Goal: Information Seeking & Learning: Find contact information

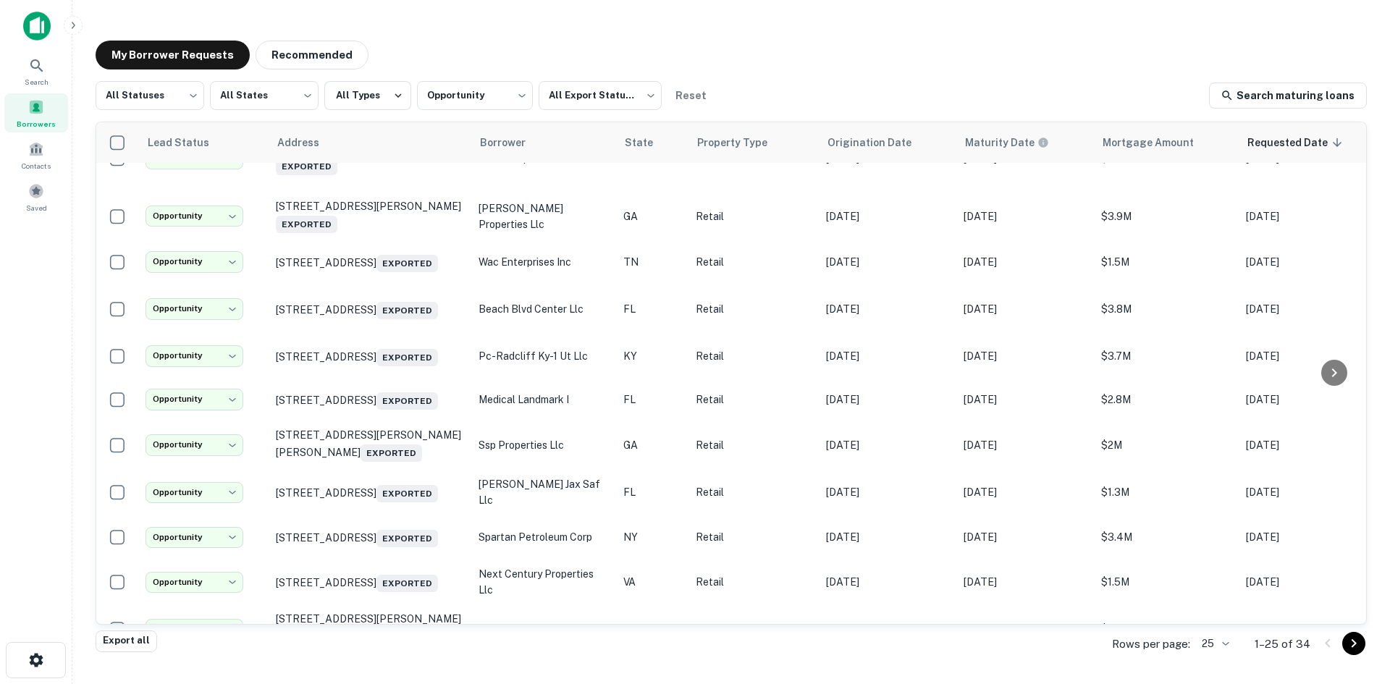
scroll to position [72, 0]
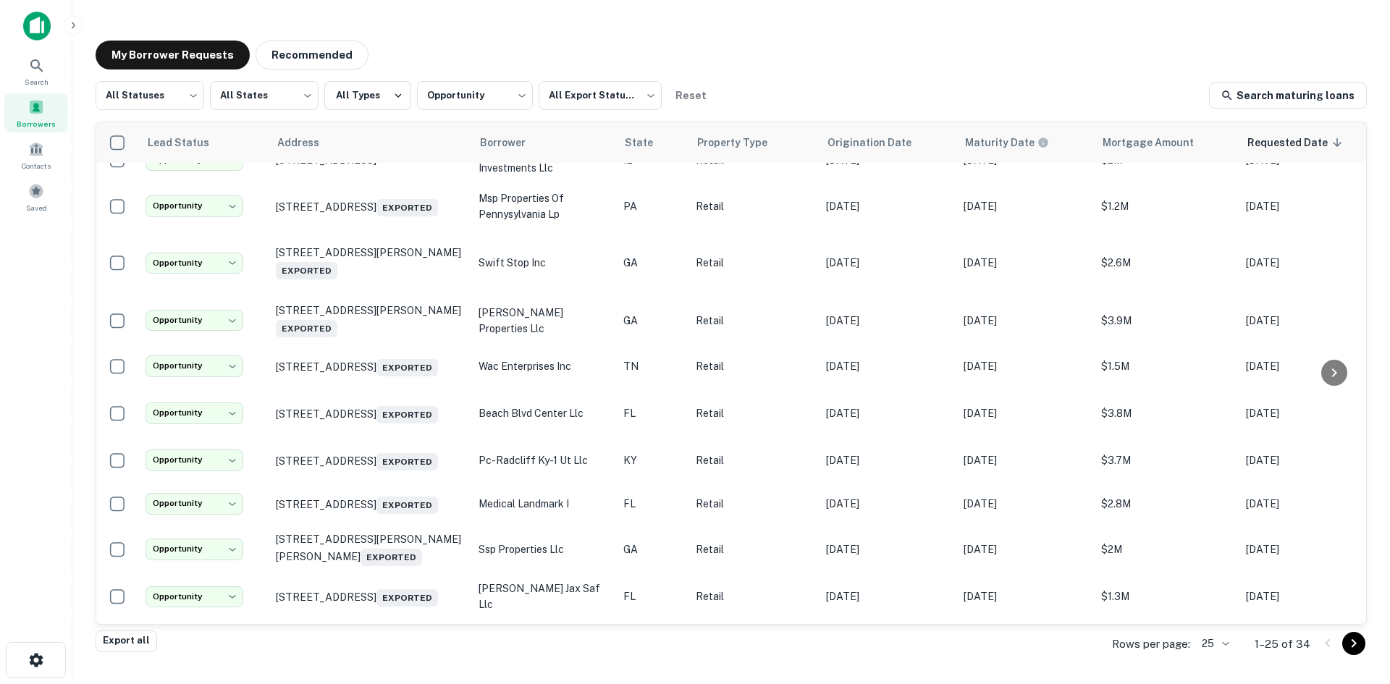
click at [49, 111] on div "Borrowers" at bounding box center [36, 112] width 64 height 39
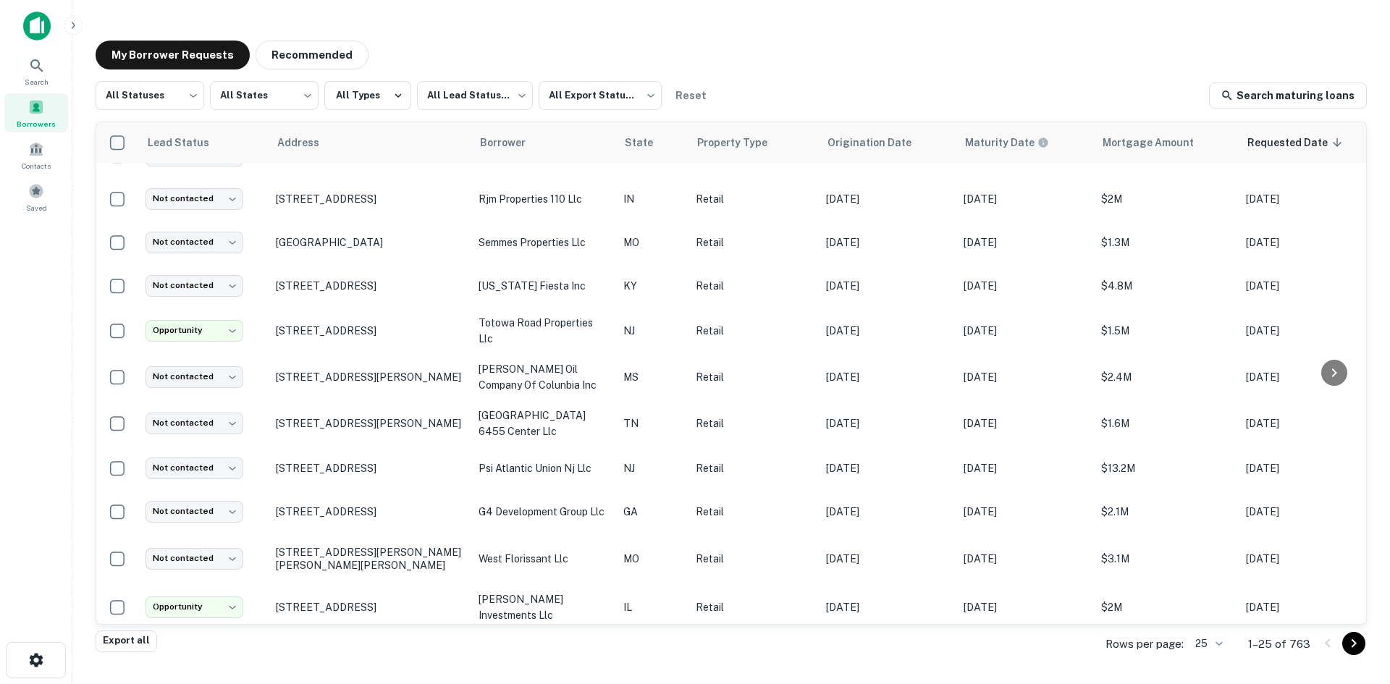
drag, startPoint x: 7, startPoint y: 132, endPoint x: 894, endPoint y: 54, distance: 890.0
click at [894, 54] on div "My Borrower Requests Recommended" at bounding box center [731, 55] width 1271 height 29
click at [142, 85] on body "Search Borrowers Contacts Saved My Borrower Requests Recommended All Statuses *…" at bounding box center [695, 342] width 1390 height 684
click at [431, 48] on div at bounding box center [695, 342] width 1390 height 684
click at [29, 59] on icon at bounding box center [36, 65] width 17 height 17
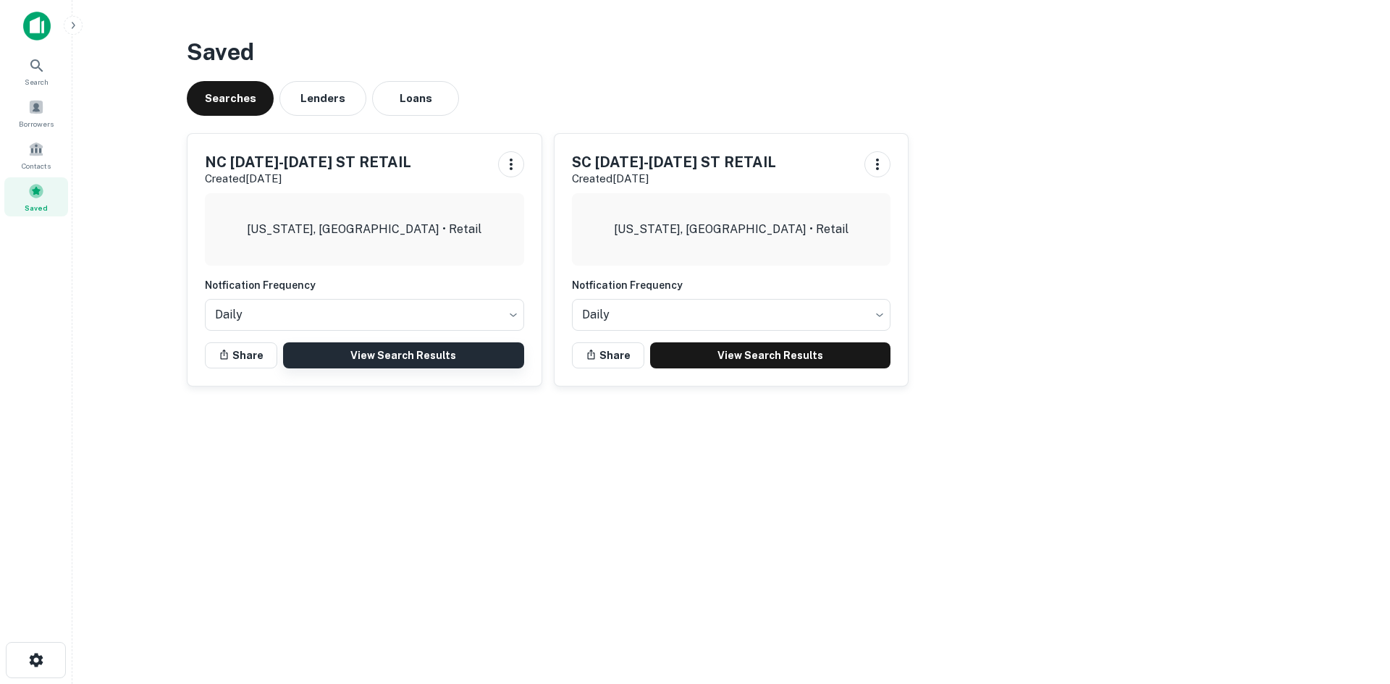
click at [476, 365] on link "View Search Results" at bounding box center [403, 355] width 241 height 26
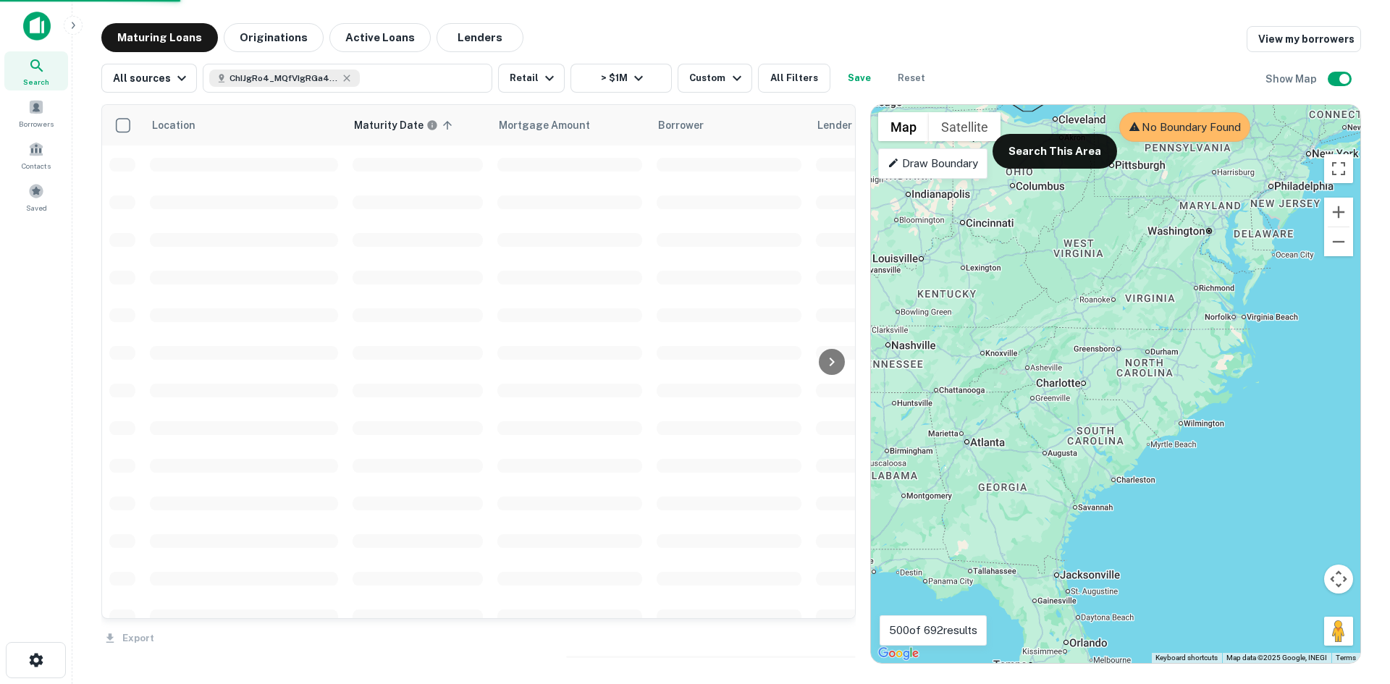
click at [918, 166] on p "Draw Boundary" at bounding box center [932, 163] width 90 height 17
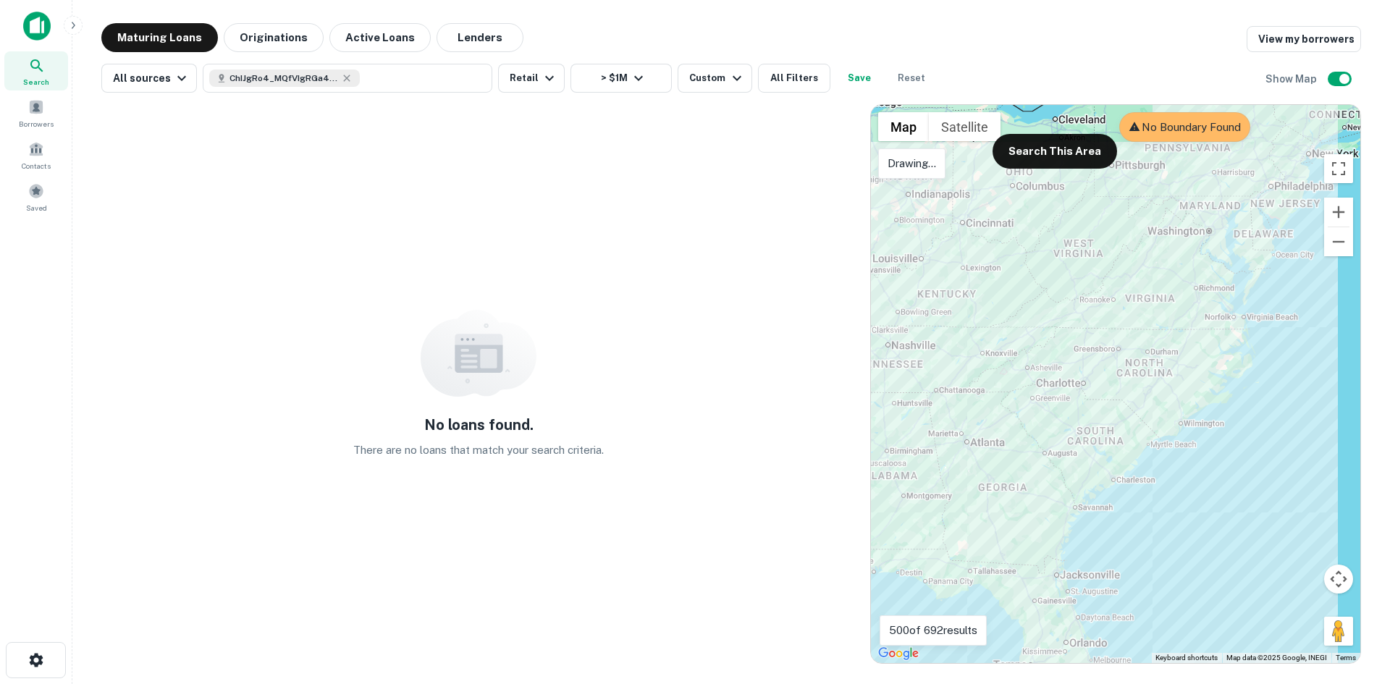
drag, startPoint x: 1310, startPoint y: 143, endPoint x: 1154, endPoint y: 178, distance: 159.4
click at [1154, 178] on div at bounding box center [1115, 384] width 489 height 558
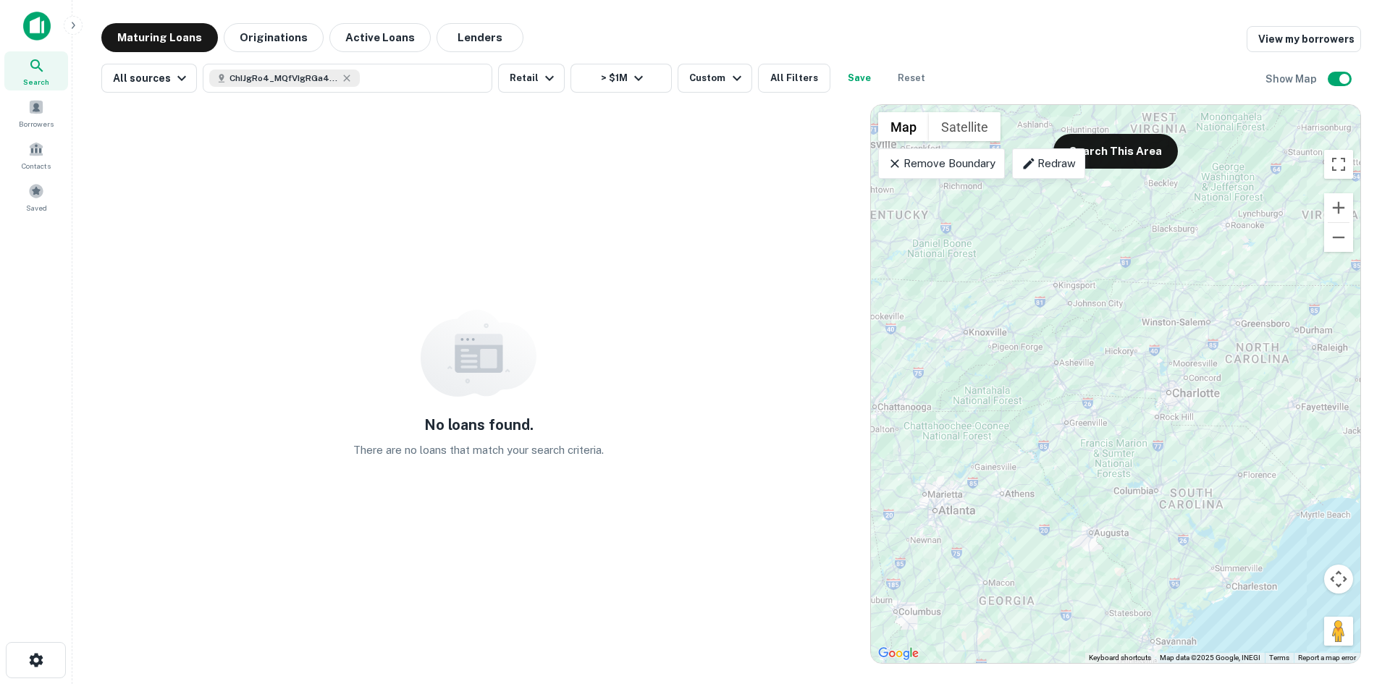
click at [949, 170] on p "Remove Boundary" at bounding box center [941, 163] width 108 height 17
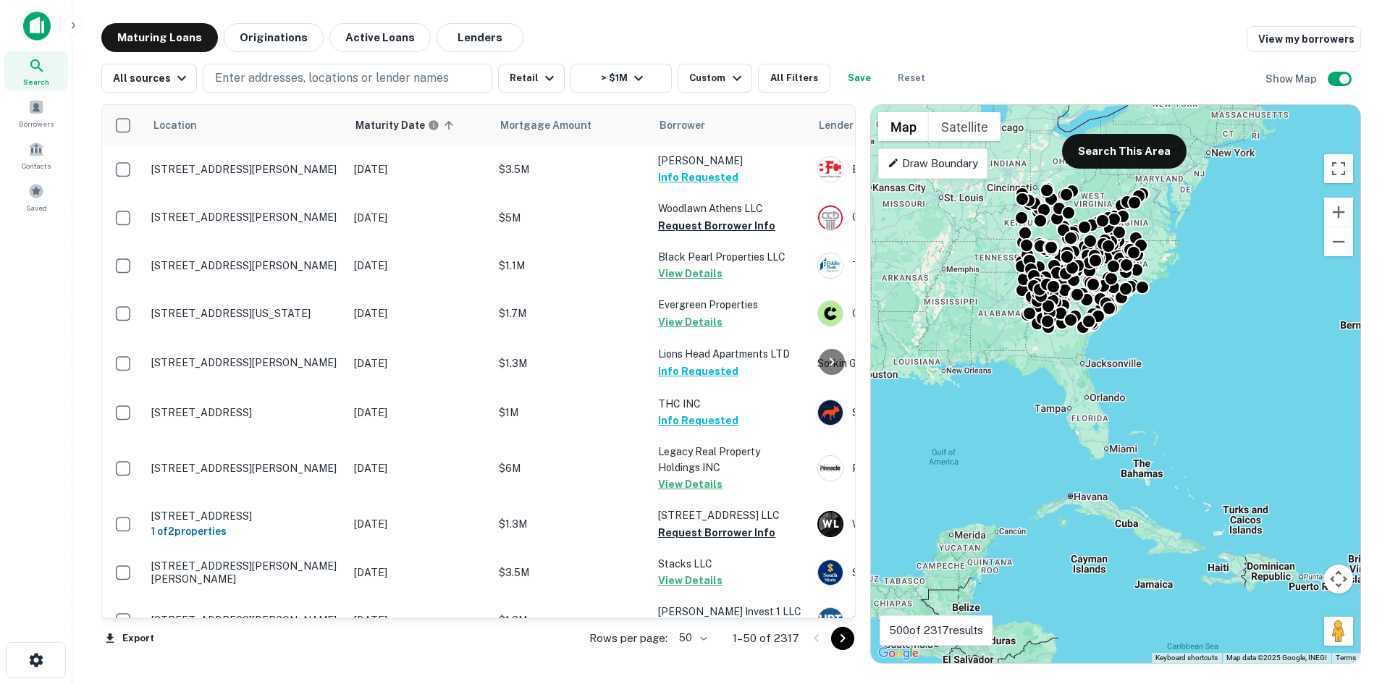
click at [954, 174] on div "Draw Boundary" at bounding box center [932, 163] width 109 height 30
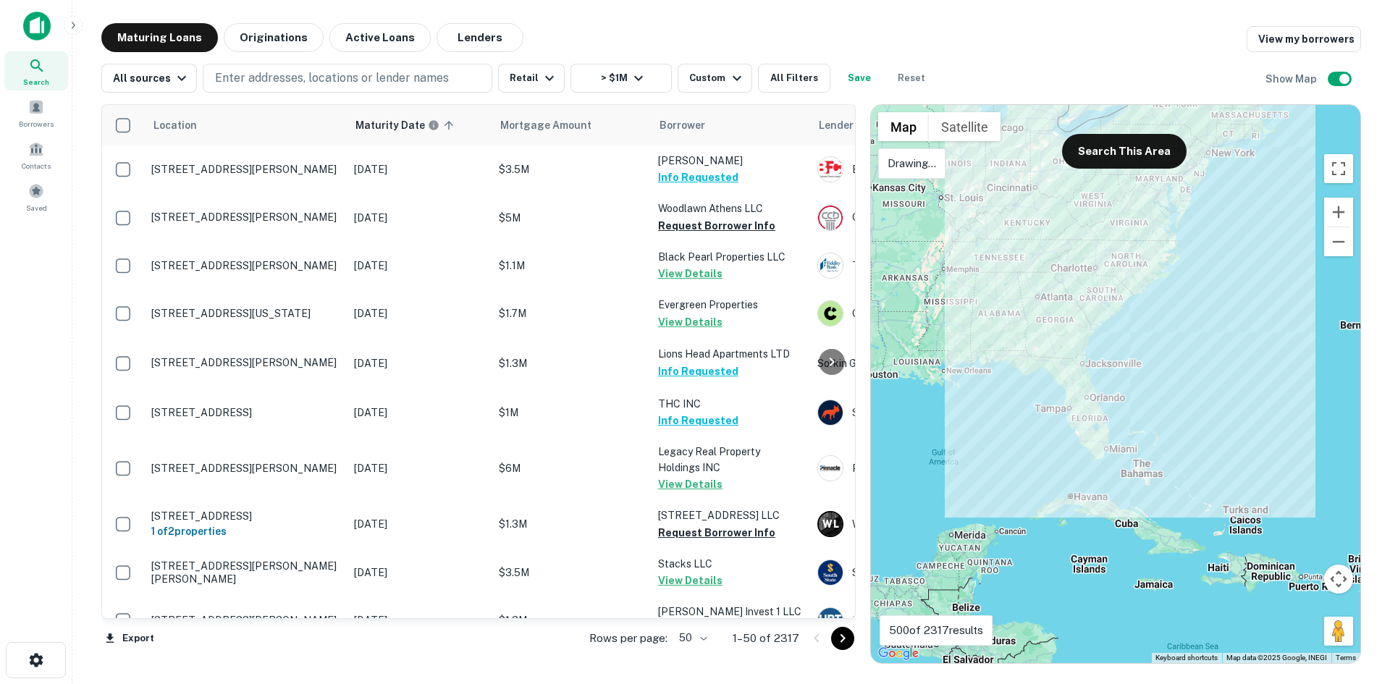
drag, startPoint x: 1212, startPoint y: 147, endPoint x: 1201, endPoint y: 150, distance: 11.9
click at [1201, 150] on div at bounding box center [1115, 384] width 489 height 558
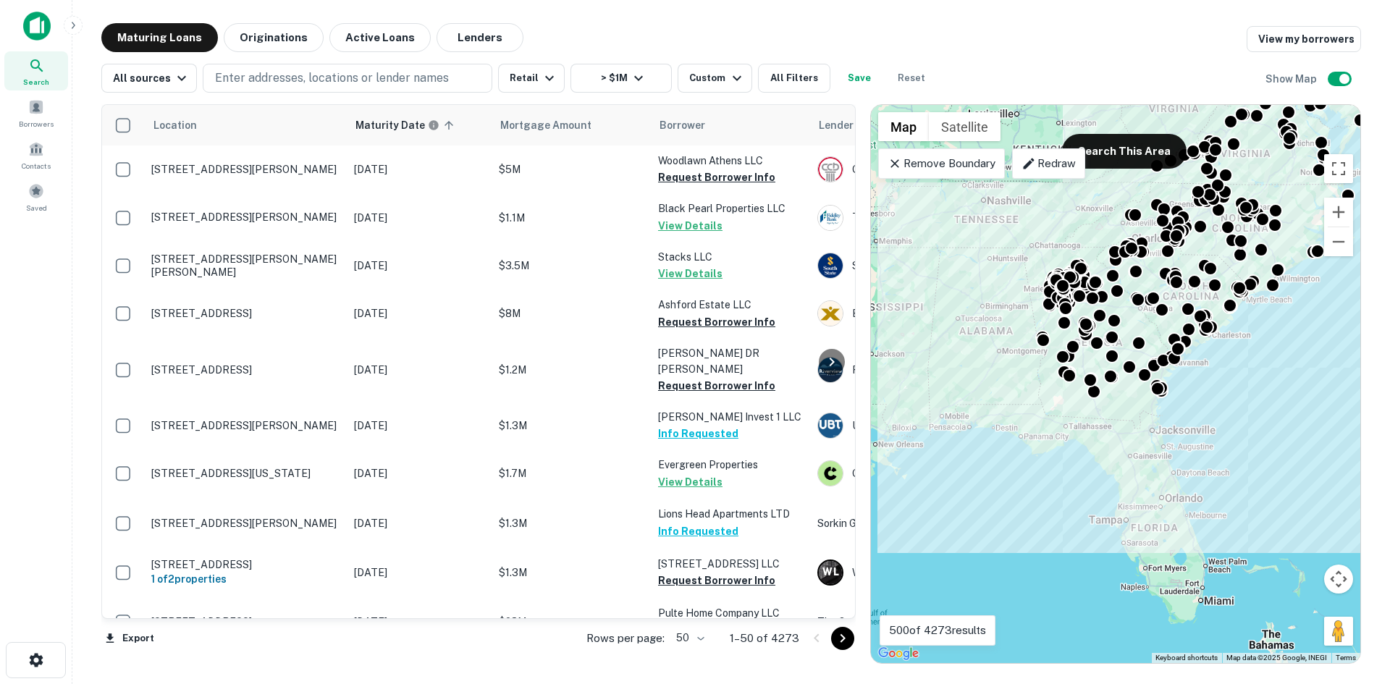
click at [701, 633] on body "Search Borrowers Contacts Saved Maturing Loans Originations Active Loans Lender…" at bounding box center [695, 342] width 1390 height 684
click at [697, 651] on li "100" at bounding box center [693, 654] width 42 height 26
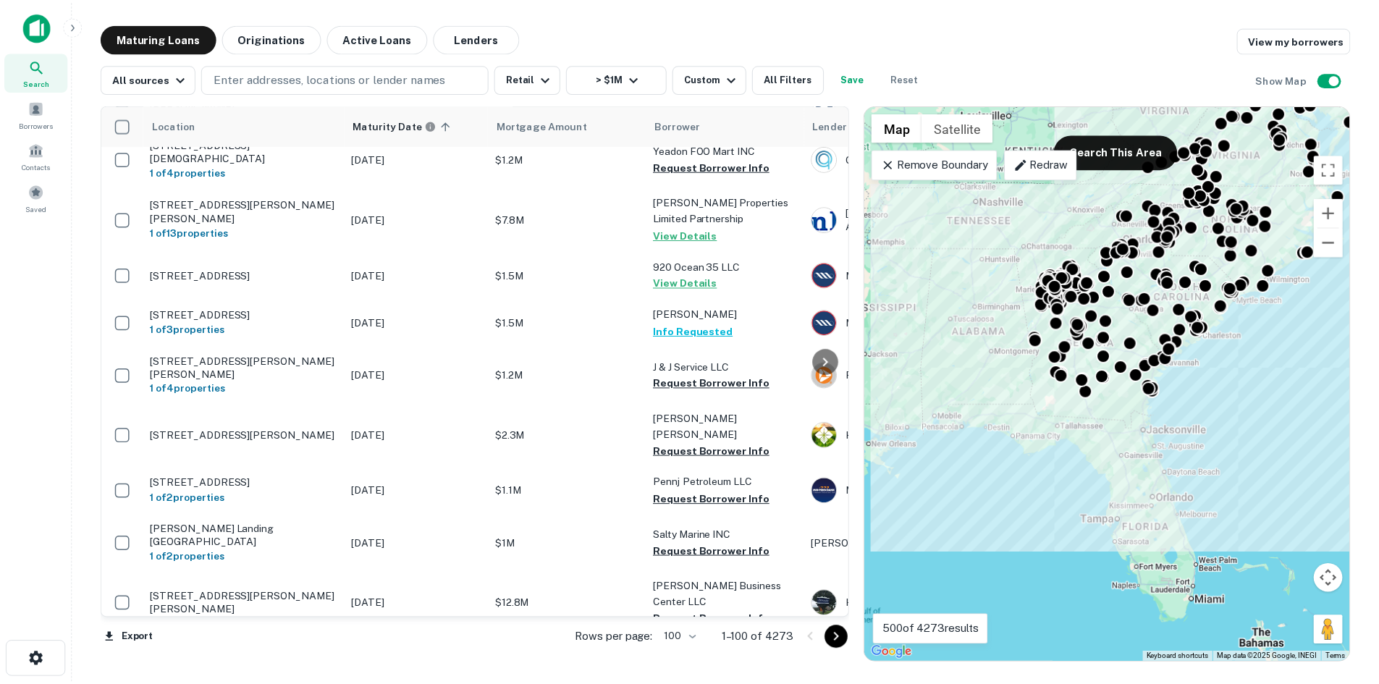
scroll to position [3329, 0]
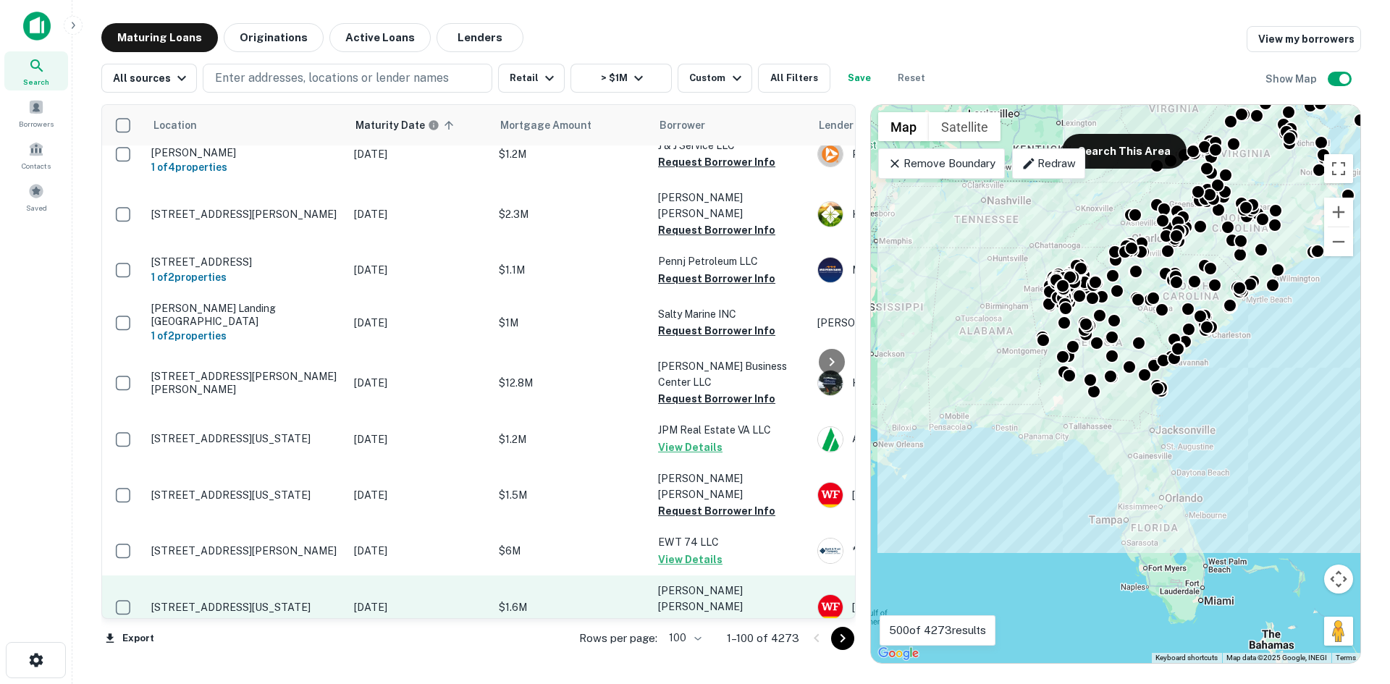
click at [254, 601] on p "[STREET_ADDRESS][US_STATE]" at bounding box center [245, 607] width 188 height 13
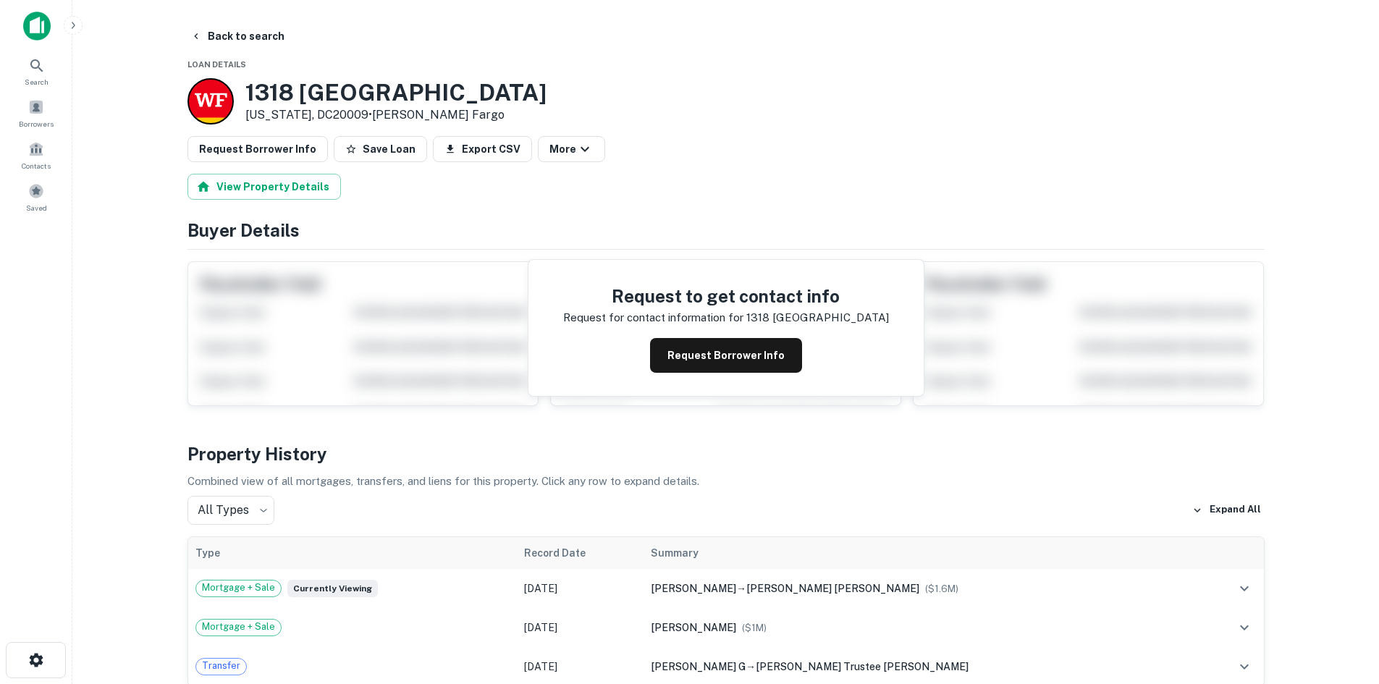
scroll to position [434, 0]
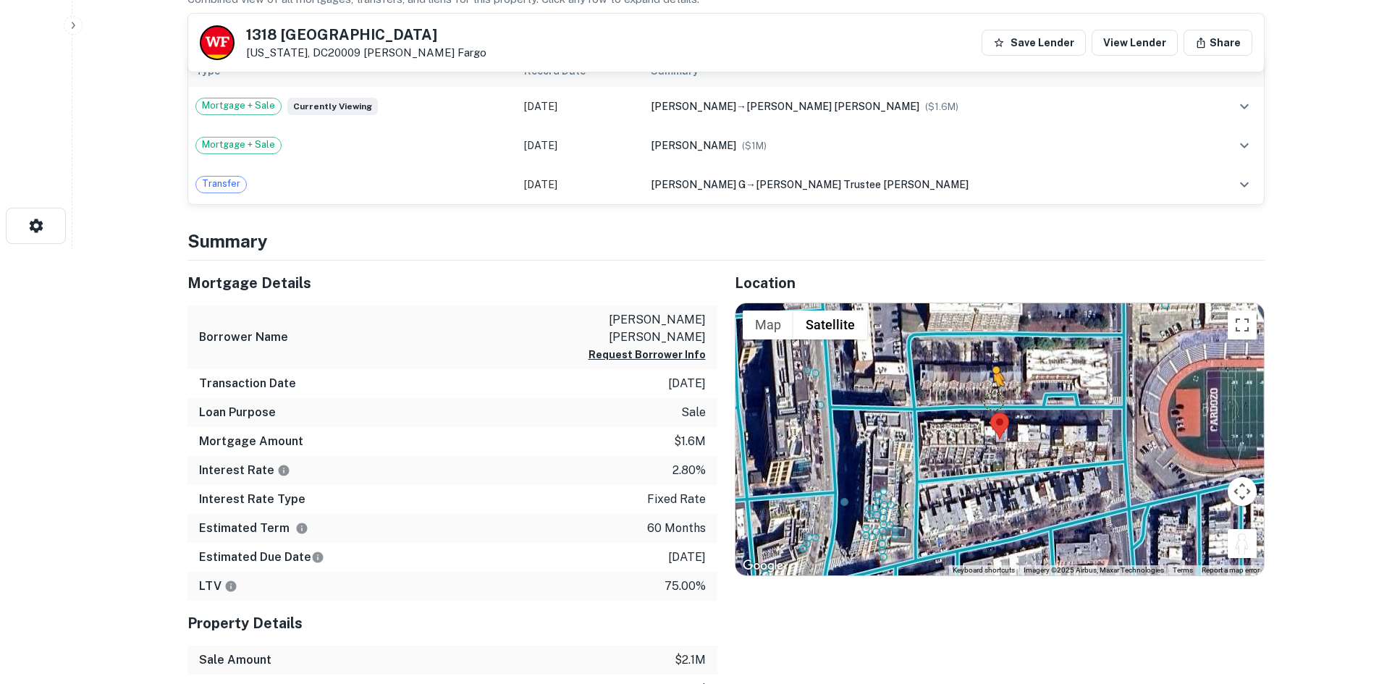
drag, startPoint x: 1254, startPoint y: 556, endPoint x: 989, endPoint y: 394, distance: 309.6
click at [989, 394] on div "To activate drag with keyboard, press Alt + Enter. Once in keyboard drag state,…" at bounding box center [999, 439] width 528 height 272
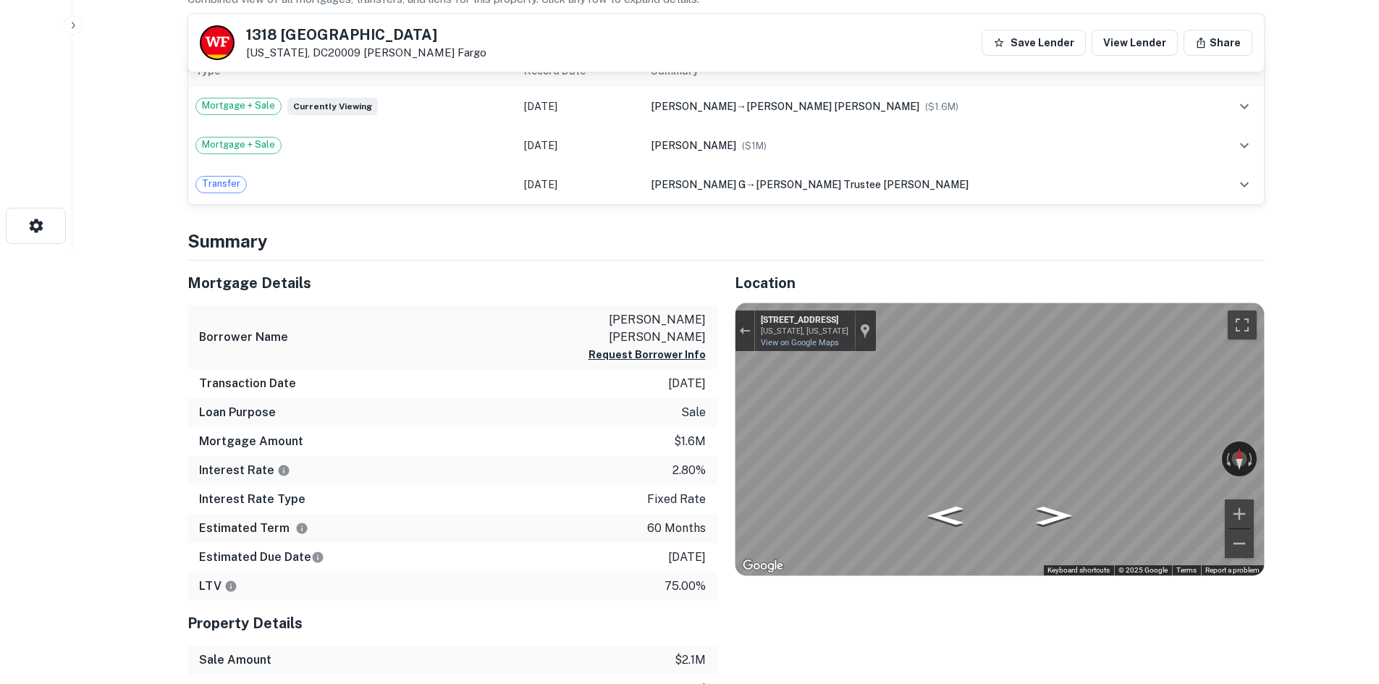
click at [674, 389] on div "Mortgage Details Borrower Name nancollas rachel susan Request Borrower Info Tra…" at bounding box center [717, 555] width 1094 height 588
click at [709, 394] on div "Mortgage Details Borrower Name nancollas rachel susan Request Borrower Info Tra…" at bounding box center [717, 555] width 1094 height 588
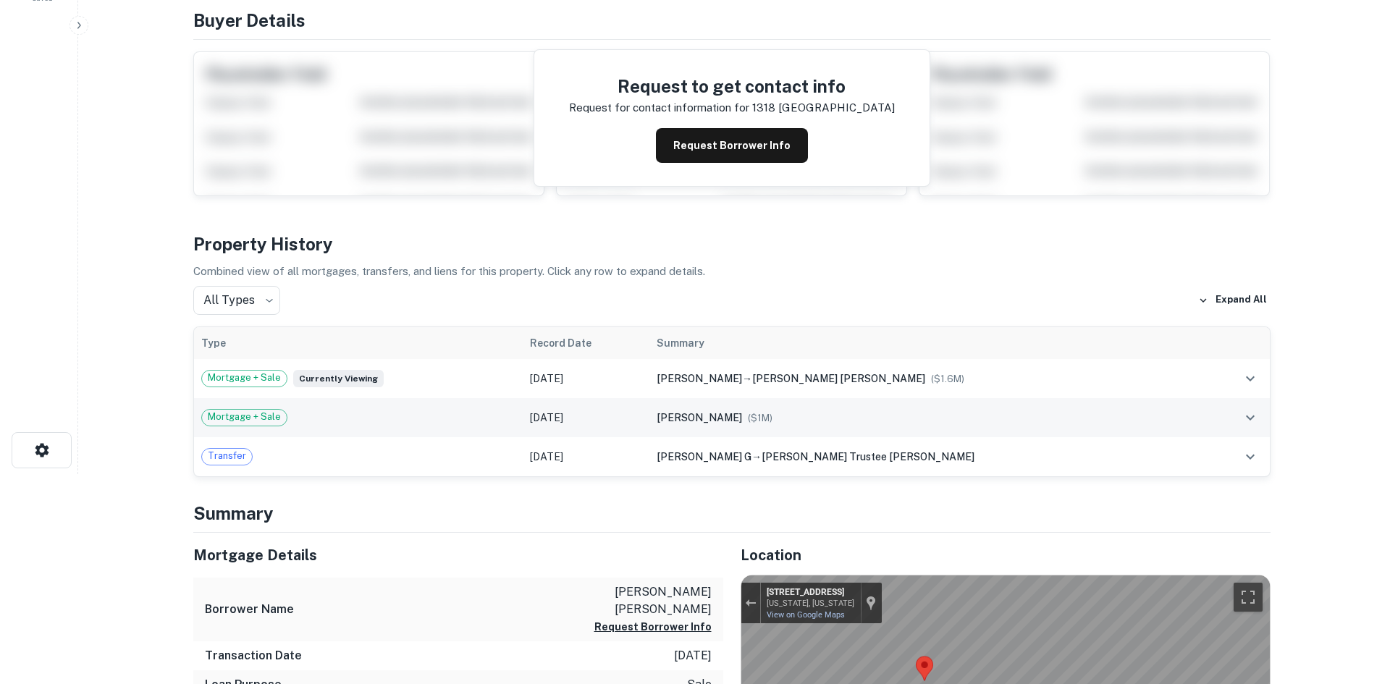
scroll to position [0, 0]
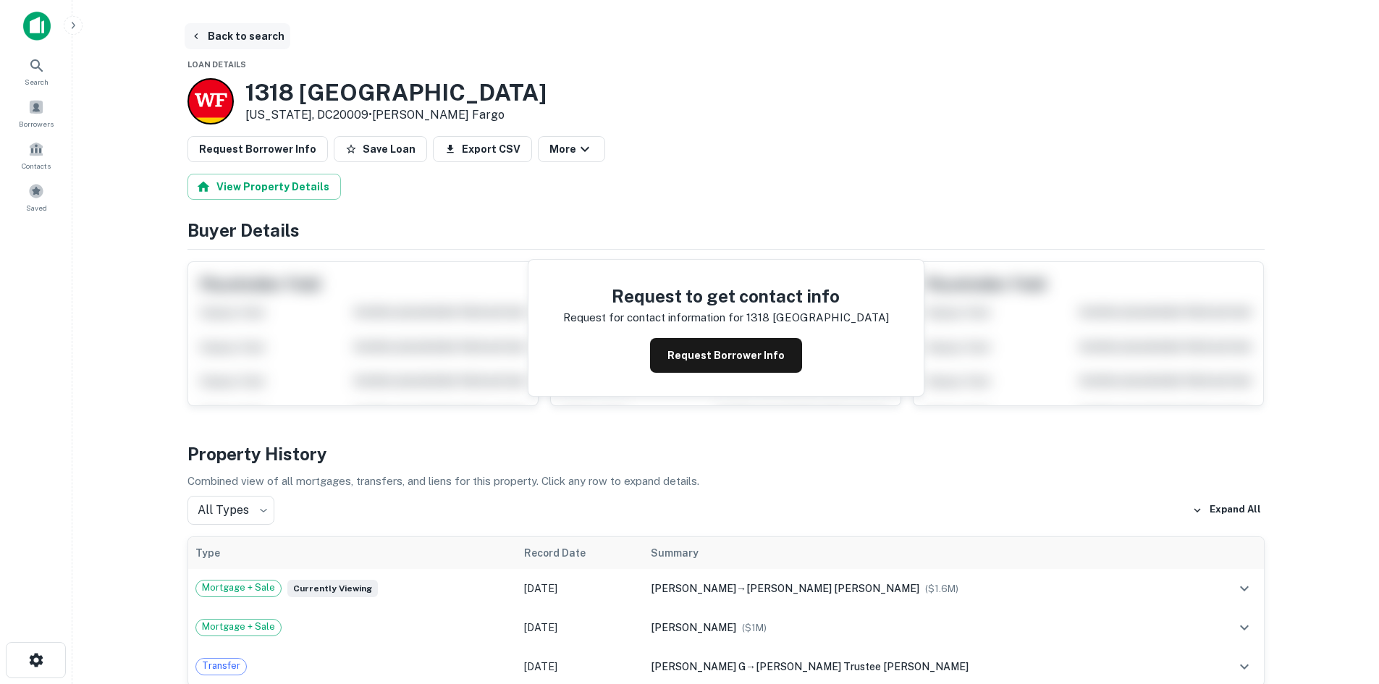
click at [247, 42] on button "Back to search" at bounding box center [238, 36] width 106 height 26
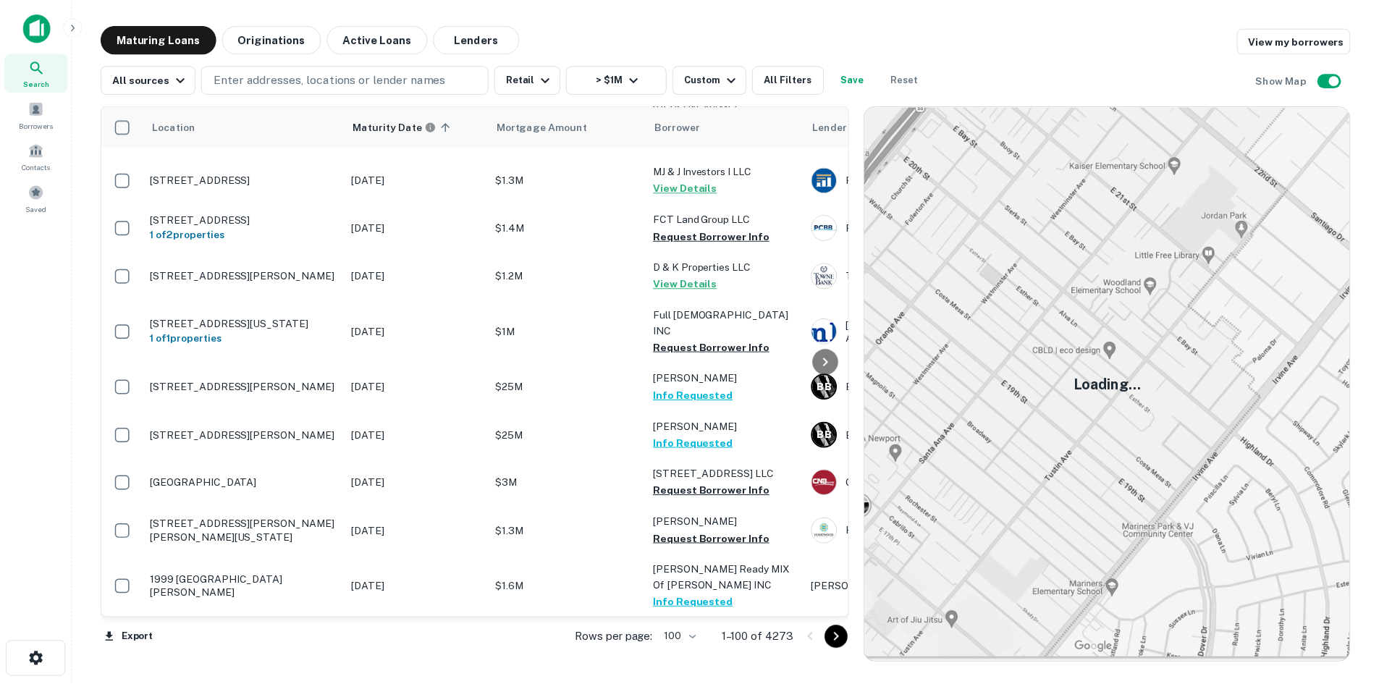
scroll to position [4632, 0]
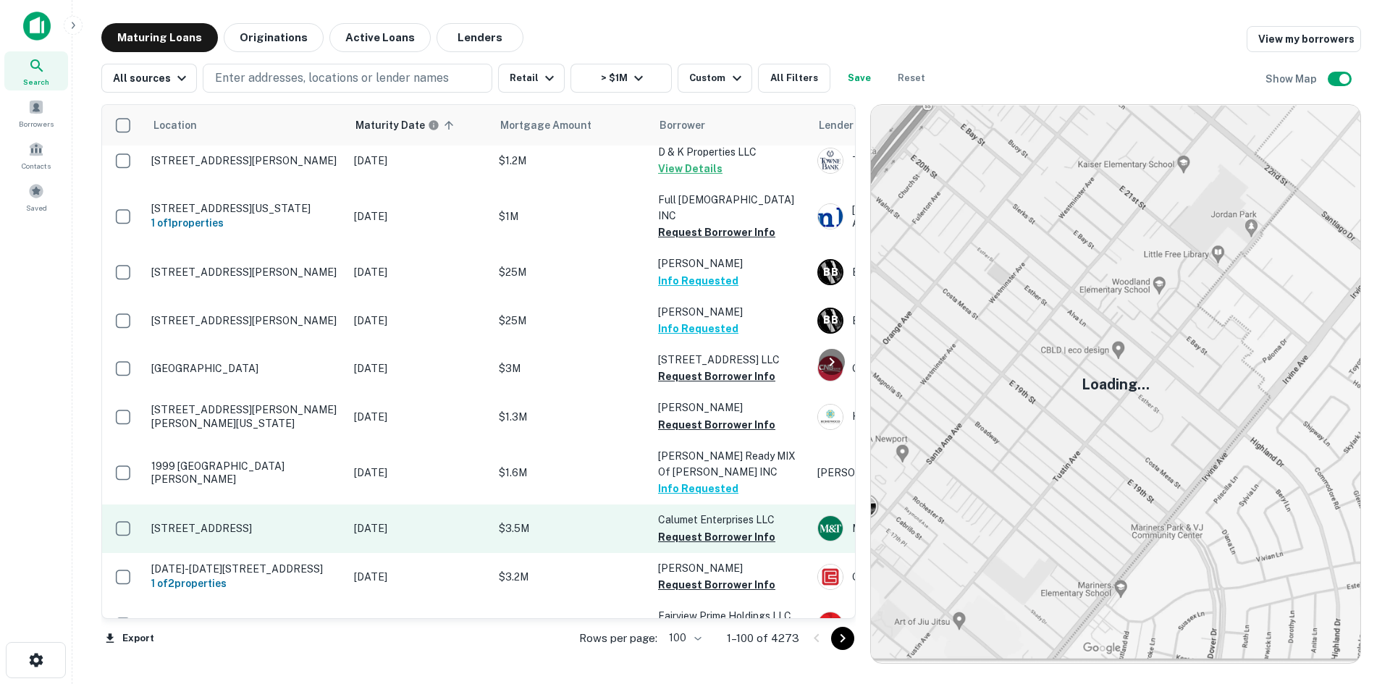
click at [315, 522] on p "[STREET_ADDRESS]" at bounding box center [245, 528] width 188 height 13
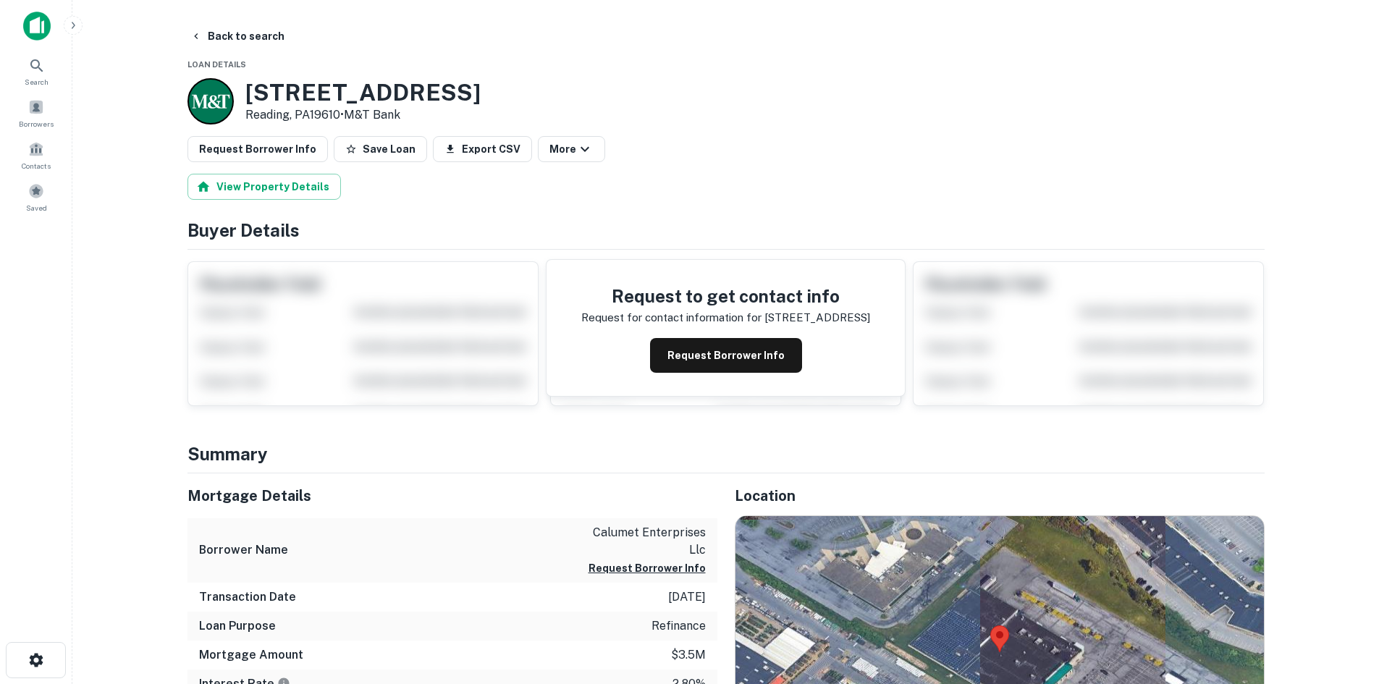
scroll to position [217, 0]
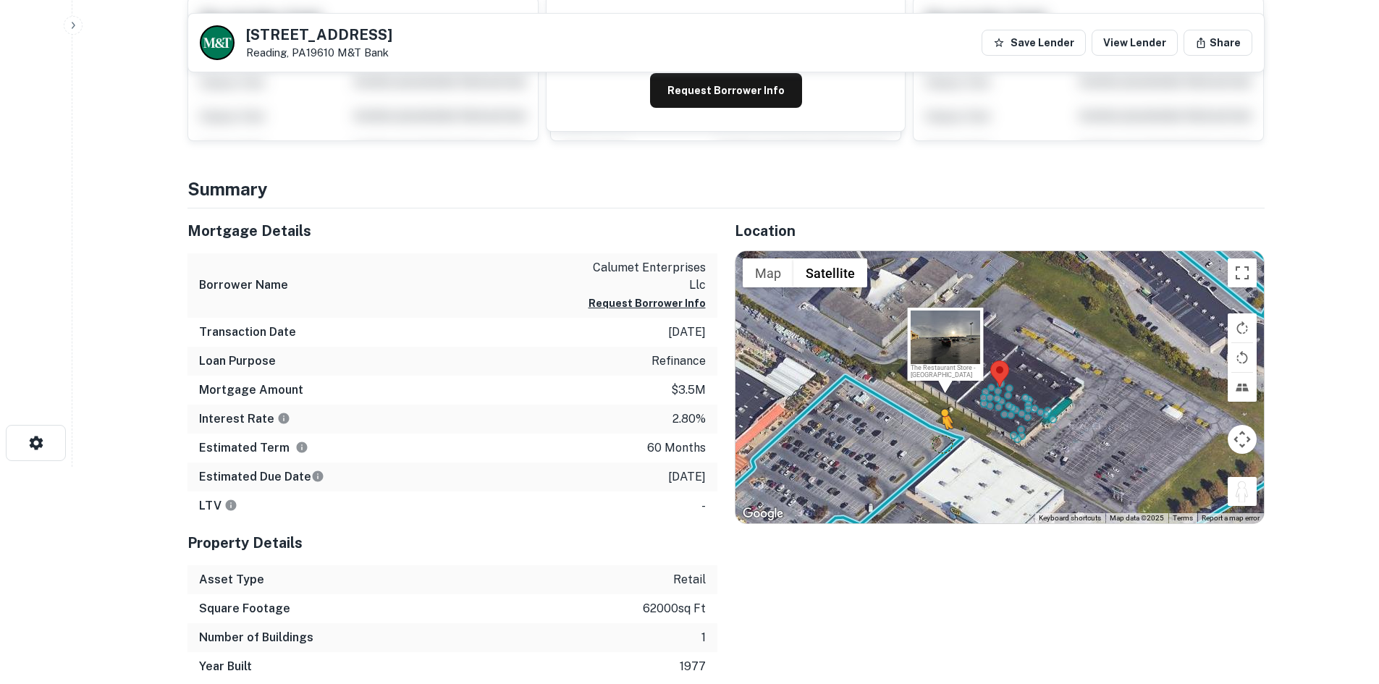
drag, startPoint x: 1237, startPoint y: 492, endPoint x: 941, endPoint y: 441, distance: 300.4
click at [941, 441] on div "To activate drag with keyboard, press Alt + Enter. Once in keyboard drag state,…" at bounding box center [999, 387] width 528 height 272
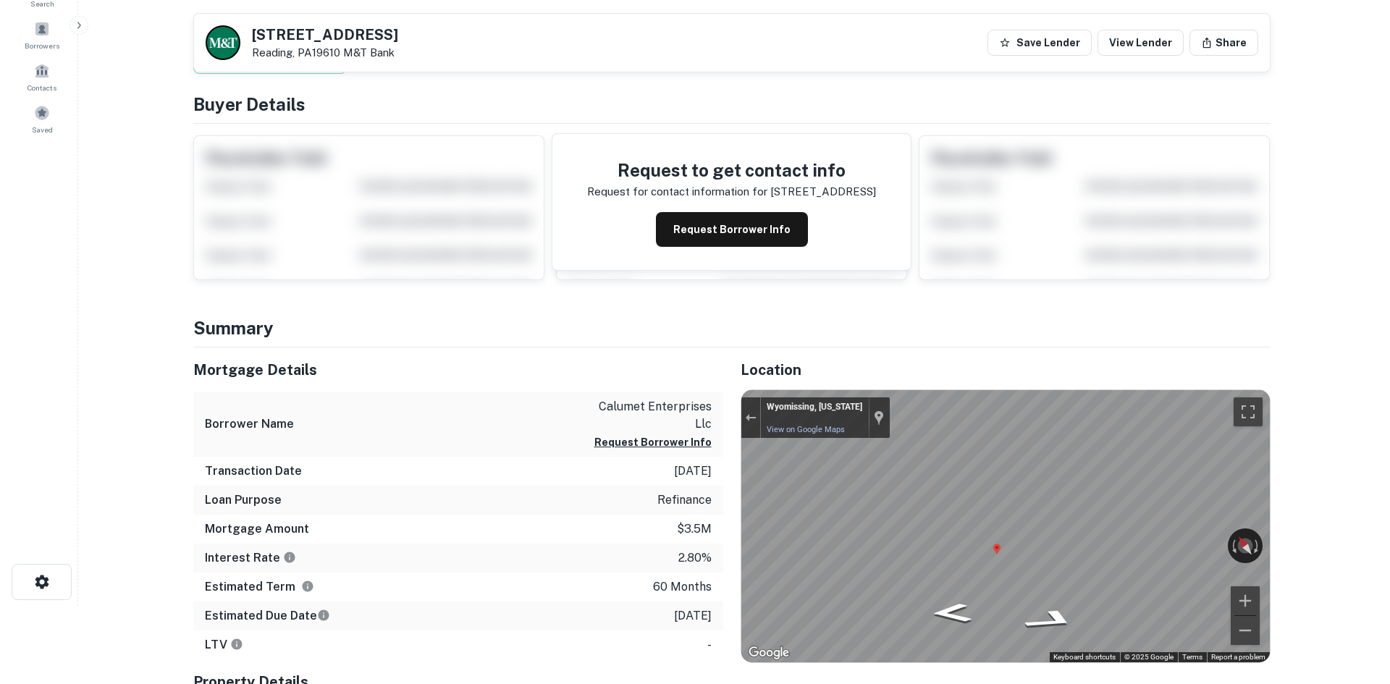
scroll to position [0, 0]
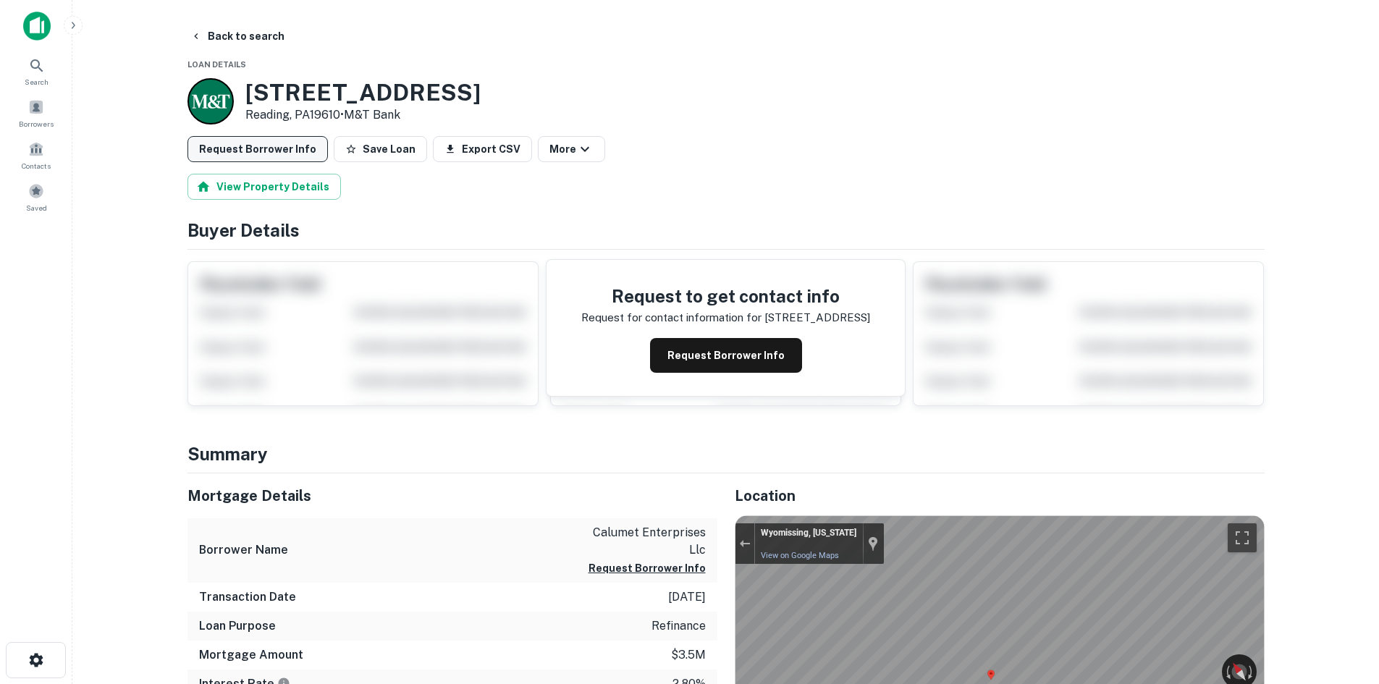
click at [266, 145] on button "Request Borrower Info" at bounding box center [257, 149] width 140 height 26
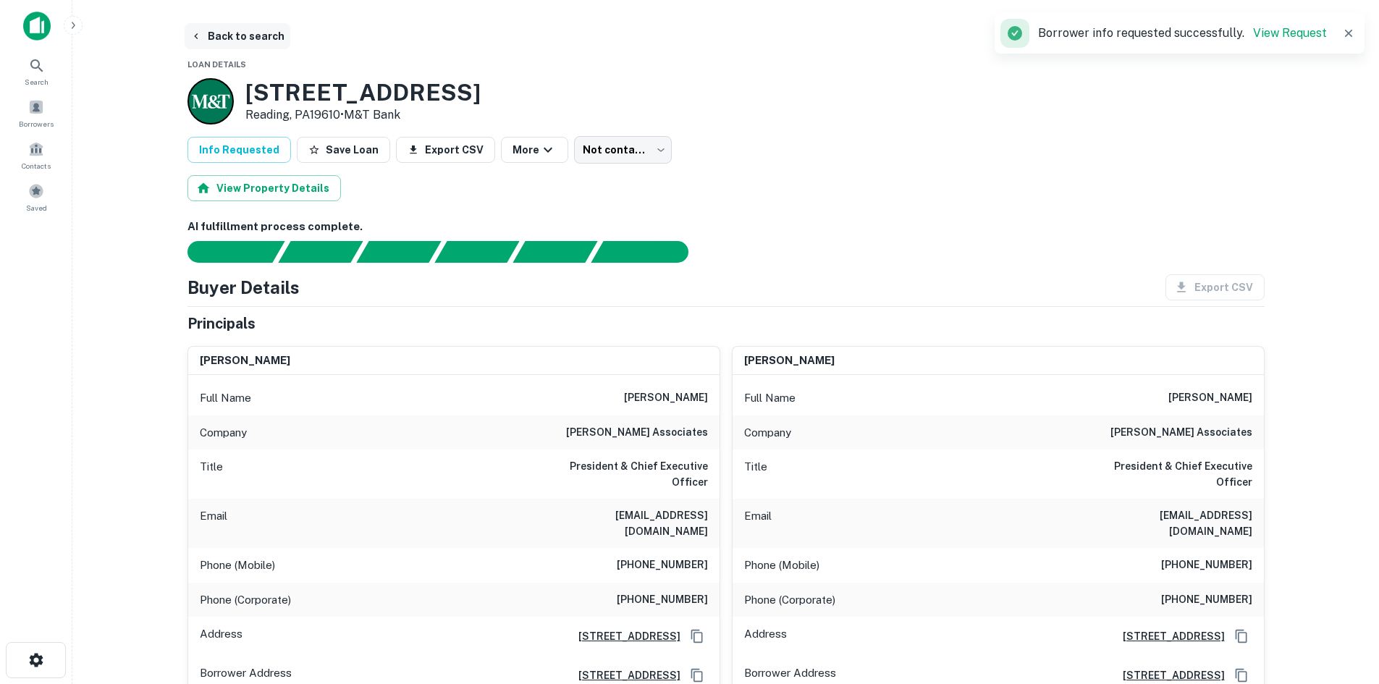
click at [262, 43] on button "Back to search" at bounding box center [238, 36] width 106 height 26
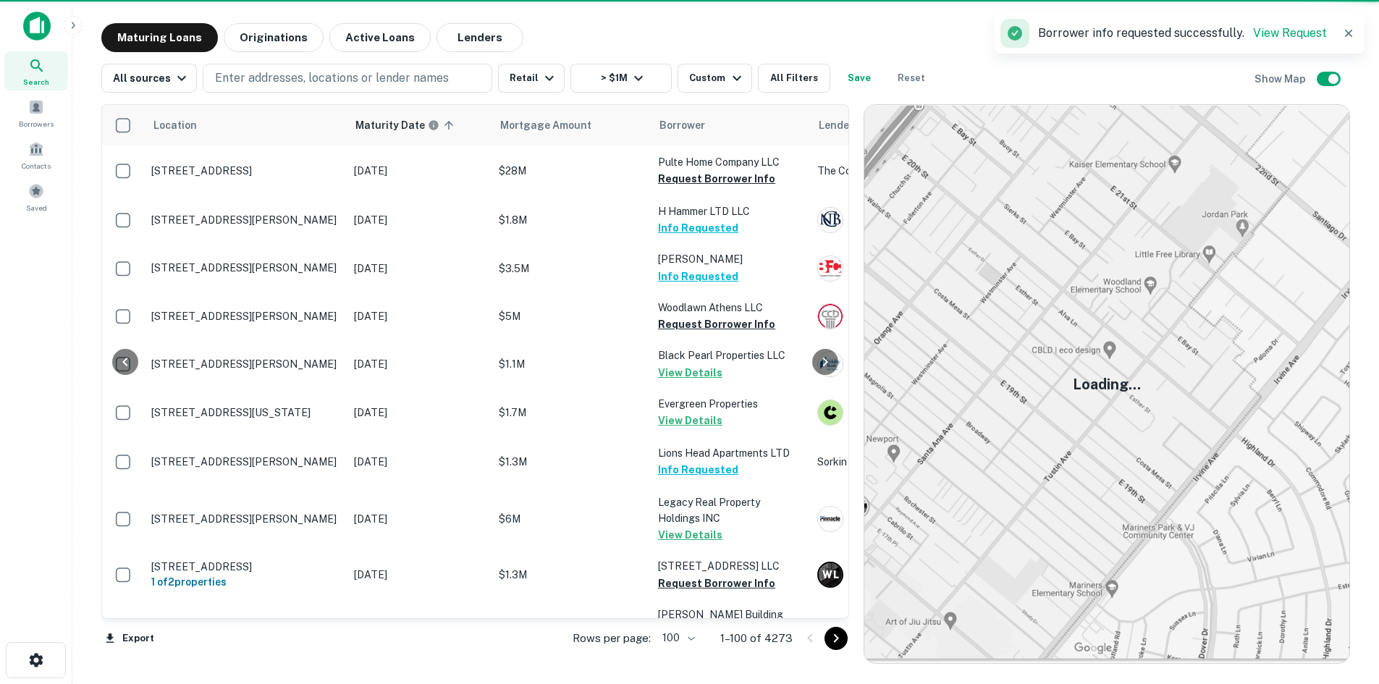
click at [847, 647] on button "Go to next page" at bounding box center [835, 638] width 23 height 23
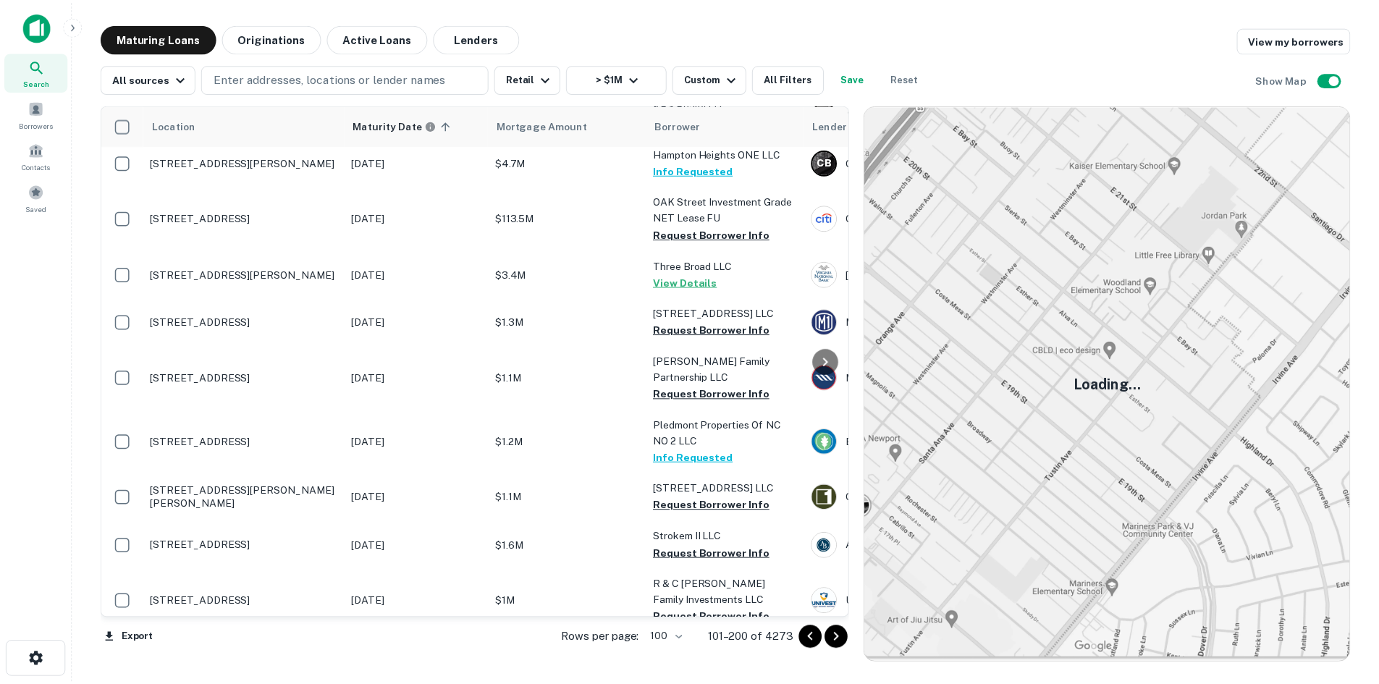
scroll to position [3415, 0]
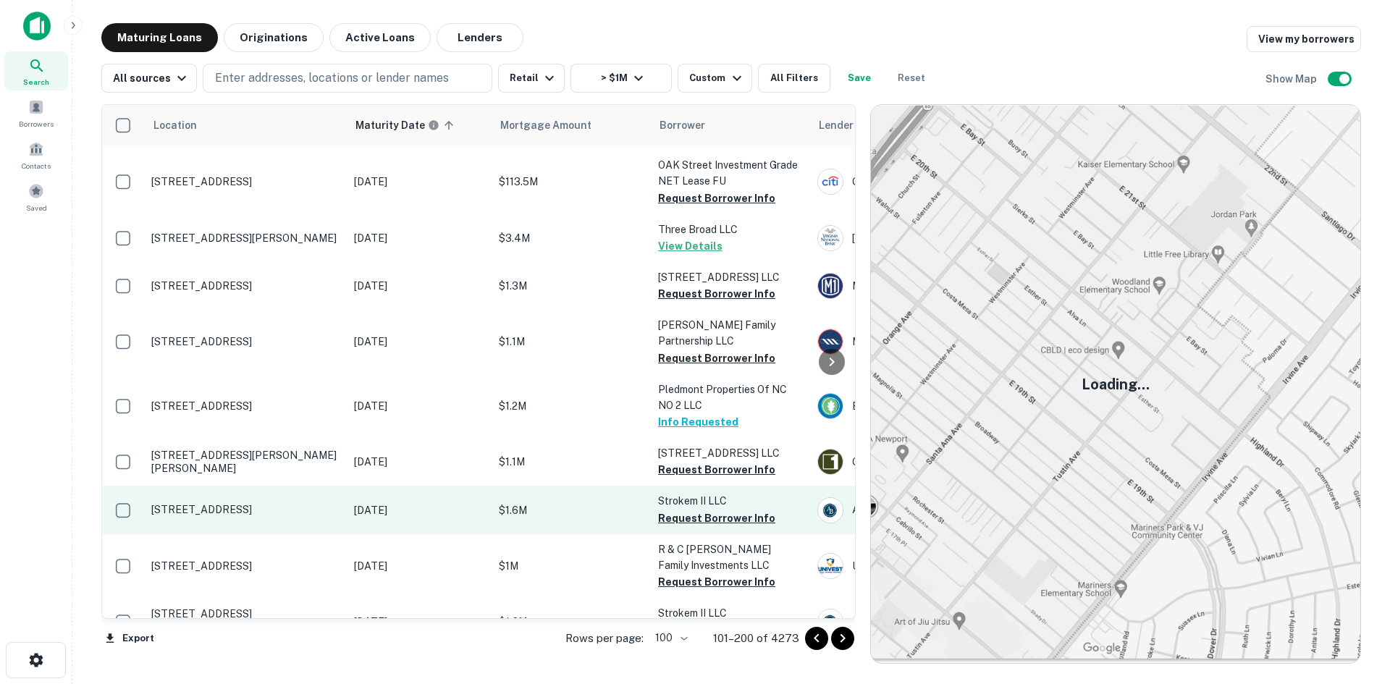
click at [305, 503] on p "[STREET_ADDRESS]" at bounding box center [245, 509] width 188 height 13
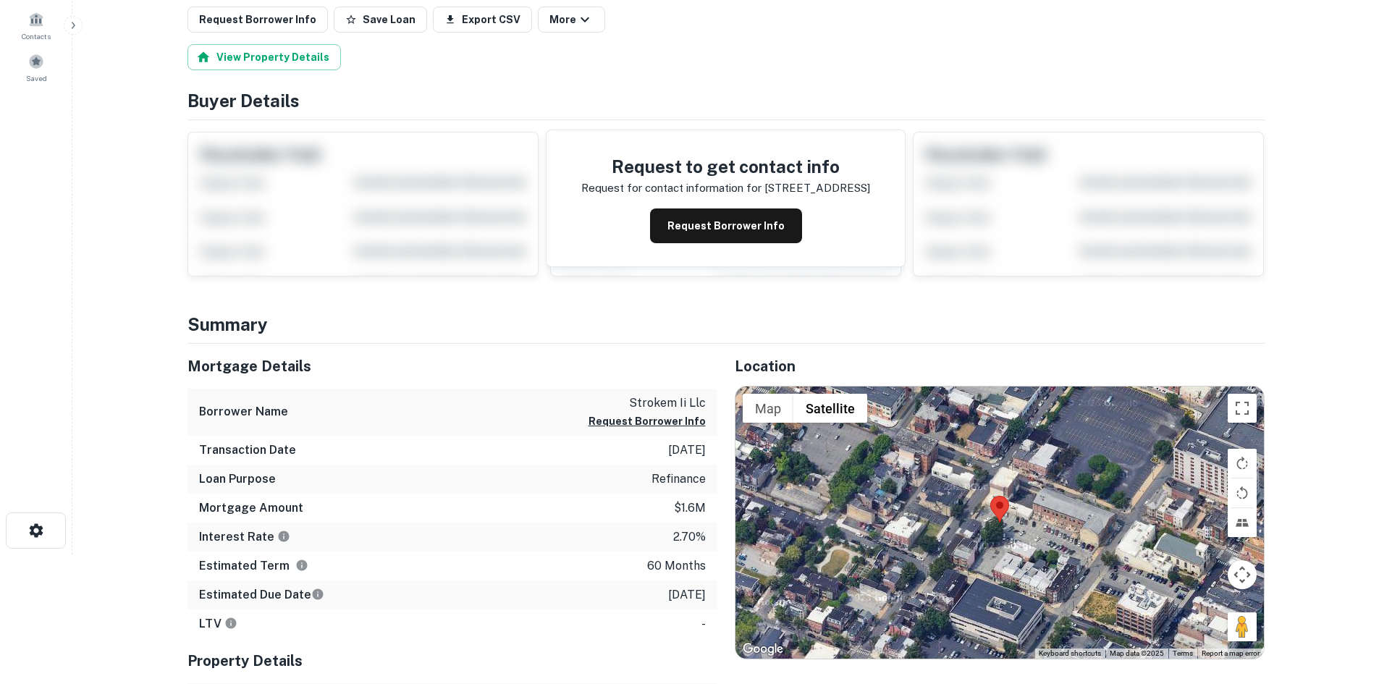
scroll to position [145, 0]
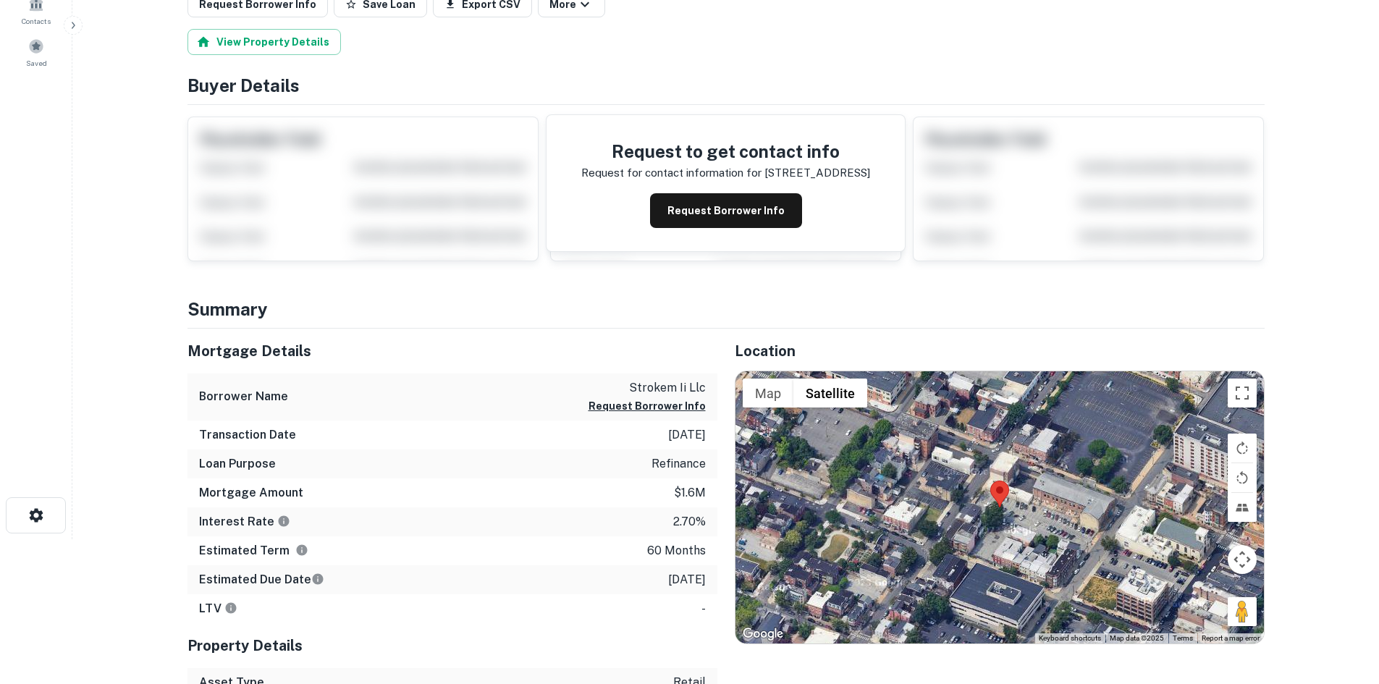
drag, startPoint x: 1237, startPoint y: 613, endPoint x: 1112, endPoint y: 550, distance: 140.1
click at [1011, 523] on div "Map Terrain Satellite Labels Keyboard shortcuts Map Data Map data ©2025 Map dat…" at bounding box center [999, 507] width 528 height 272
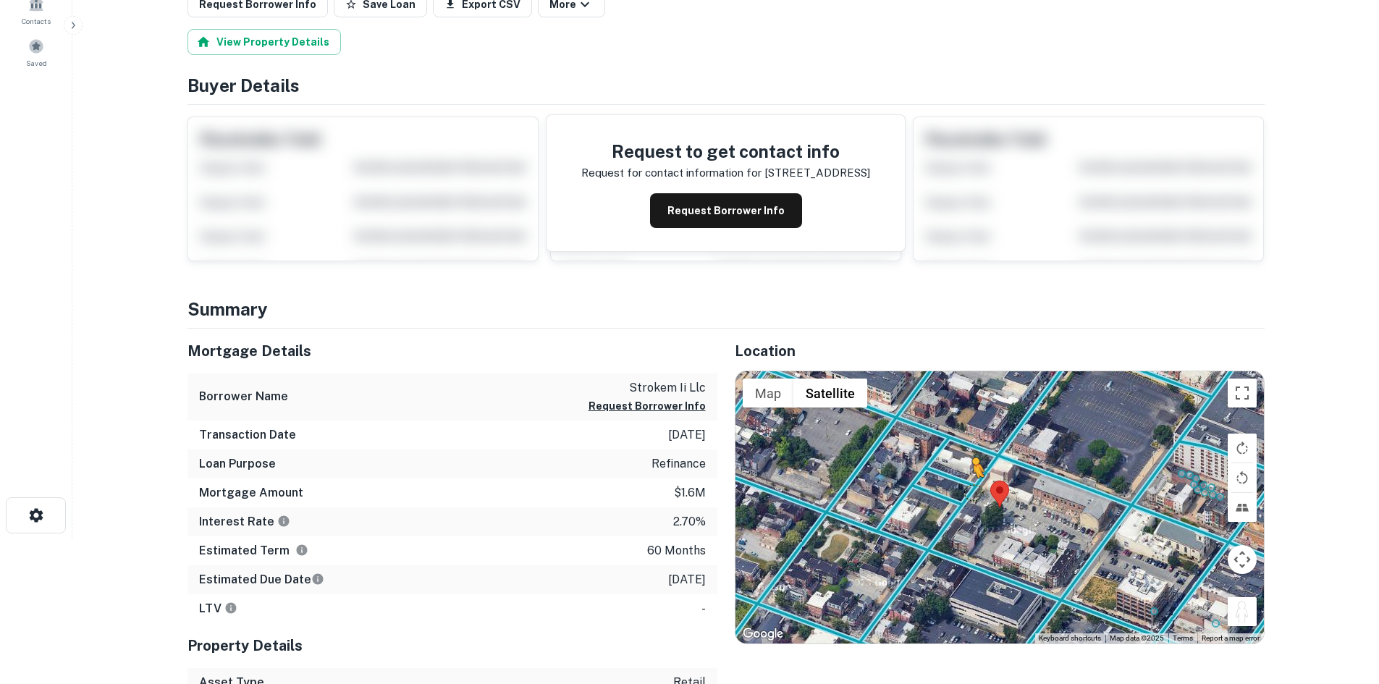
drag, startPoint x: 1237, startPoint y: 613, endPoint x: 971, endPoint y: 489, distance: 294.0
click at [971, 489] on div "To activate drag with keyboard, press Alt + Enter. Once in keyboard drag state,…" at bounding box center [999, 507] width 528 height 272
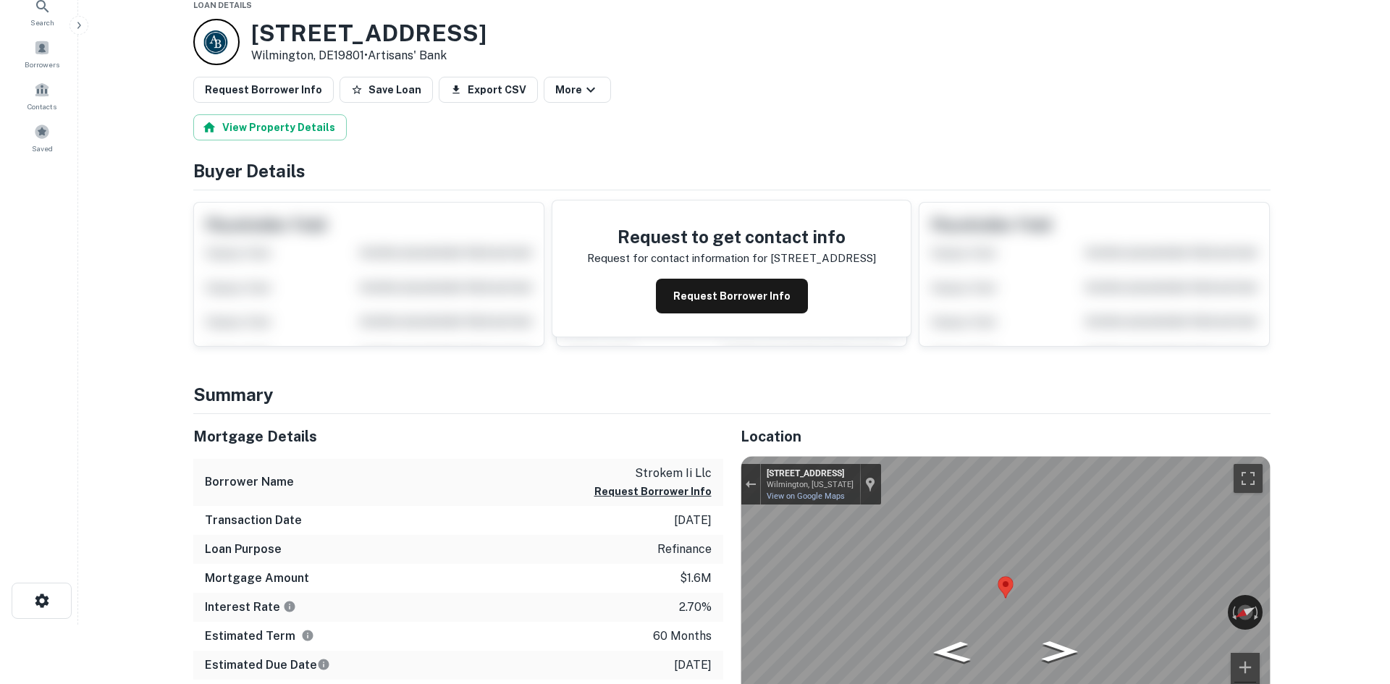
scroll to position [0, 0]
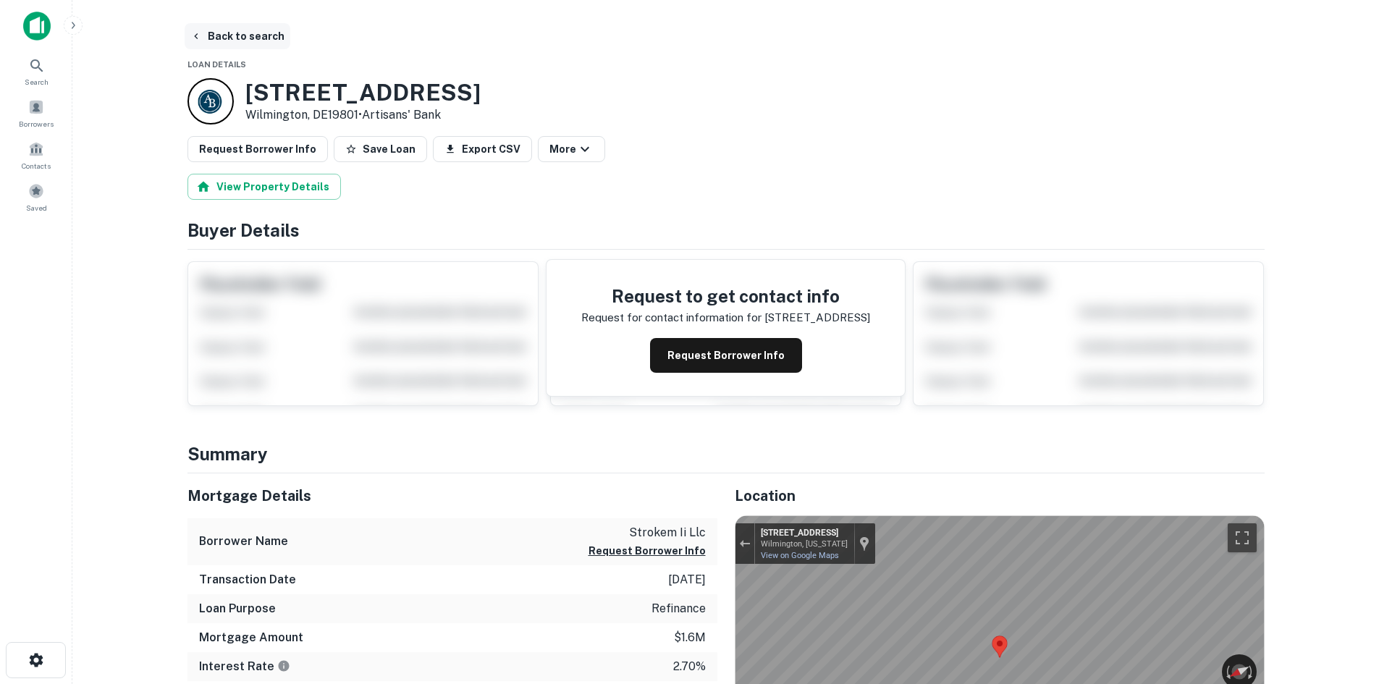
click at [252, 30] on button "Back to search" at bounding box center [238, 36] width 106 height 26
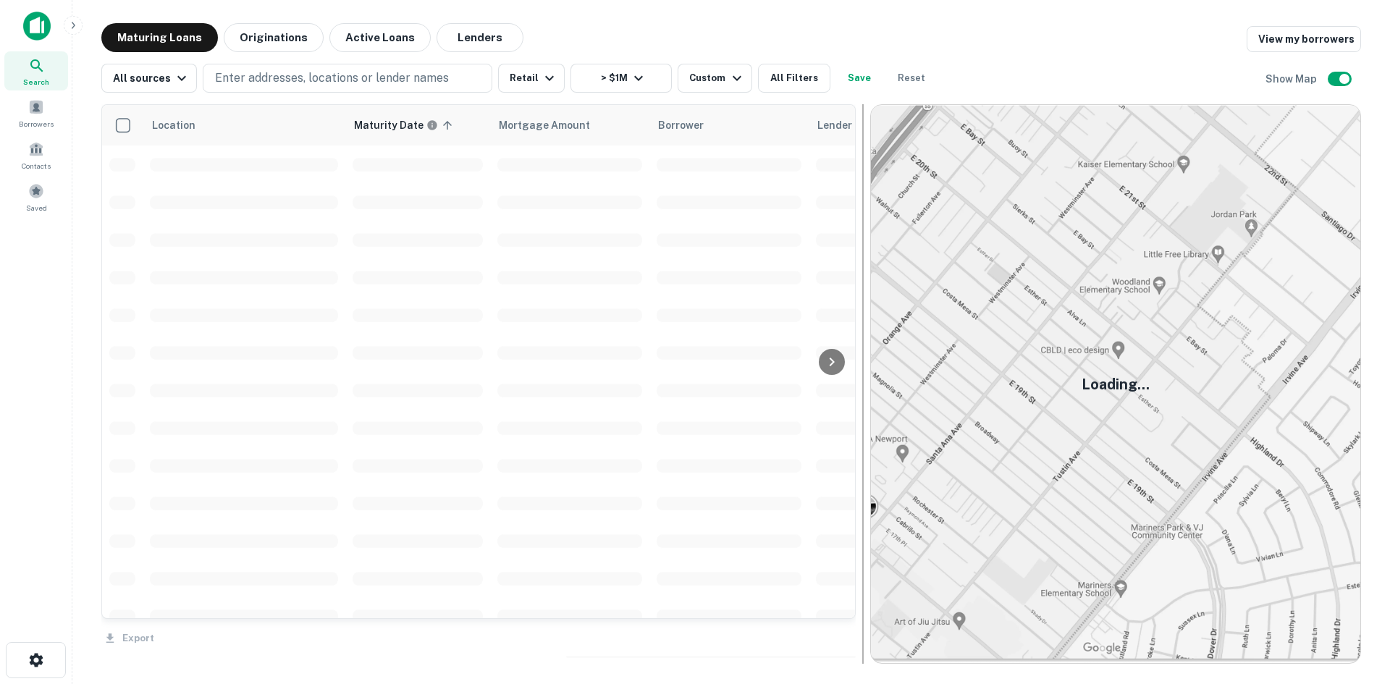
scroll to position [3302, 0]
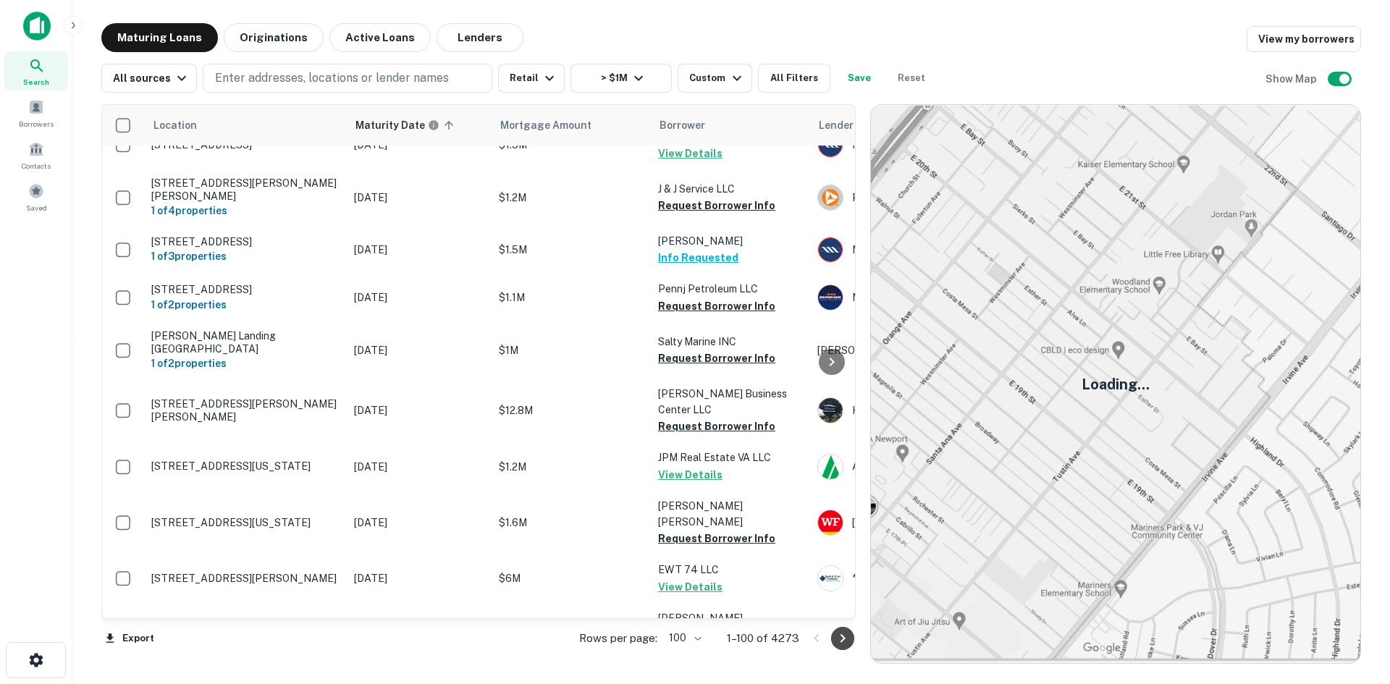
click at [846, 642] on icon "Go to next page" at bounding box center [842, 638] width 17 height 17
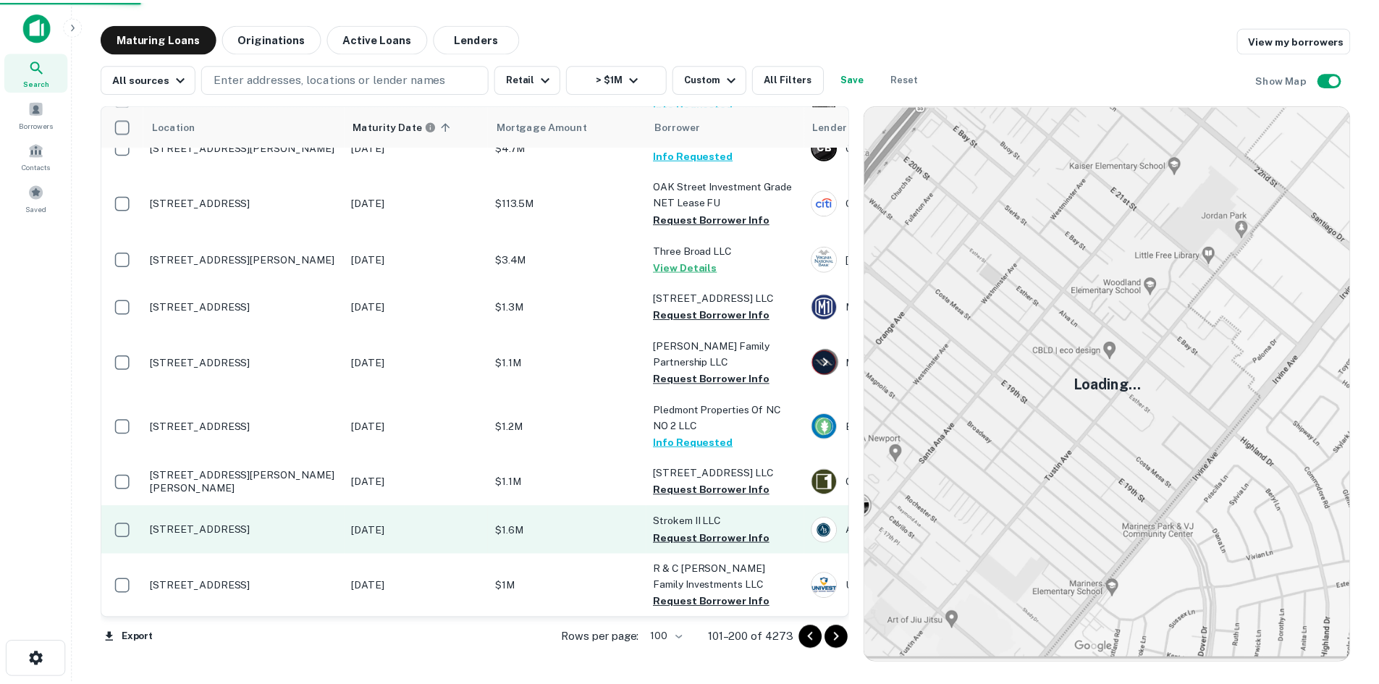
scroll to position [3519, 0]
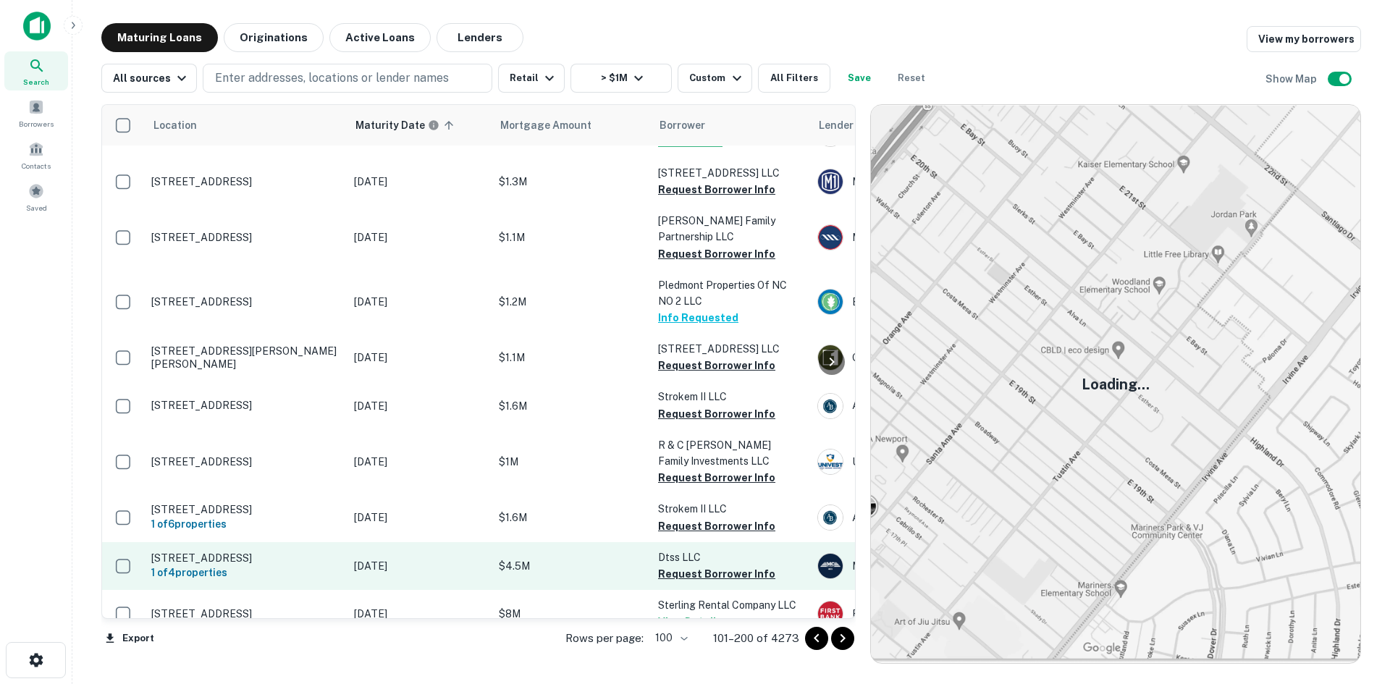
click at [274, 542] on td "3312 Reisterstown Rd Baltimore, MD21215 1 of 4 properties" at bounding box center [245, 566] width 203 height 48
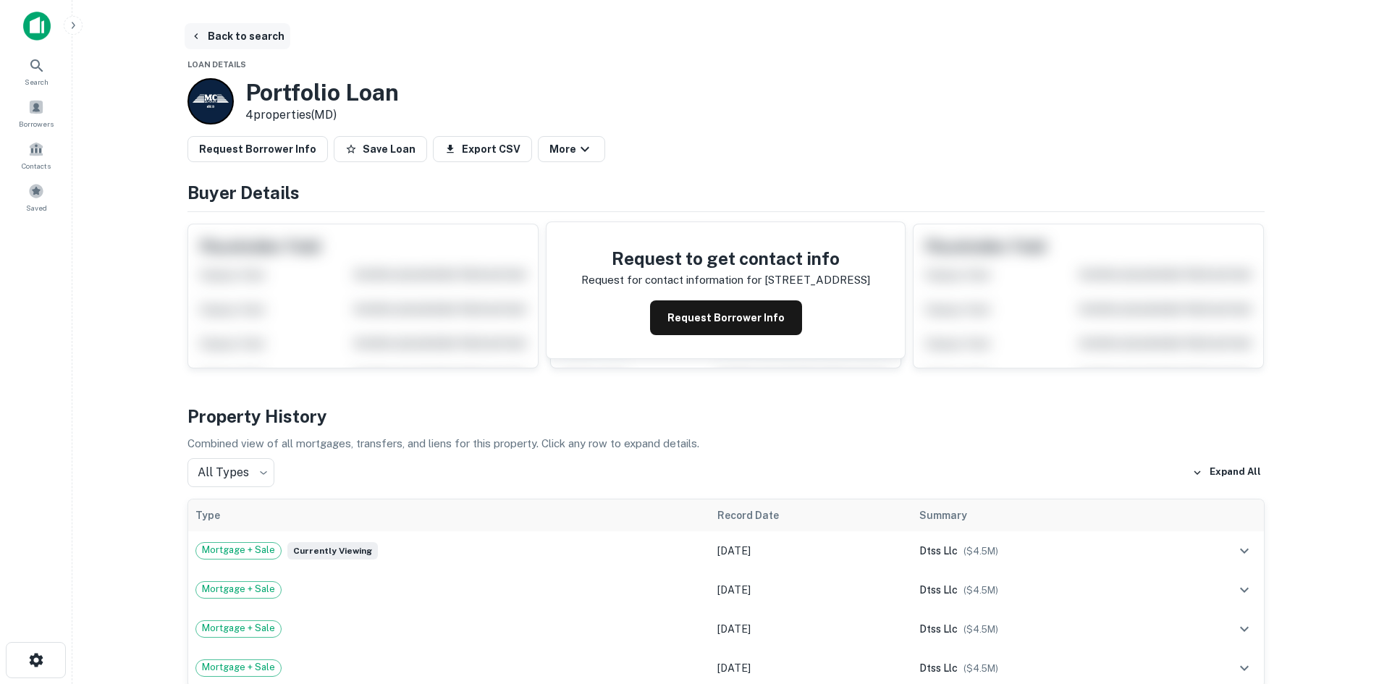
click at [257, 38] on button "Back to search" at bounding box center [238, 36] width 106 height 26
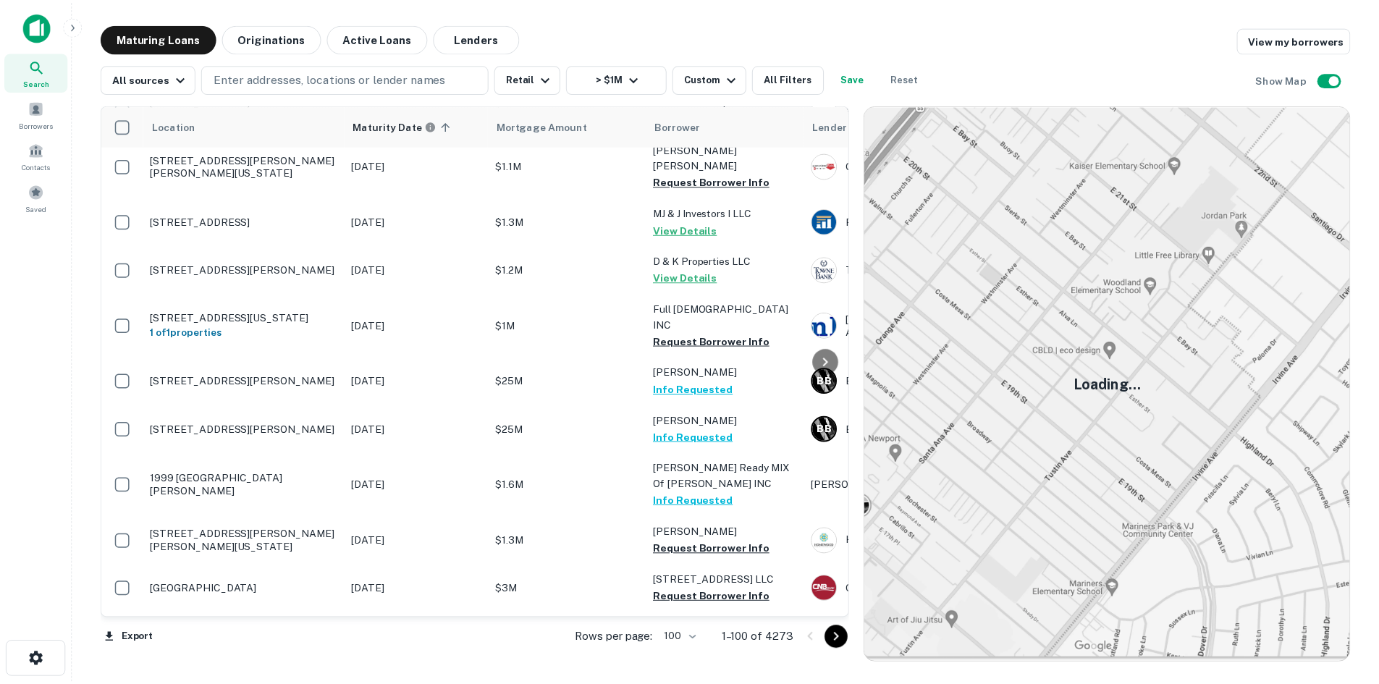
scroll to position [4532, 0]
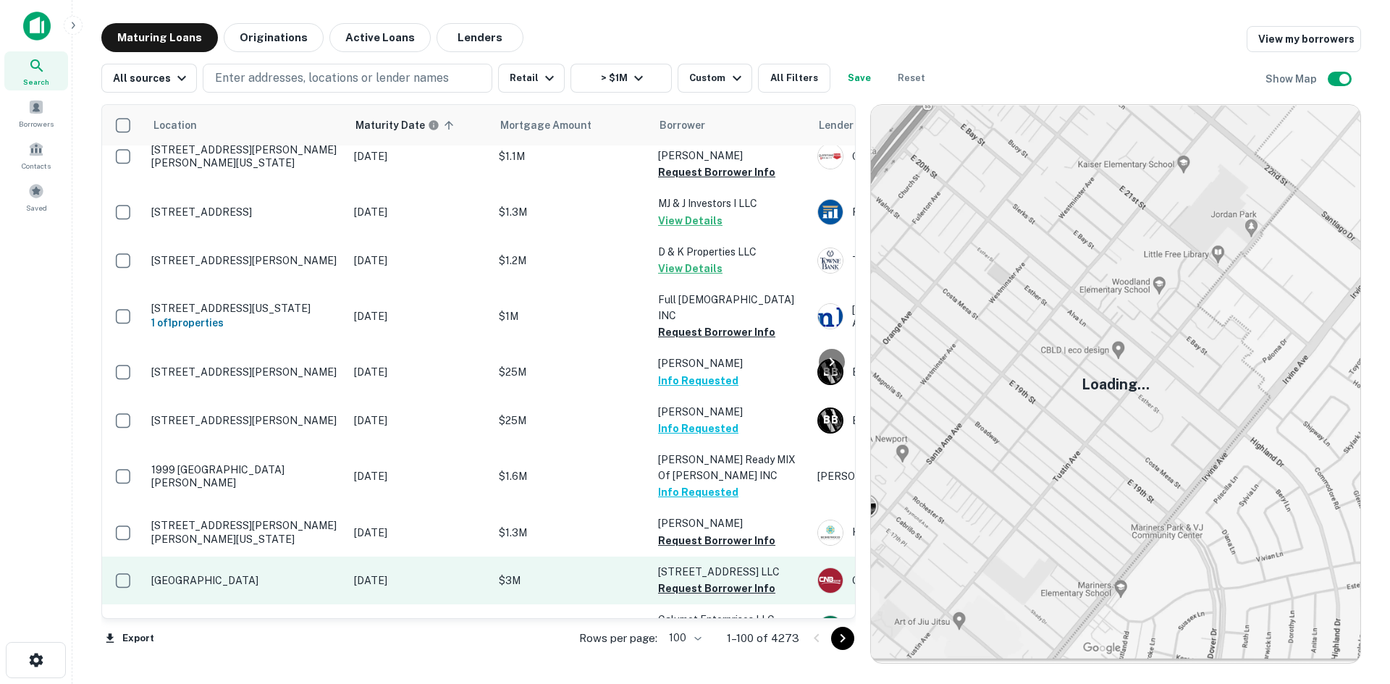
click at [179, 557] on td "6427 Baltimore National Pike Catonsville, MD21228" at bounding box center [245, 581] width 203 height 48
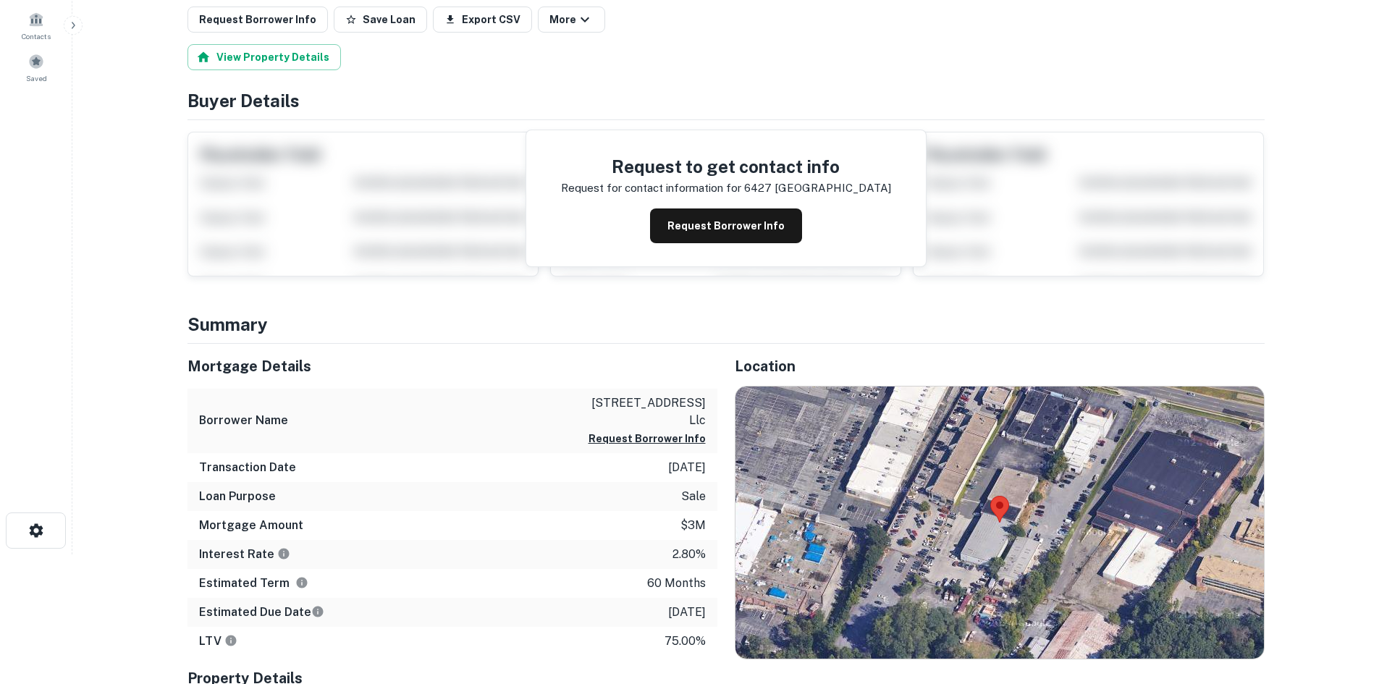
scroll to position [145, 0]
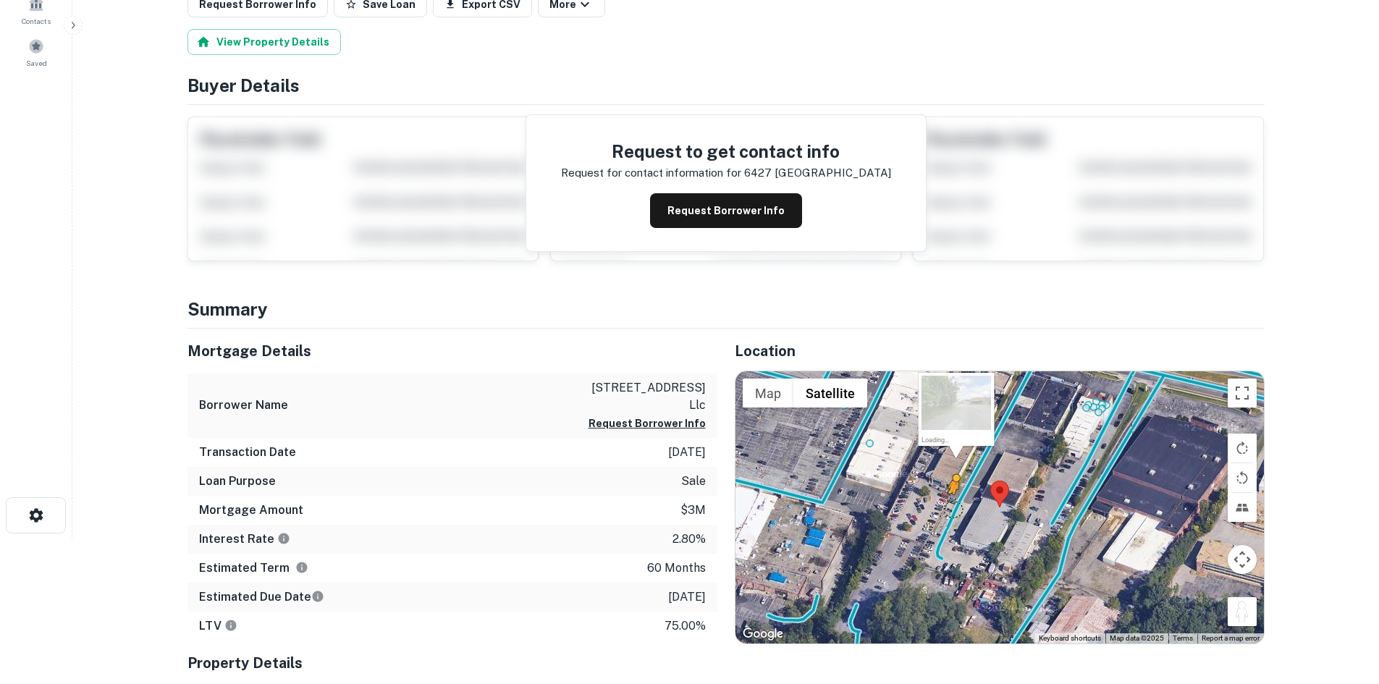
drag, startPoint x: 1232, startPoint y: 604, endPoint x: 955, endPoint y: 507, distance: 293.4
click at [955, 507] on div "To activate drag with keyboard, press Alt + Enter. Once in keyboard drag state,…" at bounding box center [999, 507] width 528 height 272
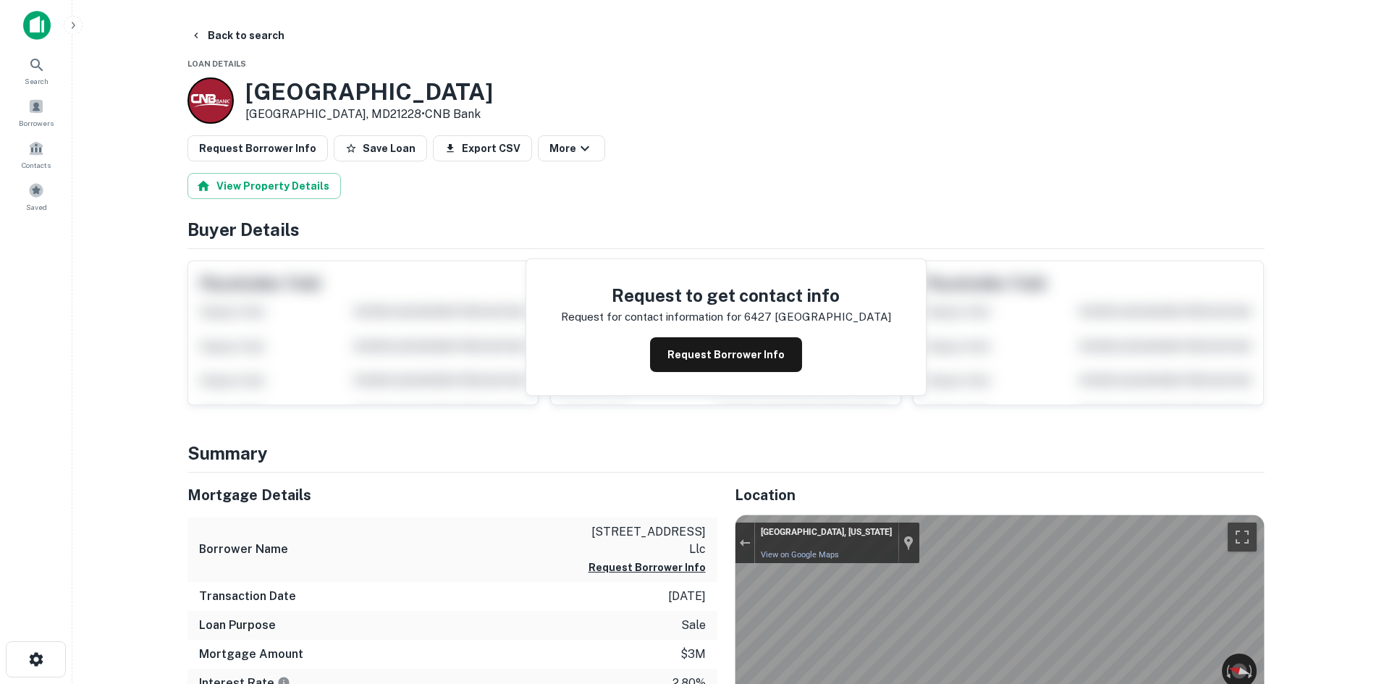
scroll to position [0, 0]
click at [257, 158] on button "Request Borrower Info" at bounding box center [257, 149] width 140 height 26
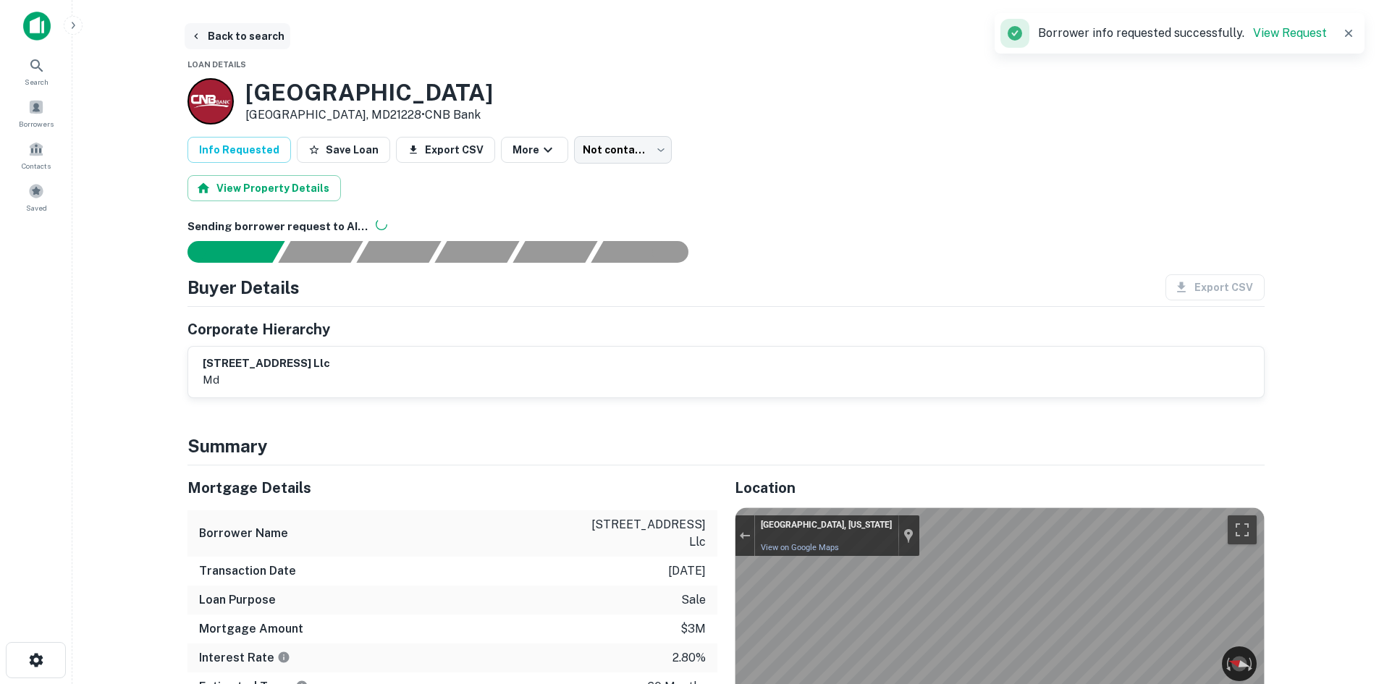
click at [246, 38] on button "Back to search" at bounding box center [238, 36] width 106 height 26
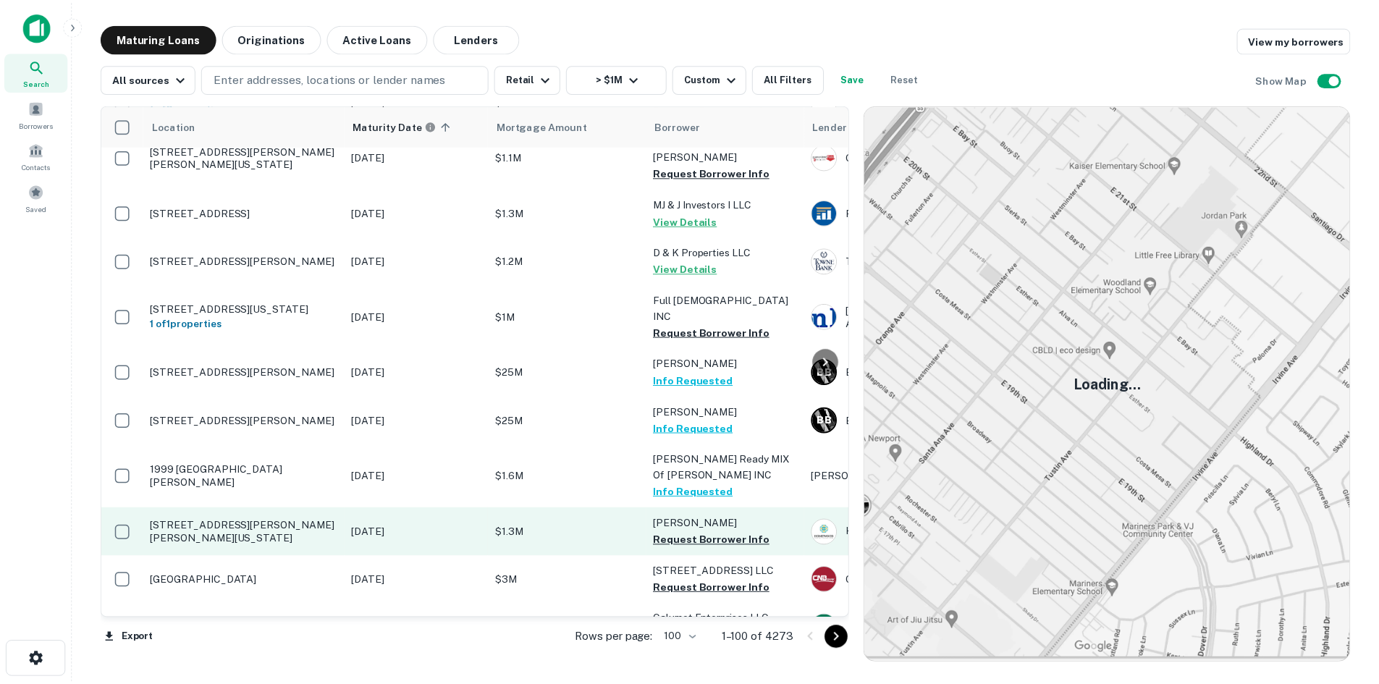
scroll to position [4632, 0]
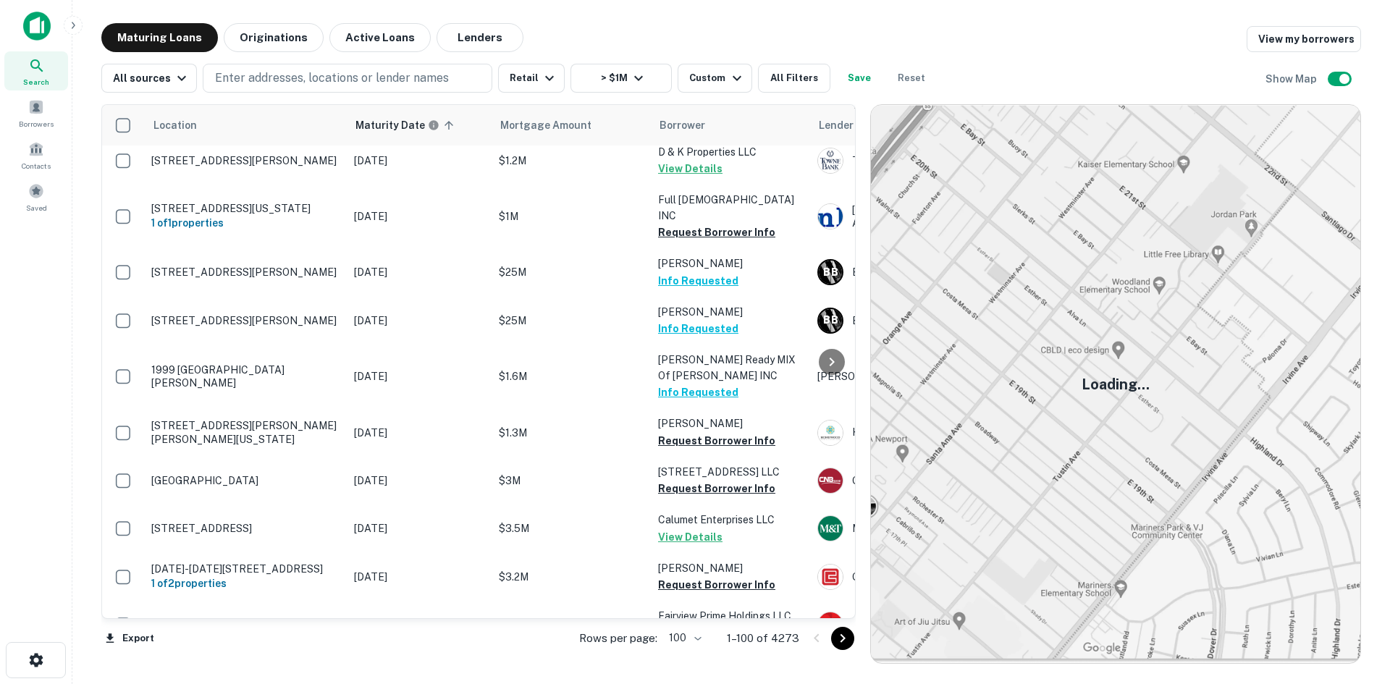
click at [840, 634] on icon "Go to next page" at bounding box center [842, 638] width 17 height 17
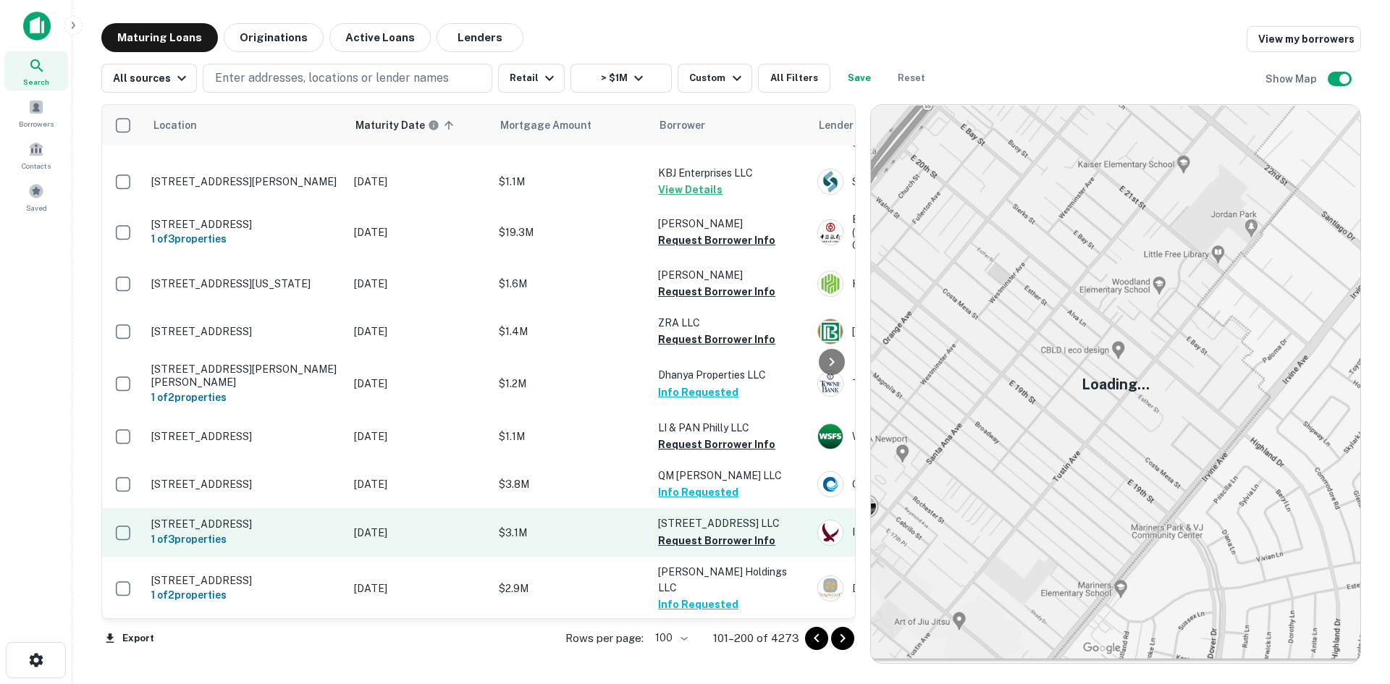
click at [297, 517] on p "57 Ridgedale Ave Morristown, NJ07960" at bounding box center [245, 523] width 188 height 13
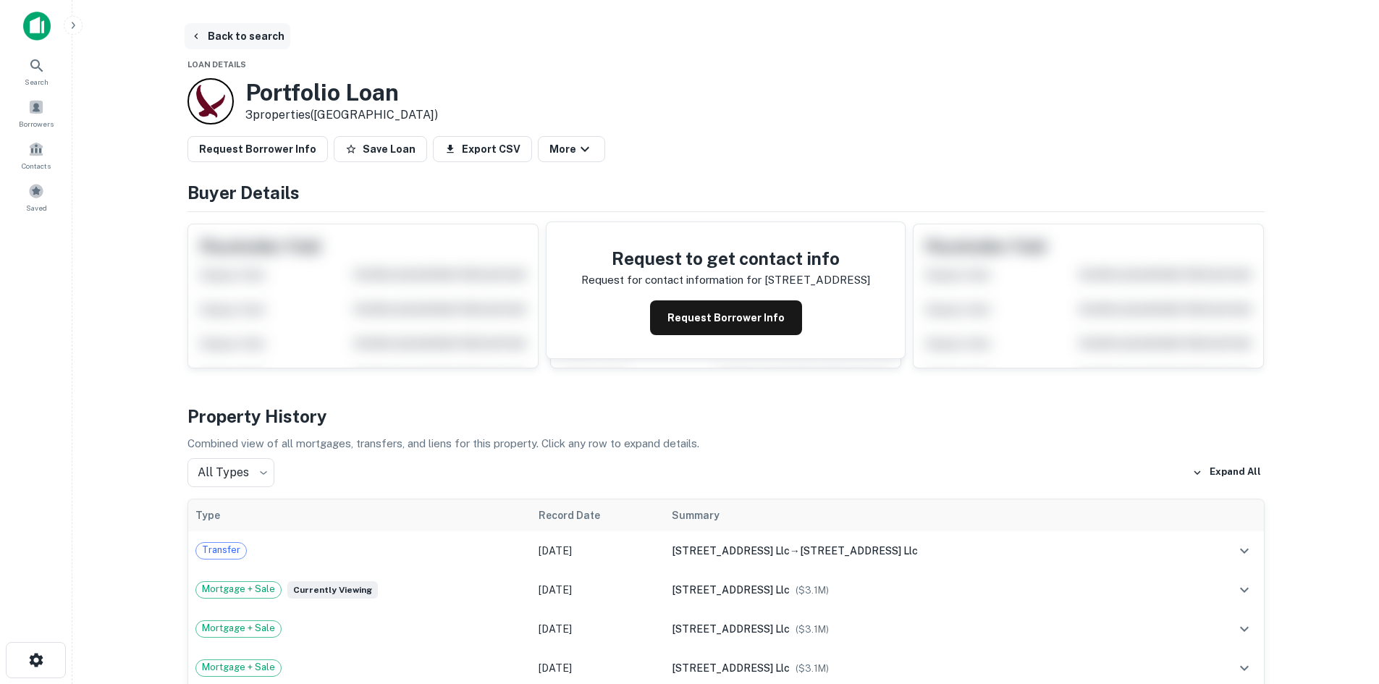
click at [256, 26] on button "Back to search" at bounding box center [238, 36] width 106 height 26
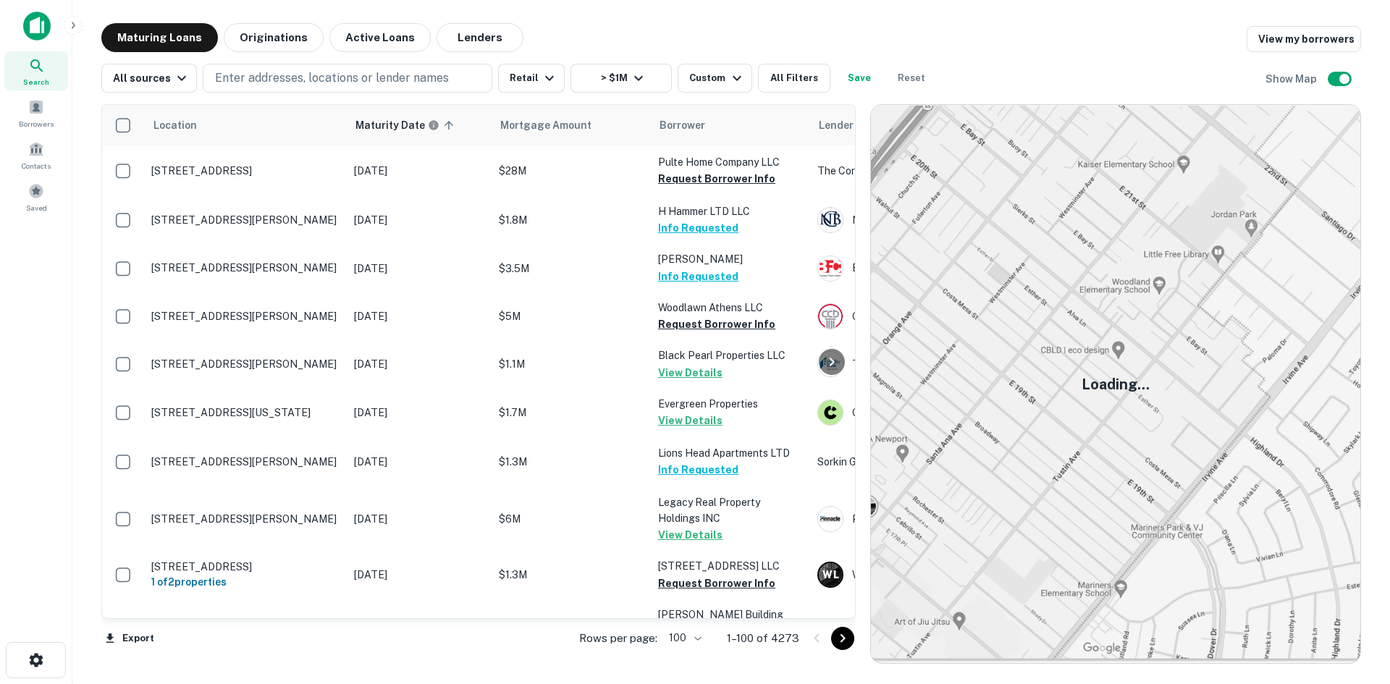
scroll to position [4632, 0]
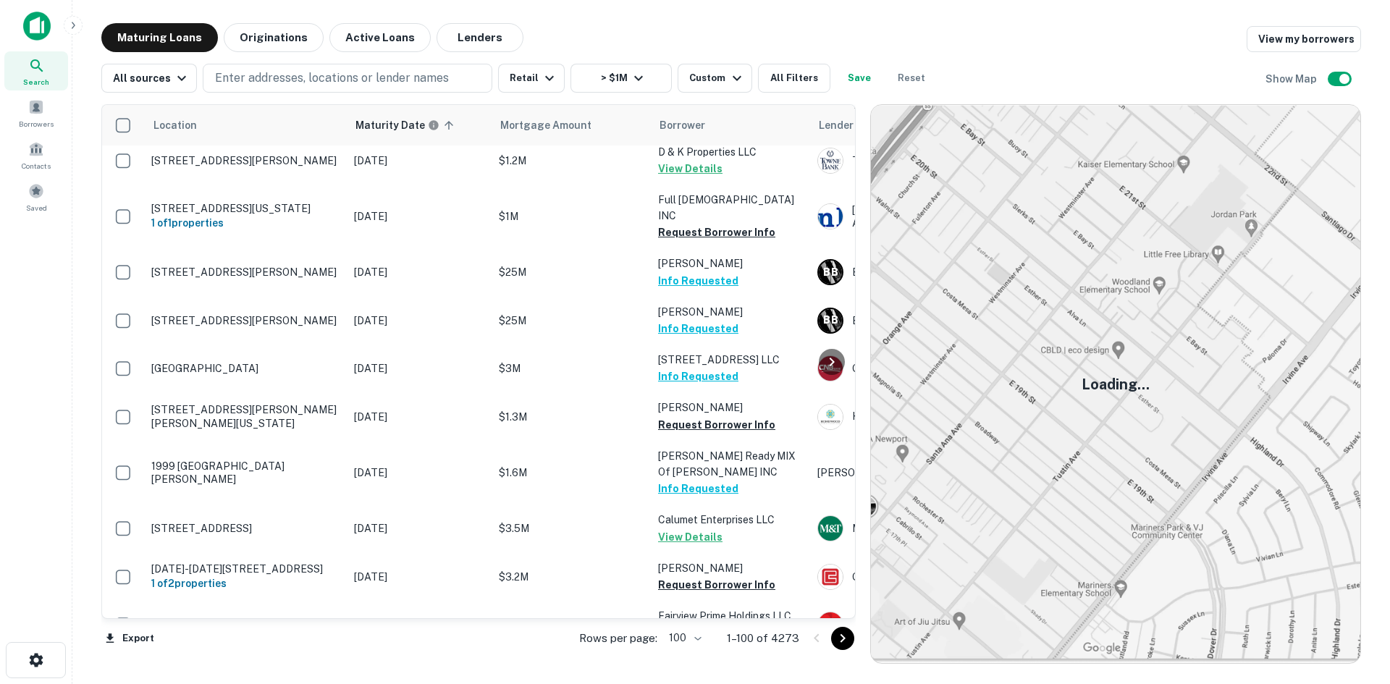
click at [848, 647] on button "Go to next page" at bounding box center [842, 638] width 23 height 23
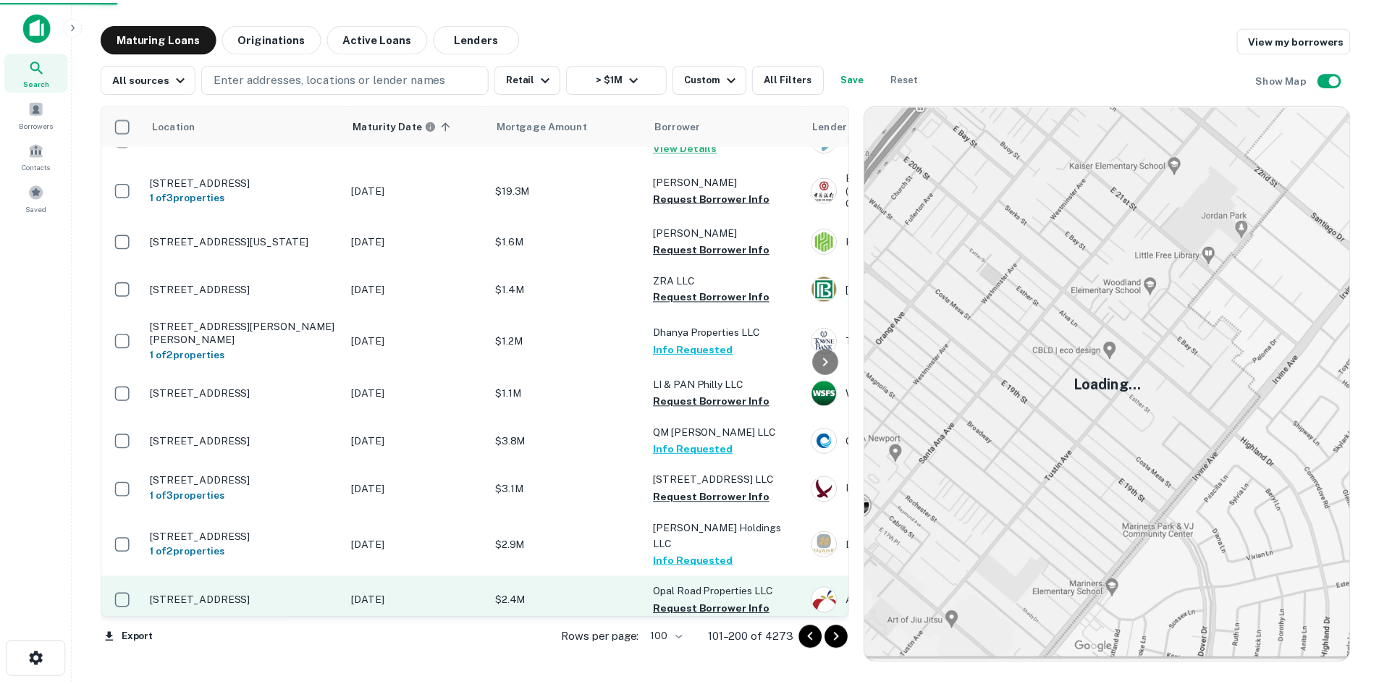
scroll to position [4717, 0]
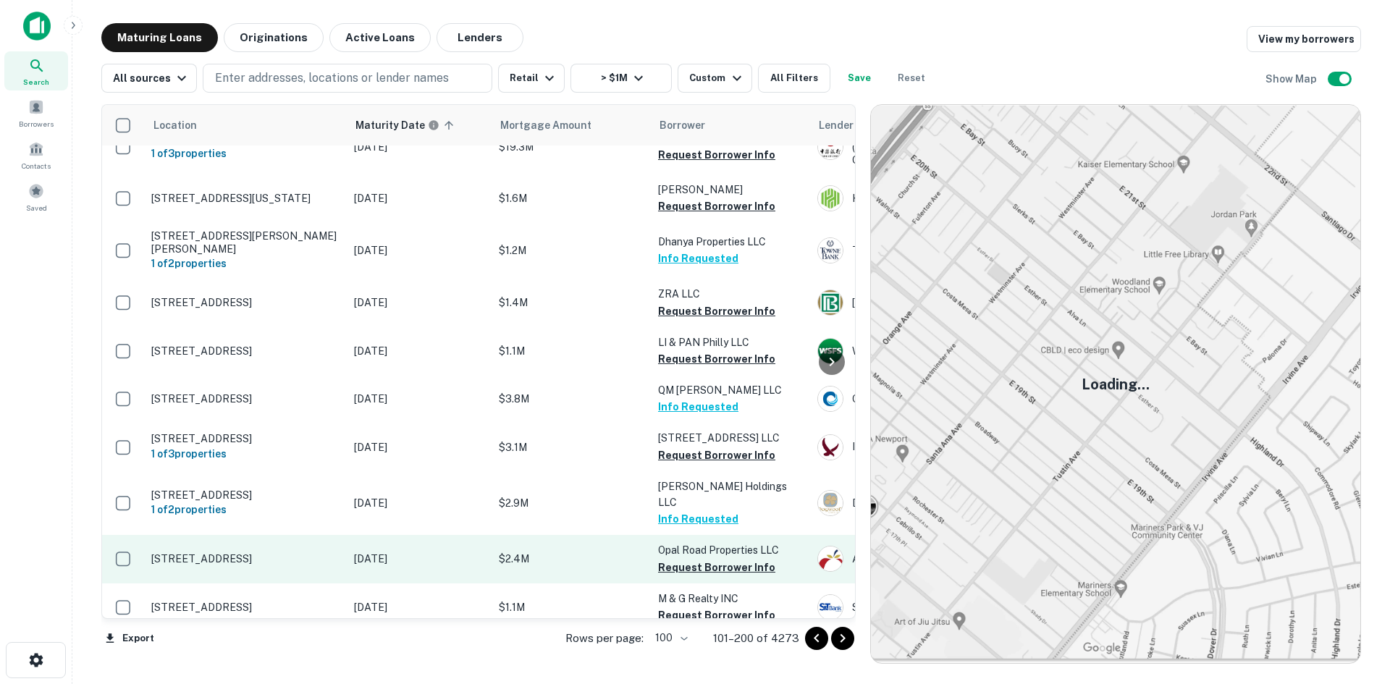
click at [281, 552] on p "10007 Patriot Hwy Fredericksburg, VA22407" at bounding box center [245, 558] width 188 height 13
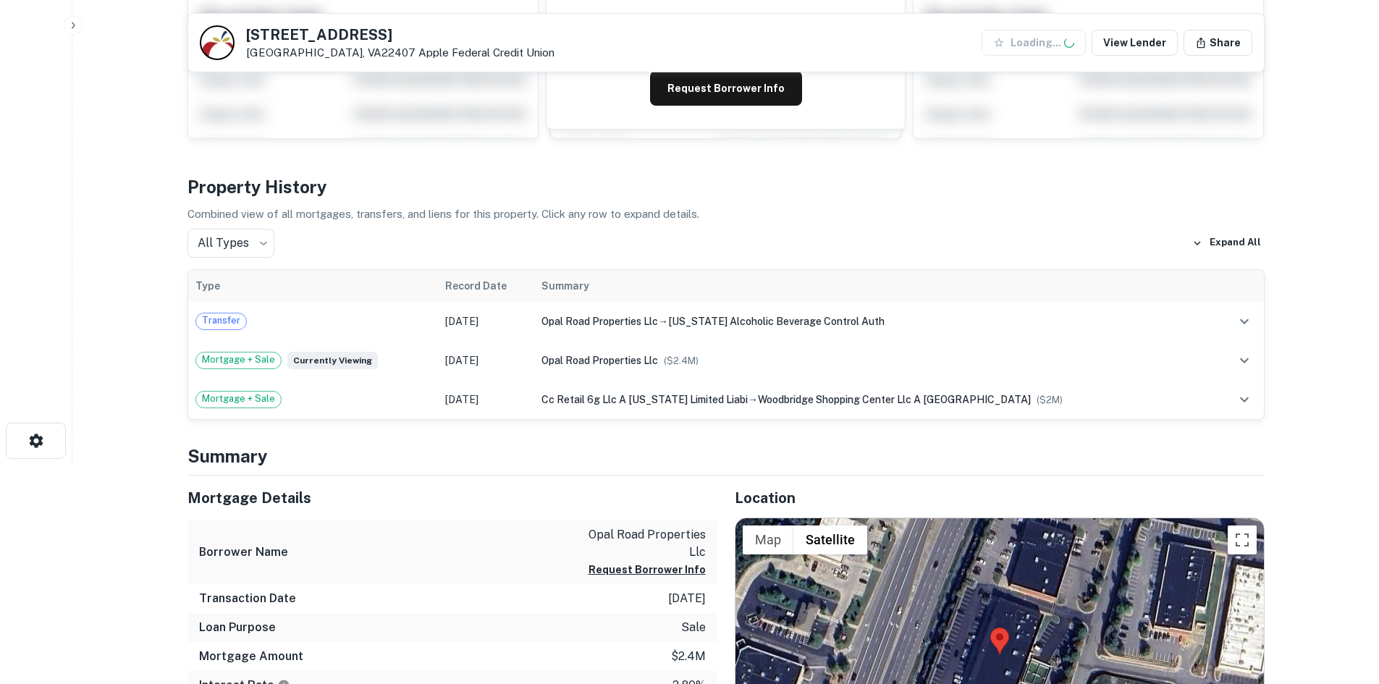
scroll to position [434, 0]
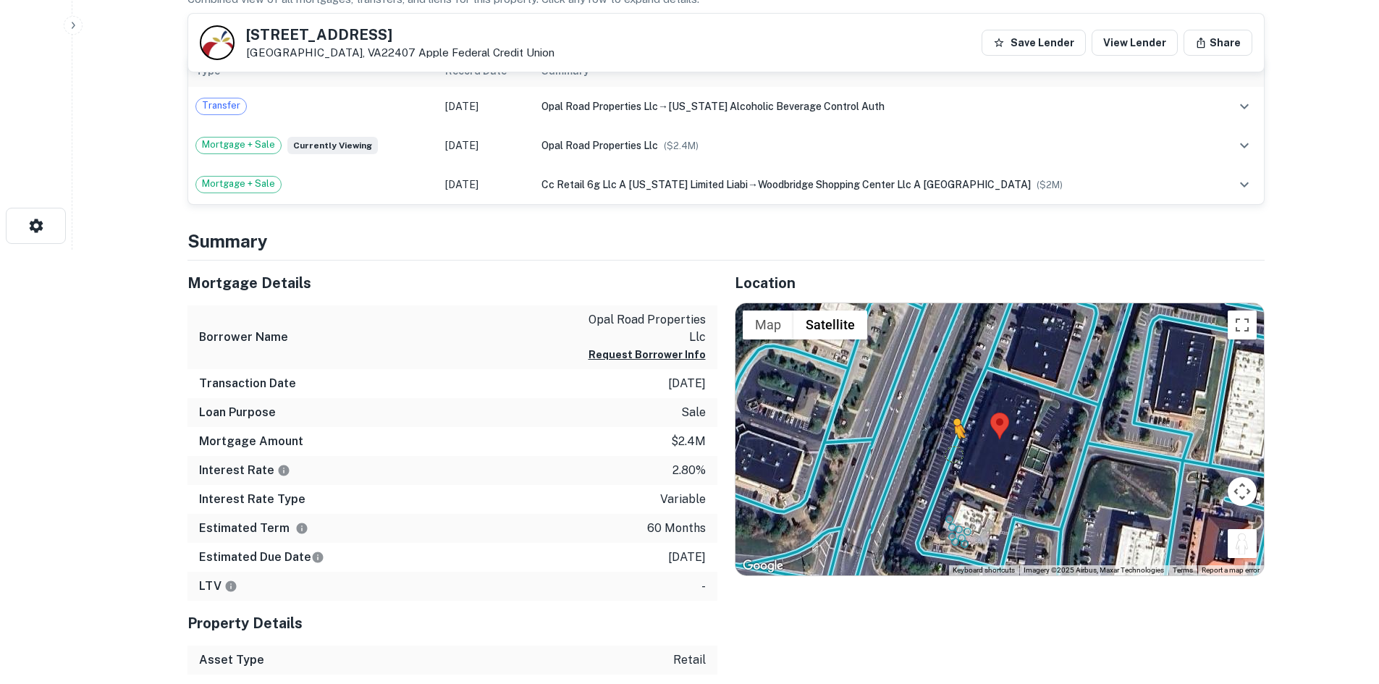
drag, startPoint x: 1238, startPoint y: 537, endPoint x: 949, endPoint y: 452, distance: 301.6
click at [949, 452] on div "To activate drag with keyboard, press Alt + Enter. Once in keyboard drag state,…" at bounding box center [999, 439] width 528 height 272
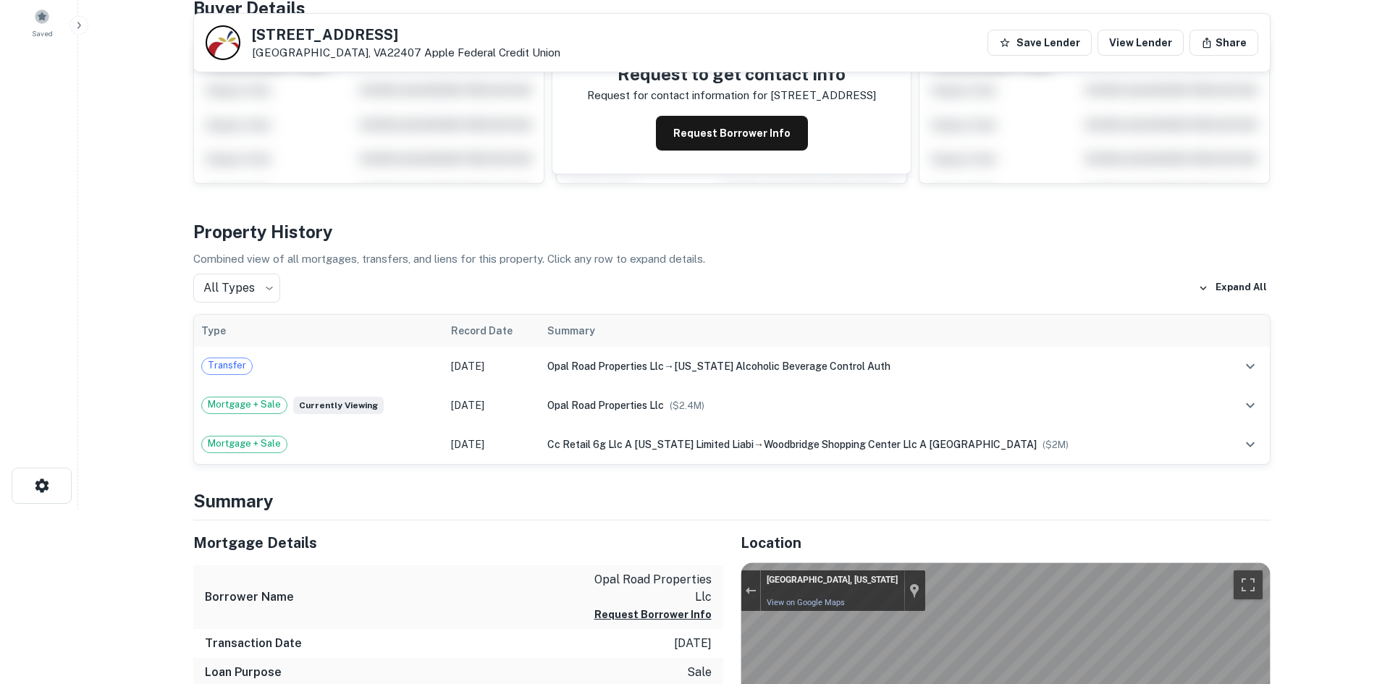
scroll to position [0, 0]
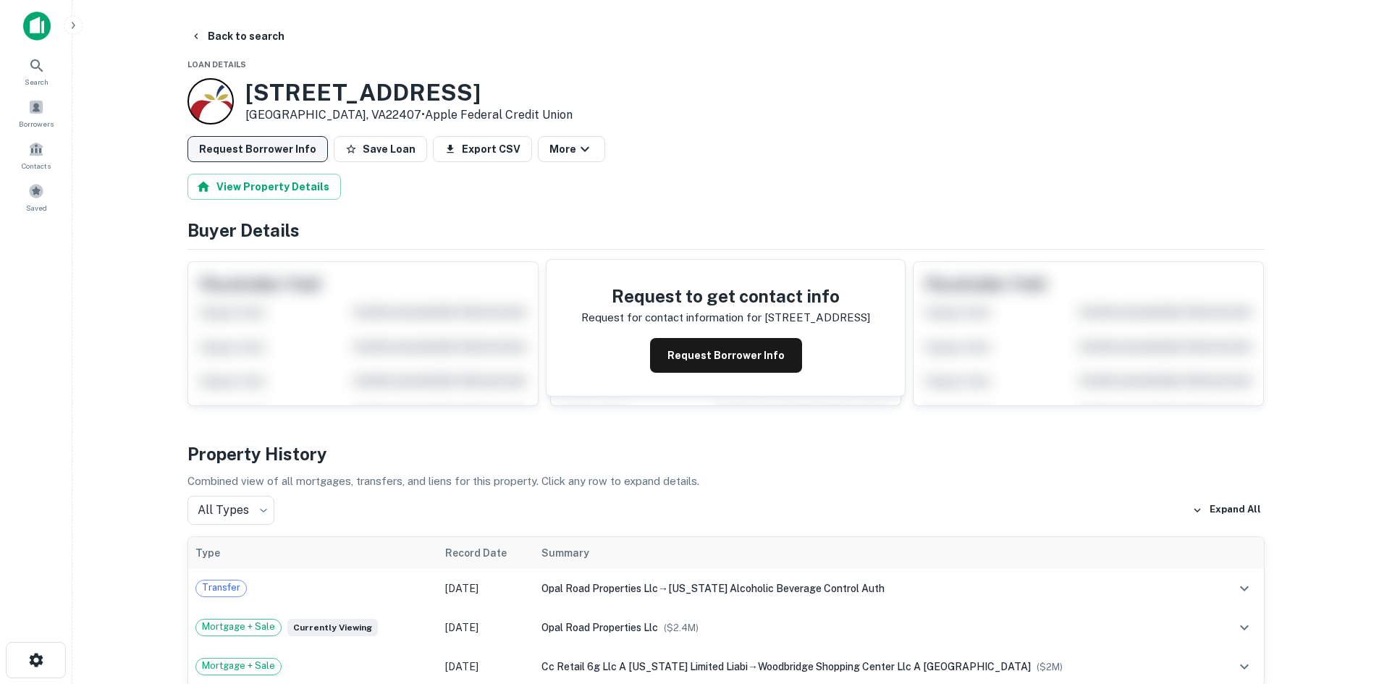
click at [296, 147] on button "Request Borrower Info" at bounding box center [257, 149] width 140 height 26
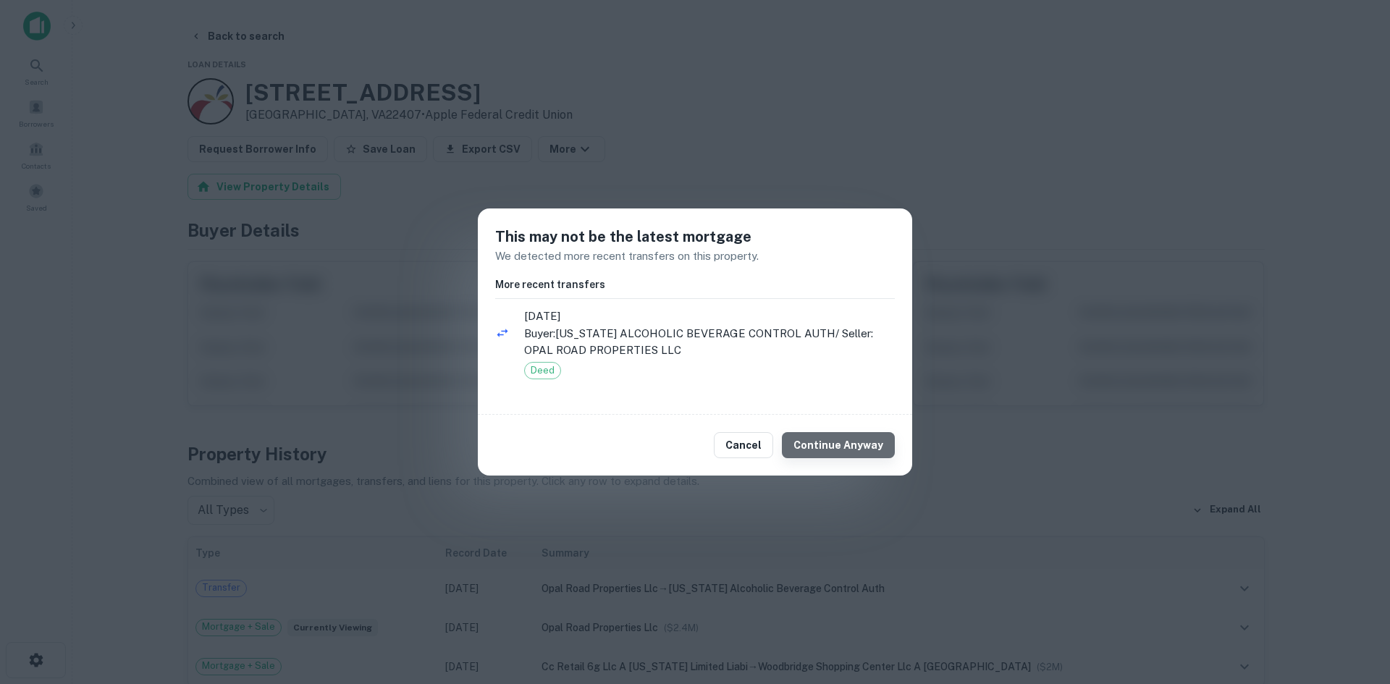
click at [877, 449] on button "Continue Anyway" at bounding box center [838, 445] width 113 height 26
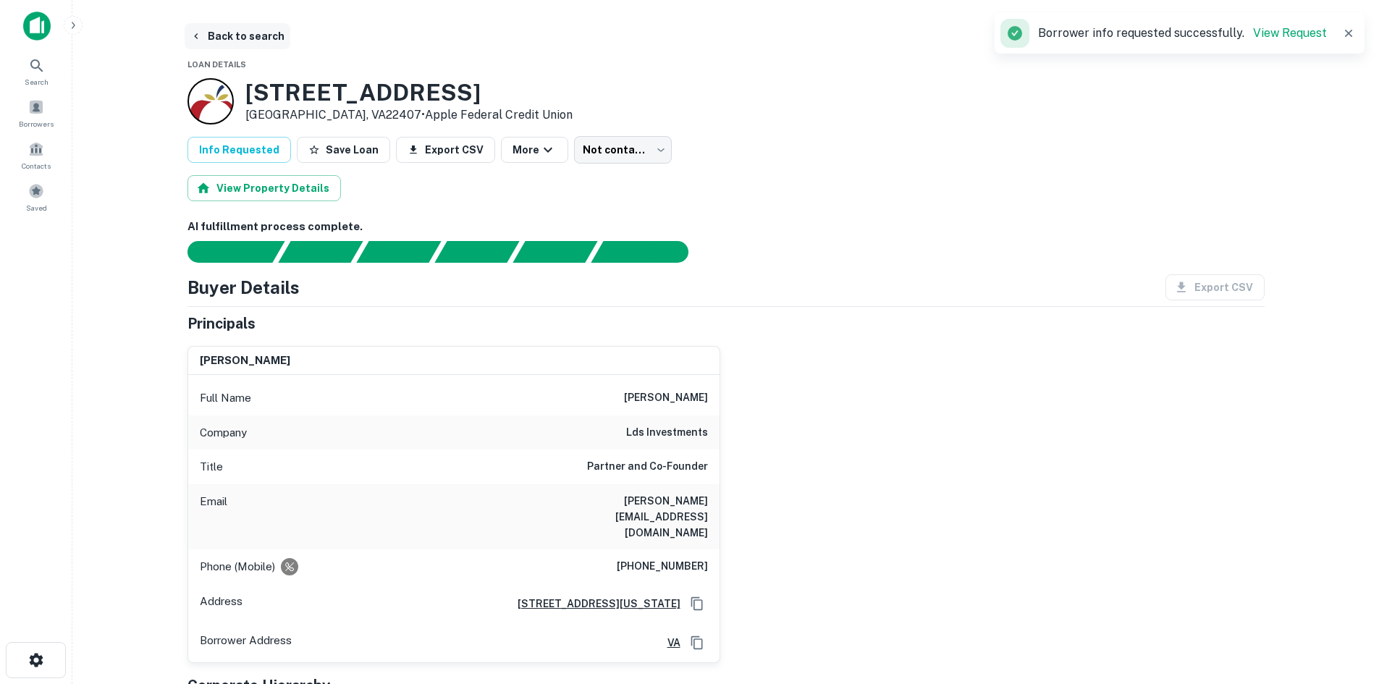
click at [267, 45] on button "Back to search" at bounding box center [238, 36] width 106 height 26
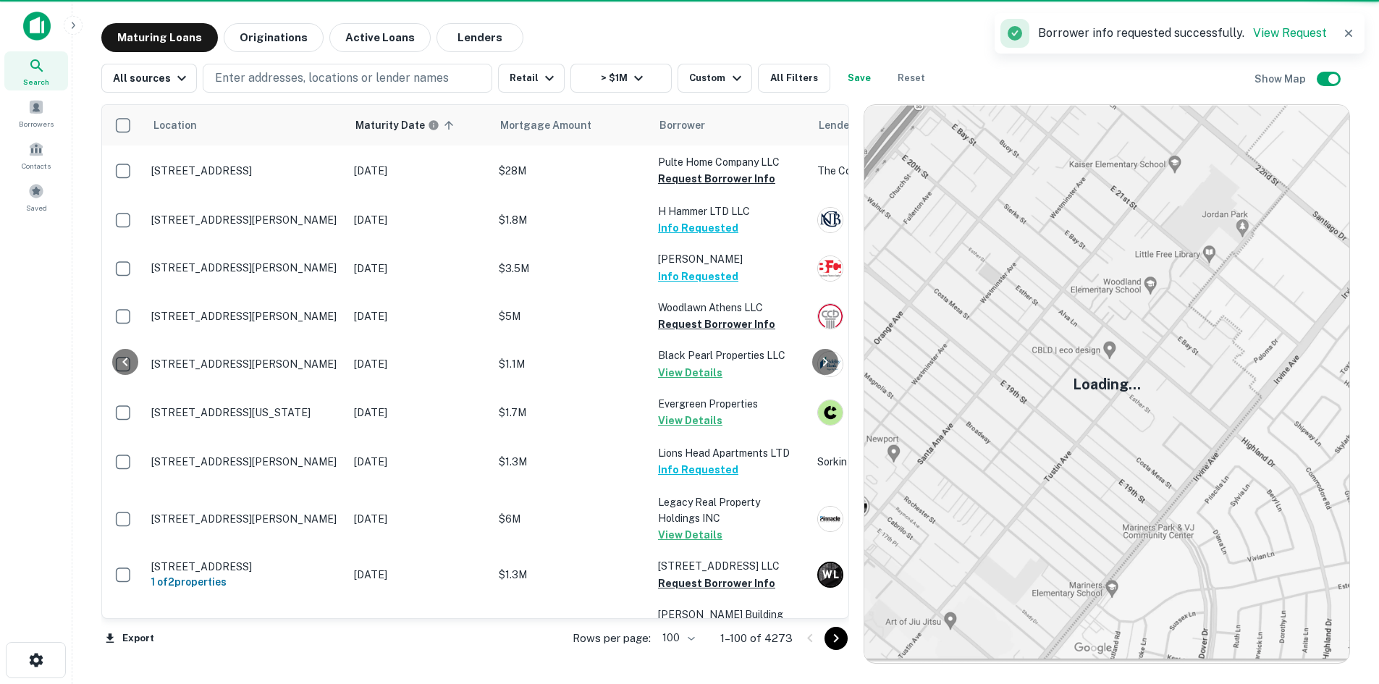
click at [839, 640] on icon "Go to next page" at bounding box center [835, 638] width 17 height 17
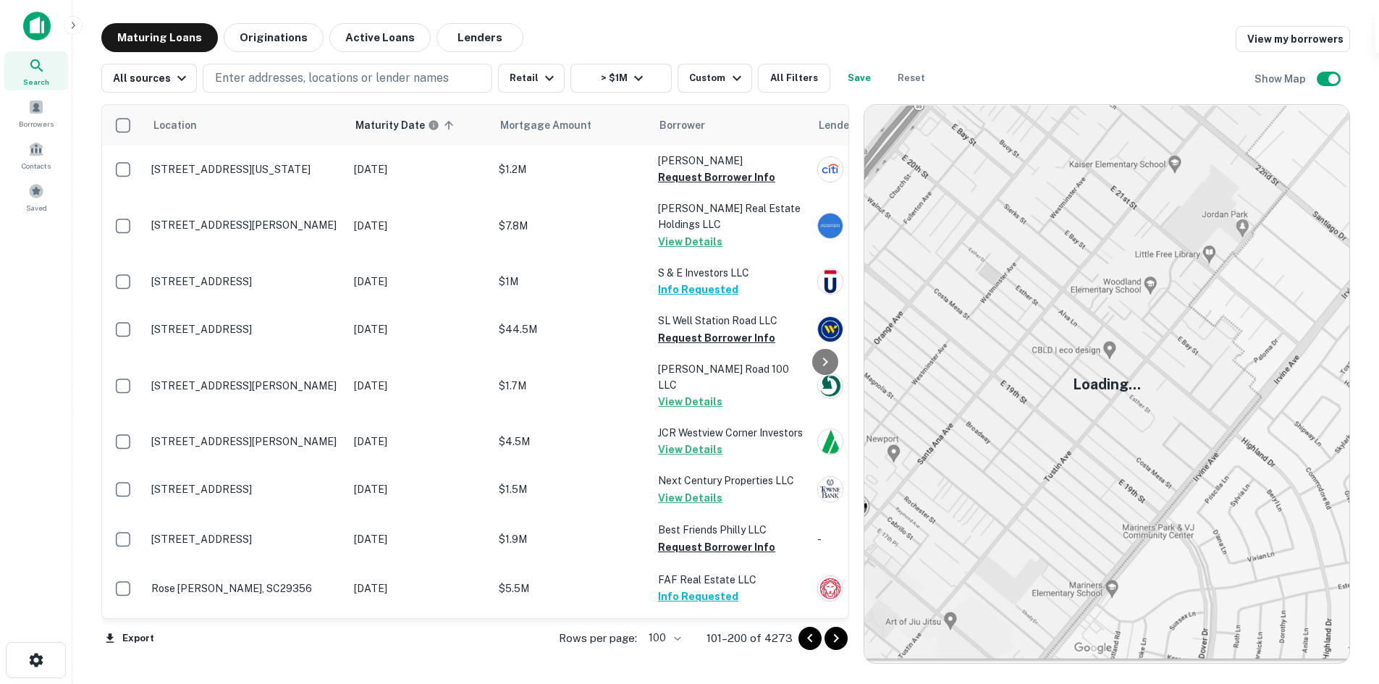
click at [840, 637] on icon "Go to next page" at bounding box center [835, 638] width 17 height 17
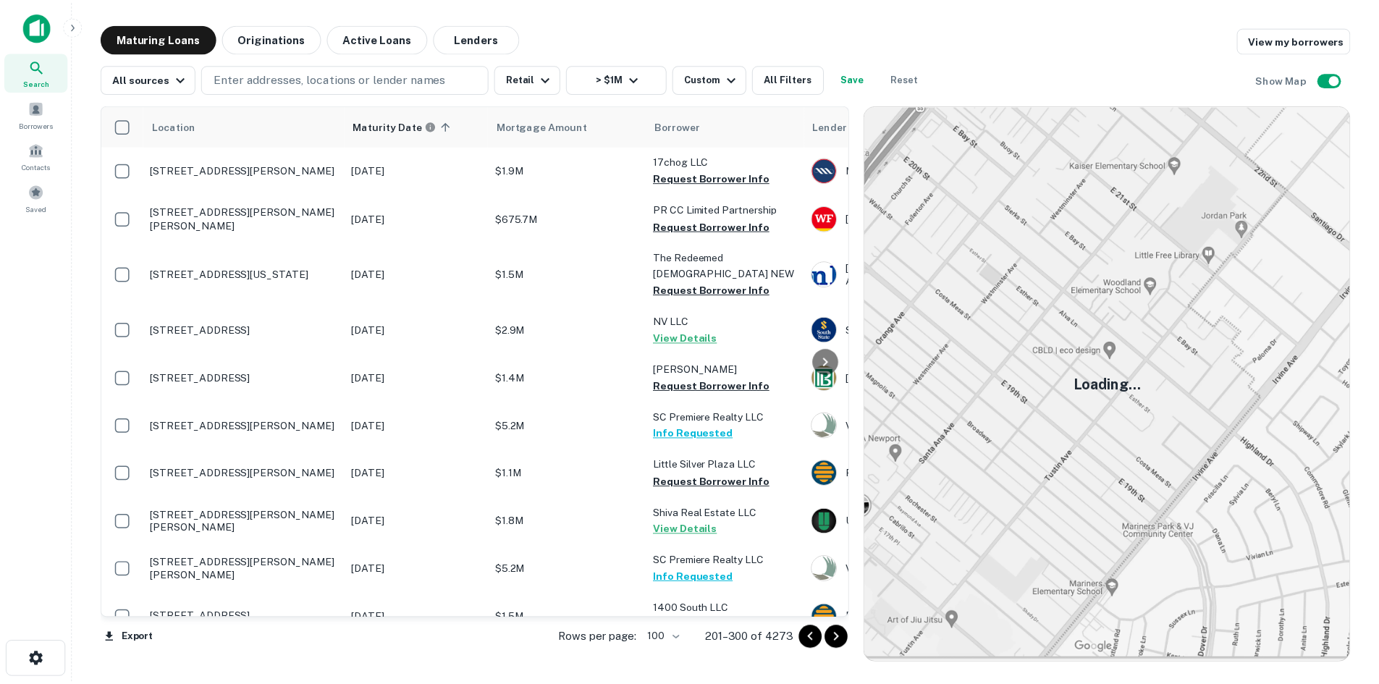
scroll to position [4665, 0]
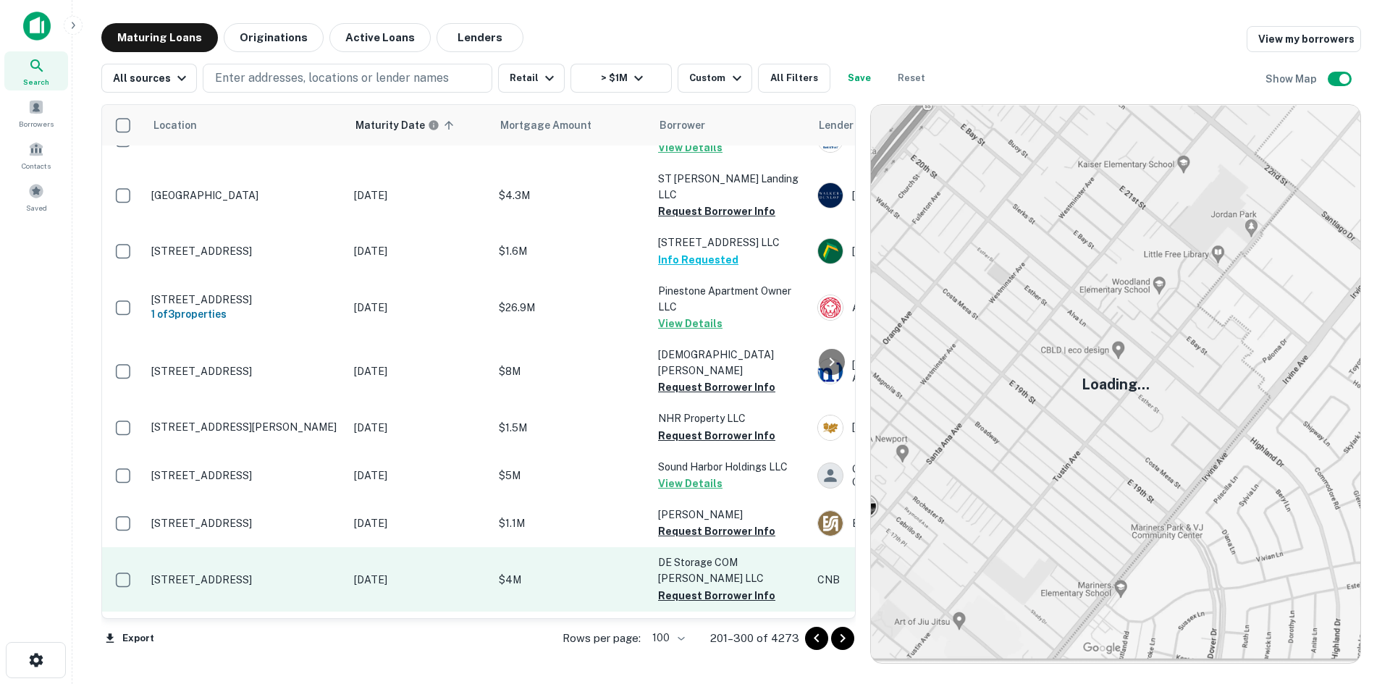
click at [292, 547] on td "89 Duck Creek Pkwy Smyrna, DE19977" at bounding box center [245, 579] width 203 height 64
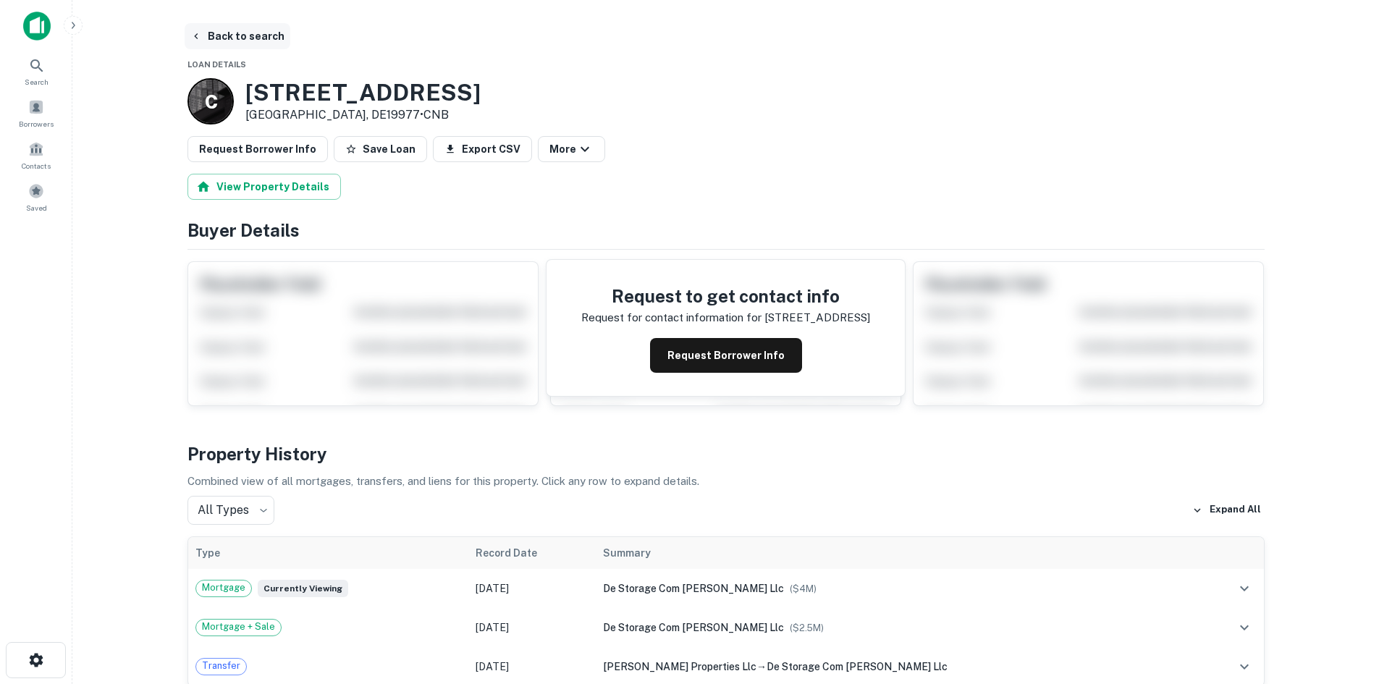
click at [214, 29] on button "Back to search" at bounding box center [238, 36] width 106 height 26
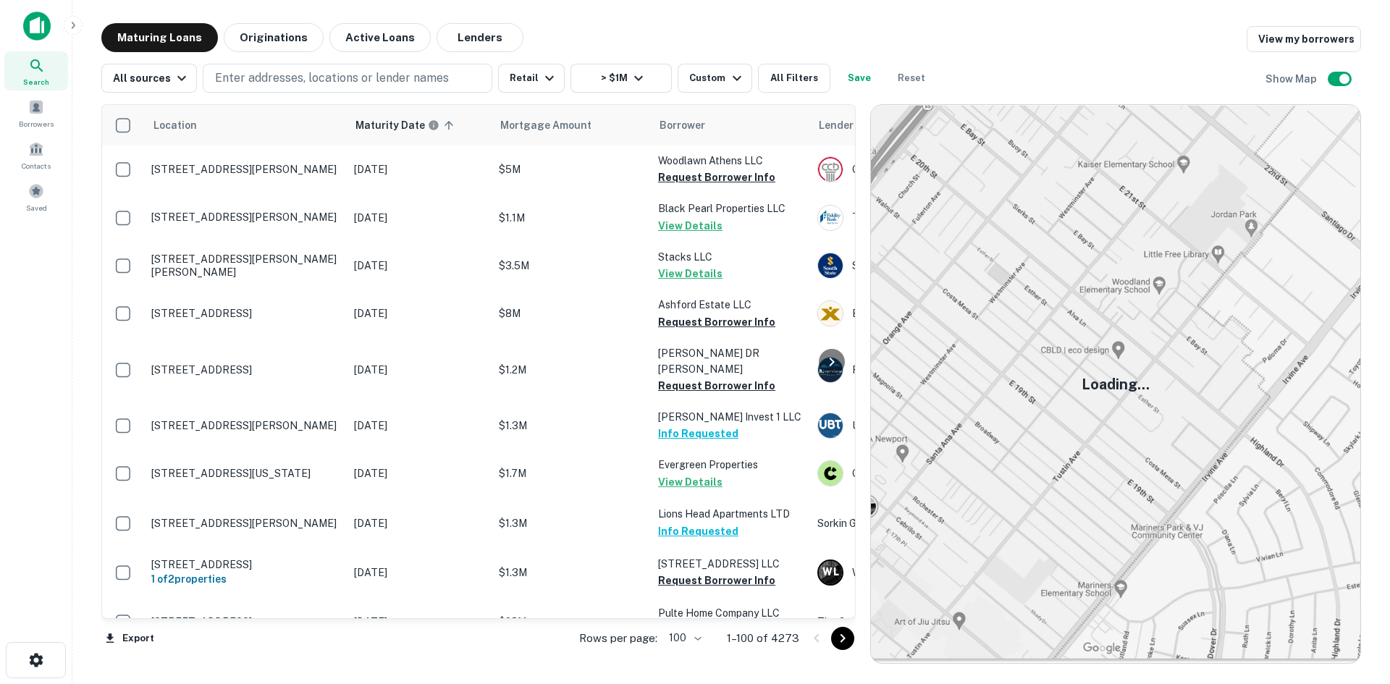
scroll to position [3302, 0]
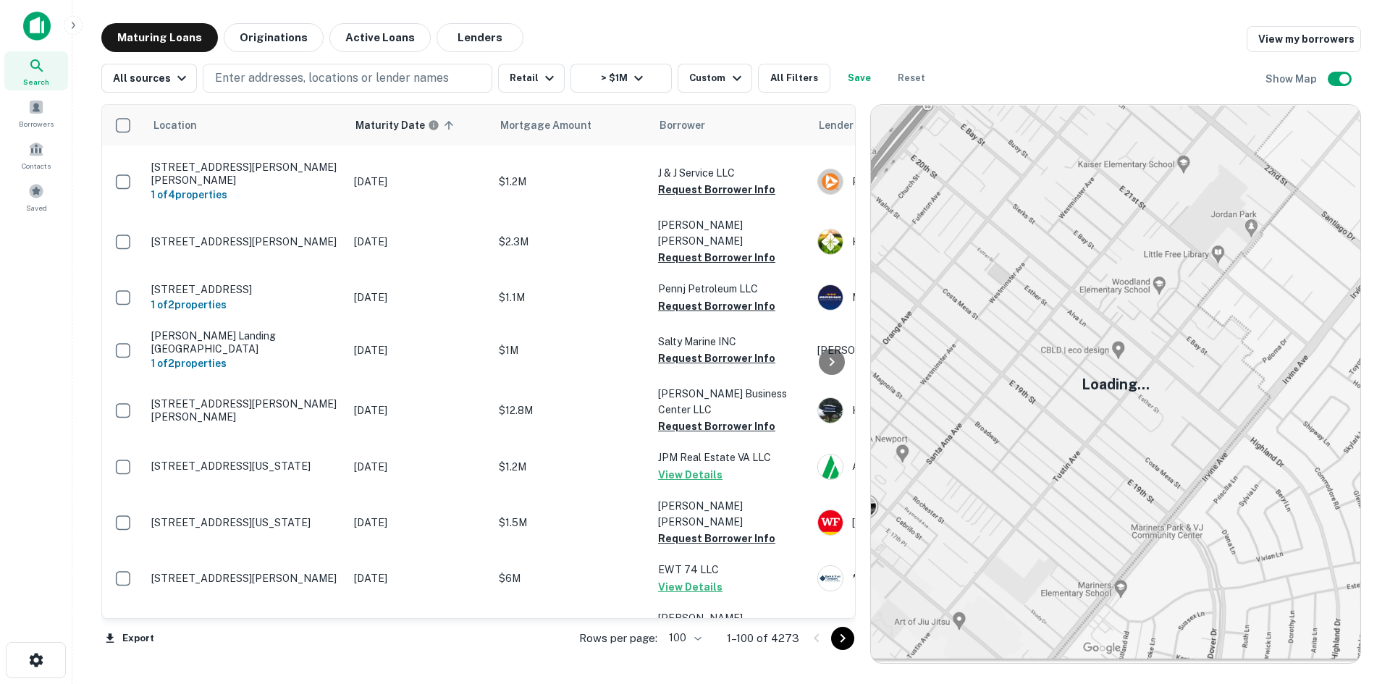
click at [845, 634] on icon "Go to next page" at bounding box center [842, 638] width 17 height 17
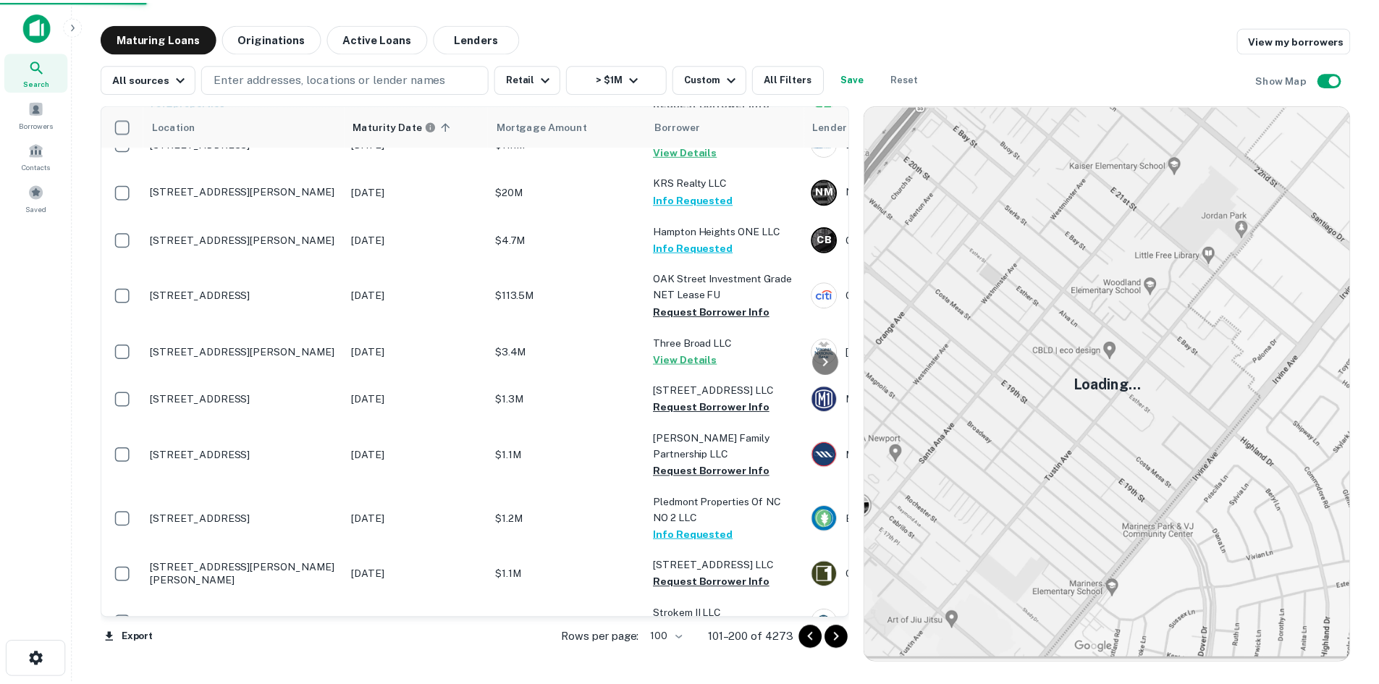
scroll to position [3591, 0]
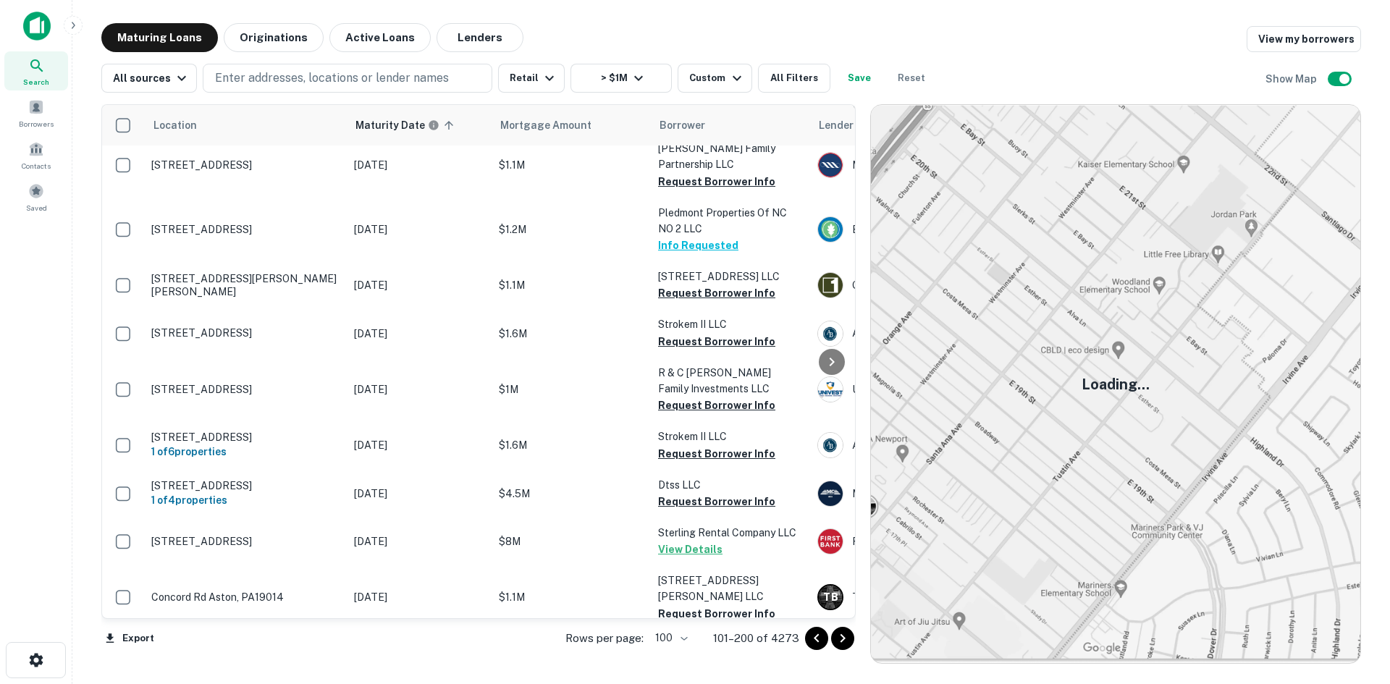
click at [256, 648] on p "3563 Collins Ferry Rd Morgantown, WV26505" at bounding box center [245, 654] width 188 height 13
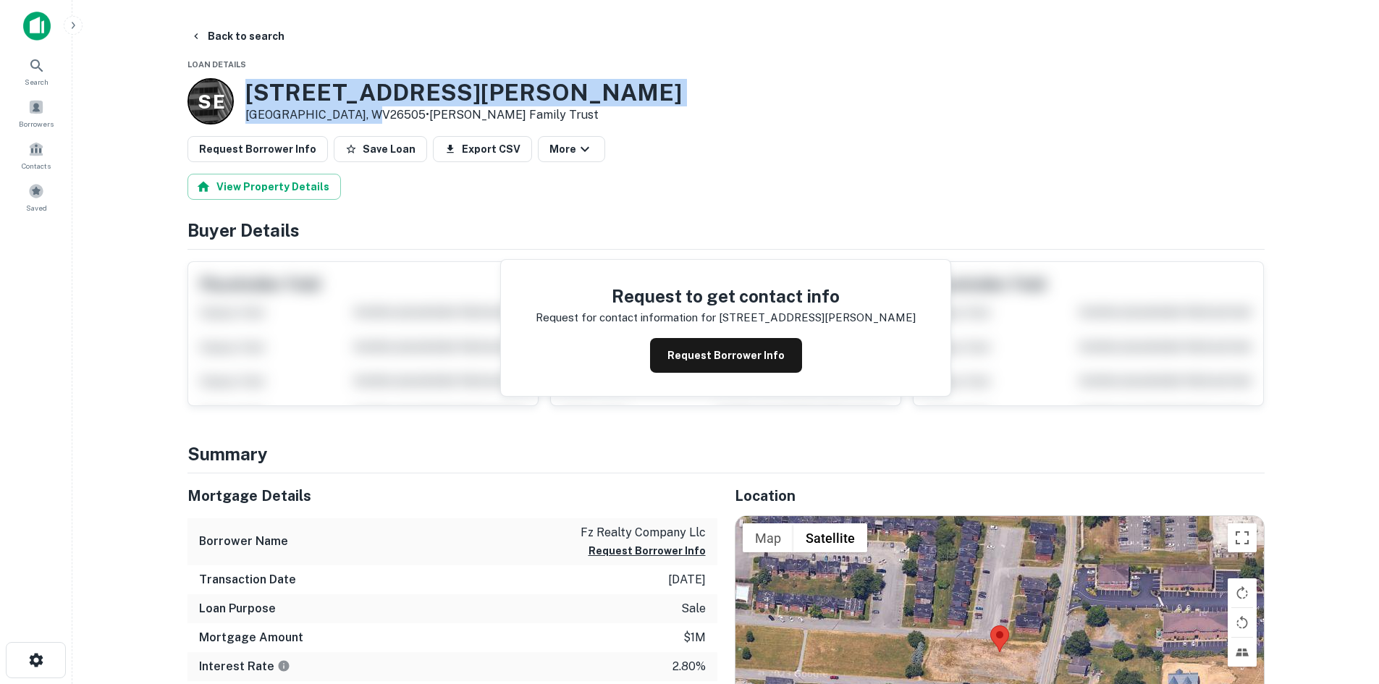
drag, startPoint x: 251, startPoint y: 93, endPoint x: 376, endPoint y: 119, distance: 127.2
click at [376, 119] on div "S E 3563 Collins Ferry Rd Morgantown, WV26505 • Sylvia E Minkoff Family Trust" at bounding box center [434, 101] width 494 height 46
copy div "3563 Collins Ferry Rd Morgantown, WV26505"
drag, startPoint x: 234, startPoint y: 35, endPoint x: 4, endPoint y: 287, distance: 340.6
click at [234, 35] on button "Back to search" at bounding box center [238, 36] width 106 height 26
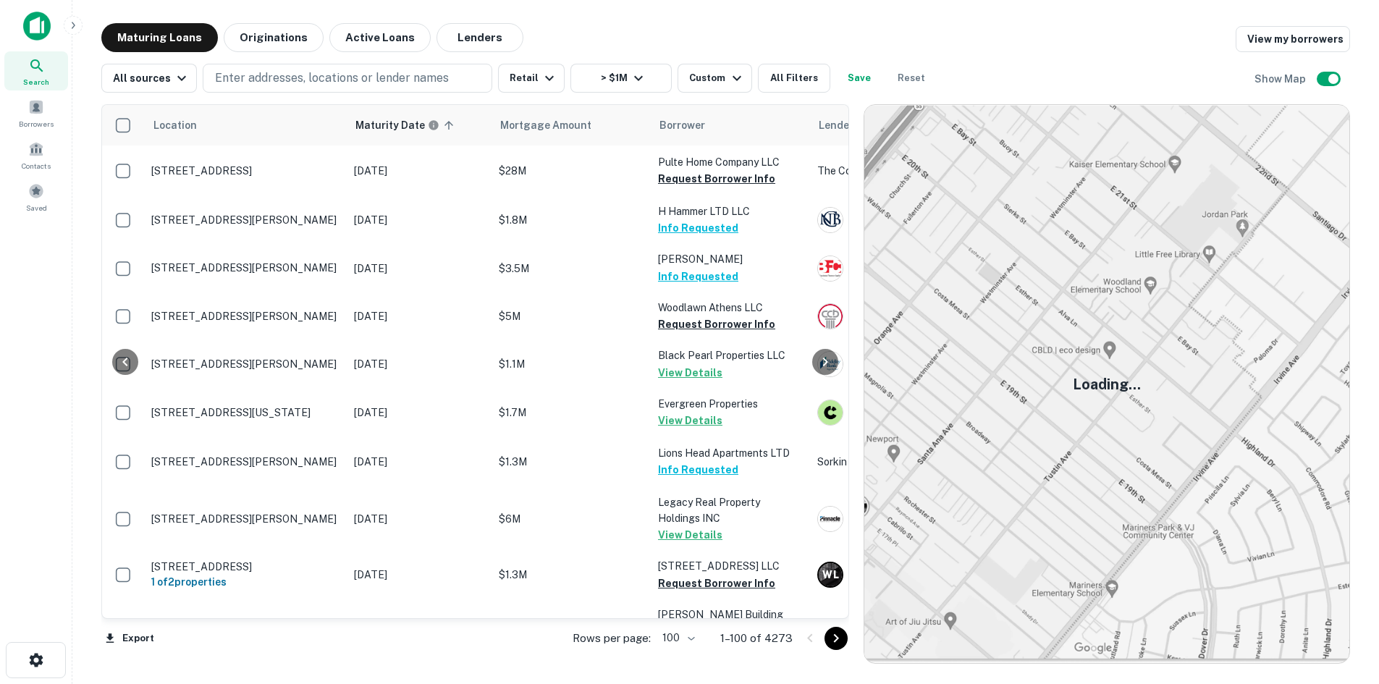
click at [842, 644] on icon "Go to next page" at bounding box center [835, 638] width 17 height 17
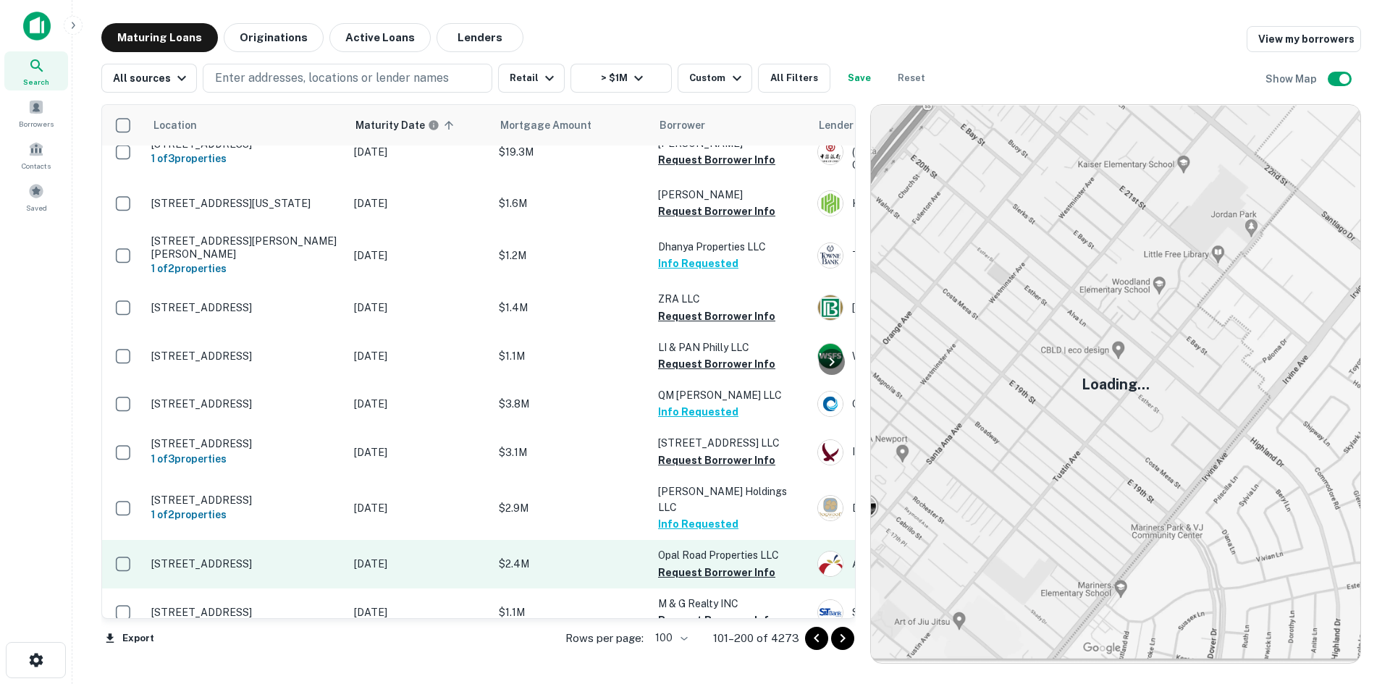
scroll to position [4717, 0]
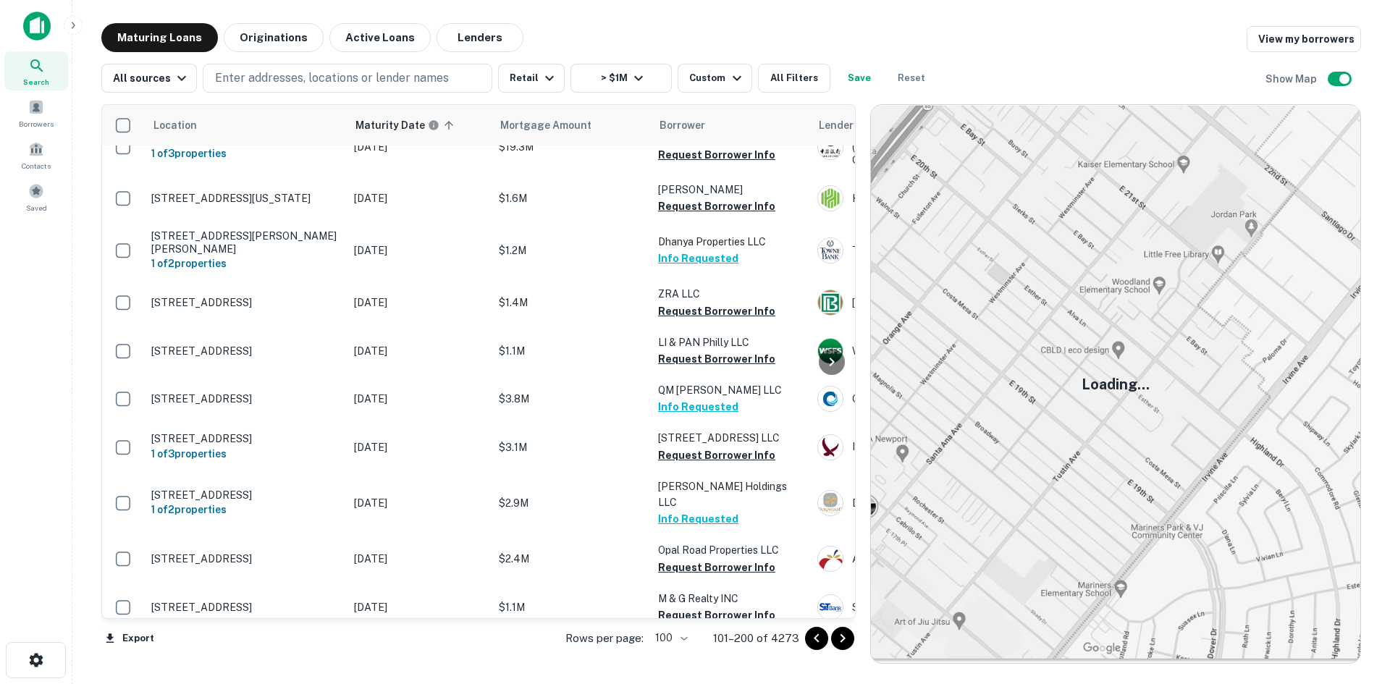
click at [841, 645] on icon "Go to next page" at bounding box center [842, 638] width 17 height 17
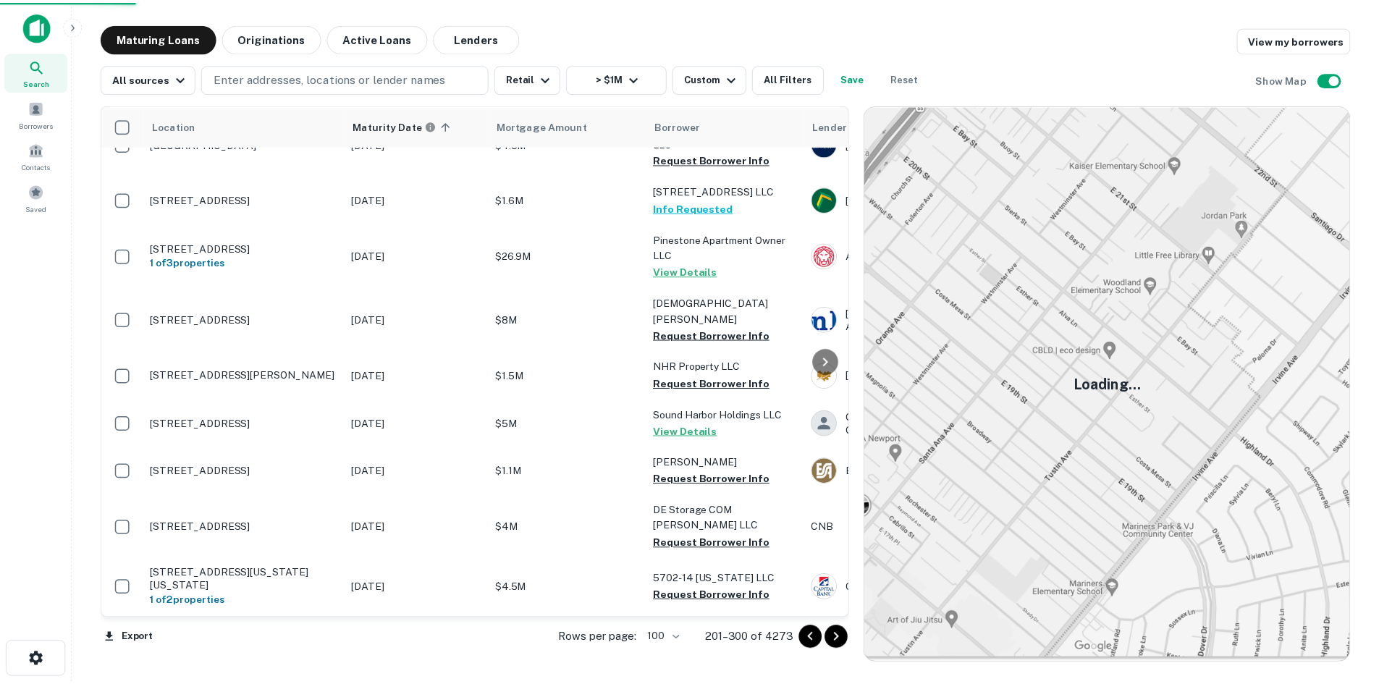
scroll to position [4593, 0]
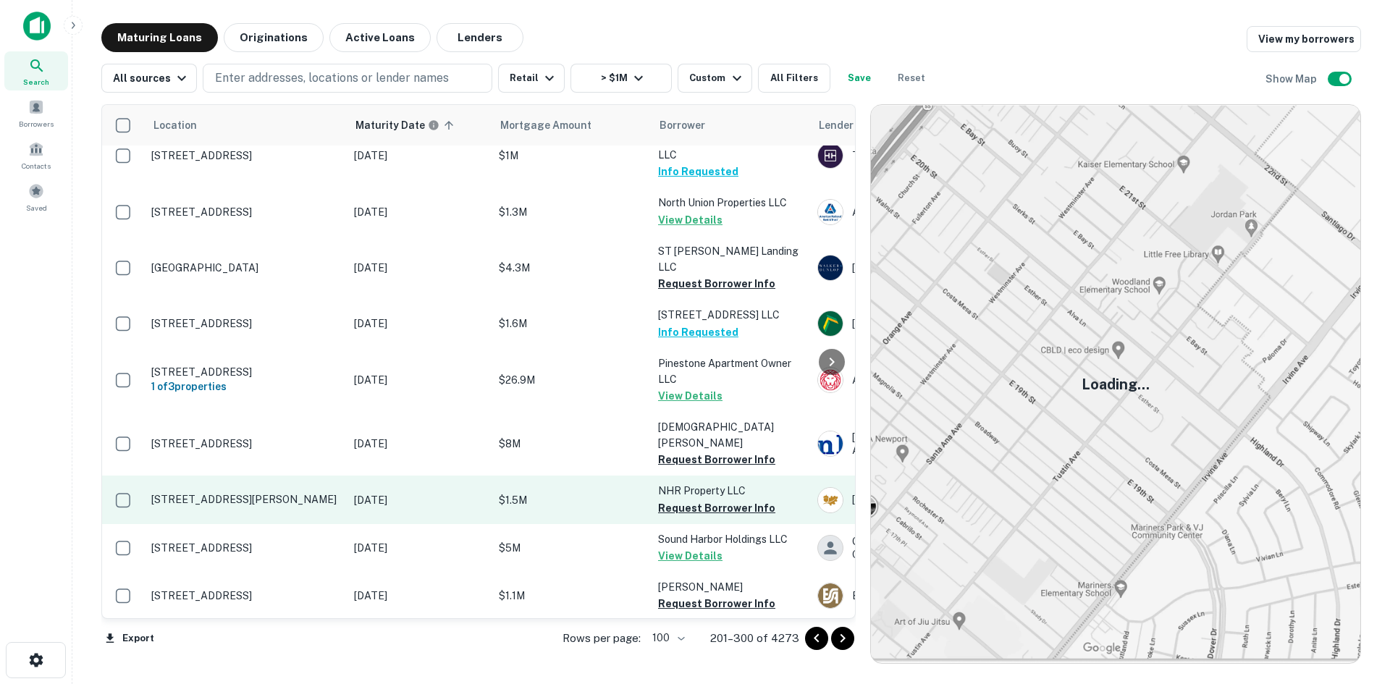
click at [228, 493] on p "4312 New Holland Rd Mohnton, PA19540" at bounding box center [245, 499] width 188 height 13
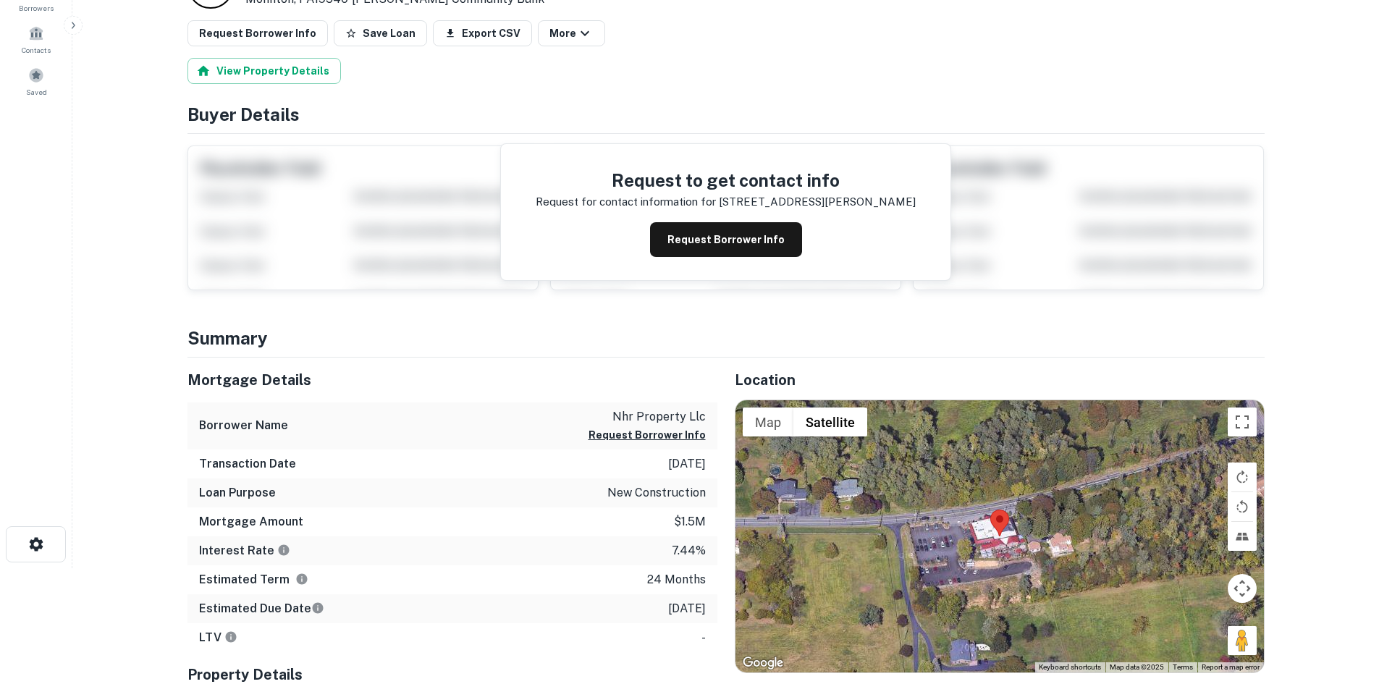
scroll to position [145, 0]
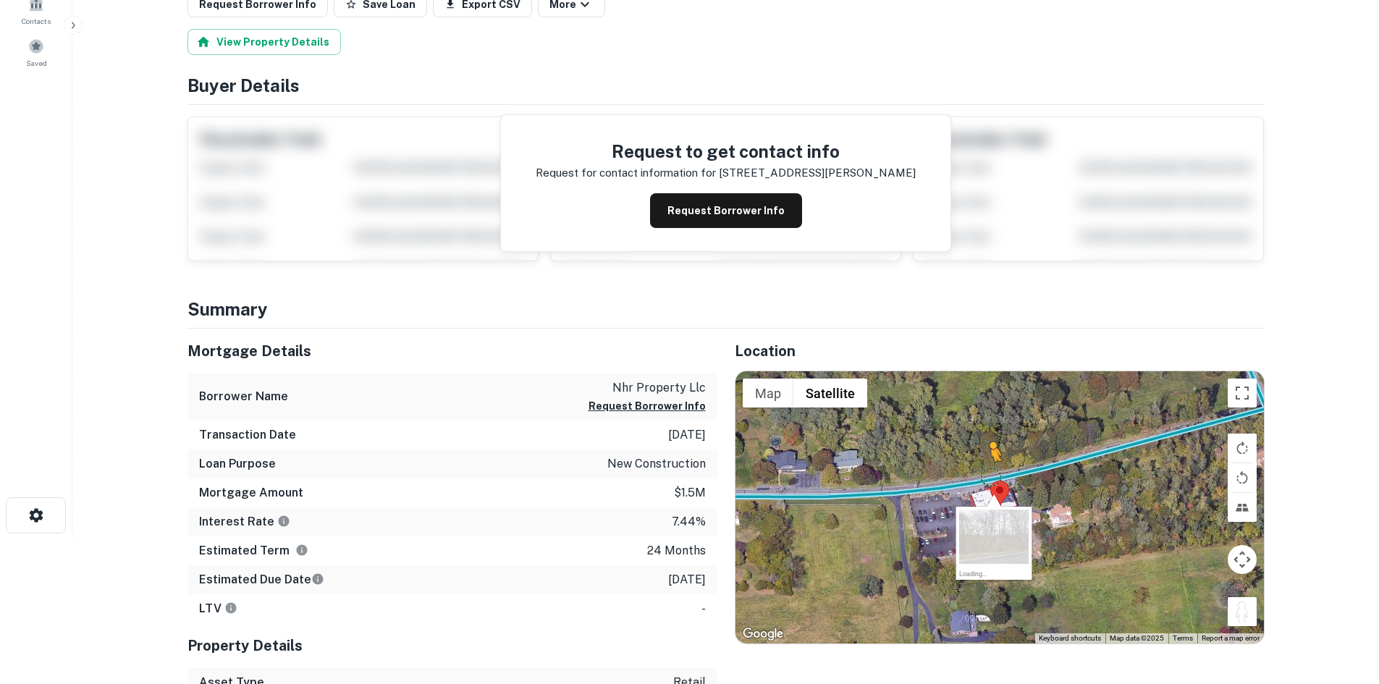
drag, startPoint x: 1235, startPoint y: 616, endPoint x: 984, endPoint y: 468, distance: 291.7
click at [984, 468] on div "To activate drag with keyboard, press Alt + Enter. Once in keyboard drag state,…" at bounding box center [999, 507] width 528 height 272
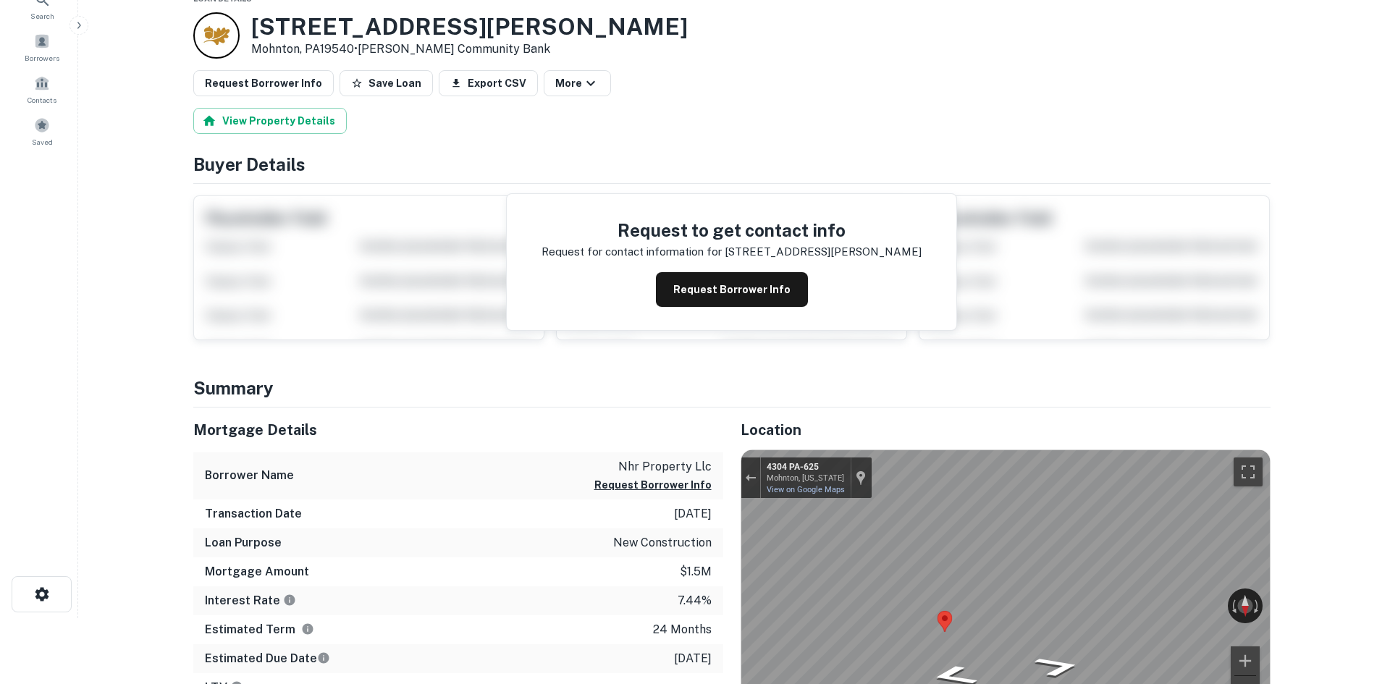
scroll to position [0, 0]
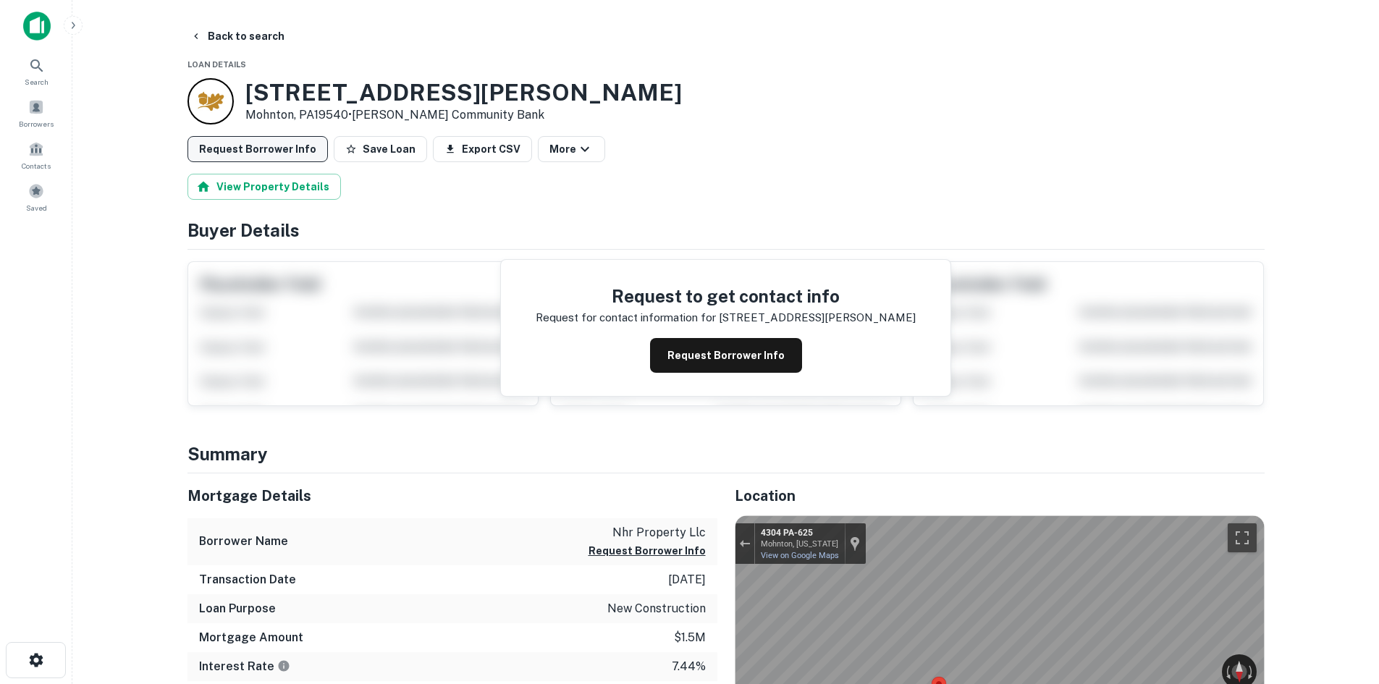
click at [241, 152] on button "Request Borrower Info" at bounding box center [257, 149] width 140 height 26
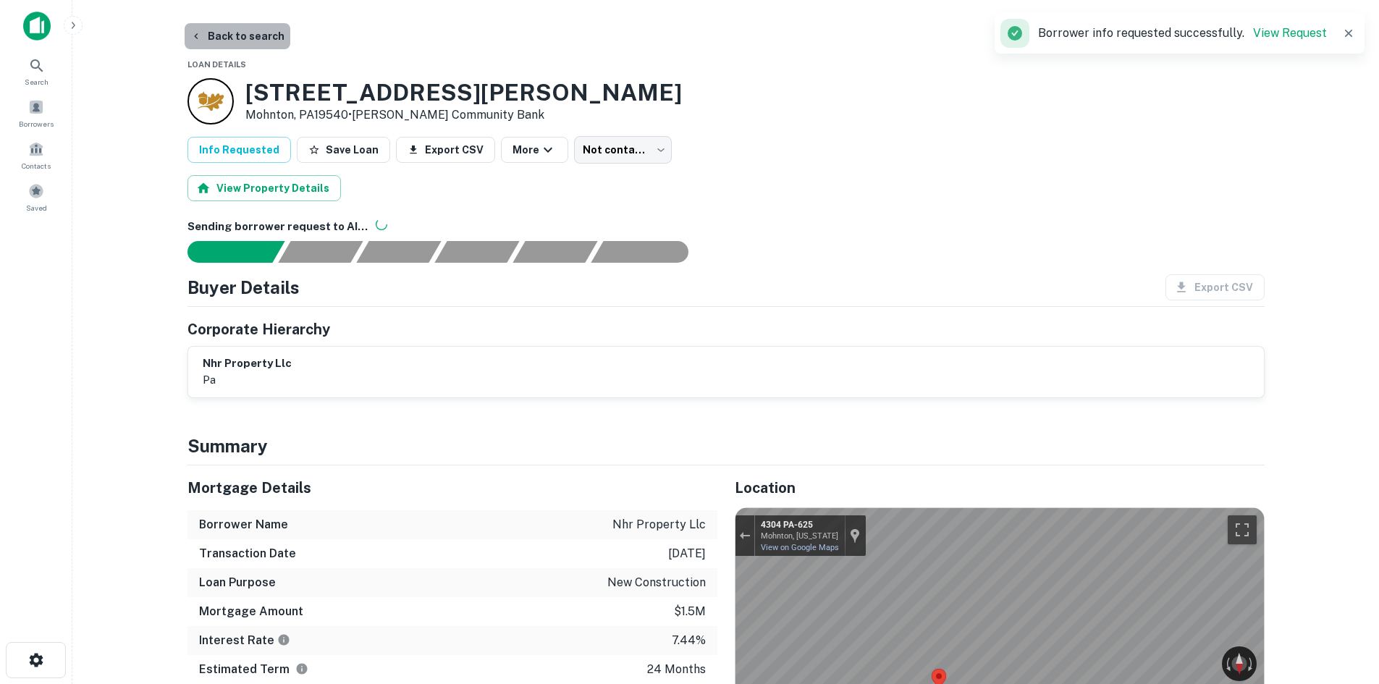
click at [256, 46] on button "Back to search" at bounding box center [238, 36] width 106 height 26
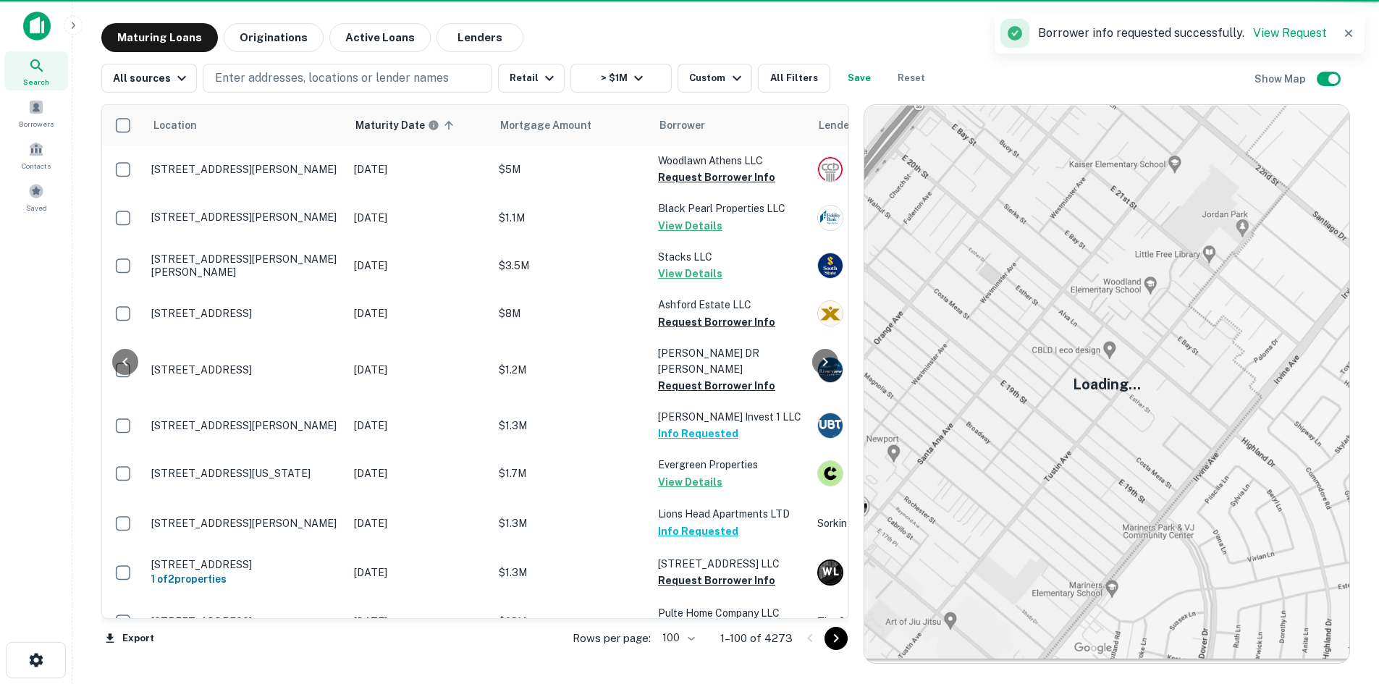
click at [837, 641] on icon "Go to next page" at bounding box center [835, 638] width 17 height 17
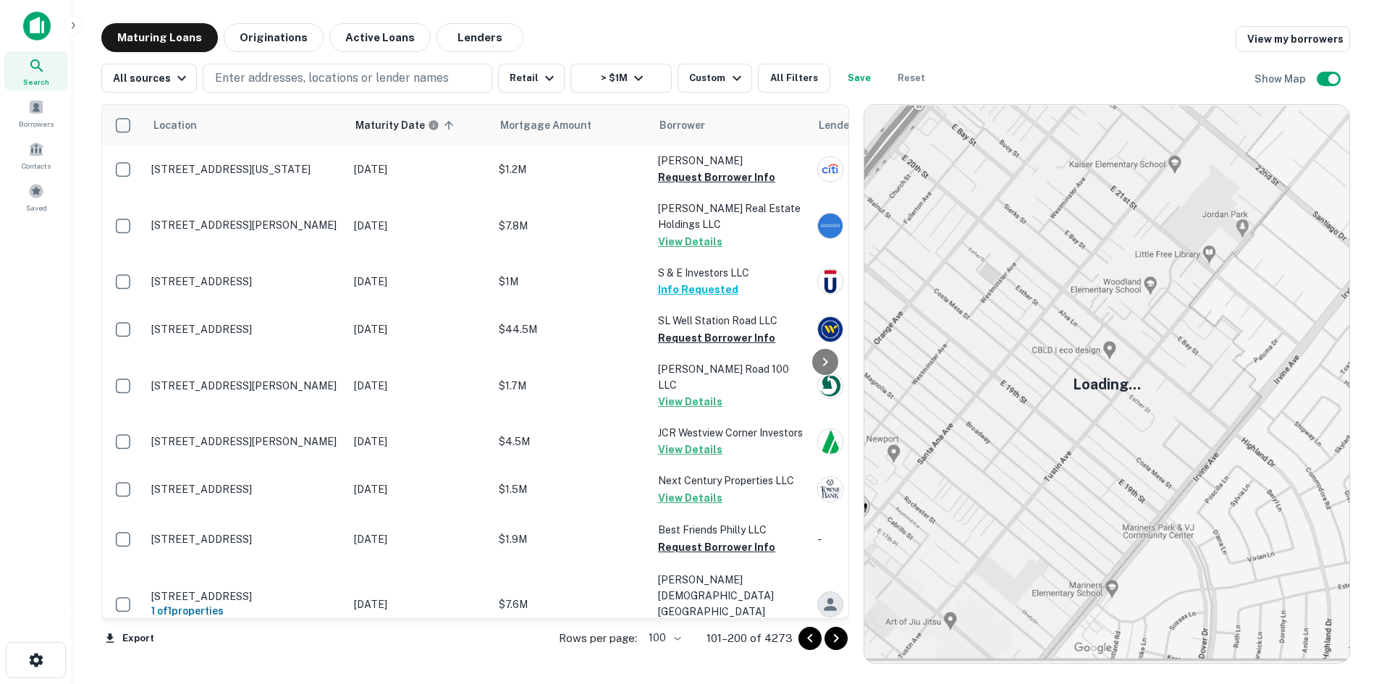
click at [837, 641] on icon "Go to next page" at bounding box center [835, 638] width 17 height 17
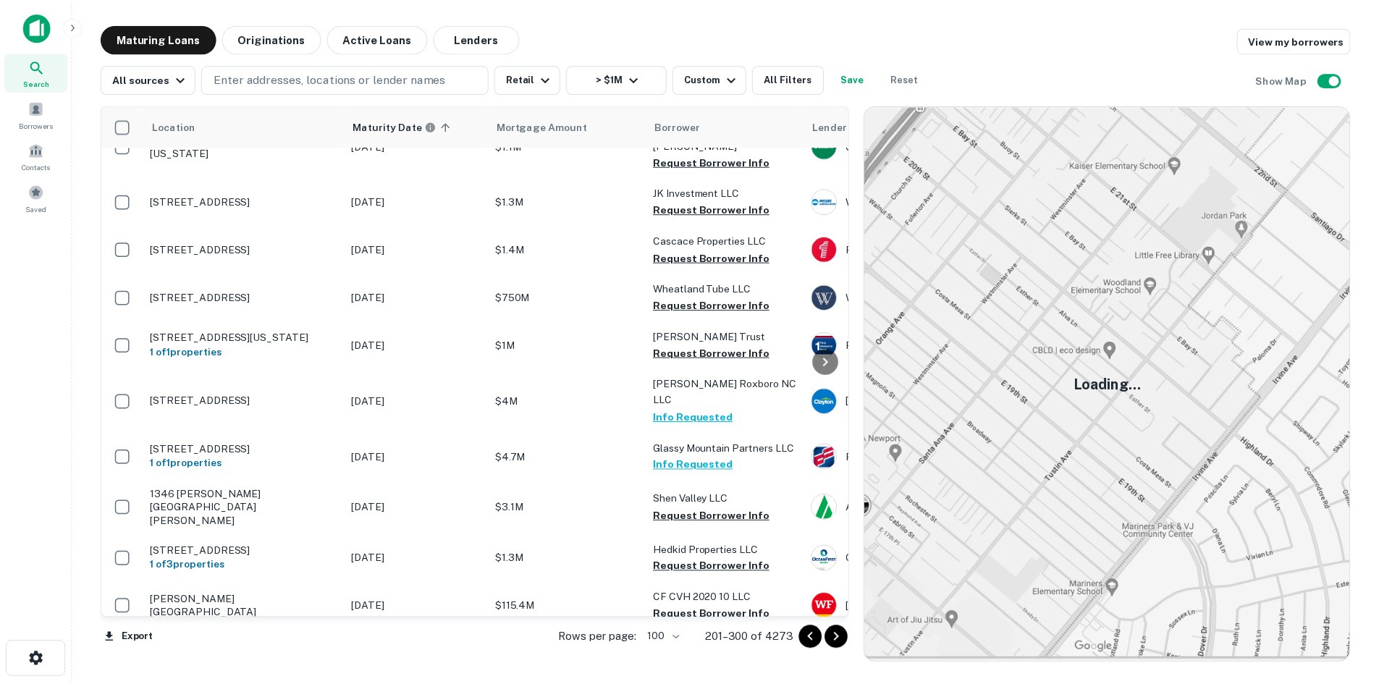
scroll to position [3157, 0]
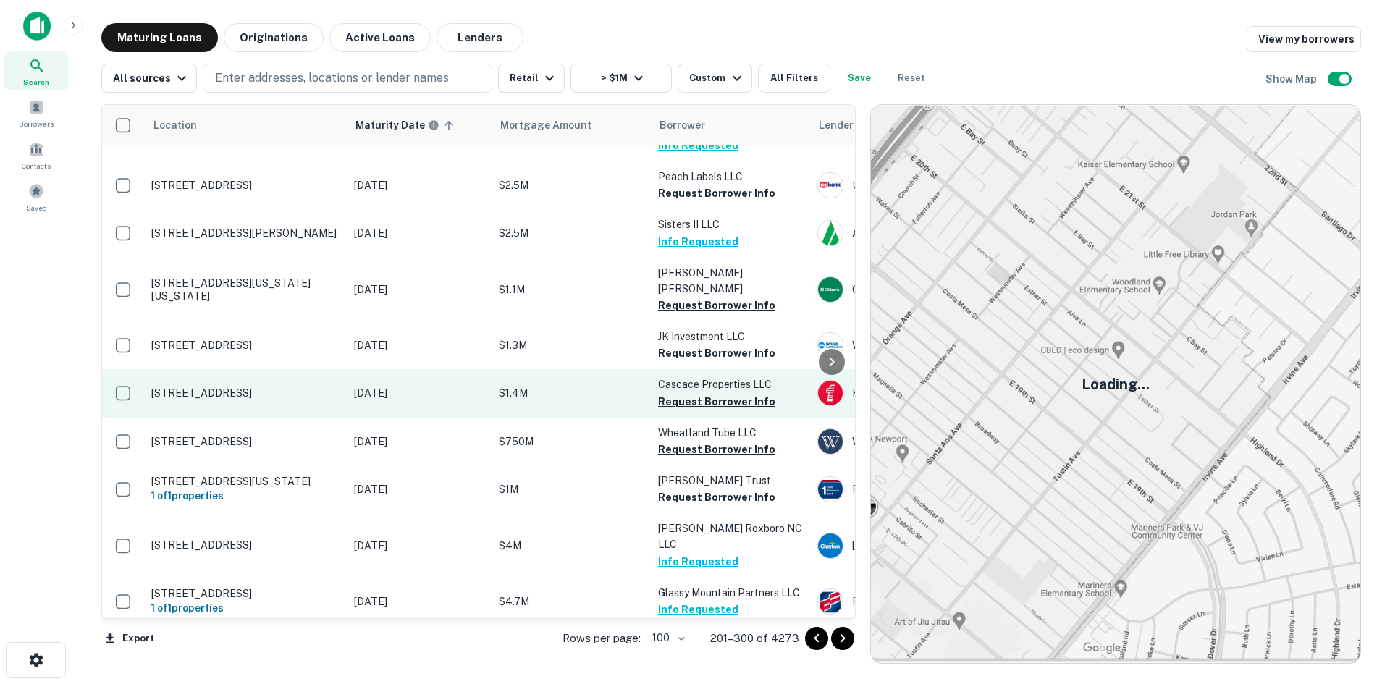
click at [274, 369] on td "60 E Bridge St Morrisville, PA19067" at bounding box center [245, 393] width 203 height 48
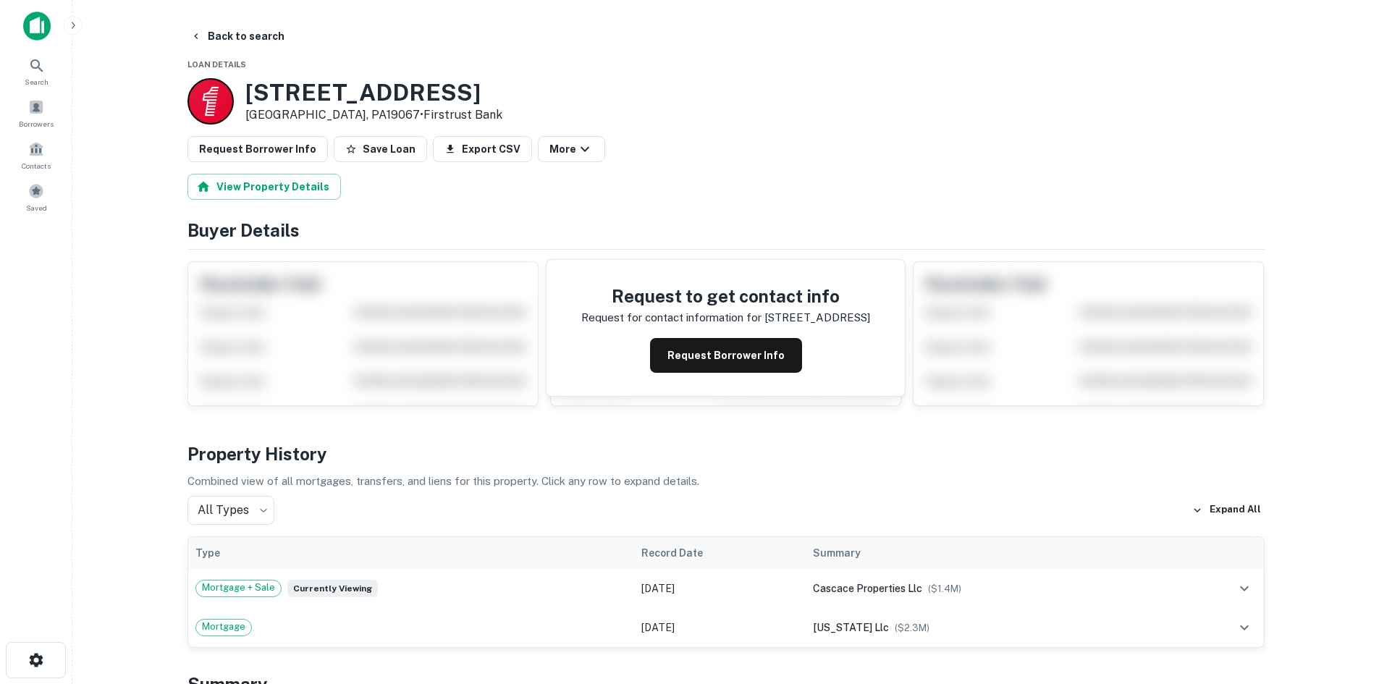
scroll to position [434, 0]
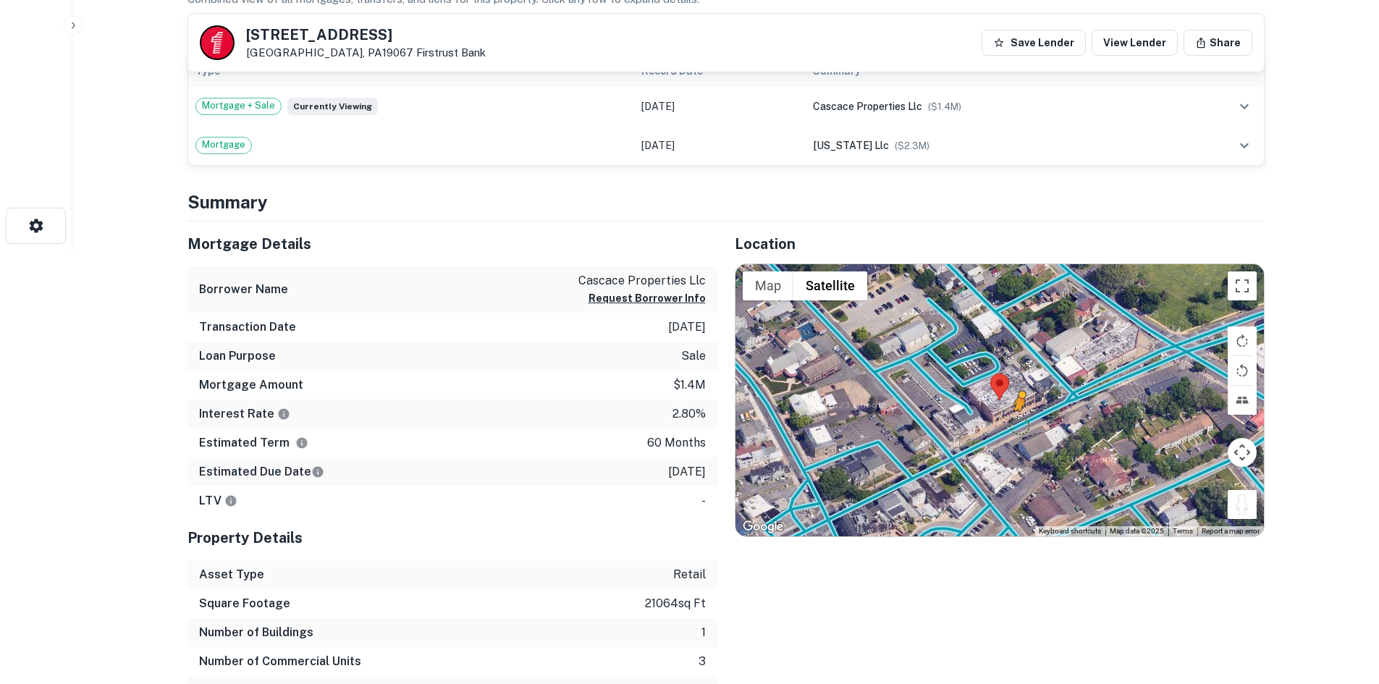
drag, startPoint x: 1243, startPoint y: 515, endPoint x: 1012, endPoint y: 421, distance: 250.0
click at [1012, 421] on div "To activate drag with keyboard, press Alt + Enter. Once in keyboard drag state,…" at bounding box center [999, 400] width 528 height 272
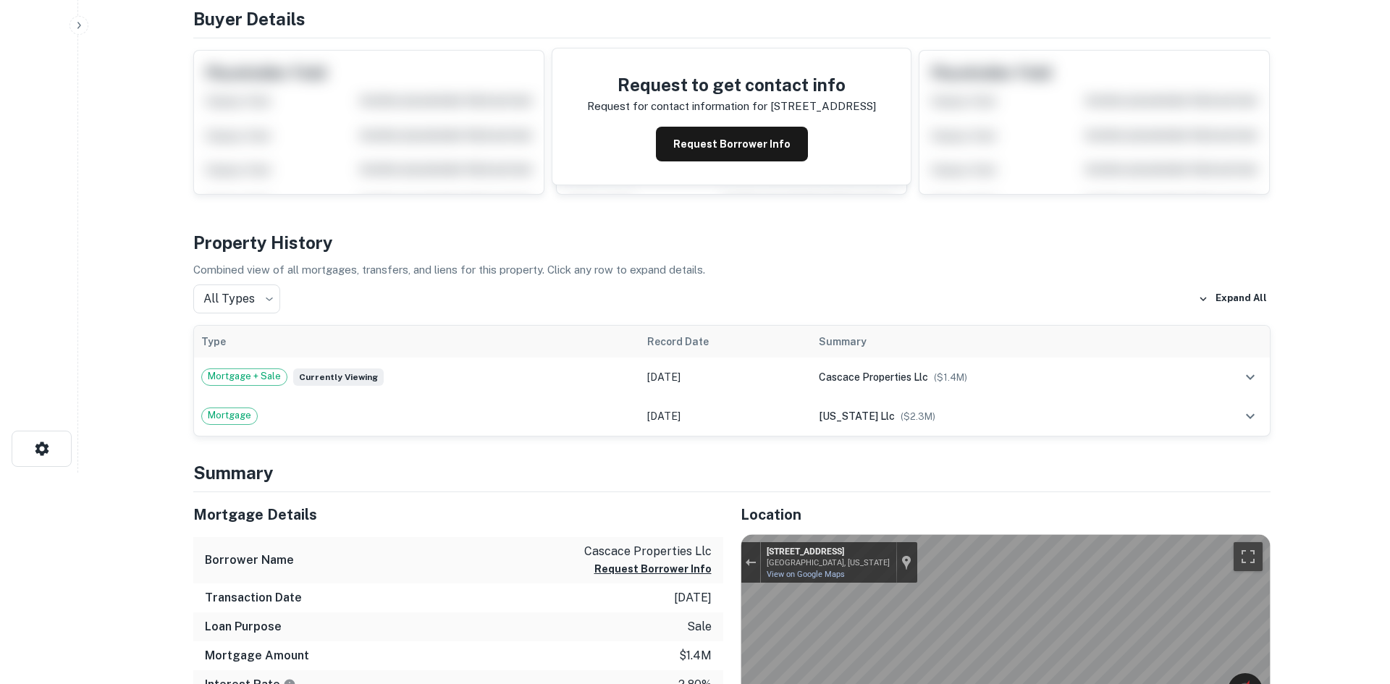
scroll to position [0, 0]
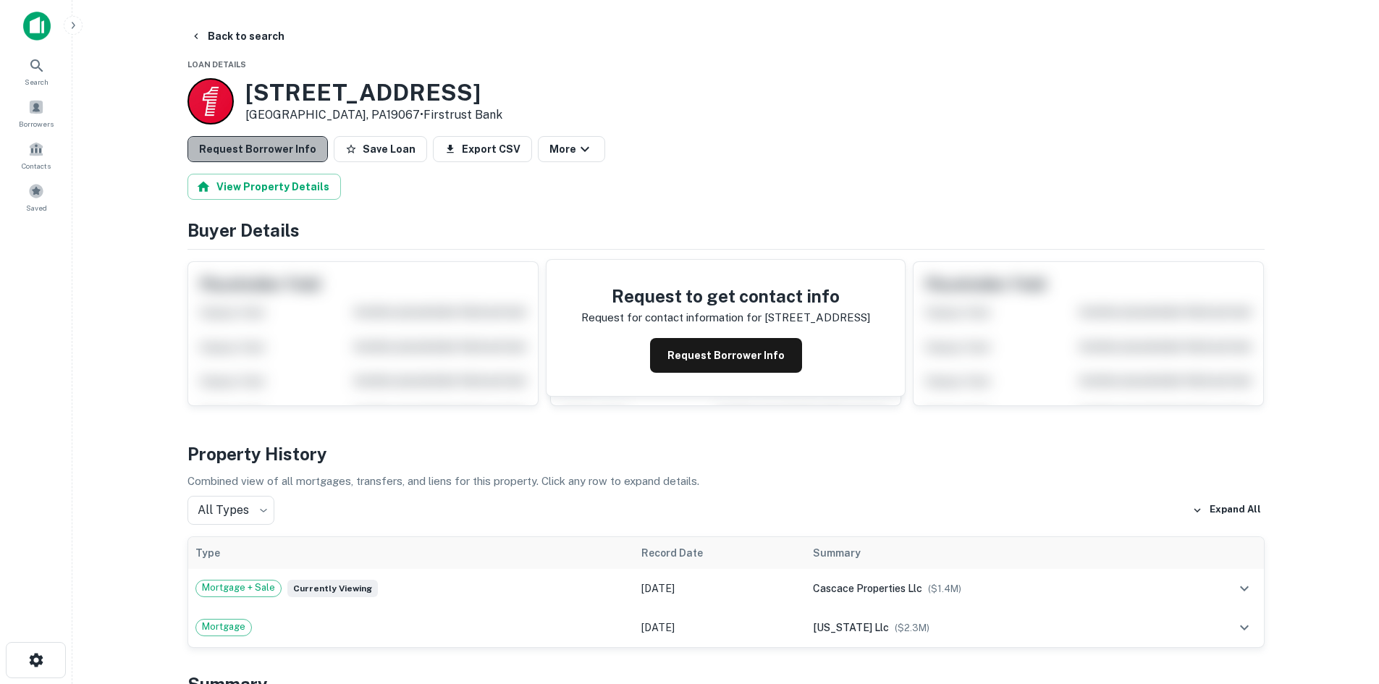
click at [300, 152] on button "Request Borrower Info" at bounding box center [257, 149] width 140 height 26
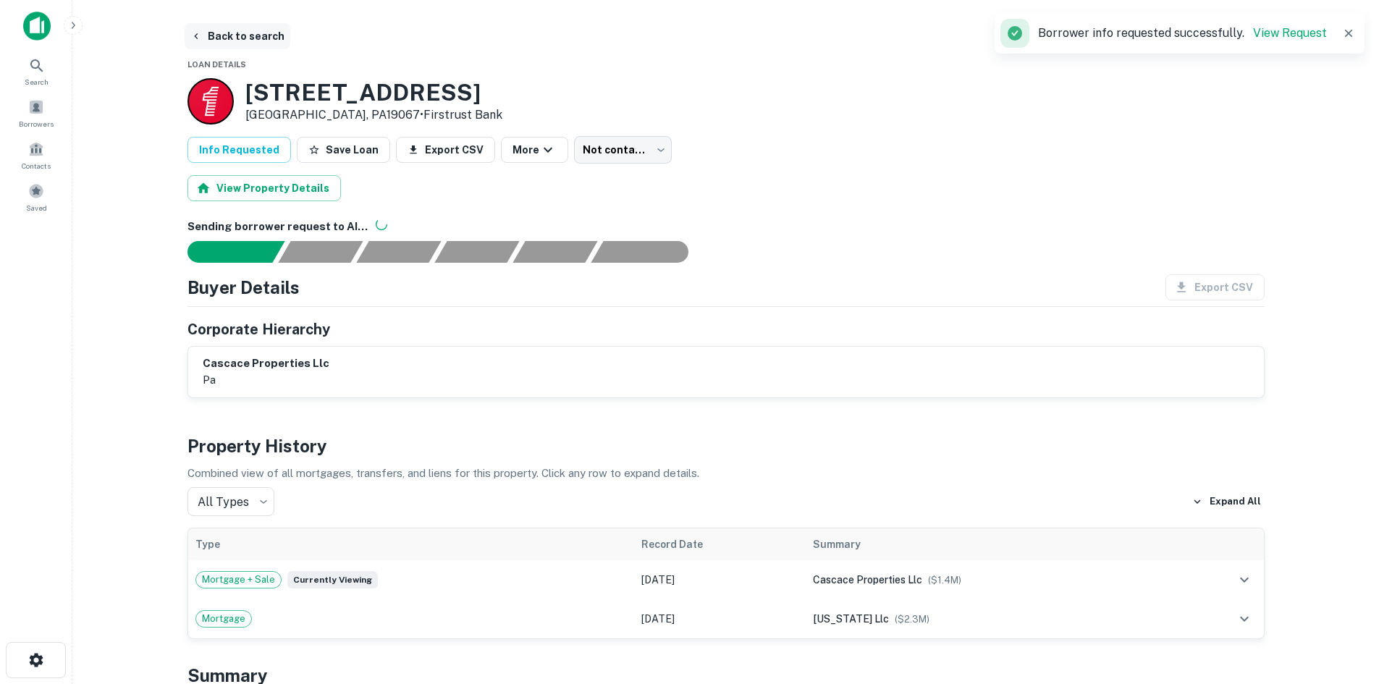
click at [243, 37] on button "Back to search" at bounding box center [238, 36] width 106 height 26
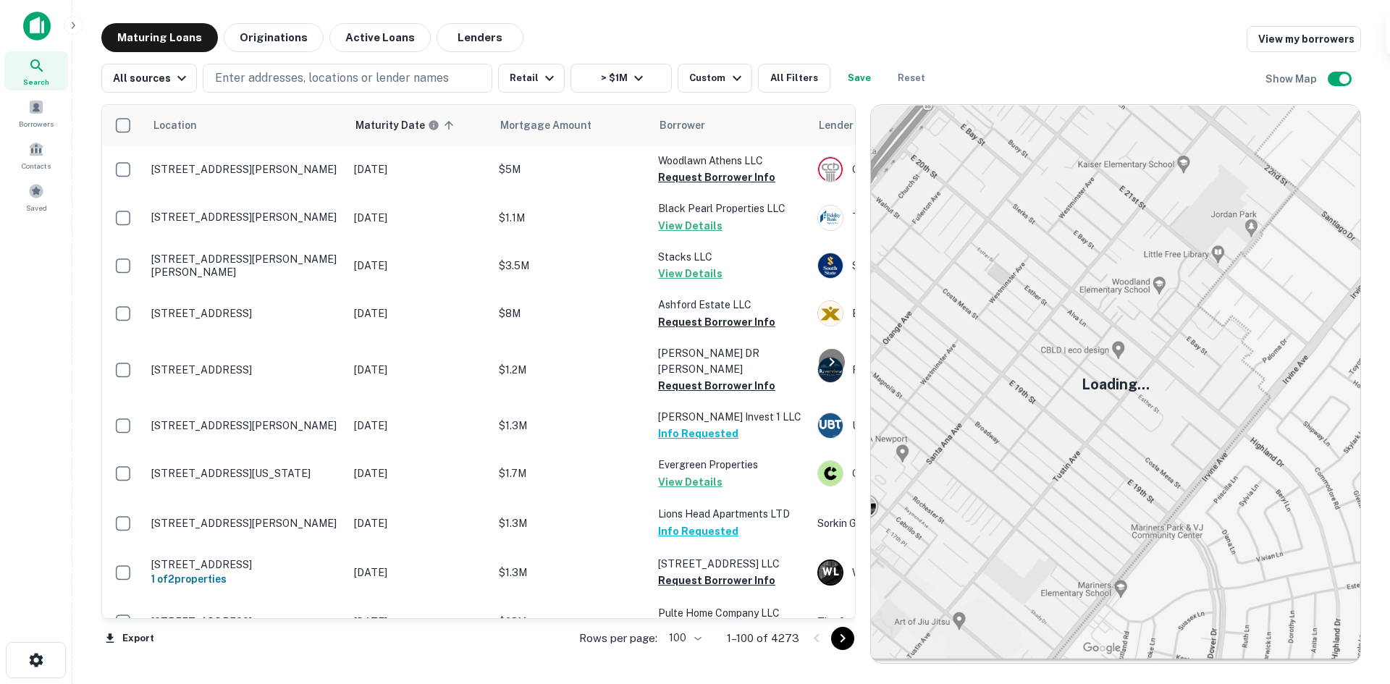
scroll to position [3157, 0]
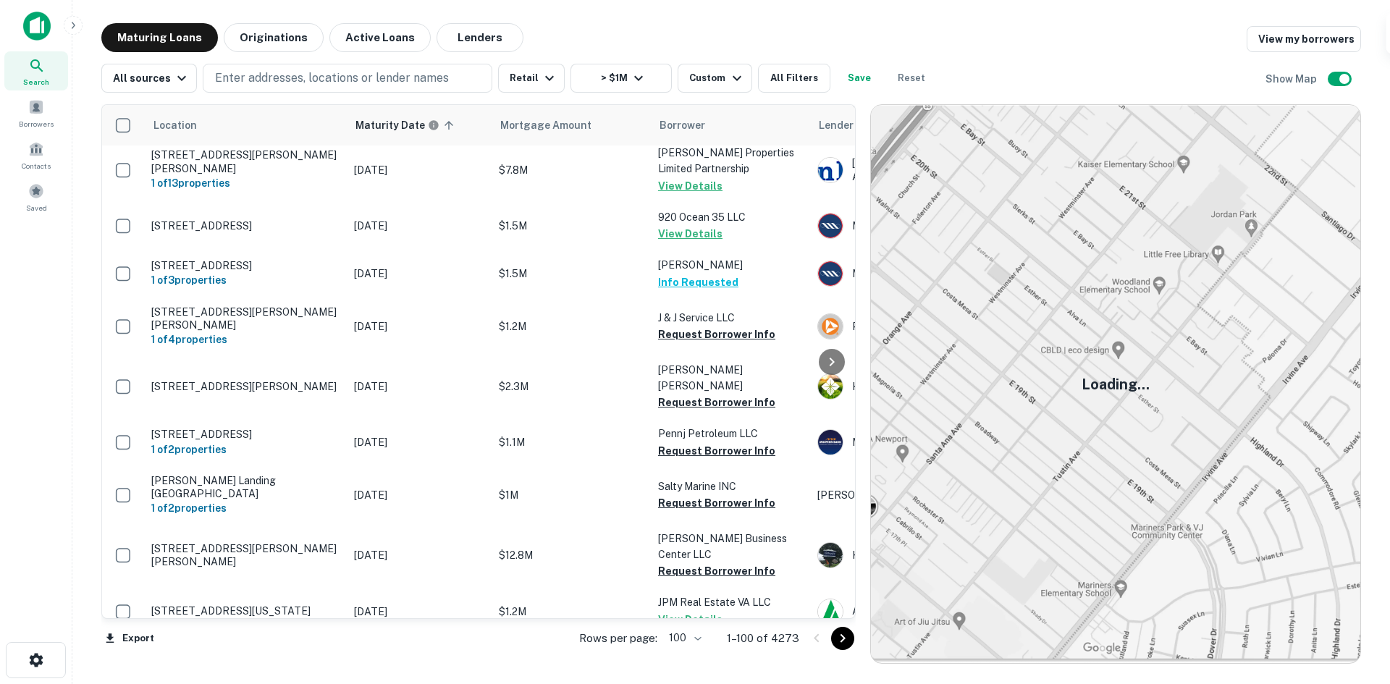
click at [844, 640] on icon "Go to next page" at bounding box center [842, 638] width 17 height 17
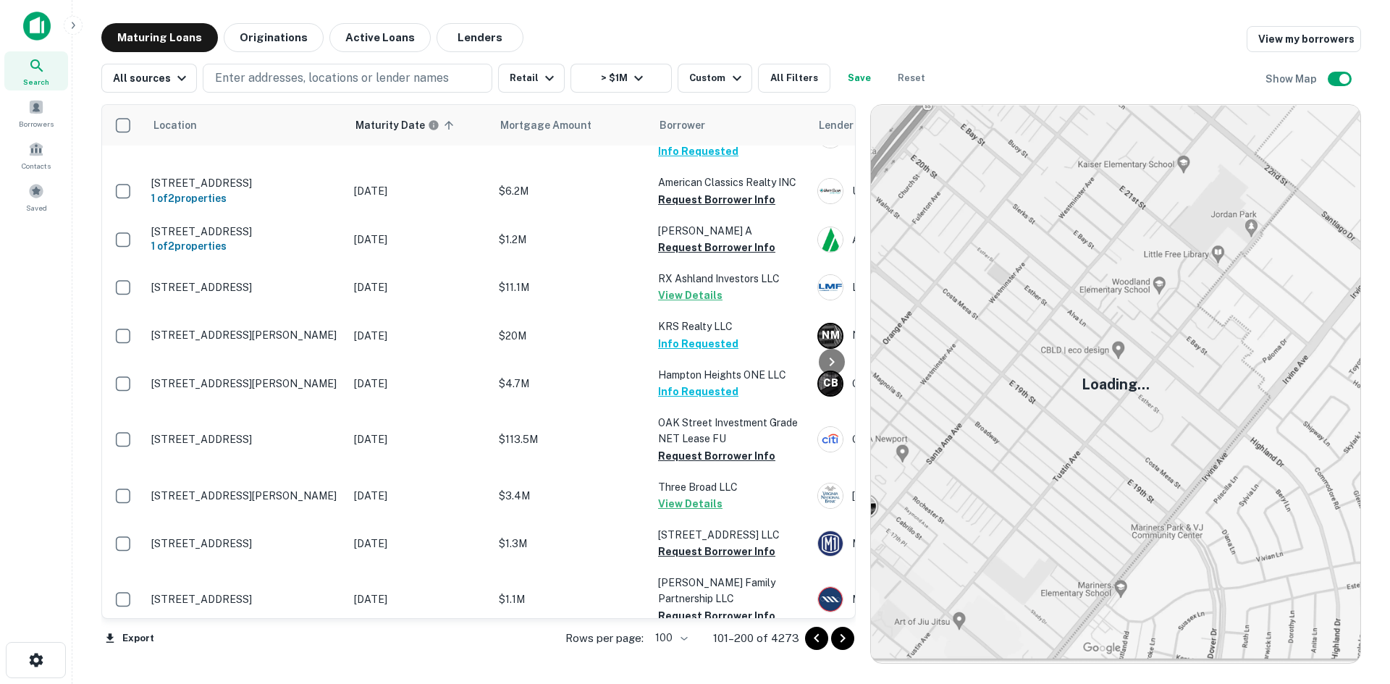
click at [847, 634] on icon "Go to next page" at bounding box center [842, 638] width 17 height 17
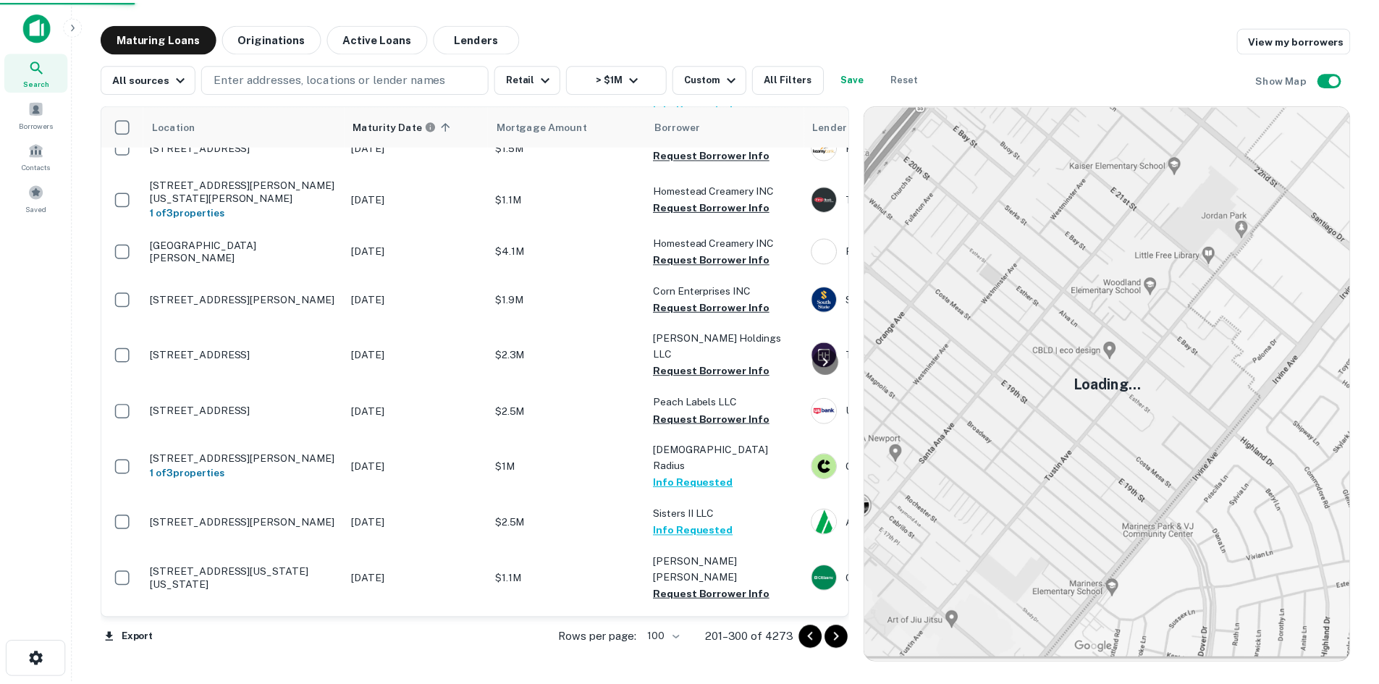
scroll to position [2723, 0]
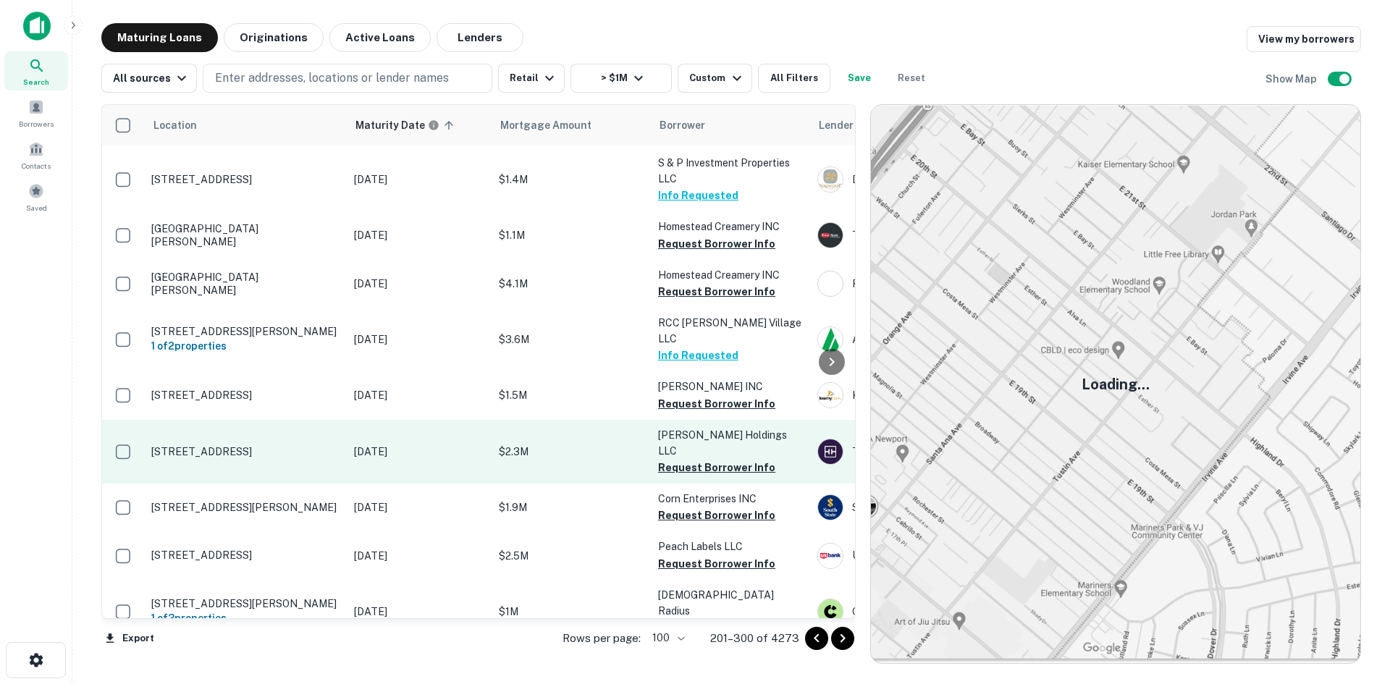
click at [308, 445] on p "7209 Centreville Rd Manassas, VA20111" at bounding box center [245, 451] width 188 height 13
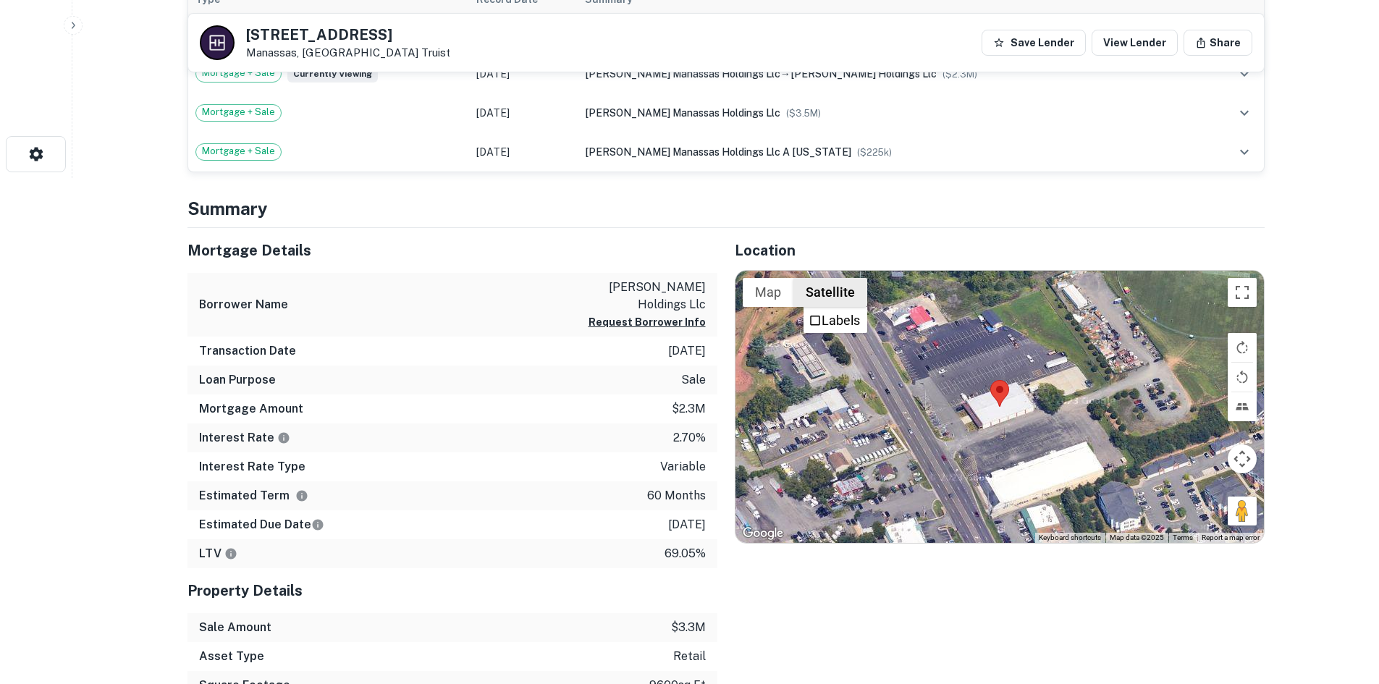
scroll to position [579, 0]
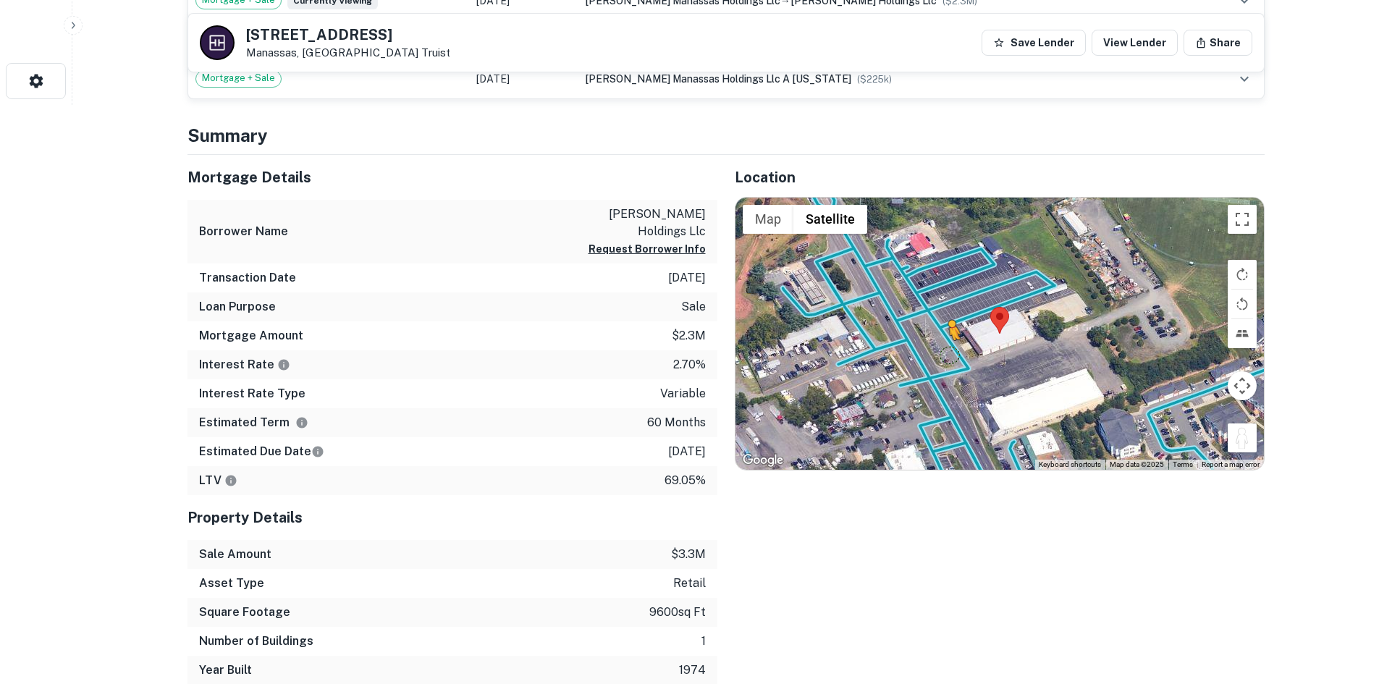
drag, startPoint x: 1245, startPoint y: 436, endPoint x: 948, endPoint y: 354, distance: 307.8
click at [948, 354] on div "To activate drag with keyboard, press Alt + Enter. Once in keyboard drag state,…" at bounding box center [999, 334] width 528 height 272
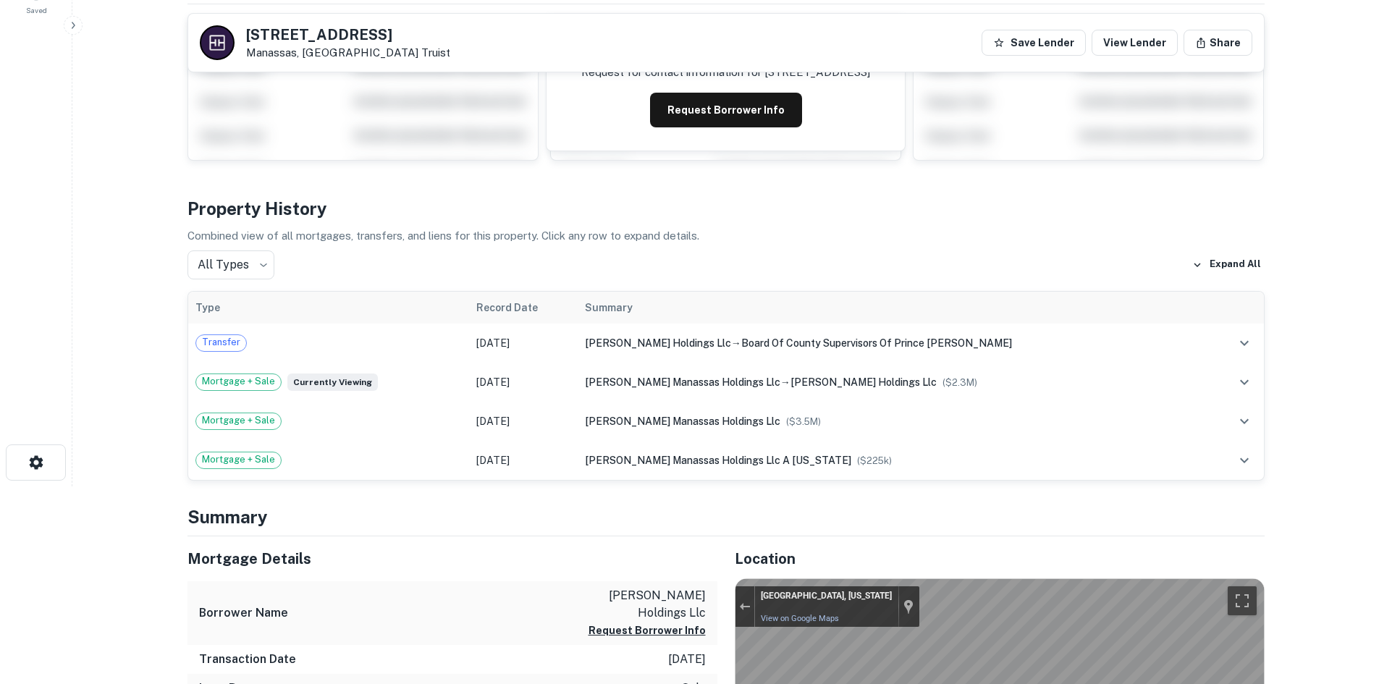
scroll to position [0, 0]
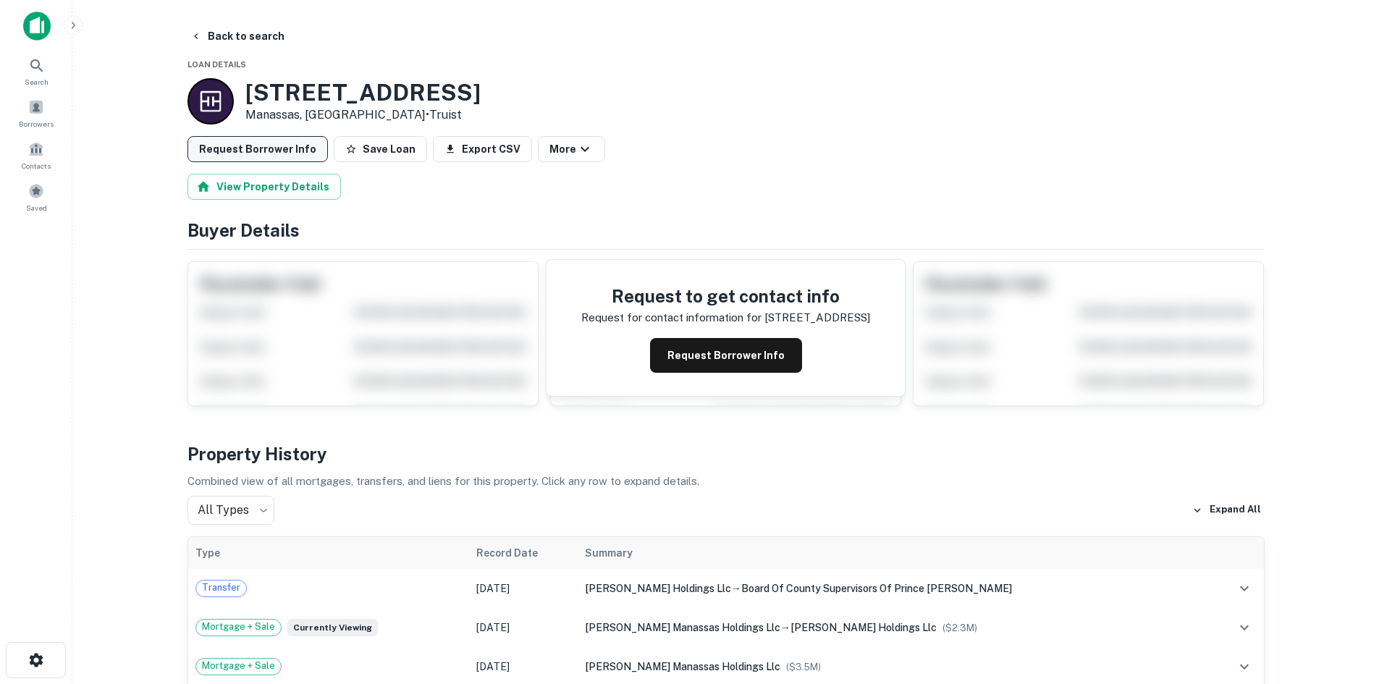
click at [261, 152] on button "Request Borrower Info" at bounding box center [257, 149] width 140 height 26
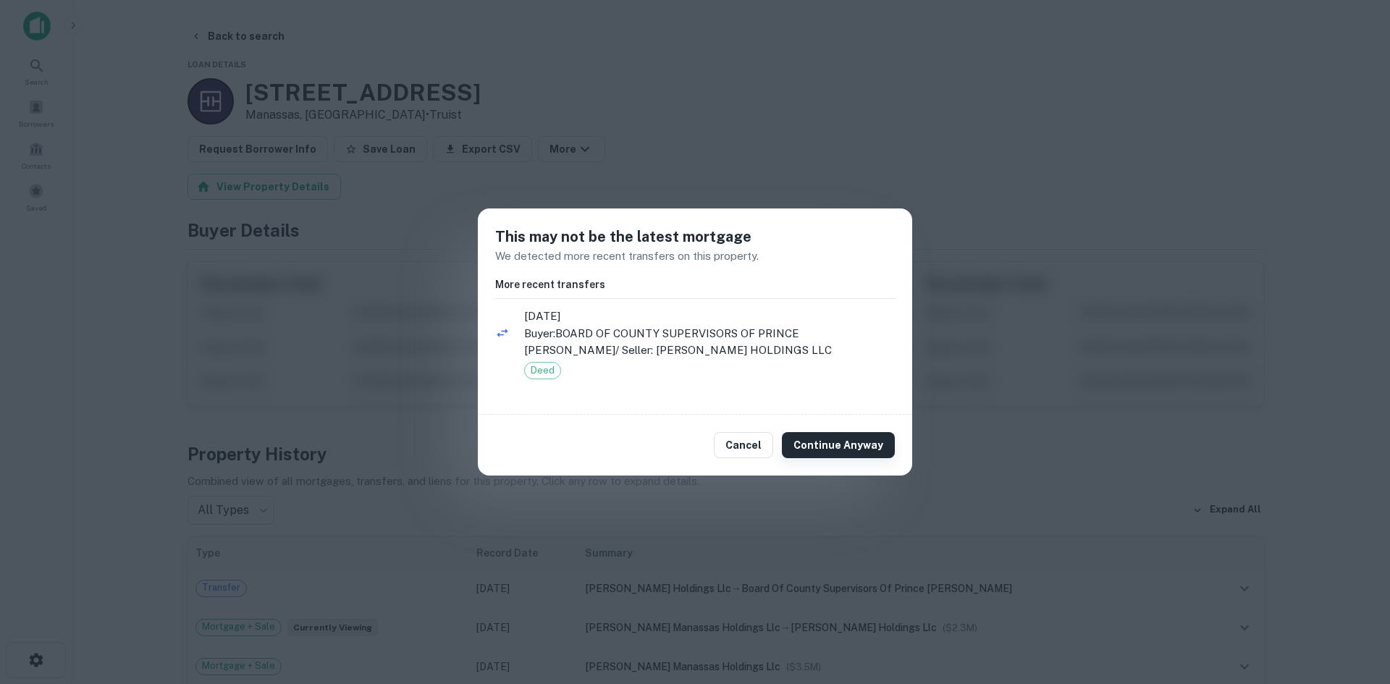
click at [845, 437] on button "Continue Anyway" at bounding box center [838, 445] width 113 height 26
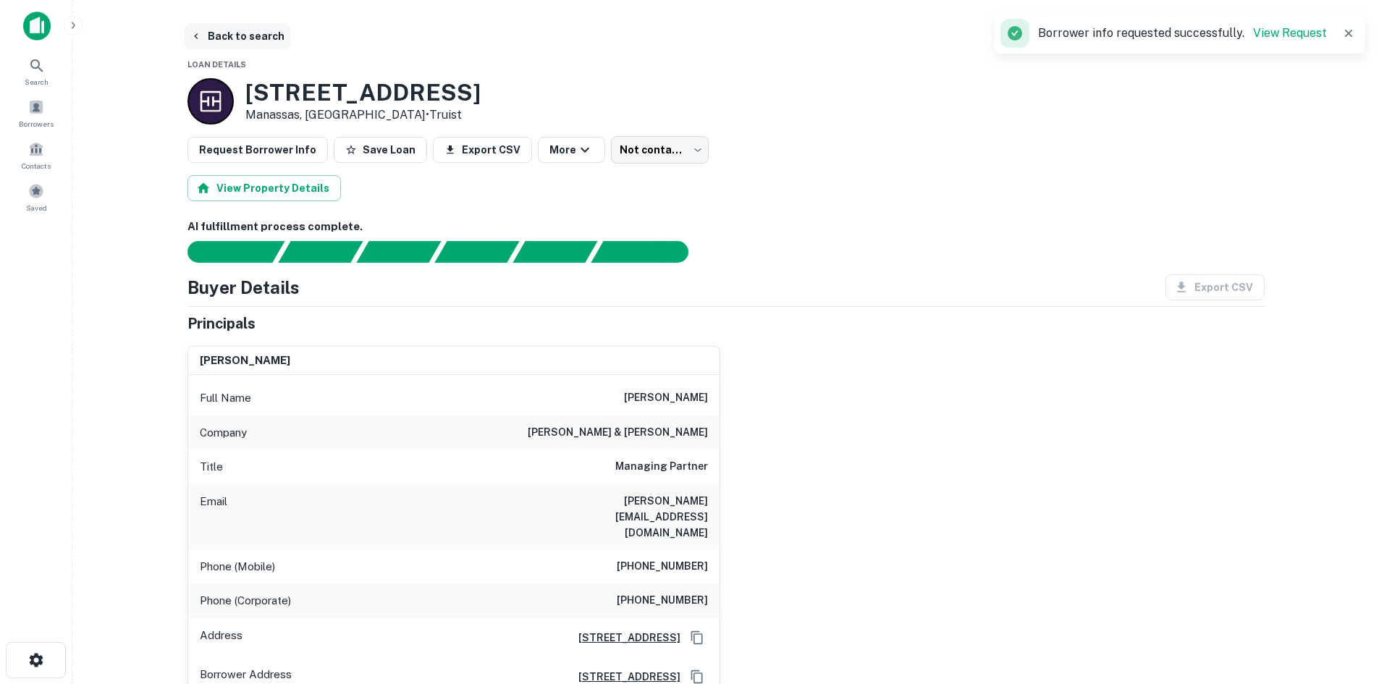
click at [277, 35] on button "Back to search" at bounding box center [238, 36] width 106 height 26
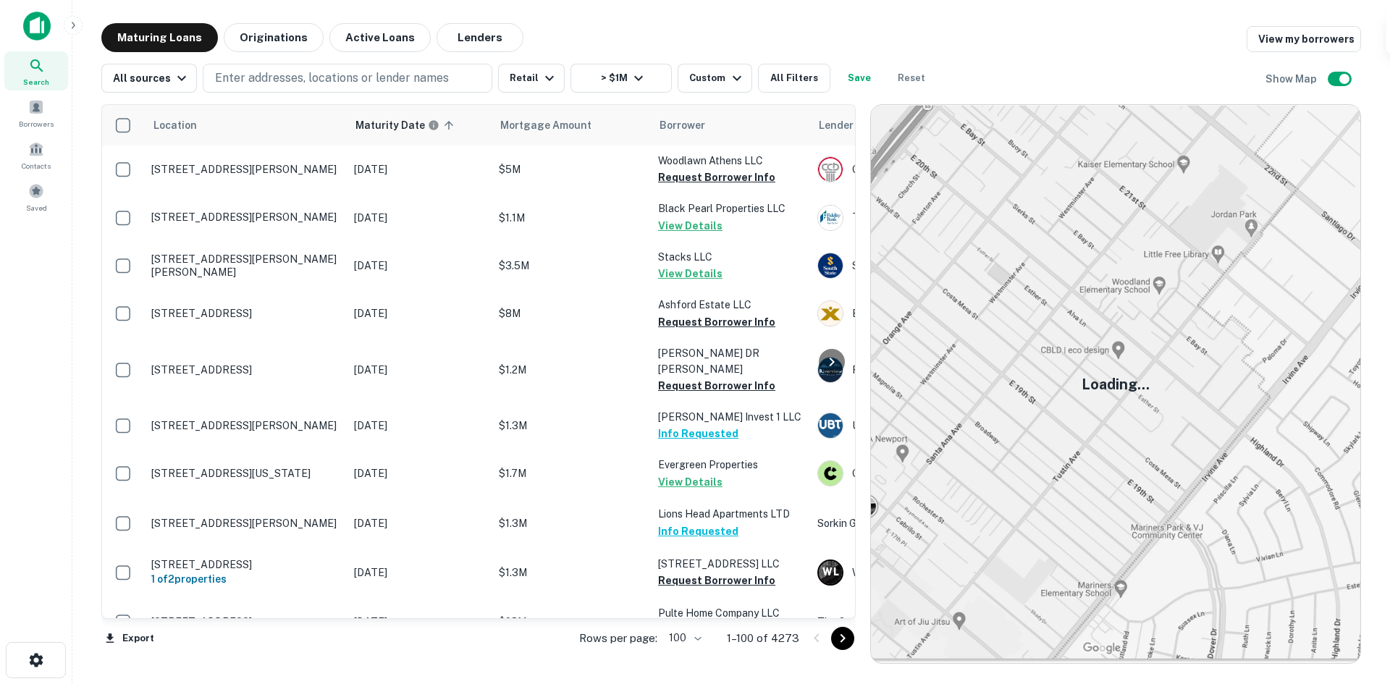
scroll to position [2723, 0]
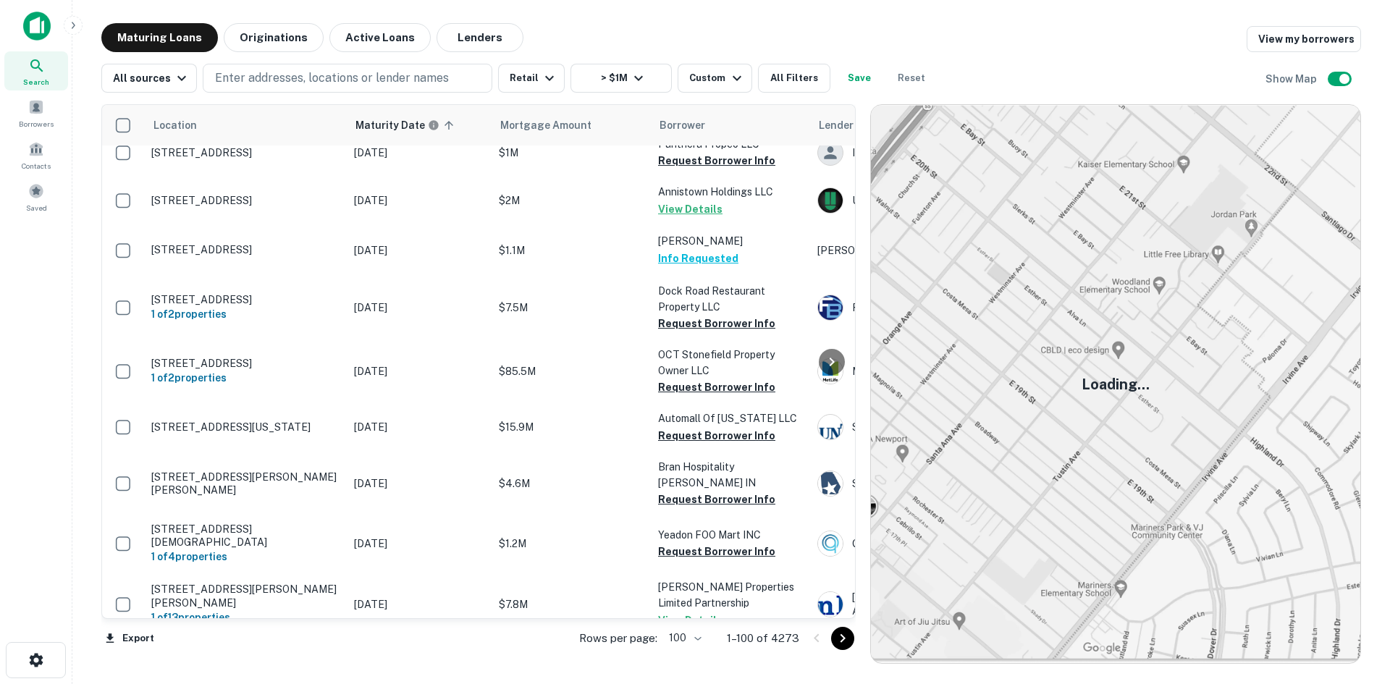
click at [841, 640] on icon "Go to next page" at bounding box center [842, 638] width 17 height 17
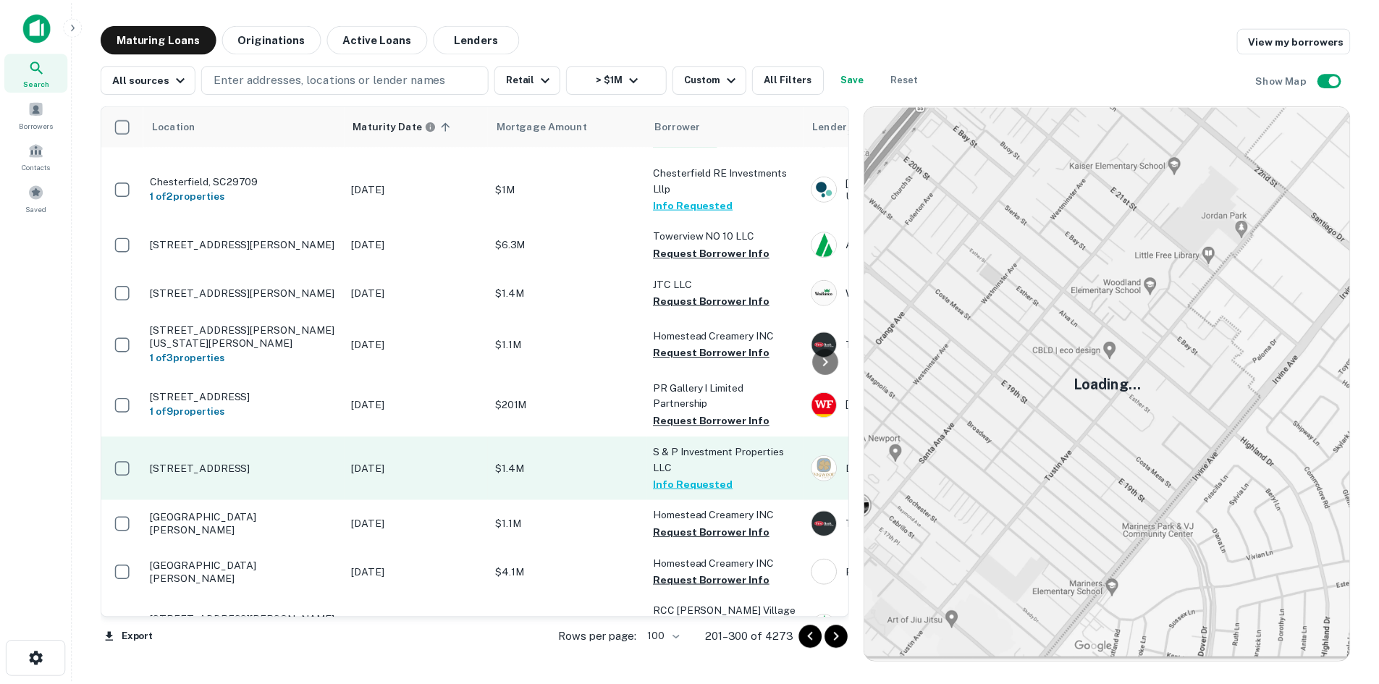
scroll to position [2361, 0]
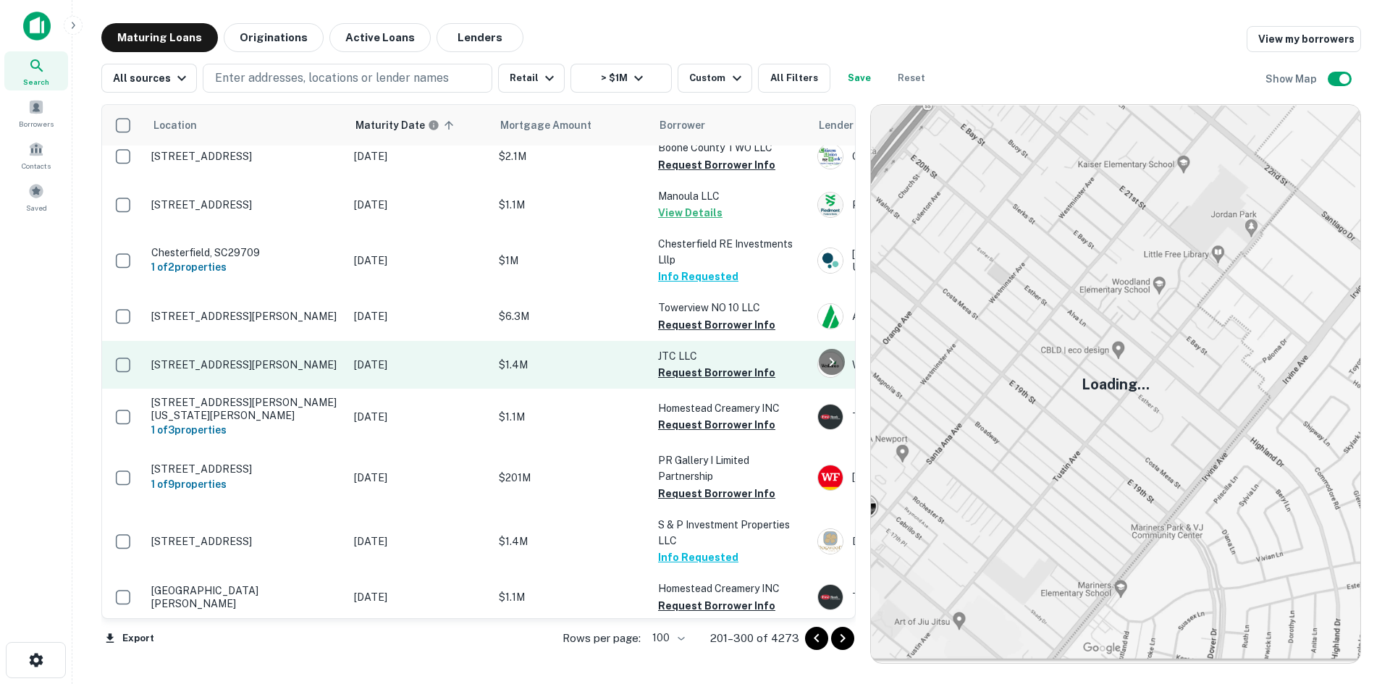
click at [301, 358] on p "255 Solomons Island Rd S Prince Frederick, MD20678" at bounding box center [245, 364] width 188 height 13
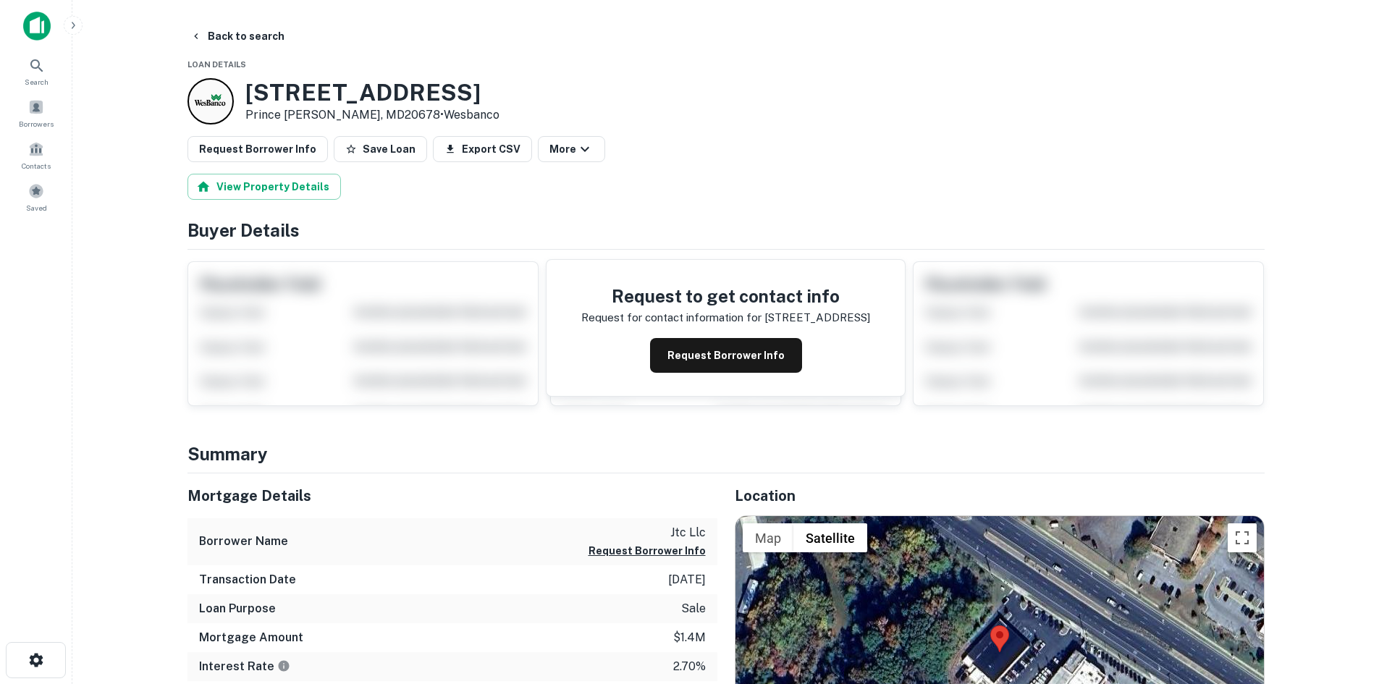
scroll to position [145, 0]
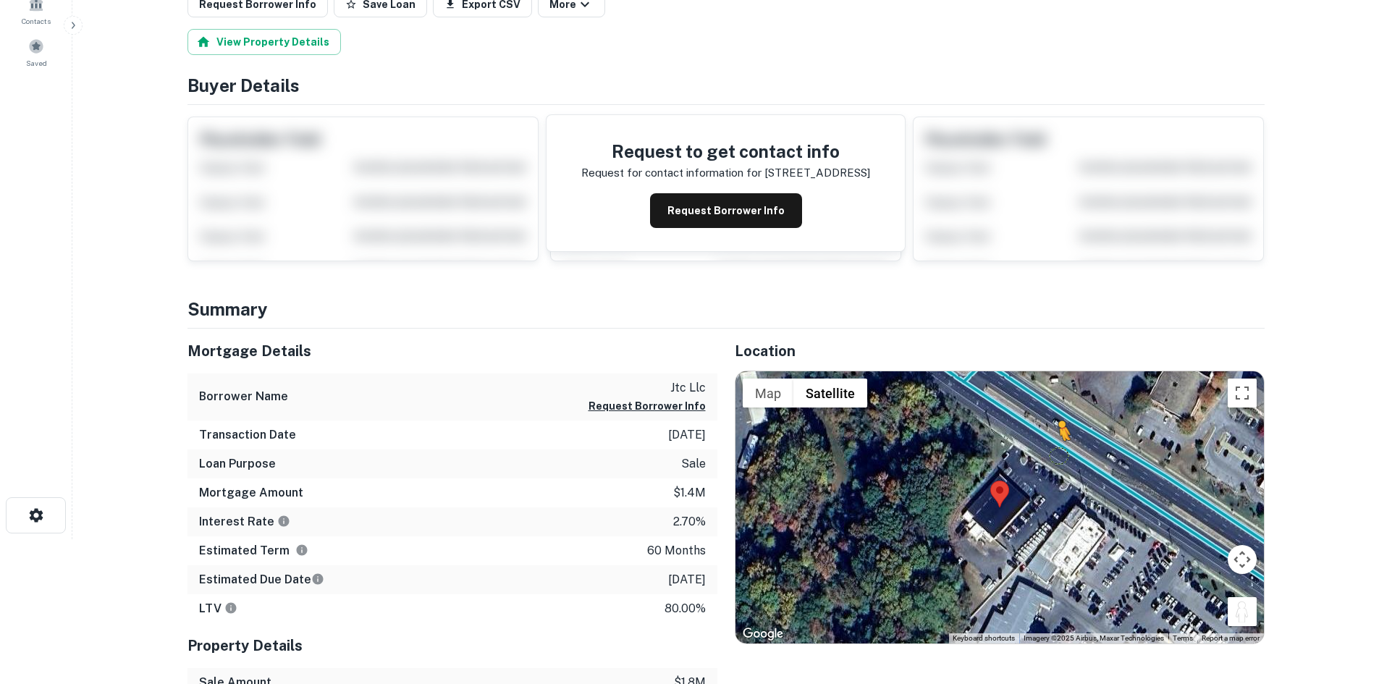
drag, startPoint x: 1236, startPoint y: 607, endPoint x: 1057, endPoint y: 453, distance: 236.0
click at [1057, 453] on div "To activate drag with keyboard, press Alt + Enter. Once in keyboard drag state,…" at bounding box center [999, 507] width 528 height 272
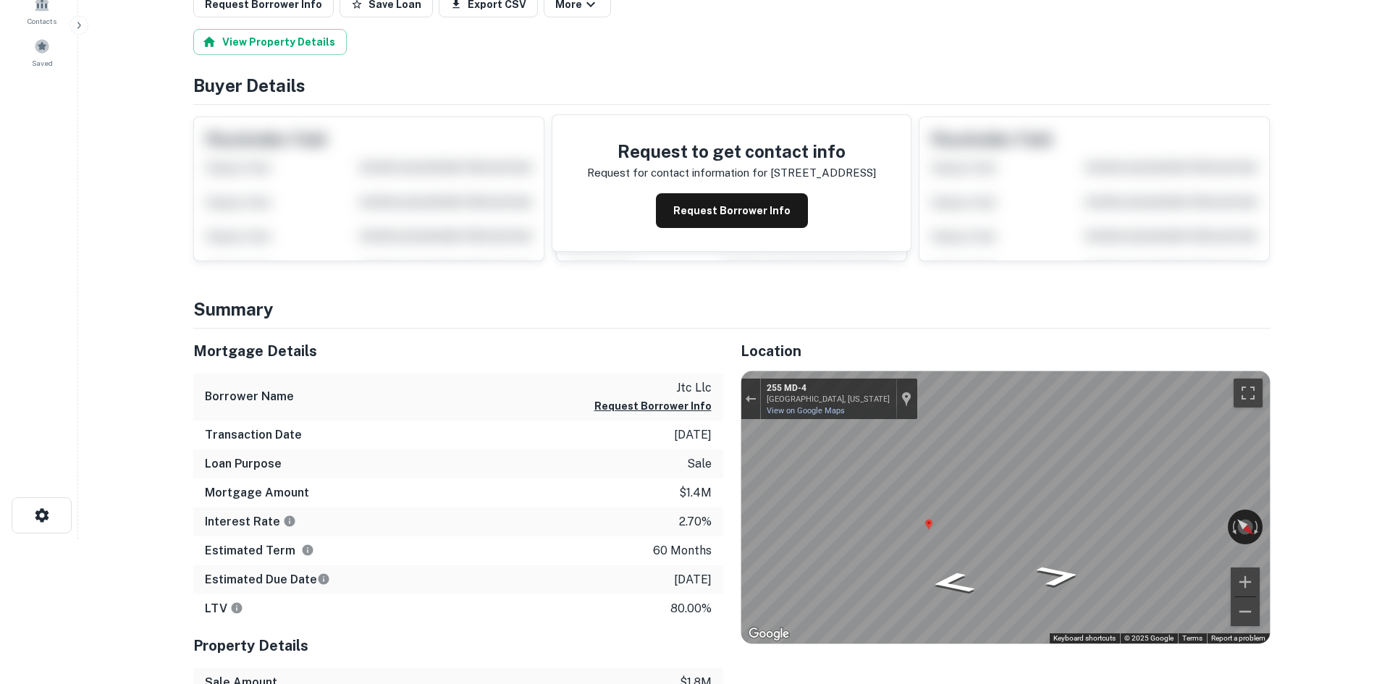
scroll to position [0, 0]
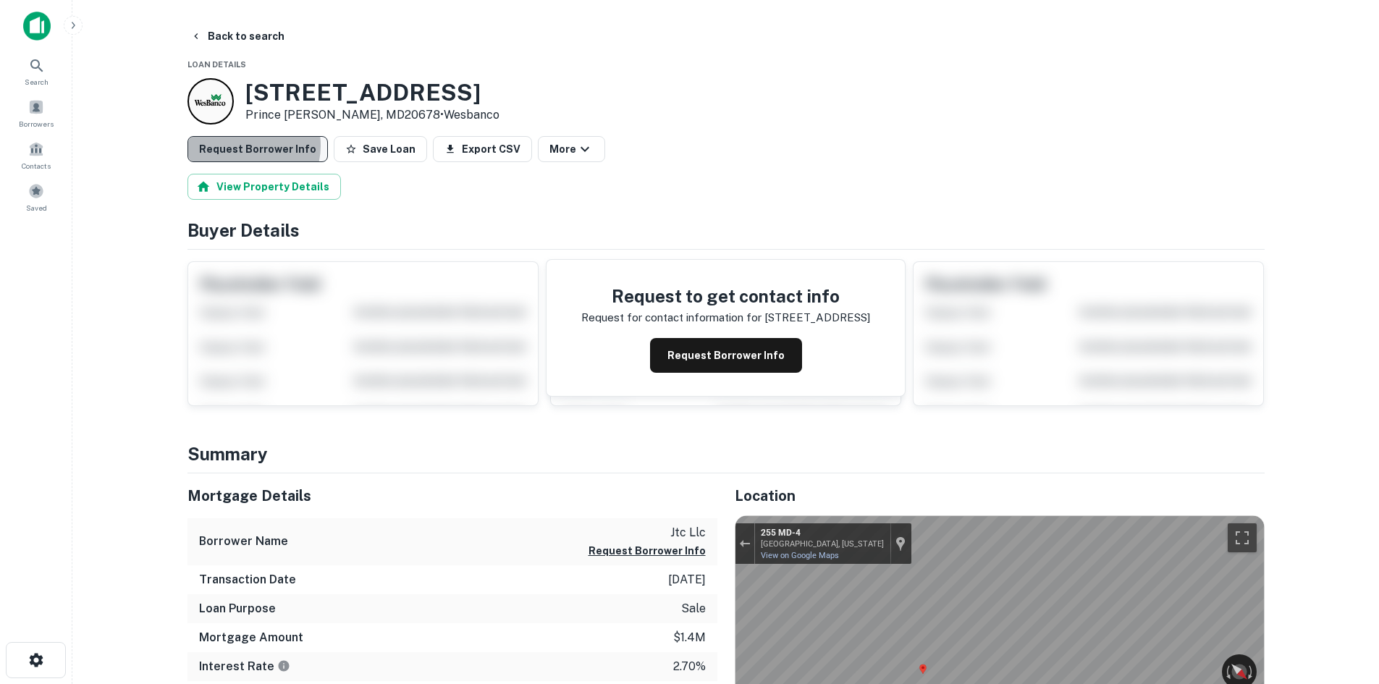
click at [246, 145] on button "Request Borrower Info" at bounding box center [257, 149] width 140 height 26
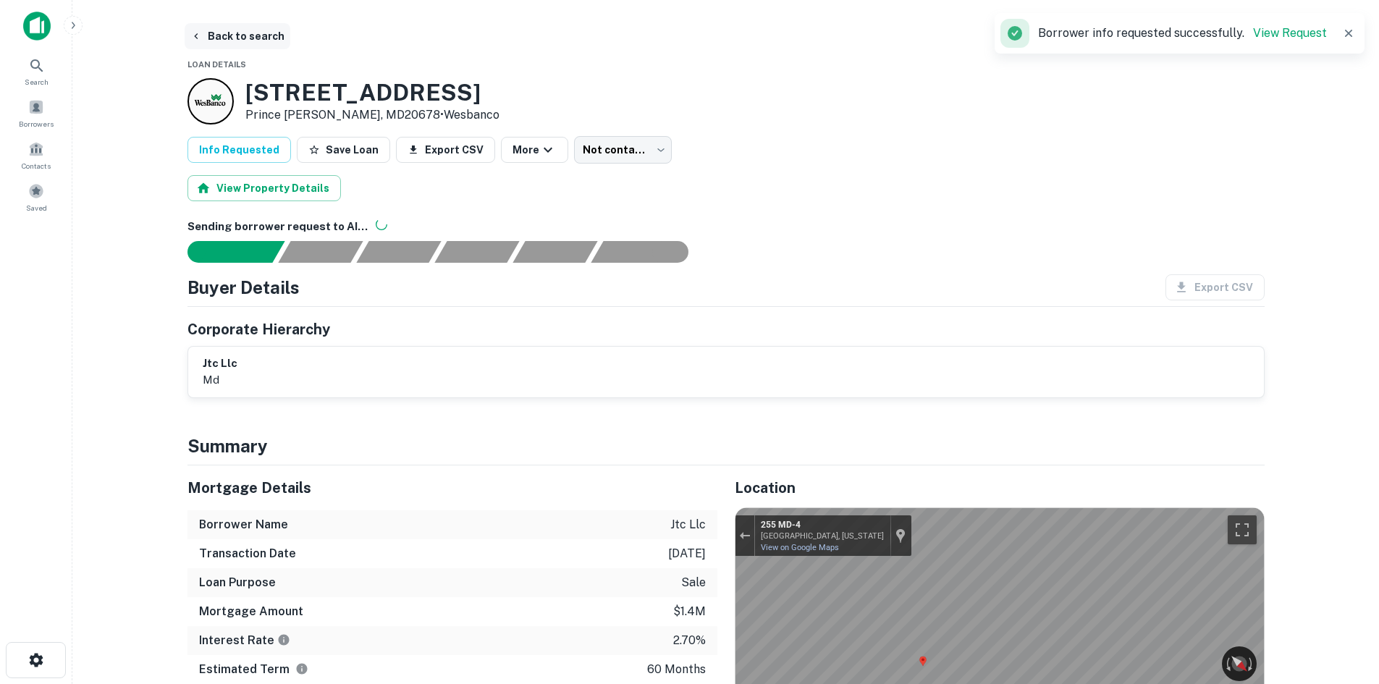
click at [257, 43] on button "Back to search" at bounding box center [238, 36] width 106 height 26
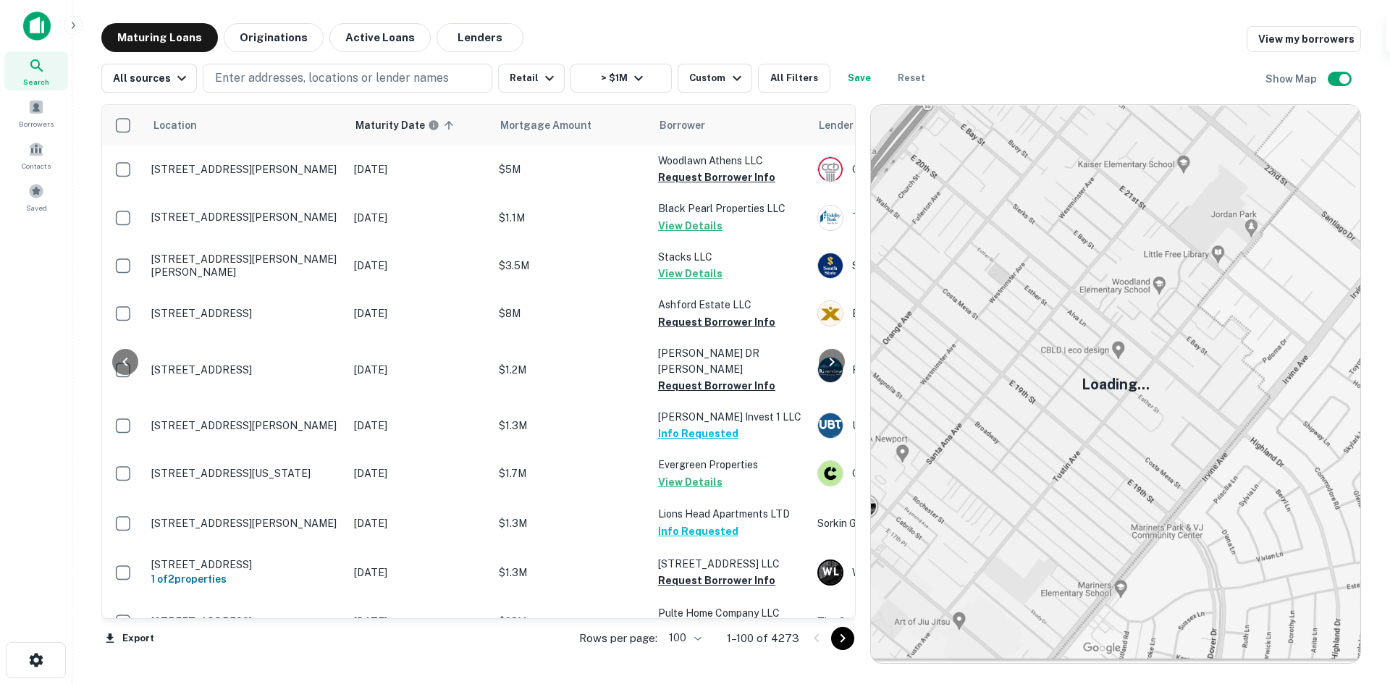
scroll to position [2361, 0]
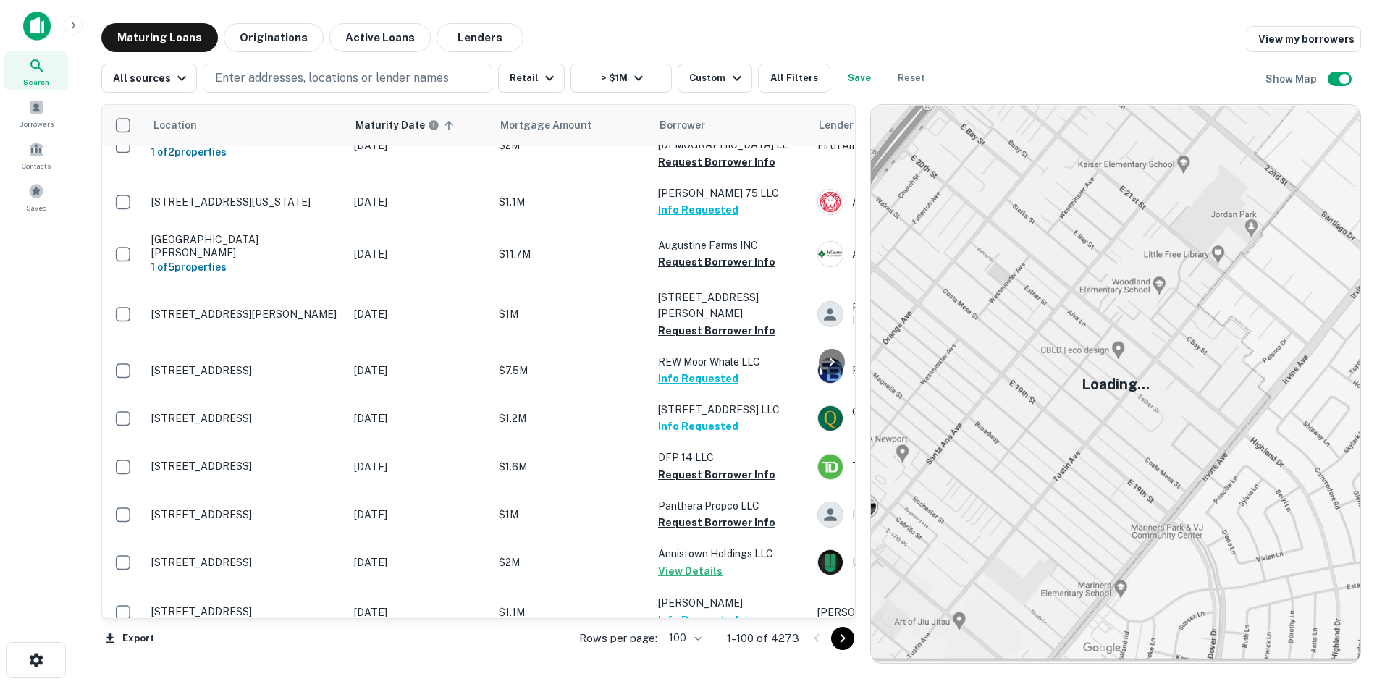
click at [841, 645] on icon "Go to next page" at bounding box center [842, 638] width 17 height 17
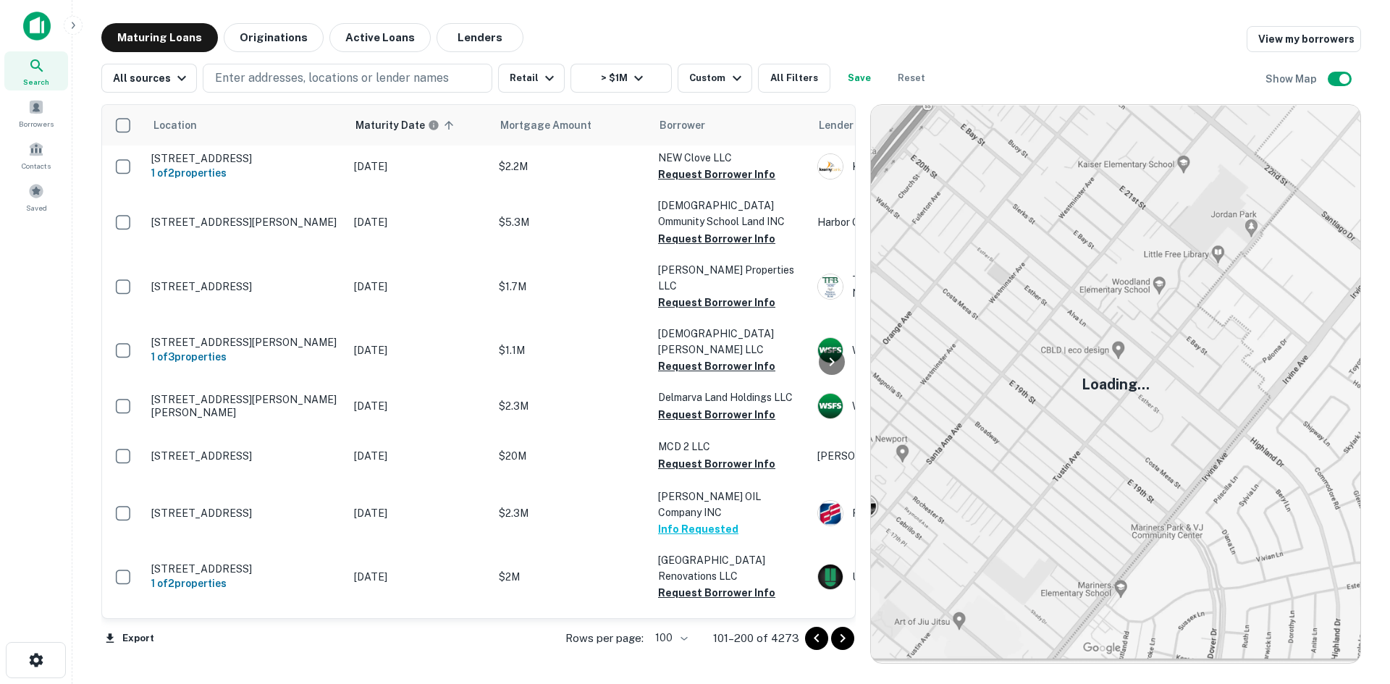
click at [847, 634] on icon "Go to next page" at bounding box center [842, 638] width 17 height 17
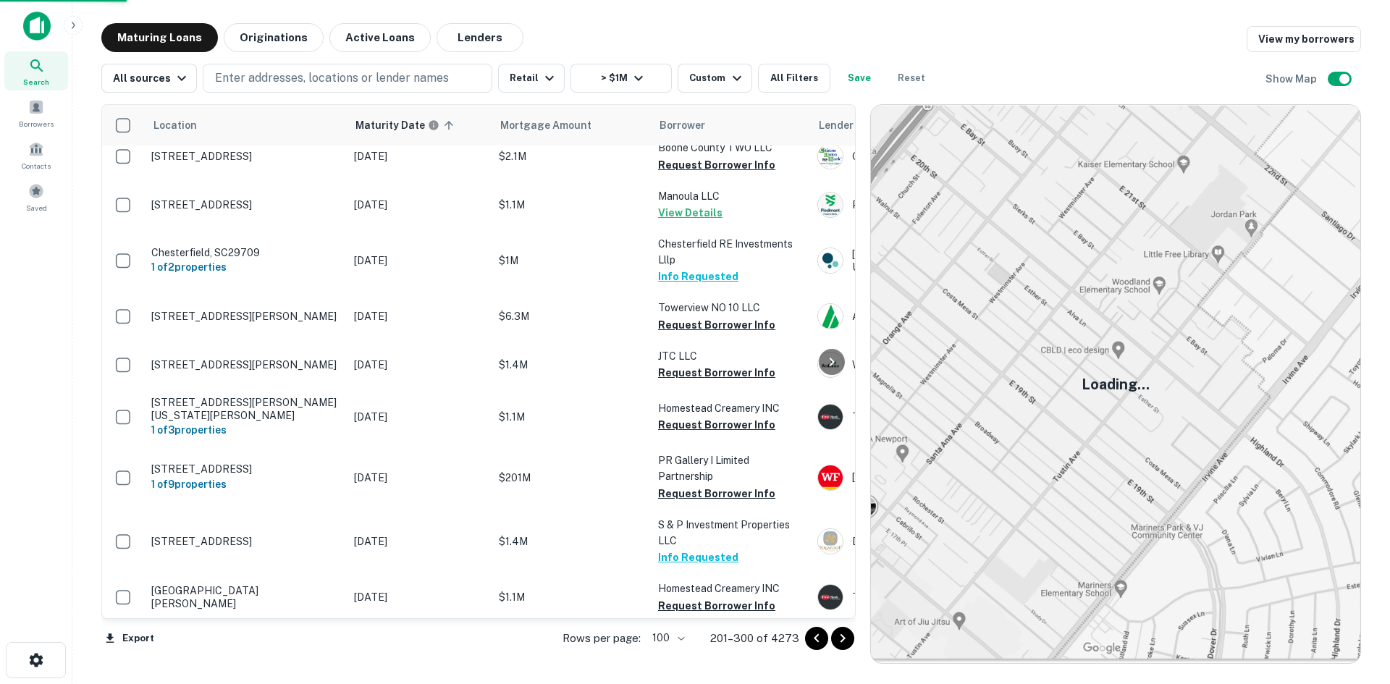
scroll to position [2650, 0]
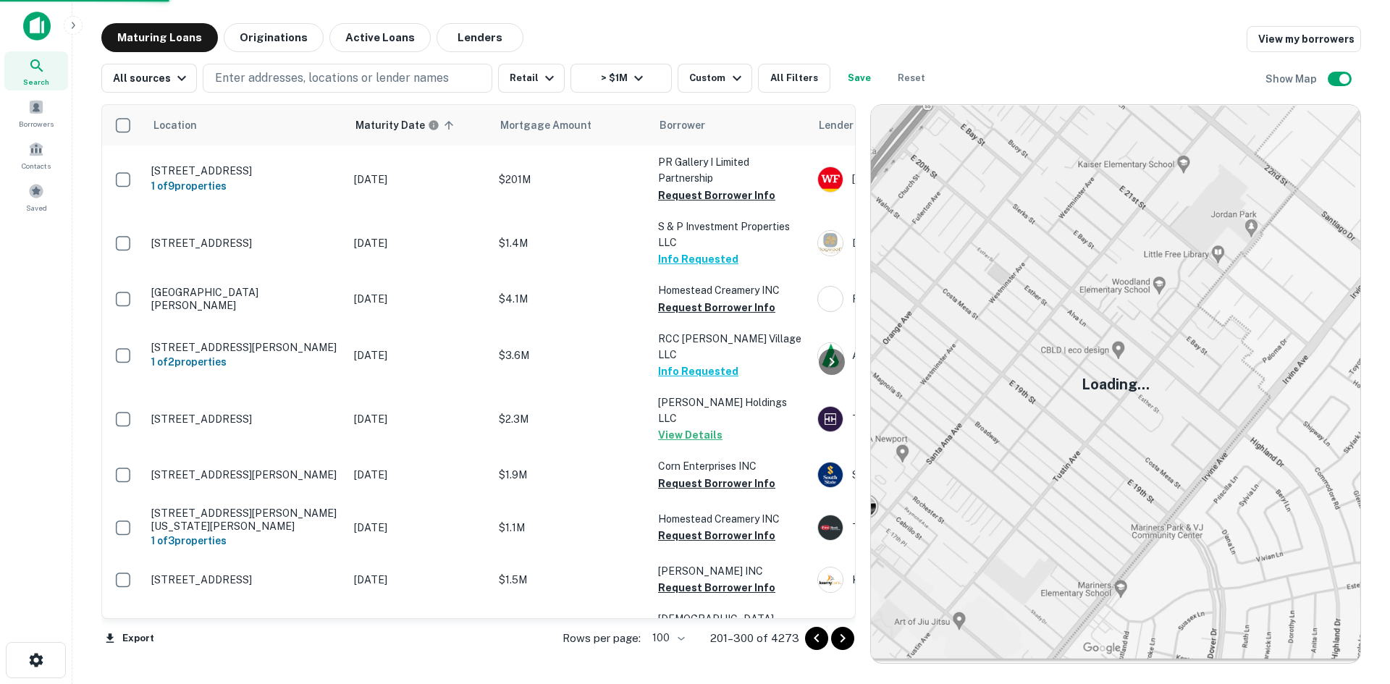
click at [260, 556] on td "105 Harbor Inn Rd Bayville, NJ08721" at bounding box center [245, 580] width 203 height 48
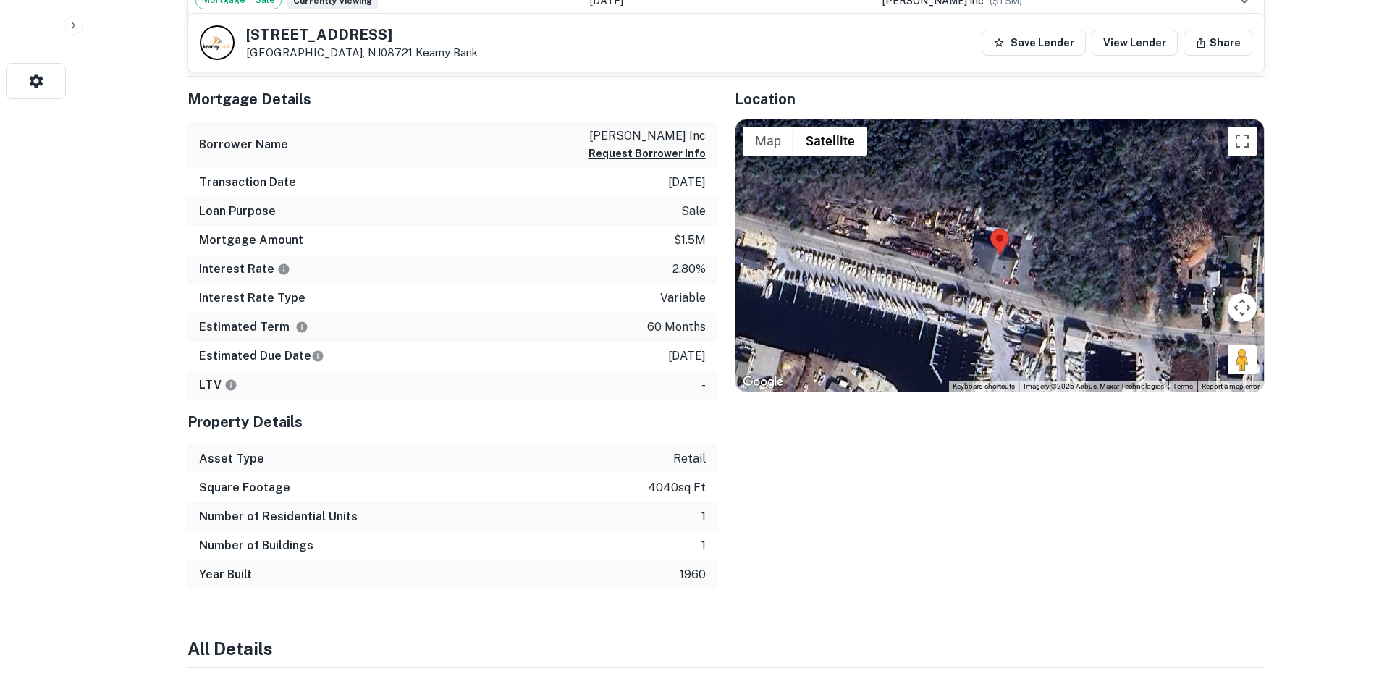
scroll to position [507, 0]
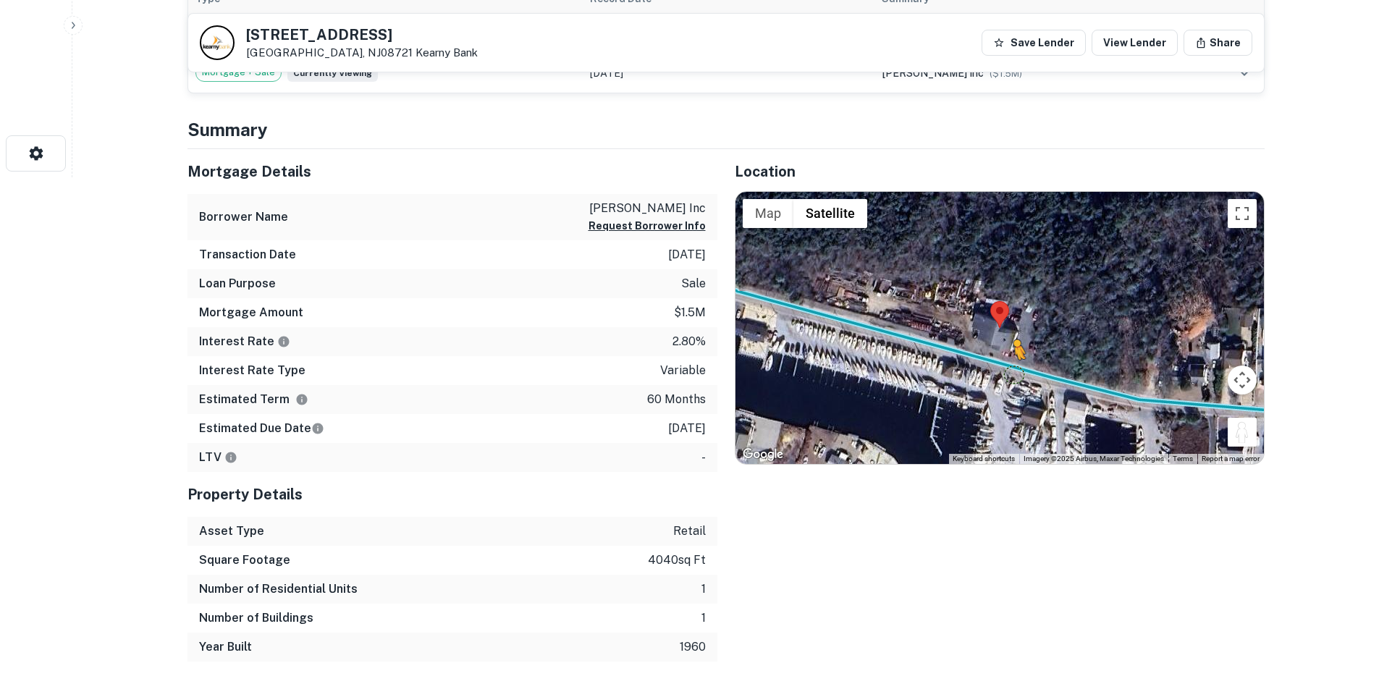
drag, startPoint x: 1243, startPoint y: 433, endPoint x: 1004, endPoint y: 368, distance: 247.6
click at [1004, 368] on div "To activate drag with keyboard, press Alt + Enter. Once in keyboard drag state,…" at bounding box center [999, 328] width 528 height 272
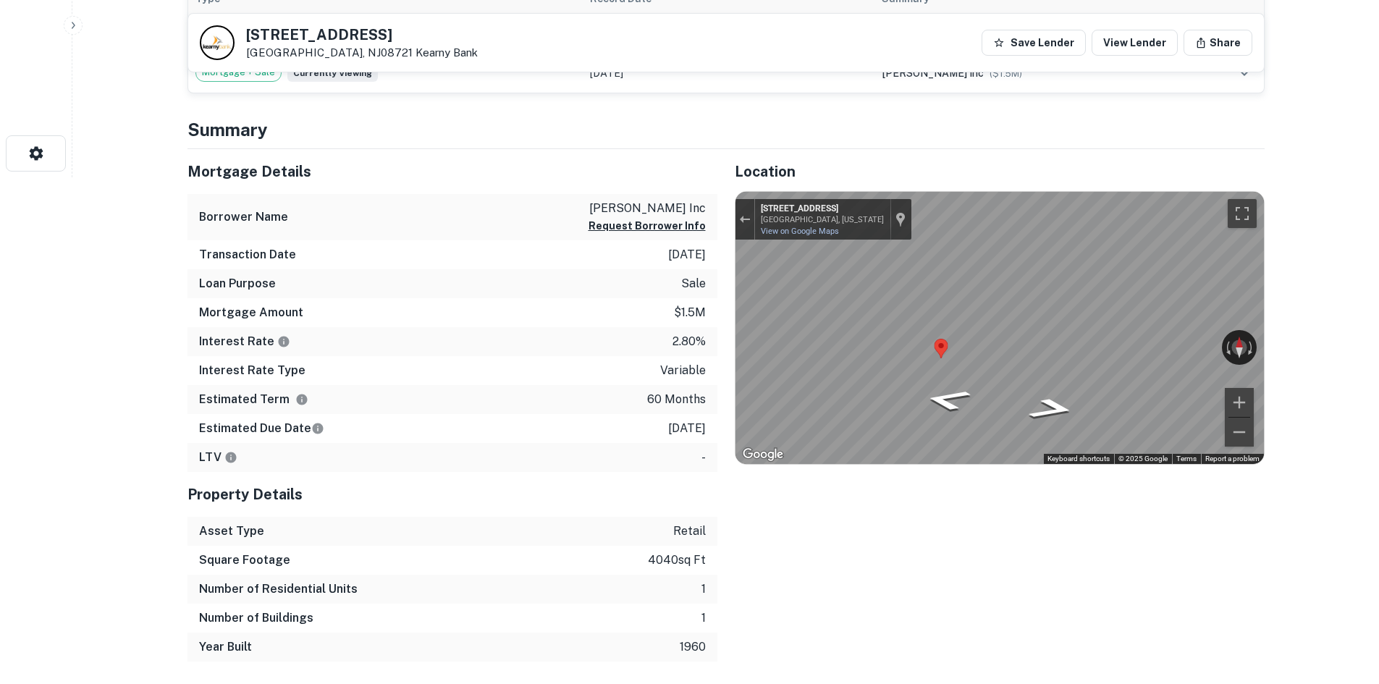
click at [1009, 355] on div "Map" at bounding box center [999, 328] width 528 height 272
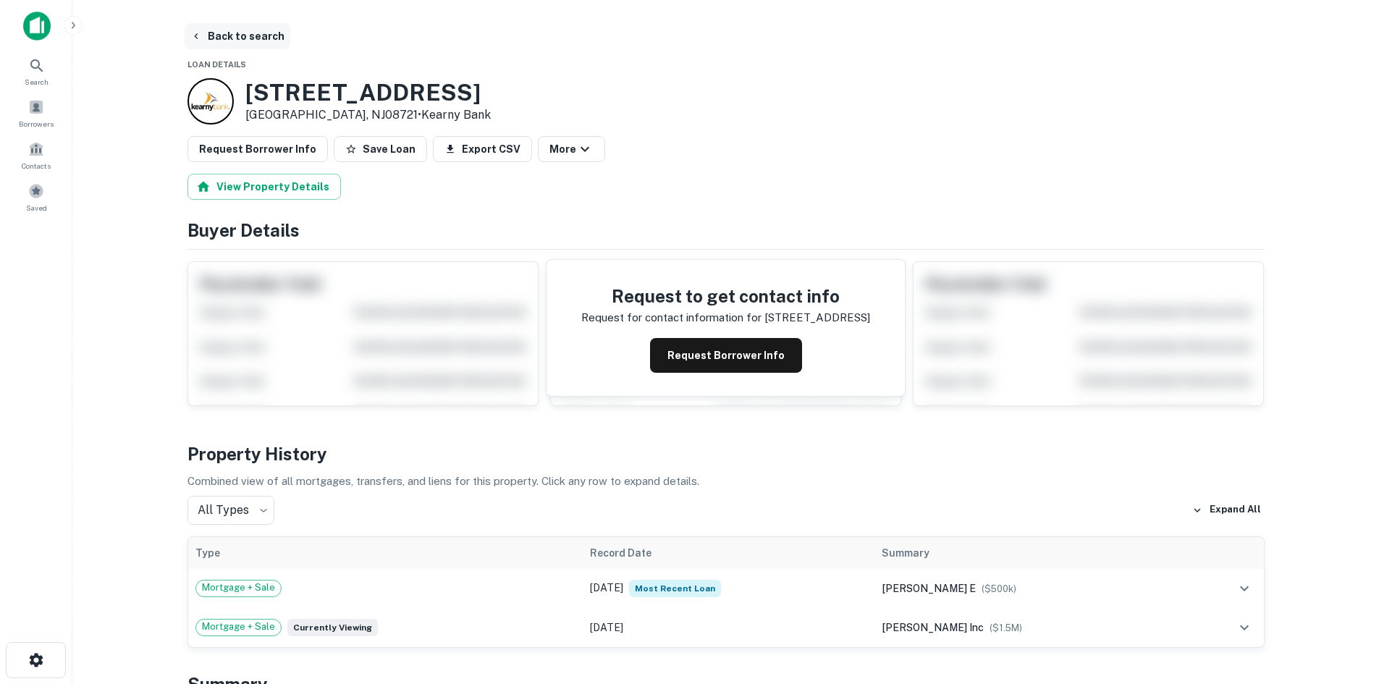
click at [261, 45] on button "Back to search" at bounding box center [238, 36] width 106 height 26
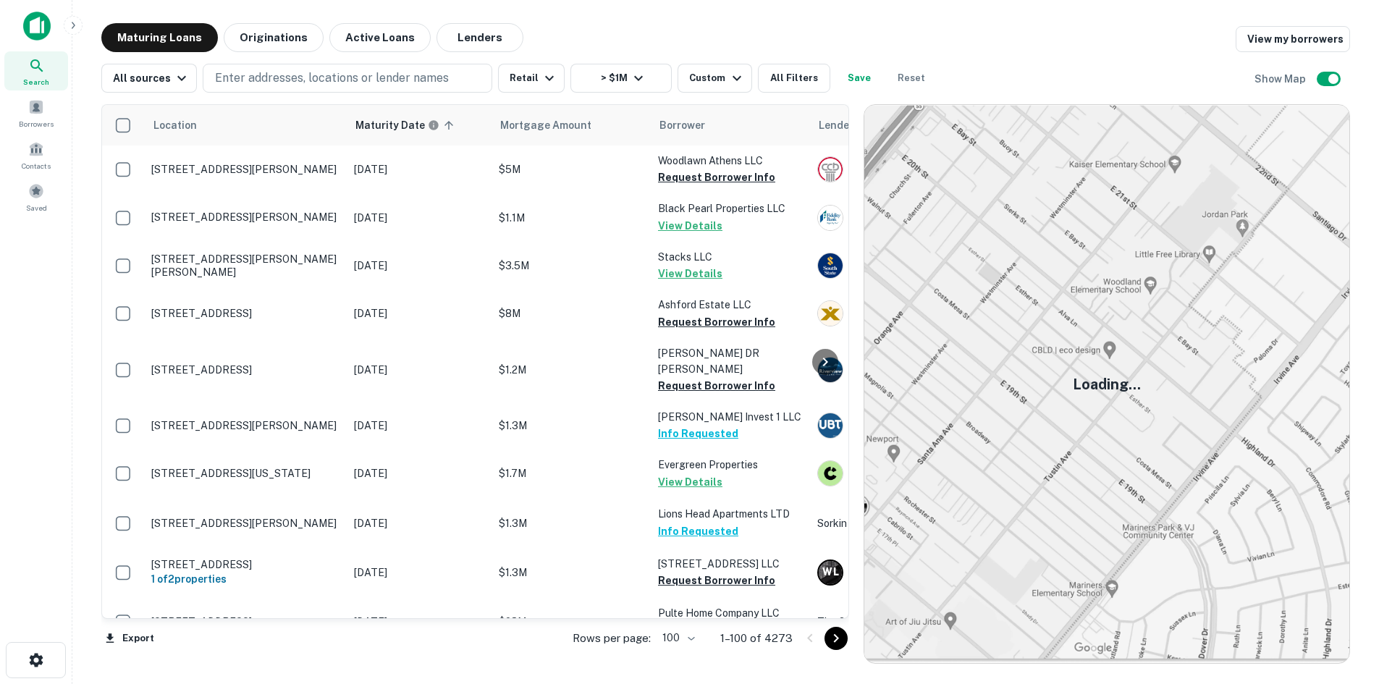
click at [841, 645] on icon "Go to next page" at bounding box center [835, 638] width 17 height 17
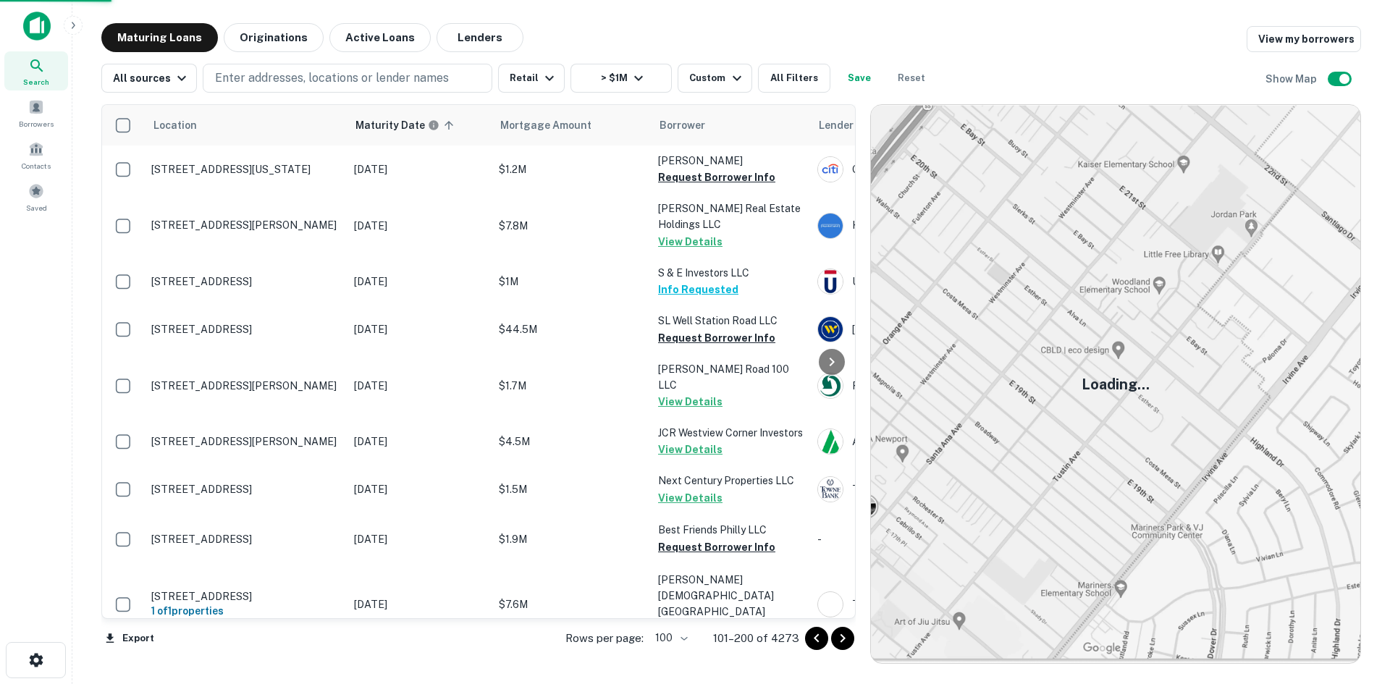
scroll to position [2642, 0]
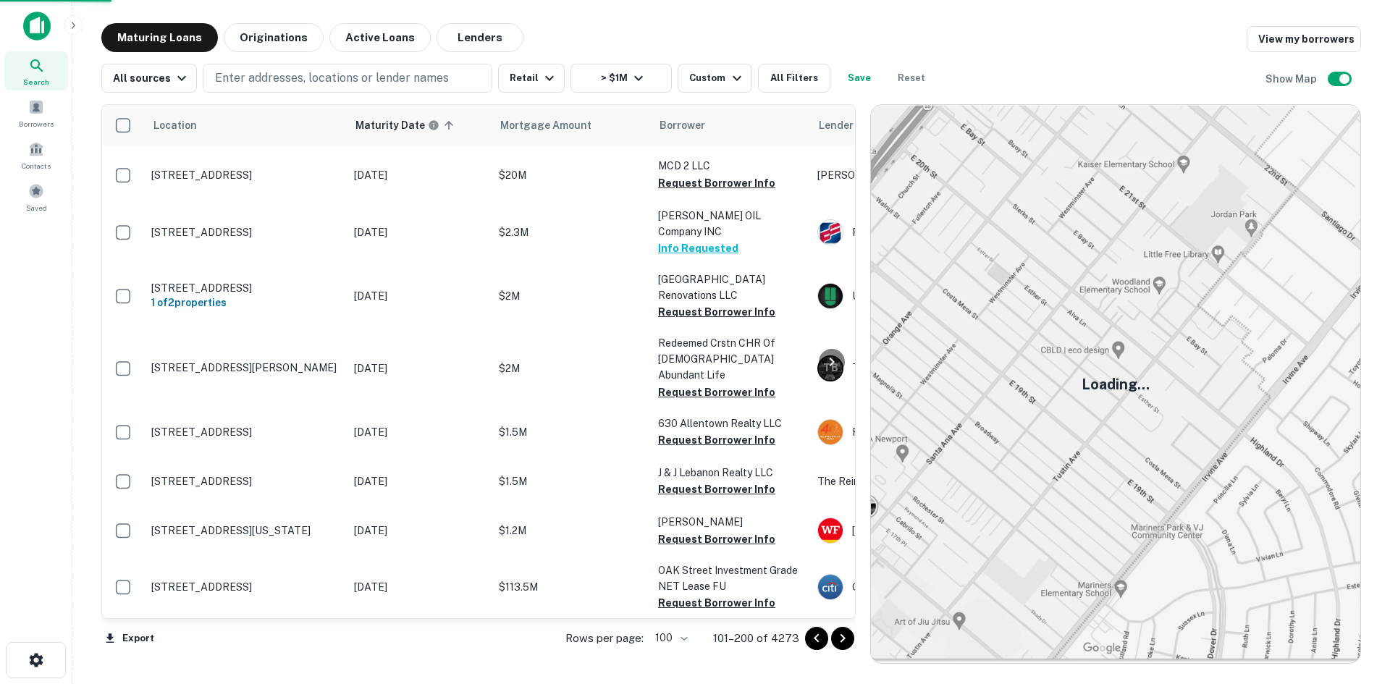
click at [841, 645] on icon "Go to next page" at bounding box center [842, 638] width 17 height 17
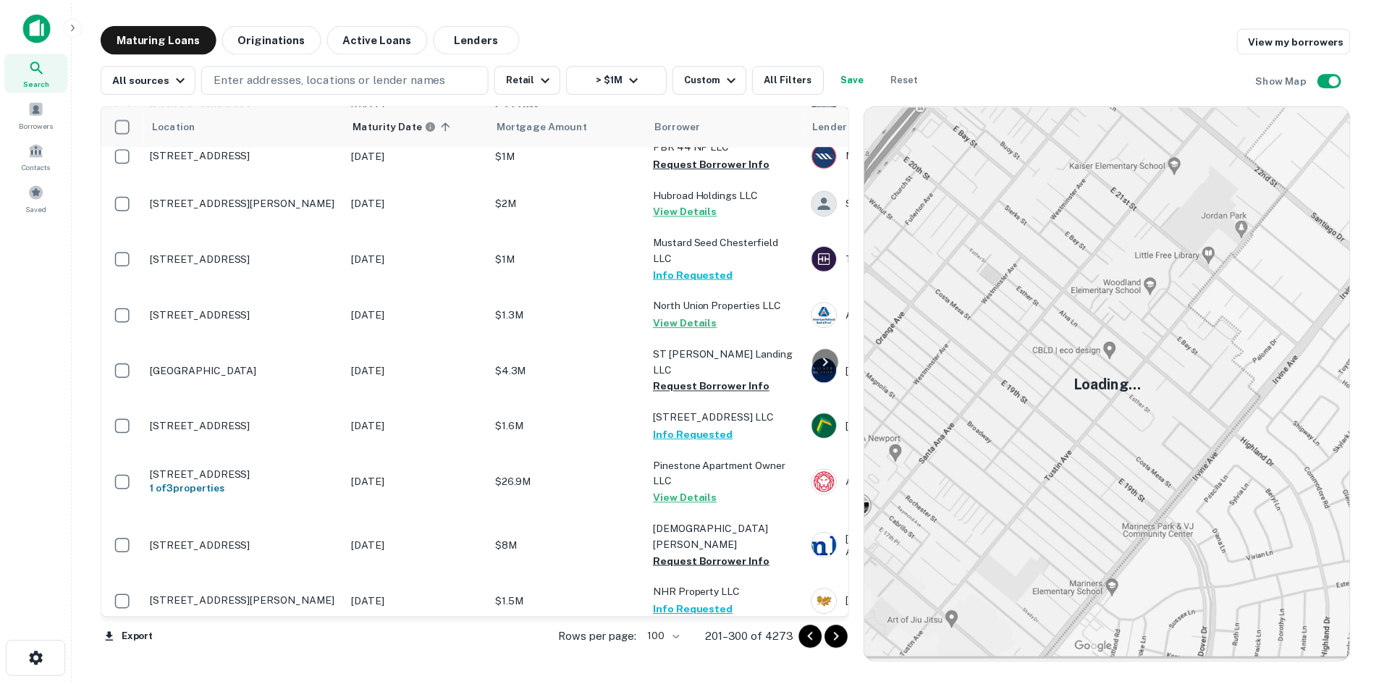
scroll to position [4523, 0]
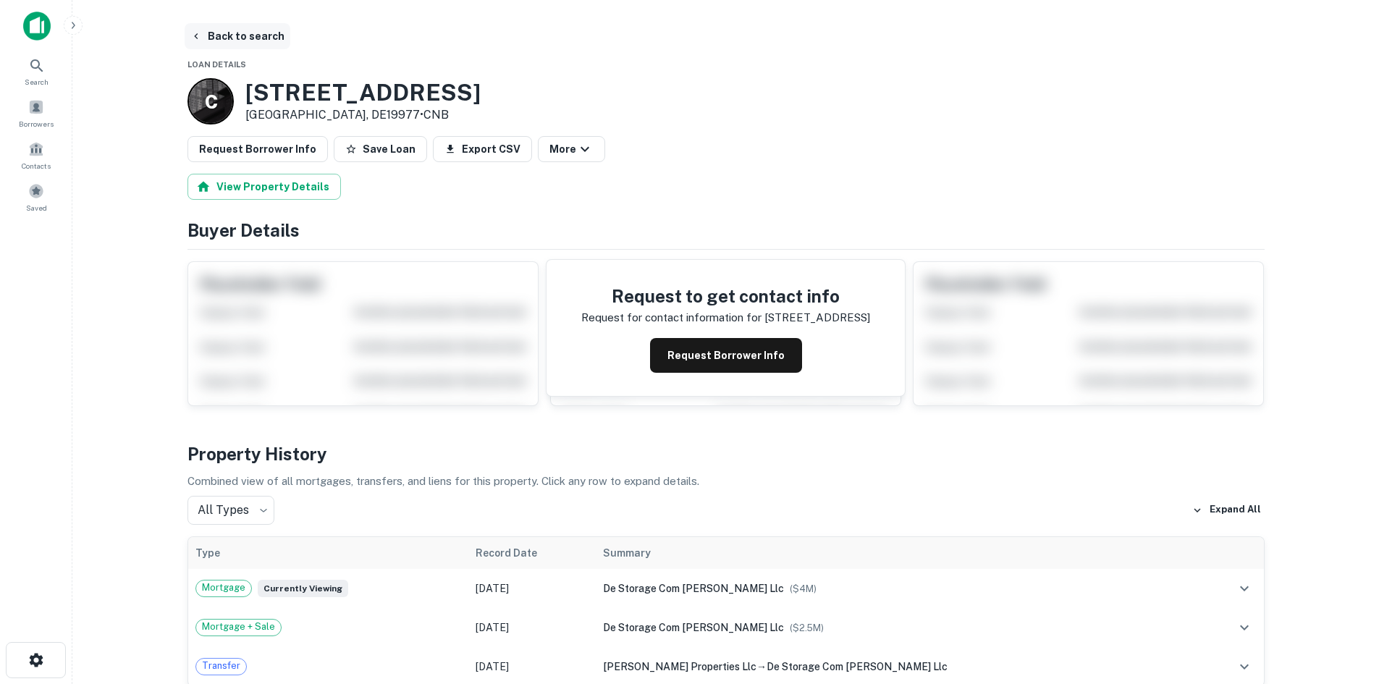
click at [241, 46] on button "Back to search" at bounding box center [238, 36] width 106 height 26
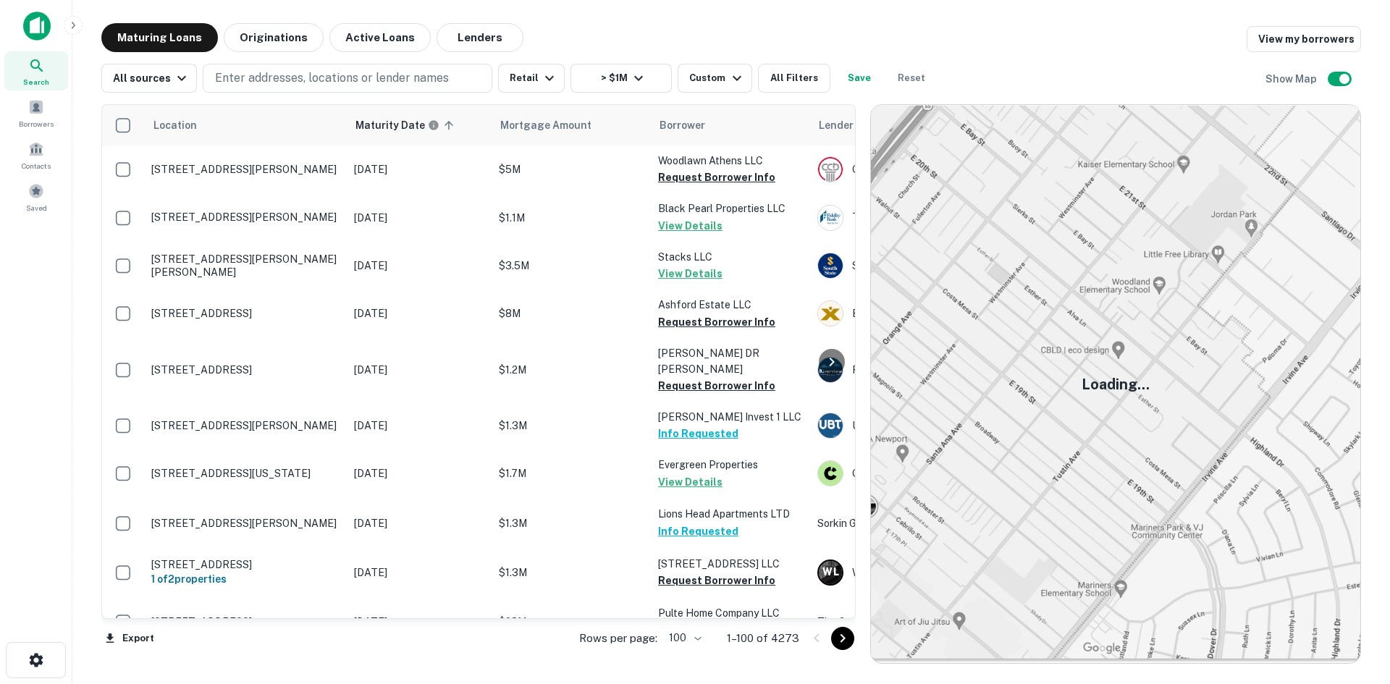
scroll to position [4523, 0]
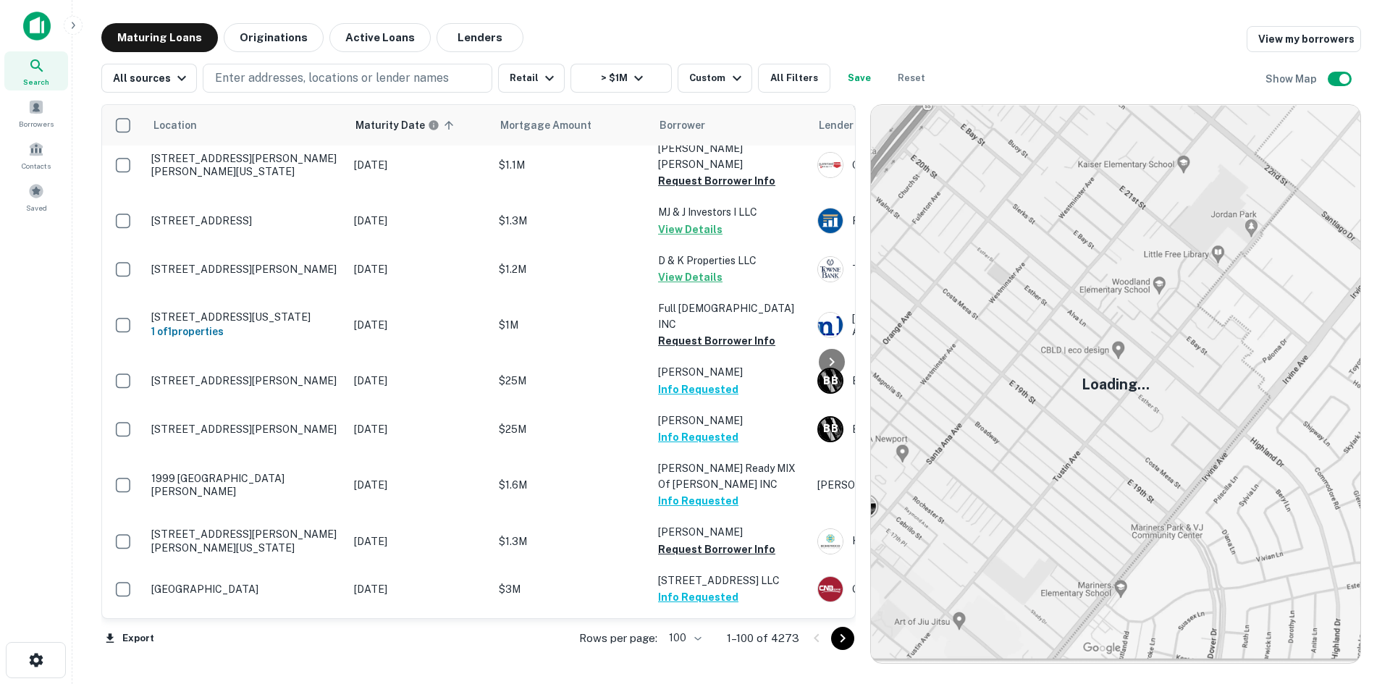
click at [847, 642] on icon "Go to next page" at bounding box center [842, 638] width 17 height 17
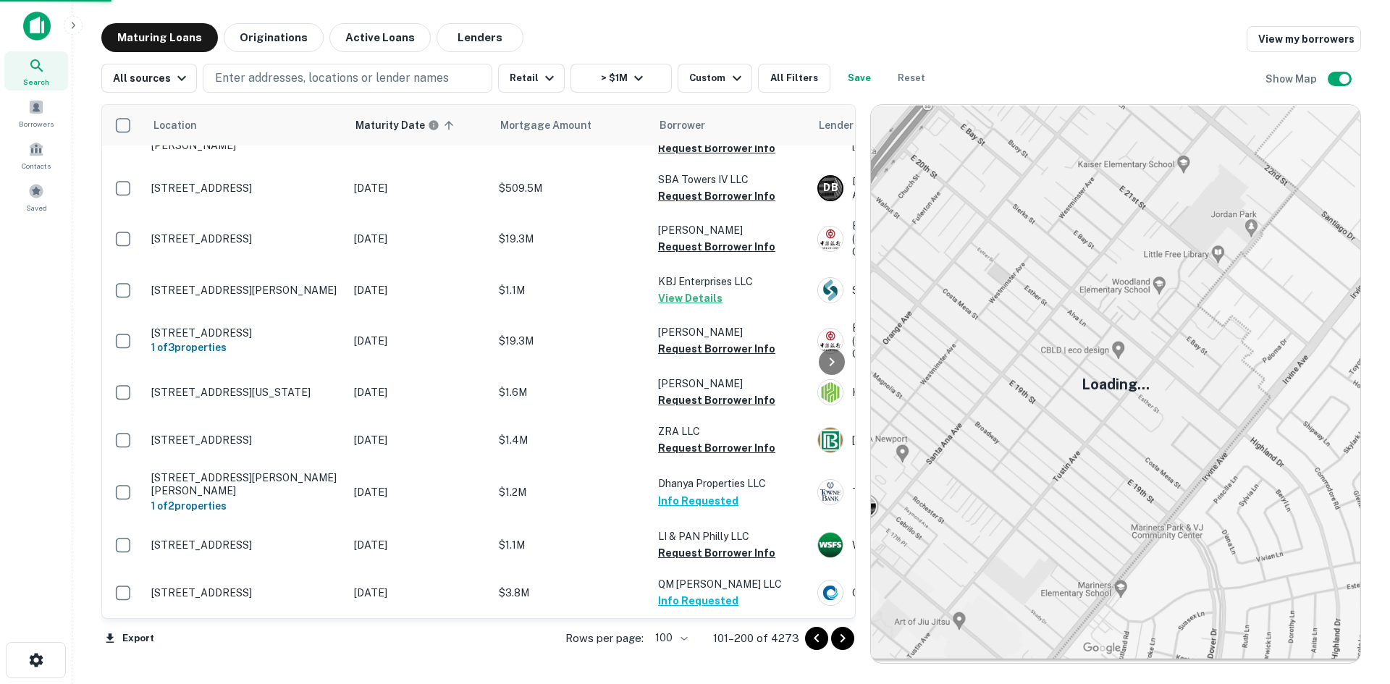
click at [847, 642] on icon "Go to next page" at bounding box center [842, 638] width 17 height 17
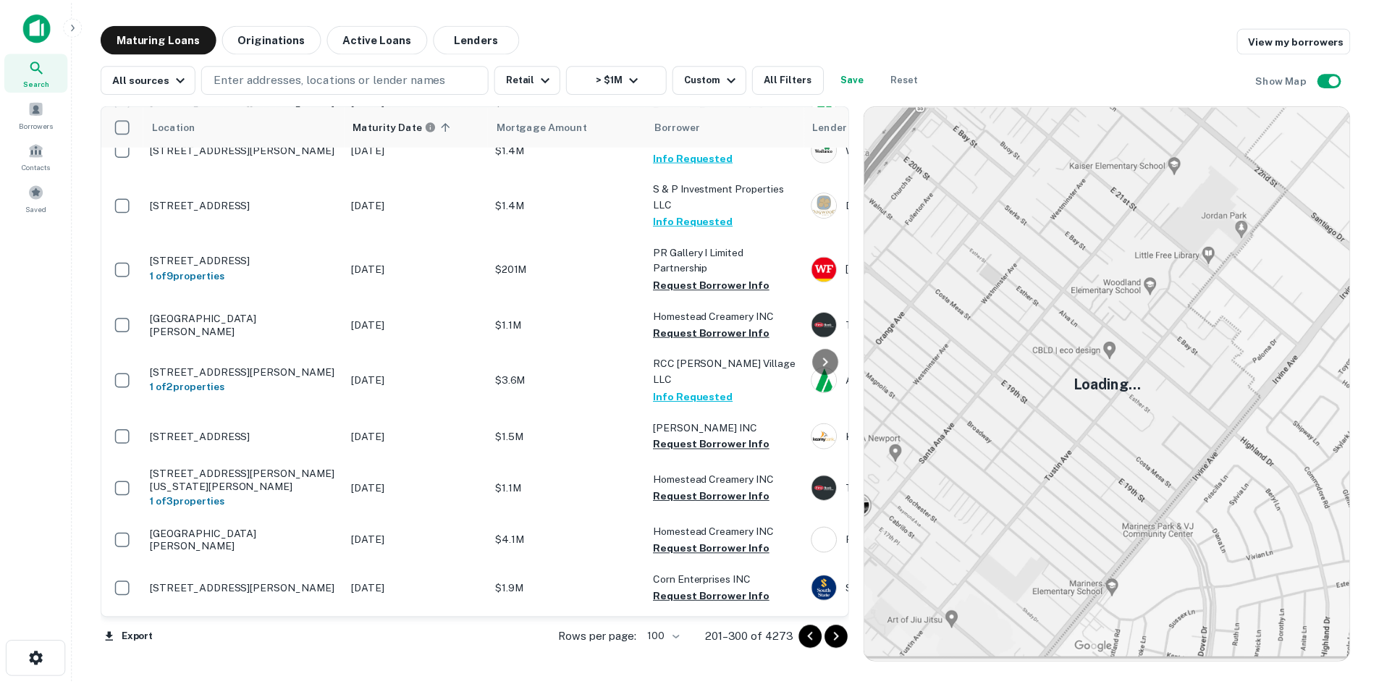
scroll to position [2569, 0]
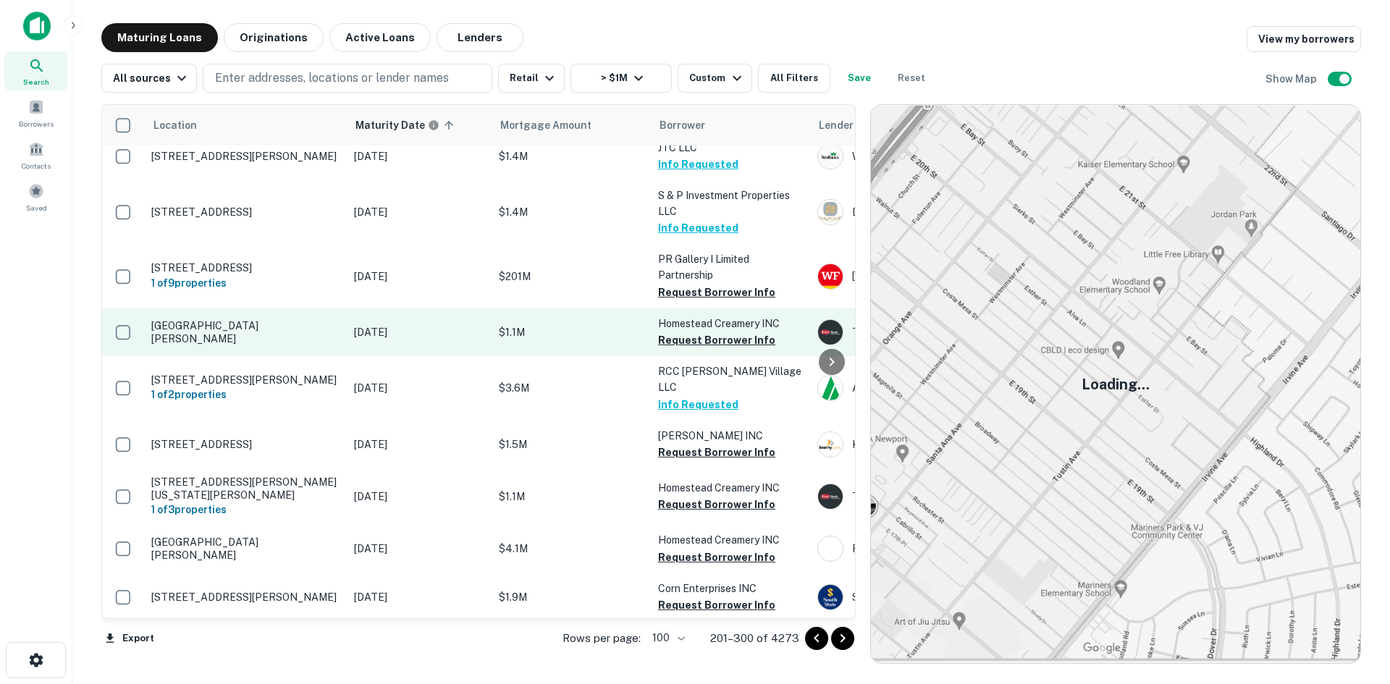
click at [269, 319] on p "[GEOGRAPHIC_DATA][PERSON_NAME]" at bounding box center [245, 332] width 188 height 26
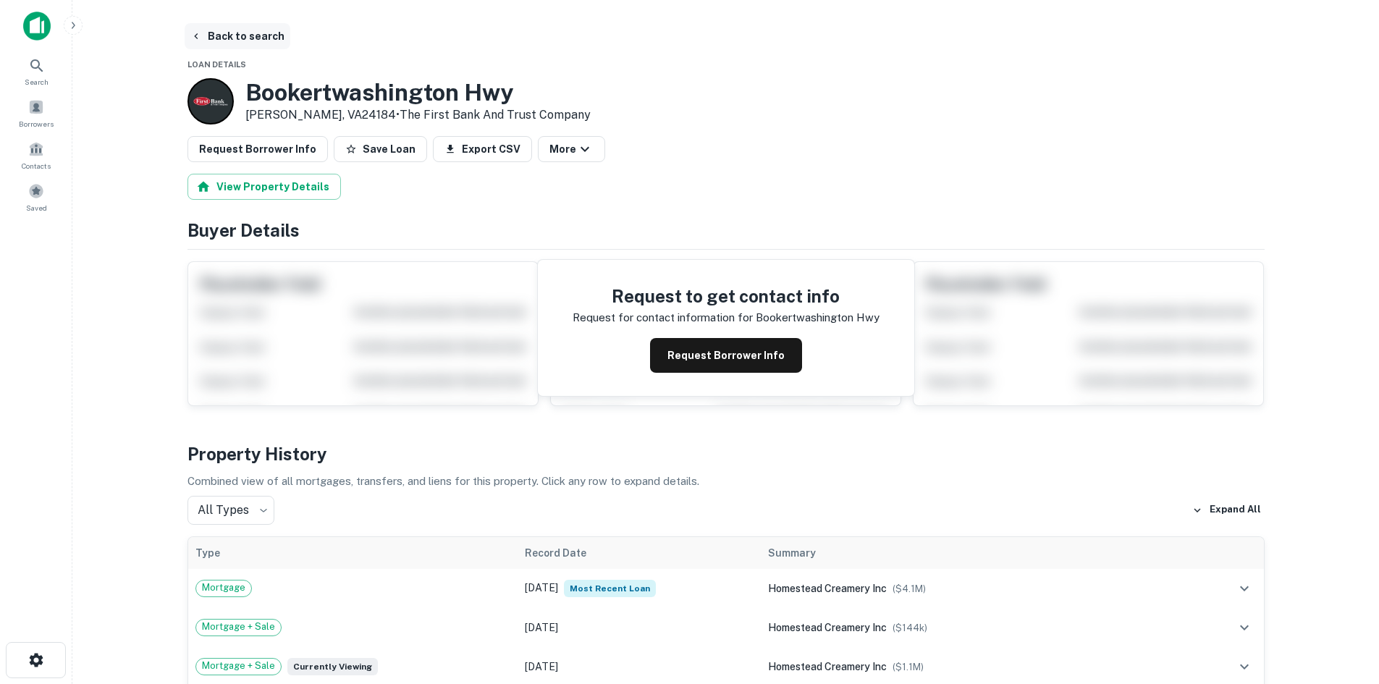
click at [235, 40] on button "Back to search" at bounding box center [238, 36] width 106 height 26
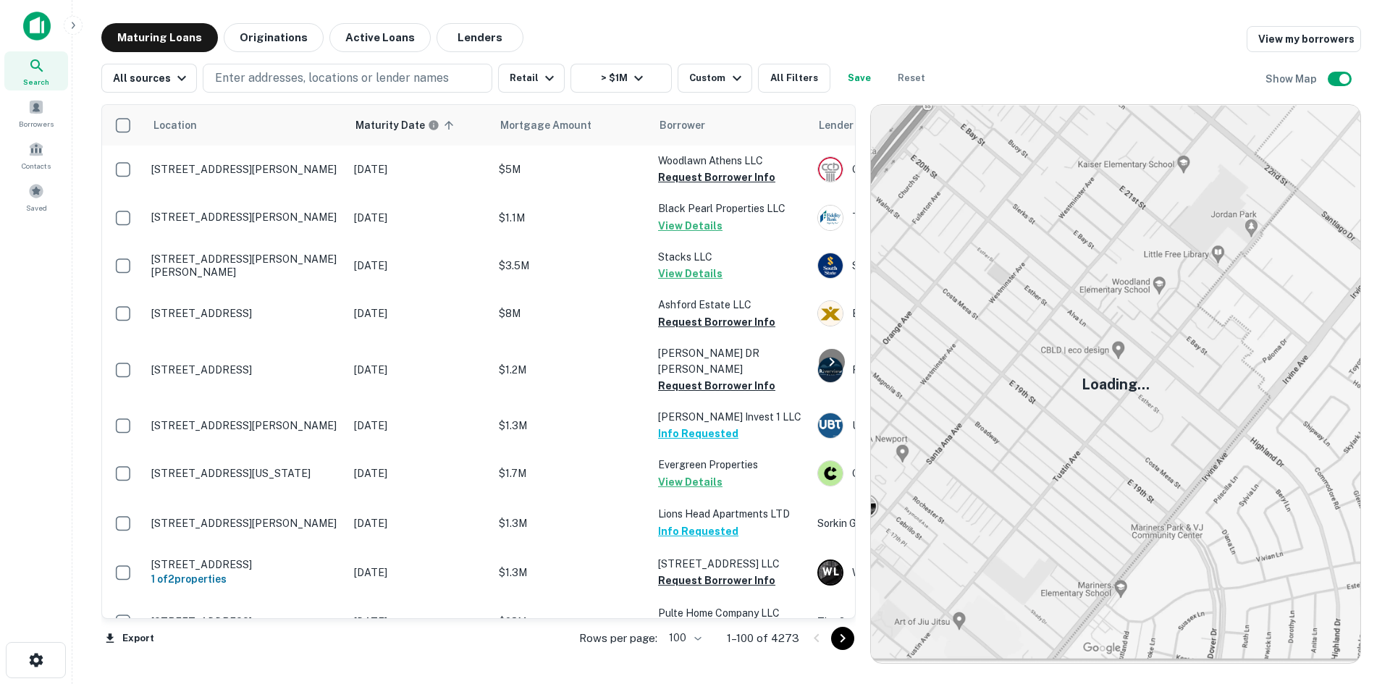
scroll to position [2569, 0]
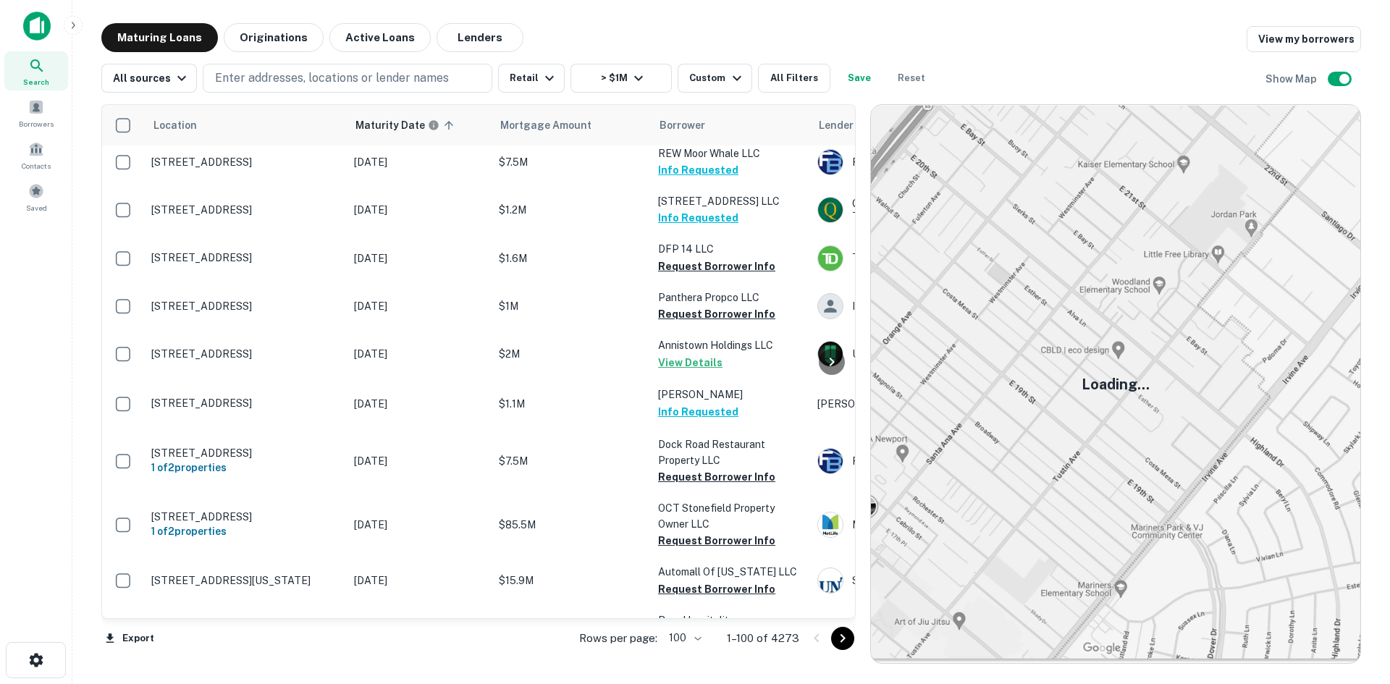
click at [847, 648] on button "Go to next page" at bounding box center [842, 638] width 23 height 23
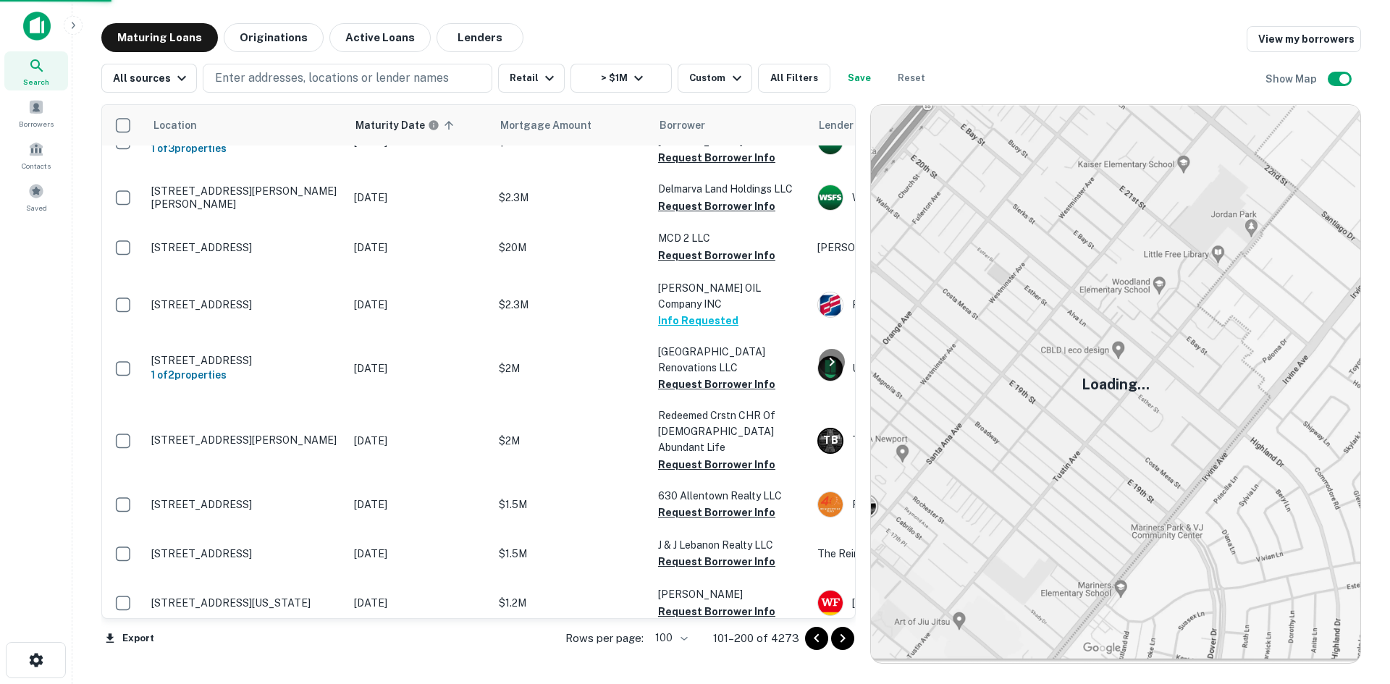
click at [847, 648] on button "Go to next page" at bounding box center [842, 638] width 23 height 23
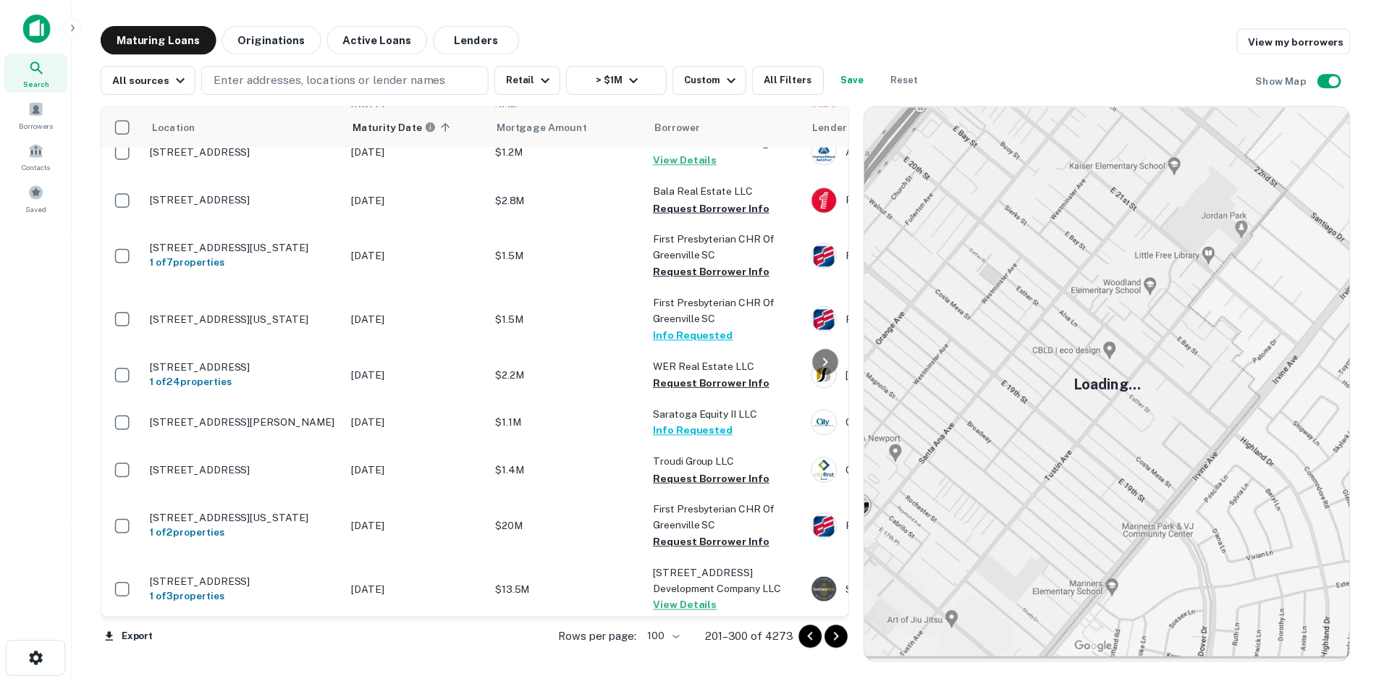
scroll to position [615, 0]
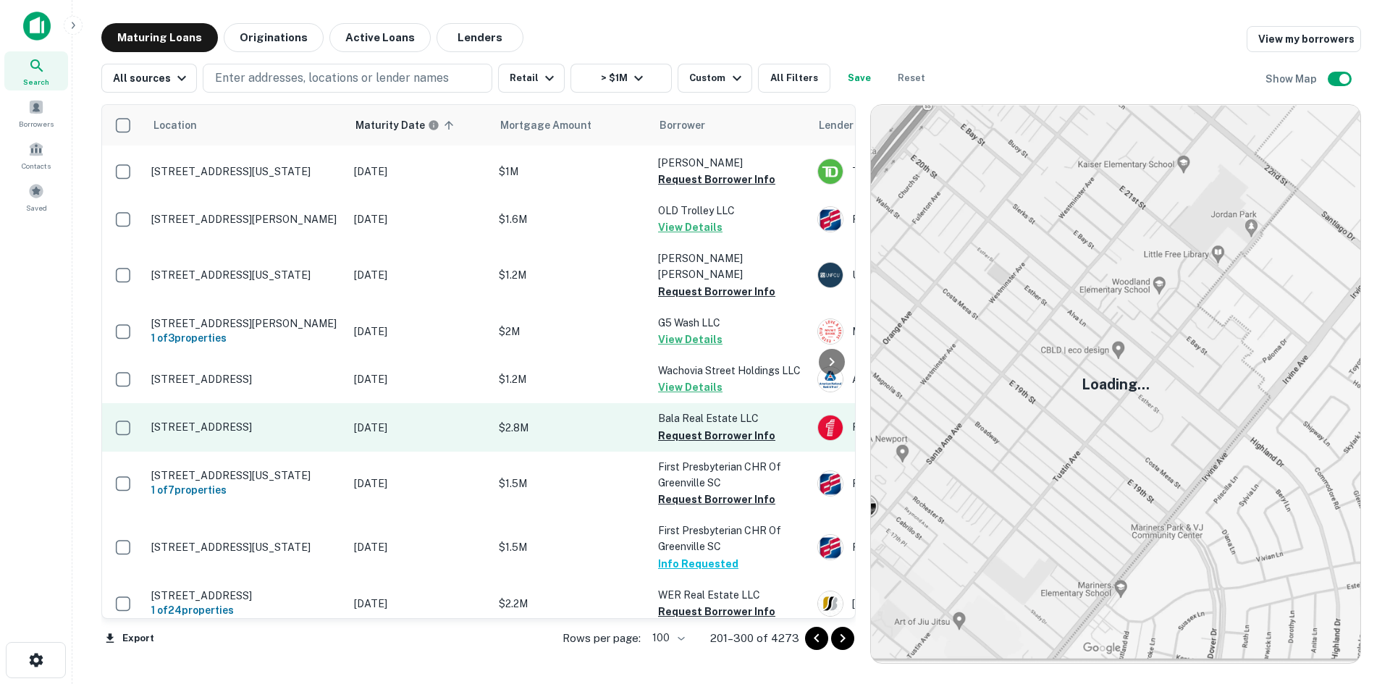
click at [261, 419] on td "[STREET_ADDRESS]" at bounding box center [245, 427] width 203 height 48
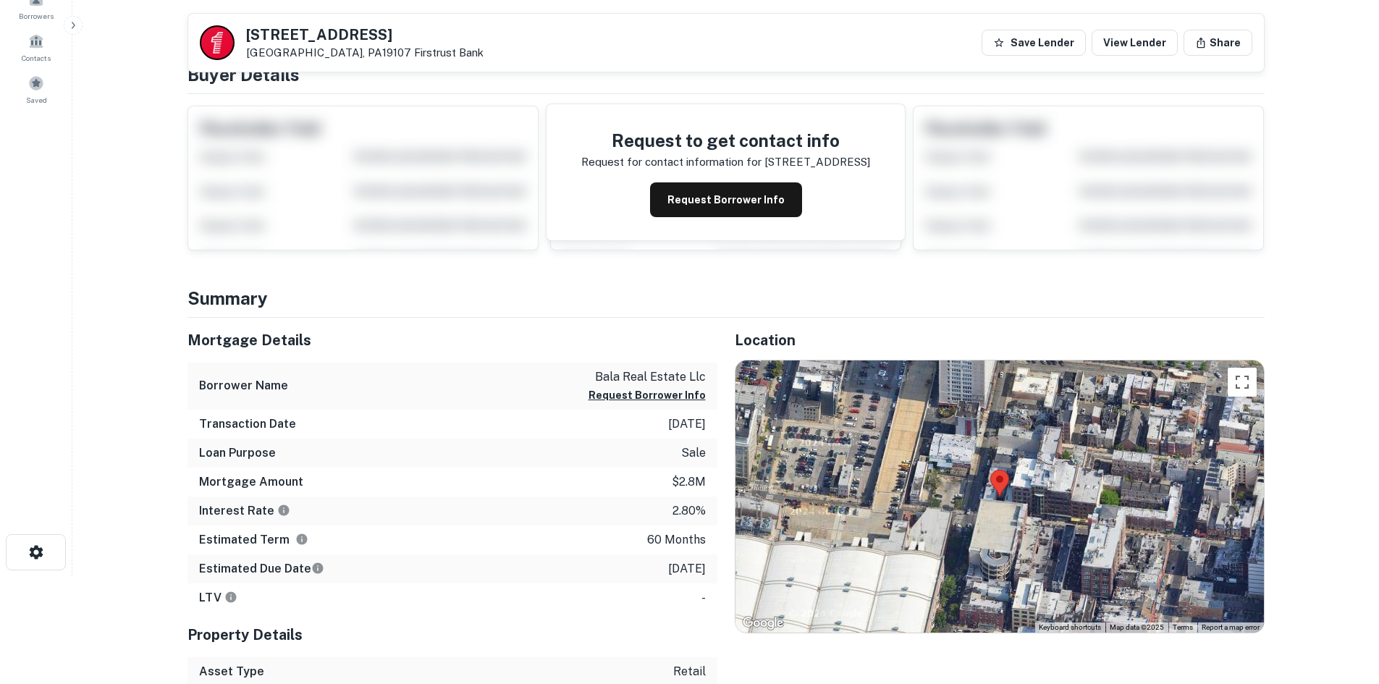
scroll to position [217, 0]
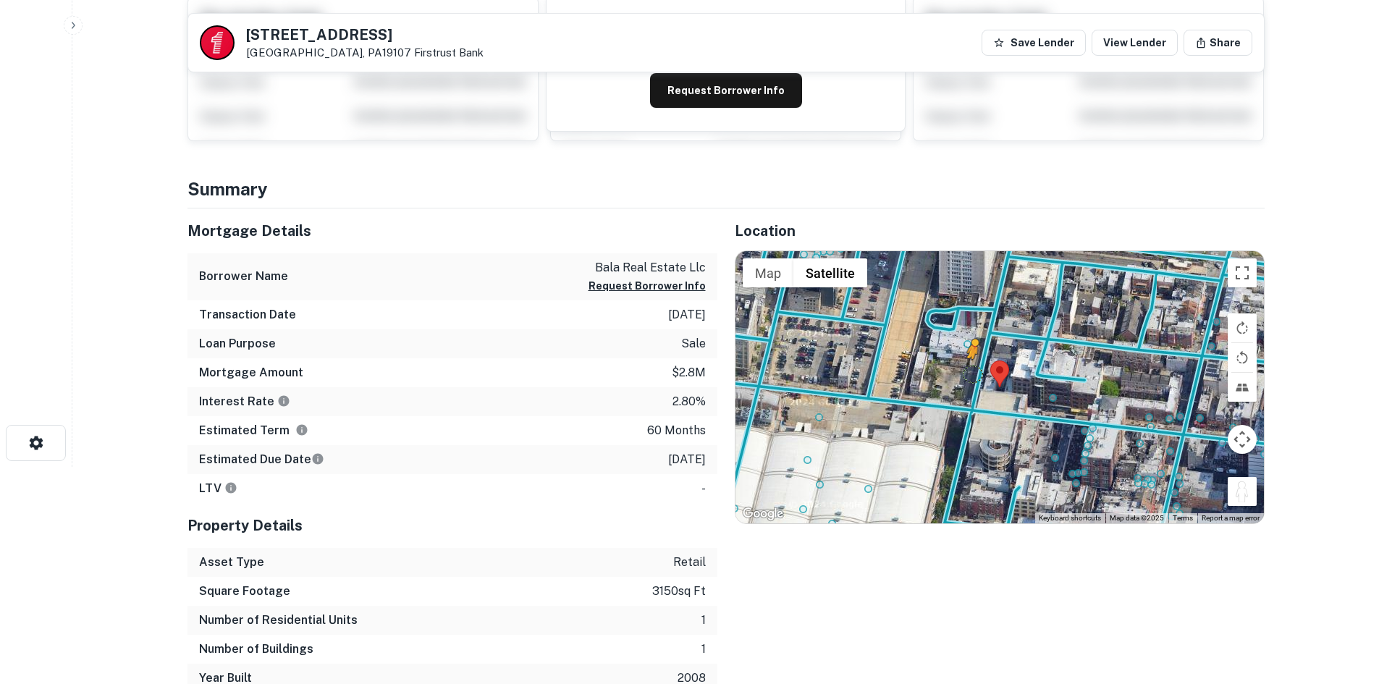
drag, startPoint x: 1251, startPoint y: 499, endPoint x: 968, endPoint y: 371, distance: 311.6
click at [968, 371] on div "To activate drag with keyboard, press Alt + Enter. Once in keyboard drag state,…" at bounding box center [999, 387] width 528 height 272
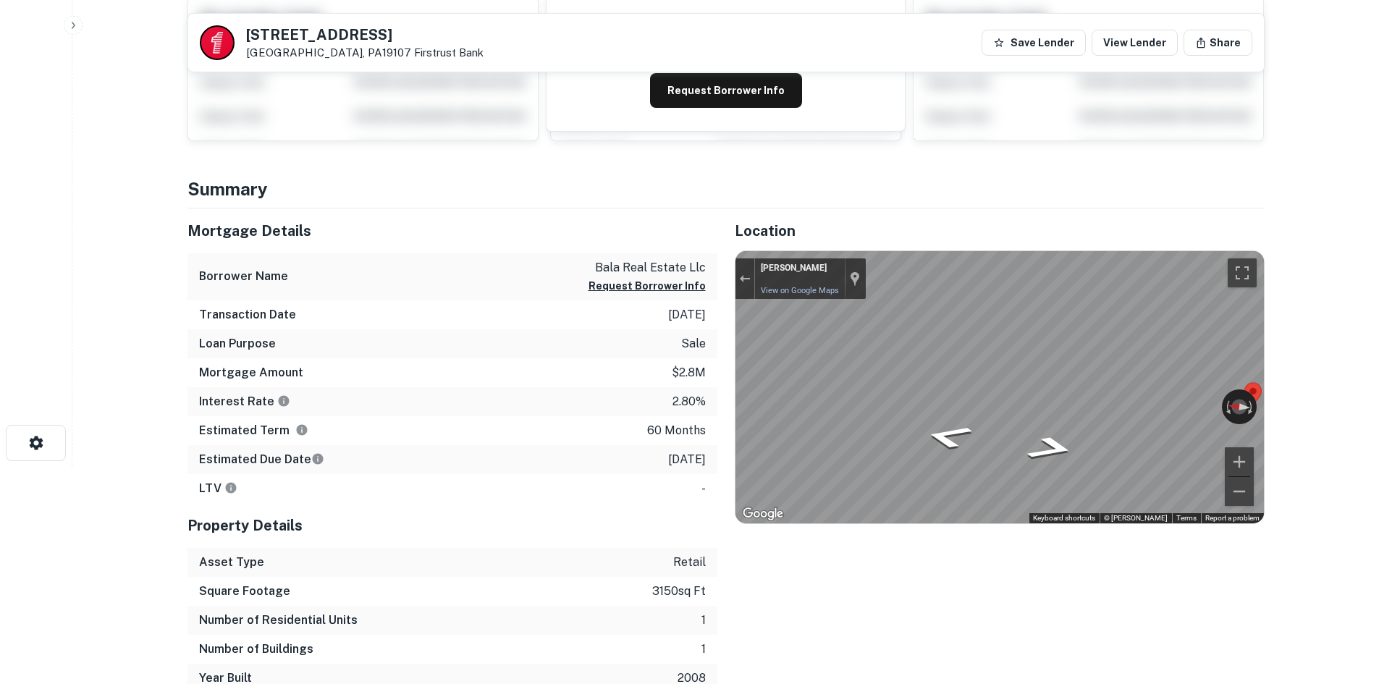
click at [724, 358] on div "Location ← Move left → Move right ↑ Move up ↓ Move down + Zoom in - Zoom out Ho…" at bounding box center [990, 450] width 547 height 484
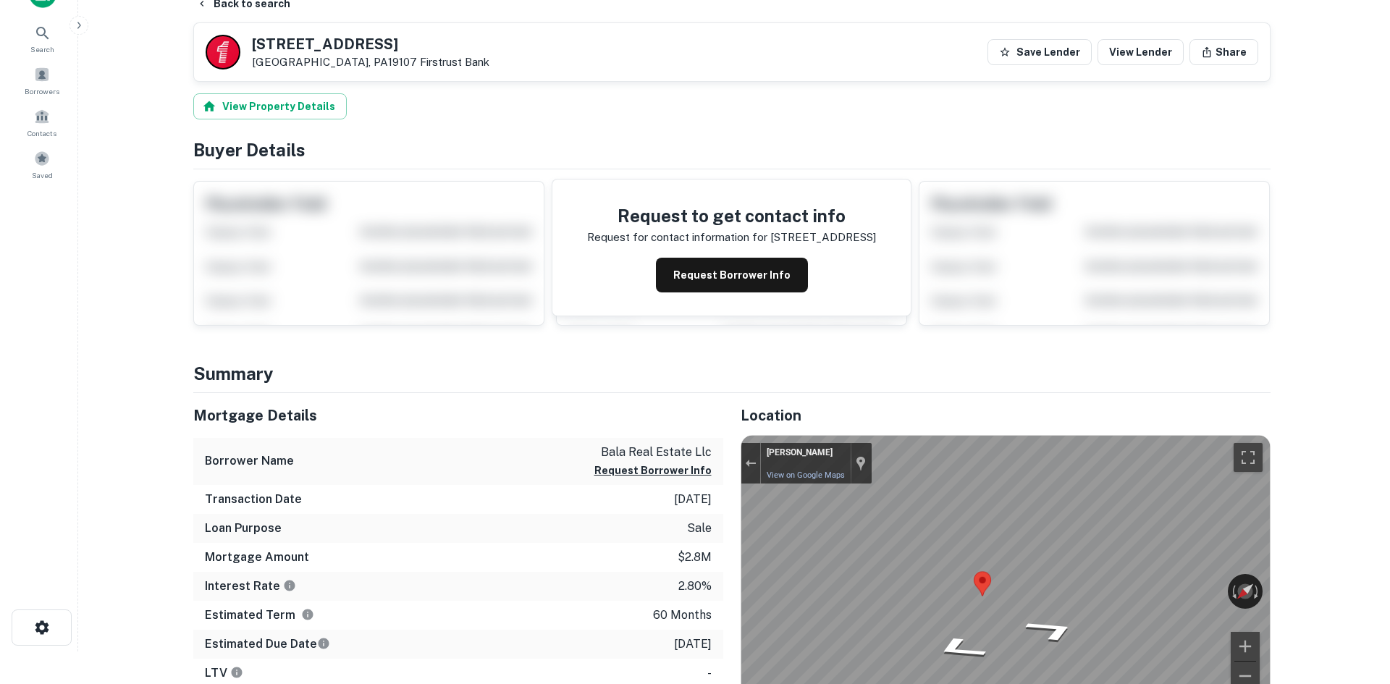
scroll to position [0, 0]
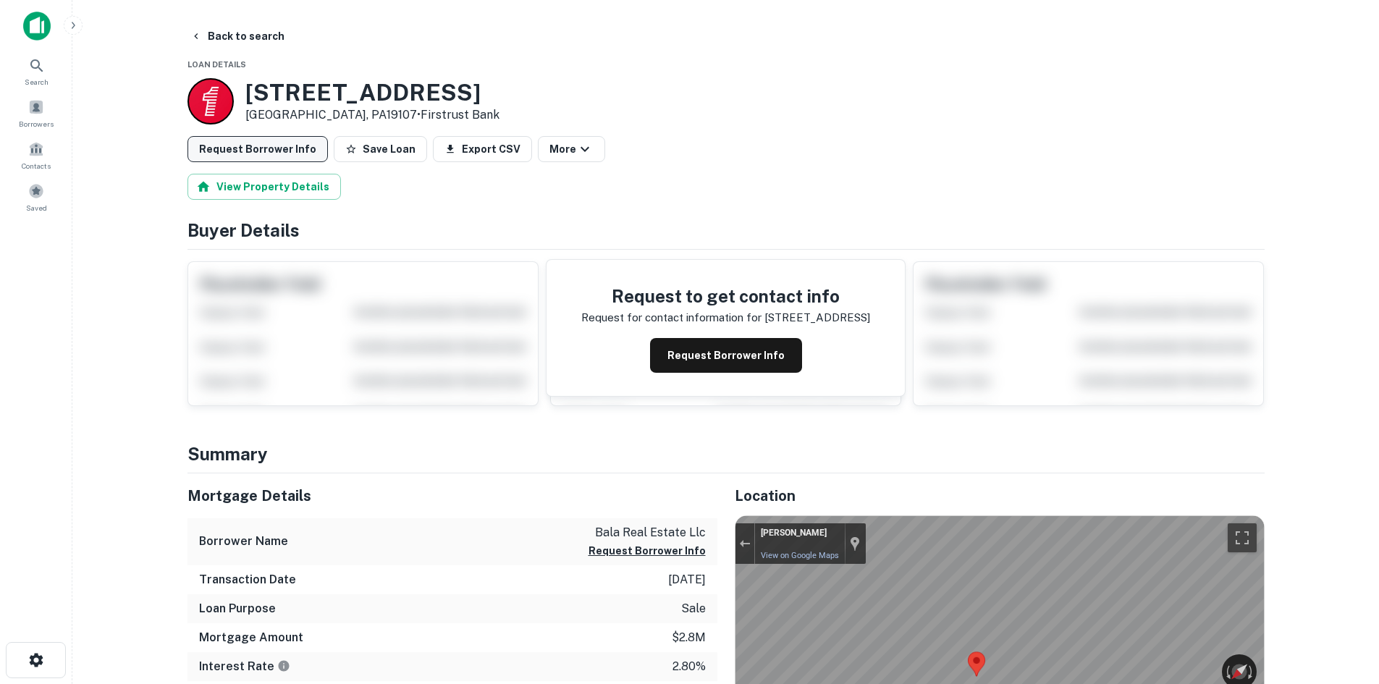
click at [232, 156] on button "Request Borrower Info" at bounding box center [257, 149] width 140 height 26
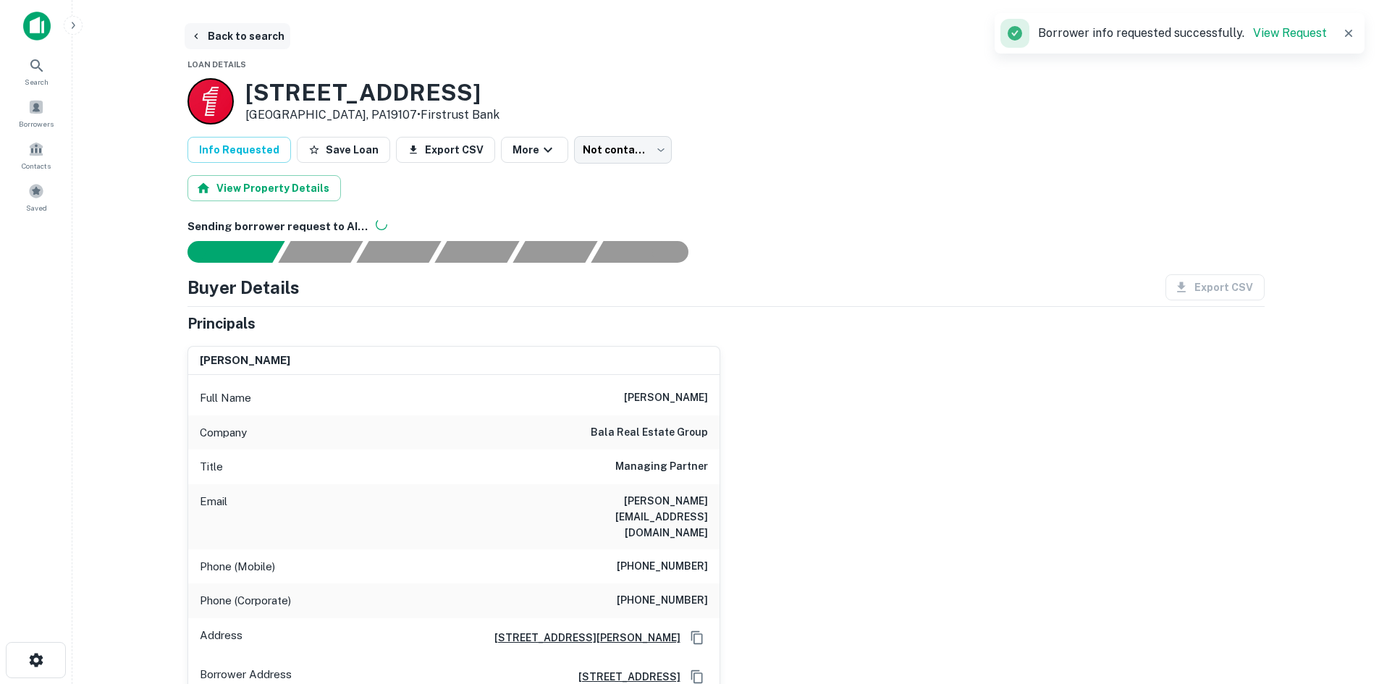
click at [237, 43] on button "Back to search" at bounding box center [238, 36] width 106 height 26
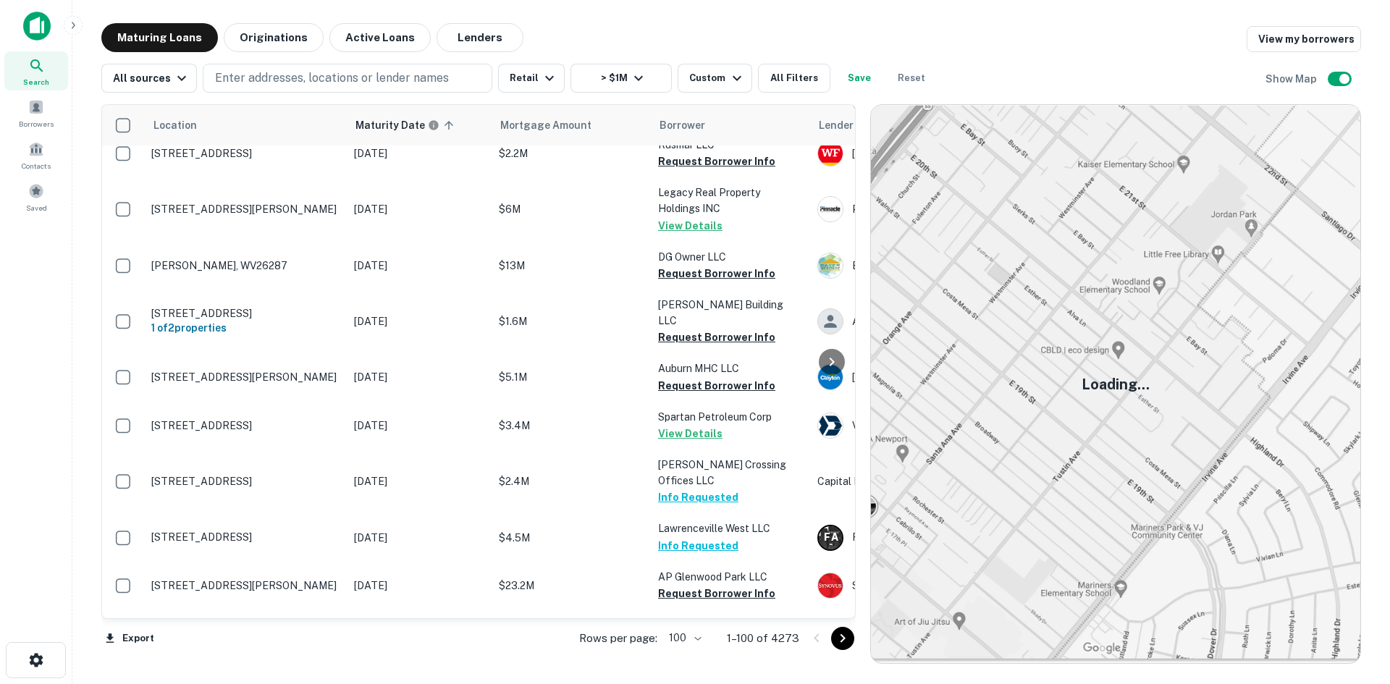
scroll to position [615, 0]
click at [844, 639] on icon "Go to next page" at bounding box center [842, 638] width 5 height 9
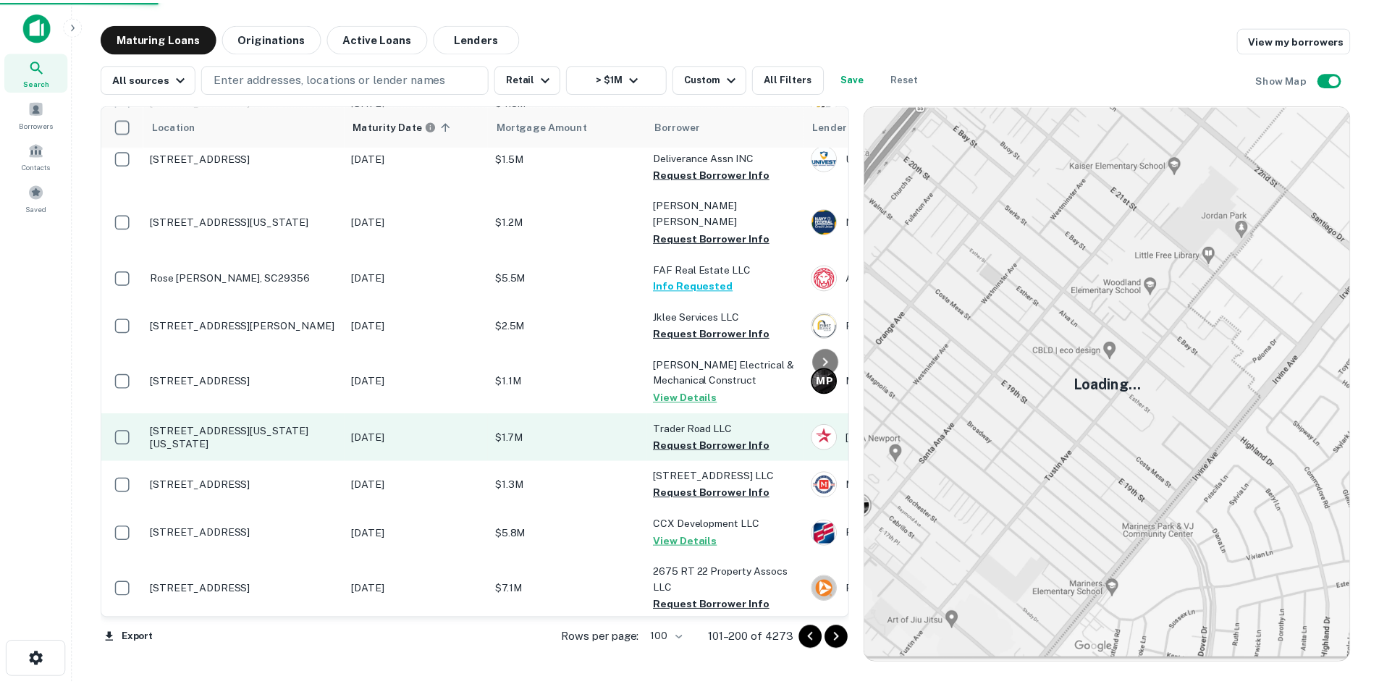
scroll to position [760, 0]
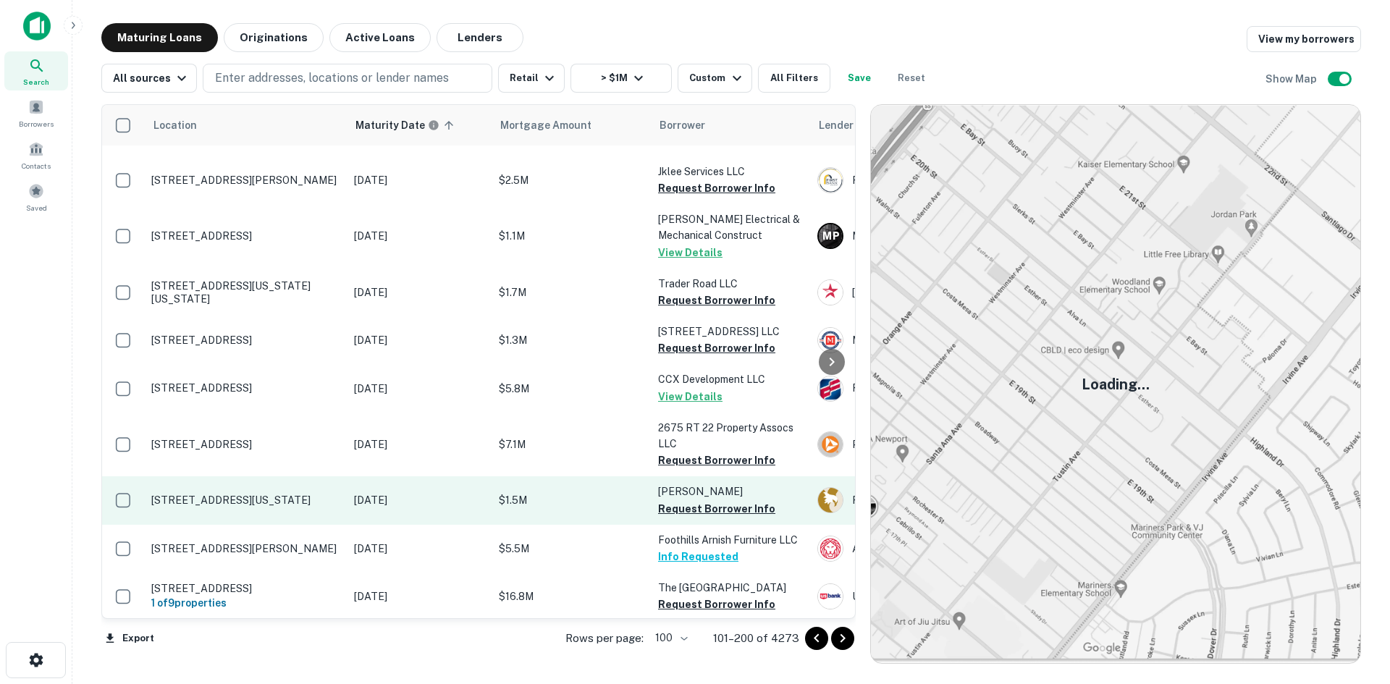
click at [257, 494] on p "[STREET_ADDRESS][US_STATE]" at bounding box center [245, 500] width 188 height 13
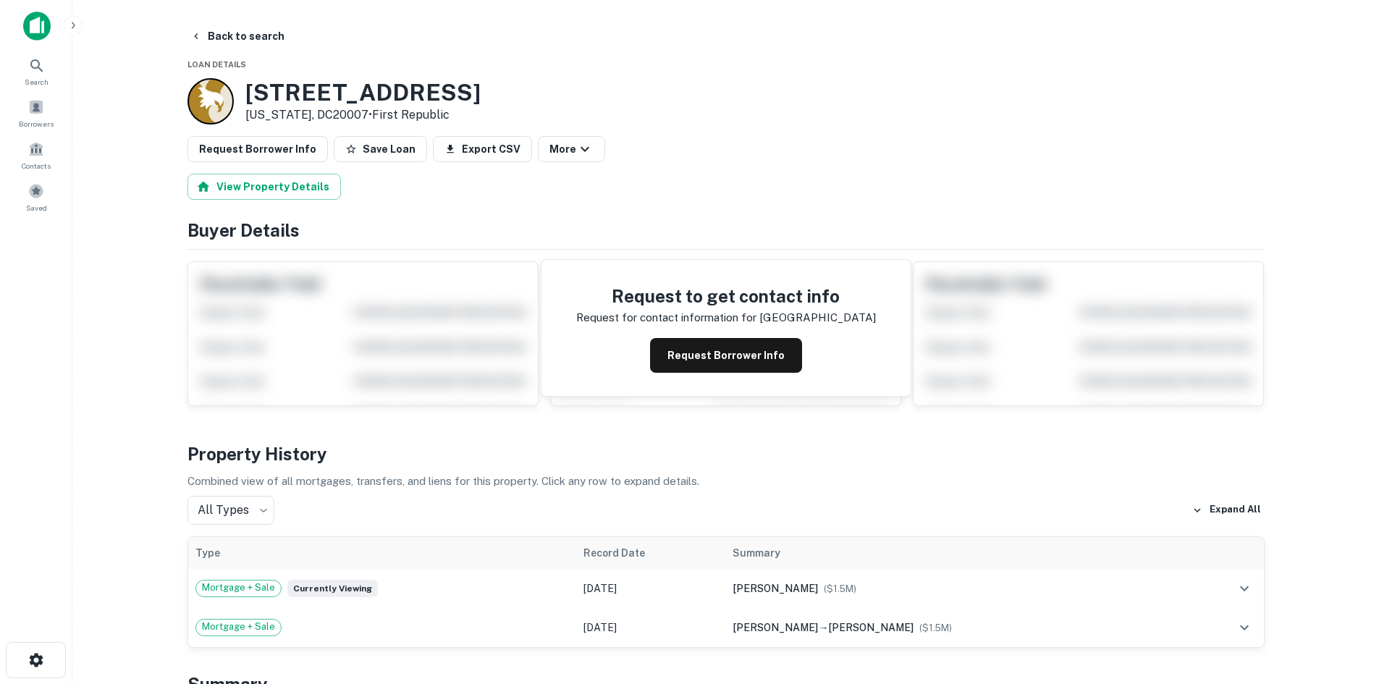
scroll to position [434, 0]
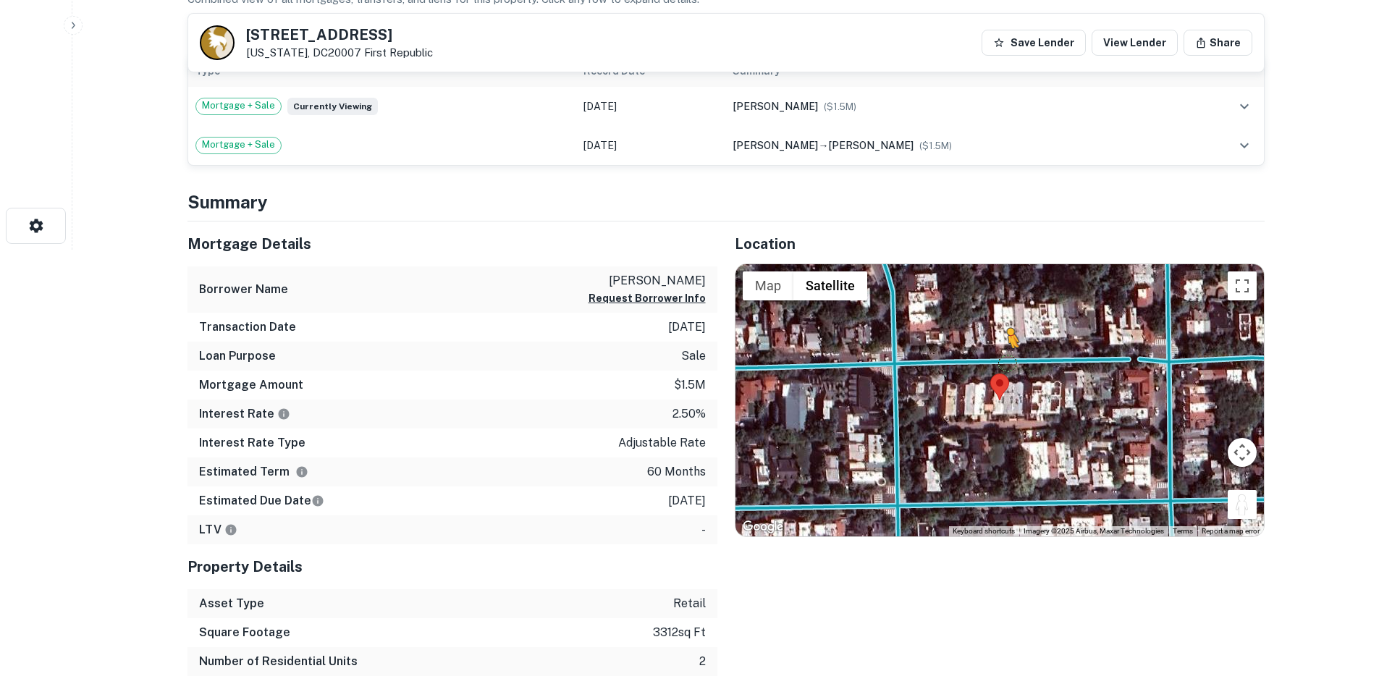
drag, startPoint x: 1253, startPoint y: 503, endPoint x: 996, endPoint y: 363, distance: 292.8
click at [996, 363] on div "To activate drag with keyboard, press Alt + Enter. Once in keyboard drag state,…" at bounding box center [999, 400] width 528 height 272
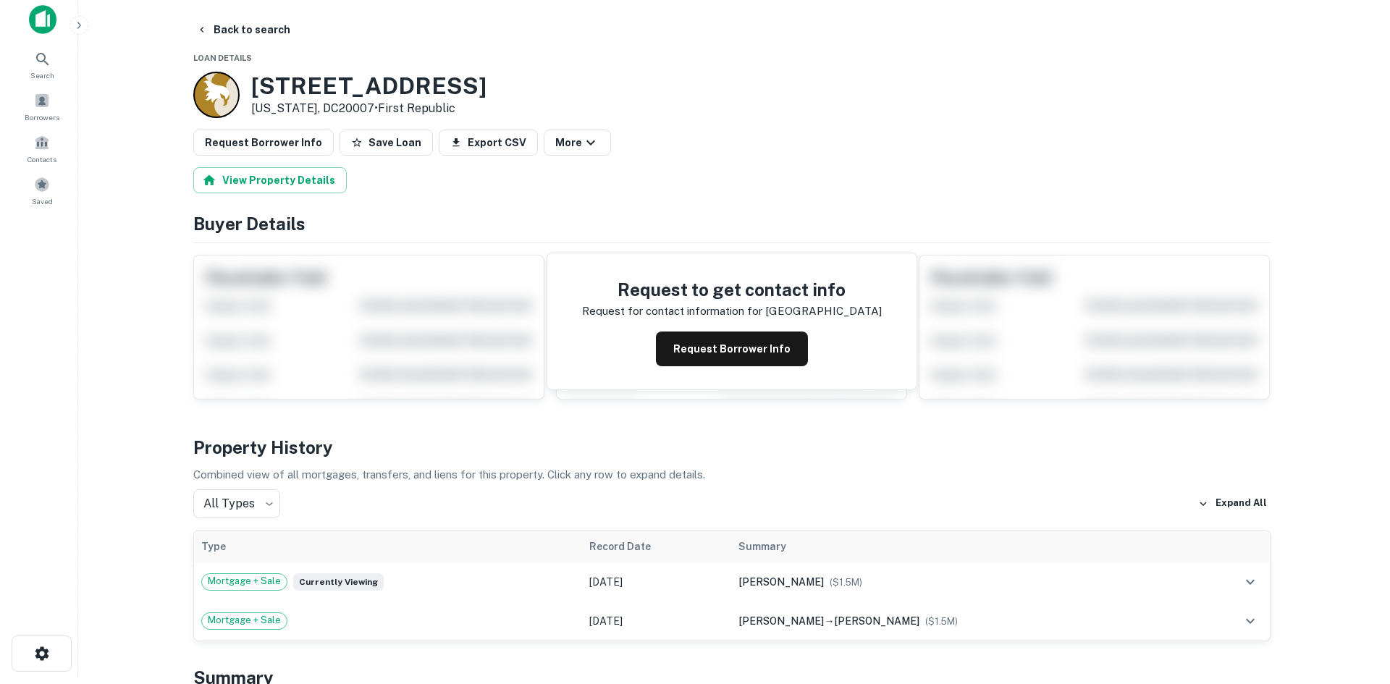
scroll to position [0, 0]
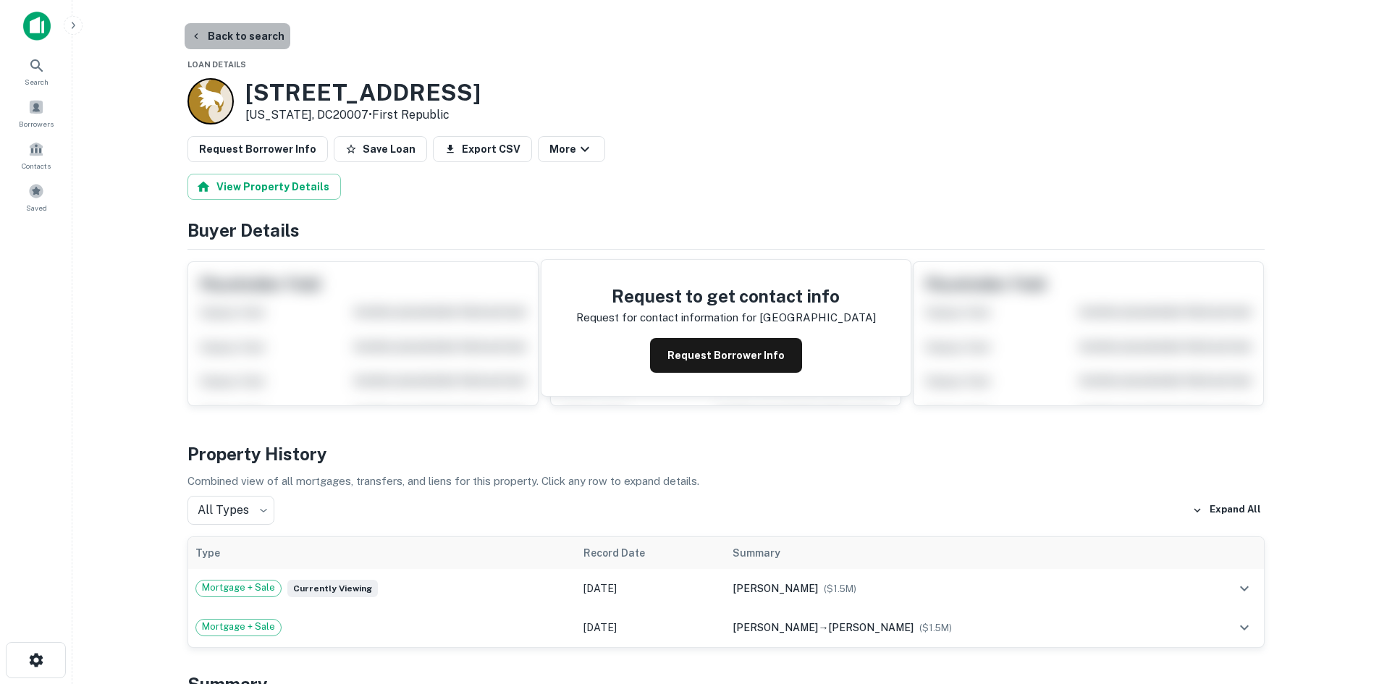
click at [253, 43] on button "Back to search" at bounding box center [238, 36] width 106 height 26
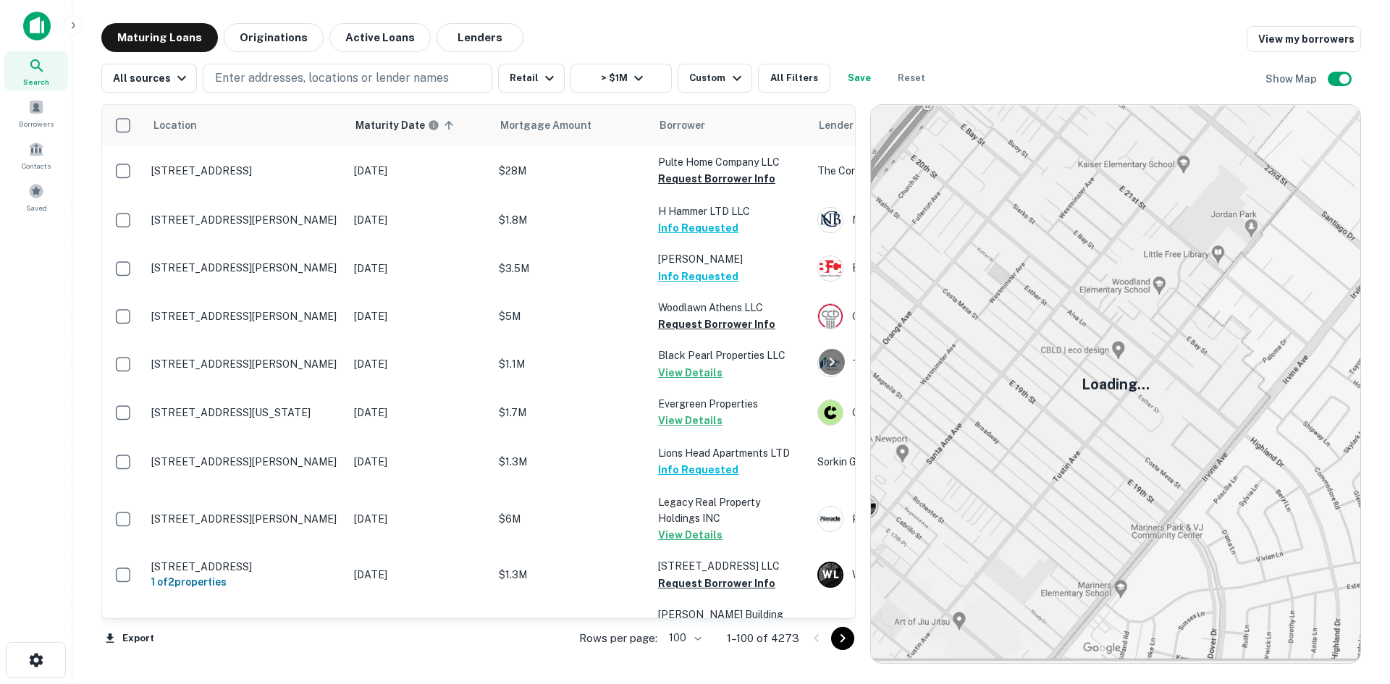
click at [832, 647] on div at bounding box center [829, 638] width 49 height 23
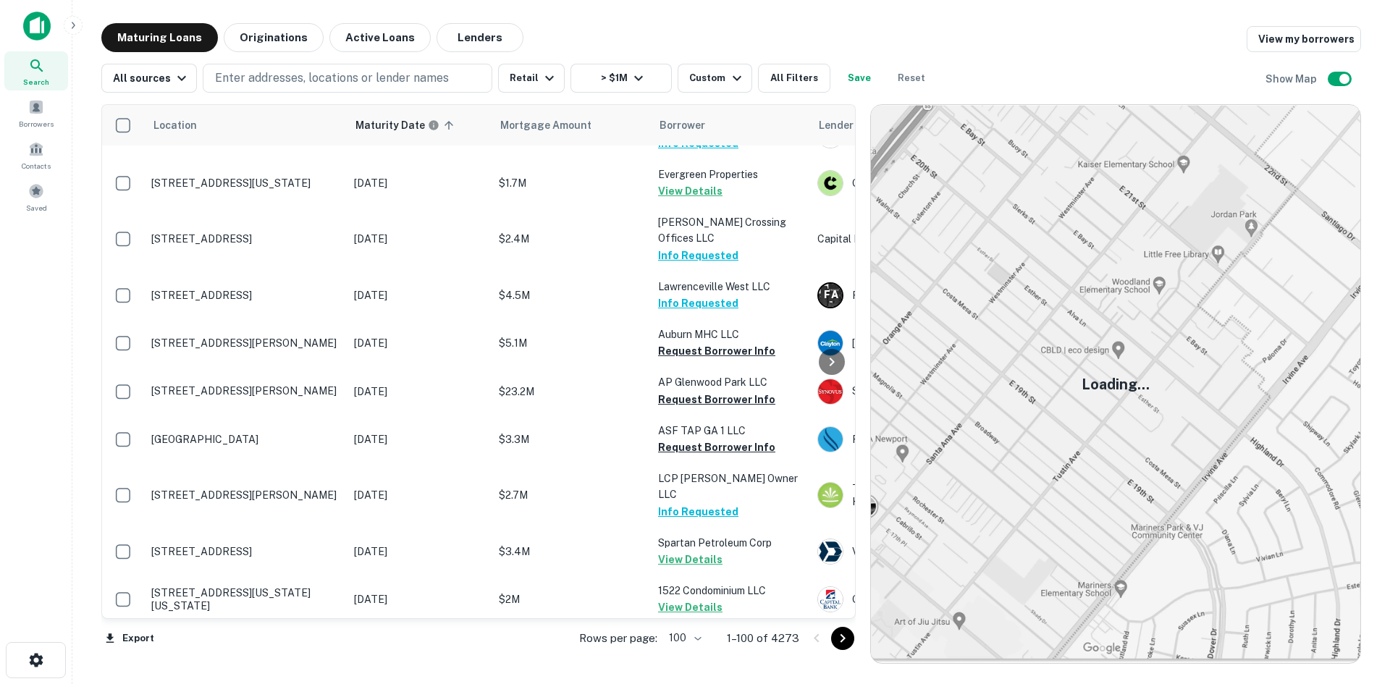
click at [836, 635] on icon "Go to next page" at bounding box center [842, 638] width 17 height 17
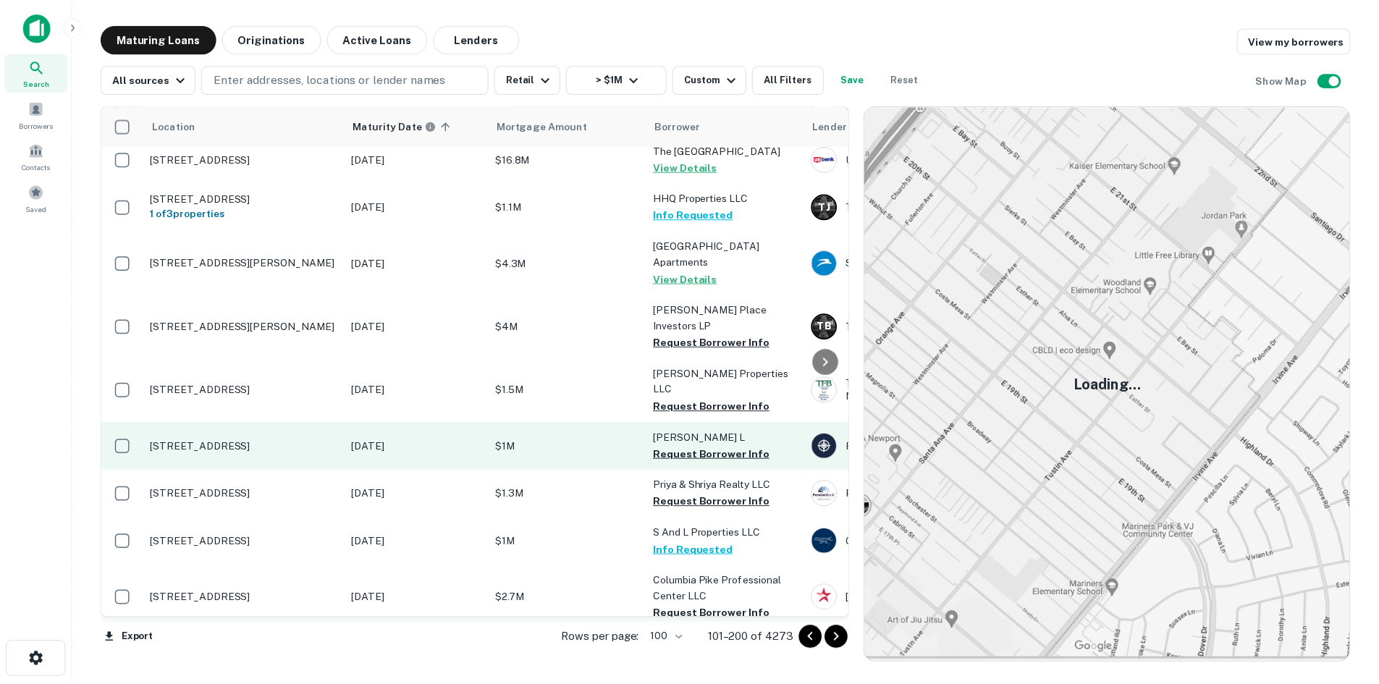
scroll to position [1339, 0]
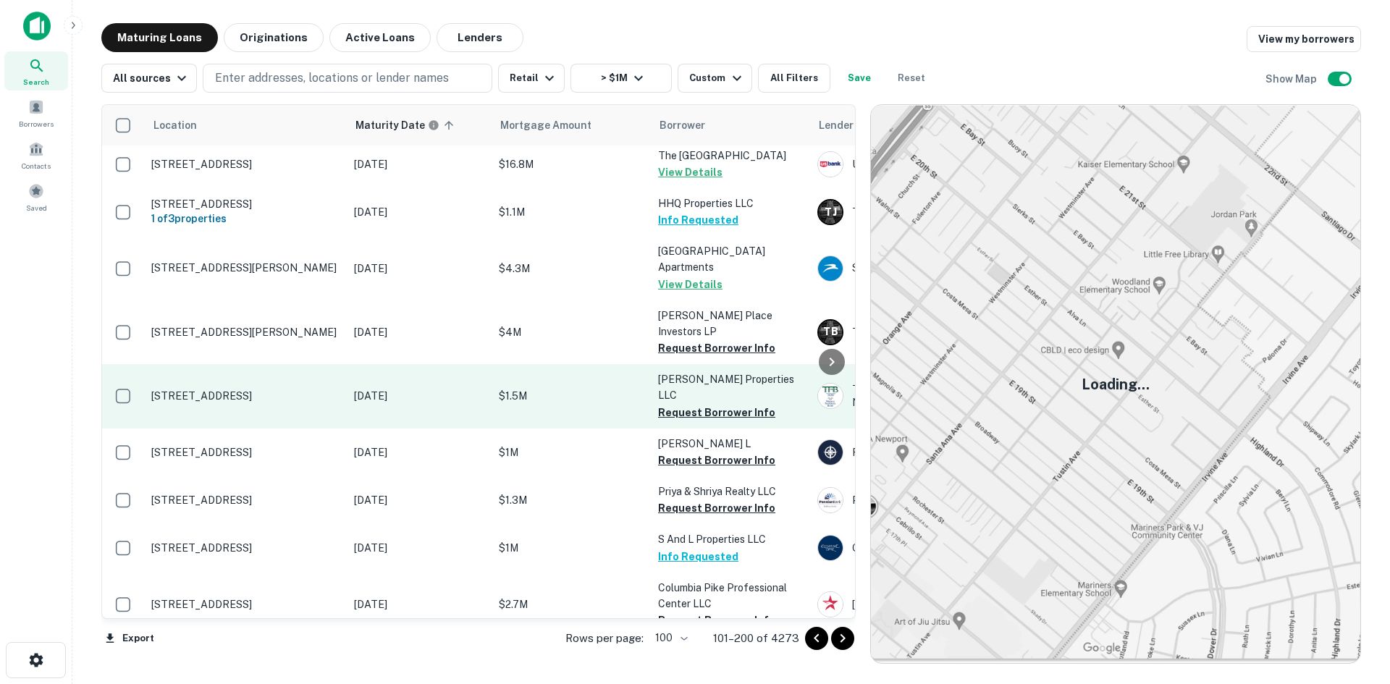
click at [256, 389] on p "[STREET_ADDRESS]" at bounding box center [245, 395] width 188 height 13
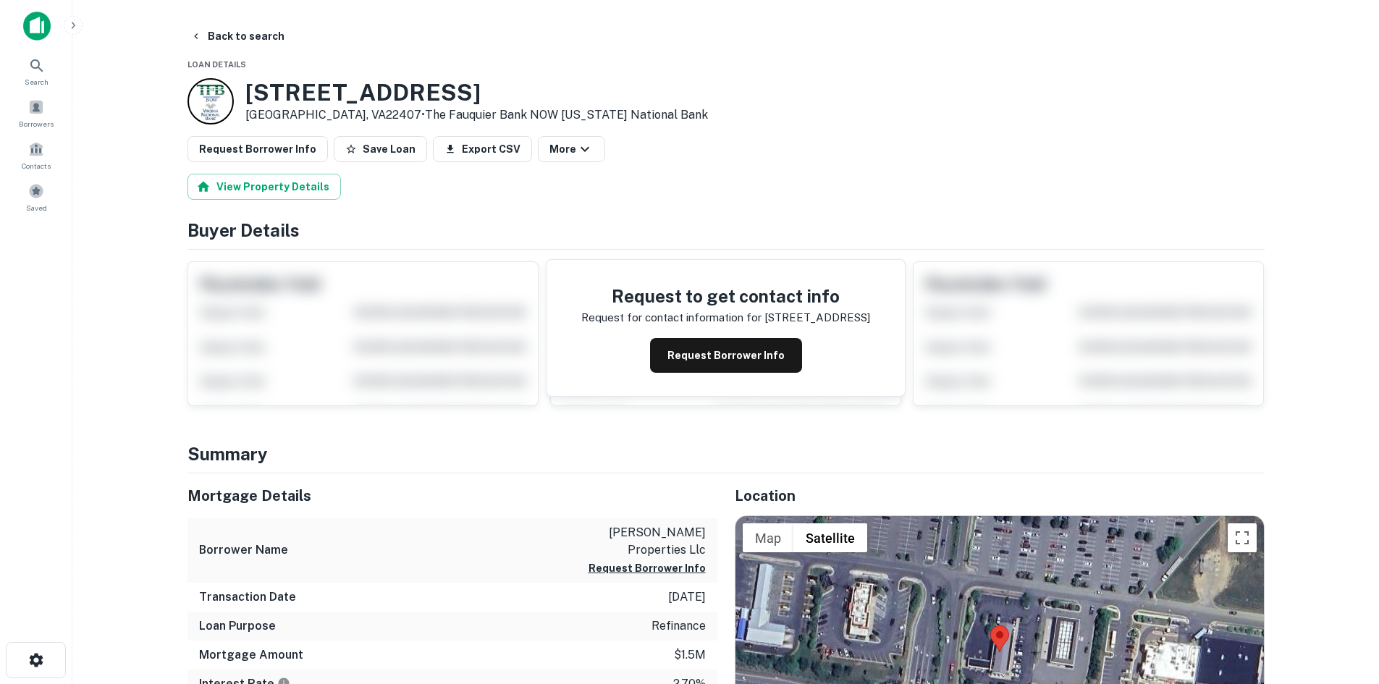
scroll to position [145, 0]
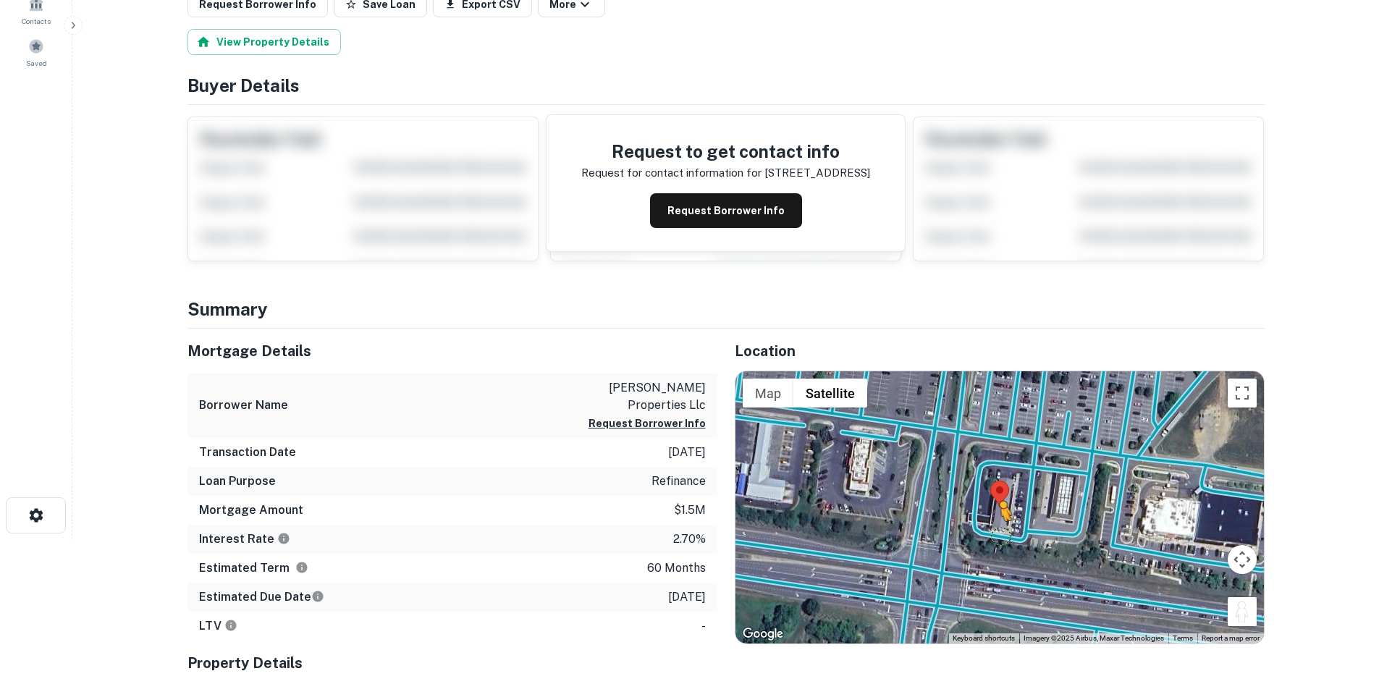
drag, startPoint x: 1232, startPoint y: 606, endPoint x: 997, endPoint y: 535, distance: 245.0
click at [997, 535] on div "To activate drag with keyboard, press Alt + Enter. Once in keyboard drag state,…" at bounding box center [999, 507] width 528 height 272
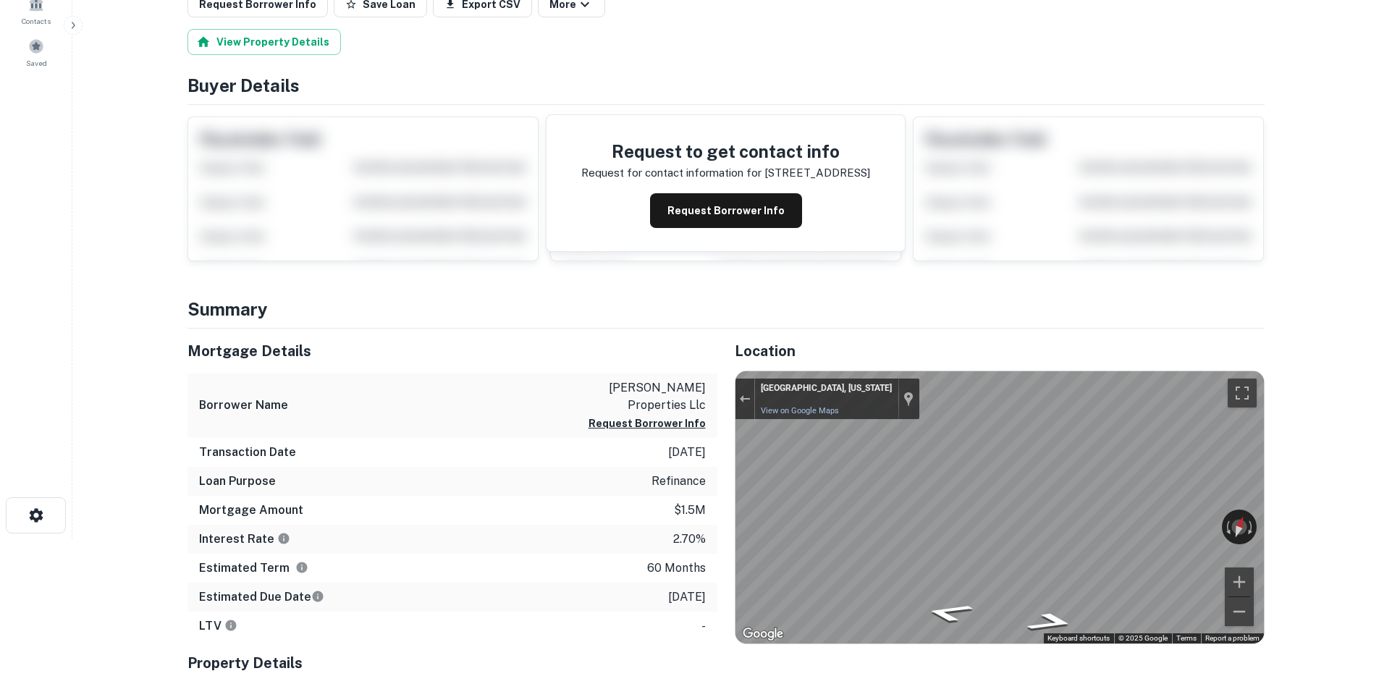
click at [1378, 539] on html "Search Borrowers Contacts Saved Back to search Loan Details 5651 Plank Rd Frede…" at bounding box center [689, 197] width 1379 height 684
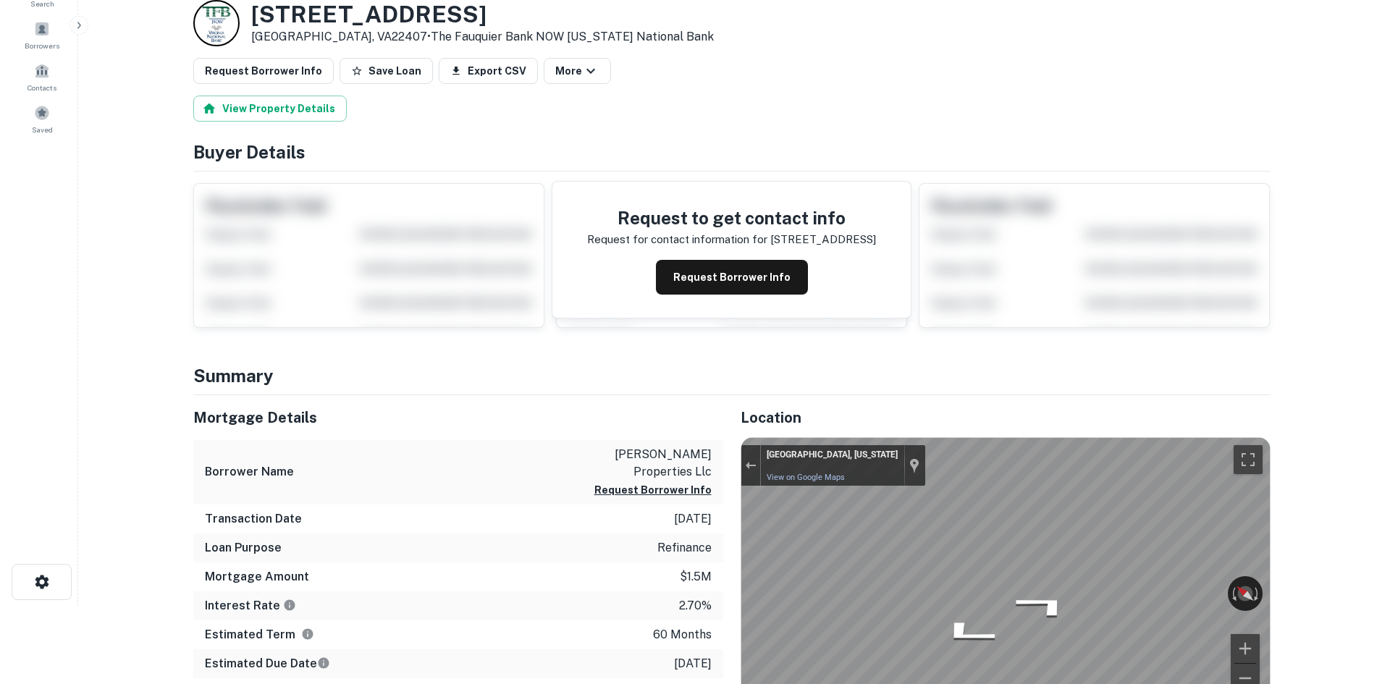
scroll to position [0, 0]
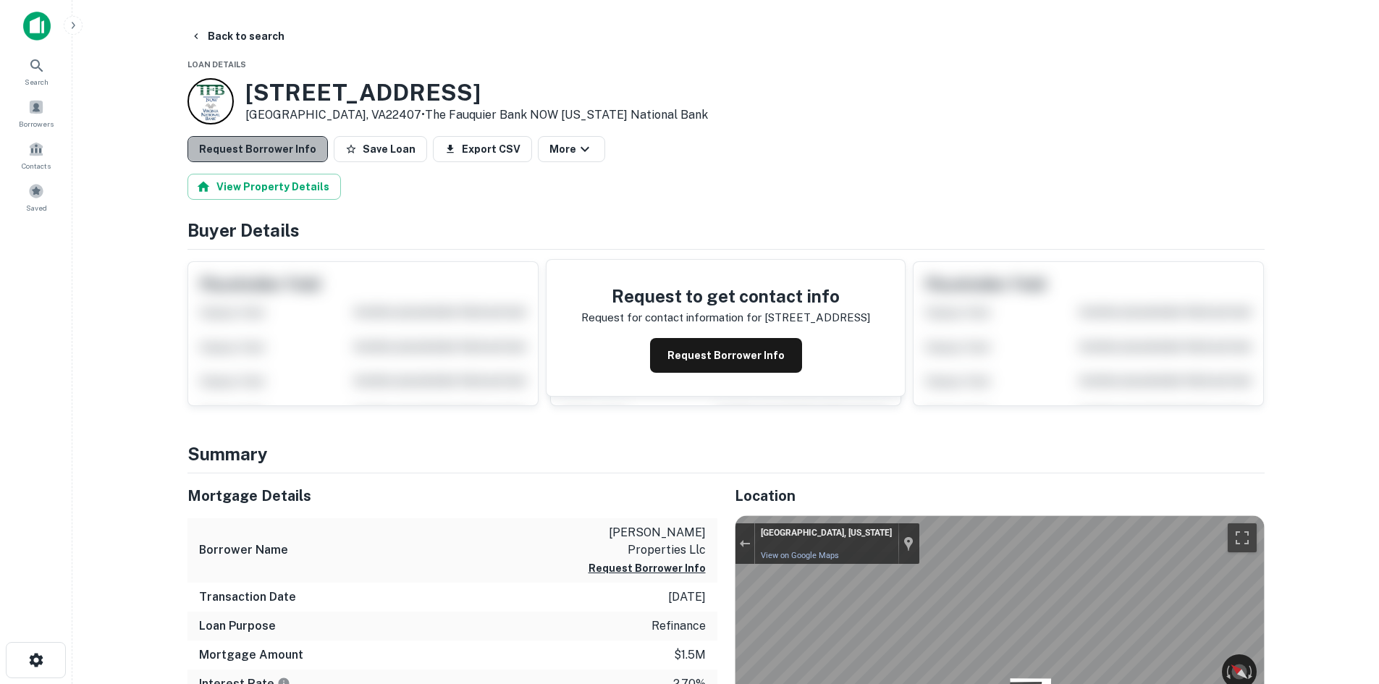
click at [295, 148] on button "Request Borrower Info" at bounding box center [257, 149] width 140 height 26
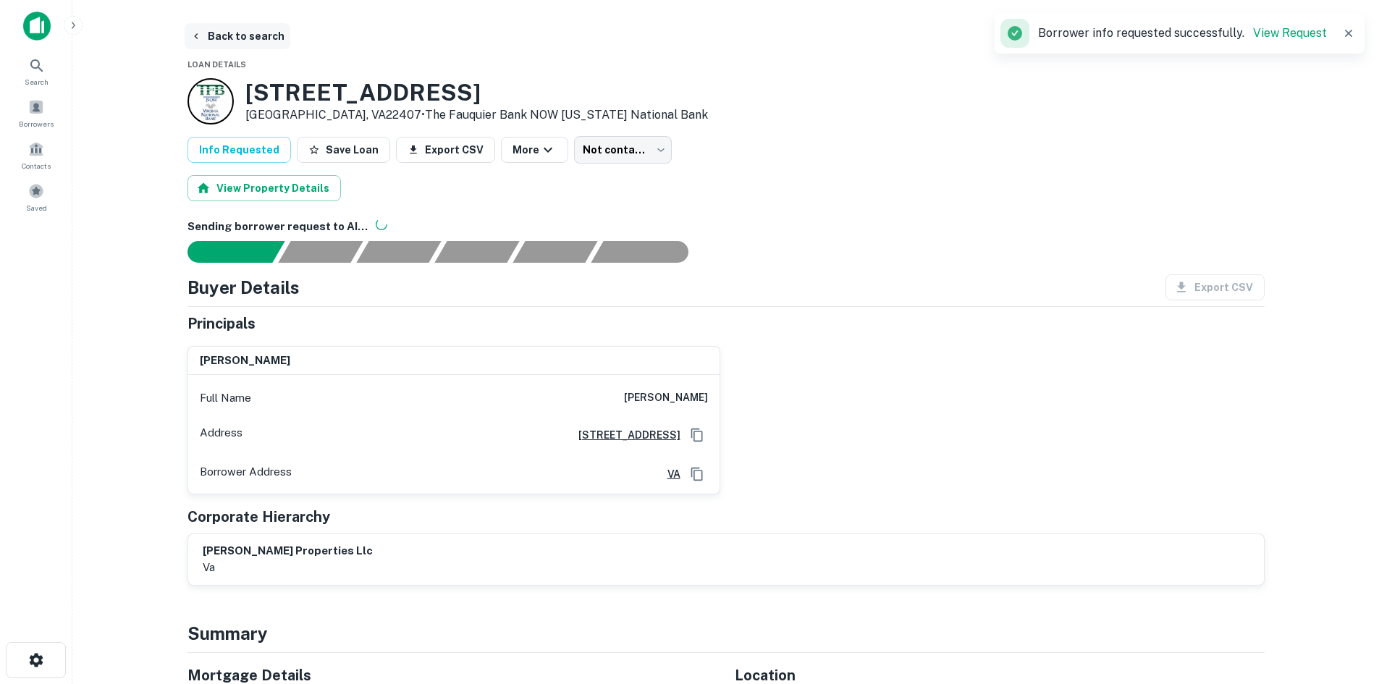
click at [260, 41] on button "Back to search" at bounding box center [238, 36] width 106 height 26
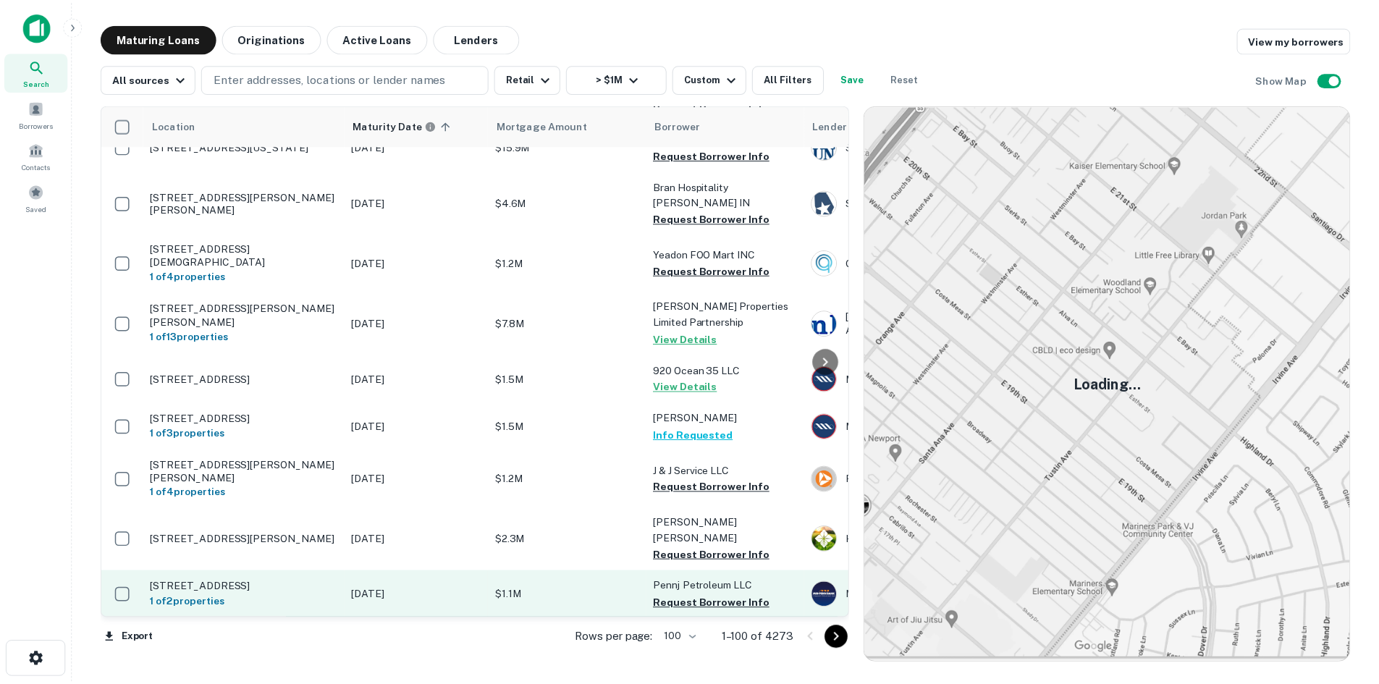
scroll to position [3076, 0]
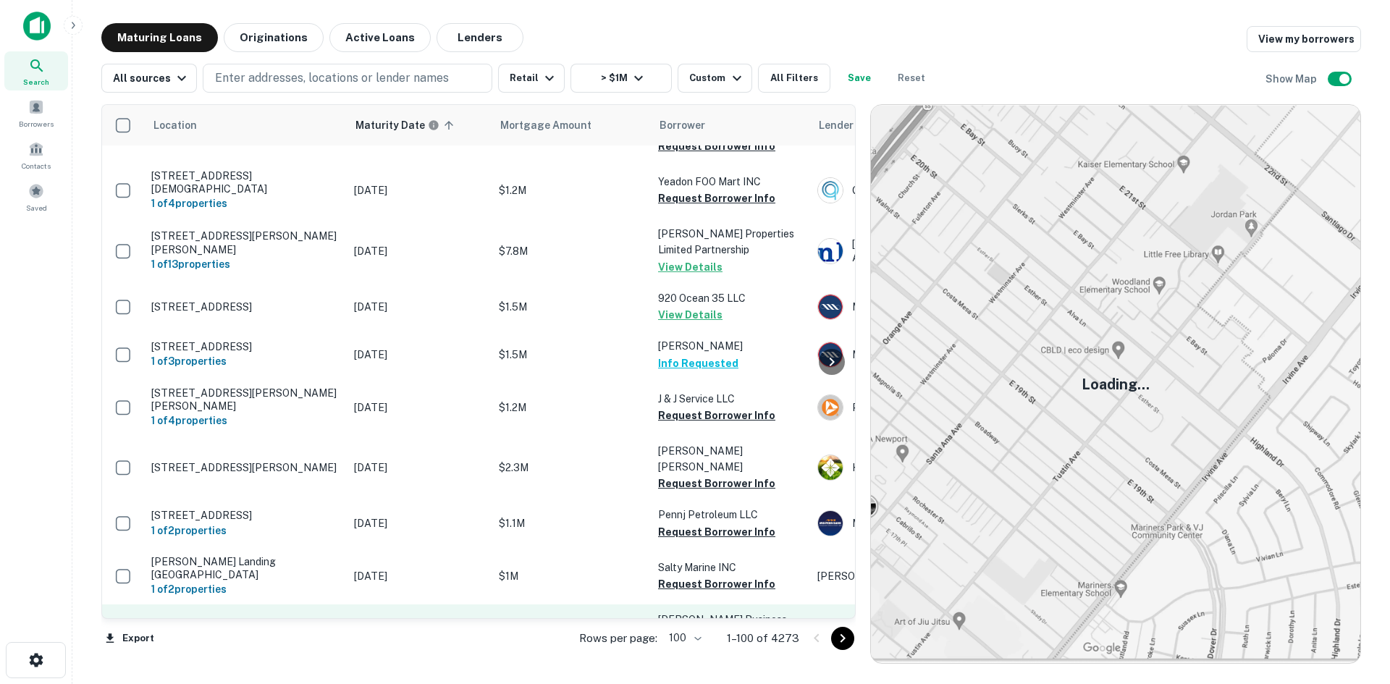
click at [307, 623] on p "[STREET_ADDRESS][PERSON_NAME][PERSON_NAME]" at bounding box center [245, 636] width 188 height 26
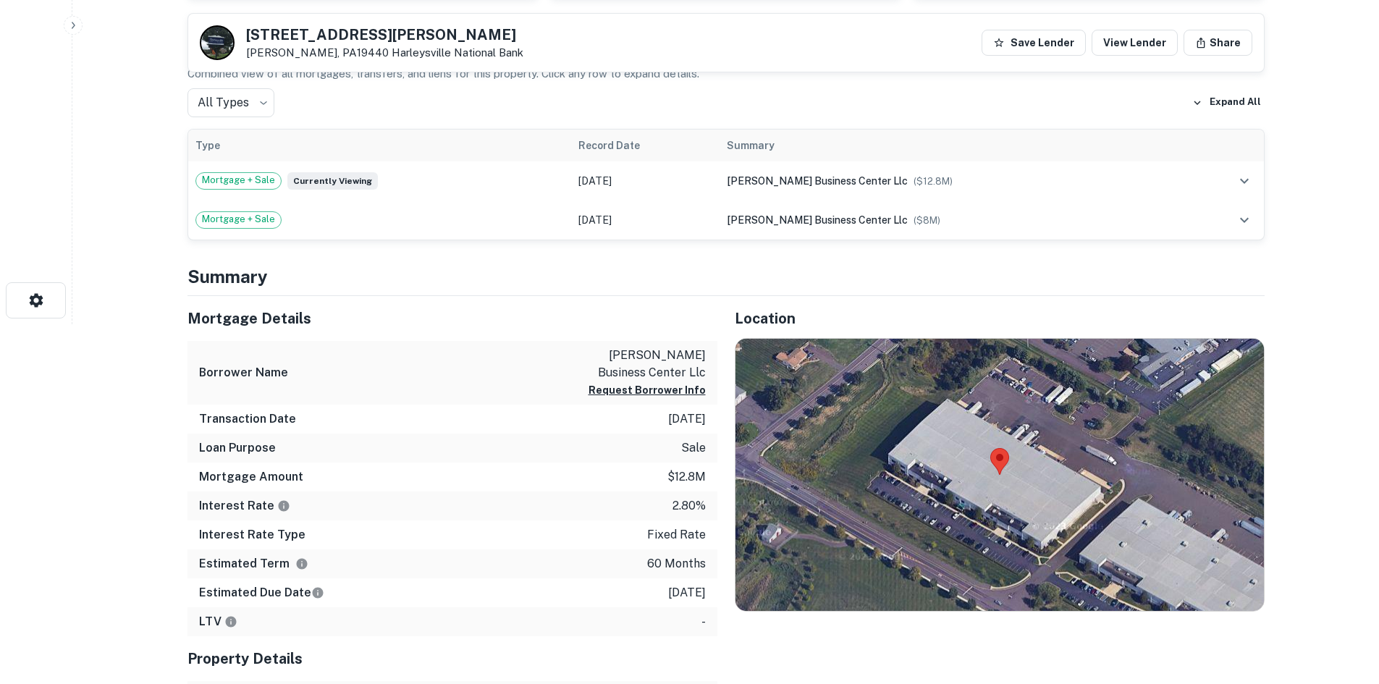
scroll to position [362, 0]
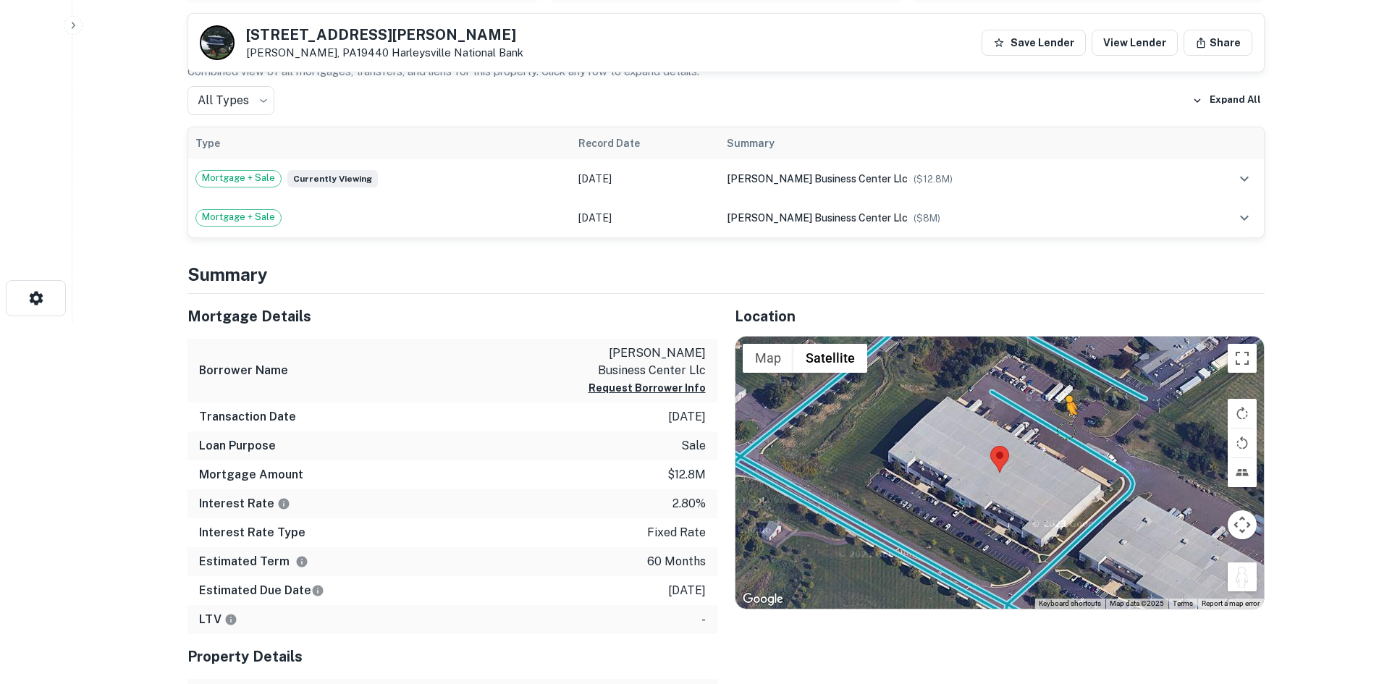
drag, startPoint x: 1246, startPoint y: 577, endPoint x: 1063, endPoint y: 430, distance: 234.8
click at [1063, 430] on div "To activate drag with keyboard, press Alt + Enter. Once in keyboard drag state,…" at bounding box center [999, 473] width 528 height 272
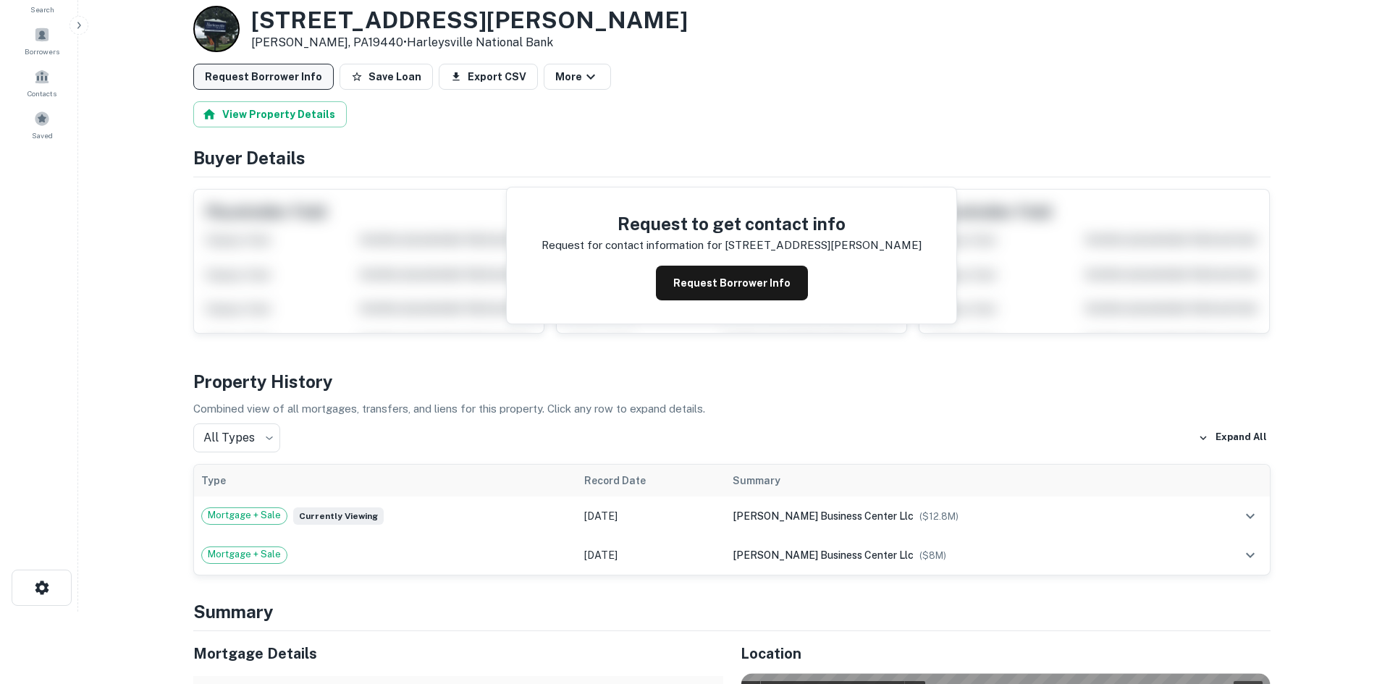
scroll to position [0, 0]
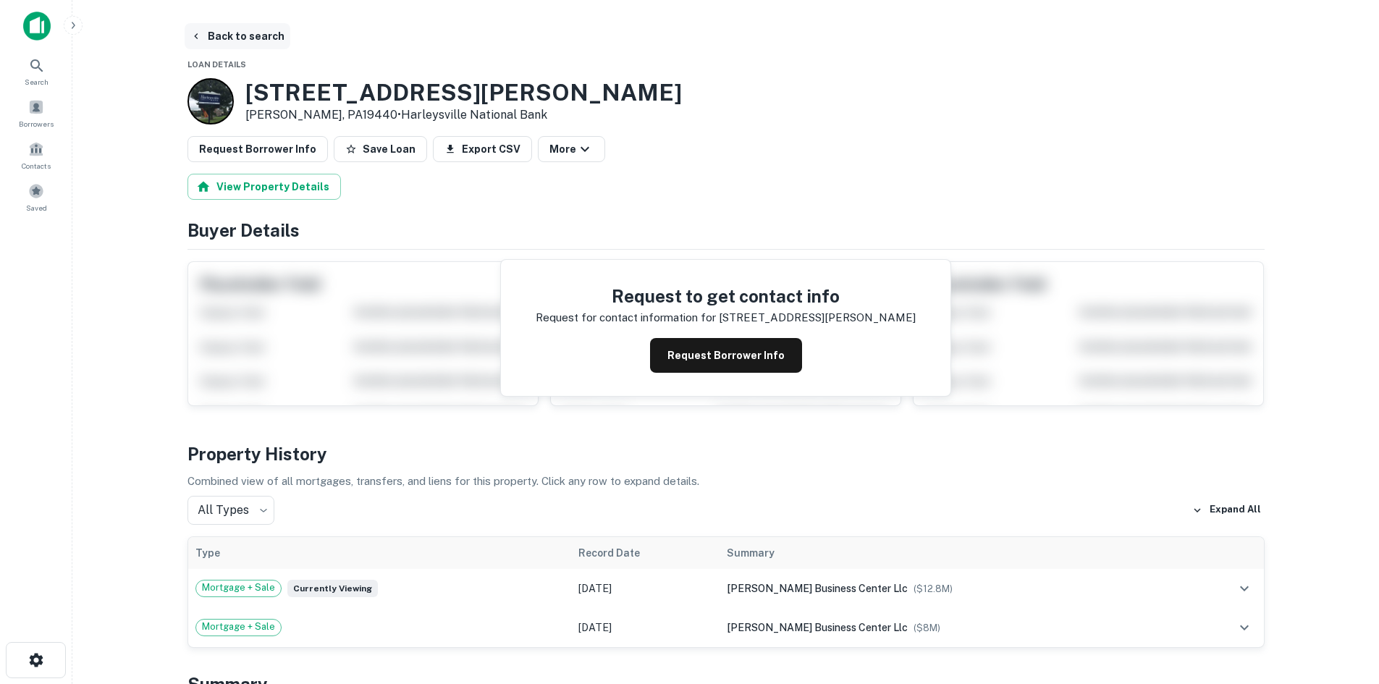
click at [254, 38] on button "Back to search" at bounding box center [238, 36] width 106 height 26
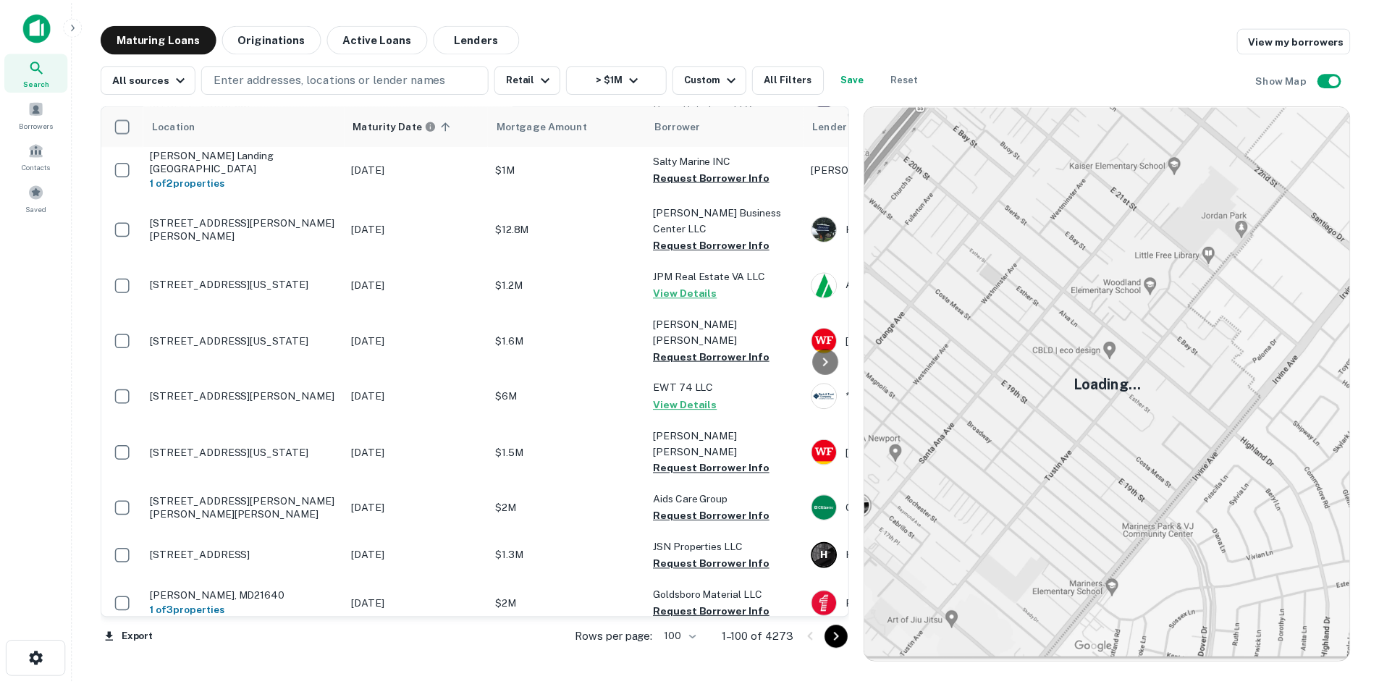
scroll to position [3655, 0]
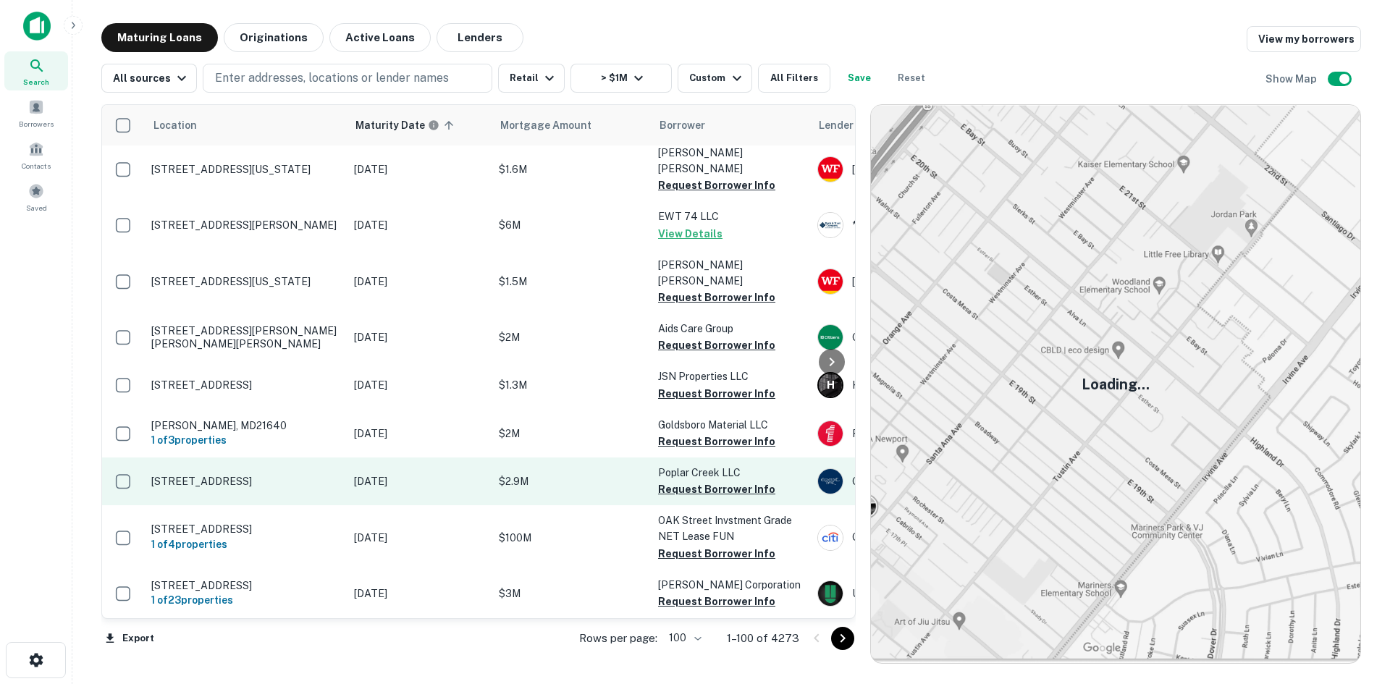
click at [232, 475] on p "[STREET_ADDRESS]" at bounding box center [245, 481] width 188 height 13
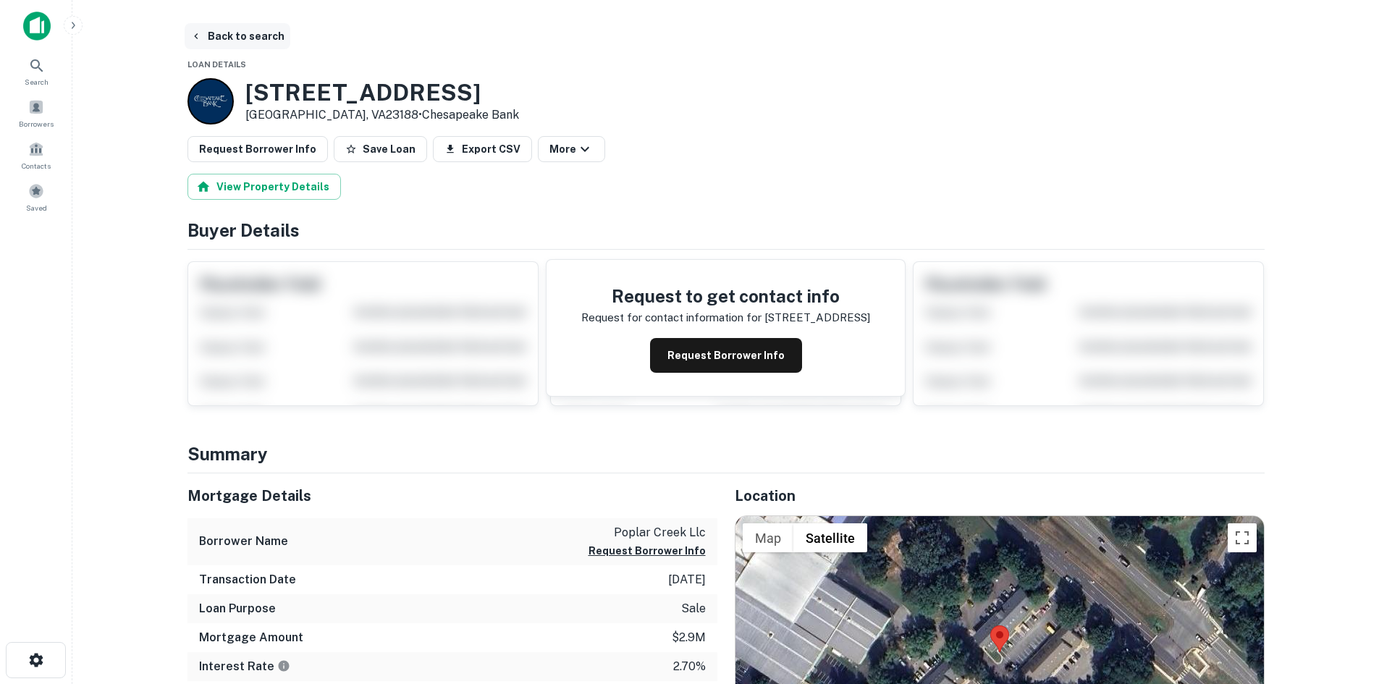
click at [229, 29] on button "Back to search" at bounding box center [238, 36] width 106 height 26
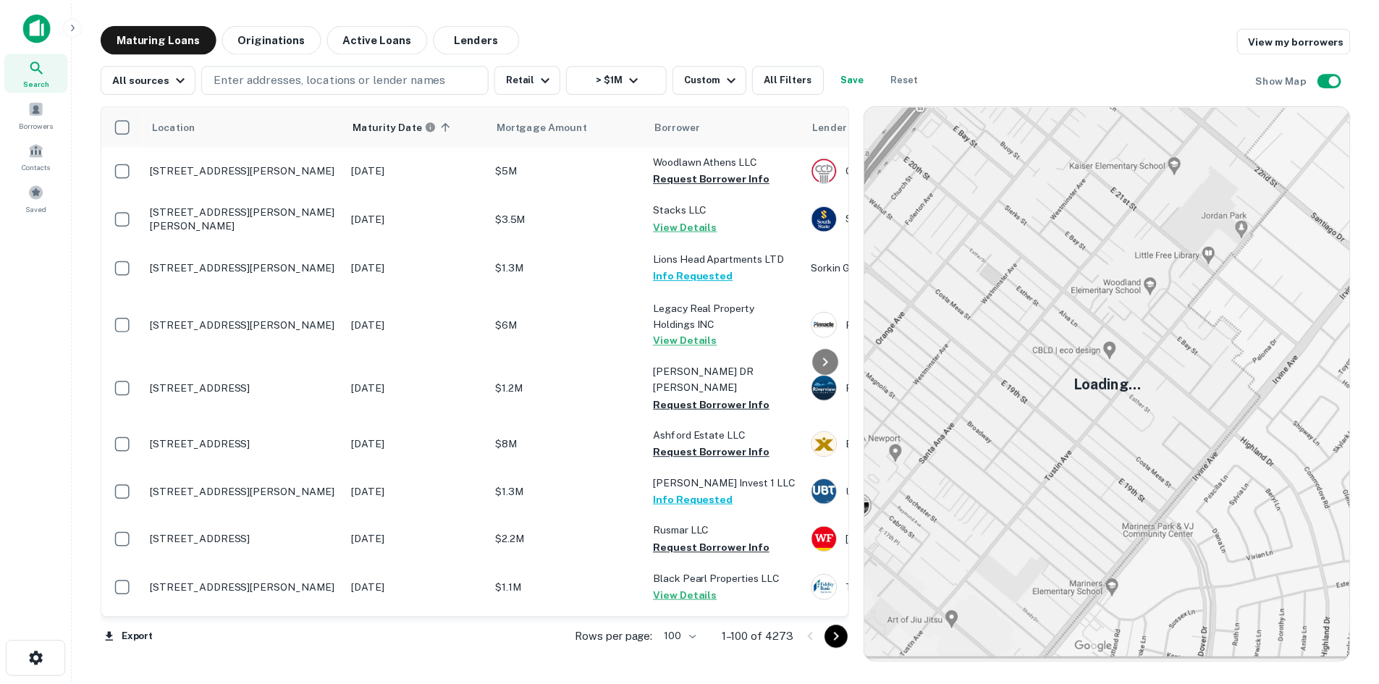
scroll to position [3655, 0]
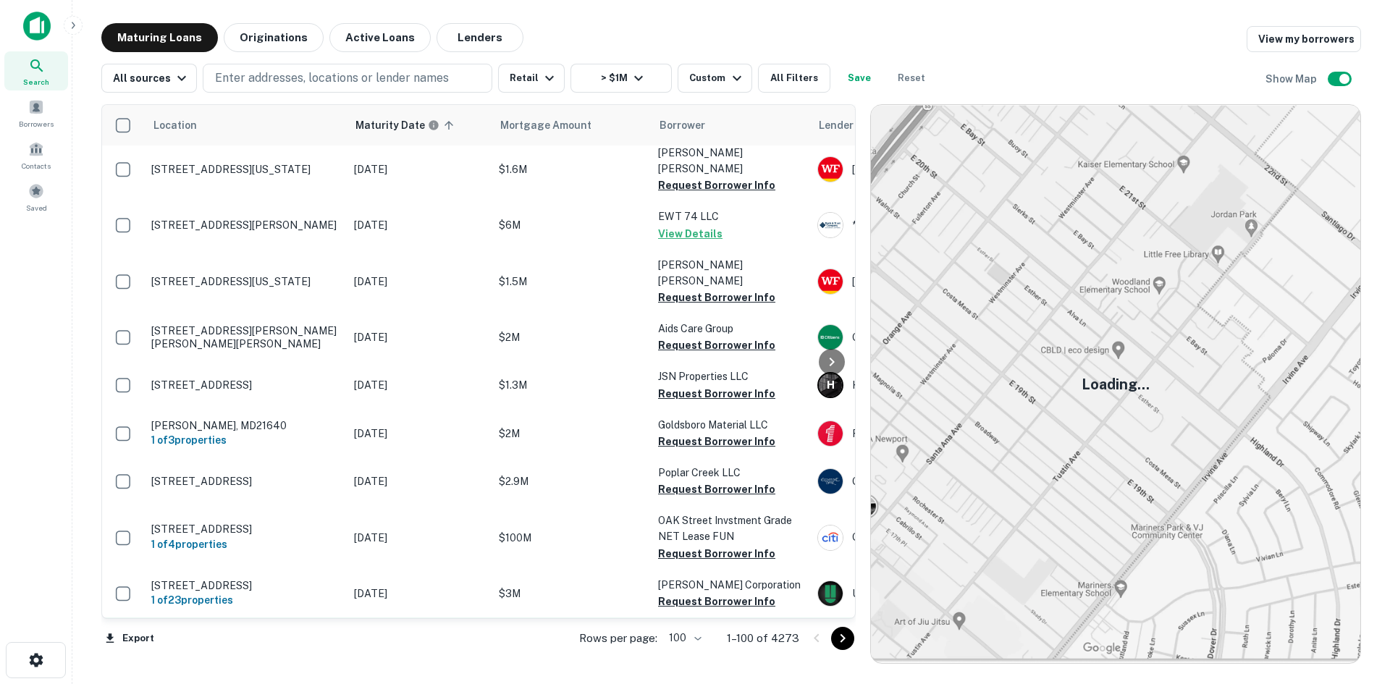
click at [272, 617] on td "8225 Piney Branch Rd Silver Spring, MD20910 1 of 4 properties" at bounding box center [245, 641] width 203 height 48
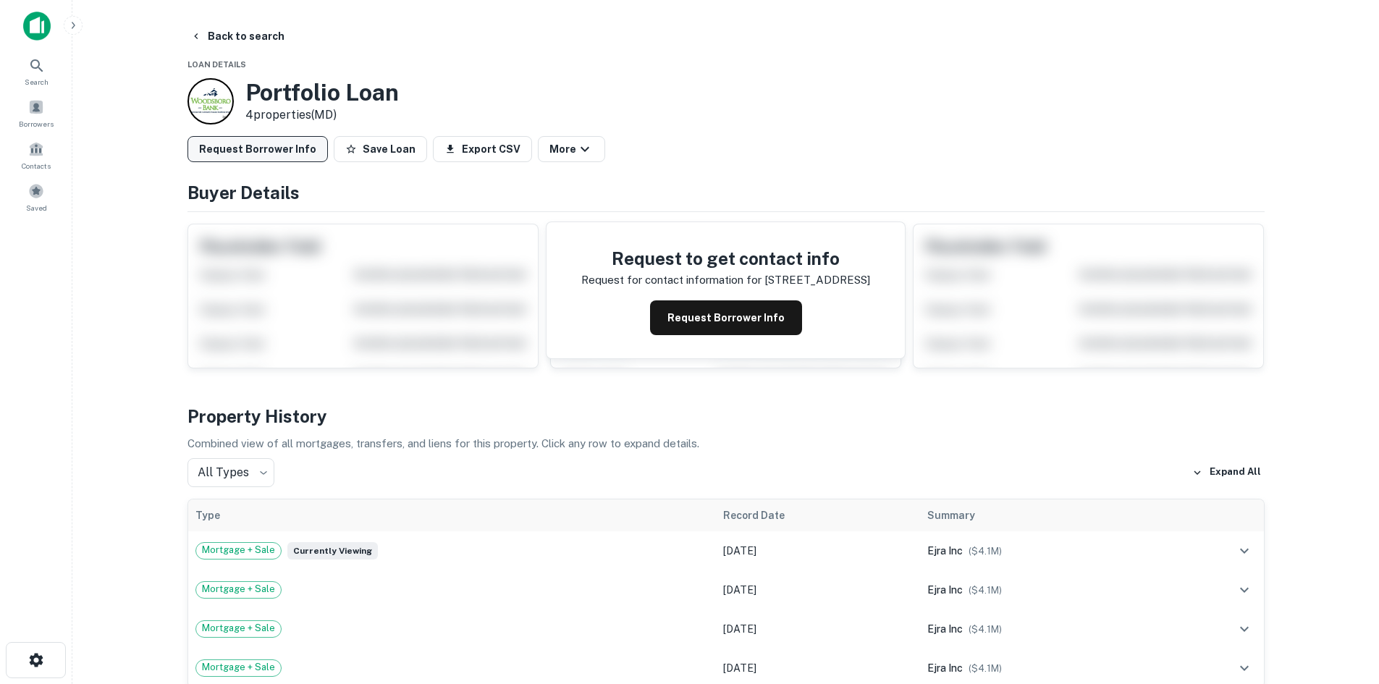
click at [272, 35] on button "Back to search" at bounding box center [238, 36] width 106 height 26
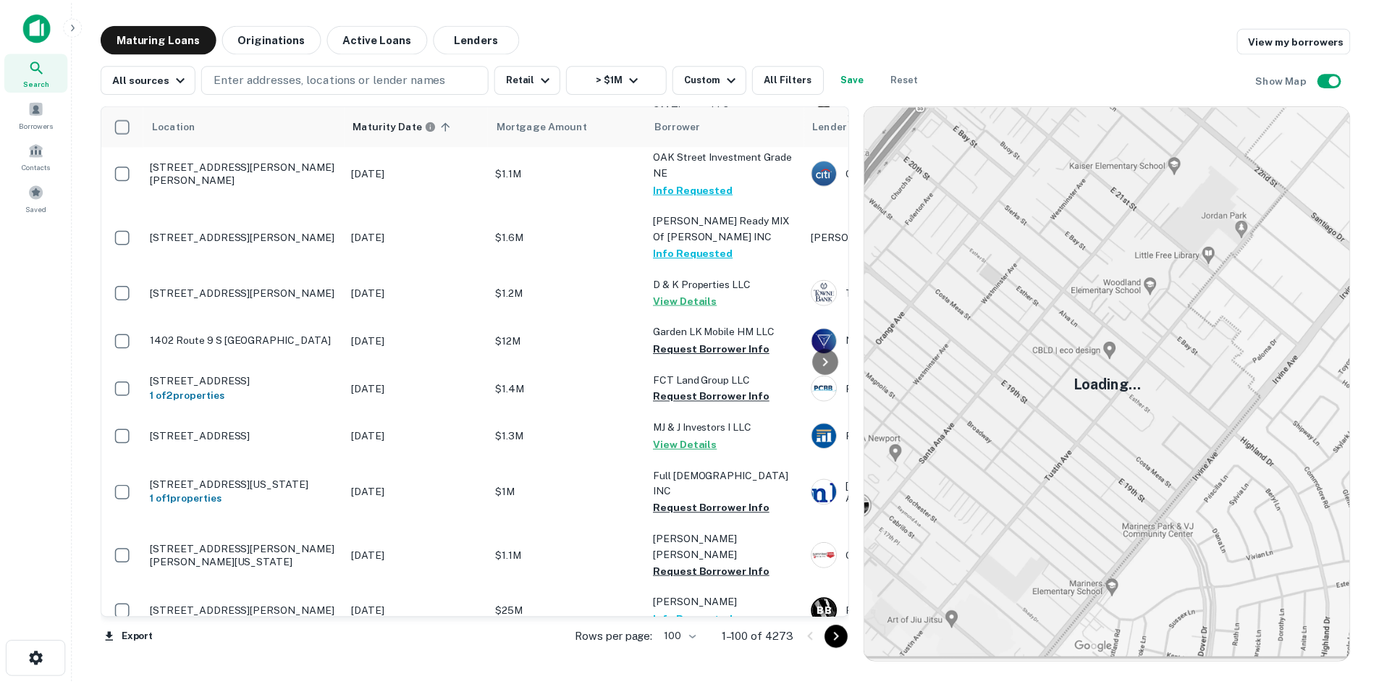
scroll to position [4306, 0]
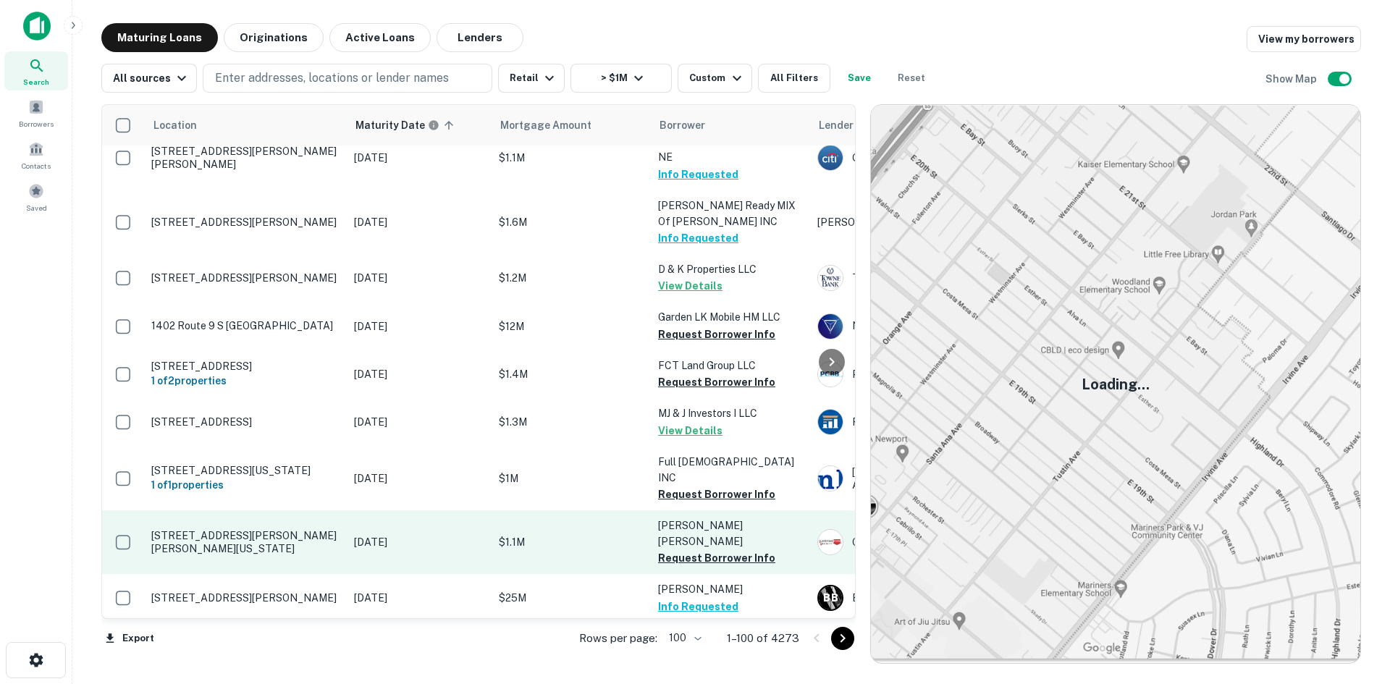
click at [300, 529] on p "[STREET_ADDRESS][PERSON_NAME][PERSON_NAME][US_STATE]" at bounding box center [245, 542] width 188 height 26
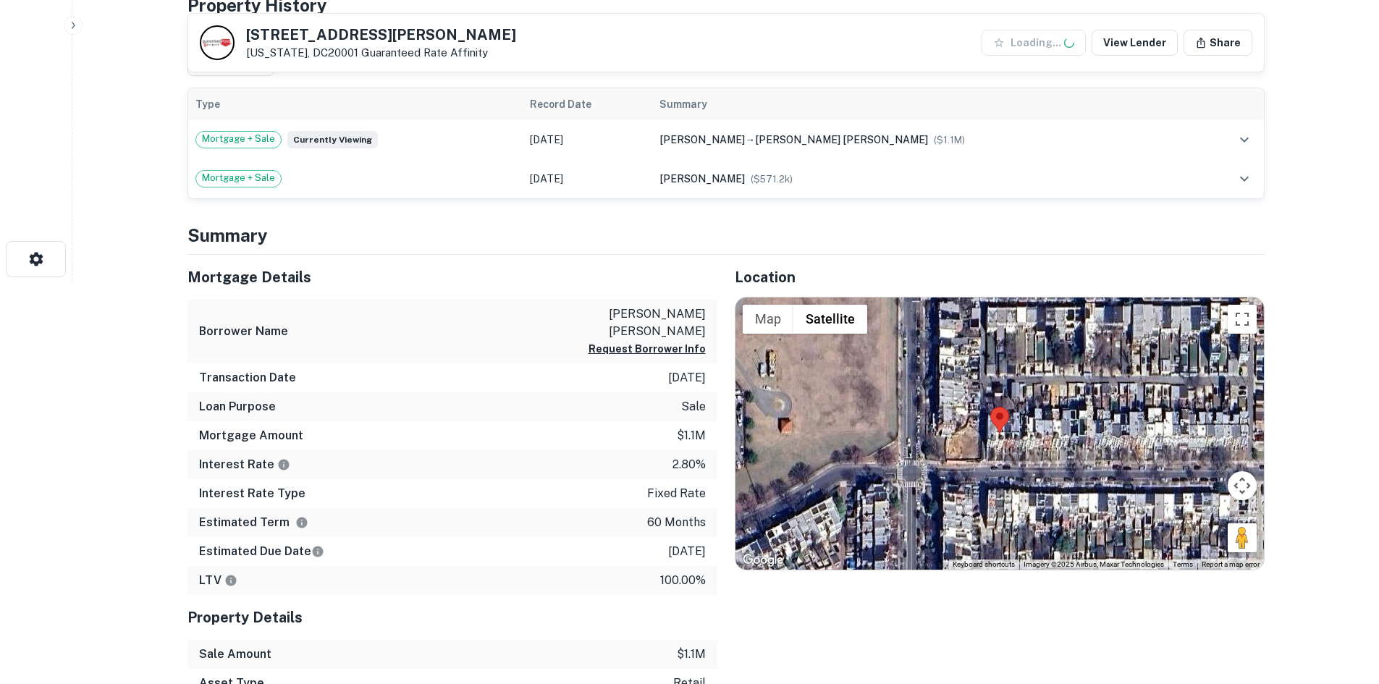
scroll to position [434, 0]
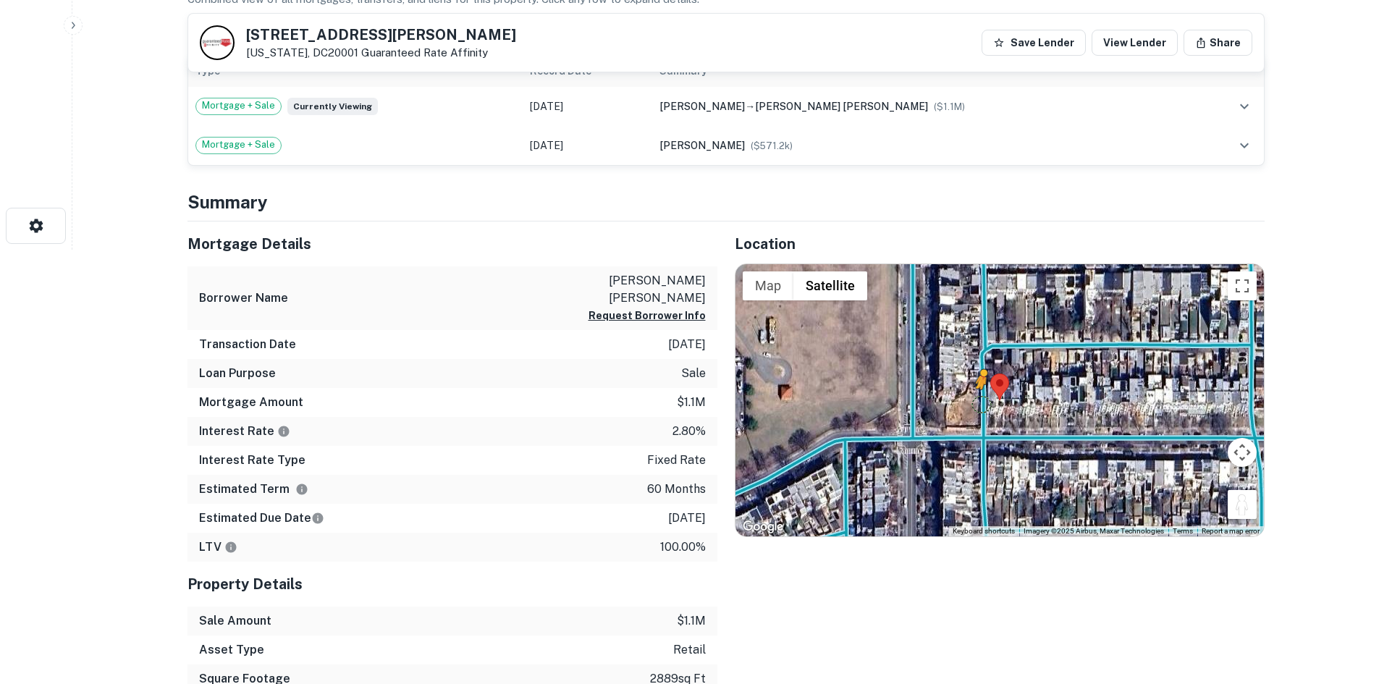
drag, startPoint x: 1251, startPoint y: 506, endPoint x: 975, endPoint y: 403, distance: 294.9
click at [975, 403] on div "To activate drag with keyboard, press Alt + Enter. Once in keyboard drag state,…" at bounding box center [999, 400] width 528 height 272
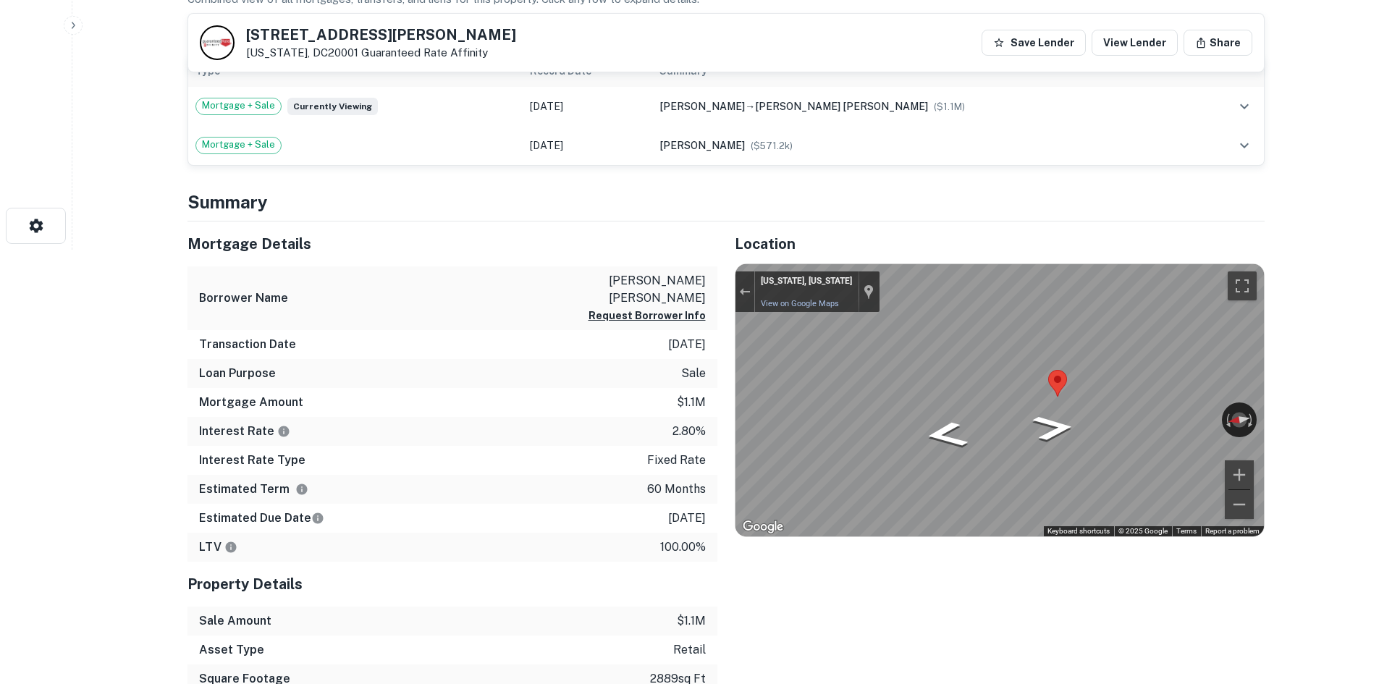
click at [536, 328] on div "Mortgage Details Borrower Name pfender andrew richard Request Borrower Info Tra…" at bounding box center [717, 515] width 1094 height 588
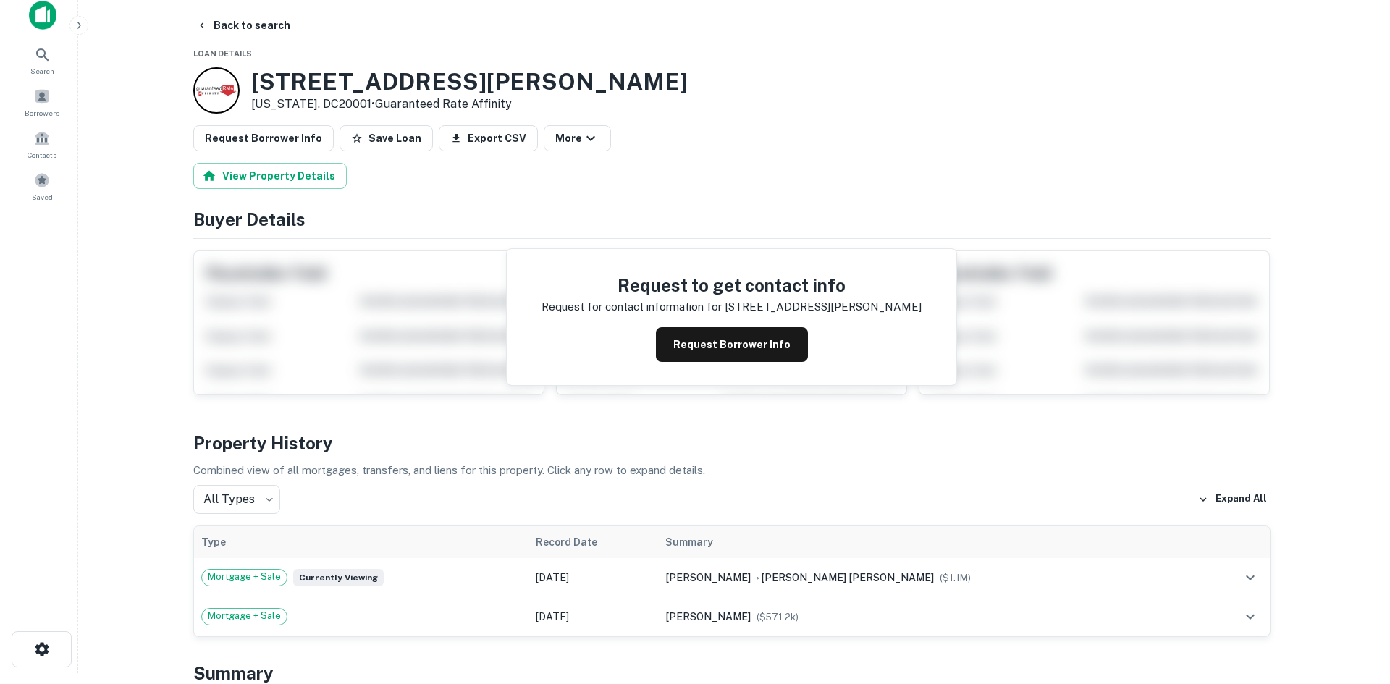
scroll to position [0, 0]
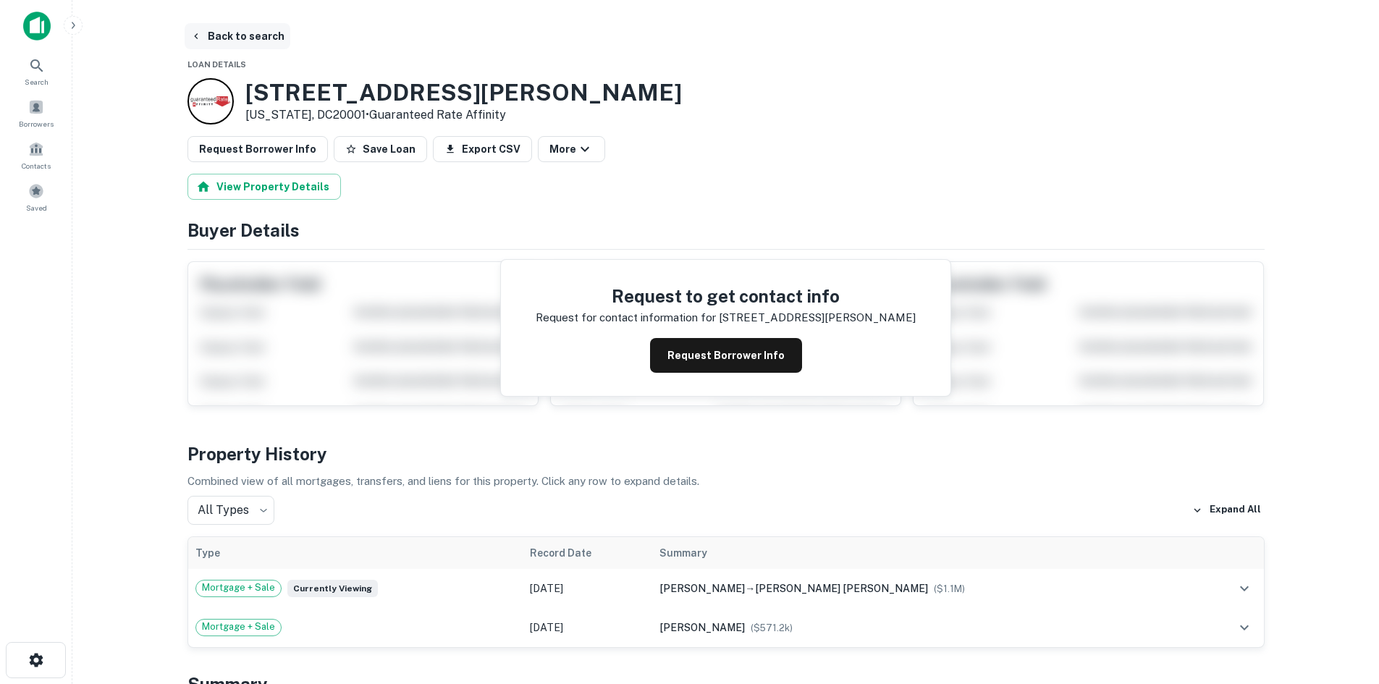
click at [198, 30] on icon "button" at bounding box center [196, 36] width 12 height 12
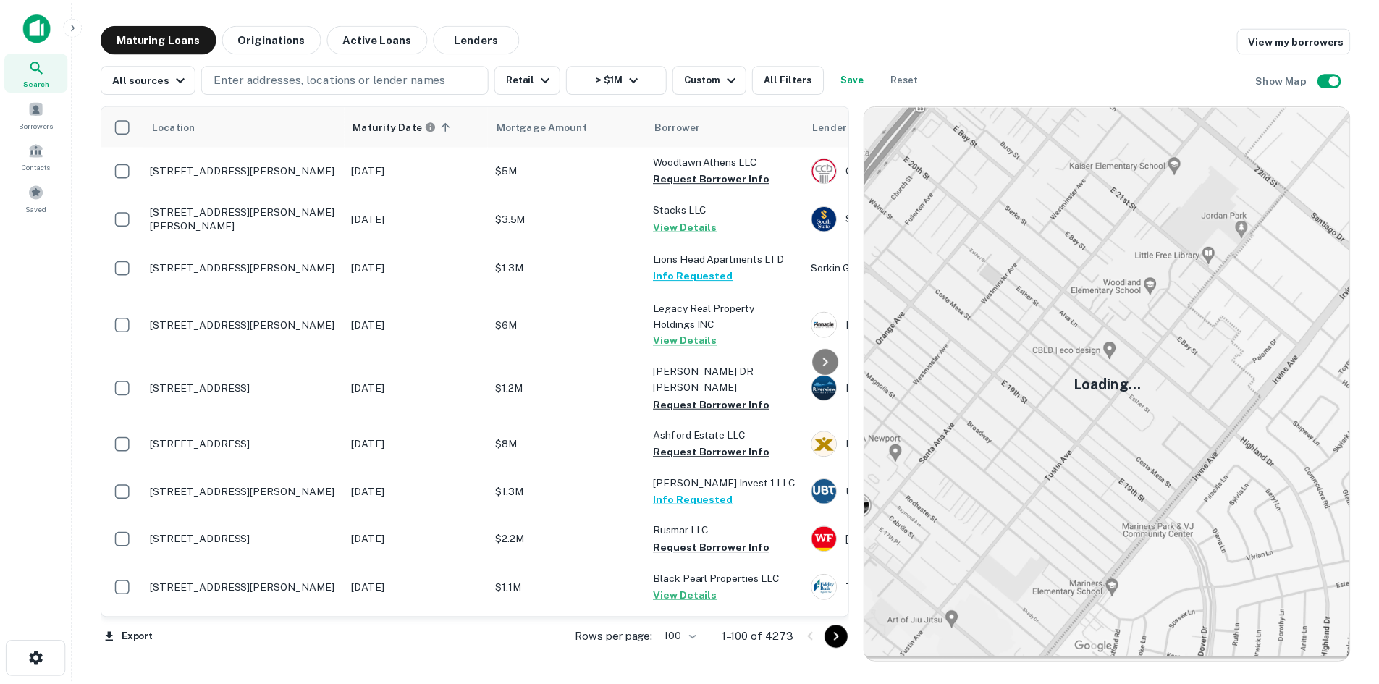
scroll to position [4306, 0]
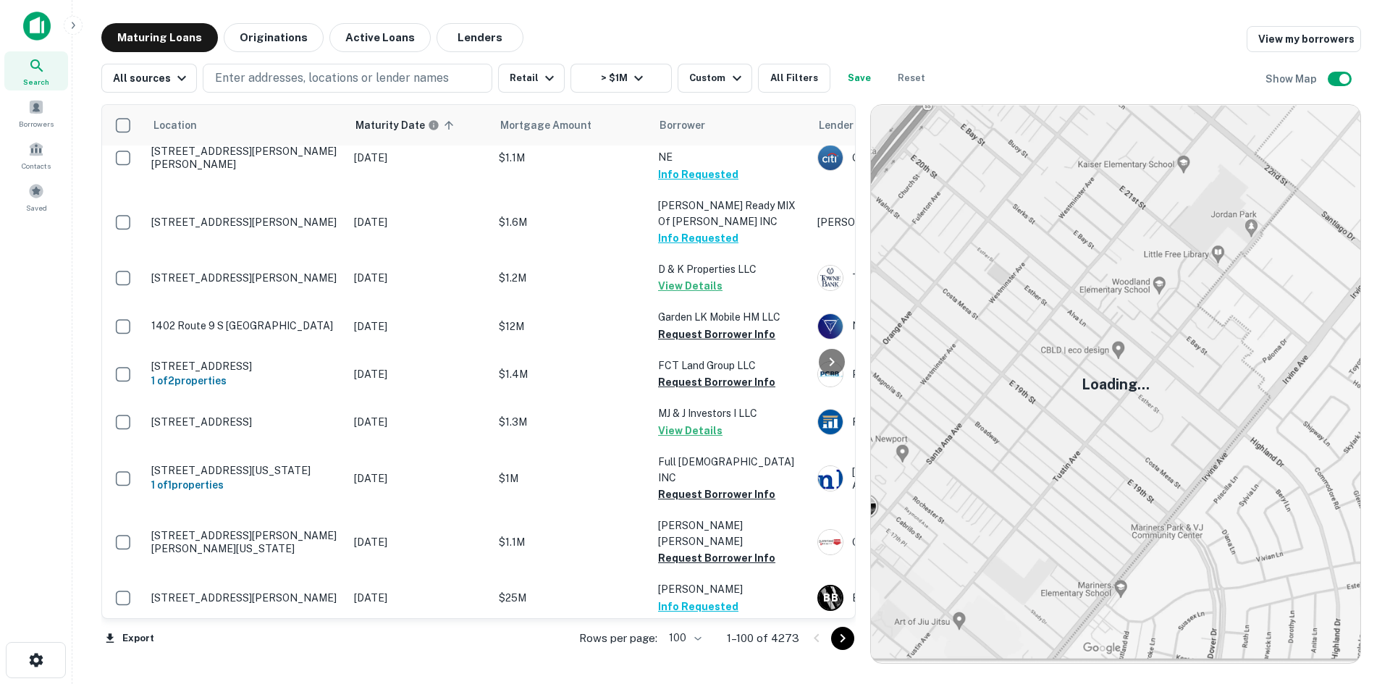
click at [837, 636] on icon "Go to next page" at bounding box center [842, 638] width 17 height 17
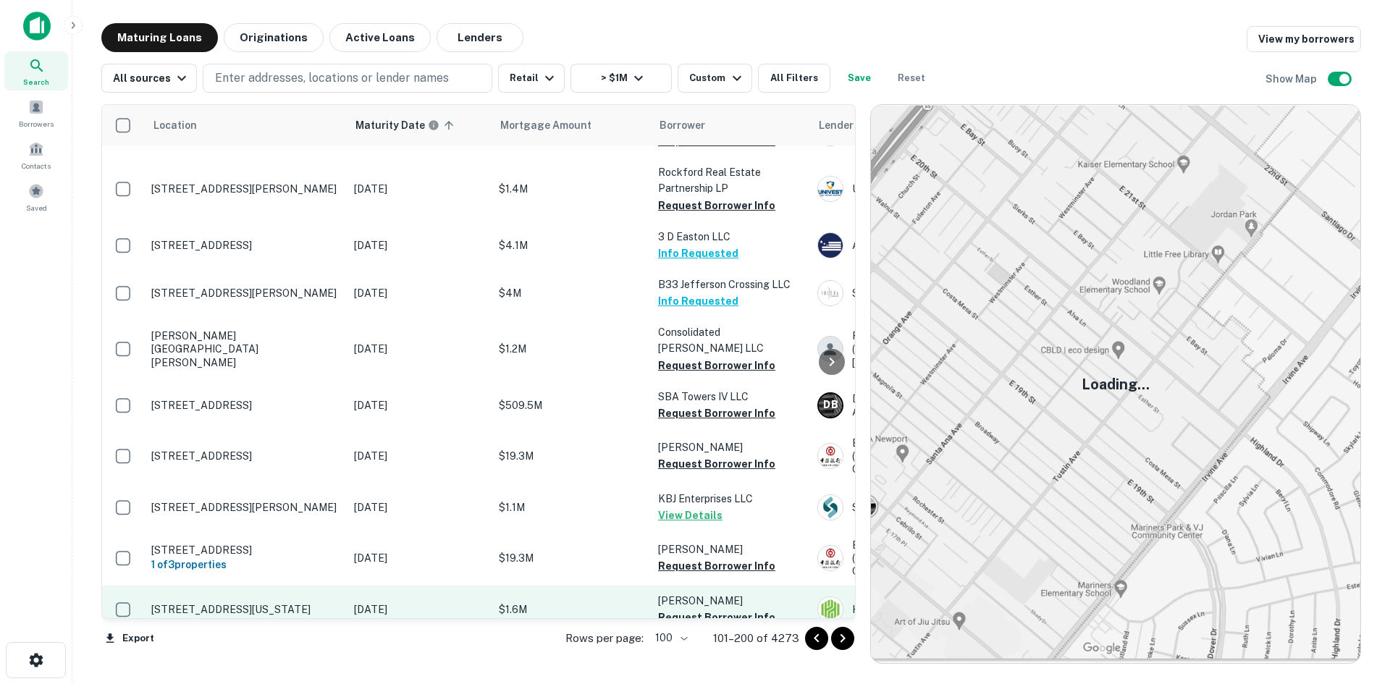
click at [303, 603] on p "[STREET_ADDRESS][US_STATE]" at bounding box center [245, 609] width 188 height 13
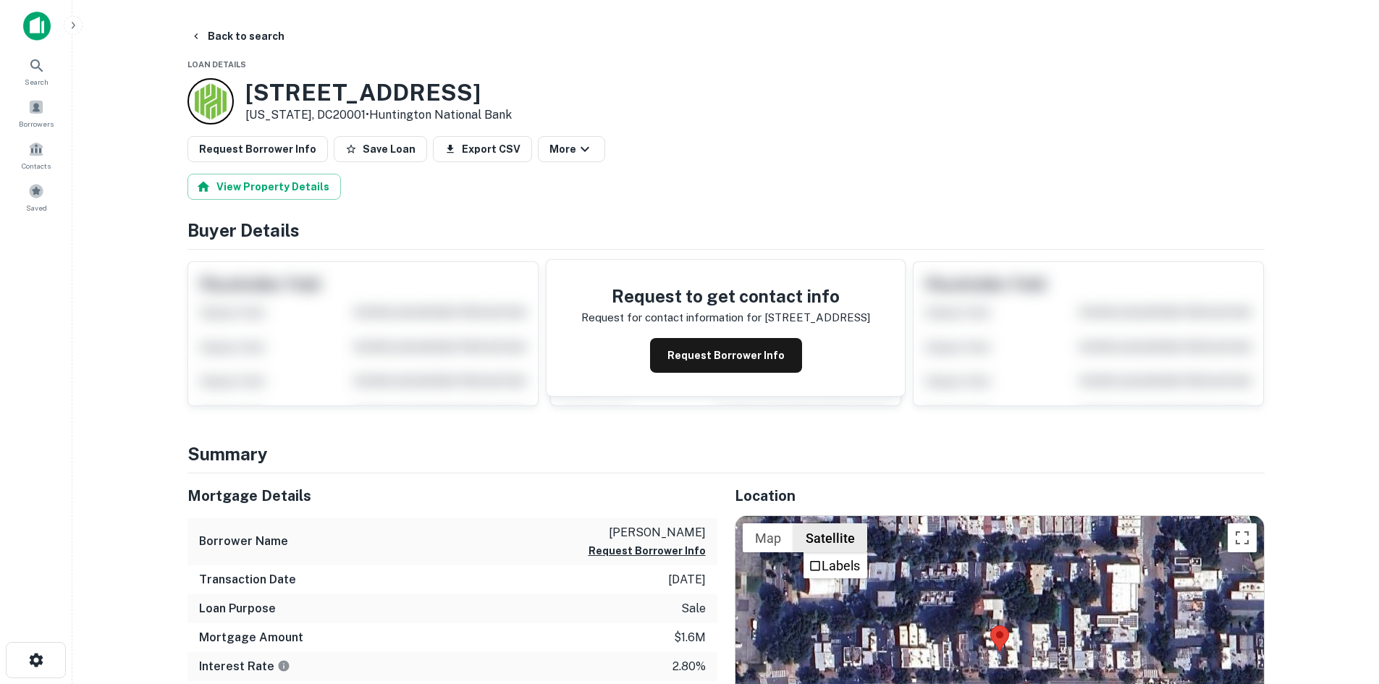
scroll to position [145, 0]
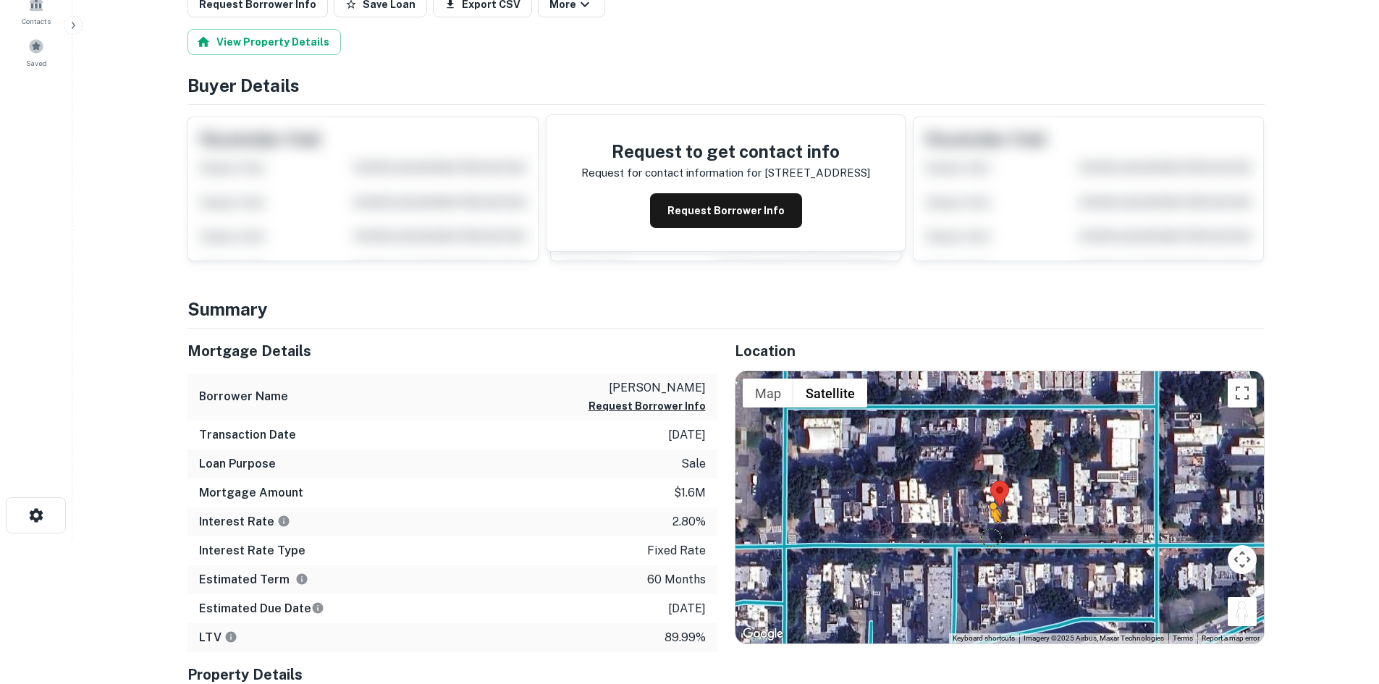
drag, startPoint x: 1241, startPoint y: 625, endPoint x: 989, endPoint y: 536, distance: 267.1
click at [989, 536] on div "To activate drag with keyboard, press Alt + Enter. Once in keyboard drag state,…" at bounding box center [999, 507] width 528 height 272
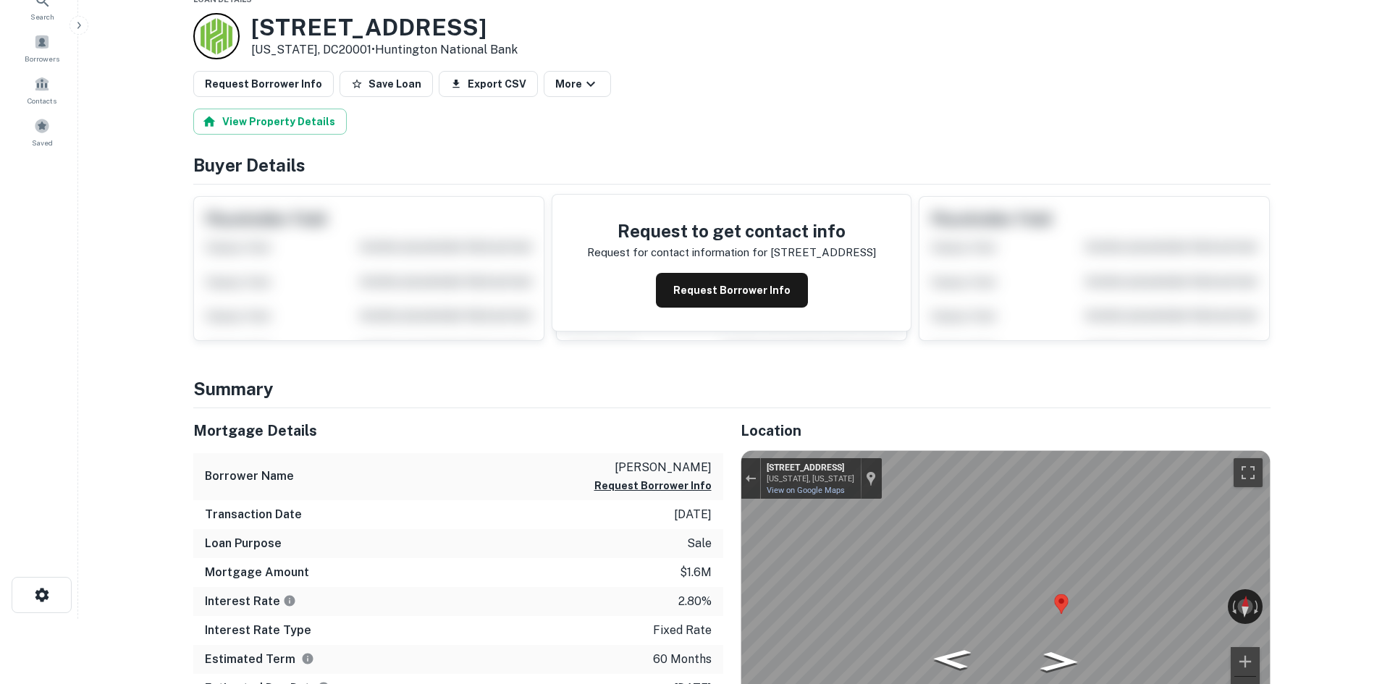
scroll to position [0, 0]
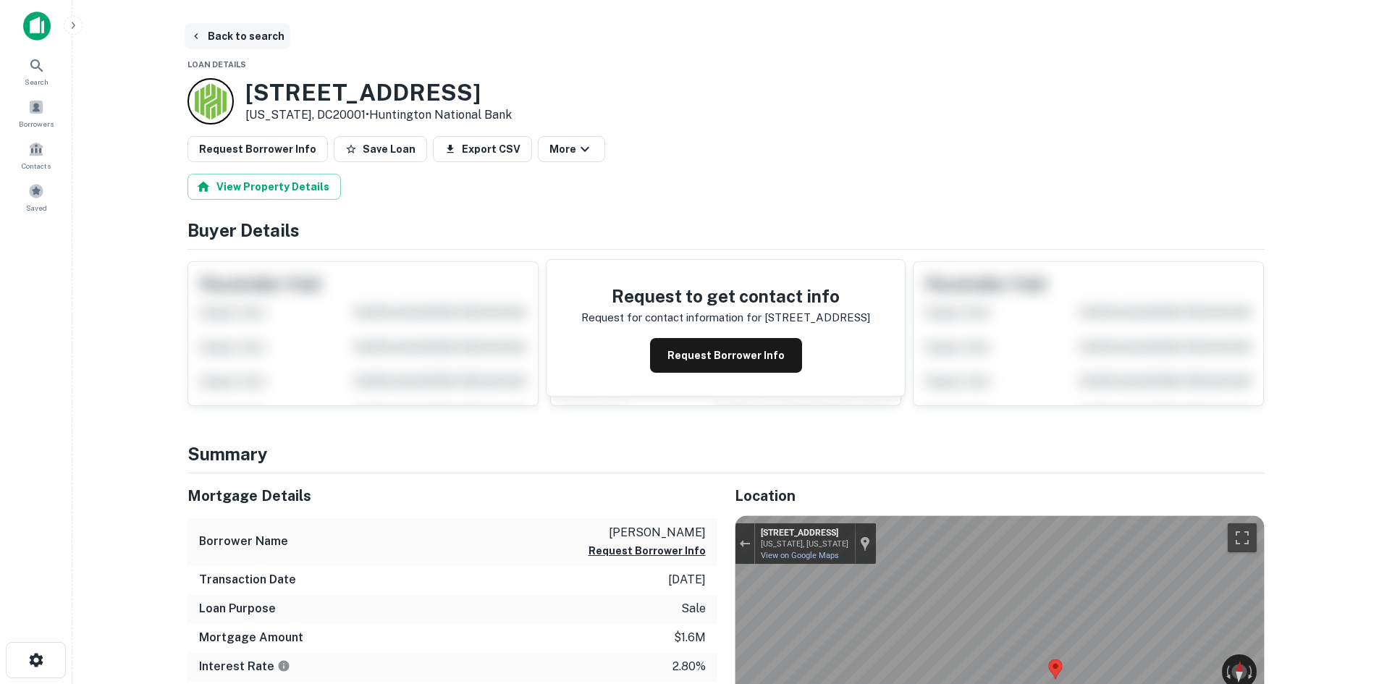
click at [229, 47] on button "Back to search" at bounding box center [238, 36] width 106 height 26
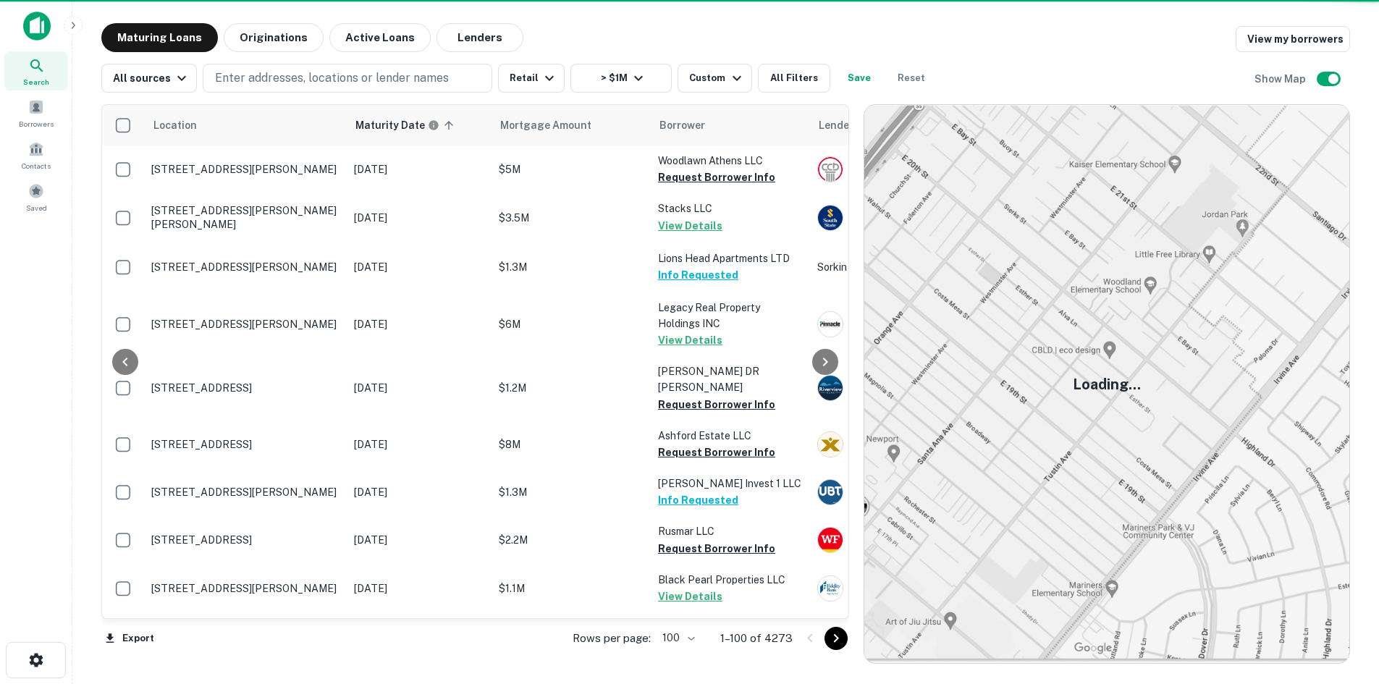
click at [839, 639] on icon "Go to next page" at bounding box center [835, 638] width 17 height 17
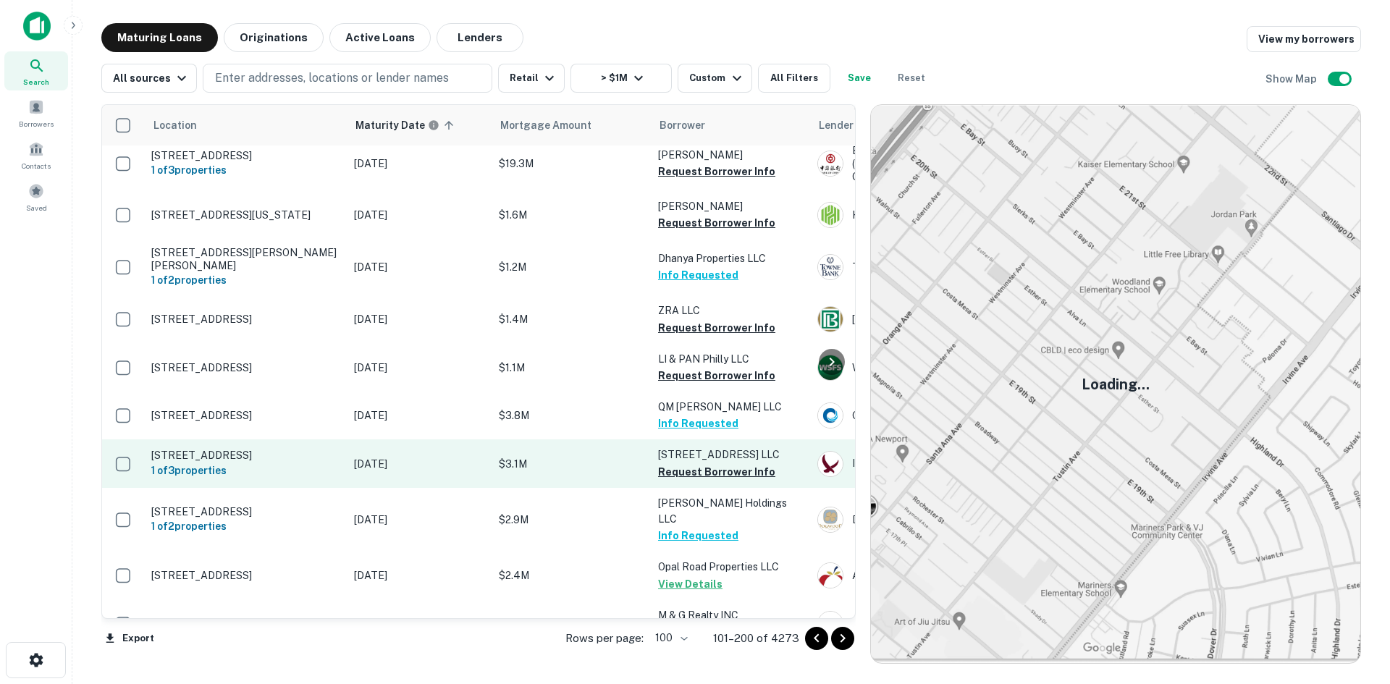
scroll to position [4717, 0]
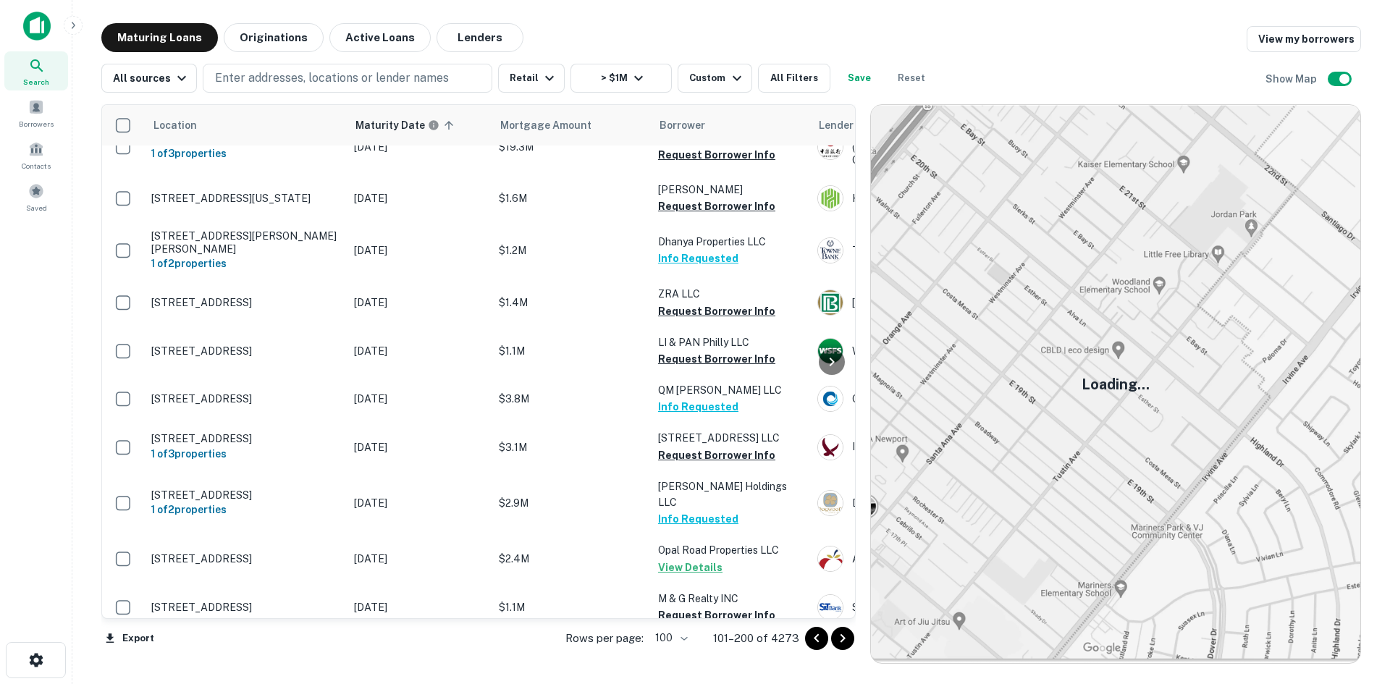
click at [834, 638] on icon "Go to next page" at bounding box center [842, 638] width 17 height 17
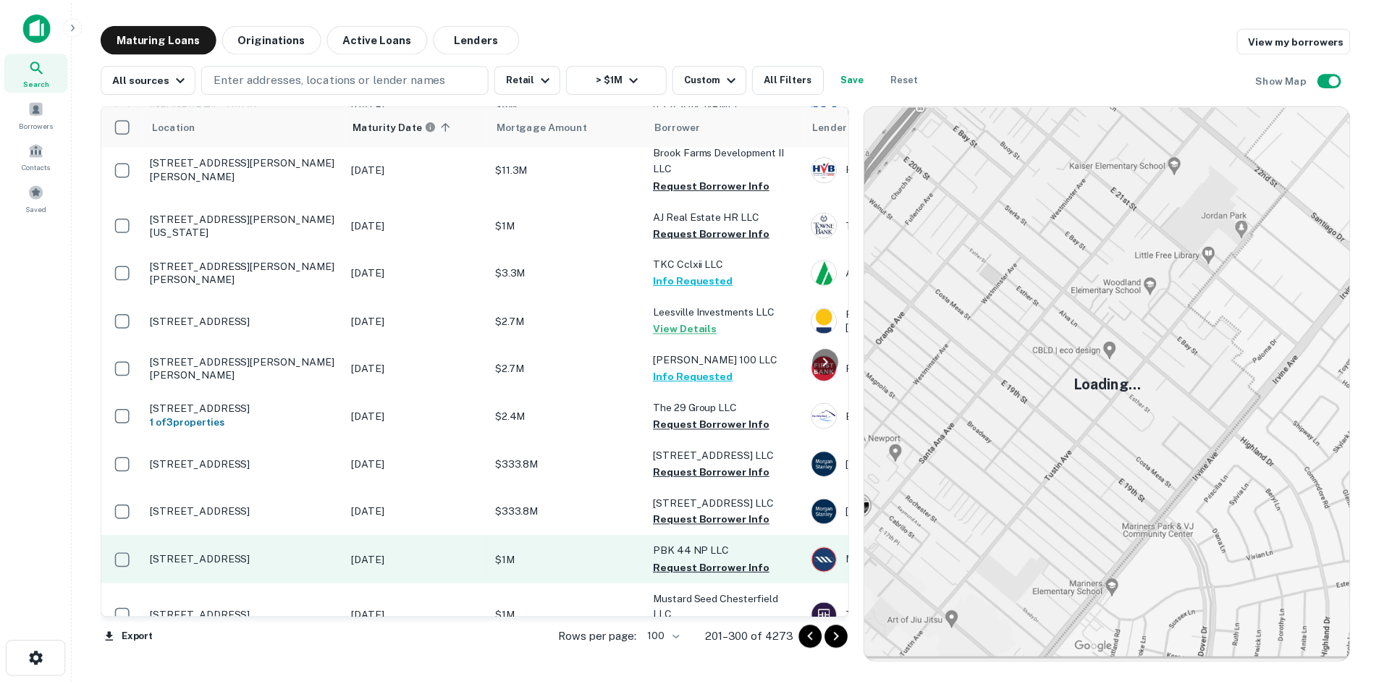
scroll to position [3939, 0]
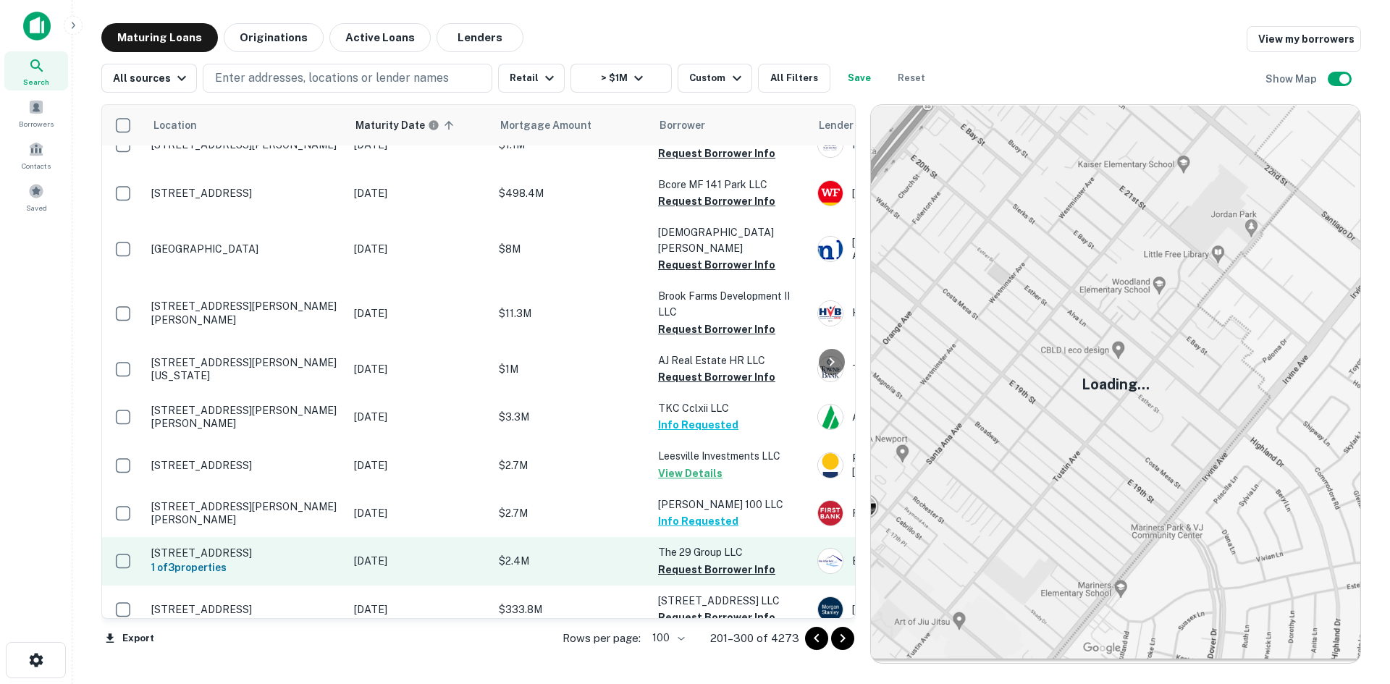
click at [248, 546] on p "[STREET_ADDRESS]" at bounding box center [245, 552] width 188 height 13
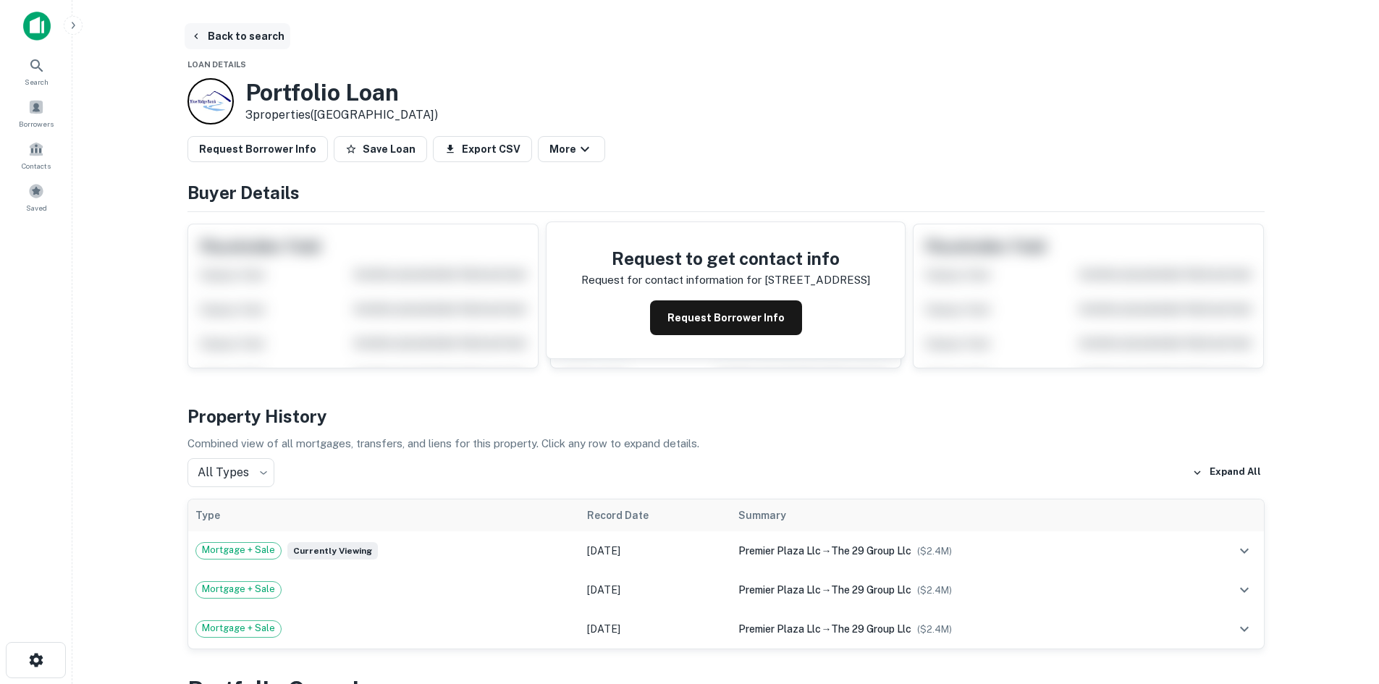
click at [284, 42] on button "Back to search" at bounding box center [238, 36] width 106 height 26
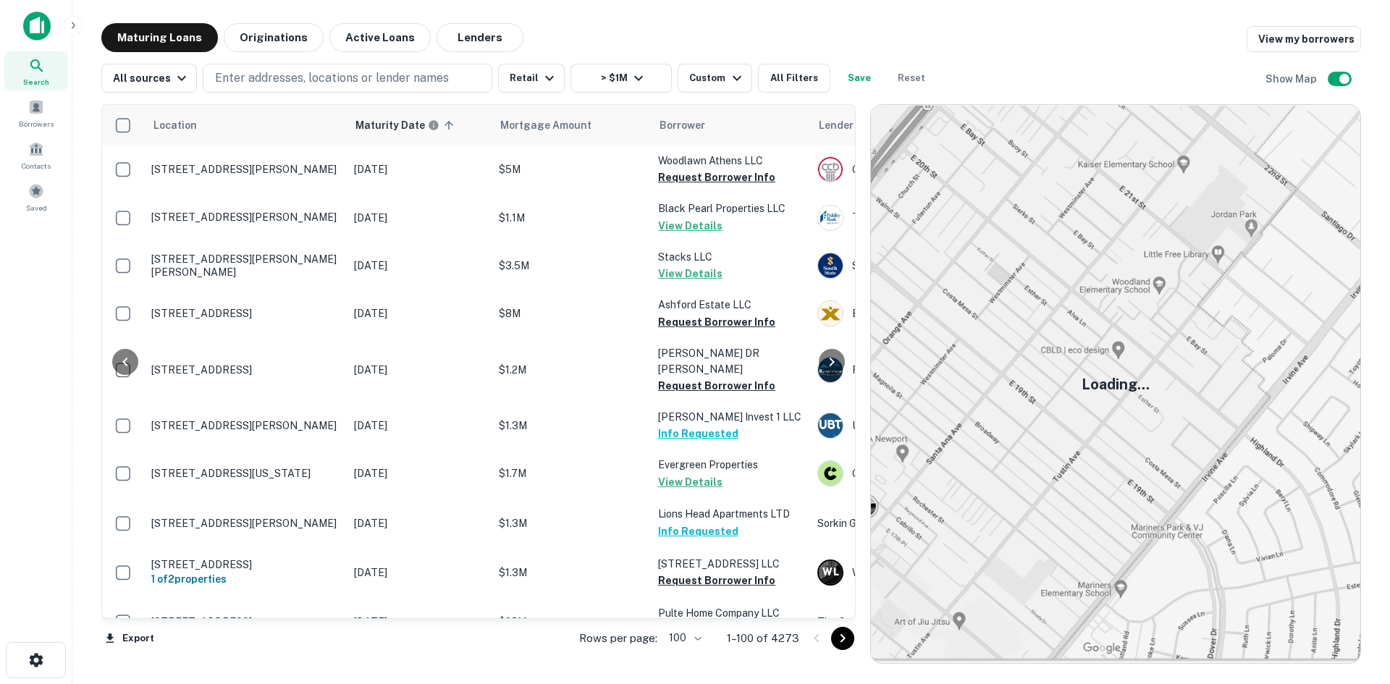
scroll to position [3939, 0]
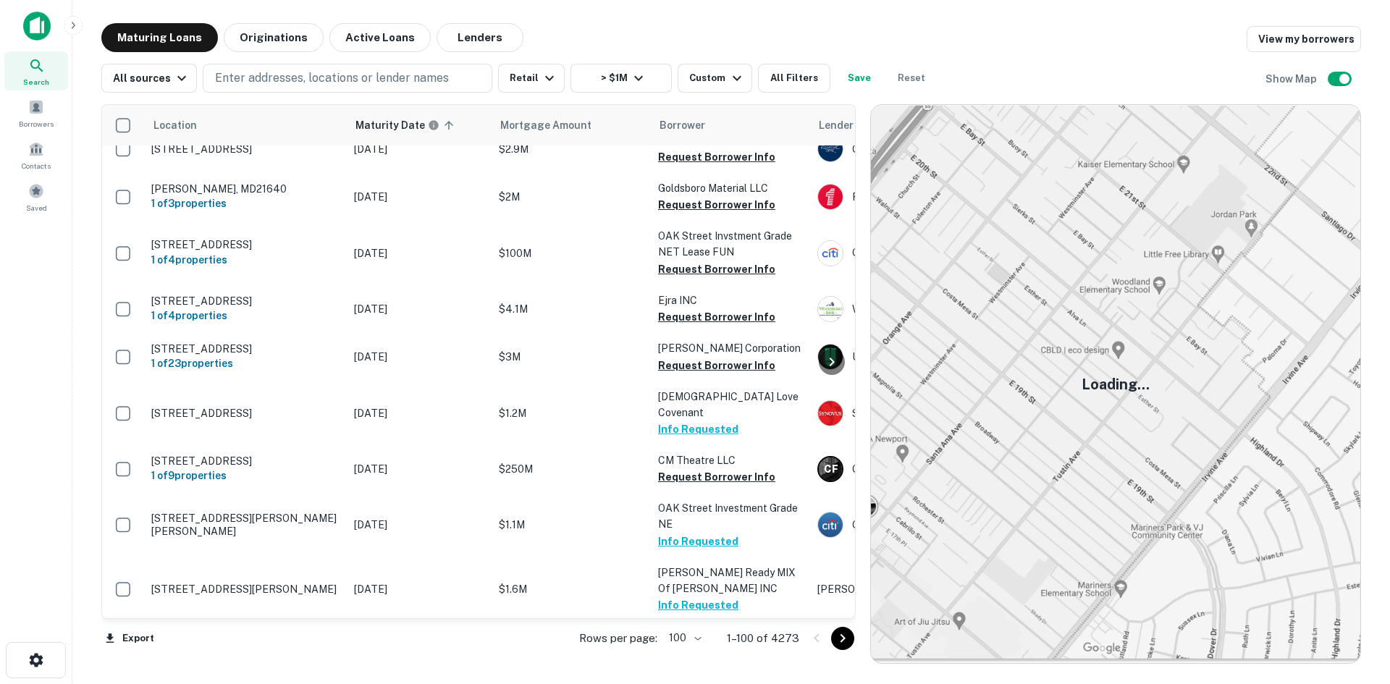
drag, startPoint x: 869, startPoint y: 473, endPoint x: 831, endPoint y: 641, distance: 172.9
click at [831, 641] on button "Go to next page" at bounding box center [842, 638] width 23 height 23
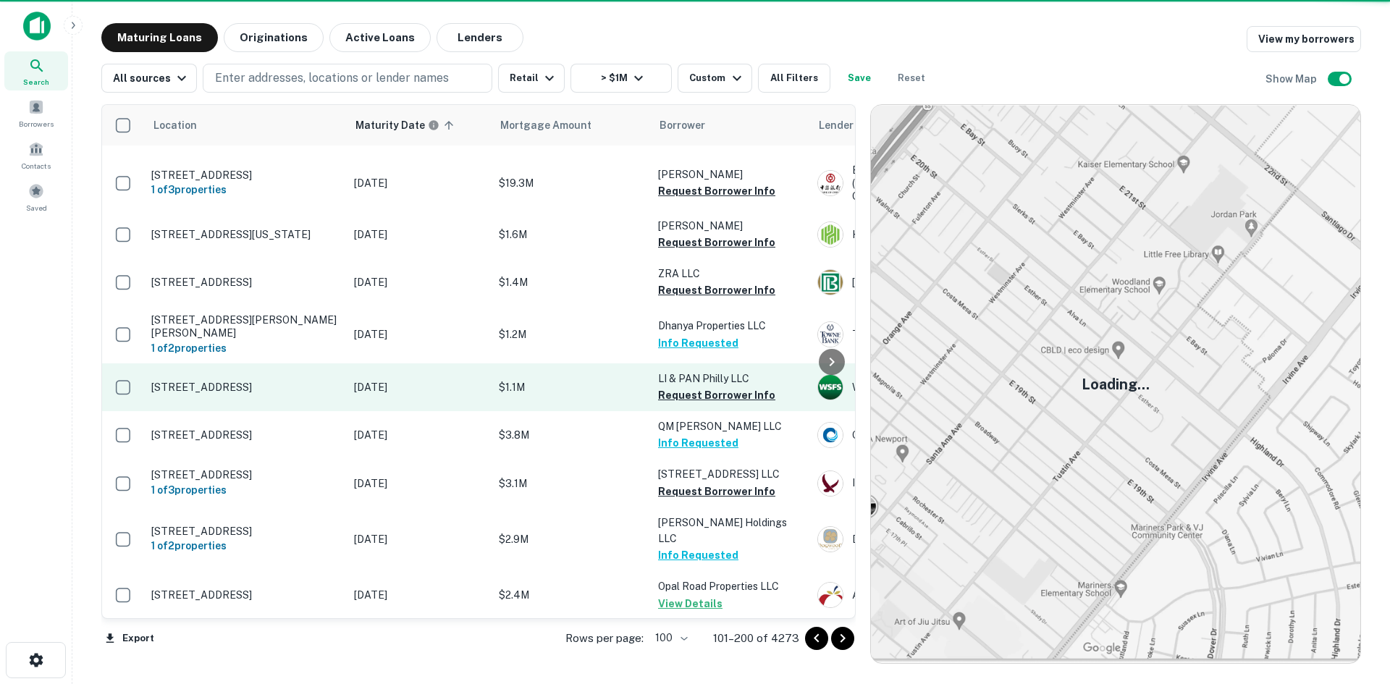
scroll to position [4717, 0]
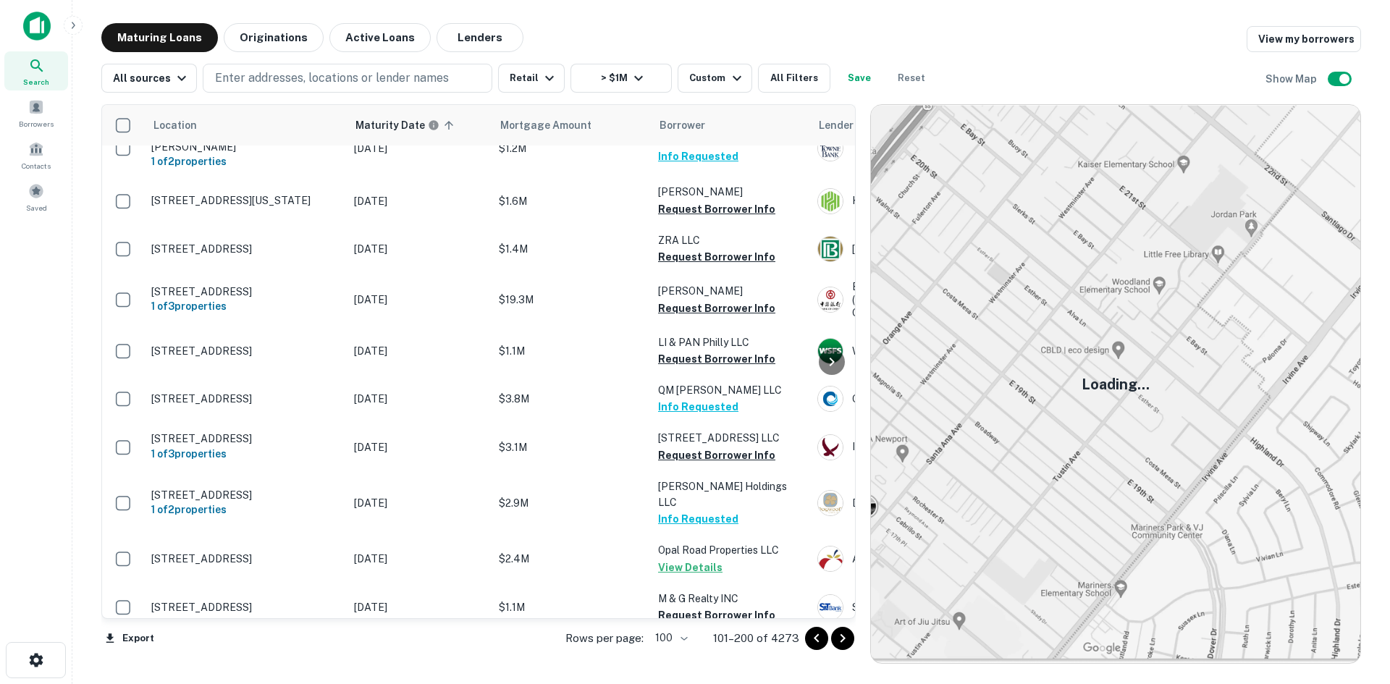
click at [847, 643] on icon "Go to next page" at bounding box center [842, 638] width 17 height 17
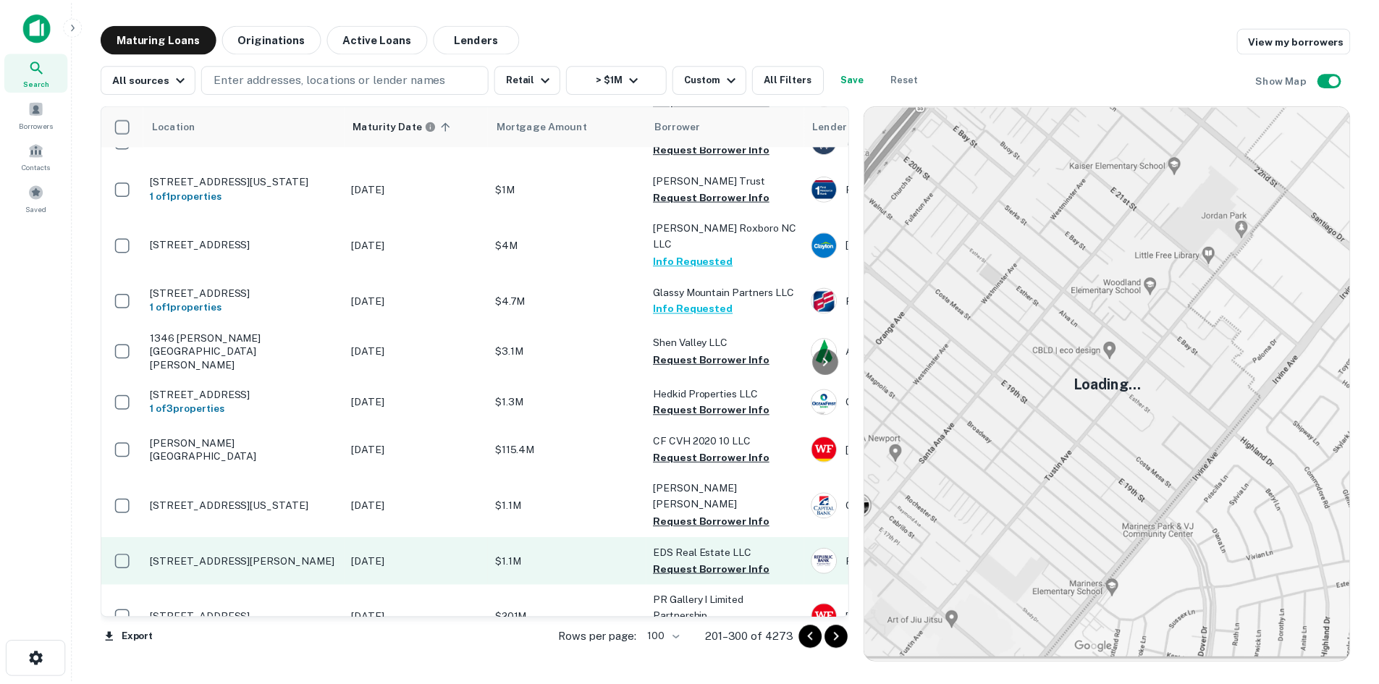
scroll to position [3433, 0]
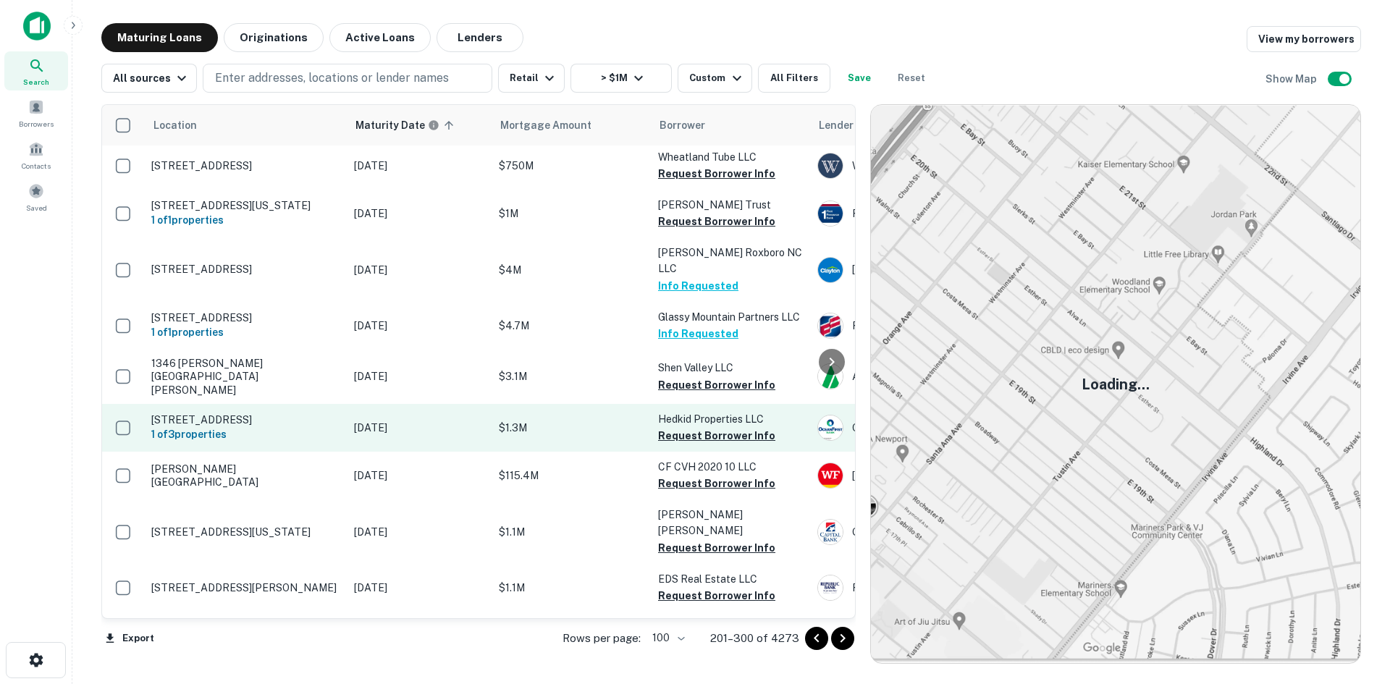
click at [241, 413] on p "[STREET_ADDRESS]" at bounding box center [245, 419] width 188 height 13
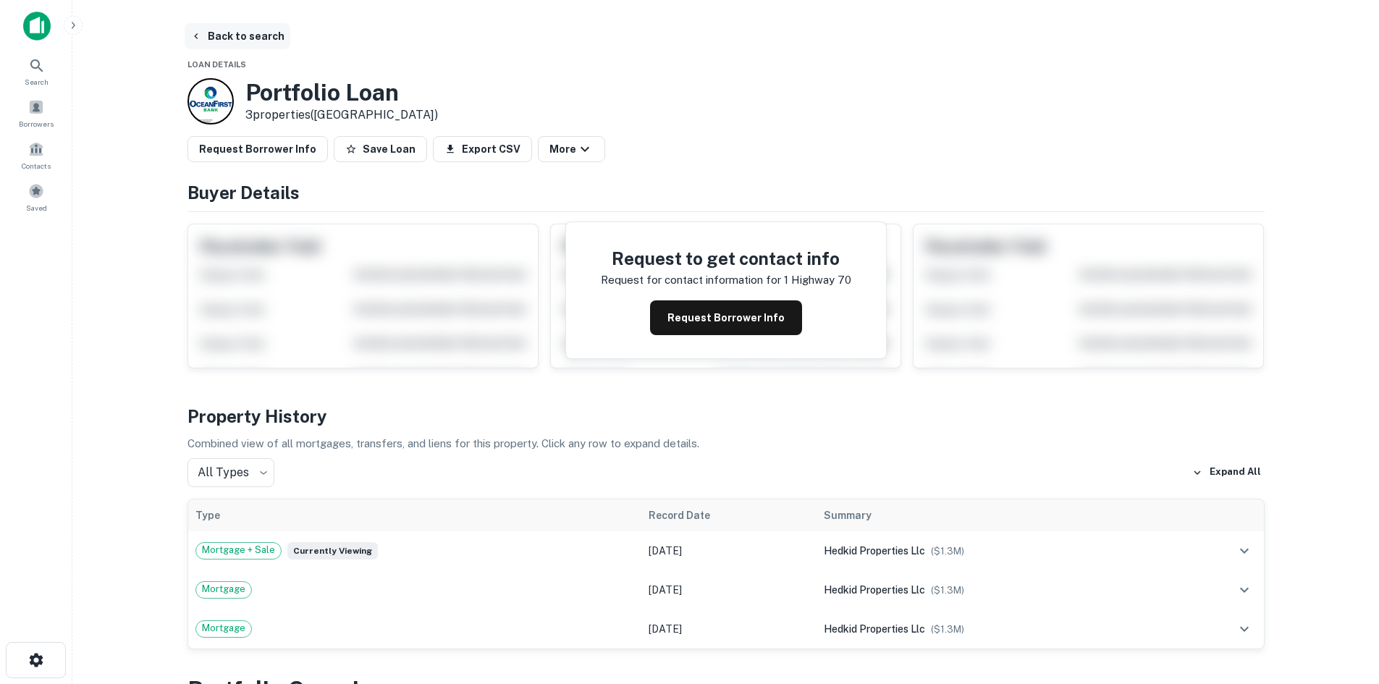
click at [250, 28] on button "Back to search" at bounding box center [238, 36] width 106 height 26
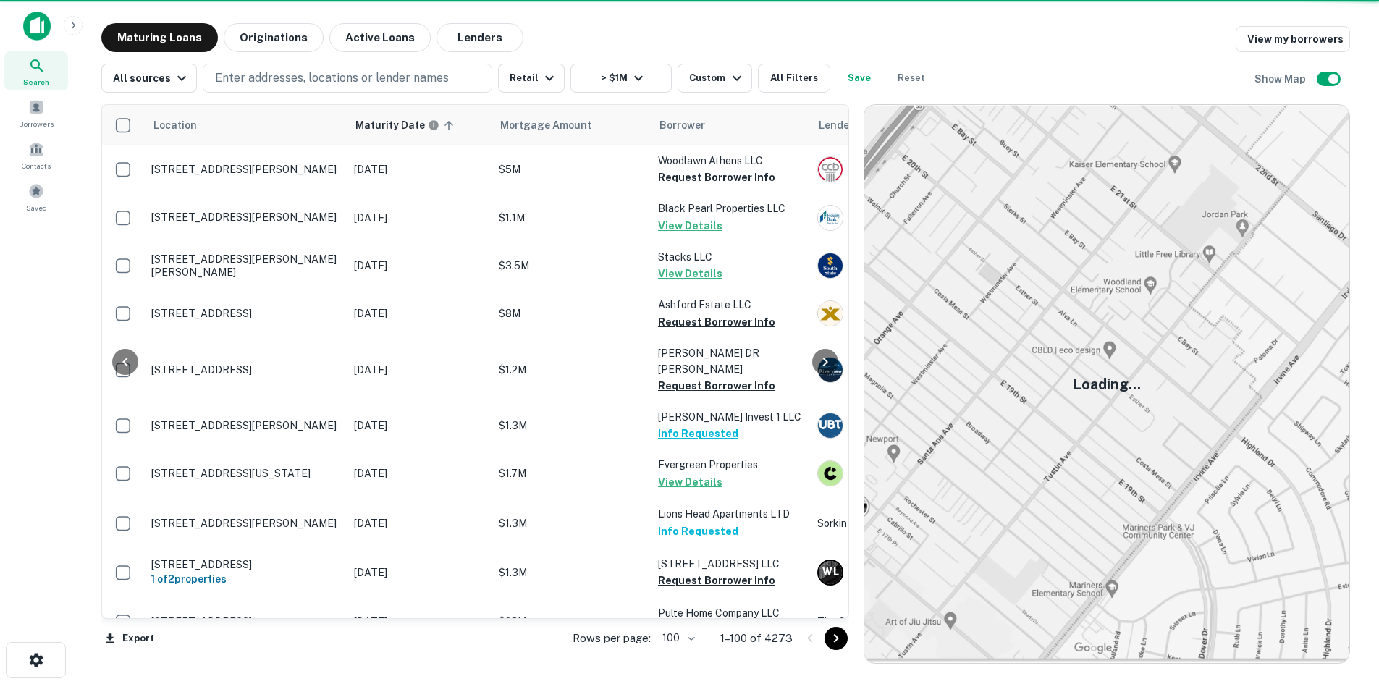
click at [834, 638] on icon "Go to next page" at bounding box center [835, 638] width 17 height 17
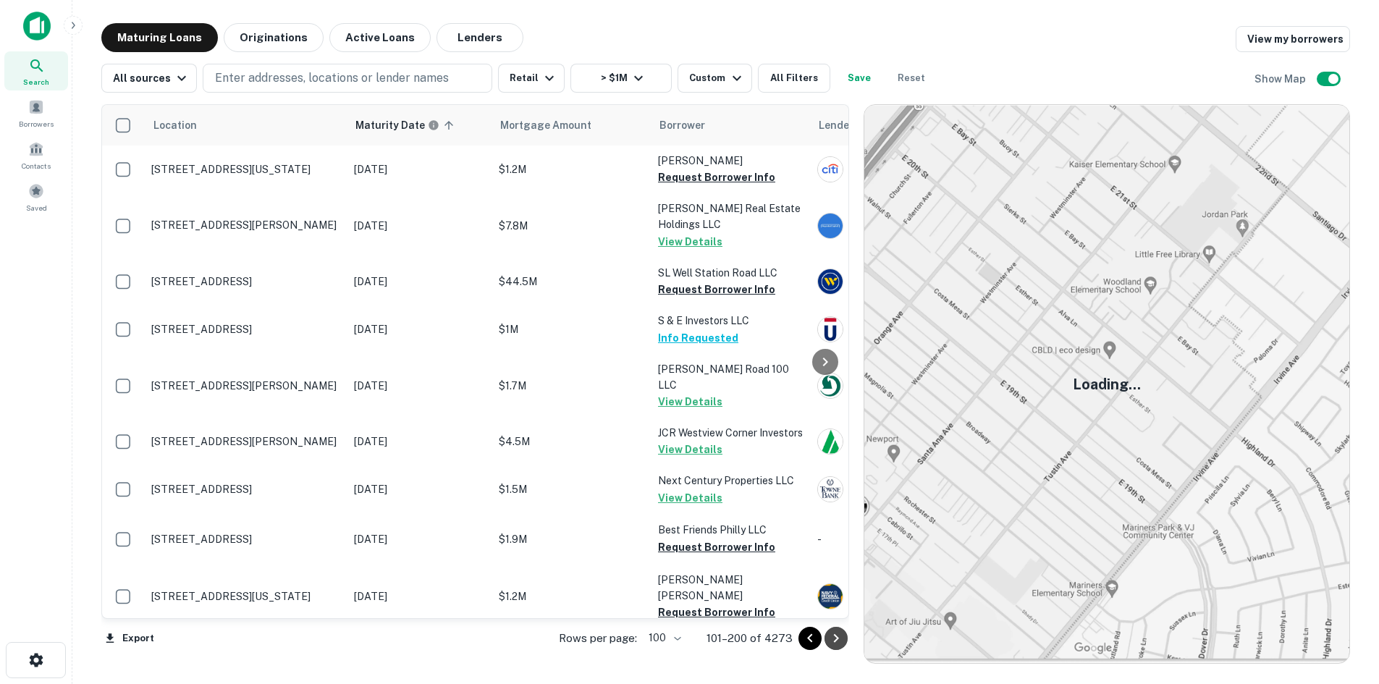
click at [834, 638] on icon "Go to next page" at bounding box center [835, 638] width 17 height 17
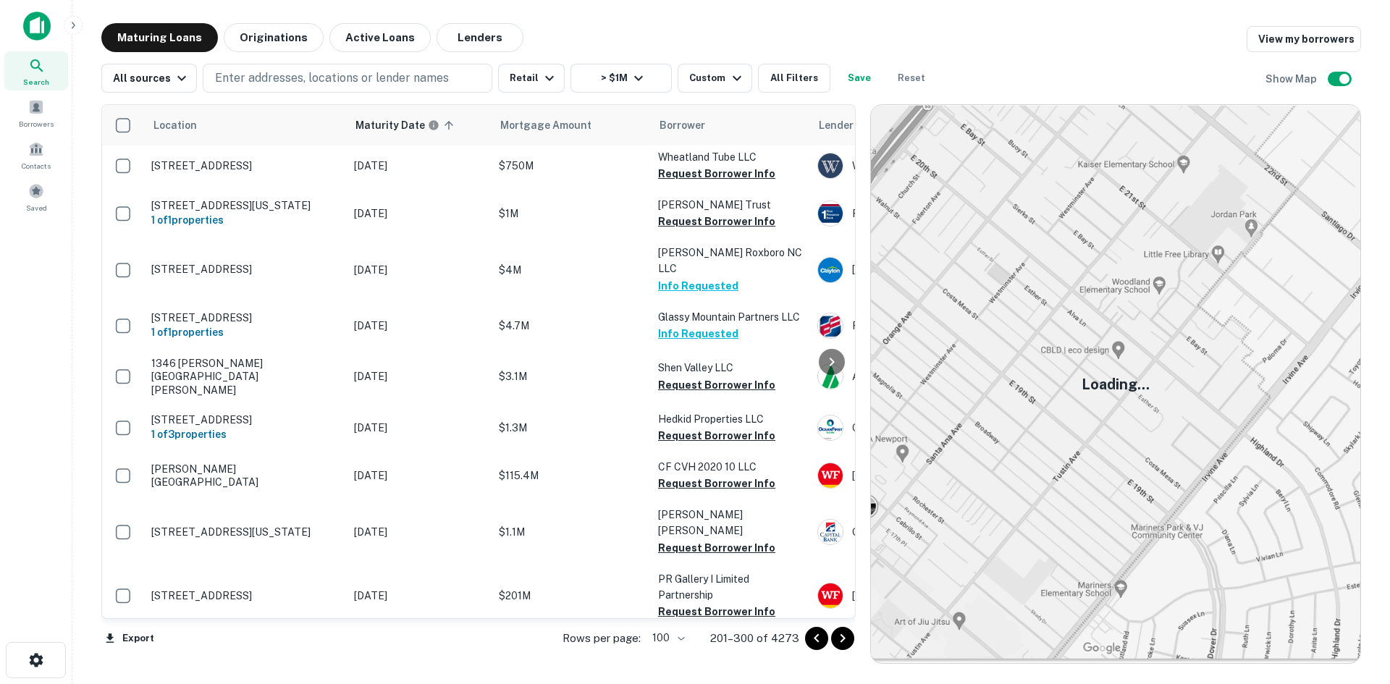
scroll to position [3071, 0]
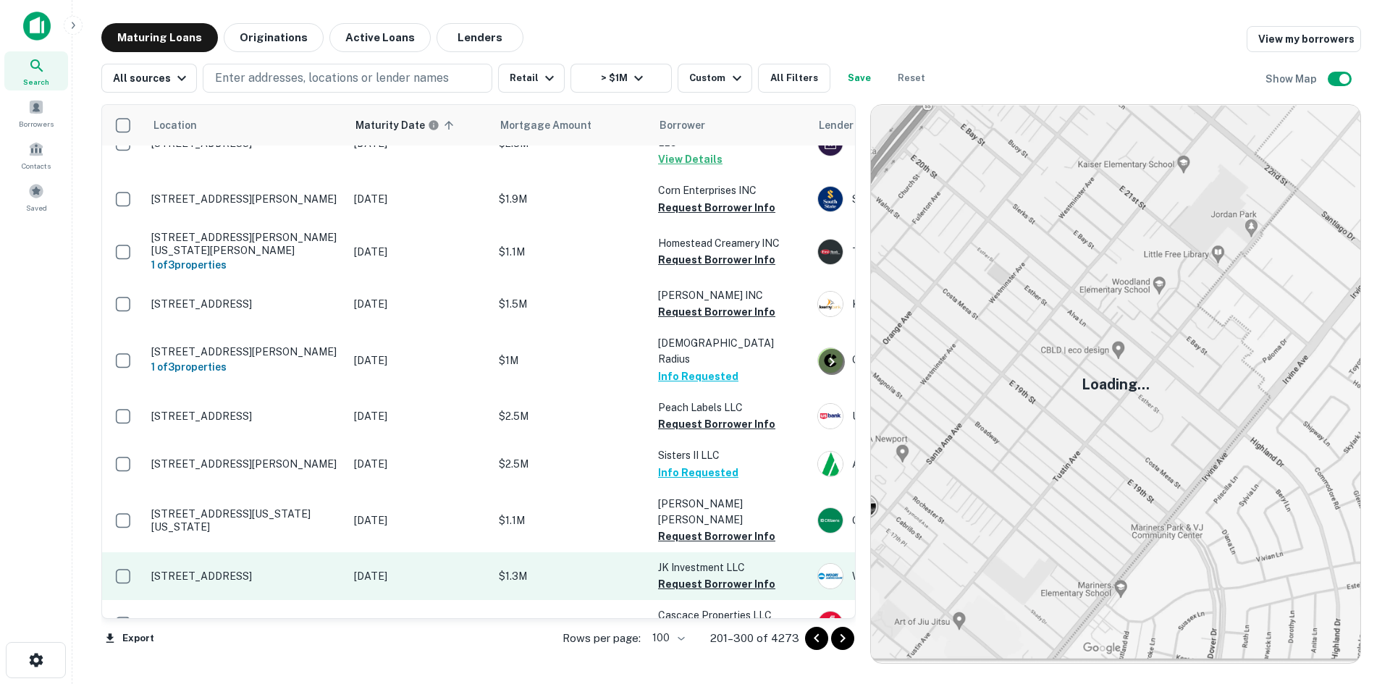
click at [300, 552] on td "[STREET_ADDRESS]" at bounding box center [245, 576] width 203 height 48
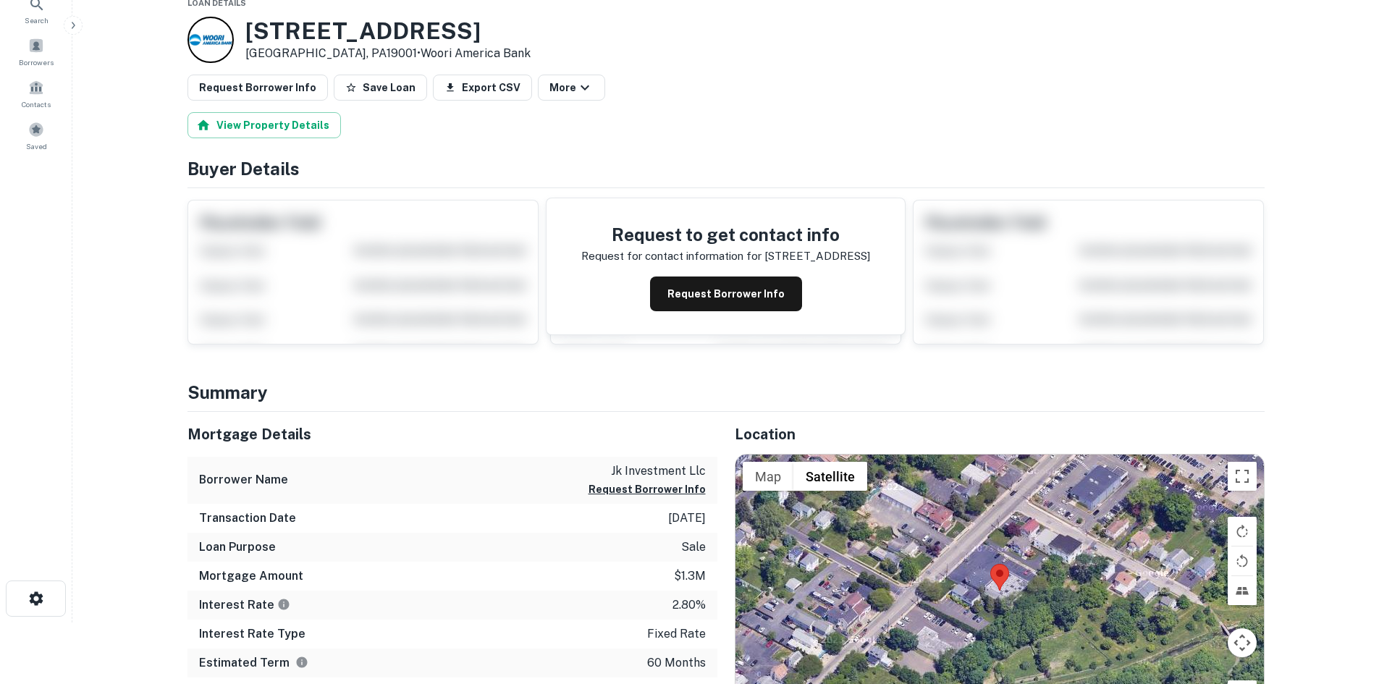
scroll to position [145, 0]
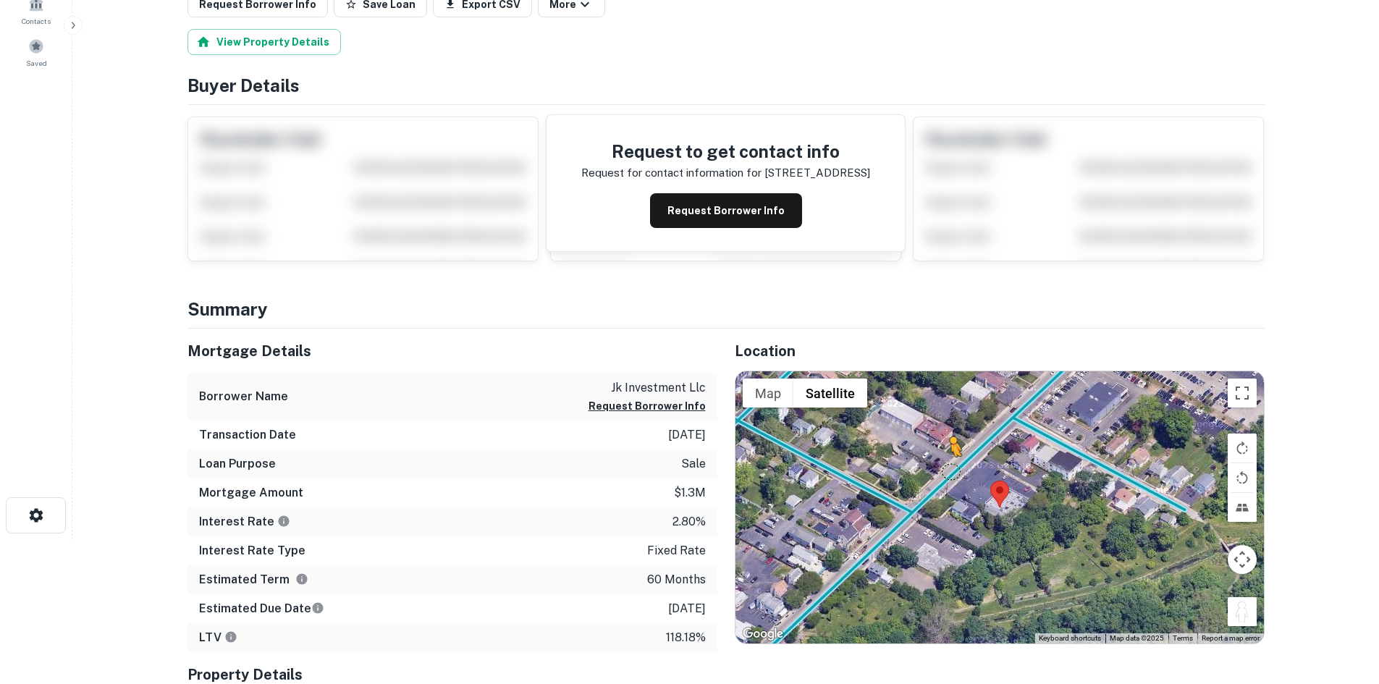
drag, startPoint x: 1232, startPoint y: 605, endPoint x: 946, endPoint y: 468, distance: 317.2
click at [946, 468] on div "To activate drag with keyboard, press Alt + Enter. Once in keyboard drag state,…" at bounding box center [999, 507] width 528 height 272
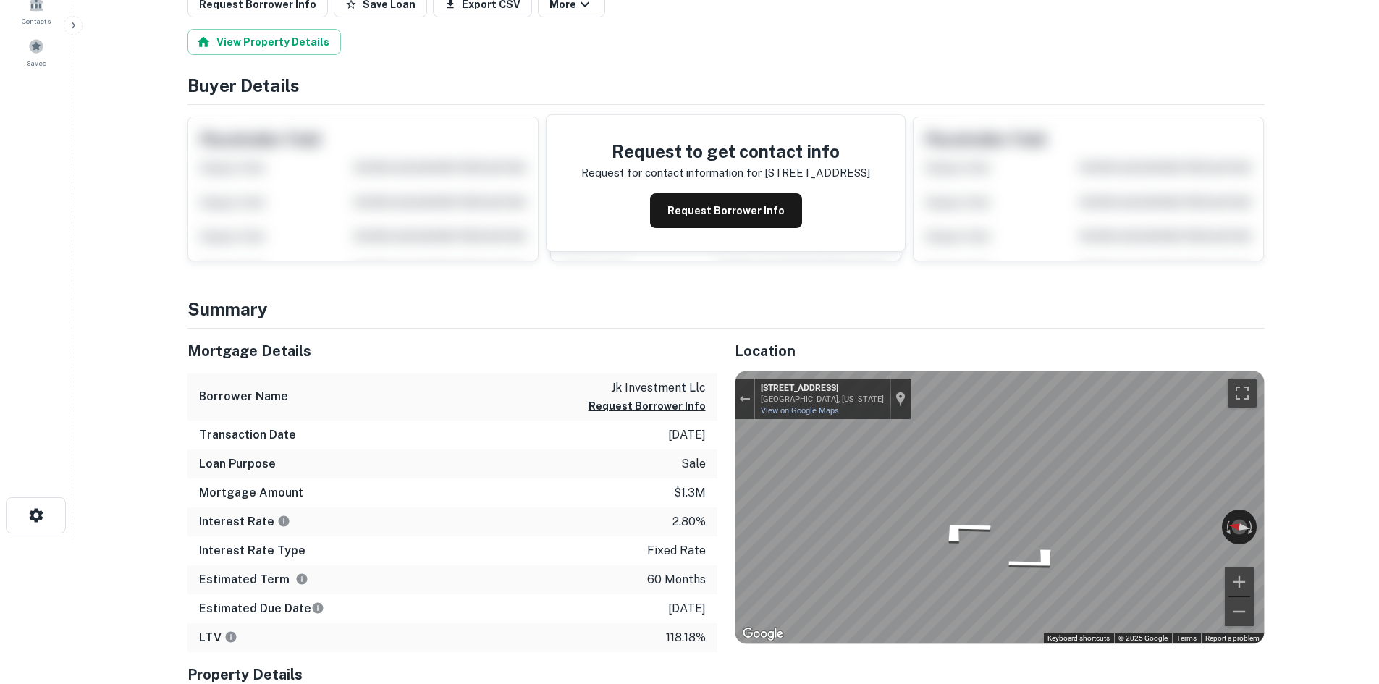
click at [724, 461] on div "Location ← Move left → Move right ↑ Move up ↓ Move down + Zoom in - Zoom out Ho…" at bounding box center [990, 585] width 547 height 513
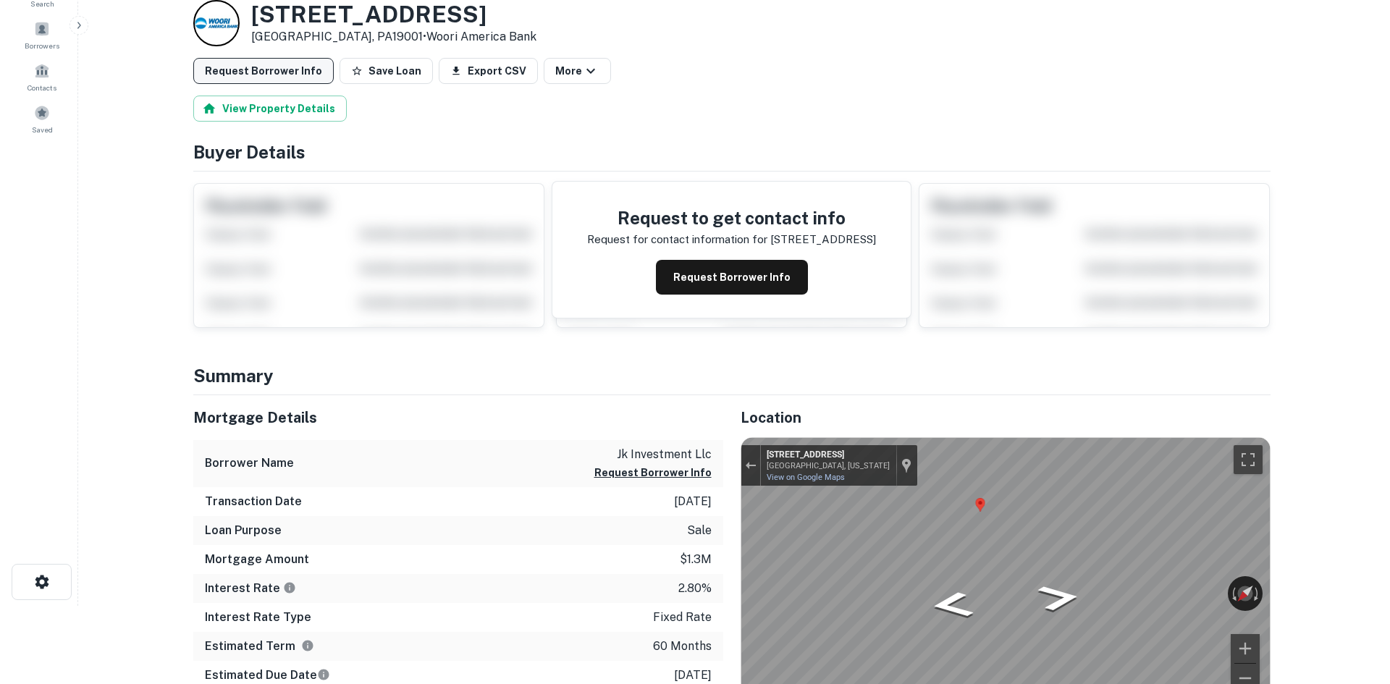
scroll to position [0, 0]
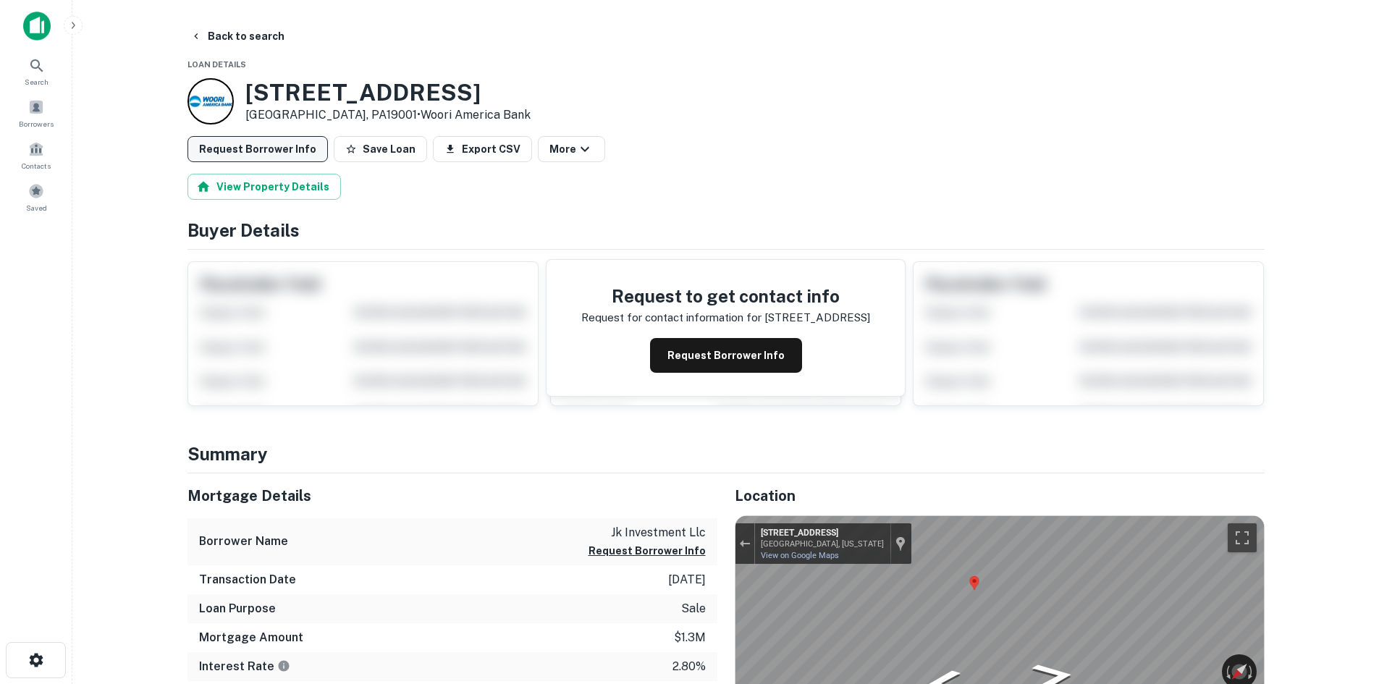
click at [238, 153] on button "Request Borrower Info" at bounding box center [257, 149] width 140 height 26
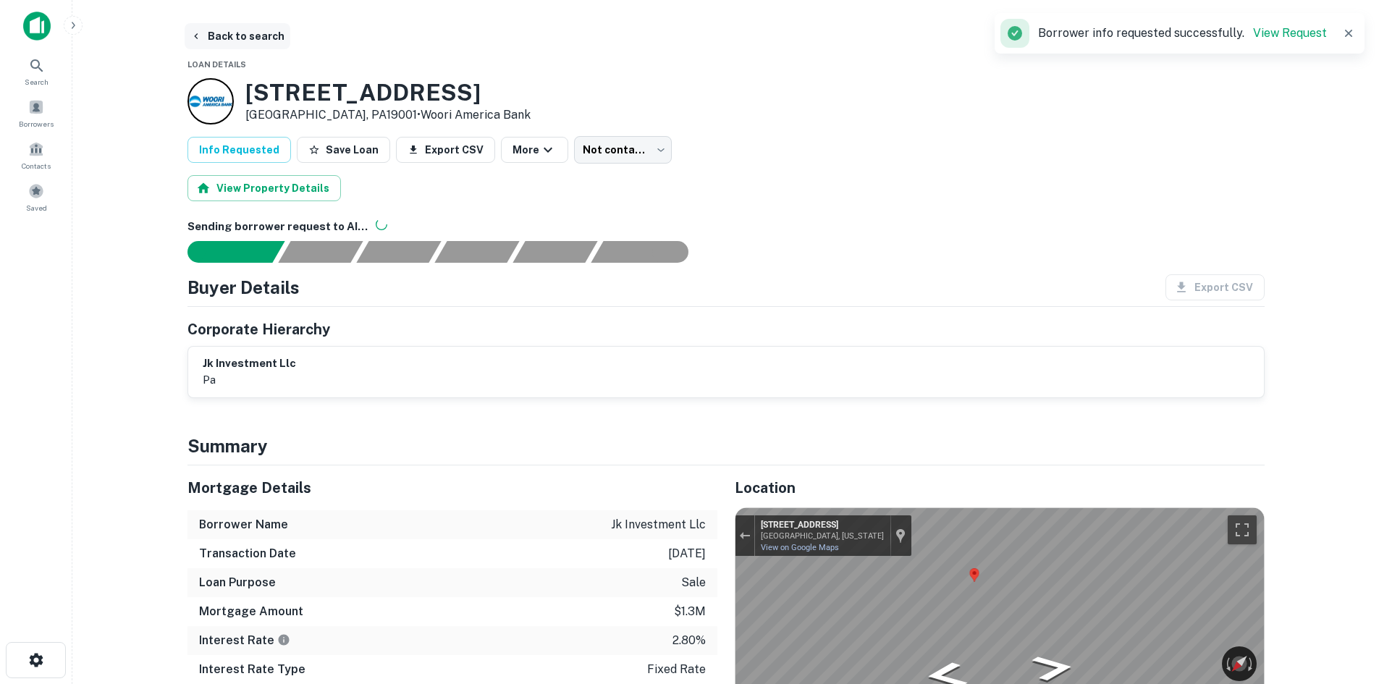
click at [247, 44] on button "Back to search" at bounding box center [238, 36] width 106 height 26
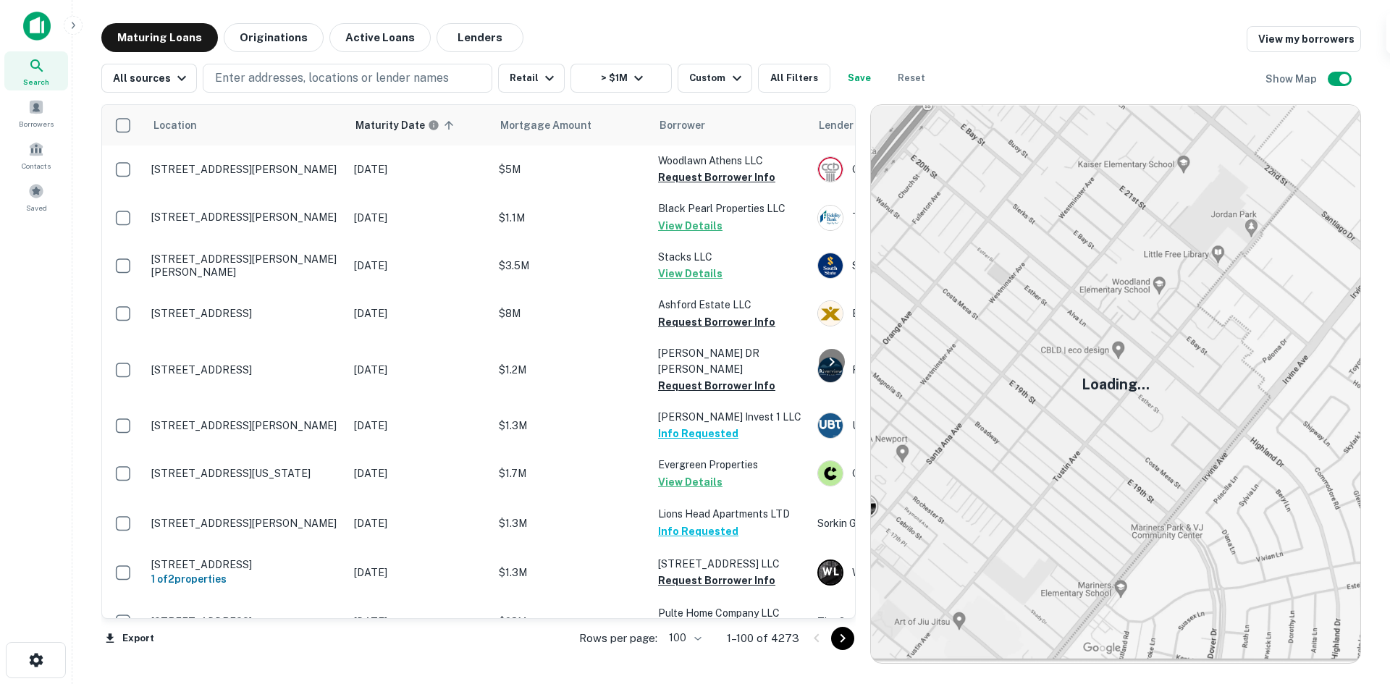
scroll to position [2926, 0]
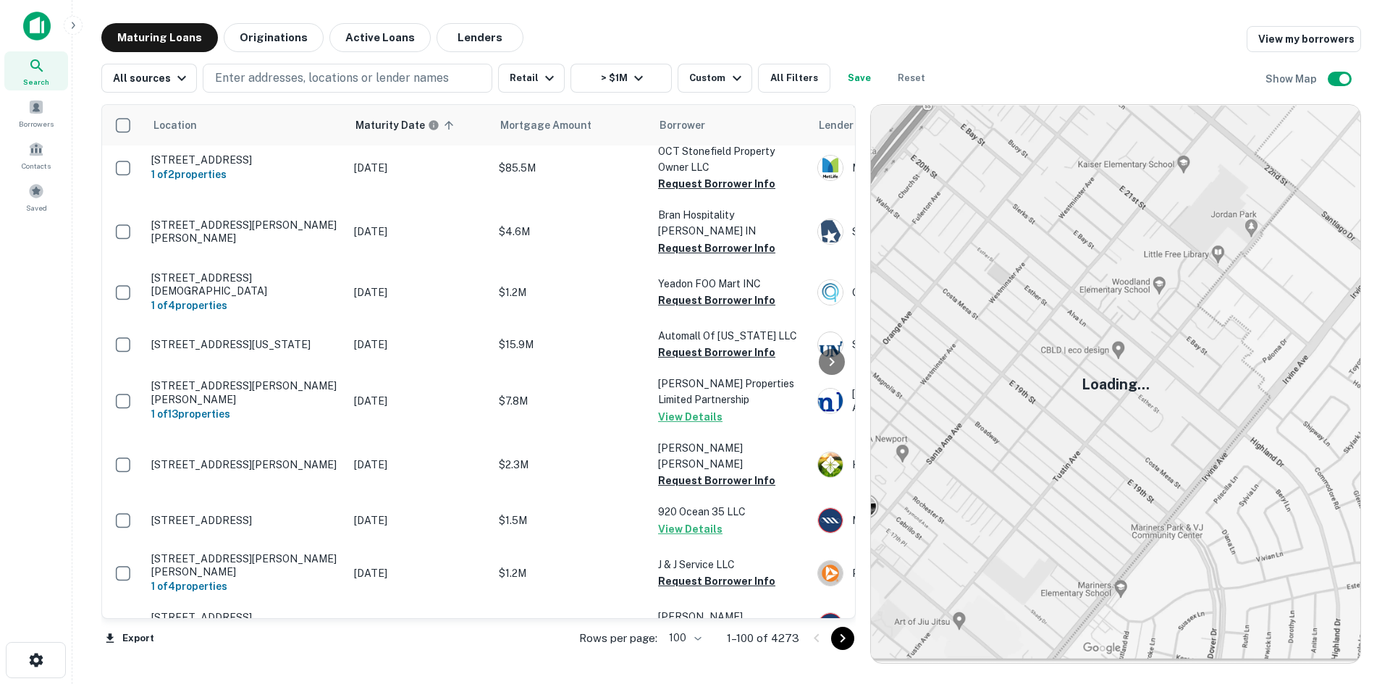
click at [855, 642] on div at bounding box center [862, 383] width 14 height 559
click at [840, 642] on icon "Go to next page" at bounding box center [842, 638] width 17 height 17
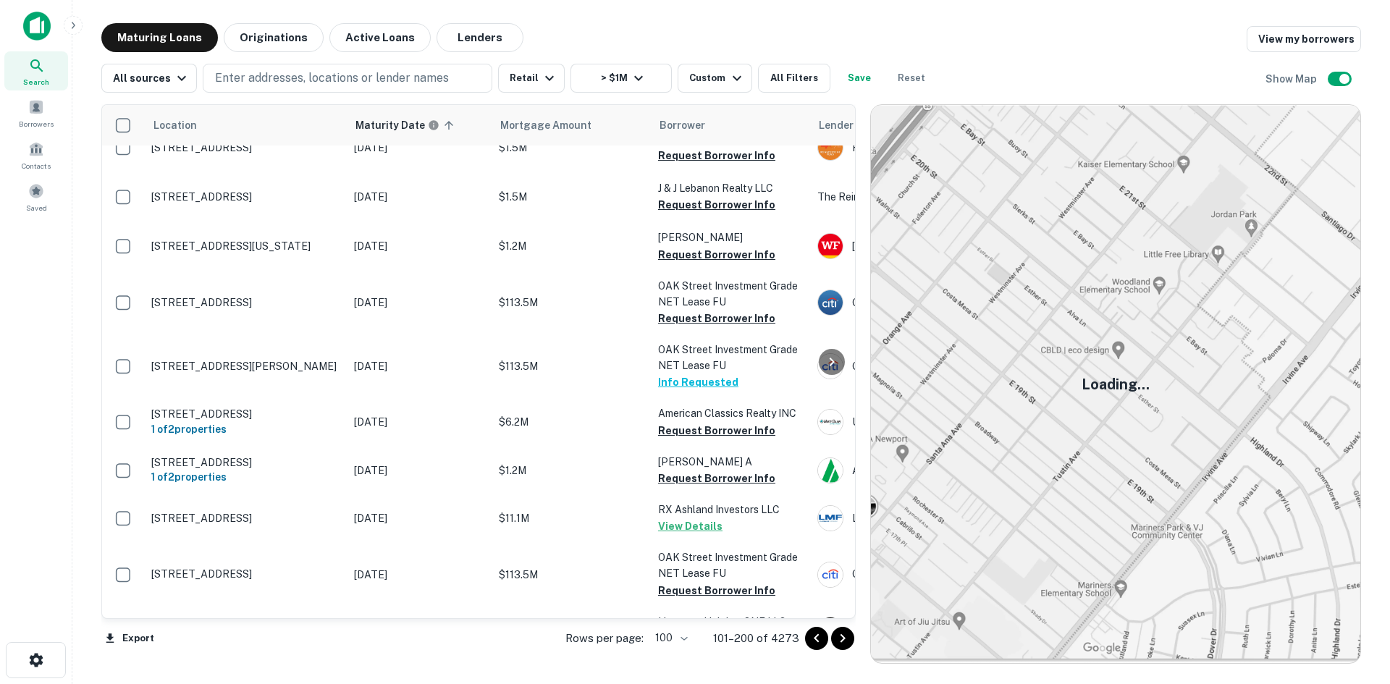
click at [844, 640] on icon "Go to next page" at bounding box center [842, 638] width 17 height 17
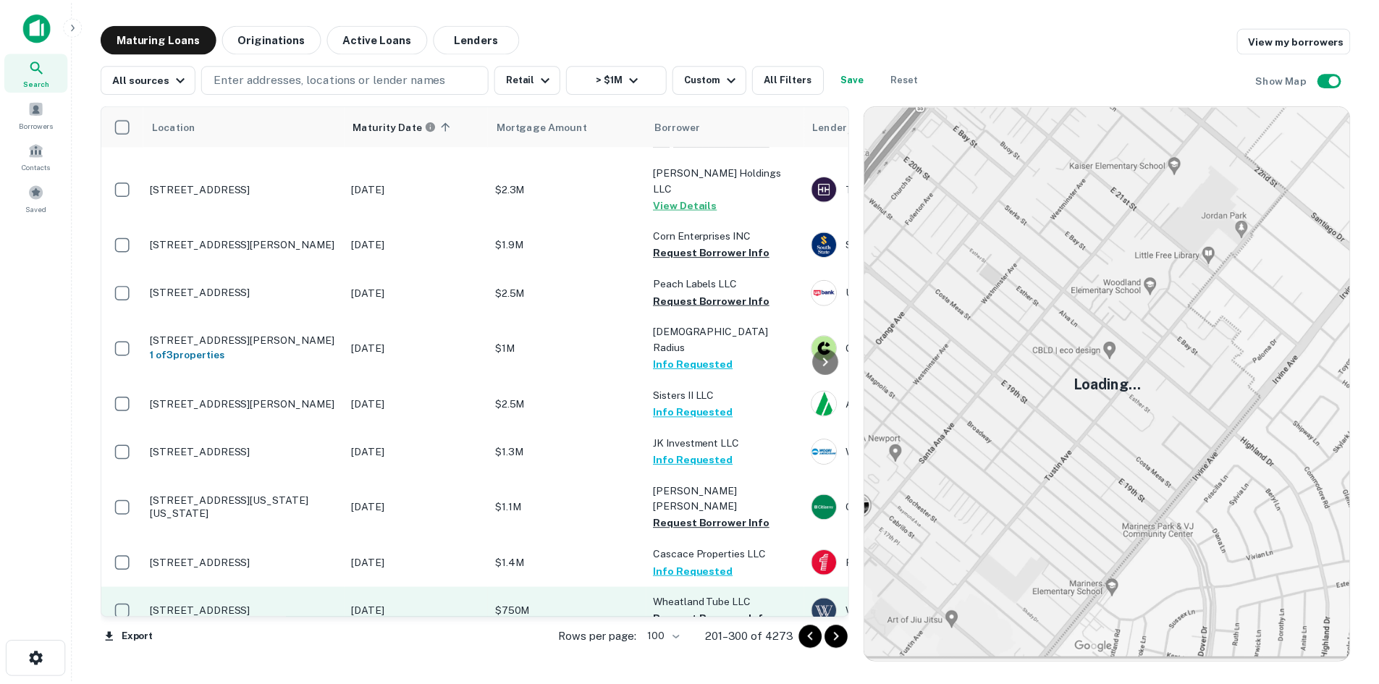
scroll to position [2998, 0]
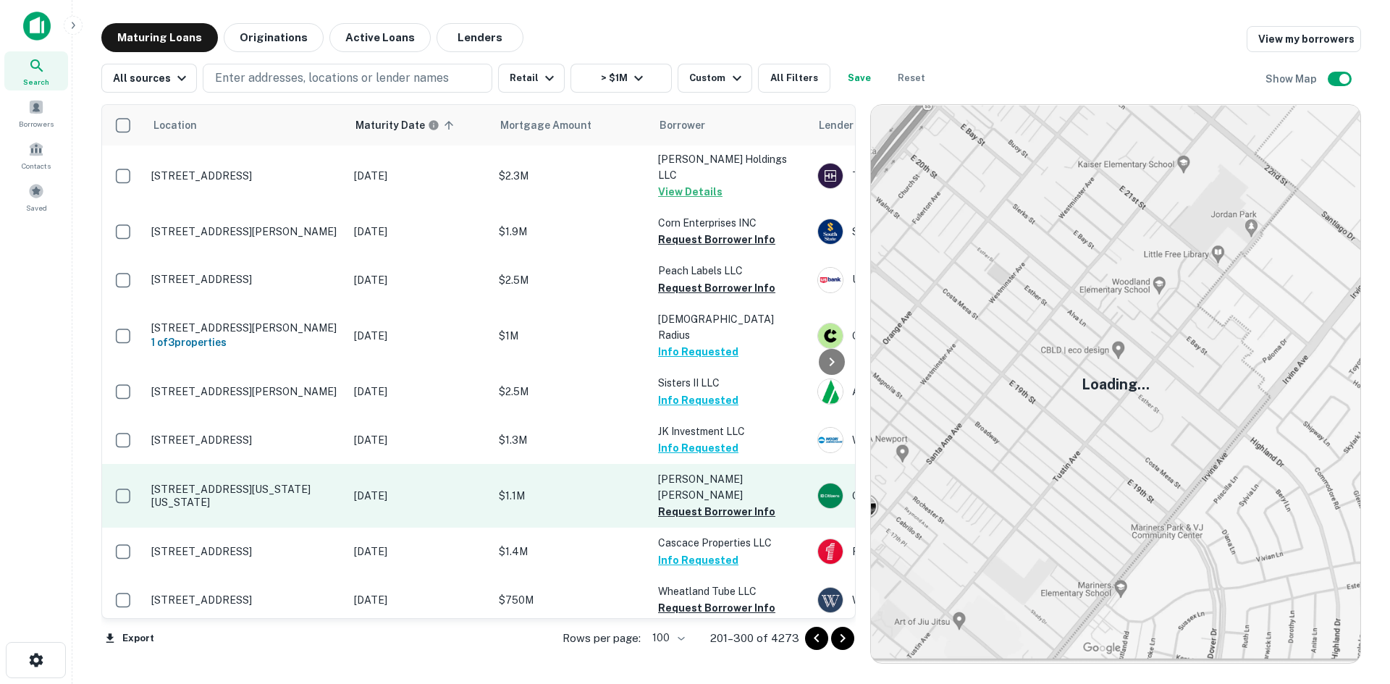
click at [288, 483] on p "[STREET_ADDRESS][US_STATE][US_STATE]" at bounding box center [245, 496] width 188 height 26
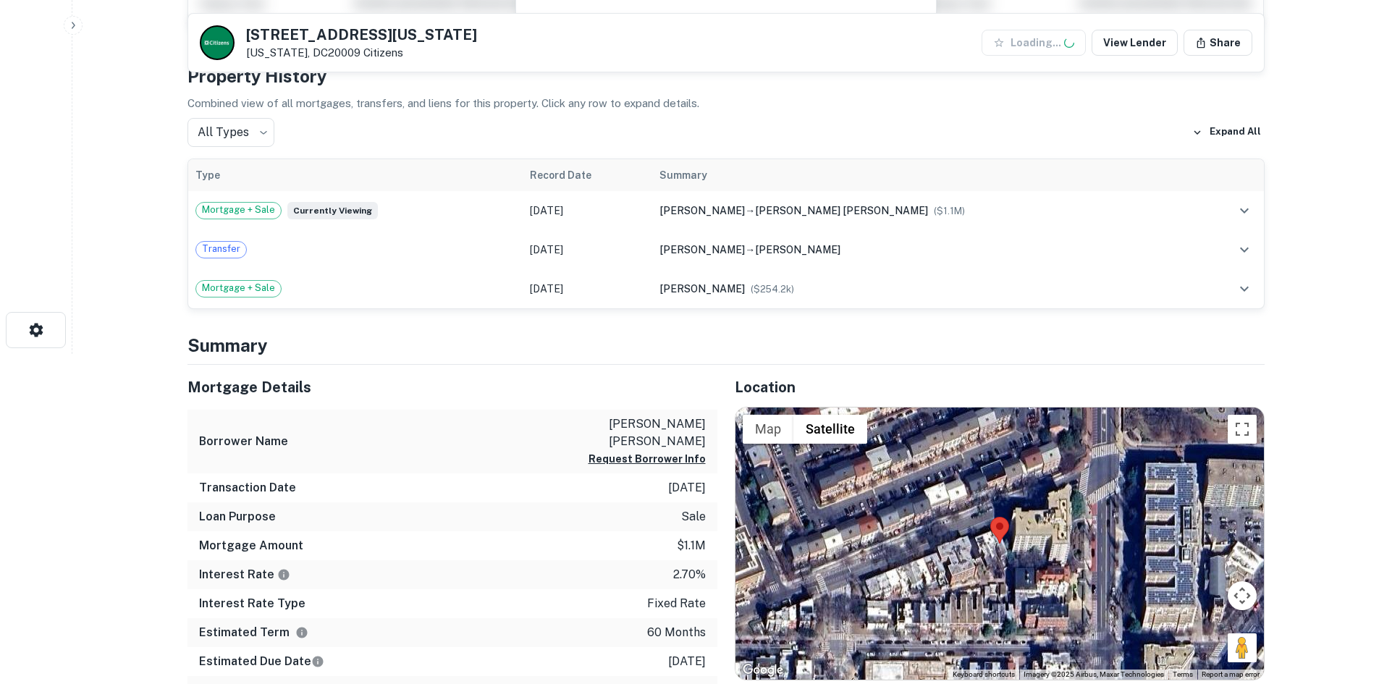
scroll to position [434, 0]
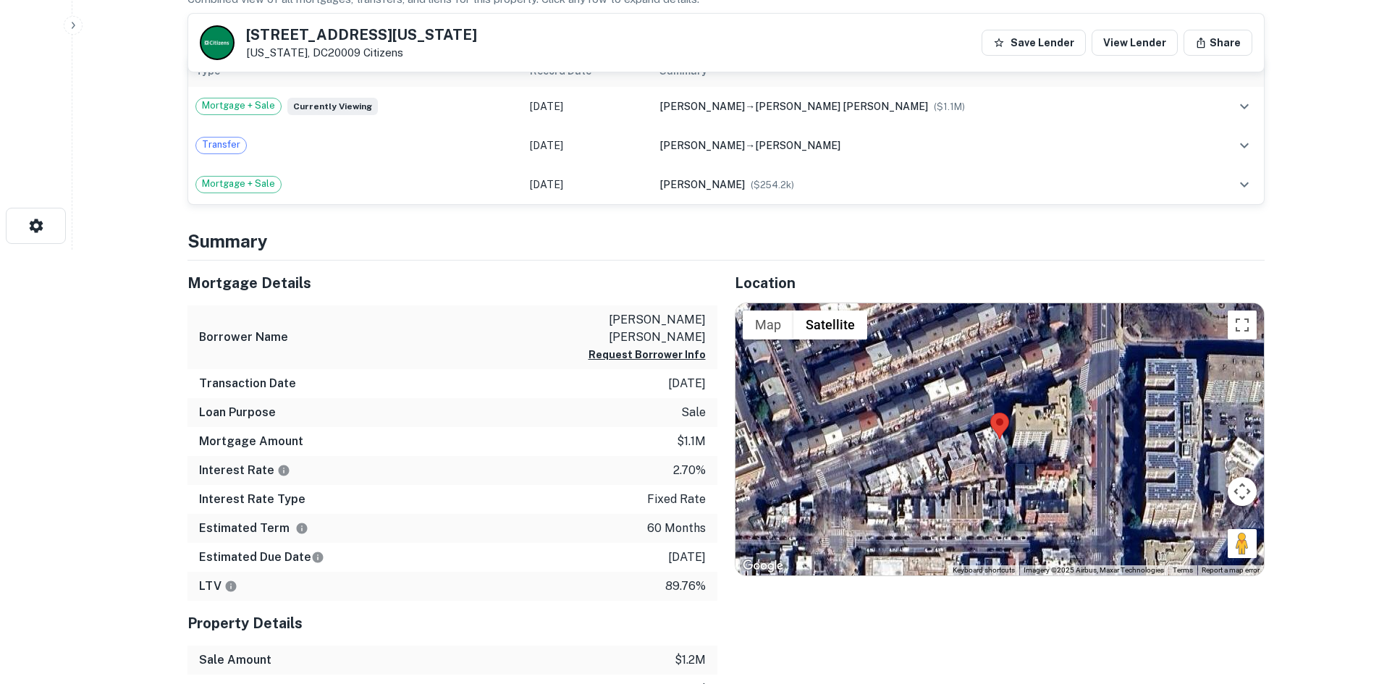
drag, startPoint x: 1232, startPoint y: 543, endPoint x: 1012, endPoint y: 439, distance: 242.8
click at [1012, 439] on div "Map Terrain Satellite Labels Keyboard shortcuts Map Data Imagery ©2025 Airbus, …" at bounding box center [999, 439] width 528 height 272
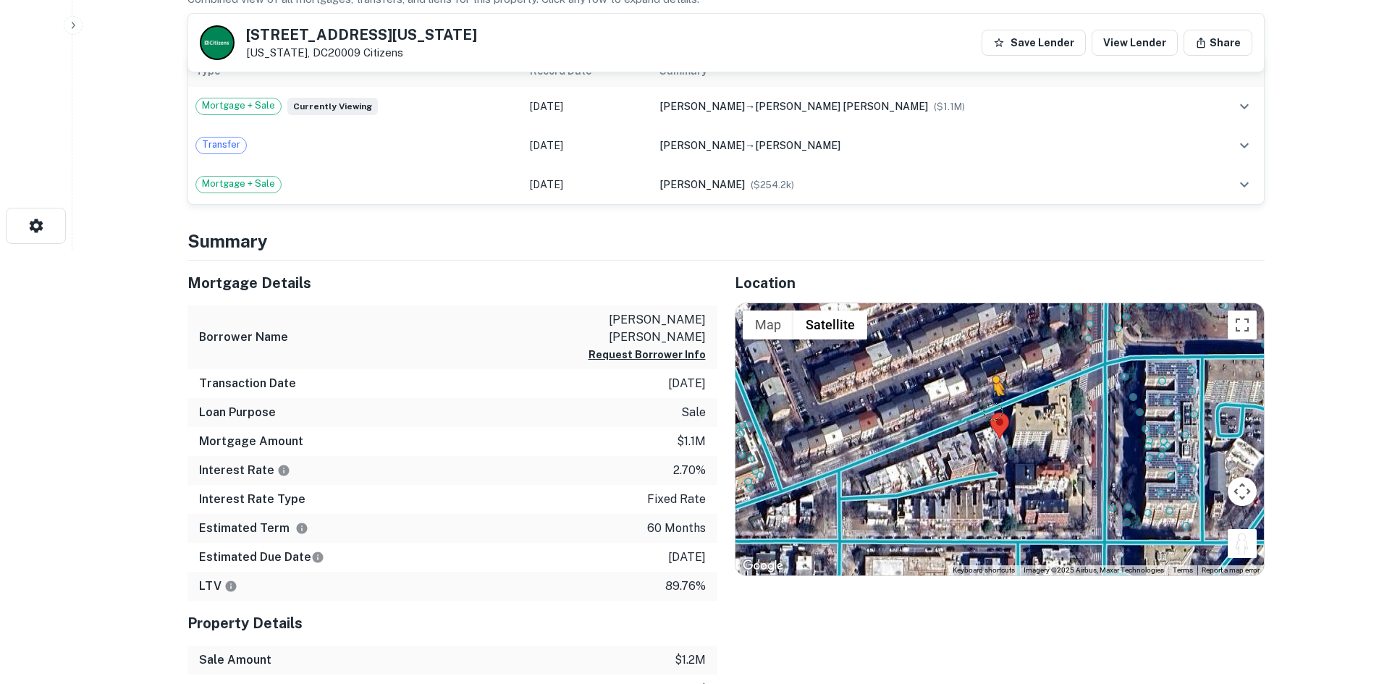
drag, startPoint x: 1246, startPoint y: 555, endPoint x: 992, endPoint y: 410, distance: 293.4
click at [992, 410] on div "To activate drag with keyboard, press Alt + Enter. Once in keyboard drag state,…" at bounding box center [999, 439] width 528 height 272
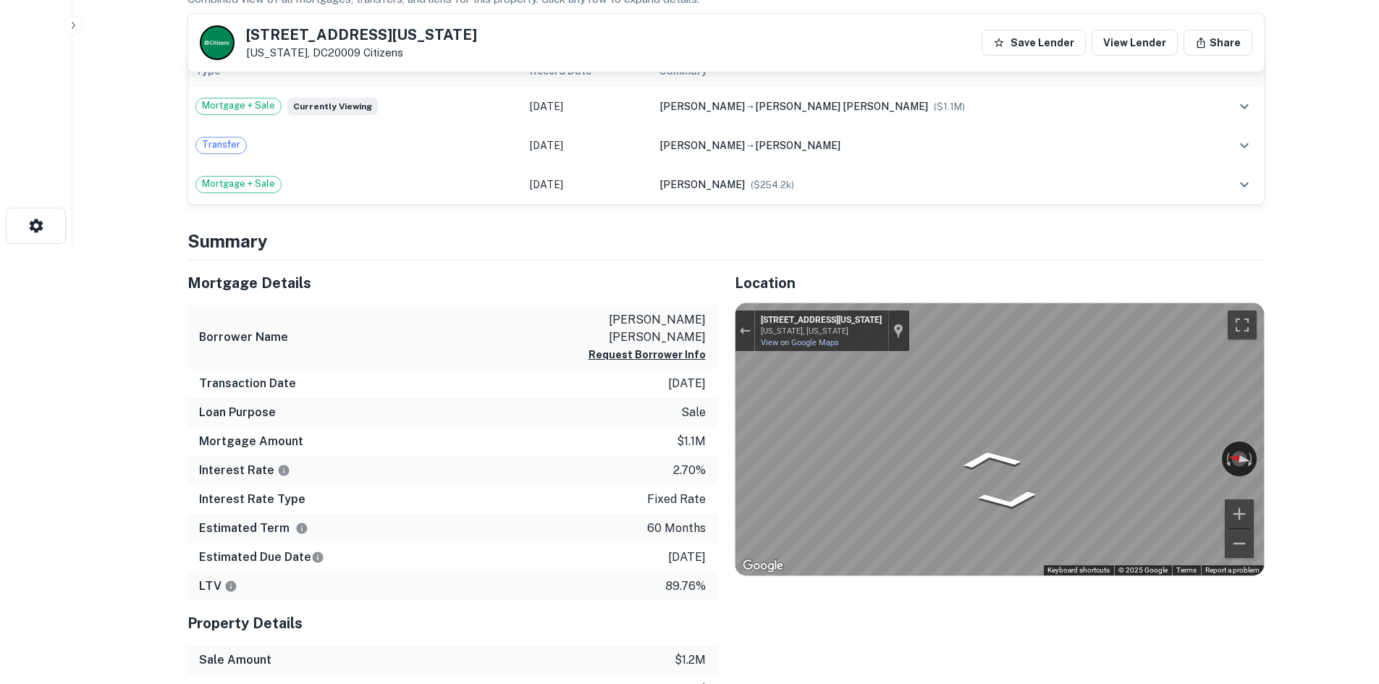
click at [651, 381] on div "Mortgage Details Borrower Name swanson john bradley Request Borrower Info Trans…" at bounding box center [717, 555] width 1094 height 588
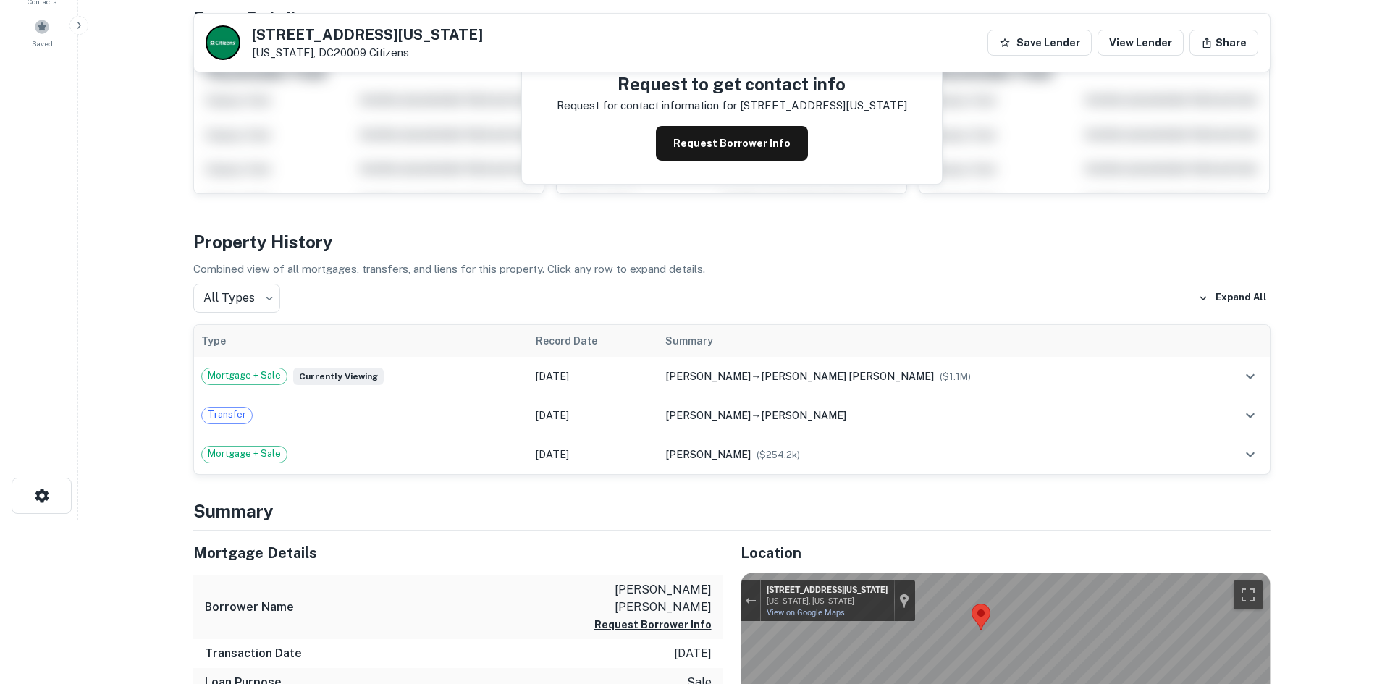
scroll to position [0, 0]
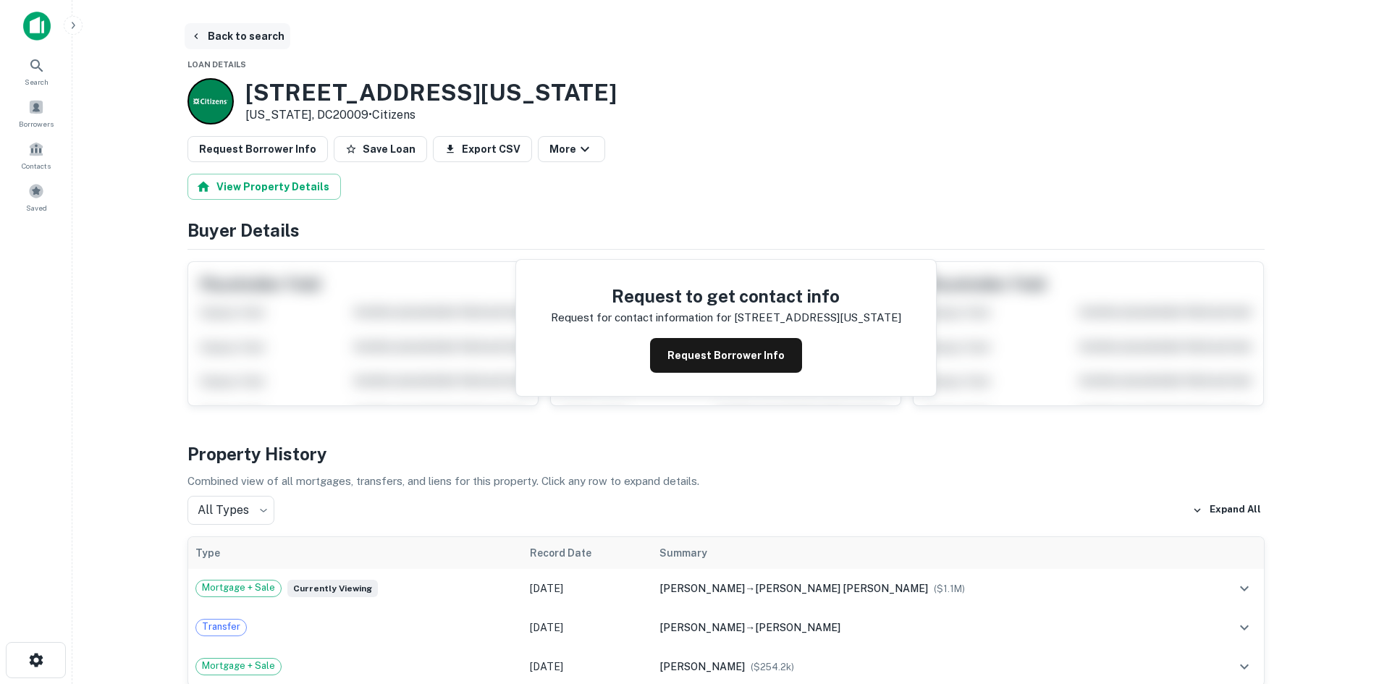
click at [242, 31] on button "Back to search" at bounding box center [238, 36] width 106 height 26
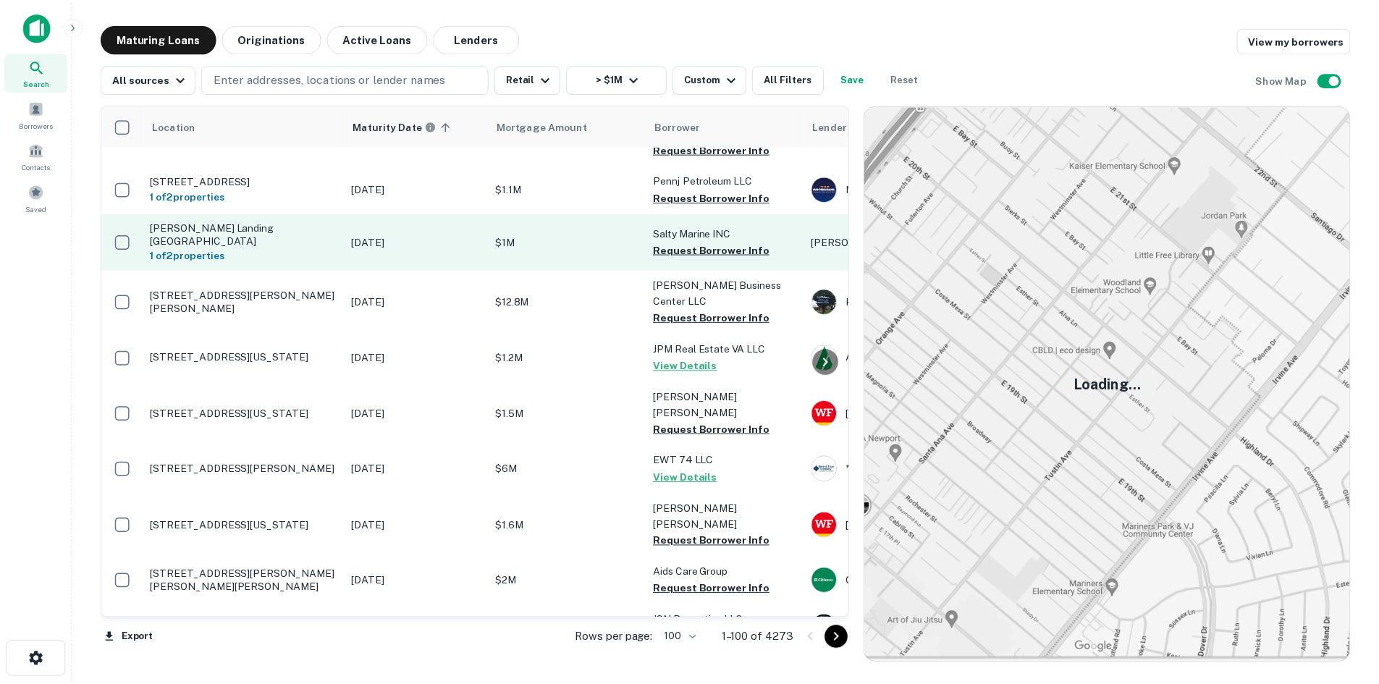
scroll to position [3433, 0]
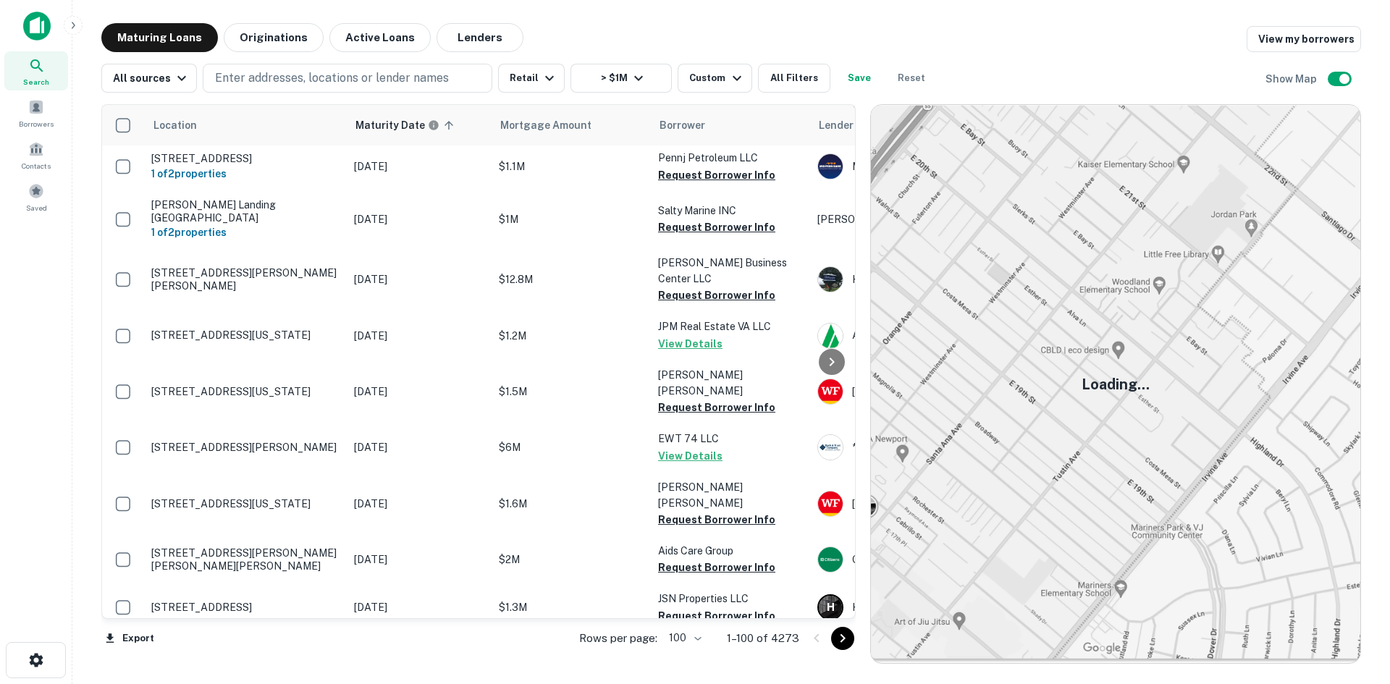
click at [292, 649] on p "7505 Richmond Rd Williamsburg, VA23188" at bounding box center [245, 655] width 188 height 13
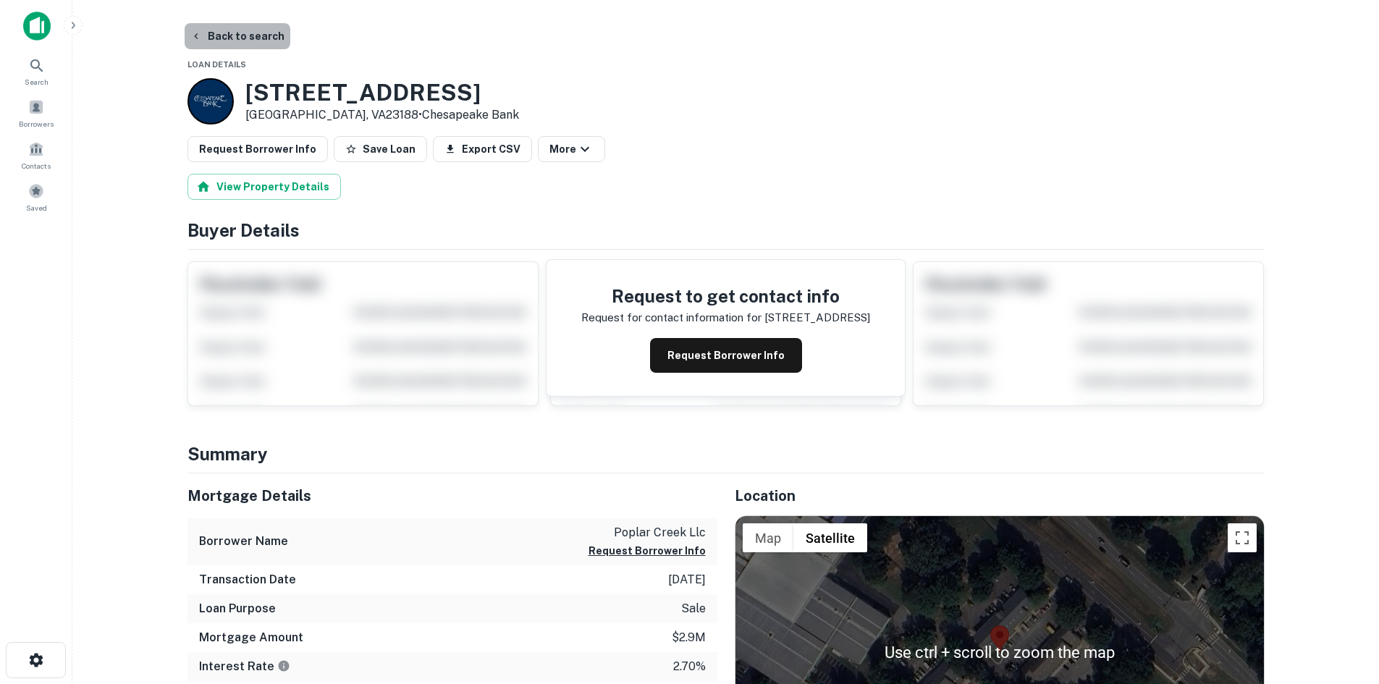
click at [252, 47] on button "Back to search" at bounding box center [238, 36] width 106 height 26
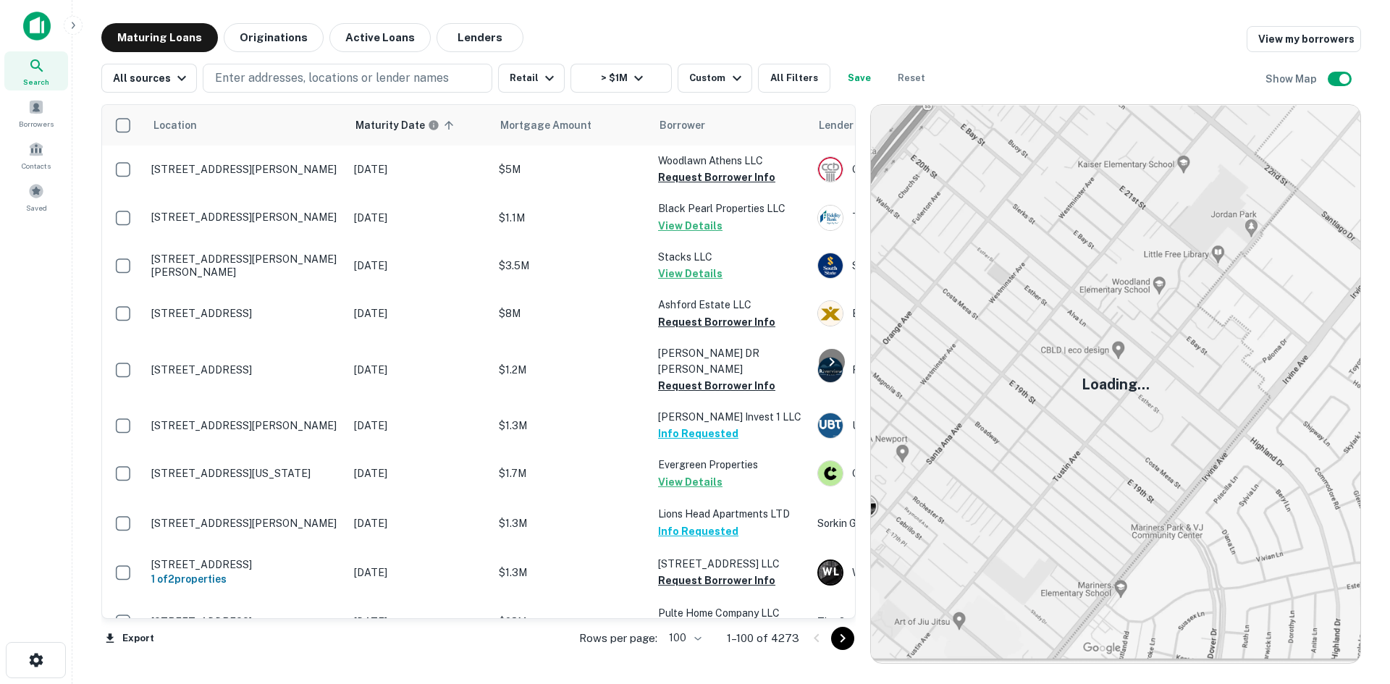
scroll to position [3433, 0]
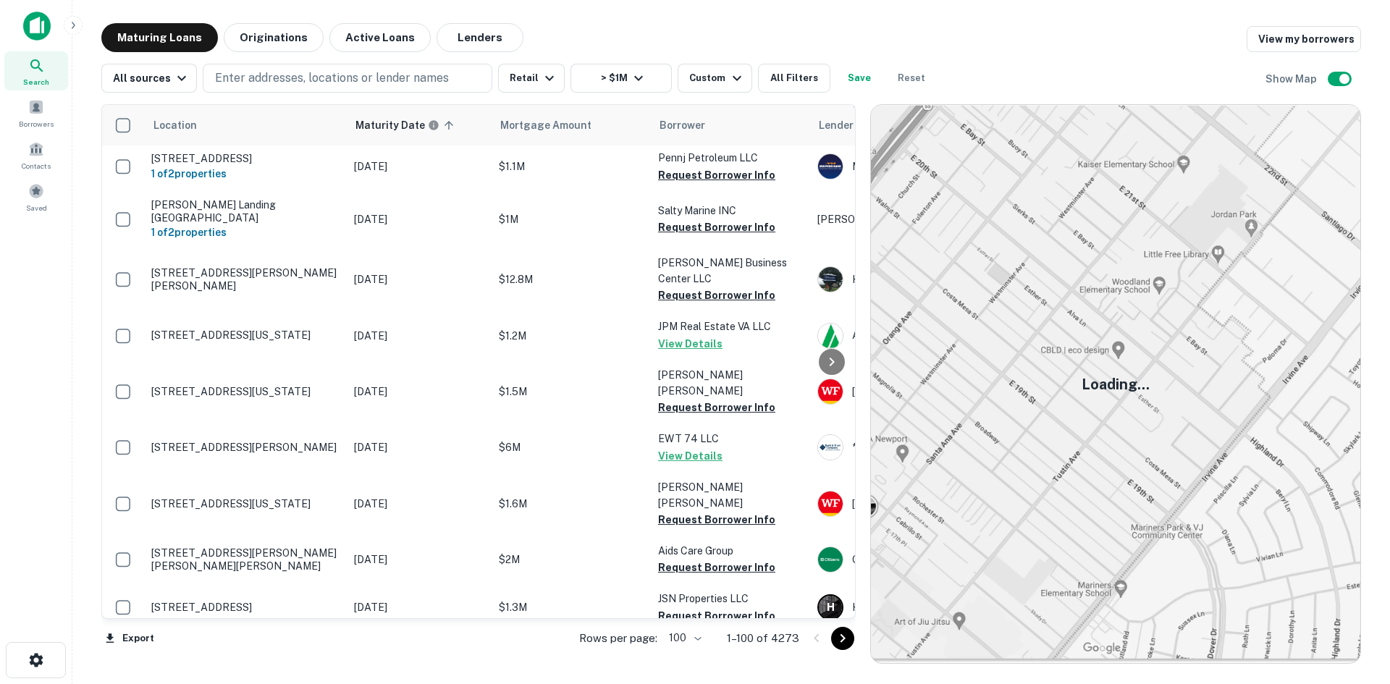
click at [834, 632] on icon "Go to next page" at bounding box center [842, 638] width 17 height 17
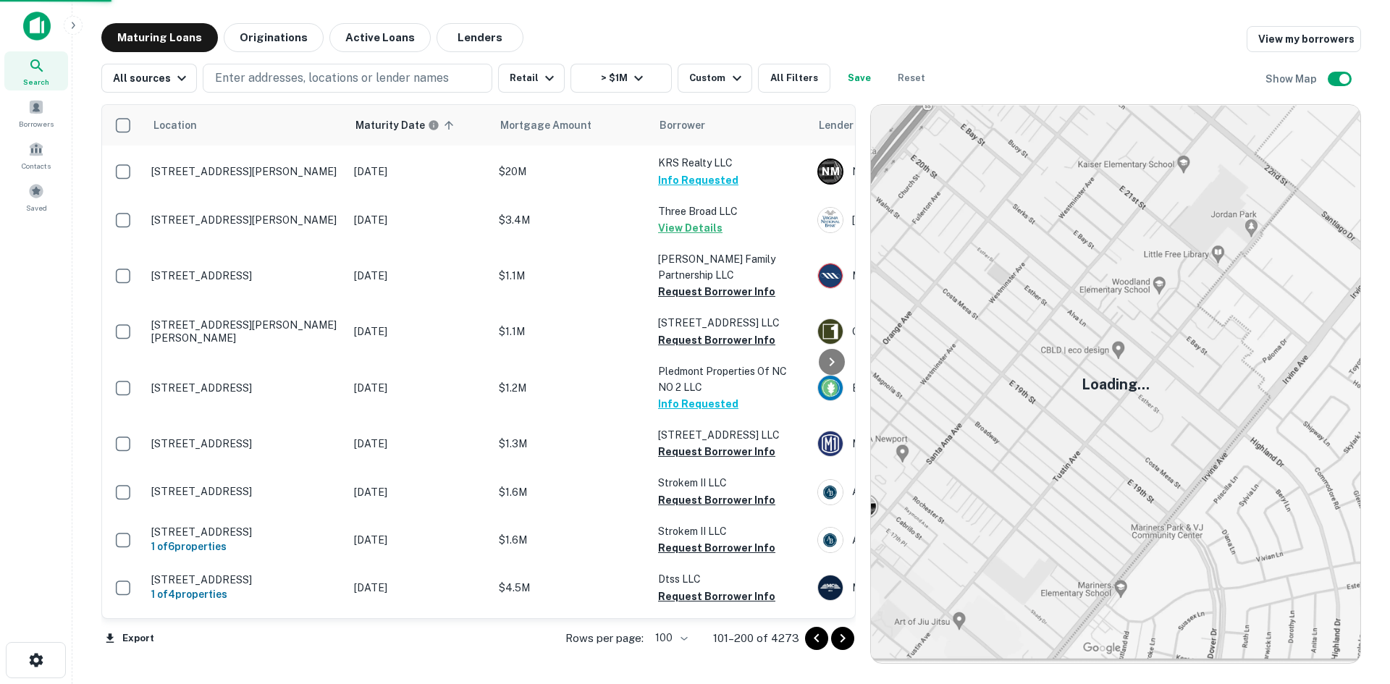
click at [834, 632] on icon "Go to next page" at bounding box center [842, 638] width 17 height 17
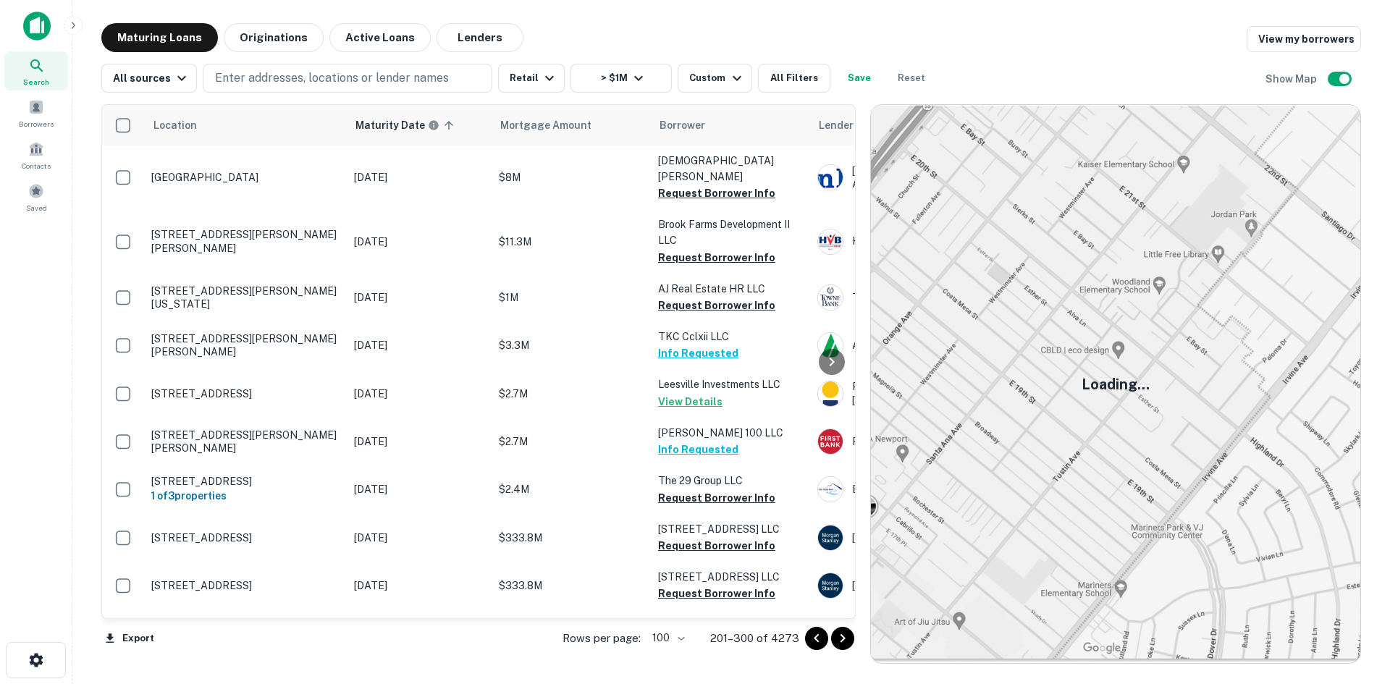
scroll to position [4012, 0]
drag, startPoint x: 835, startPoint y: 634, endPoint x: 826, endPoint y: 611, distance: 25.0
click at [835, 634] on icon "Go to next page" at bounding box center [842, 638] width 17 height 17
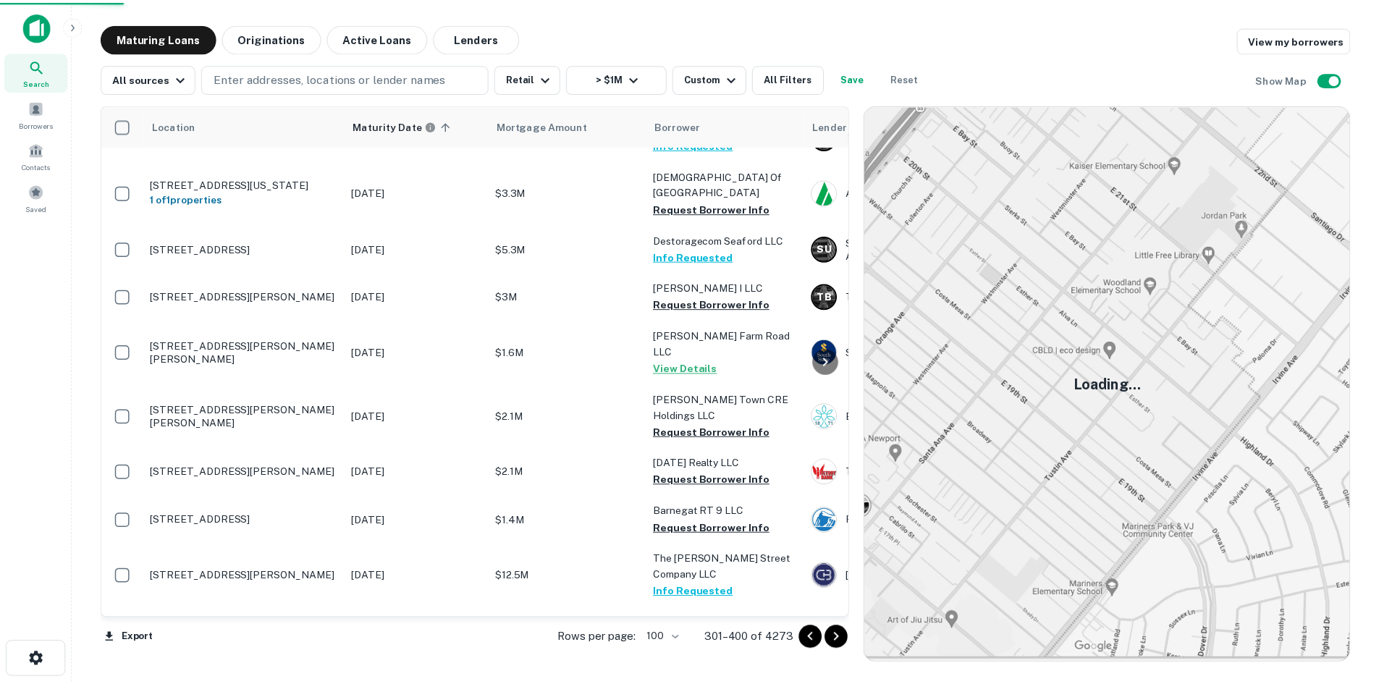
scroll to position [4012, 0]
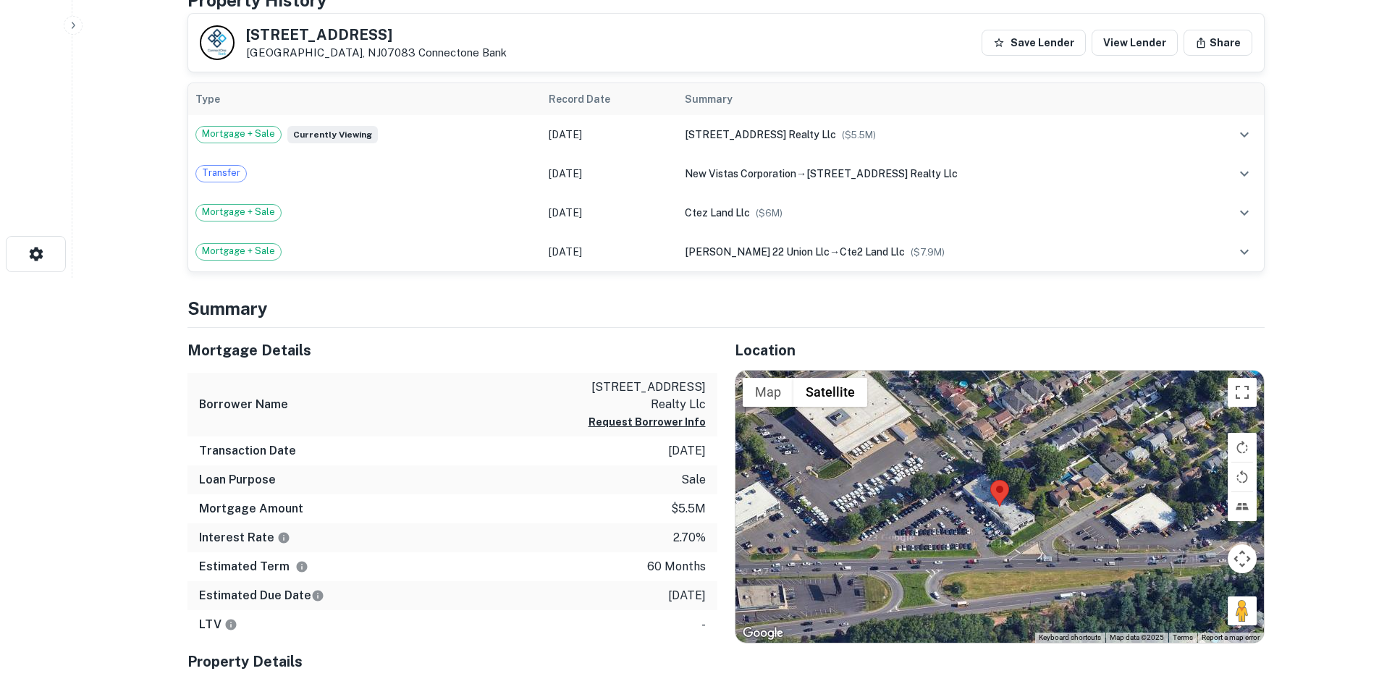
scroll to position [434, 0]
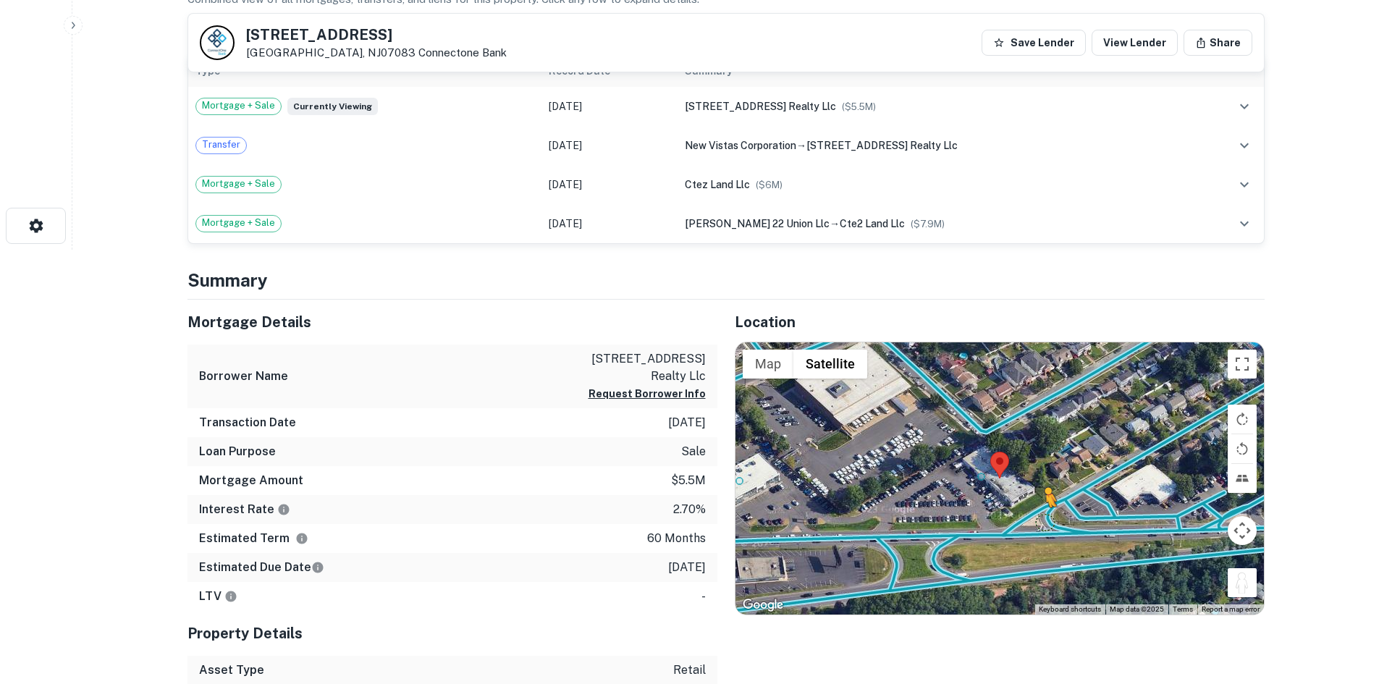
drag, startPoint x: 1241, startPoint y: 584, endPoint x: 1044, endPoint y: 520, distance: 207.8
click at [1044, 520] on div "To activate drag with keyboard, press Alt + Enter. Once in keyboard drag state,…" at bounding box center [999, 478] width 528 height 272
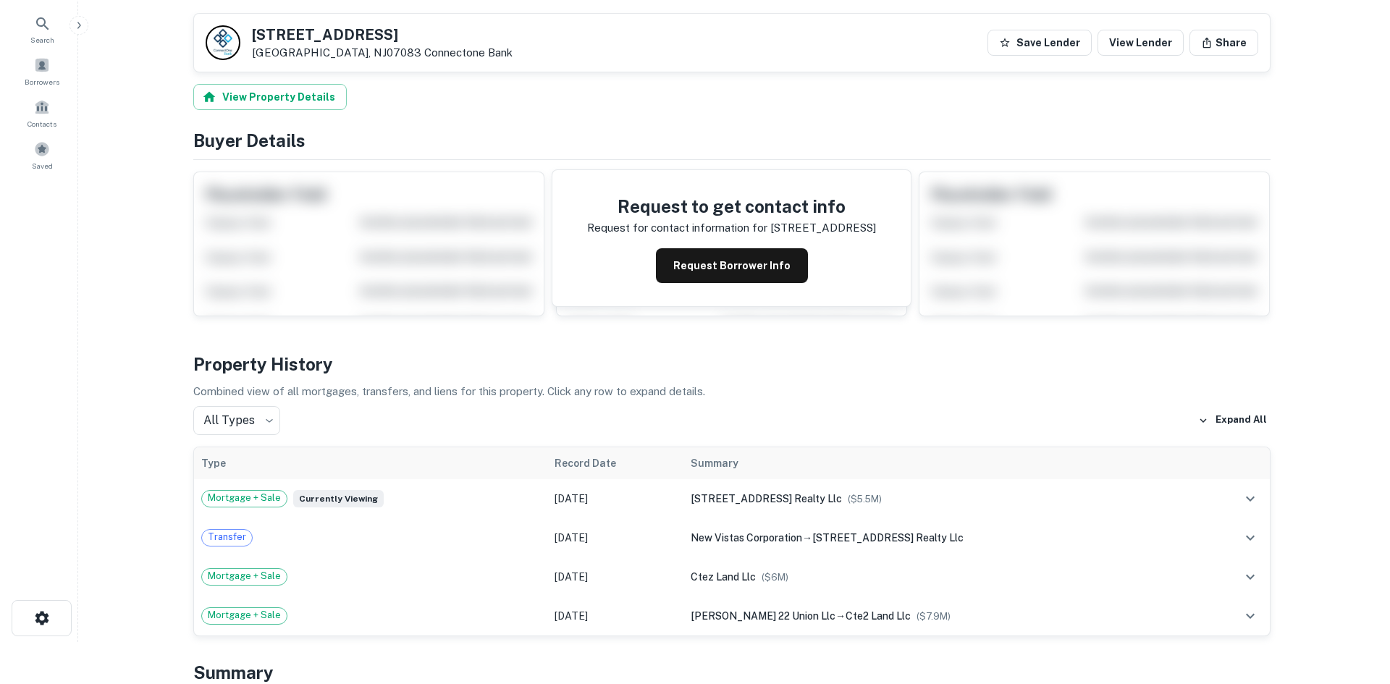
scroll to position [0, 0]
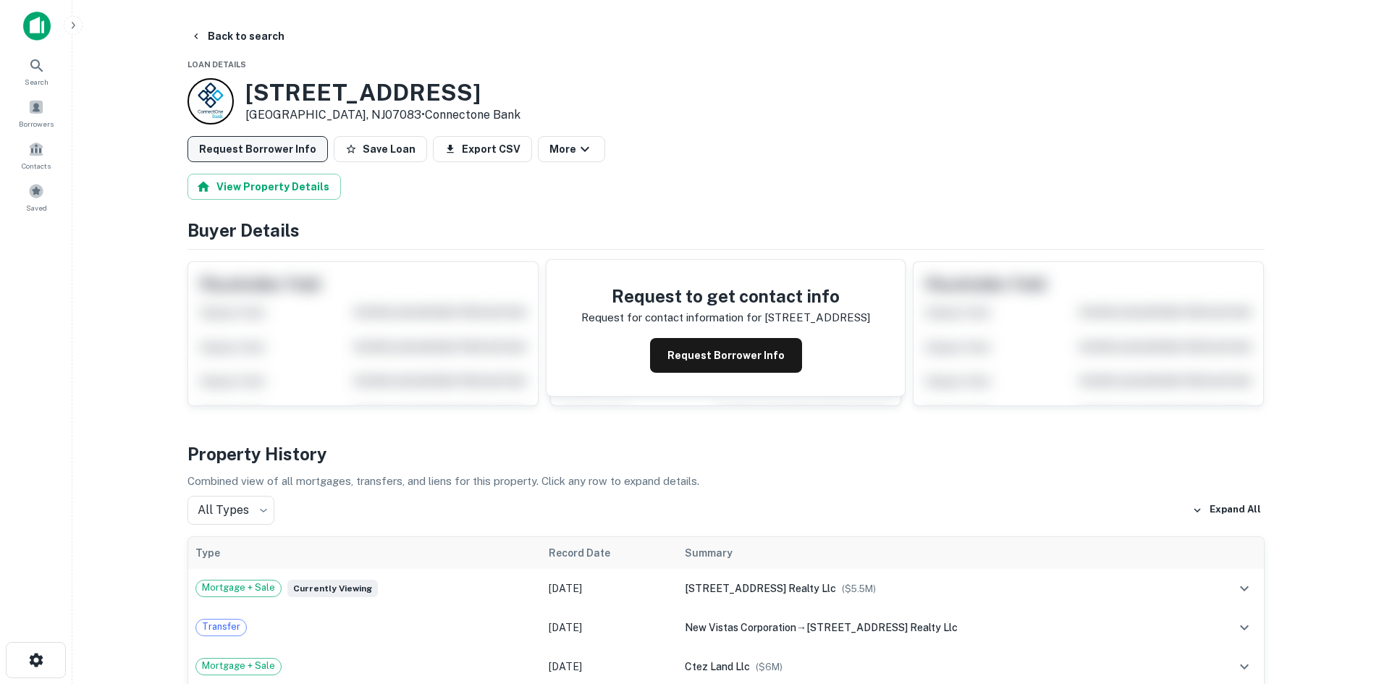
click at [272, 140] on button "Request Borrower Info" at bounding box center [257, 149] width 140 height 26
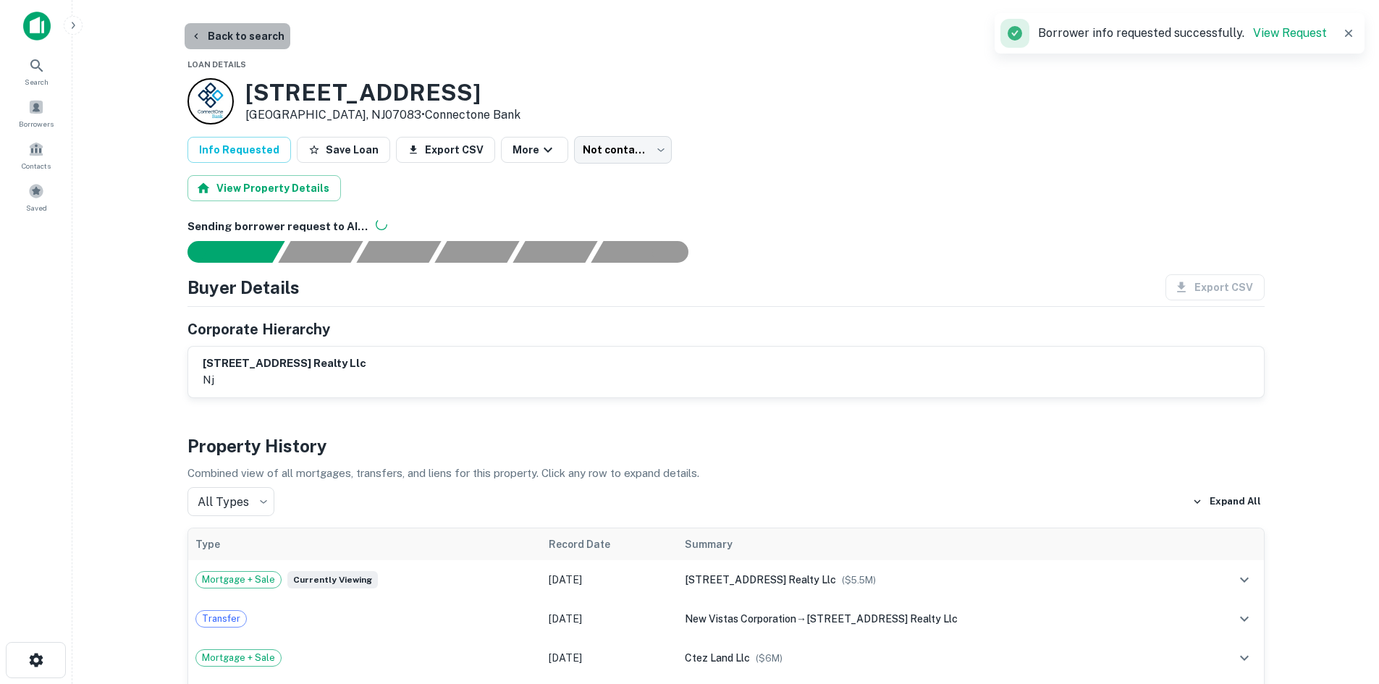
click at [249, 37] on button "Back to search" at bounding box center [238, 36] width 106 height 26
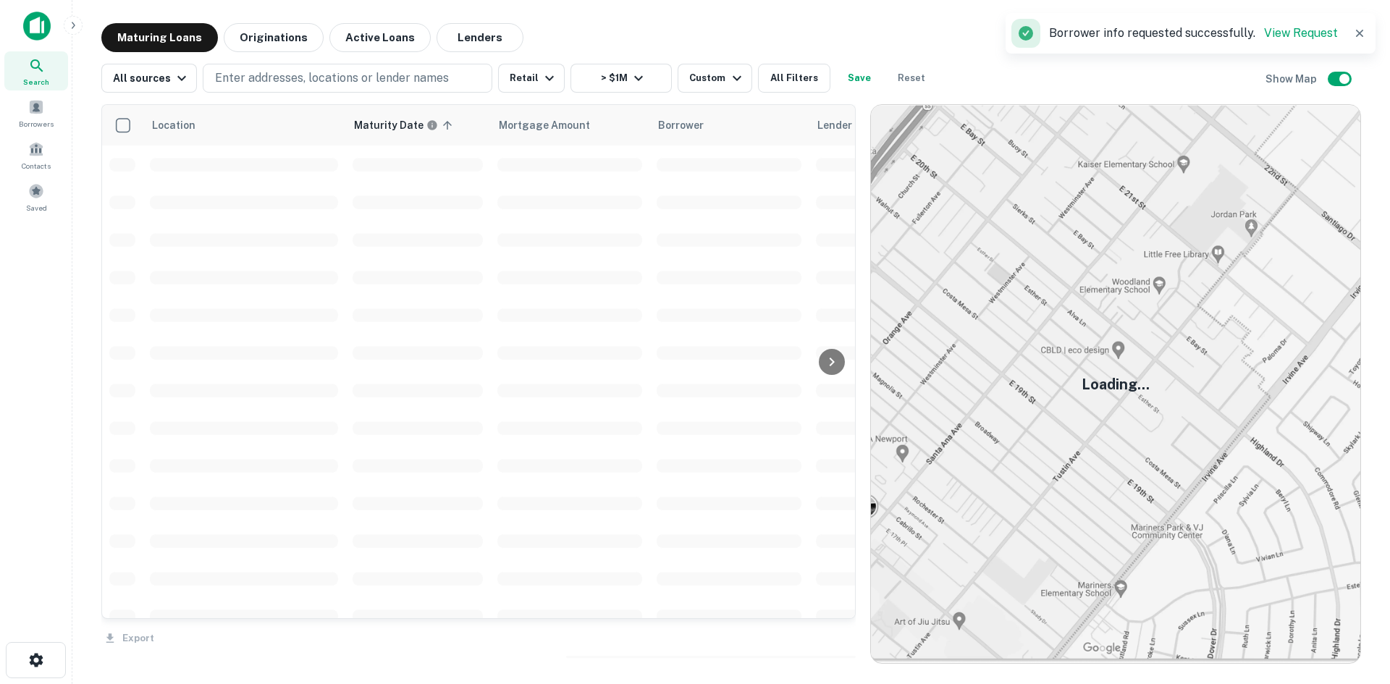
scroll to position [3302, 0]
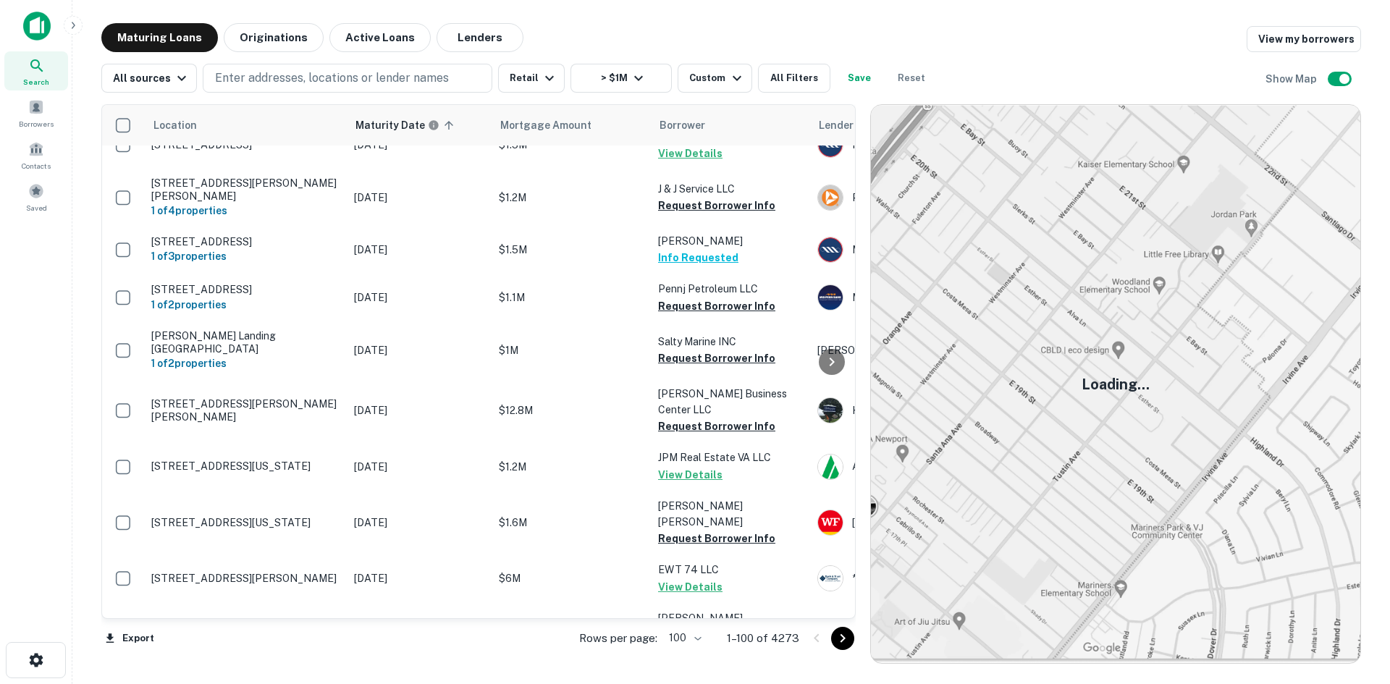
click at [838, 638] on icon "Go to next page" at bounding box center [842, 638] width 17 height 17
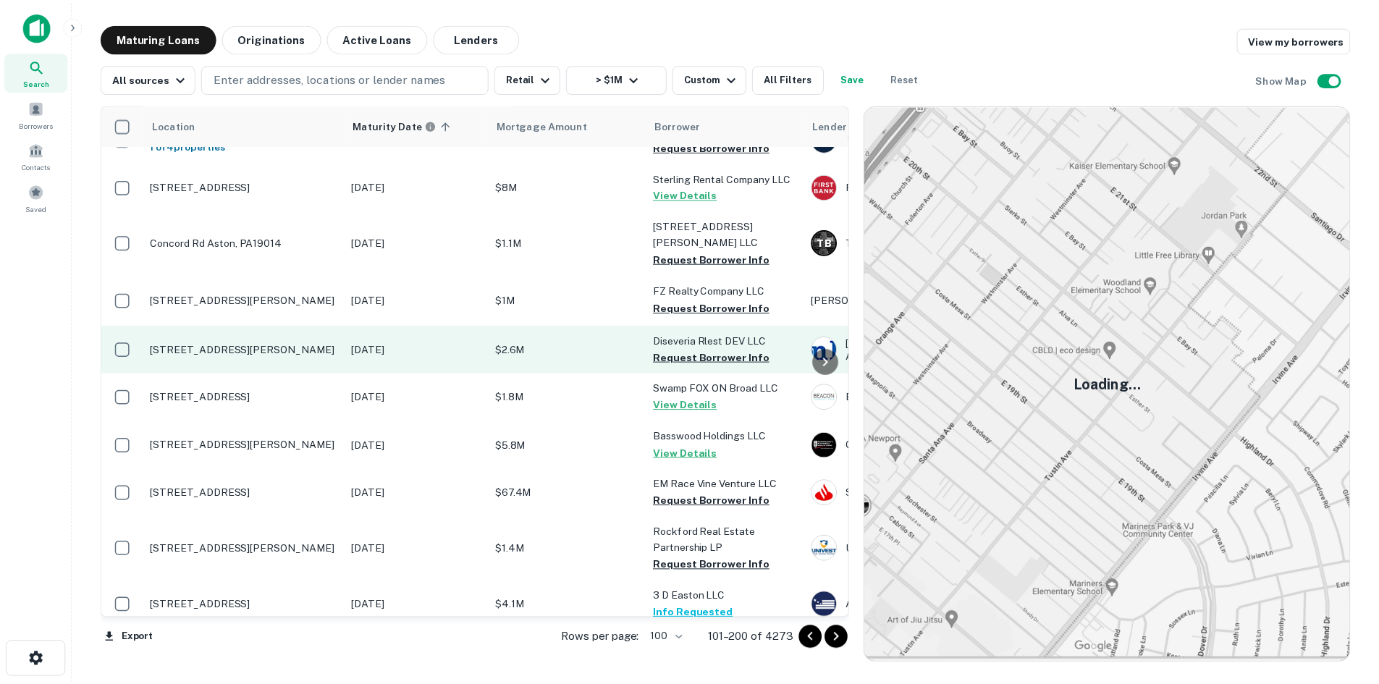
scroll to position [3953, 0]
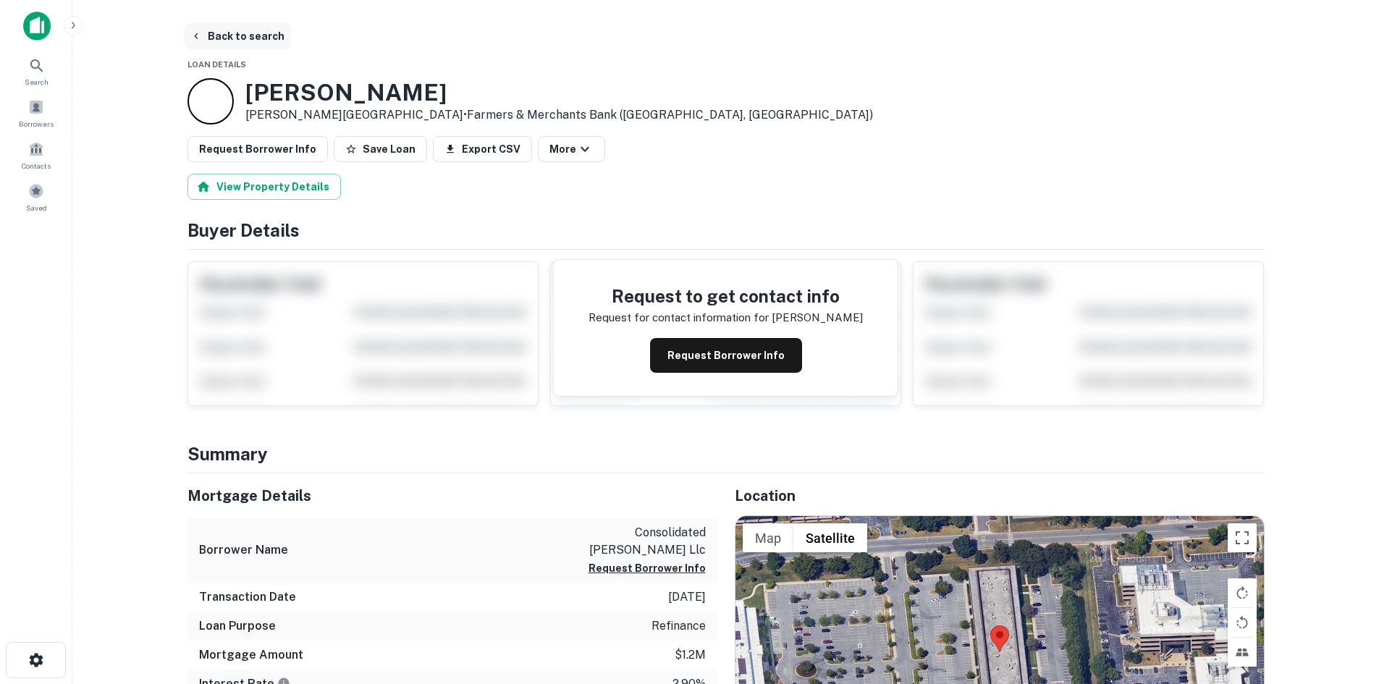
click at [255, 38] on button "Back to search" at bounding box center [238, 36] width 106 height 26
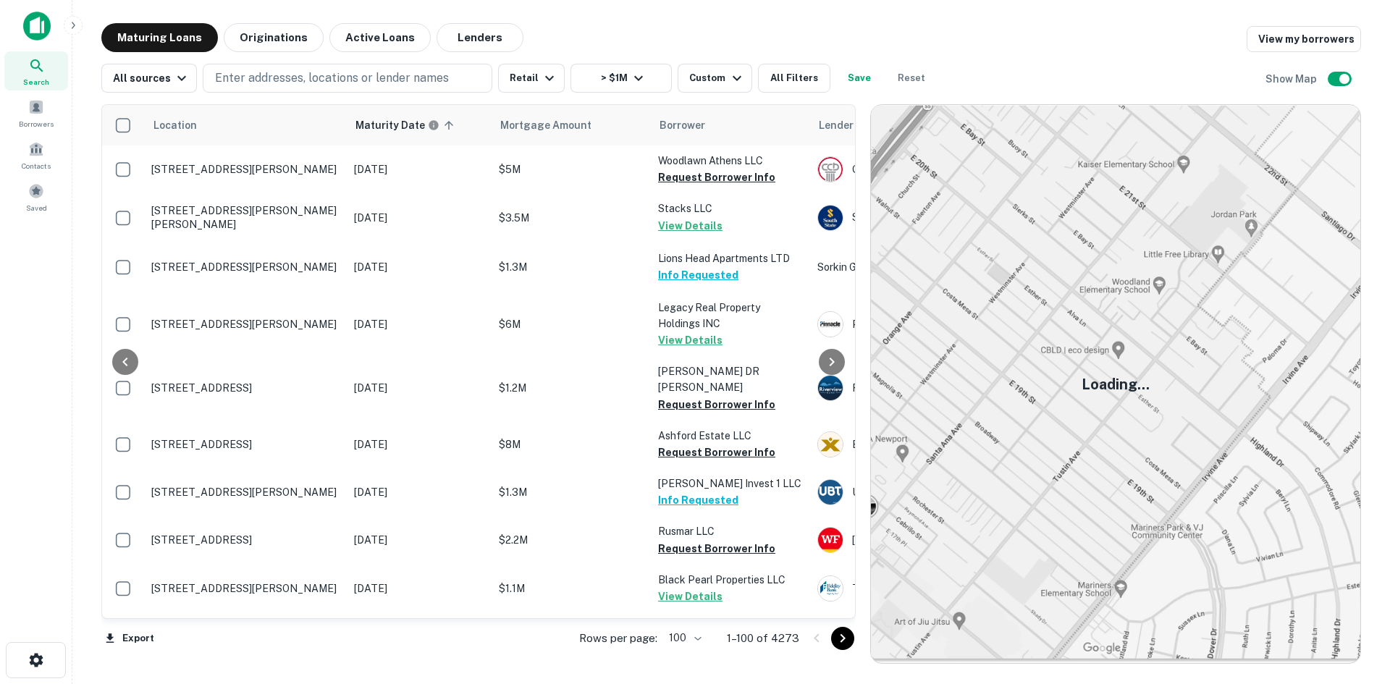
scroll to position [3953, 0]
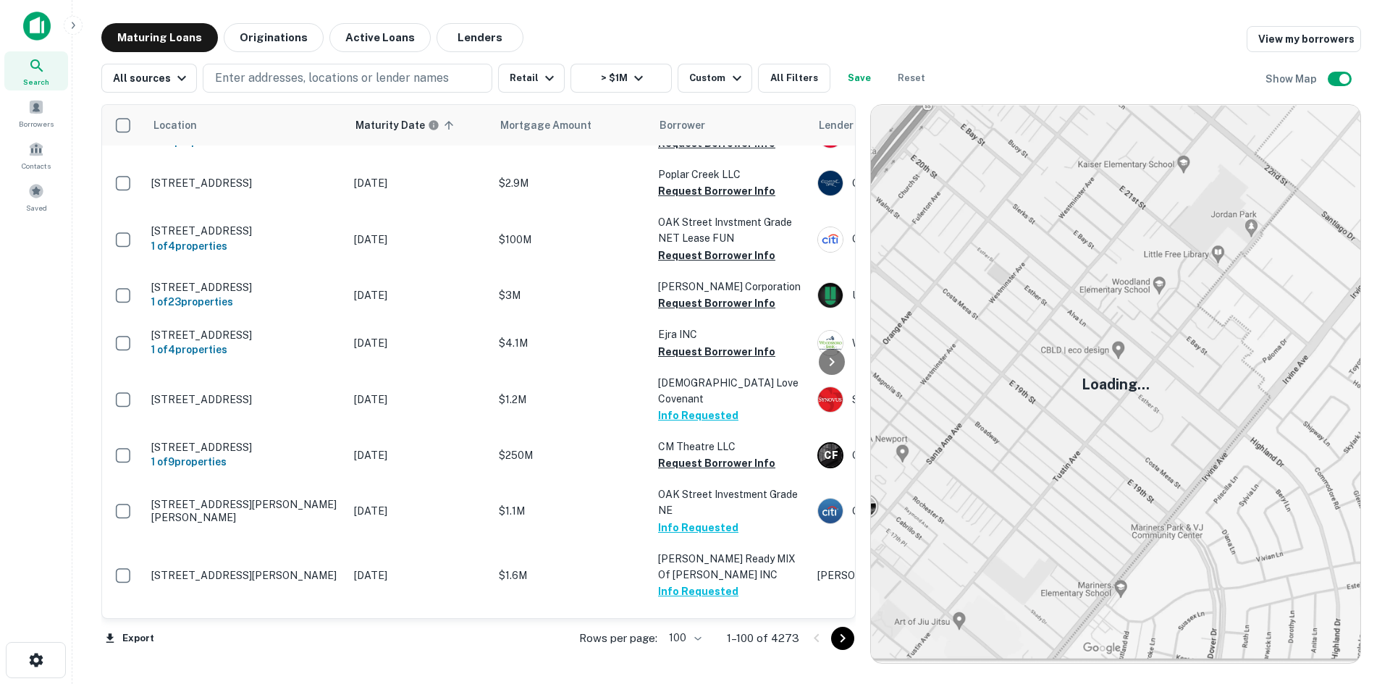
click at [840, 645] on icon "Go to next page" at bounding box center [842, 638] width 17 height 17
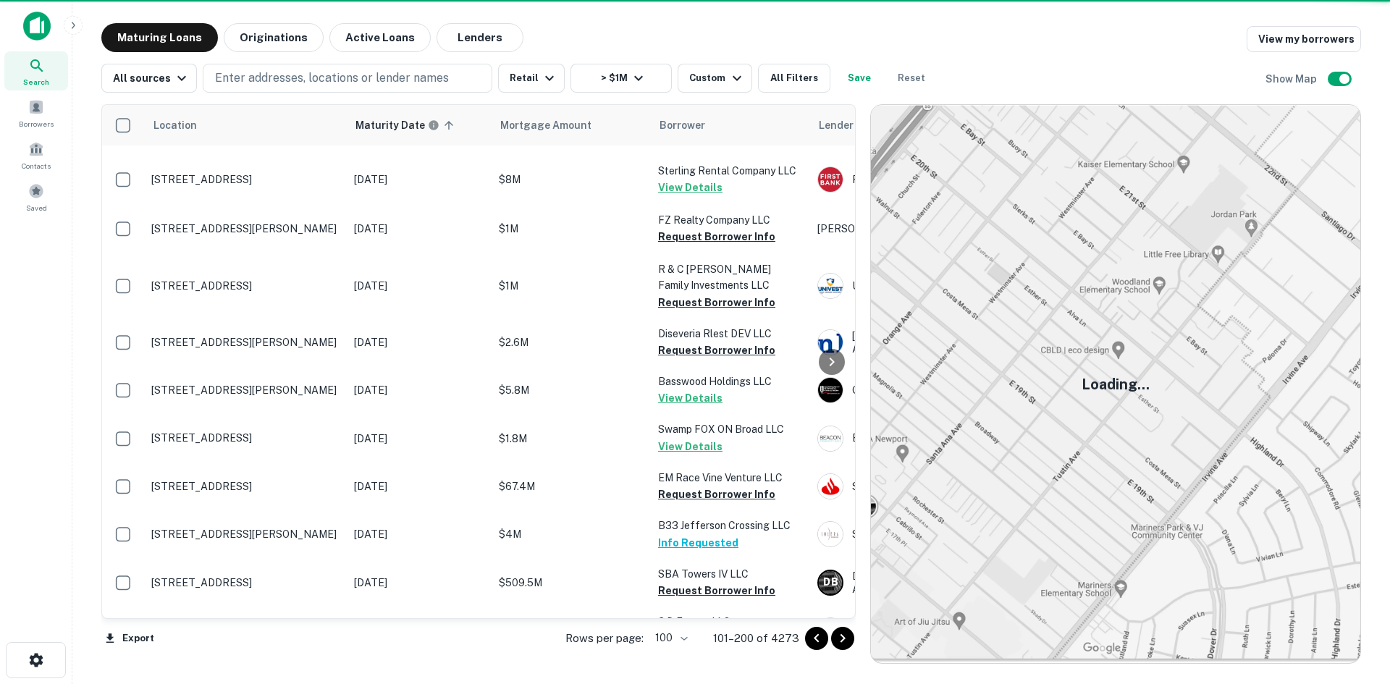
click at [840, 633] on icon "Go to next page" at bounding box center [842, 638] width 17 height 17
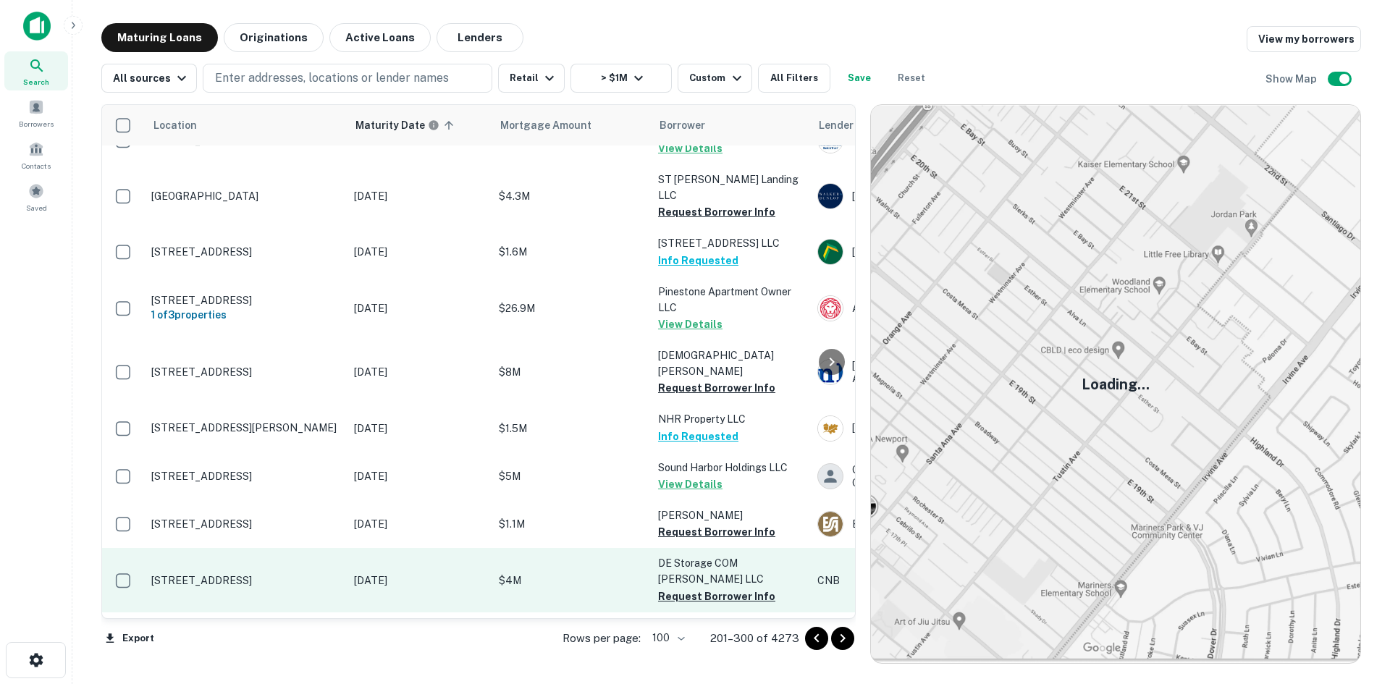
scroll to position [4665, 0]
click at [249, 573] on p "89 Duck Creek Pkwy Smyrna, DE19977" at bounding box center [245, 579] width 188 height 13
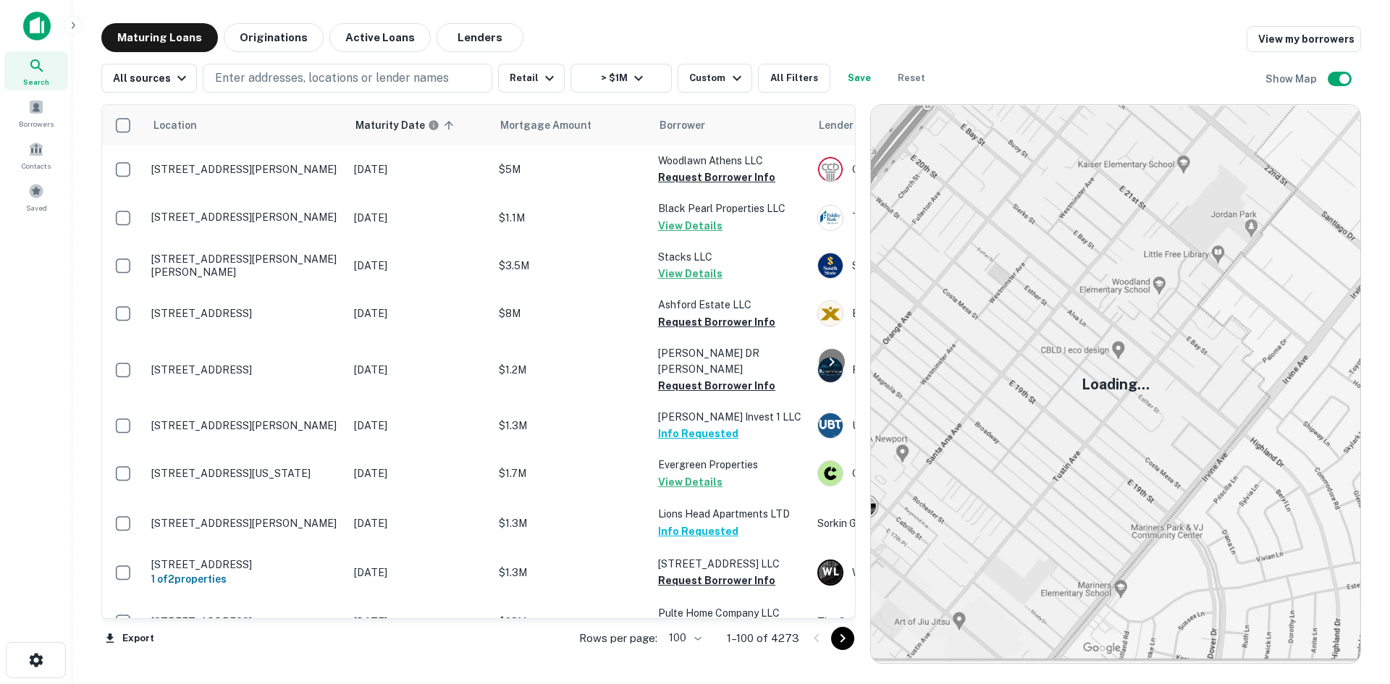
scroll to position [4632, 0]
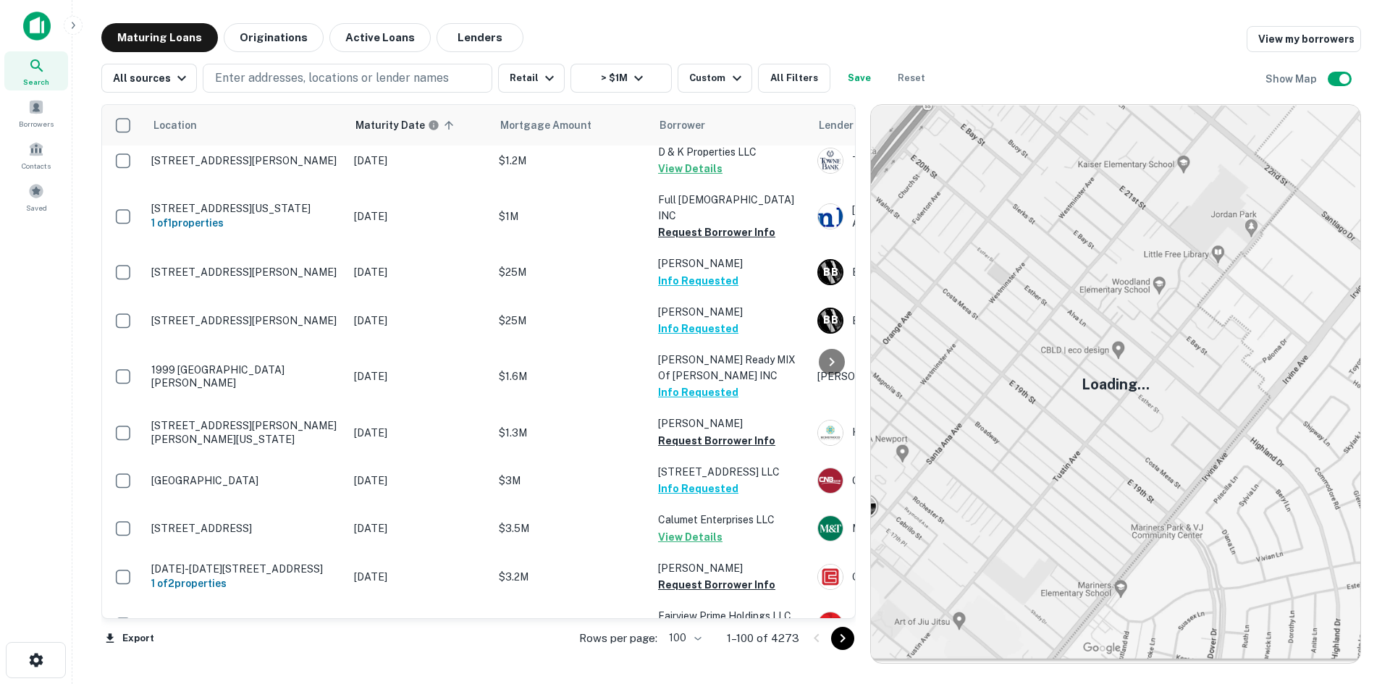
drag, startPoint x: 834, startPoint y: 638, endPoint x: 847, endPoint y: 638, distance: 13.0
click at [834, 641] on icon "Go to next page" at bounding box center [842, 638] width 17 height 17
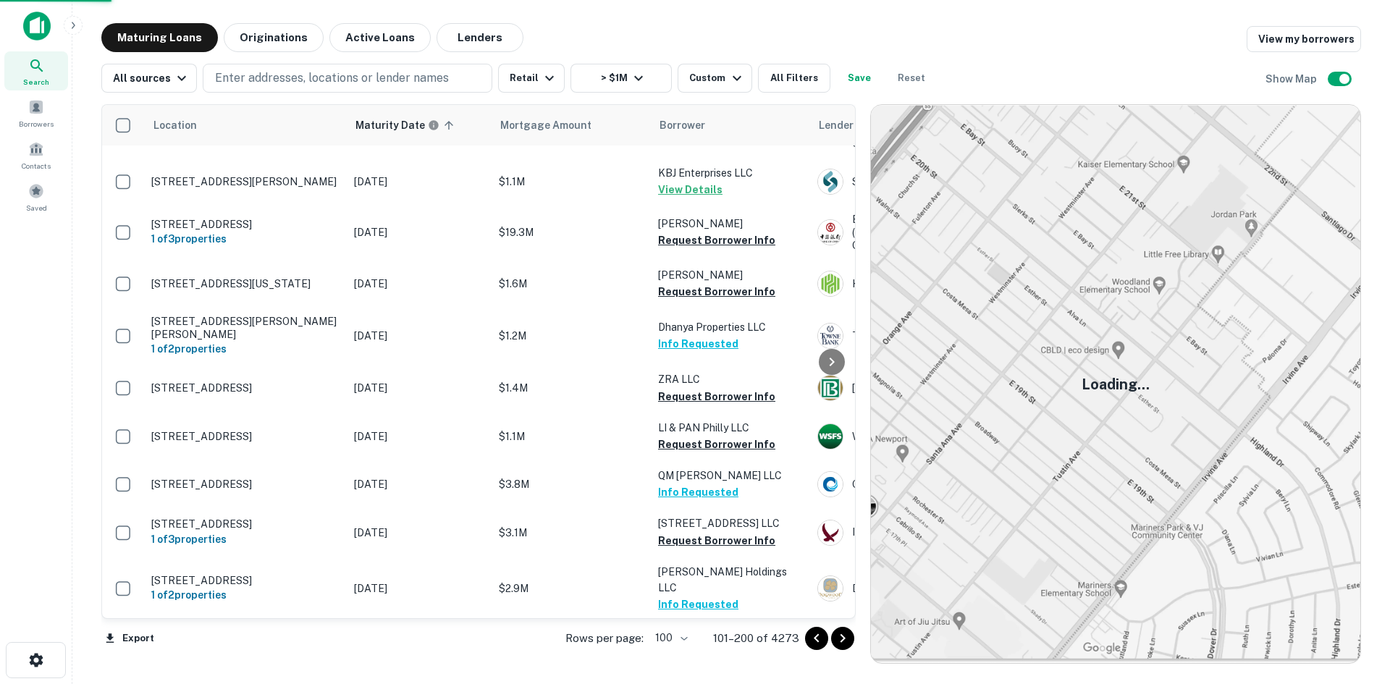
click at [849, 641] on icon "Go to next page" at bounding box center [842, 638] width 17 height 17
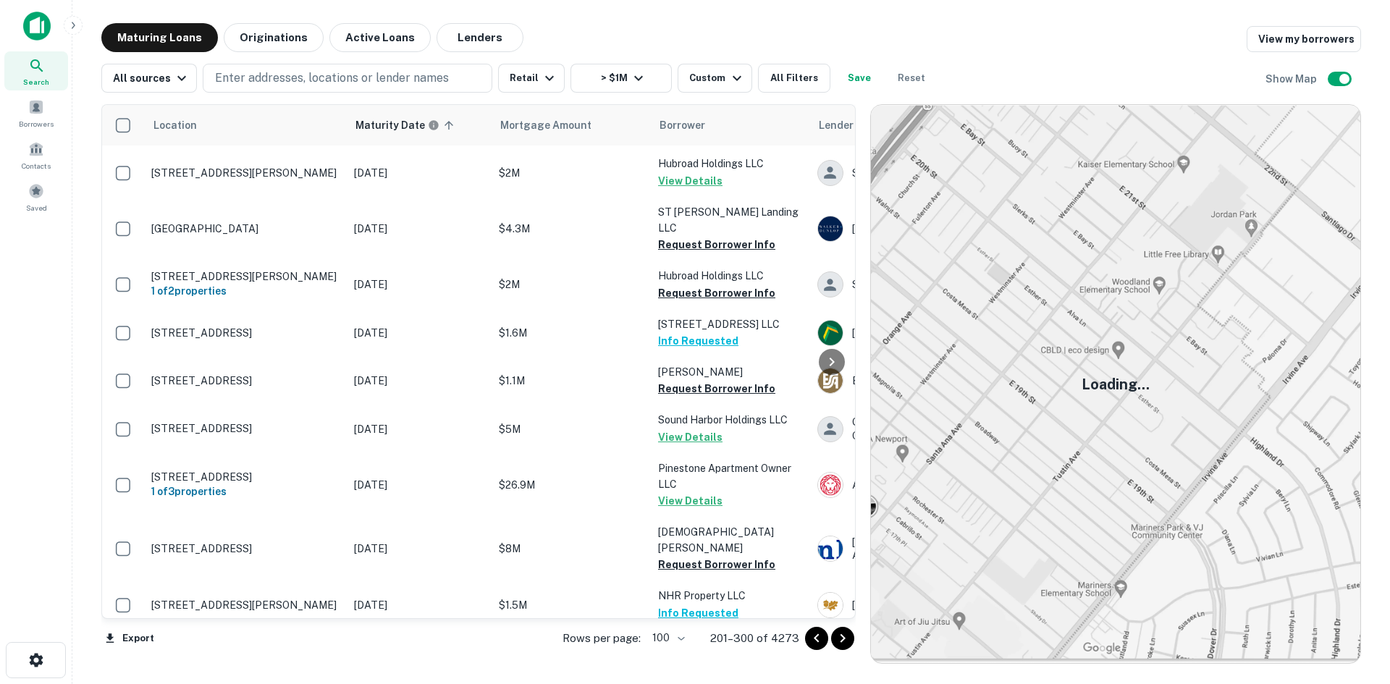
scroll to position [4663, 0]
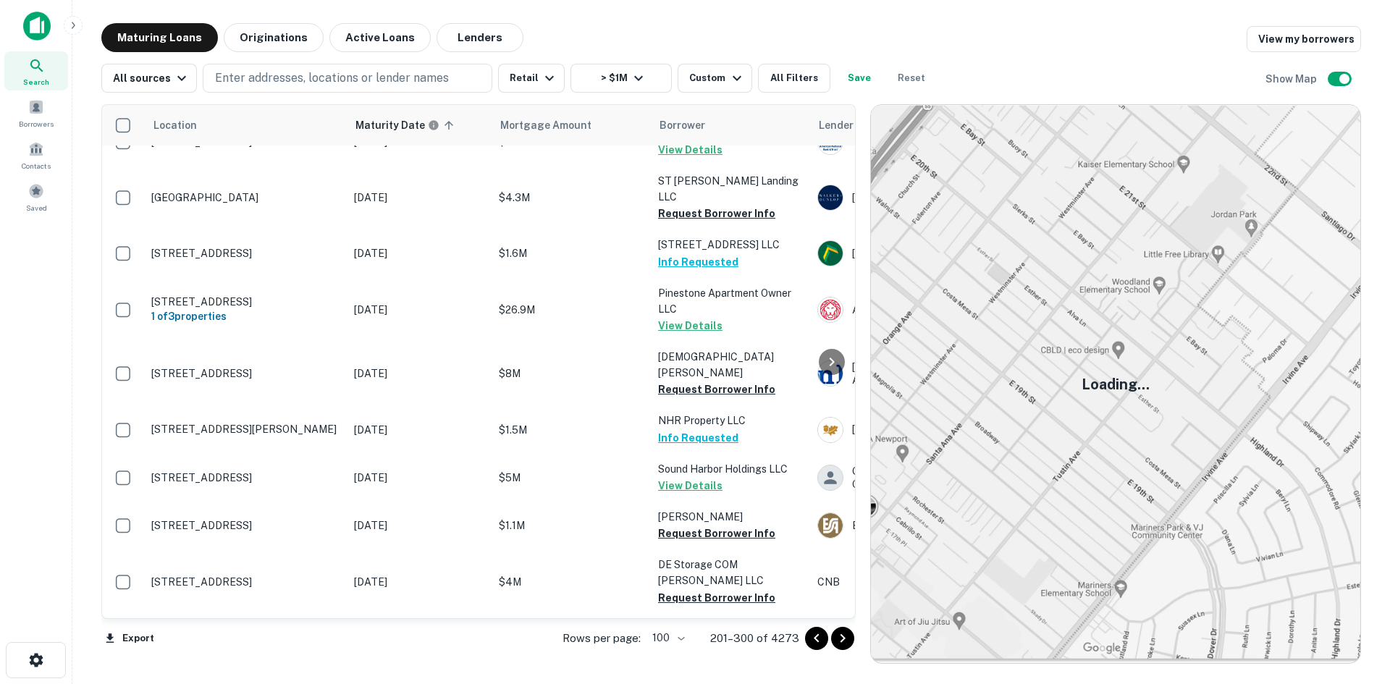
click at [841, 638] on icon "Go to next page" at bounding box center [842, 638] width 17 height 17
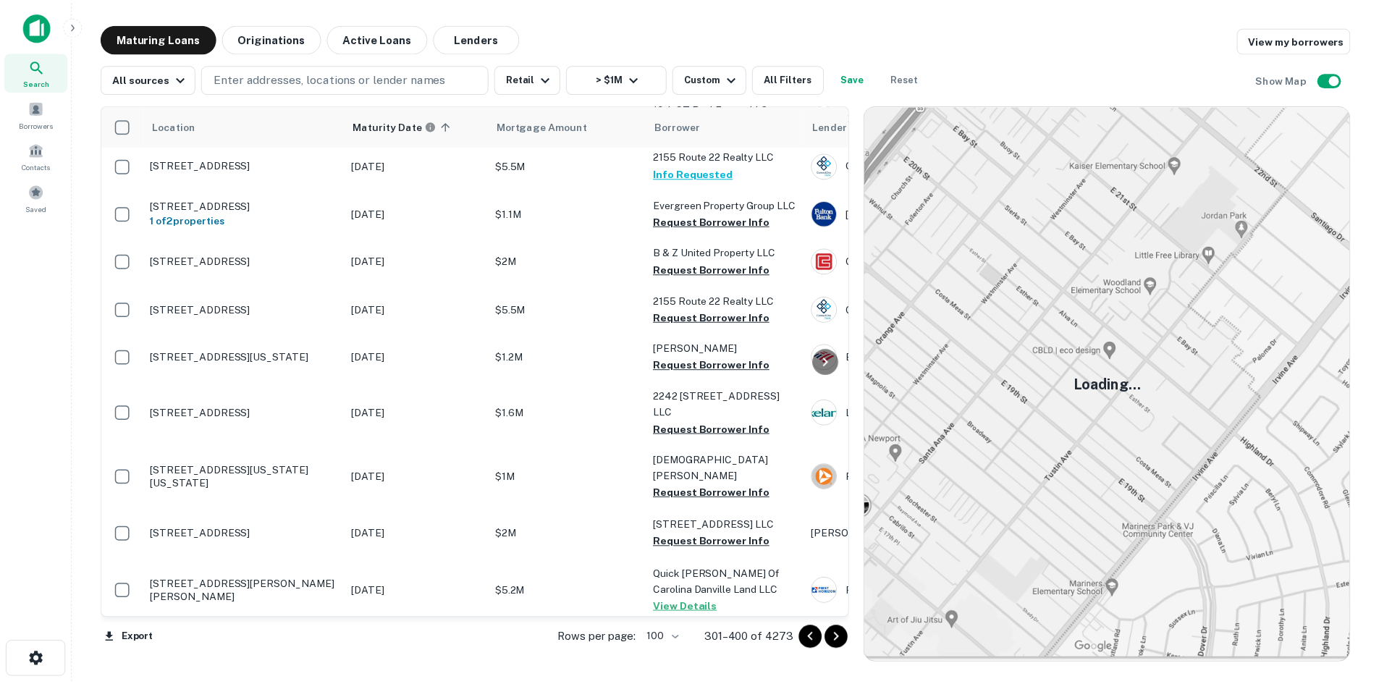
scroll to position [4542, 0]
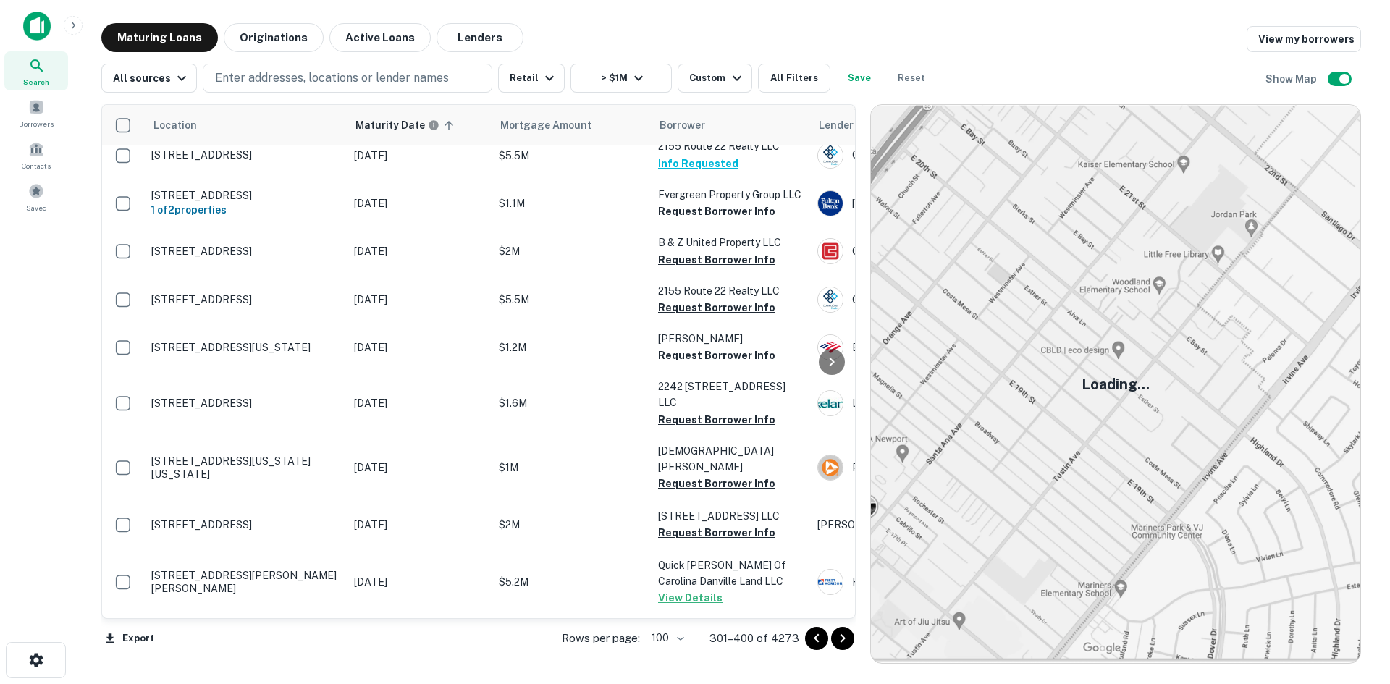
click at [282, 682] on p "121 White Horse Pike Clementon, NJ08021" at bounding box center [245, 688] width 188 height 13
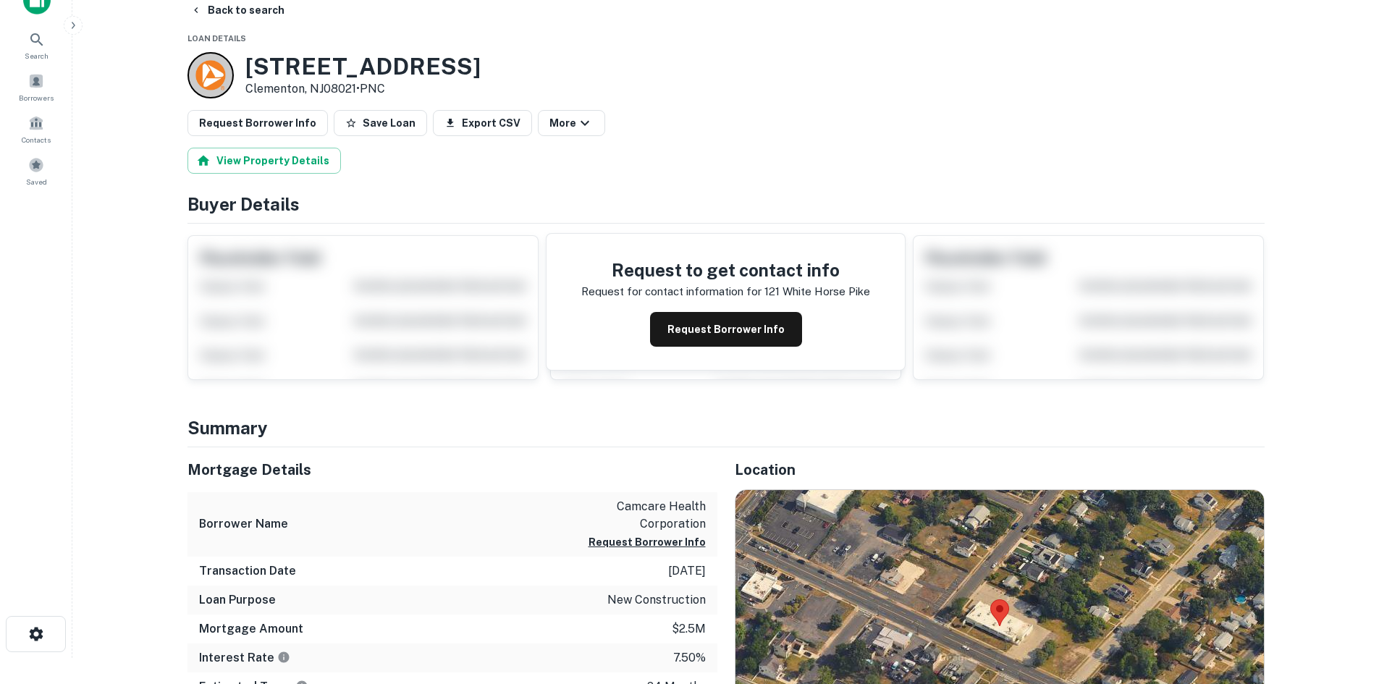
scroll to position [69, 0]
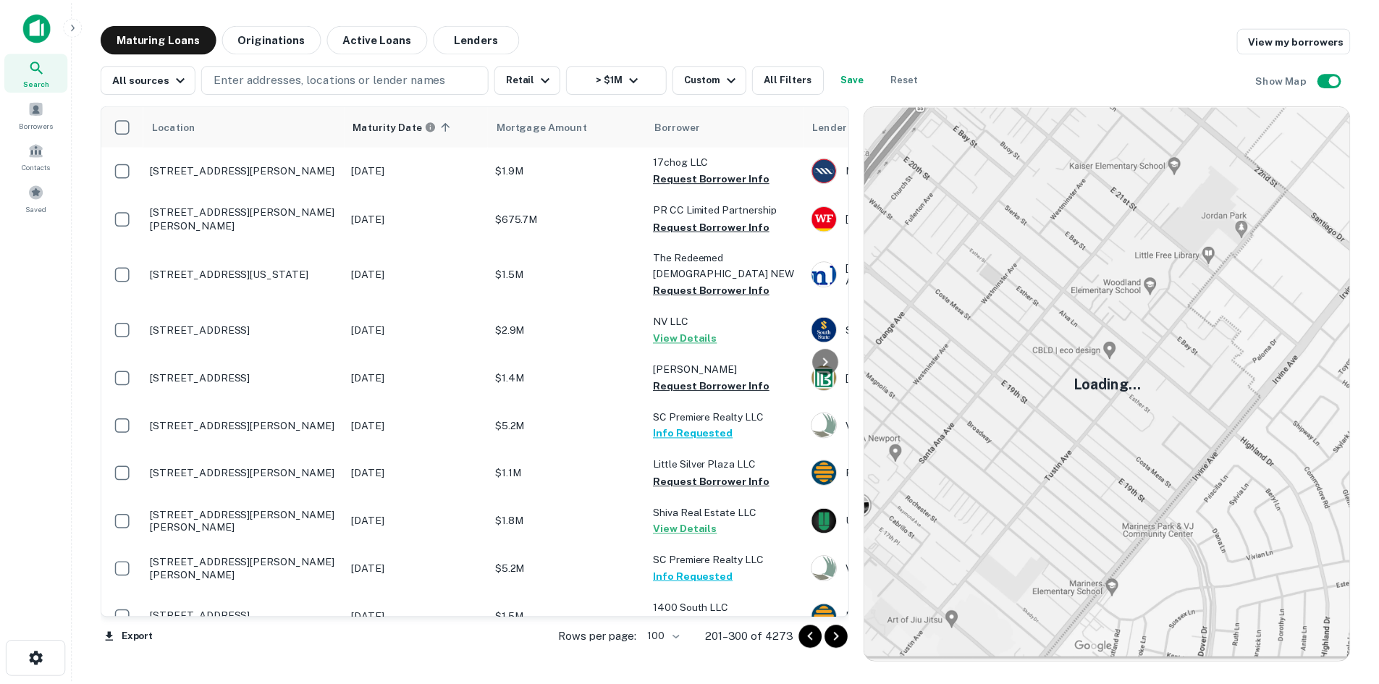
scroll to position [4665, 0]
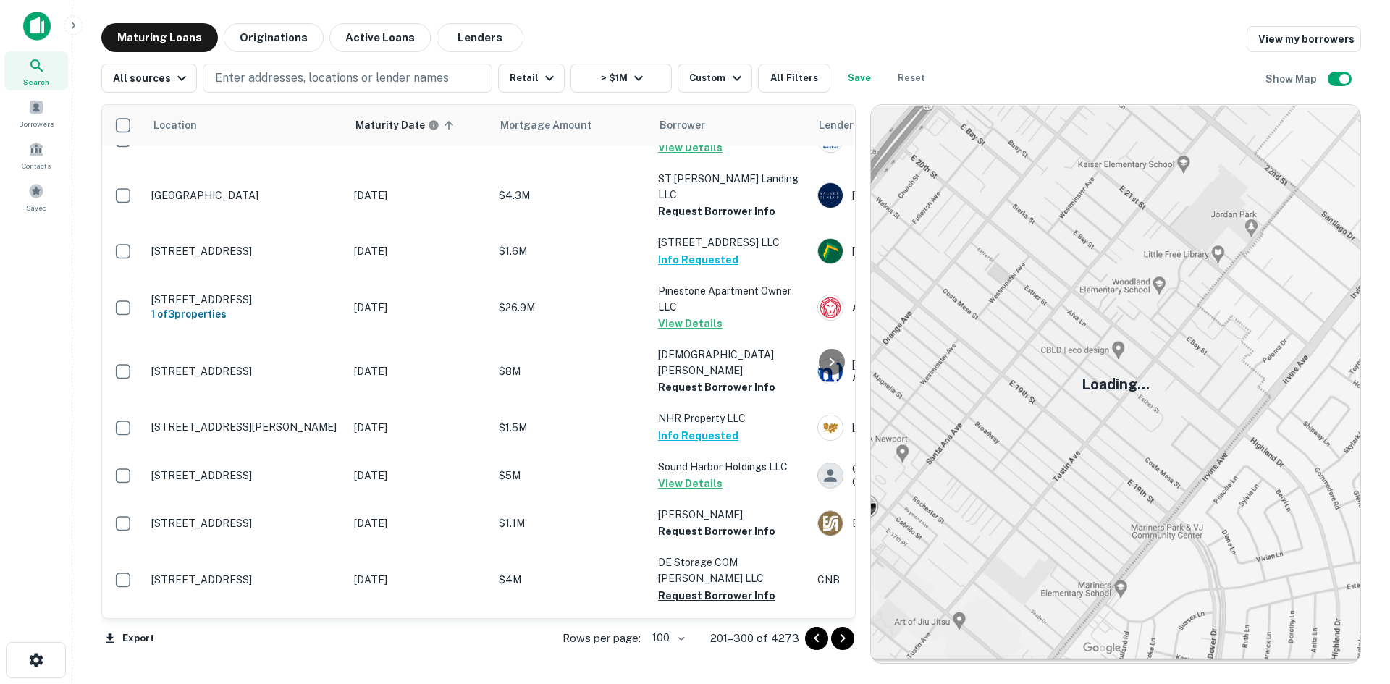
click at [284, 668] on td "[STREET_ADDRESS]" at bounding box center [245, 693] width 203 height 51
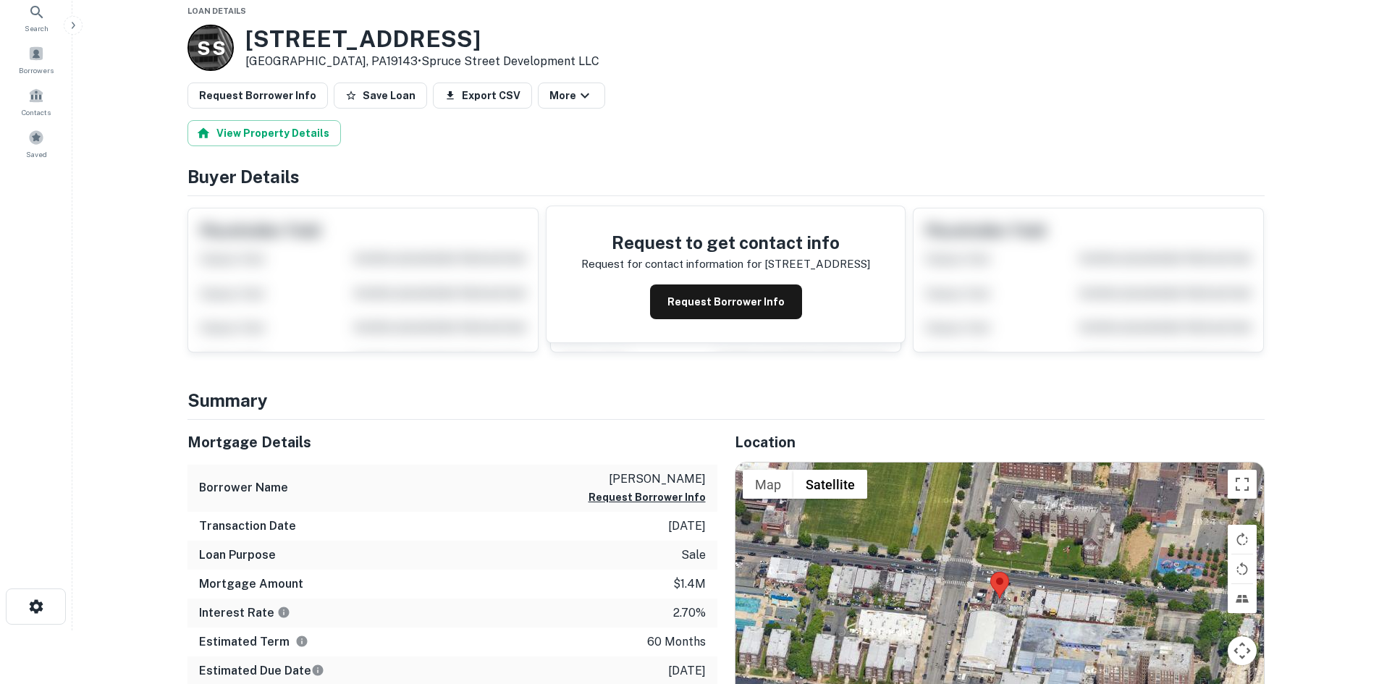
scroll to position [145, 0]
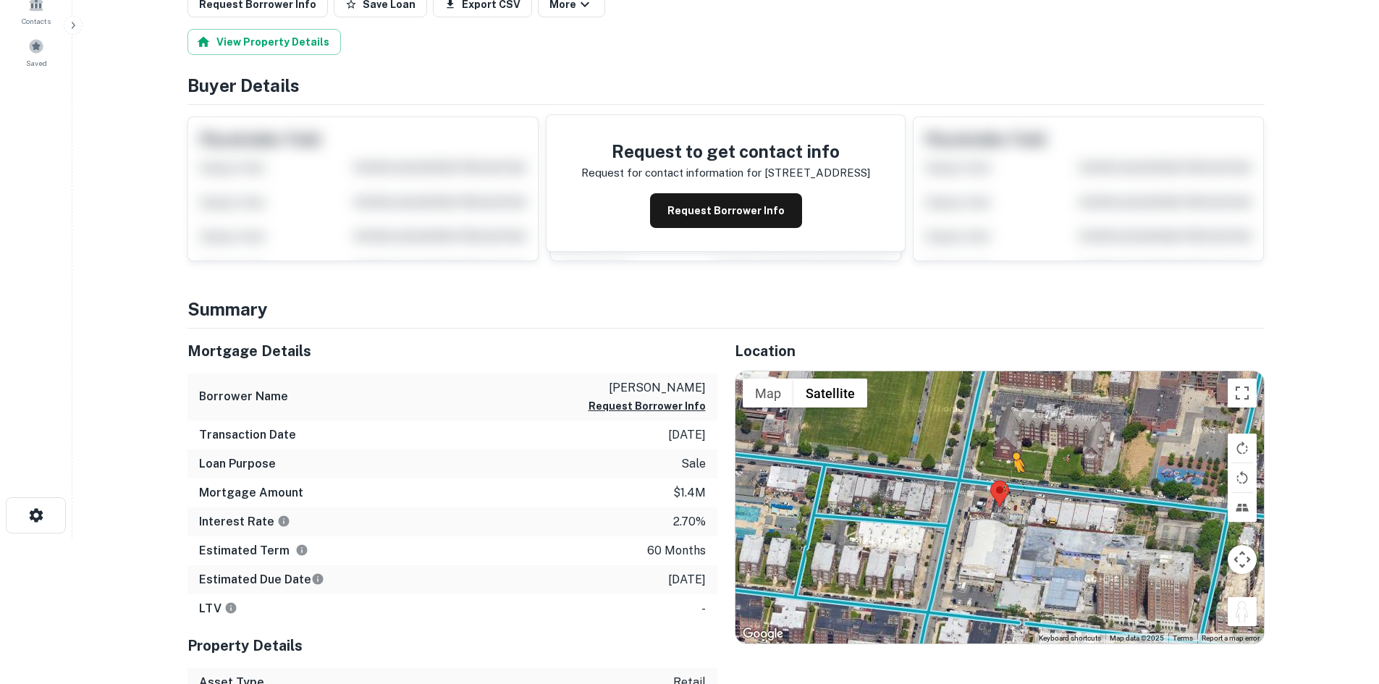
drag, startPoint x: 1248, startPoint y: 615, endPoint x: 1005, endPoint y: 481, distance: 277.6
click at [1005, 481] on div "To activate drag with keyboard, press Alt + Enter. Once in keyboard drag state,…" at bounding box center [999, 507] width 528 height 272
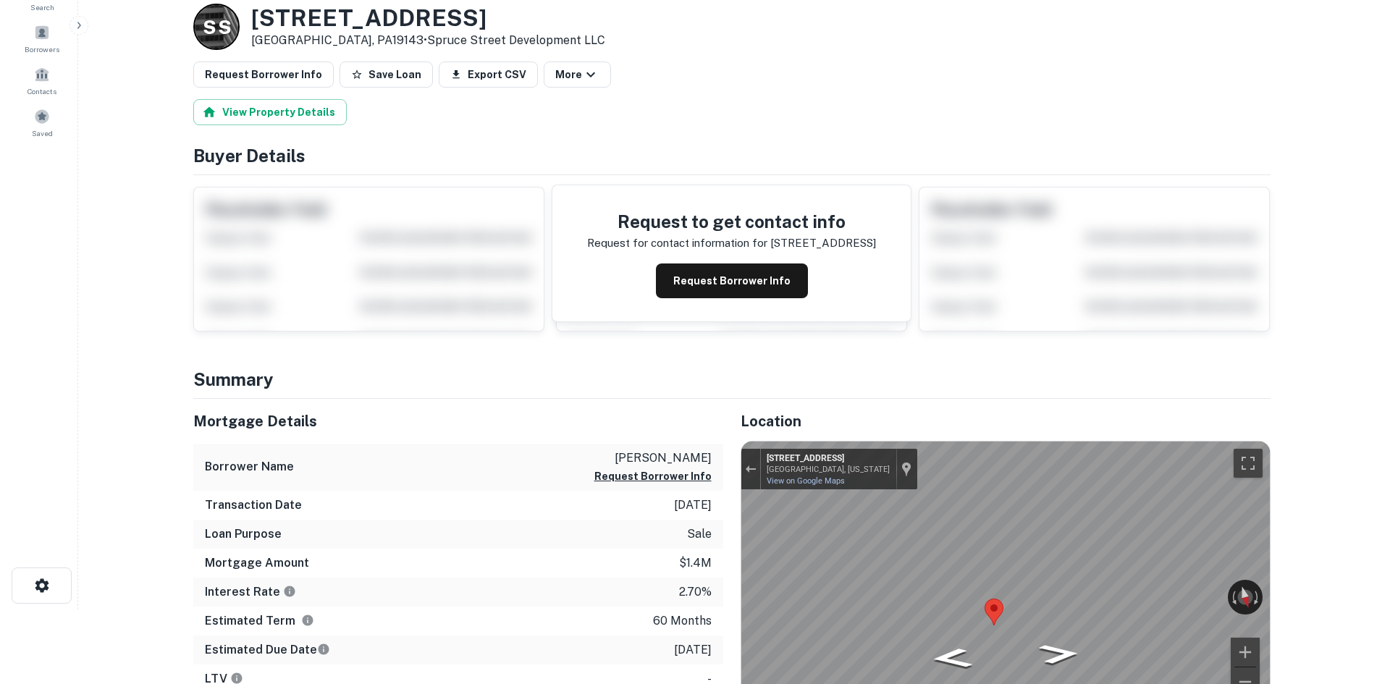
scroll to position [0, 0]
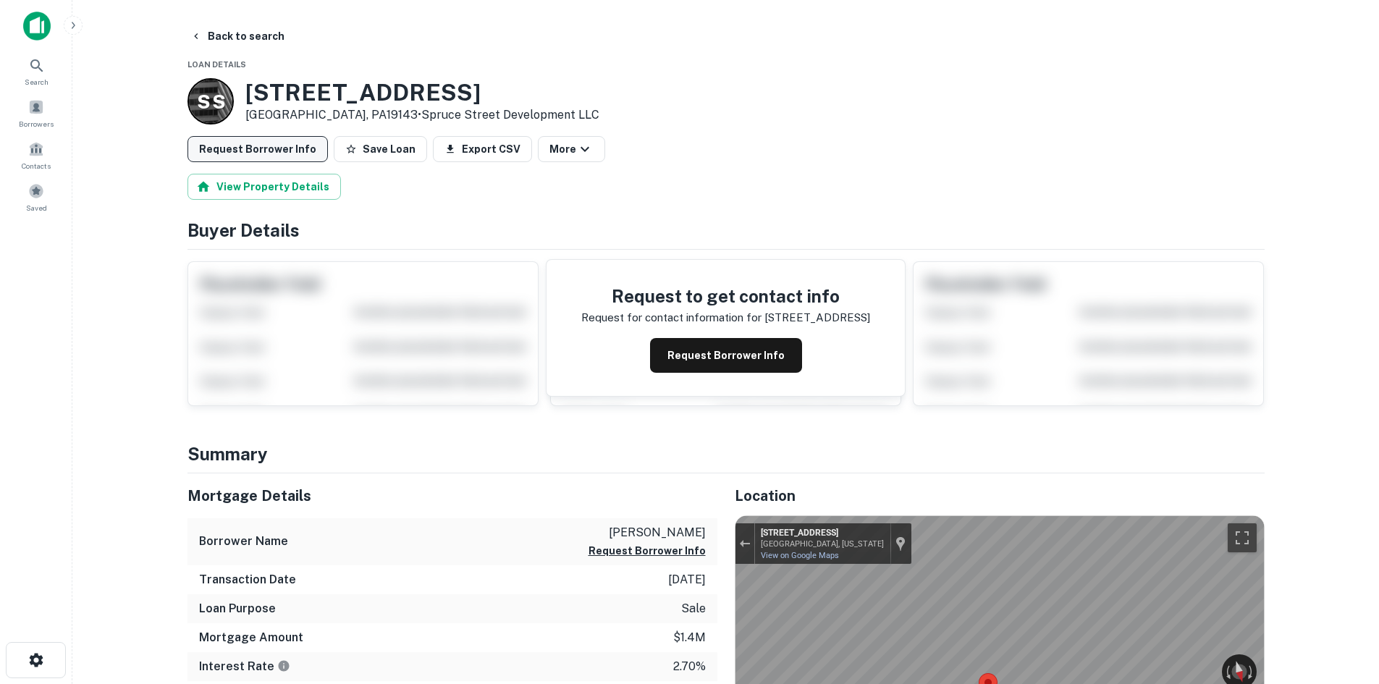
click at [279, 151] on button "Request Borrower Info" at bounding box center [257, 149] width 140 height 26
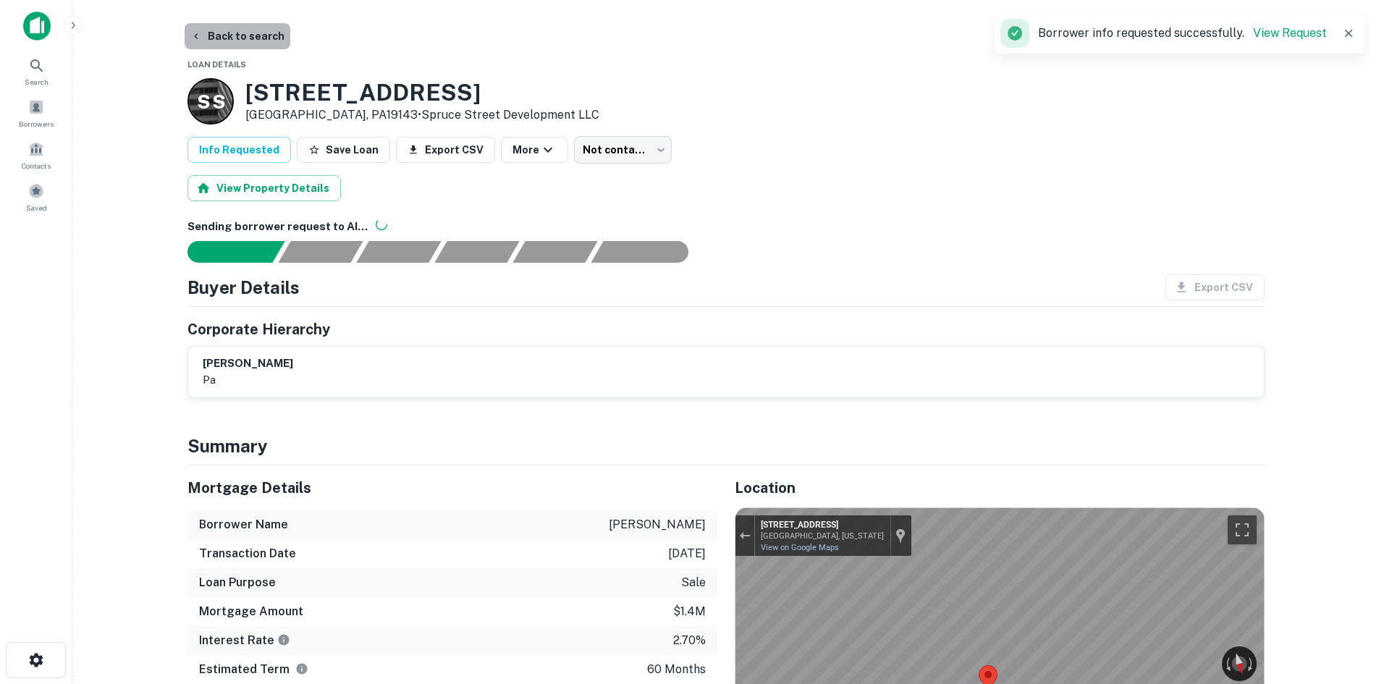
click at [254, 41] on button "Back to search" at bounding box center [238, 36] width 106 height 26
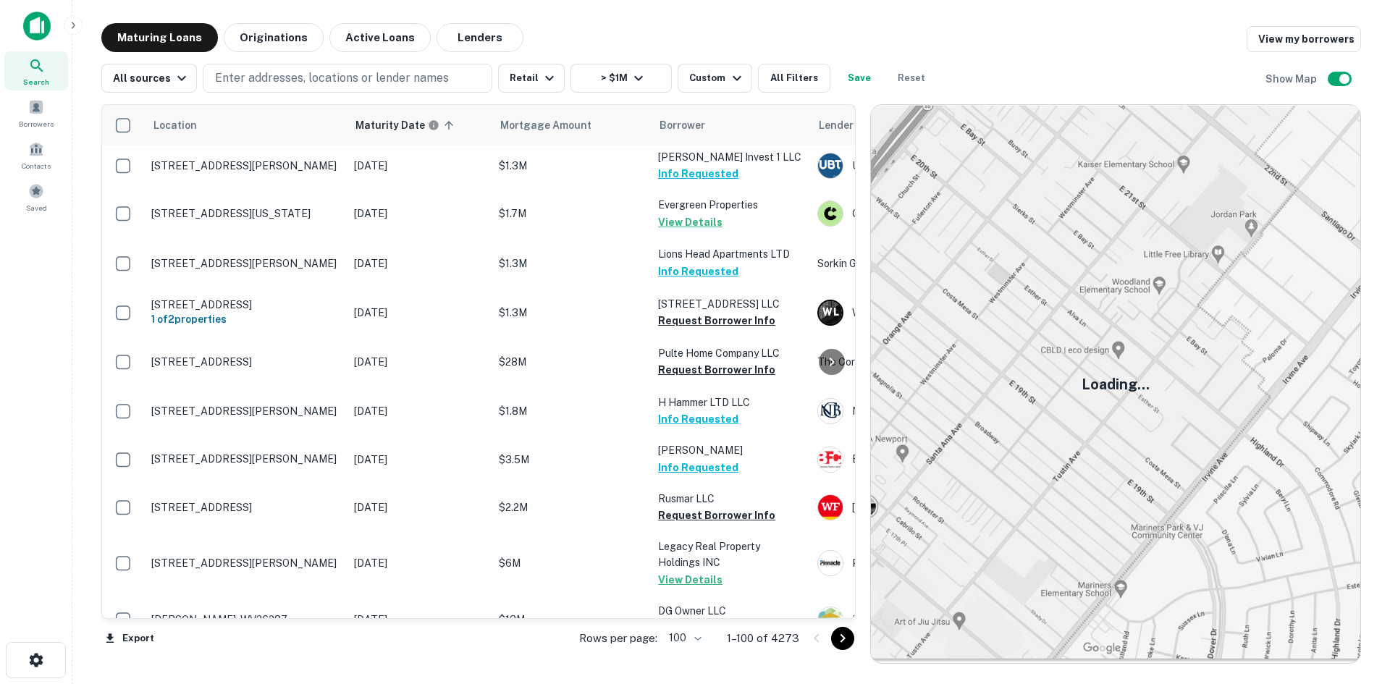
scroll to position [460, 0]
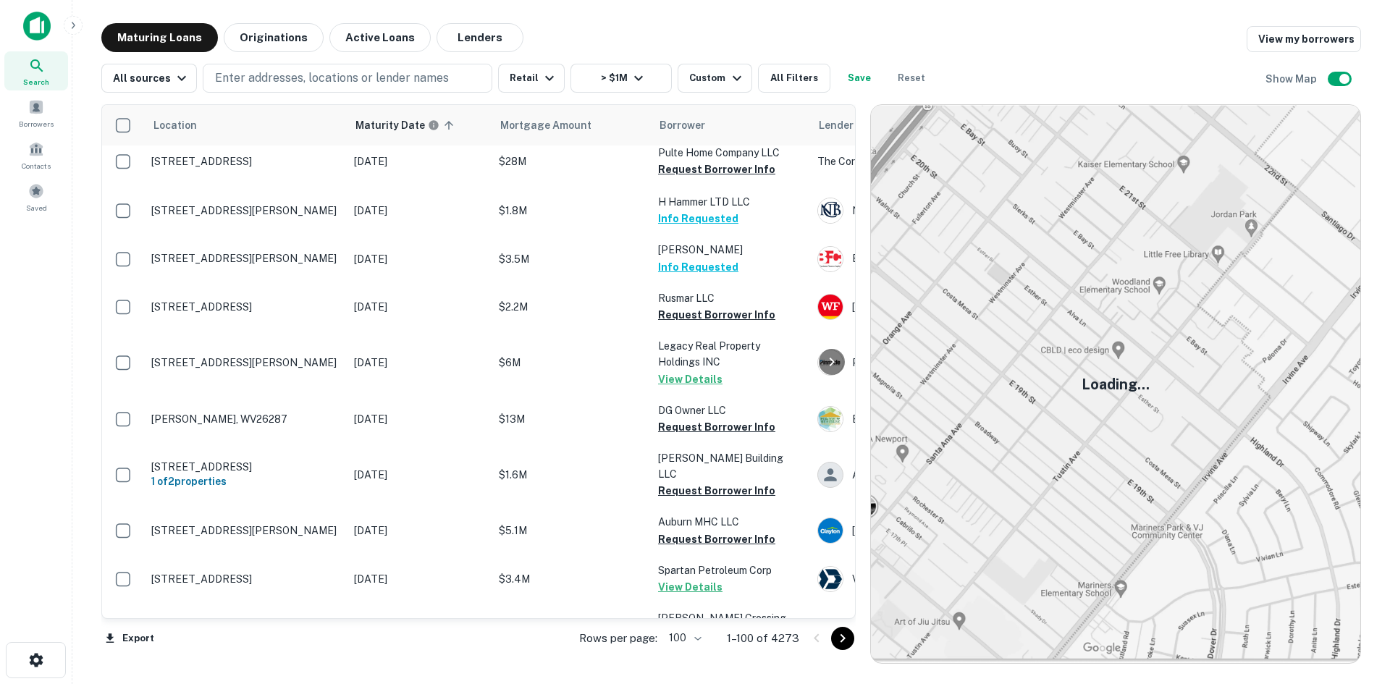
drag, startPoint x: 839, startPoint y: 632, endPoint x: 827, endPoint y: 621, distance: 15.9
click at [840, 631] on icon "Go to next page" at bounding box center [842, 638] width 17 height 17
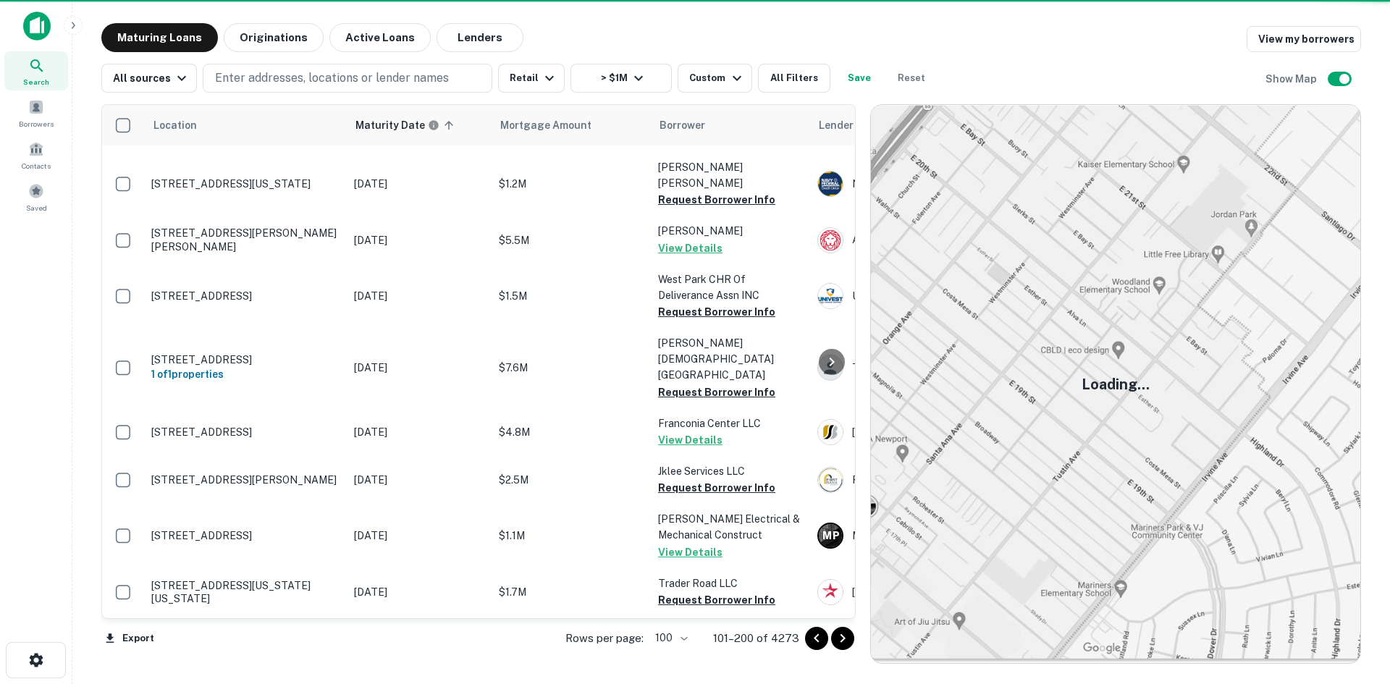
click at [840, 635] on icon "Go to next page" at bounding box center [842, 638] width 17 height 17
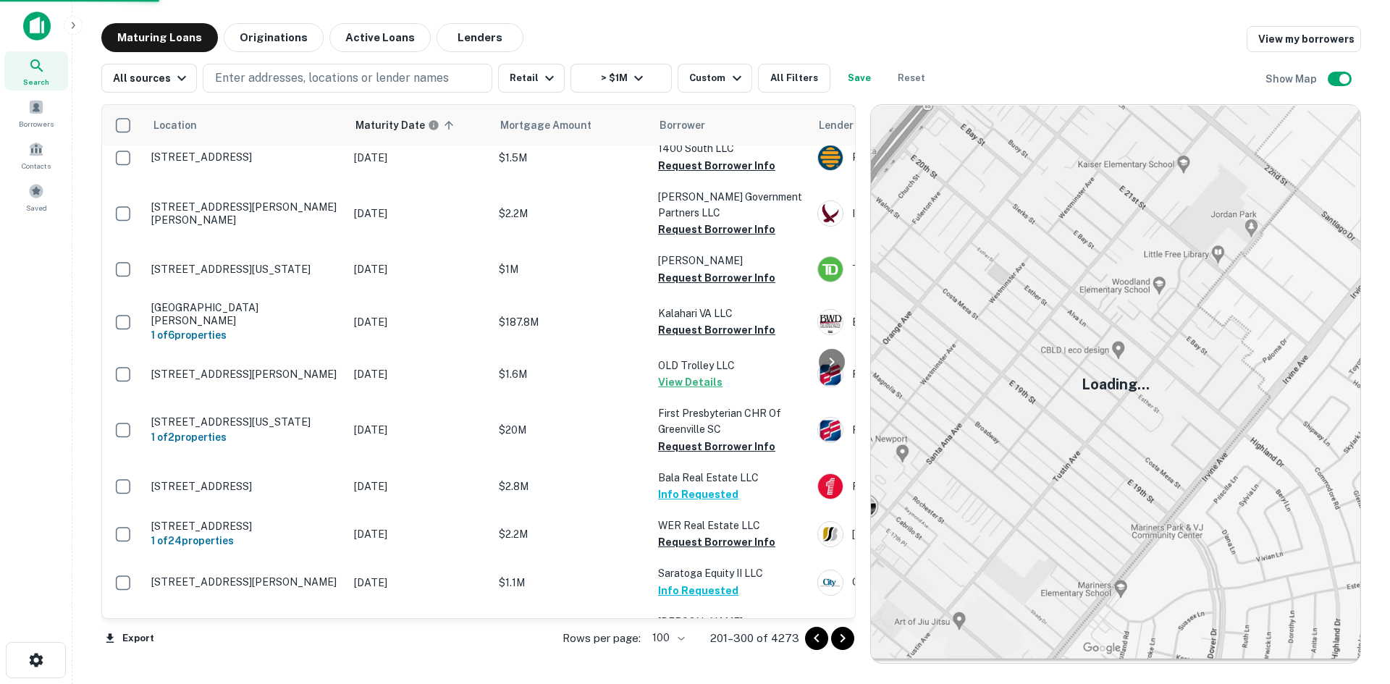
click at [845, 636] on icon "Go to next page" at bounding box center [842, 638] width 17 height 17
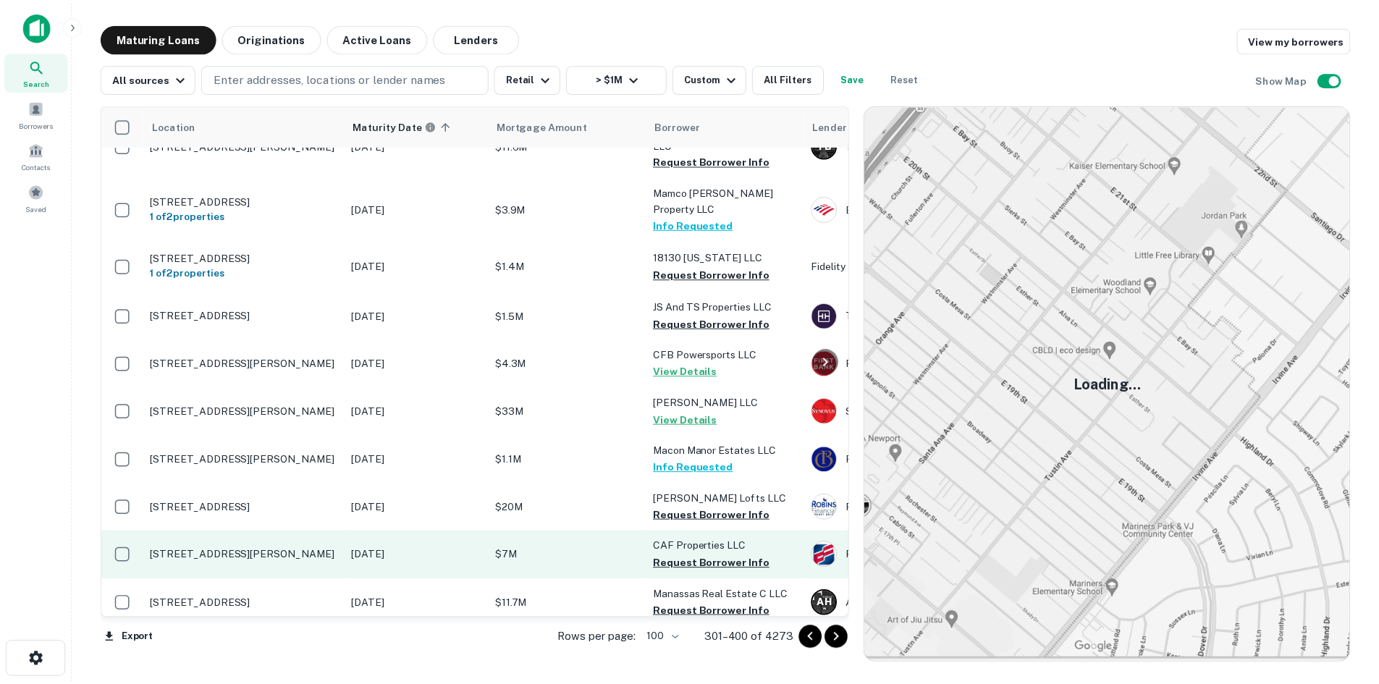
scroll to position [1474, 0]
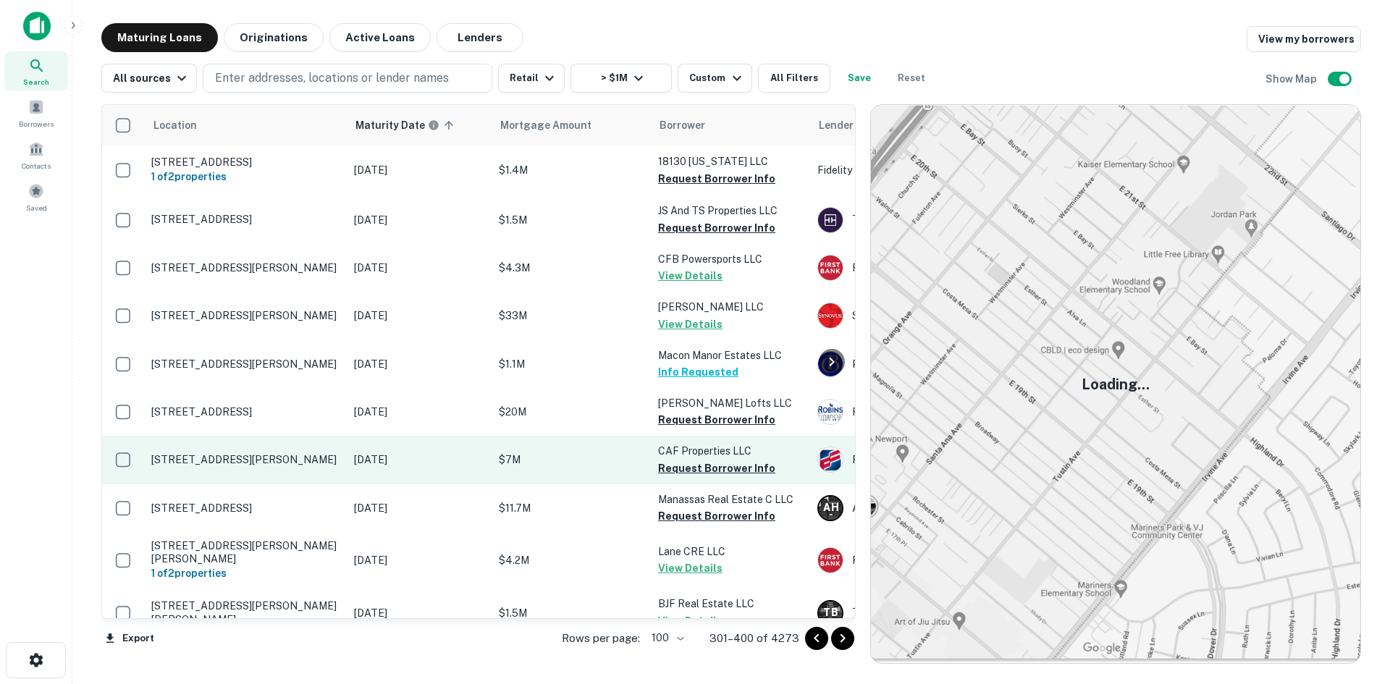
click at [291, 453] on p "[STREET_ADDRESS][PERSON_NAME]" at bounding box center [245, 459] width 188 height 13
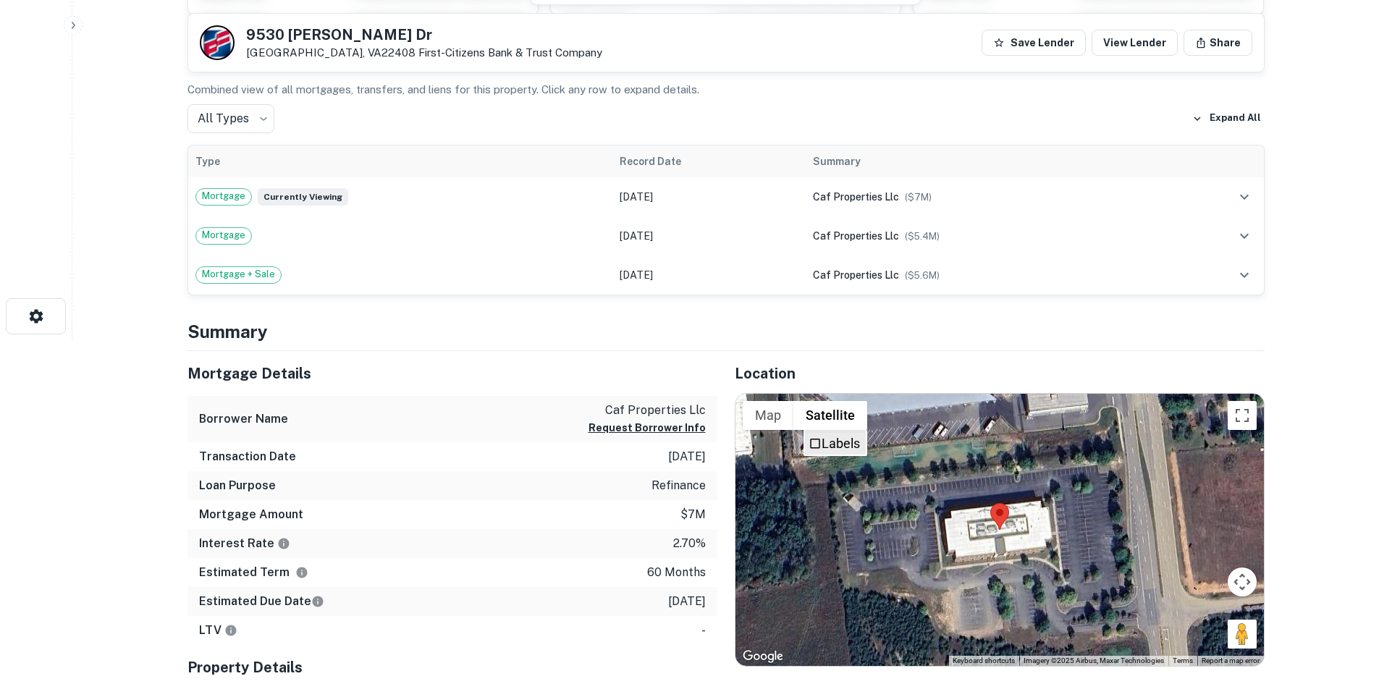
scroll to position [434, 0]
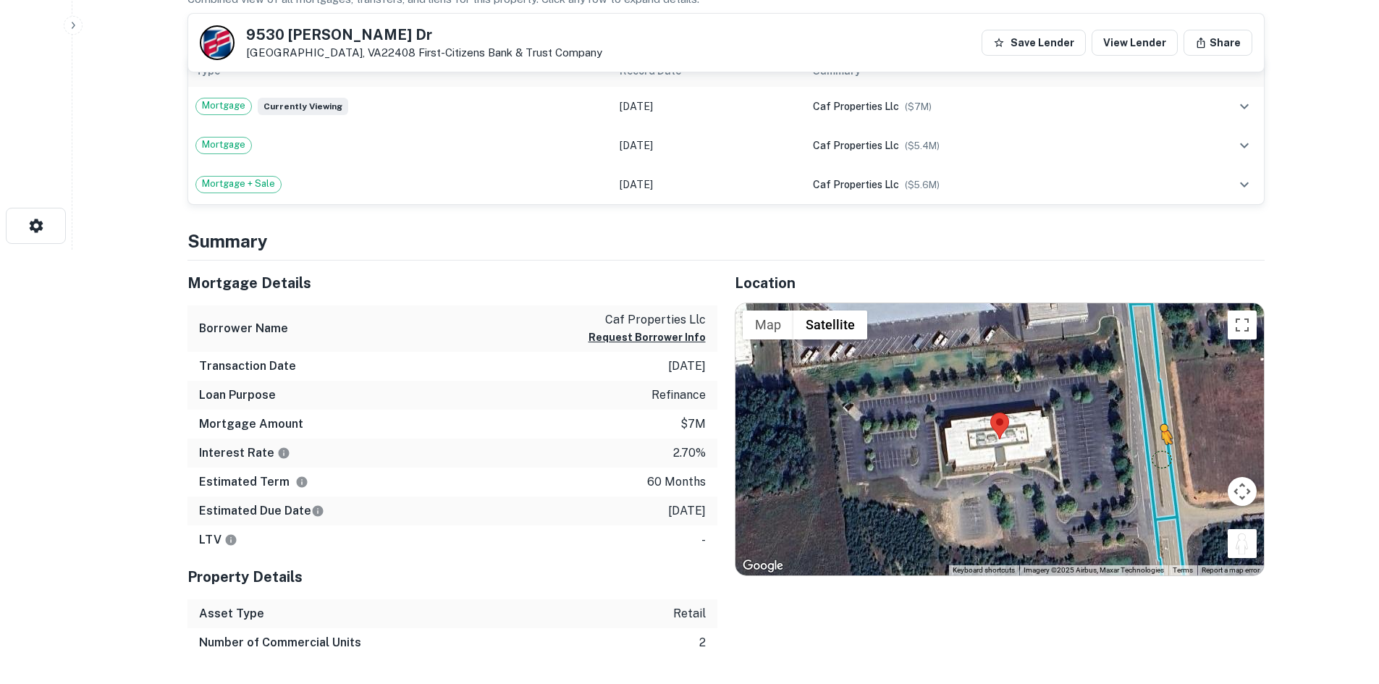
drag, startPoint x: 1235, startPoint y: 543, endPoint x: 1144, endPoint y: 441, distance: 136.9
click at [1144, 441] on div "To activate drag with keyboard, press Alt + Enter. Once in keyboard drag state,…" at bounding box center [999, 439] width 528 height 272
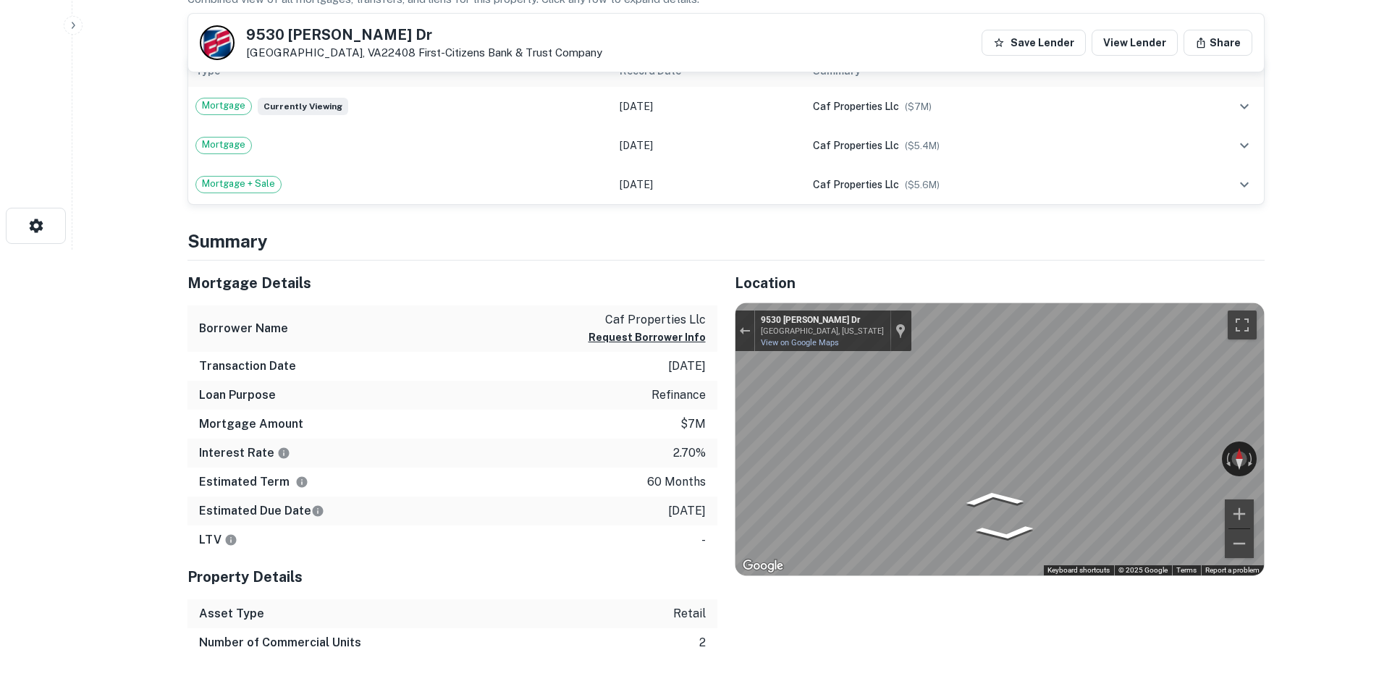
click at [810, 397] on div "← Move left → Move right ↑ Move up ↓ Move down + Zoom in - Zoom out 9530 Cosner…" at bounding box center [999, 439] width 528 height 272
click at [922, 412] on div "← Move left → Move right ↑ Move up ↓ Move down + Zoom in - Zoom out 9530 Cosner…" at bounding box center [999, 439] width 528 height 272
drag, startPoint x: 1138, startPoint y: 457, endPoint x: 1395, endPoint y: 409, distance: 261.5
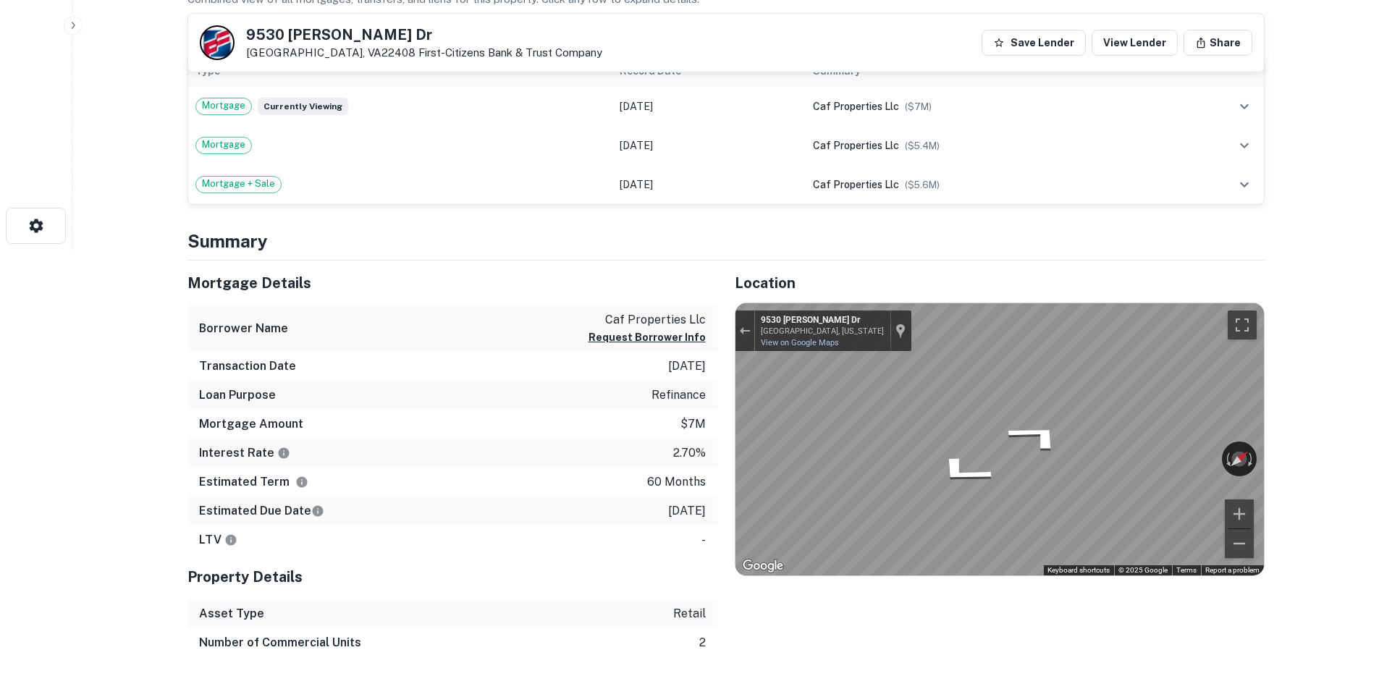
click at [554, 436] on div "Mortgage Details Borrower Name caf properties llc Request Borrower Info Transac…" at bounding box center [717, 459] width 1094 height 397
click at [1161, 448] on div "Rotate the view" at bounding box center [1173, 455] width 81 height 17
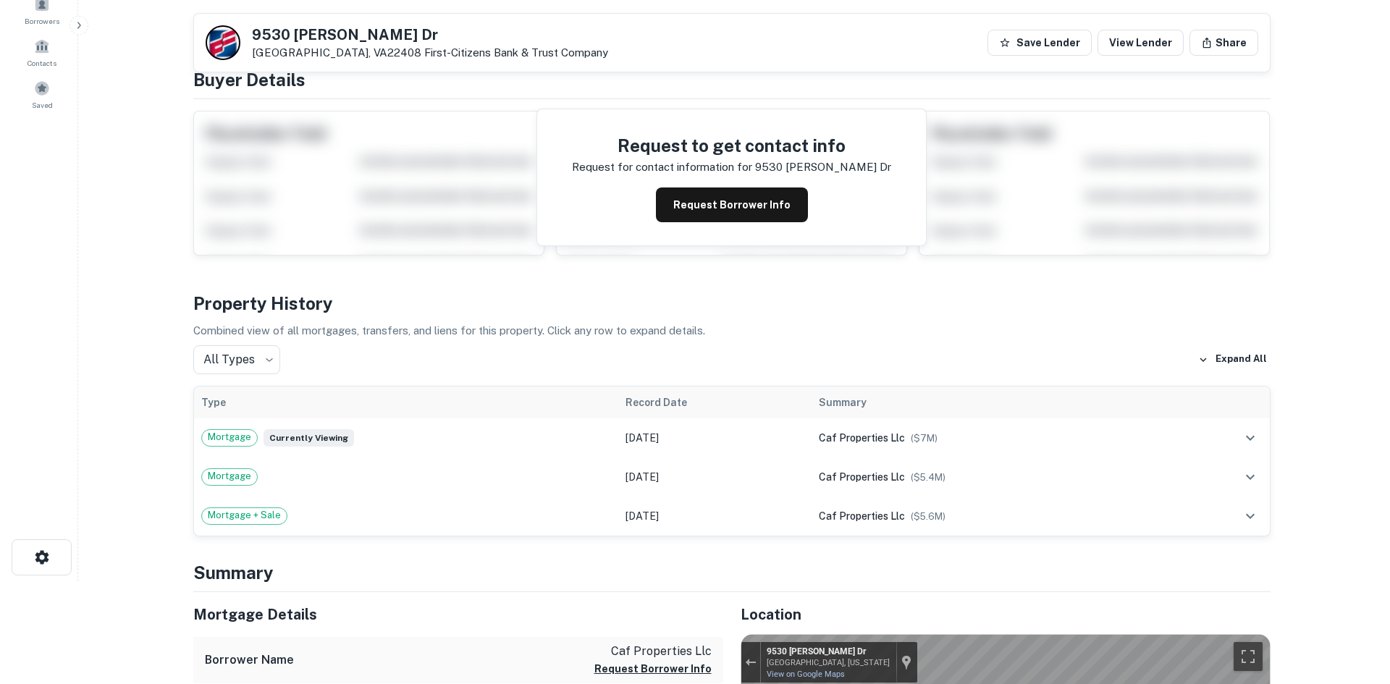
scroll to position [0, 0]
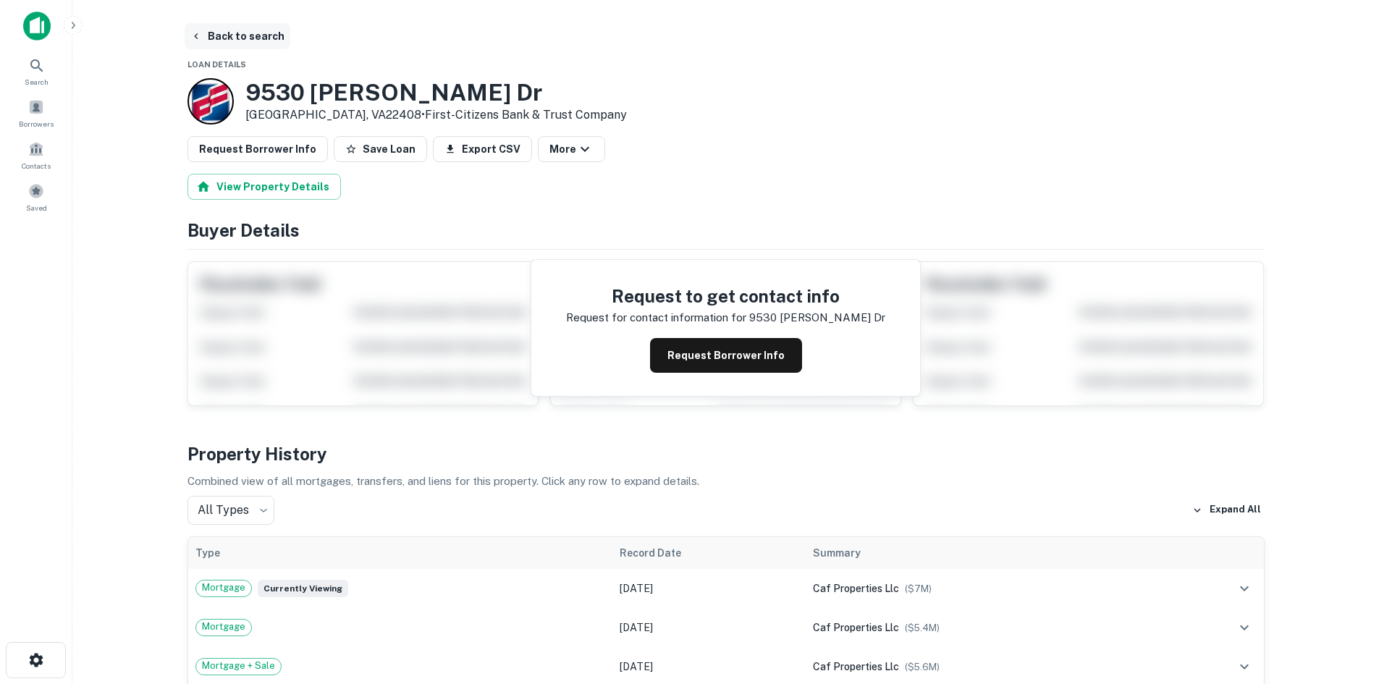
click at [258, 36] on button "Back to search" at bounding box center [238, 36] width 106 height 26
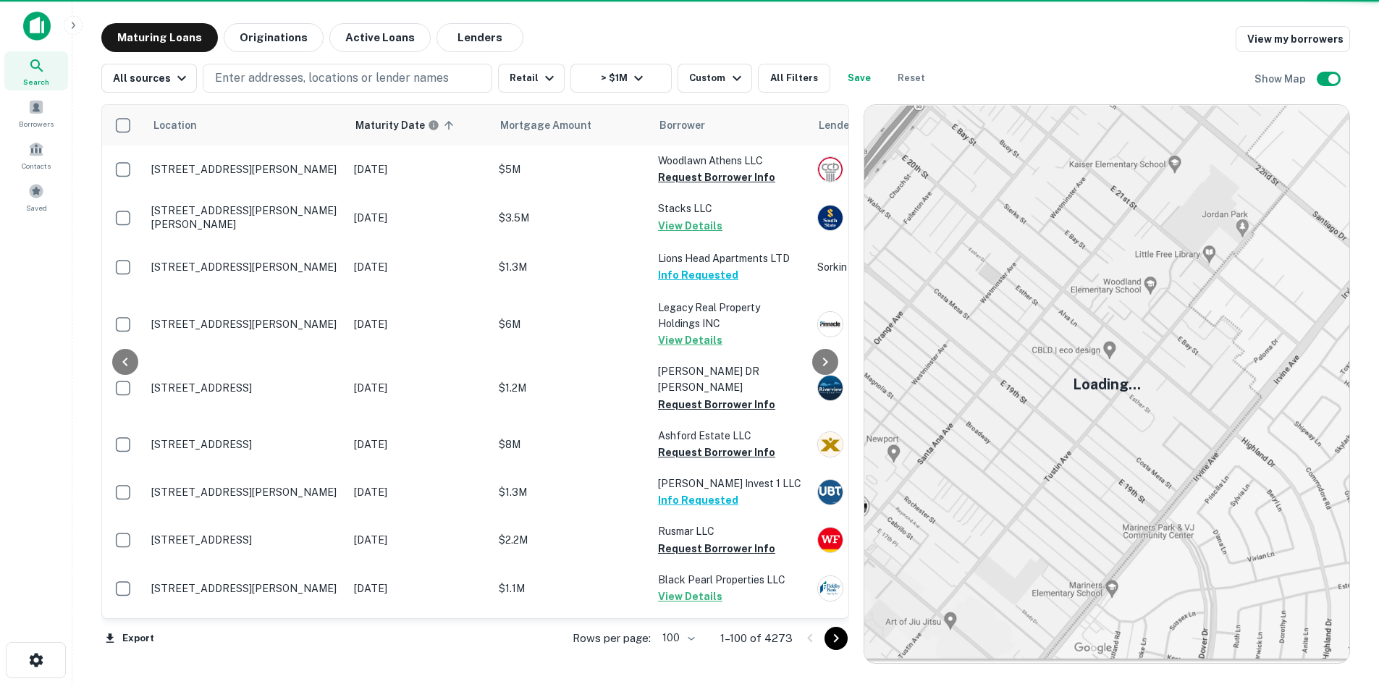
click at [839, 641] on icon "Go to next page" at bounding box center [836, 638] width 5 height 9
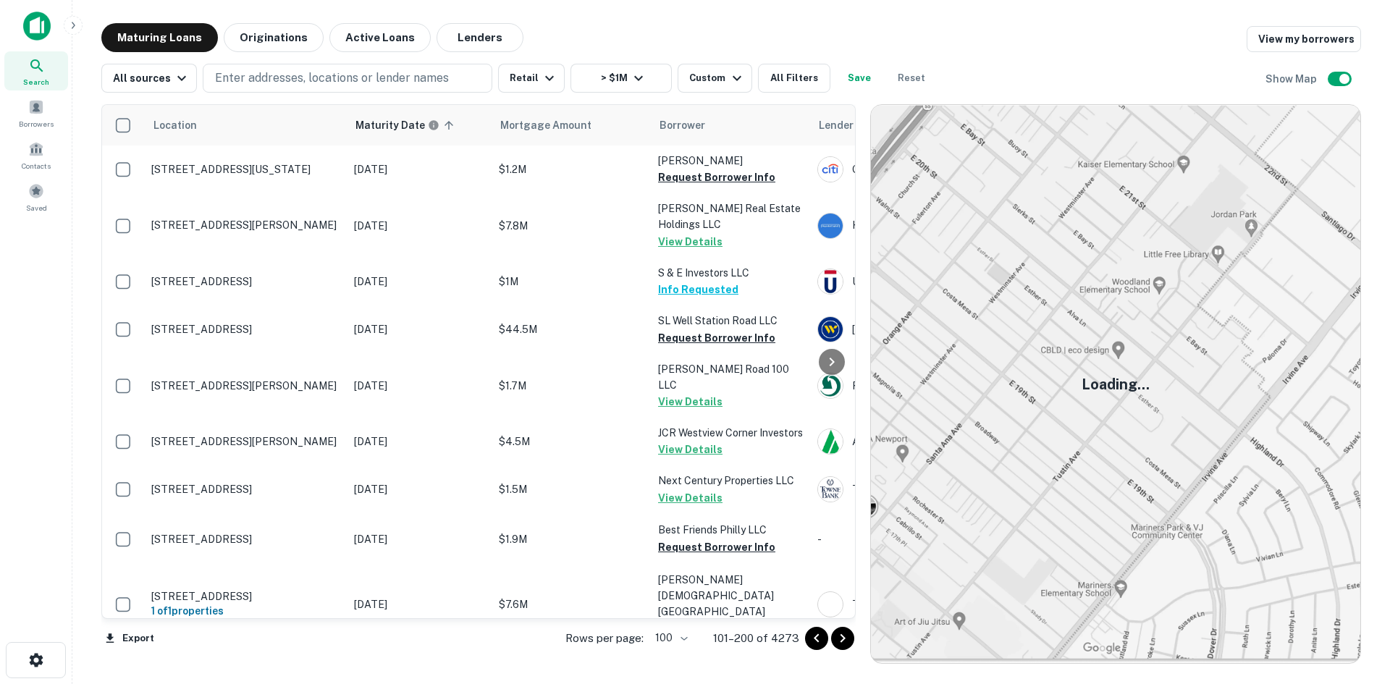
scroll to position [1474, 0]
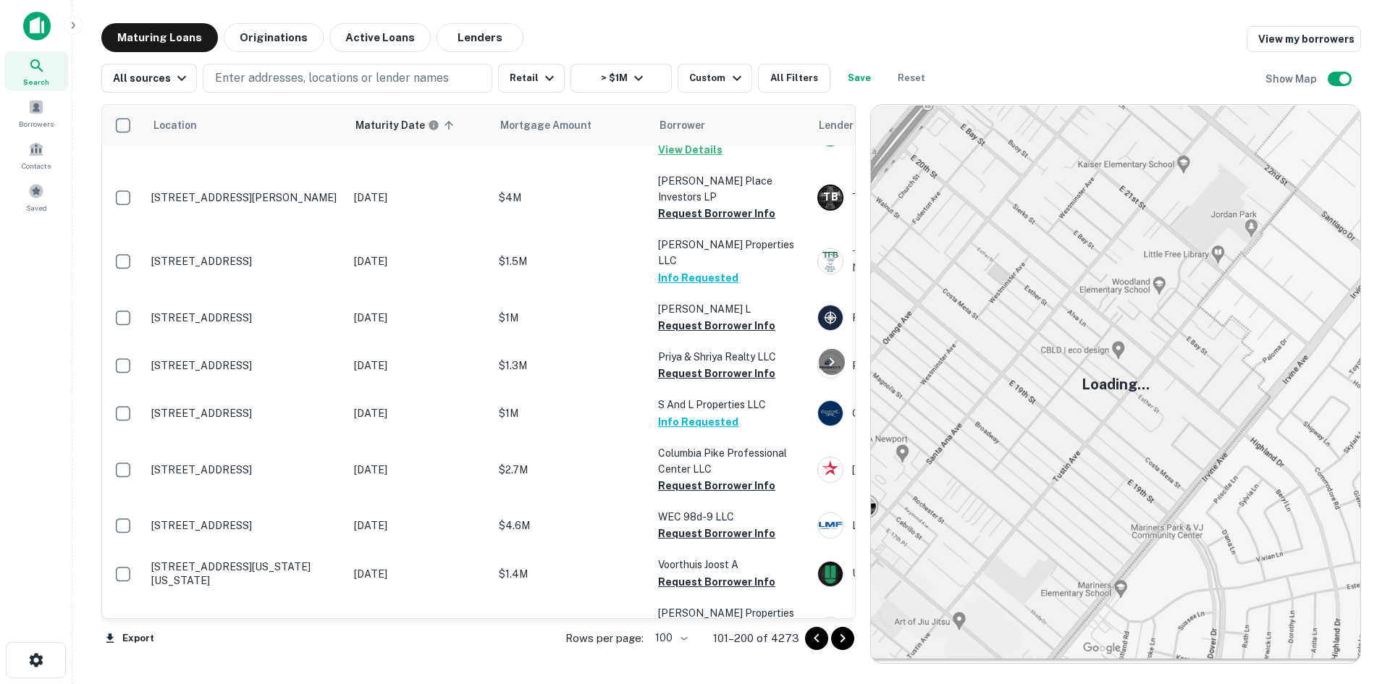
click at [850, 633] on icon "Go to next page" at bounding box center [842, 638] width 17 height 17
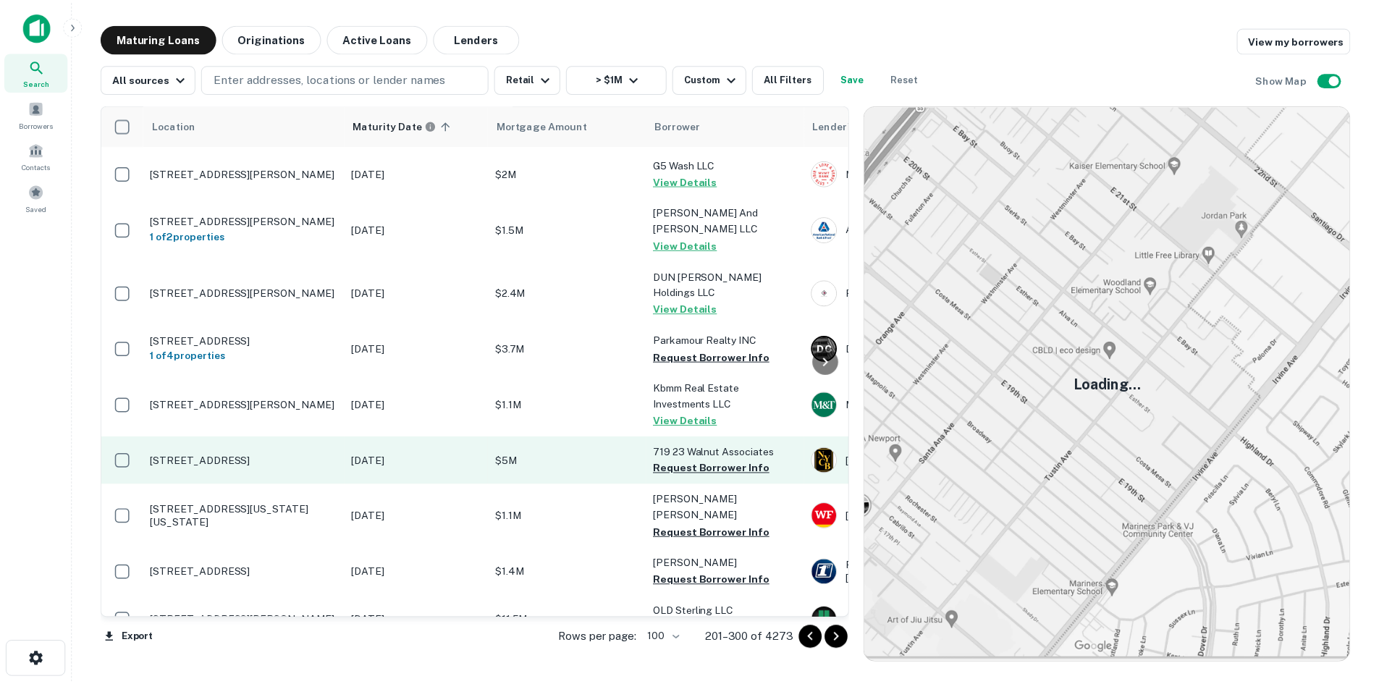
scroll to position [1763, 0]
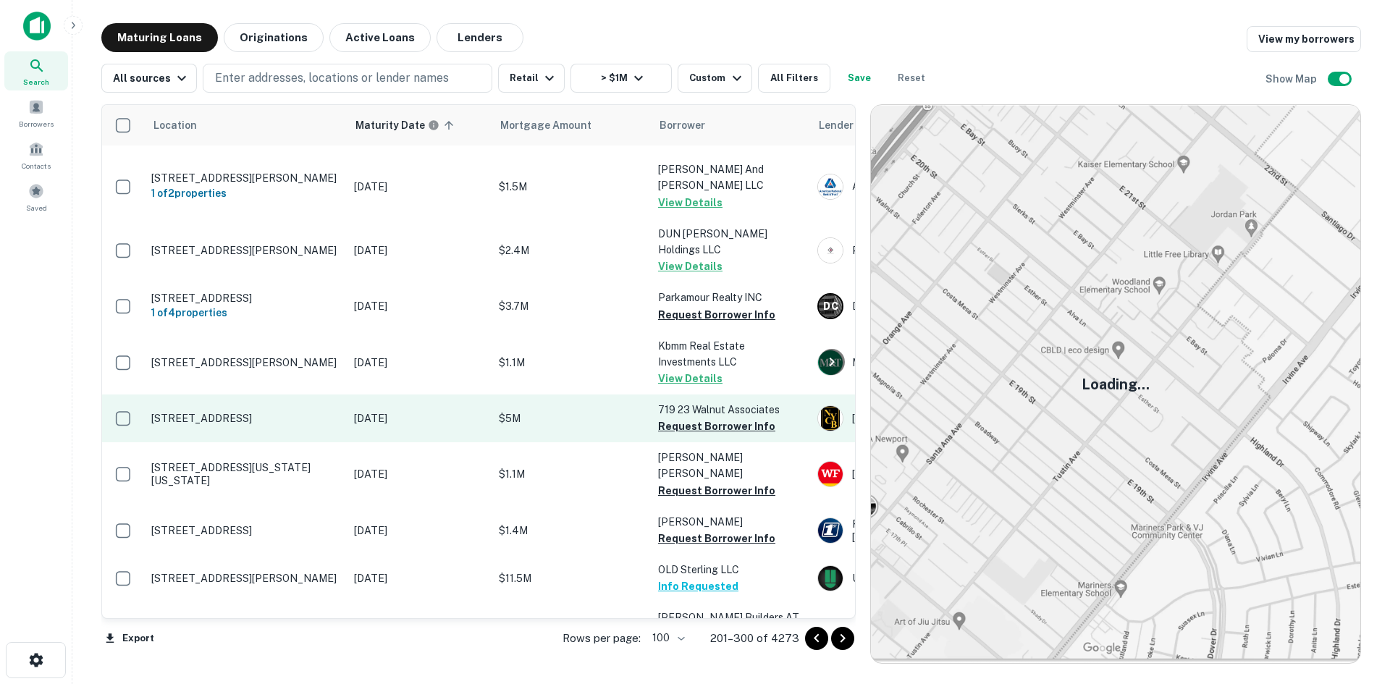
click at [274, 394] on td "[STREET_ADDRESS]" at bounding box center [245, 418] width 203 height 48
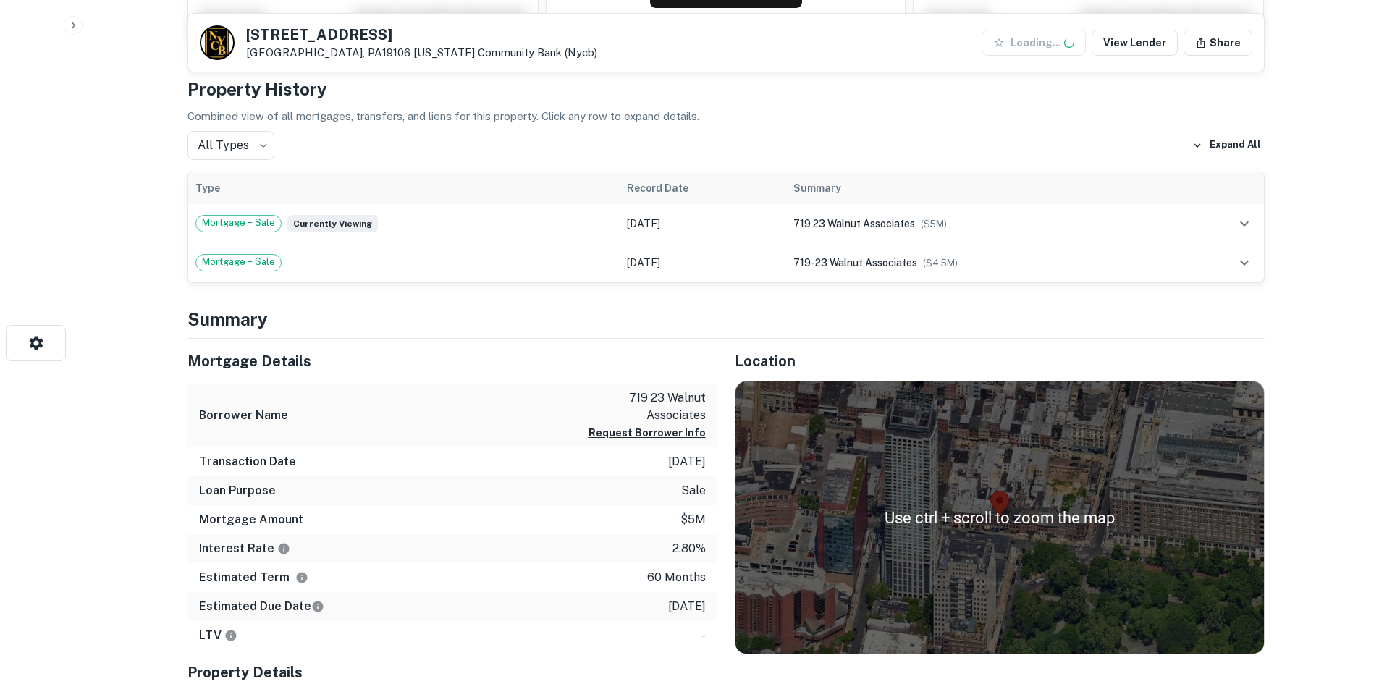
scroll to position [362, 0]
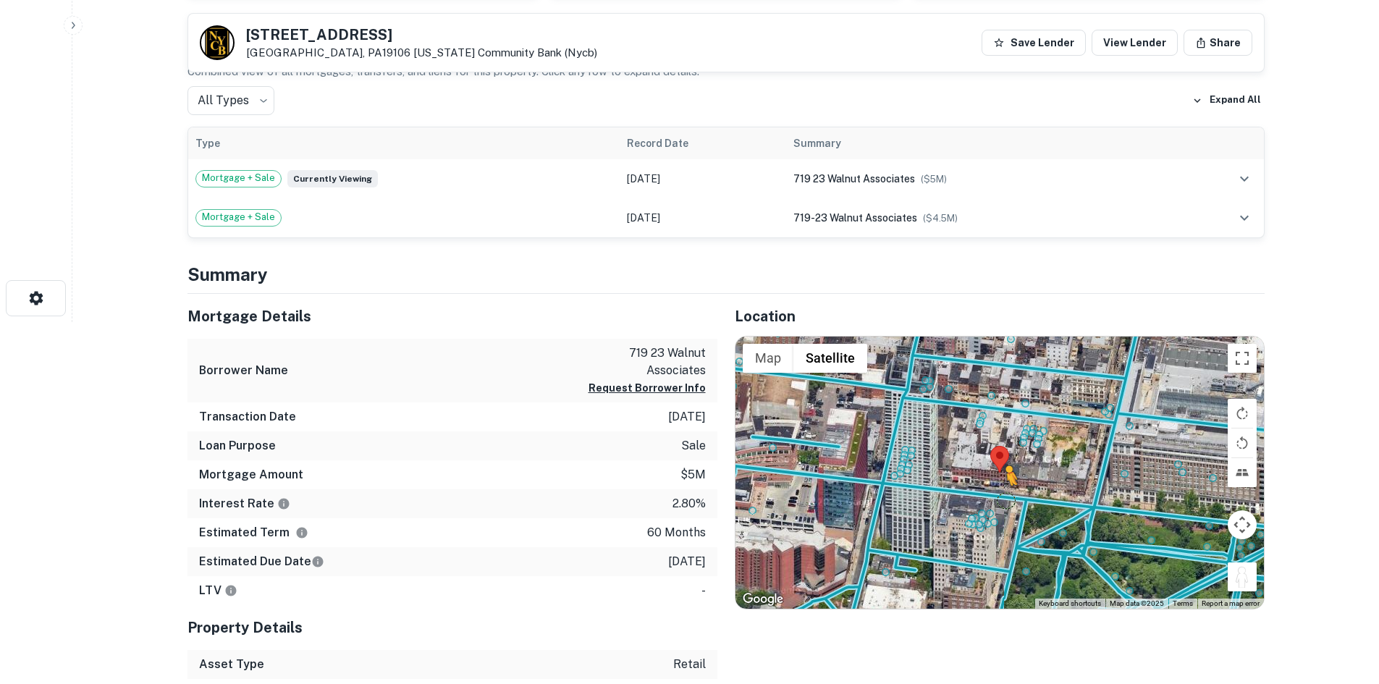
drag, startPoint x: 1239, startPoint y: 575, endPoint x: 991, endPoint y: 493, distance: 261.6
click at [994, 493] on div "To activate drag with keyboard, press Alt + Enter. Once in keyboard drag state,…" at bounding box center [999, 473] width 528 height 272
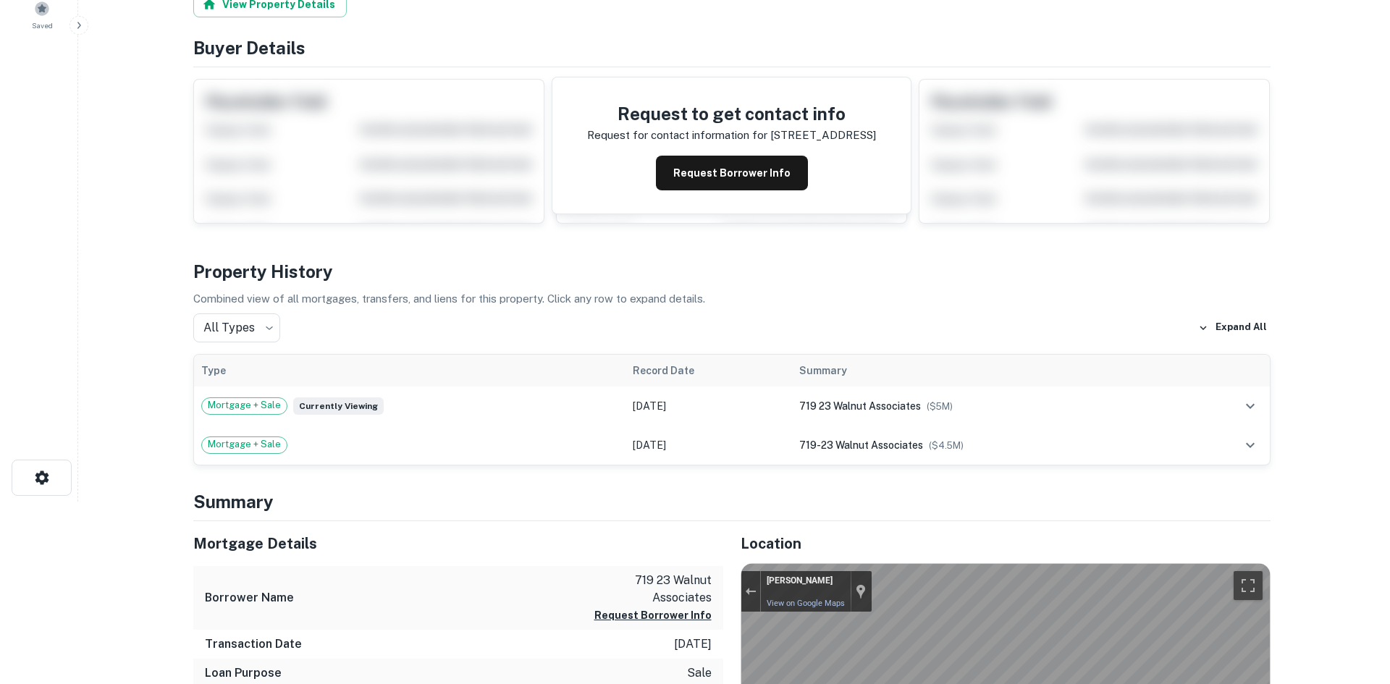
scroll to position [0, 0]
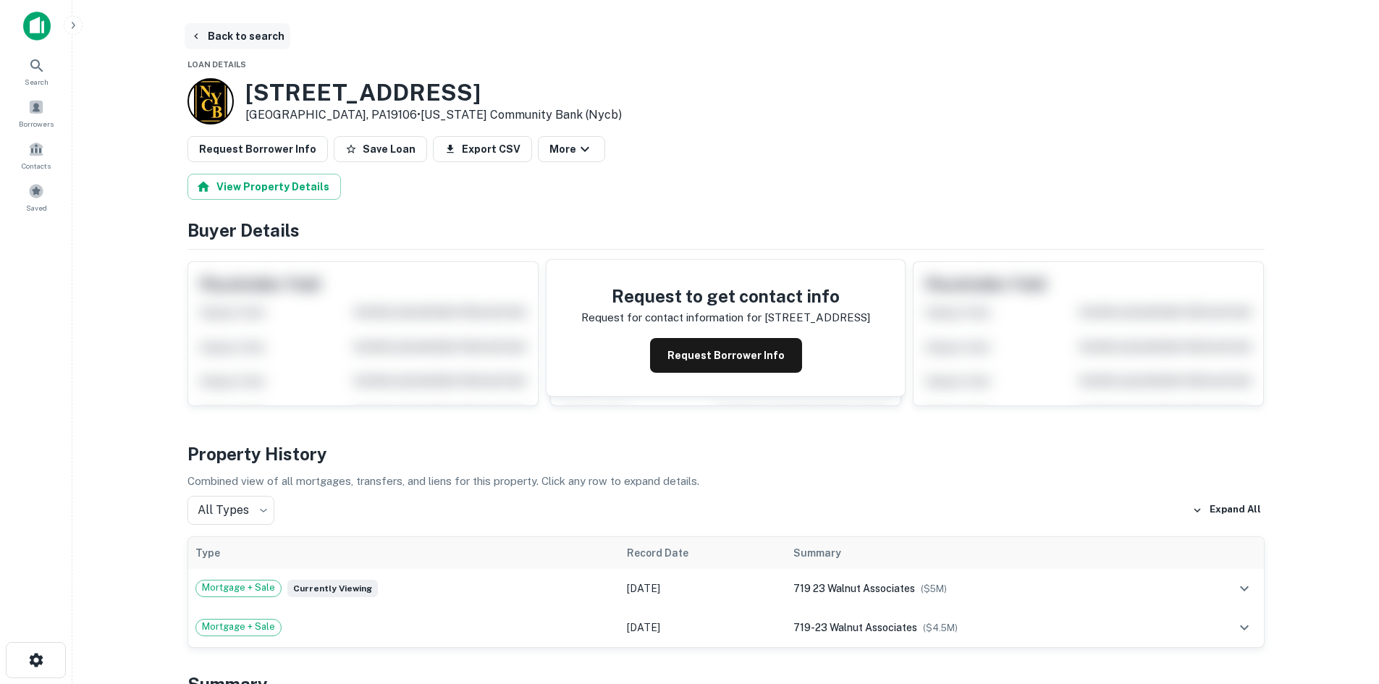
click at [253, 33] on button "Back to search" at bounding box center [238, 36] width 106 height 26
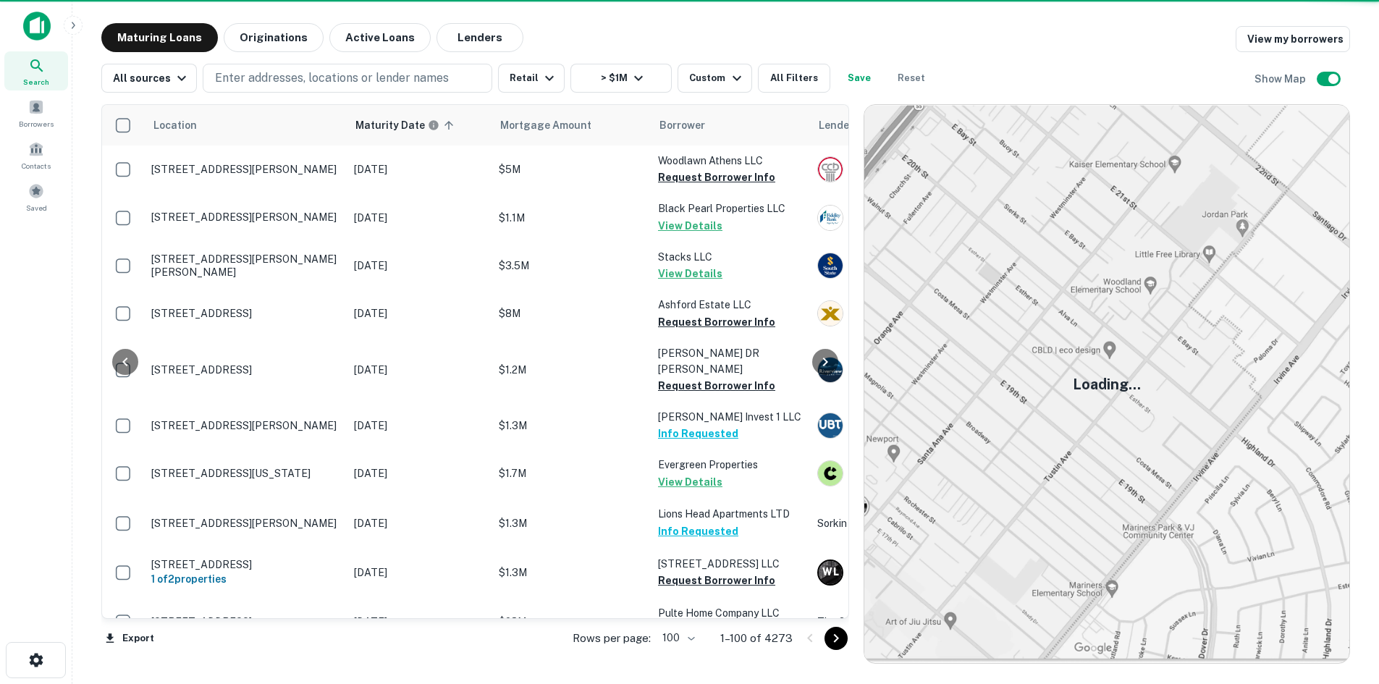
click at [845, 641] on icon "Go to next page" at bounding box center [835, 638] width 17 height 17
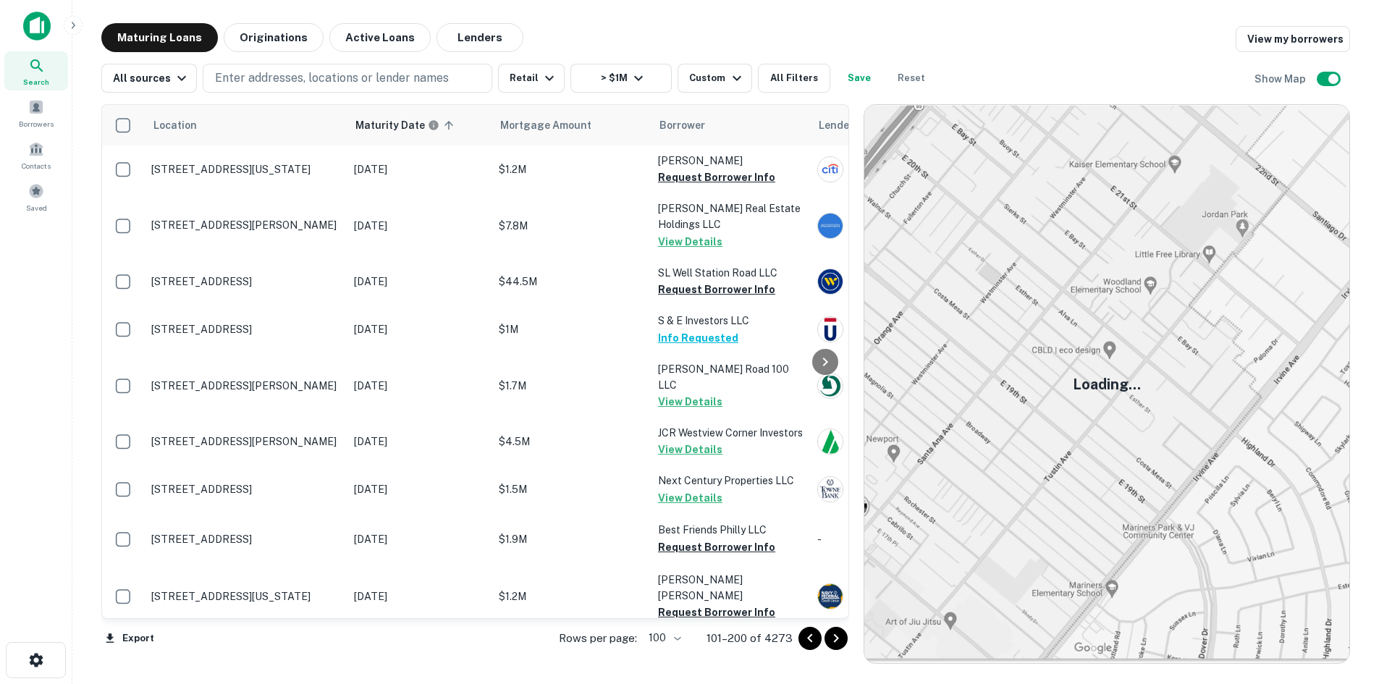
click at [843, 642] on icon "Go to next page" at bounding box center [835, 638] width 17 height 17
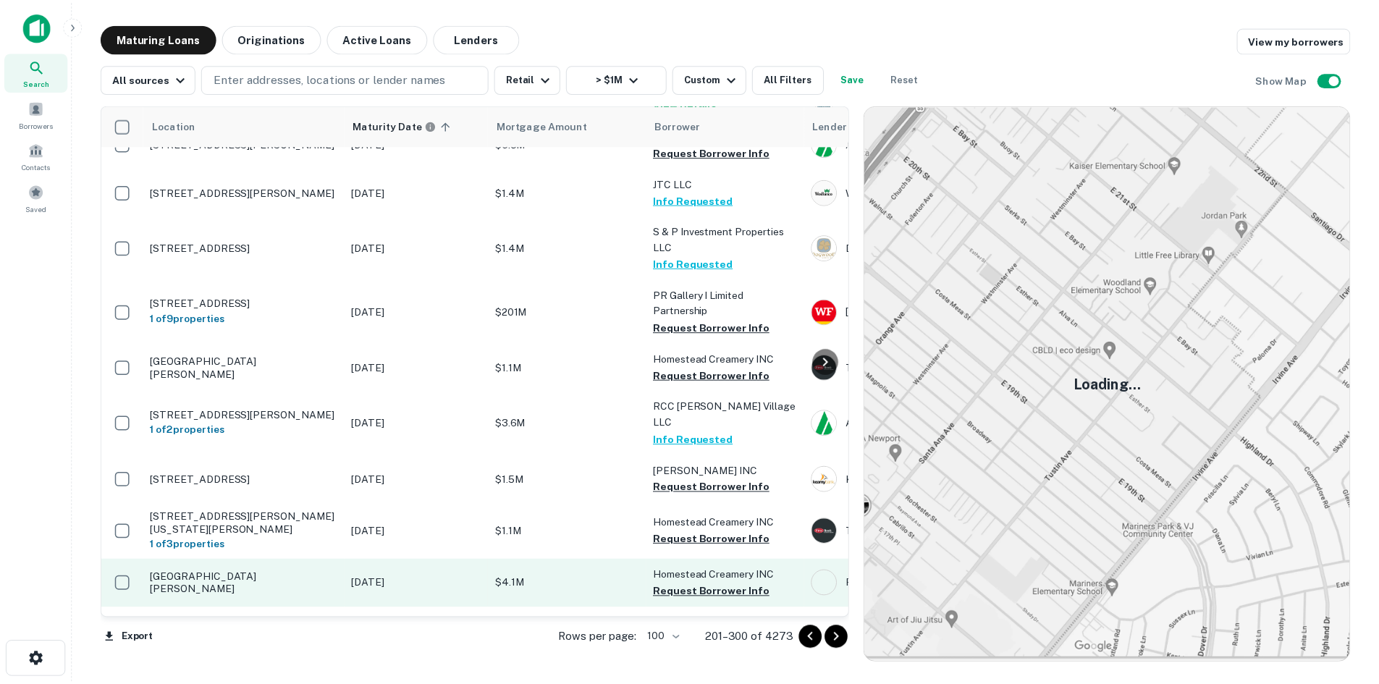
scroll to position [2559, 0]
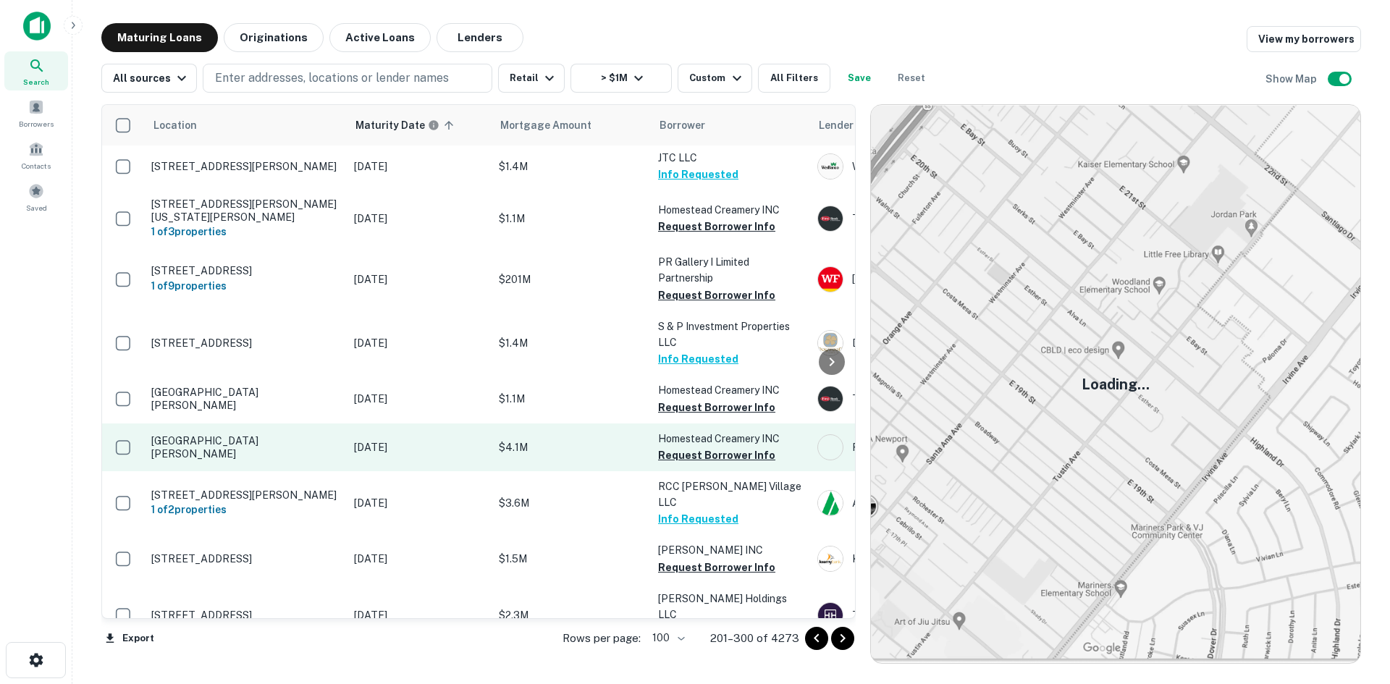
click at [214, 434] on p "[GEOGRAPHIC_DATA][PERSON_NAME]" at bounding box center [245, 447] width 188 height 26
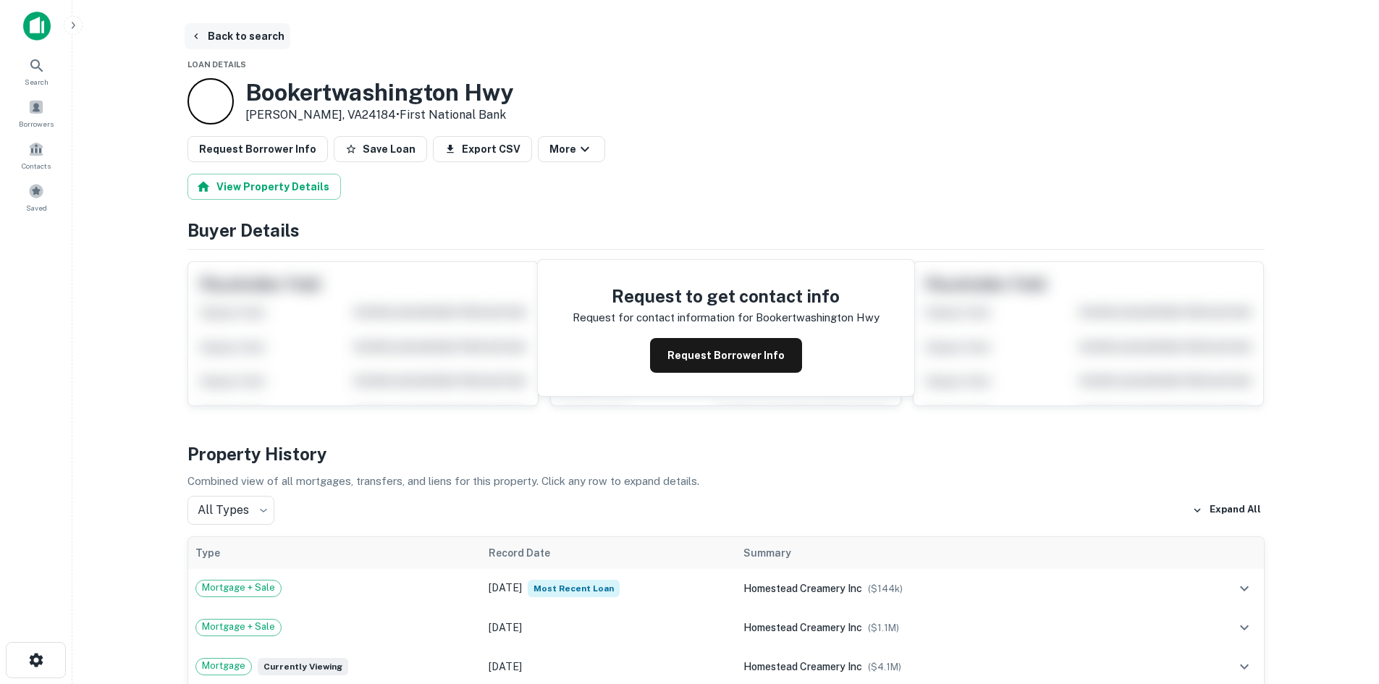
click at [237, 32] on button "Back to search" at bounding box center [238, 36] width 106 height 26
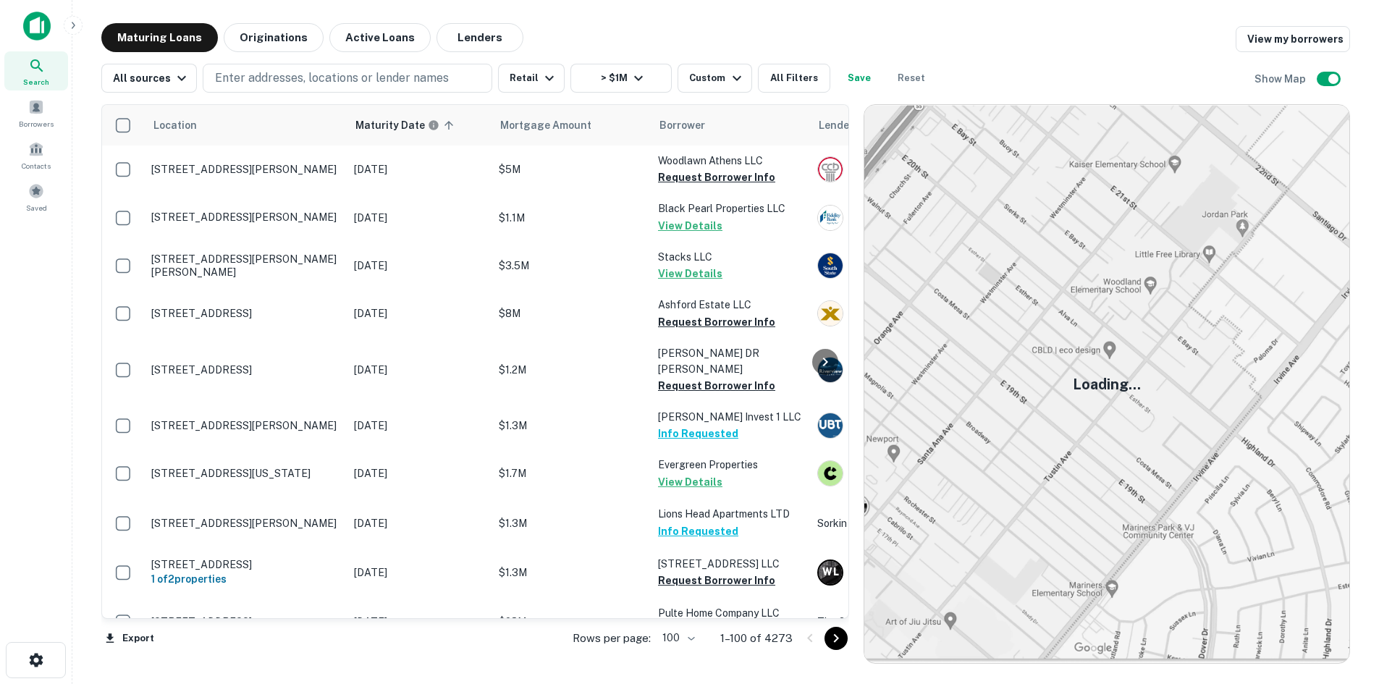
click at [845, 645] on icon "Go to next page" at bounding box center [835, 638] width 17 height 17
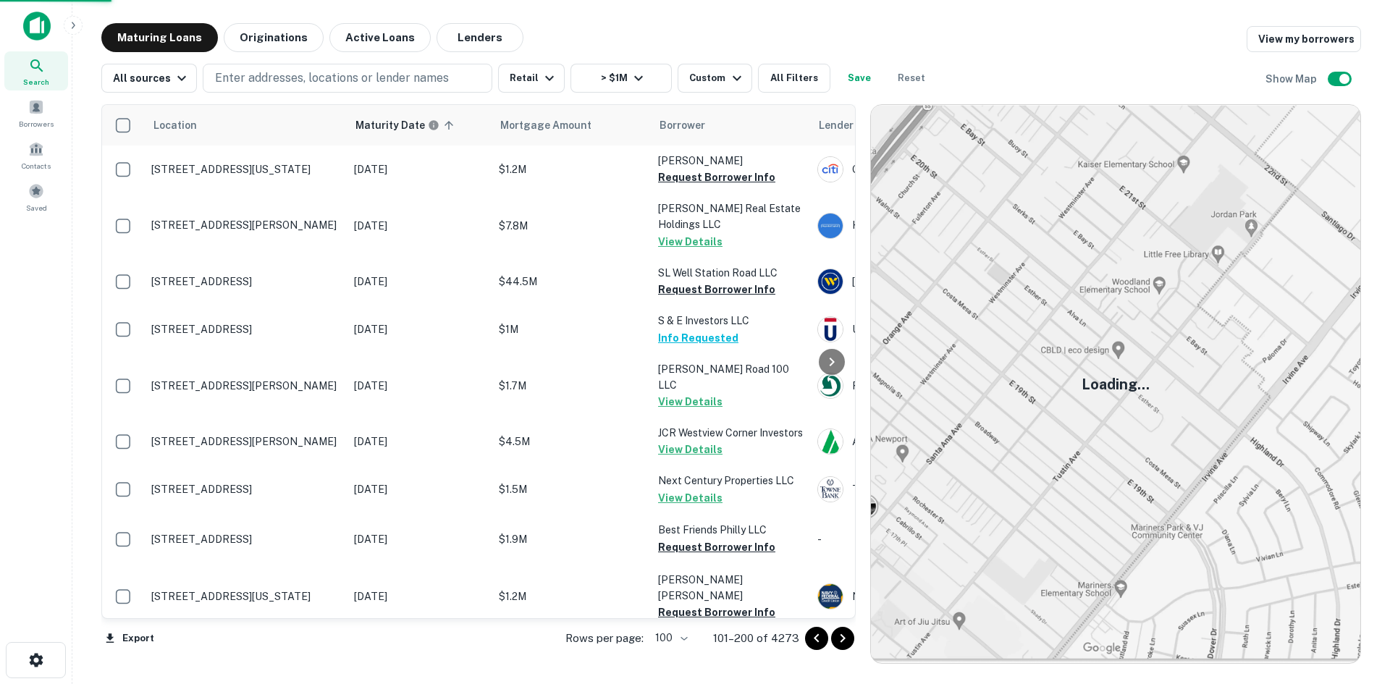
scroll to position [2559, 0]
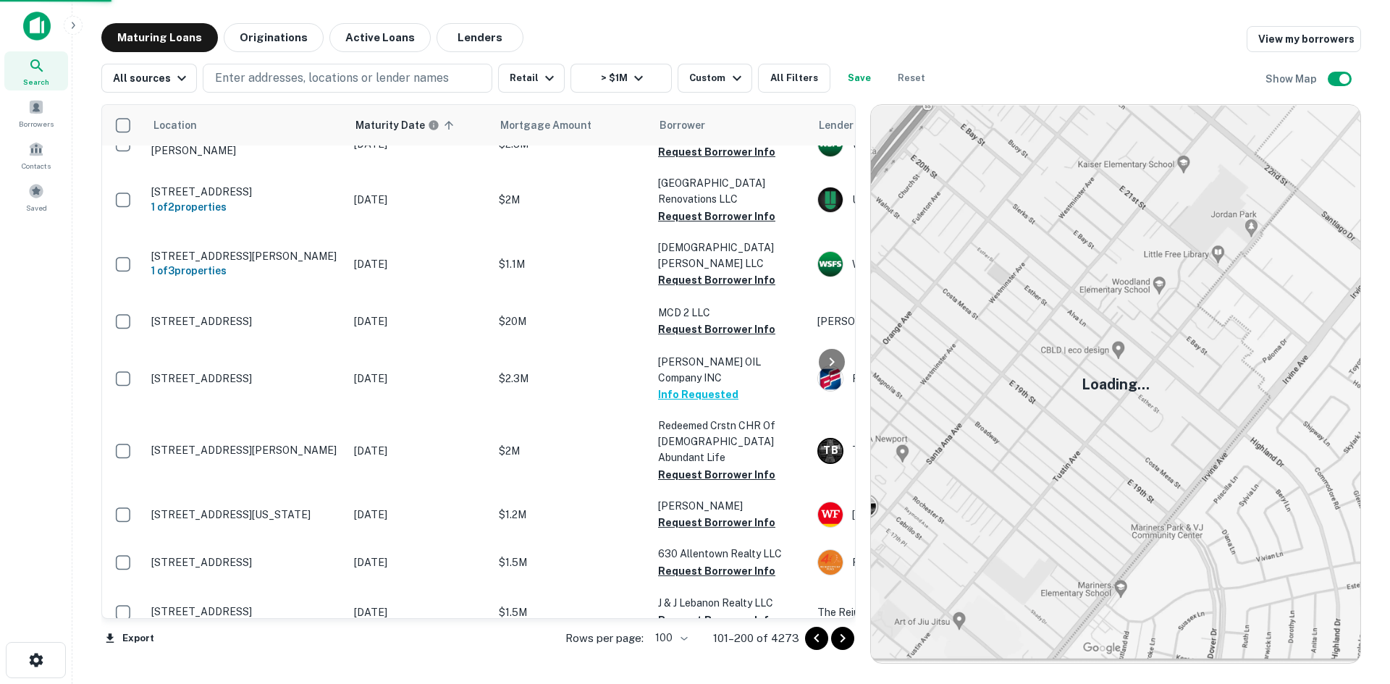
click at [842, 635] on icon "Go to next page" at bounding box center [842, 638] width 5 height 9
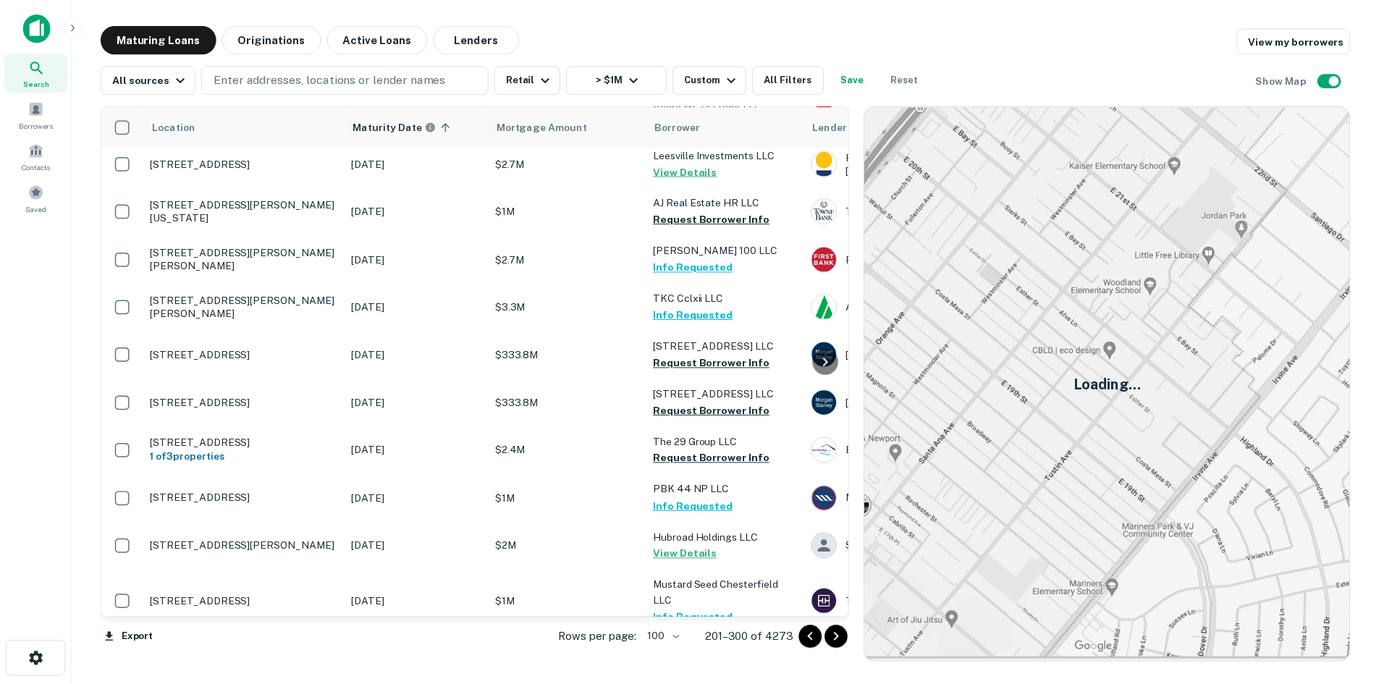
scroll to position [4151, 0]
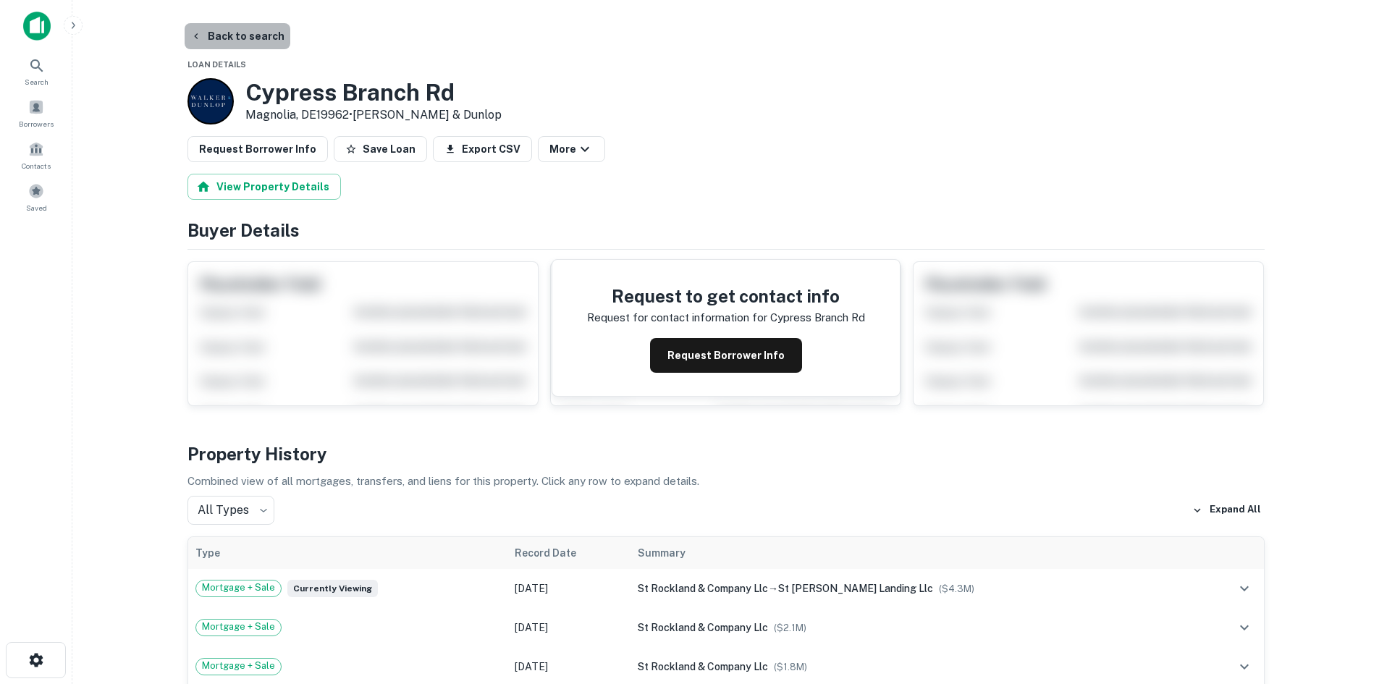
click at [259, 46] on button "Back to search" at bounding box center [238, 36] width 106 height 26
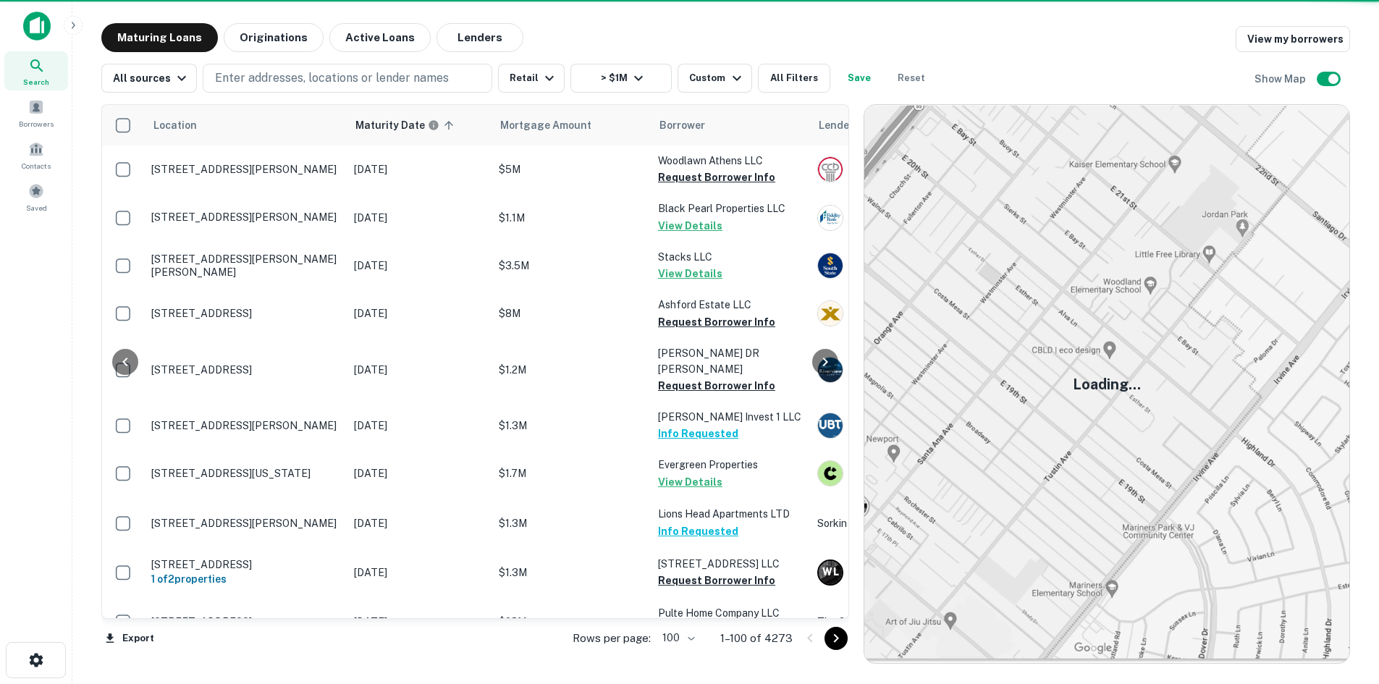
click at [845, 640] on icon "Go to next page" at bounding box center [835, 638] width 17 height 17
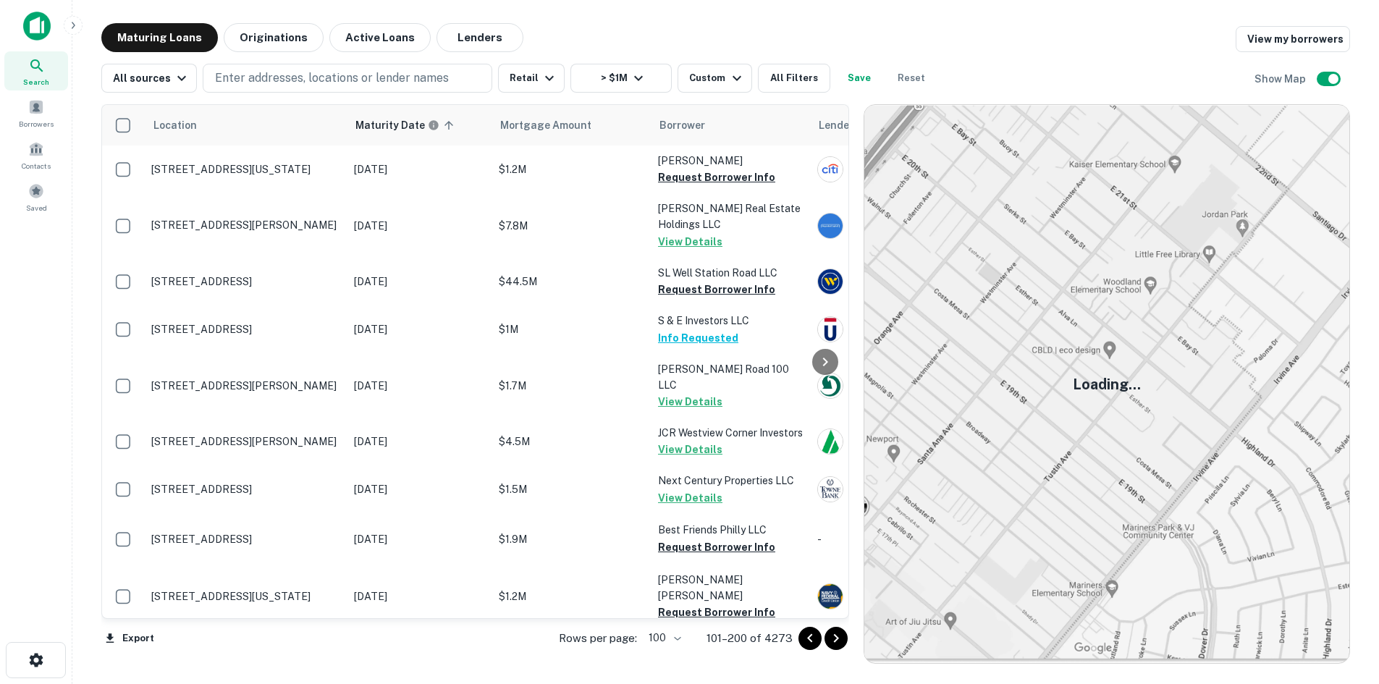
click at [845, 638] on icon "Go to next page" at bounding box center [835, 638] width 17 height 17
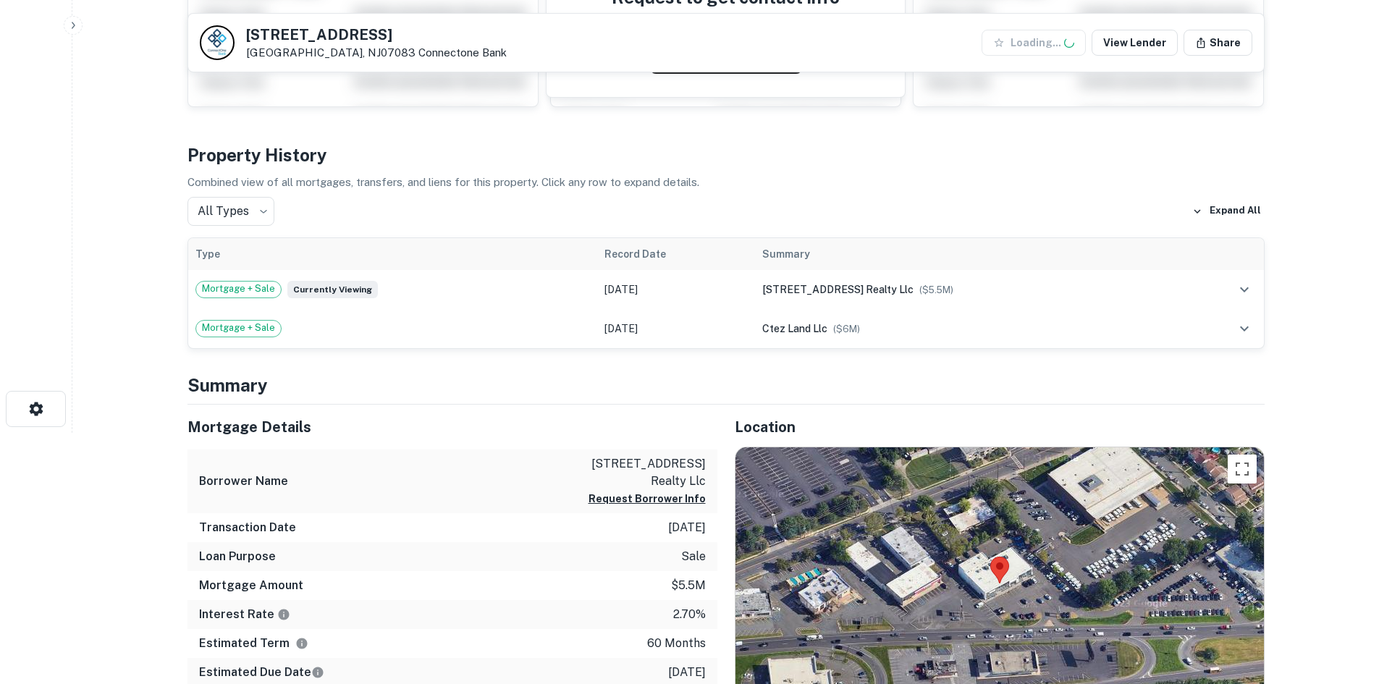
scroll to position [362, 0]
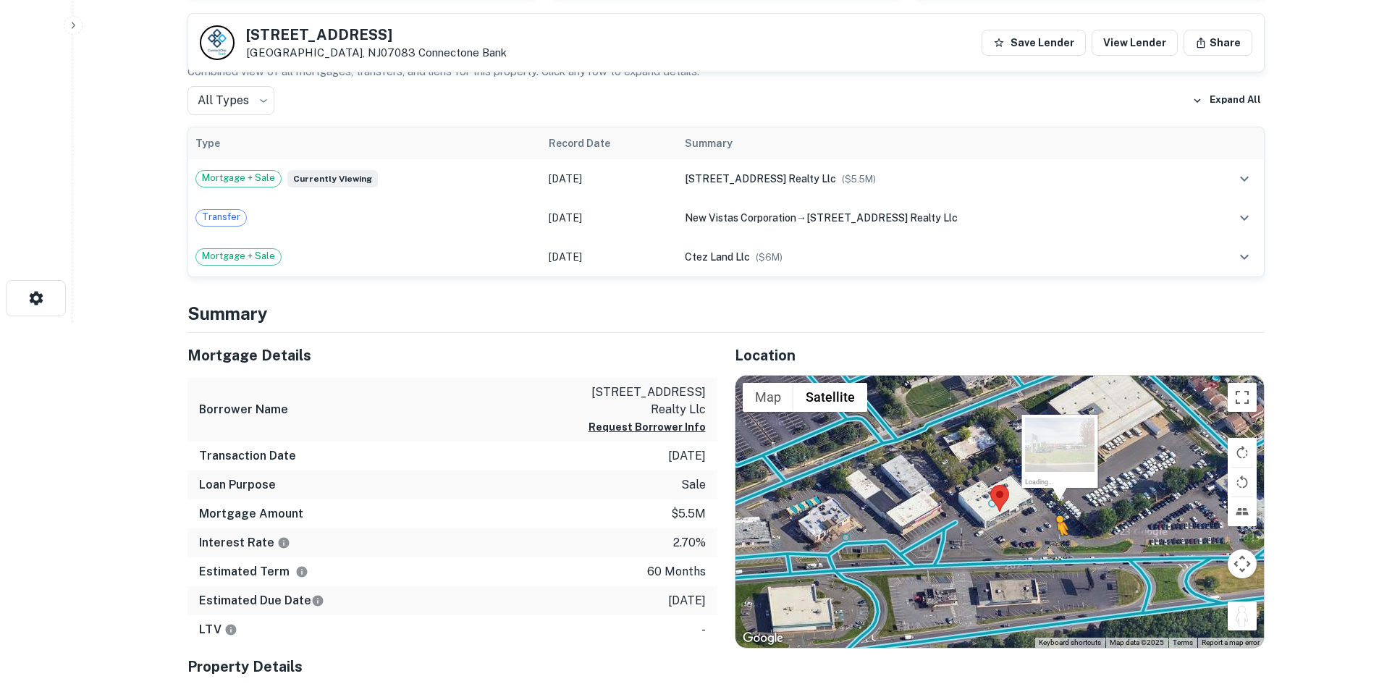
drag, startPoint x: 1253, startPoint y: 583, endPoint x: 1054, endPoint y: 550, distance: 201.0
click at [1054, 550] on div "To activate drag with keyboard, press Alt + Enter. Once in keyboard drag state,…" at bounding box center [999, 512] width 528 height 272
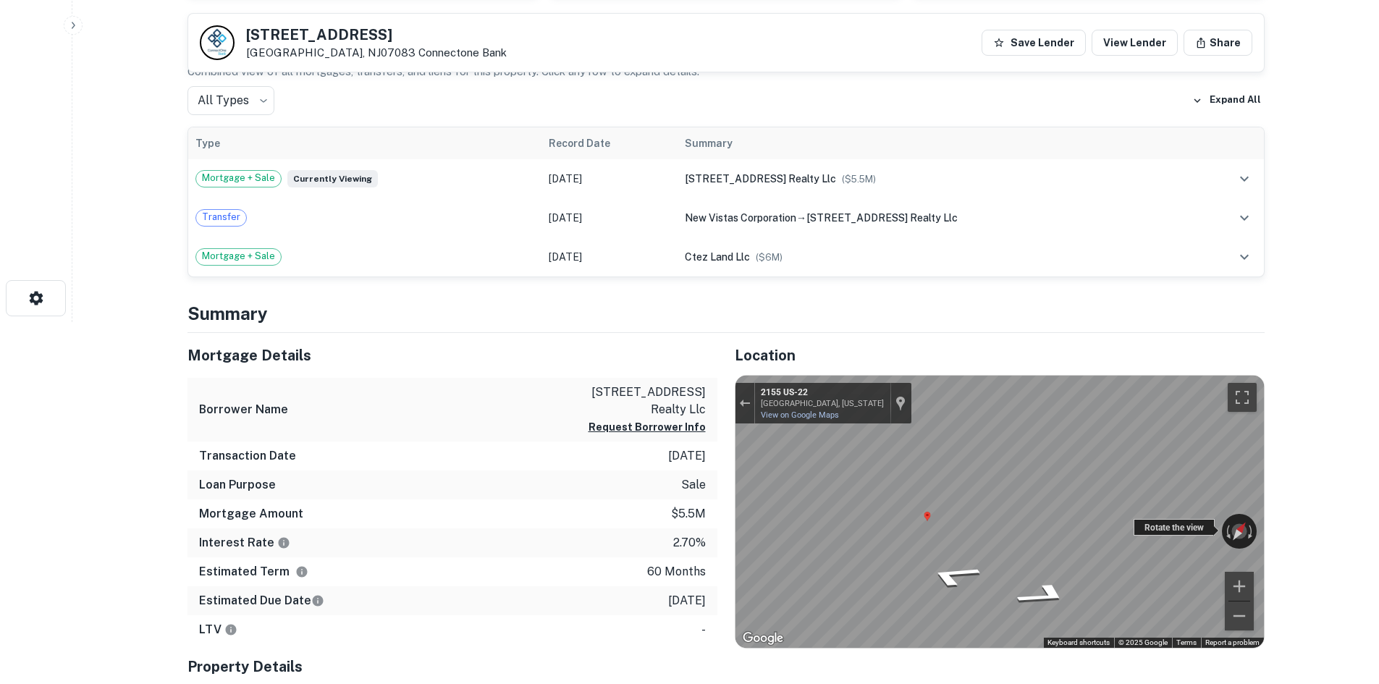
click at [1211, 521] on div "← Move left → Move right ↑ Move up ↓ Move down + Zoom in - Zoom out [STREET_ADD…" at bounding box center [999, 512] width 528 height 272
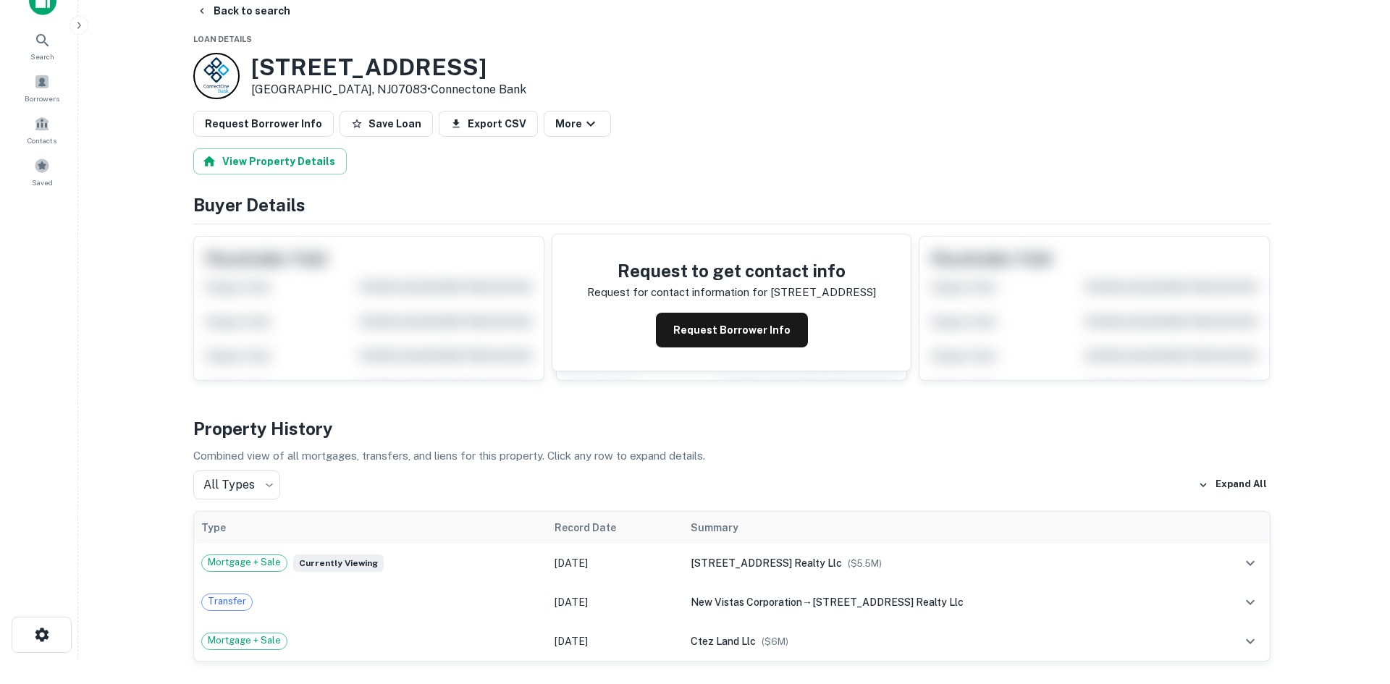
scroll to position [0, 0]
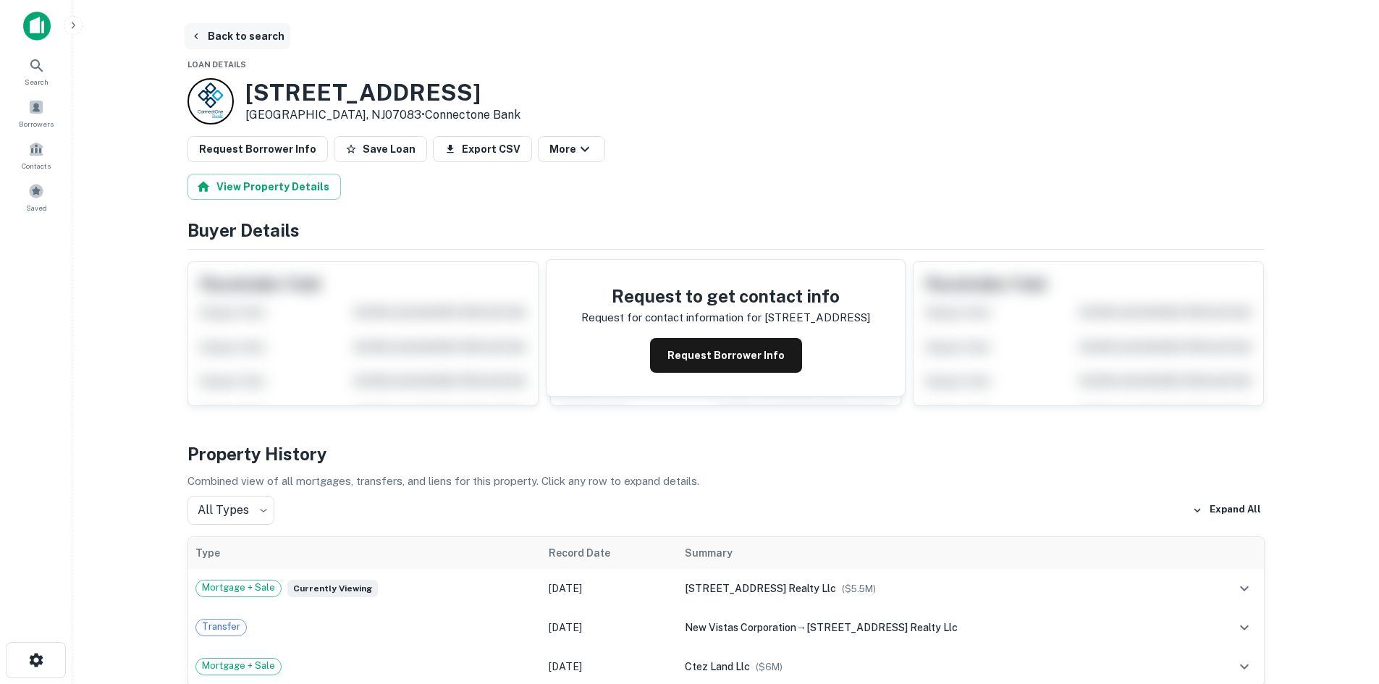
click at [251, 45] on button "Back to search" at bounding box center [238, 36] width 106 height 26
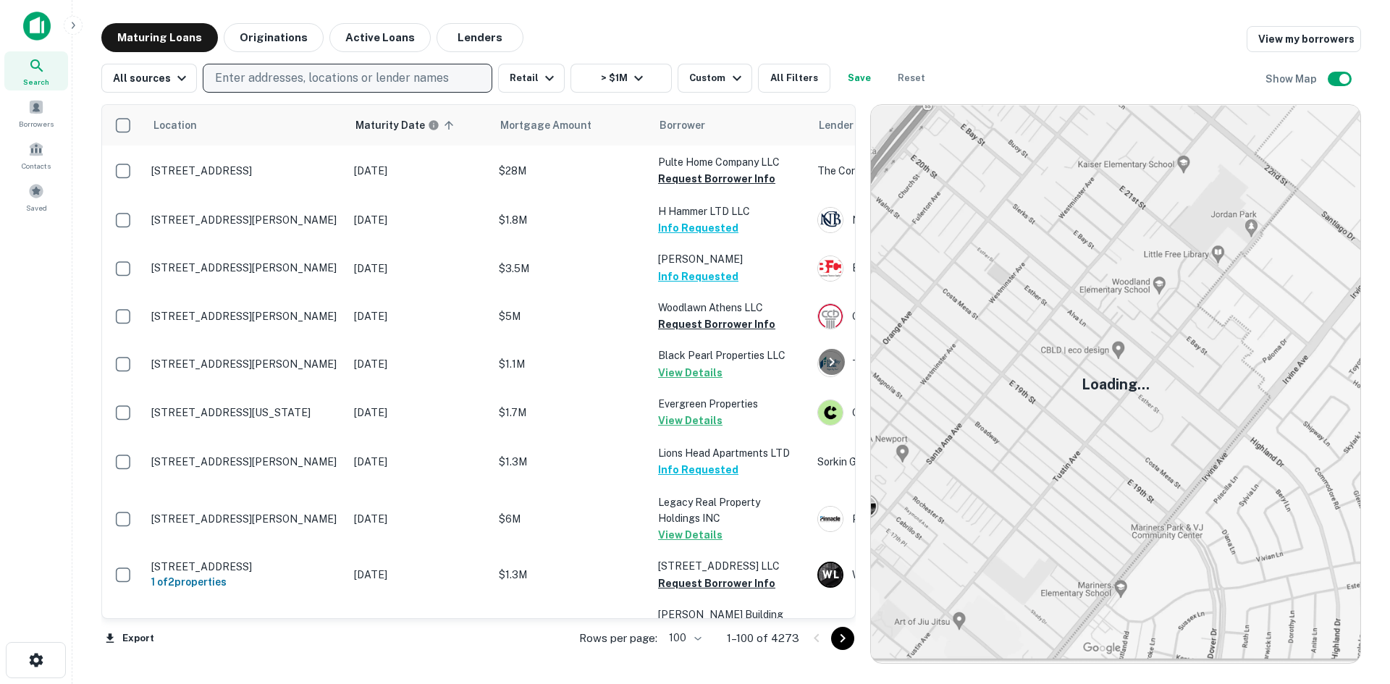
scroll to position [3302, 0]
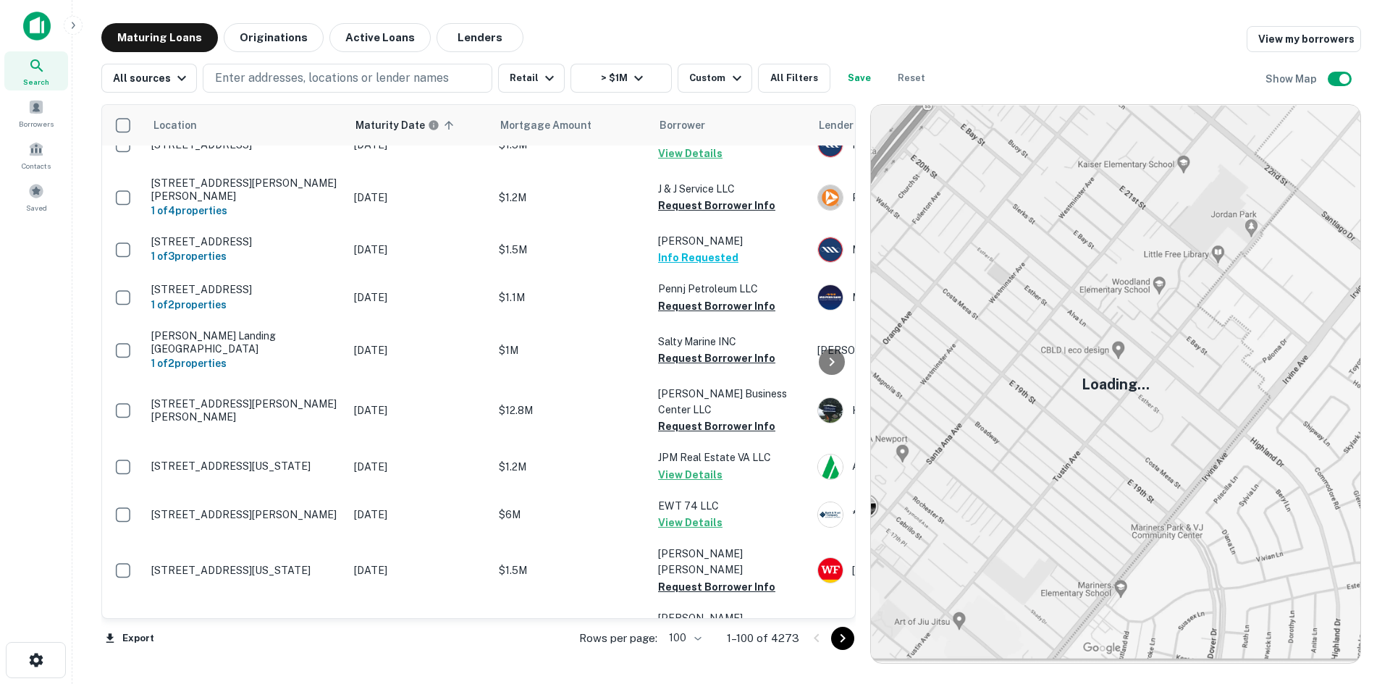
click at [834, 630] on icon "Go to next page" at bounding box center [842, 638] width 17 height 17
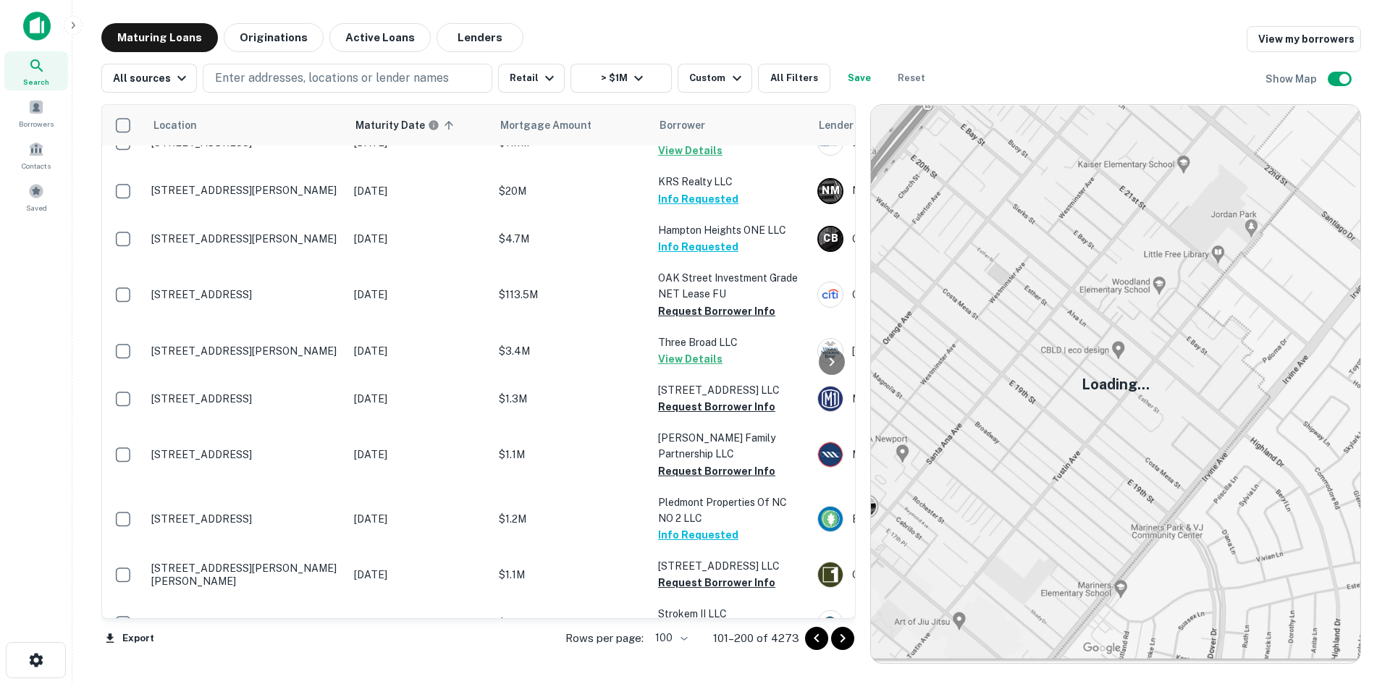
click at [841, 627] on div at bounding box center [829, 638] width 49 height 23
click at [841, 631] on icon "Go to next page" at bounding box center [842, 638] width 17 height 17
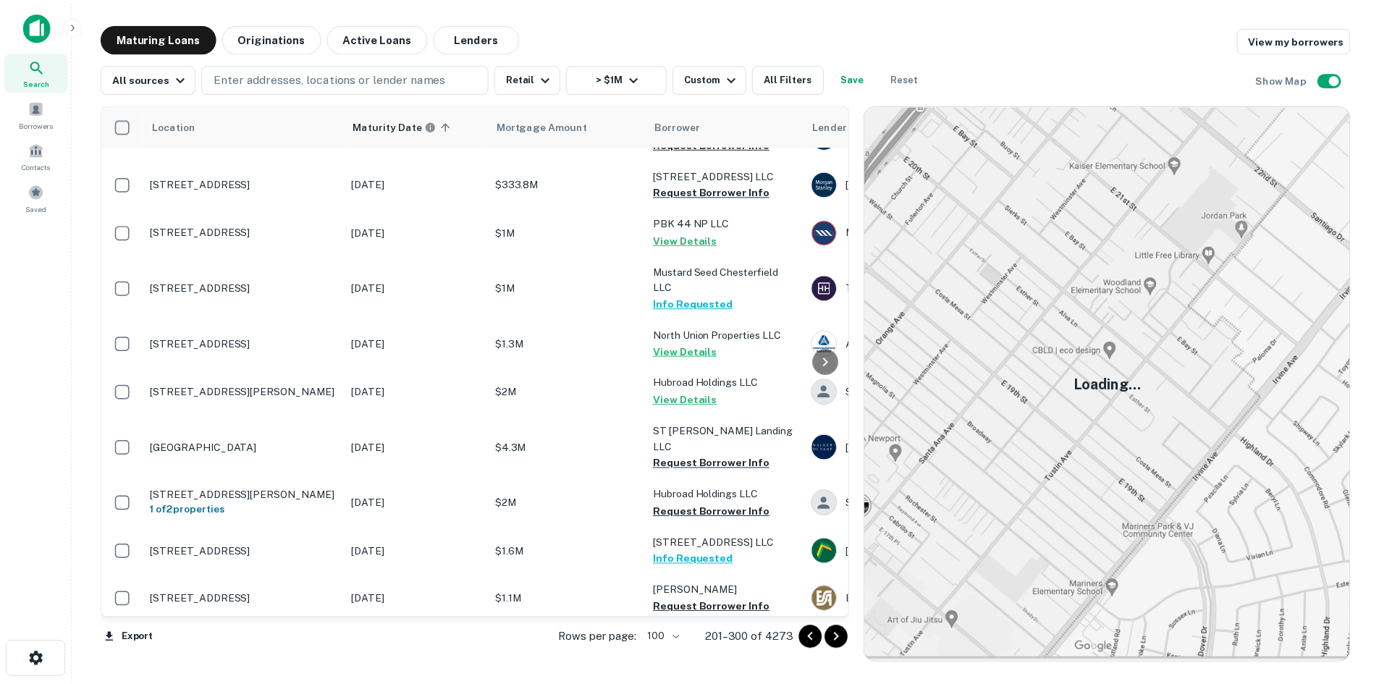
scroll to position [4460, 0]
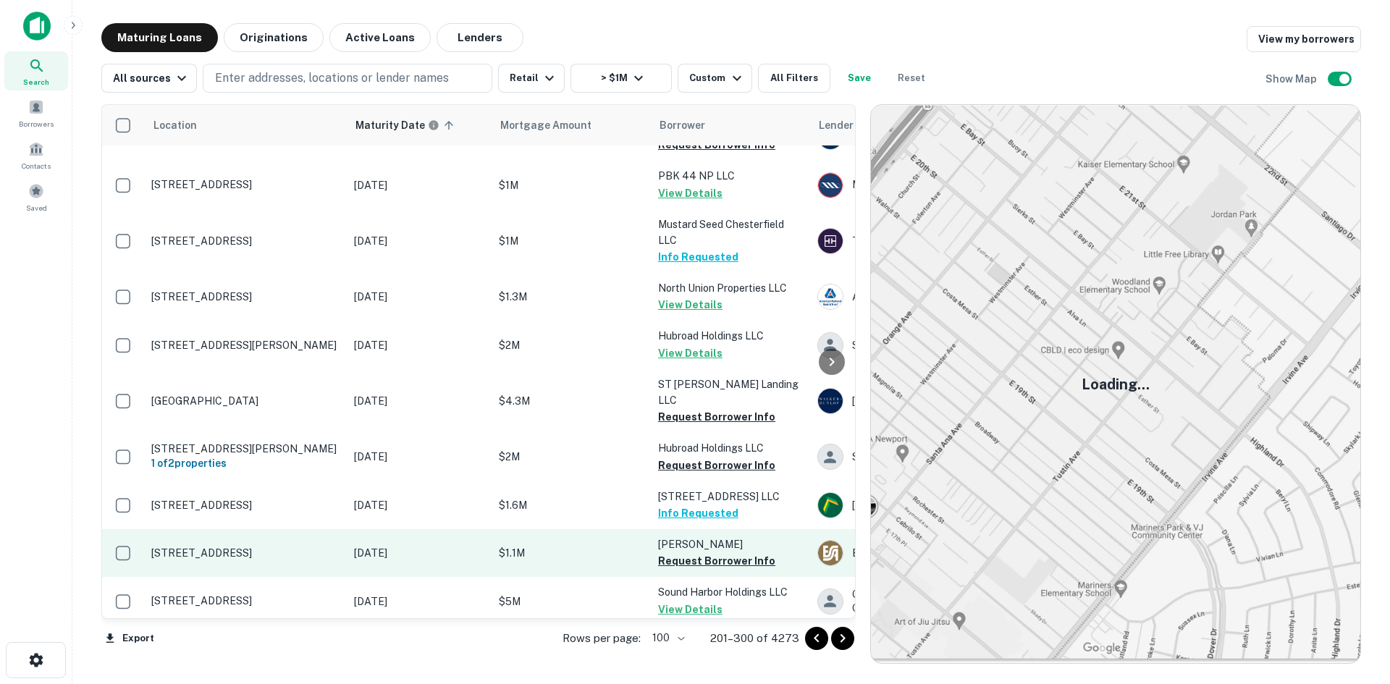
click at [301, 546] on p "[STREET_ADDRESS]" at bounding box center [245, 552] width 188 height 13
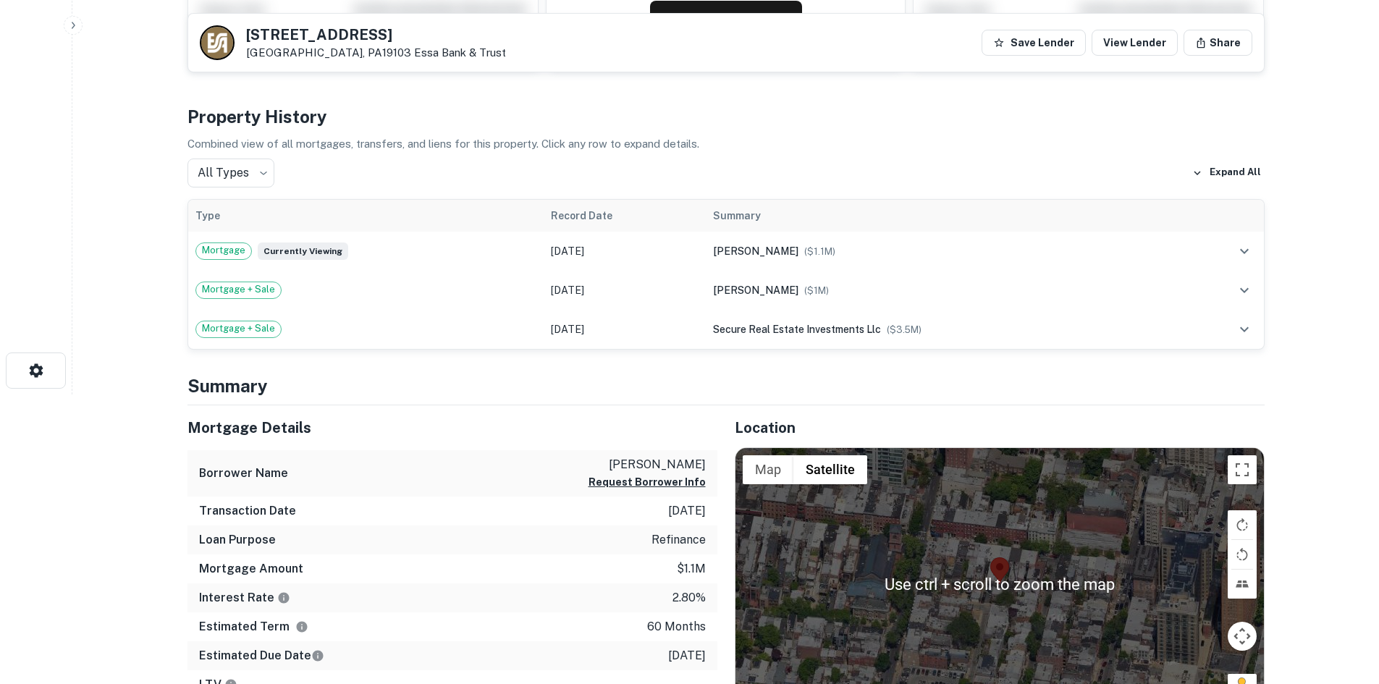
scroll to position [362, 0]
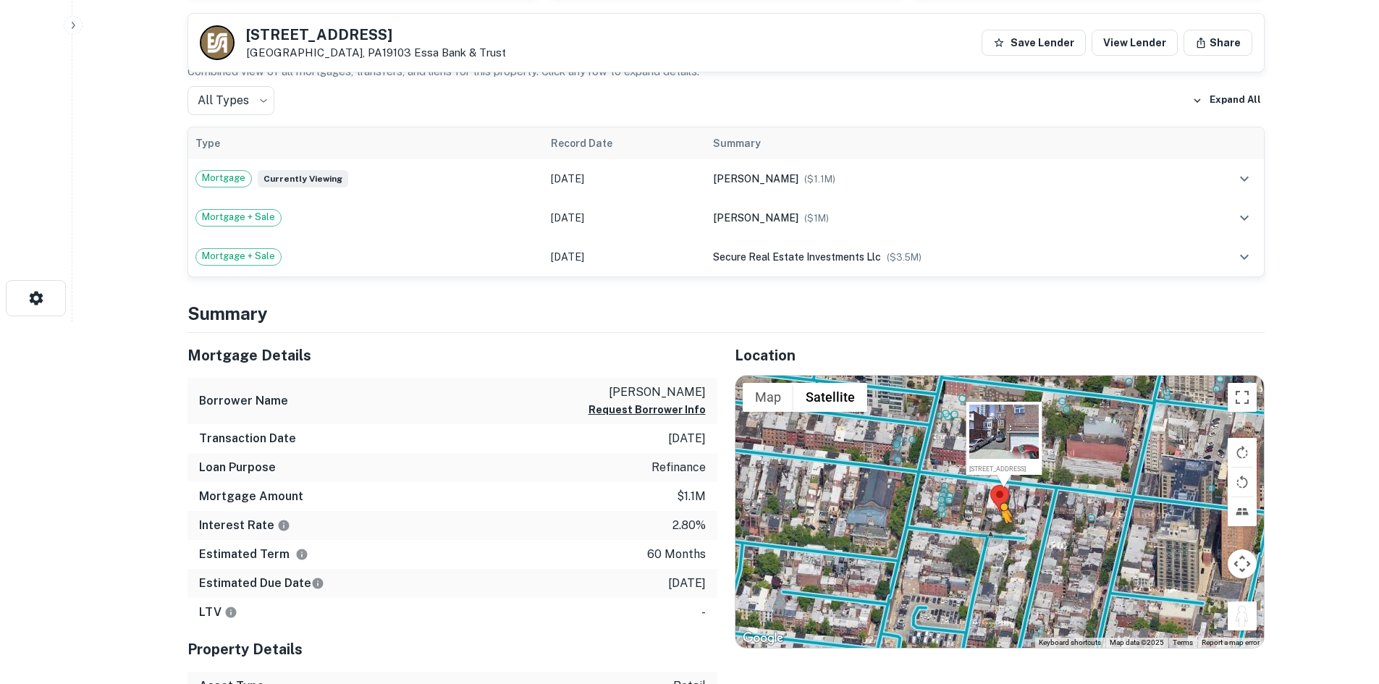
drag, startPoint x: 1235, startPoint y: 619, endPoint x: 995, endPoint y: 534, distance: 254.8
click at [995, 534] on div "To activate drag with keyboard, press Alt + Enter. Once in keyboard drag state,…" at bounding box center [999, 512] width 528 height 272
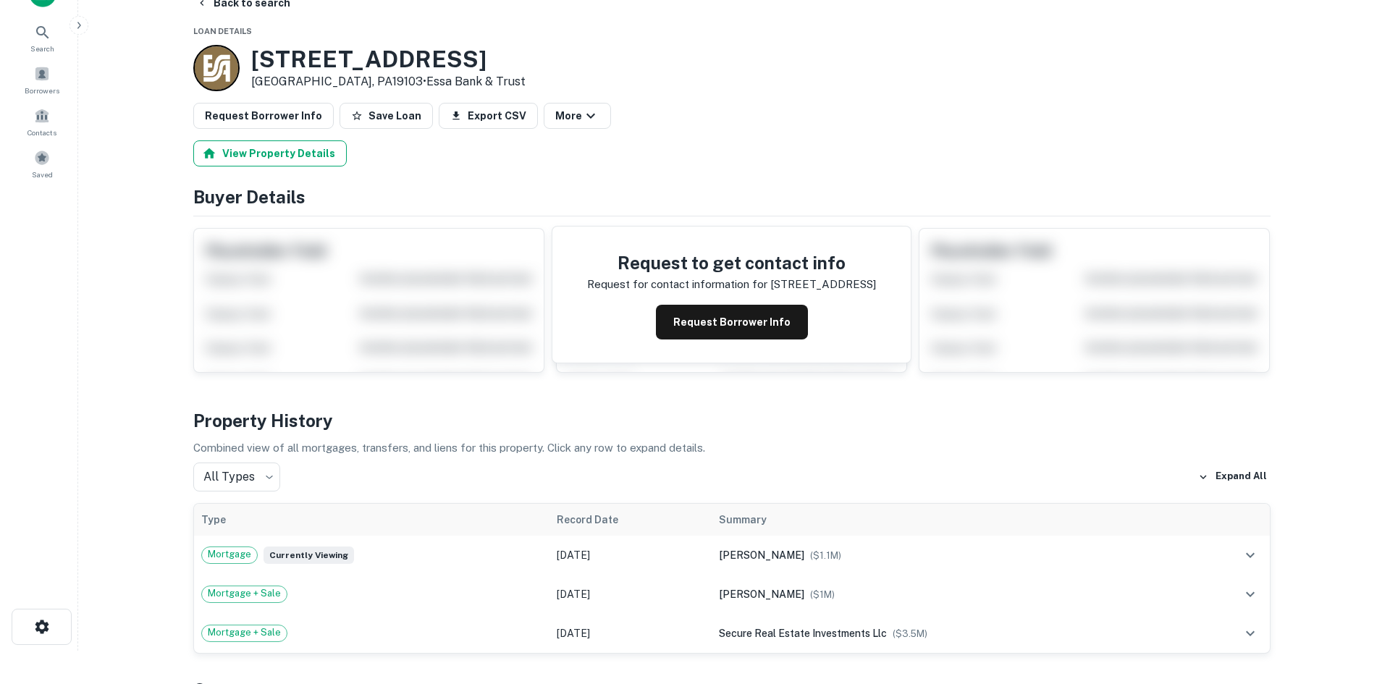
scroll to position [0, 0]
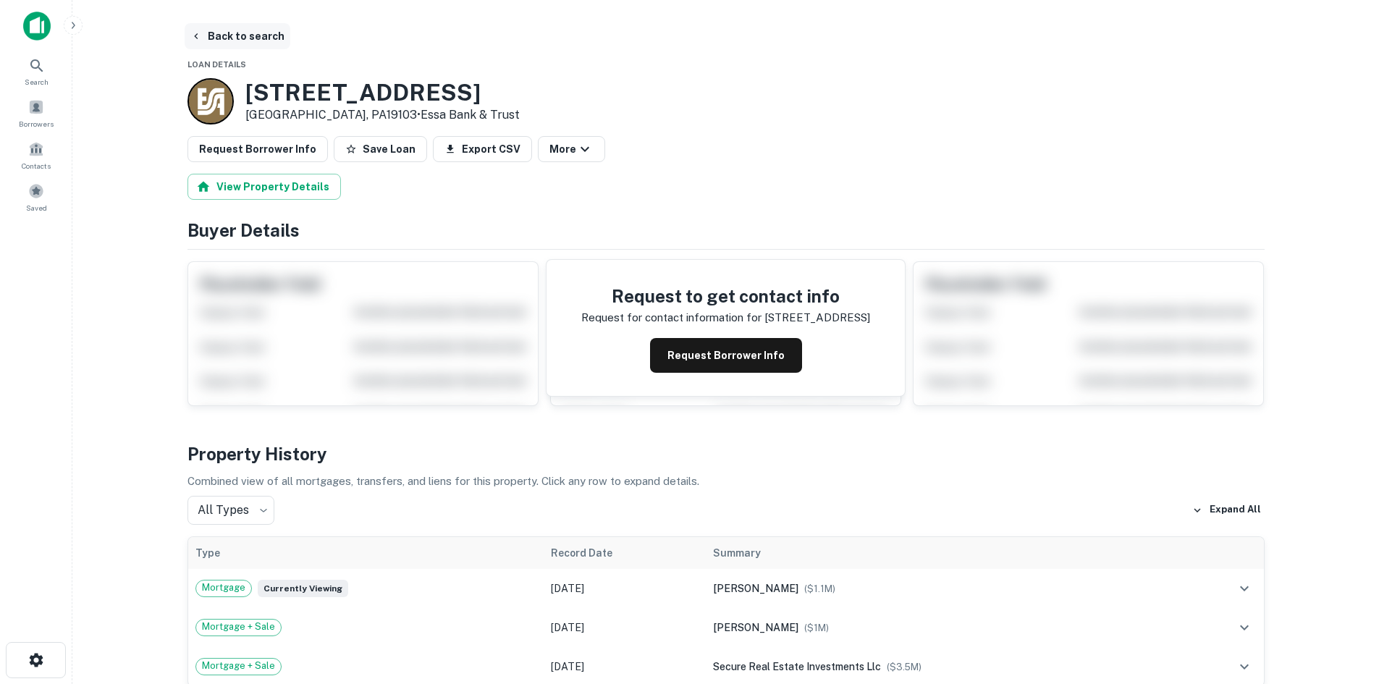
click at [227, 35] on button "Back to search" at bounding box center [238, 36] width 106 height 26
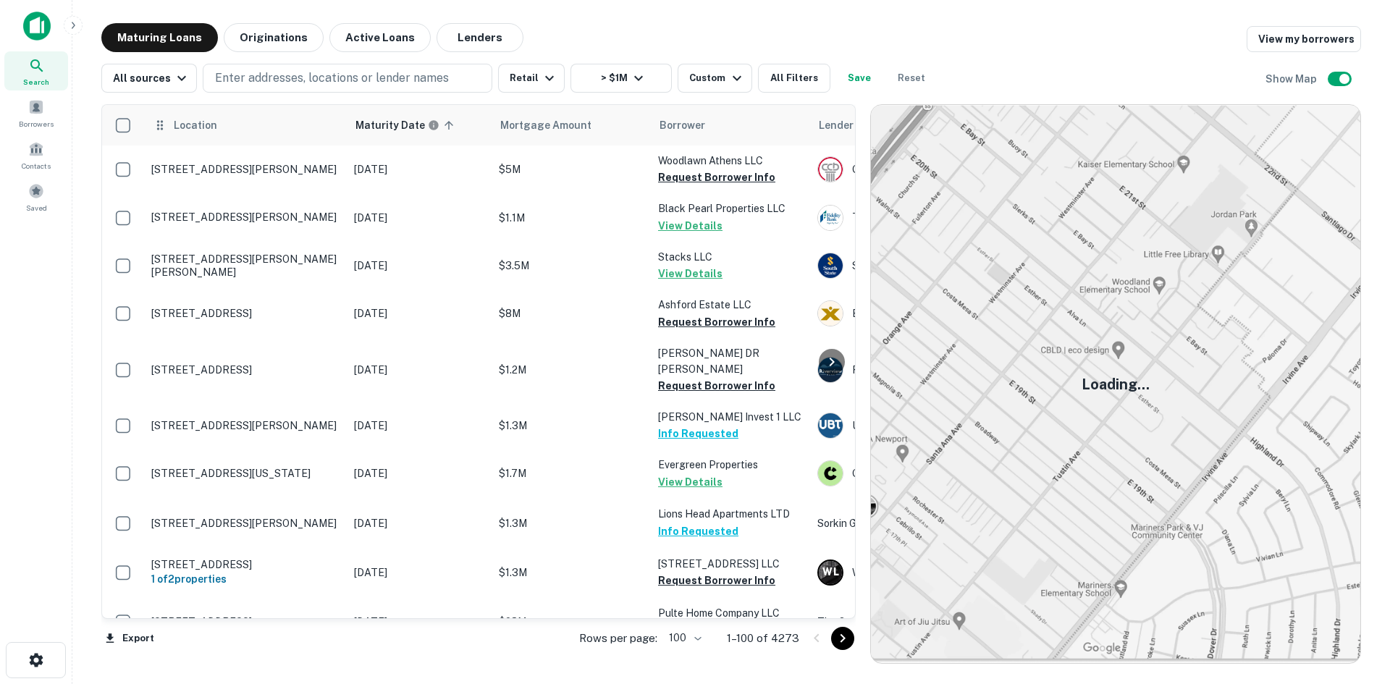
scroll to position [3302, 0]
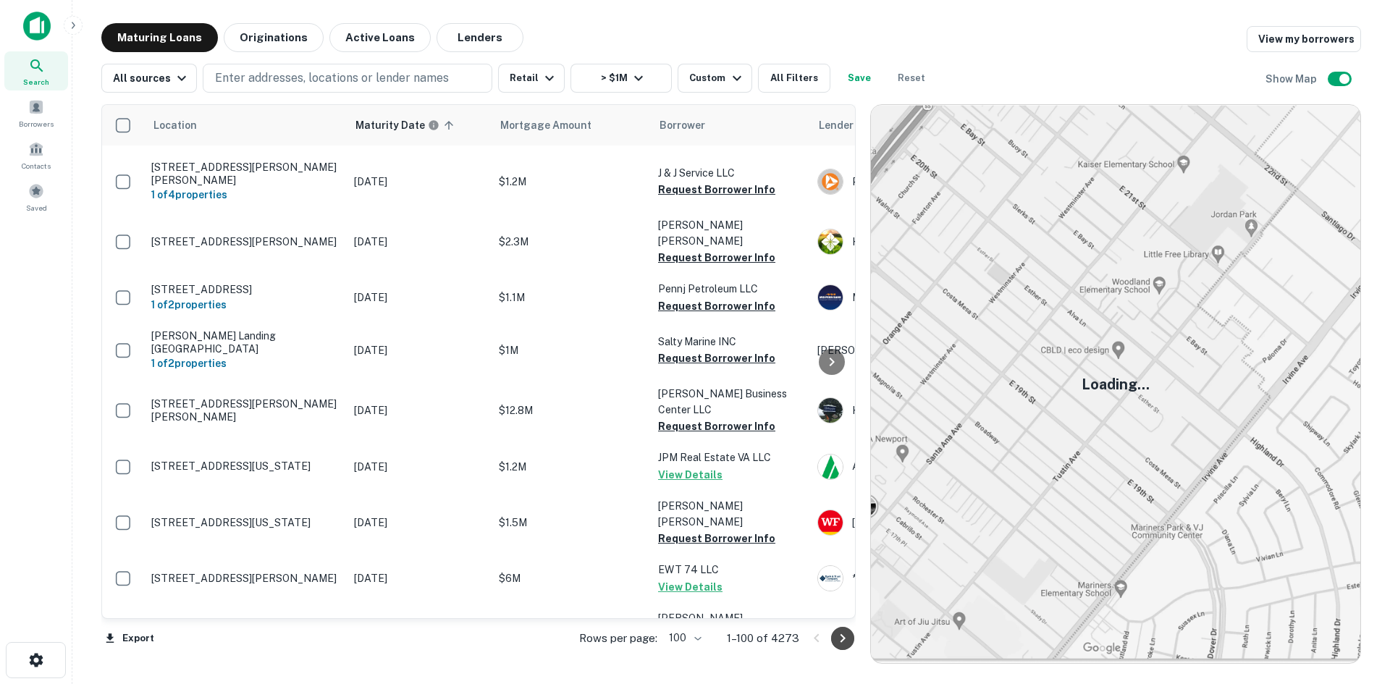
click at [837, 632] on icon "Go to next page" at bounding box center [842, 638] width 17 height 17
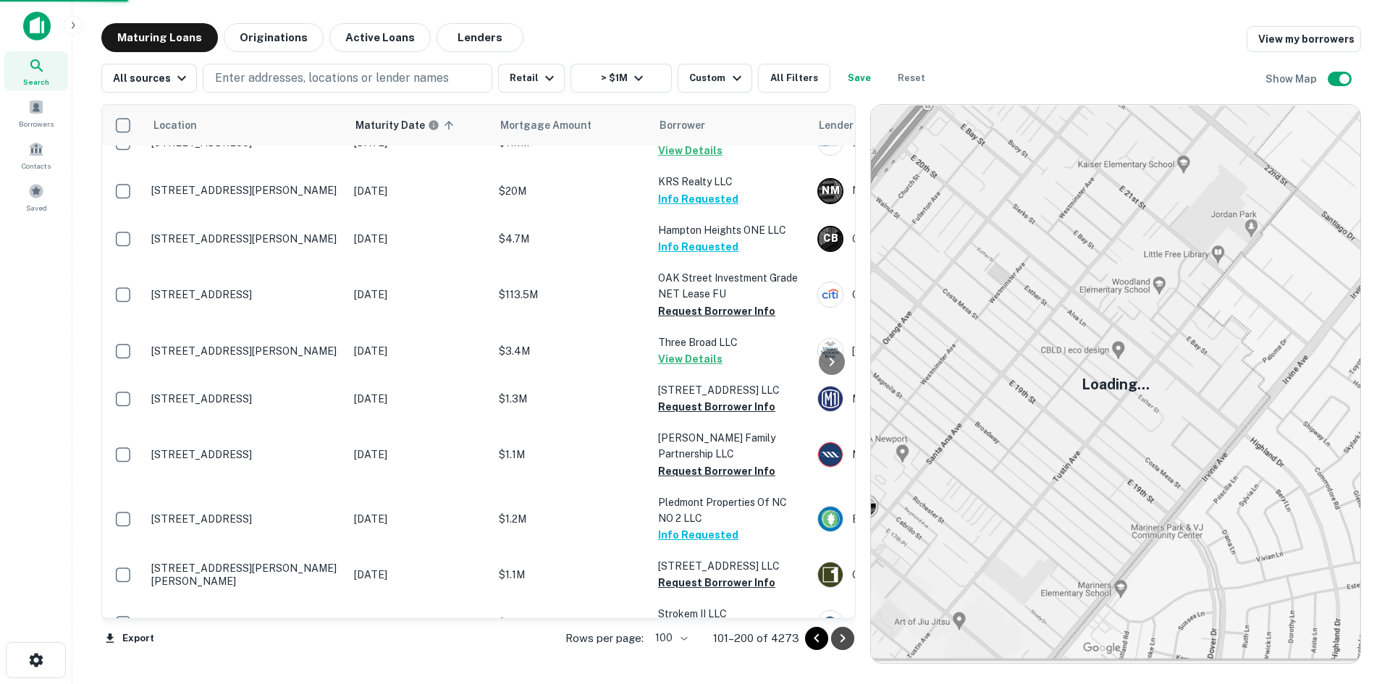
click at [837, 633] on icon "Go to next page" at bounding box center [842, 638] width 17 height 17
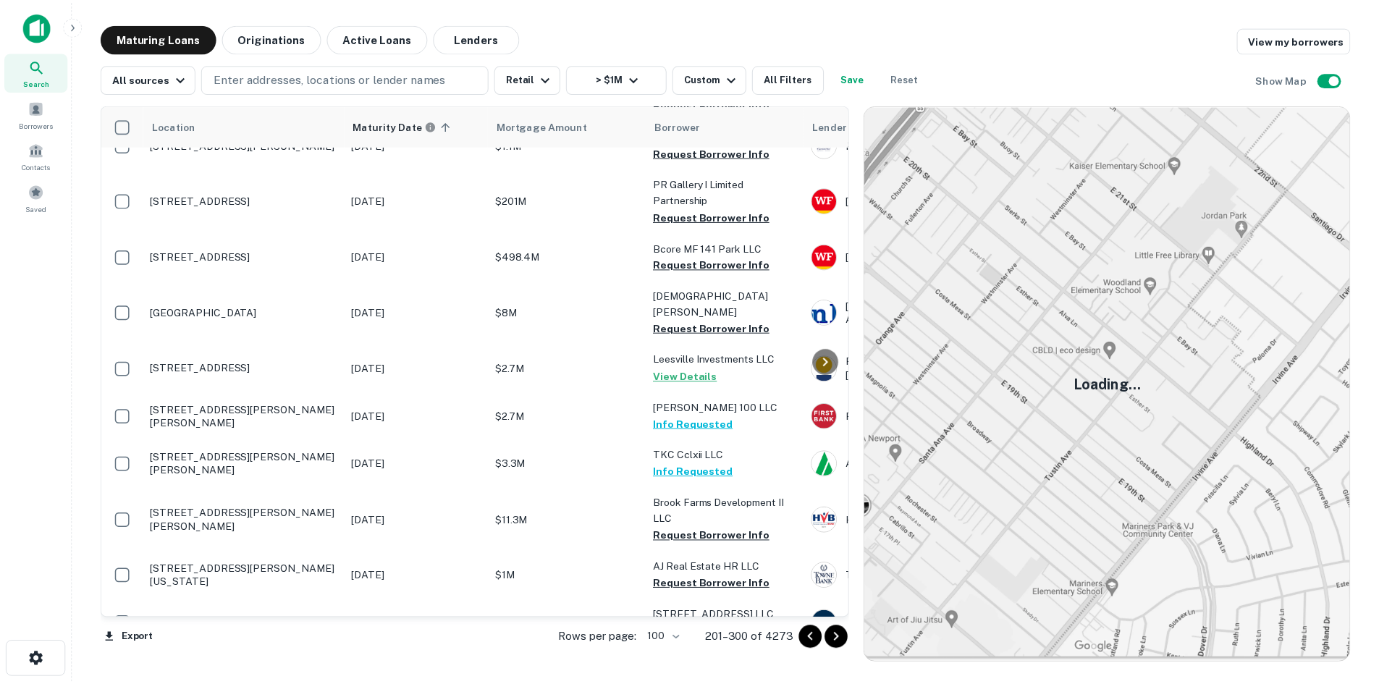
scroll to position [4025, 0]
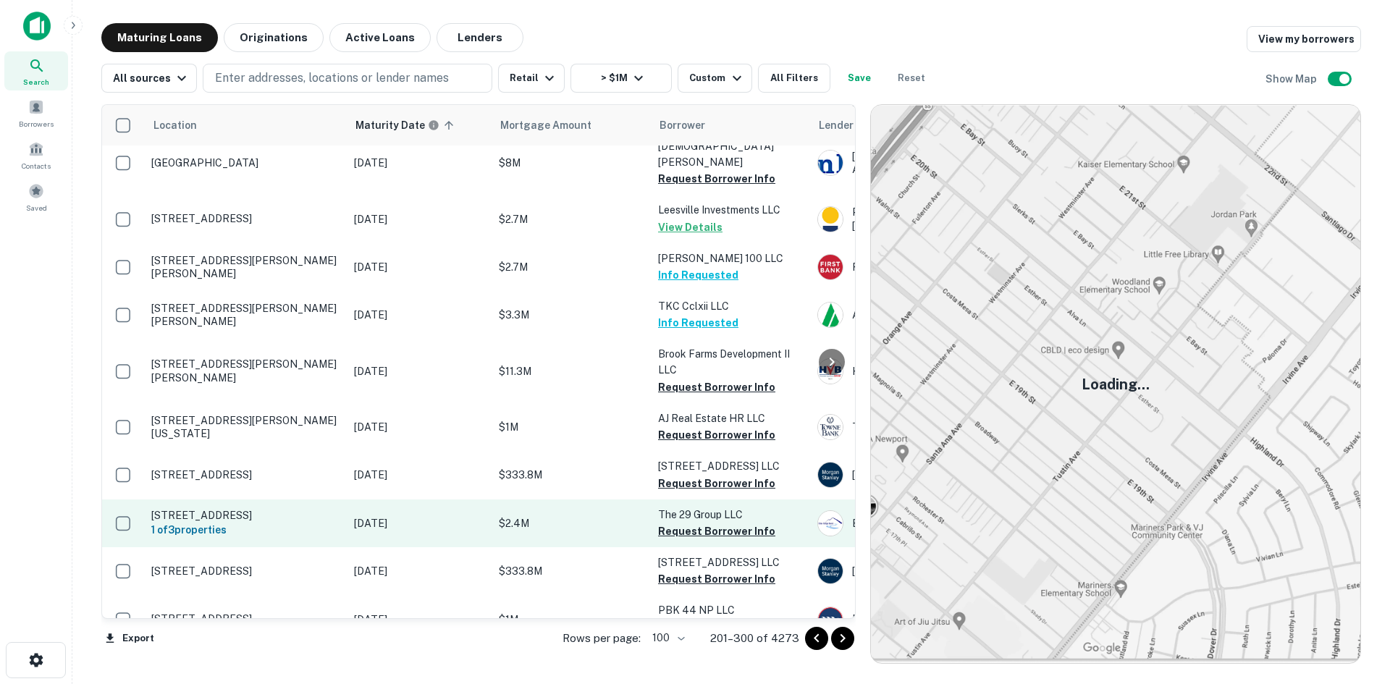
click at [253, 509] on p "[STREET_ADDRESS]" at bounding box center [245, 515] width 188 height 13
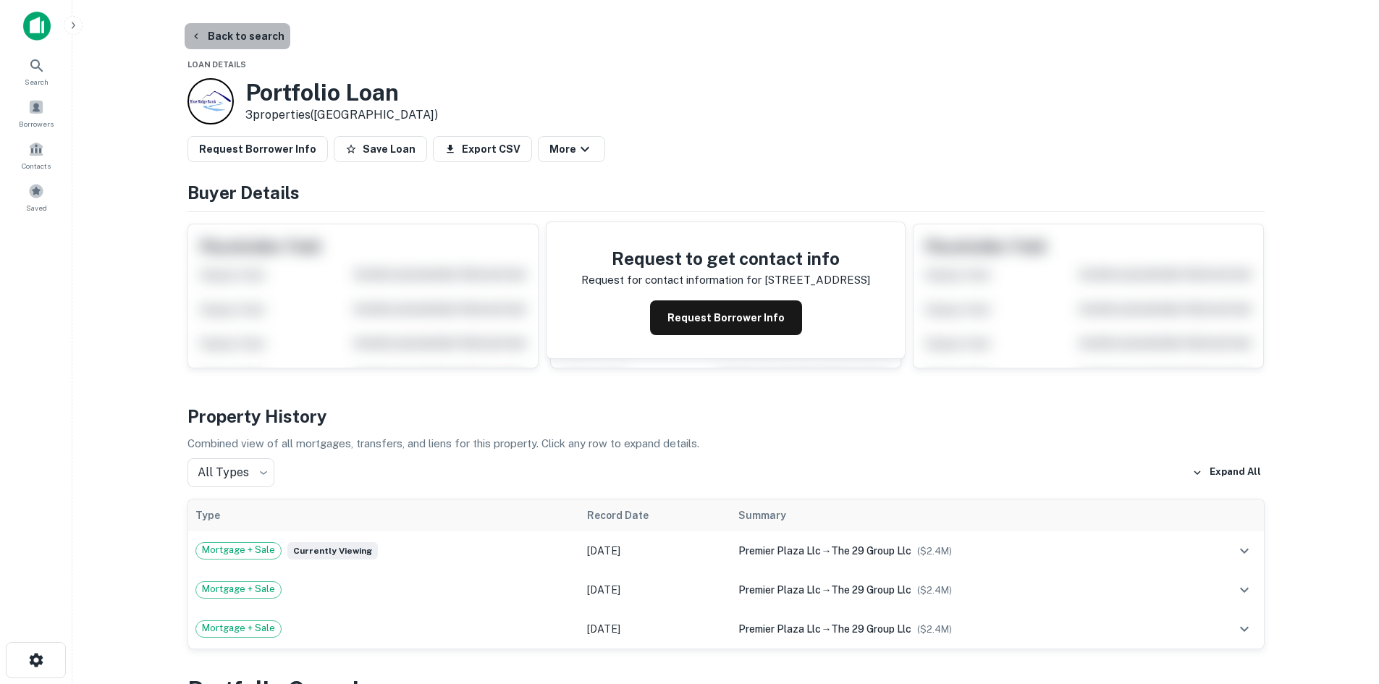
click at [261, 32] on button "Back to search" at bounding box center [238, 36] width 106 height 26
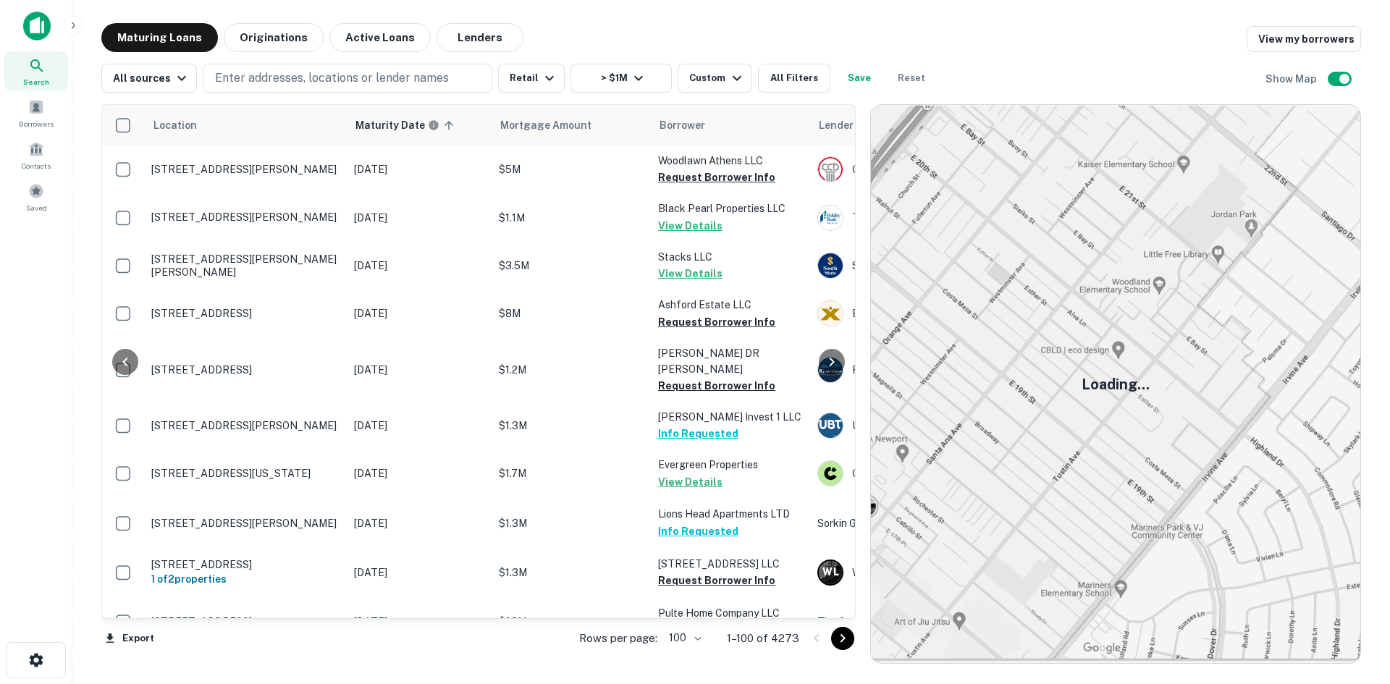
scroll to position [4025, 0]
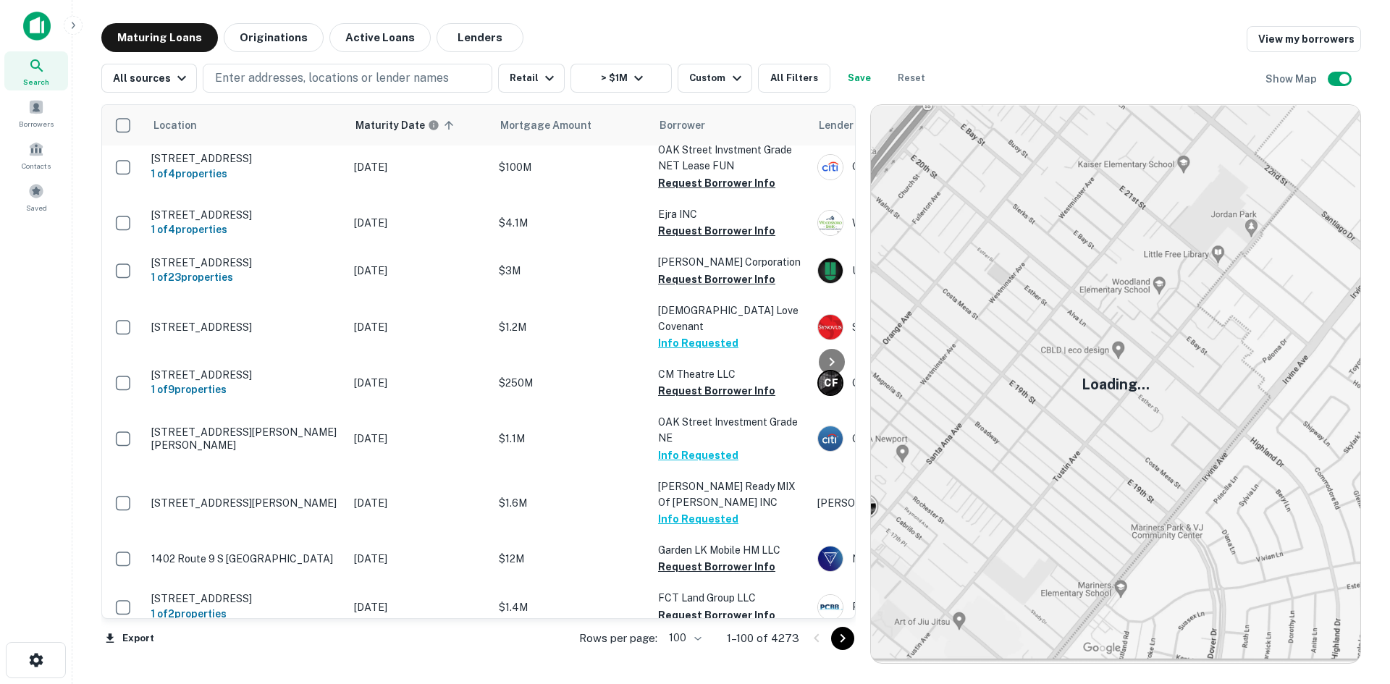
drag, startPoint x: 849, startPoint y: 640, endPoint x: 835, endPoint y: 550, distance: 90.8
click at [849, 640] on icon "Go to next page" at bounding box center [842, 638] width 17 height 17
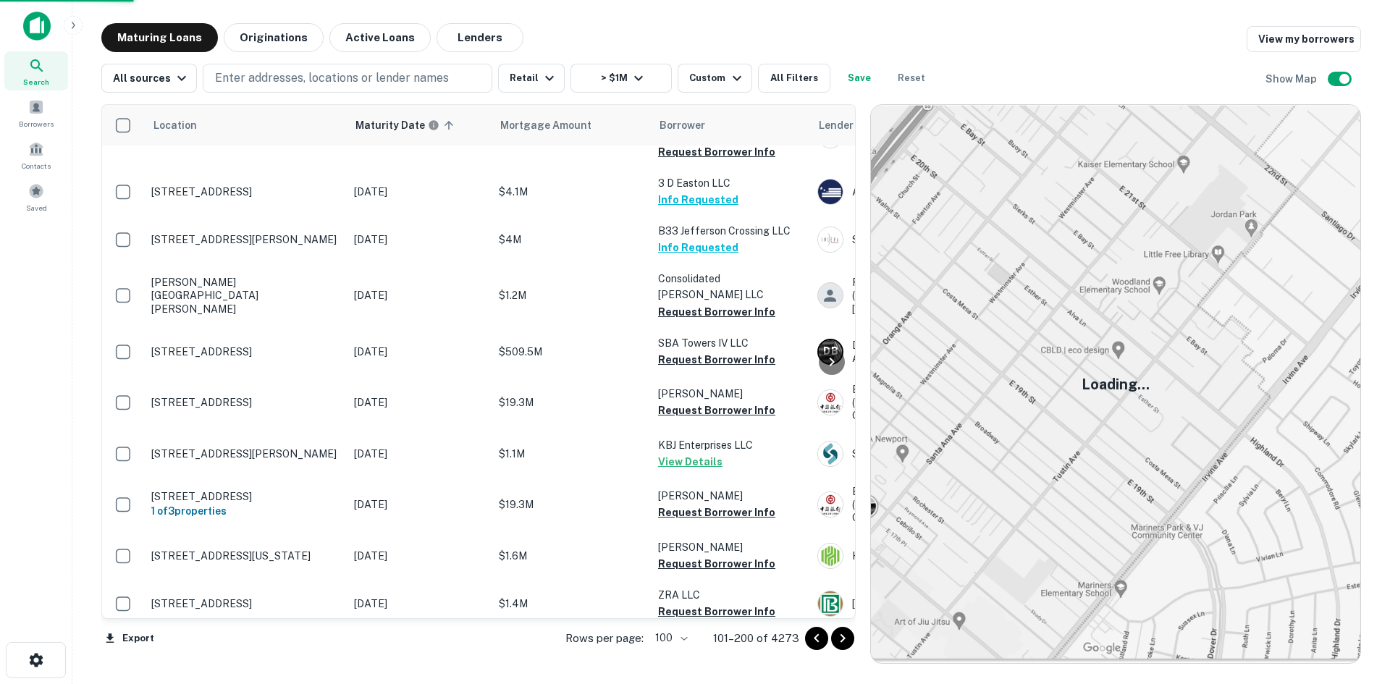
scroll to position [4387, 0]
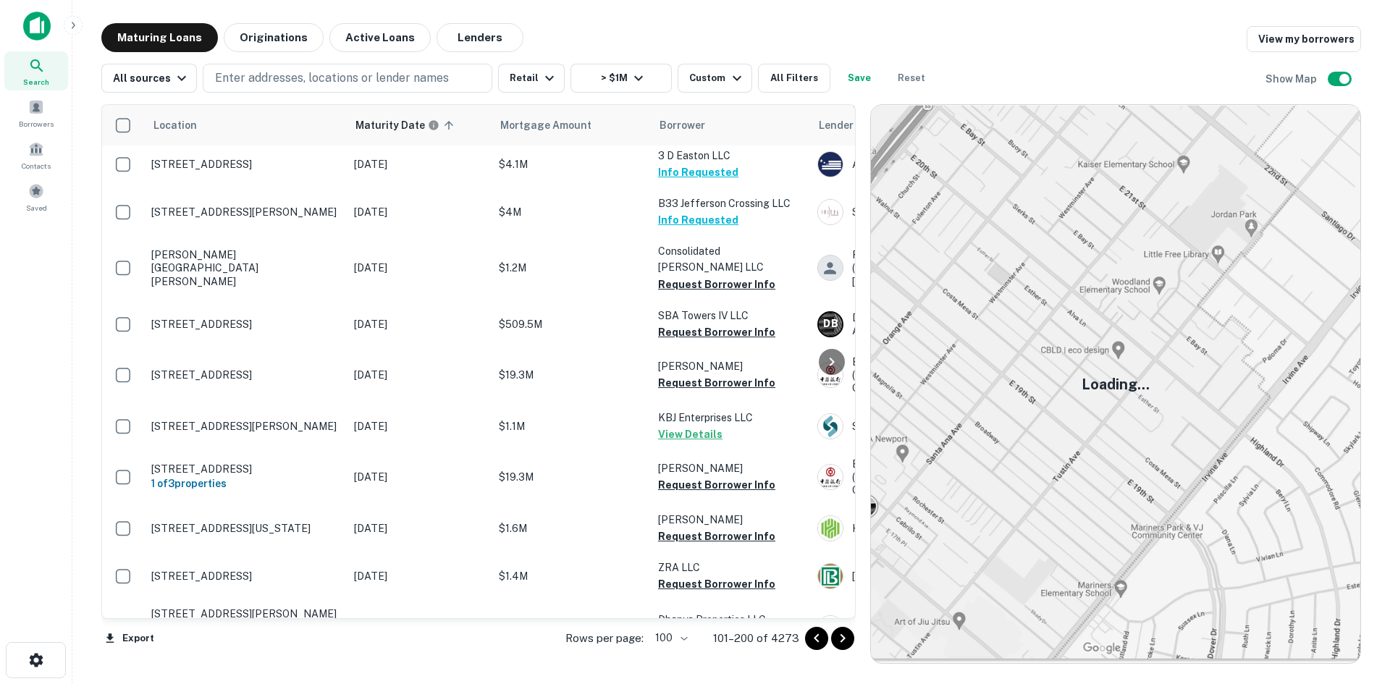
click at [847, 638] on icon "Go to next page" at bounding box center [842, 638] width 17 height 17
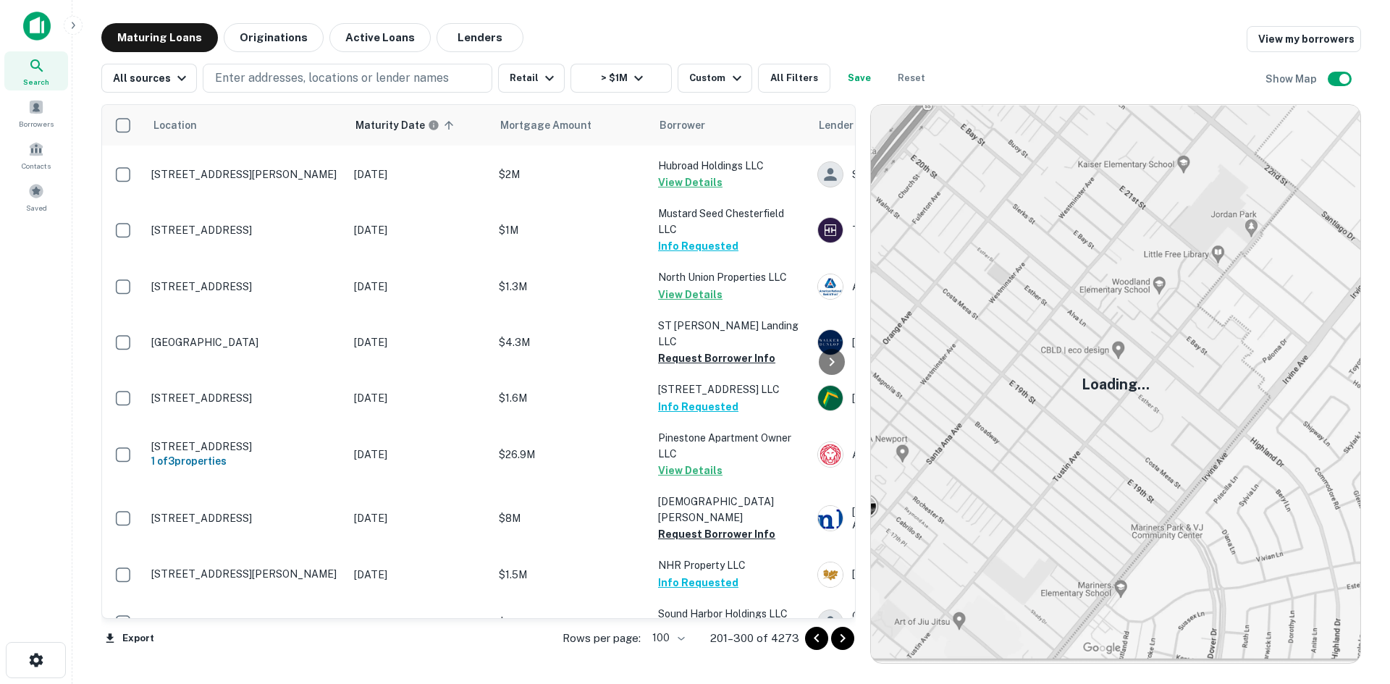
scroll to position [4663, 0]
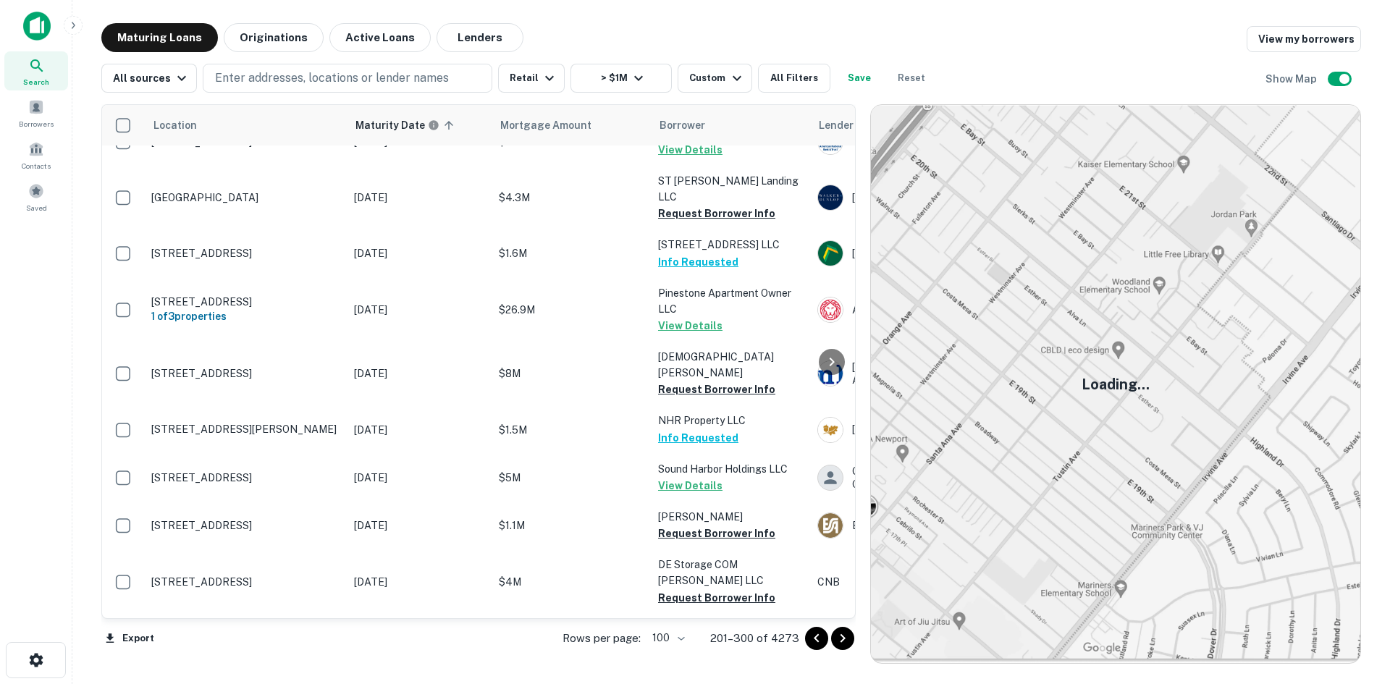
click at [839, 635] on icon "Go to next page" at bounding box center [842, 638] width 17 height 17
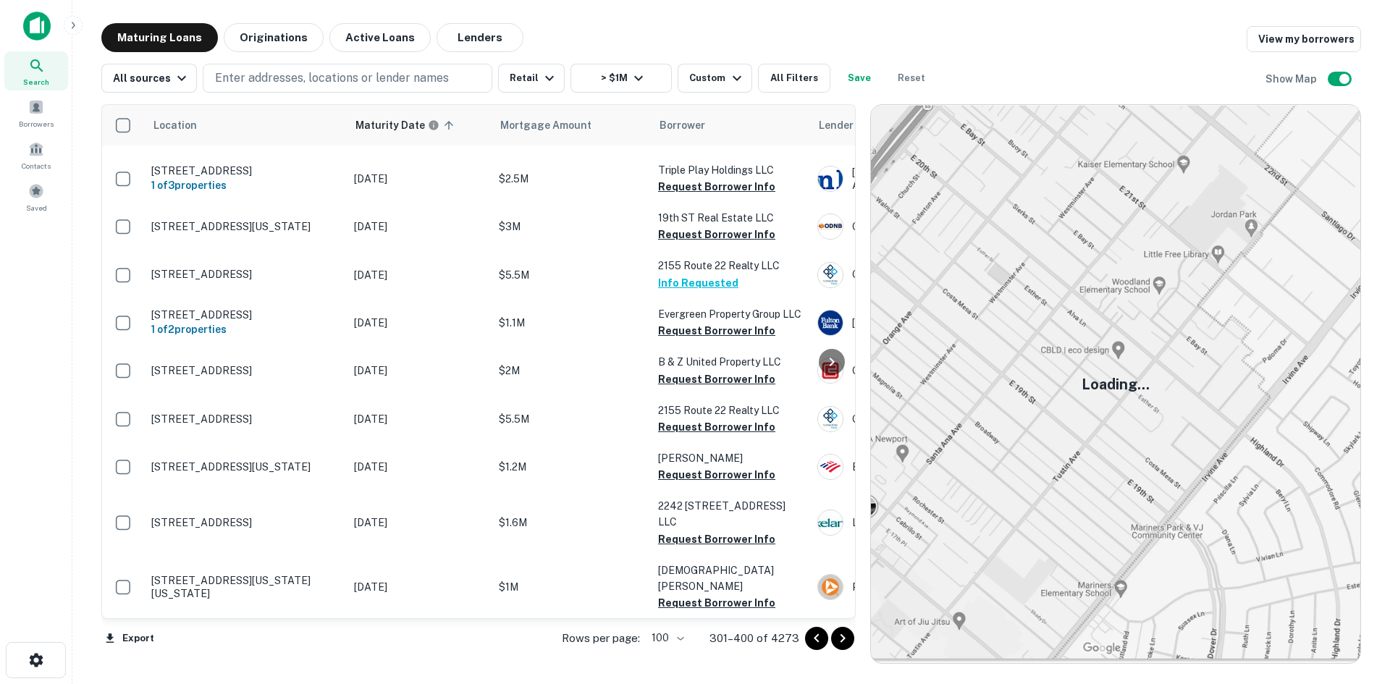
scroll to position [4262, 0]
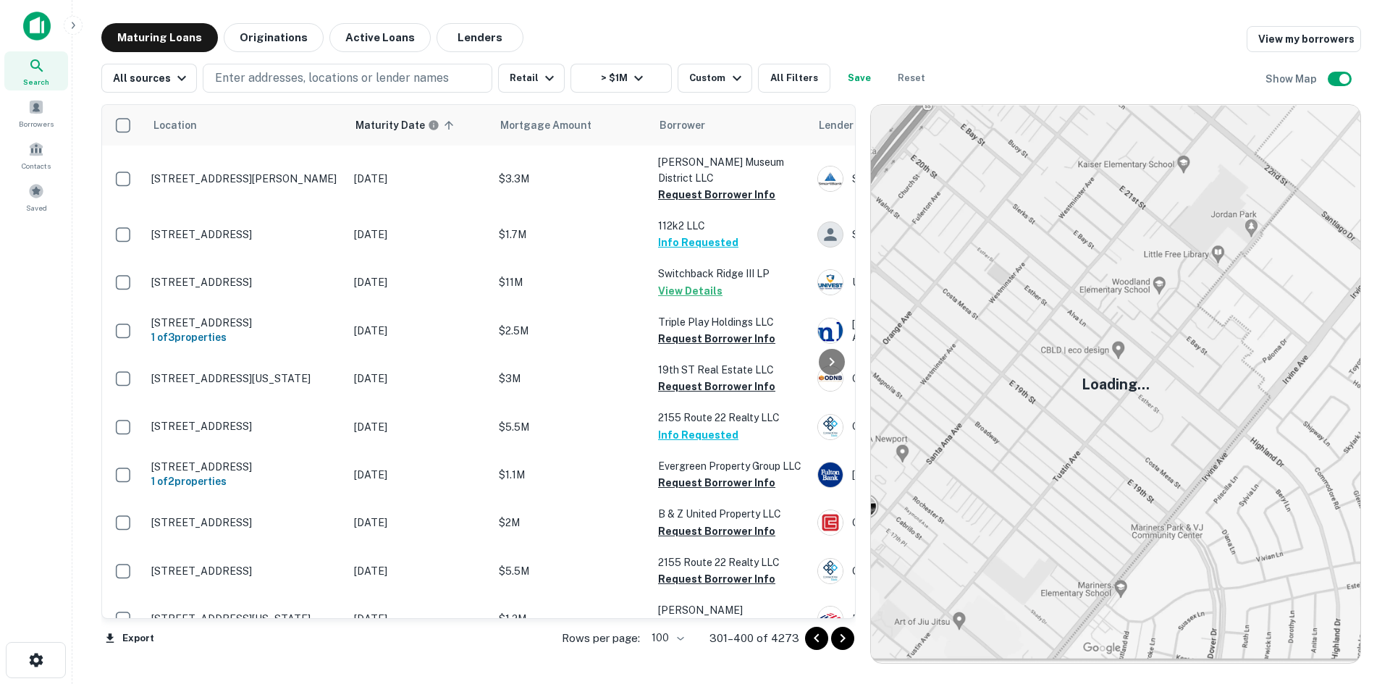
click at [677, 631] on body "Search Borrowers Contacts Saved Maturing Loans Originations Active Loans Lender…" at bounding box center [695, 342] width 1390 height 684
click at [588, 645] on div at bounding box center [695, 342] width 1390 height 684
click at [41, 650] on button "button" at bounding box center [36, 660] width 60 height 36
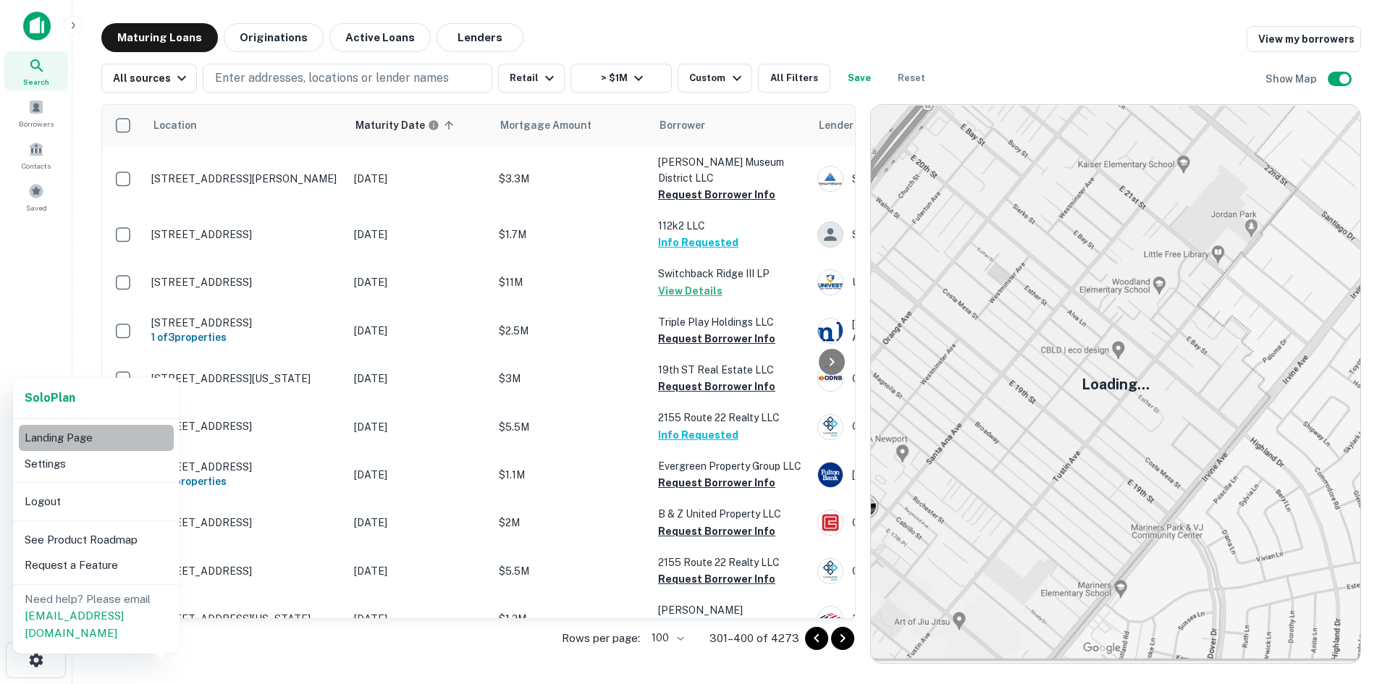
click at [106, 444] on li "Landing Page" at bounding box center [96, 438] width 155 height 26
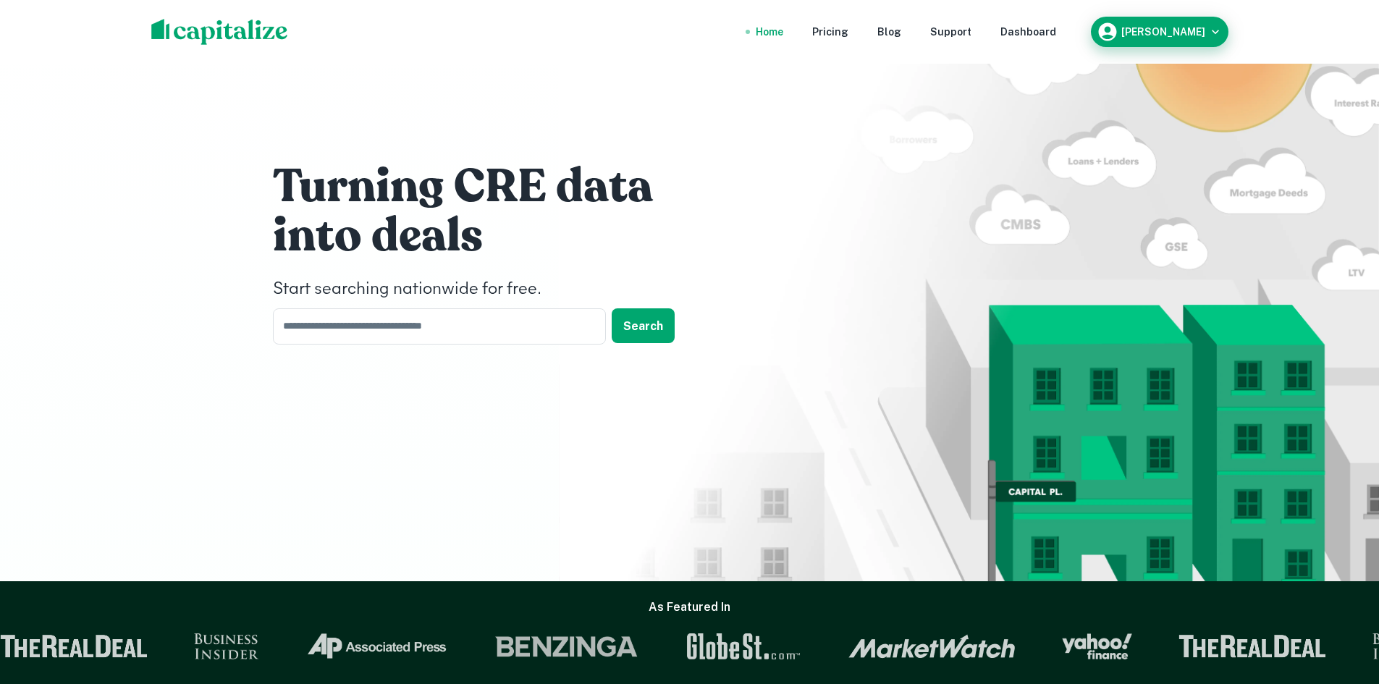
click at [1193, 29] on h6 "[PERSON_NAME]" at bounding box center [1163, 32] width 84 height 10
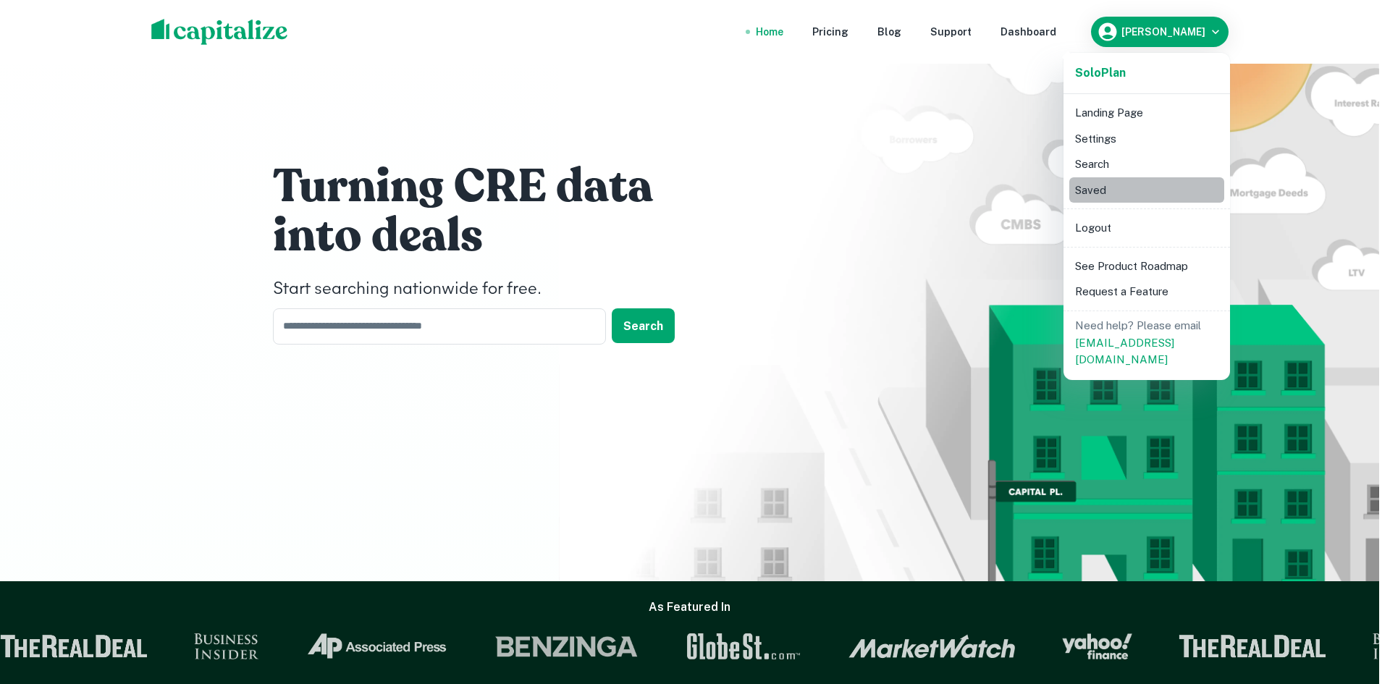
click at [1151, 188] on li "Saved" at bounding box center [1146, 190] width 155 height 26
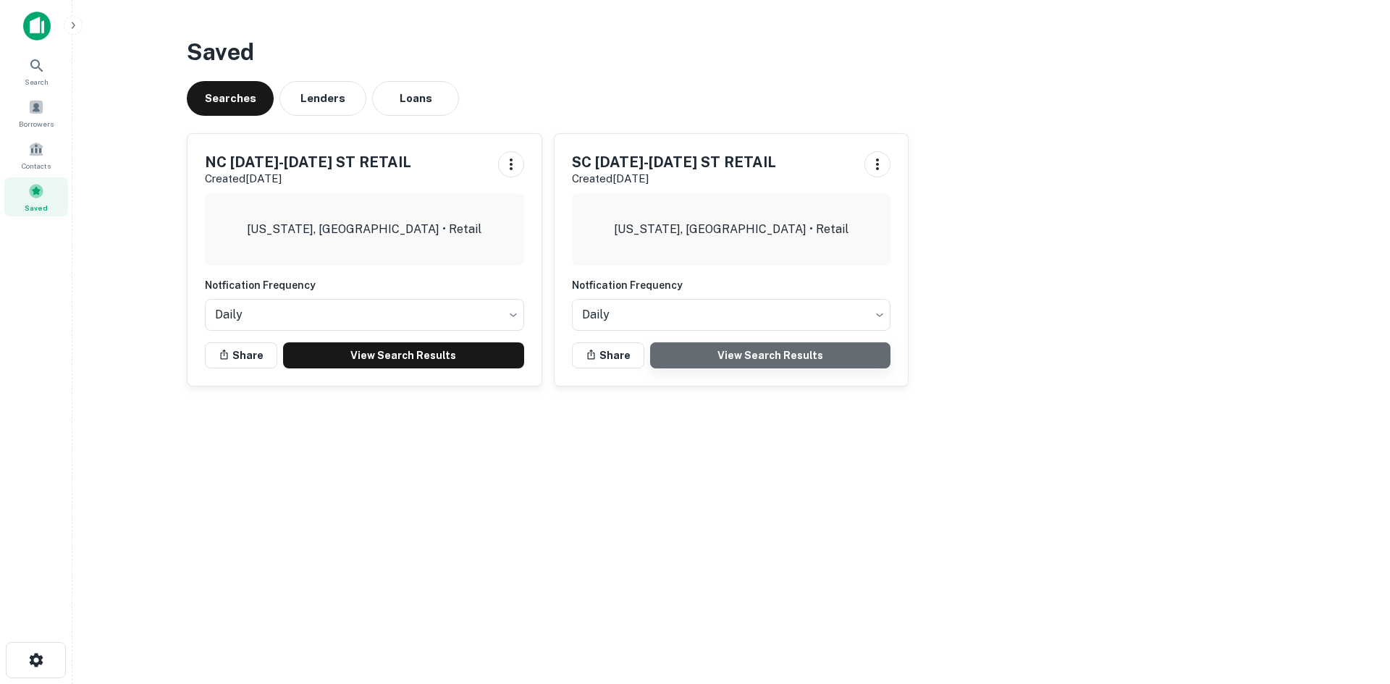
click at [689, 355] on link "View Search Results" at bounding box center [770, 355] width 241 height 26
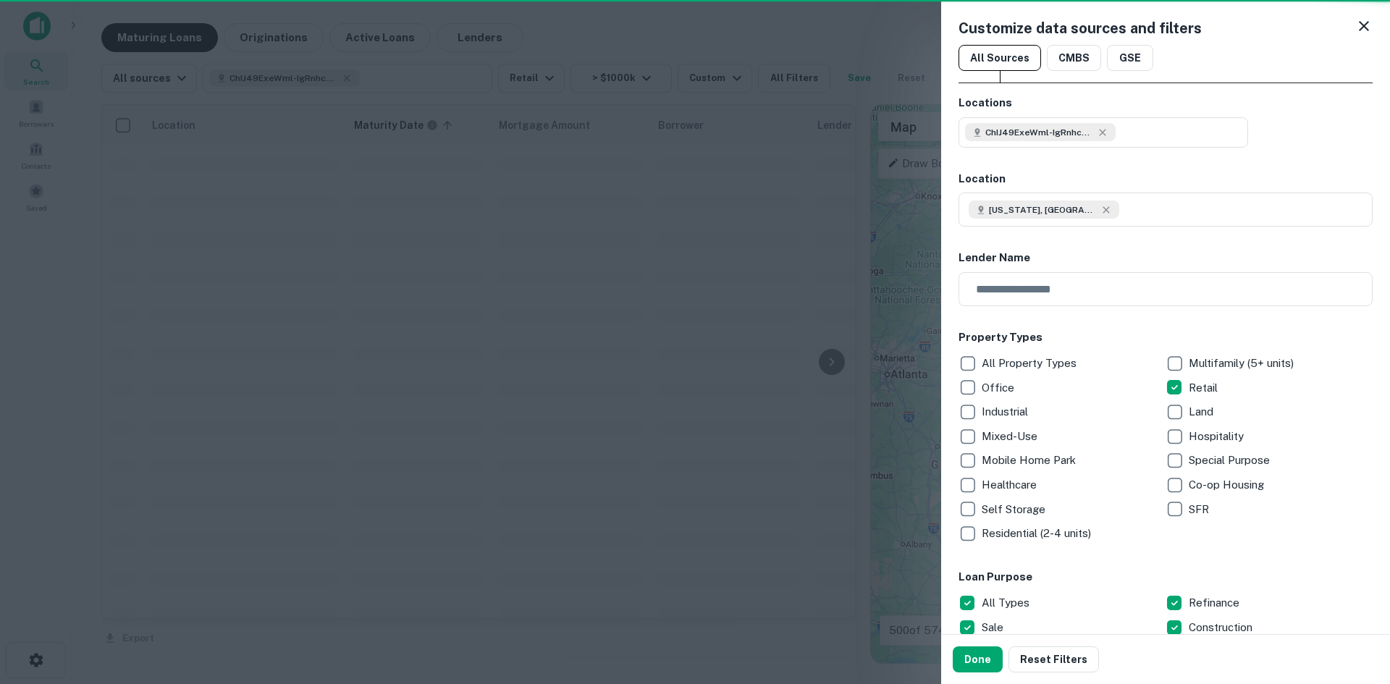
scroll to position [796, 0]
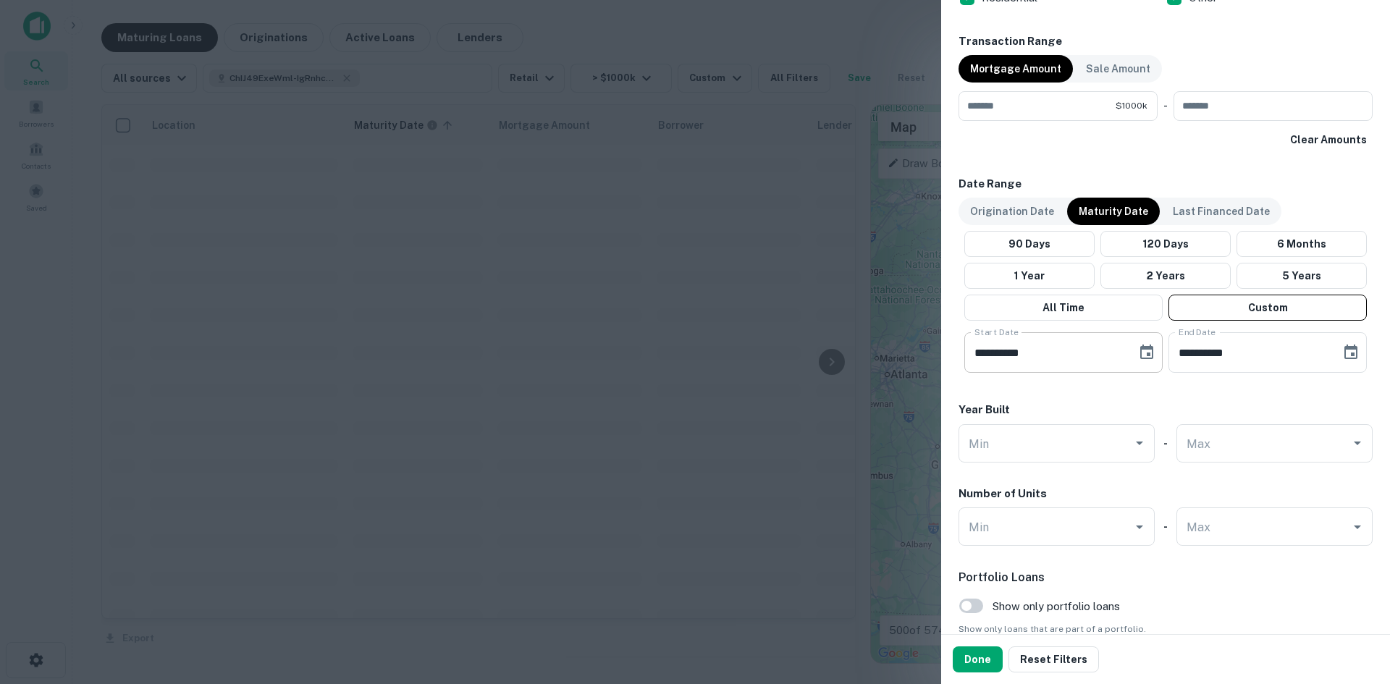
click at [1140, 347] on icon "Choose date, selected date is Nov 30, 2025" at bounding box center [1146, 351] width 13 height 14
click at [1175, 399] on icon "Next month" at bounding box center [1172, 395] width 17 height 17
click at [1101, 457] on button "1" at bounding box center [1106, 457] width 26 height 26
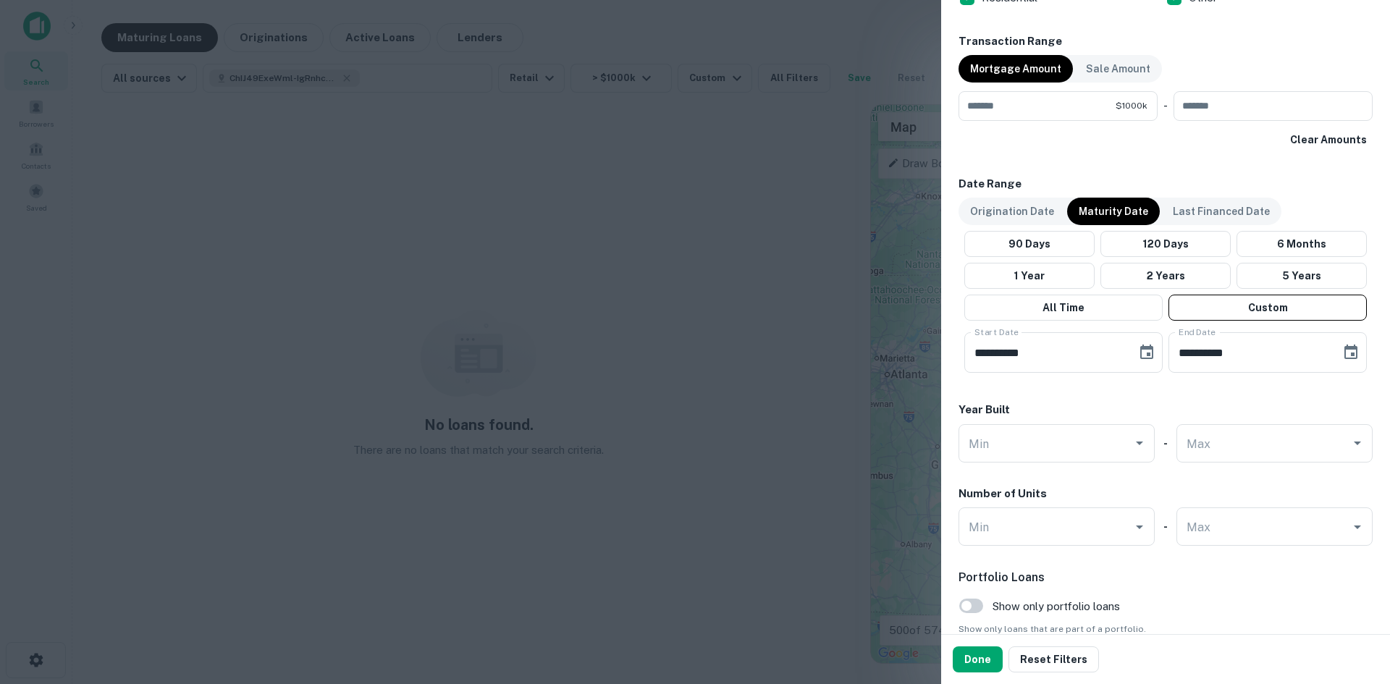
type input "**********"
drag, startPoint x: 989, startPoint y: 656, endPoint x: 897, endPoint y: 374, distance: 296.6
click at [989, 656] on button "Done" at bounding box center [977, 659] width 50 height 26
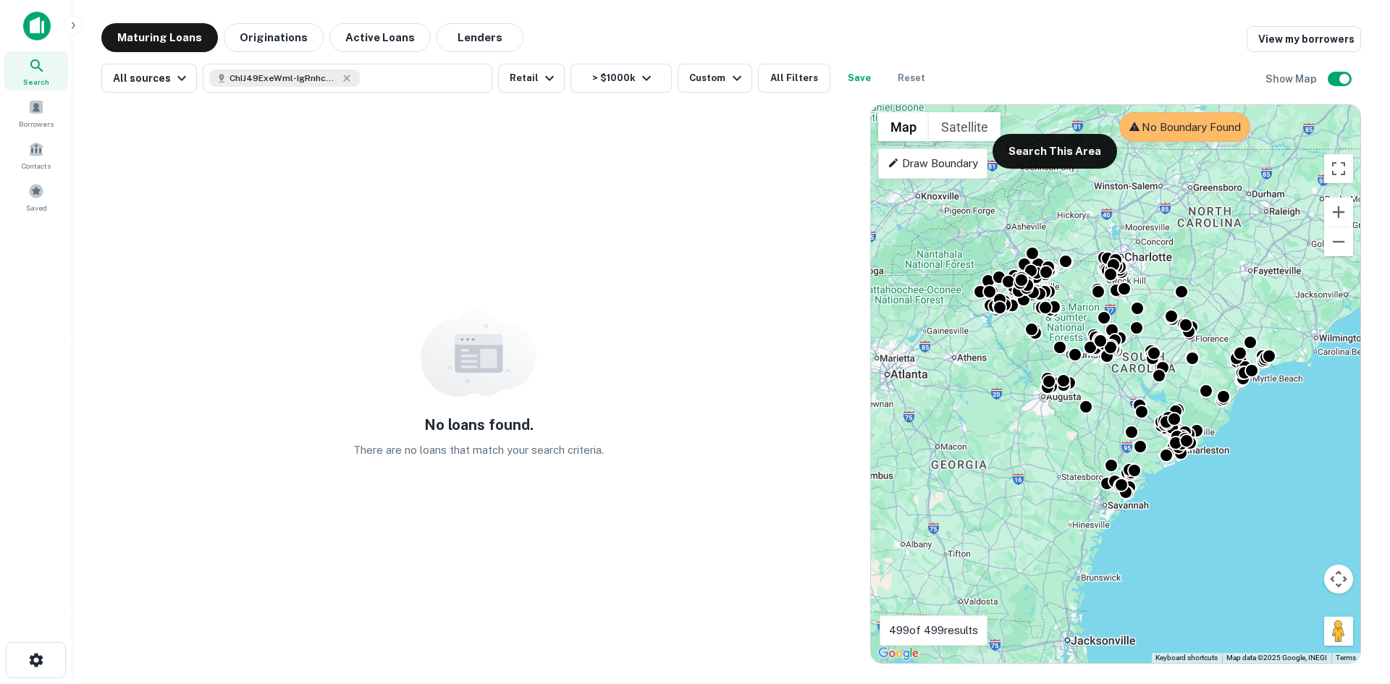
click at [905, 168] on p "Draw Boundary" at bounding box center [932, 163] width 90 height 17
click at [1332, 238] on button "Zoom out" at bounding box center [1338, 241] width 29 height 29
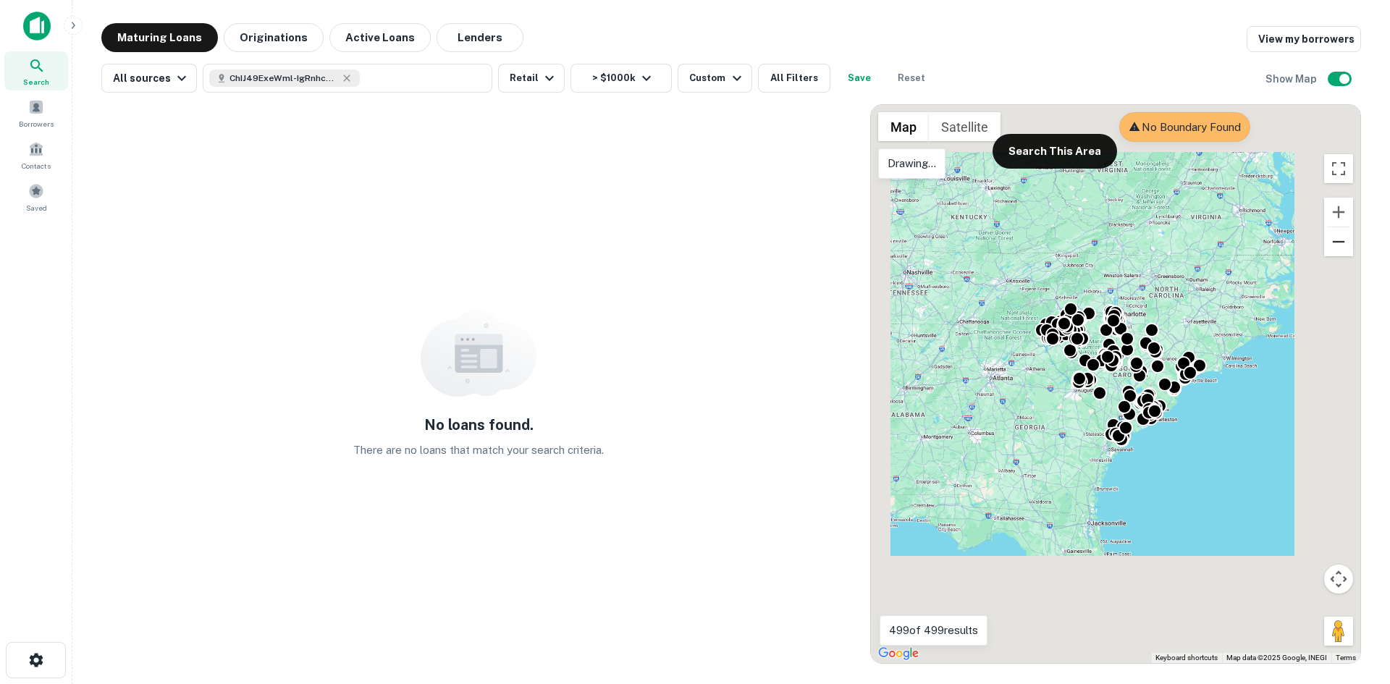
click at [1332, 238] on button "Zoom out" at bounding box center [1338, 241] width 29 height 29
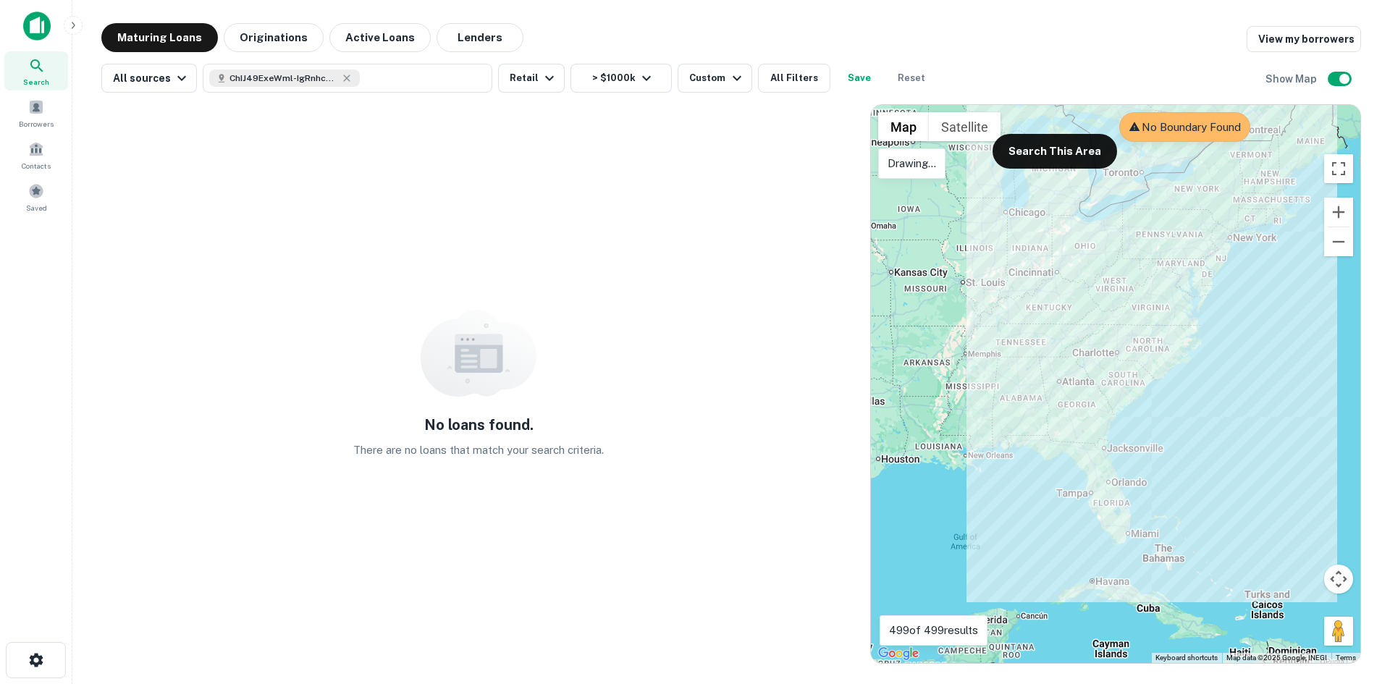
drag, startPoint x: 1240, startPoint y: 232, endPoint x: 1229, endPoint y: 228, distance: 11.4
click at [1229, 228] on div at bounding box center [1115, 384] width 489 height 558
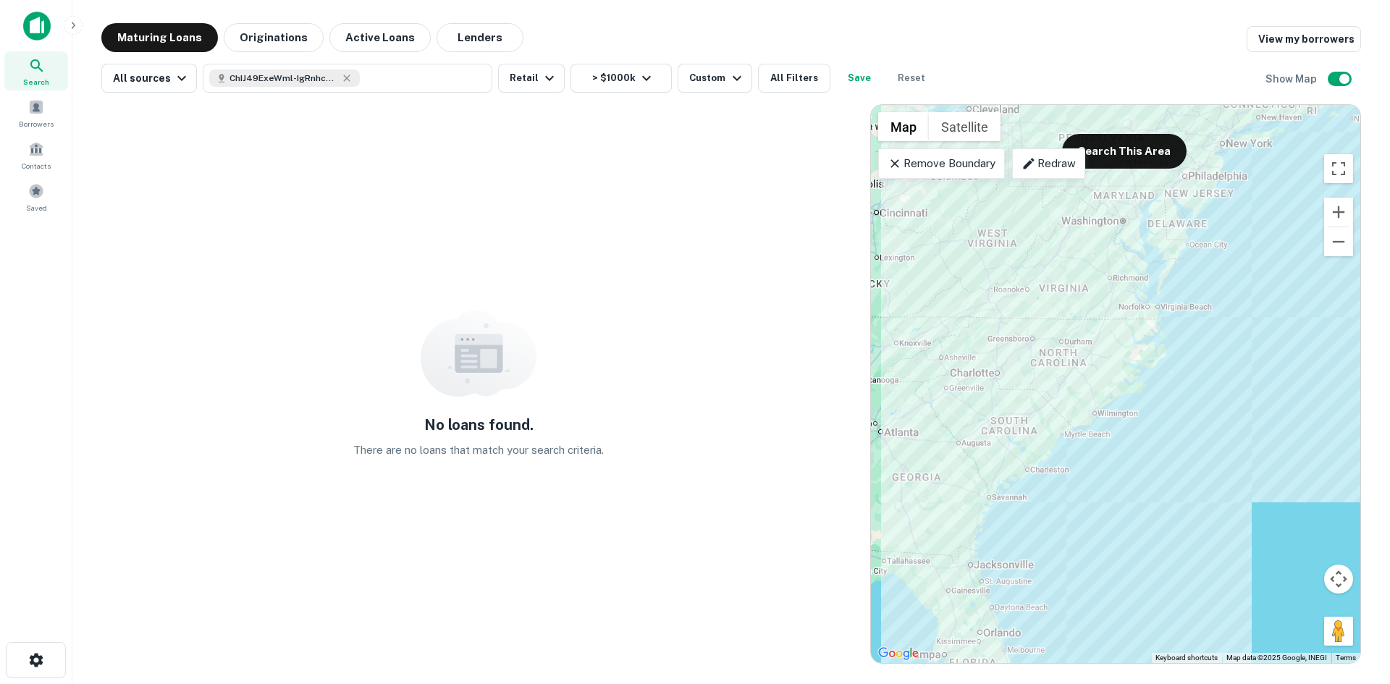
drag, startPoint x: 1220, startPoint y: 278, endPoint x: 1008, endPoint y: 356, distance: 226.0
click at [1008, 356] on div at bounding box center [1115, 384] width 489 height 558
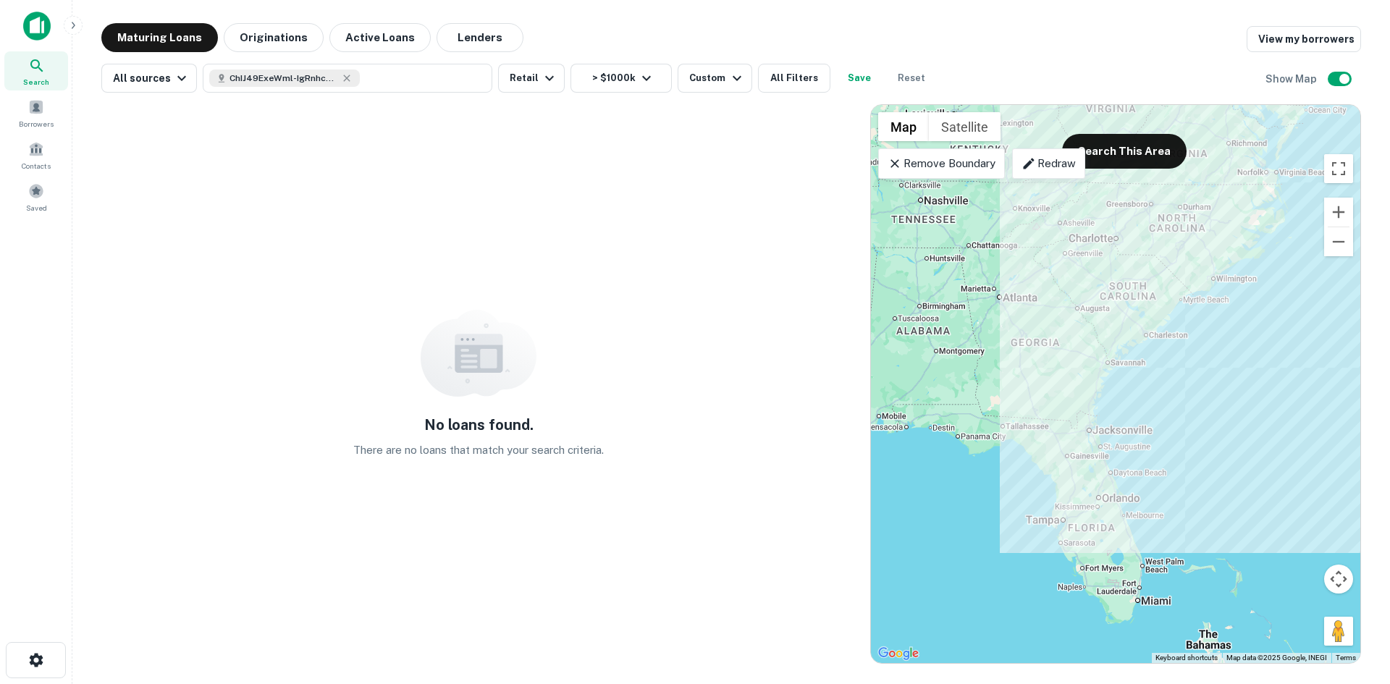
click at [963, 153] on div "Remove Boundary" at bounding box center [941, 163] width 127 height 30
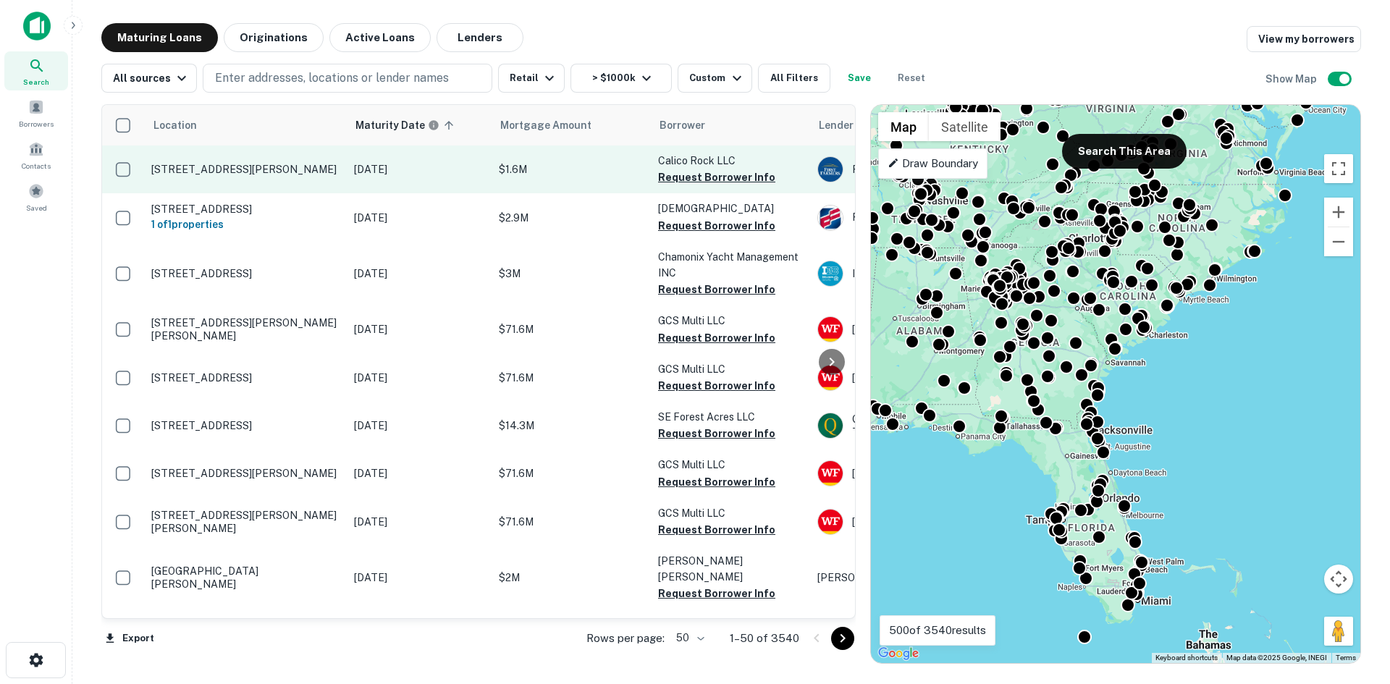
click at [242, 164] on p "[STREET_ADDRESS][PERSON_NAME]" at bounding box center [245, 169] width 188 height 13
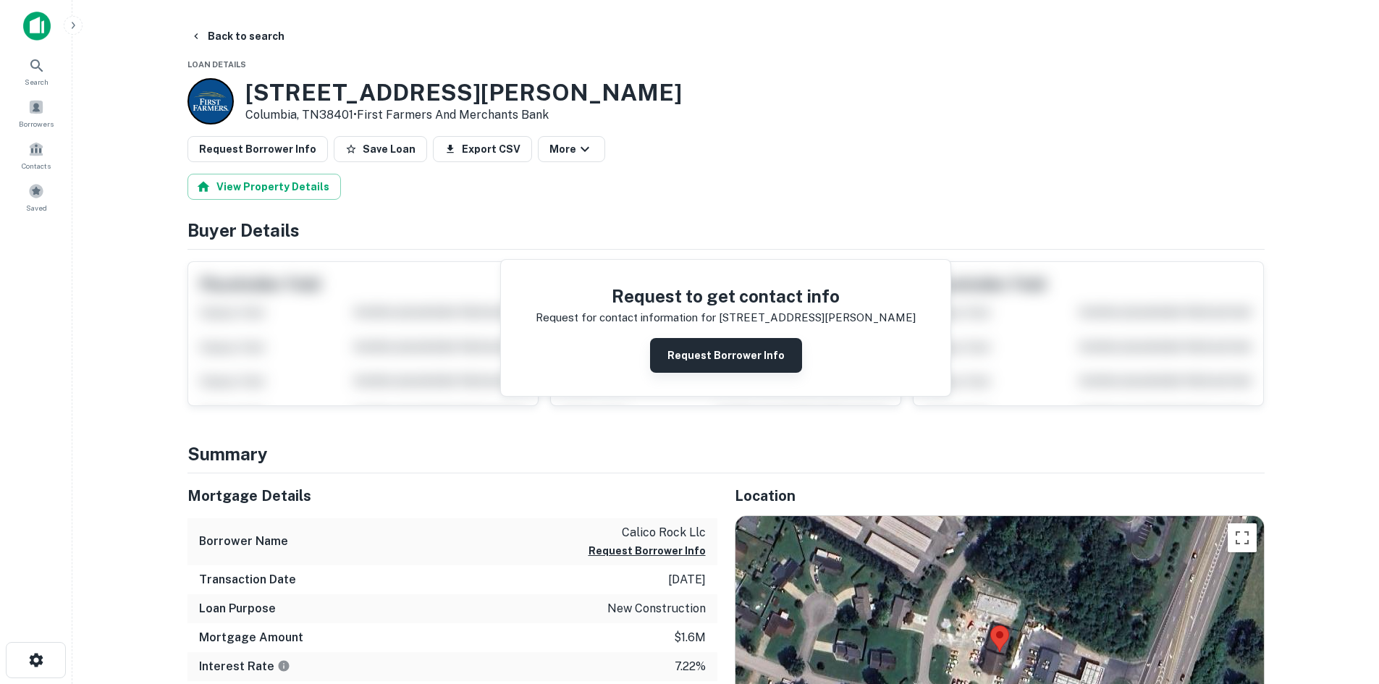
scroll to position [145, 0]
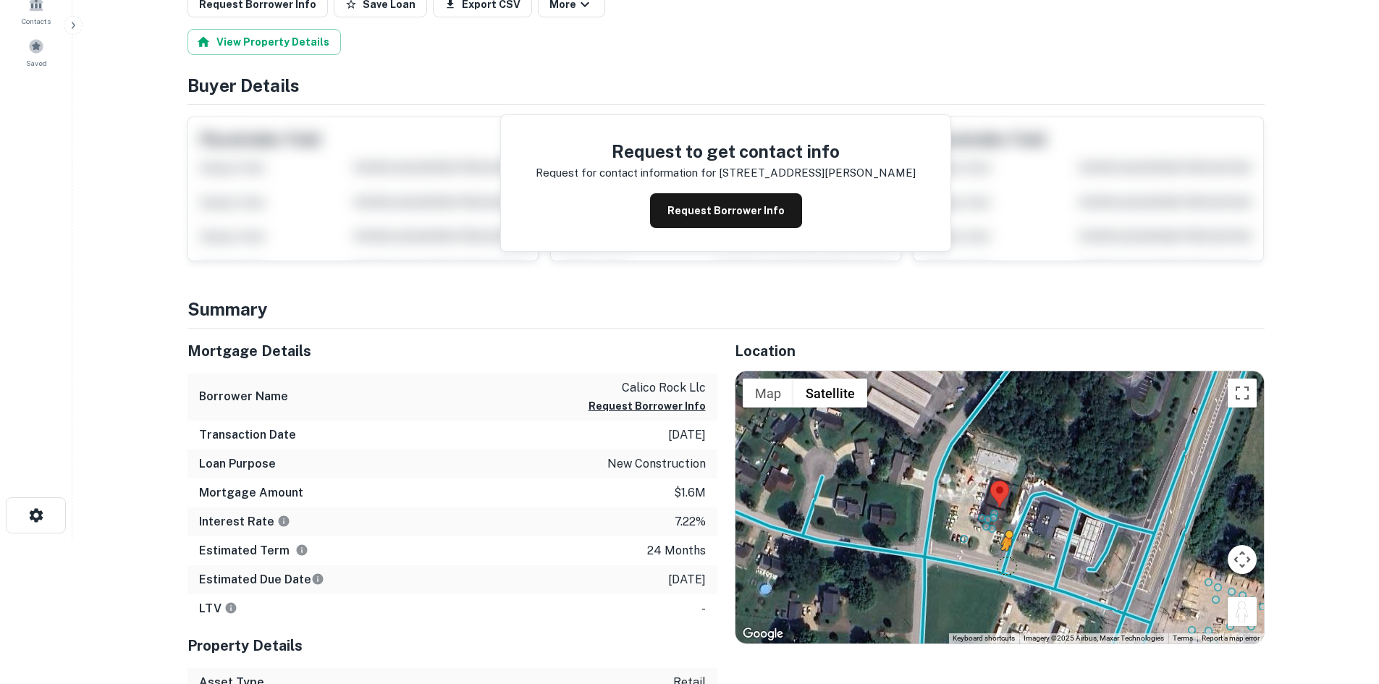
drag, startPoint x: 1243, startPoint y: 609, endPoint x: 992, endPoint y: 562, distance: 255.5
click at [992, 562] on div "To activate drag with keyboard, press Alt + Enter. Once in keyboard drag state,…" at bounding box center [999, 507] width 528 height 272
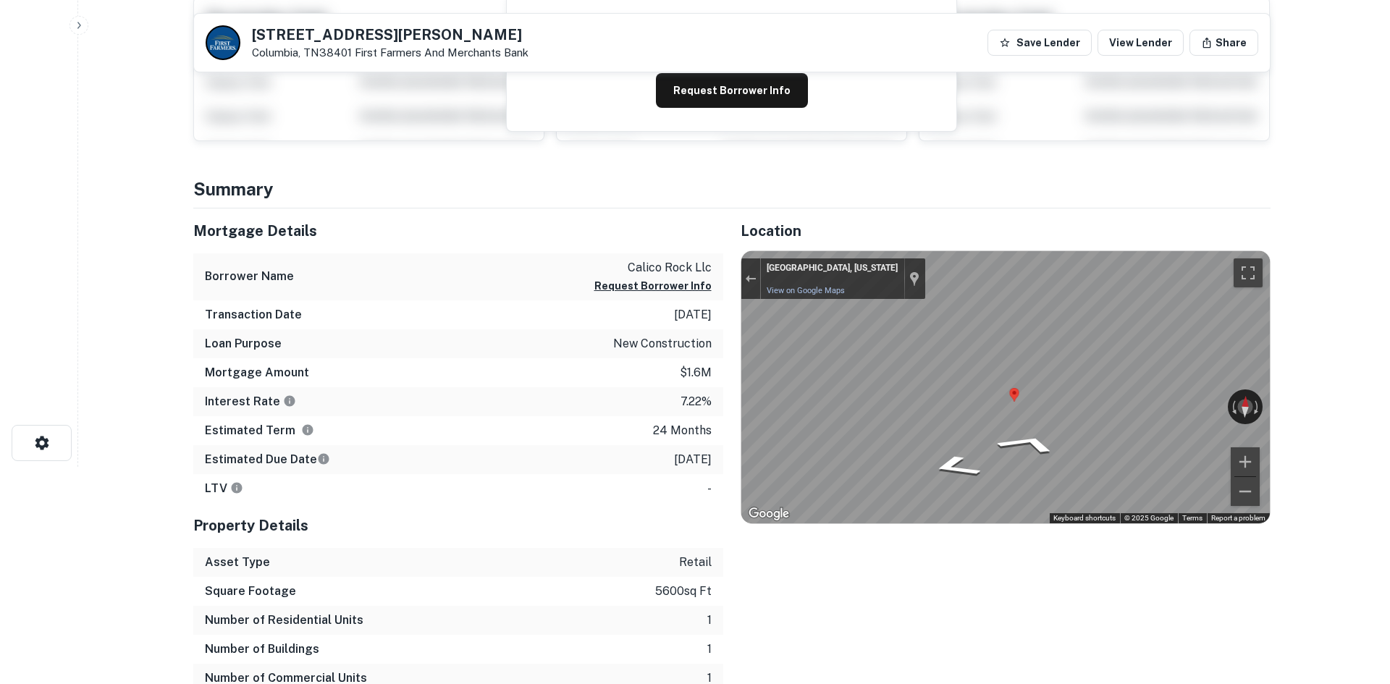
scroll to position [0, 0]
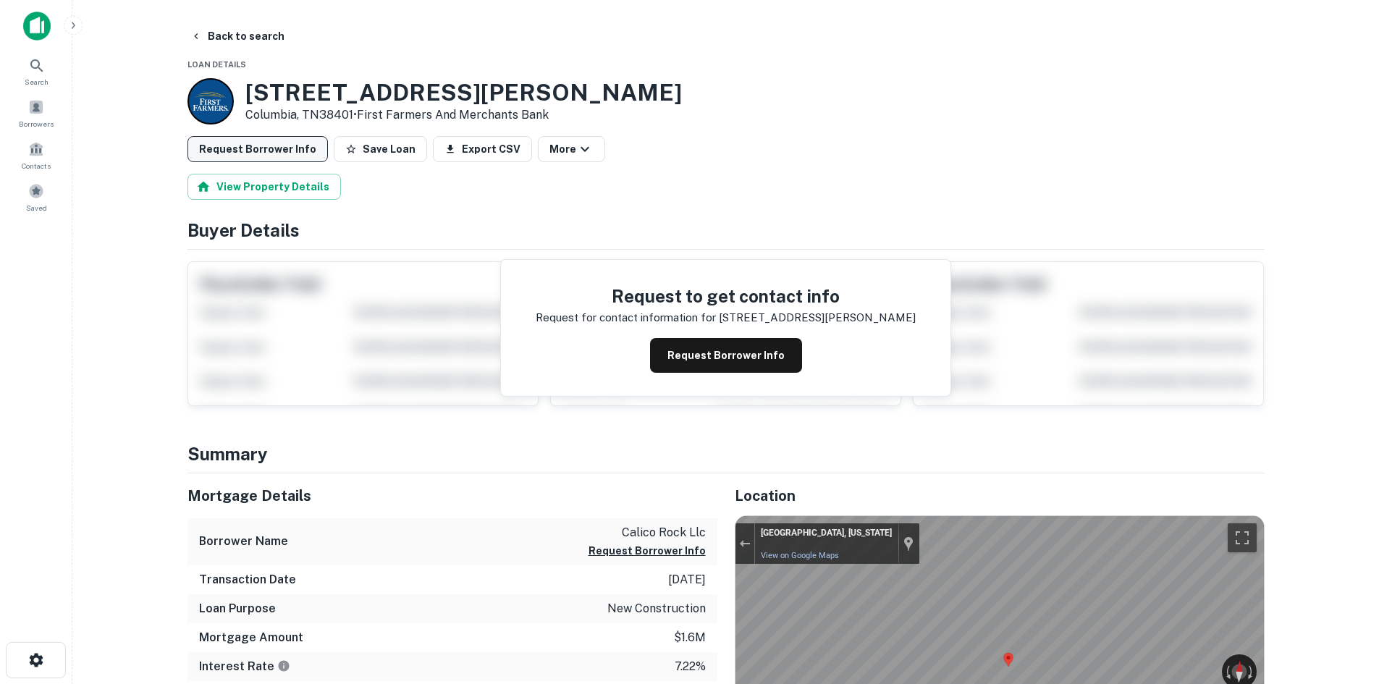
click at [273, 157] on button "Request Borrower Info" at bounding box center [257, 149] width 140 height 26
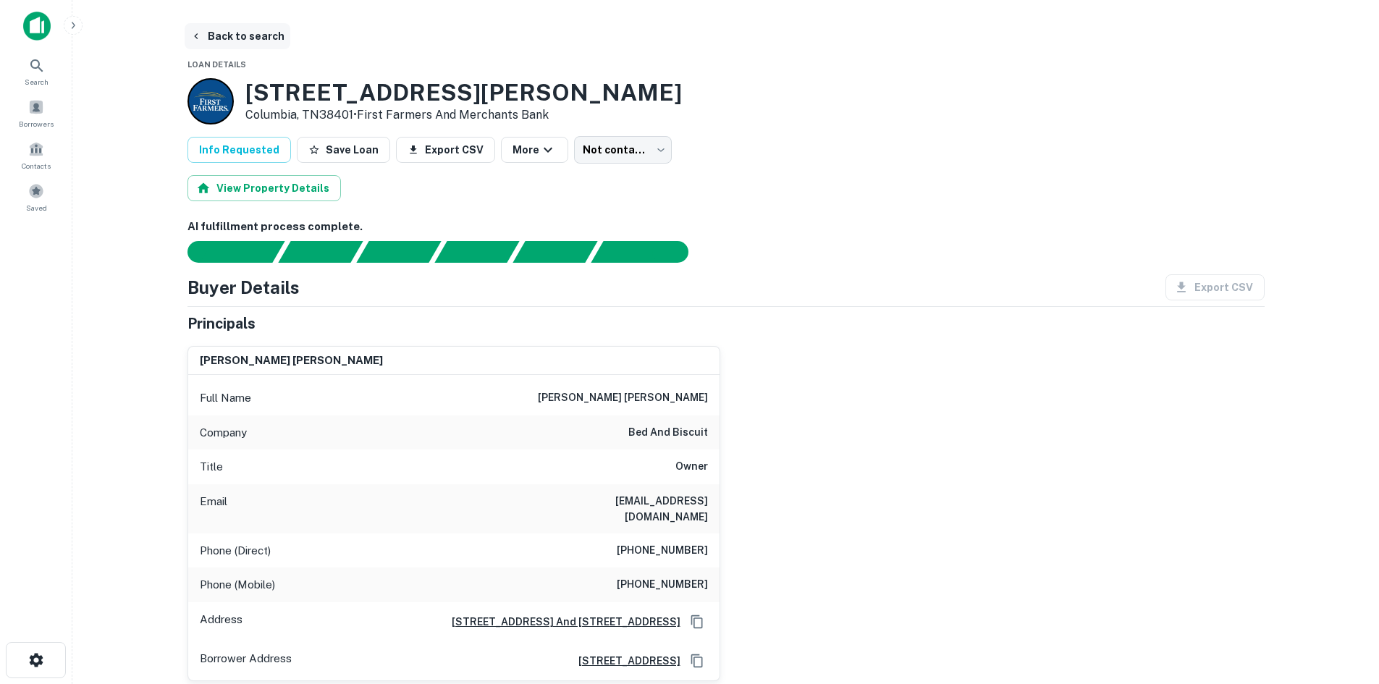
click at [258, 41] on button "Back to search" at bounding box center [238, 36] width 106 height 26
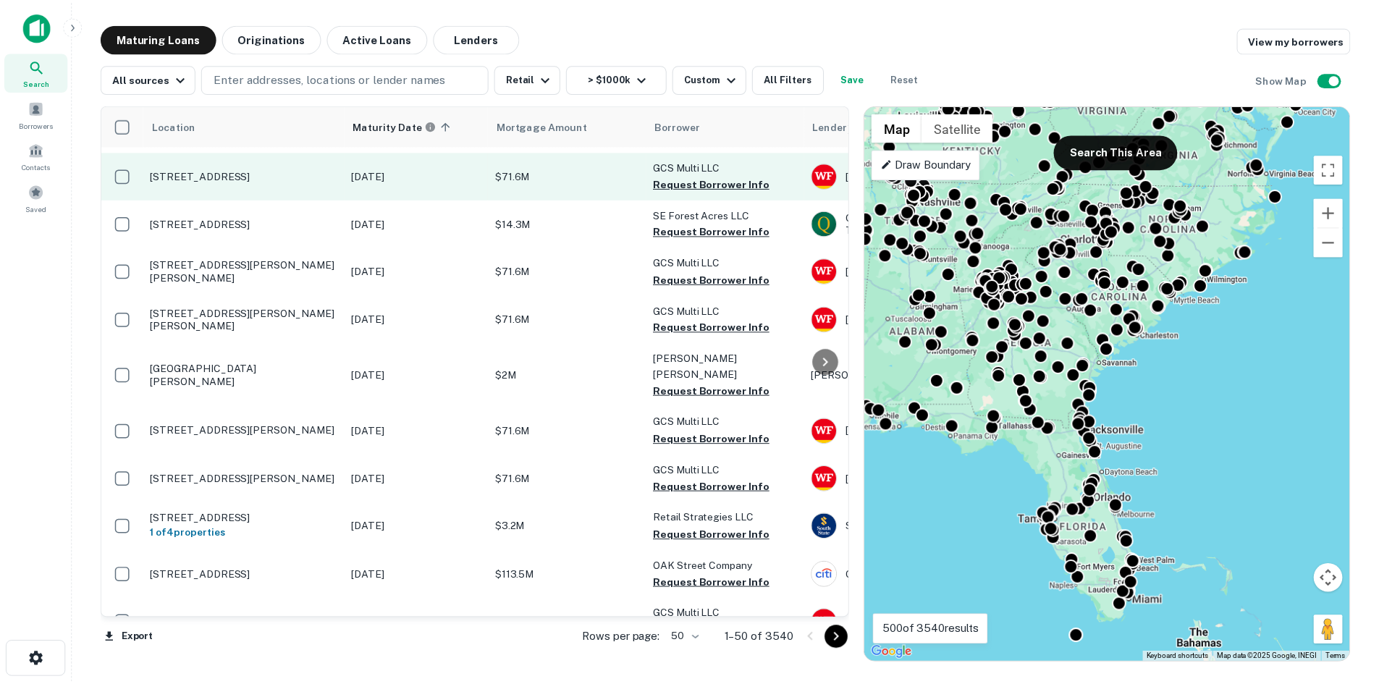
scroll to position [289, 0]
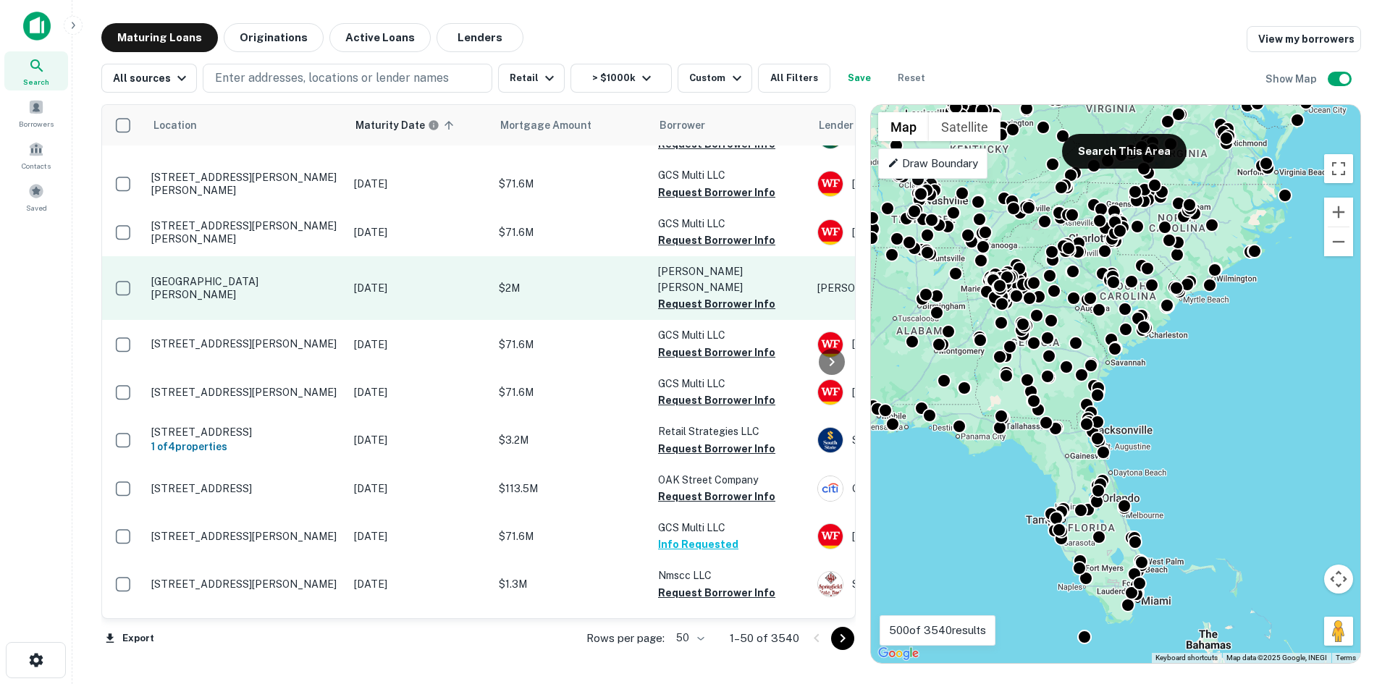
click at [281, 287] on p "[GEOGRAPHIC_DATA][PERSON_NAME]" at bounding box center [245, 288] width 188 height 26
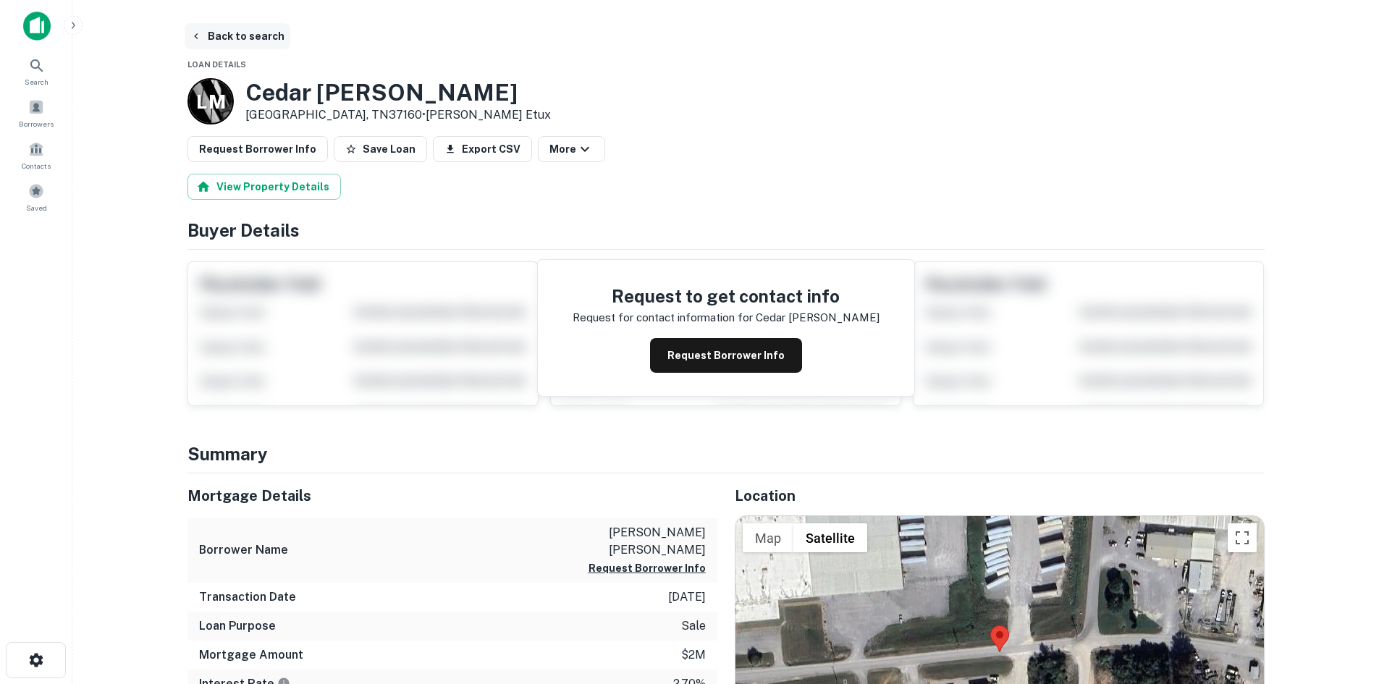
click at [221, 39] on button "Back to search" at bounding box center [238, 36] width 106 height 26
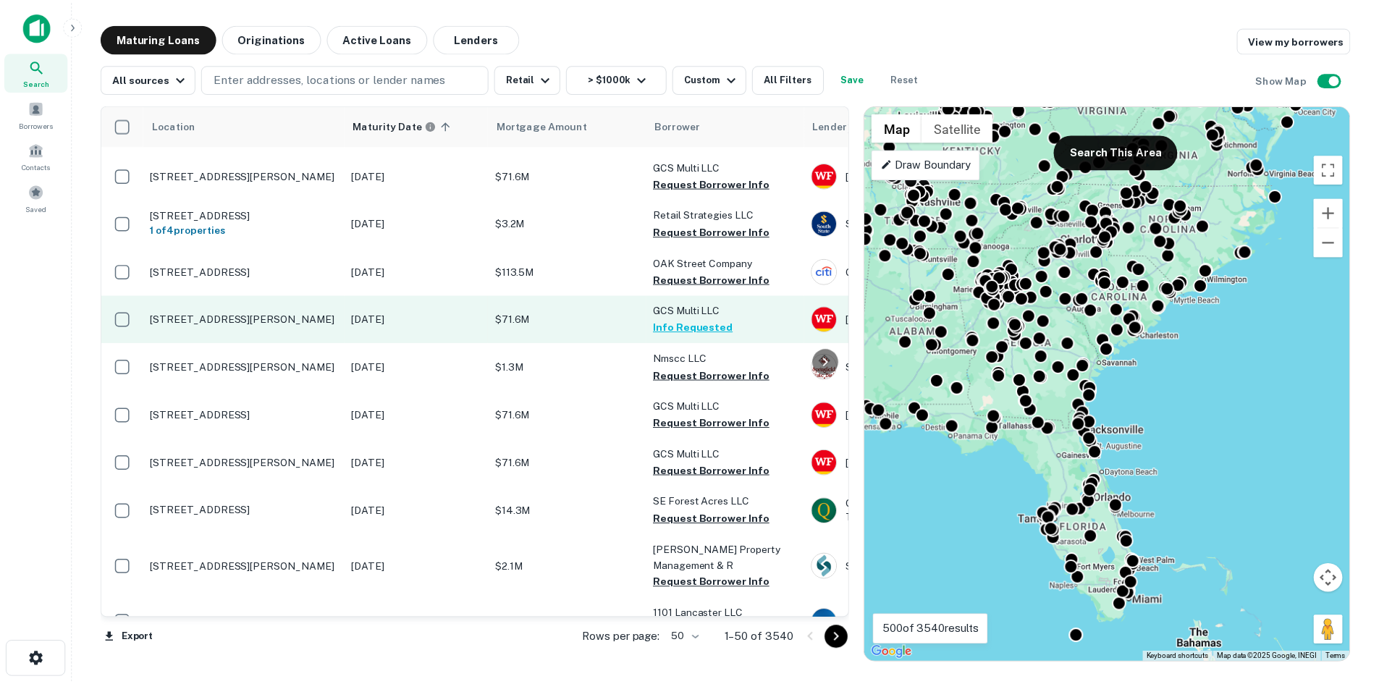
scroll to position [579, 0]
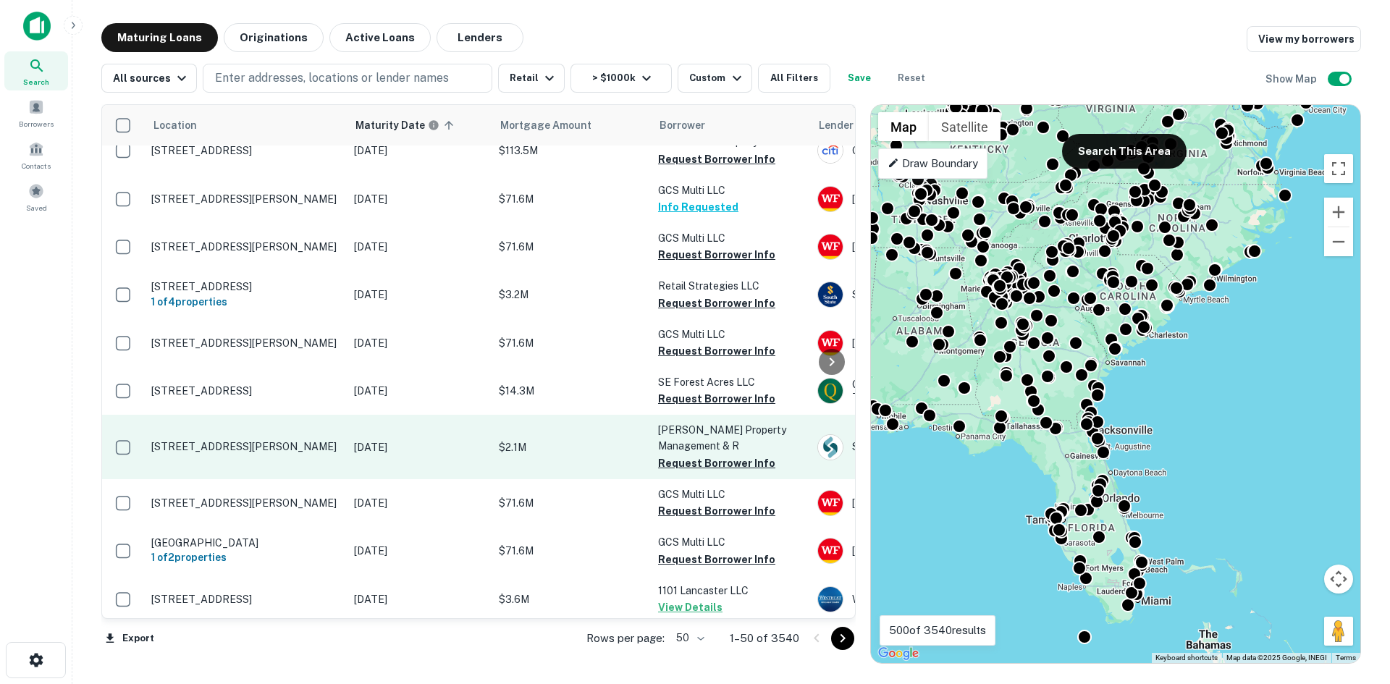
click at [251, 441] on p "[STREET_ADDRESS][PERSON_NAME]" at bounding box center [245, 446] width 188 height 13
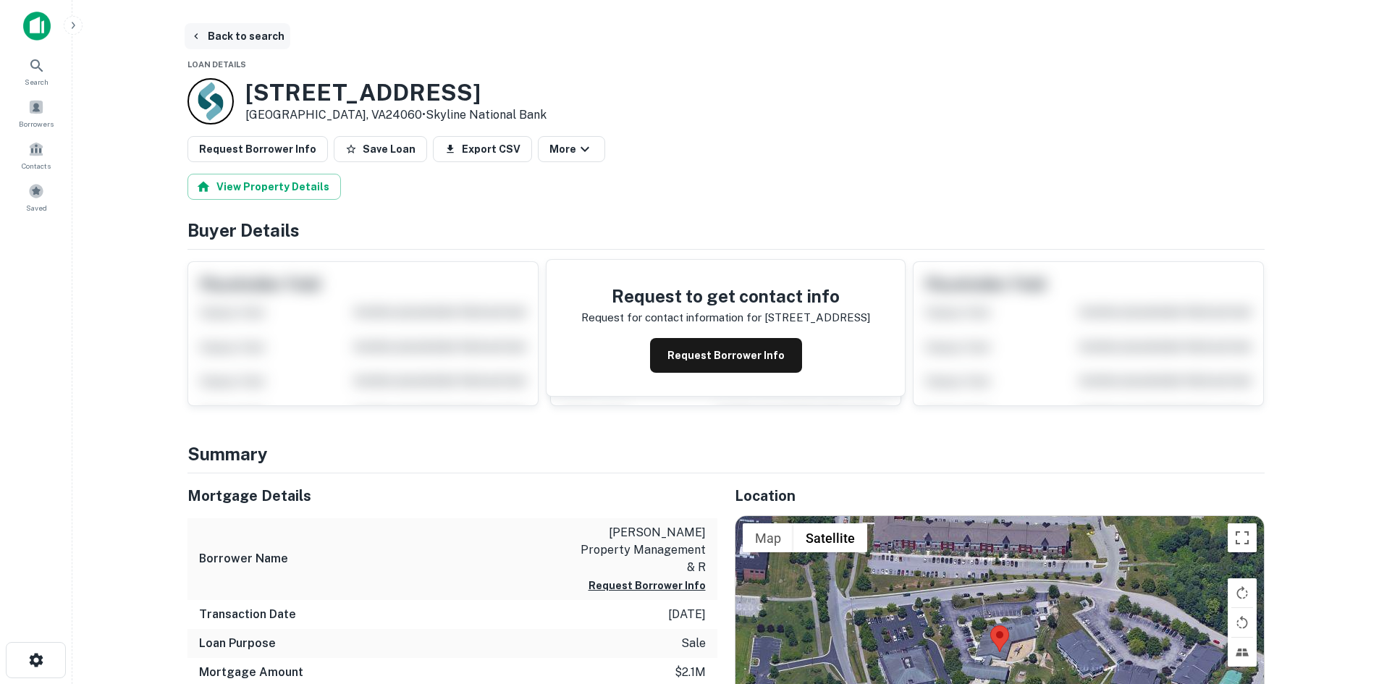
click at [241, 48] on button "Back to search" at bounding box center [238, 36] width 106 height 26
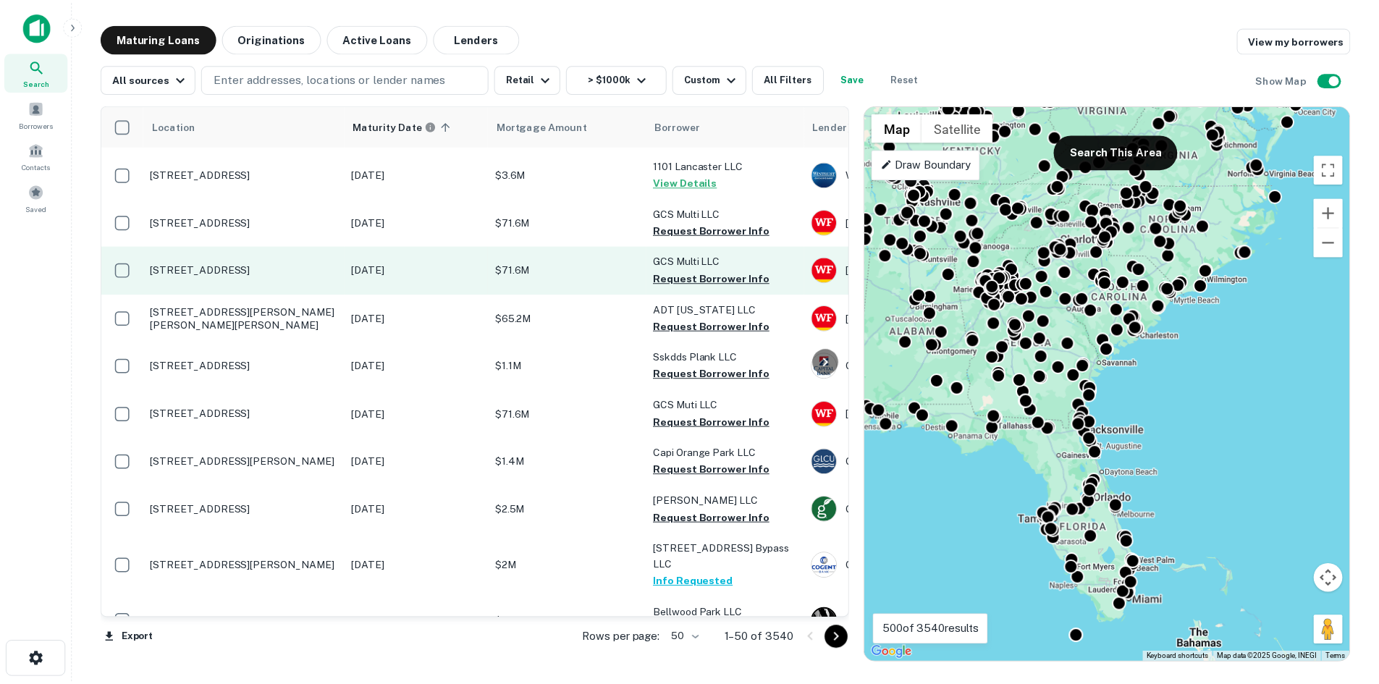
scroll to position [1013, 0]
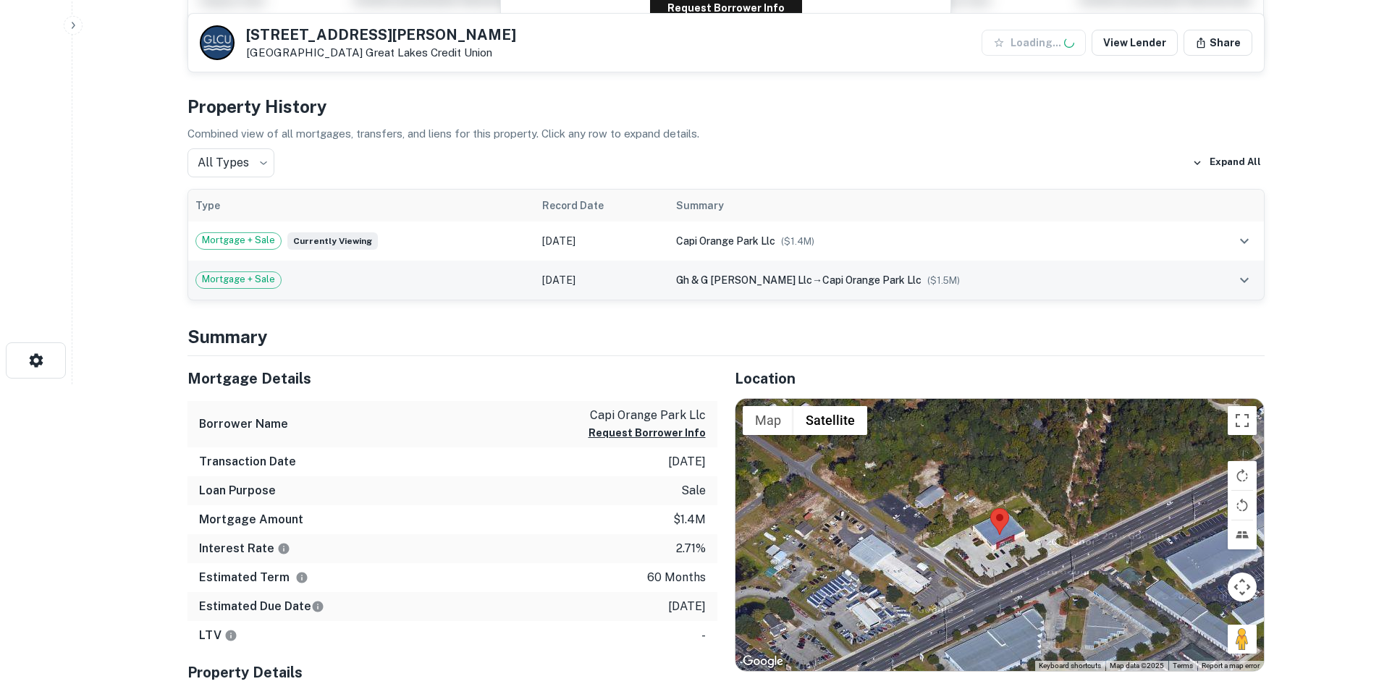
scroll to position [362, 0]
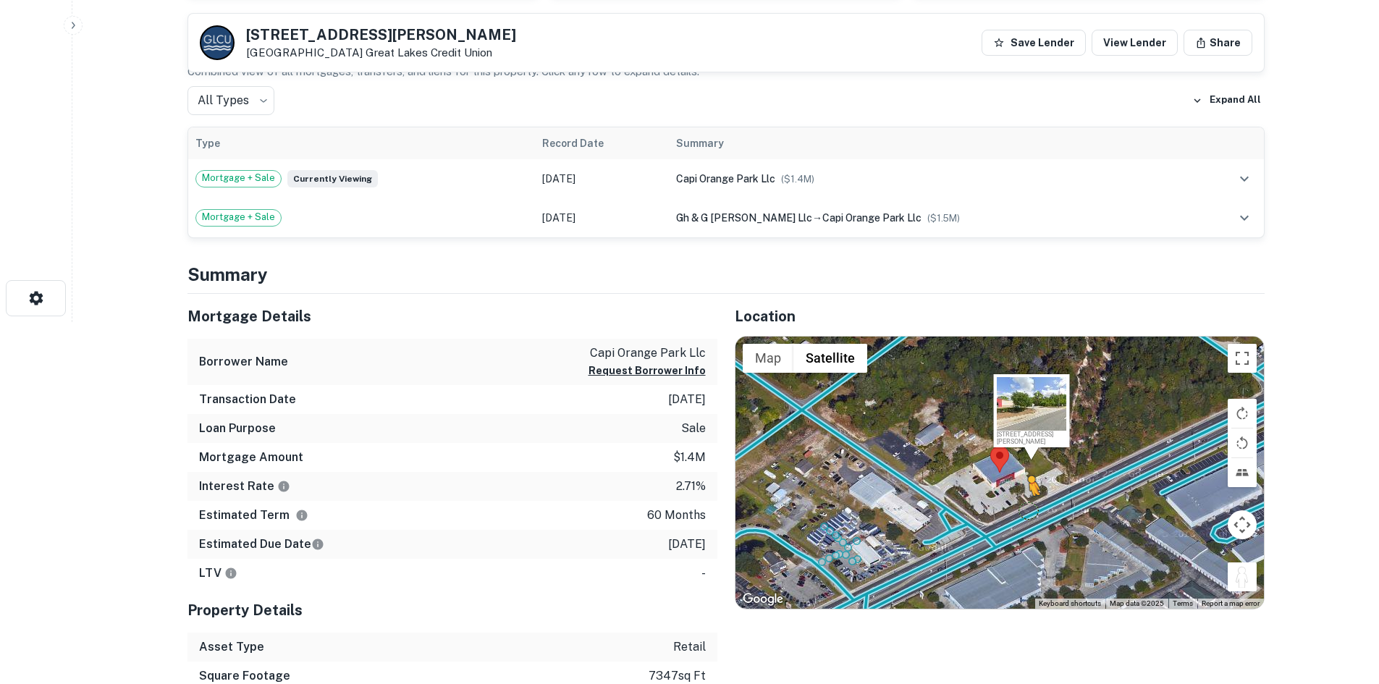
drag, startPoint x: 1241, startPoint y: 577, endPoint x: 1026, endPoint y: 510, distance: 225.2
click at [1026, 510] on div "To activate drag with keyboard, press Alt + Enter. Once in keyboard drag state,…" at bounding box center [999, 473] width 528 height 272
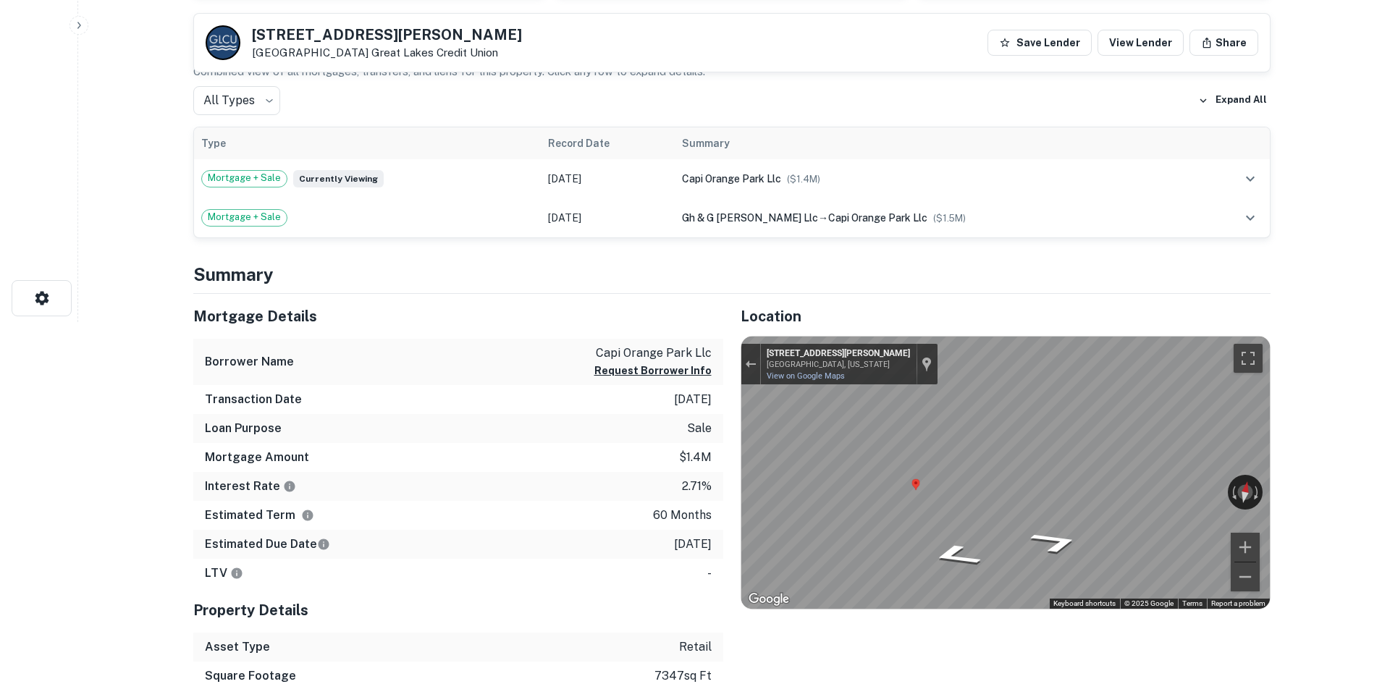
scroll to position [0, 0]
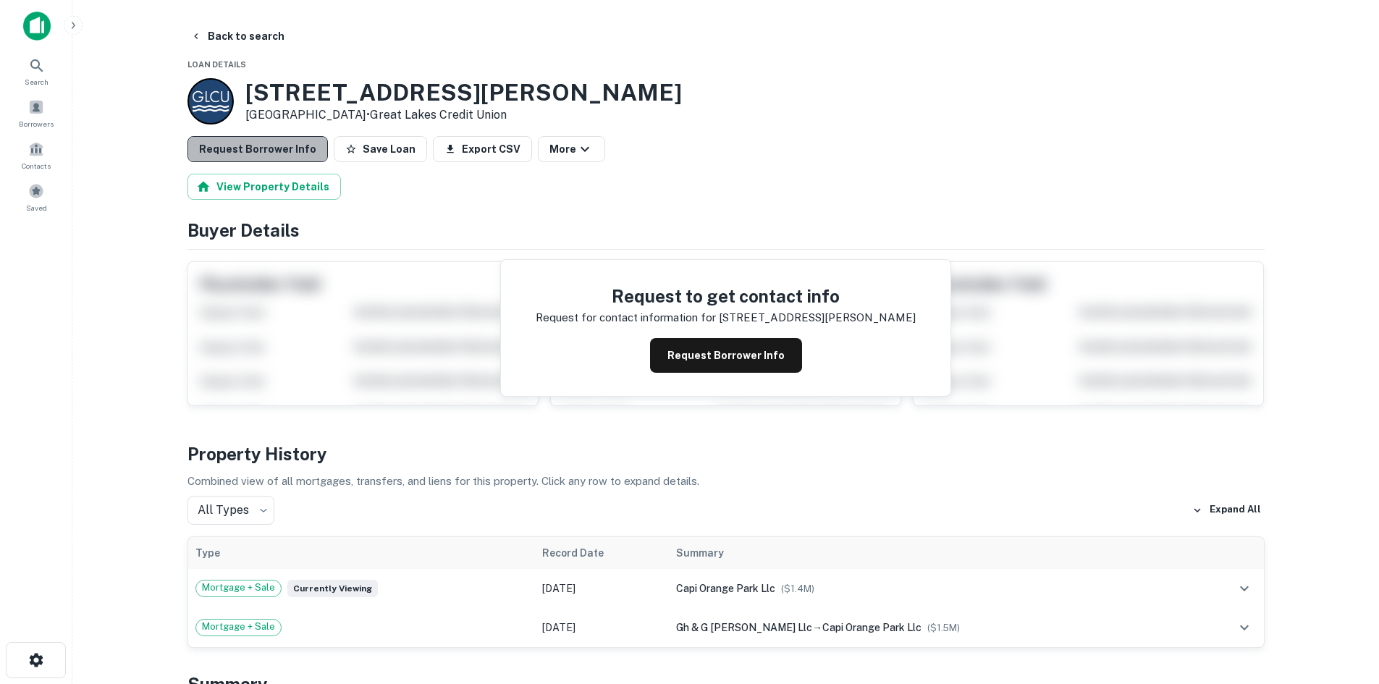
click at [282, 154] on button "Request Borrower Info" at bounding box center [257, 149] width 140 height 26
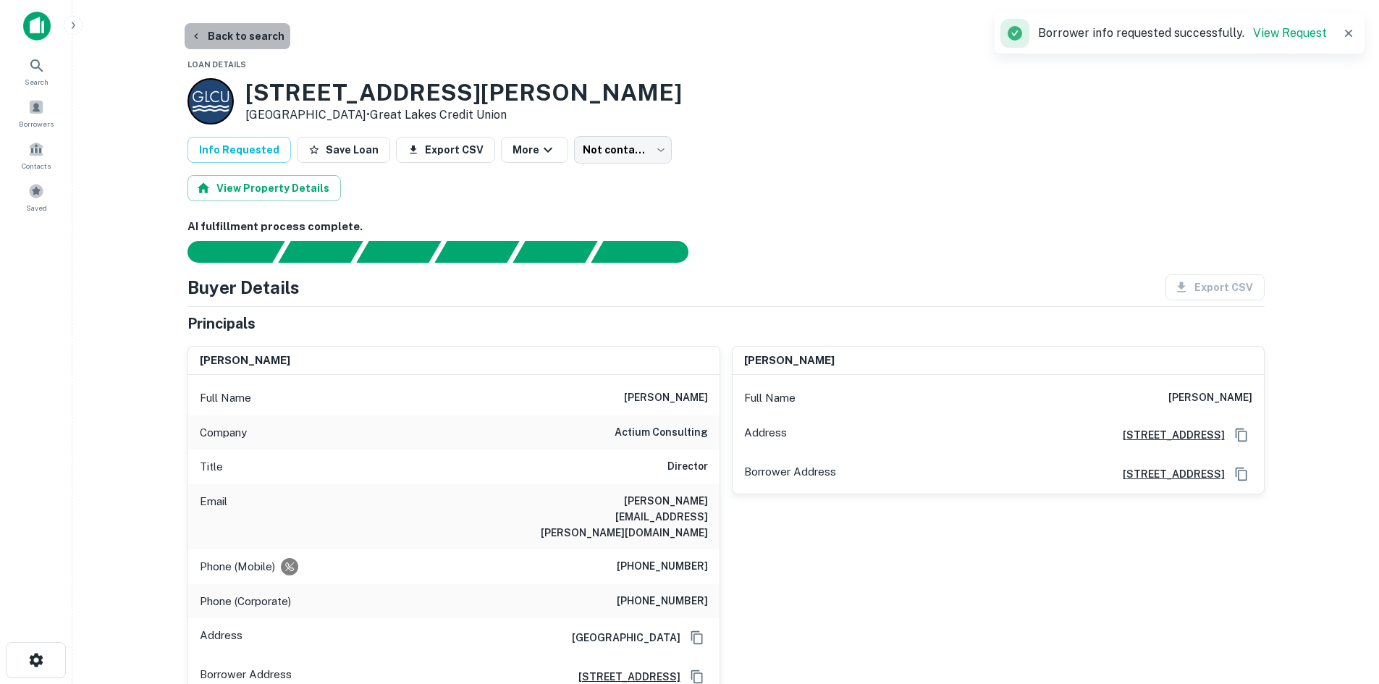
click at [255, 41] on button "Back to search" at bounding box center [238, 36] width 106 height 26
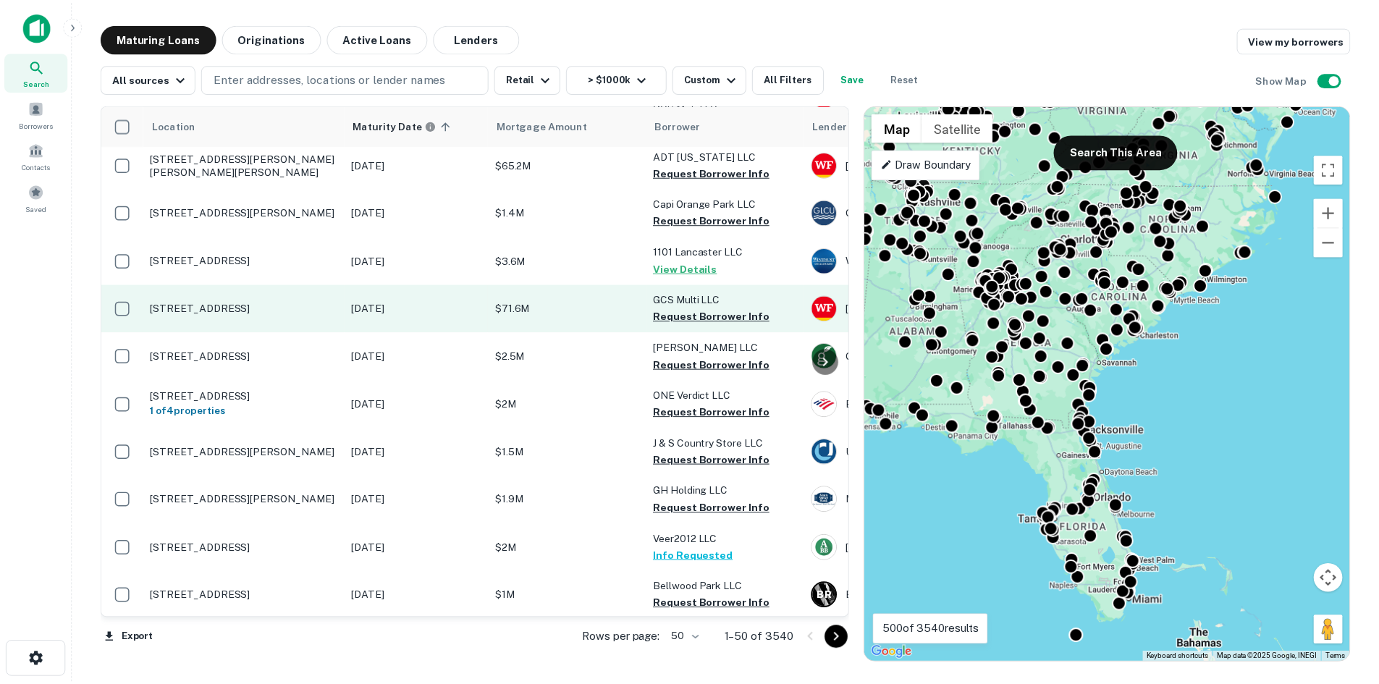
scroll to position [1230, 0]
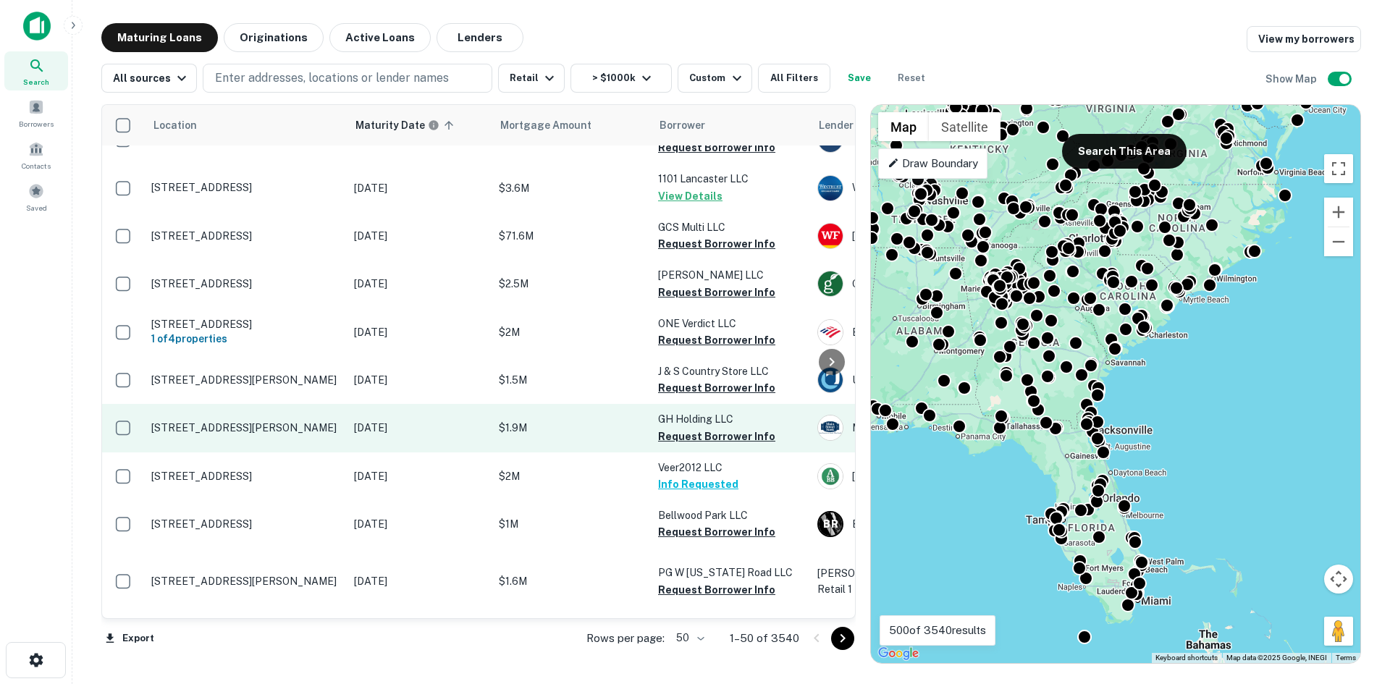
click at [270, 432] on p "[STREET_ADDRESS][PERSON_NAME]" at bounding box center [245, 427] width 188 height 13
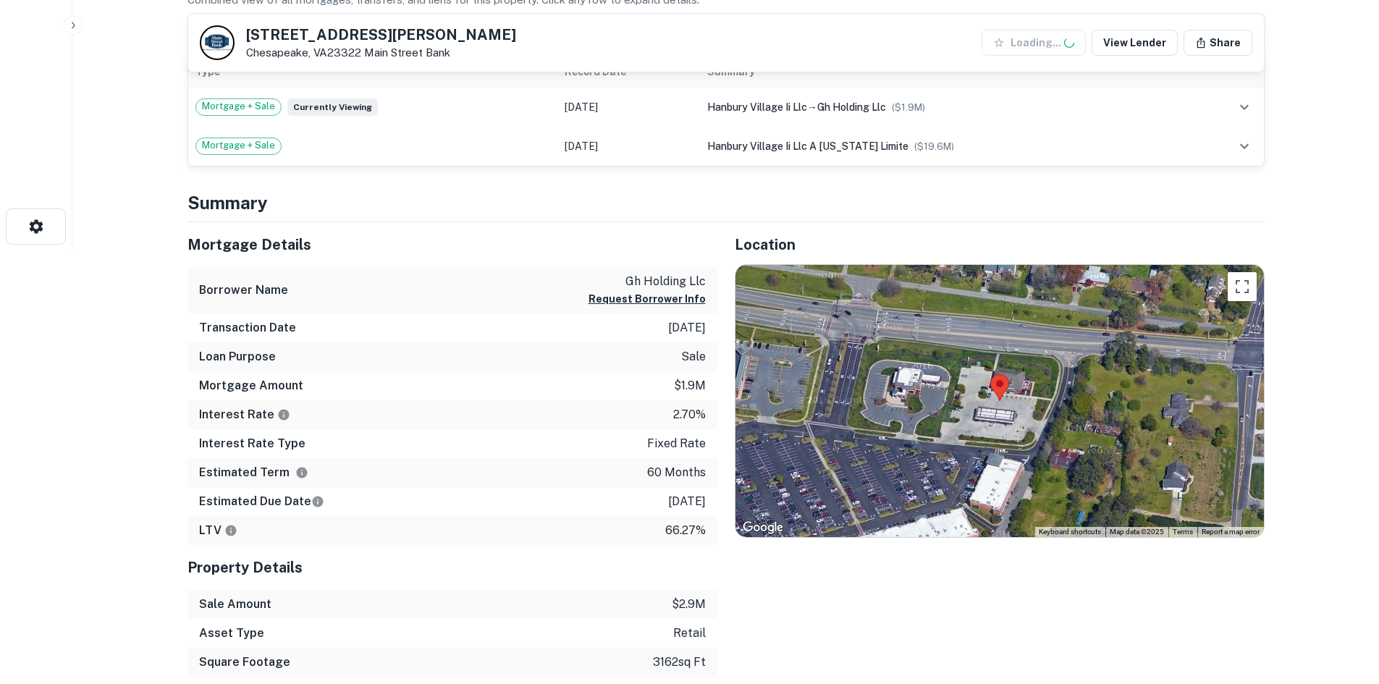
scroll to position [434, 0]
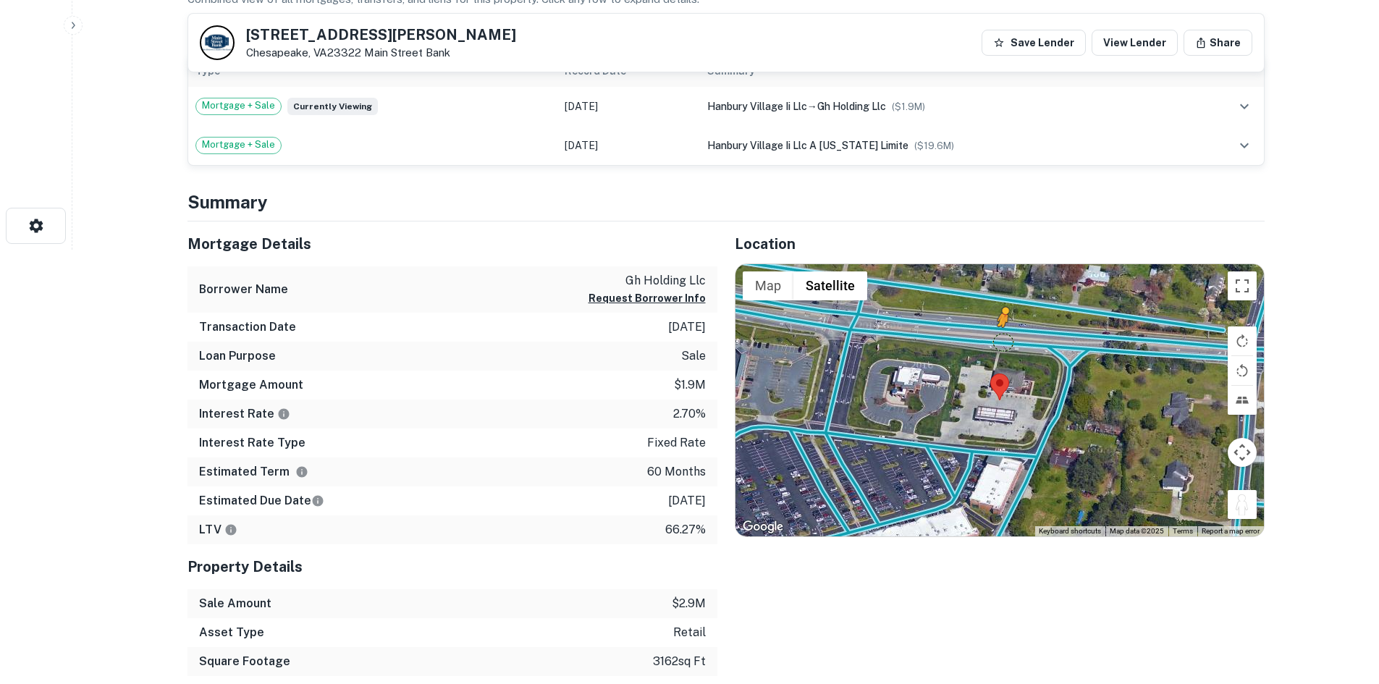
drag, startPoint x: 1245, startPoint y: 507, endPoint x: 999, endPoint y: 336, distance: 298.9
click at [999, 336] on div "To activate drag with keyboard, press Alt + Enter. Once in keyboard drag state,…" at bounding box center [999, 400] width 528 height 272
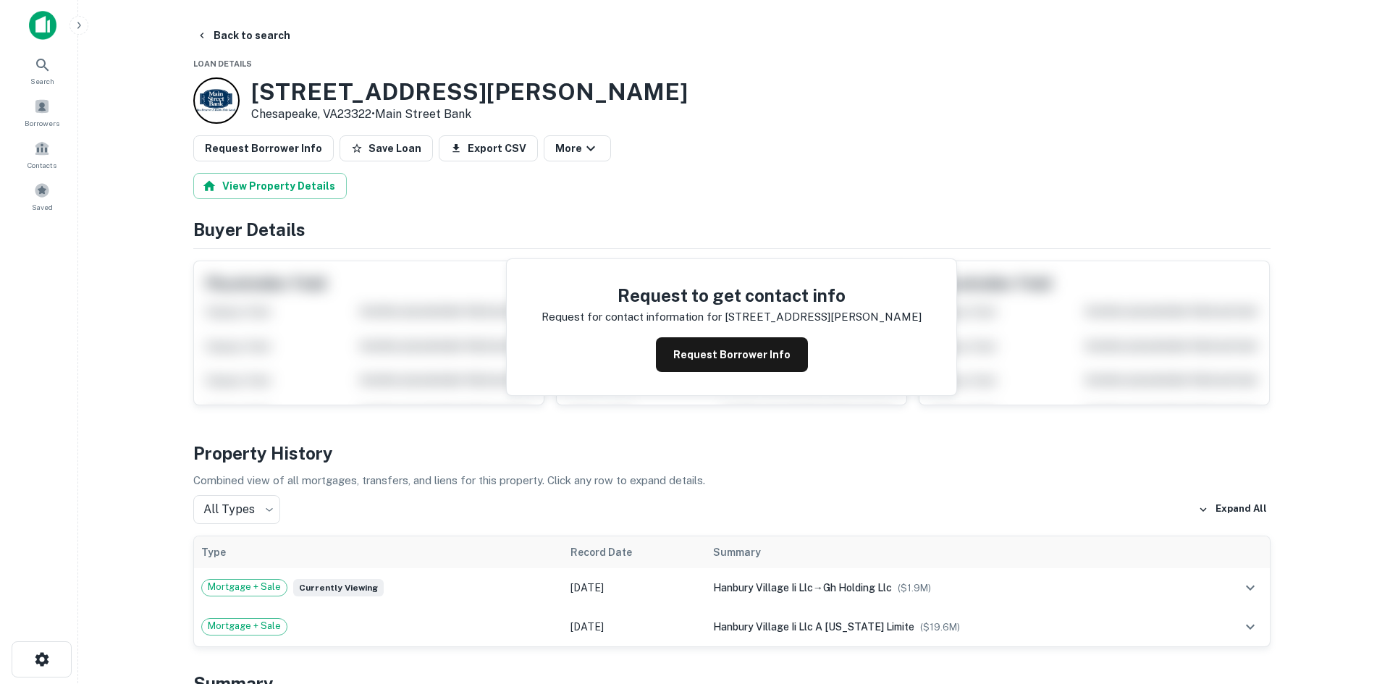
scroll to position [0, 0]
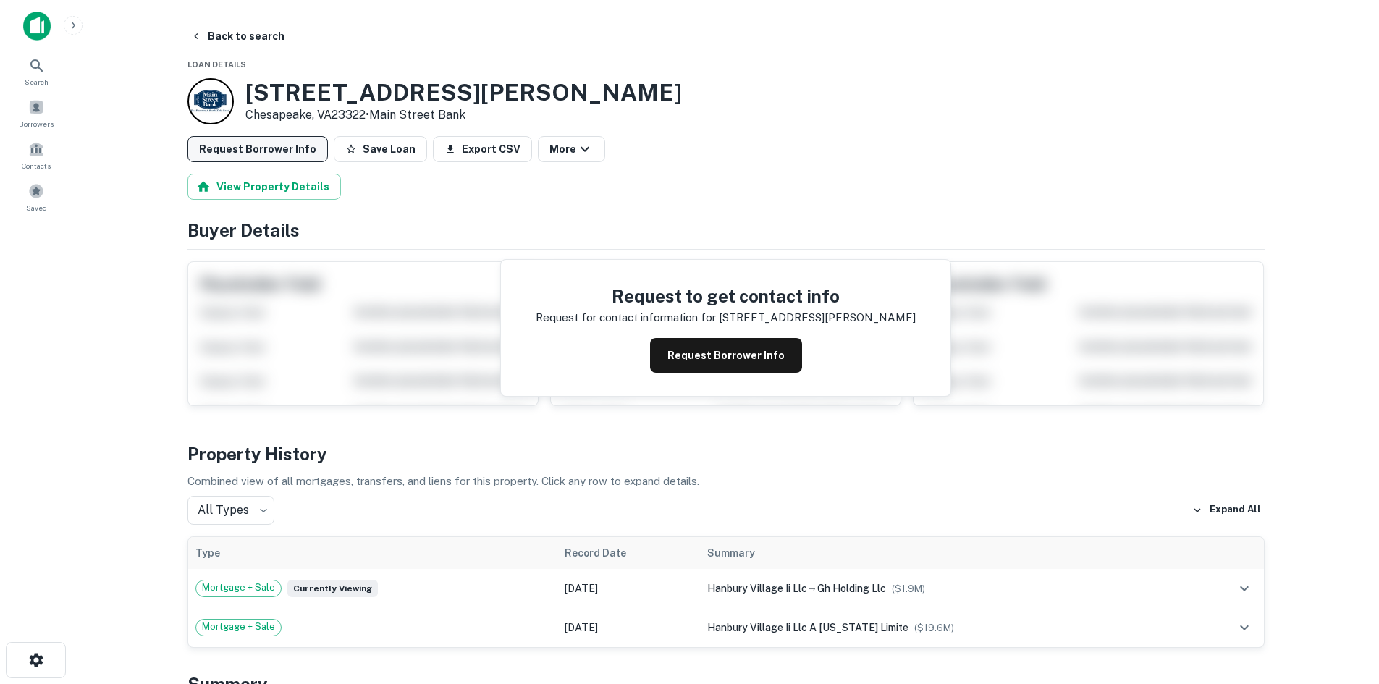
click at [260, 145] on button "Request Borrower Info" at bounding box center [257, 149] width 140 height 26
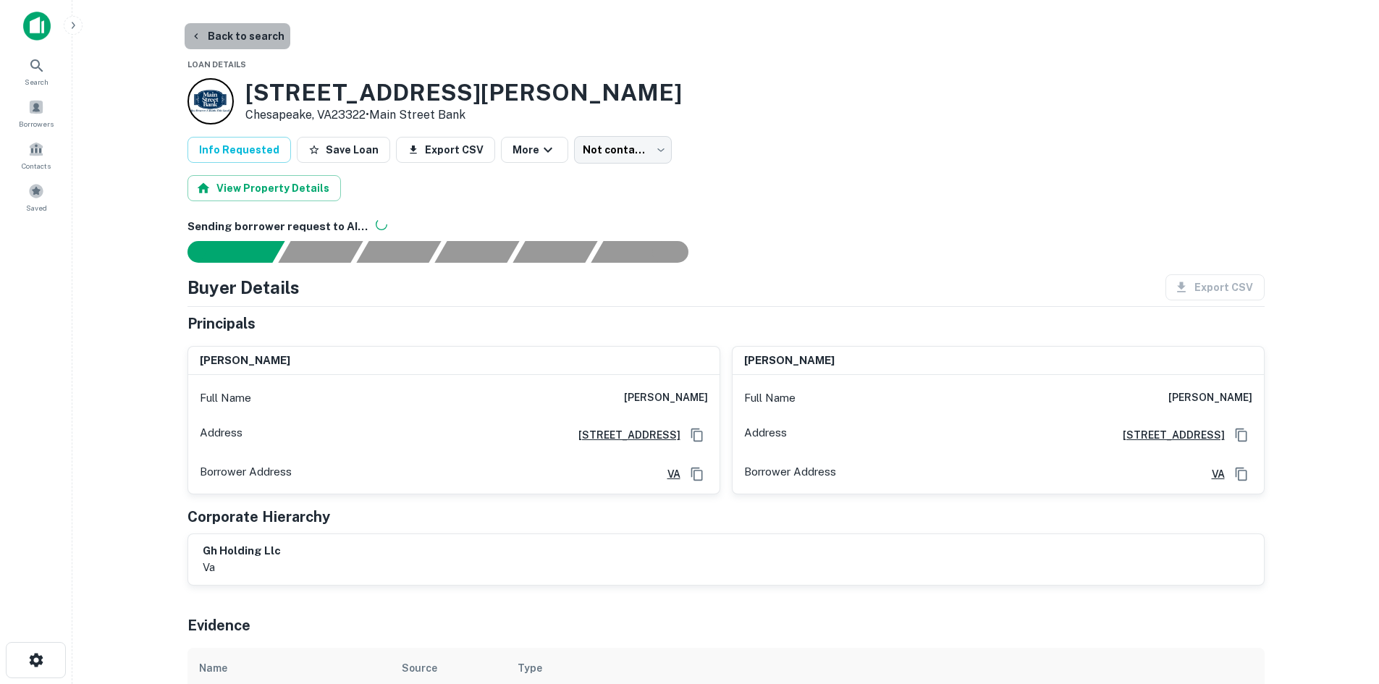
click at [266, 34] on button "Back to search" at bounding box center [238, 36] width 106 height 26
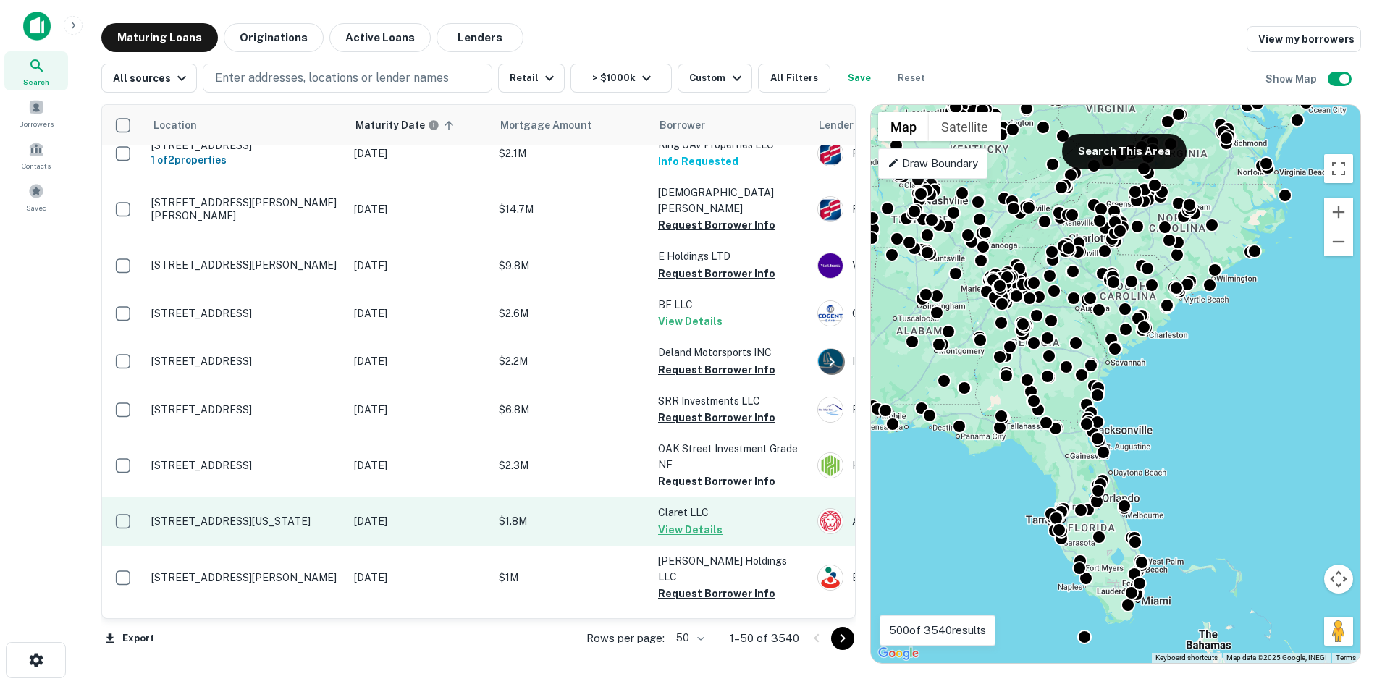
scroll to position [2060, 0]
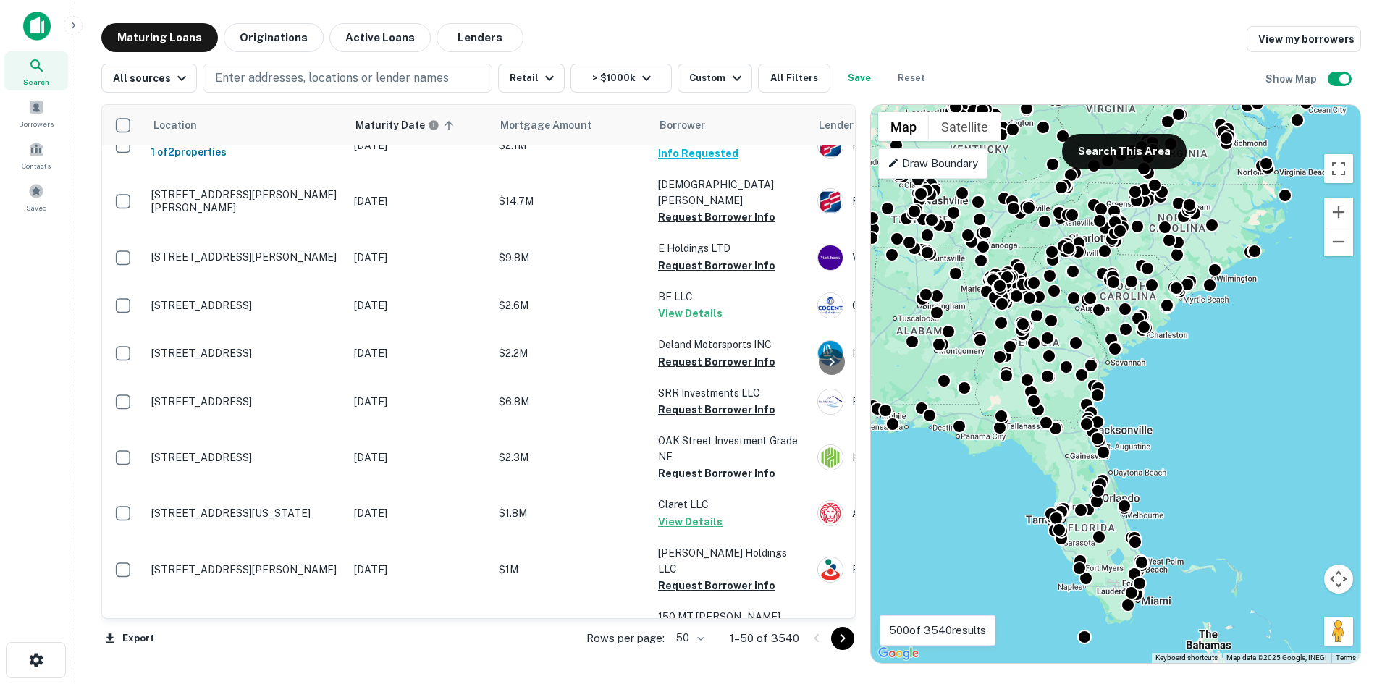
click at [688, 637] on body "Search Borrowers Contacts Saved Maturing Loans Originations Active Loans Lender…" at bounding box center [695, 342] width 1390 height 684
click at [692, 649] on li "100" at bounding box center [692, 654] width 42 height 26
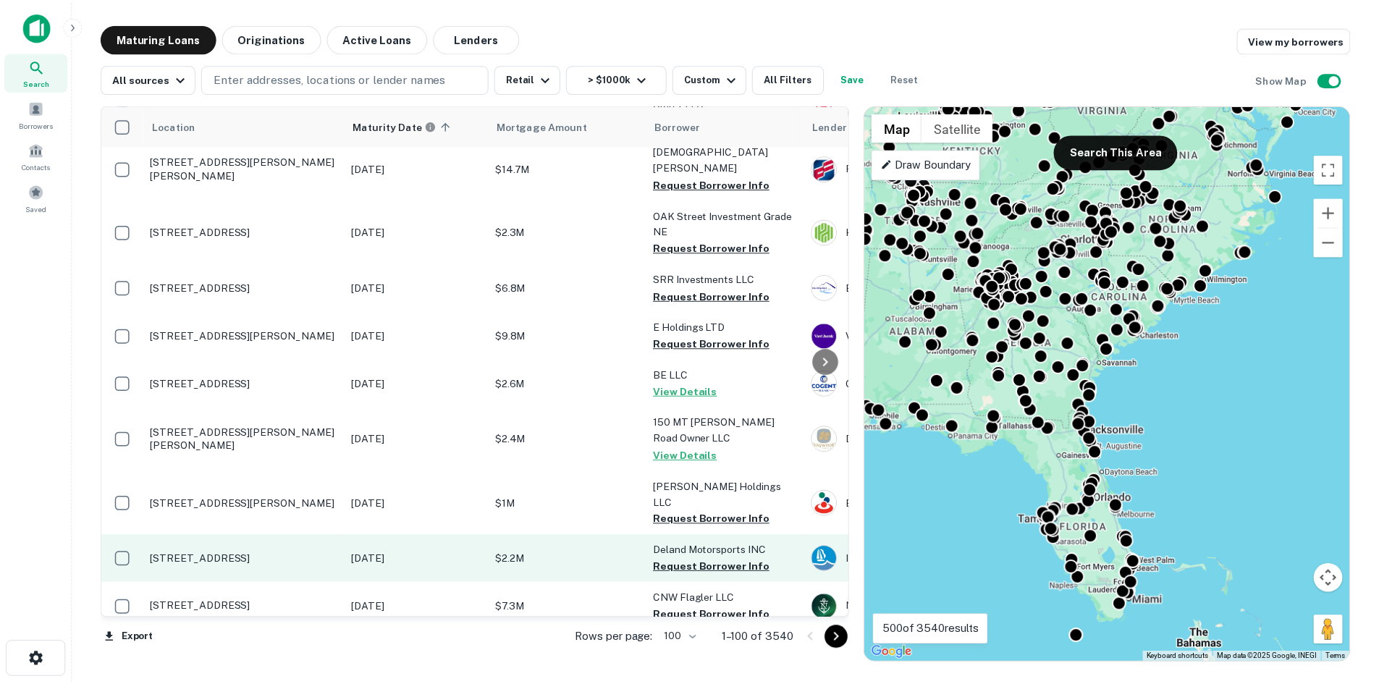
scroll to position [2277, 0]
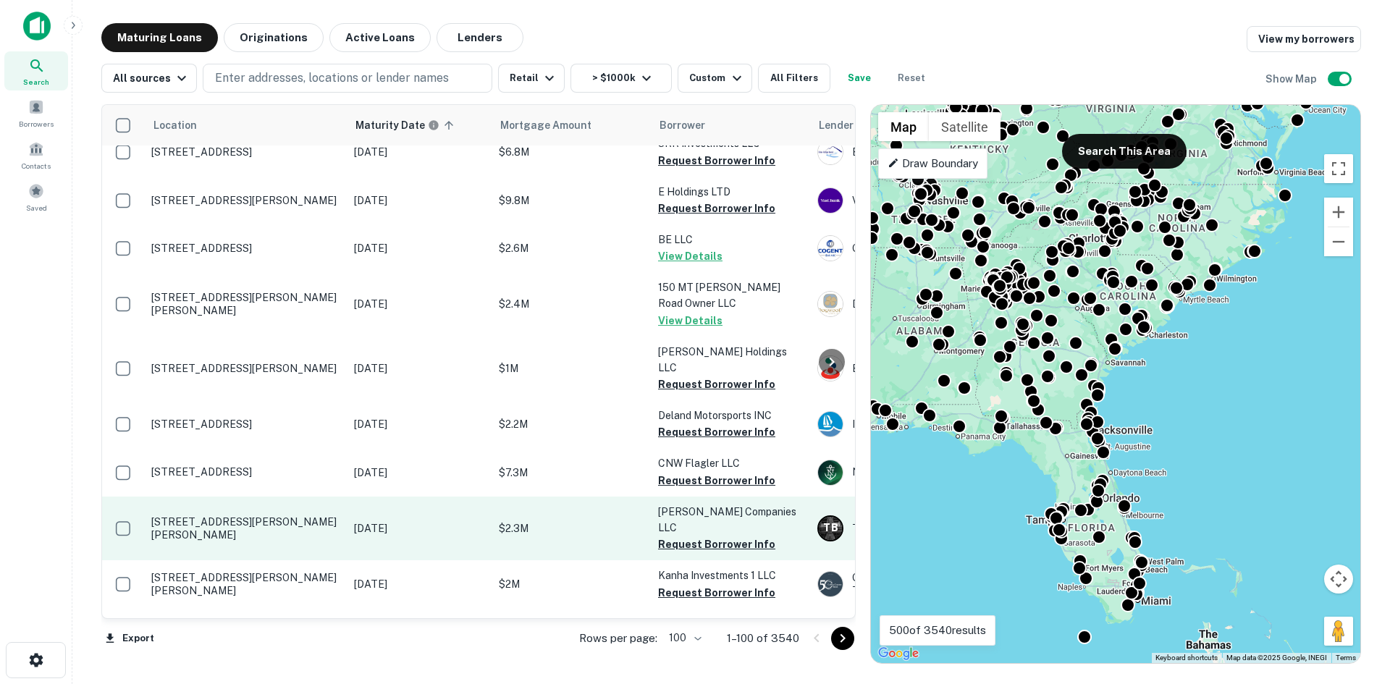
click at [289, 515] on p "[STREET_ADDRESS][PERSON_NAME][PERSON_NAME]" at bounding box center [245, 528] width 188 height 26
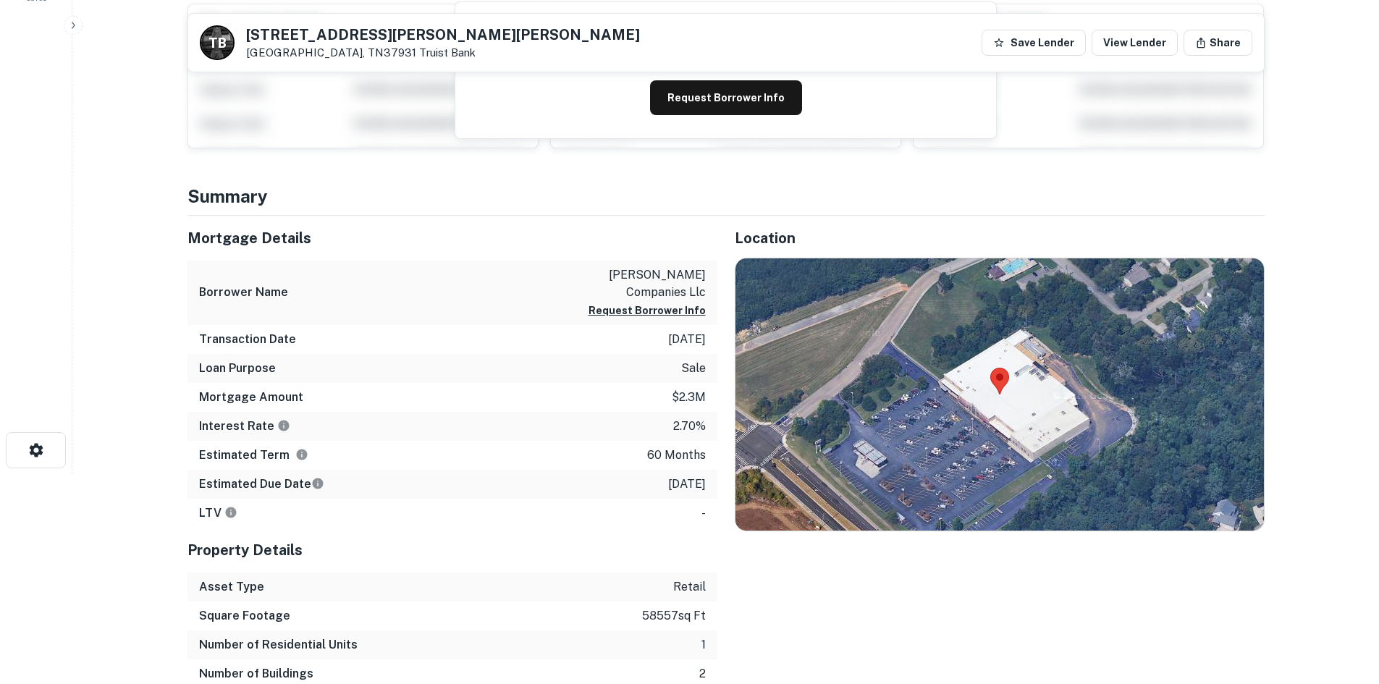
scroll to position [217, 0]
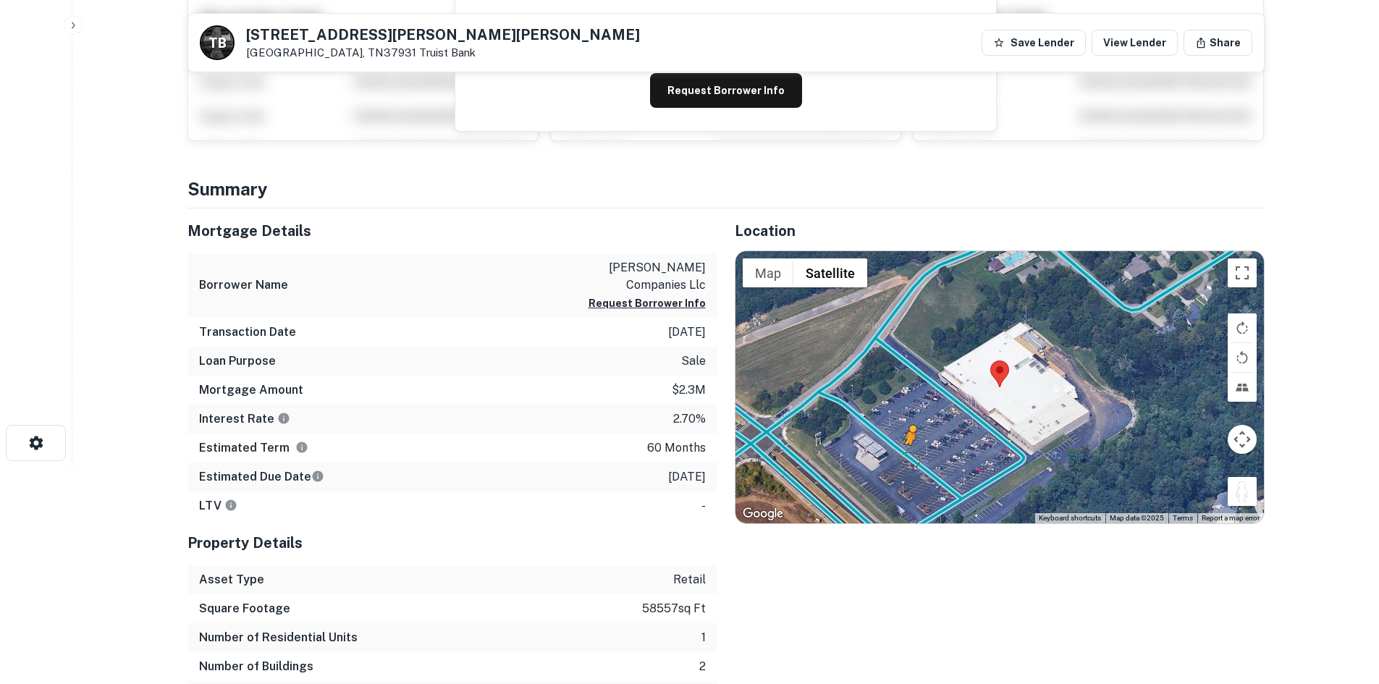
drag, startPoint x: 1248, startPoint y: 495, endPoint x: 907, endPoint y: 455, distance: 343.3
click at [911, 455] on div "To activate drag with keyboard, press Alt + Enter. Once in keyboard drag state,…" at bounding box center [999, 387] width 528 height 272
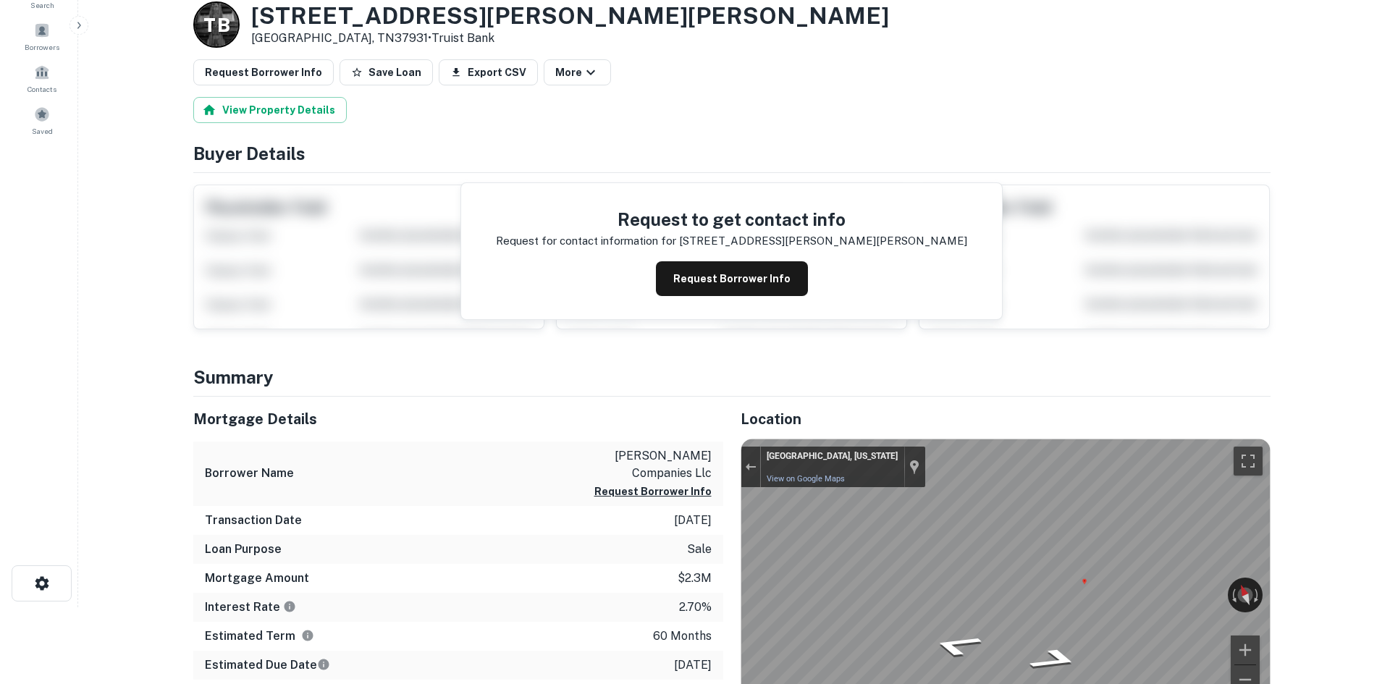
scroll to position [0, 0]
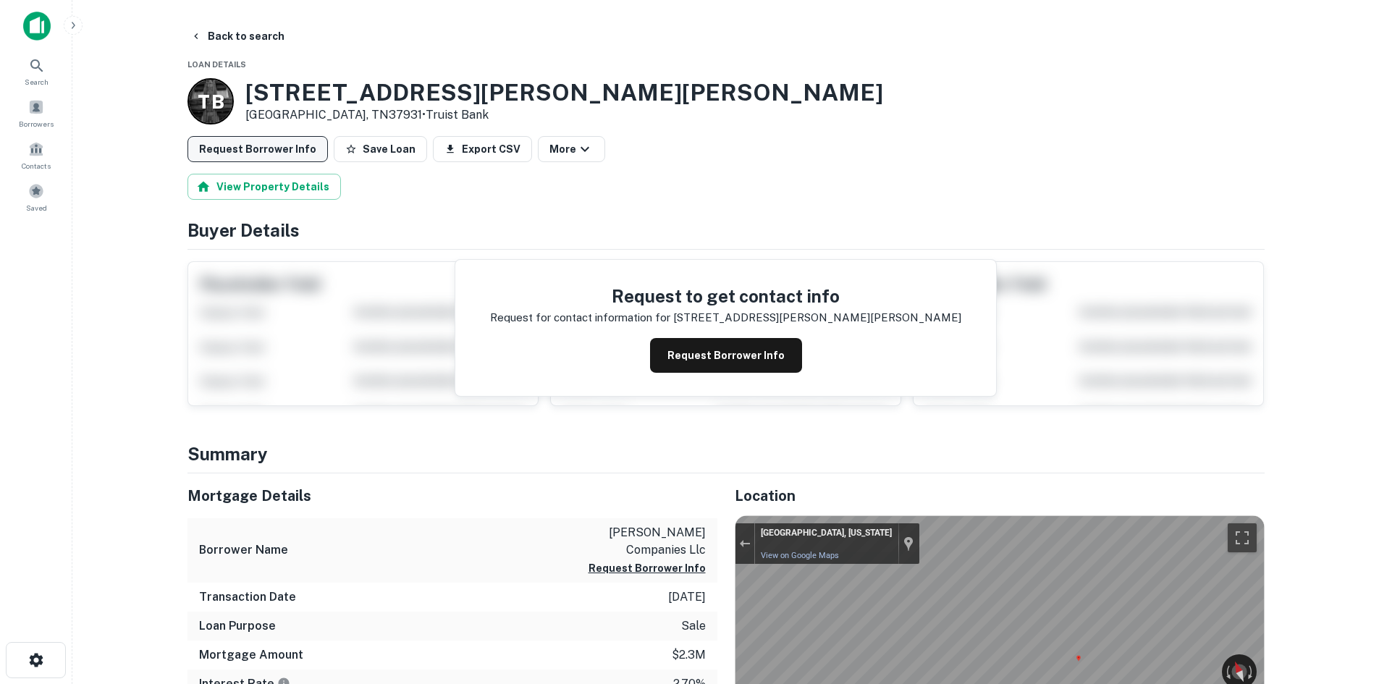
click at [272, 157] on button "Request Borrower Info" at bounding box center [257, 149] width 140 height 26
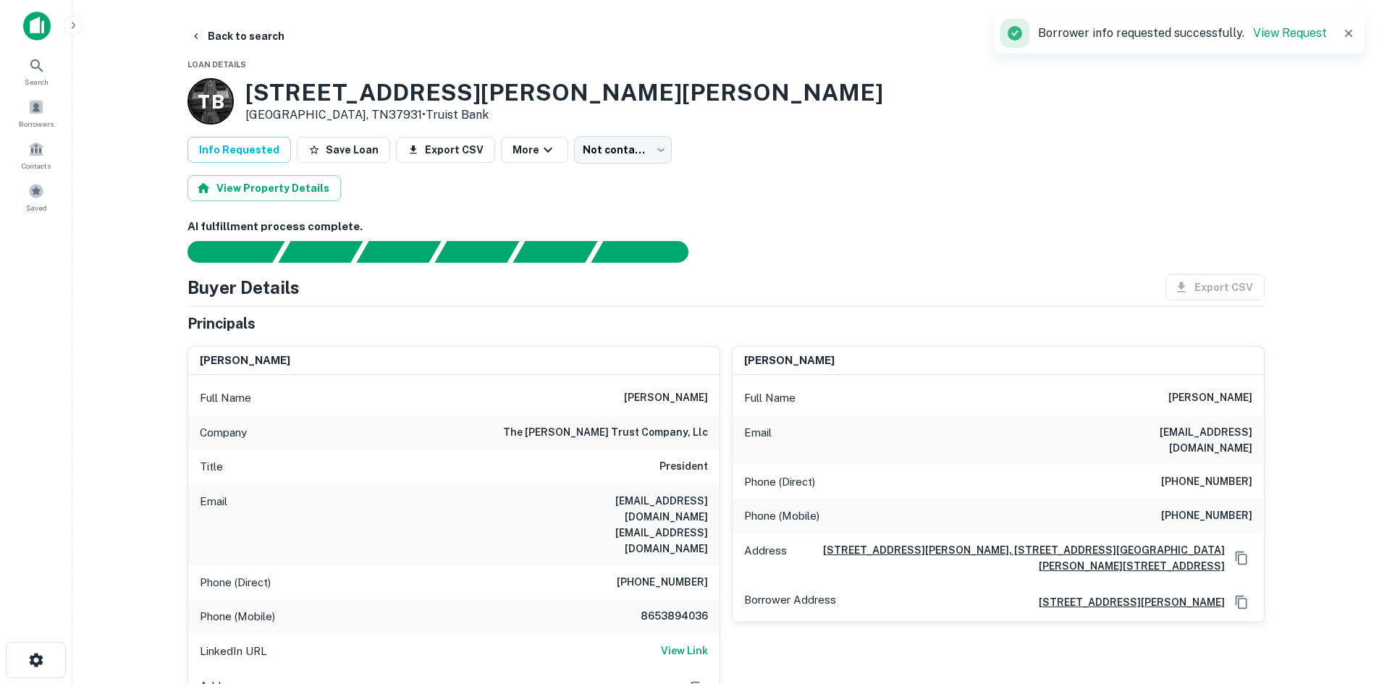
click at [274, 35] on button "Back to search" at bounding box center [238, 36] width 106 height 26
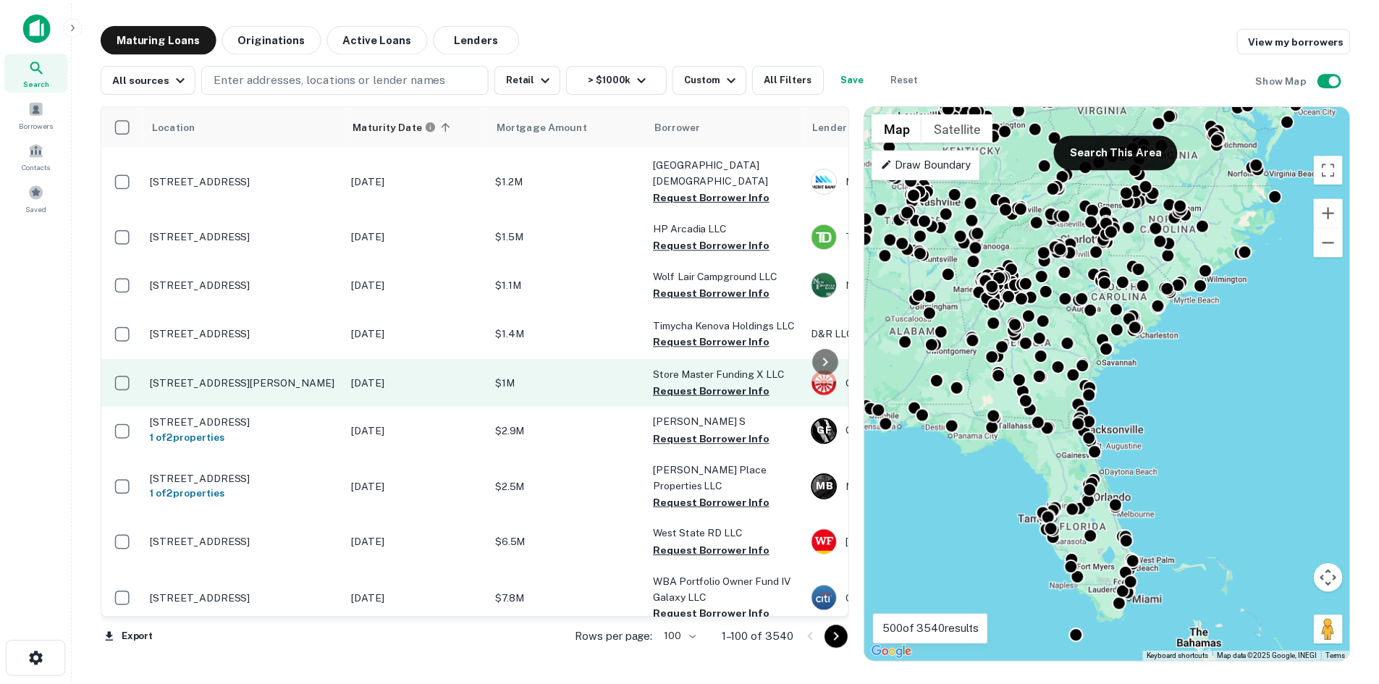
scroll to position [2928, 0]
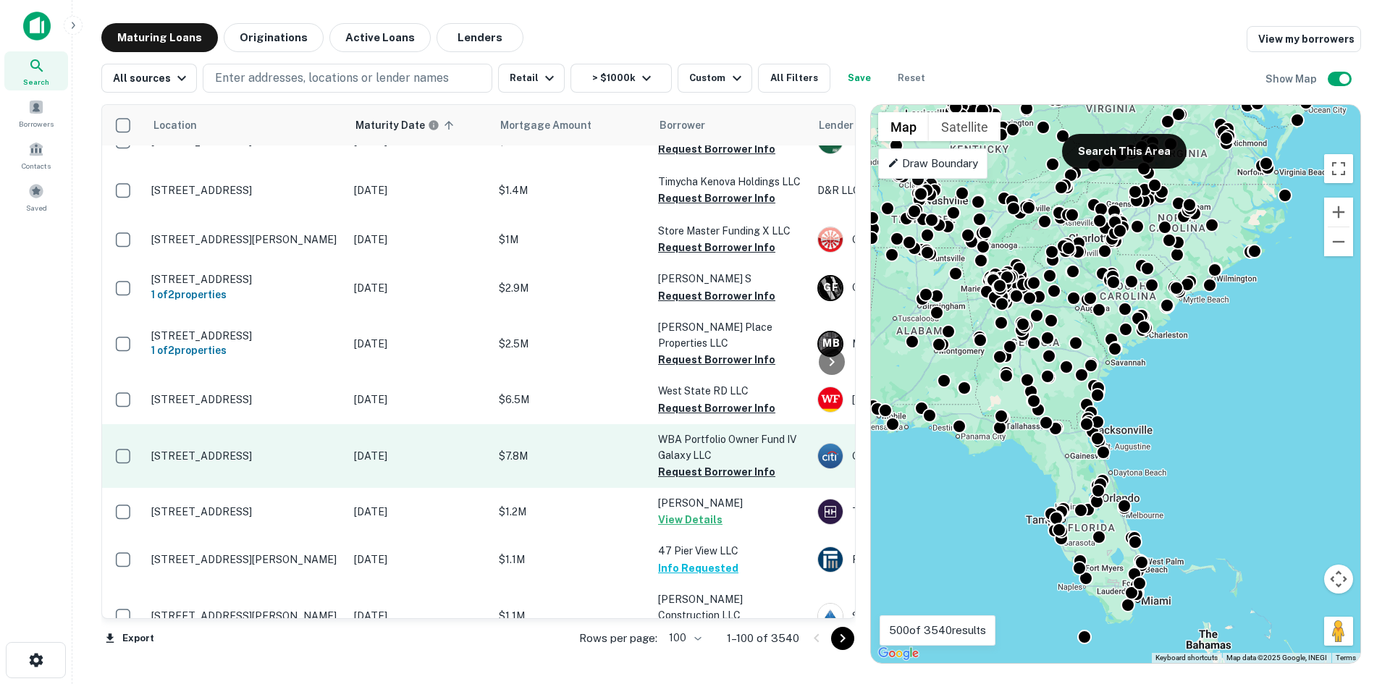
click at [305, 449] on p "[STREET_ADDRESS]" at bounding box center [245, 455] width 188 height 13
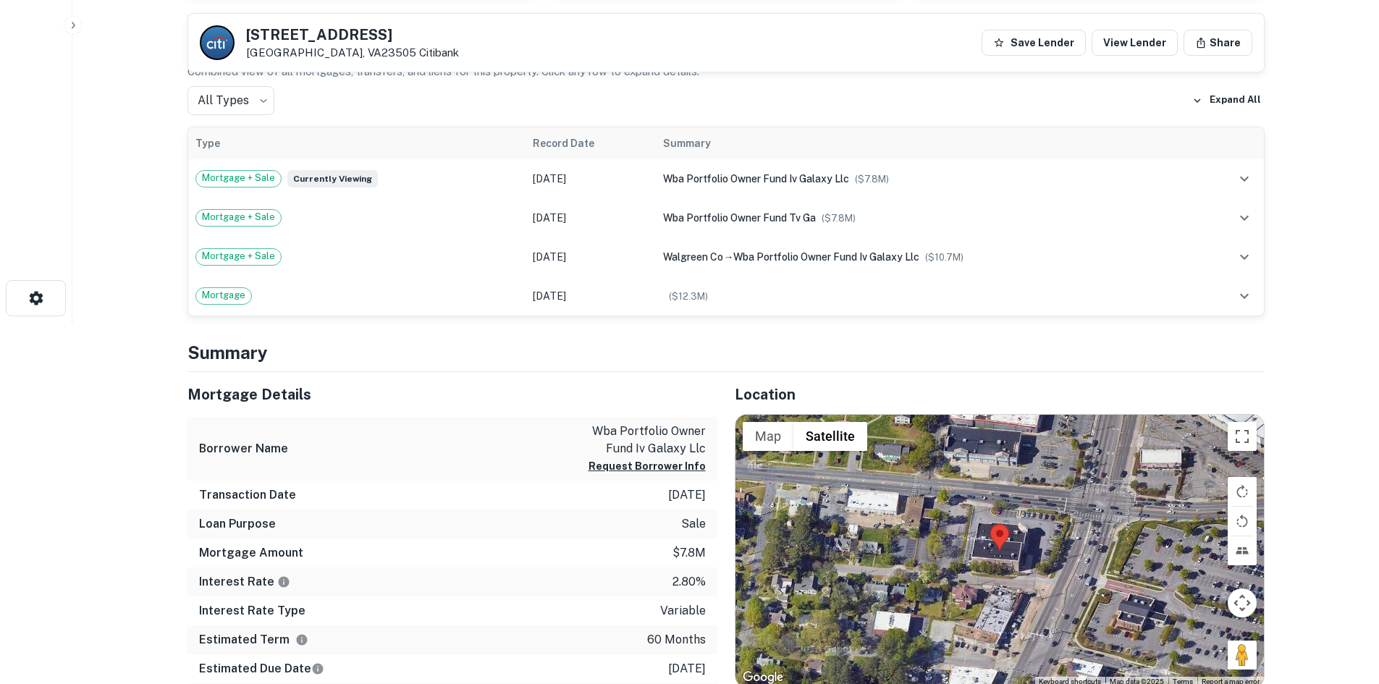
scroll to position [434, 0]
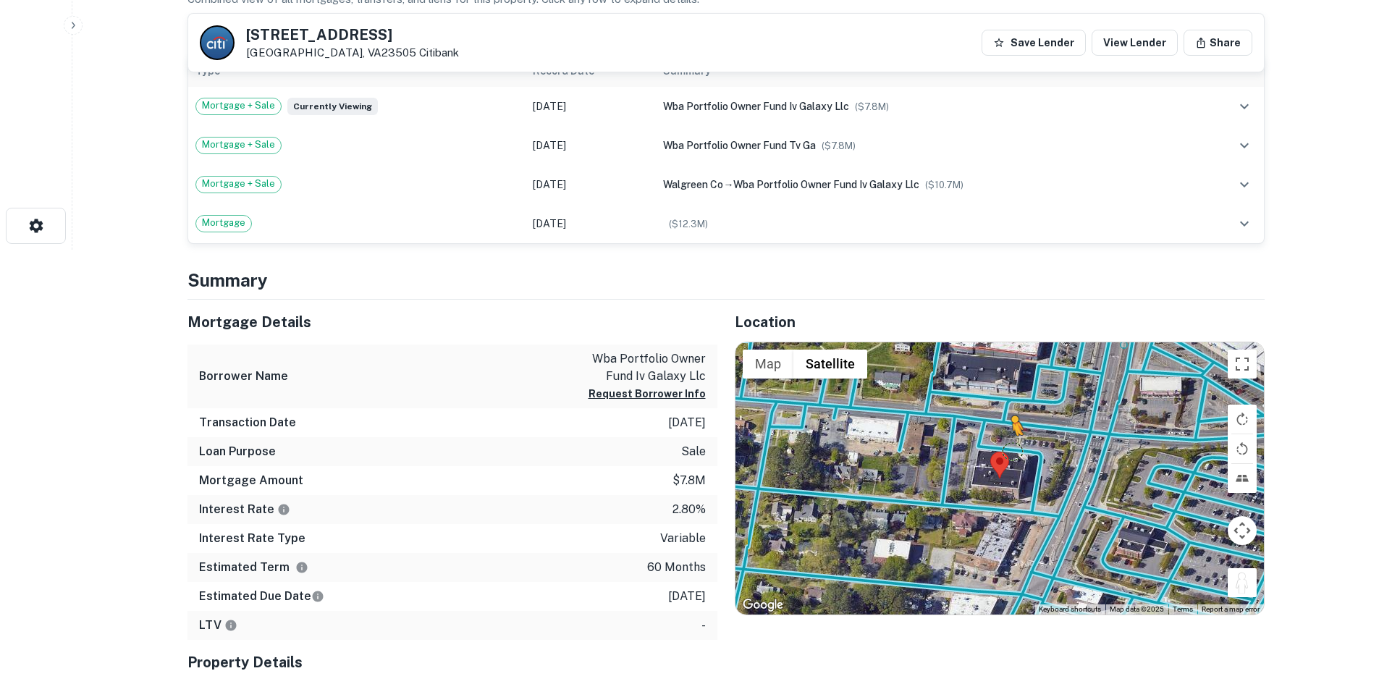
drag, startPoint x: 1238, startPoint y: 584, endPoint x: 1011, endPoint y: 447, distance: 265.2
click at [1011, 447] on div "To activate drag with keyboard, press Alt + Enter. Once in keyboard drag state,…" at bounding box center [999, 478] width 528 height 272
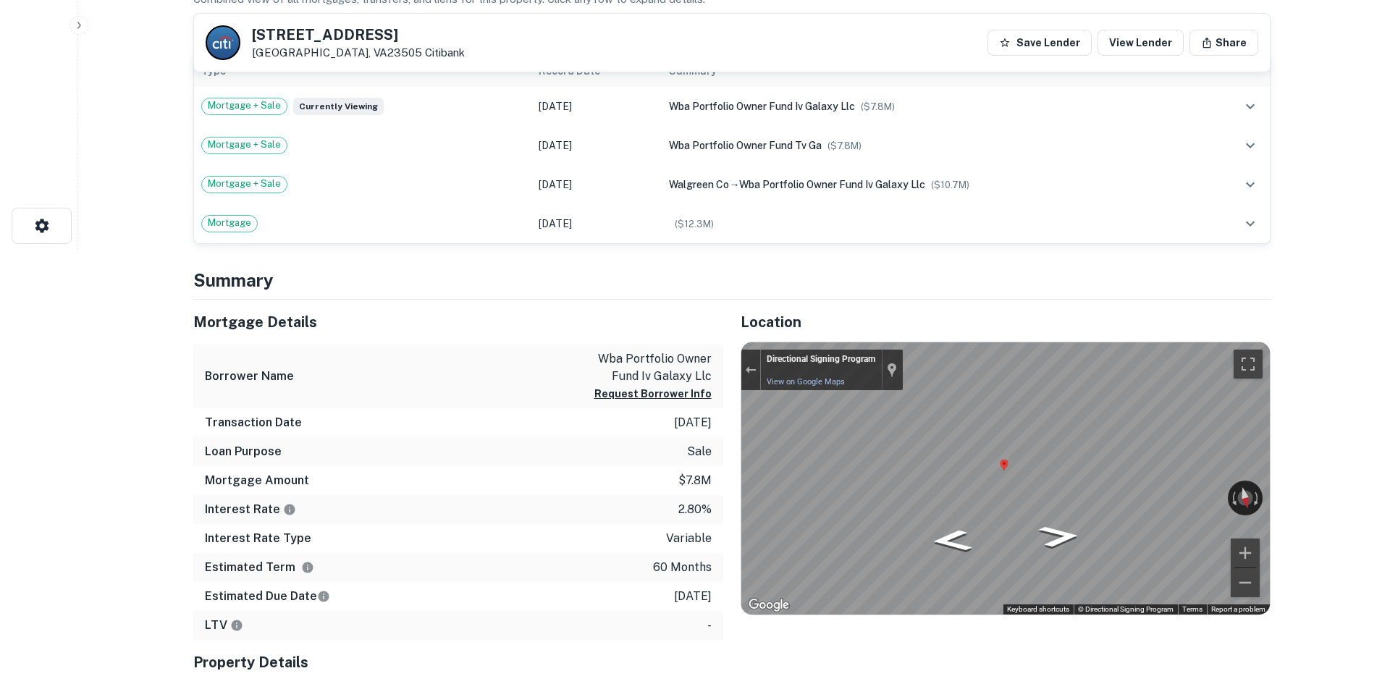
scroll to position [0, 0]
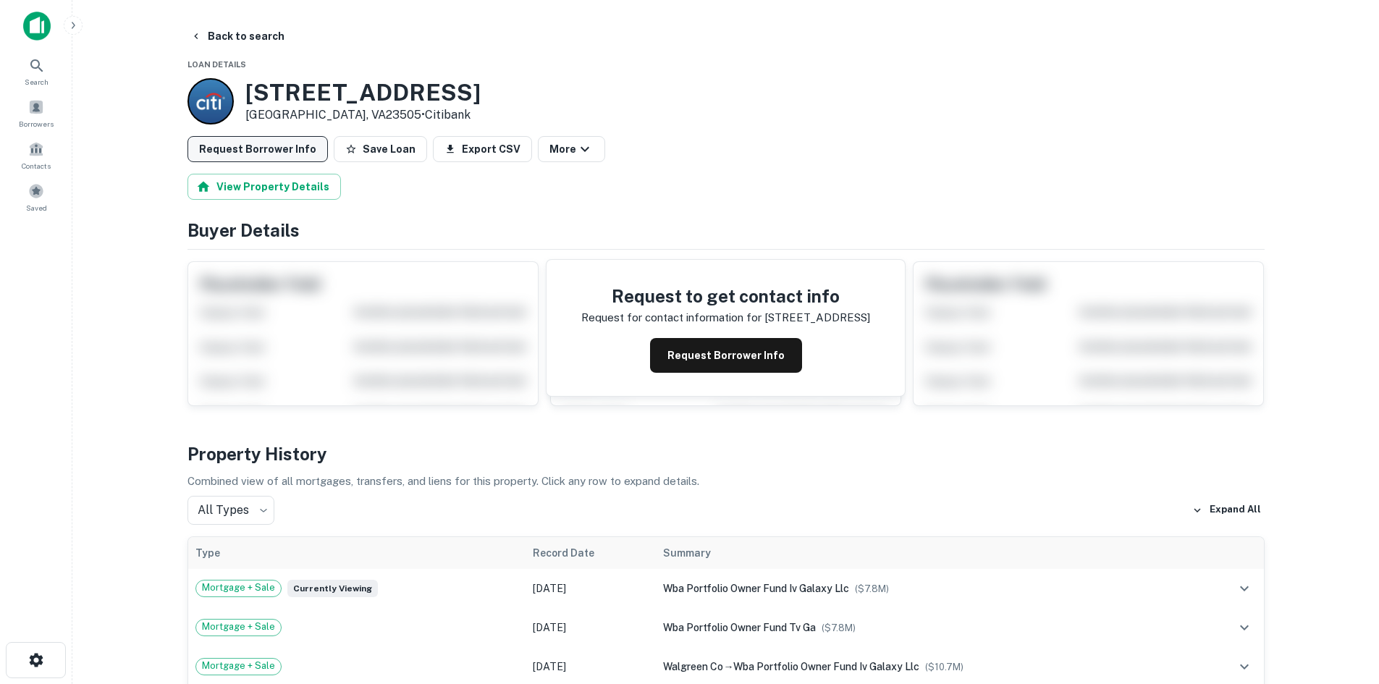
click at [266, 153] on button "Request Borrower Info" at bounding box center [257, 149] width 140 height 26
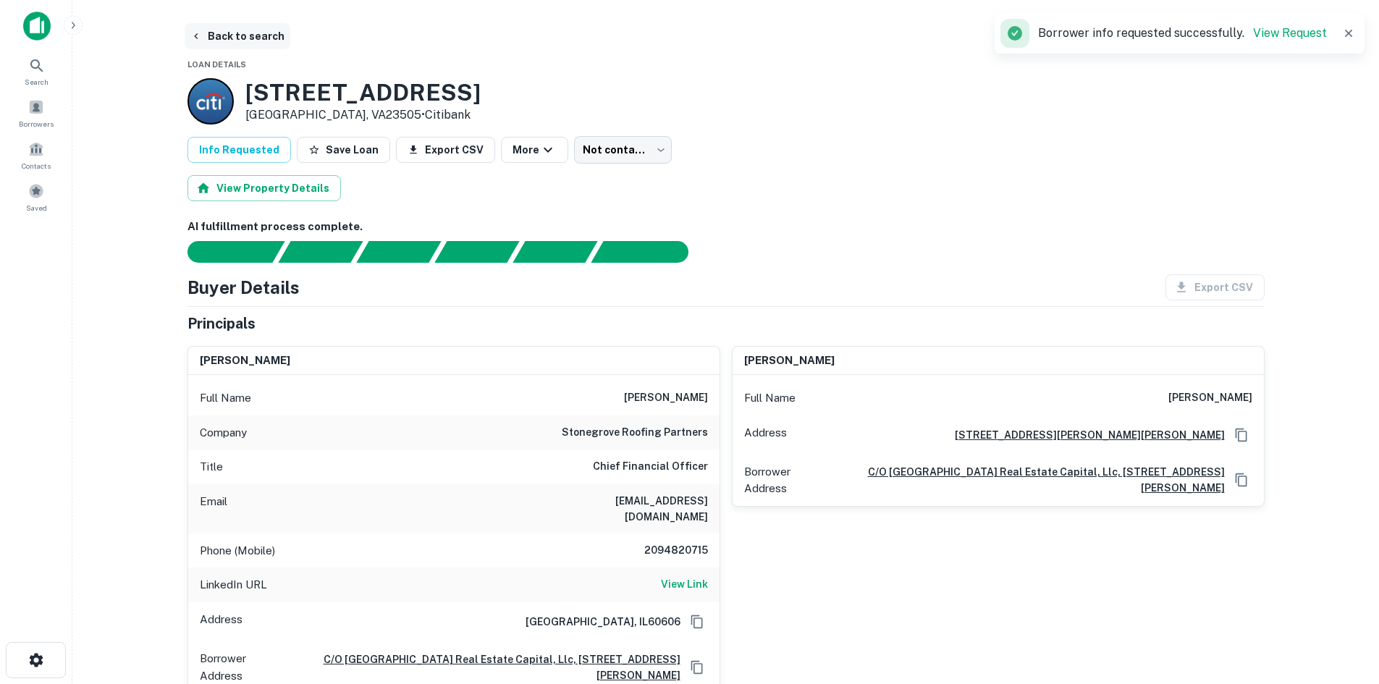
click at [261, 42] on button "Back to search" at bounding box center [238, 36] width 106 height 26
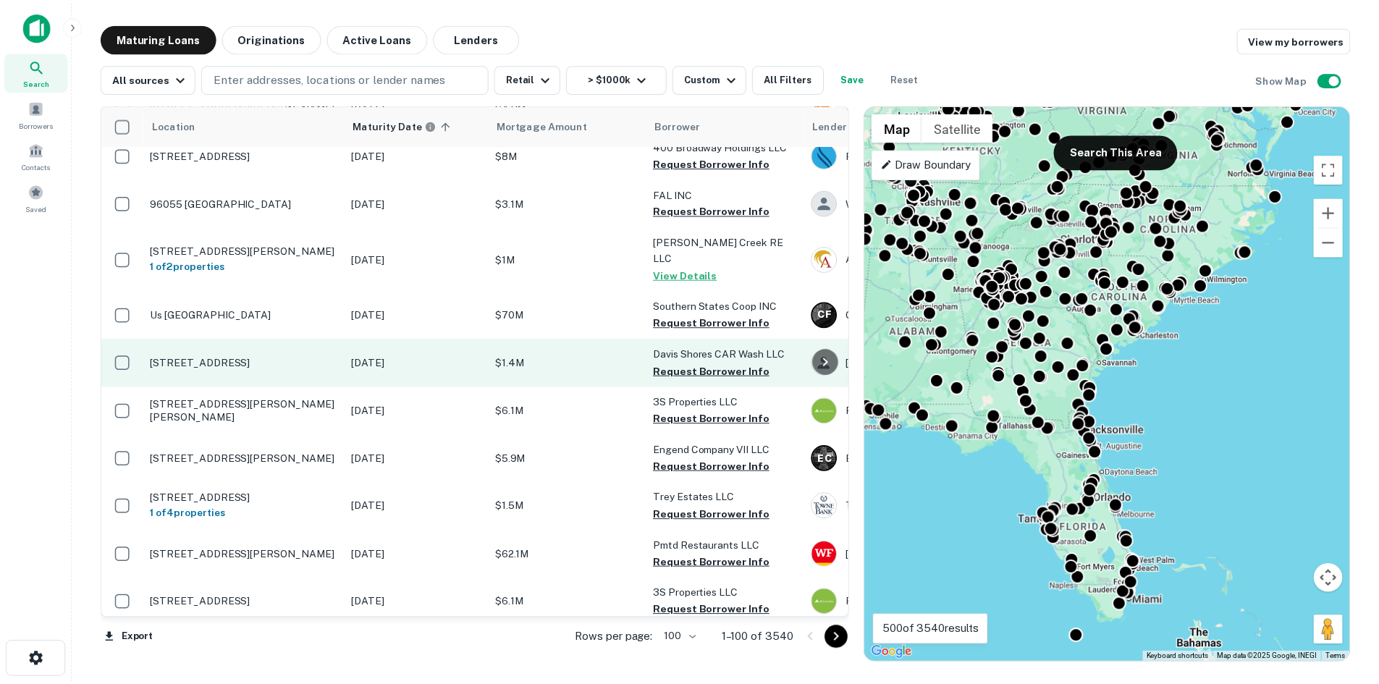
scroll to position [4303, 0]
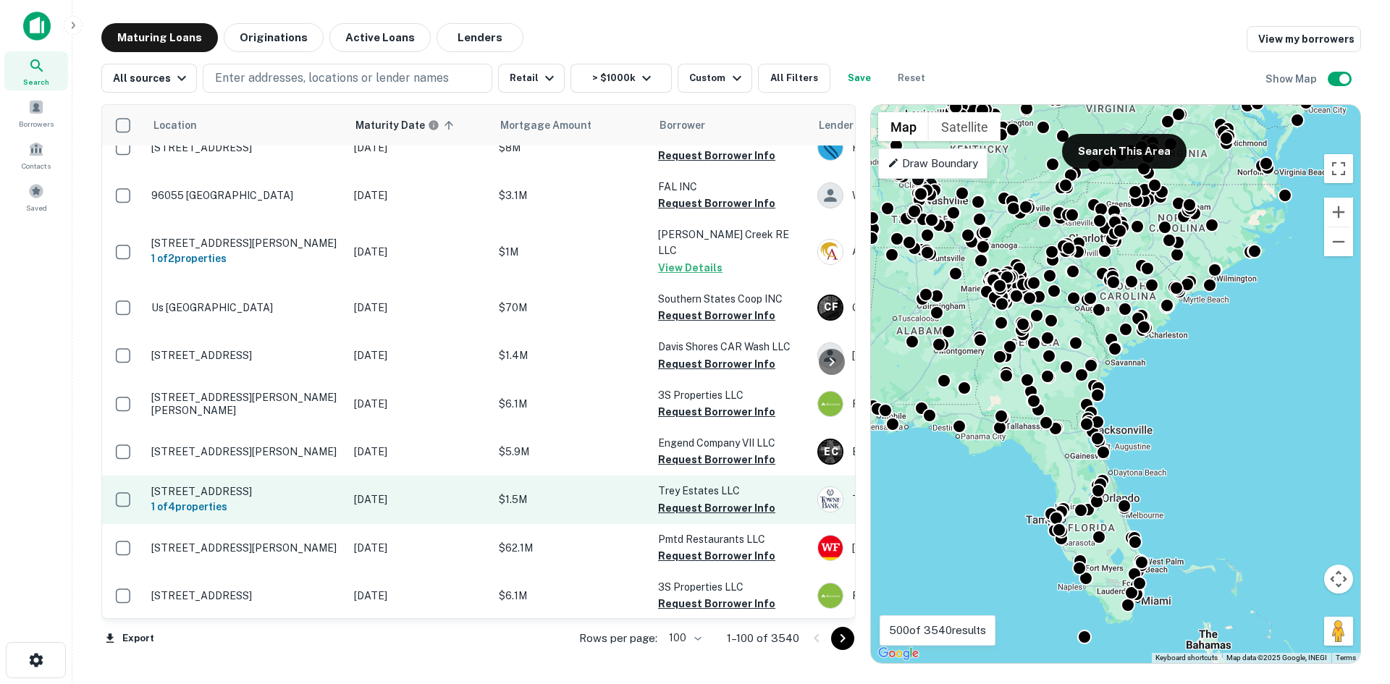
click at [284, 485] on p "[STREET_ADDRESS]" at bounding box center [245, 491] width 188 height 13
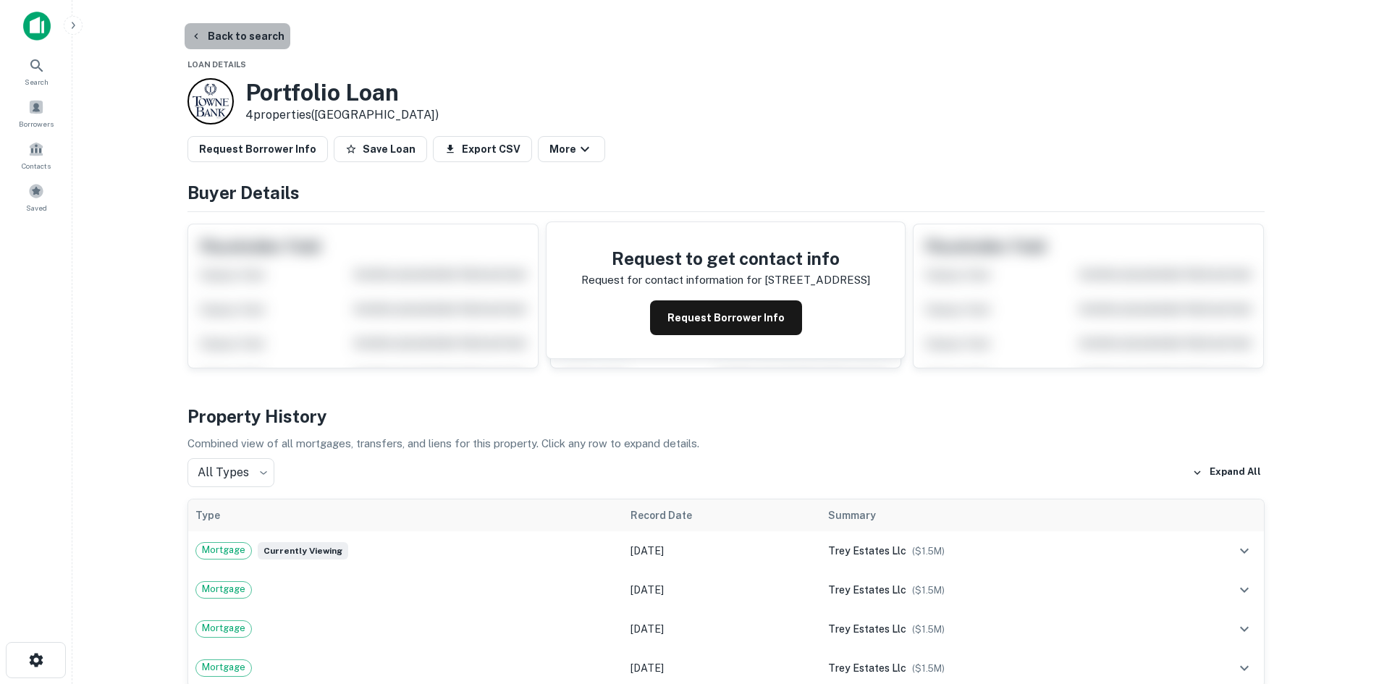
click at [238, 33] on button "Back to search" at bounding box center [238, 36] width 106 height 26
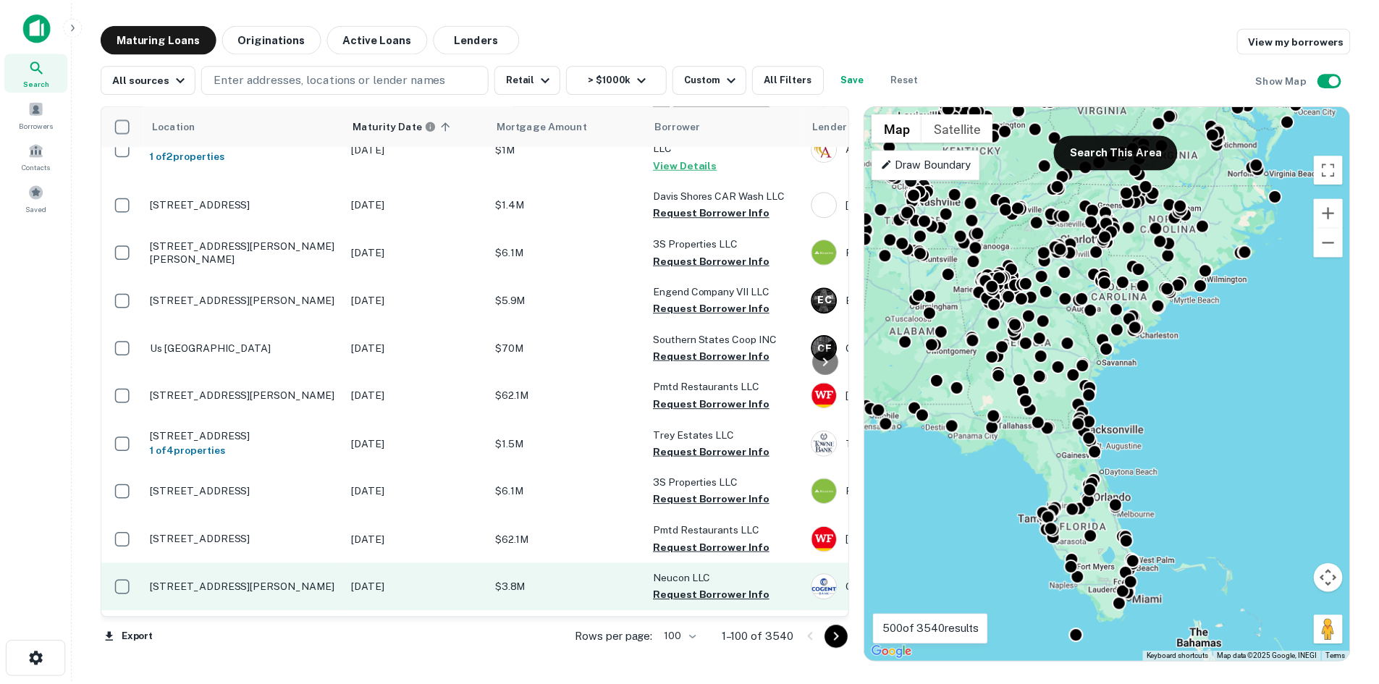
scroll to position [4629, 0]
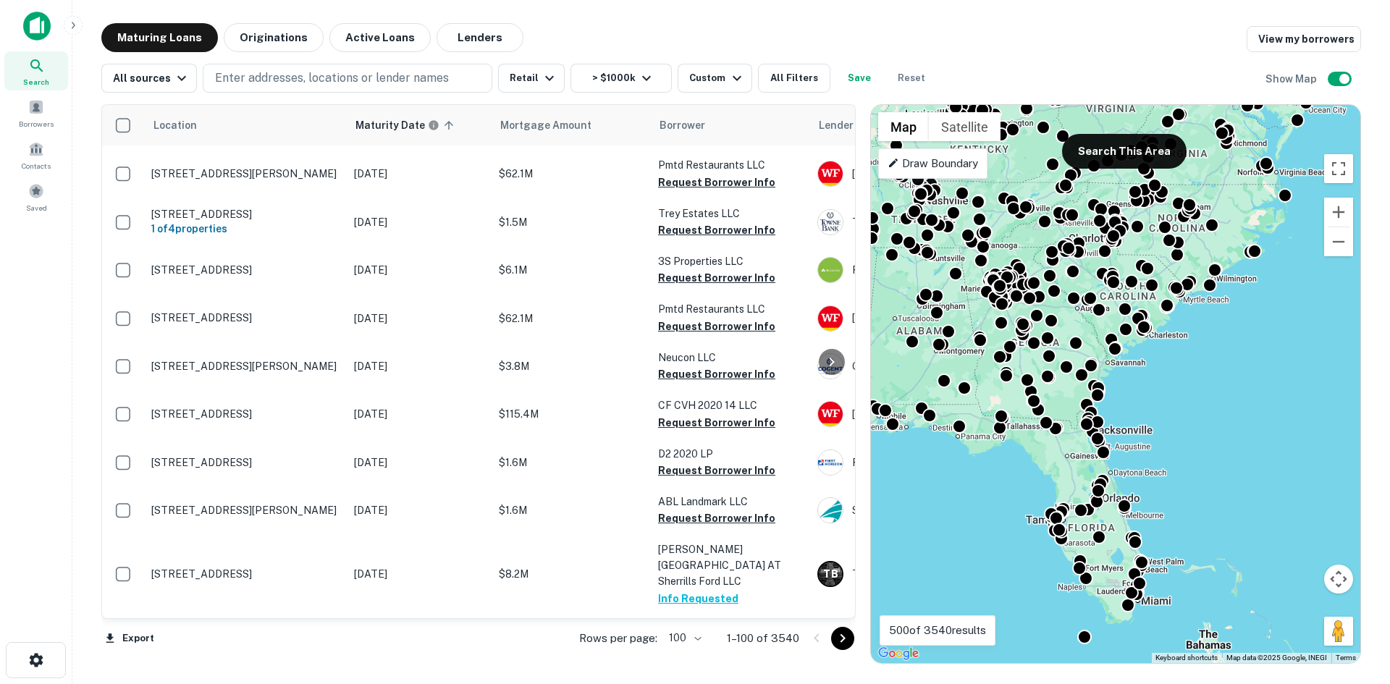
click at [299, 673] on p "[STREET_ADDRESS][PERSON_NAME][PERSON_NAME]" at bounding box center [245, 686] width 188 height 26
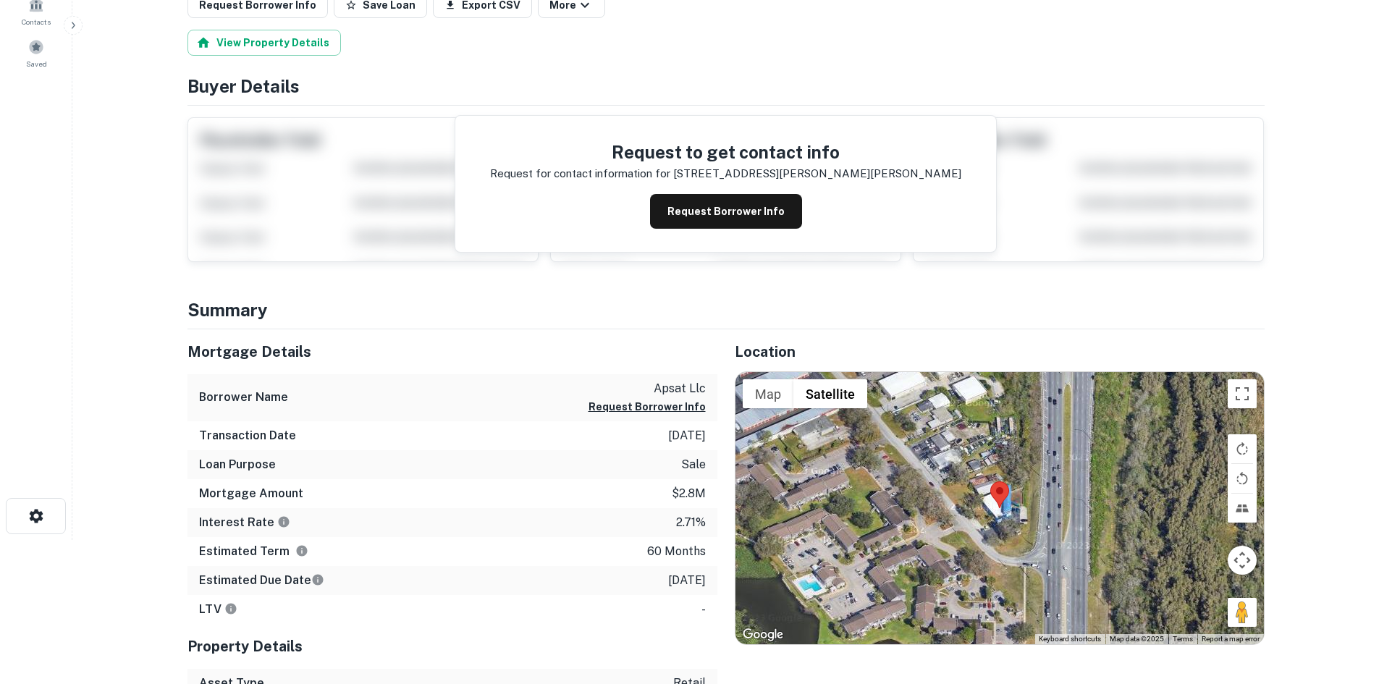
scroll to position [145, 0]
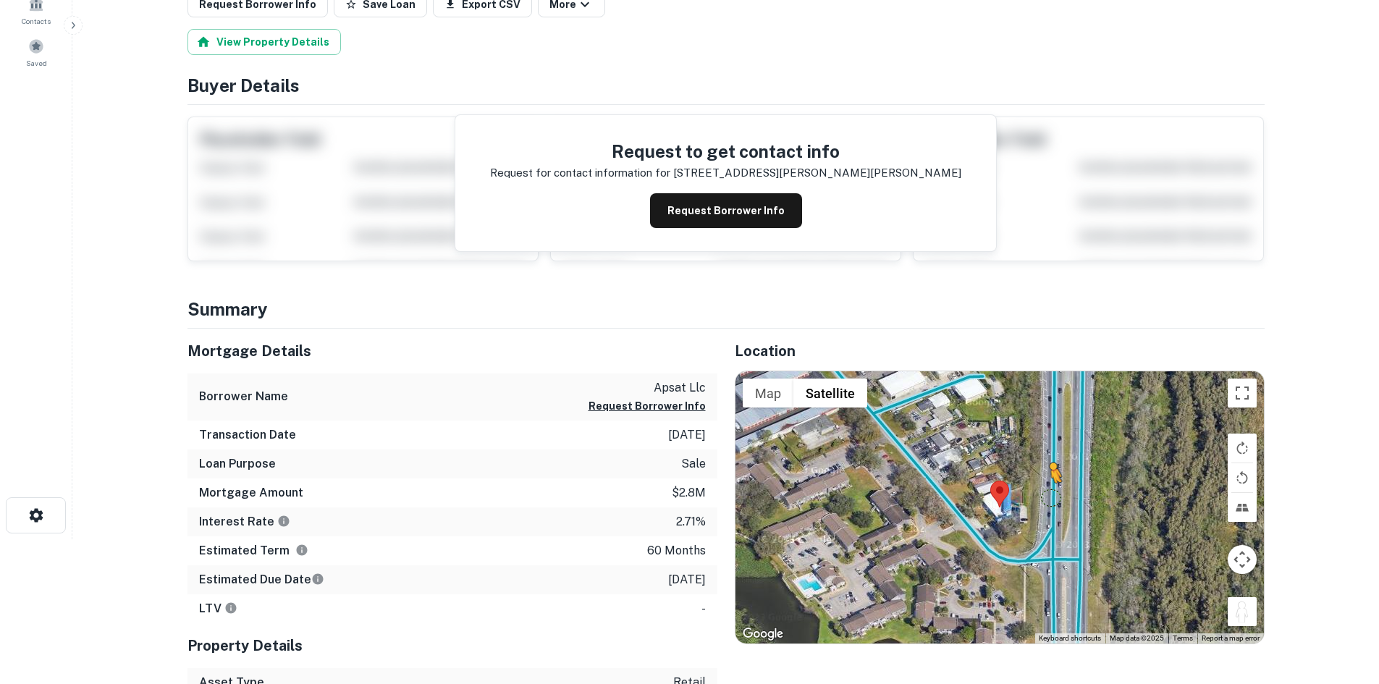
drag, startPoint x: 1235, startPoint y: 609, endPoint x: 1050, endPoint y: 496, distance: 216.0
click at [1050, 496] on div "To activate drag with keyboard, press Alt + Enter. Once in keyboard drag state,…" at bounding box center [999, 507] width 528 height 272
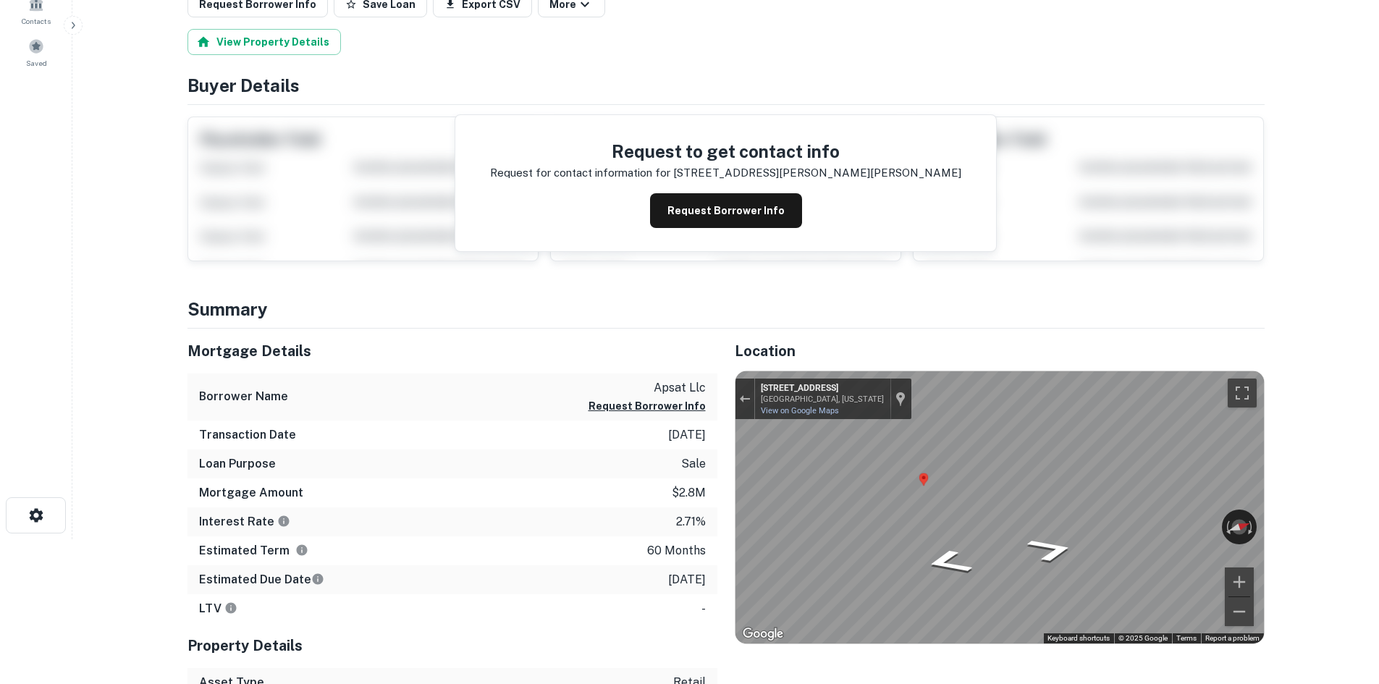
click at [916, 484] on div "Map" at bounding box center [999, 507] width 528 height 272
click at [937, 594] on div "Map" at bounding box center [999, 507] width 528 height 272
drag, startPoint x: 975, startPoint y: 495, endPoint x: 502, endPoint y: 320, distance: 504.0
click at [1091, 415] on div "Location ← Move left → Move right ↑ Move up ↓ Move down + Zoom in - Zoom out Ho…" at bounding box center [990, 571] width 547 height 484
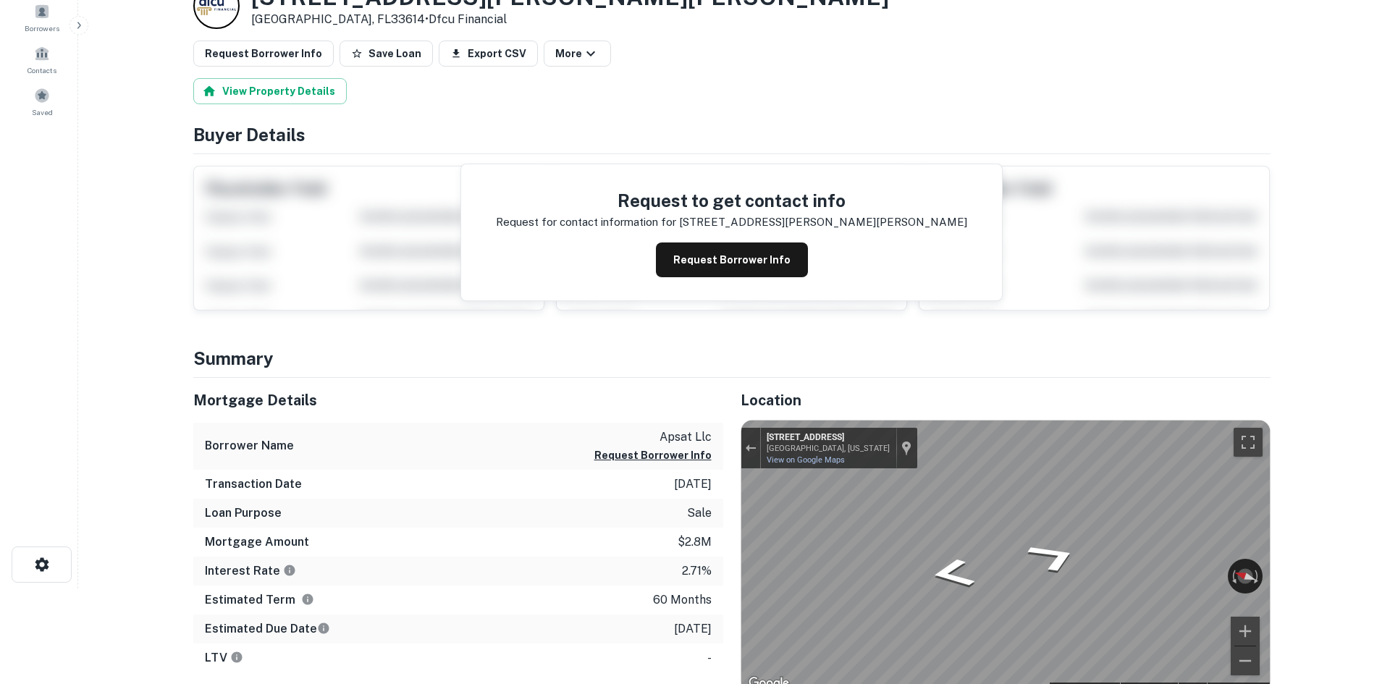
scroll to position [0, 0]
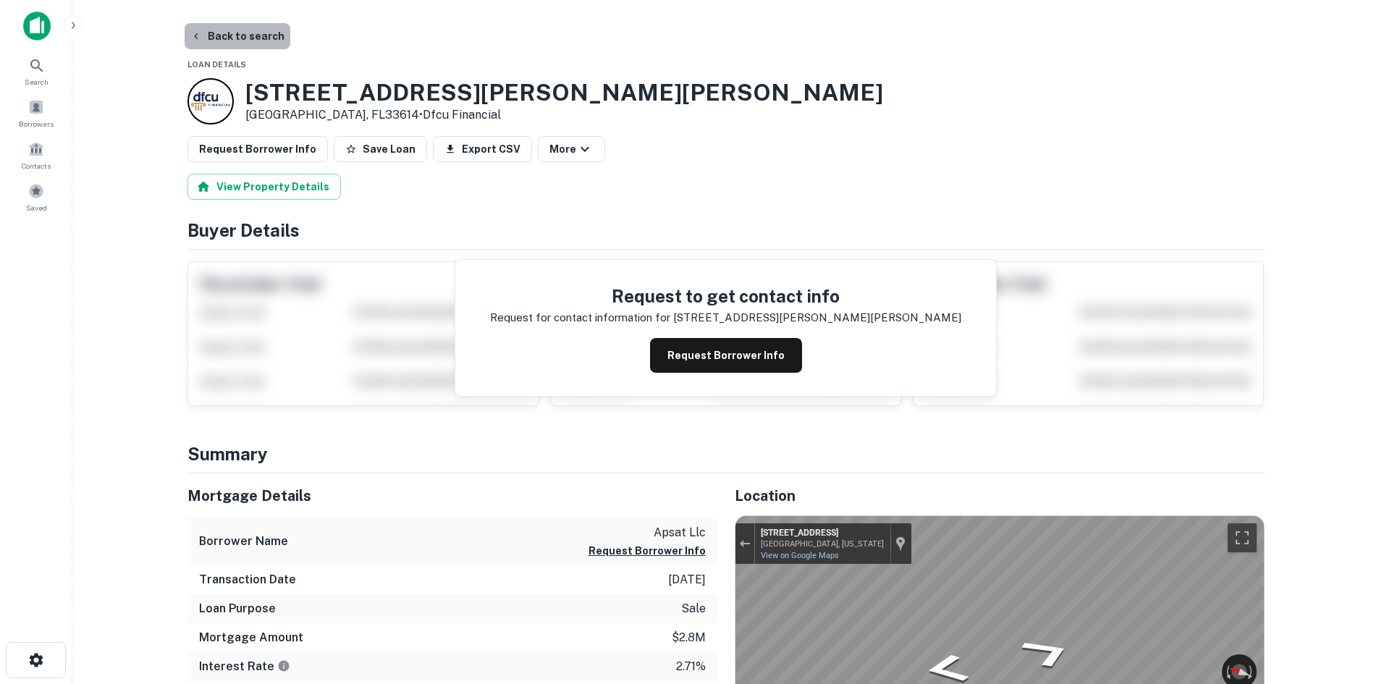
click at [257, 33] on button "Back to search" at bounding box center [238, 36] width 106 height 26
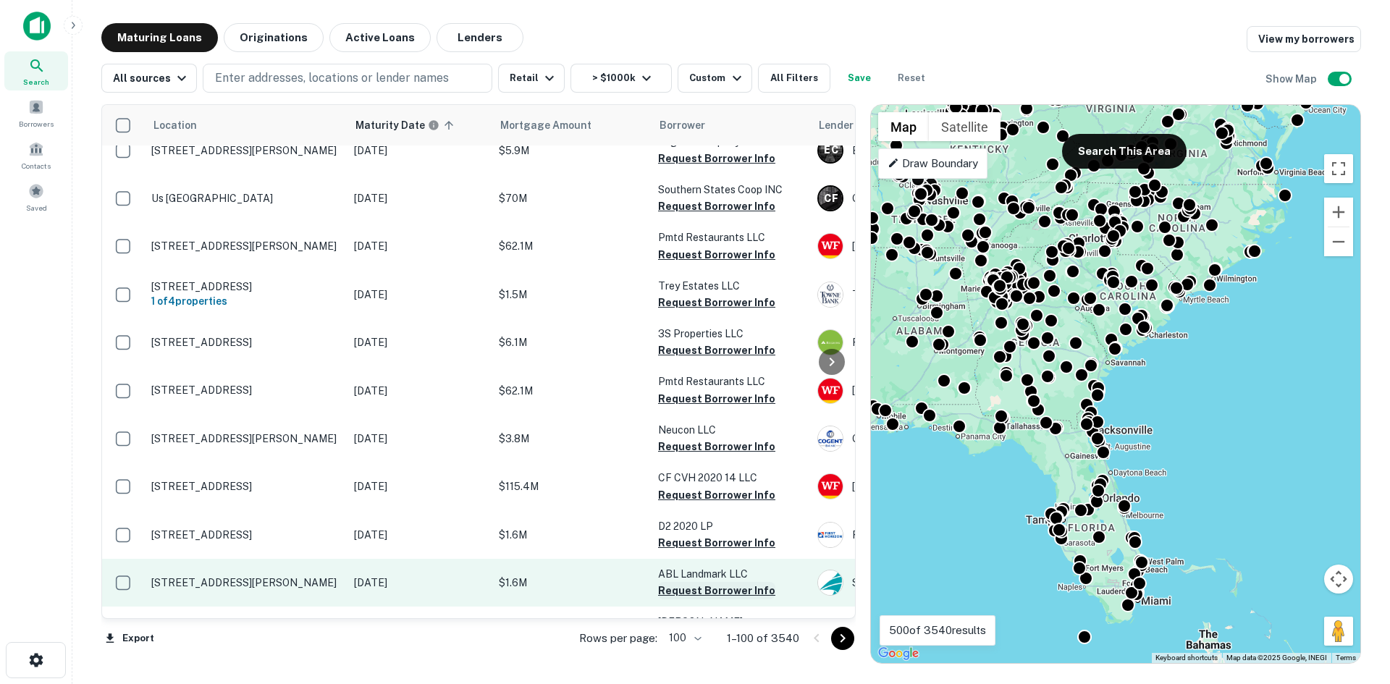
scroll to position [4629, 0]
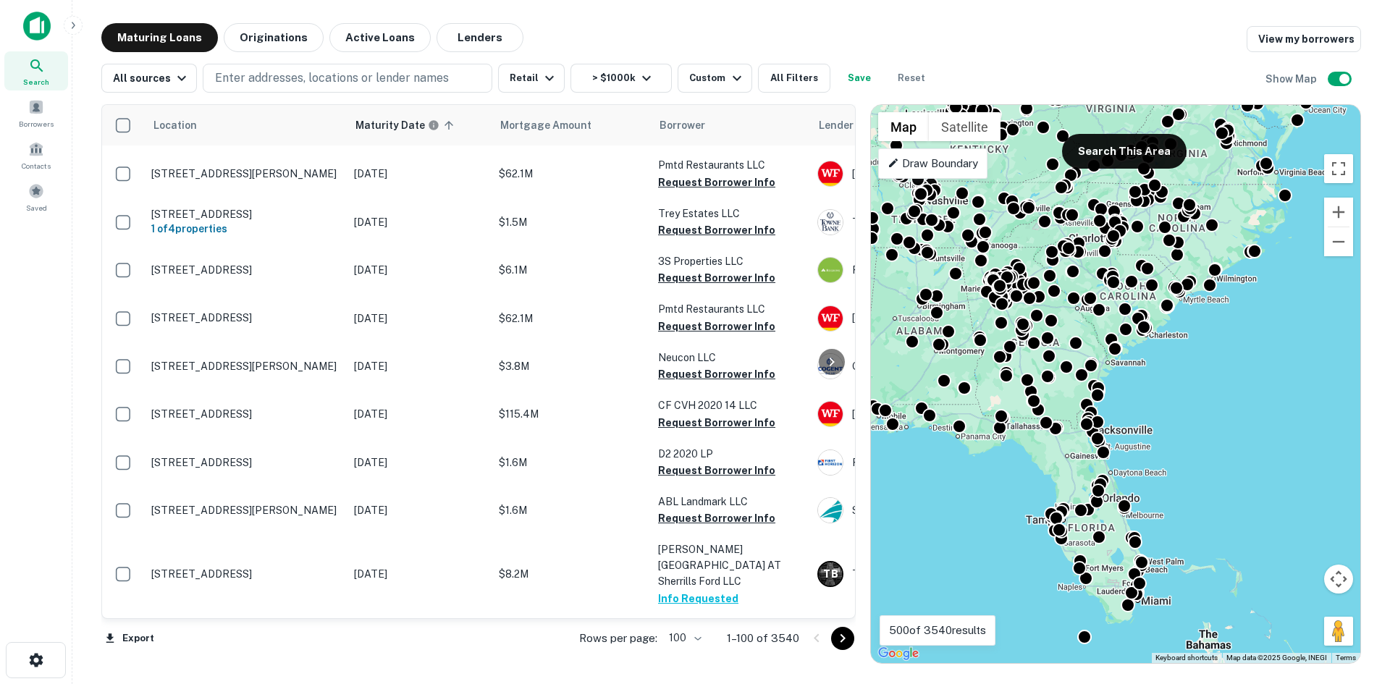
click at [840, 627] on div at bounding box center [829, 638] width 49 height 23
drag, startPoint x: 845, startPoint y: 644, endPoint x: 808, endPoint y: 630, distance: 39.0
click at [845, 645] on icon "Go to next page" at bounding box center [842, 638] width 17 height 17
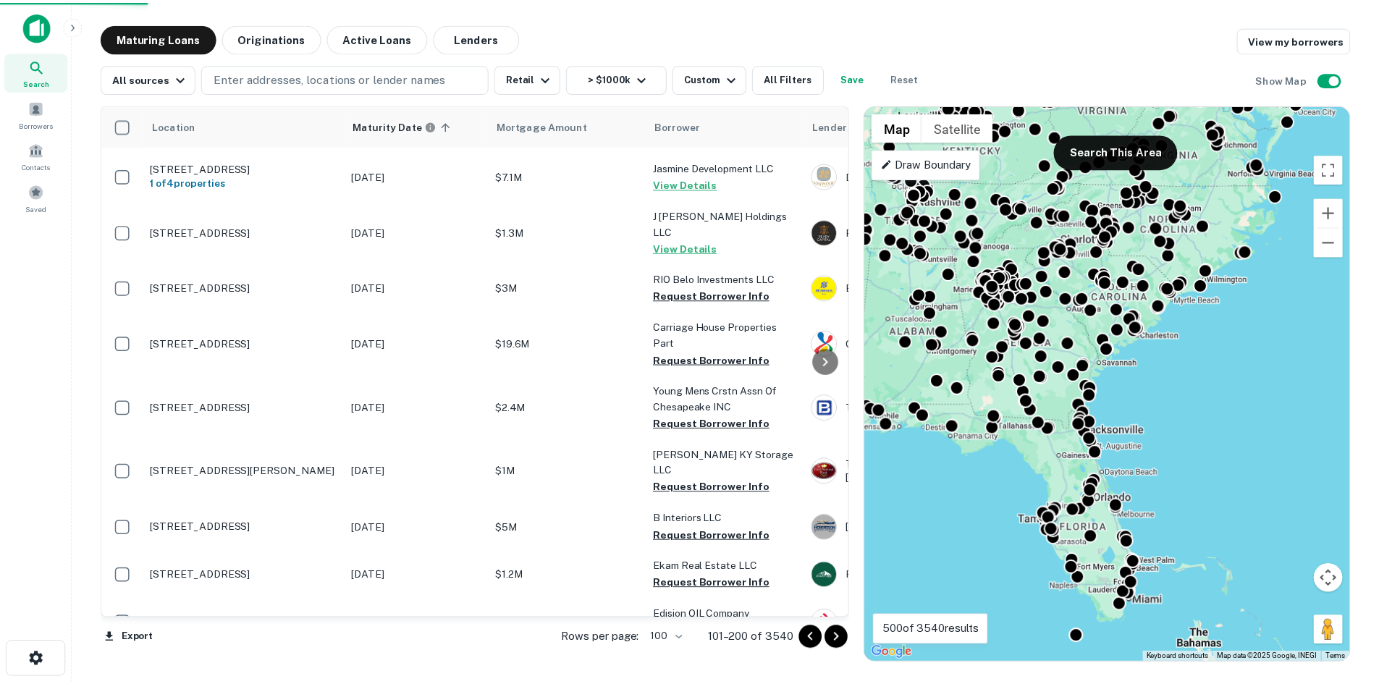
scroll to position [4629, 0]
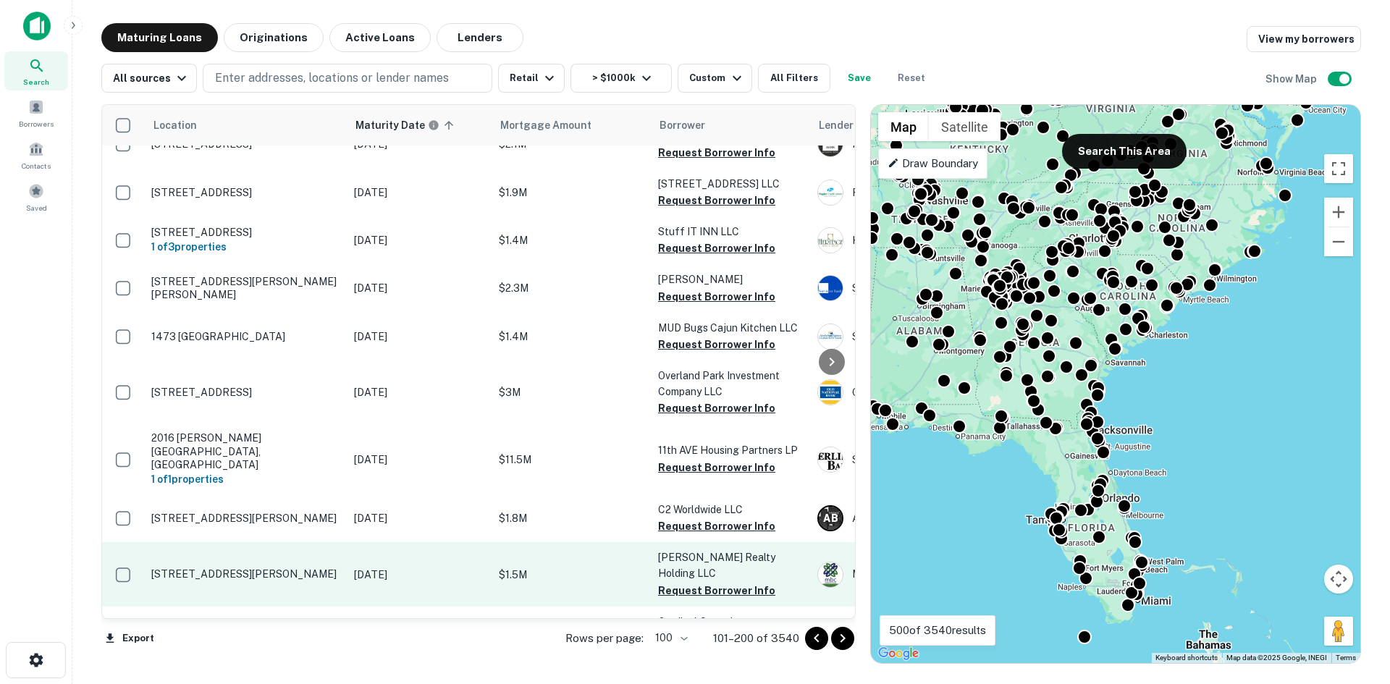
click at [260, 567] on p "[STREET_ADDRESS][PERSON_NAME]" at bounding box center [245, 573] width 188 height 13
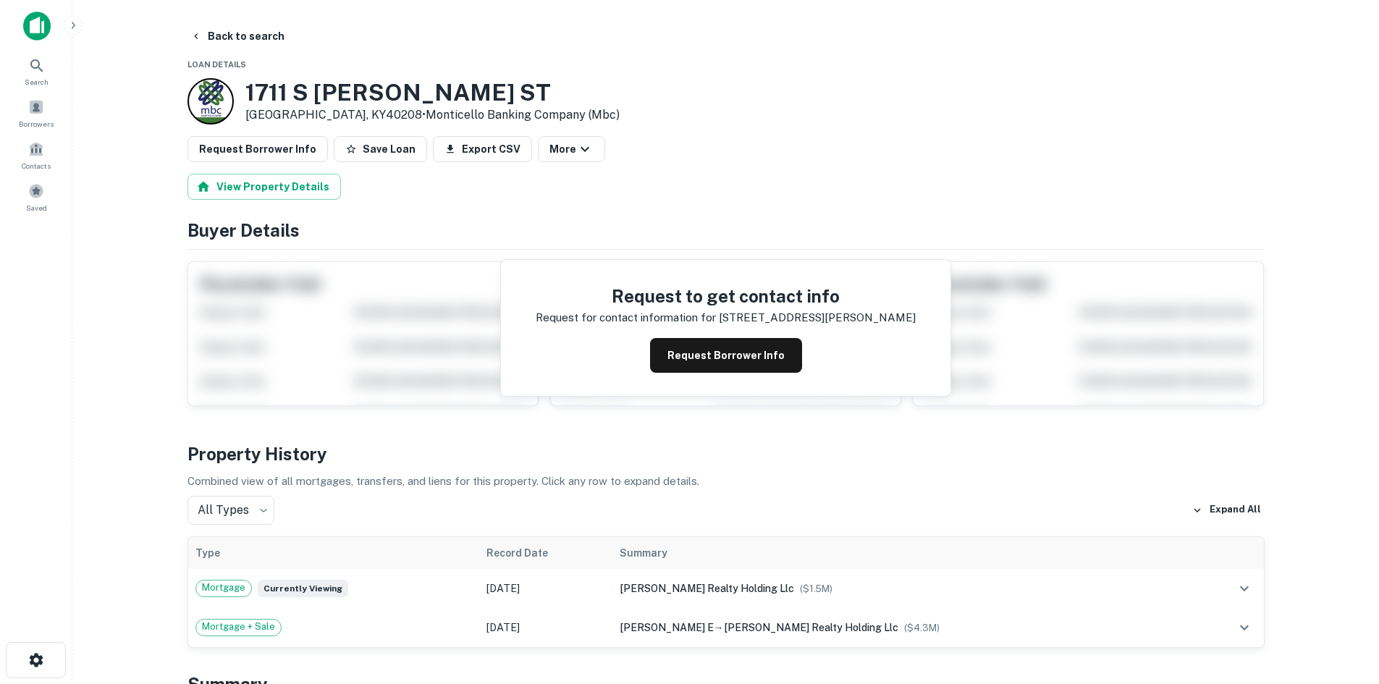
scroll to position [434, 0]
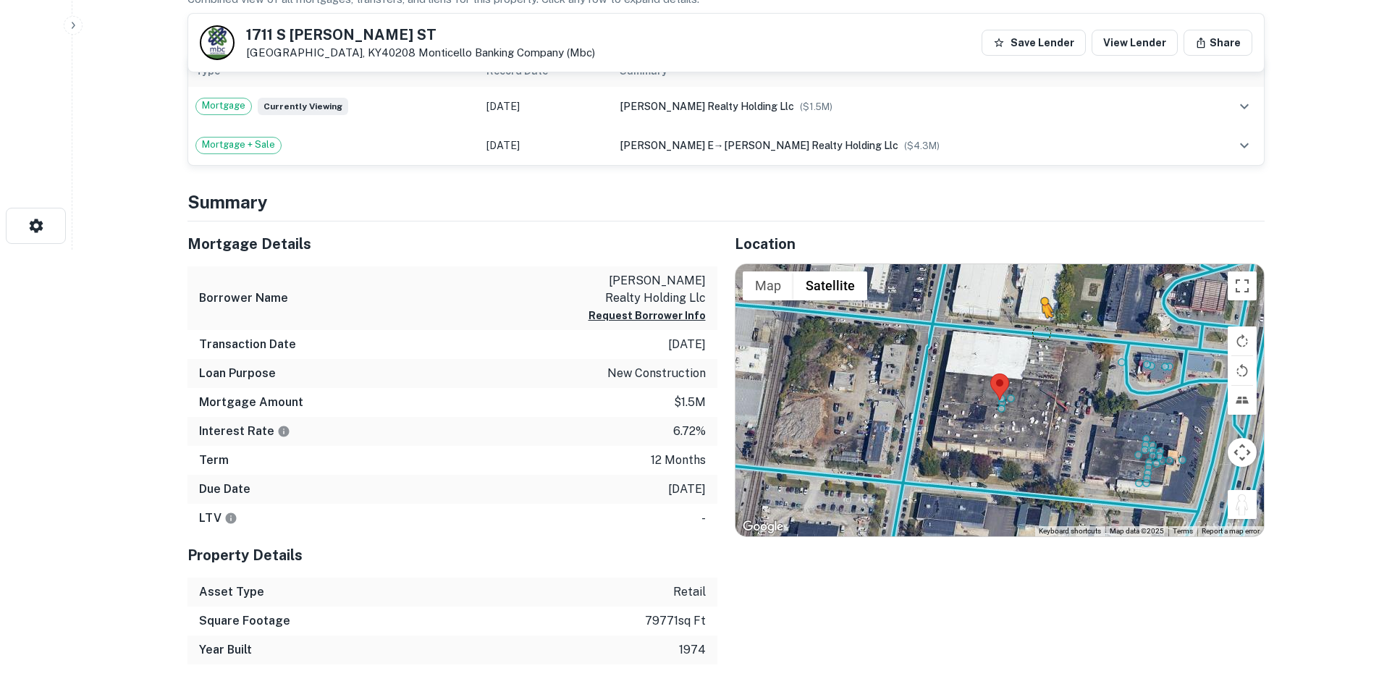
drag, startPoint x: 1239, startPoint y: 501, endPoint x: 1036, endPoint y: 326, distance: 267.8
click at [1036, 326] on div "To activate drag with keyboard, press Alt + Enter. Once in keyboard drag state,…" at bounding box center [999, 400] width 528 height 272
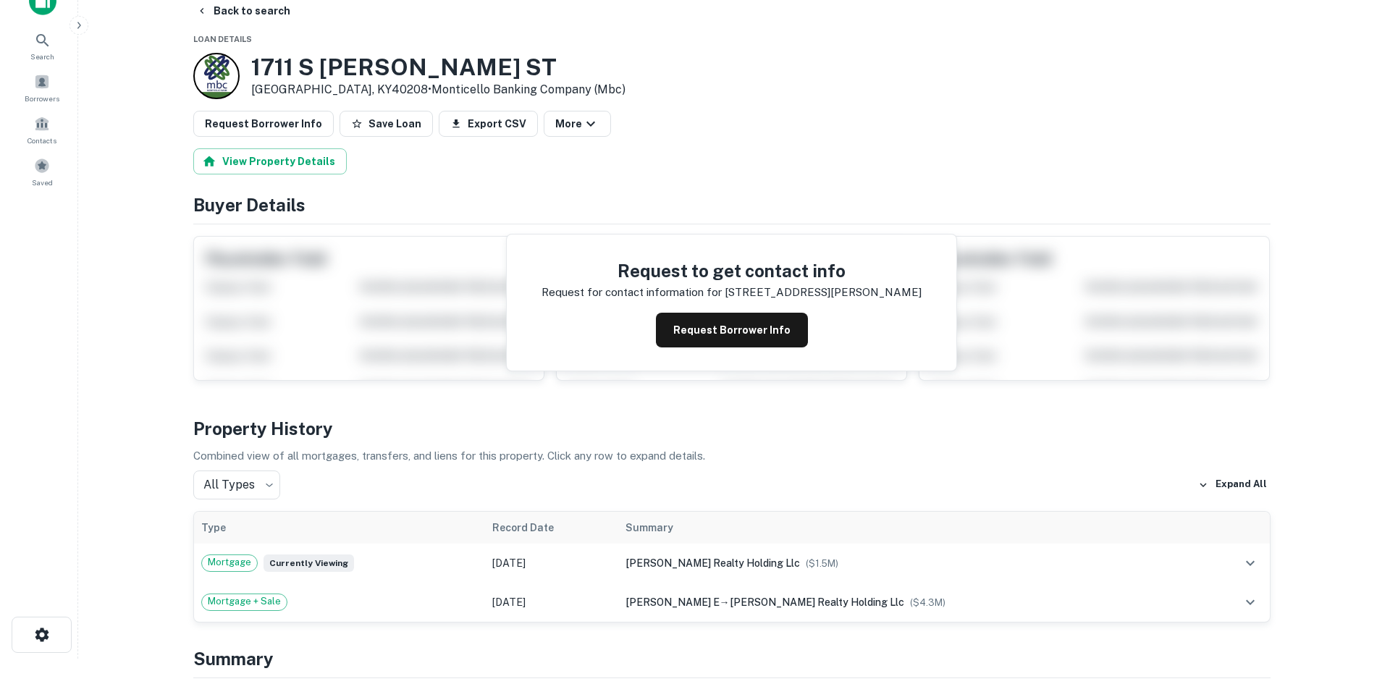
scroll to position [0, 0]
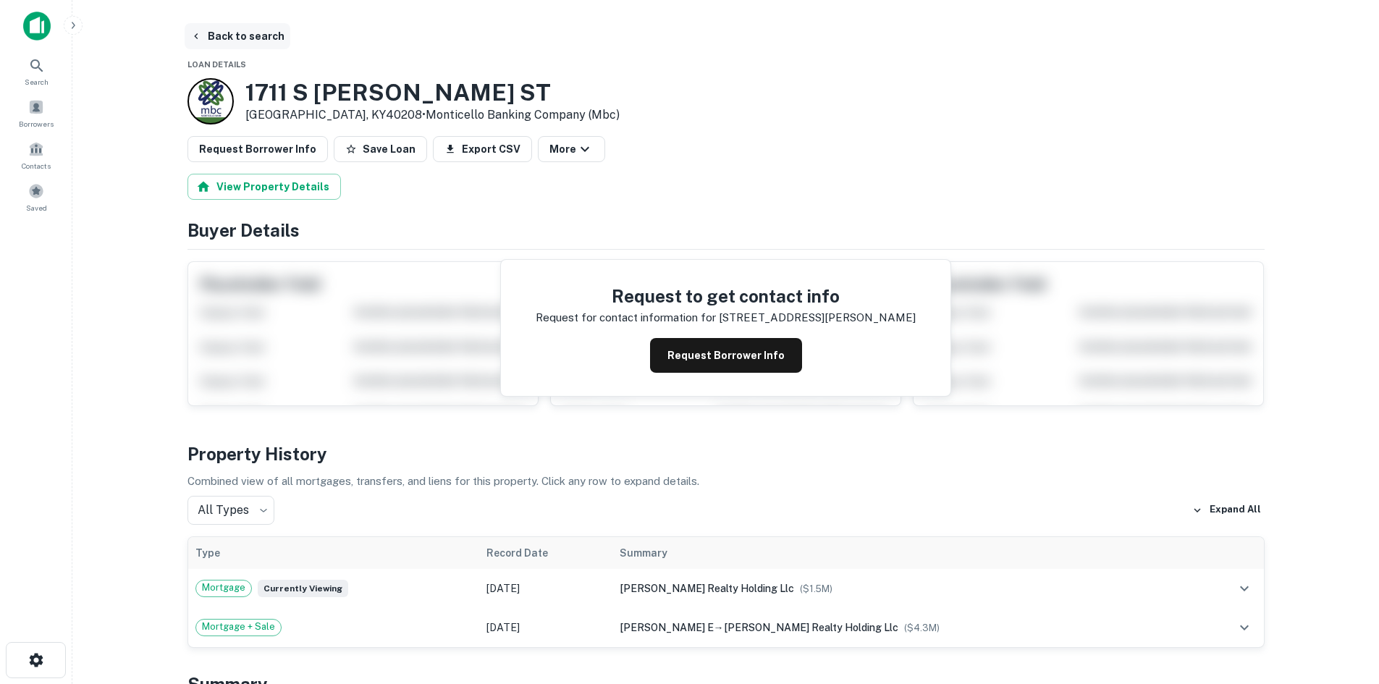
click at [252, 45] on button "Back to search" at bounding box center [238, 36] width 106 height 26
click at [253, 44] on button "Back to search" at bounding box center [238, 36] width 106 height 26
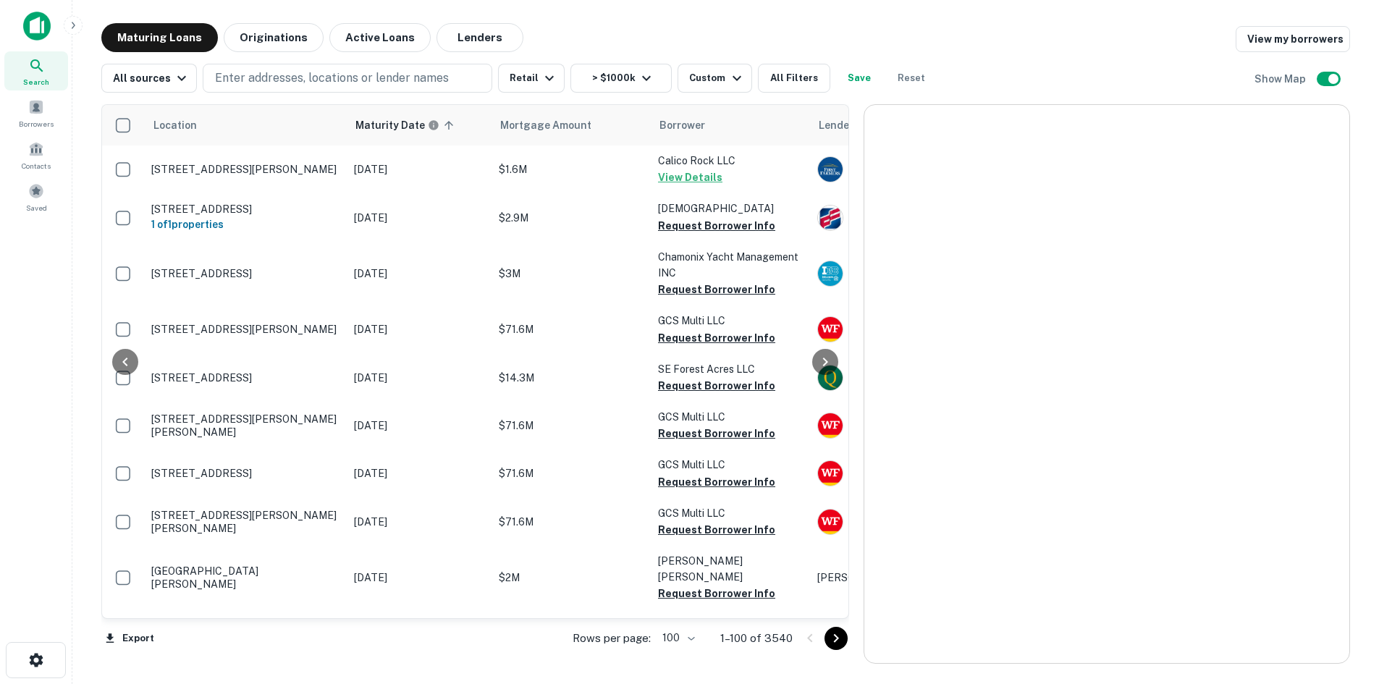
click at [838, 641] on icon "Go to next page" at bounding box center [835, 638] width 17 height 17
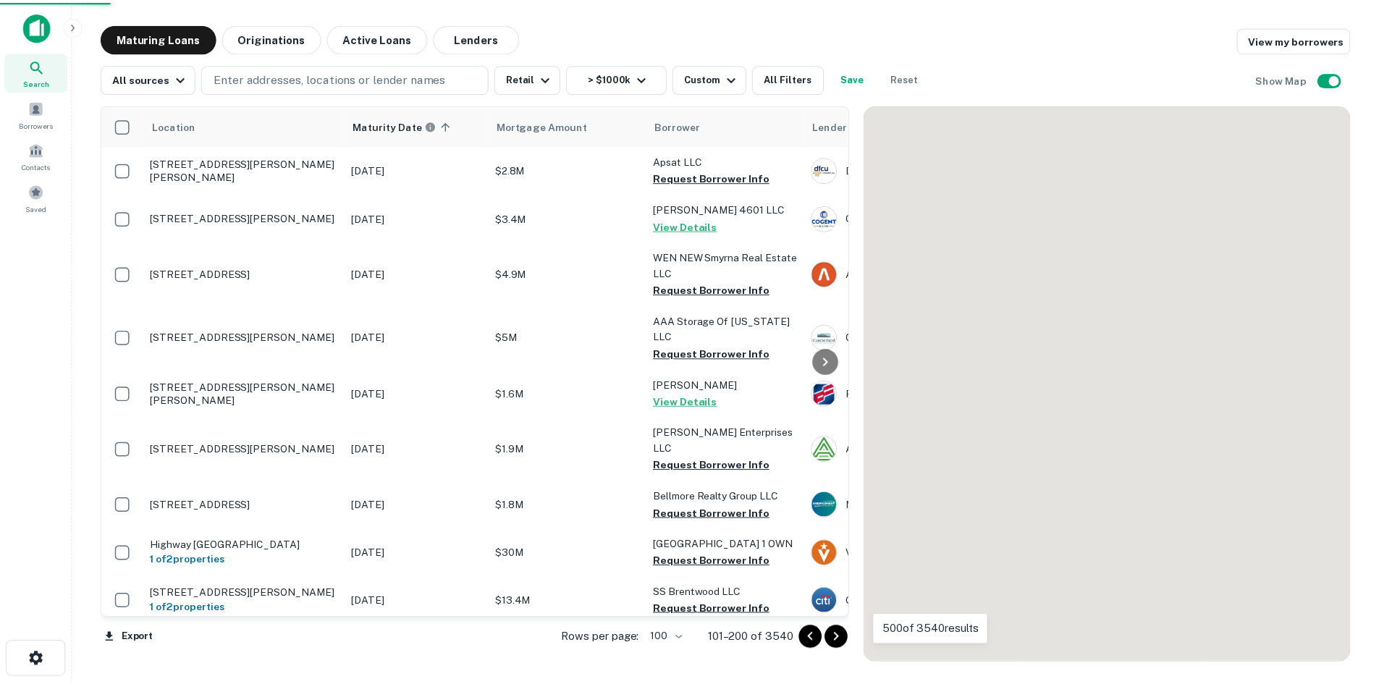
scroll to position [3833, 0]
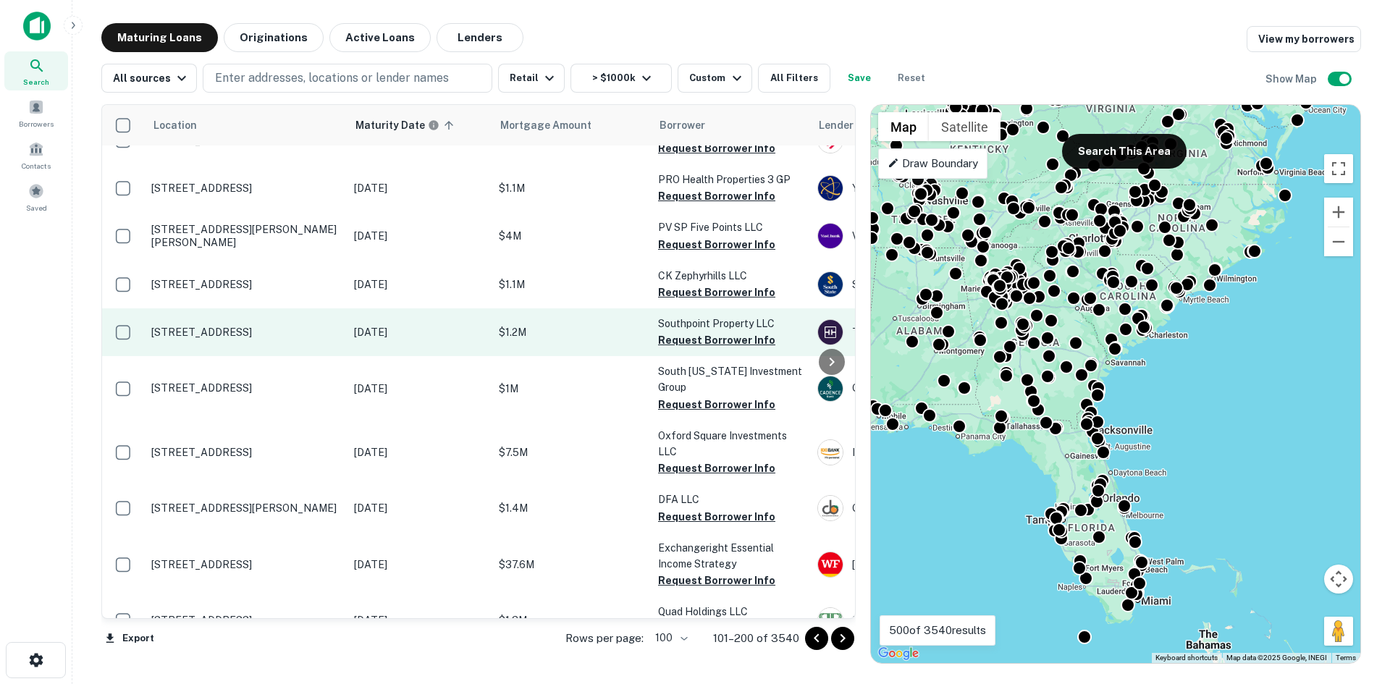
click at [274, 326] on p "[STREET_ADDRESS]" at bounding box center [245, 332] width 188 height 13
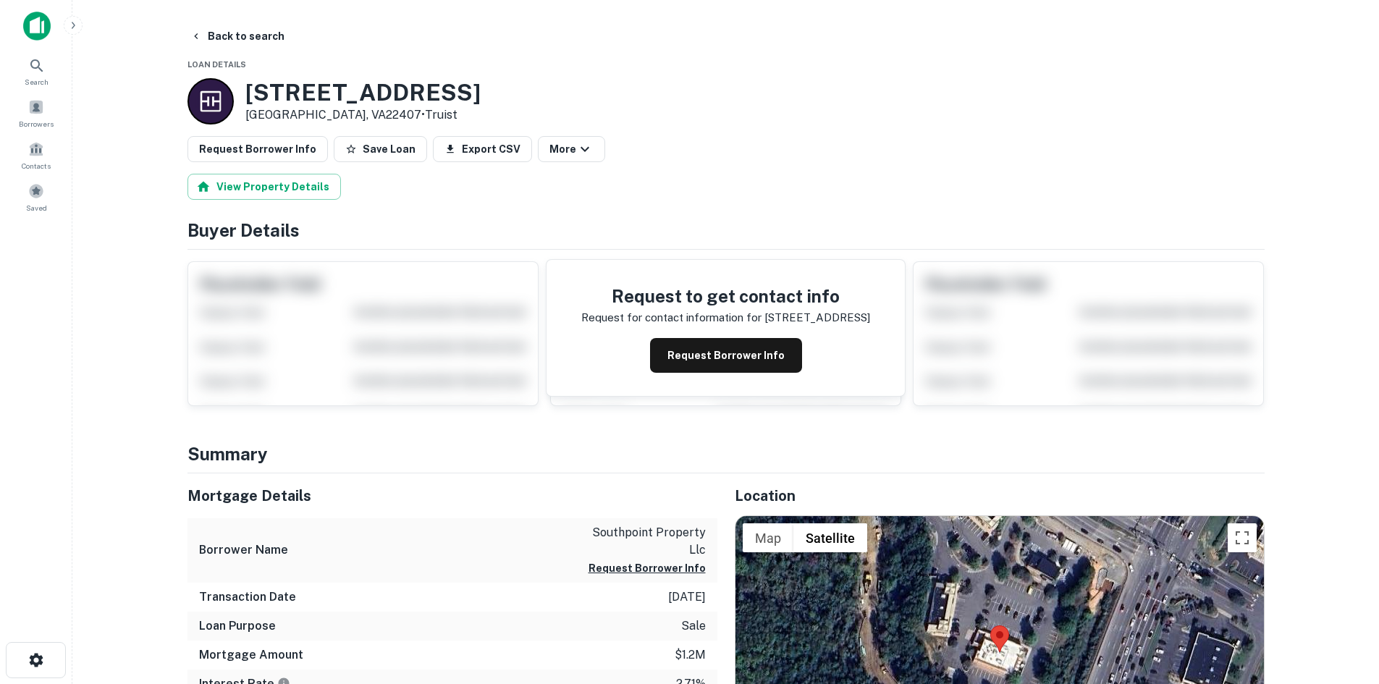
scroll to position [217, 0]
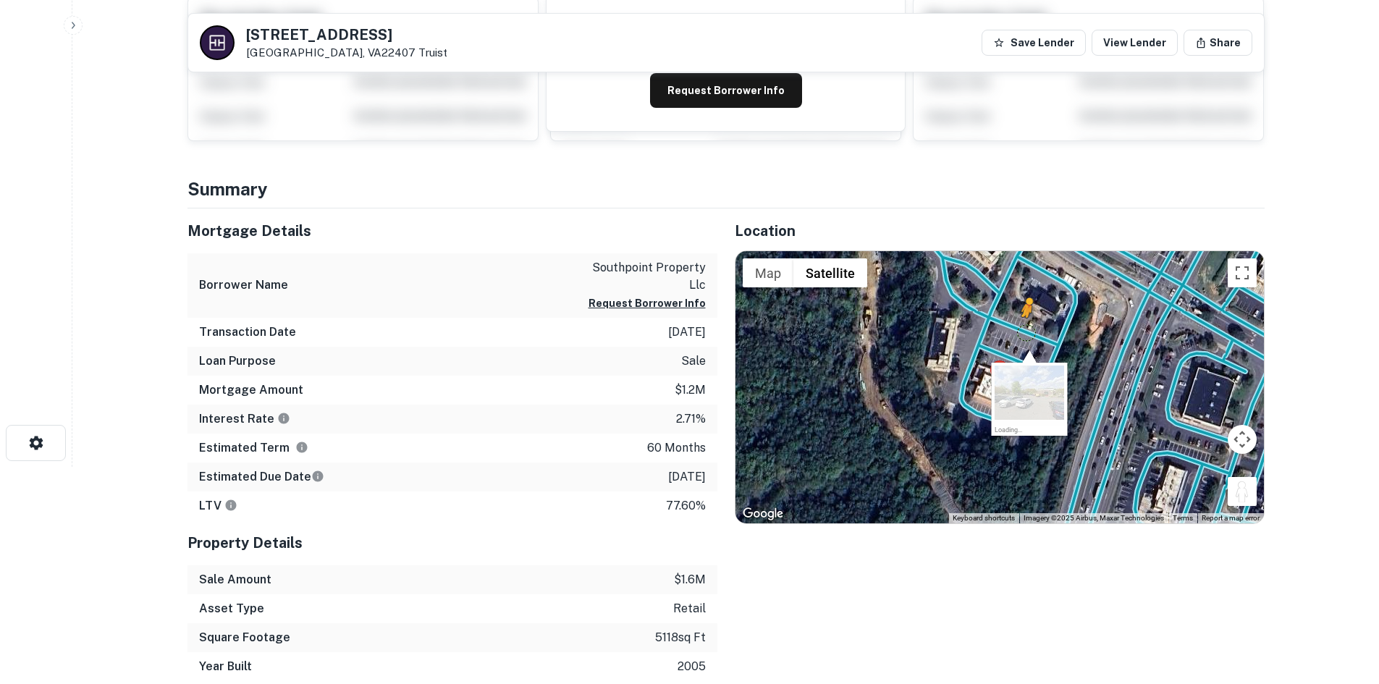
drag, startPoint x: 1240, startPoint y: 493, endPoint x: 1017, endPoint y: 317, distance: 284.5
click at [1017, 317] on div "To activate drag with keyboard, press Alt + Enter. Once in keyboard drag state,…" at bounding box center [999, 387] width 528 height 272
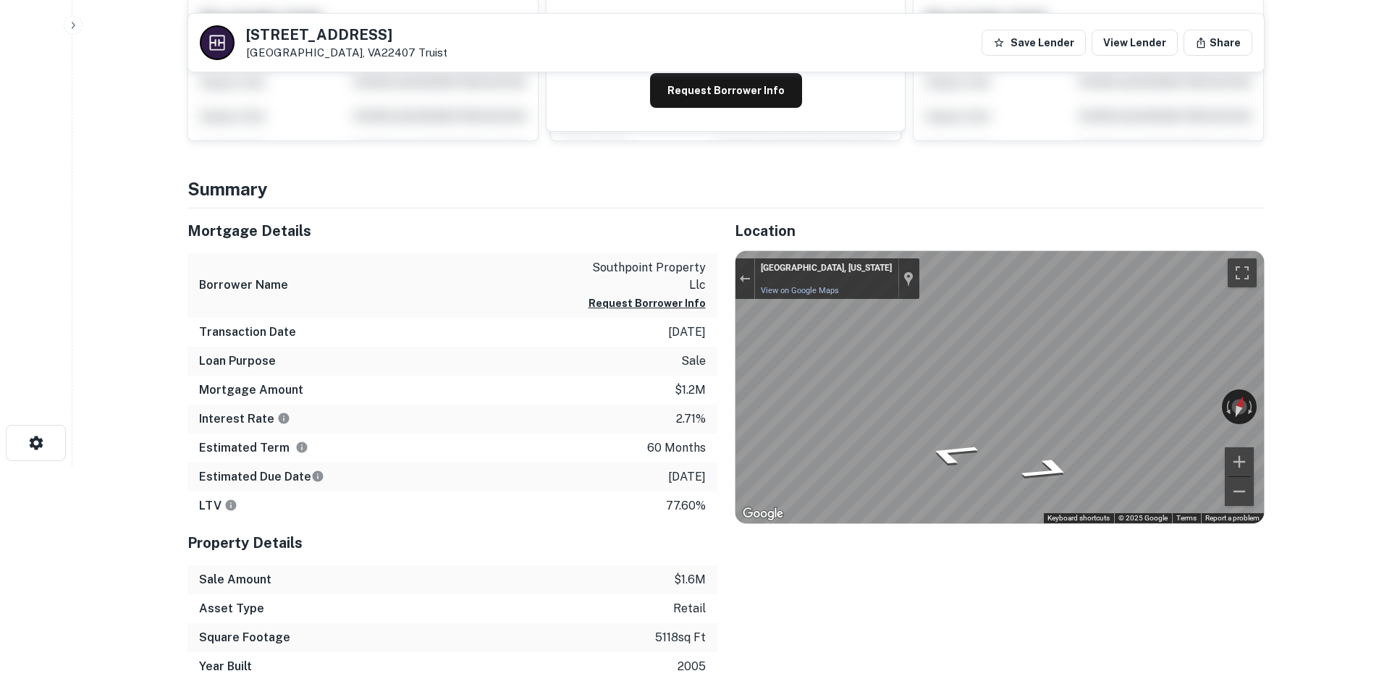
click at [1318, 342] on main "Back to search [STREET_ADDRESS] Truist Save Lender View Lender Share View Prope…" at bounding box center [725, 125] width 1306 height 684
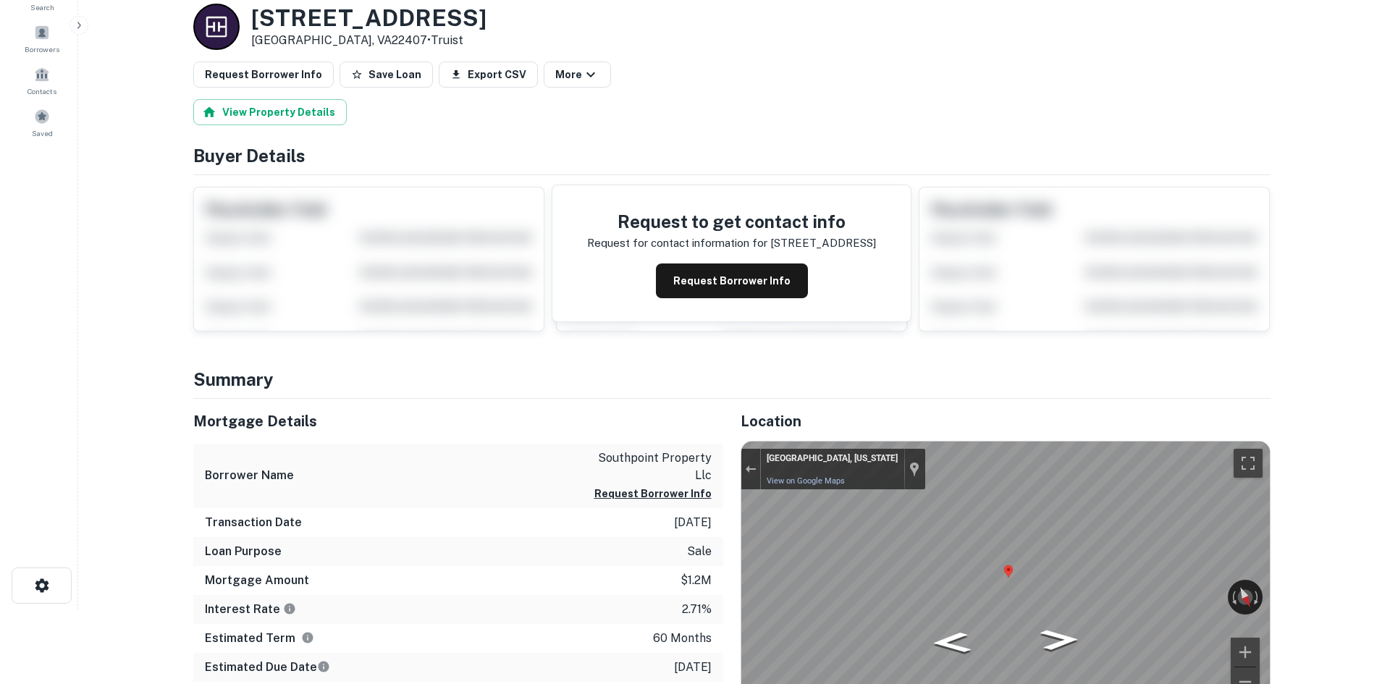
scroll to position [0, 0]
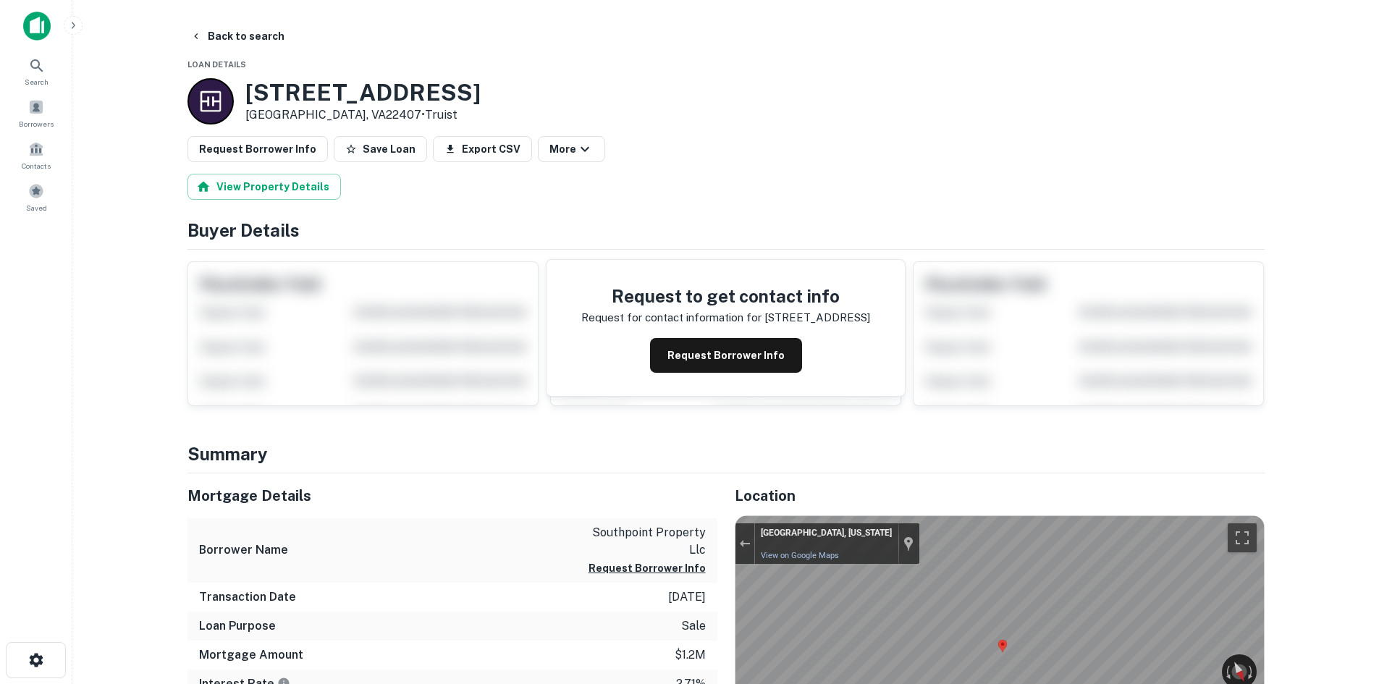
click at [274, 143] on button "Request Borrower Info" at bounding box center [257, 149] width 140 height 26
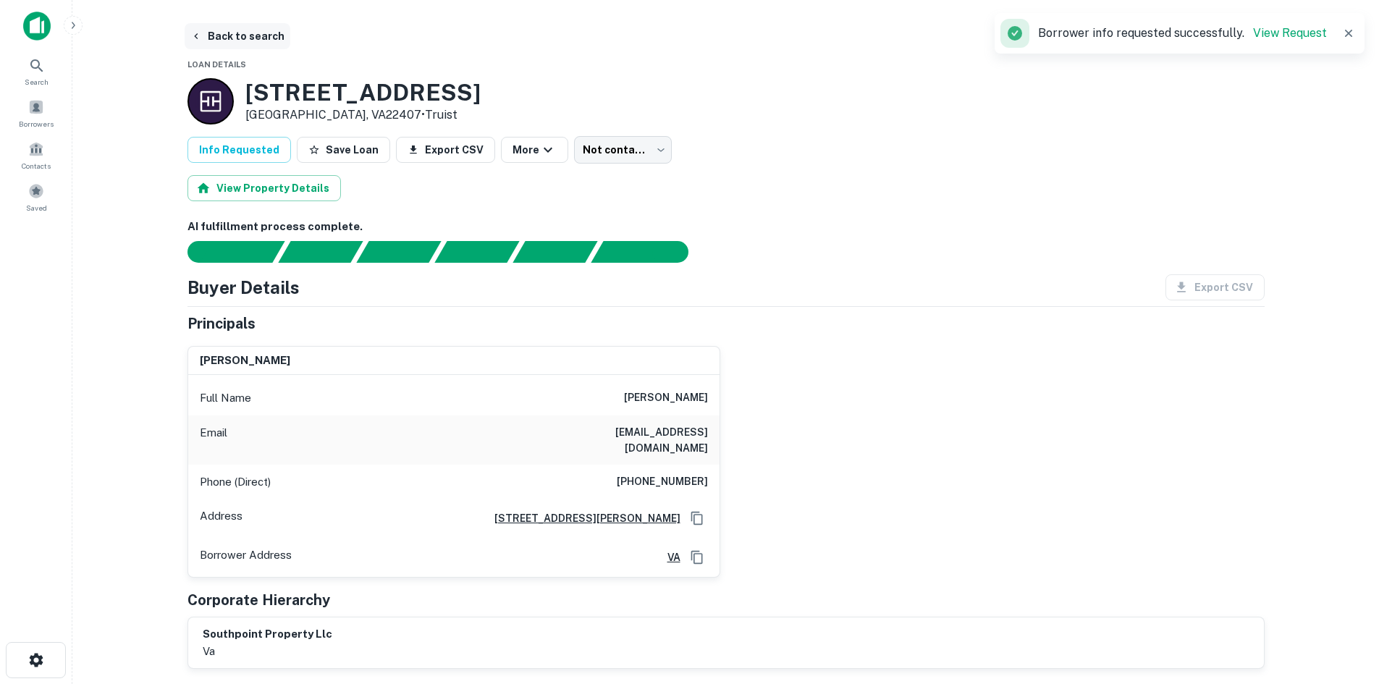
click at [272, 41] on button "Back to search" at bounding box center [238, 36] width 106 height 26
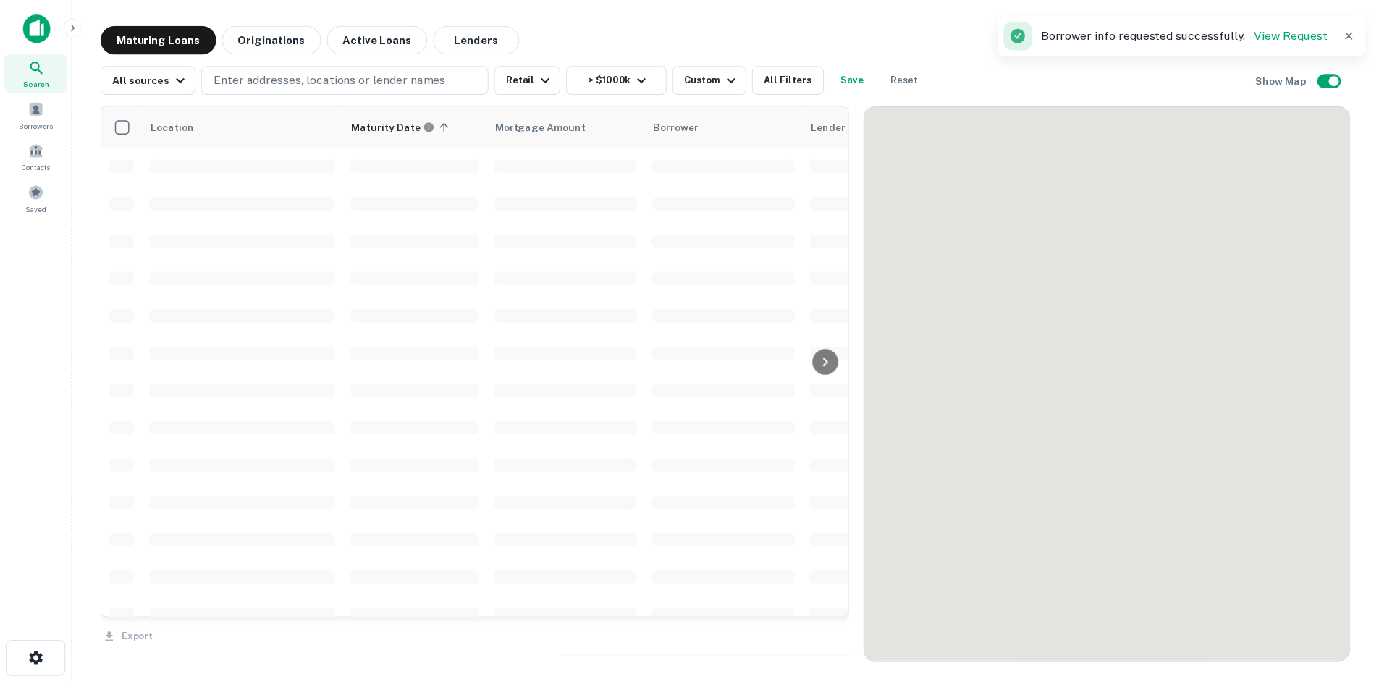
scroll to position [3302, 0]
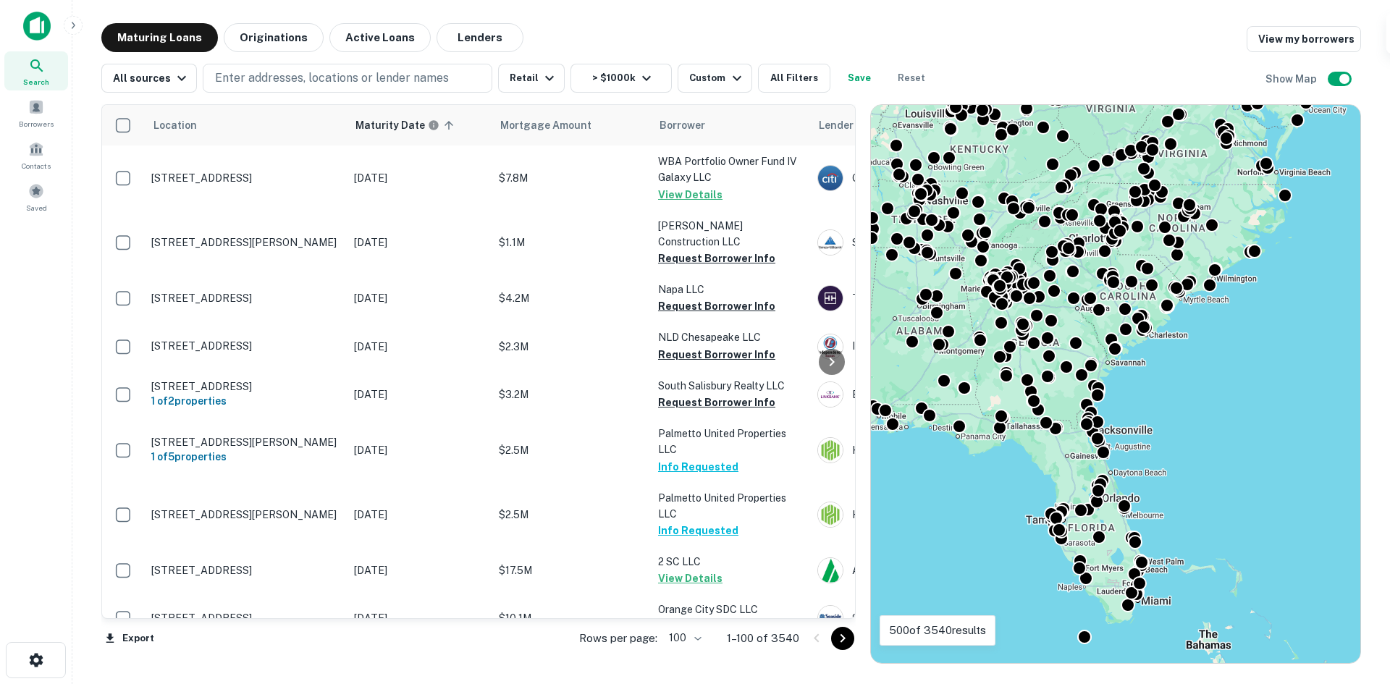
click at [840, 642] on icon "Go to next page" at bounding box center [842, 638] width 17 height 17
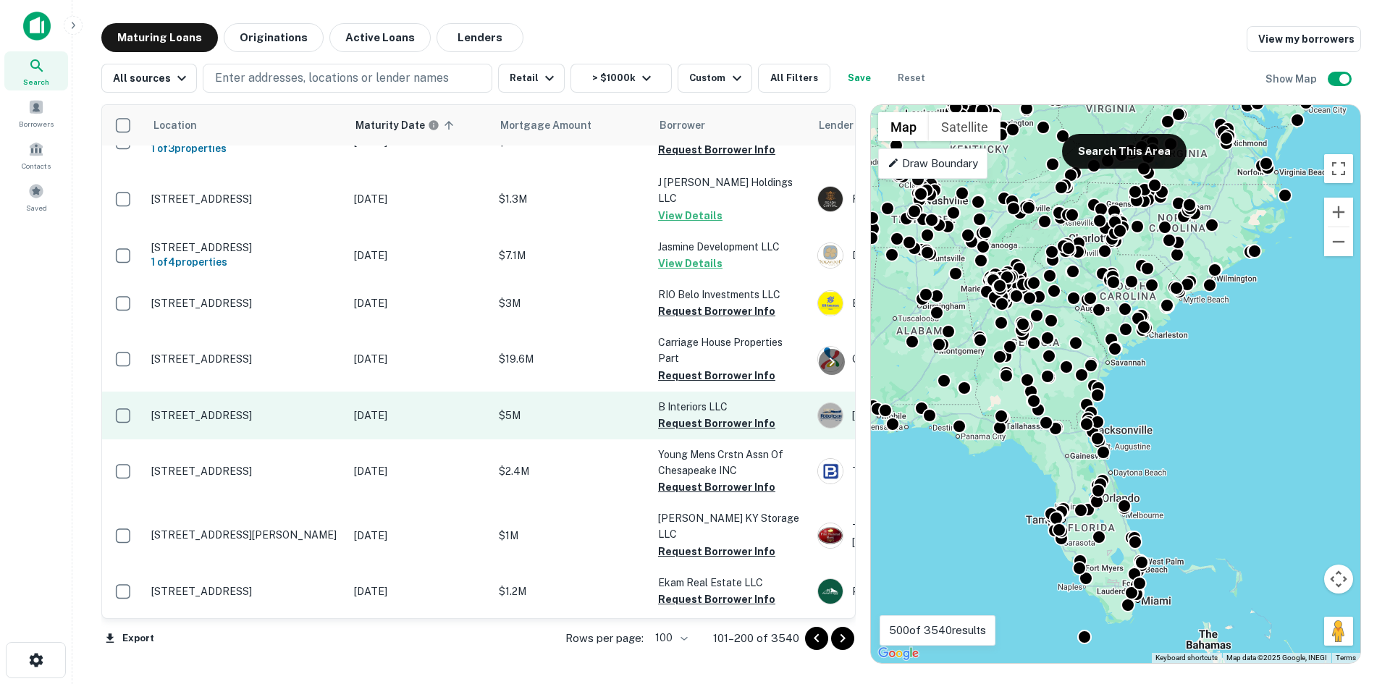
click at [260, 409] on p "[STREET_ADDRESS]" at bounding box center [245, 415] width 188 height 13
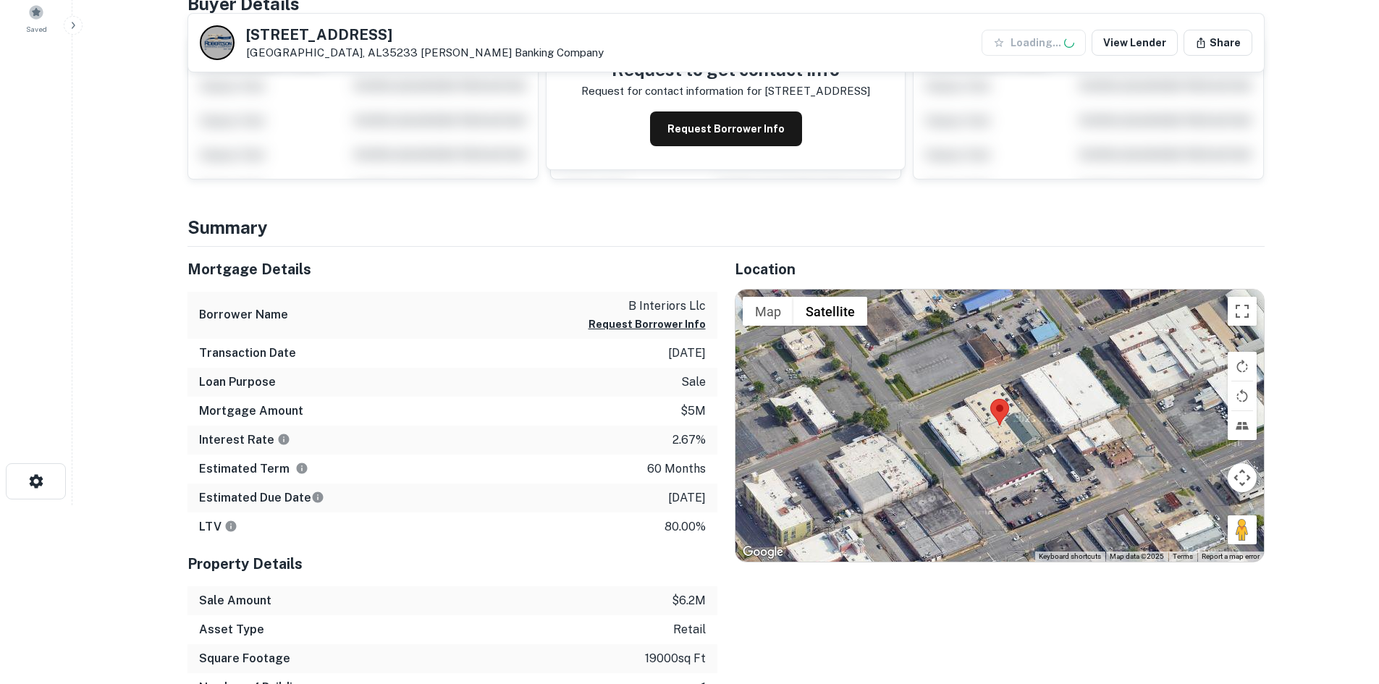
scroll to position [217, 0]
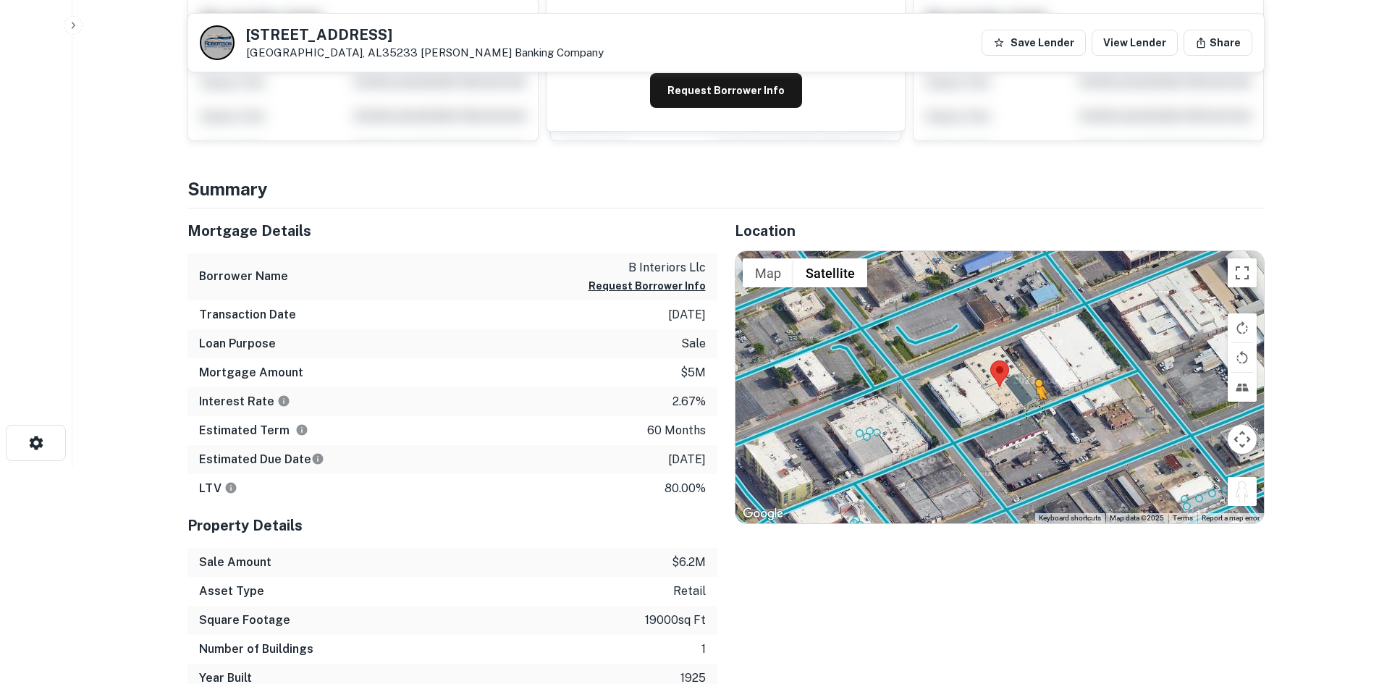
drag, startPoint x: 1249, startPoint y: 502, endPoint x: 1026, endPoint y: 403, distance: 244.6
click at [1026, 403] on div "To activate drag with keyboard, press Alt + Enter. Once in keyboard drag state,…" at bounding box center [999, 387] width 528 height 272
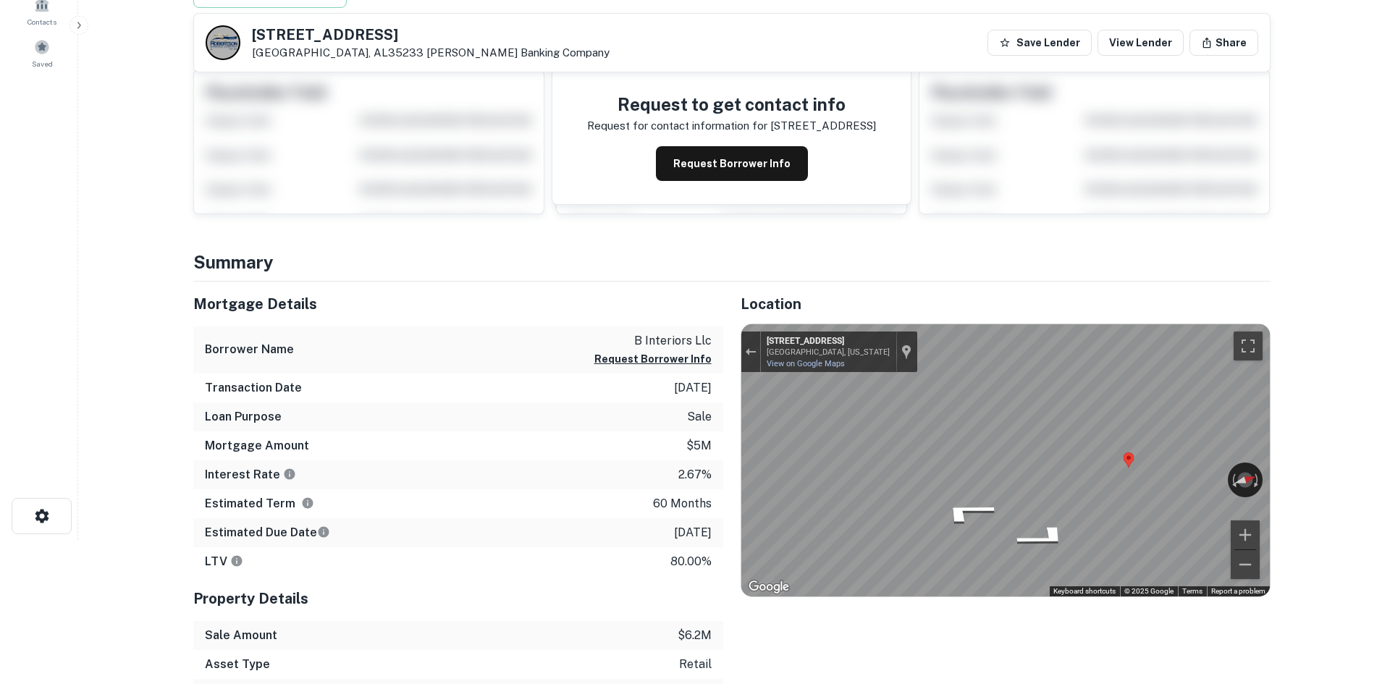
scroll to position [0, 0]
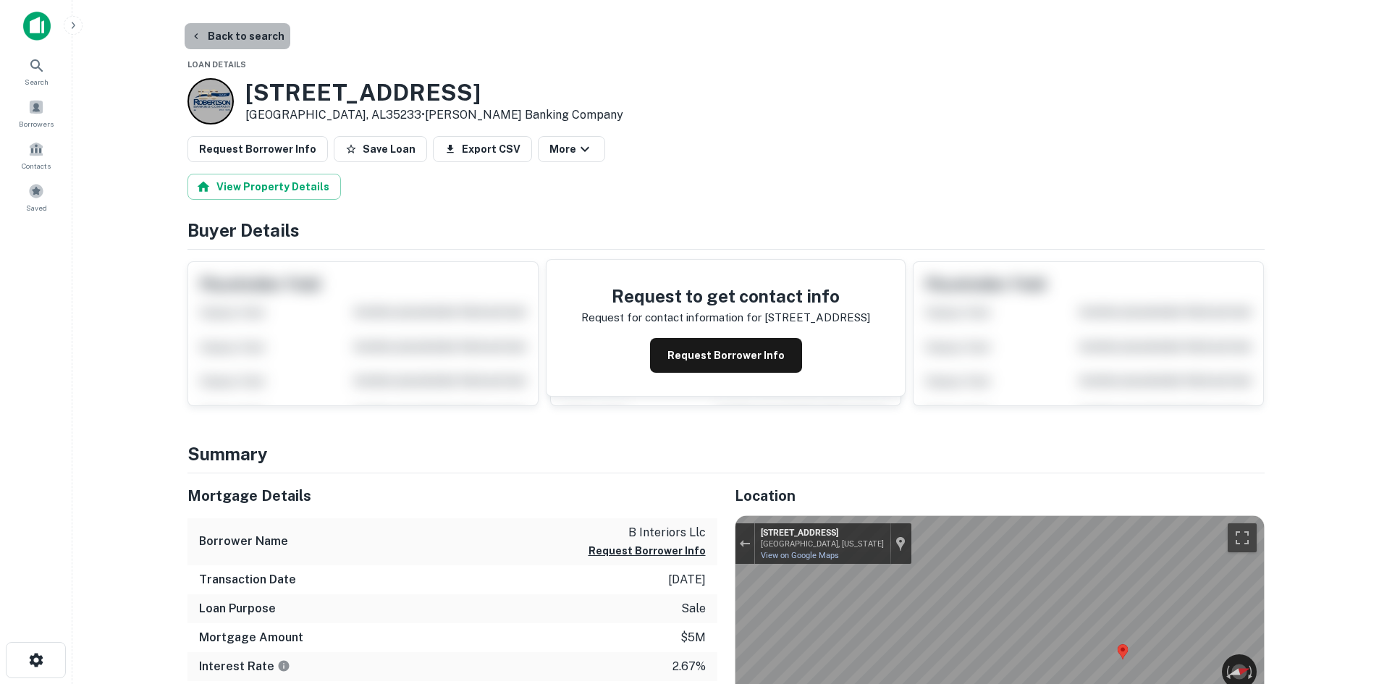
click at [251, 42] on button "Back to search" at bounding box center [238, 36] width 106 height 26
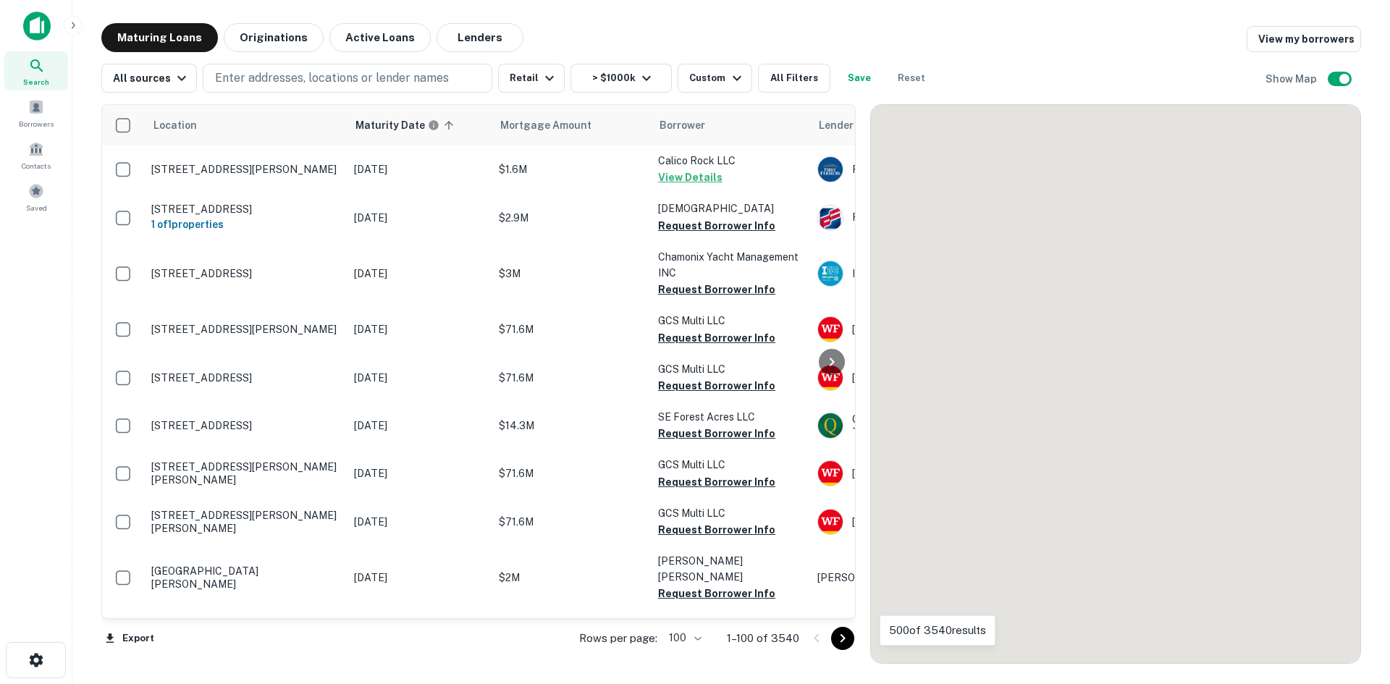
scroll to position [3302, 0]
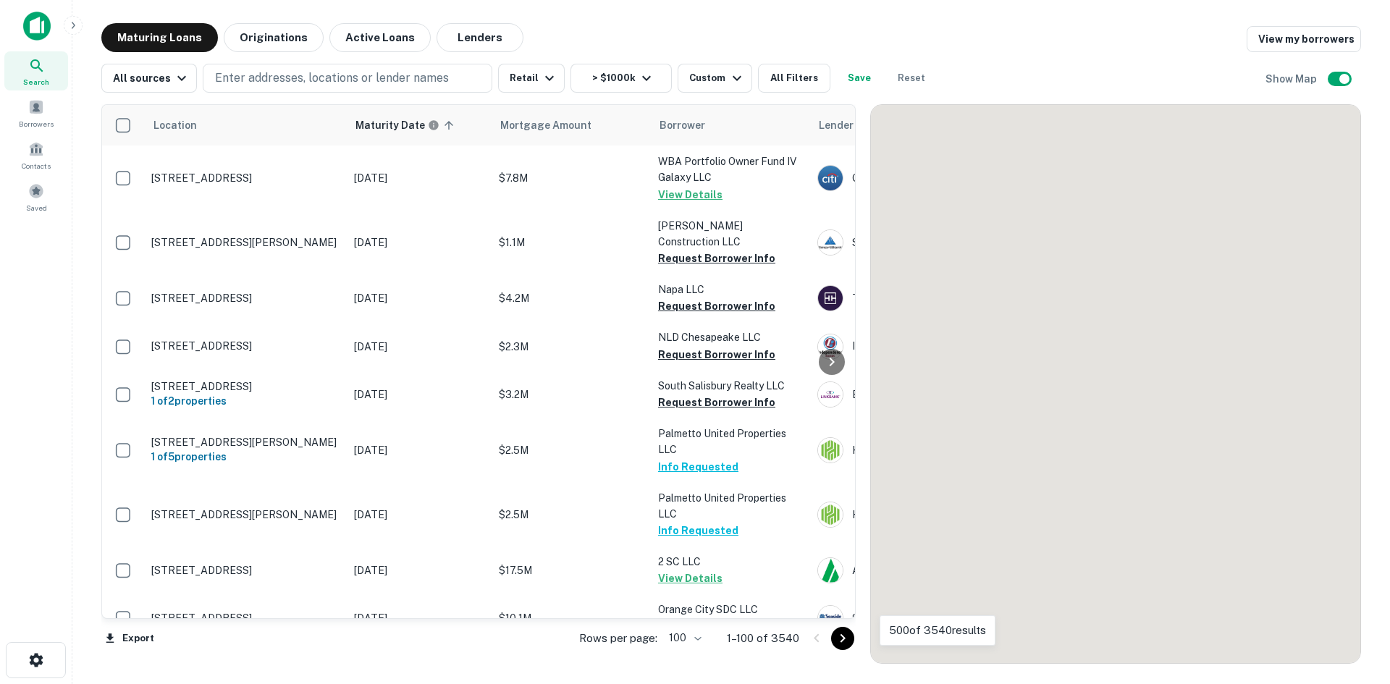
click at [839, 645] on icon "Go to next page" at bounding box center [842, 638] width 17 height 17
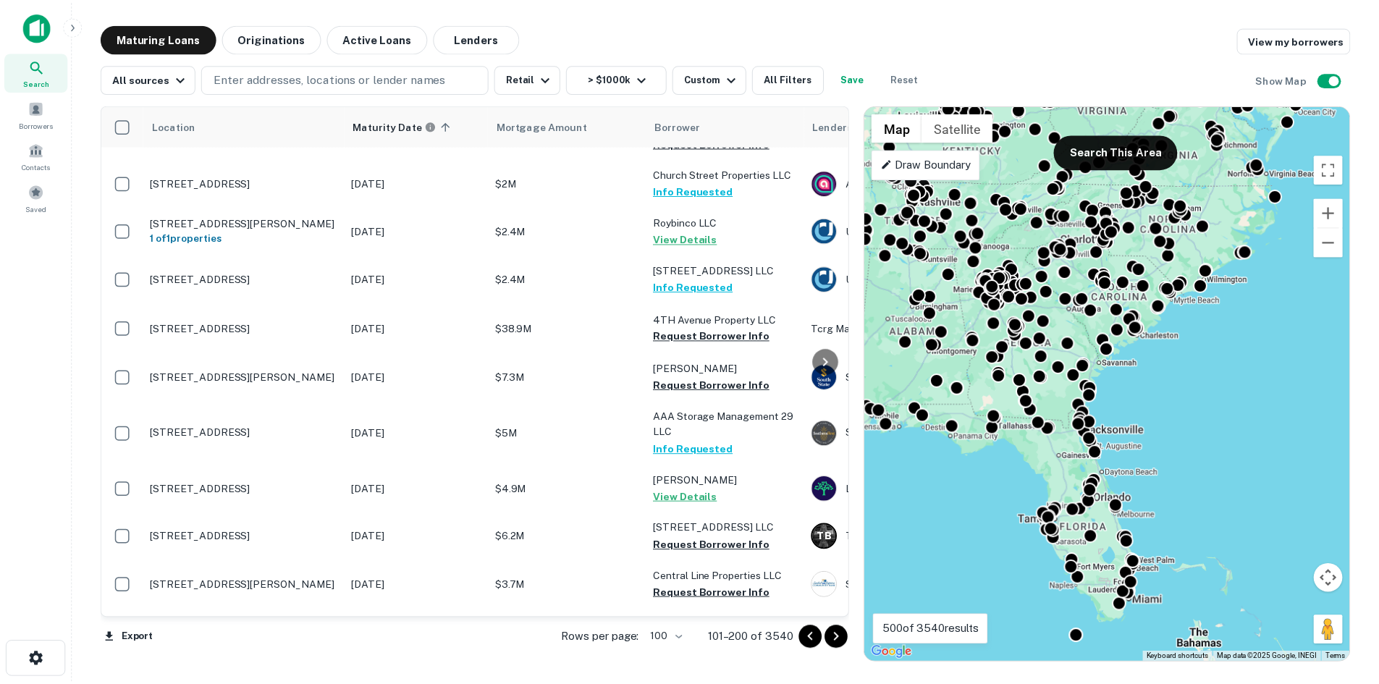
scroll to position [2490, 0]
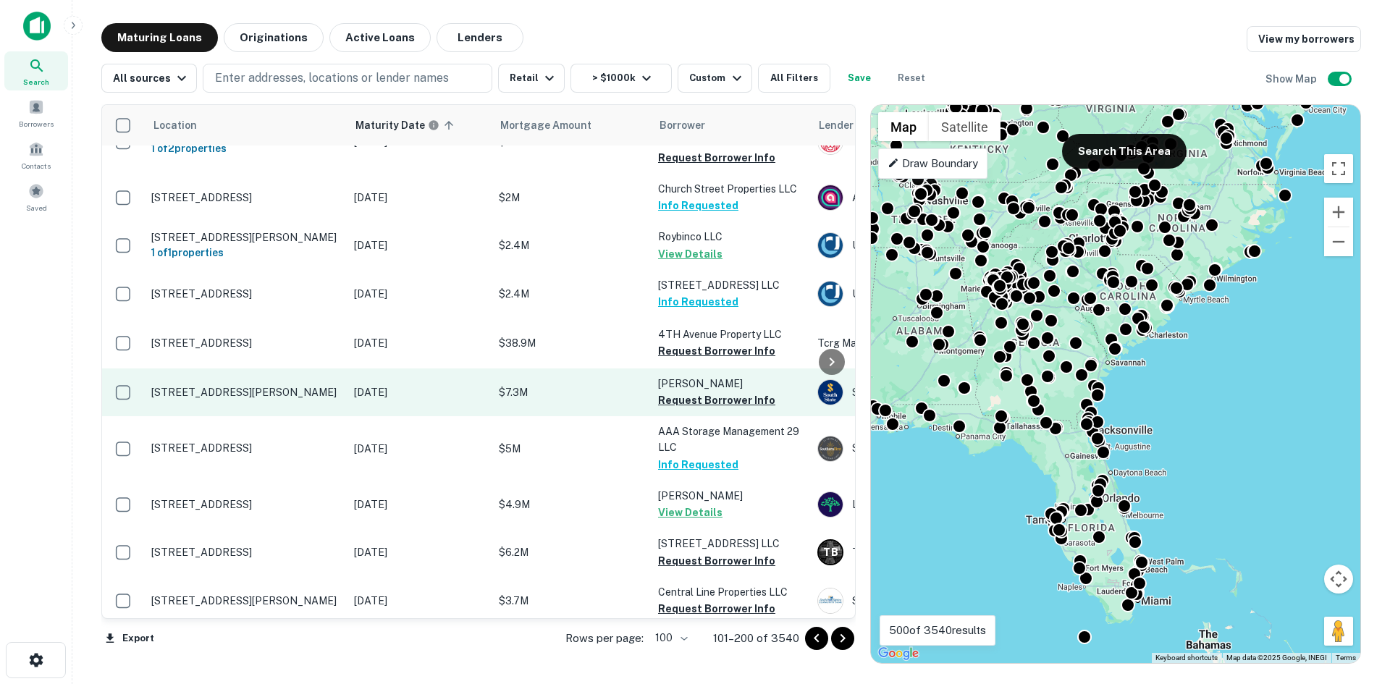
click at [258, 386] on p "[STREET_ADDRESS][PERSON_NAME]" at bounding box center [245, 392] width 188 height 13
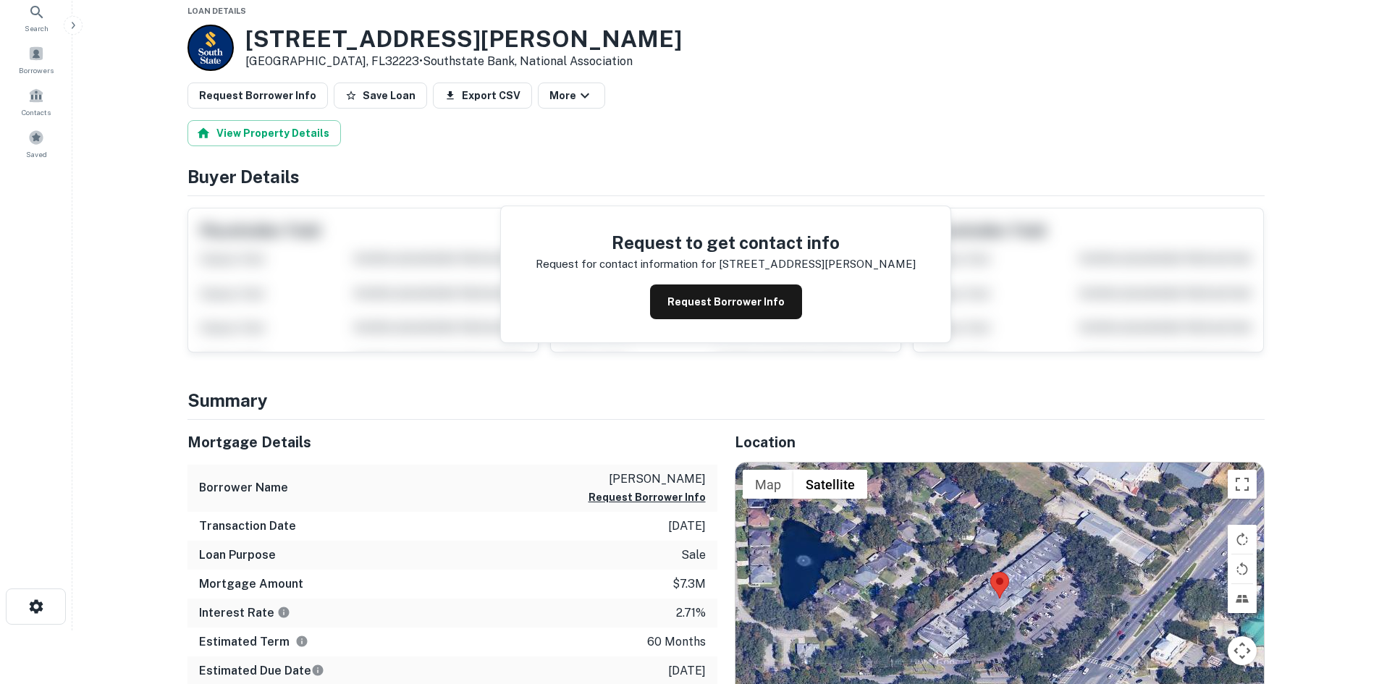
scroll to position [145, 0]
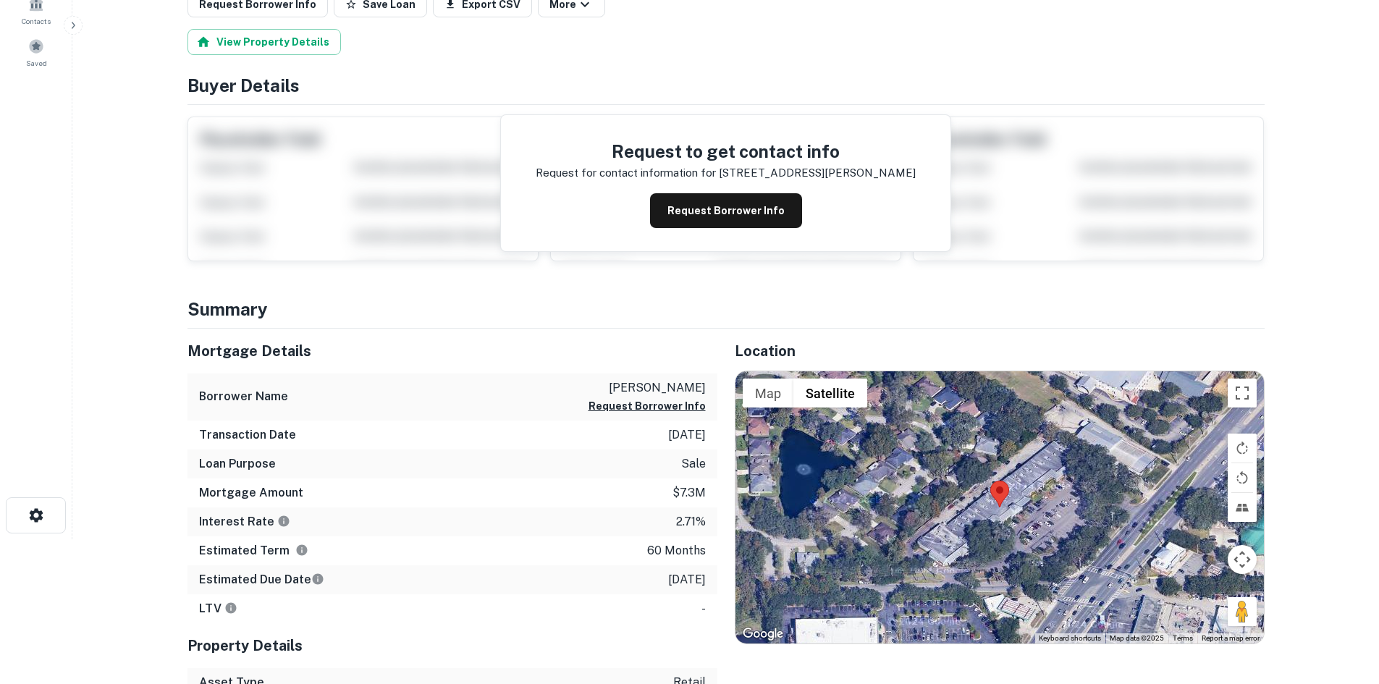
drag, startPoint x: 1235, startPoint y: 607, endPoint x: 1140, endPoint y: 580, distance: 98.7
click at [1138, 578] on div "Map Terrain Satellite Labels Keyboard shortcuts Map Data Map data ©2025 Map dat…" at bounding box center [999, 507] width 528 height 272
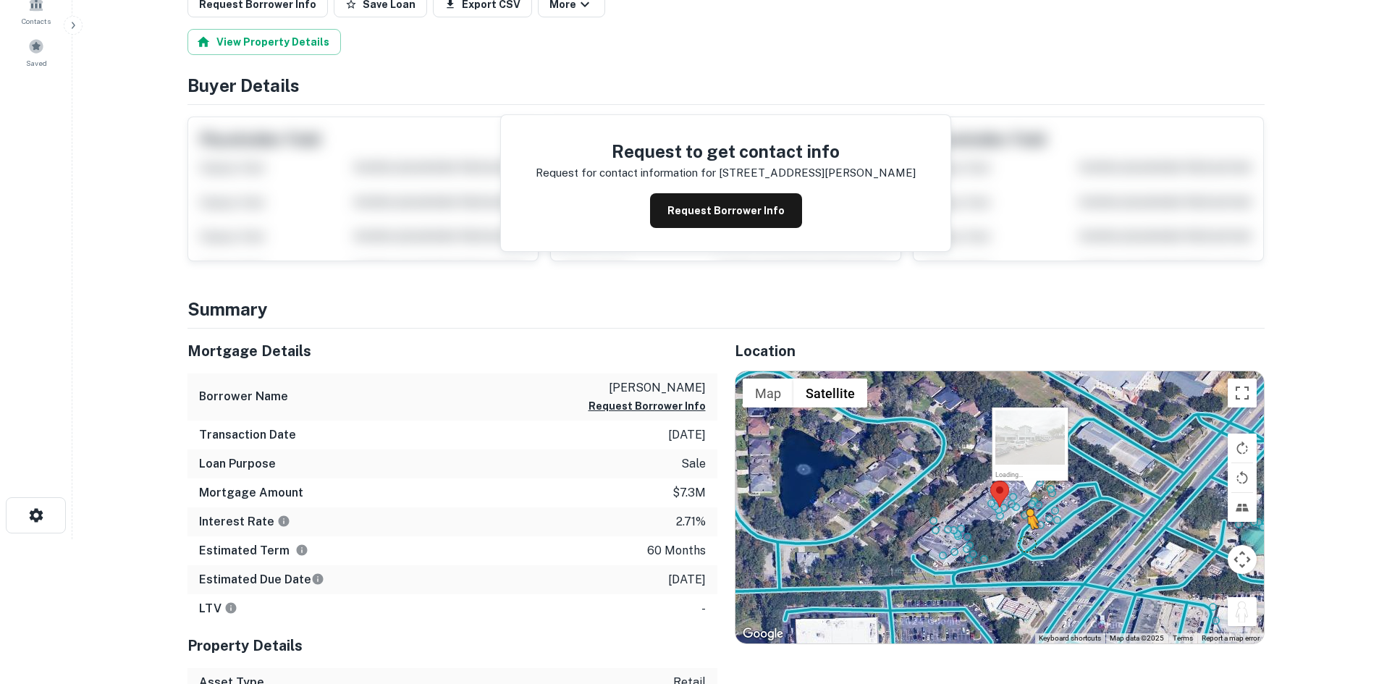
click at [1027, 543] on div "To activate drag with keyboard, press Alt + Enter. Once in keyboard drag state,…" at bounding box center [999, 507] width 528 height 272
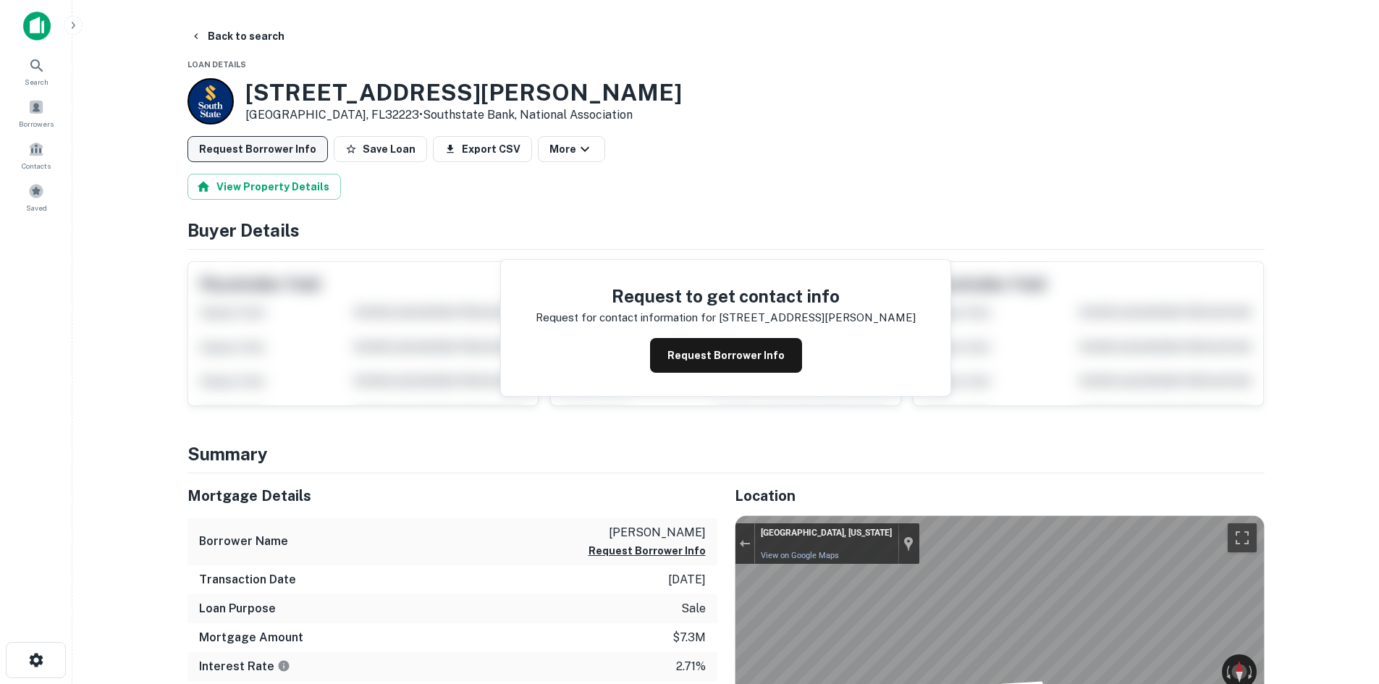
click at [273, 142] on button "Request Borrower Info" at bounding box center [257, 149] width 140 height 26
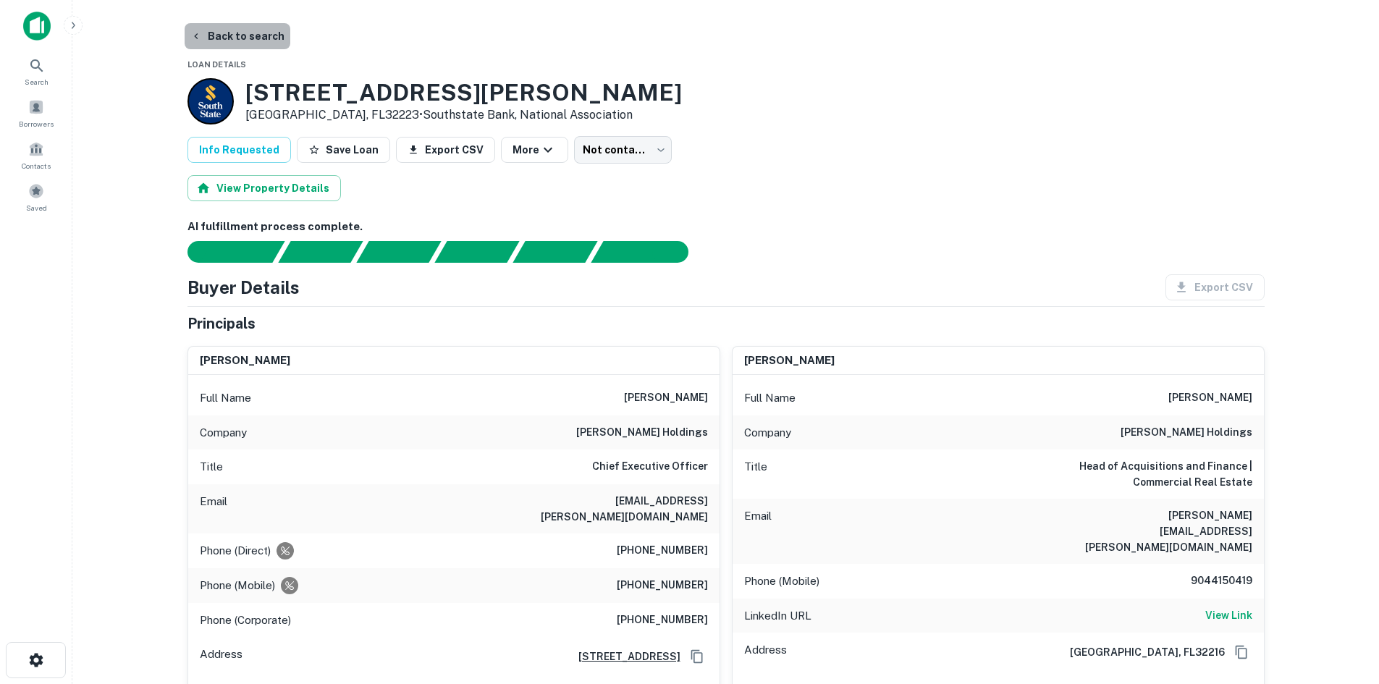
click at [248, 39] on button "Back to search" at bounding box center [238, 36] width 106 height 26
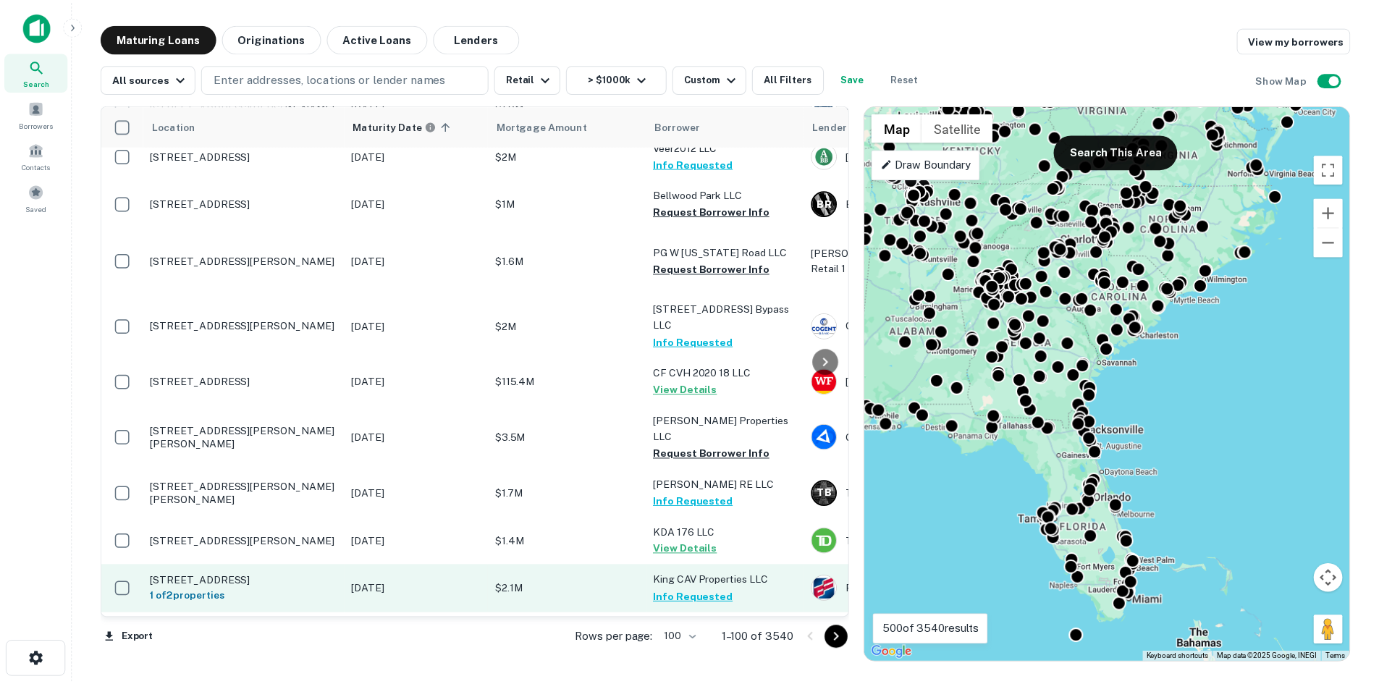
scroll to position [1549, 0]
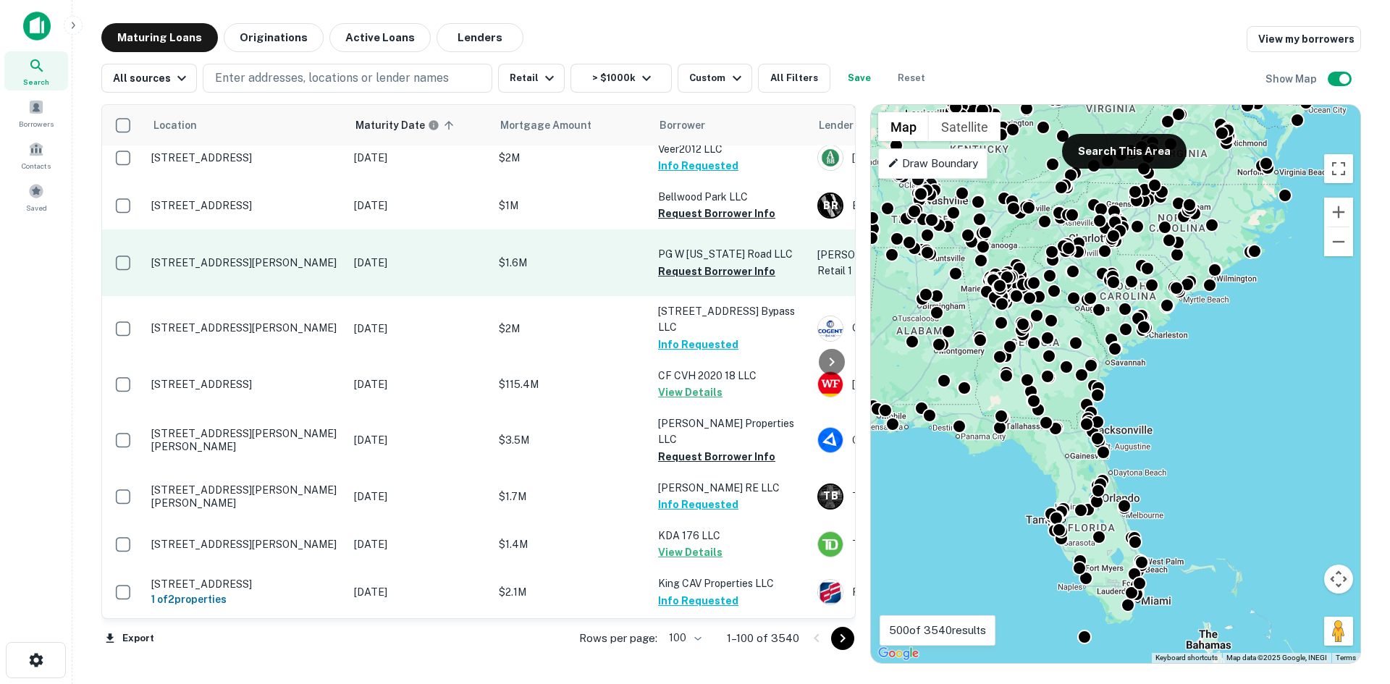
click at [227, 260] on p "[STREET_ADDRESS][PERSON_NAME]" at bounding box center [245, 262] width 188 height 13
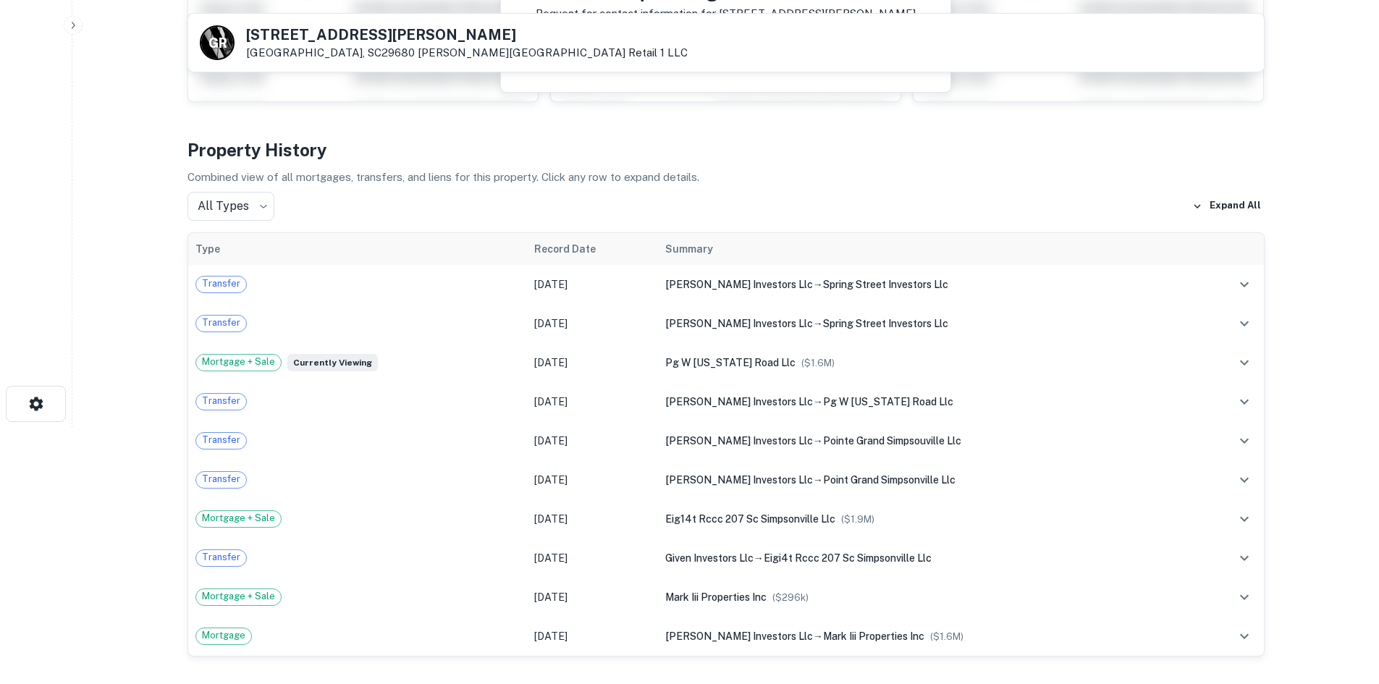
scroll to position [145, 0]
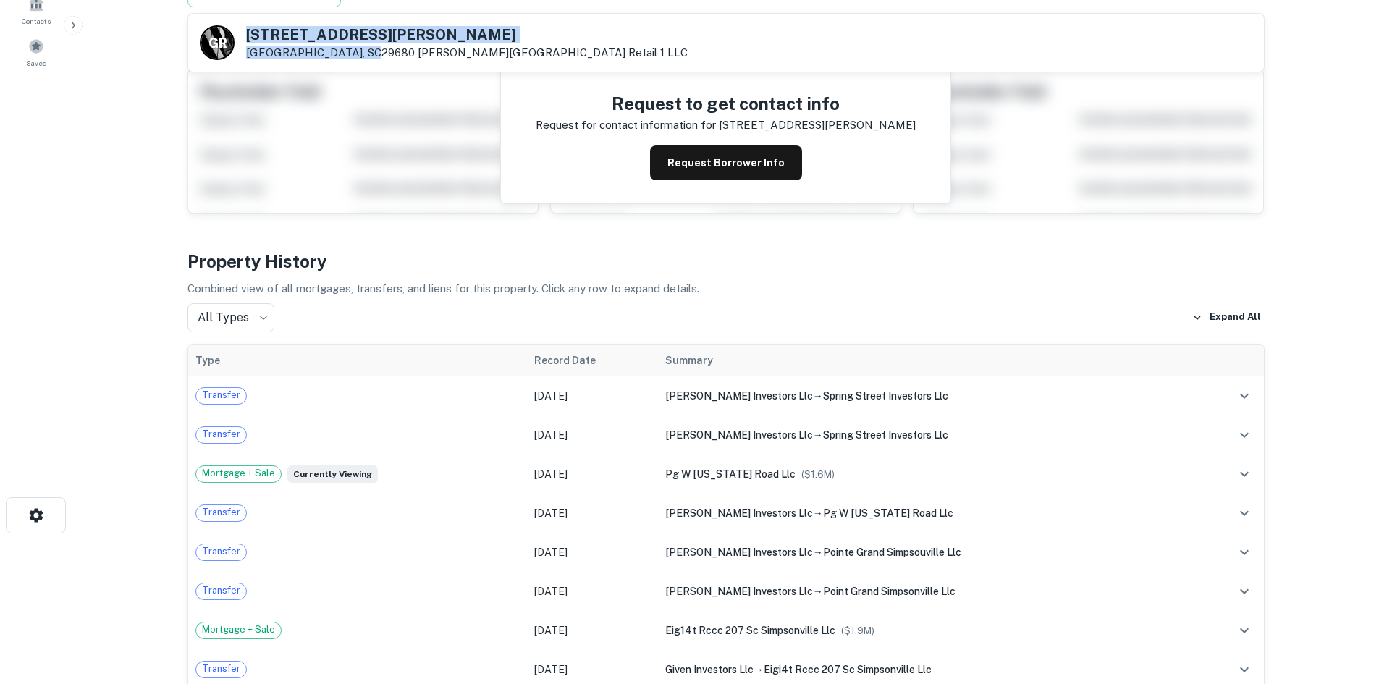
drag, startPoint x: 247, startPoint y: 32, endPoint x: 363, endPoint y: 56, distance: 118.4
click at [363, 56] on div "[STREET_ADDRESS][GEOGRAPHIC_DATA][PERSON_NAME][PERSON_NAME] Retail 1 LLC" at bounding box center [466, 44] width 441 height 32
copy div "[STREET_ADDRESS][PERSON_NAME]"
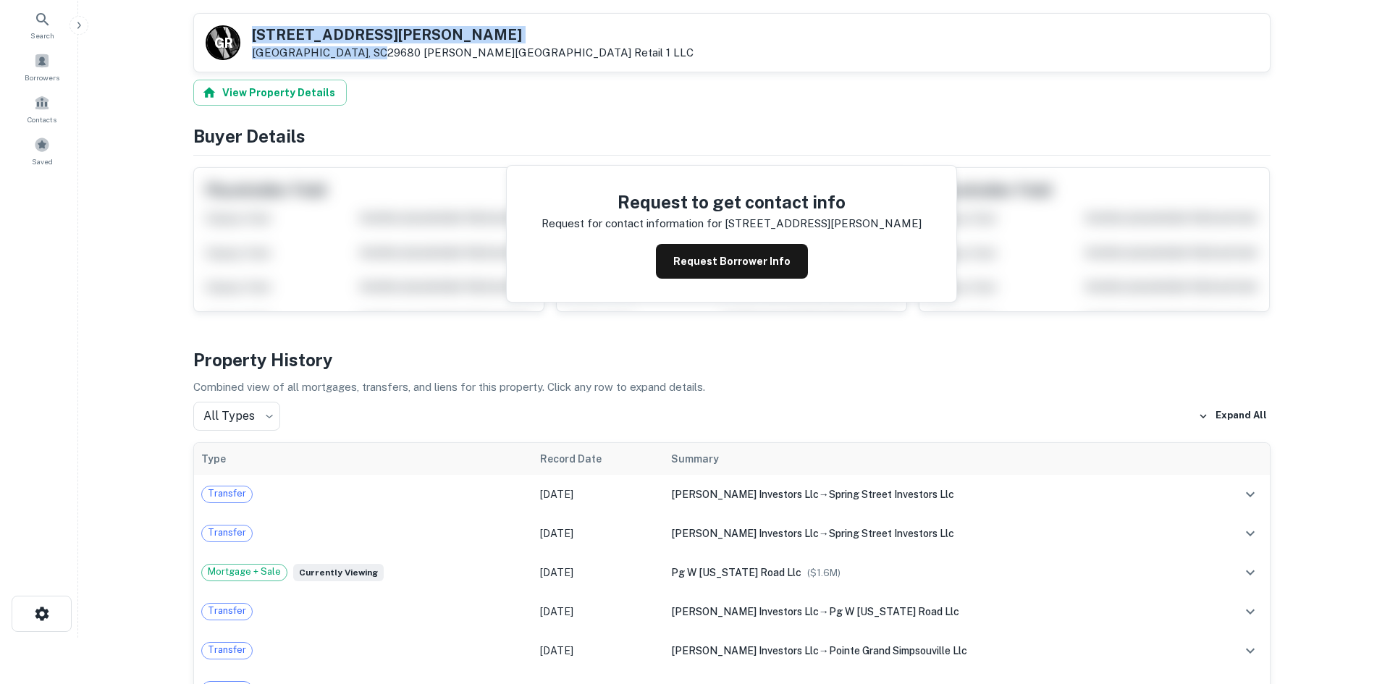
scroll to position [0, 0]
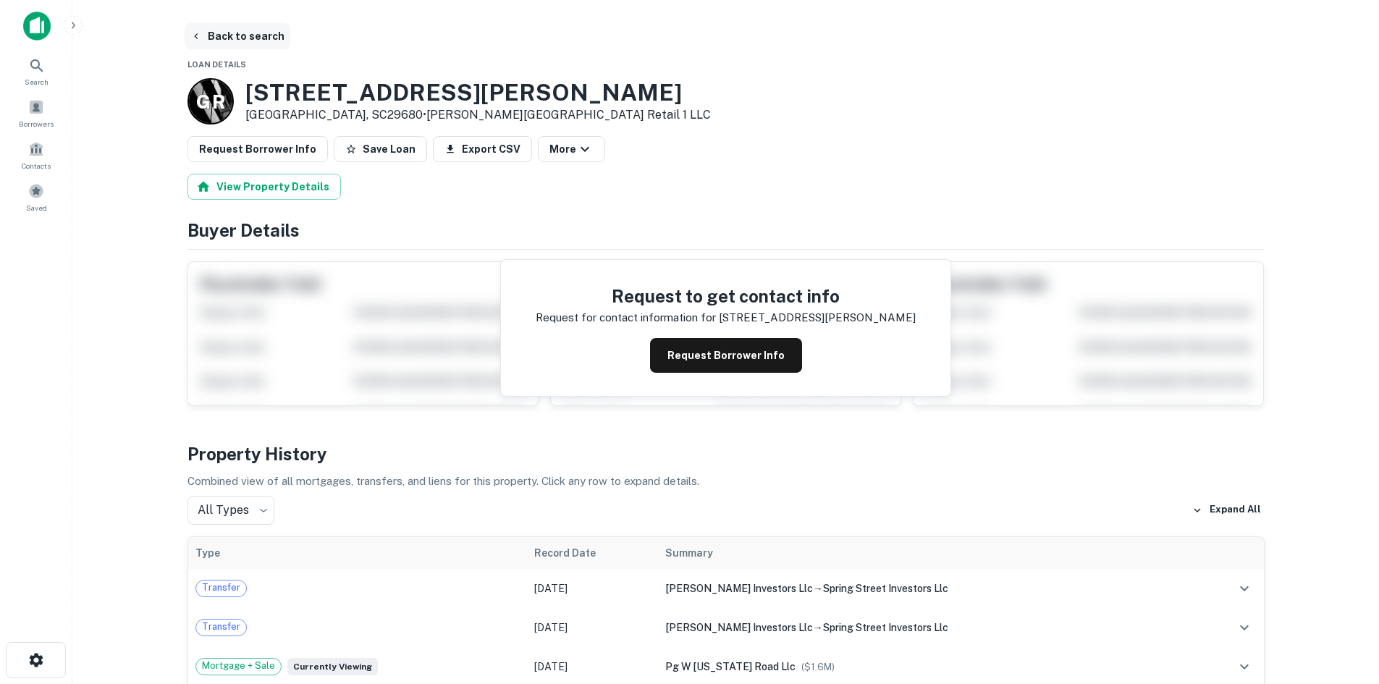
click at [273, 38] on button "Back to search" at bounding box center [238, 36] width 106 height 26
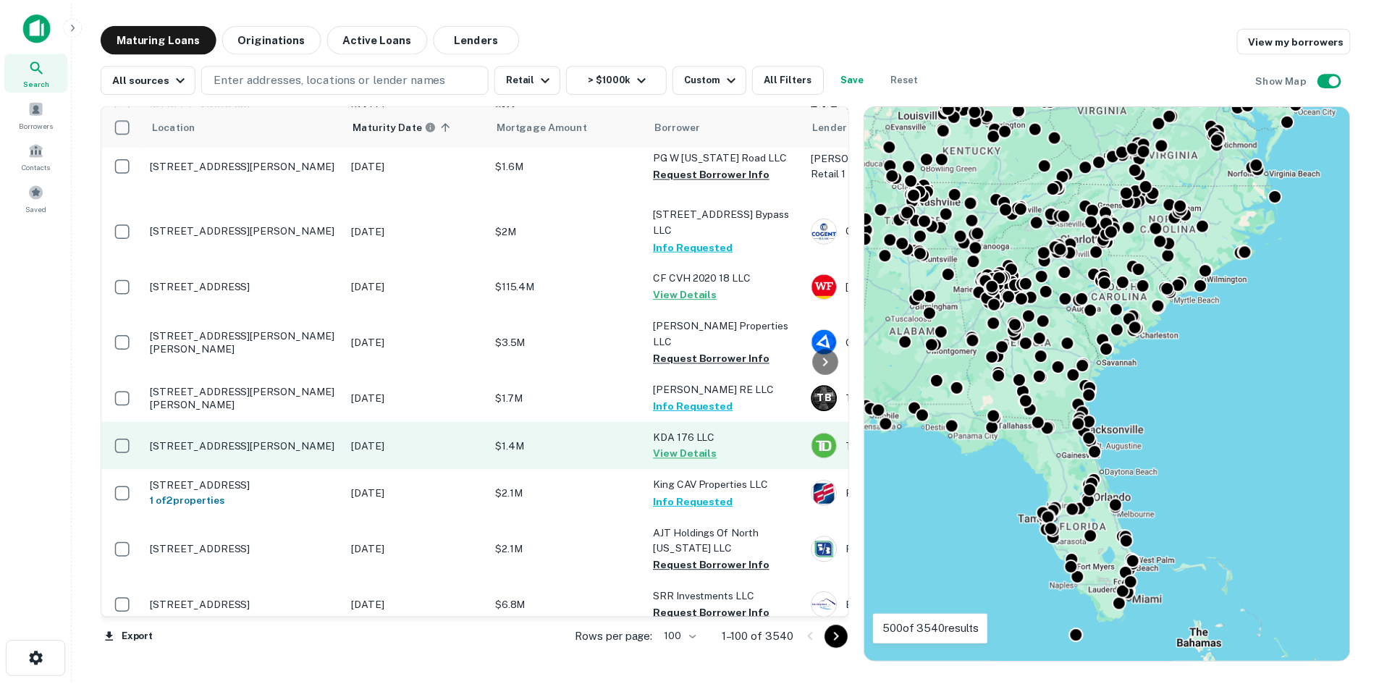
scroll to position [1694, 0]
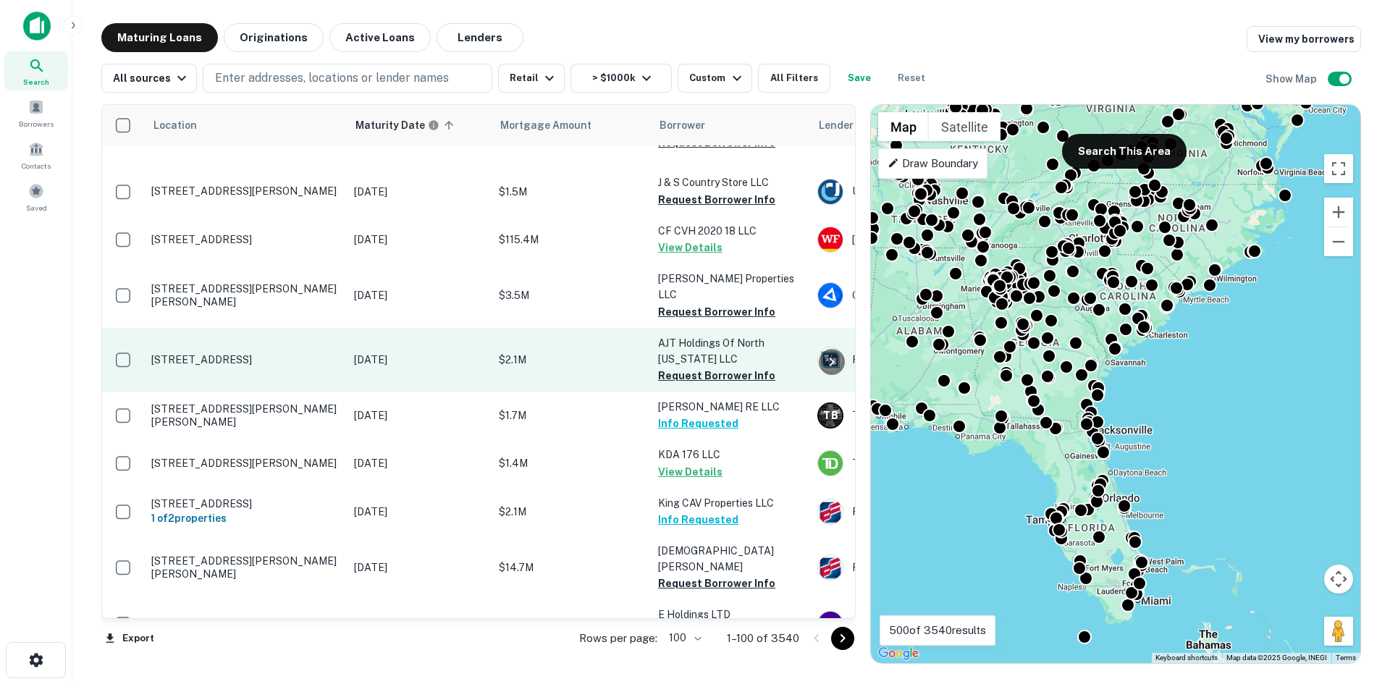
click at [276, 353] on p "[STREET_ADDRESS]" at bounding box center [245, 359] width 188 height 13
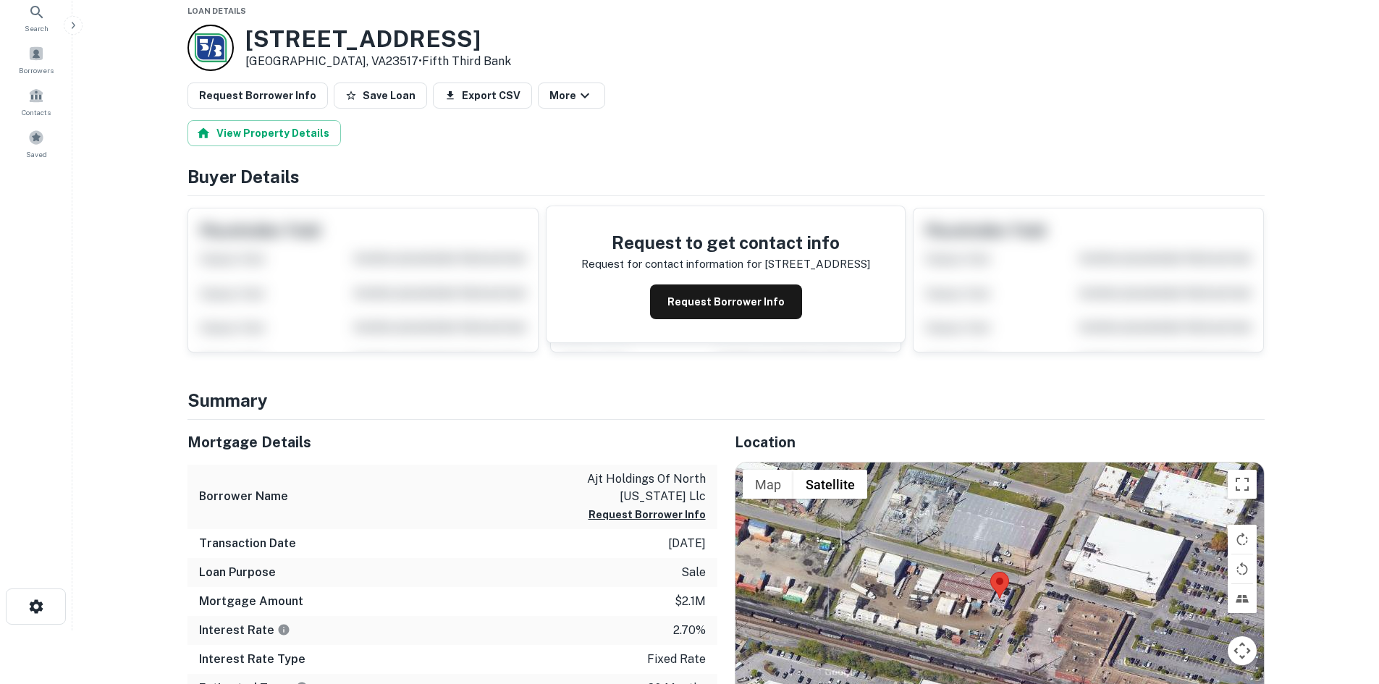
scroll to position [145, 0]
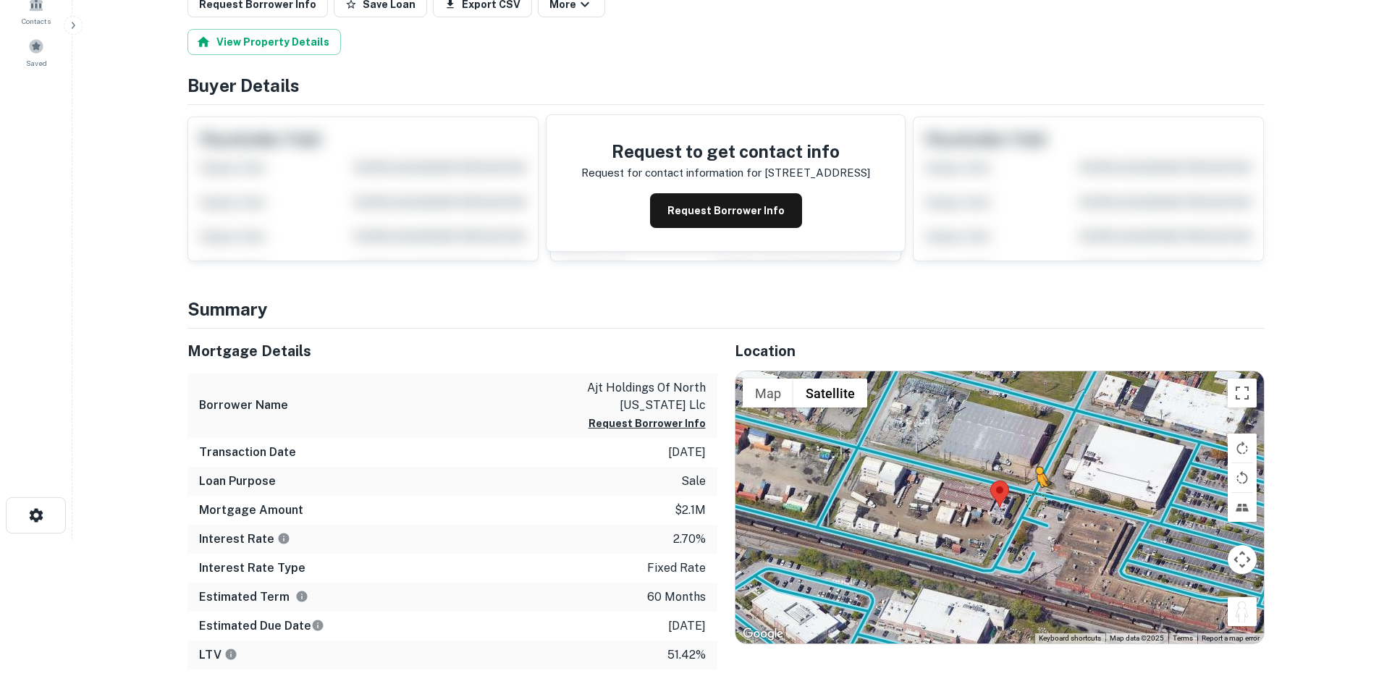
drag, startPoint x: 1242, startPoint y: 614, endPoint x: 1029, endPoint y: 491, distance: 245.8
click at [1029, 491] on div "To activate drag with keyboard, press Alt + Enter. Once in keyboard drag state,…" at bounding box center [999, 507] width 528 height 272
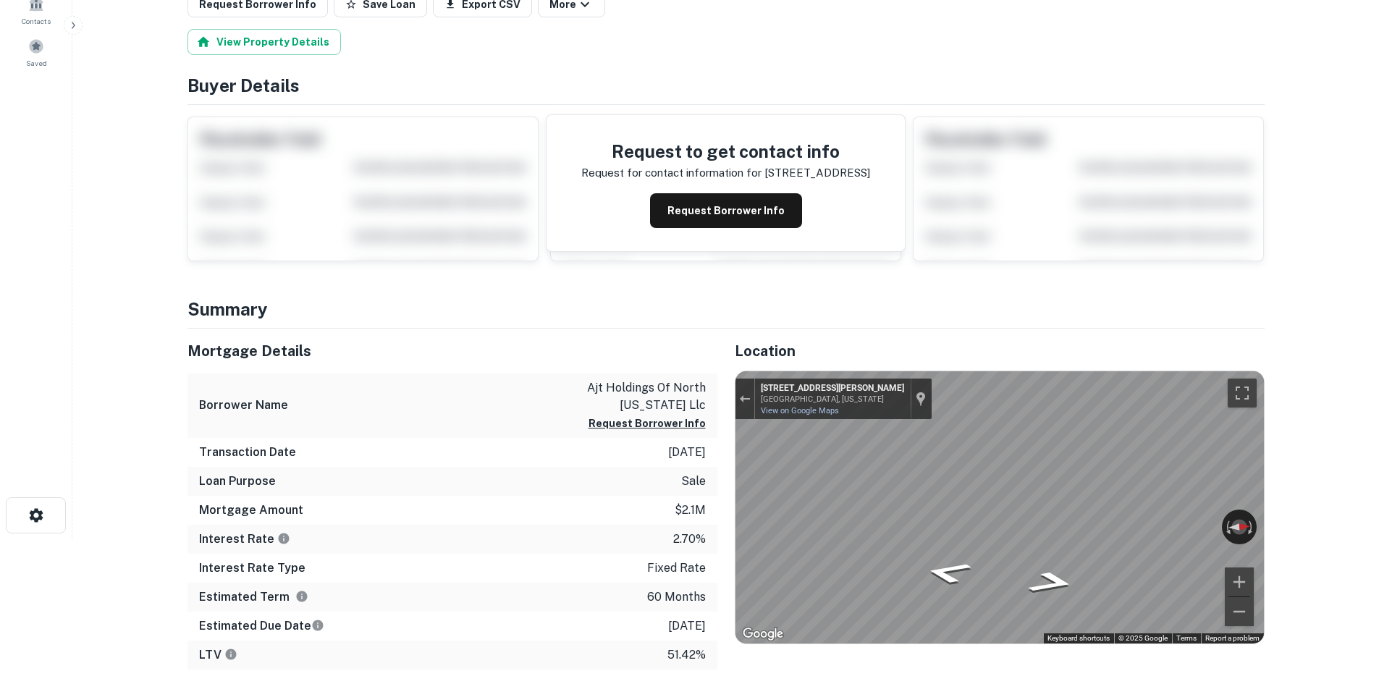
click at [698, 519] on div "Mortgage Details Borrower Name ajt holdings of north [US_STATE] llc Request Bor…" at bounding box center [717, 580] width 1094 height 502
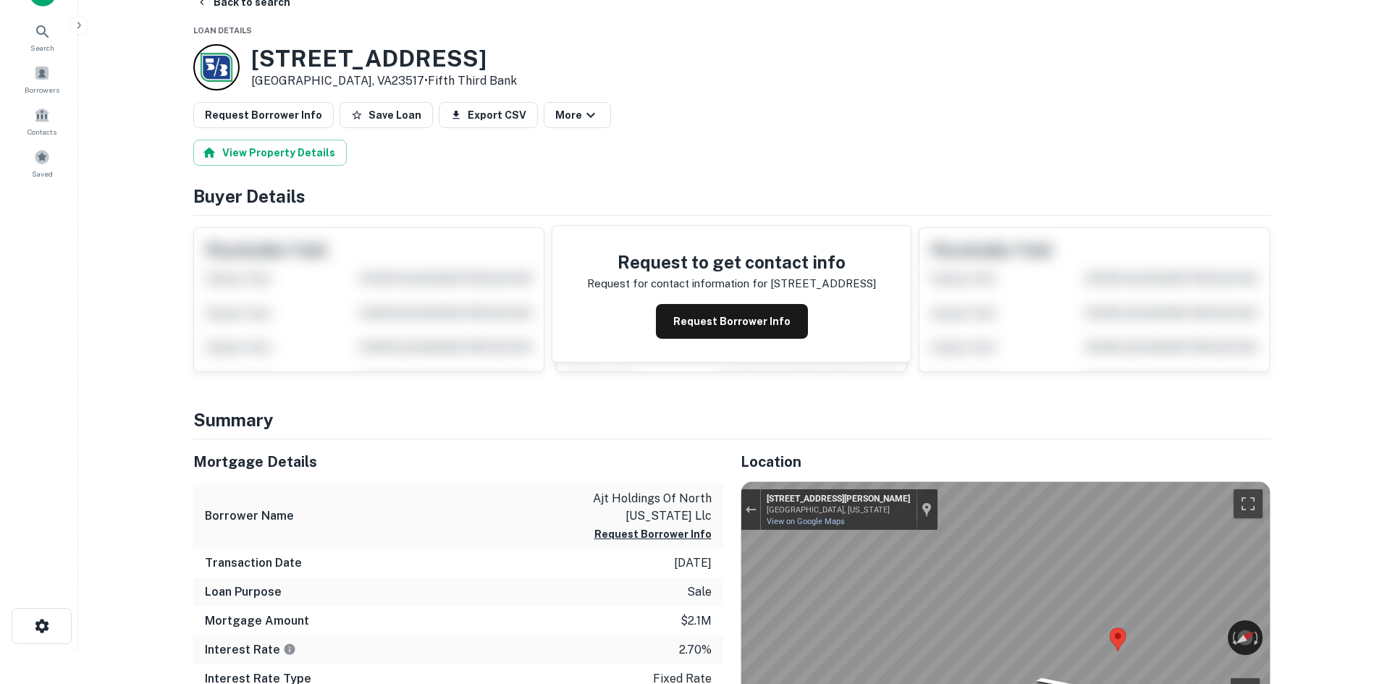
scroll to position [0, 0]
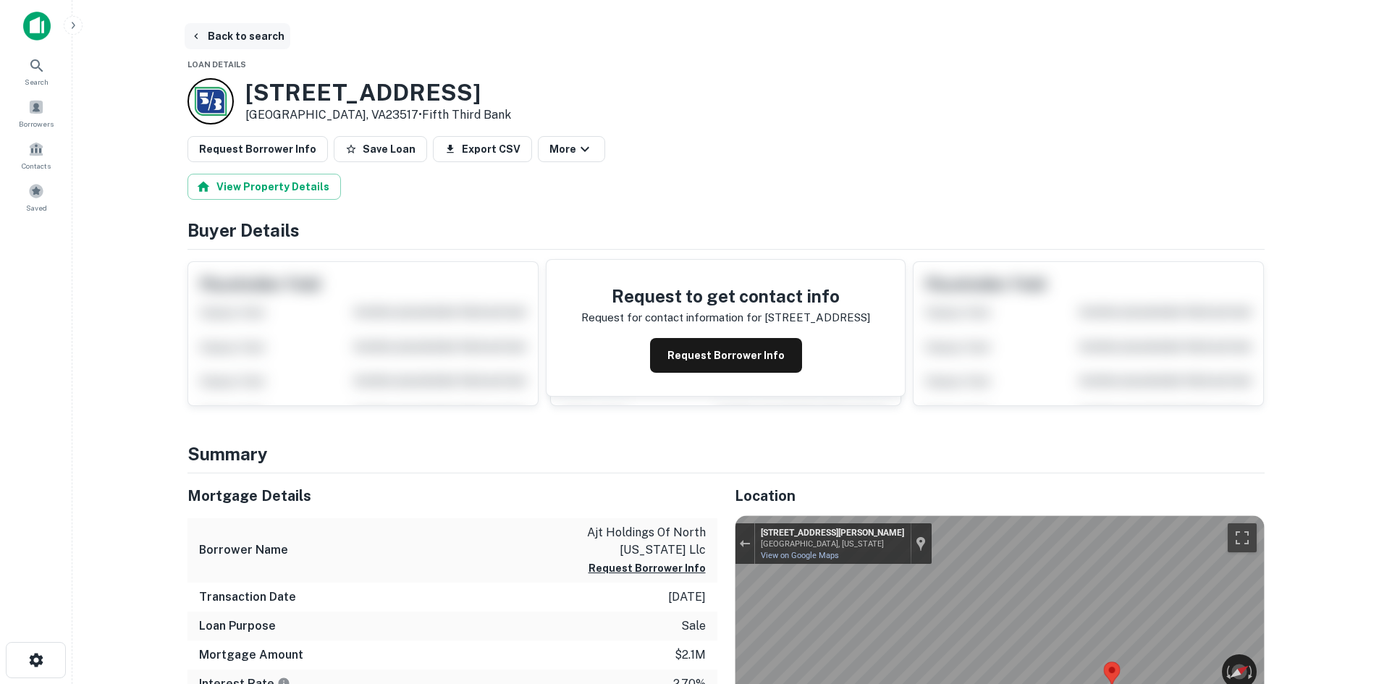
click at [251, 27] on button "Back to search" at bounding box center [238, 36] width 106 height 26
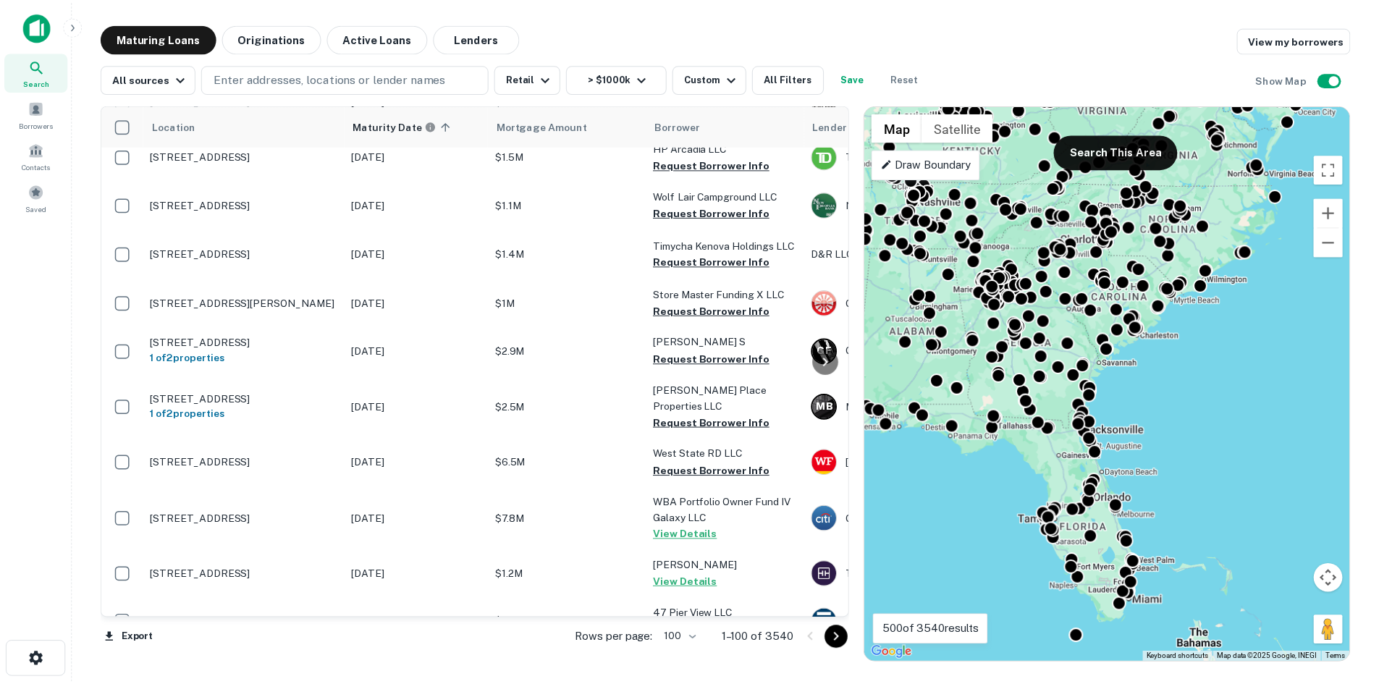
scroll to position [3066, 0]
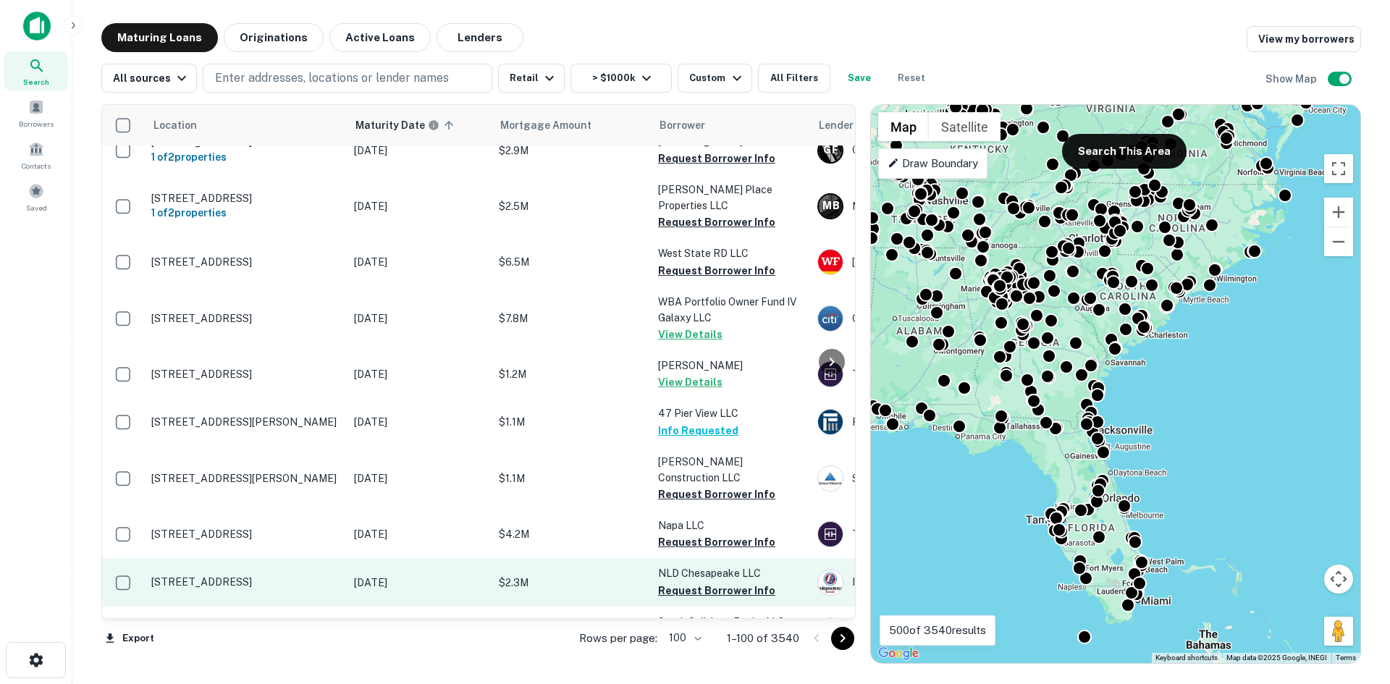
click at [240, 575] on p "[STREET_ADDRESS]" at bounding box center [245, 581] width 188 height 13
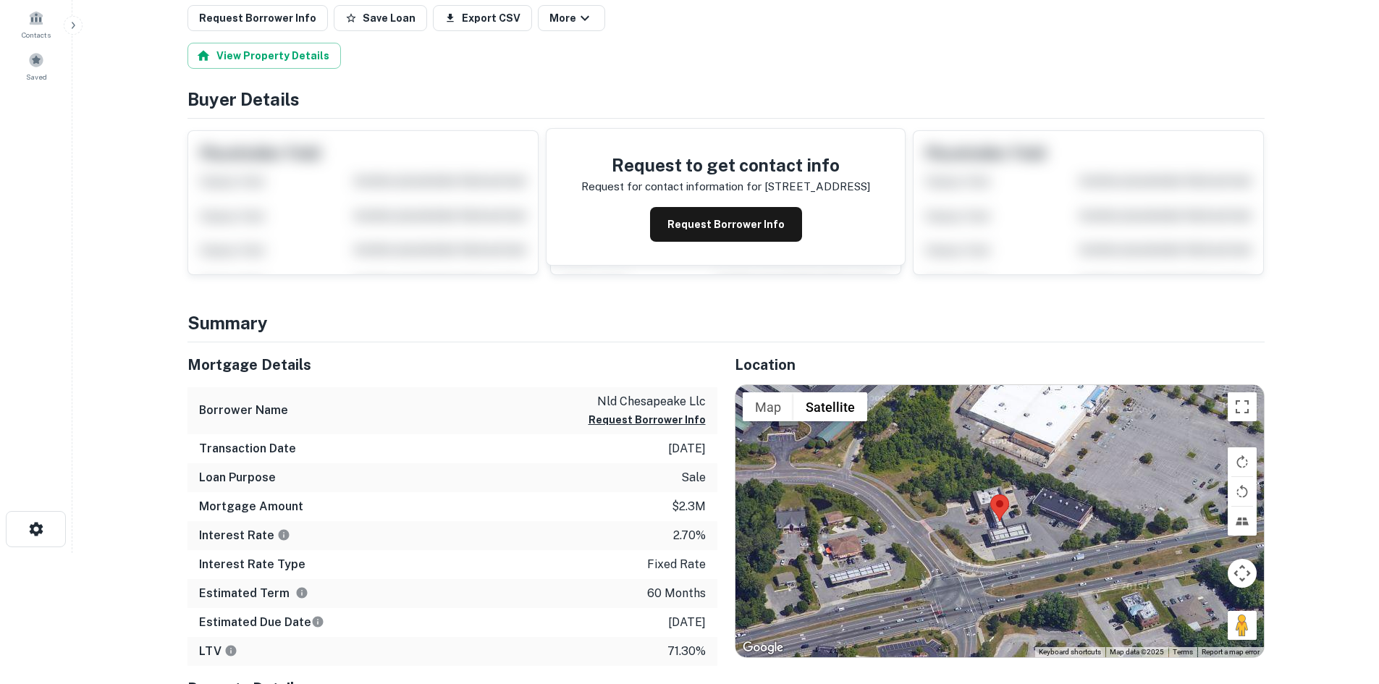
scroll to position [145, 0]
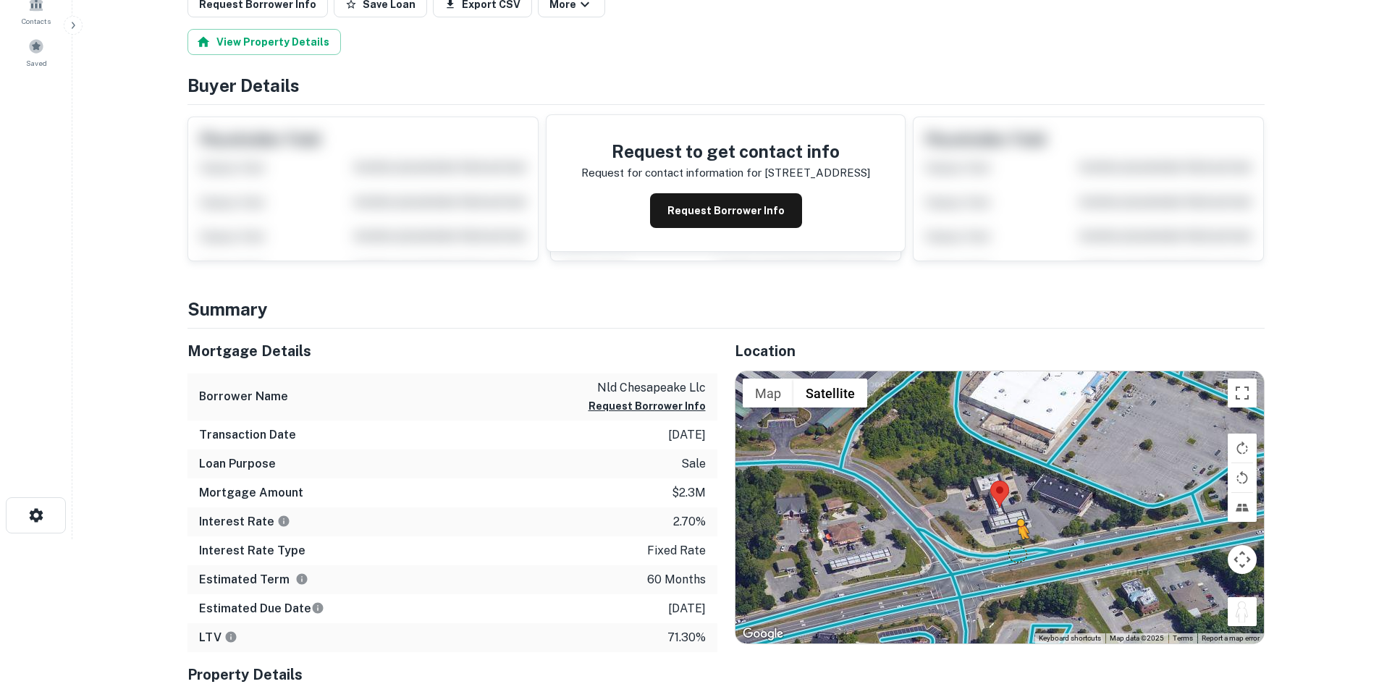
drag, startPoint x: 1233, startPoint y: 612, endPoint x: 1015, endPoint y: 554, distance: 225.6
click at [1015, 554] on div "To activate drag with keyboard, press Alt + Enter. Once in keyboard drag state,…" at bounding box center [999, 507] width 528 height 272
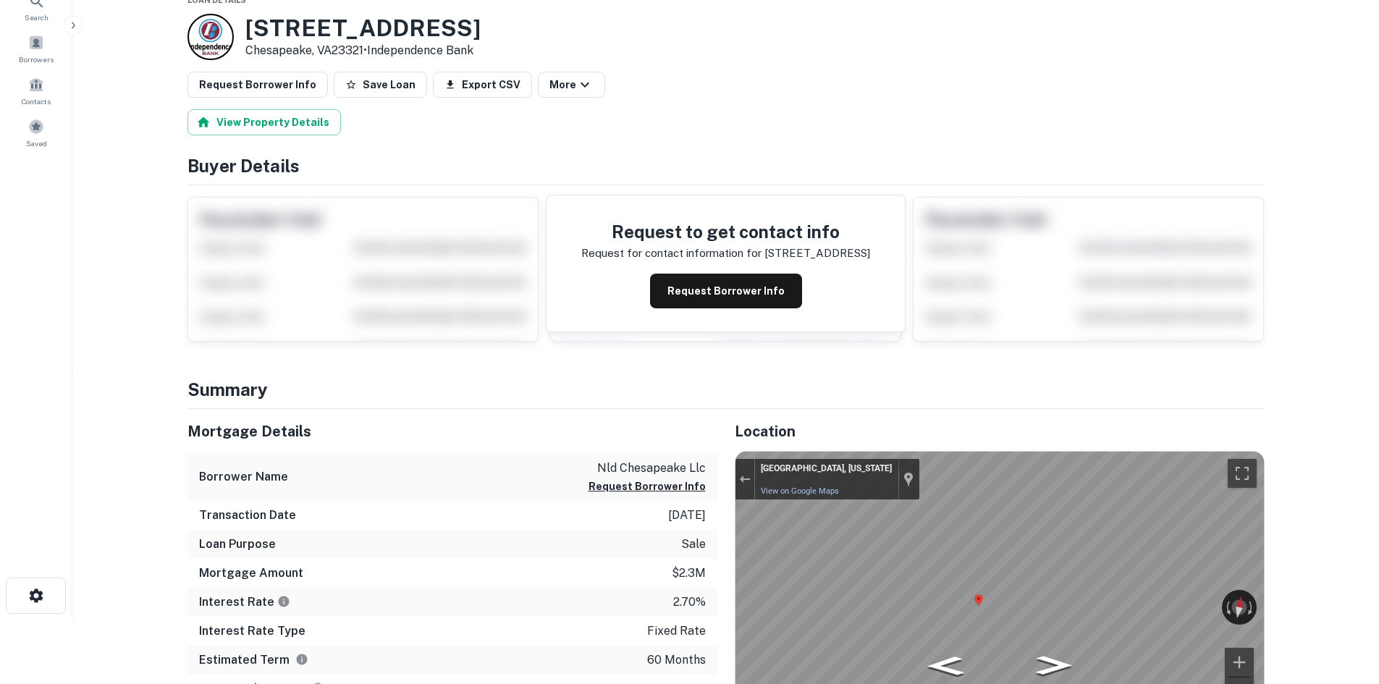
scroll to position [0, 0]
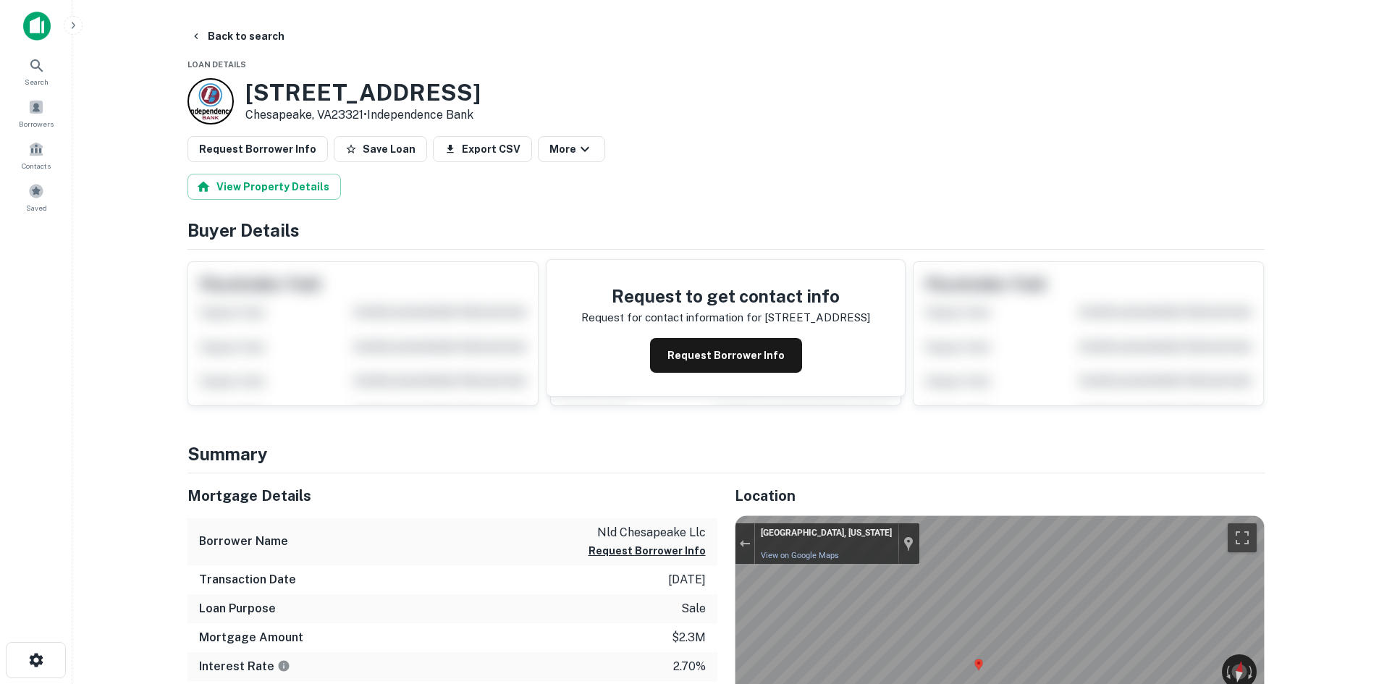
click at [240, 136] on button "Request Borrower Info" at bounding box center [257, 149] width 140 height 26
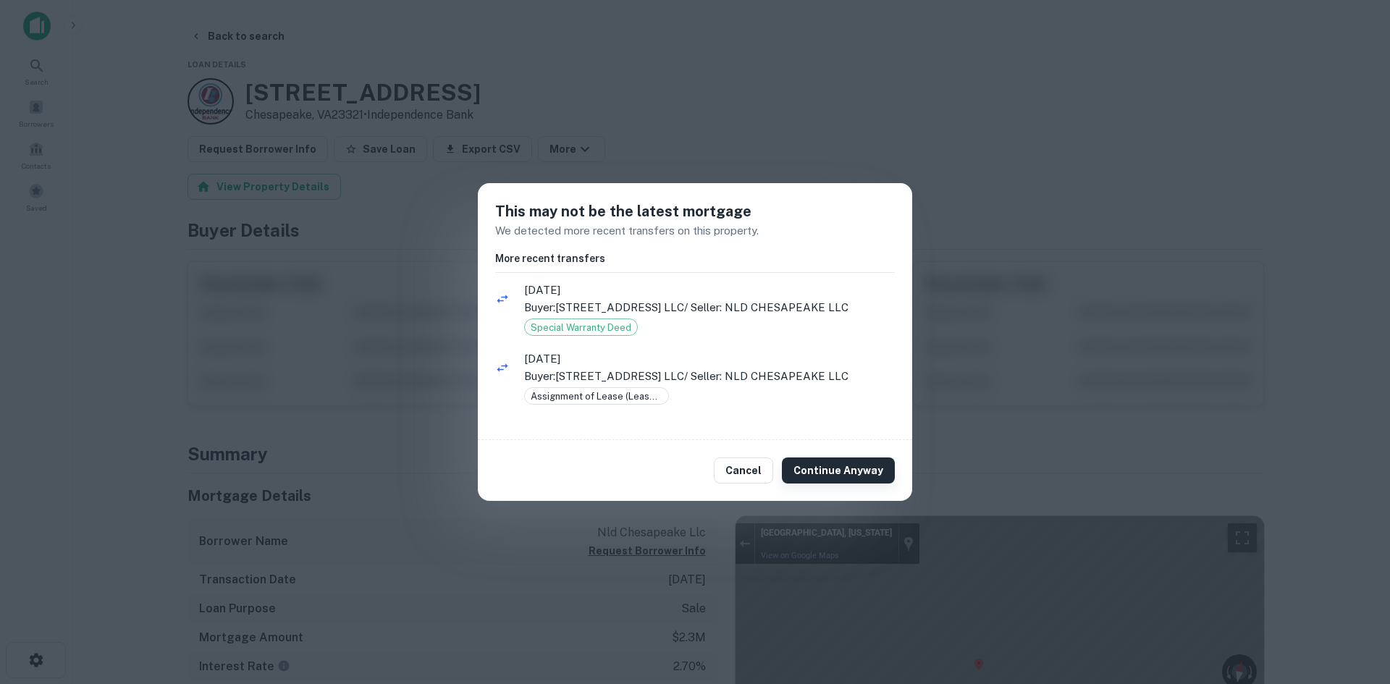
click at [840, 470] on button "Continue Anyway" at bounding box center [838, 470] width 113 height 26
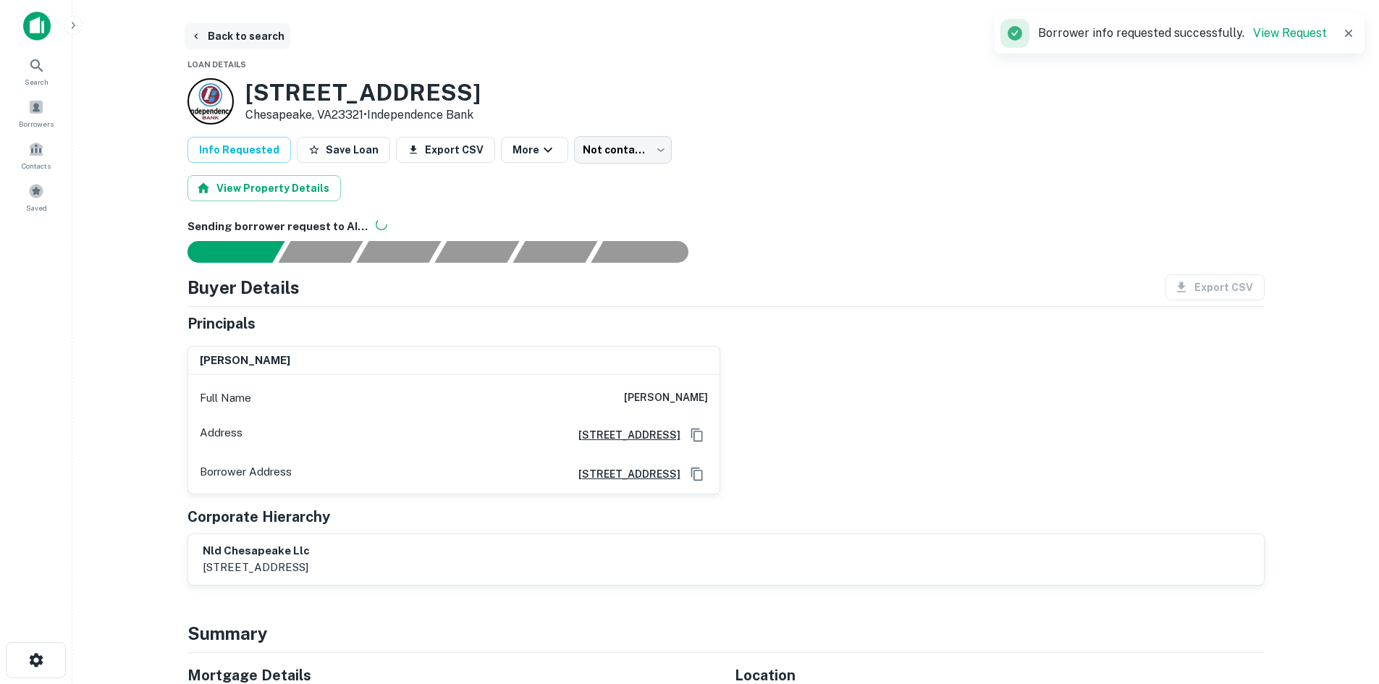
click at [253, 44] on button "Back to search" at bounding box center [238, 36] width 106 height 26
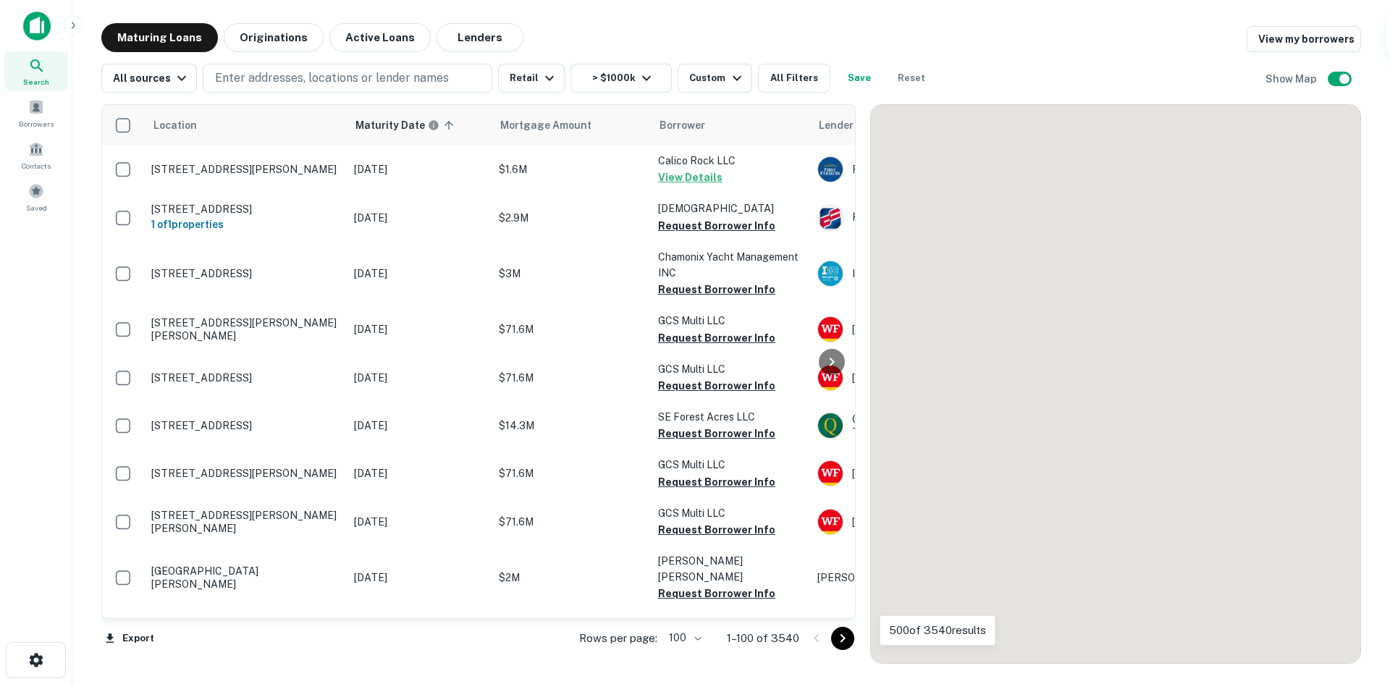
scroll to position [3066, 0]
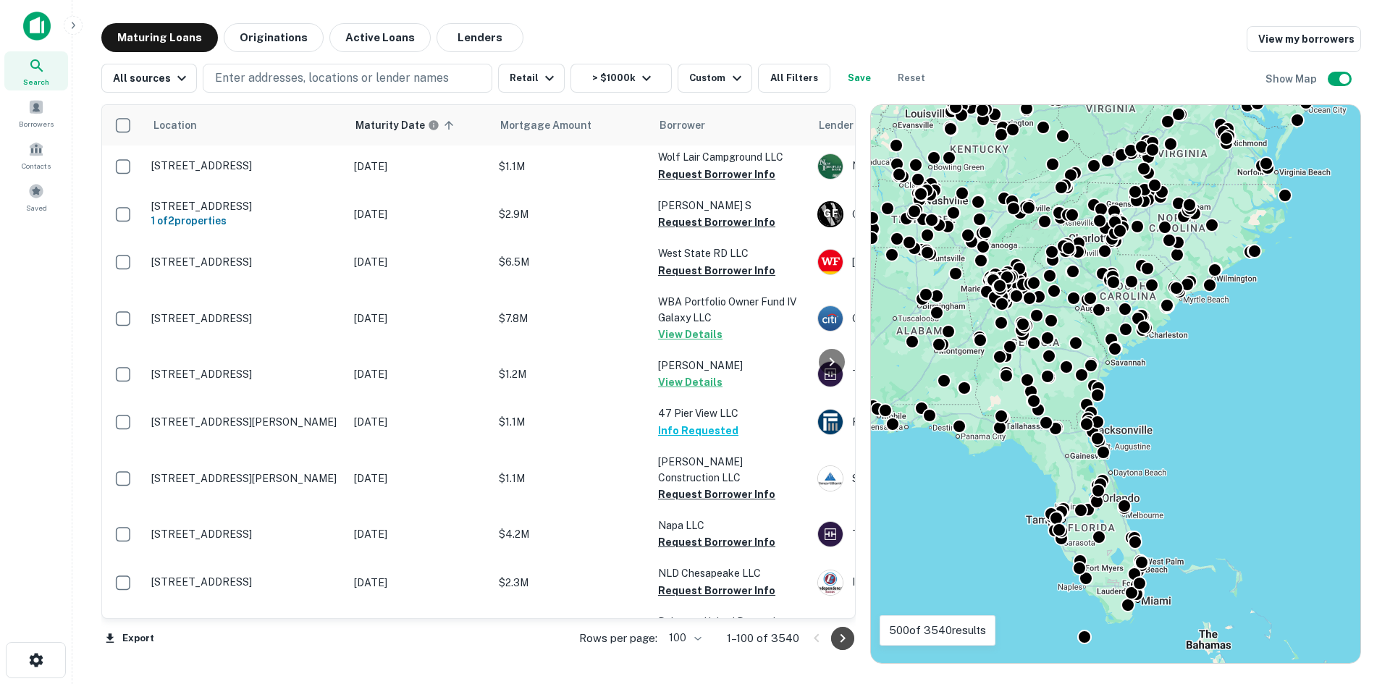
click at [839, 640] on icon "Go to next page" at bounding box center [842, 638] width 17 height 17
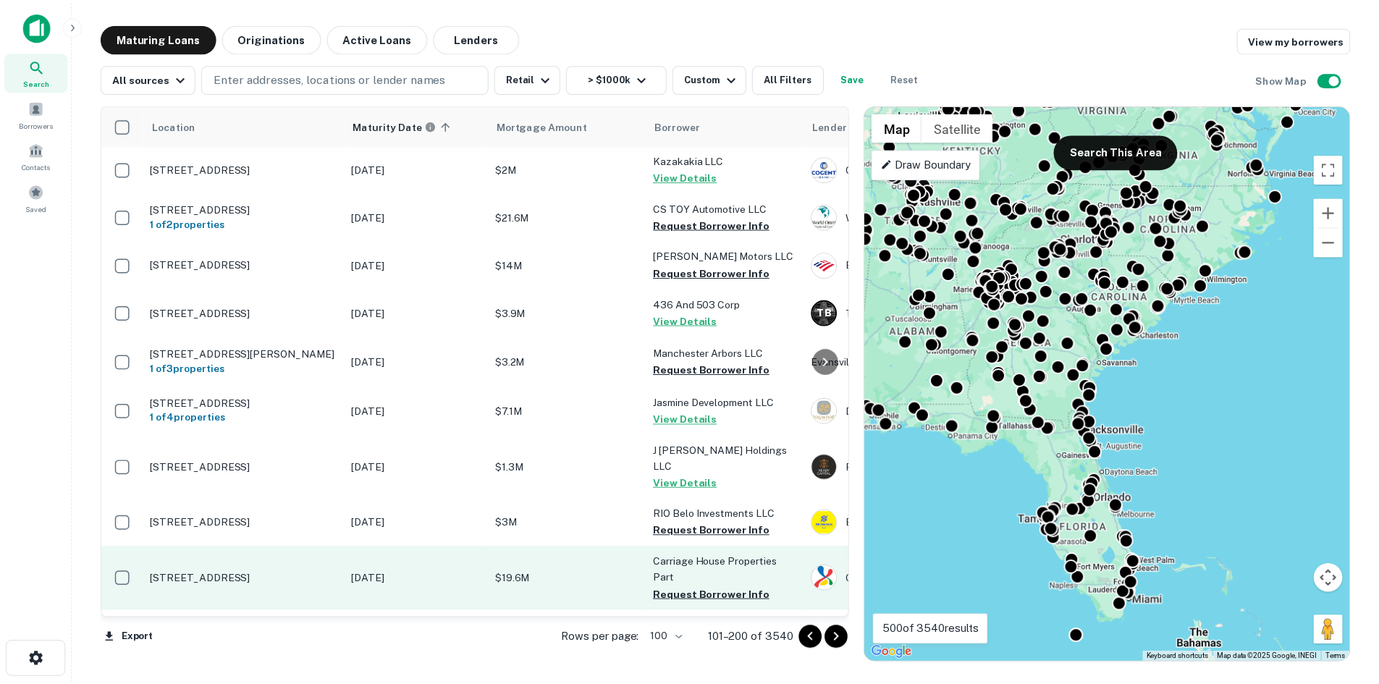
scroll to position [3428, 0]
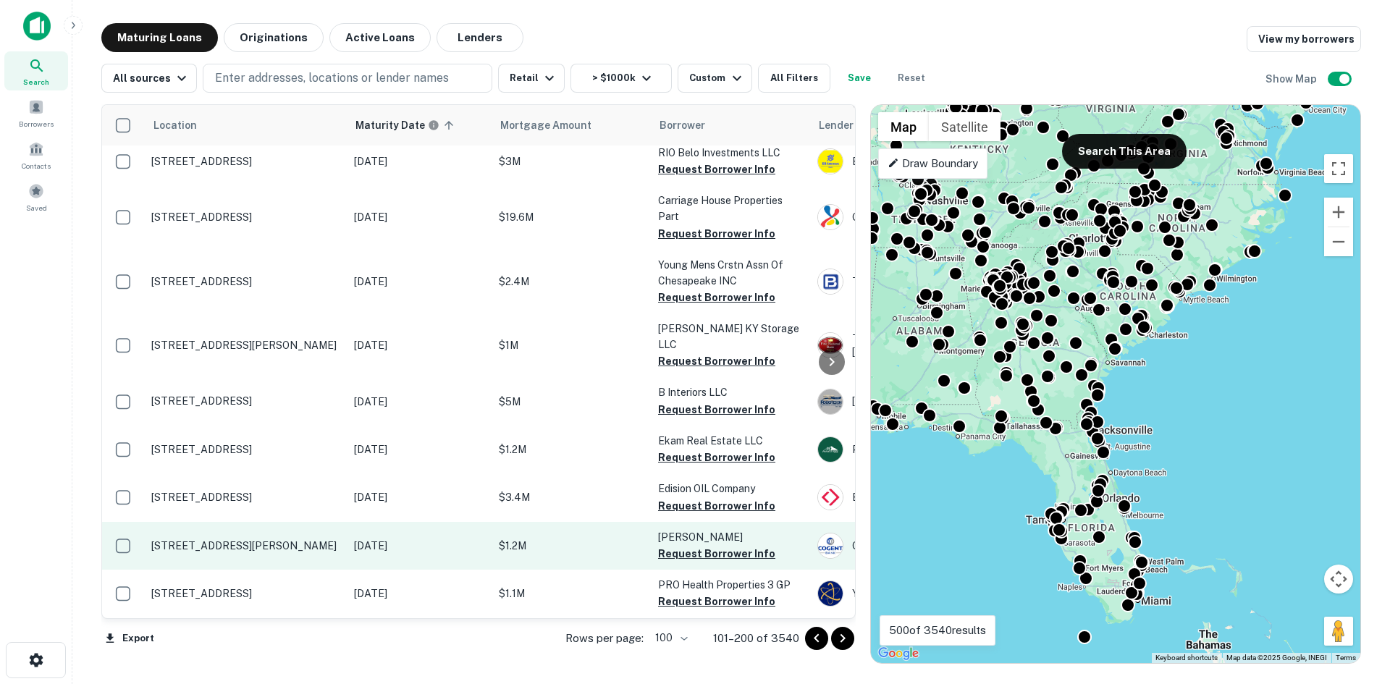
click at [246, 539] on p "[STREET_ADDRESS][PERSON_NAME]" at bounding box center [245, 545] width 188 height 13
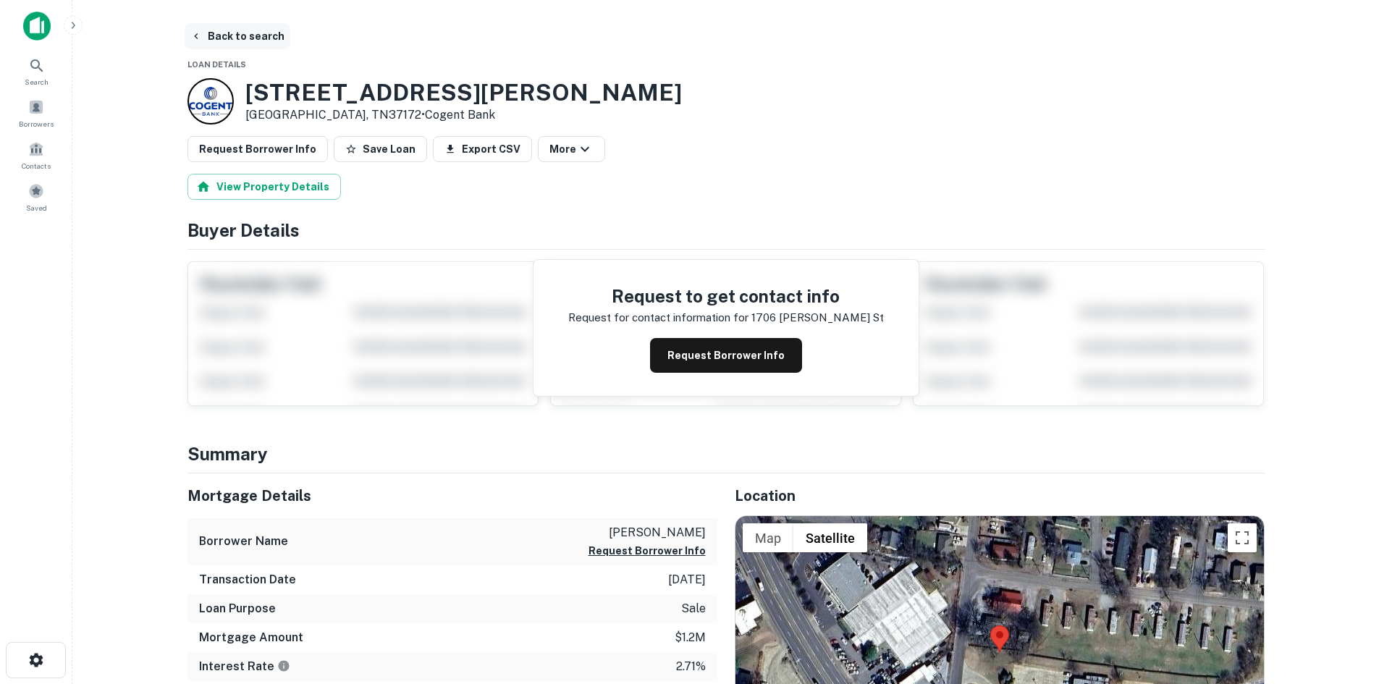
click at [253, 43] on button "Back to search" at bounding box center [238, 36] width 106 height 26
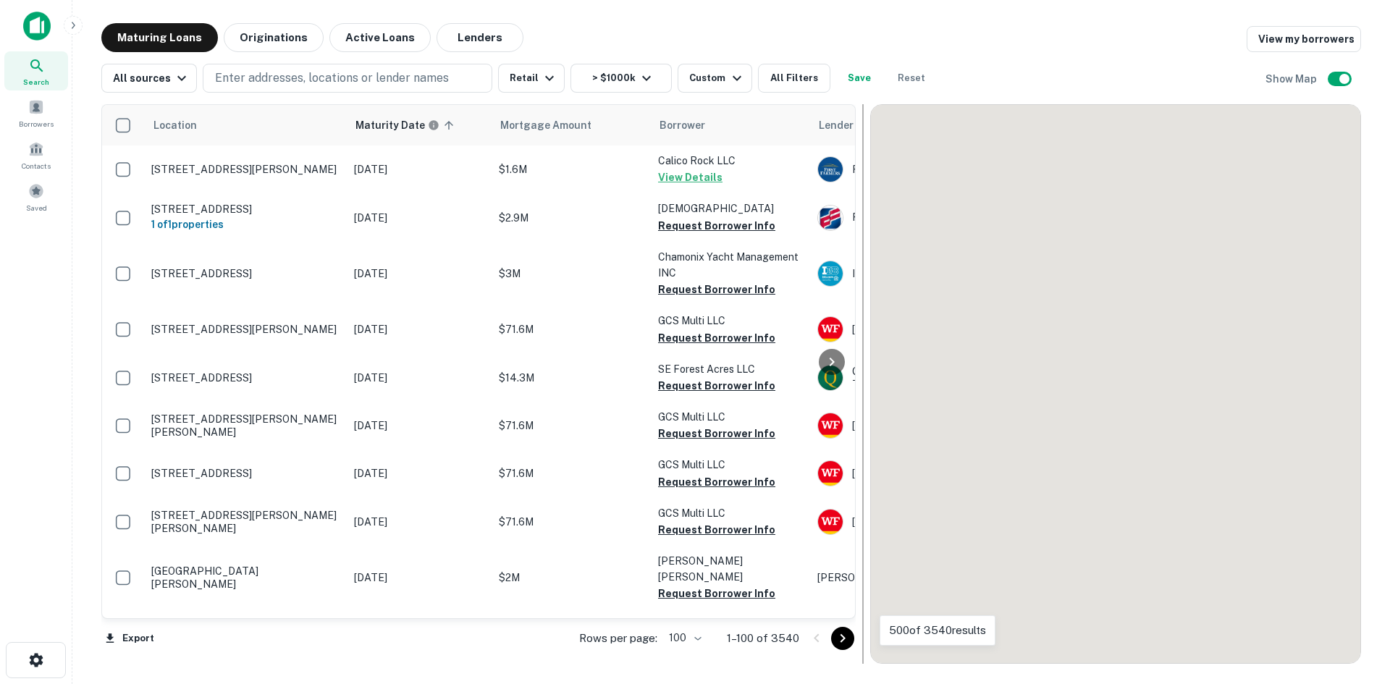
scroll to position [3428, 0]
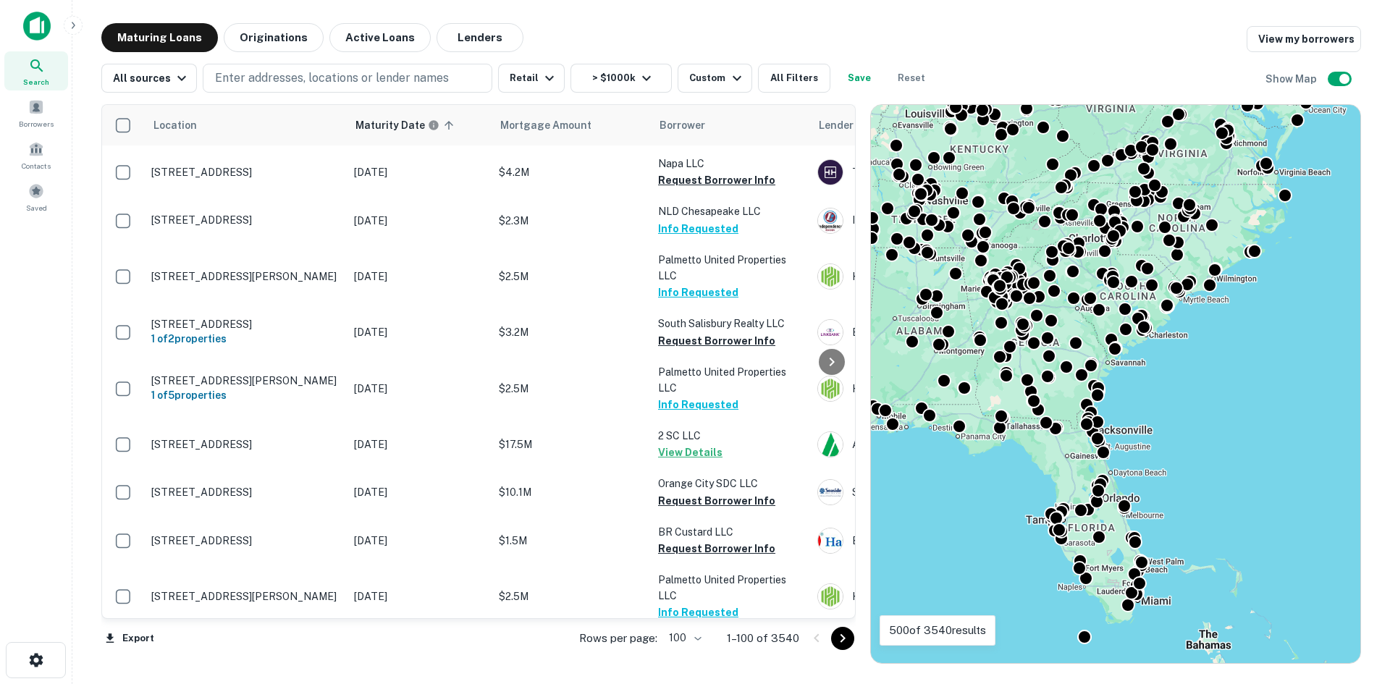
click at [840, 641] on icon "Go to next page" at bounding box center [842, 638] width 17 height 17
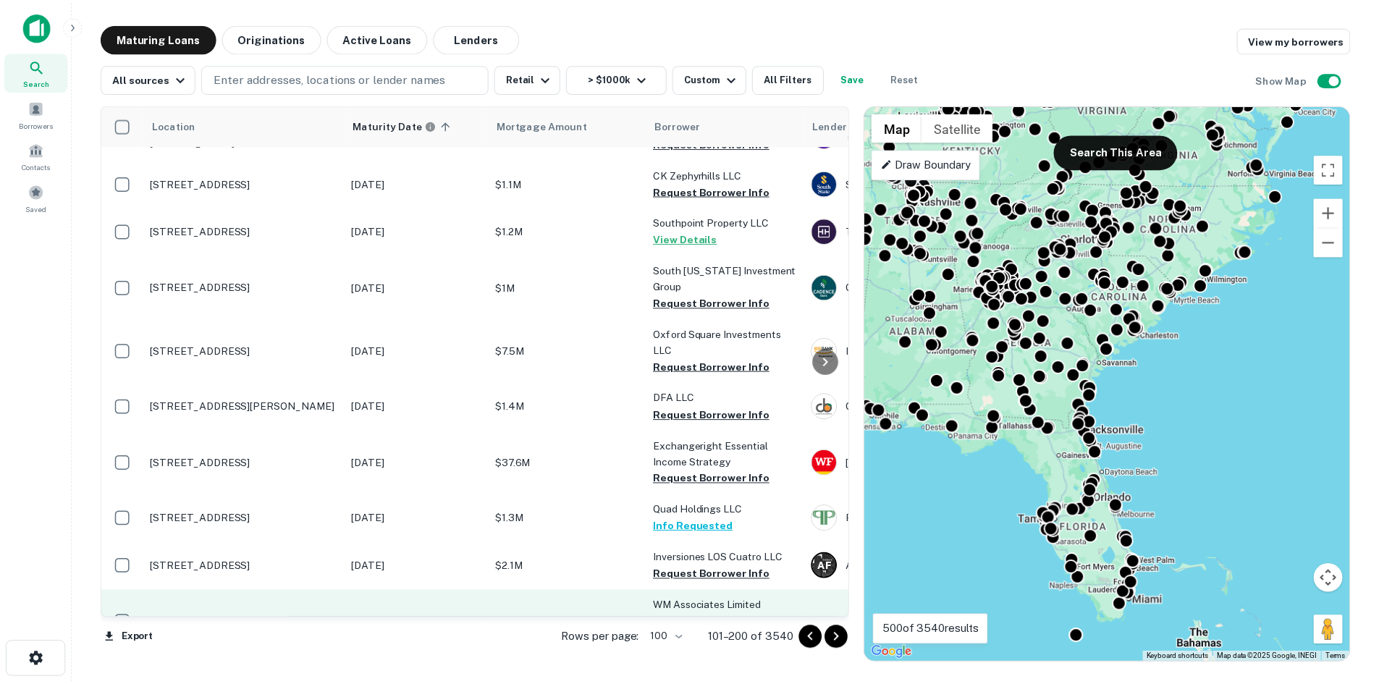
scroll to position [4151, 0]
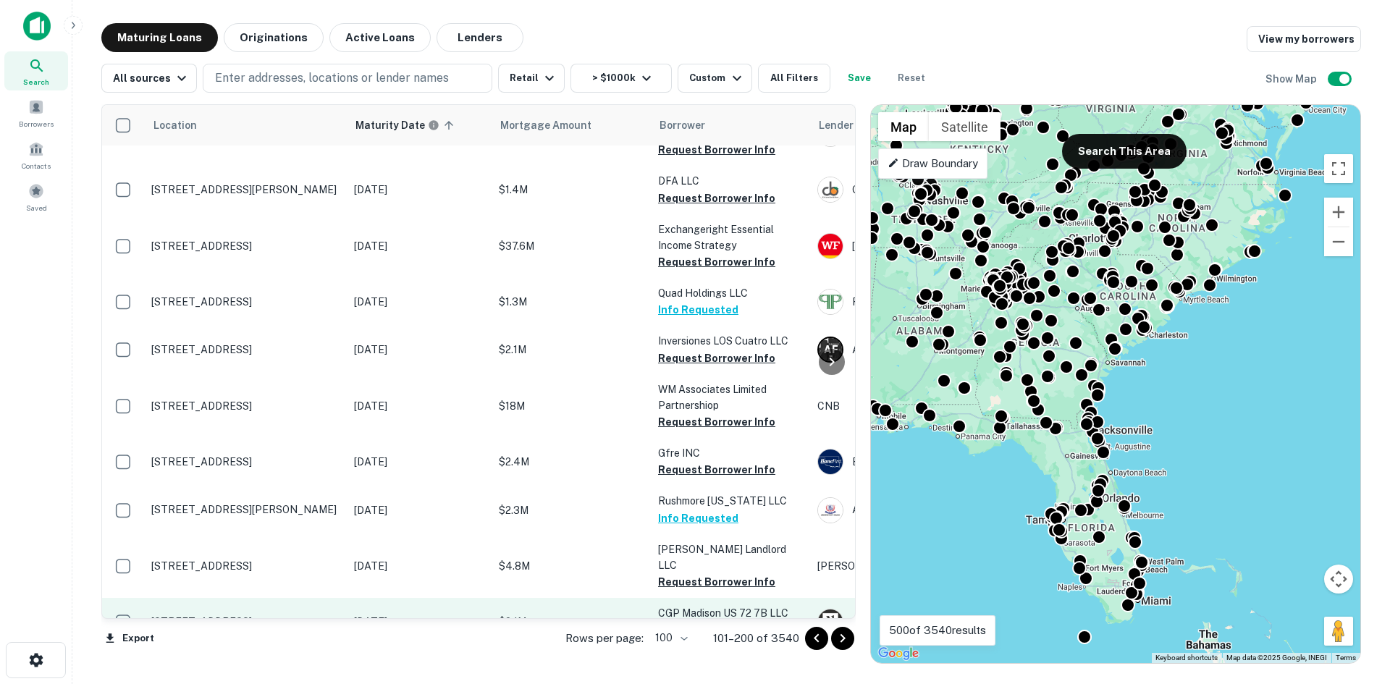
click at [275, 615] on p "[STREET_ADDRESS]" at bounding box center [245, 621] width 188 height 13
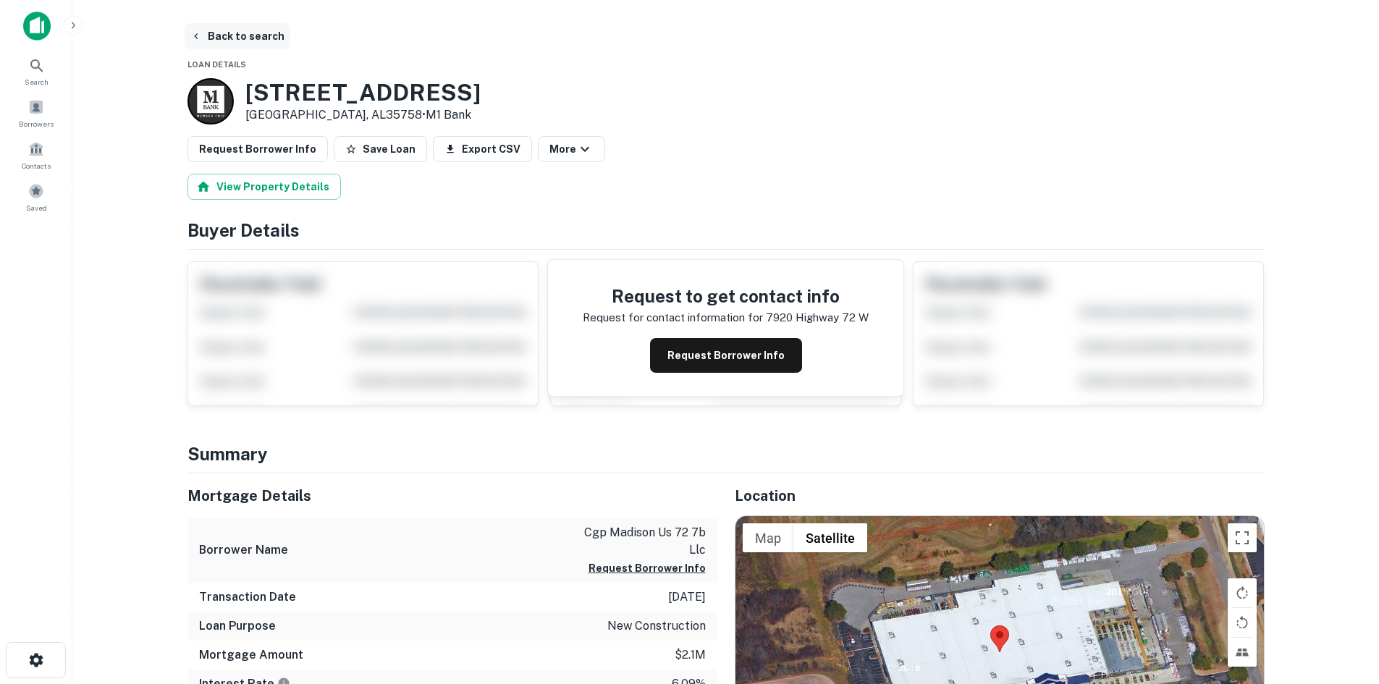
click at [230, 34] on button "Back to search" at bounding box center [238, 36] width 106 height 26
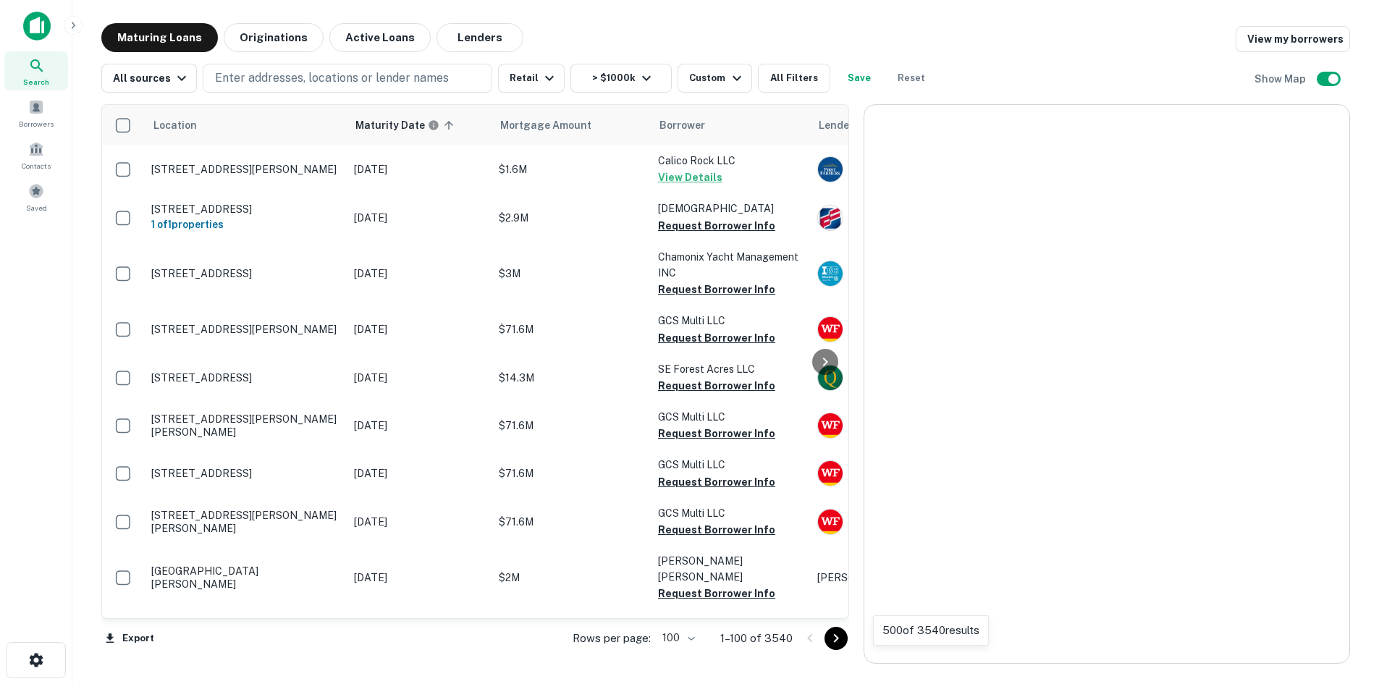
click at [845, 639] on icon "Go to next page" at bounding box center [835, 638] width 17 height 17
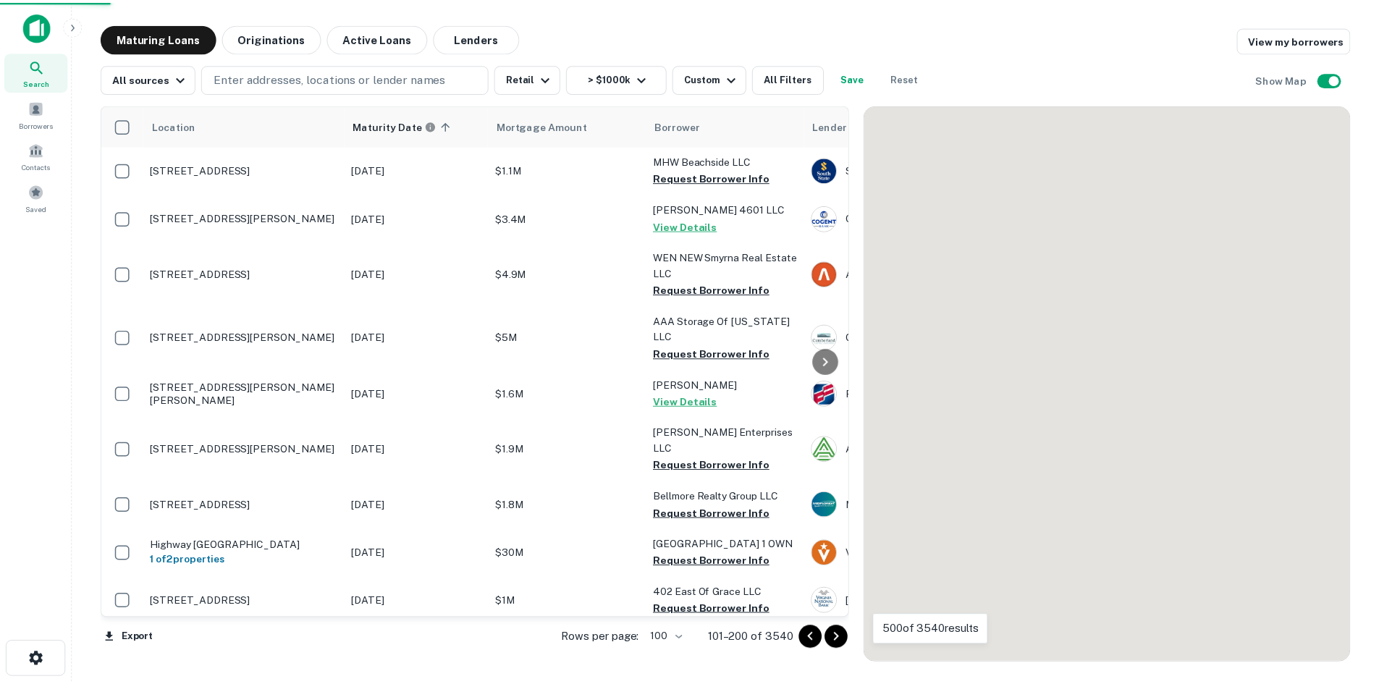
scroll to position [4151, 0]
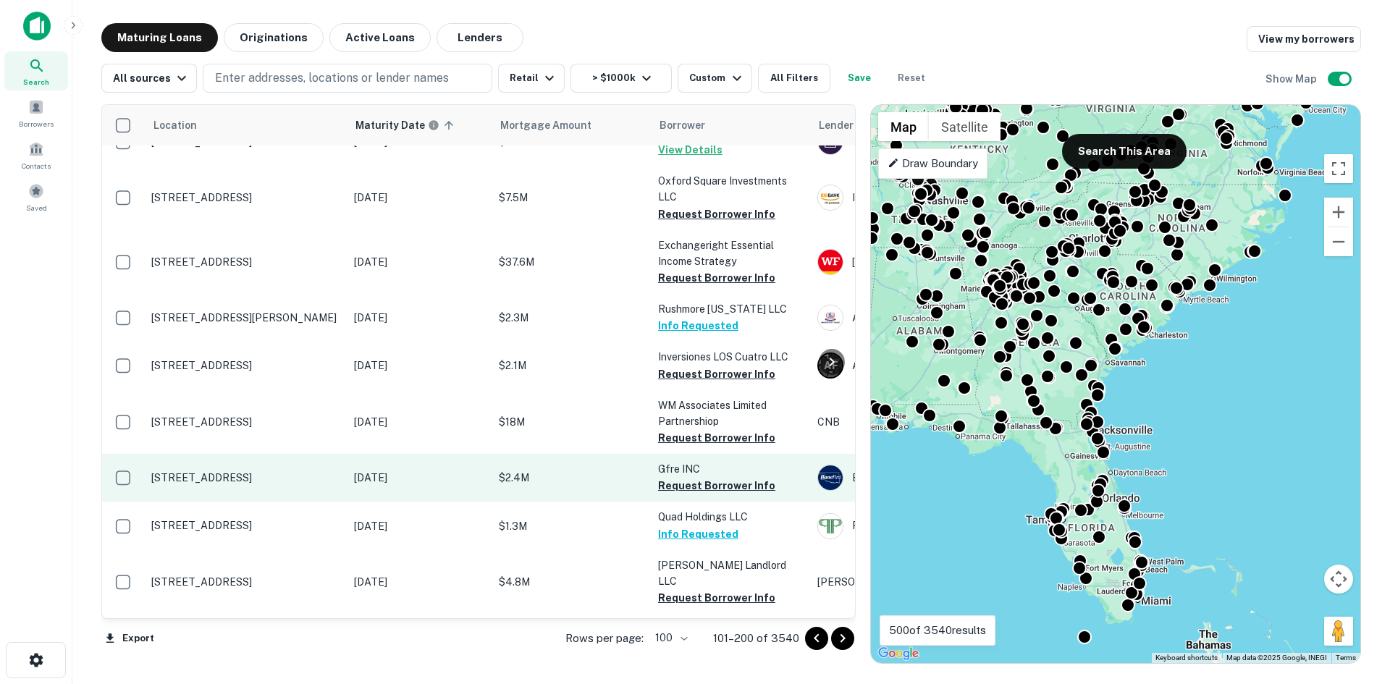
click at [287, 471] on p "[STREET_ADDRESS]" at bounding box center [245, 477] width 188 height 13
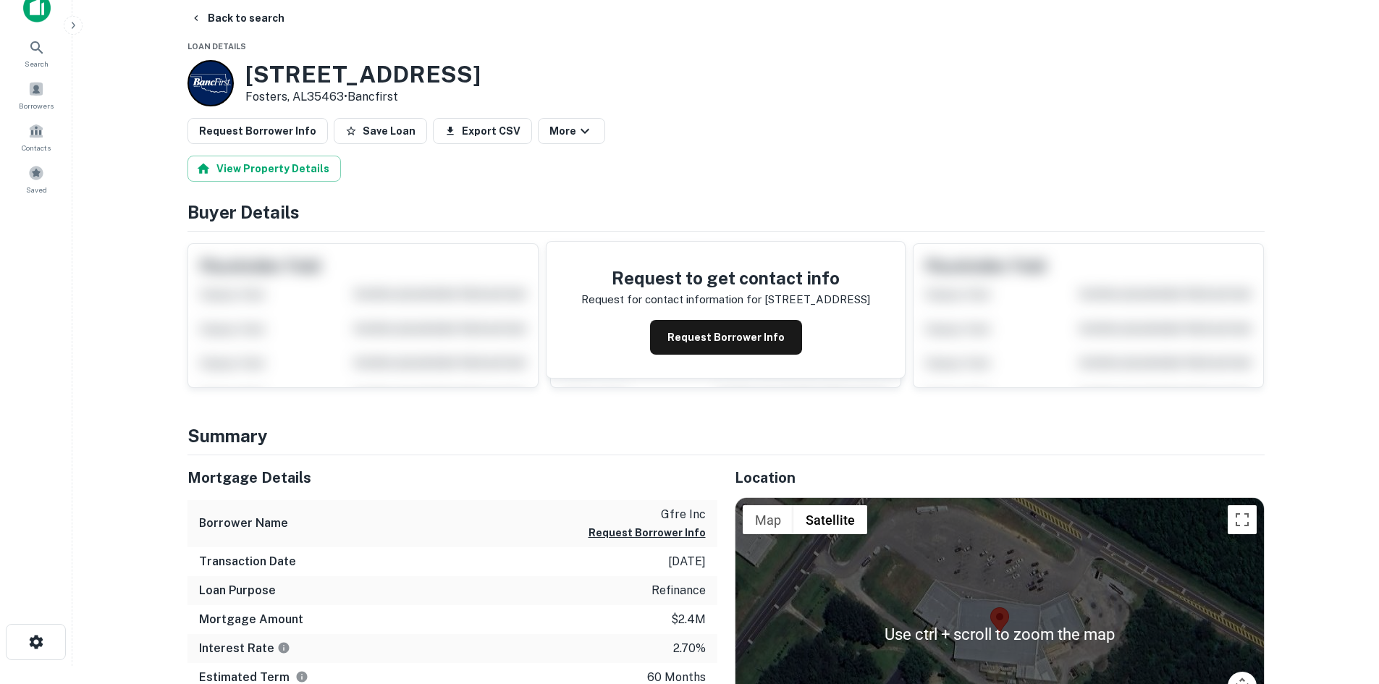
scroll to position [145, 0]
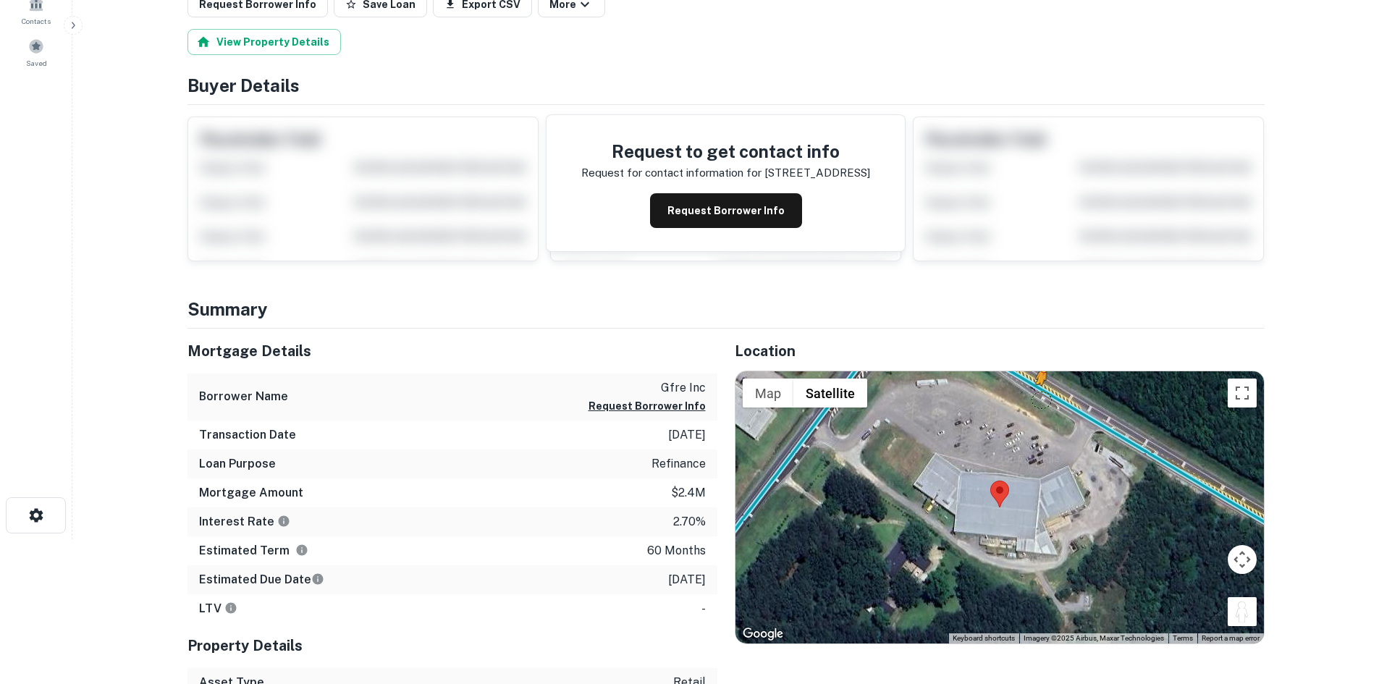
drag, startPoint x: 1243, startPoint y: 620, endPoint x: 1038, endPoint y: 389, distance: 308.6
click at [1038, 391] on div "To activate drag with keyboard, press Alt + Enter. Once in keyboard drag state,…" at bounding box center [999, 507] width 528 height 272
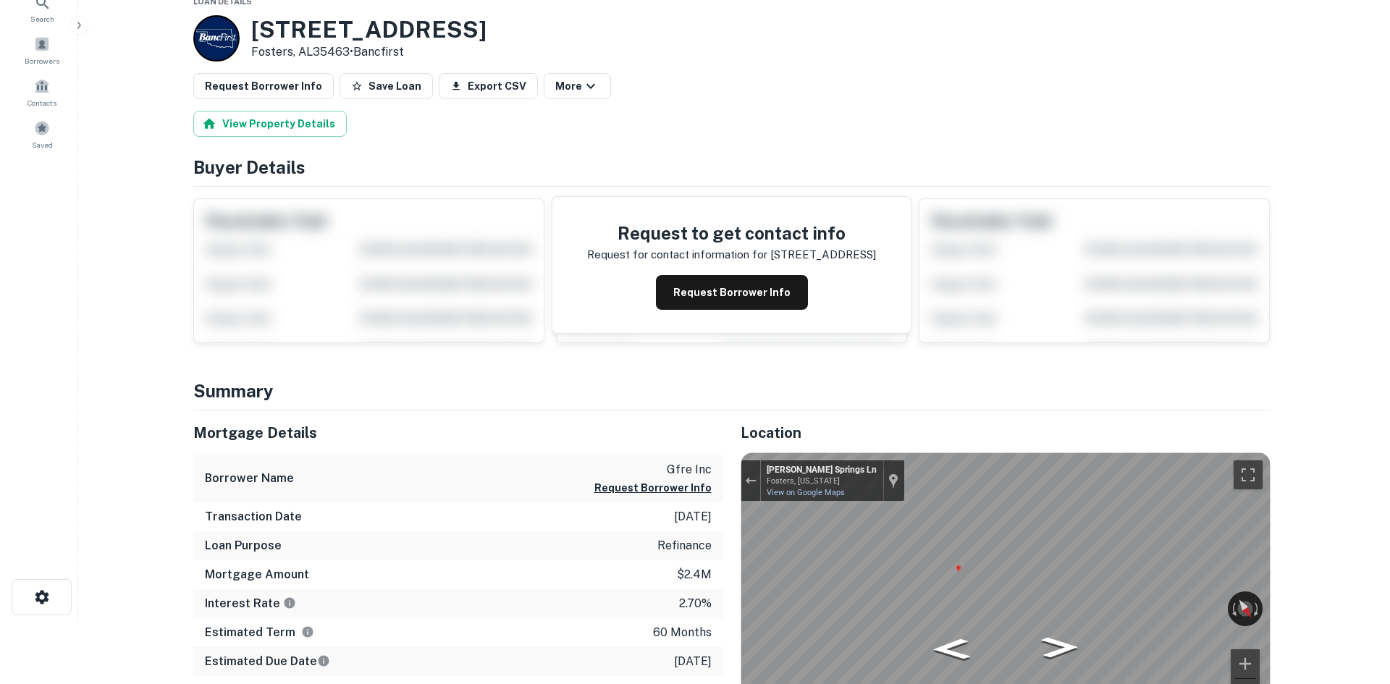
scroll to position [0, 0]
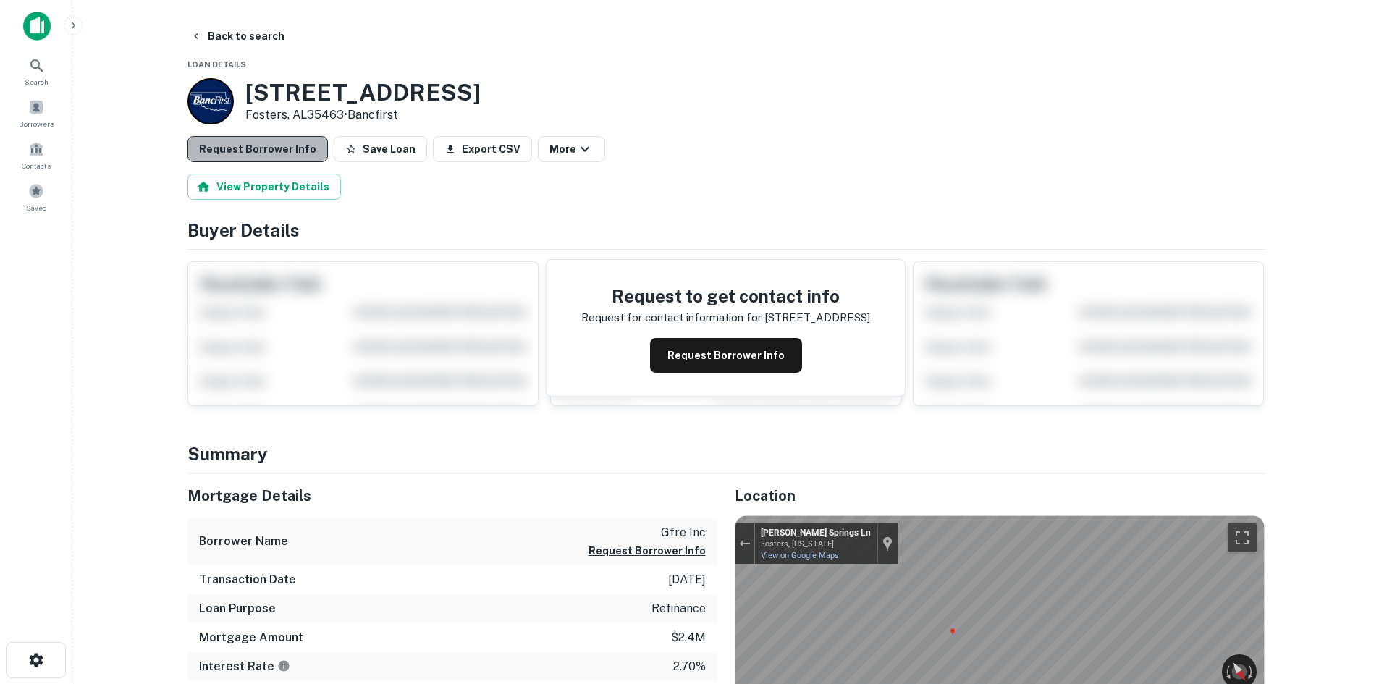
click at [300, 157] on button "Request Borrower Info" at bounding box center [257, 149] width 140 height 26
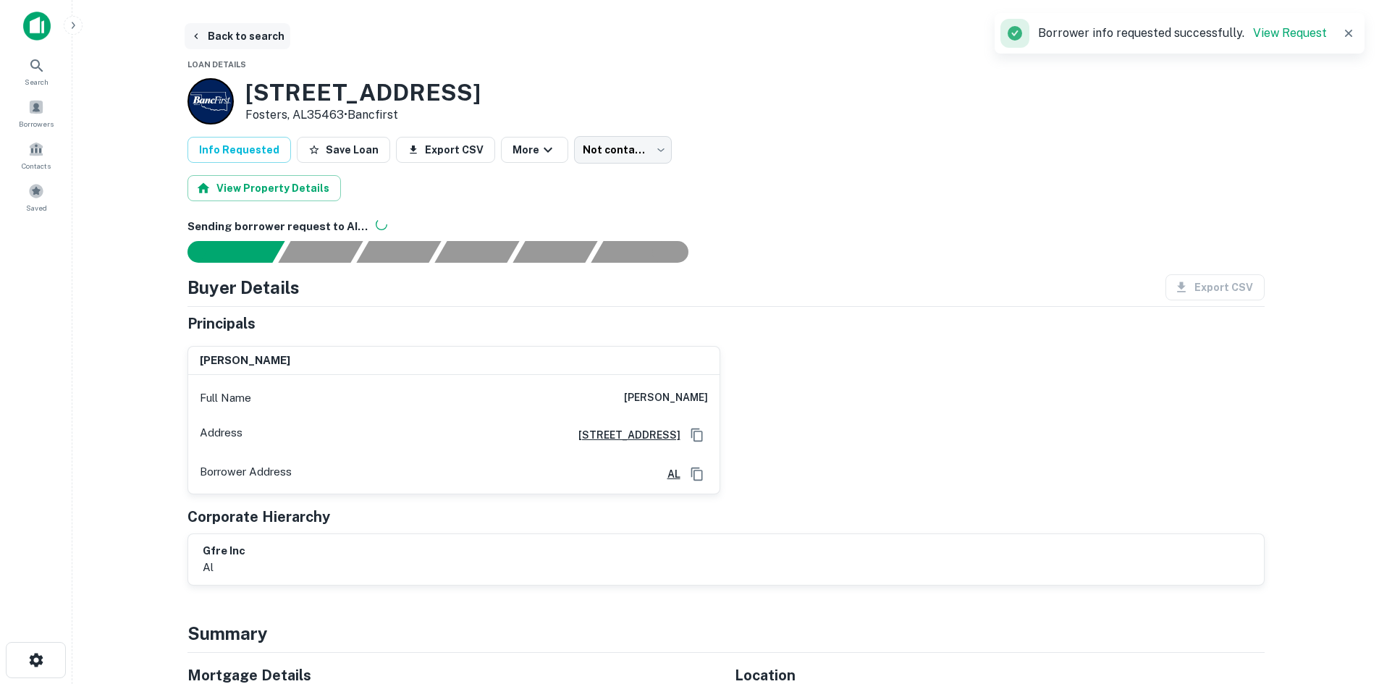
click at [244, 40] on button "Back to search" at bounding box center [238, 36] width 106 height 26
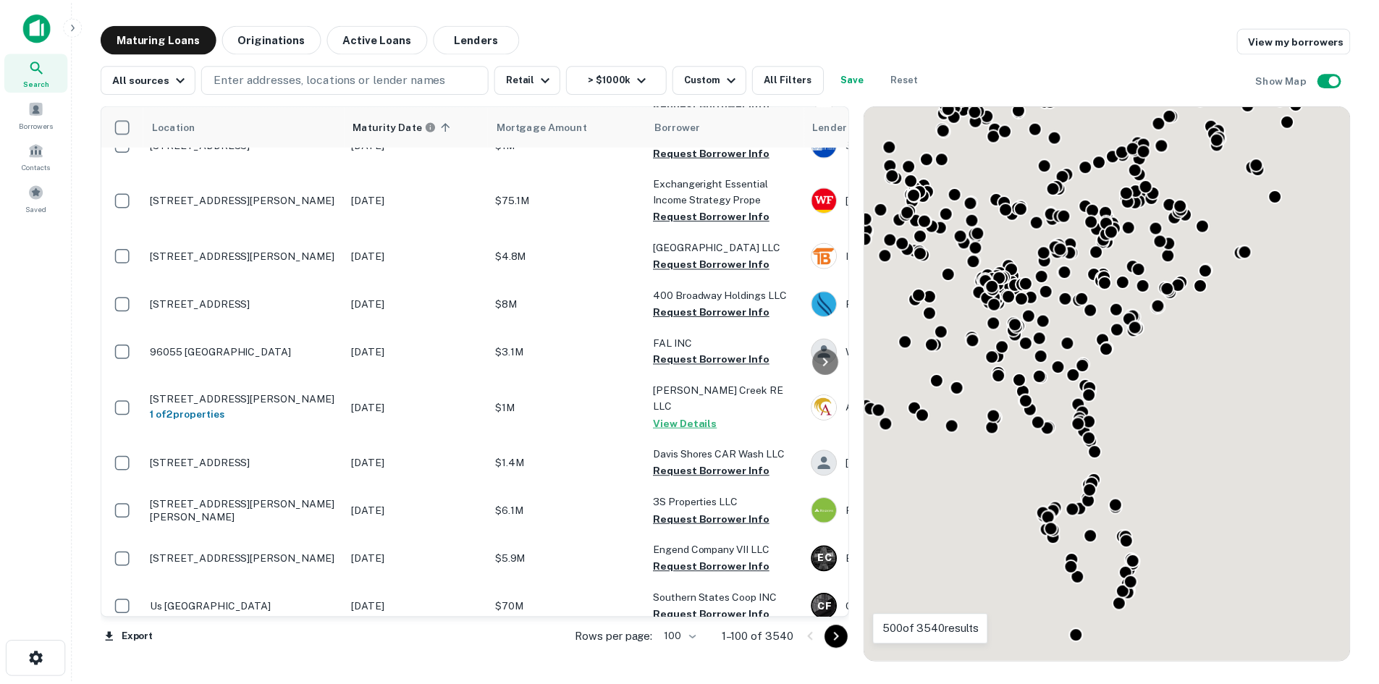
scroll to position [4151, 0]
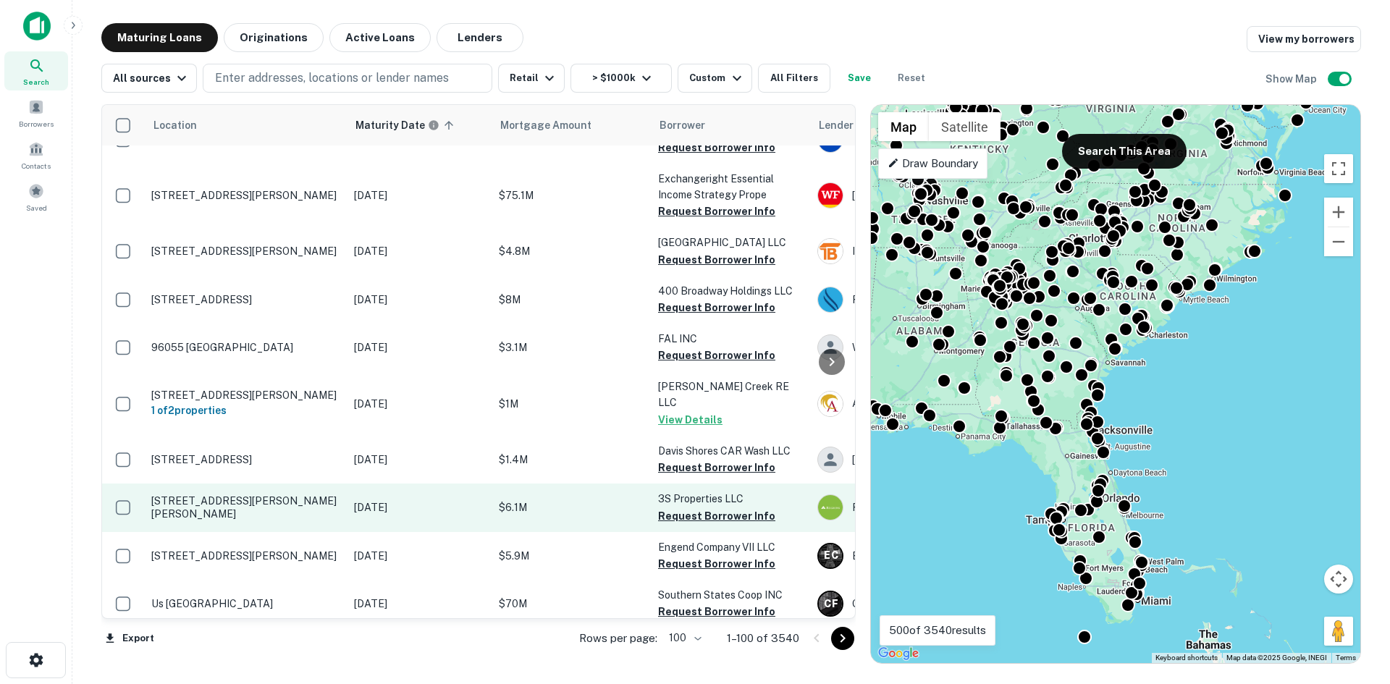
click at [221, 494] on p "[STREET_ADDRESS][PERSON_NAME][PERSON_NAME]" at bounding box center [245, 507] width 188 height 26
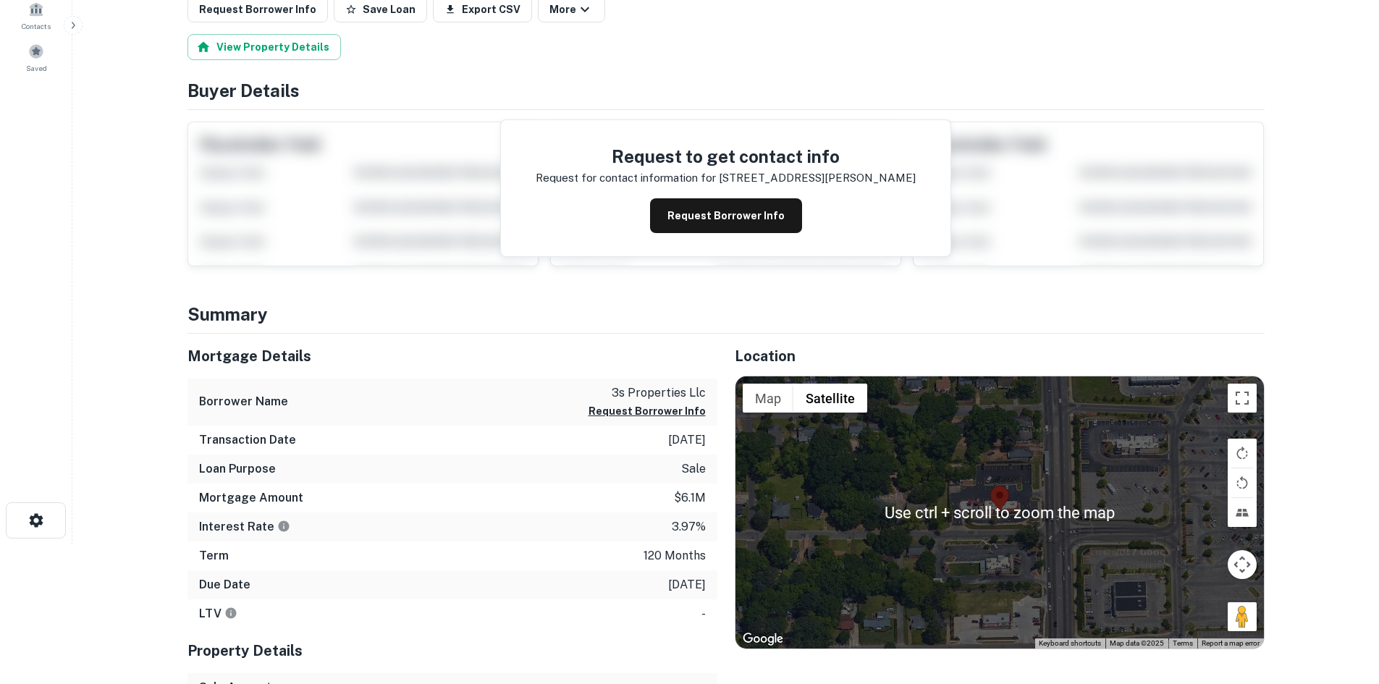
scroll to position [145, 0]
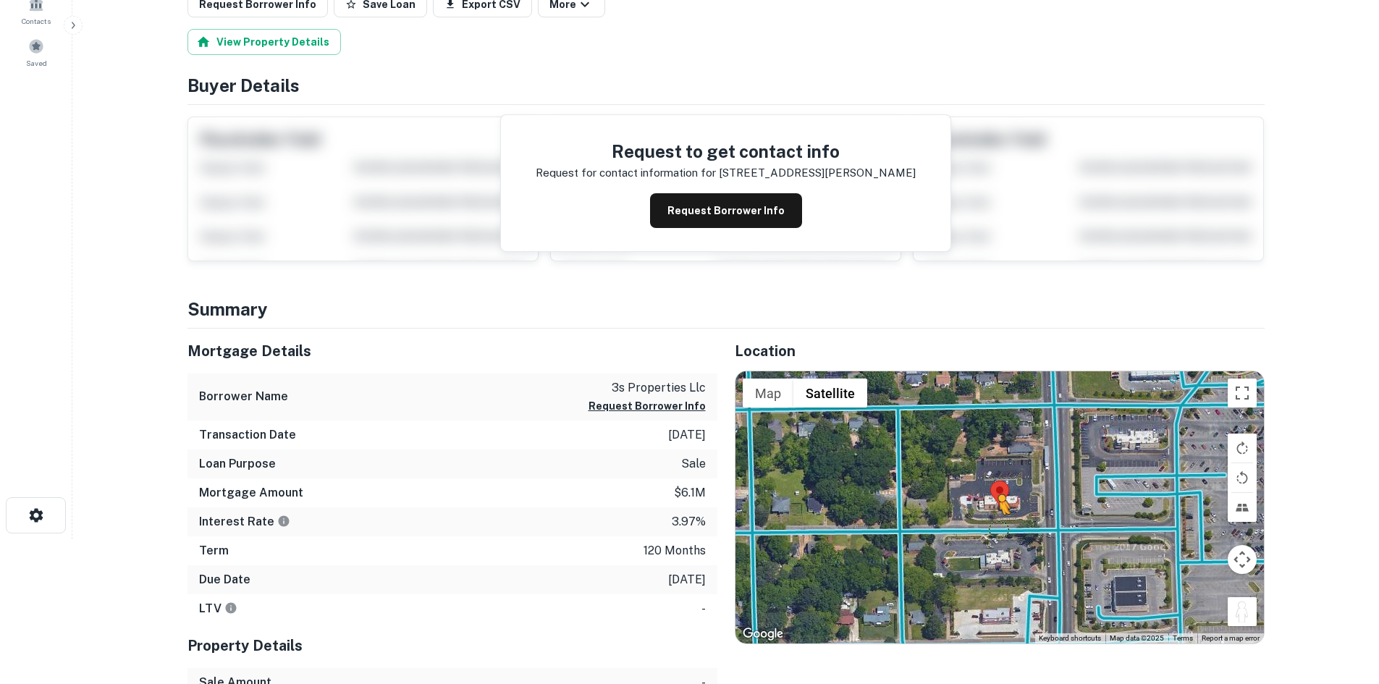
drag, startPoint x: 1243, startPoint y: 611, endPoint x: 996, endPoint y: 529, distance: 260.7
click at [996, 529] on div "To activate drag with keyboard, press Alt + Enter. Once in keyboard drag state,…" at bounding box center [999, 507] width 528 height 272
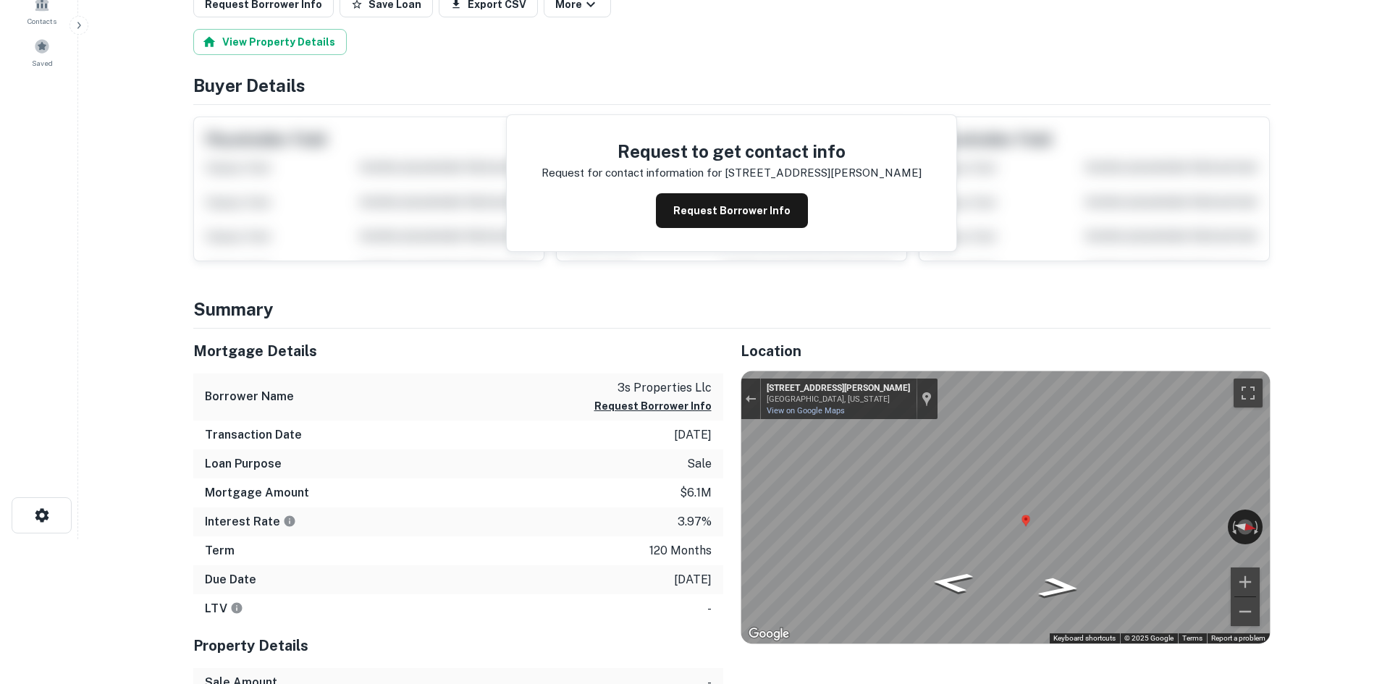
scroll to position [0, 0]
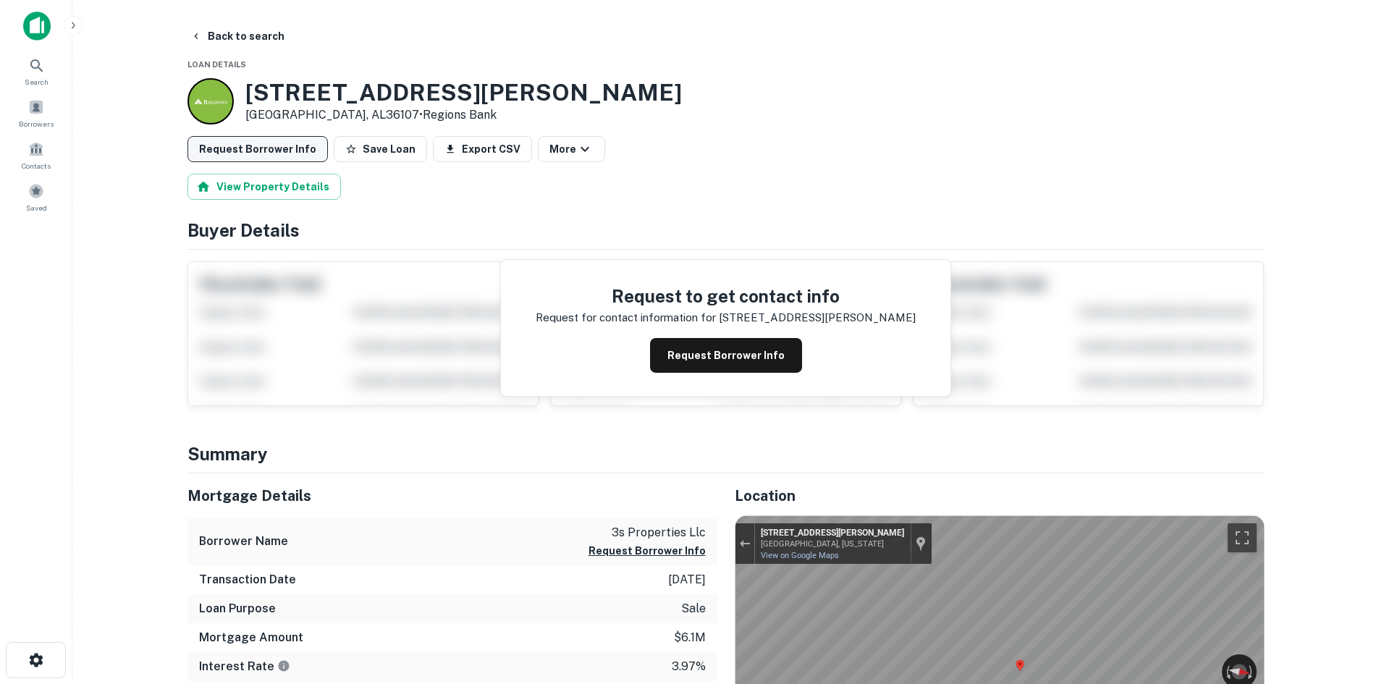
drag, startPoint x: 266, startPoint y: 138, endPoint x: 255, endPoint y: 139, distance: 10.9
click at [265, 138] on button "Request Borrower Info" at bounding box center [257, 149] width 140 height 26
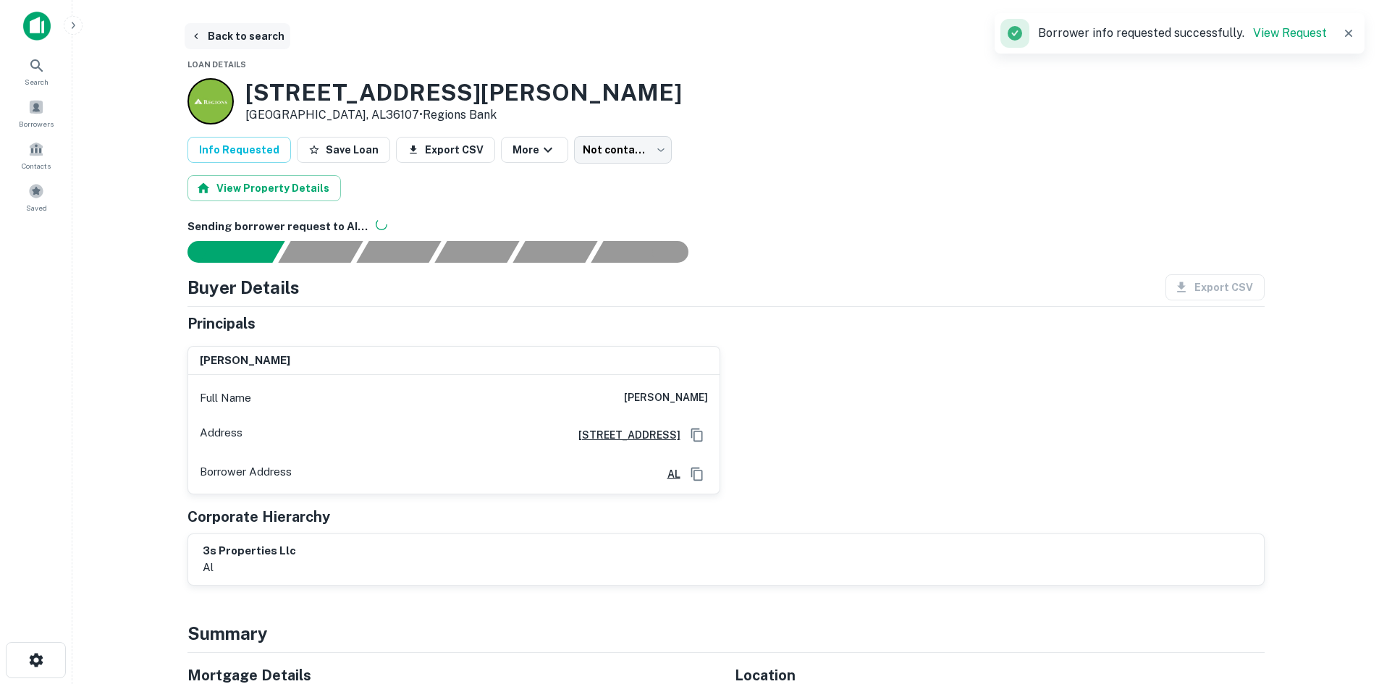
click at [243, 35] on button "Back to search" at bounding box center [238, 36] width 106 height 26
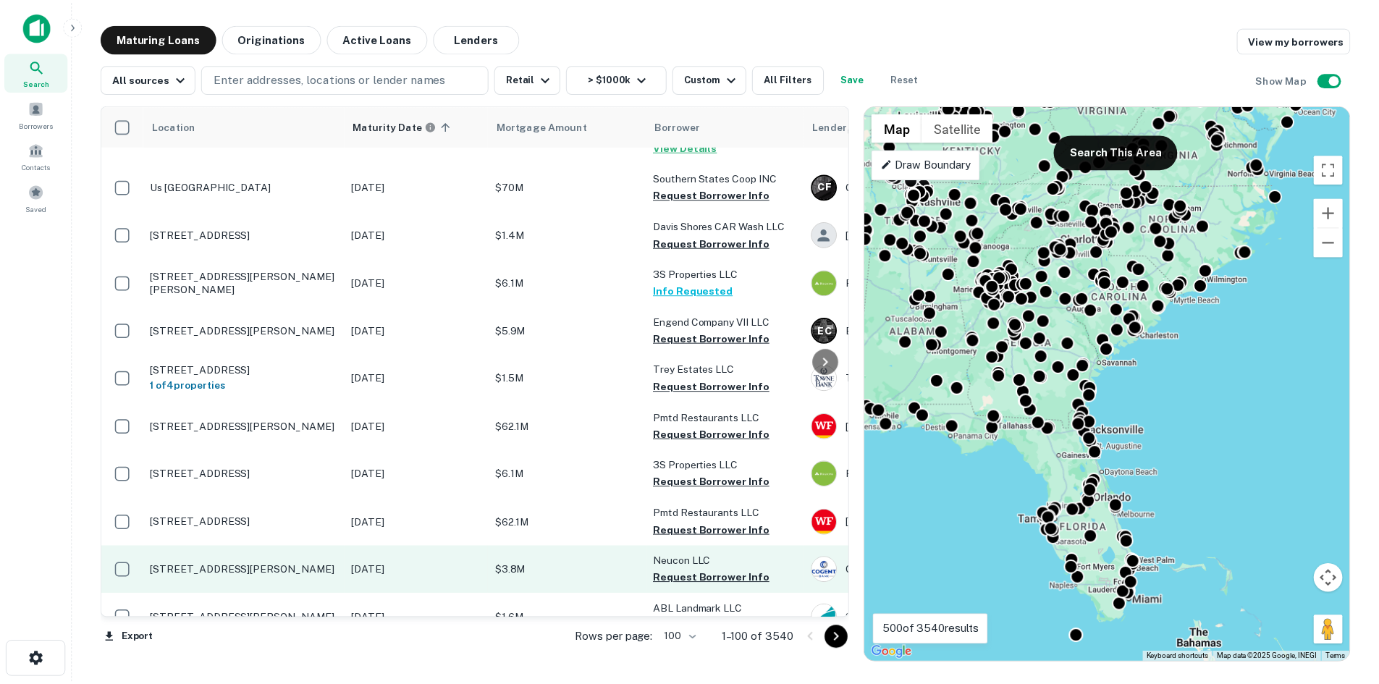
scroll to position [4441, 0]
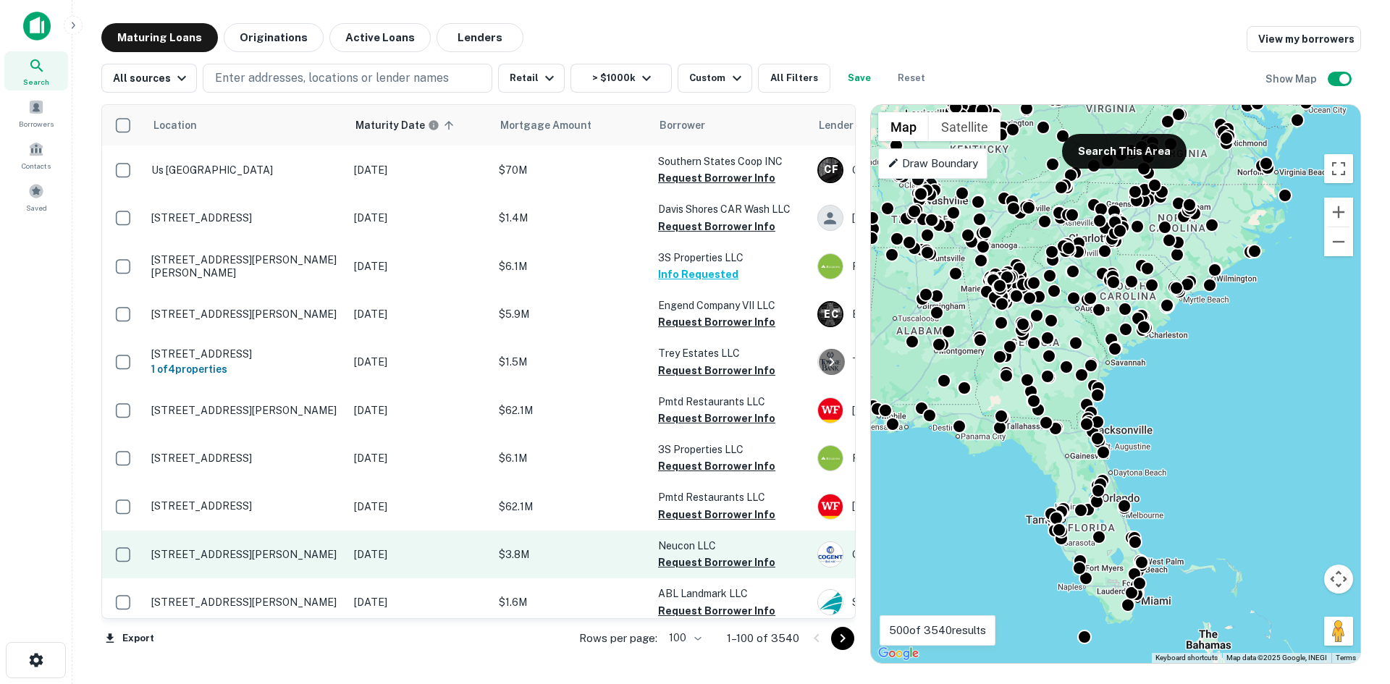
click at [295, 548] on p "[STREET_ADDRESS][PERSON_NAME]" at bounding box center [245, 554] width 188 height 13
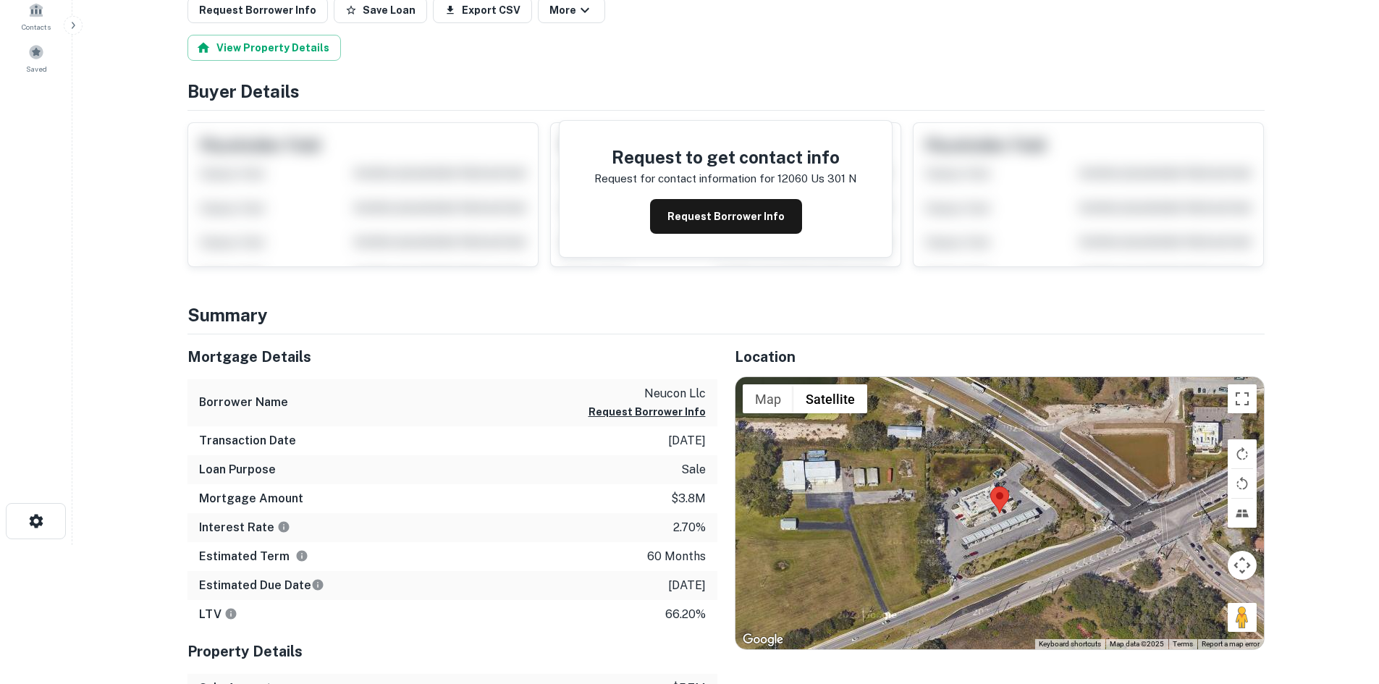
scroll to position [145, 0]
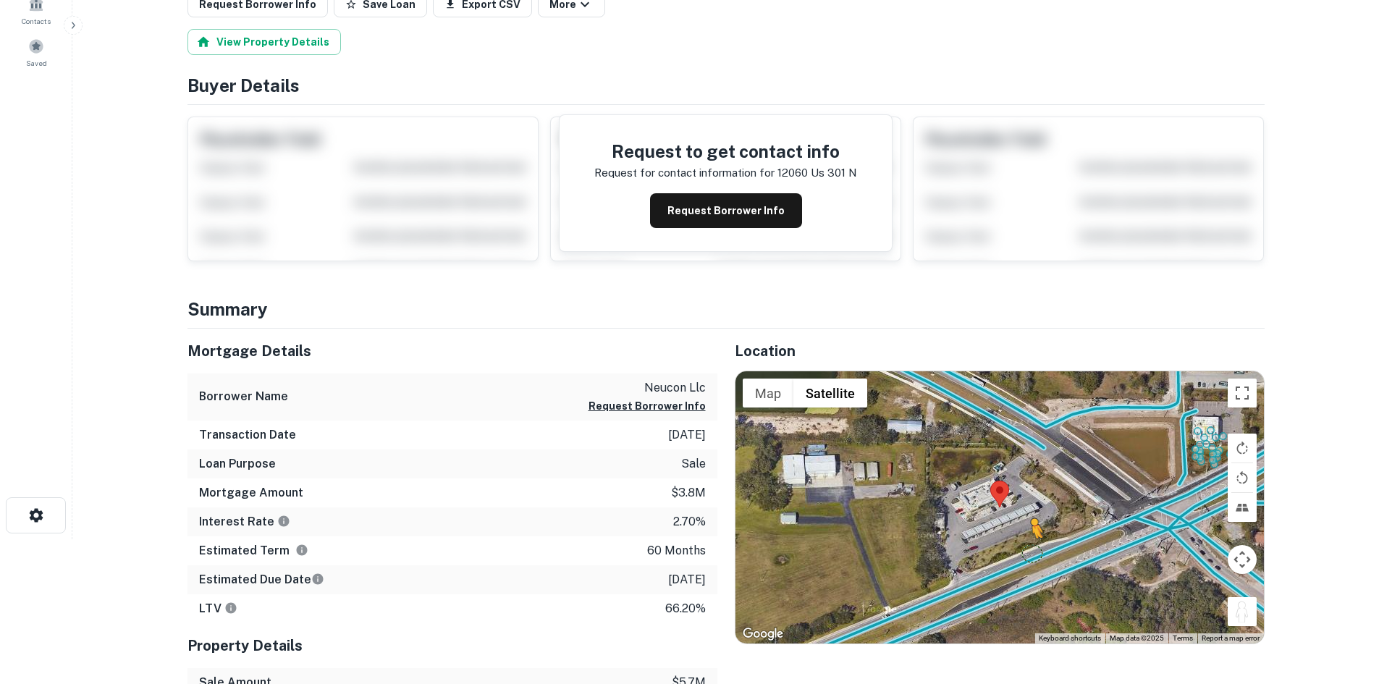
drag, startPoint x: 1236, startPoint y: 609, endPoint x: 1026, endPoint y: 552, distance: 218.2
click at [1026, 552] on div "To activate drag with keyboard, press Alt + Enter. Once in keyboard drag state,…" at bounding box center [999, 507] width 528 height 272
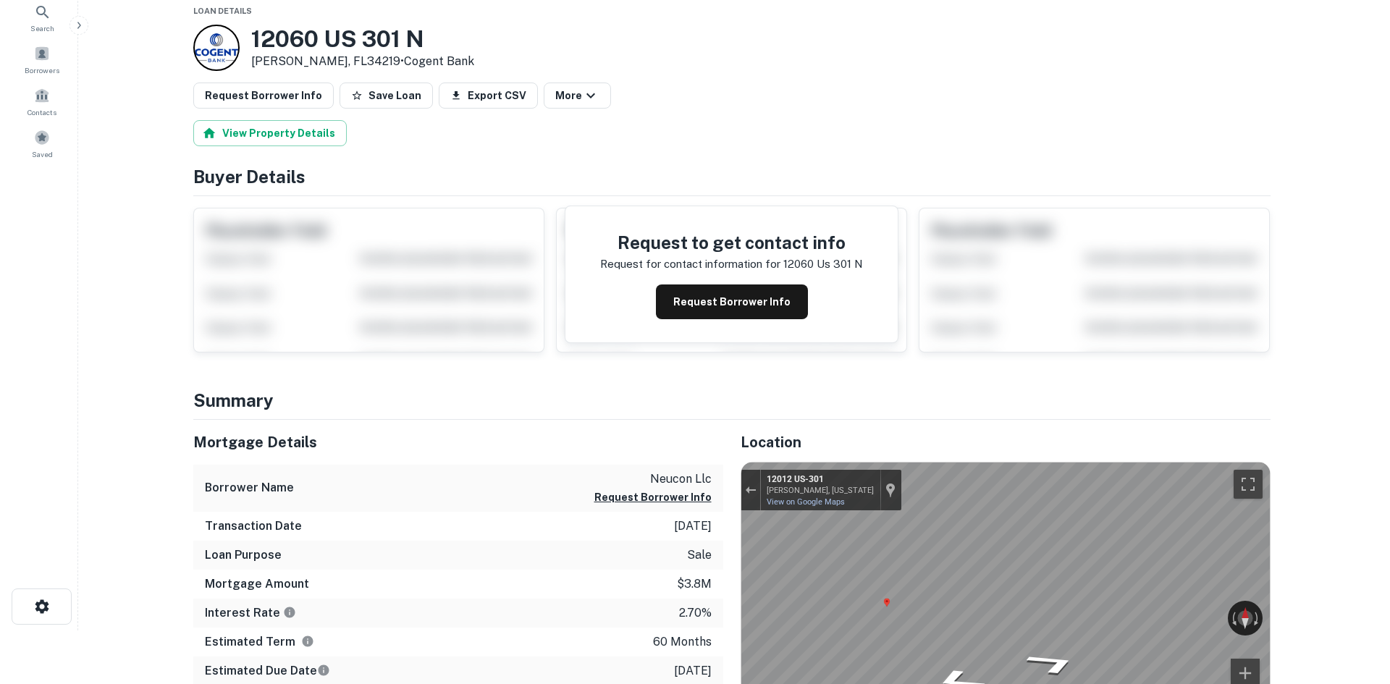
scroll to position [0, 0]
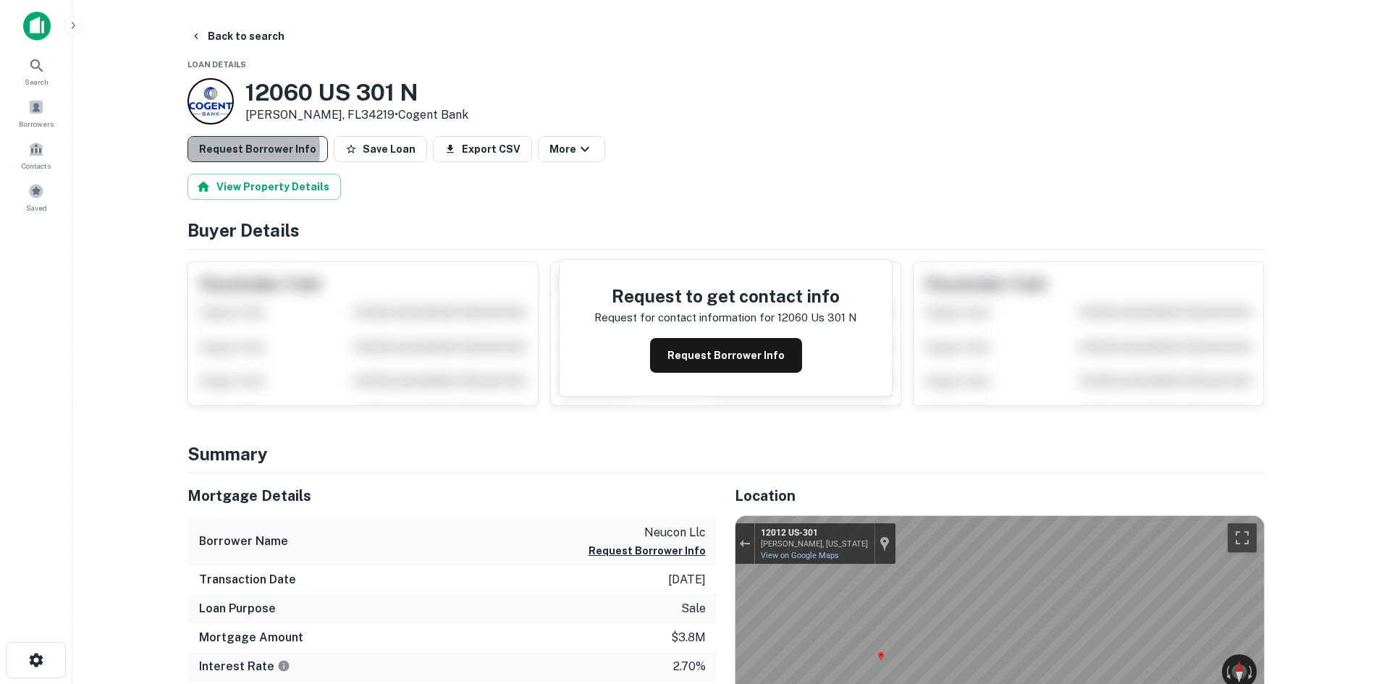
click at [227, 149] on button "Request Borrower Info" at bounding box center [257, 149] width 140 height 26
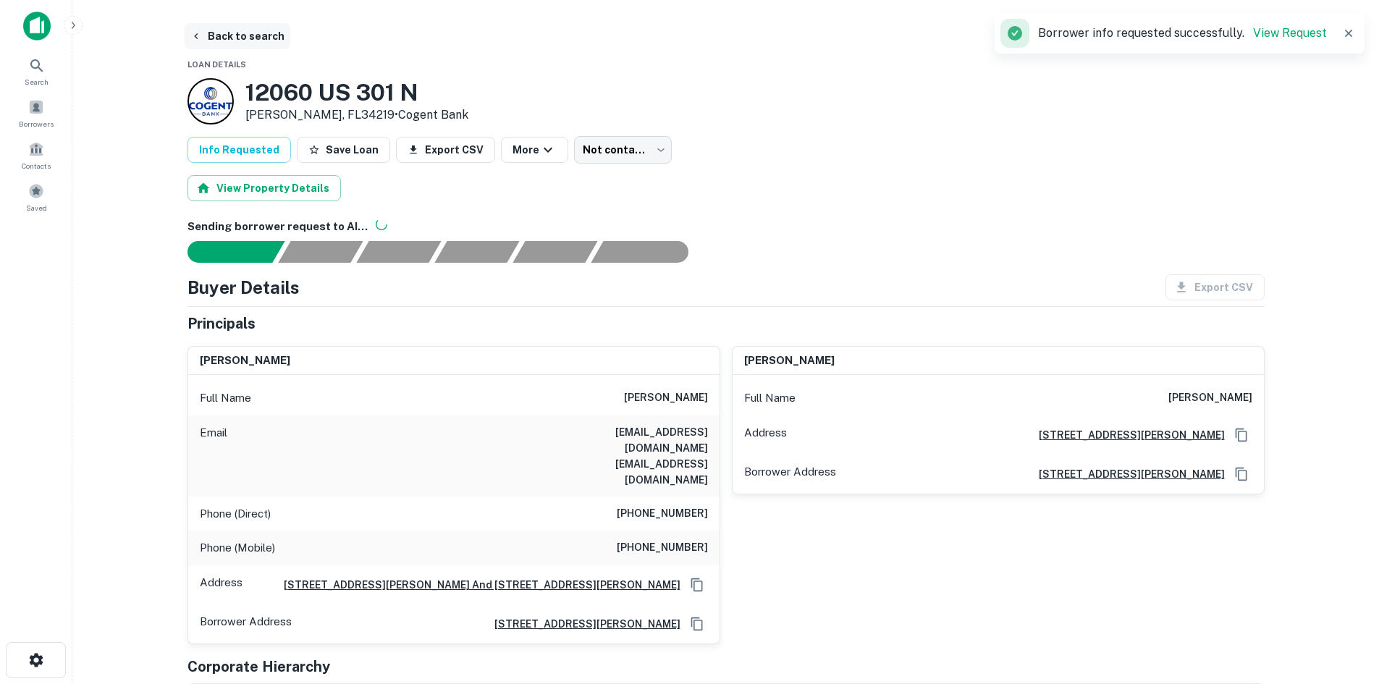
click at [247, 48] on button "Back to search" at bounding box center [238, 36] width 106 height 26
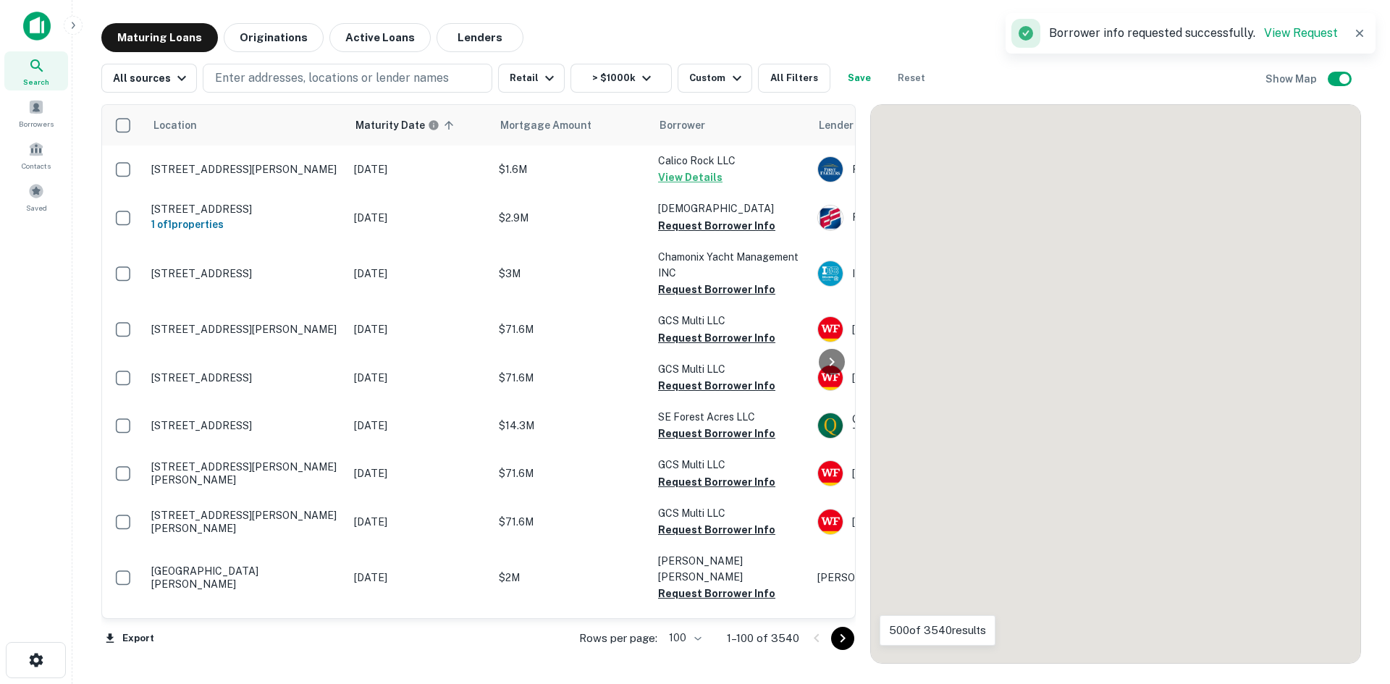
scroll to position [4441, 0]
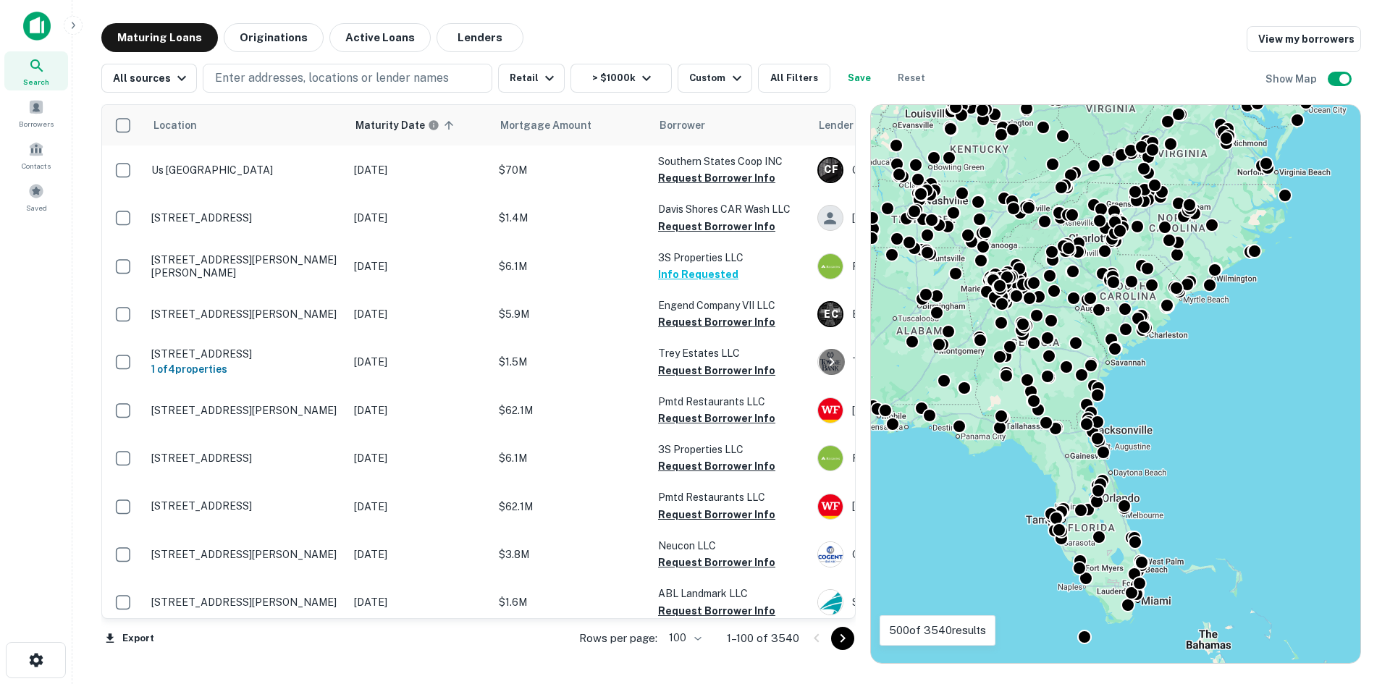
click at [845, 638] on icon "Go to next page" at bounding box center [842, 638] width 5 height 9
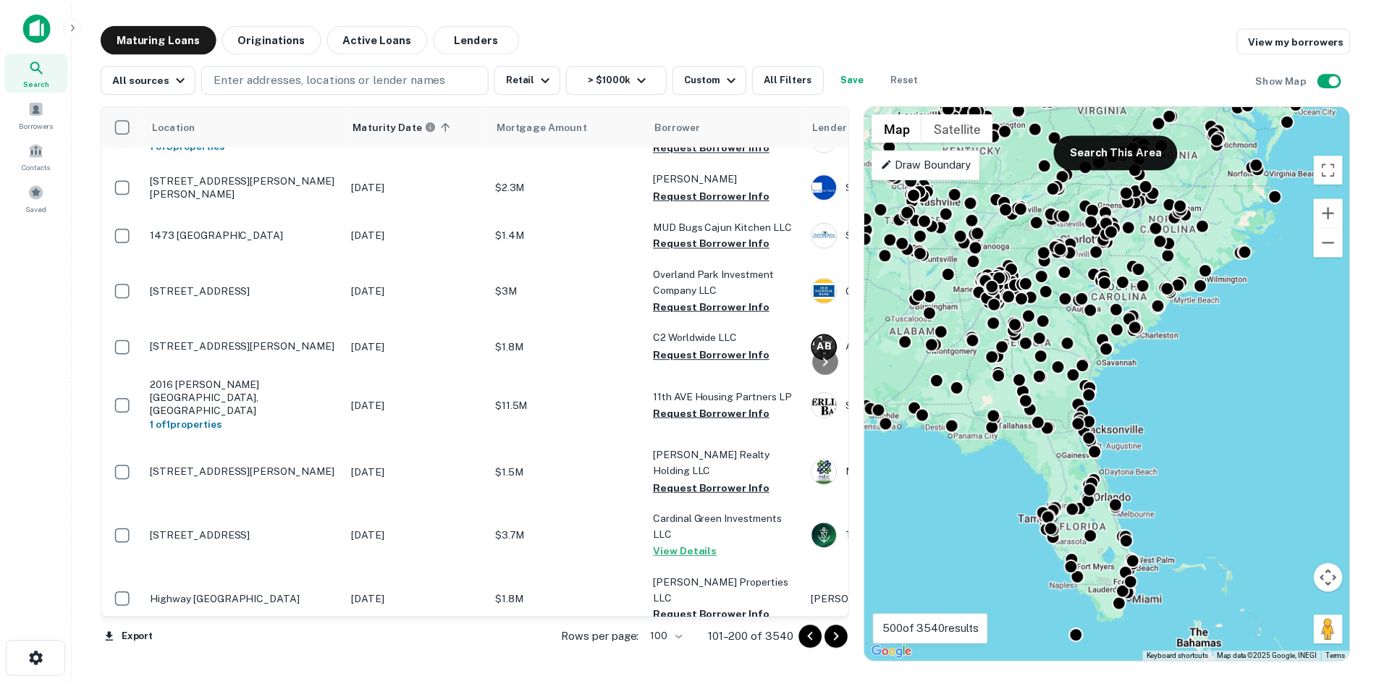
scroll to position [4715, 0]
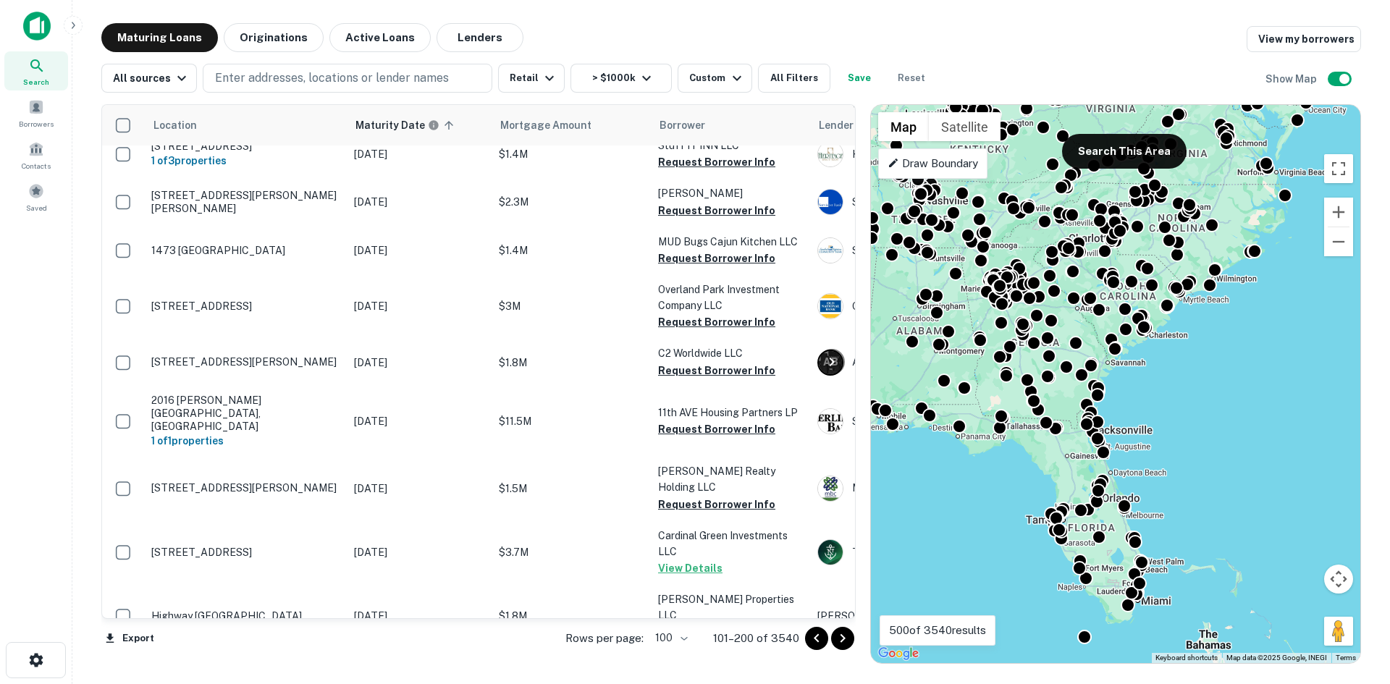
click at [271, 674] on p "[STREET_ADDRESS]" at bounding box center [245, 680] width 188 height 13
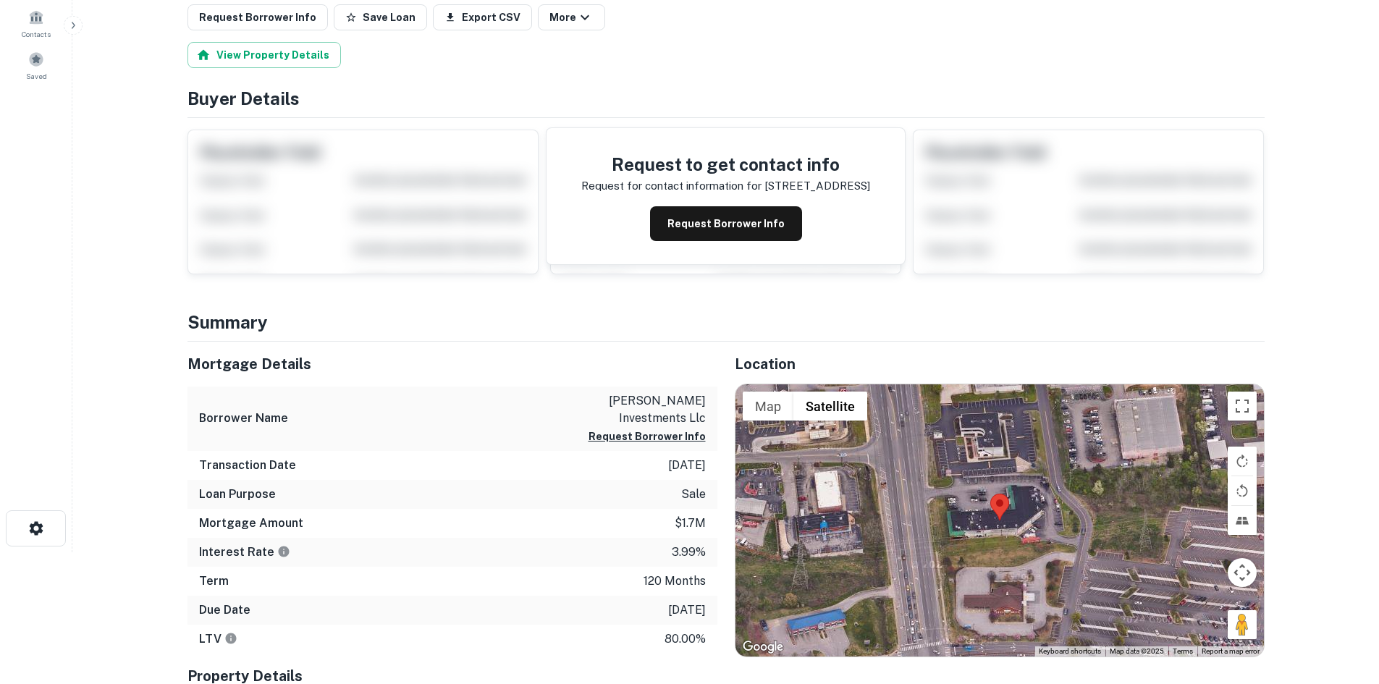
scroll to position [145, 0]
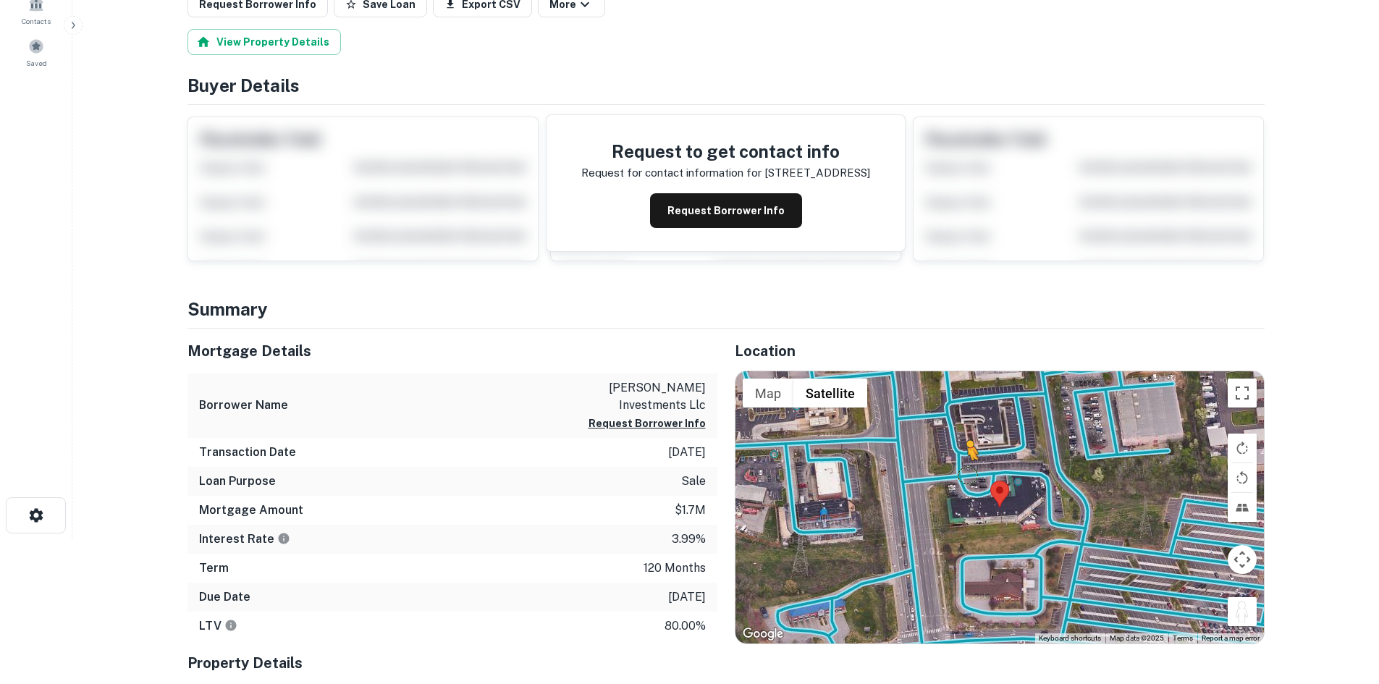
drag, startPoint x: 1237, startPoint y: 612, endPoint x: 963, endPoint y: 474, distance: 306.2
click at [963, 474] on div "To activate drag with keyboard, press Alt + Enter. Once in keyboard drag state,…" at bounding box center [999, 507] width 528 height 272
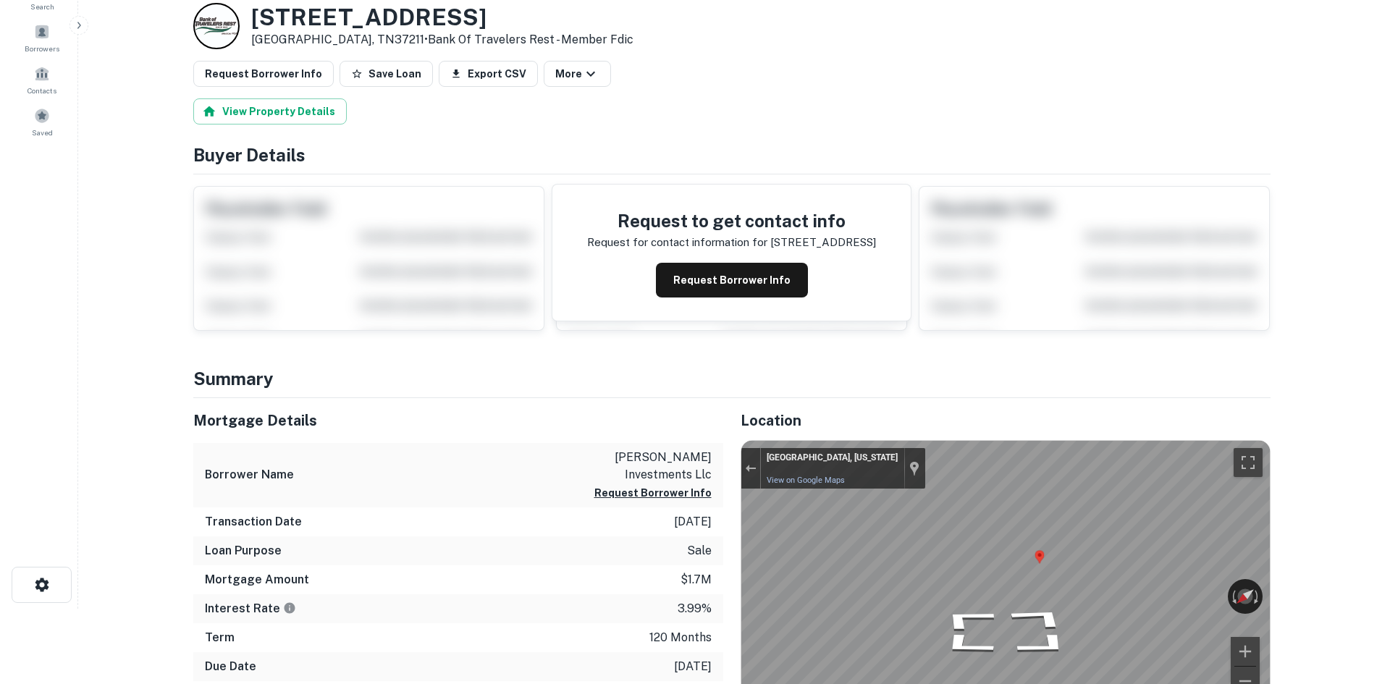
scroll to position [0, 0]
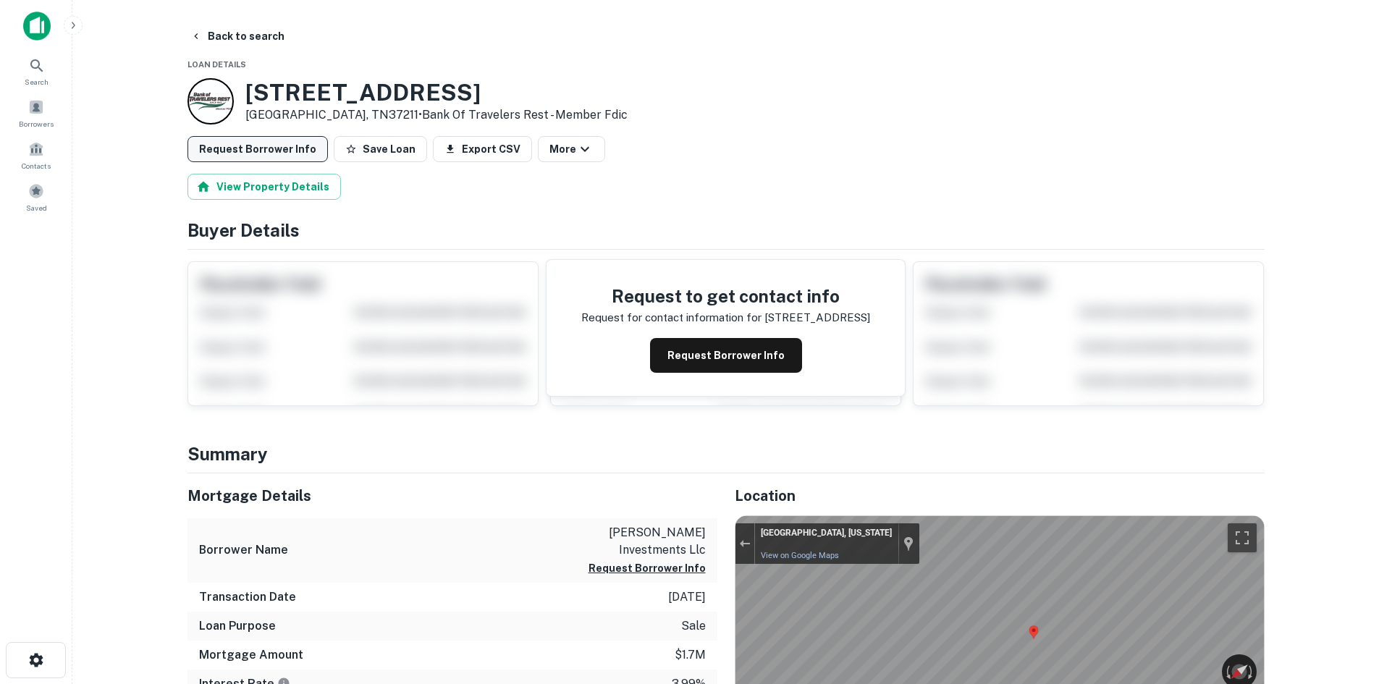
click at [260, 151] on button "Request Borrower Info" at bounding box center [257, 149] width 140 height 26
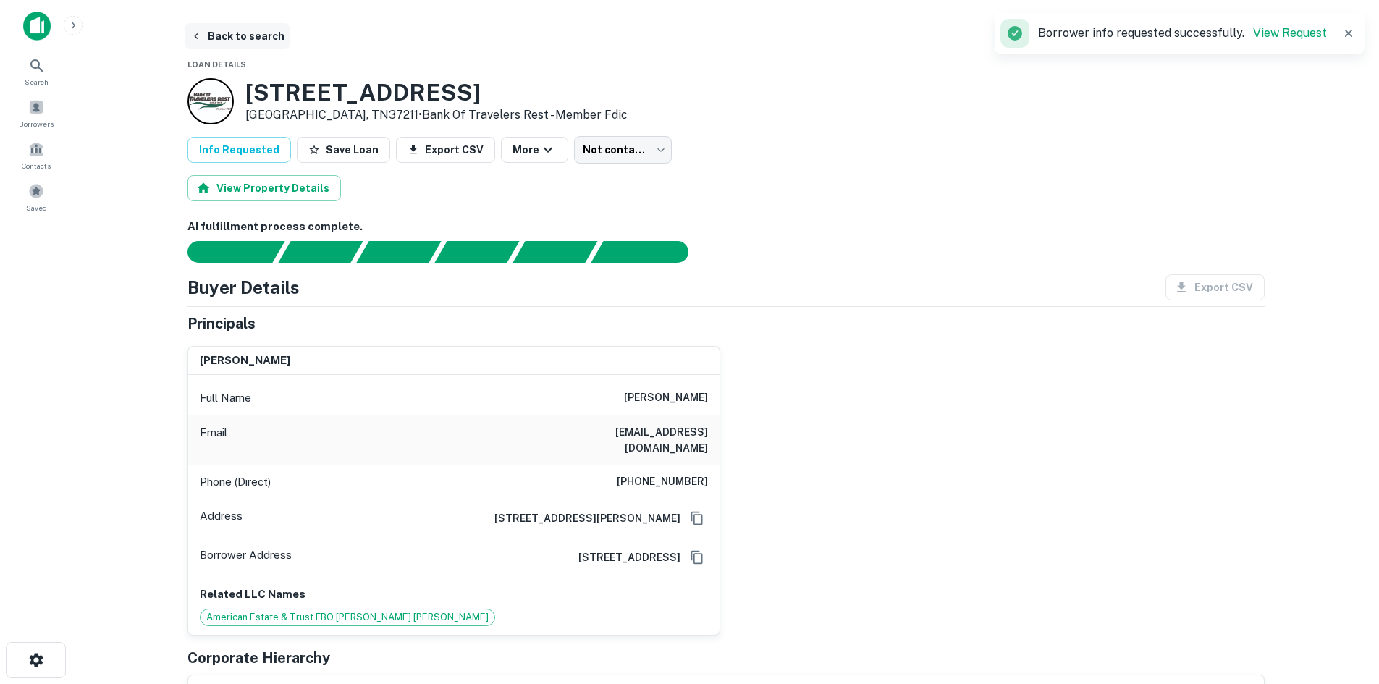
click at [261, 36] on button "Back to search" at bounding box center [238, 36] width 106 height 26
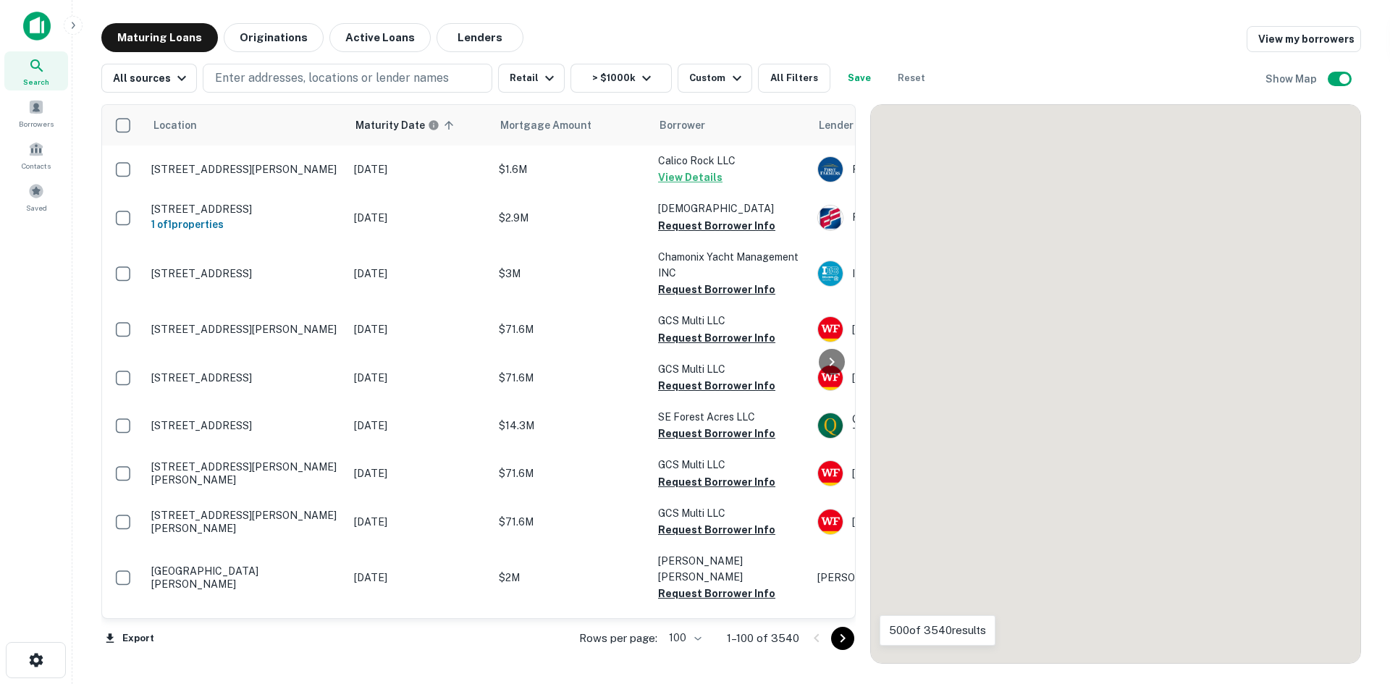
scroll to position [4645, 0]
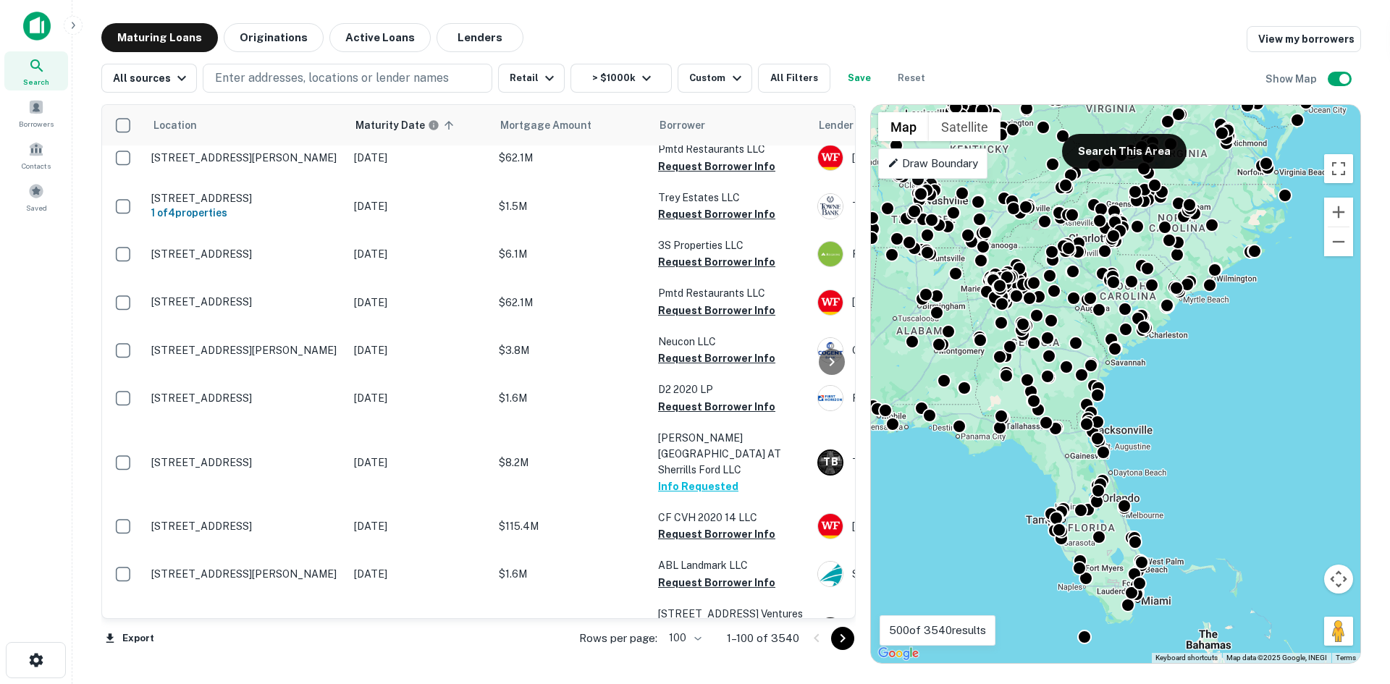
drag, startPoint x: 842, startPoint y: 647, endPoint x: 828, endPoint y: 630, distance: 22.1
click at [842, 648] on button "Go to next page" at bounding box center [842, 638] width 23 height 23
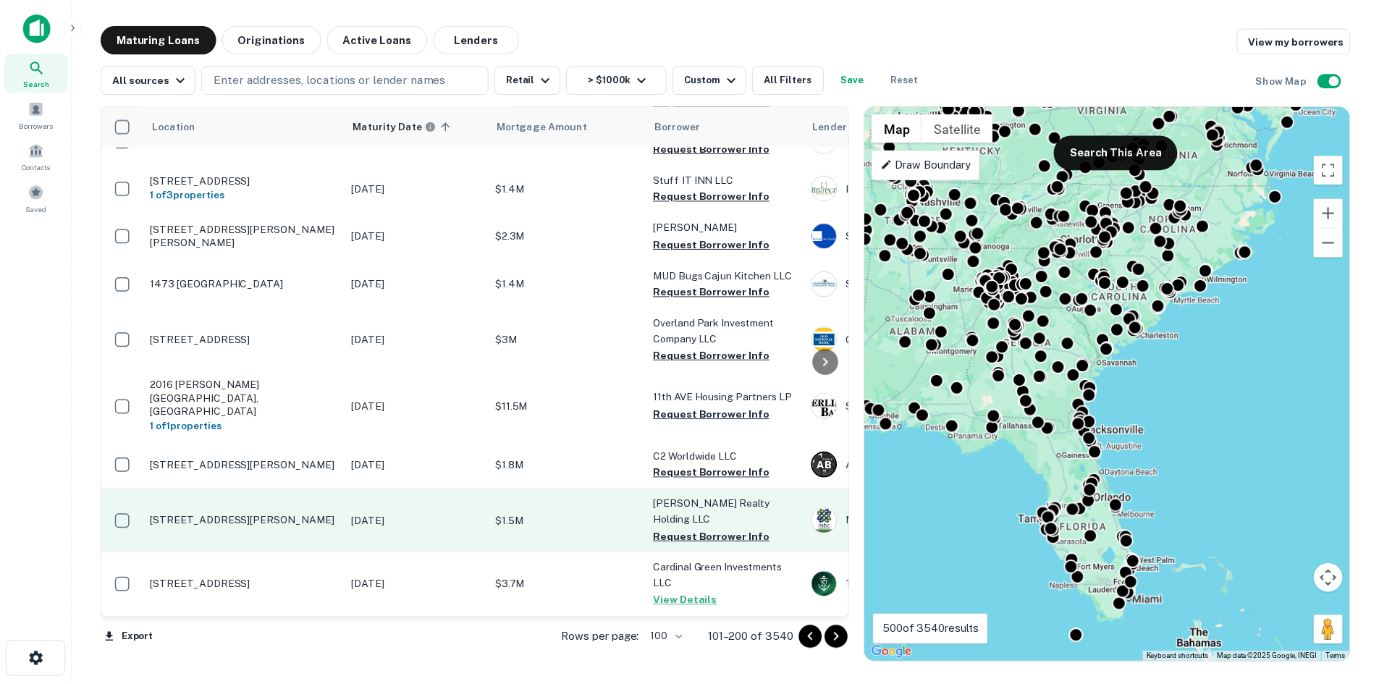
scroll to position [4715, 0]
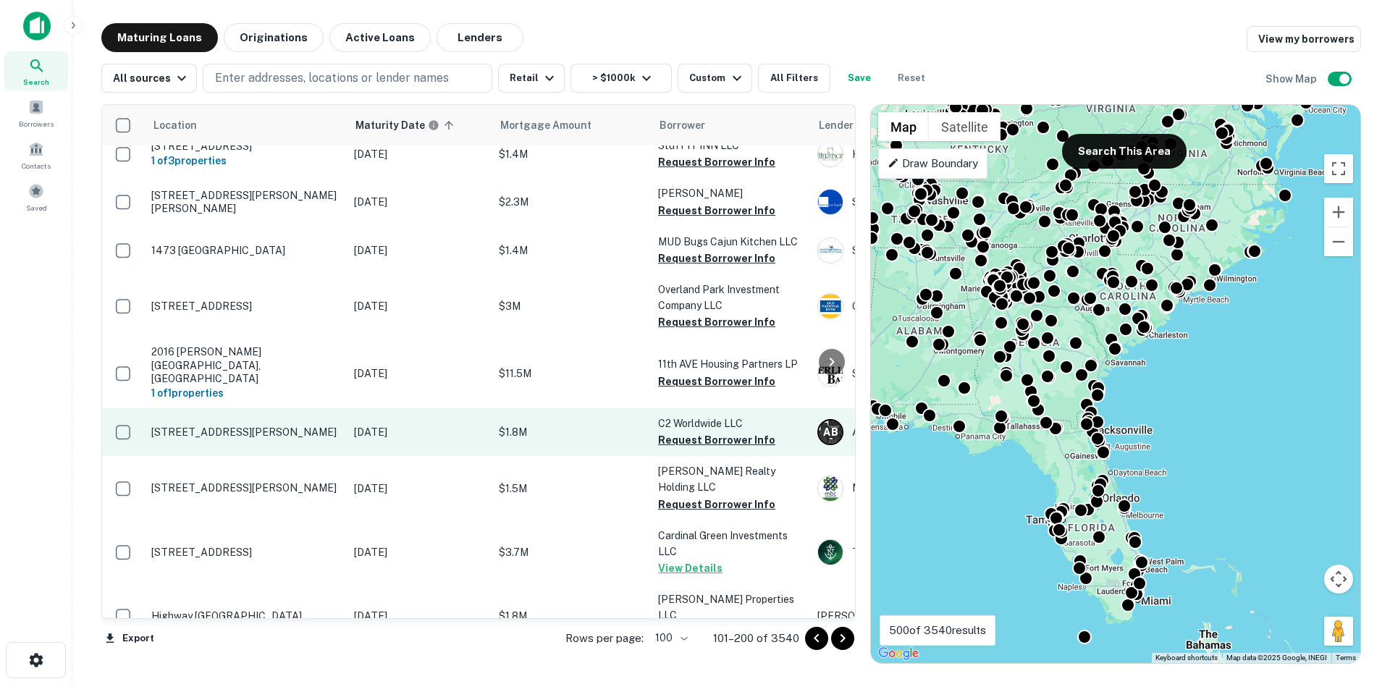
click at [274, 426] on p "[STREET_ADDRESS][PERSON_NAME]" at bounding box center [245, 432] width 188 height 13
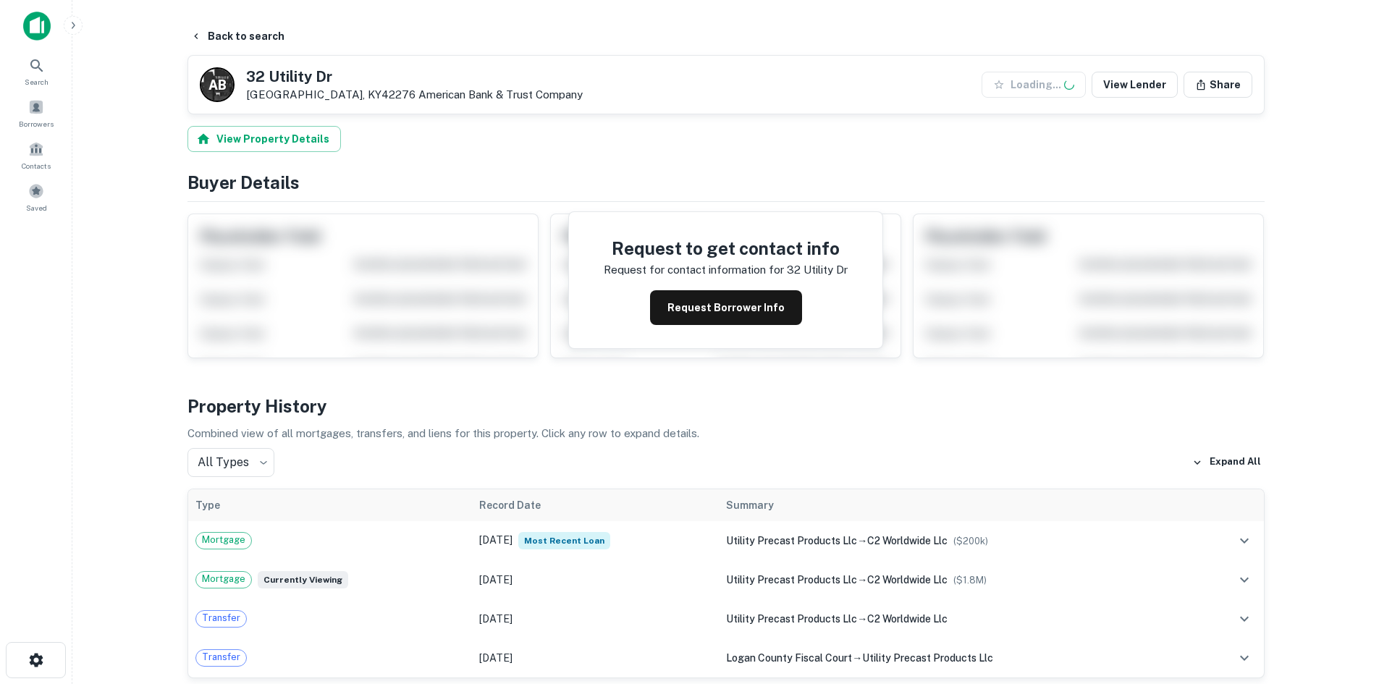
scroll to position [362, 0]
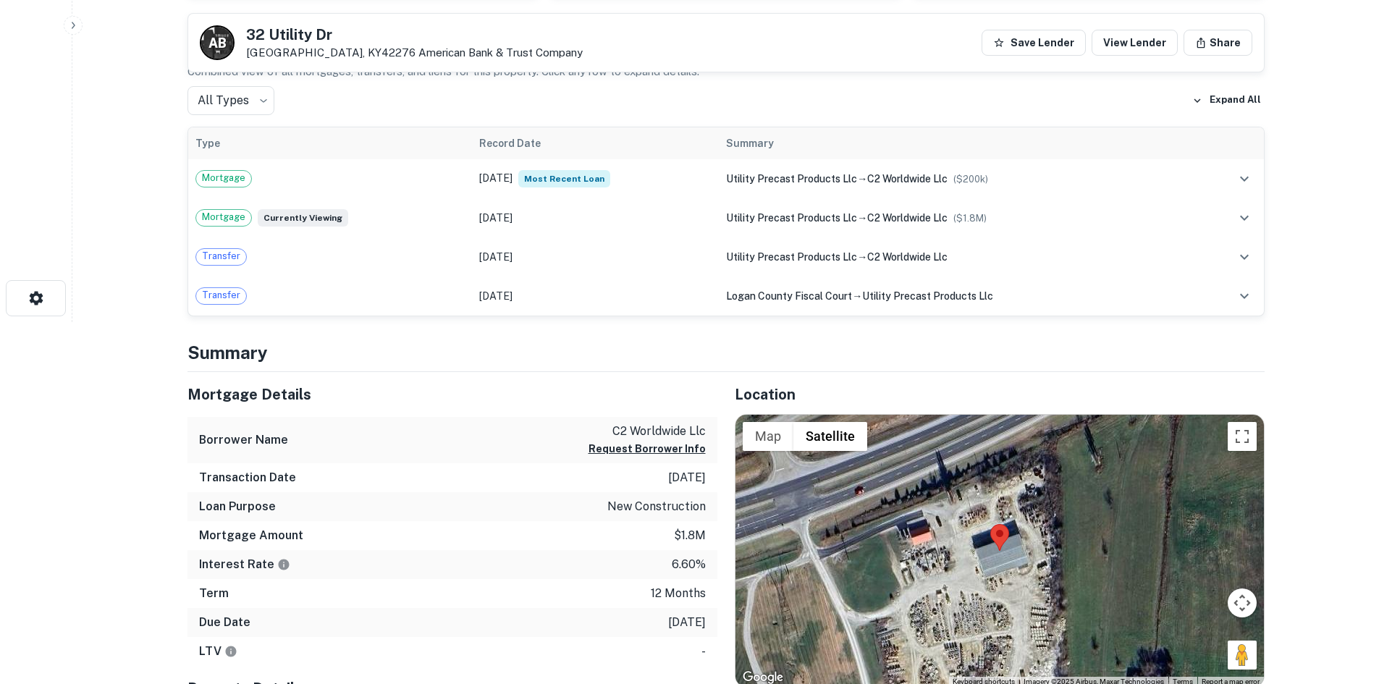
drag, startPoint x: 1235, startPoint y: 656, endPoint x: 1094, endPoint y: 580, distance: 160.9
click at [1019, 498] on div "Map Terrain Satellite Labels Keyboard shortcuts Map Data Imagery ©2025 Airbus, …" at bounding box center [999, 551] width 528 height 272
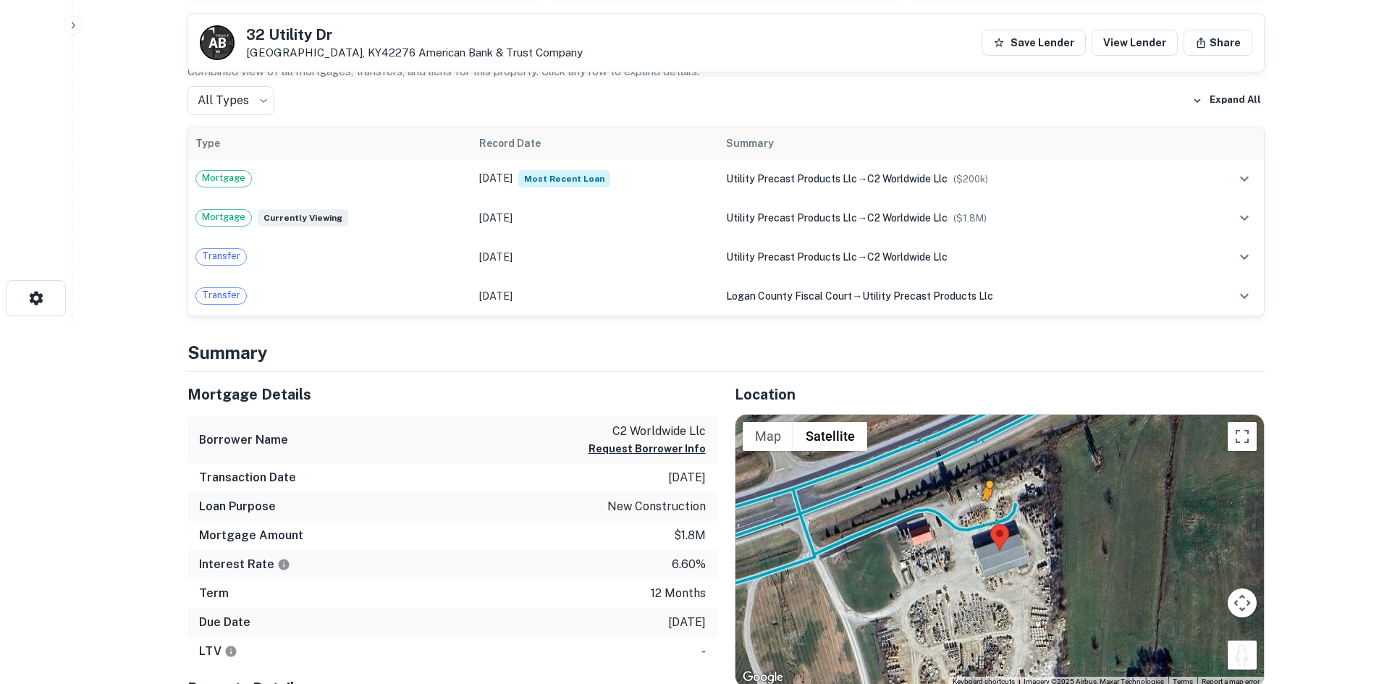
drag, startPoint x: 1237, startPoint y: 653, endPoint x: 986, endPoint y: 515, distance: 285.7
click at [986, 515] on div "To activate drag with keyboard, press Alt + Enter. Once in keyboard drag state,…" at bounding box center [999, 551] width 528 height 272
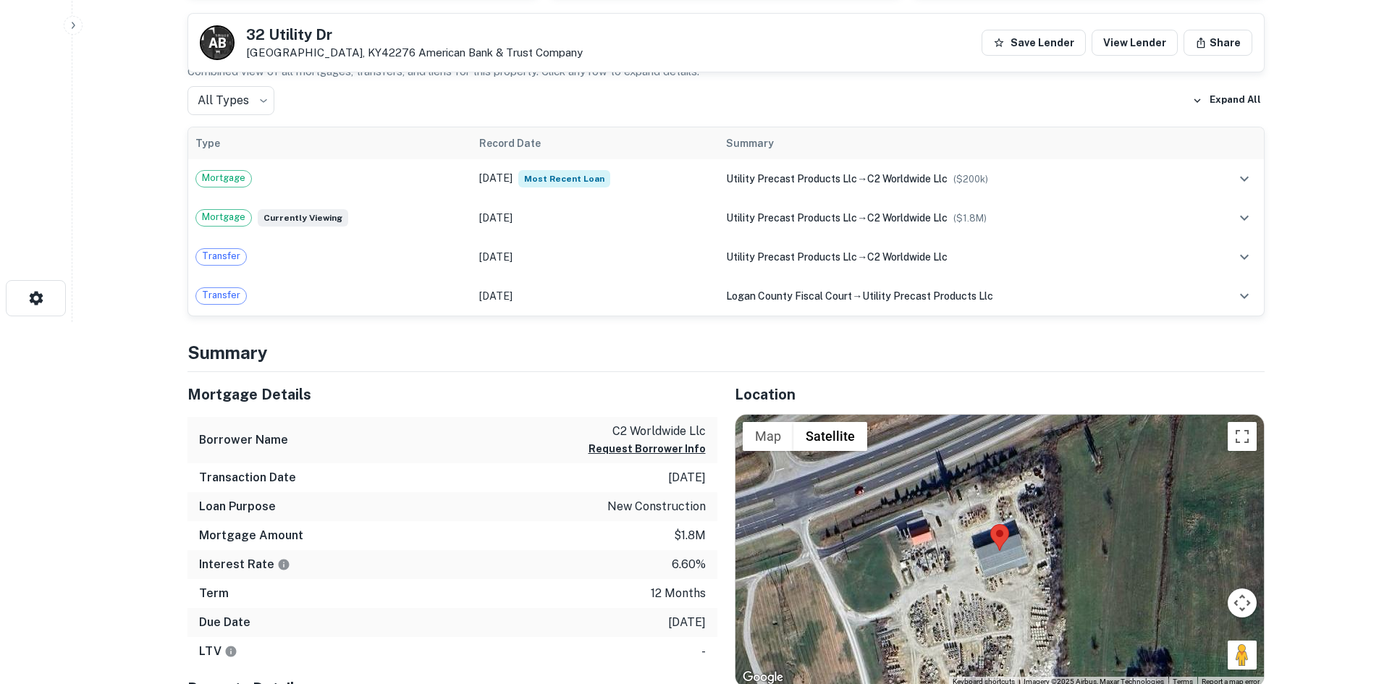
scroll to position [365, 0]
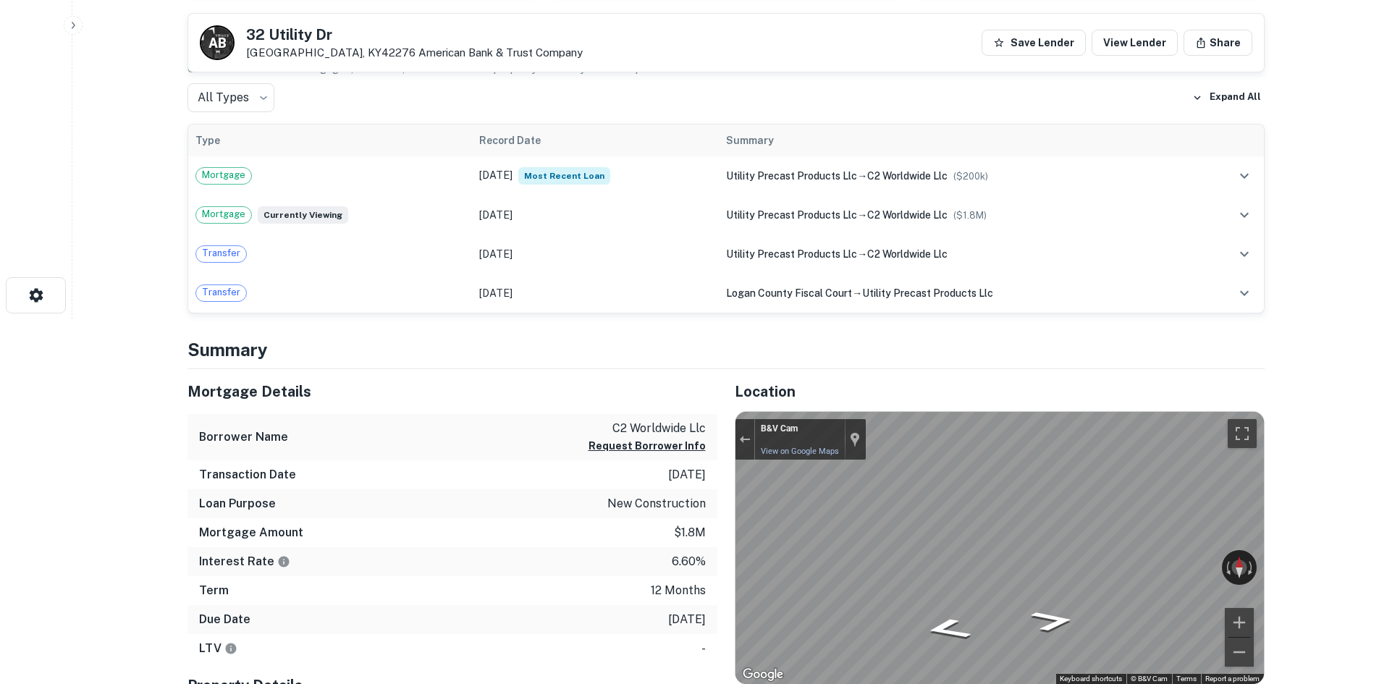
click at [821, 419] on div "← Move left → Move right ↑ Move up ↓ Move down + Zoom in - Zoom out B&V Cam Vie…" at bounding box center [999, 548] width 528 height 272
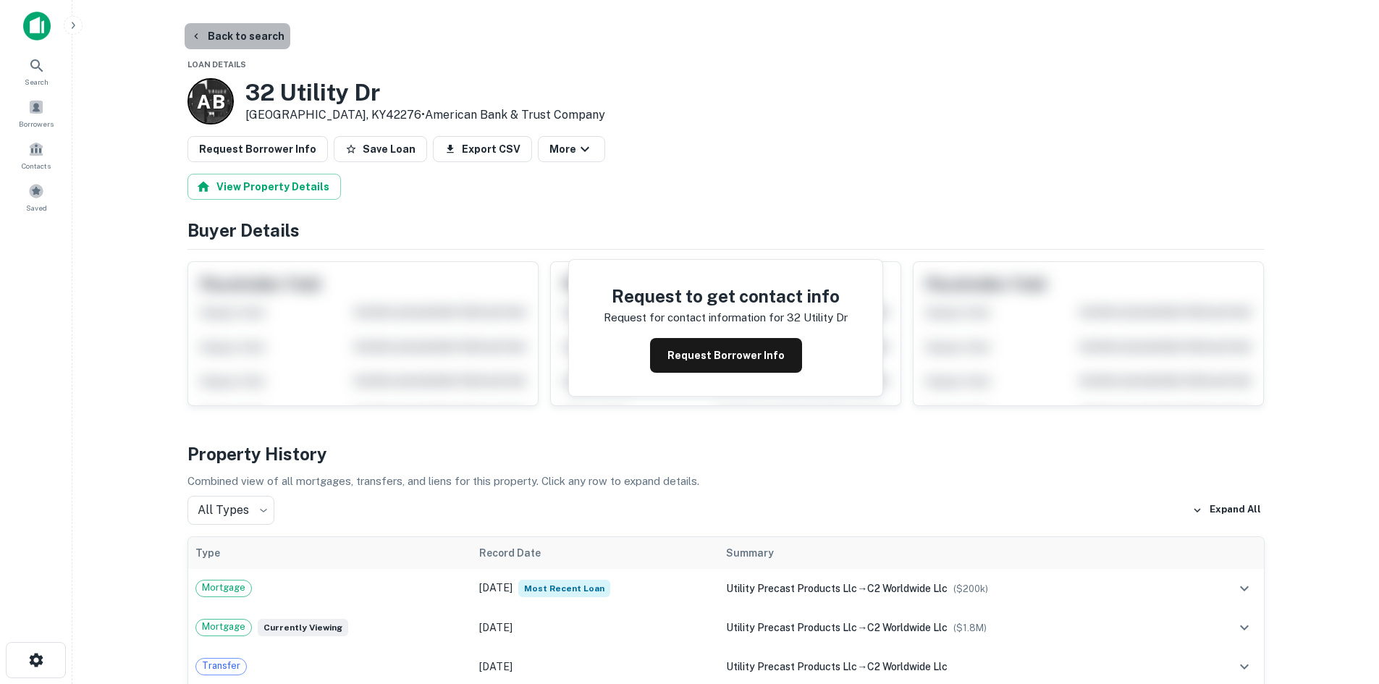
click at [252, 35] on button "Back to search" at bounding box center [238, 36] width 106 height 26
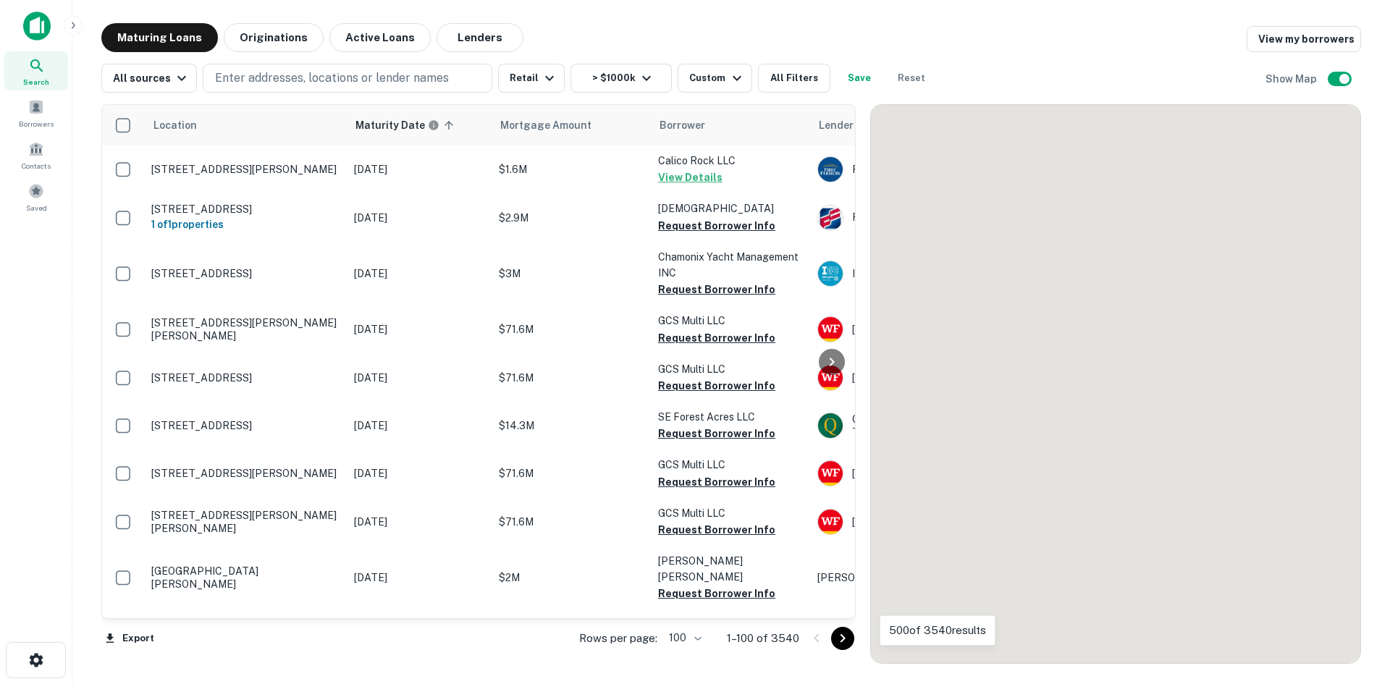
scroll to position [4645, 0]
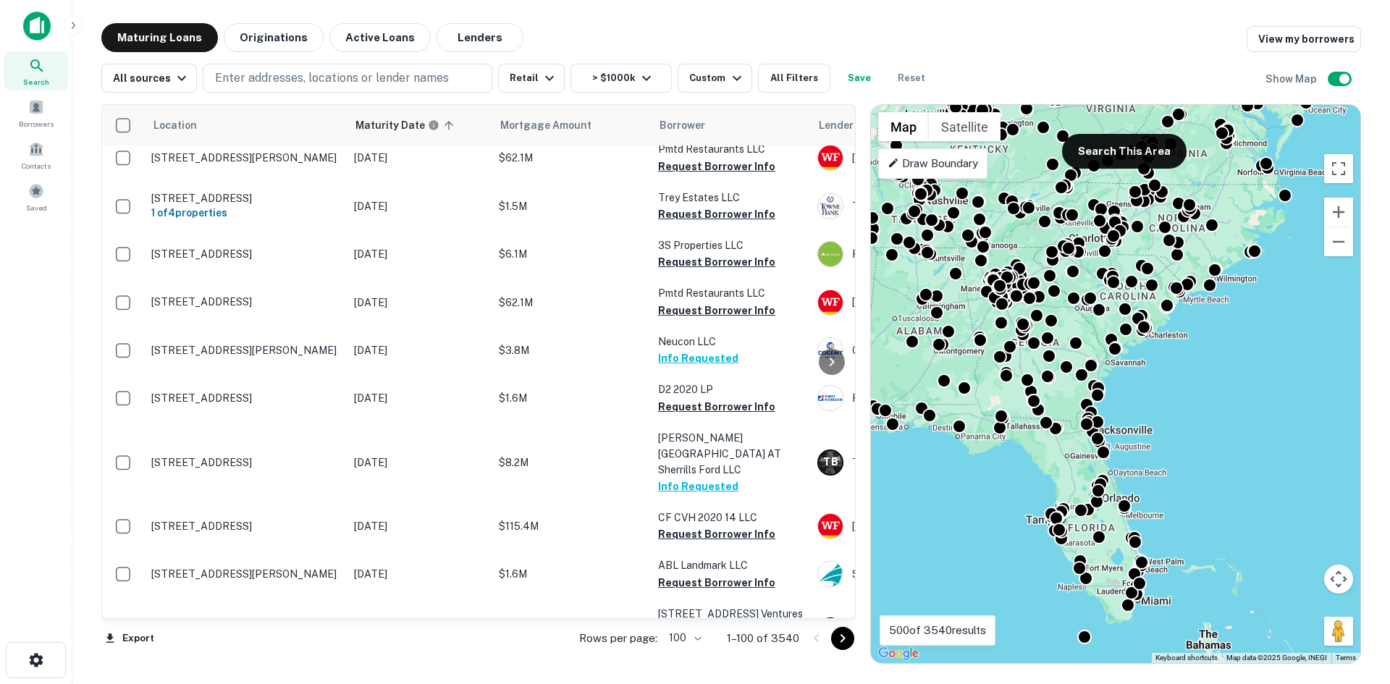
click at [838, 640] on icon "Go to next page" at bounding box center [842, 638] width 17 height 17
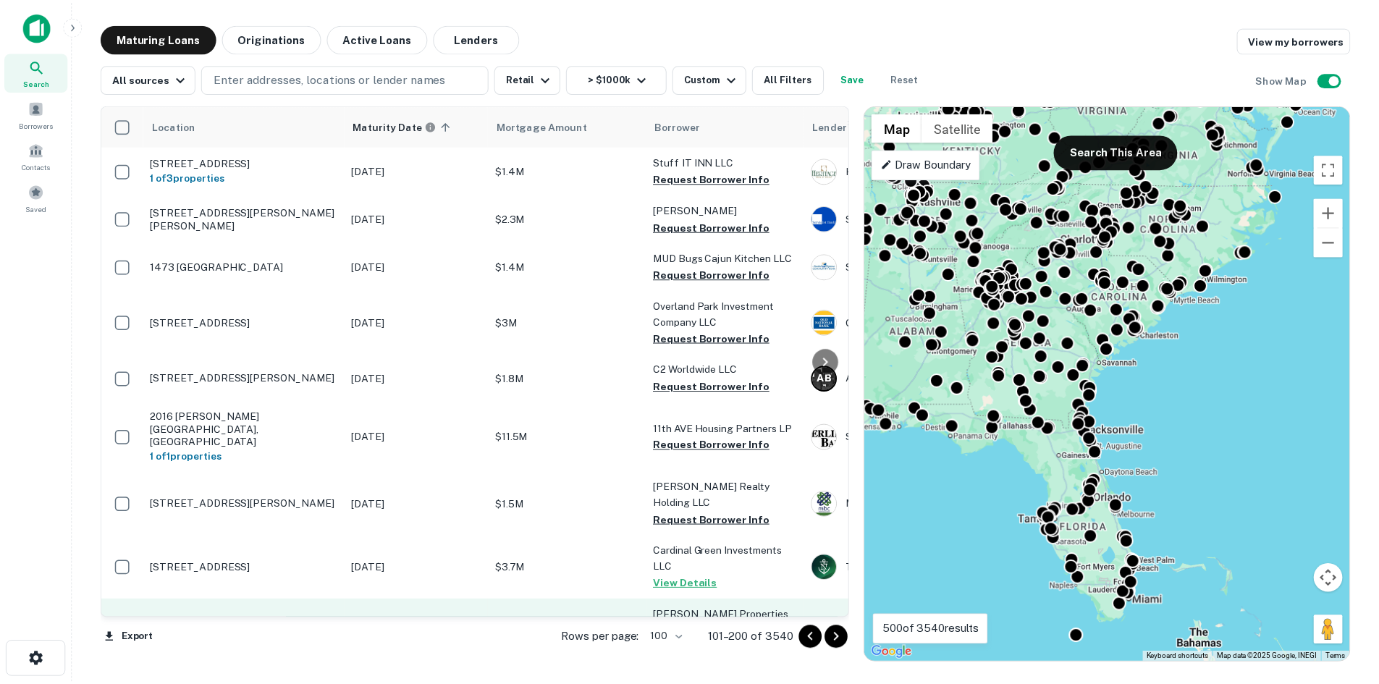
scroll to position [4731, 0]
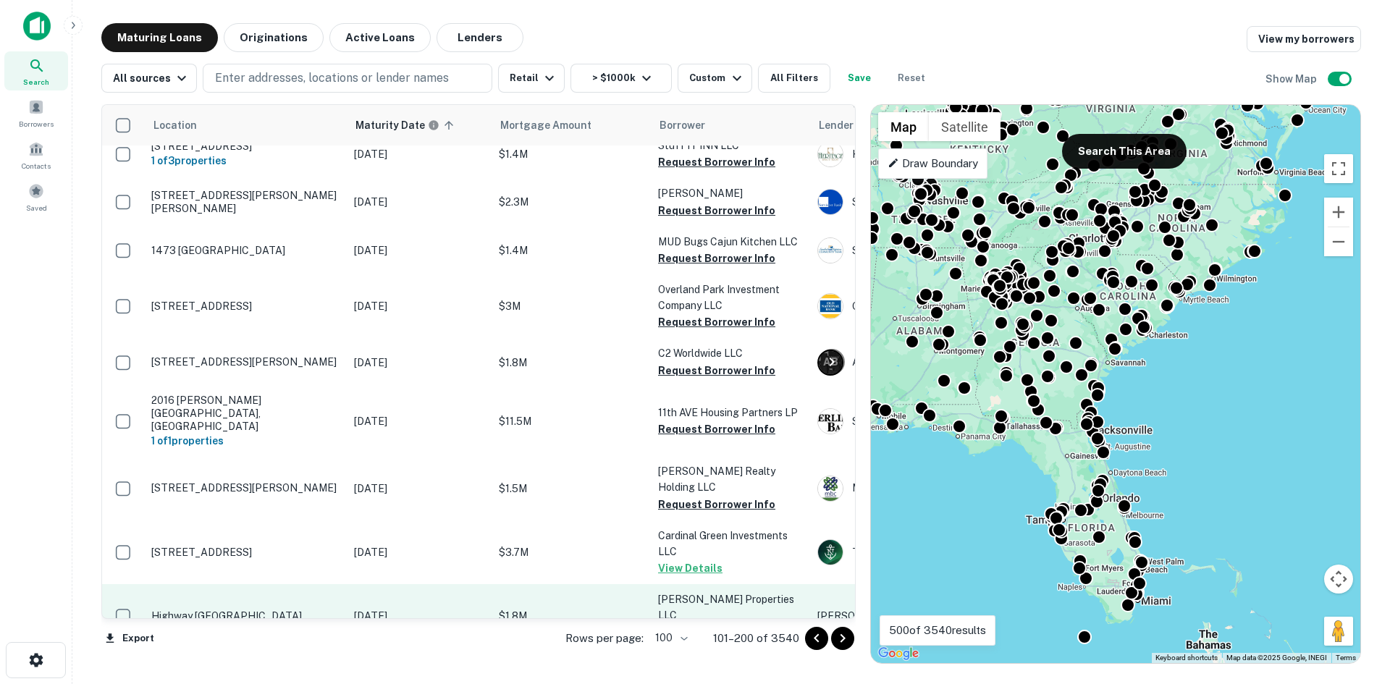
click at [295, 609] on p "Highway [GEOGRAPHIC_DATA]" at bounding box center [245, 615] width 188 height 13
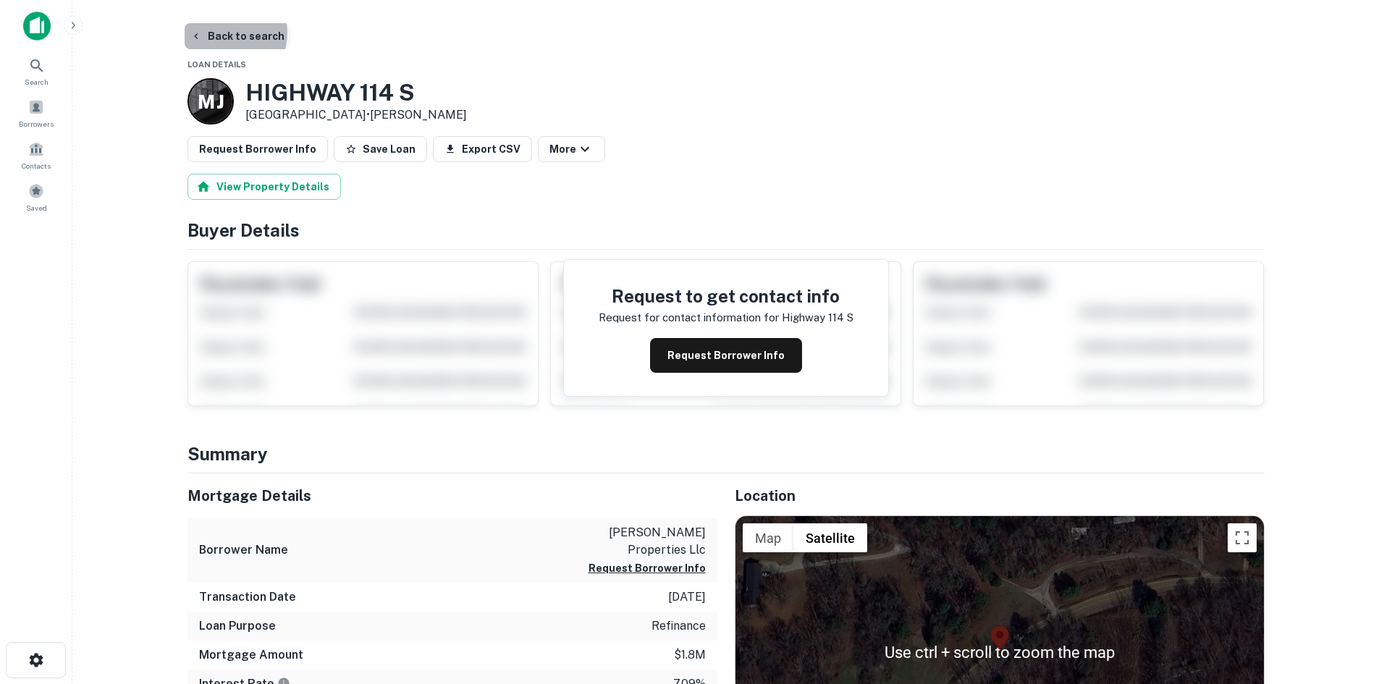
click at [220, 33] on button "Back to search" at bounding box center [238, 36] width 106 height 26
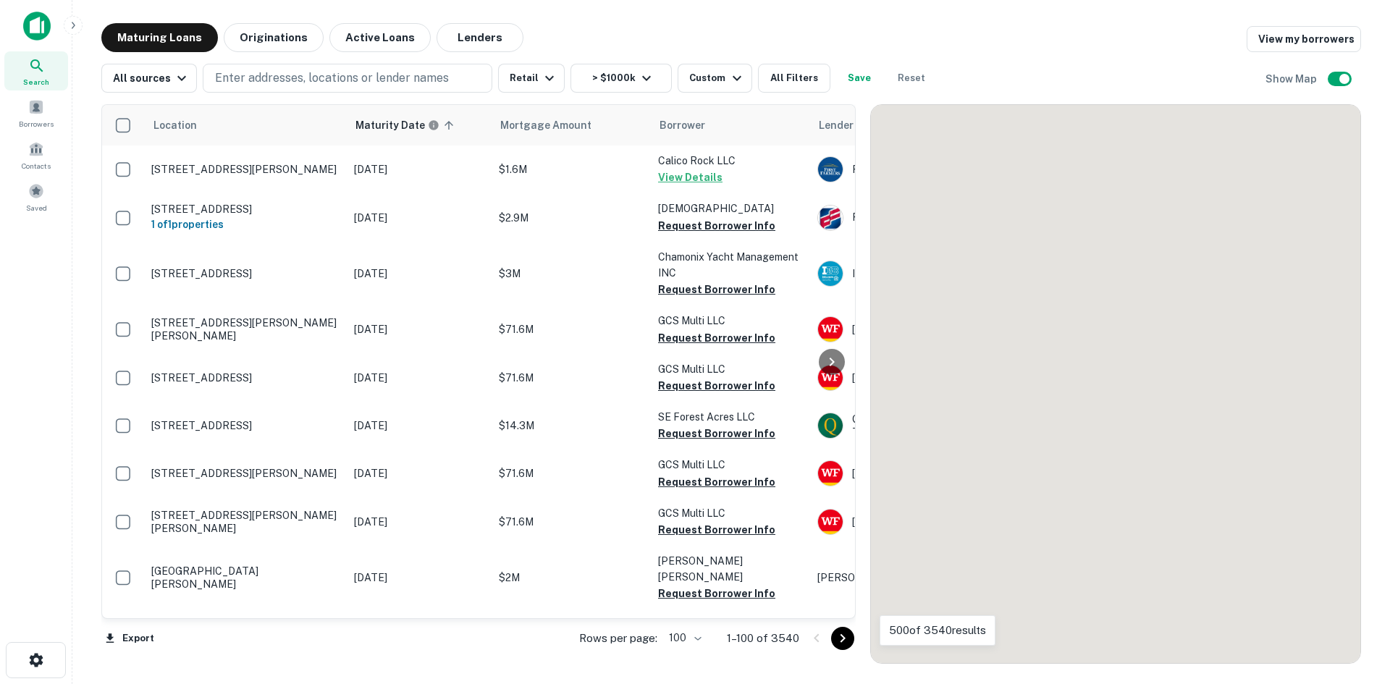
scroll to position [4645, 0]
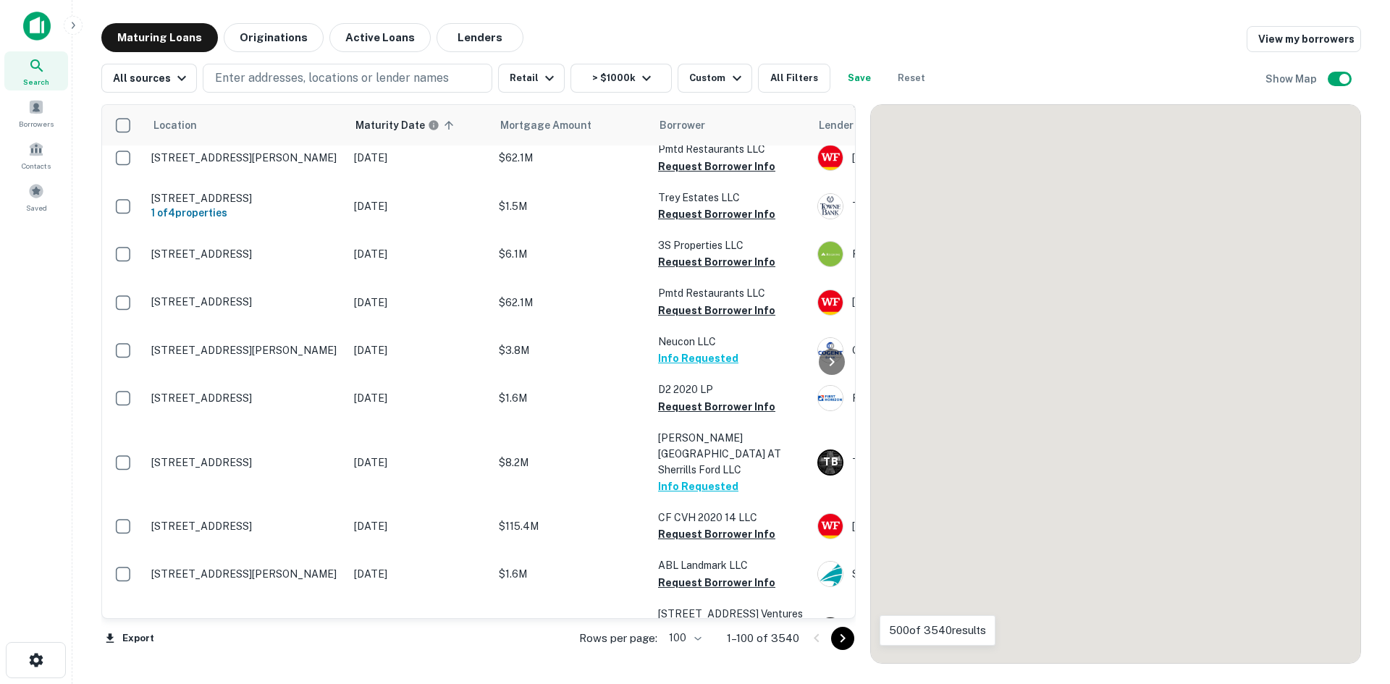
click at [845, 646] on icon "Go to next page" at bounding box center [842, 638] width 17 height 17
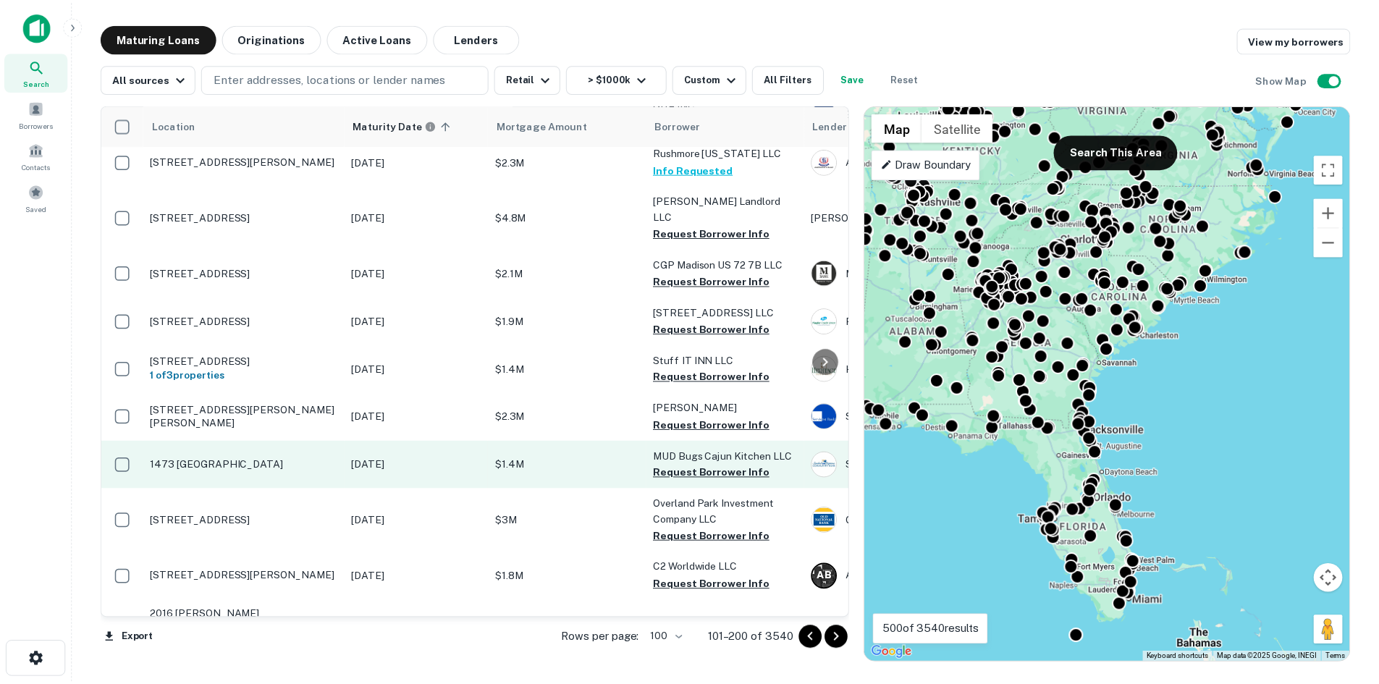
scroll to position [4484, 0]
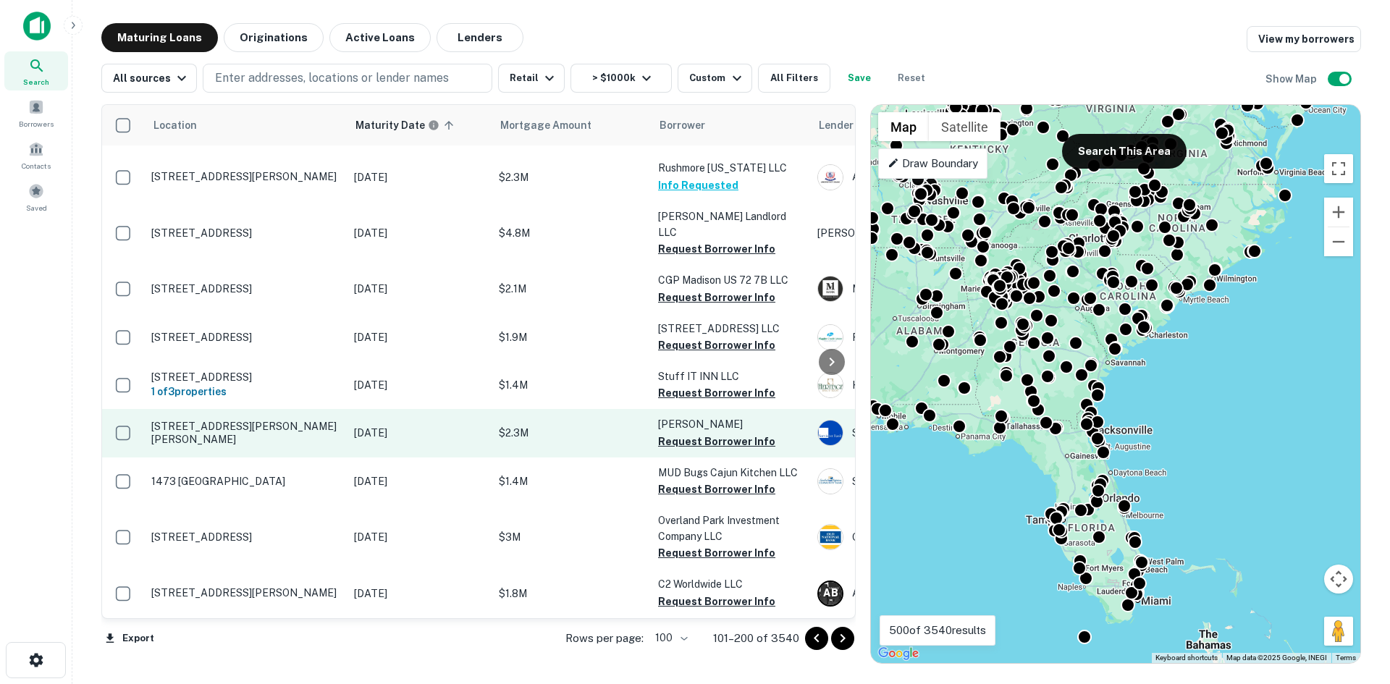
click at [295, 420] on p "[STREET_ADDRESS][PERSON_NAME][PERSON_NAME]" at bounding box center [245, 433] width 188 height 26
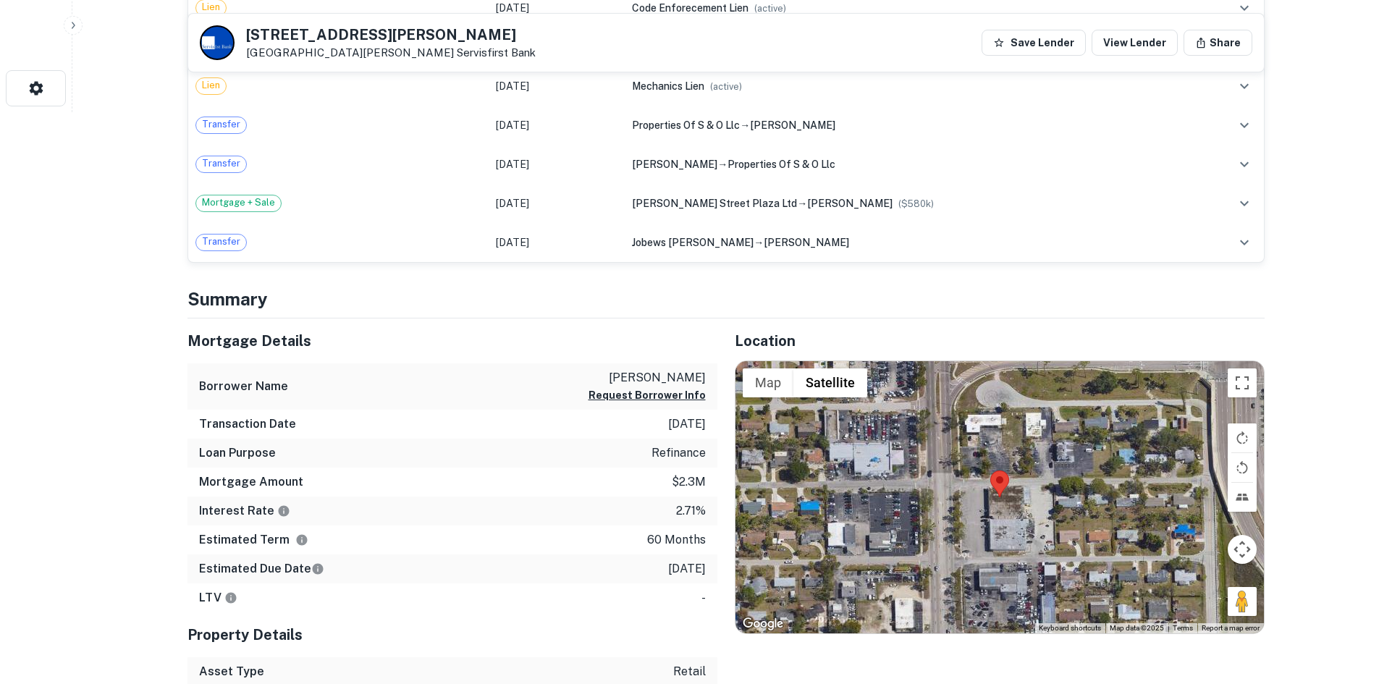
scroll to position [579, 0]
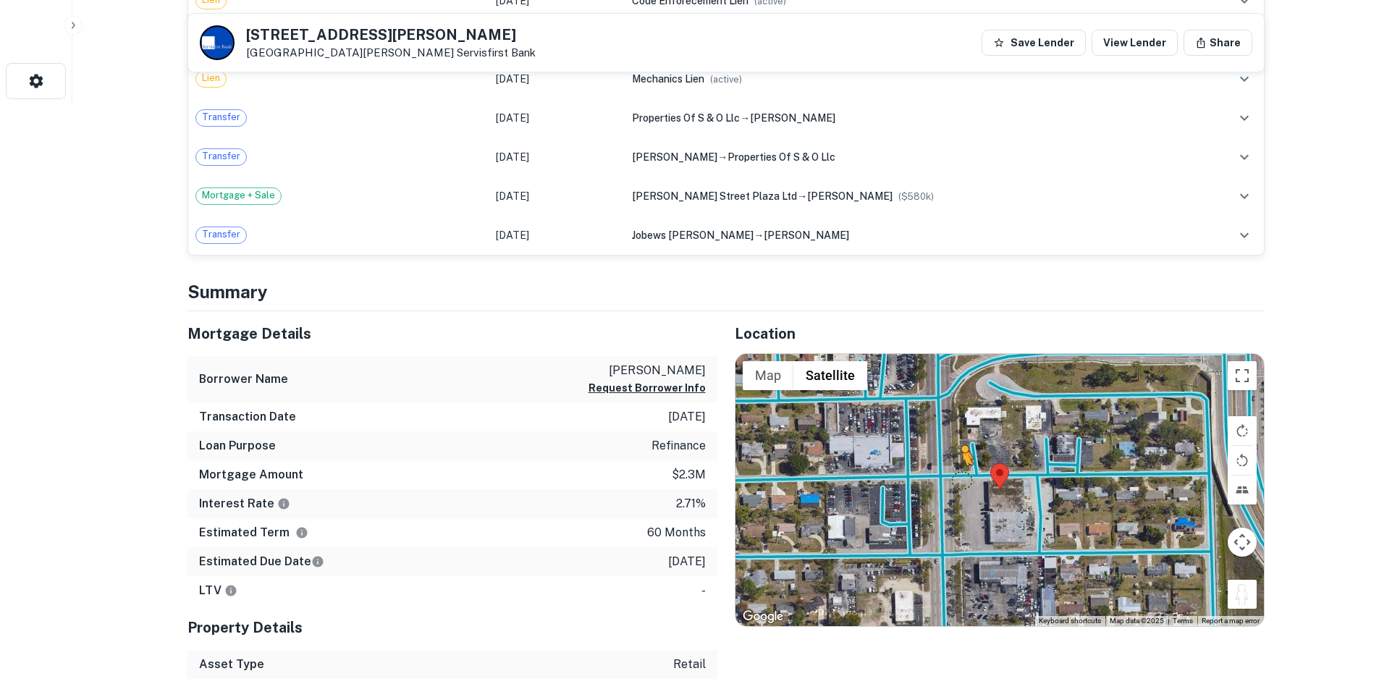
drag, startPoint x: 1251, startPoint y: 596, endPoint x: 954, endPoint y: 474, distance: 321.3
click at [954, 474] on div "To activate drag with keyboard, press Alt + Enter. Once in keyboard drag state,…" at bounding box center [999, 490] width 528 height 272
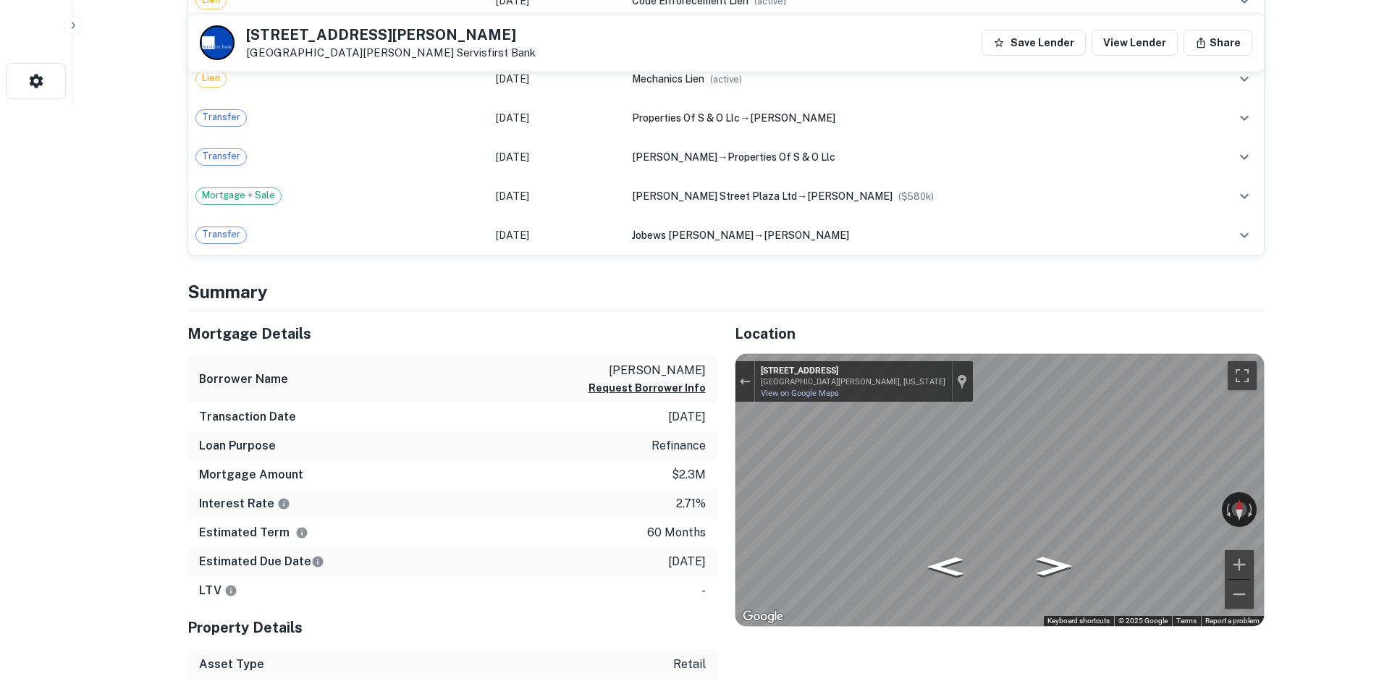
click at [640, 415] on div "Mortgage Details Borrower Name okab walid Request Borrower Info Transaction Dat…" at bounding box center [717, 538] width 1094 height 455
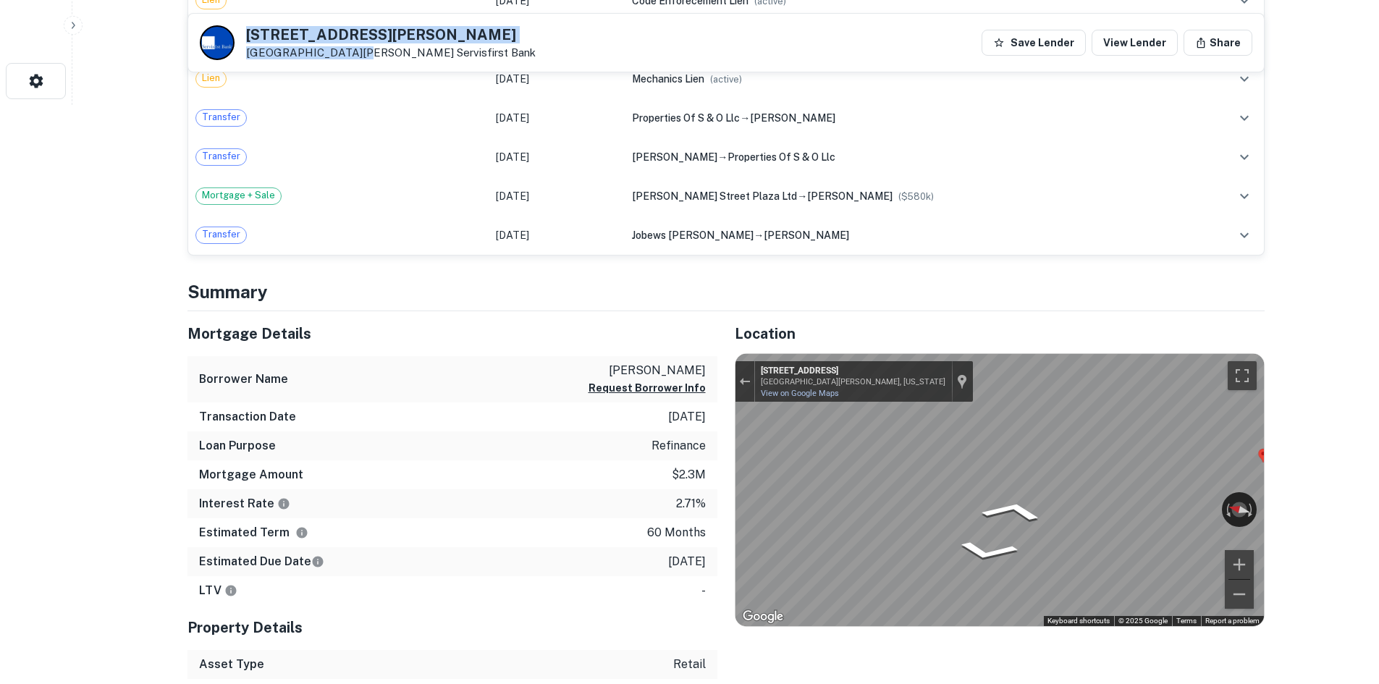
drag, startPoint x: 243, startPoint y: 35, endPoint x: 347, endPoint y: 53, distance: 105.7
click at [347, 53] on div "3341 Fowler St Fort Myers, FL33901 Servisfirst Bank" at bounding box center [368, 42] width 336 height 35
copy div "[STREET_ADDRESS][PERSON_NAME][PERSON_NAME]"
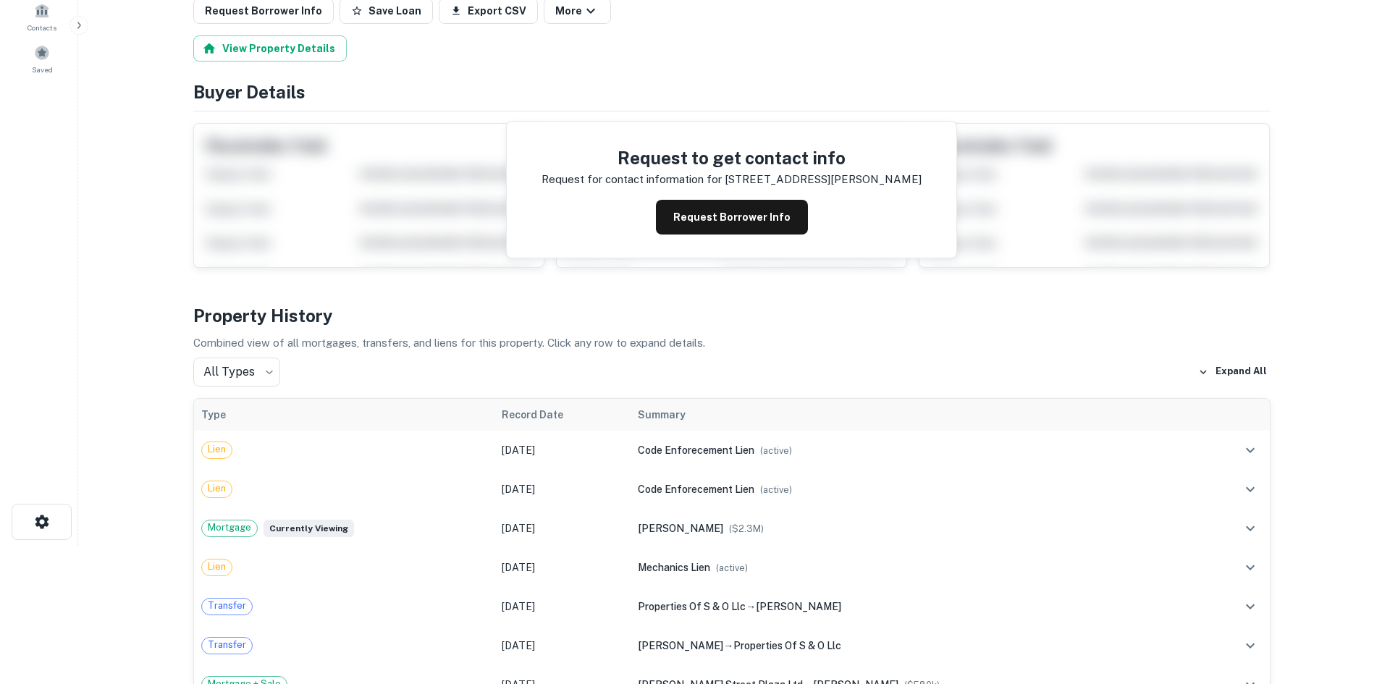
scroll to position [0, 0]
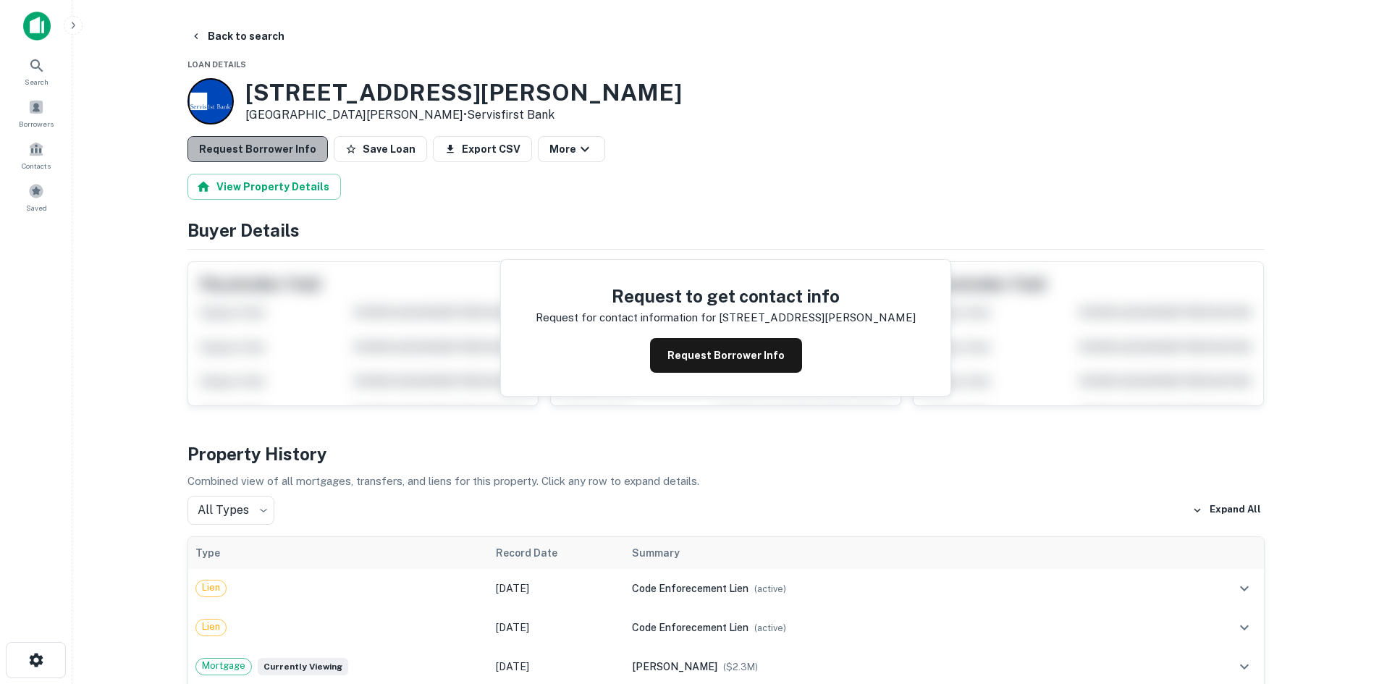
click at [282, 159] on button "Request Borrower Info" at bounding box center [257, 149] width 140 height 26
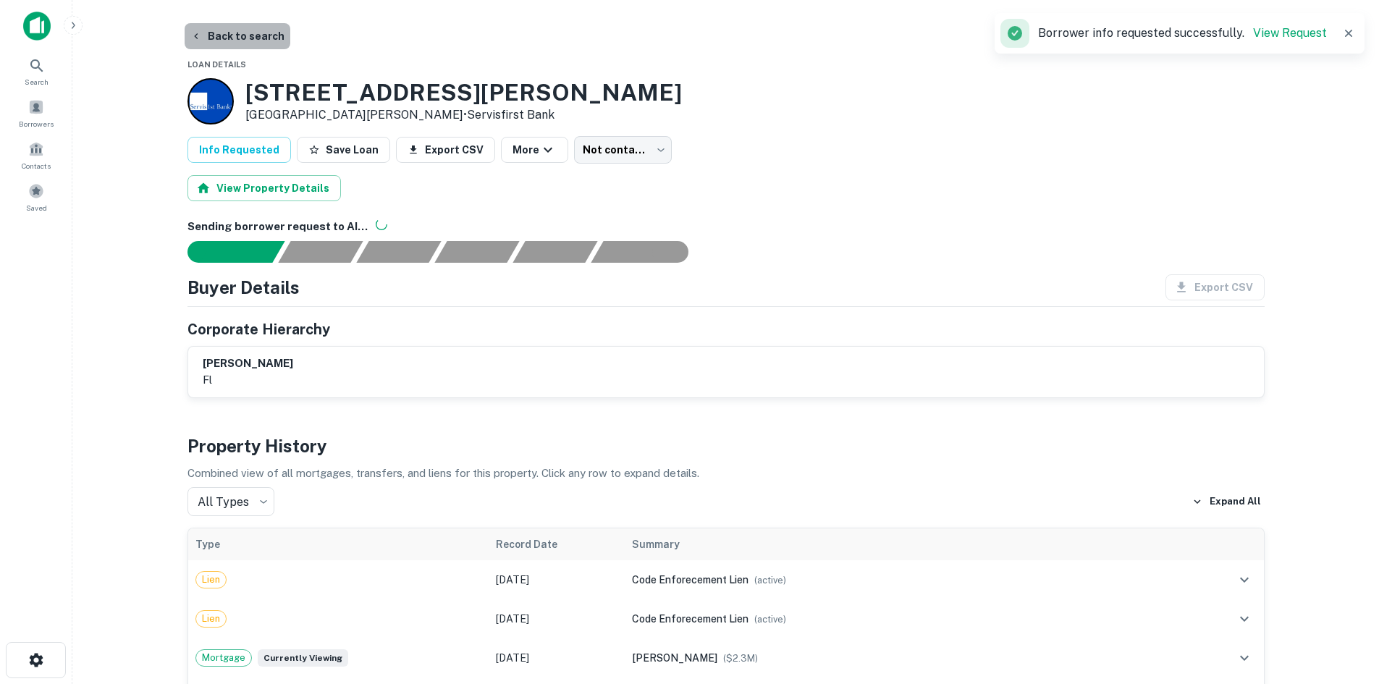
click at [266, 43] on button "Back to search" at bounding box center [238, 36] width 106 height 26
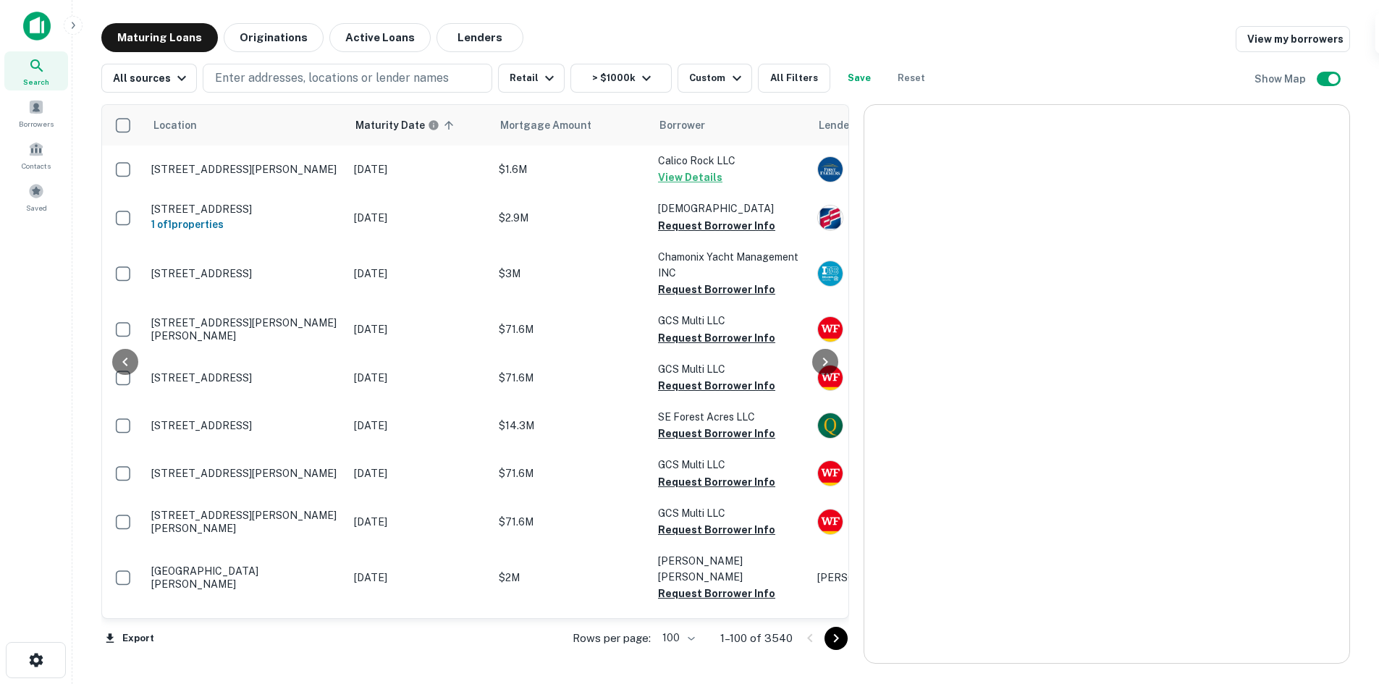
click at [846, 647] on button "Go to next page" at bounding box center [835, 638] width 23 height 23
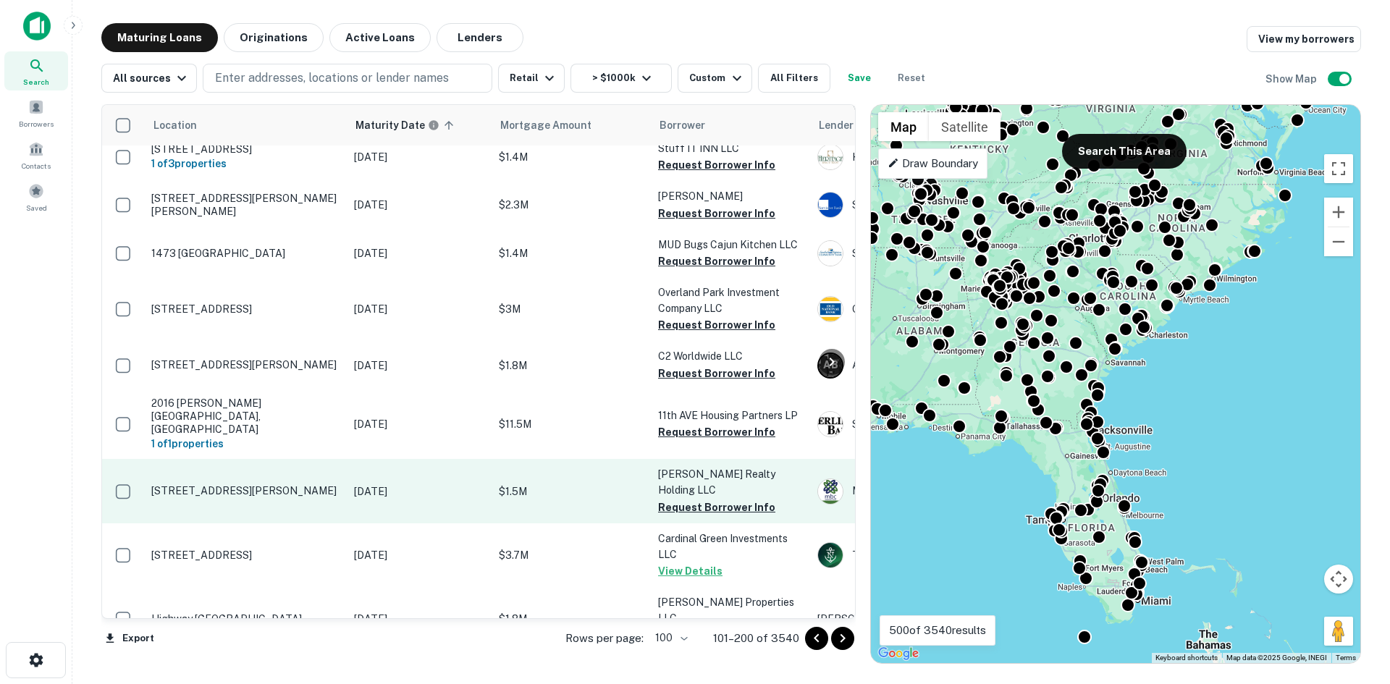
scroll to position [4715, 0]
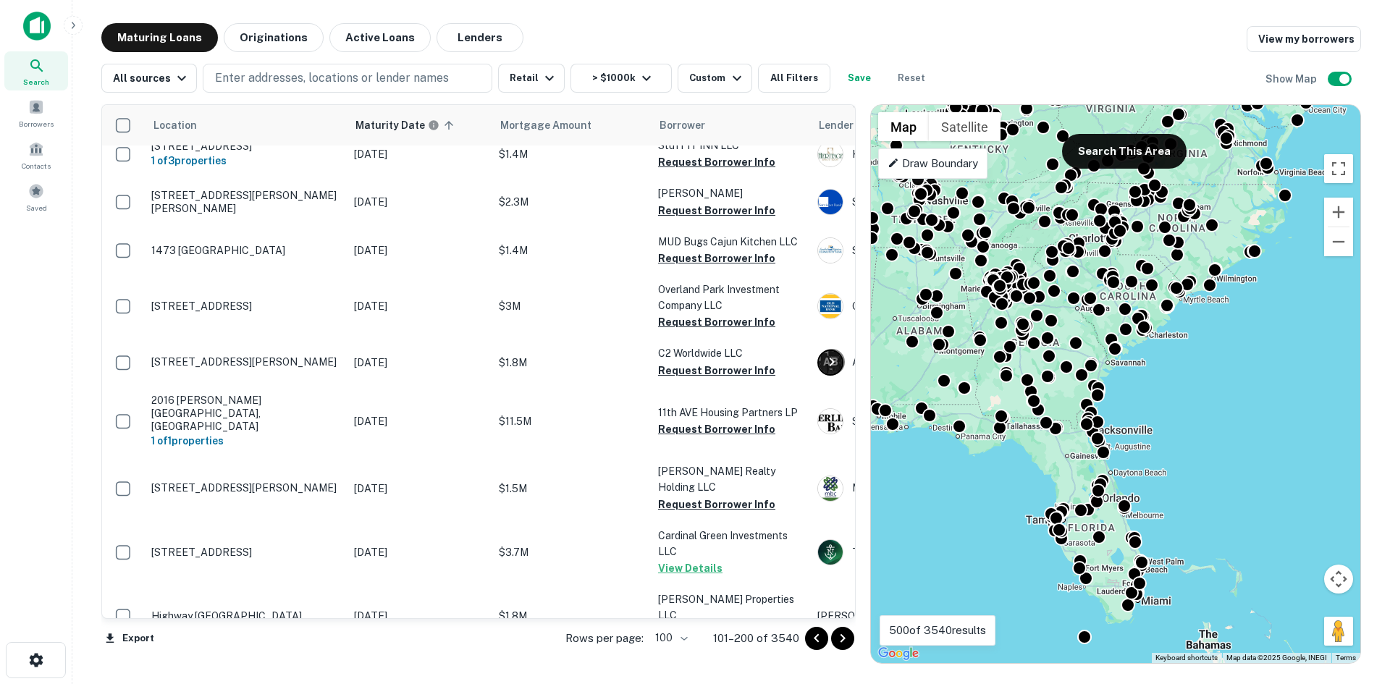
click at [851, 641] on icon "Go to next page" at bounding box center [842, 638] width 17 height 17
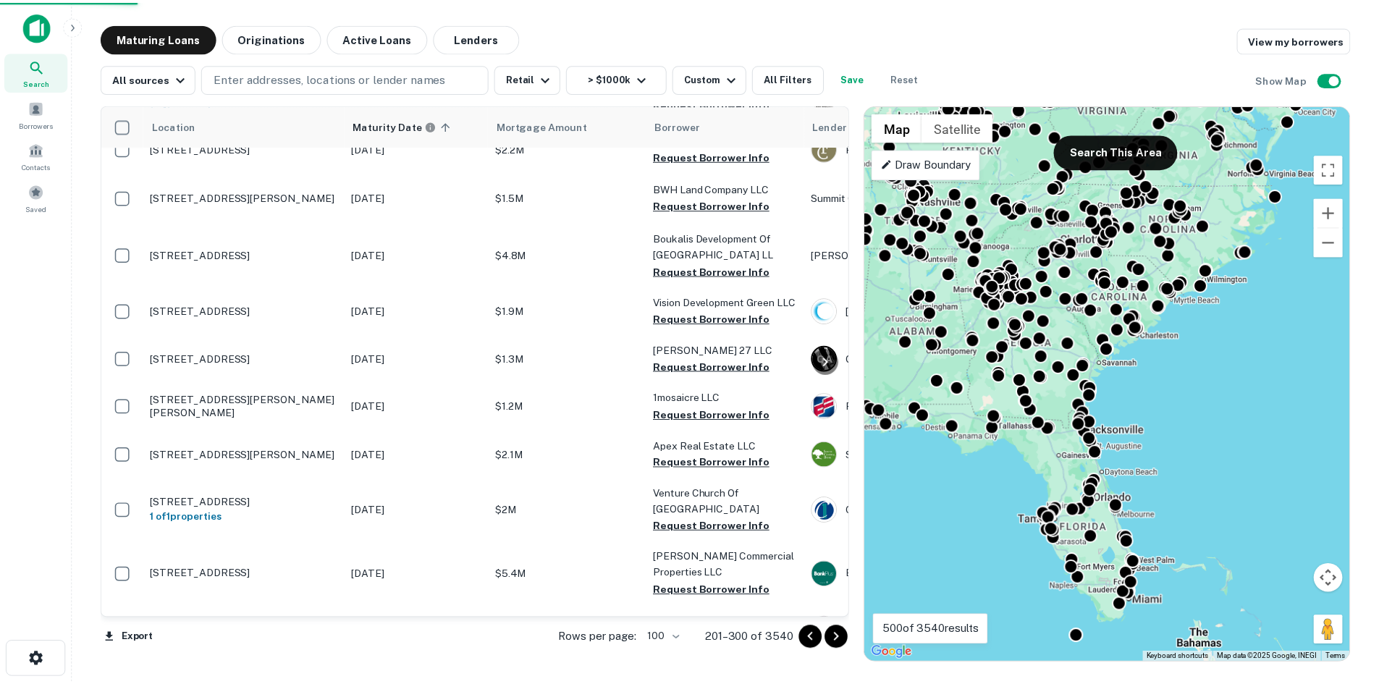
scroll to position [4621, 0]
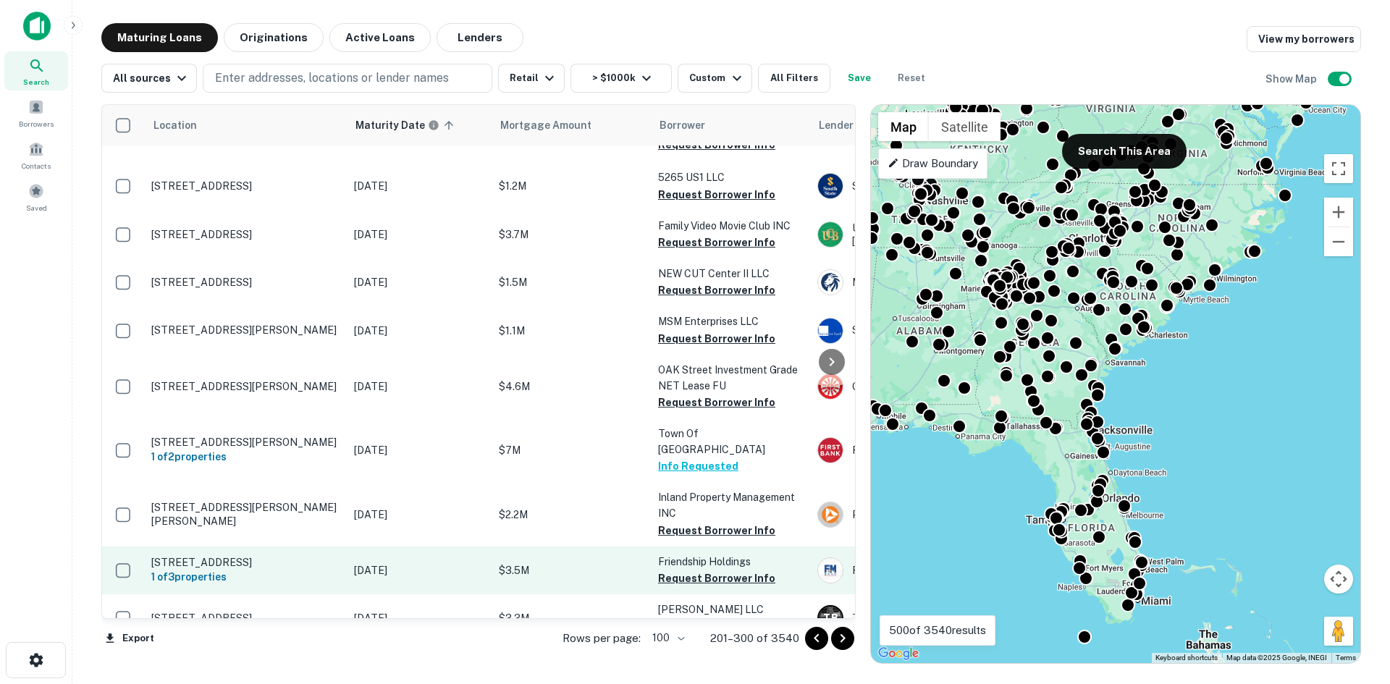
click at [254, 556] on p "[STREET_ADDRESS]" at bounding box center [245, 562] width 188 height 13
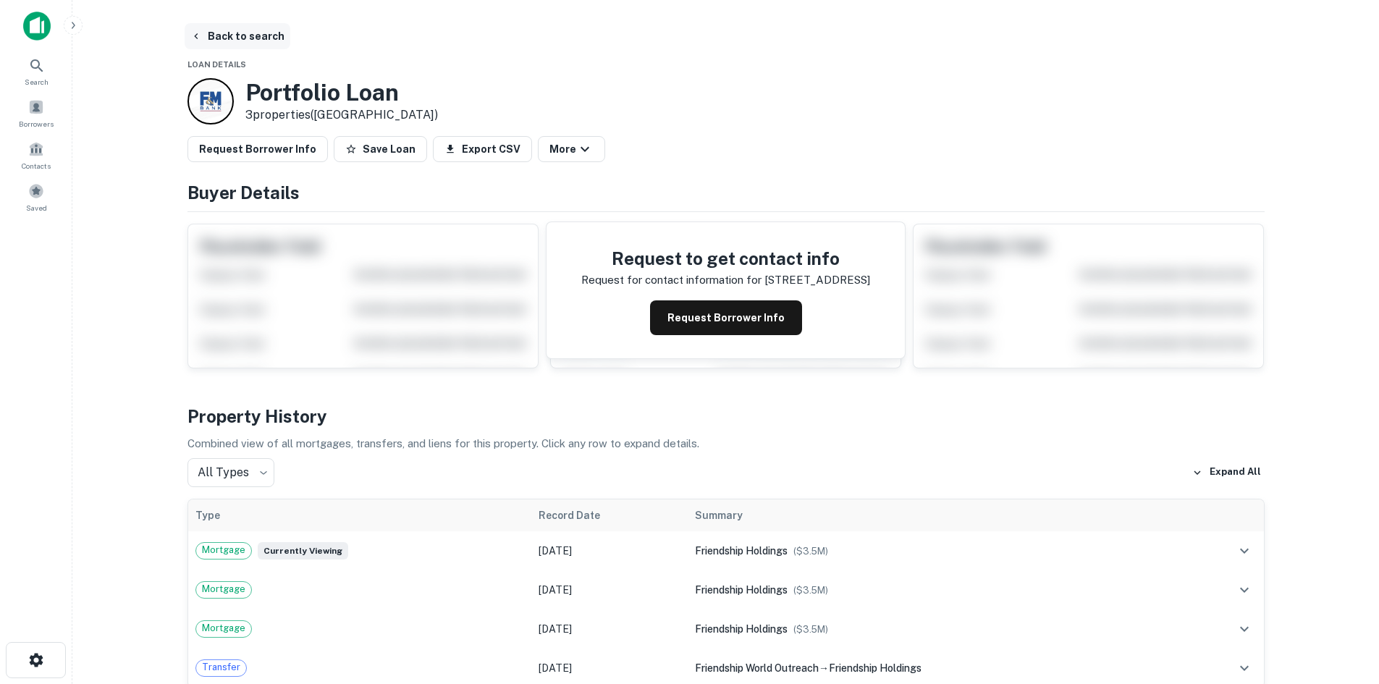
click at [257, 41] on button "Back to search" at bounding box center [238, 36] width 106 height 26
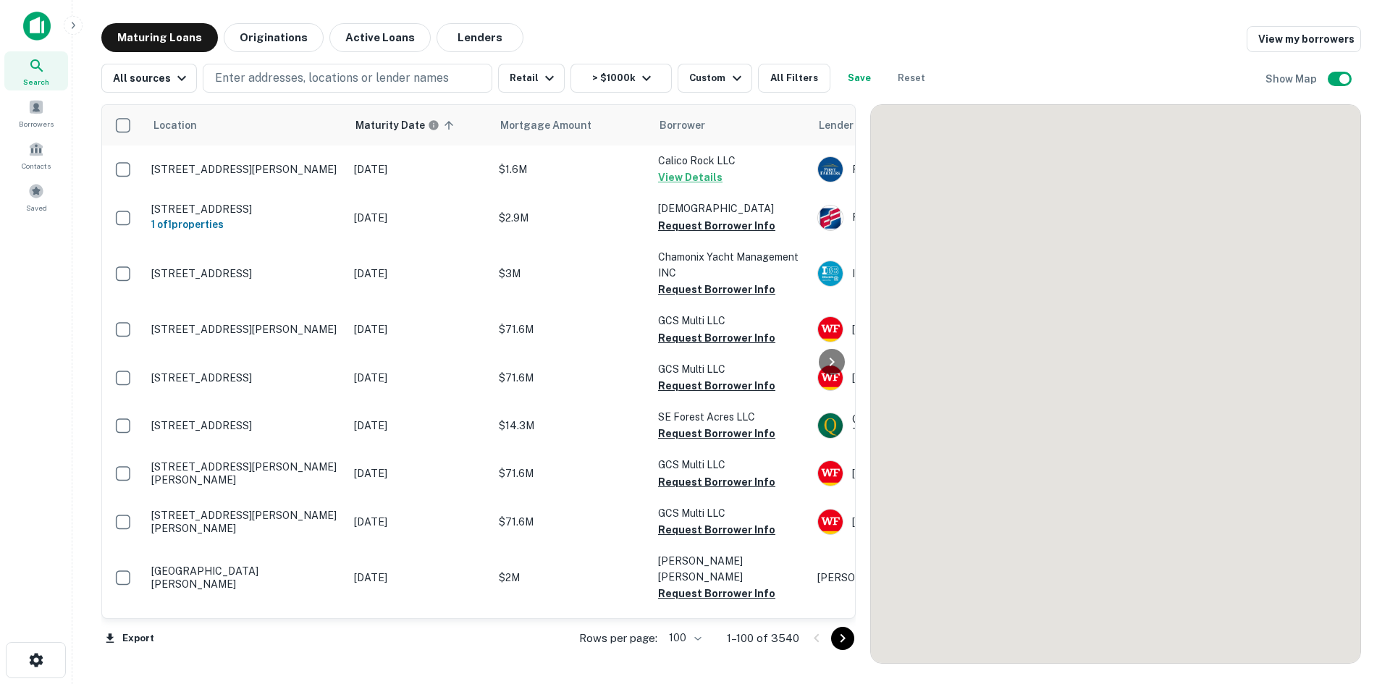
scroll to position [3302, 0]
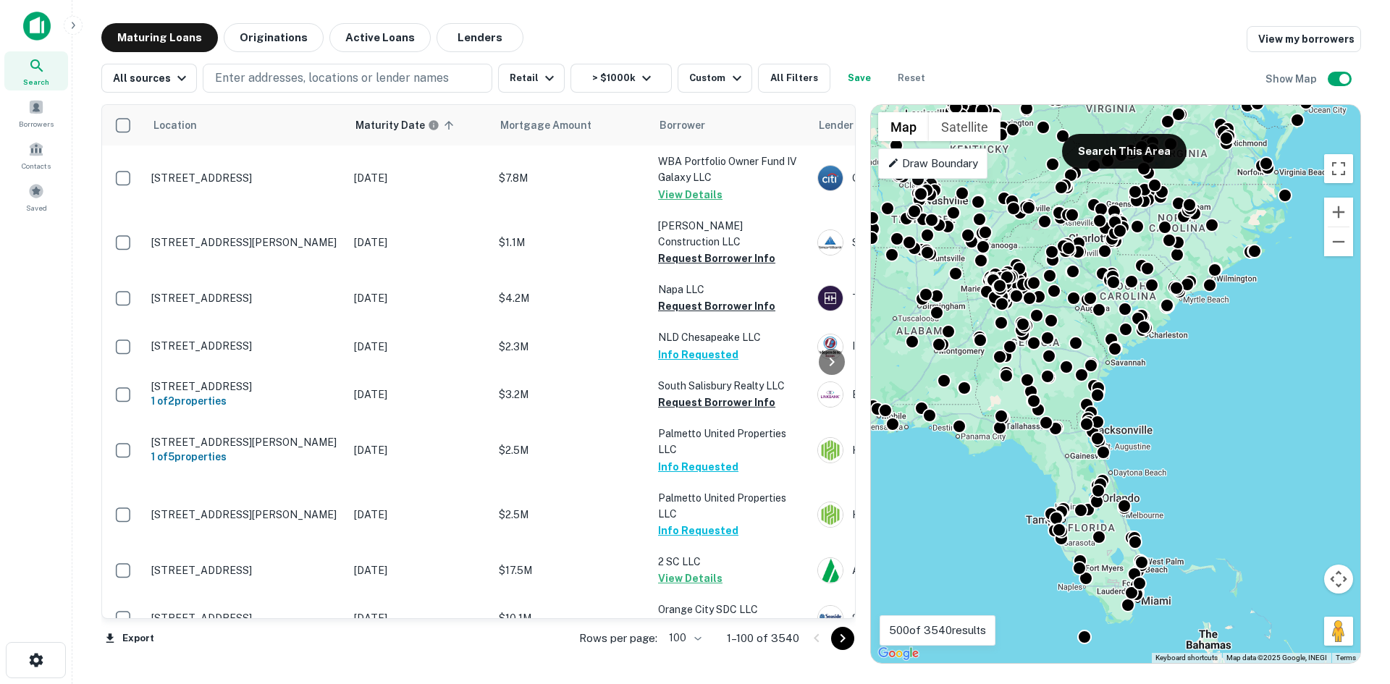
click at [847, 644] on icon "Go to next page" at bounding box center [842, 638] width 17 height 17
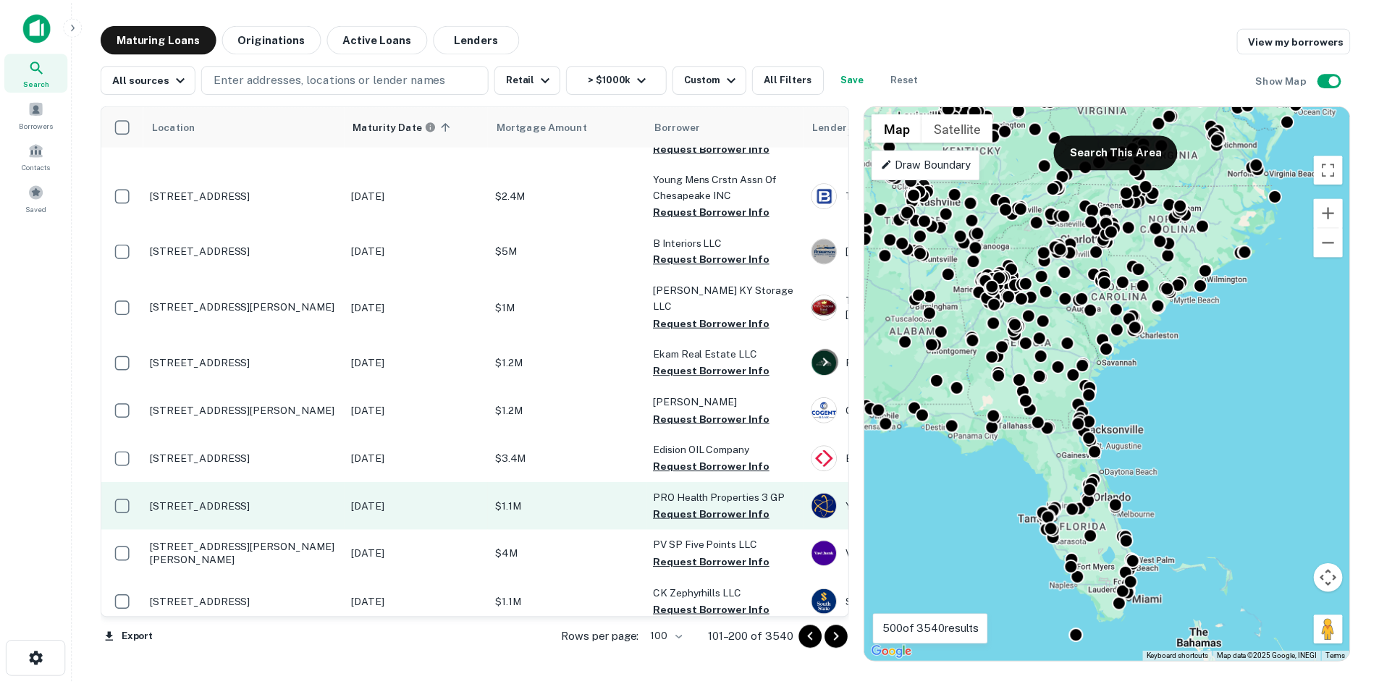
scroll to position [3591, 0]
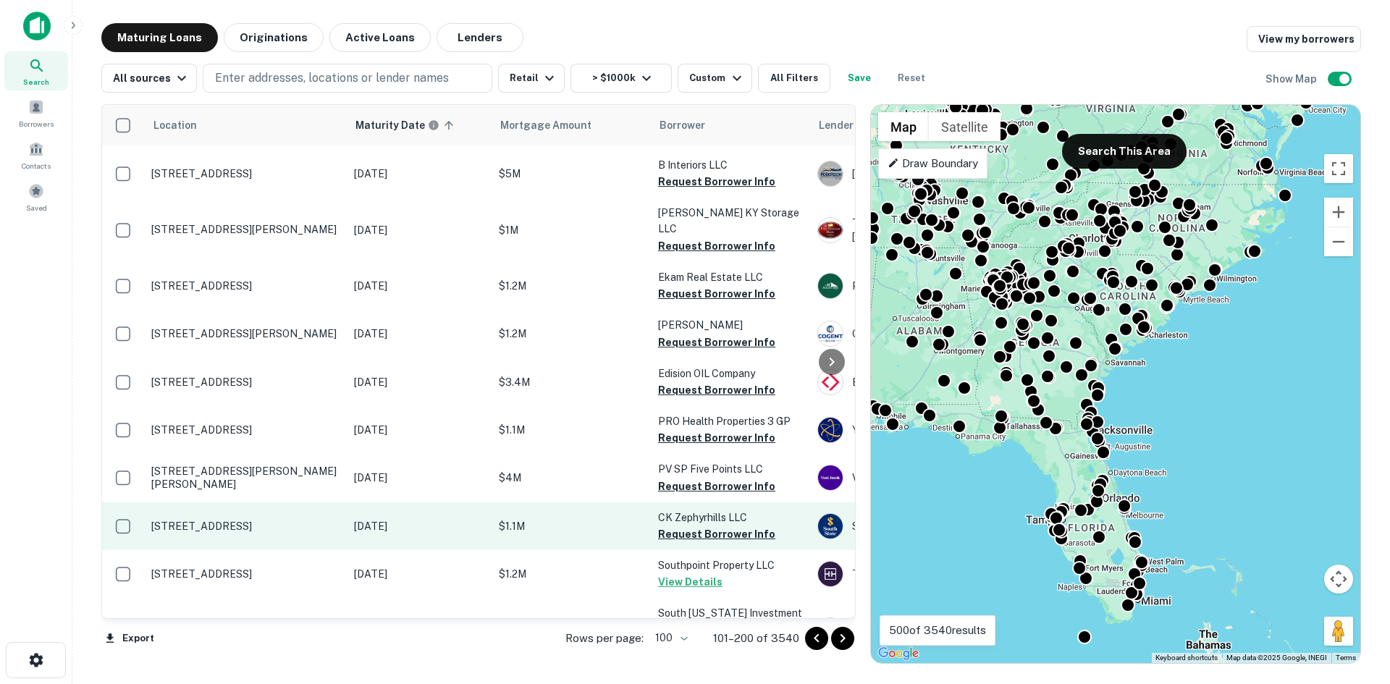
click at [297, 520] on p "[STREET_ADDRESS]" at bounding box center [245, 526] width 188 height 13
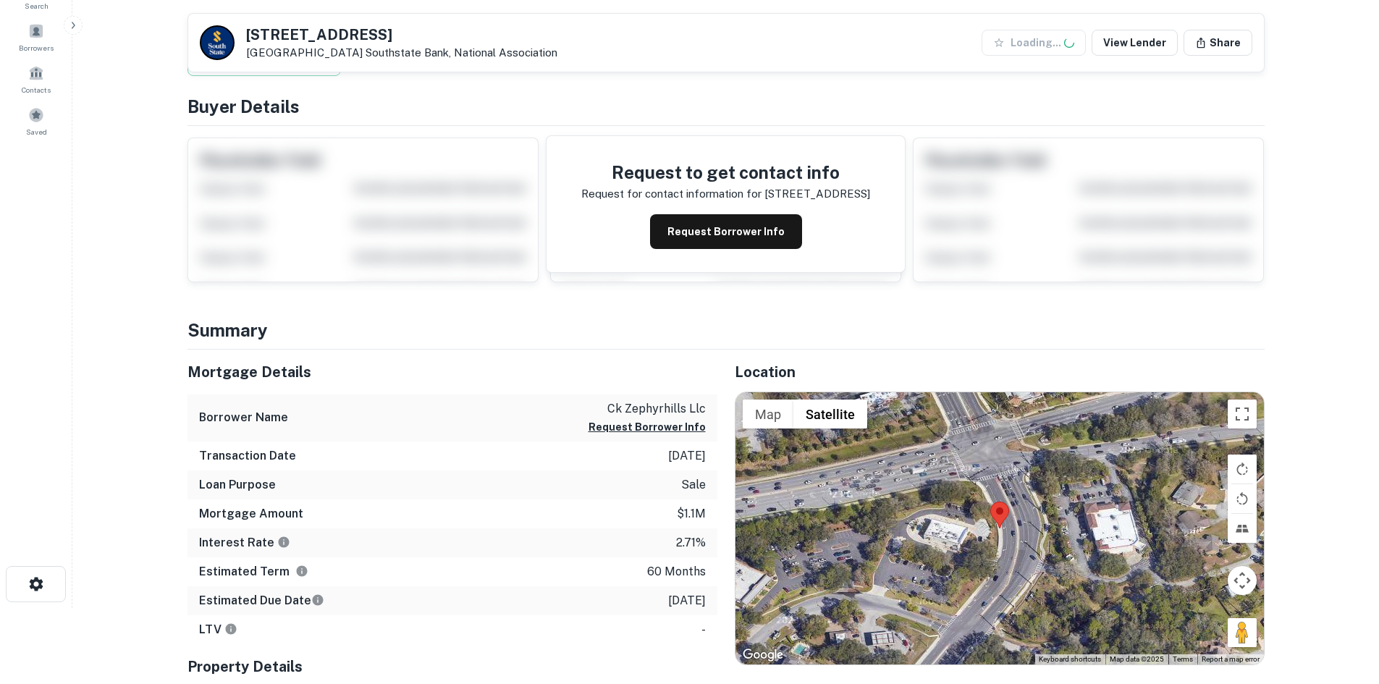
scroll to position [217, 0]
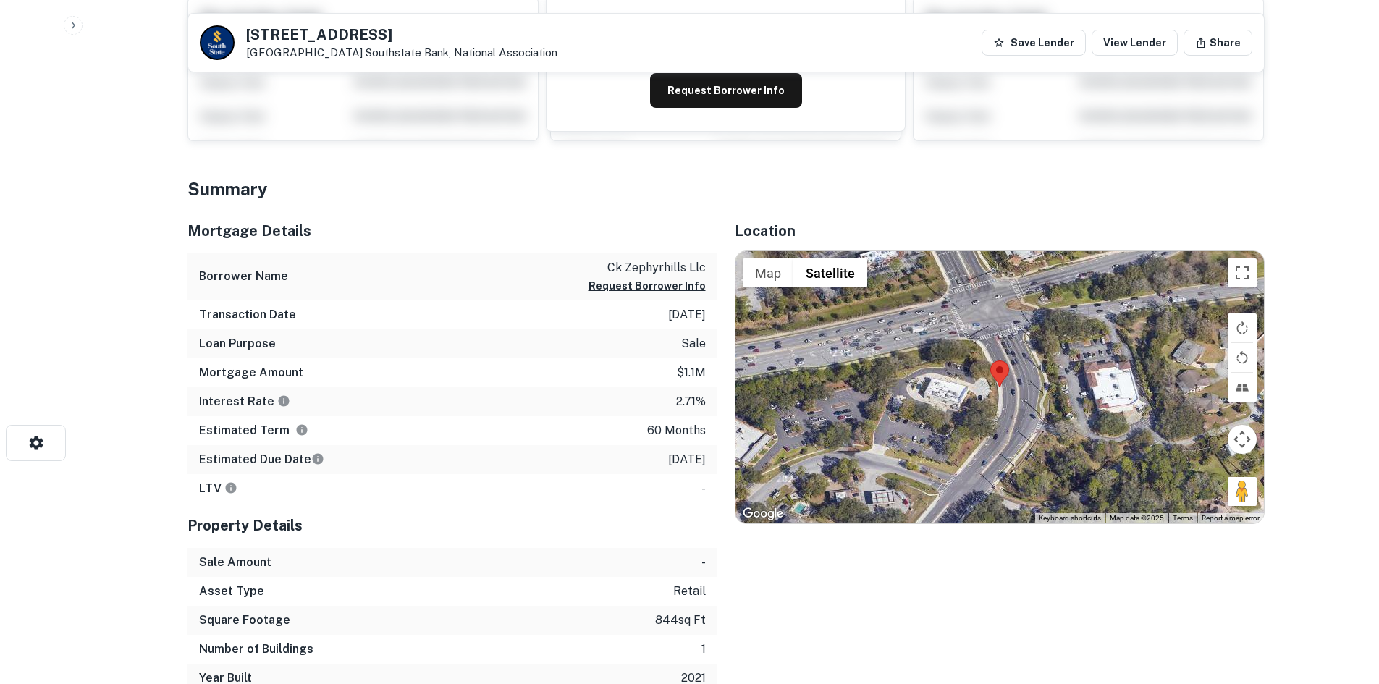
drag, startPoint x: 1238, startPoint y: 483, endPoint x: 1108, endPoint y: 423, distance: 142.8
click at [1012, 381] on div "Map Terrain Satellite Labels Keyboard shortcuts Map Data Map data ©2025 Map dat…" at bounding box center [999, 387] width 528 height 272
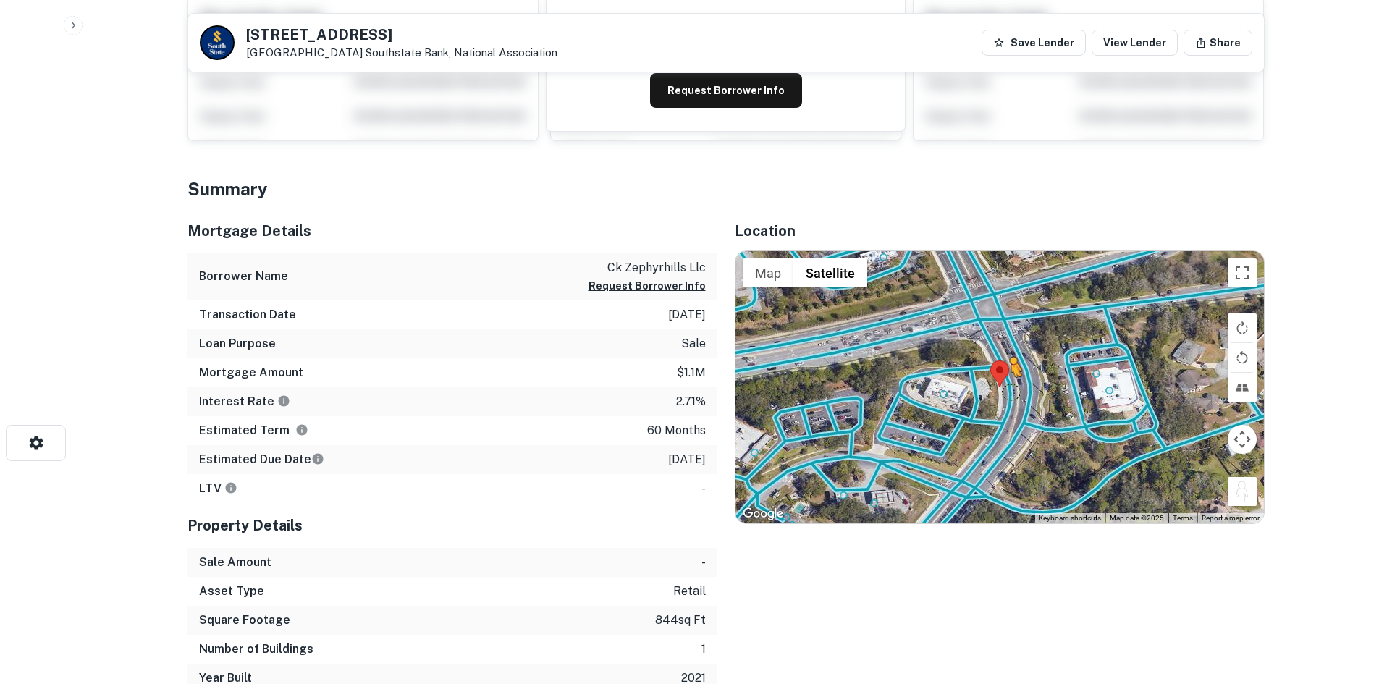
drag, startPoint x: 1237, startPoint y: 496, endPoint x: 1010, endPoint y: 389, distance: 251.5
click at [1010, 389] on div "To activate drag with keyboard, press Alt + Enter. Once in keyboard drag state,…" at bounding box center [999, 387] width 528 height 272
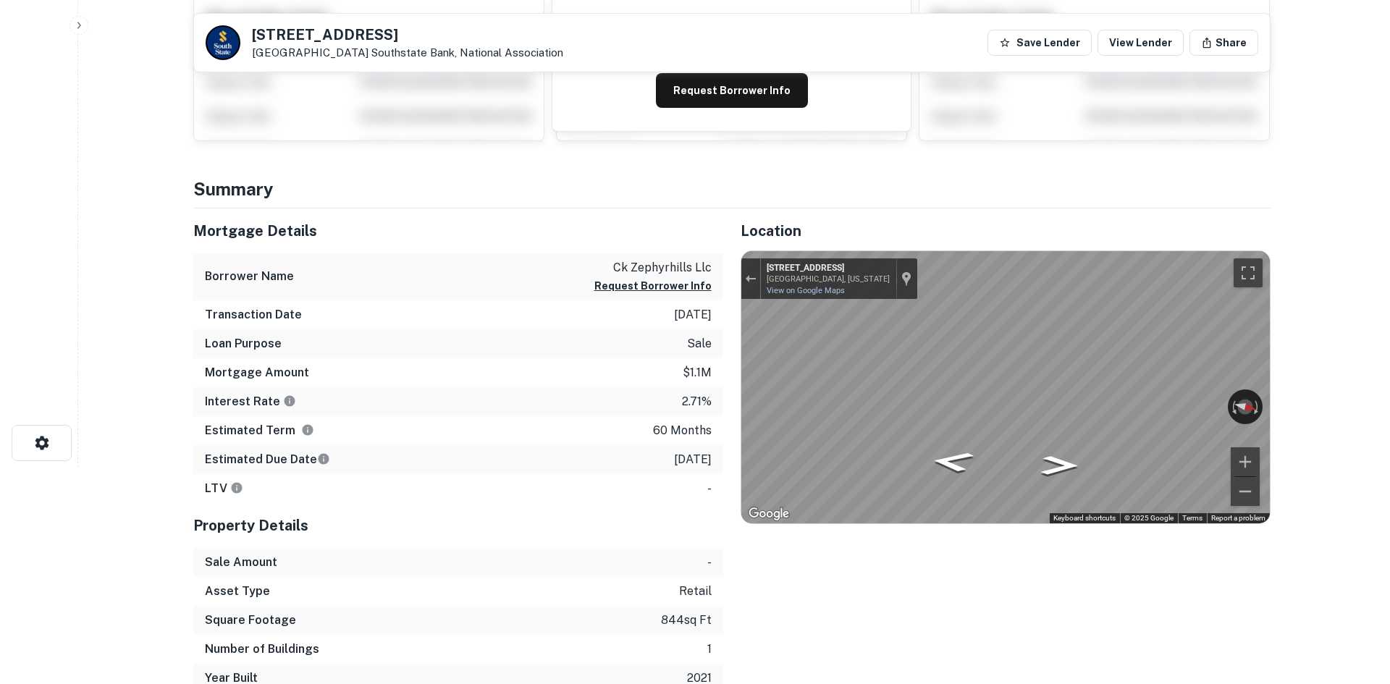
scroll to position [0, 0]
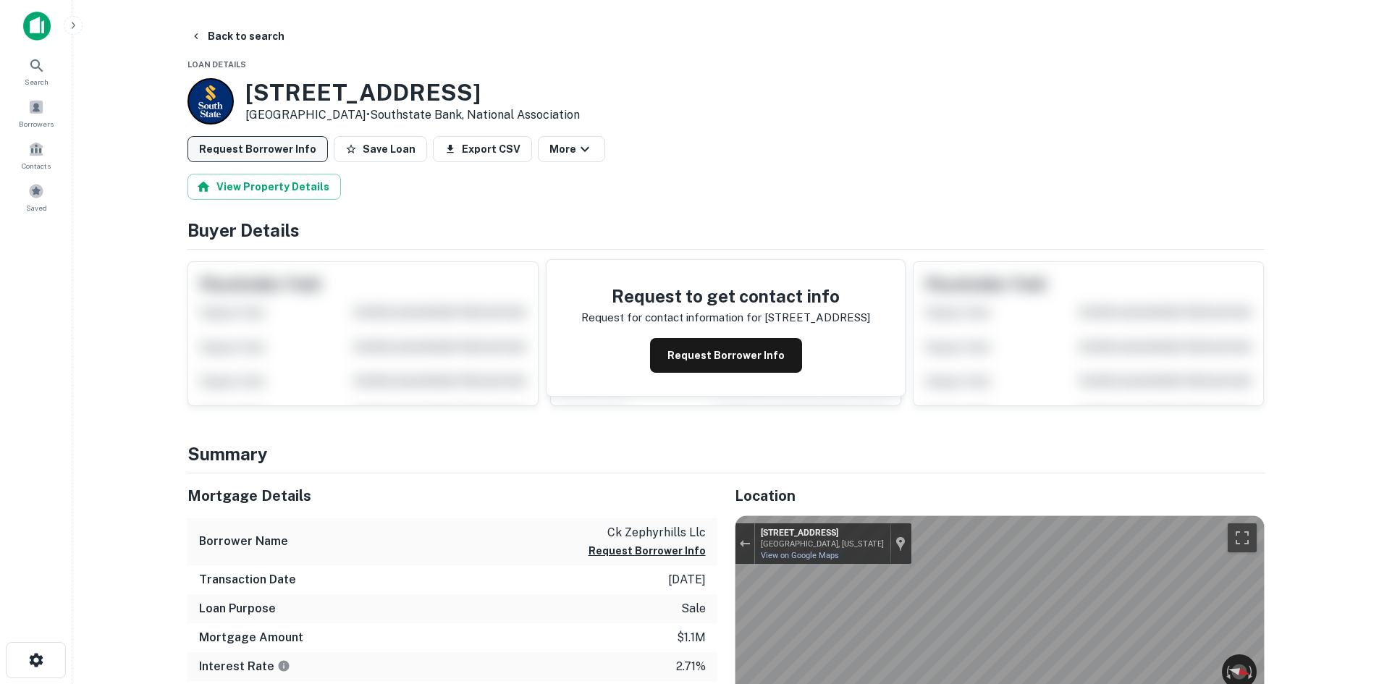
click at [290, 151] on button "Request Borrower Info" at bounding box center [257, 149] width 140 height 26
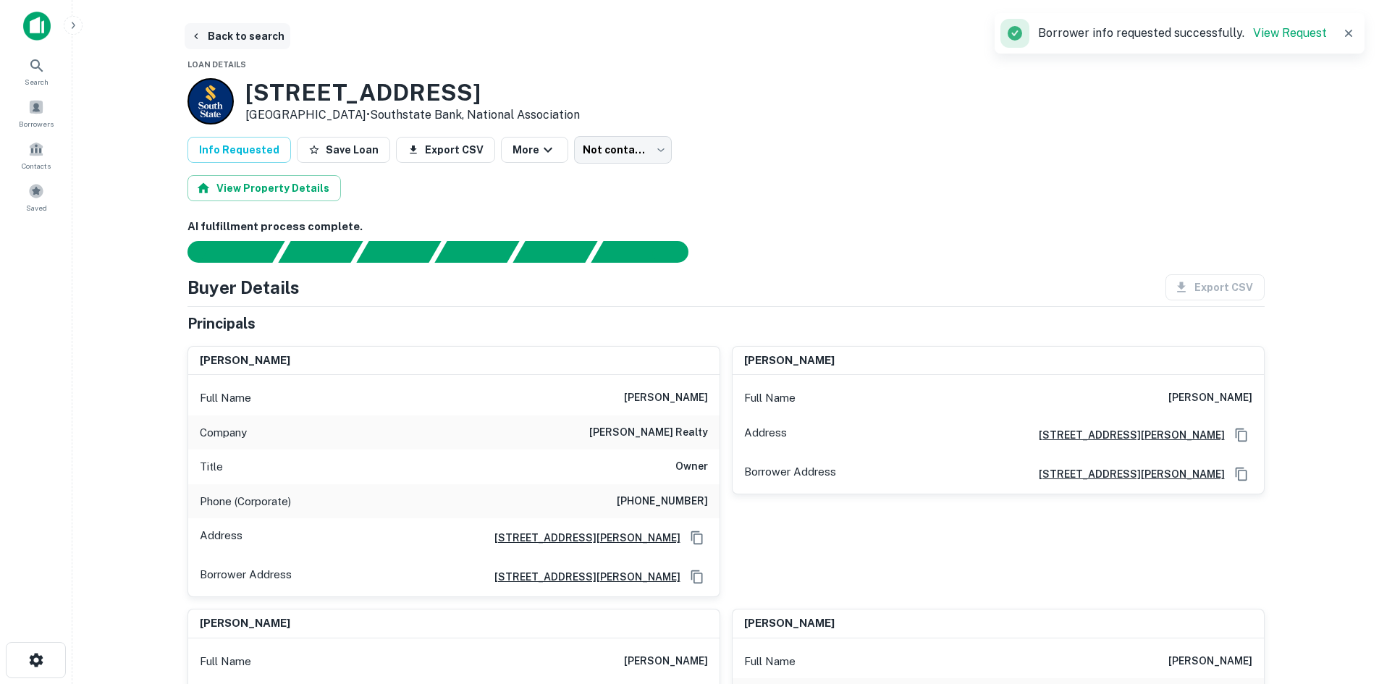
click at [240, 48] on button "Back to search" at bounding box center [238, 36] width 106 height 26
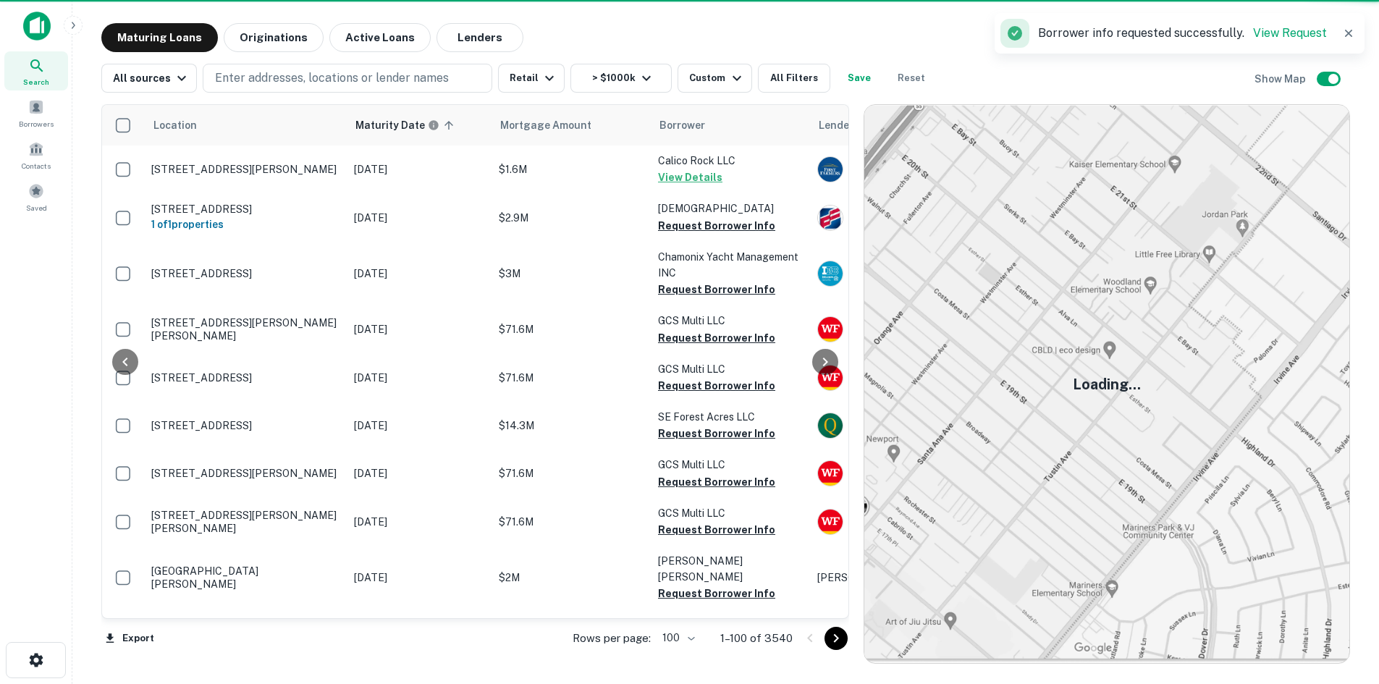
drag, startPoint x: 407, startPoint y: 354, endPoint x: 848, endPoint y: 643, distance: 526.9
click at [845, 643] on icon "Go to next page" at bounding box center [835, 638] width 17 height 17
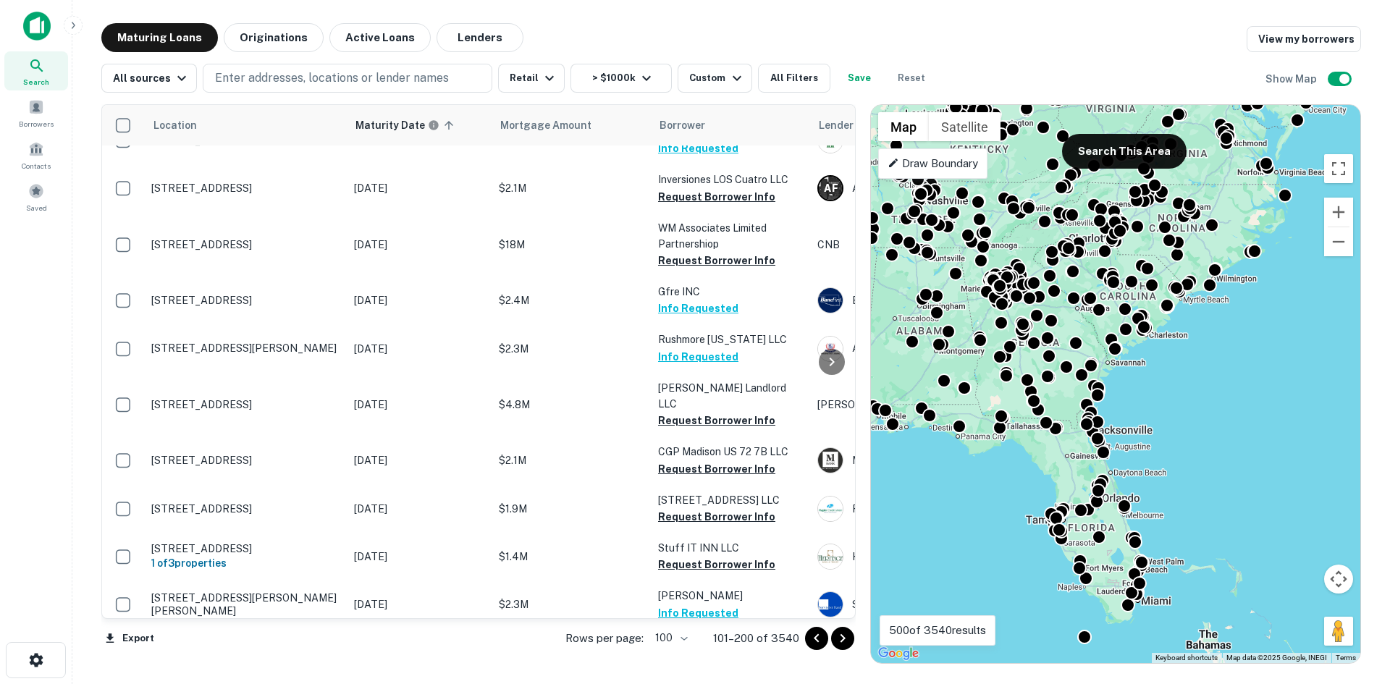
scroll to position [4315, 0]
click at [851, 638] on icon "Go to next page" at bounding box center [842, 638] width 17 height 17
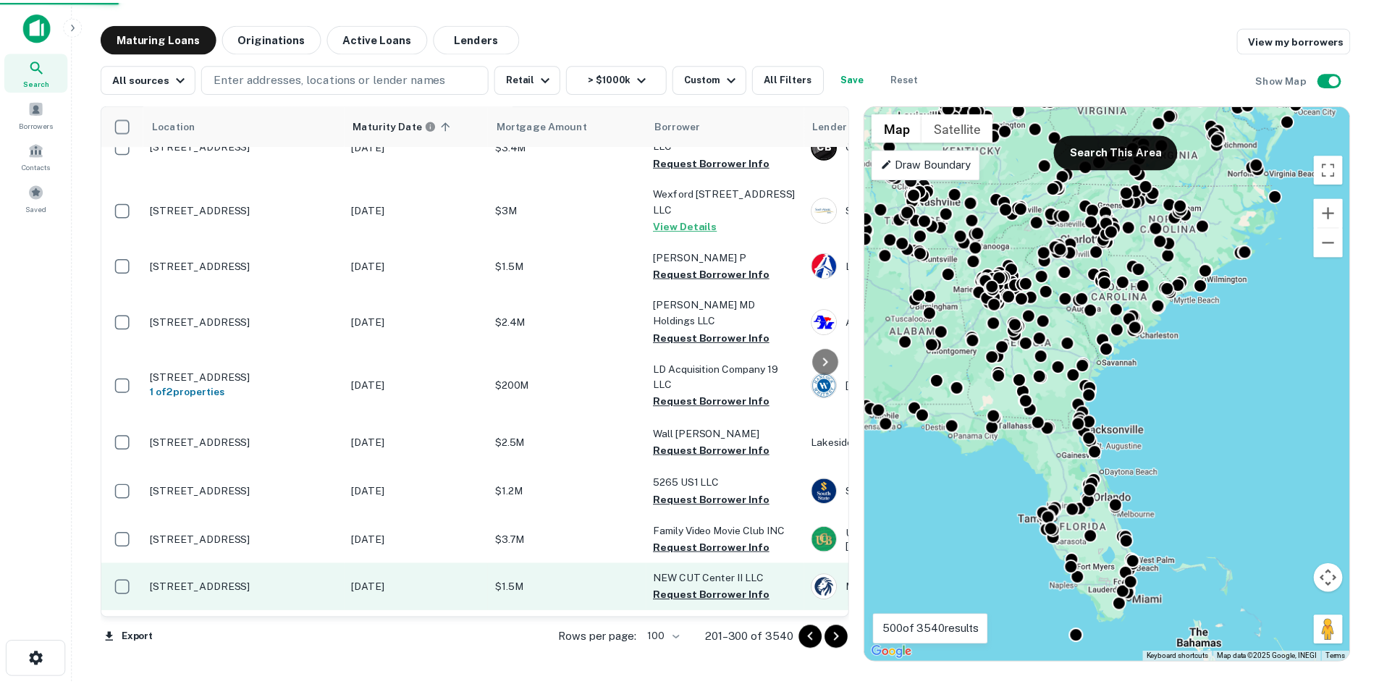
scroll to position [4243, 0]
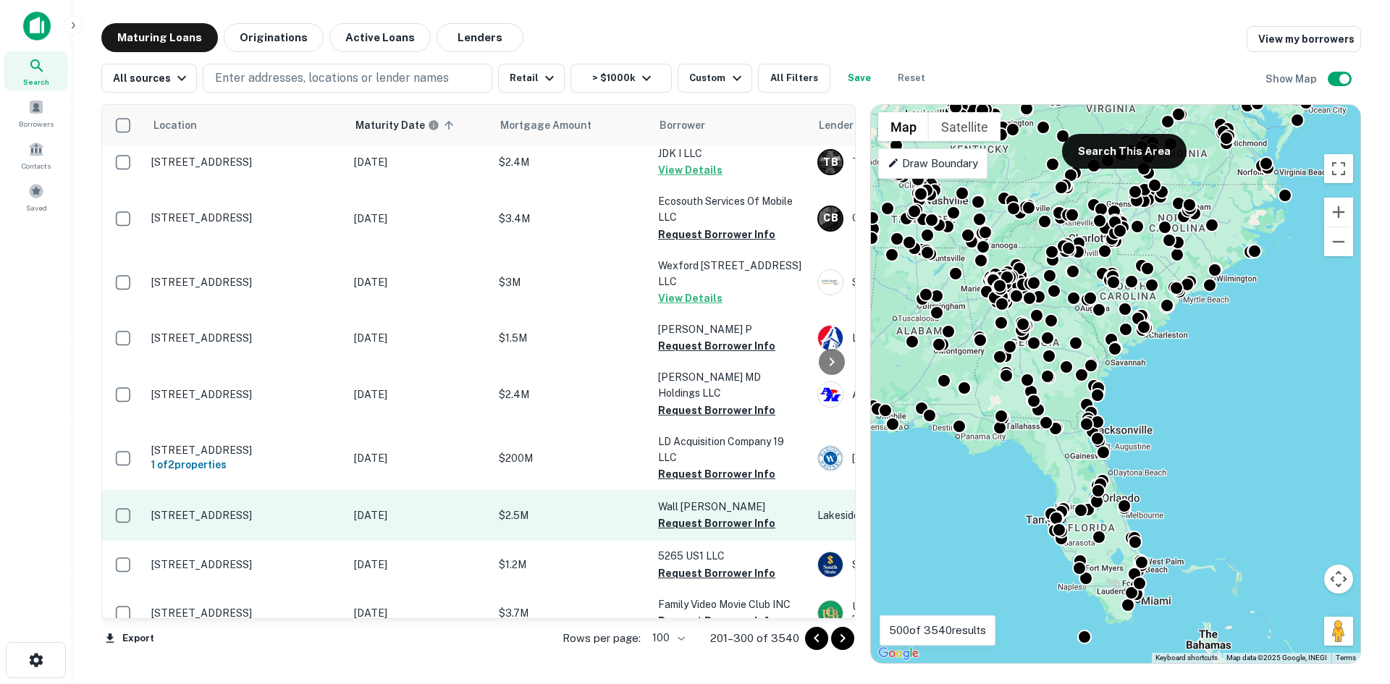
click at [282, 509] on p "[STREET_ADDRESS]" at bounding box center [245, 515] width 188 height 13
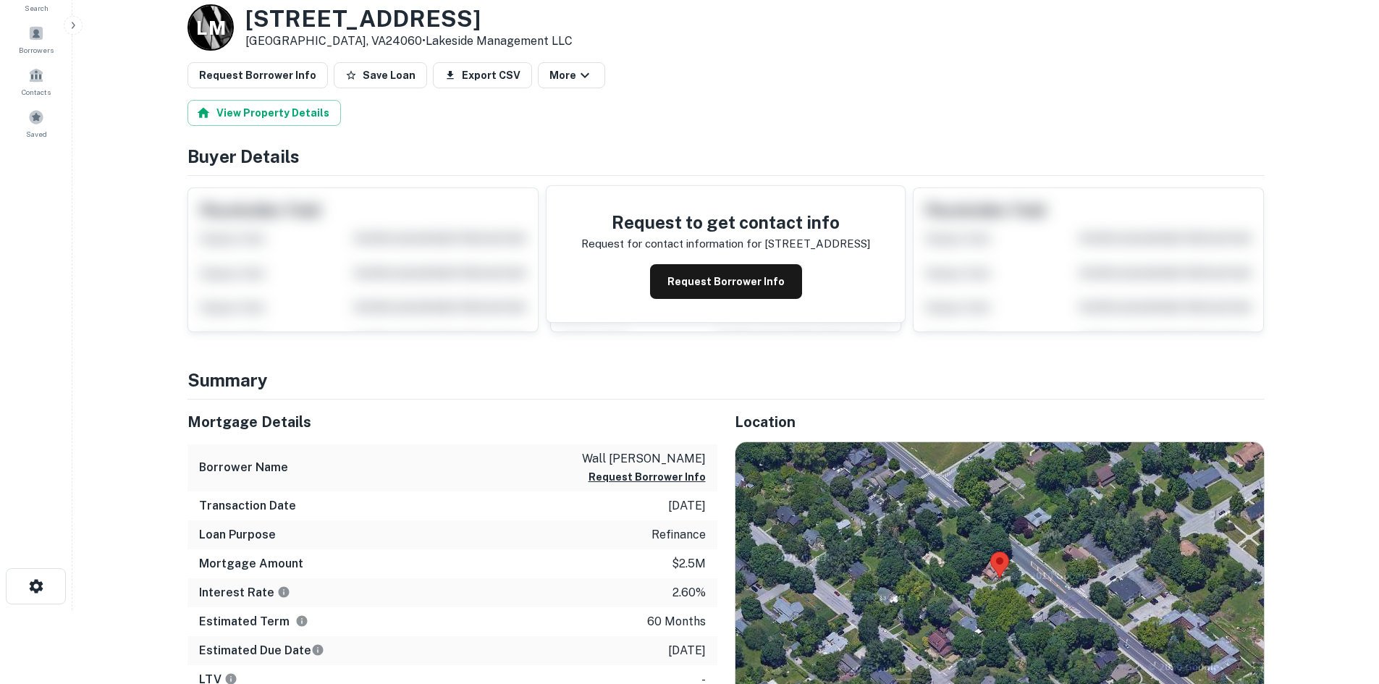
scroll to position [145, 0]
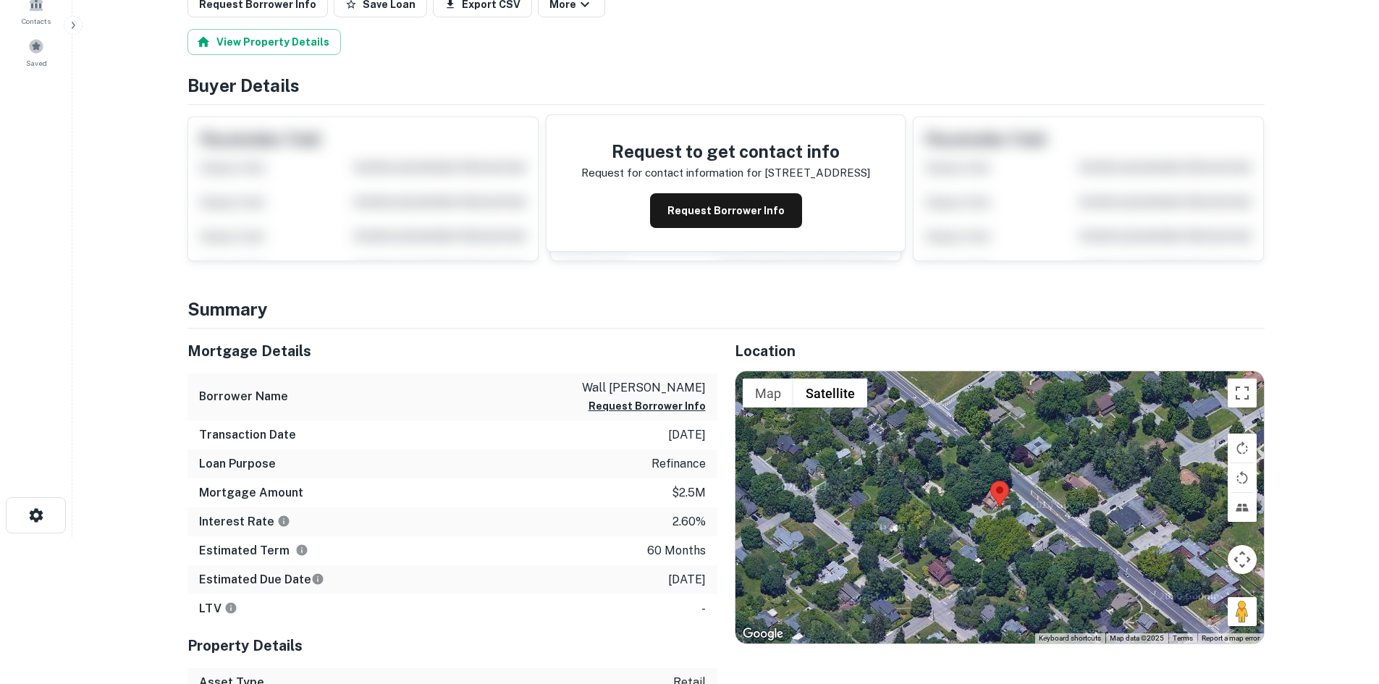
drag, startPoint x: 1238, startPoint y: 602, endPoint x: 1041, endPoint y: 486, distance: 228.4
click at [1041, 486] on div "Map Terrain Satellite Labels Keyboard shortcuts Map Data Map data ©2025 Map dat…" at bounding box center [999, 507] width 528 height 272
drag, startPoint x: 1230, startPoint y: 604, endPoint x: 1178, endPoint y: 586, distance: 55.2
click at [1048, 494] on div "Map Terrain Satellite Labels Keyboard shortcuts Map Data Map data ©2025 Map dat…" at bounding box center [999, 507] width 528 height 272
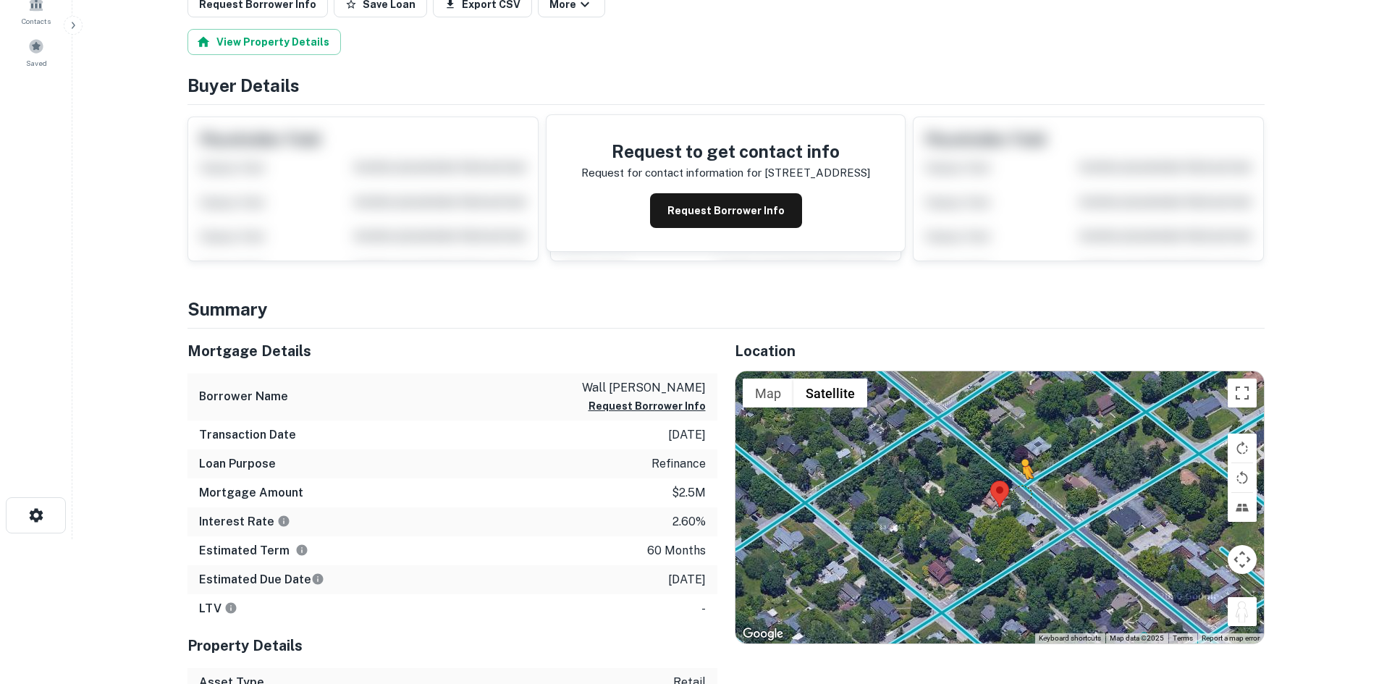
drag, startPoint x: 1235, startPoint y: 616, endPoint x: 1021, endPoint y: 492, distance: 247.4
click at [1021, 492] on div "To activate drag with keyboard, press Alt + Enter. Once in keyboard drag state,…" at bounding box center [999, 507] width 528 height 272
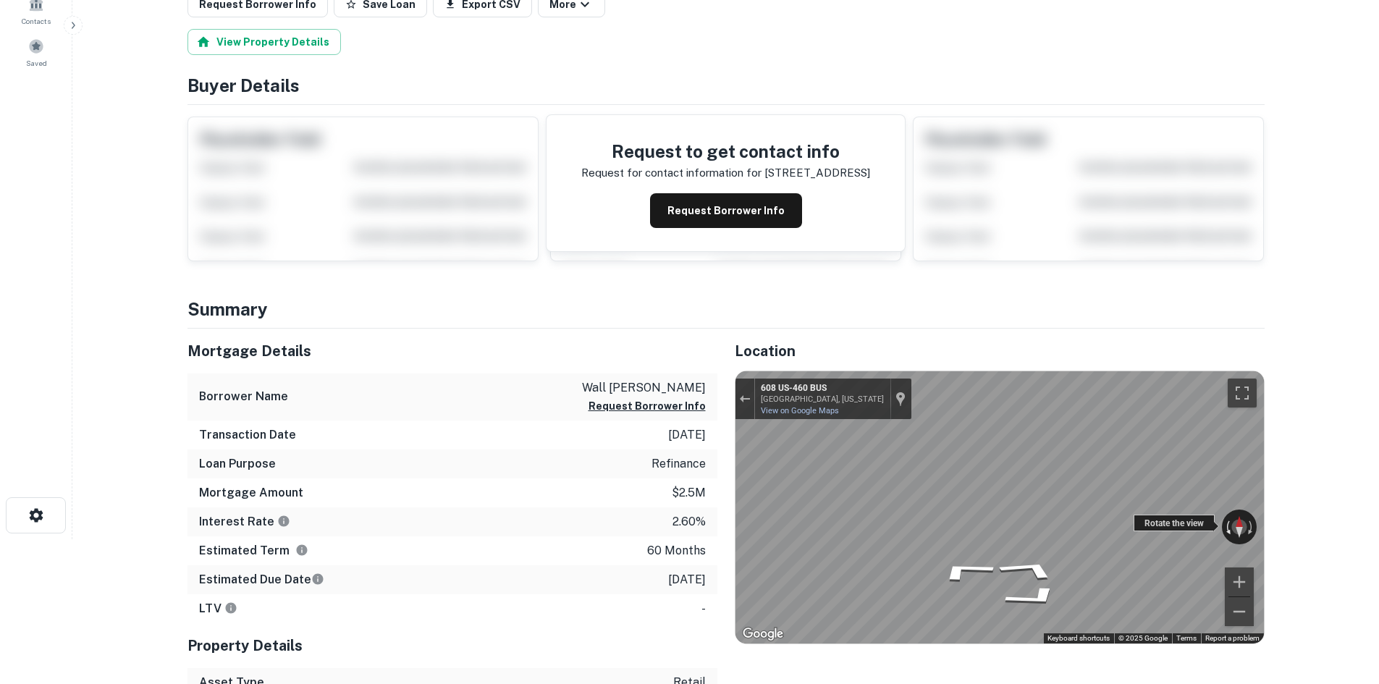
click at [1239, 515] on div "← Move left → Move right ↑ Move up ↓ Move down + Zoom in - Zoom out 608 US-460 …" at bounding box center [999, 507] width 528 height 272
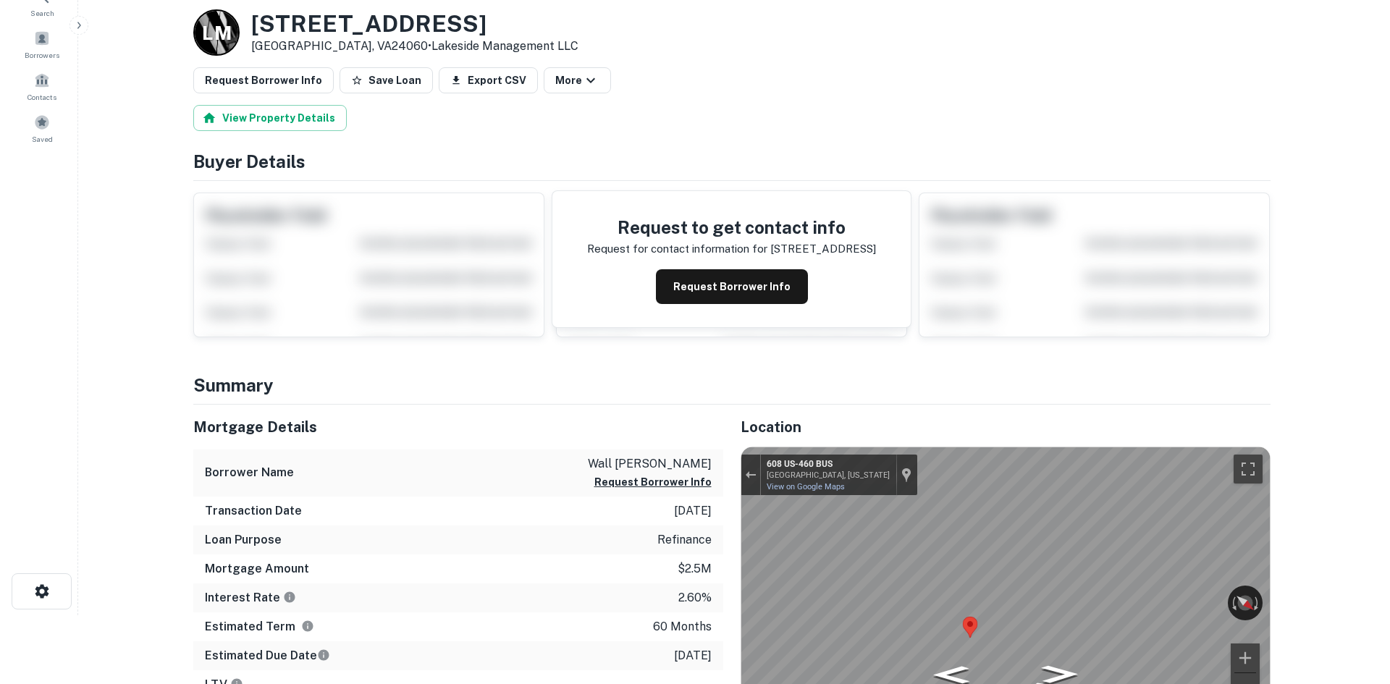
scroll to position [0, 0]
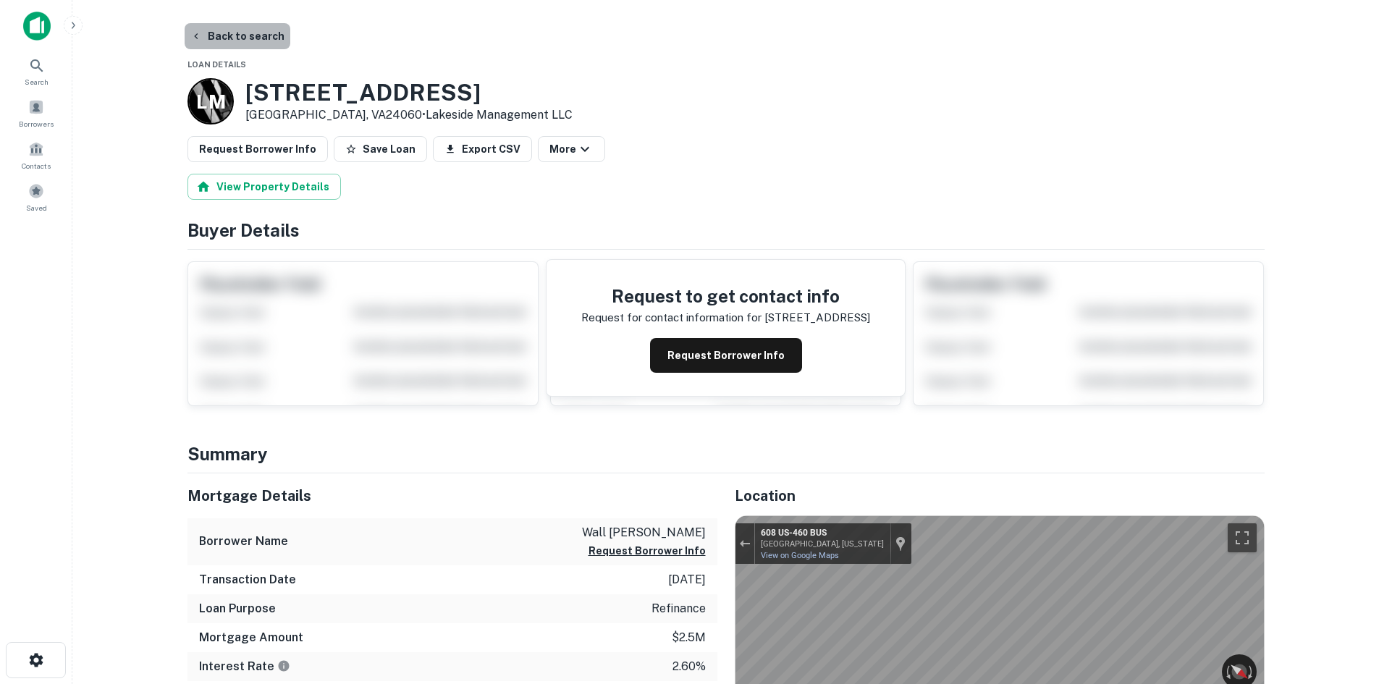
click at [249, 41] on button "Back to search" at bounding box center [238, 36] width 106 height 26
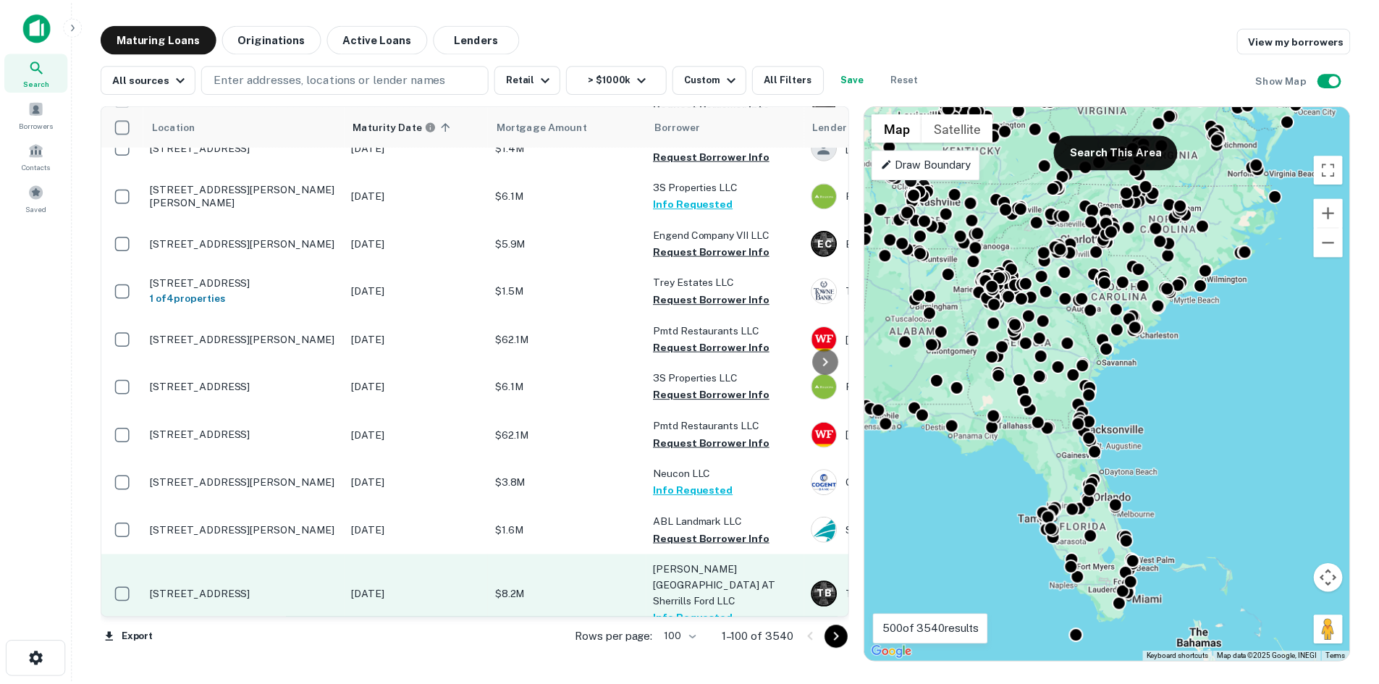
scroll to position [4645, 0]
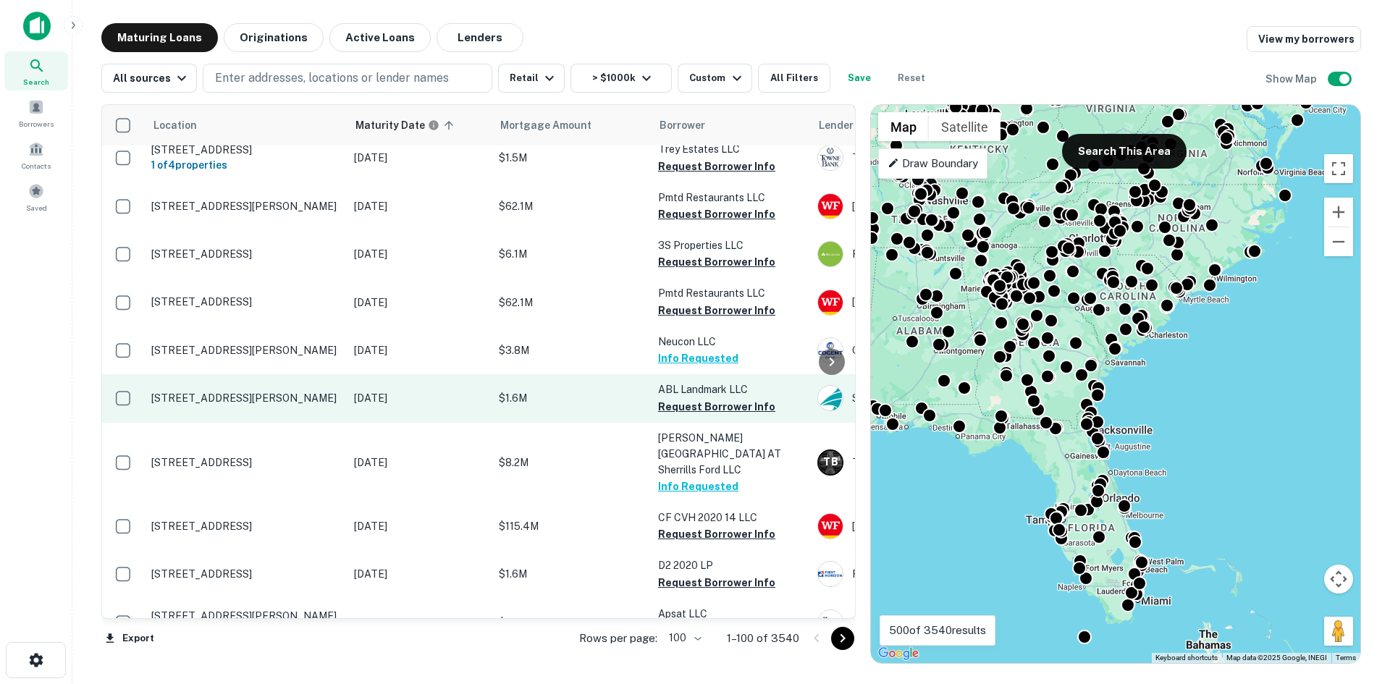
click at [300, 392] on p "[STREET_ADDRESS][PERSON_NAME]" at bounding box center [245, 398] width 188 height 13
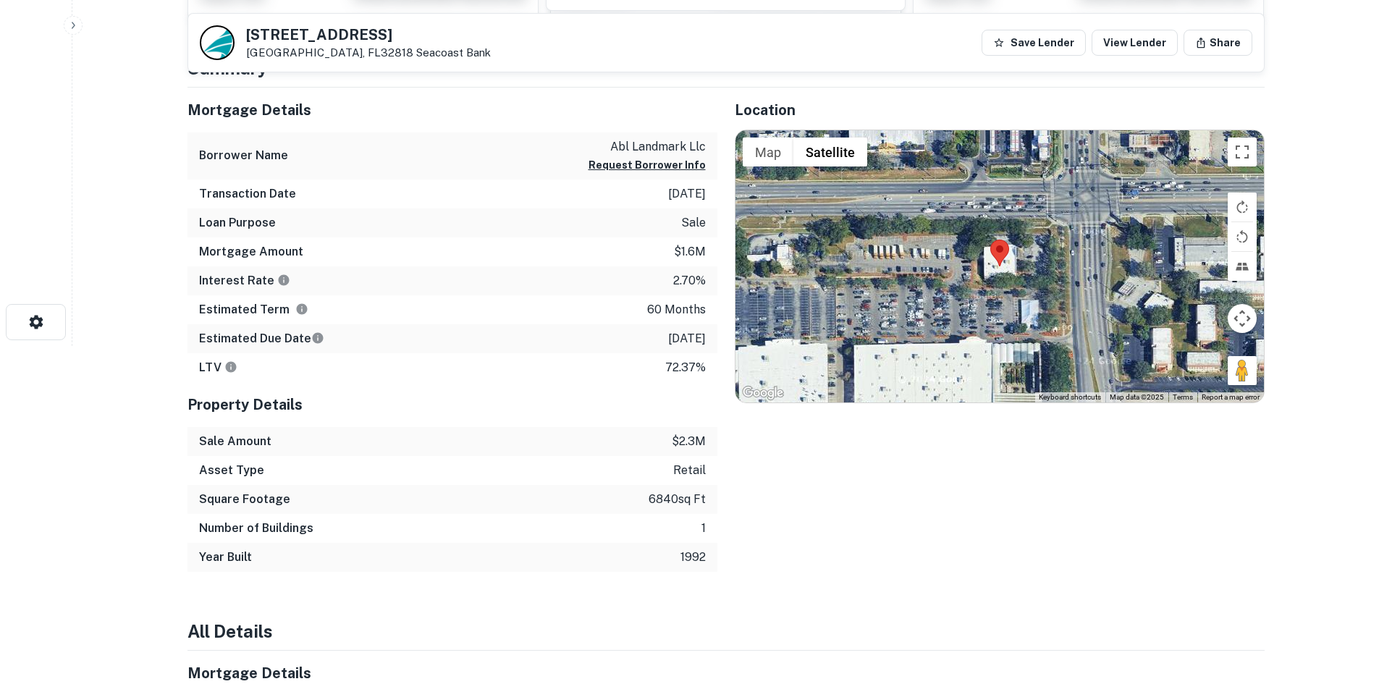
scroll to position [217, 0]
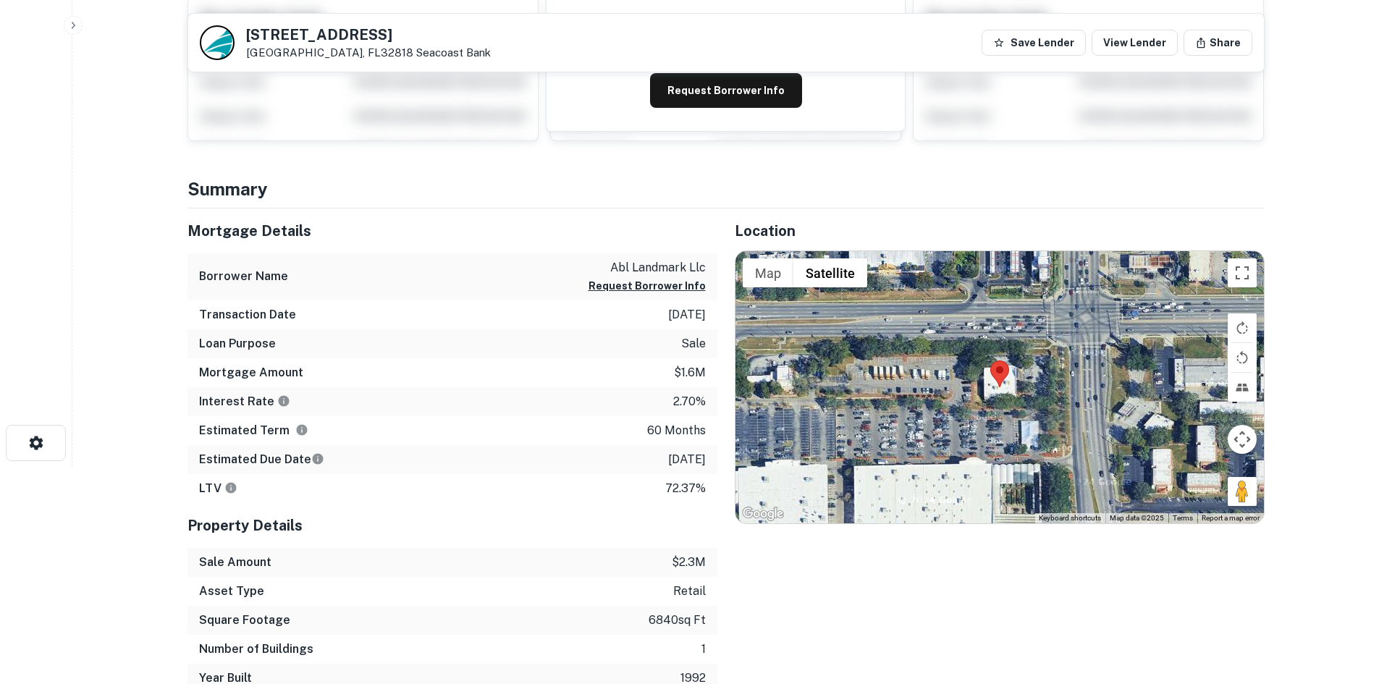
drag, startPoint x: 1074, startPoint y: 386, endPoint x: 1049, endPoint y: 368, distance: 30.1
click at [1049, 368] on div "Map Terrain Satellite Labels Keyboard shortcuts Map Data Map data ©2025 Map dat…" at bounding box center [999, 387] width 528 height 272
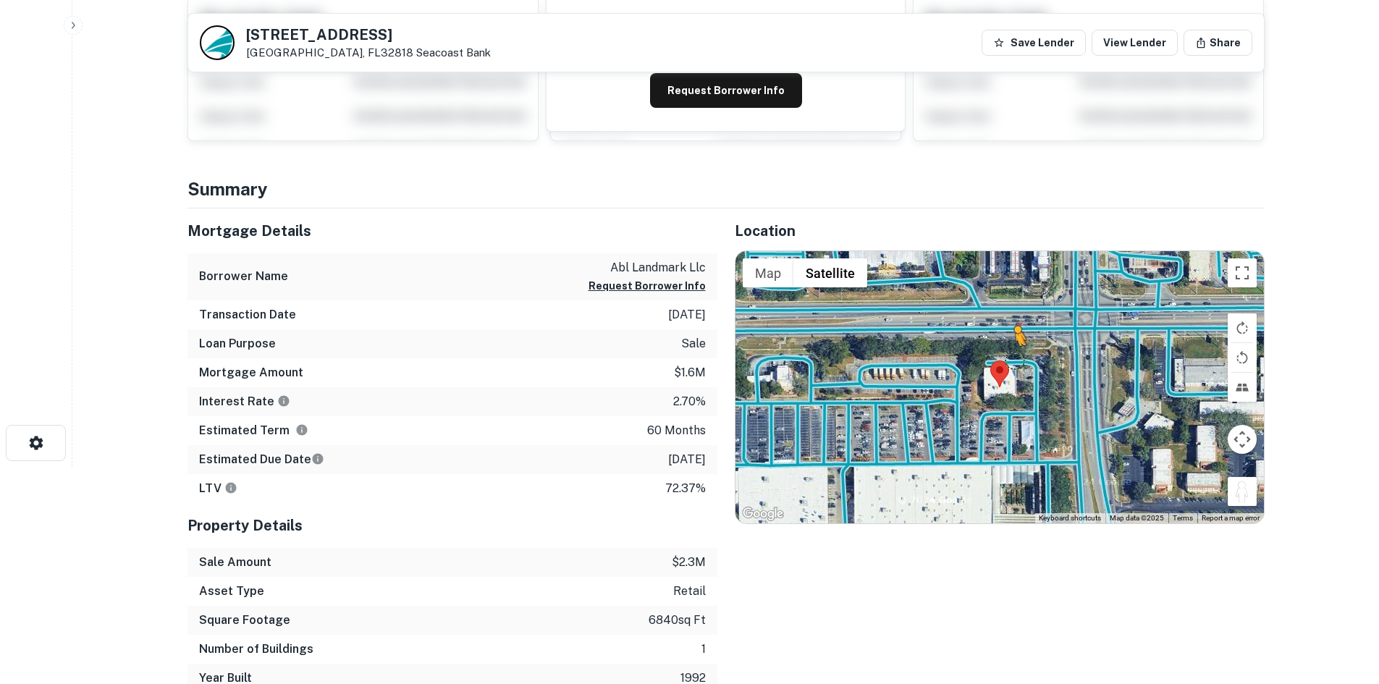
drag, startPoint x: 1236, startPoint y: 486, endPoint x: 1011, endPoint y: 354, distance: 260.8
click at [1011, 354] on div "To activate drag with keyboard, press Alt + Enter. Once in keyboard drag state,…" at bounding box center [999, 387] width 528 height 272
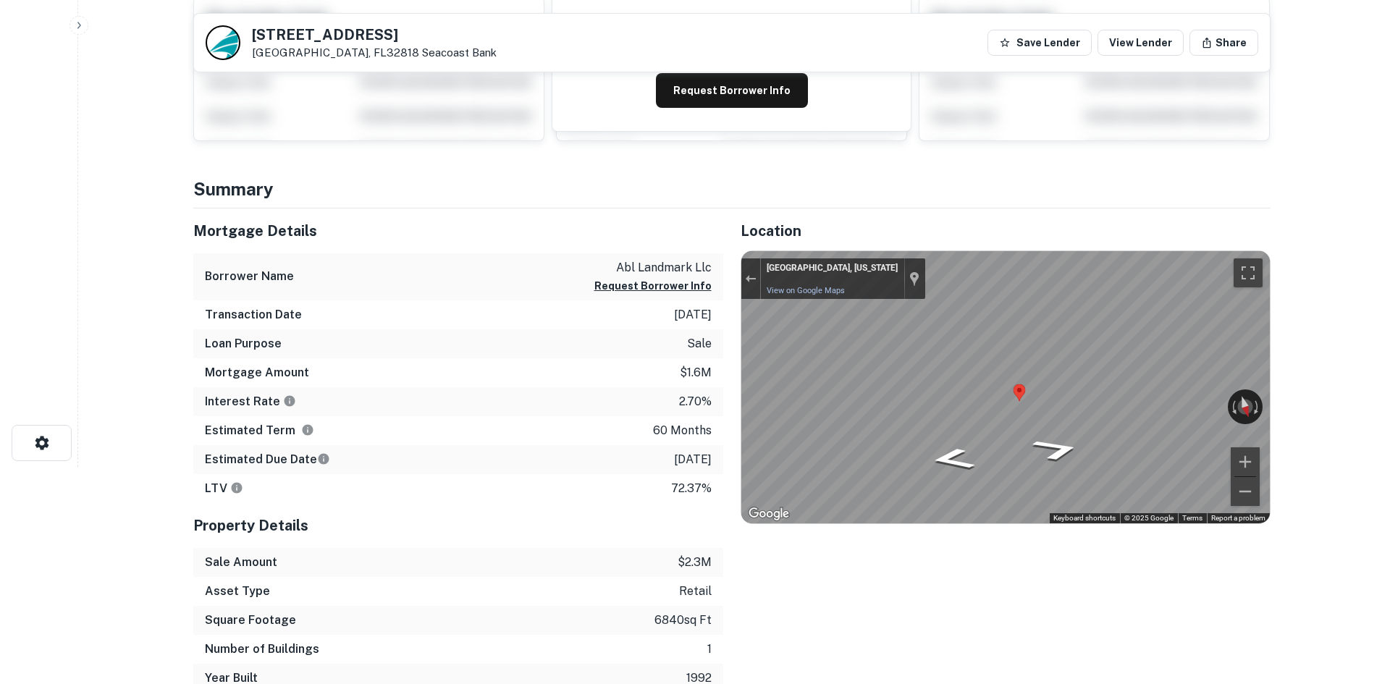
scroll to position [0, 0]
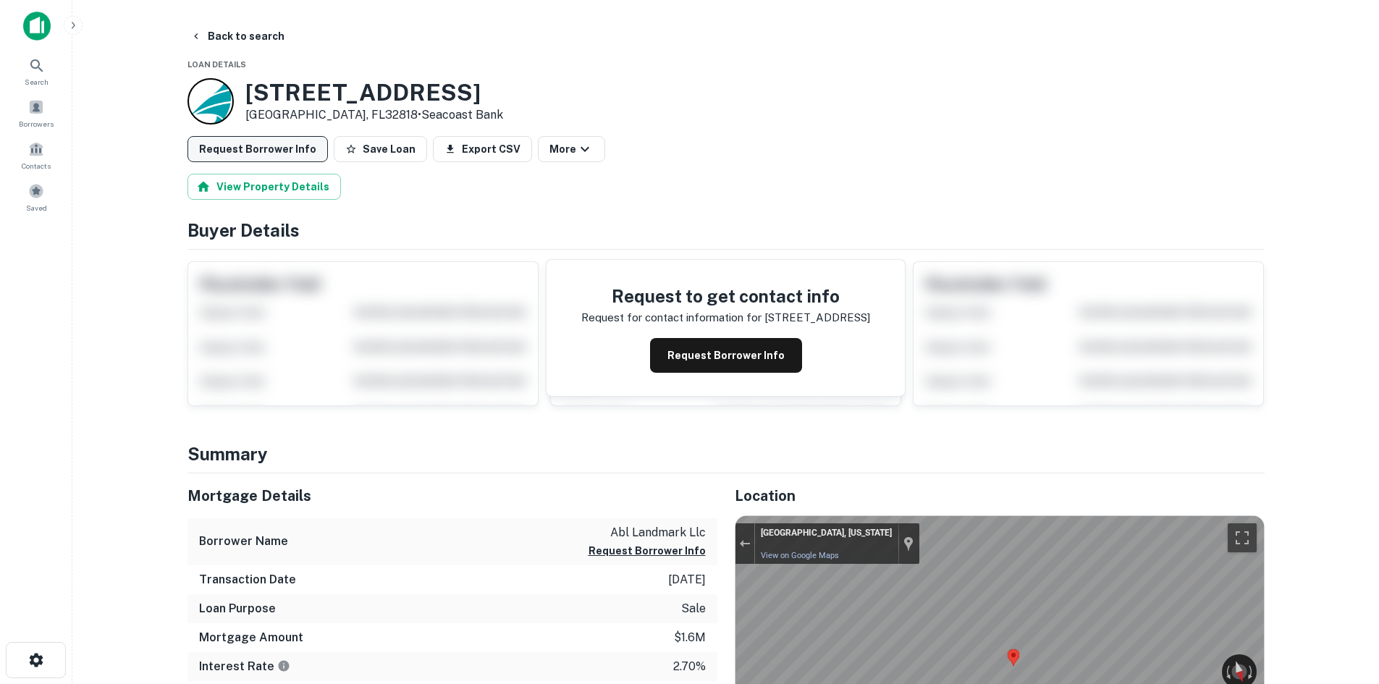
click at [276, 157] on button "Request Borrower Info" at bounding box center [257, 149] width 140 height 26
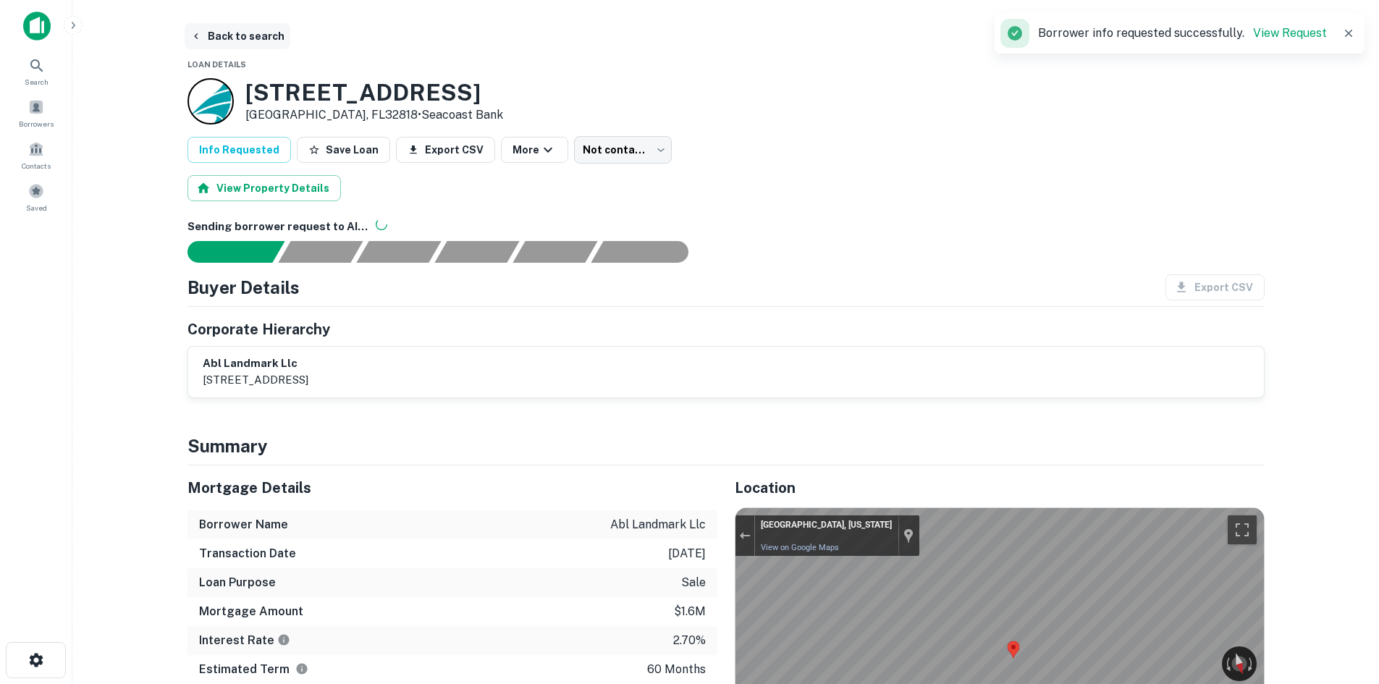
click at [260, 33] on button "Back to search" at bounding box center [238, 36] width 106 height 26
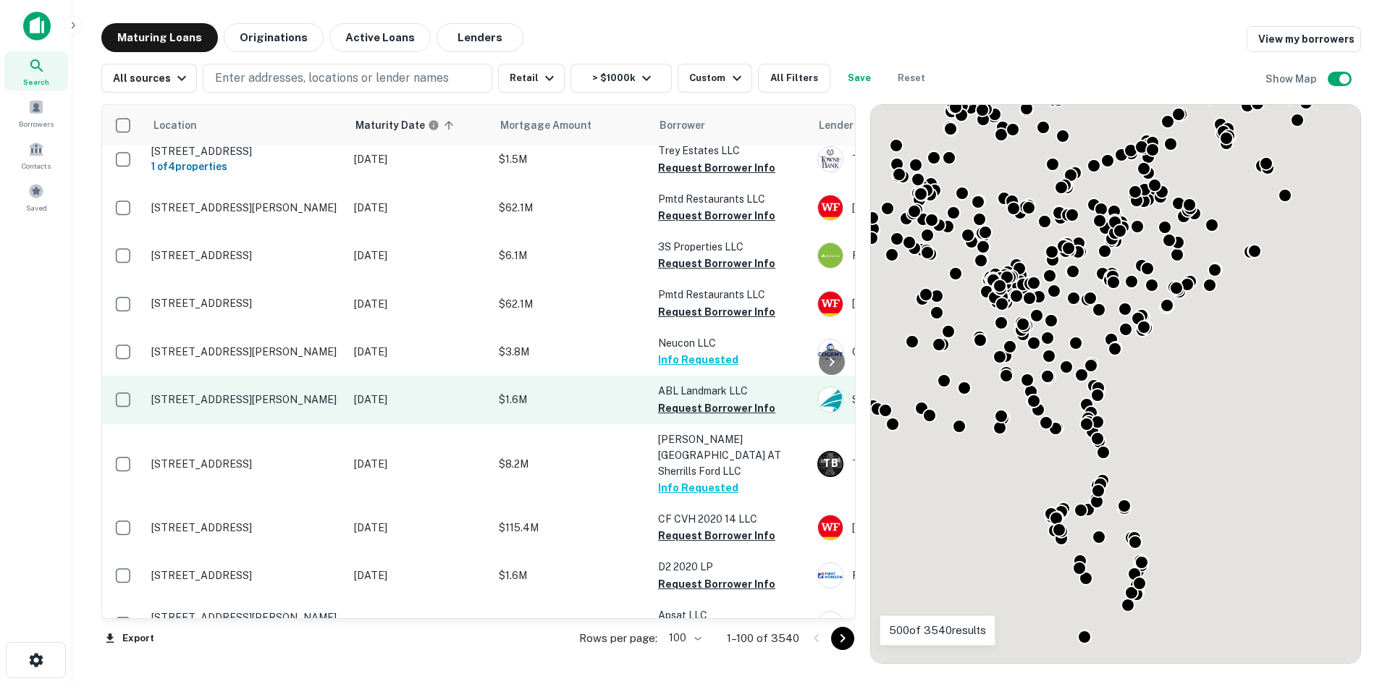
scroll to position [4645, 0]
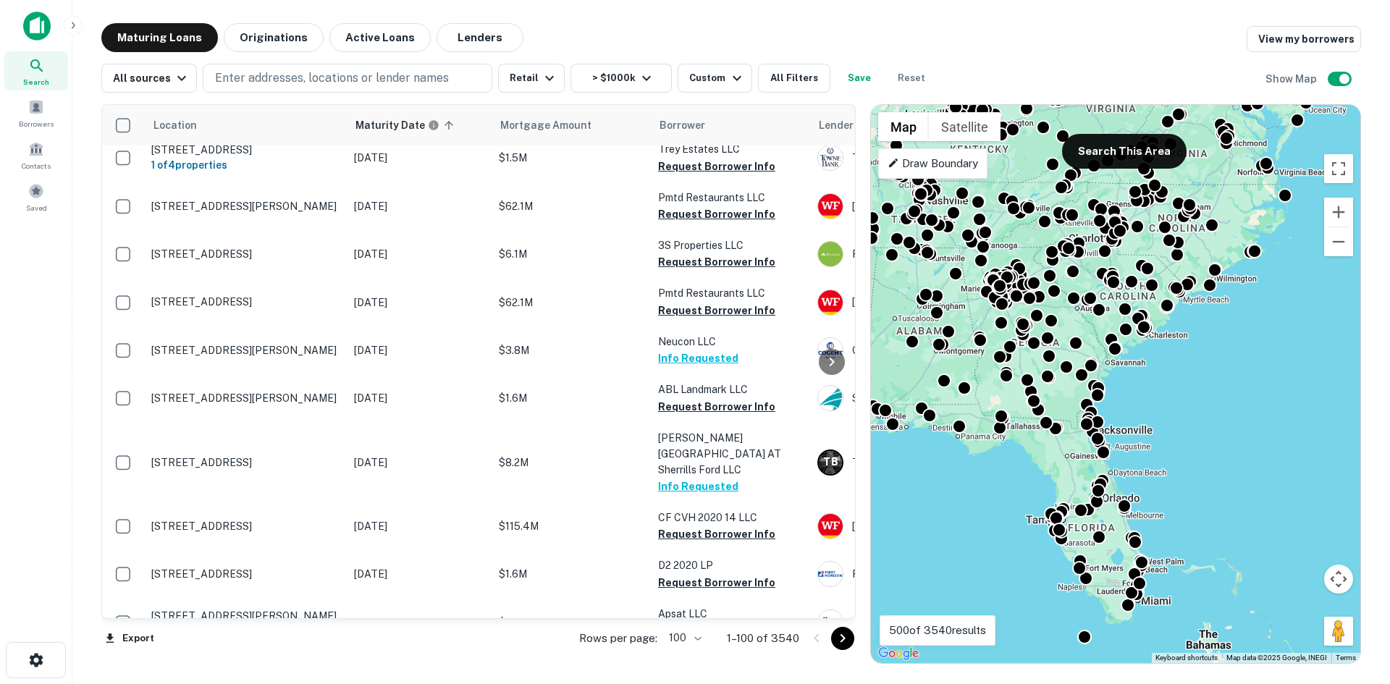
click at [842, 639] on icon "Go to next page" at bounding box center [842, 638] width 17 height 17
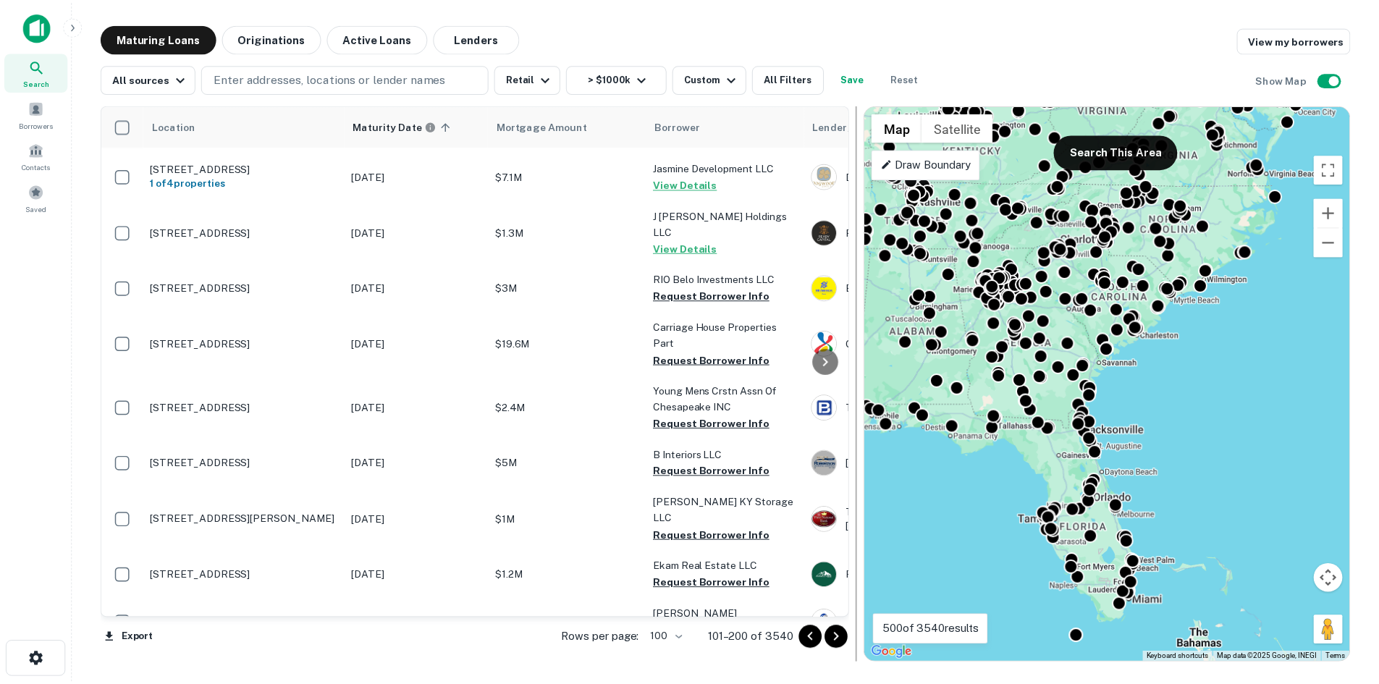
scroll to position [4645, 0]
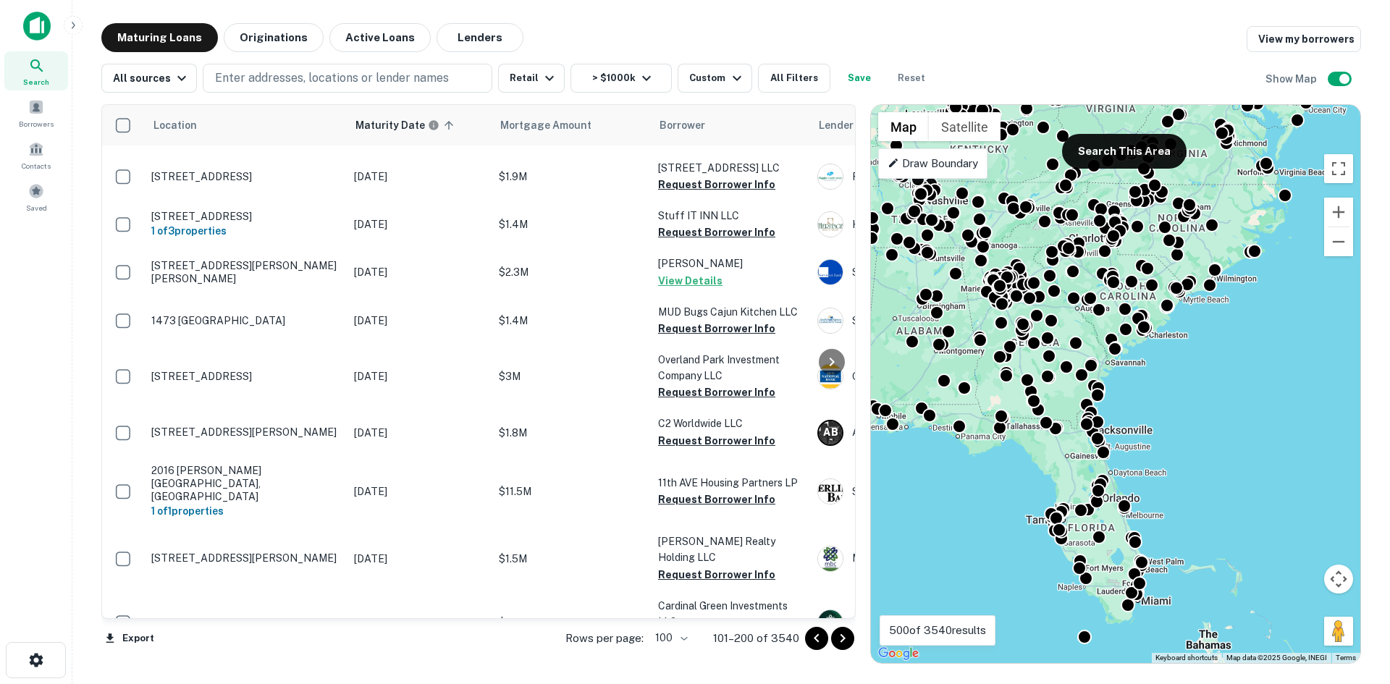
click at [329, 654] on td "Highway [GEOGRAPHIC_DATA]" at bounding box center [245, 686] width 203 height 64
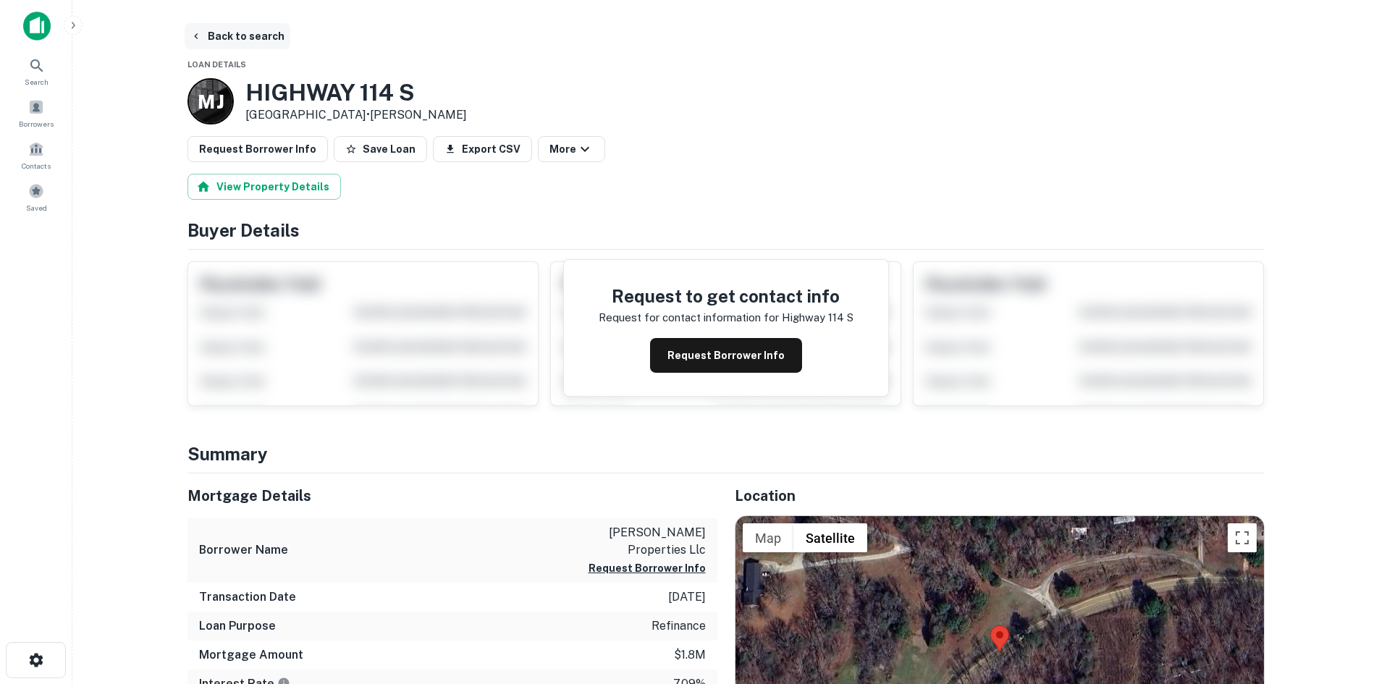
click at [262, 33] on button "Back to search" at bounding box center [238, 36] width 106 height 26
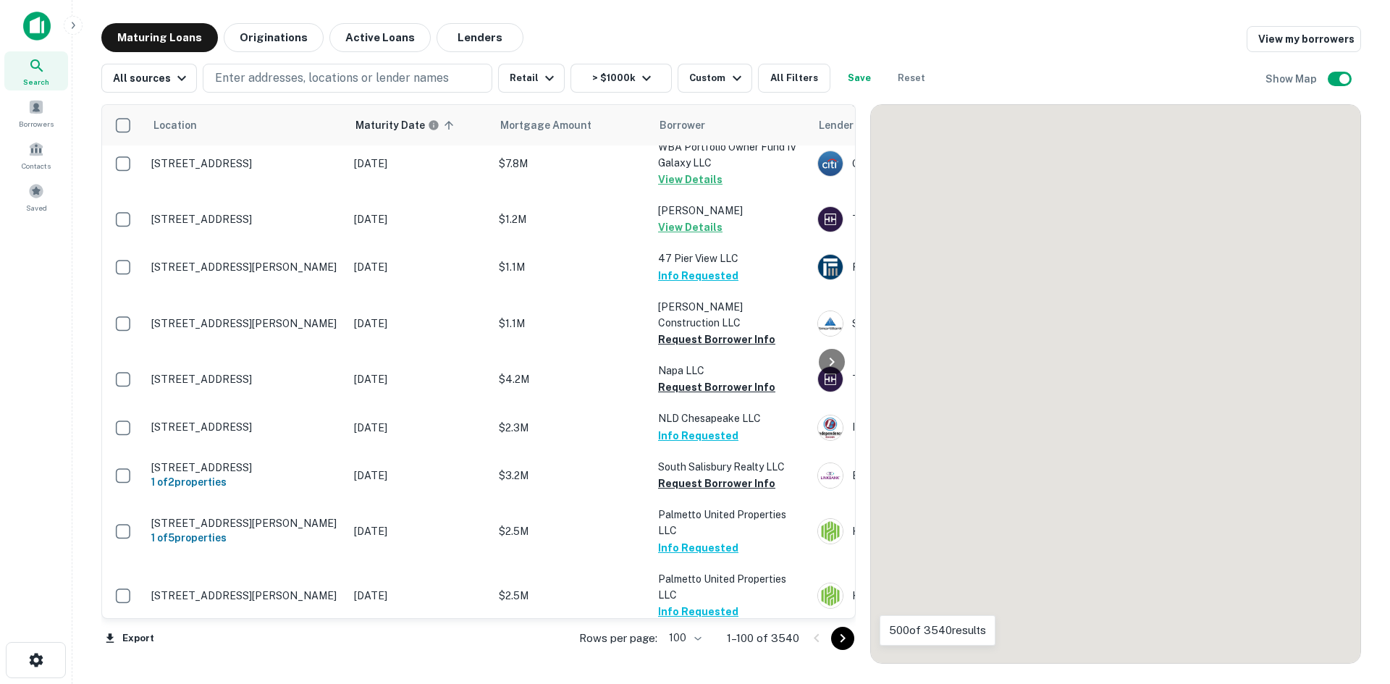
scroll to position [3302, 0]
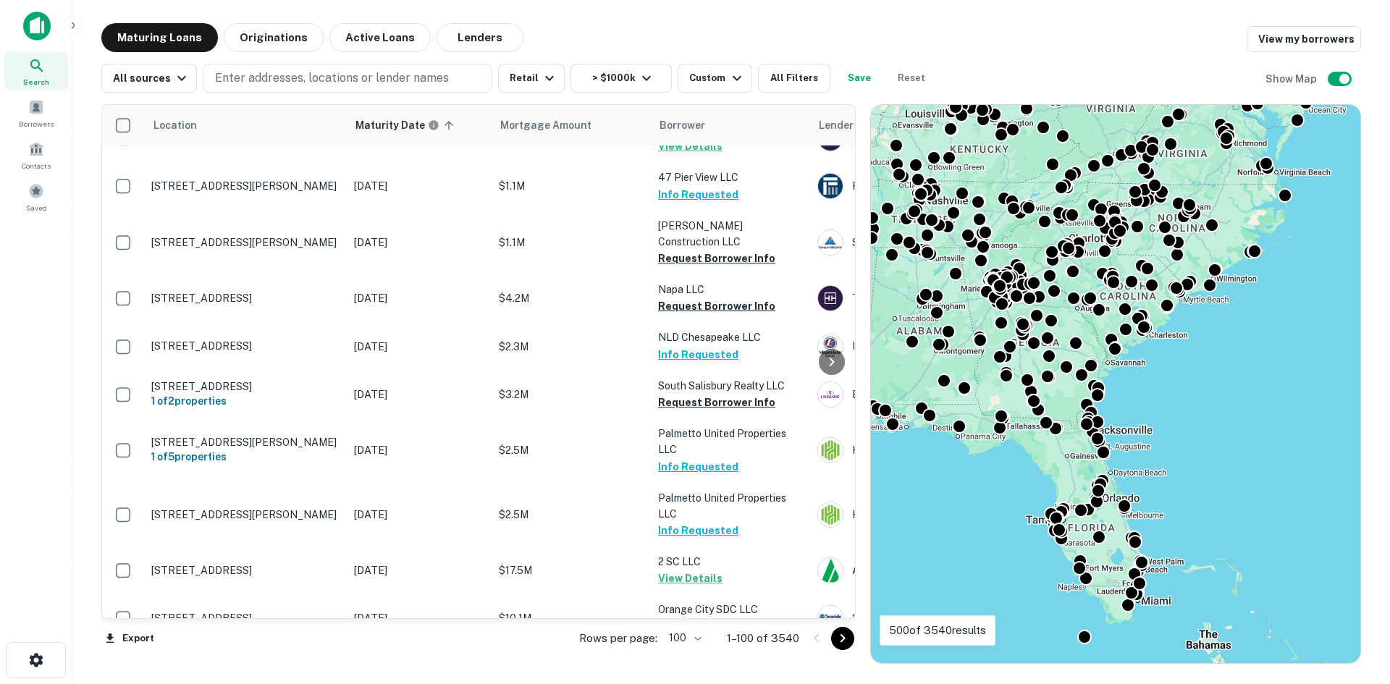
click at [840, 643] on icon "Go to next page" at bounding box center [842, 638] width 17 height 17
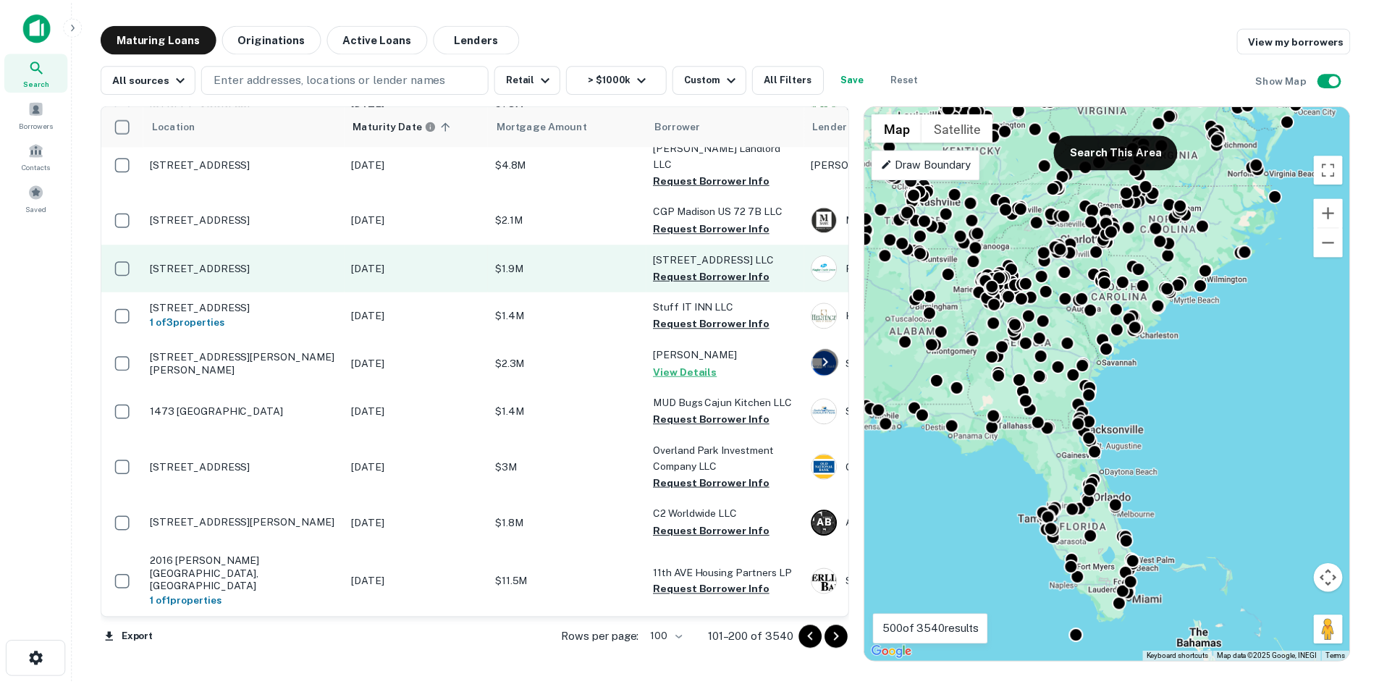
scroll to position [4677, 0]
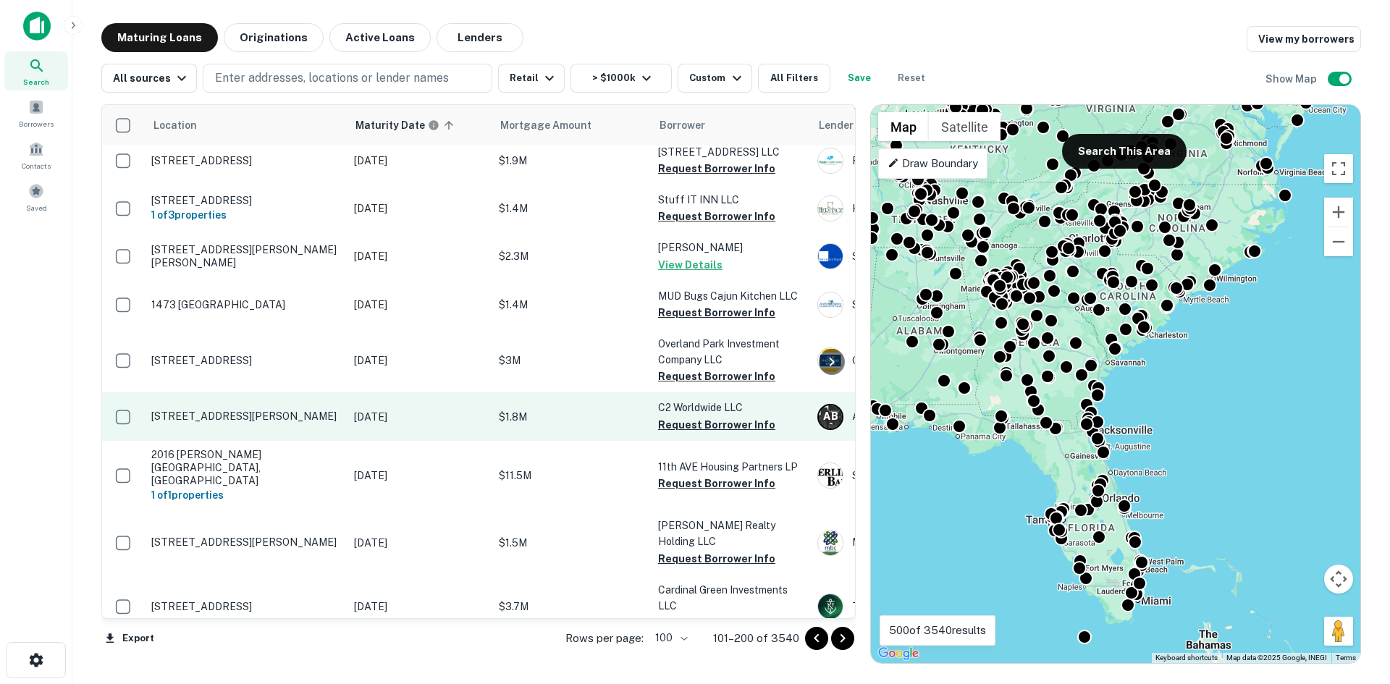
click at [283, 410] on p "[STREET_ADDRESS][PERSON_NAME]" at bounding box center [245, 416] width 188 height 13
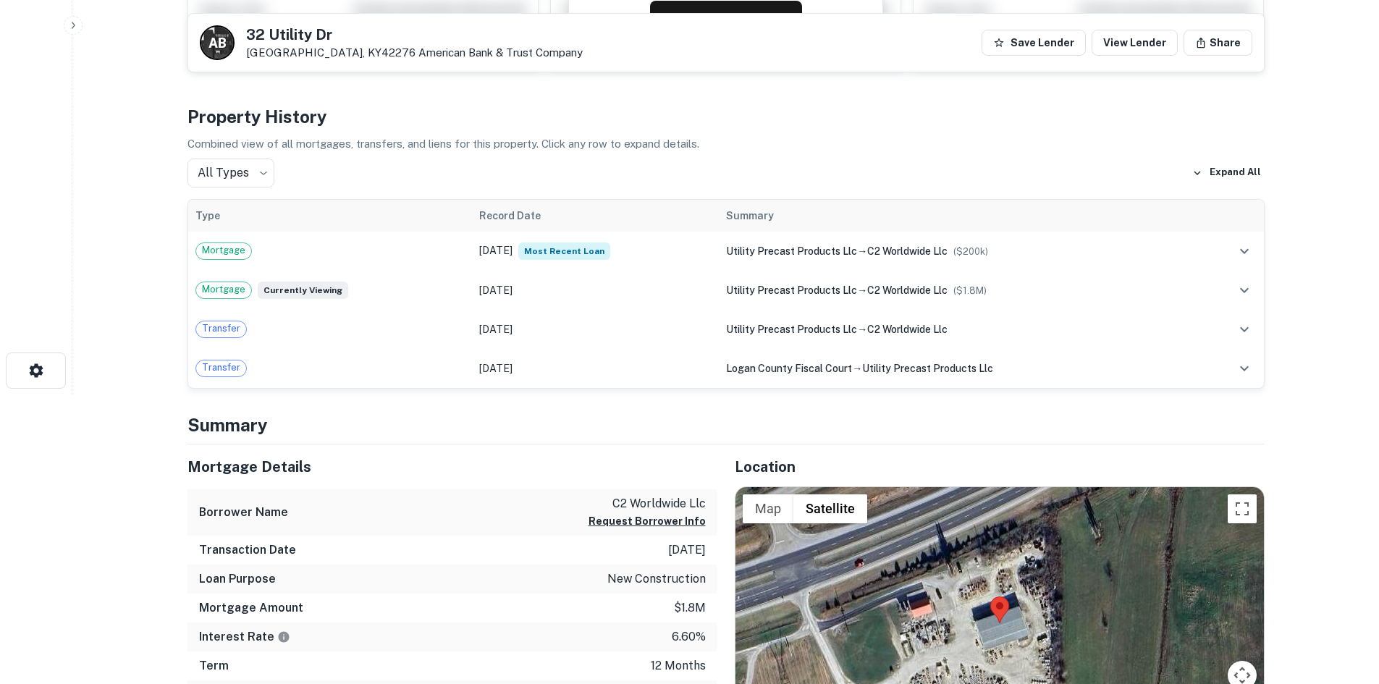
scroll to position [362, 0]
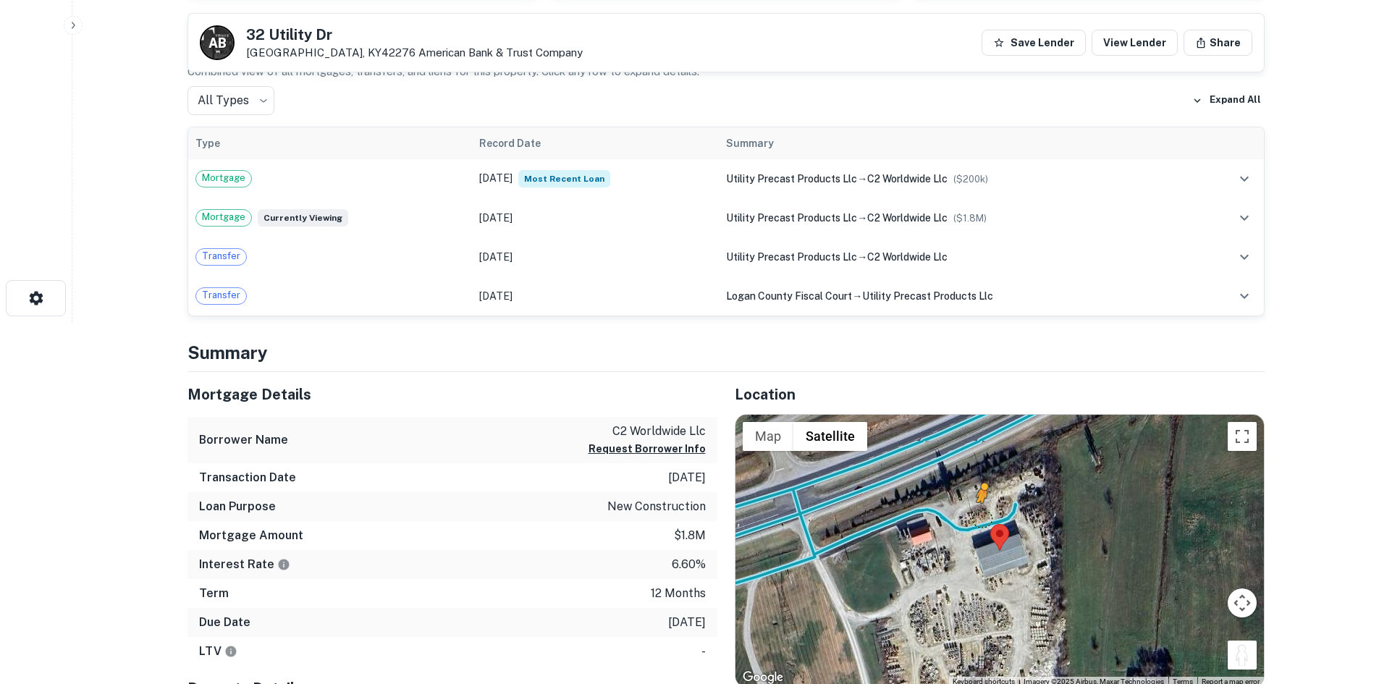
drag, startPoint x: 1242, startPoint y: 655, endPoint x: 981, endPoint y: 514, distance: 296.9
click at [981, 514] on div "To activate drag with keyboard, press Alt + Enter. Once in keyboard drag state,…" at bounding box center [999, 551] width 528 height 272
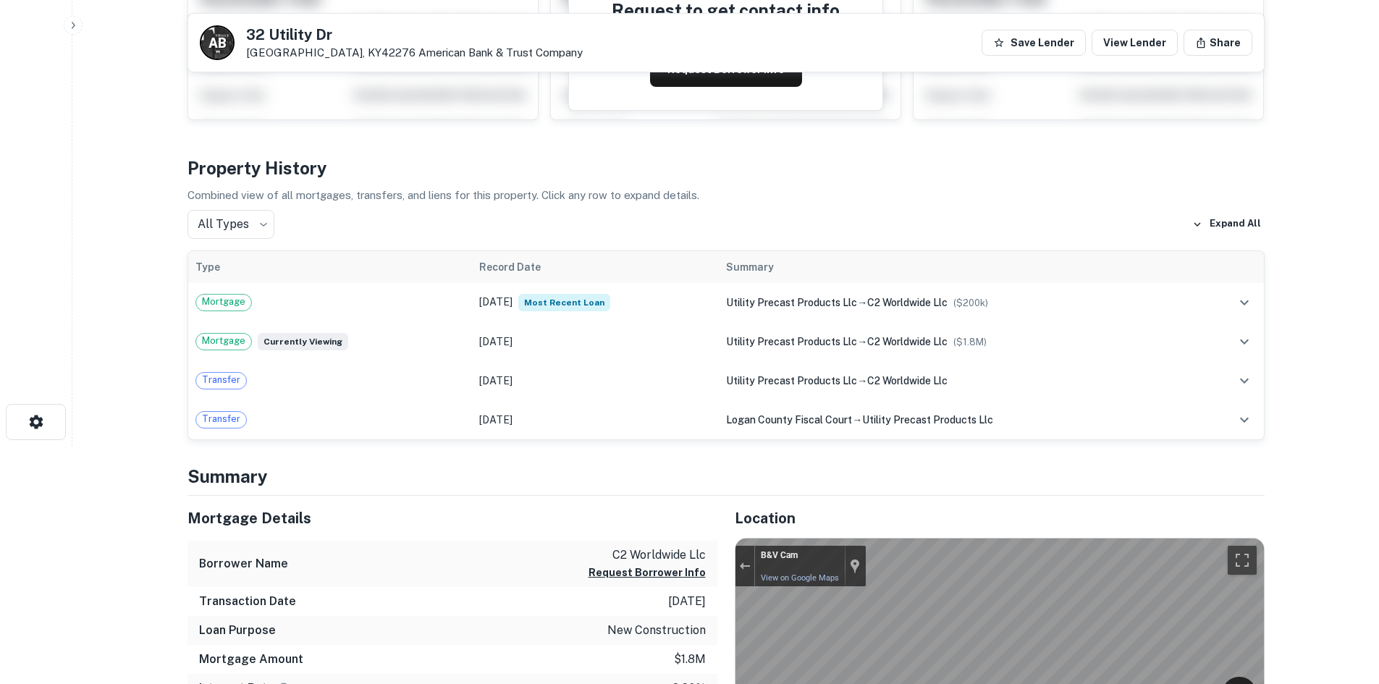
scroll to position [3, 0]
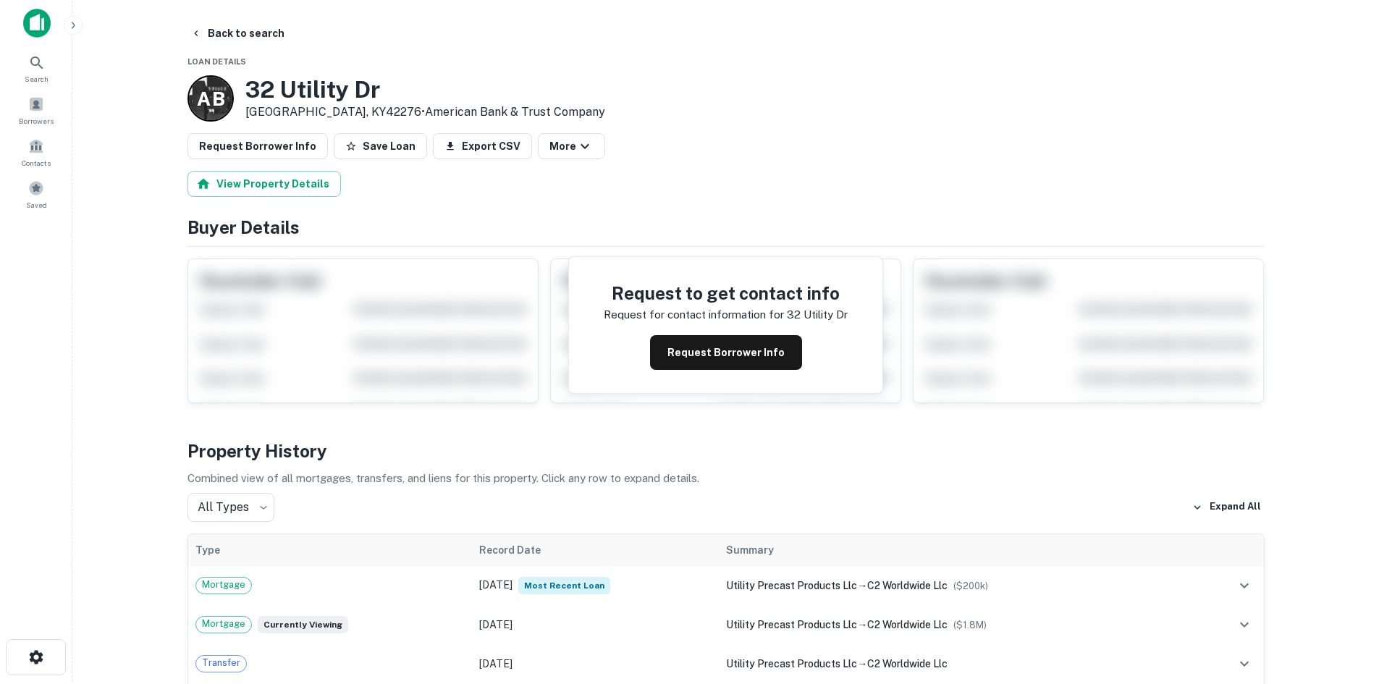
click at [269, 135] on button "Request Borrower Info" at bounding box center [257, 146] width 140 height 26
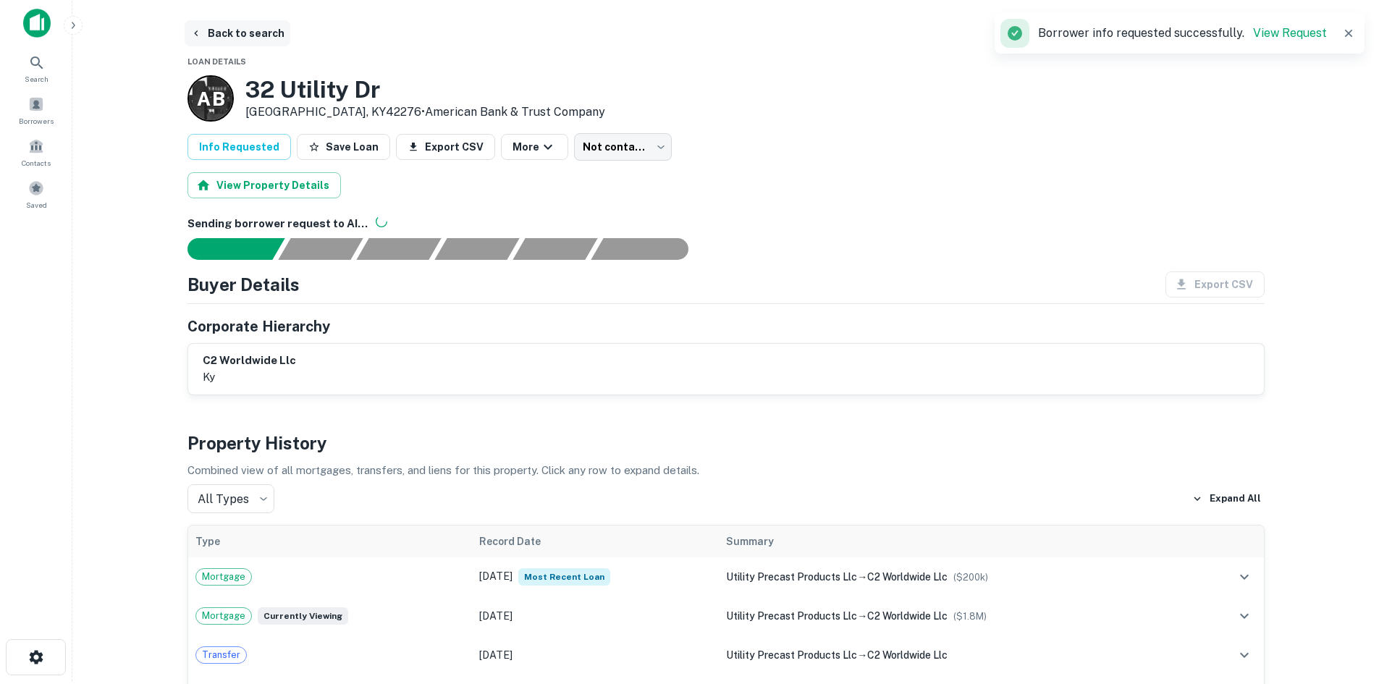
click at [242, 36] on button "Back to search" at bounding box center [238, 33] width 106 height 26
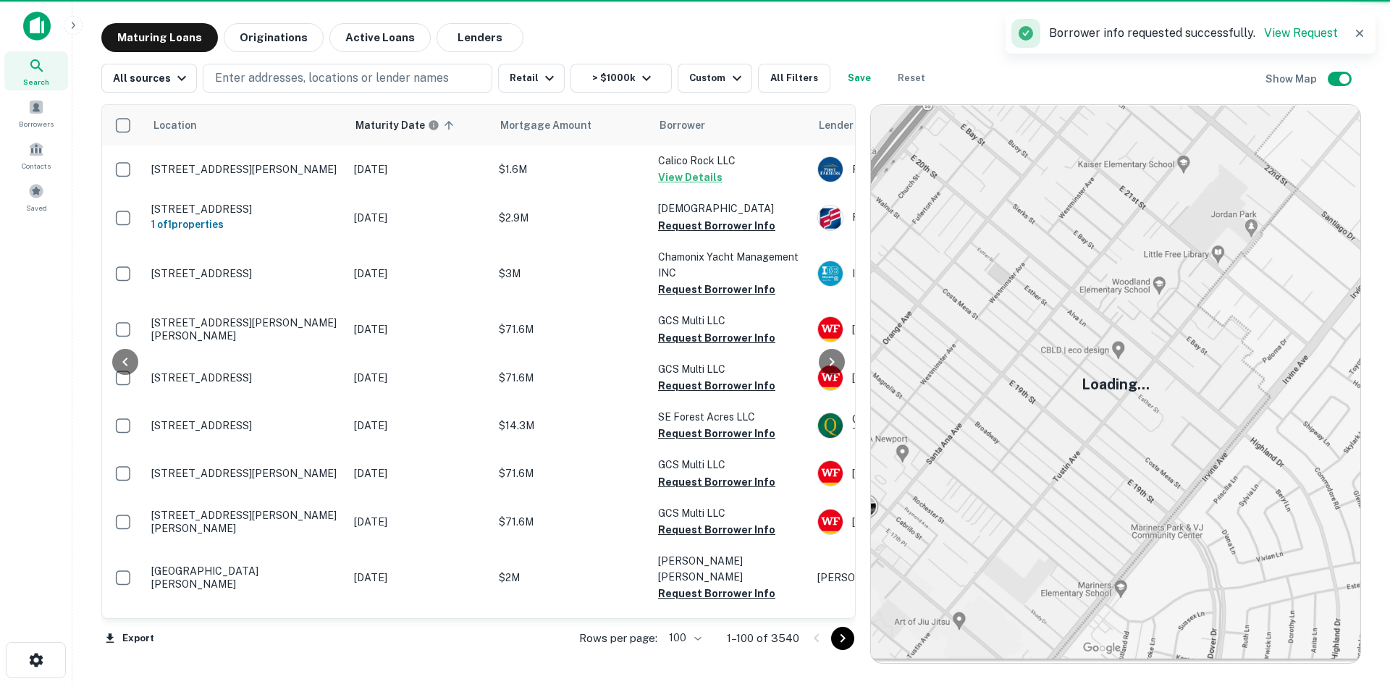
click at [836, 635] on icon "Go to next page" at bounding box center [842, 638] width 17 height 17
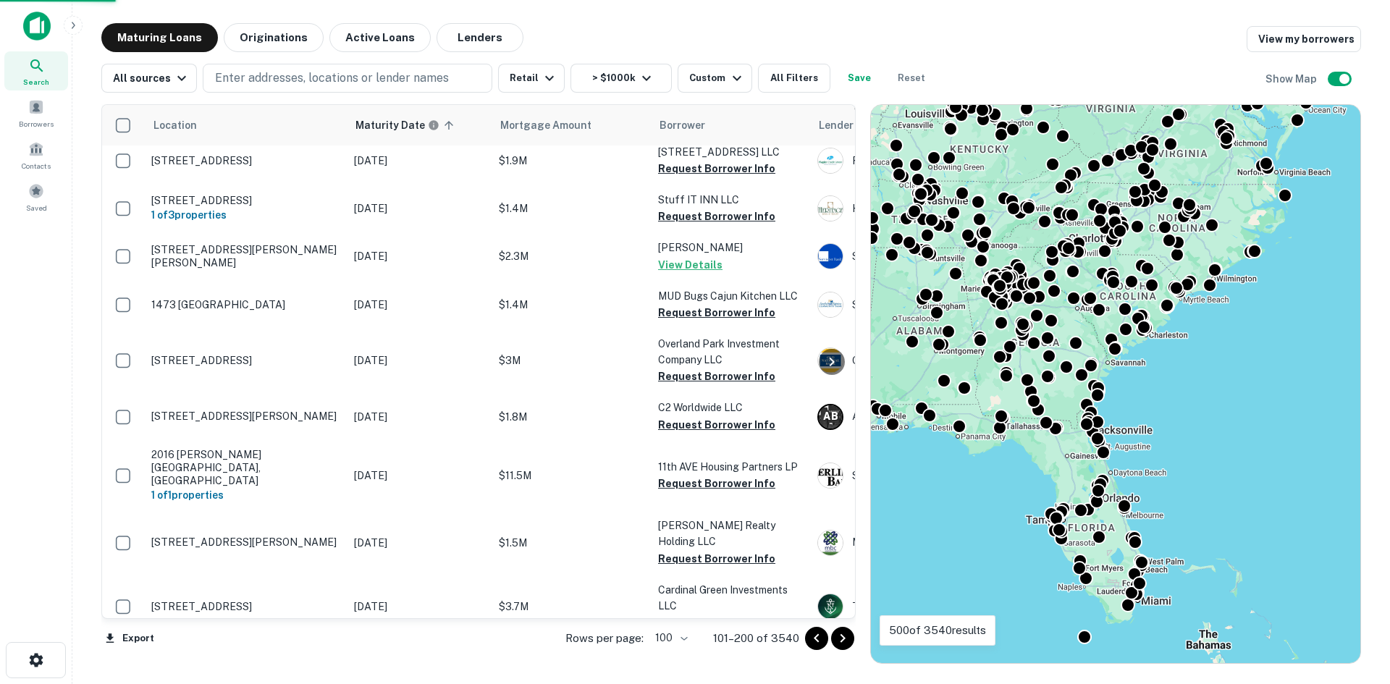
scroll to position [4731, 0]
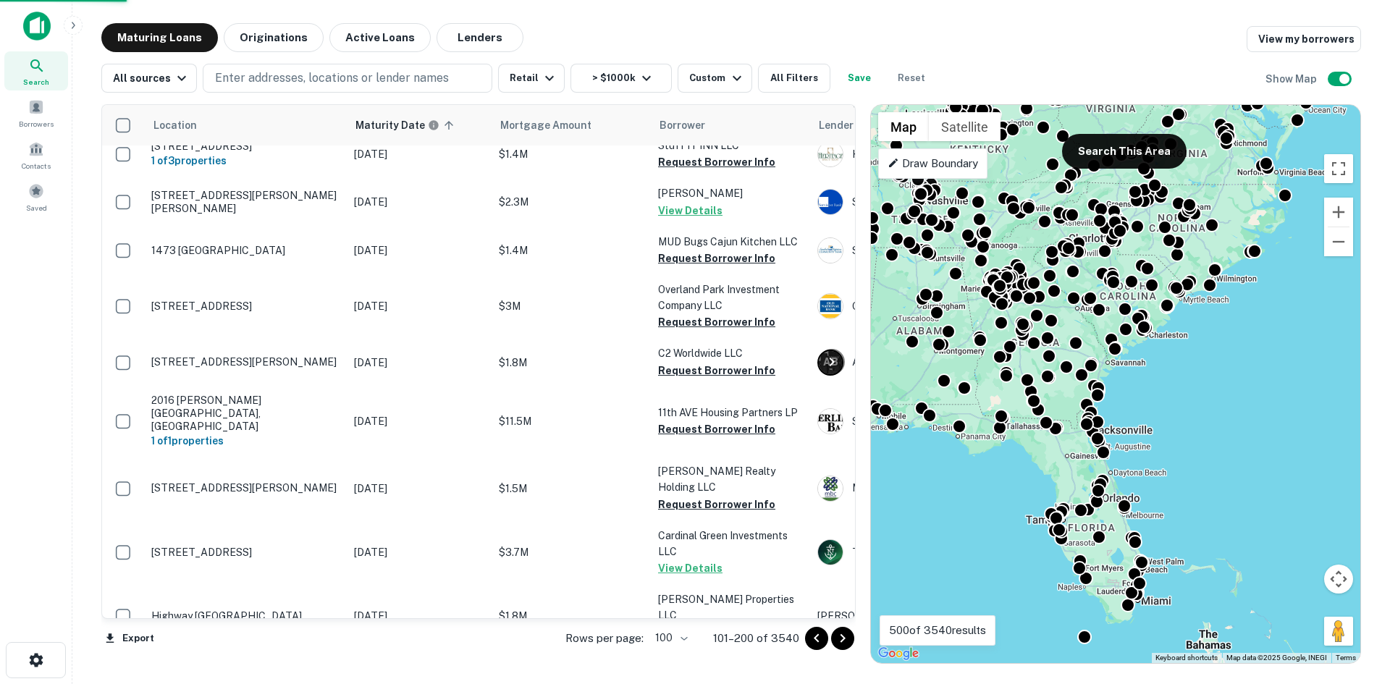
click at [835, 641] on icon "Go to next page" at bounding box center [842, 638] width 17 height 17
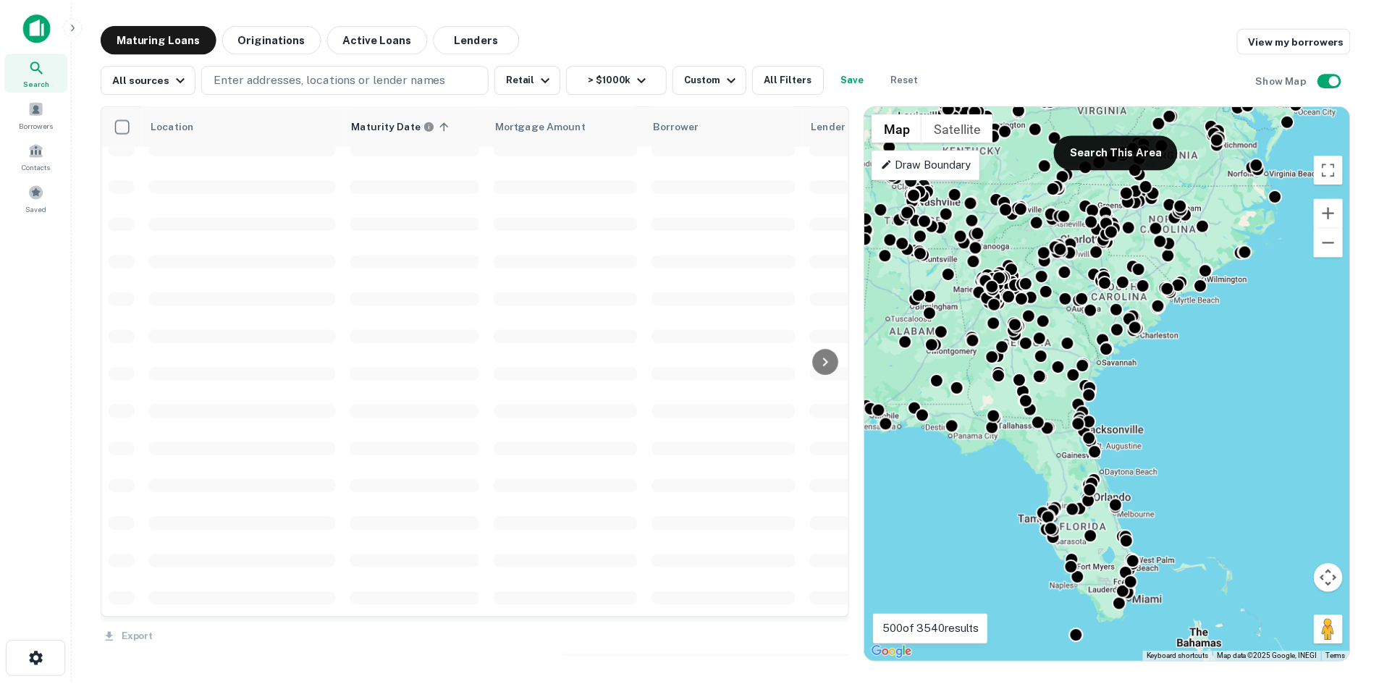
scroll to position [4621, 0]
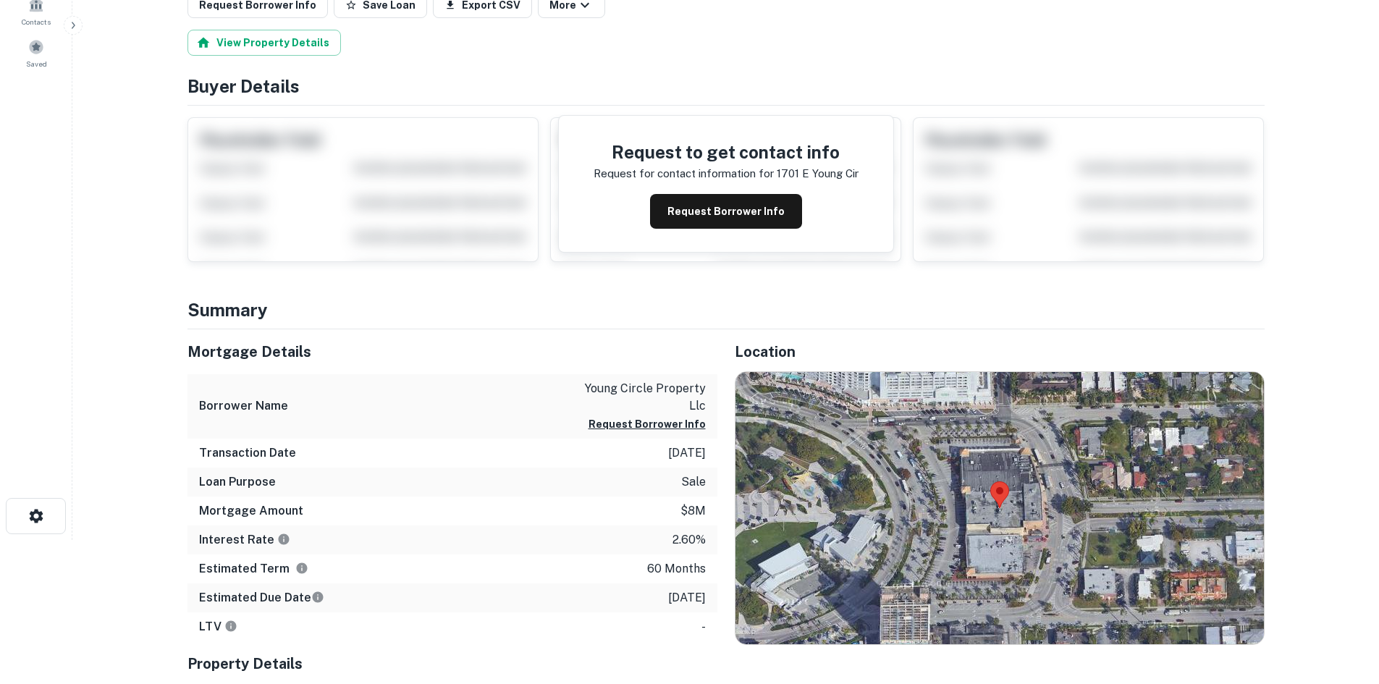
scroll to position [145, 0]
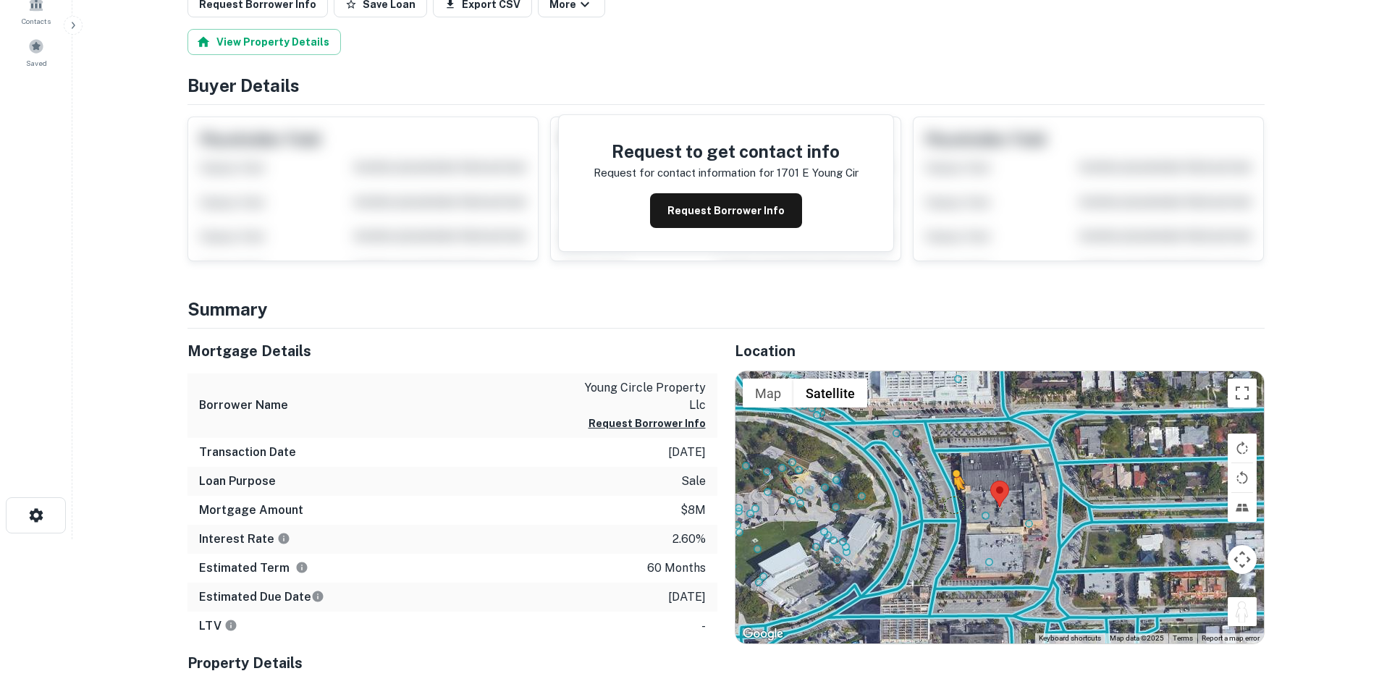
drag, startPoint x: 1230, startPoint y: 620, endPoint x: 953, endPoint y: 501, distance: 301.2
click at [953, 501] on div "To activate drag with keyboard, press Alt + Enter. Once in keyboard drag state,…" at bounding box center [999, 507] width 528 height 272
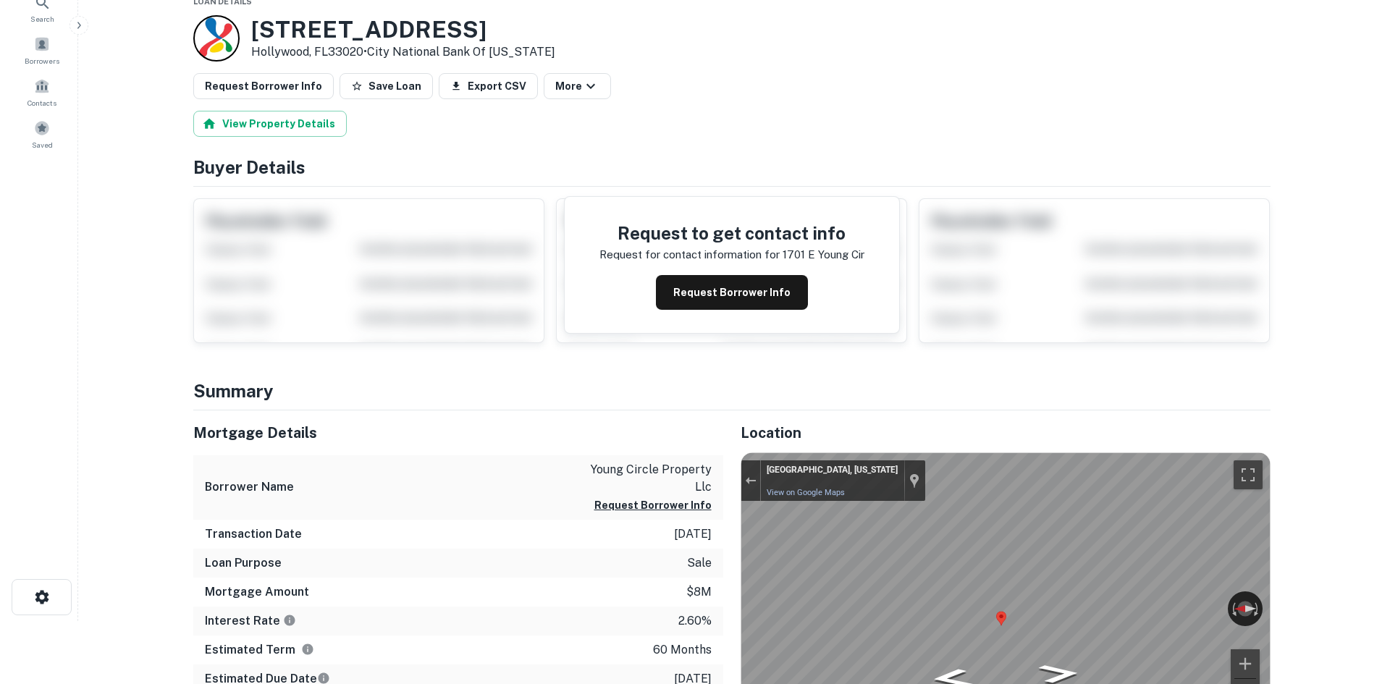
scroll to position [0, 0]
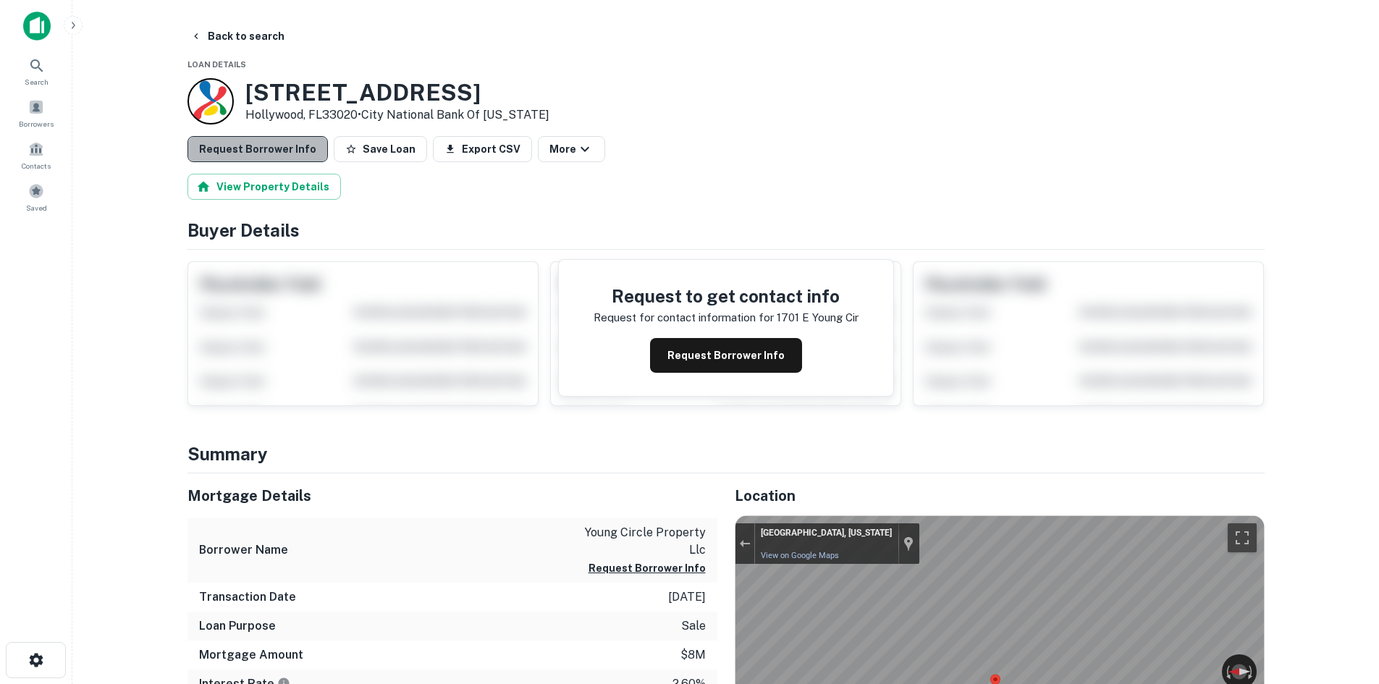
click at [261, 157] on button "Request Borrower Info" at bounding box center [257, 149] width 140 height 26
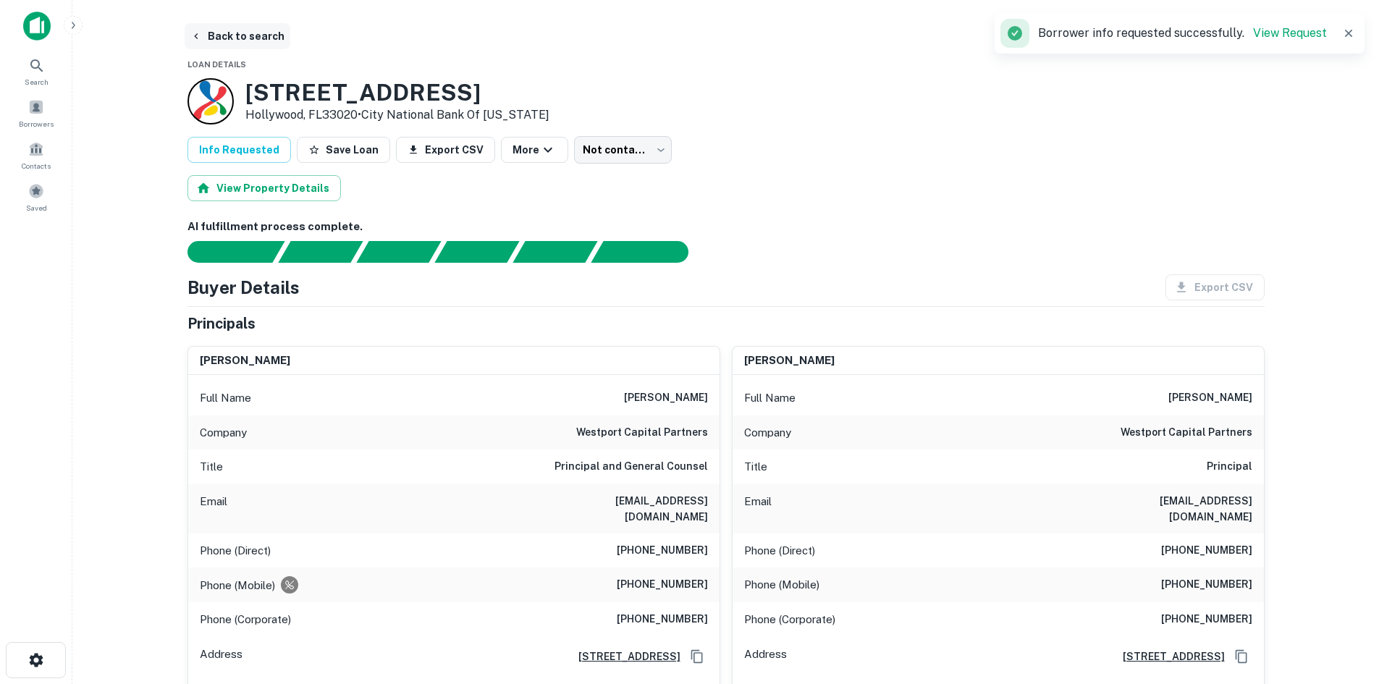
click at [260, 46] on button "Back to search" at bounding box center [238, 36] width 106 height 26
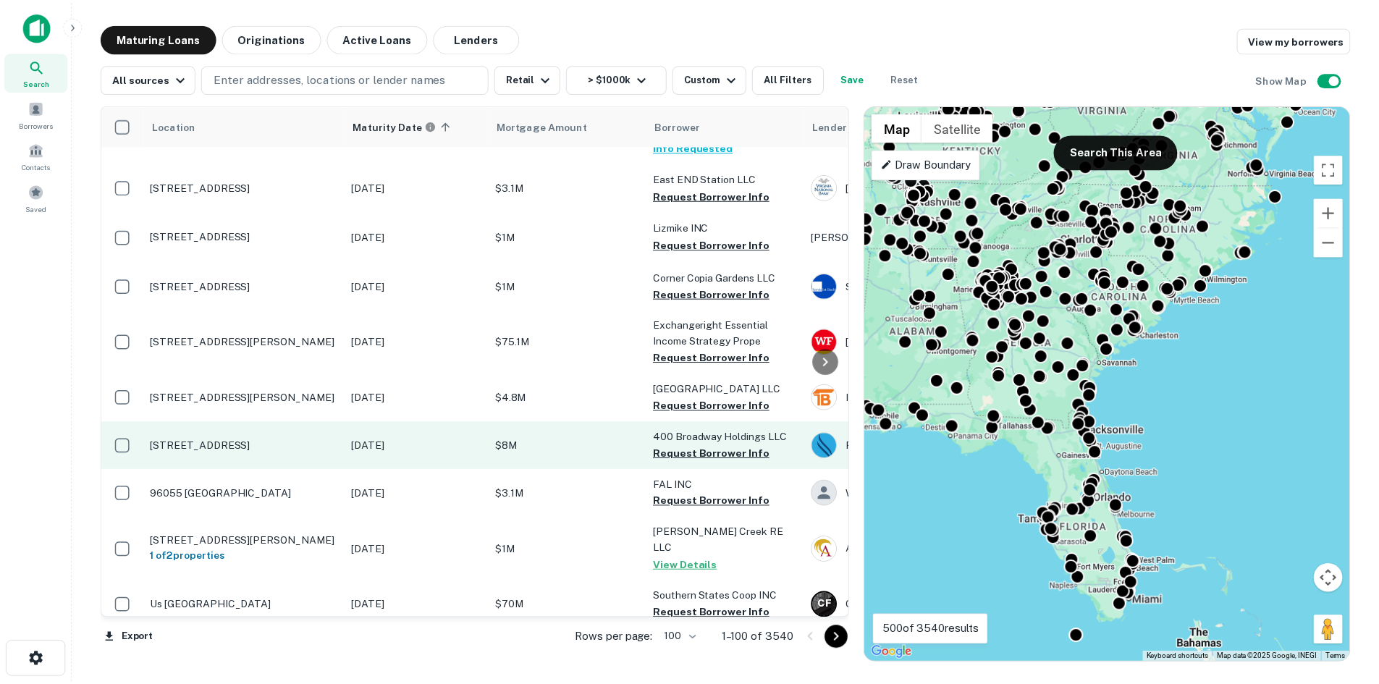
scroll to position [4025, 0]
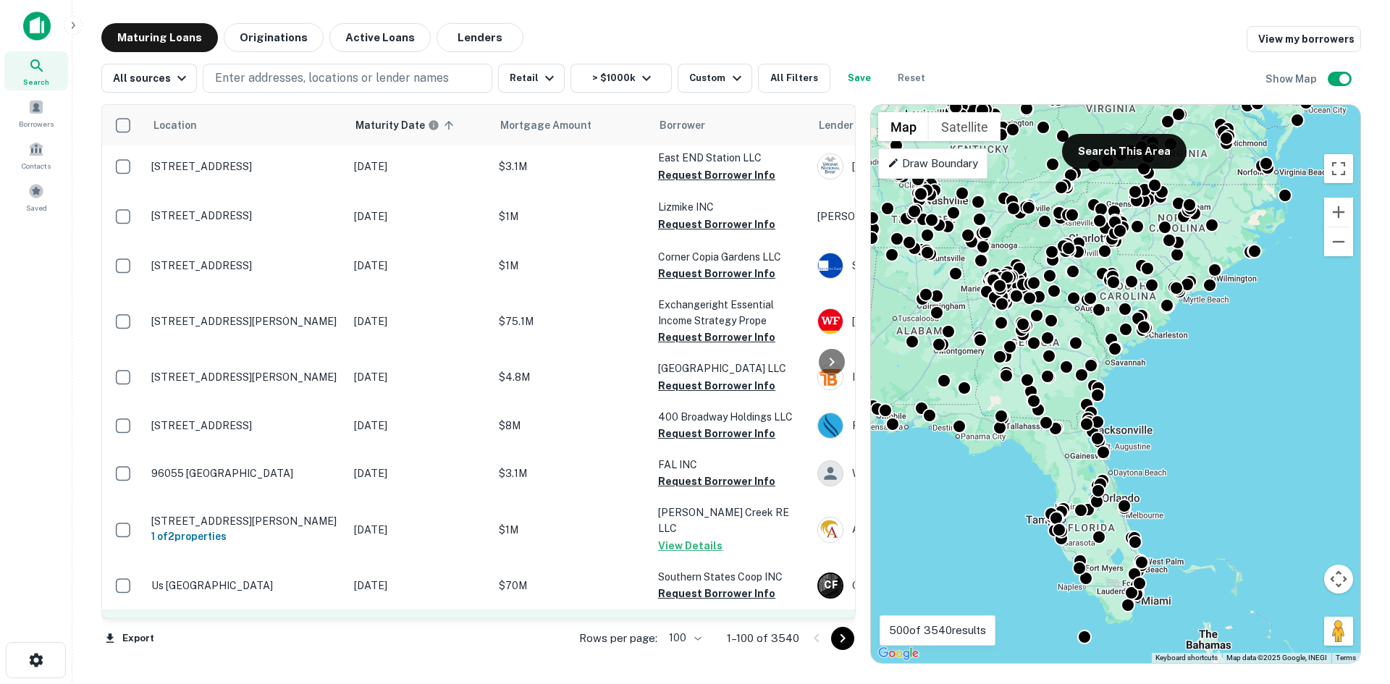
click at [274, 627] on p "[STREET_ADDRESS]" at bounding box center [245, 633] width 188 height 13
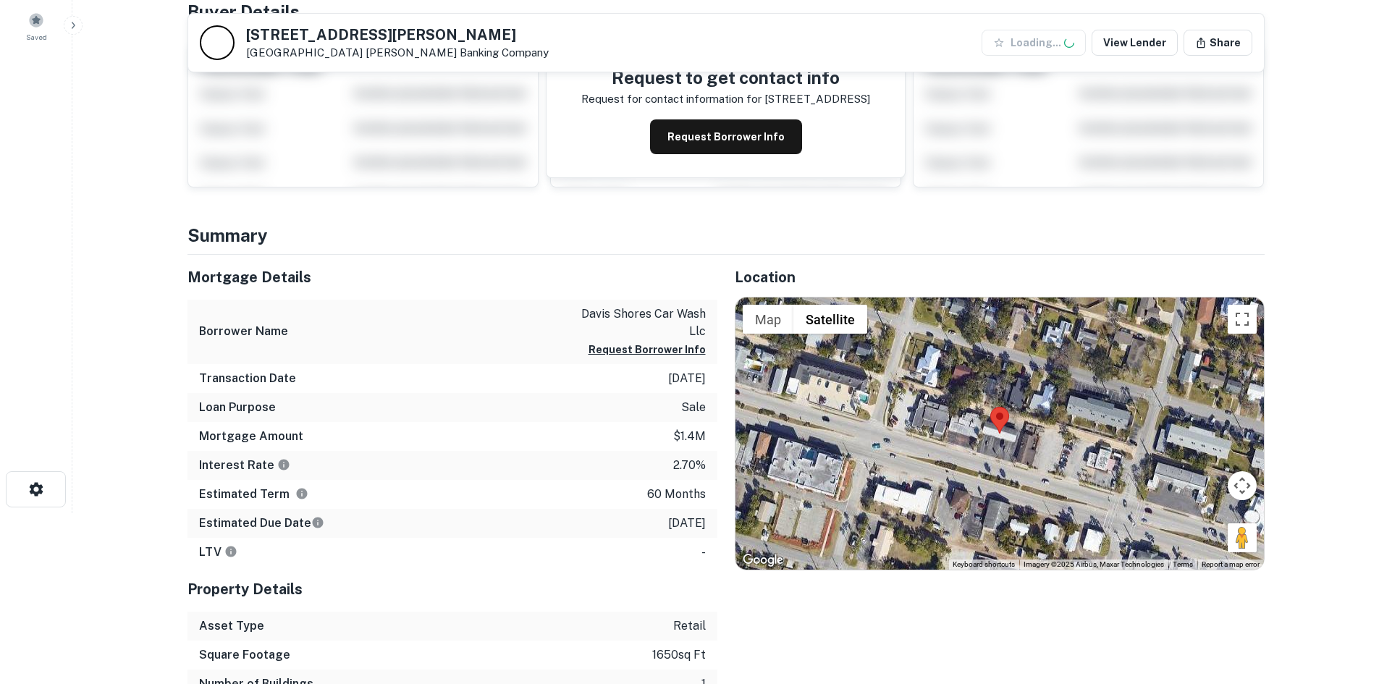
scroll to position [217, 0]
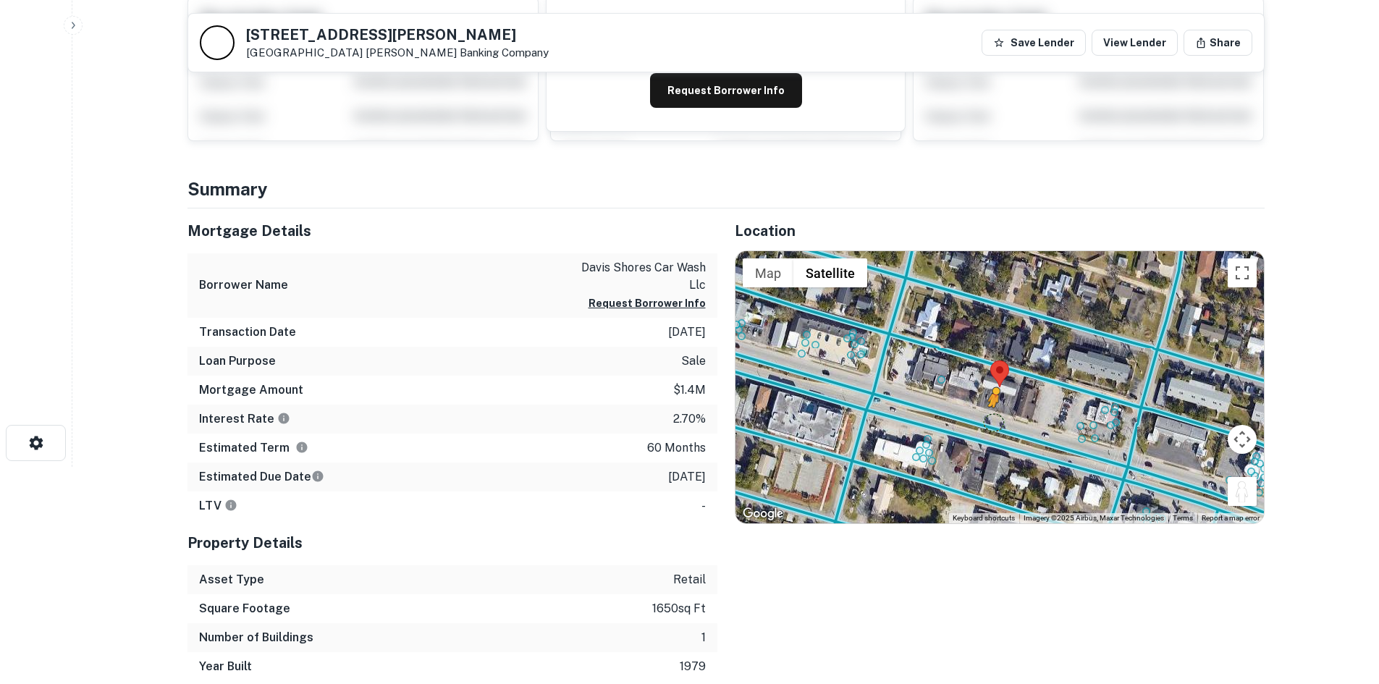
drag, startPoint x: 1244, startPoint y: 497, endPoint x: 992, endPoint y: 421, distance: 263.8
click at [992, 421] on div "To activate drag with keyboard, press Alt + Enter. Once in keyboard drag state,…" at bounding box center [999, 387] width 528 height 272
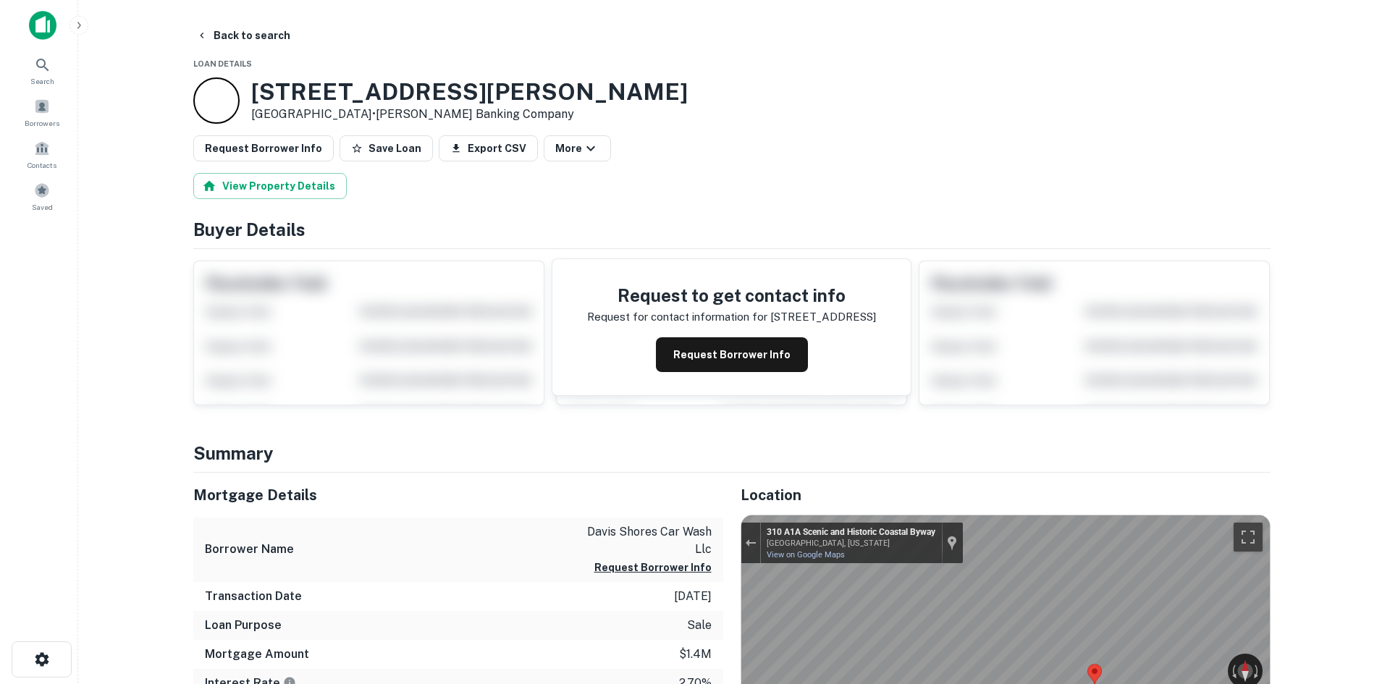
scroll to position [0, 0]
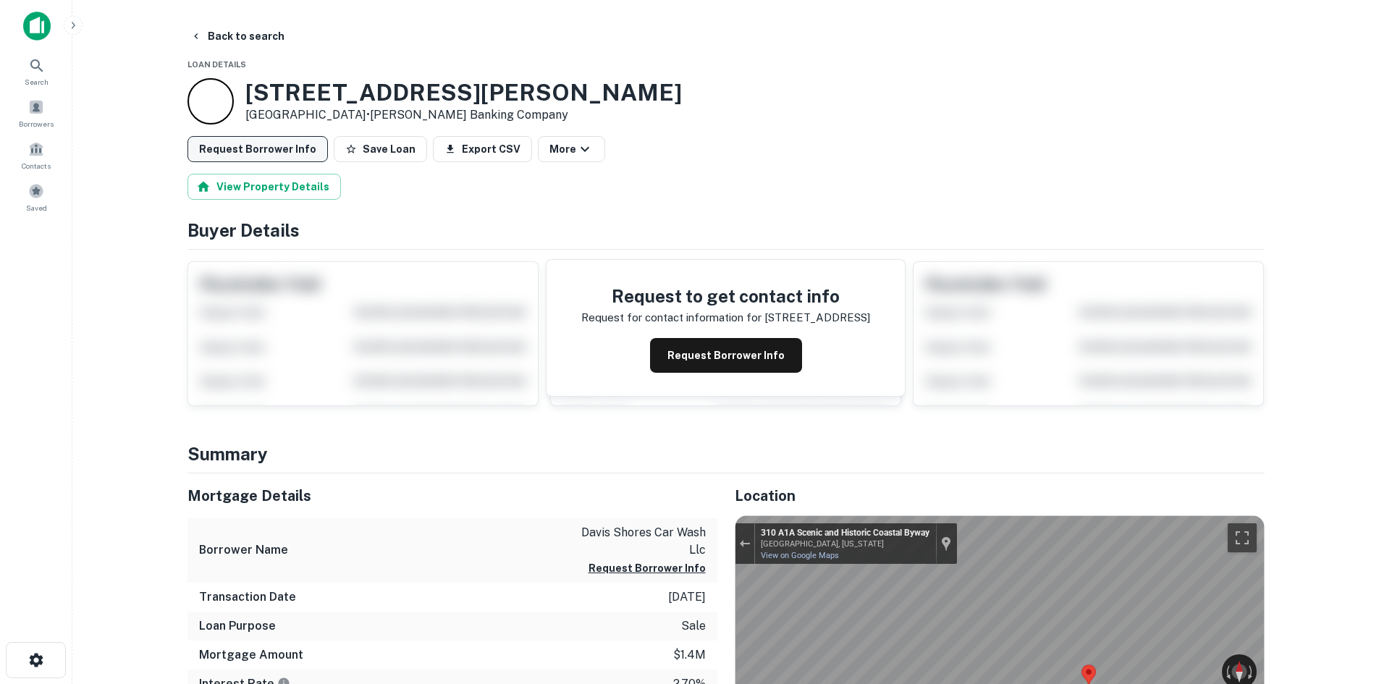
click at [289, 151] on button "Request Borrower Info" at bounding box center [257, 149] width 140 height 26
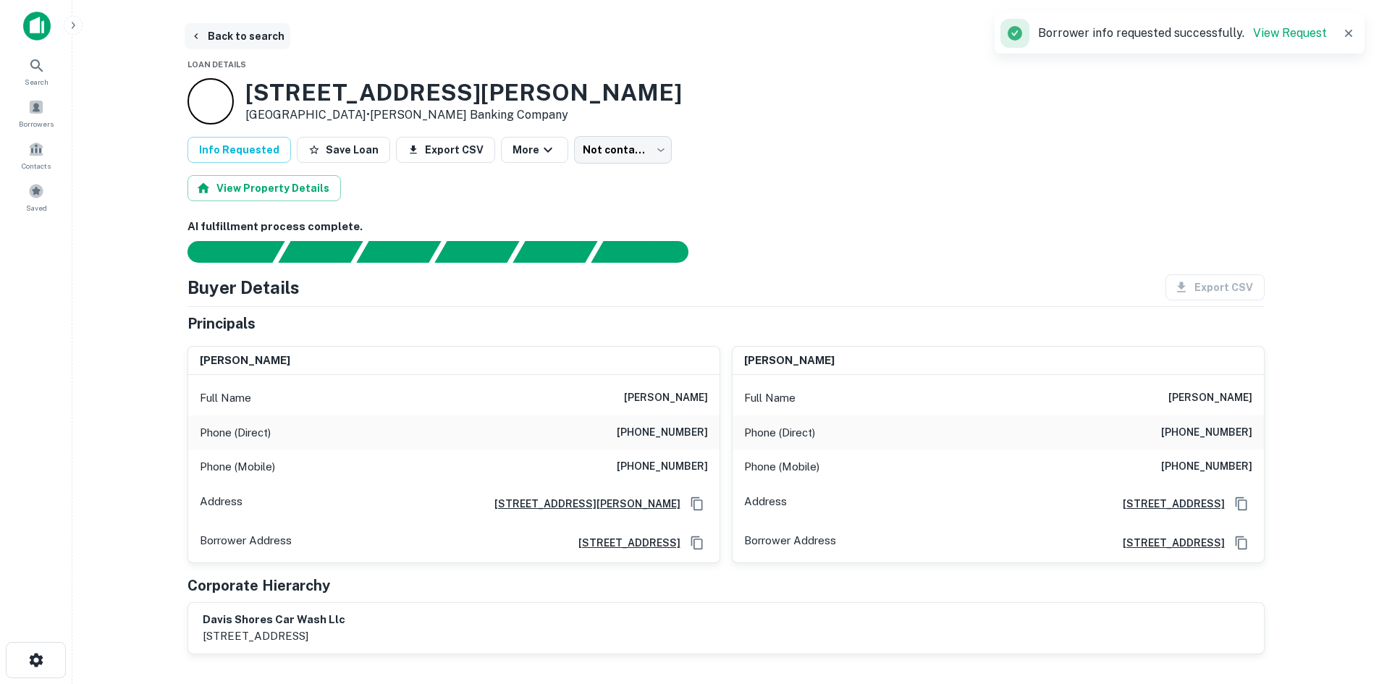
click at [244, 32] on button "Back to search" at bounding box center [238, 36] width 106 height 26
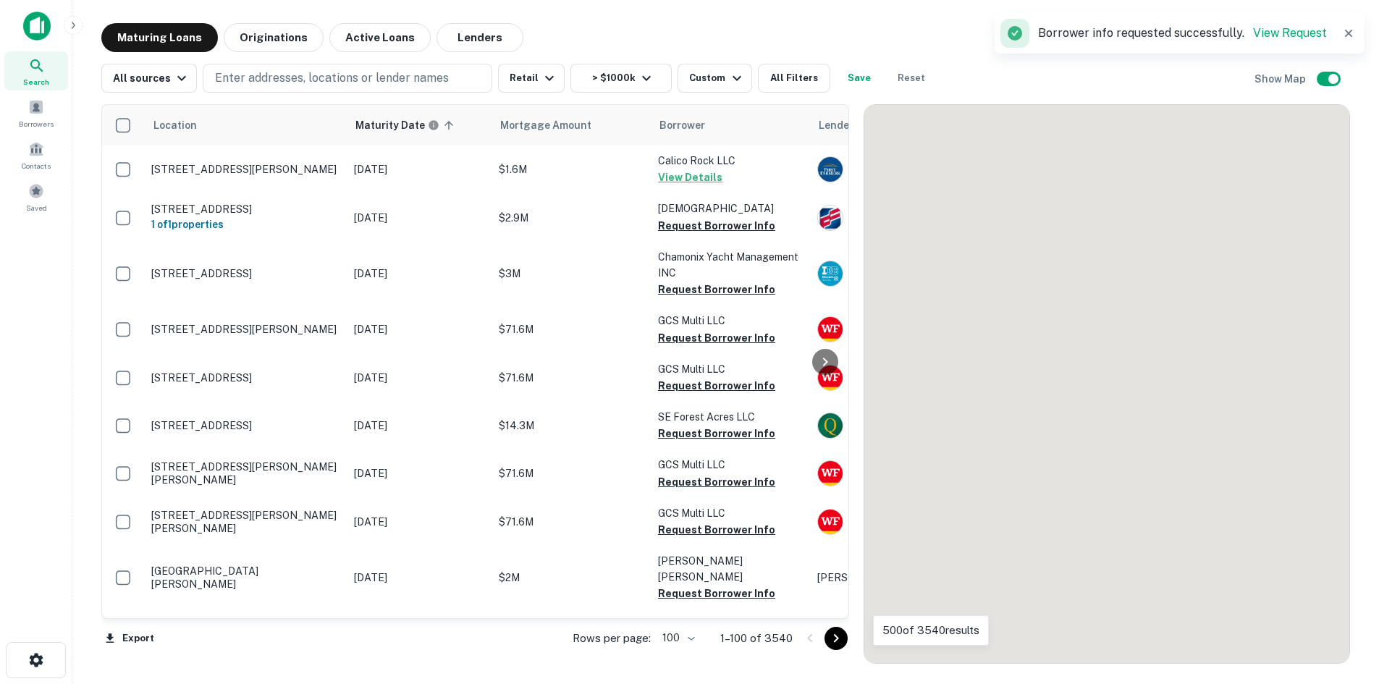
click at [844, 634] on icon "Go to next page" at bounding box center [835, 638] width 17 height 17
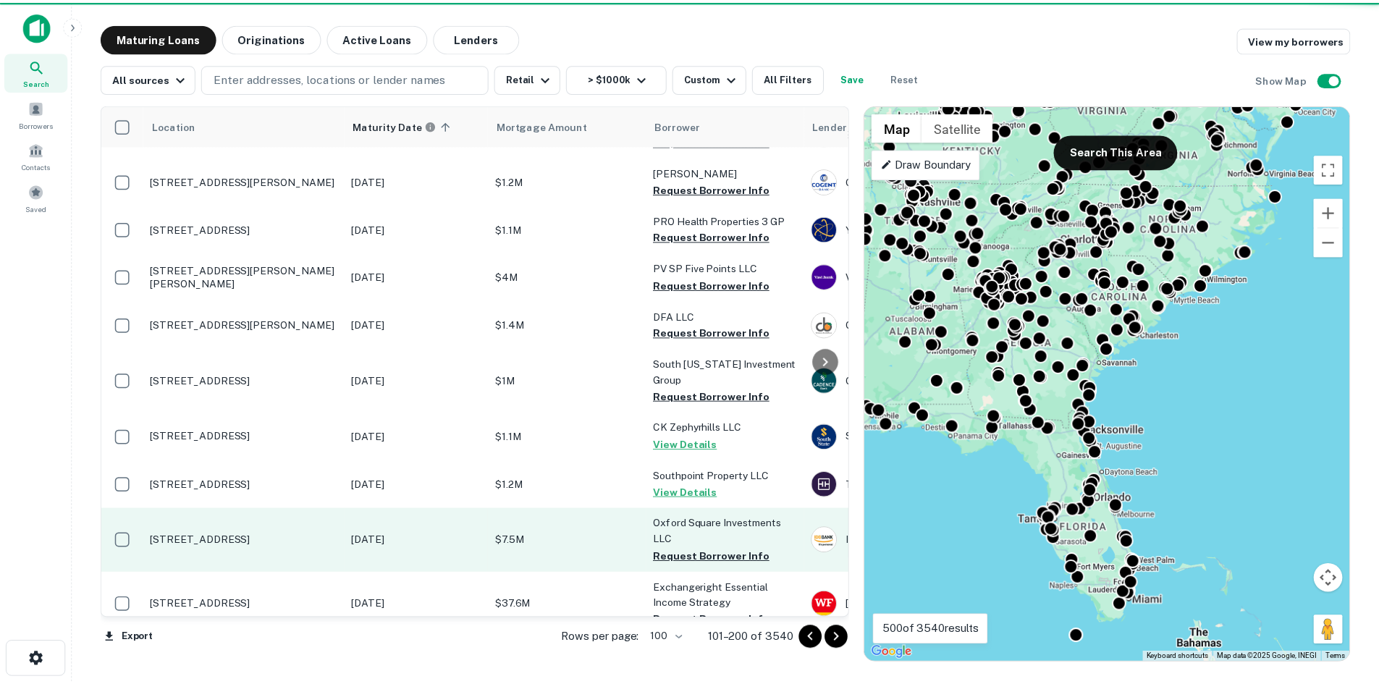
scroll to position [3824, 0]
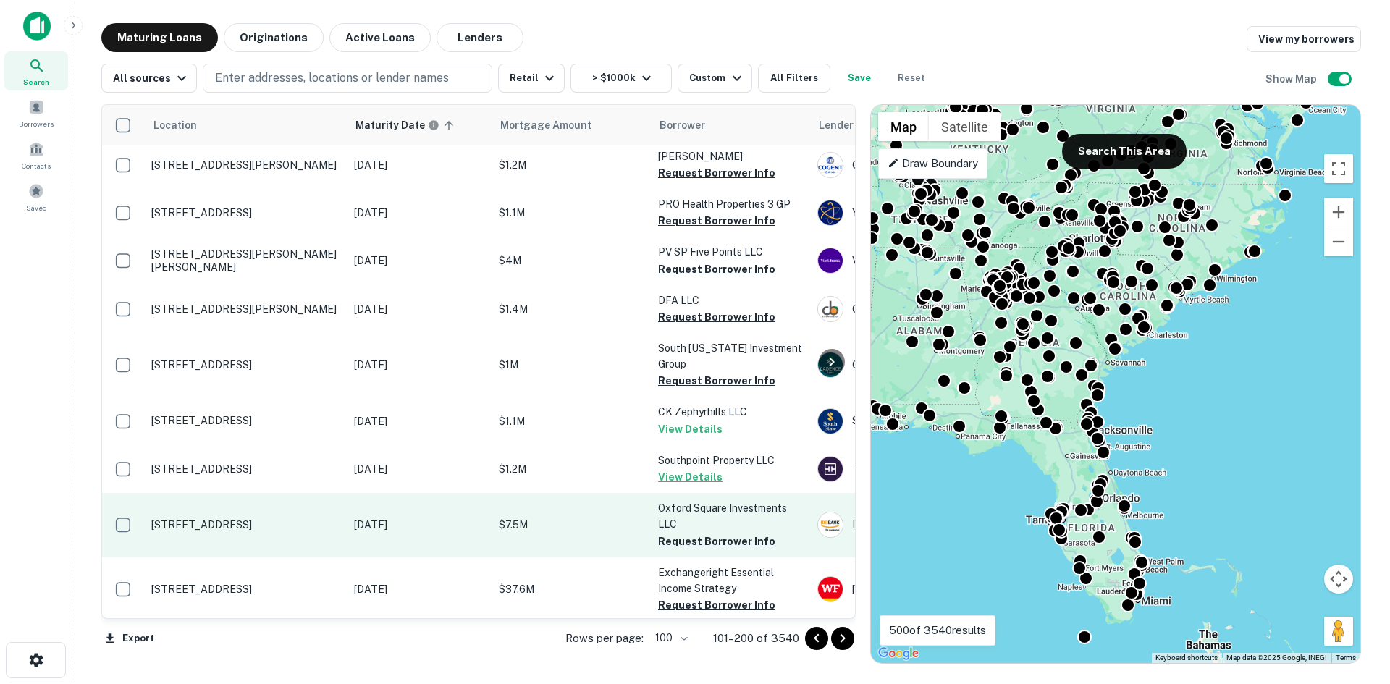
click at [310, 518] on p "[STREET_ADDRESS]" at bounding box center [245, 524] width 188 height 13
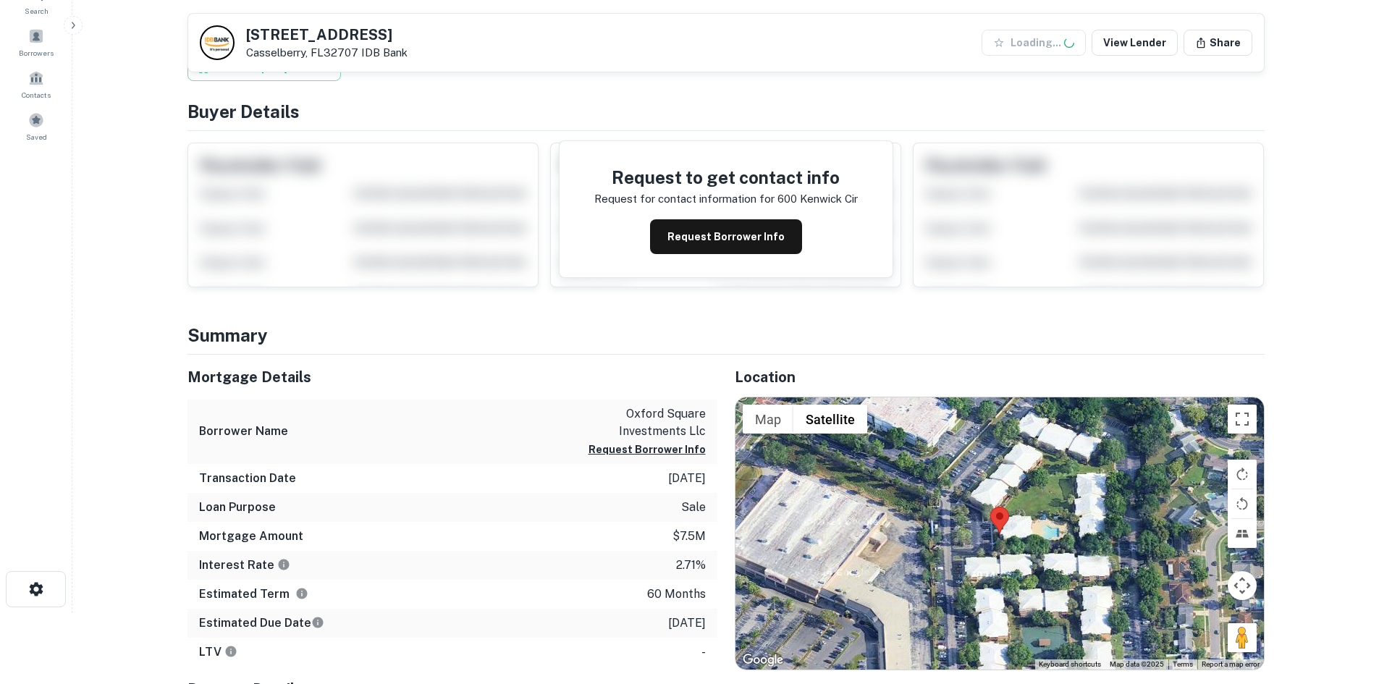
scroll to position [217, 0]
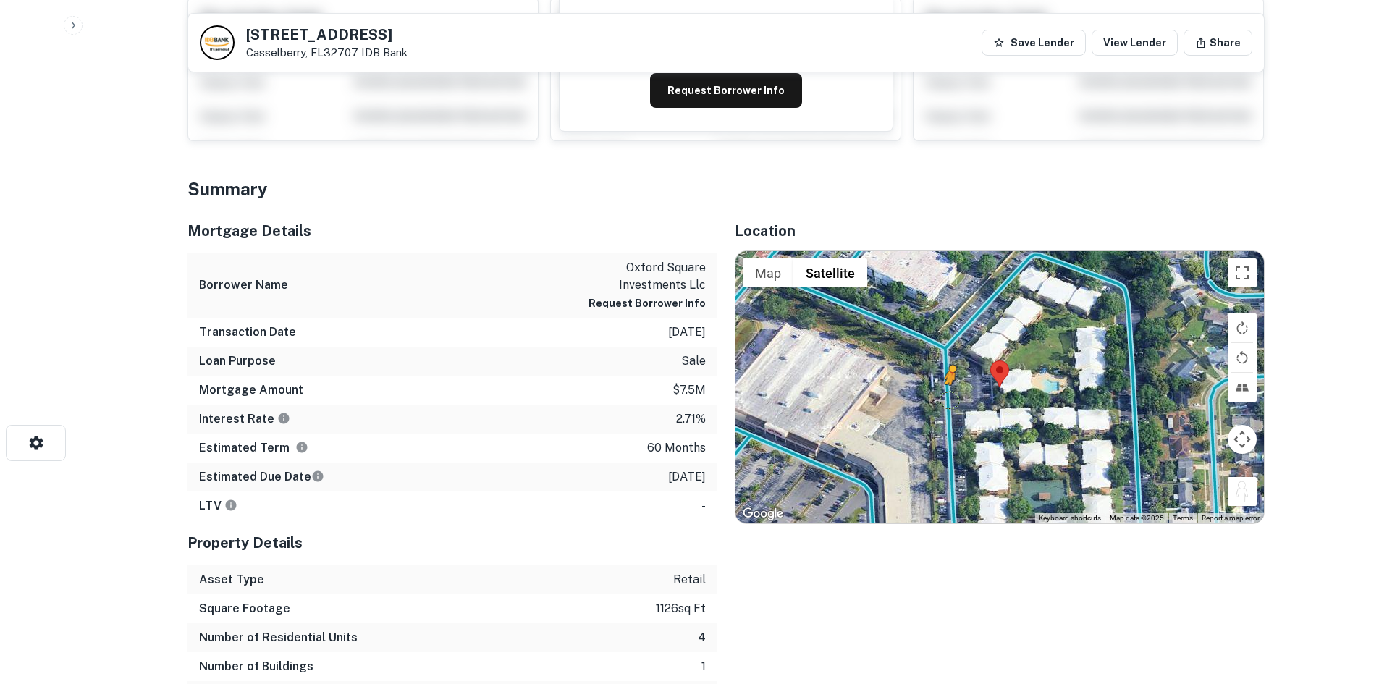
drag, startPoint x: 1239, startPoint y: 501, endPoint x: 947, endPoint y: 399, distance: 309.0
click at [947, 399] on div "To activate drag with keyboard, press Alt + Enter. Once in keyboard drag state,…" at bounding box center [999, 387] width 528 height 272
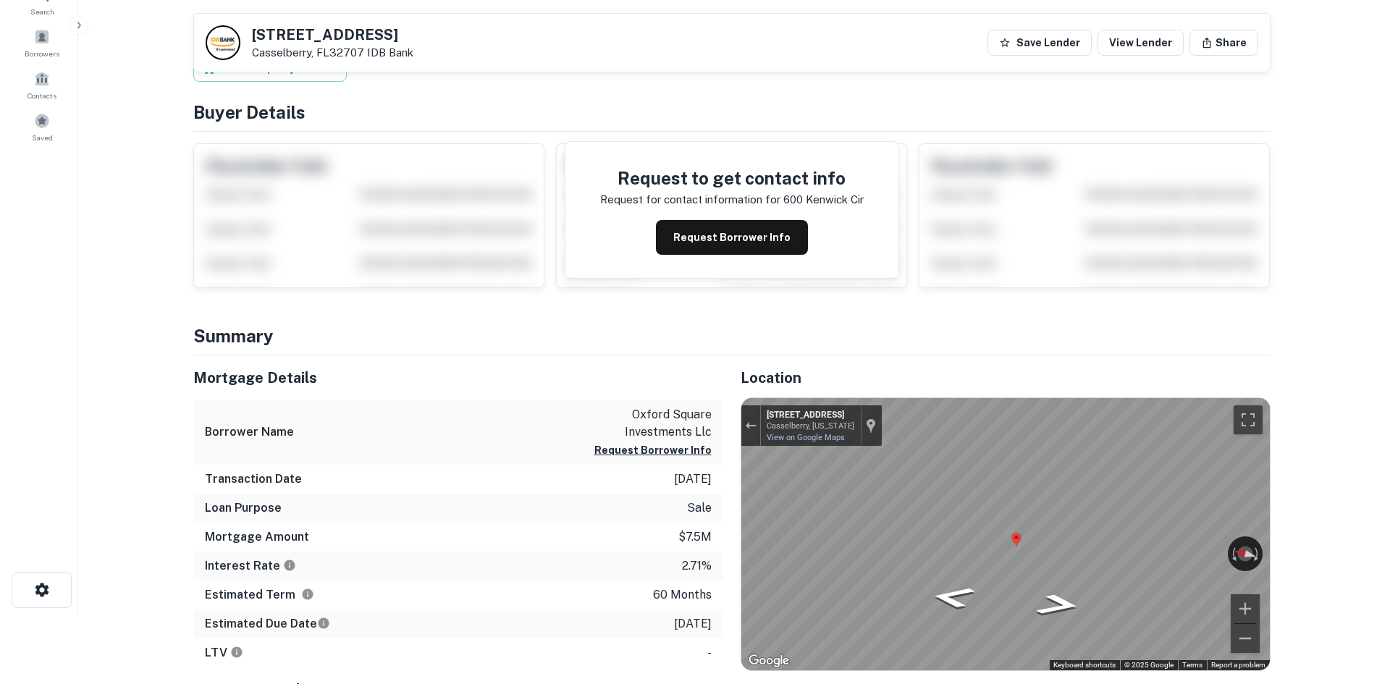
scroll to position [0, 0]
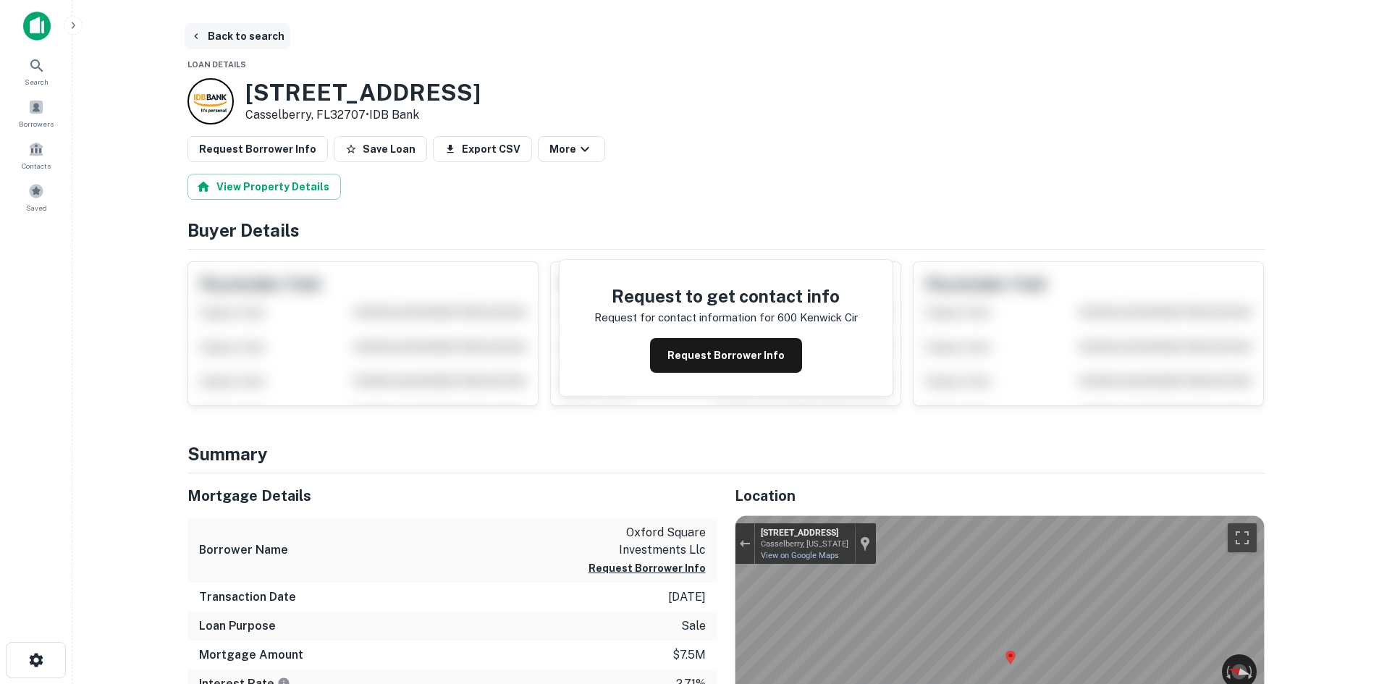
click at [250, 43] on button "Back to search" at bounding box center [238, 36] width 106 height 26
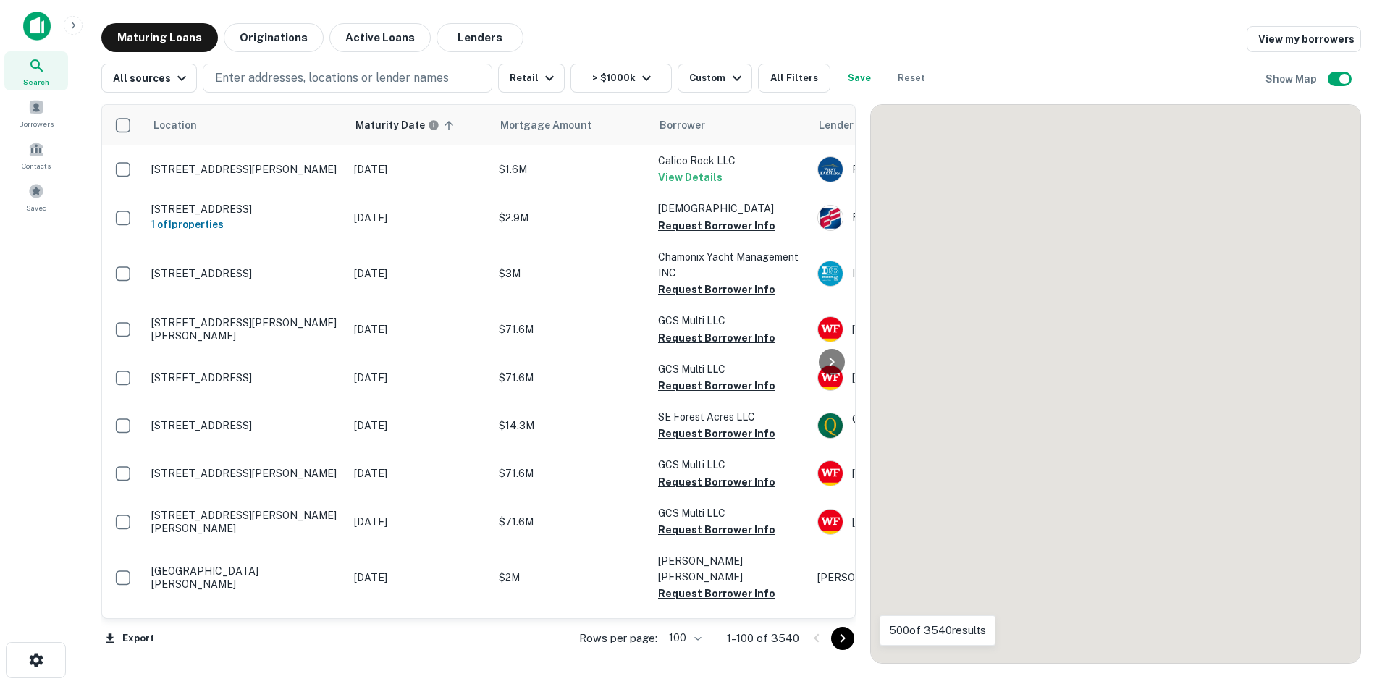
scroll to position [3824, 0]
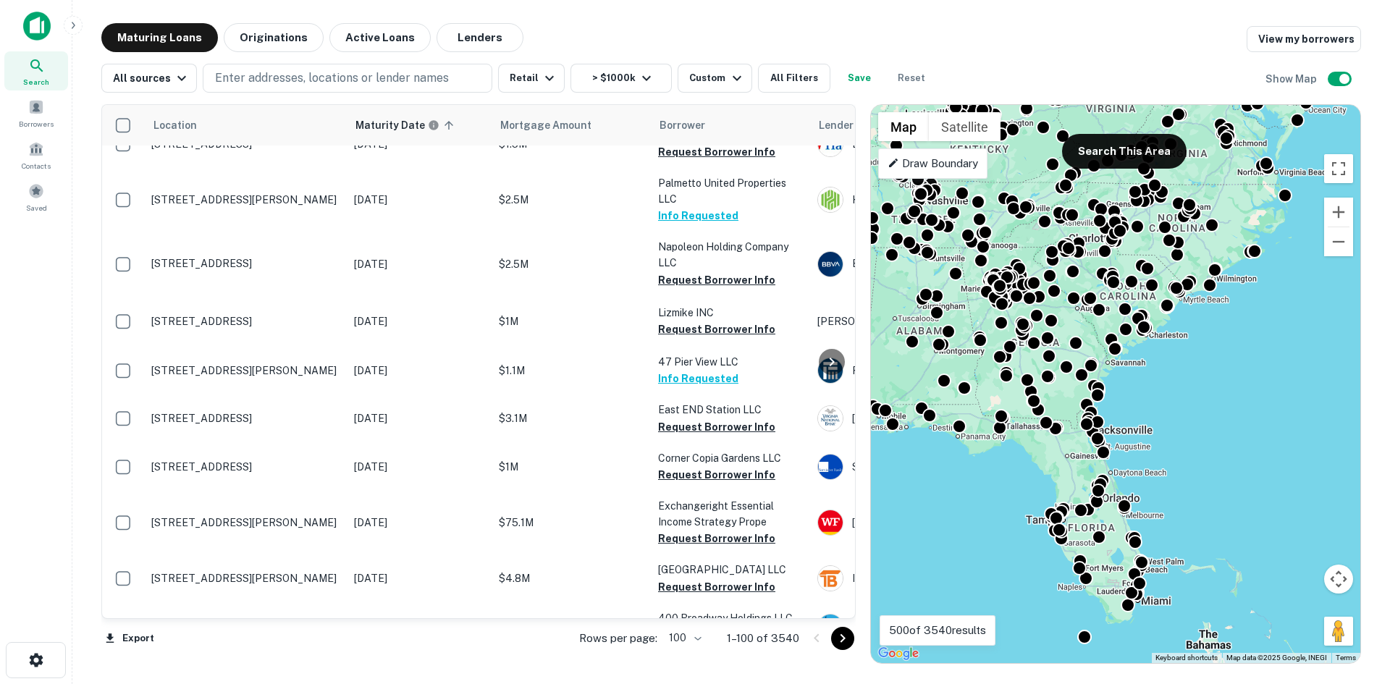
click at [845, 643] on icon "Go to next page" at bounding box center [842, 638] width 17 height 17
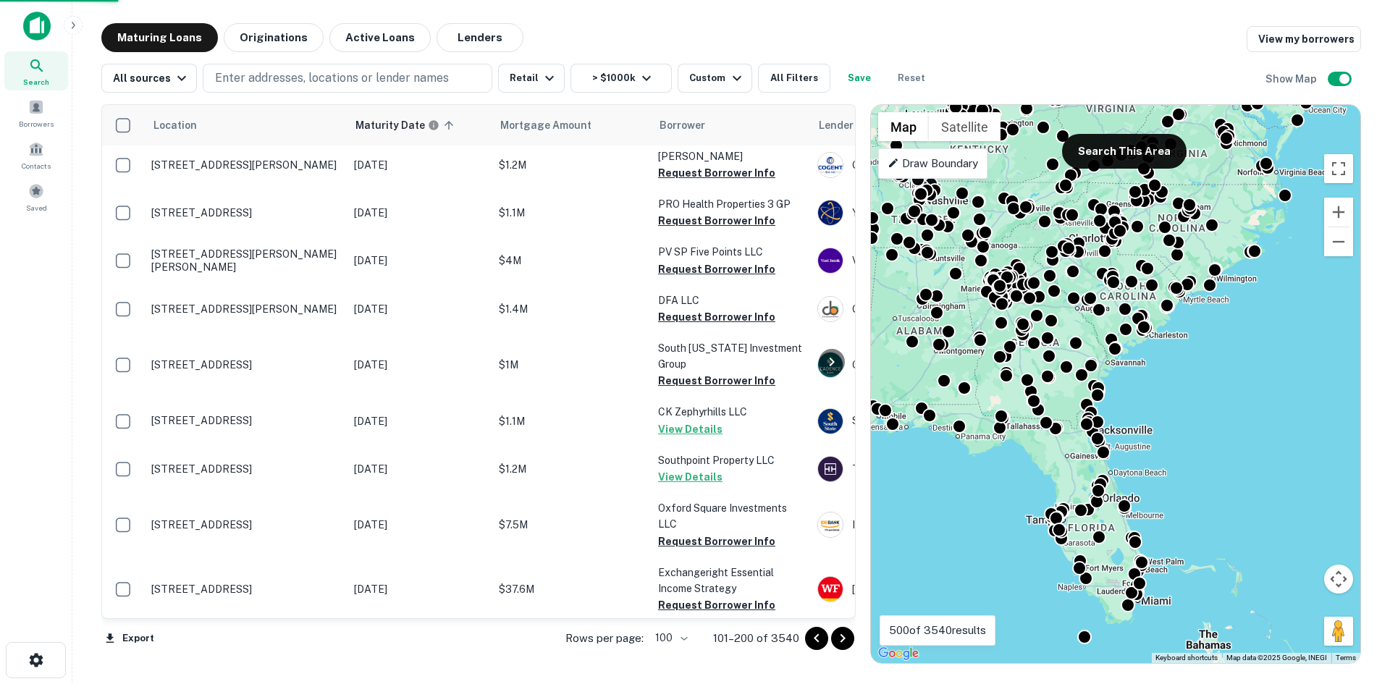
click at [842, 644] on icon "Go to next page" at bounding box center [842, 638] width 17 height 17
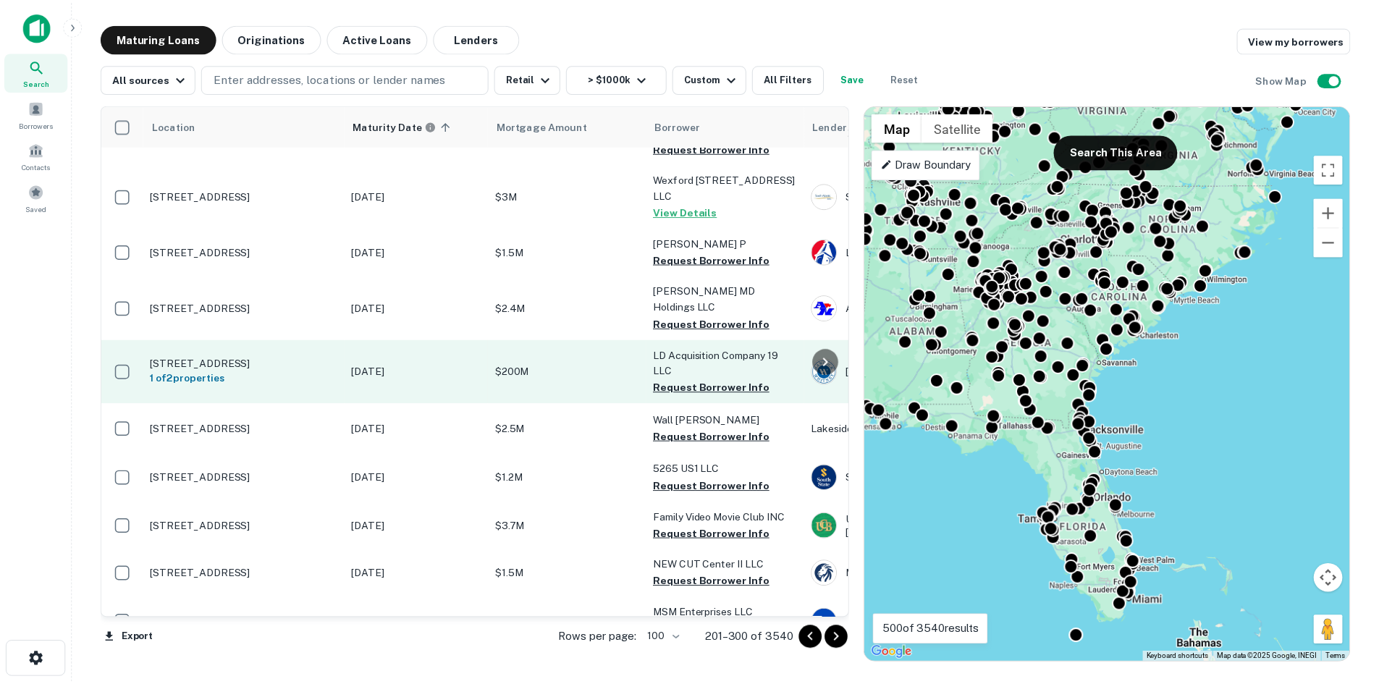
scroll to position [4403, 0]
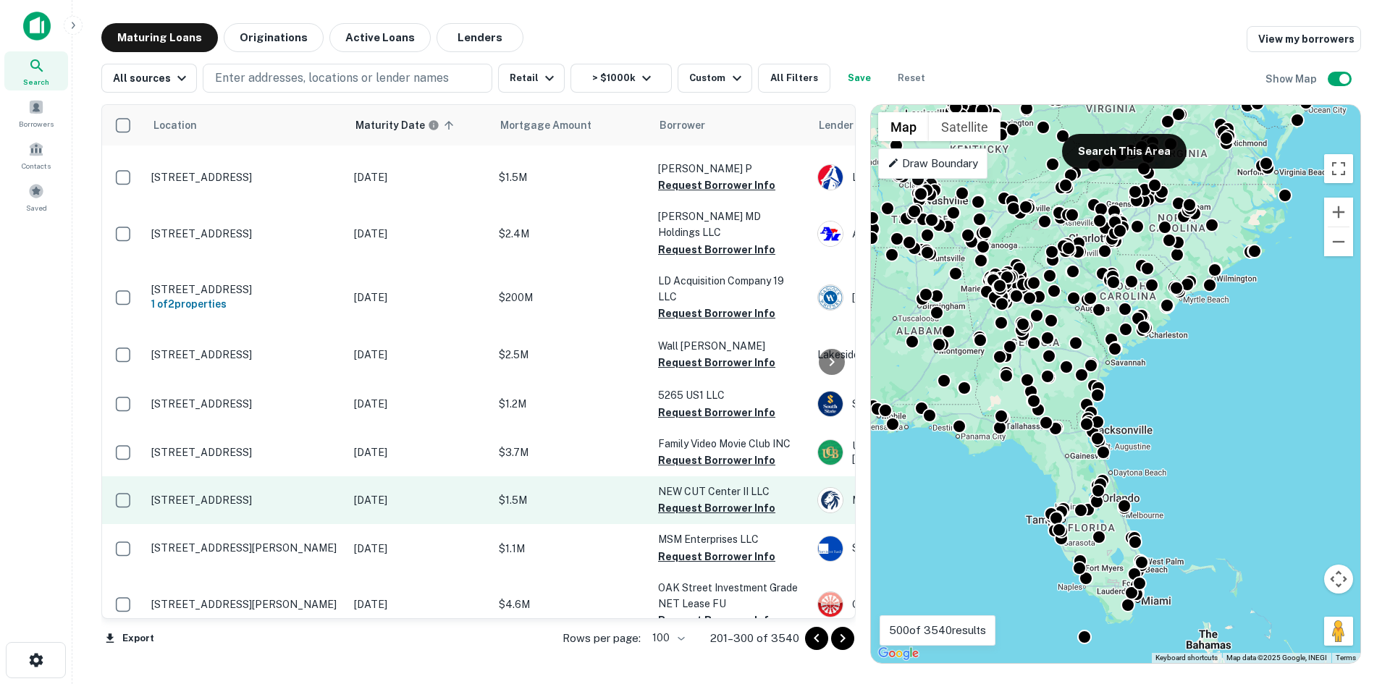
click at [234, 494] on p "[STREET_ADDRESS]" at bounding box center [245, 500] width 188 height 13
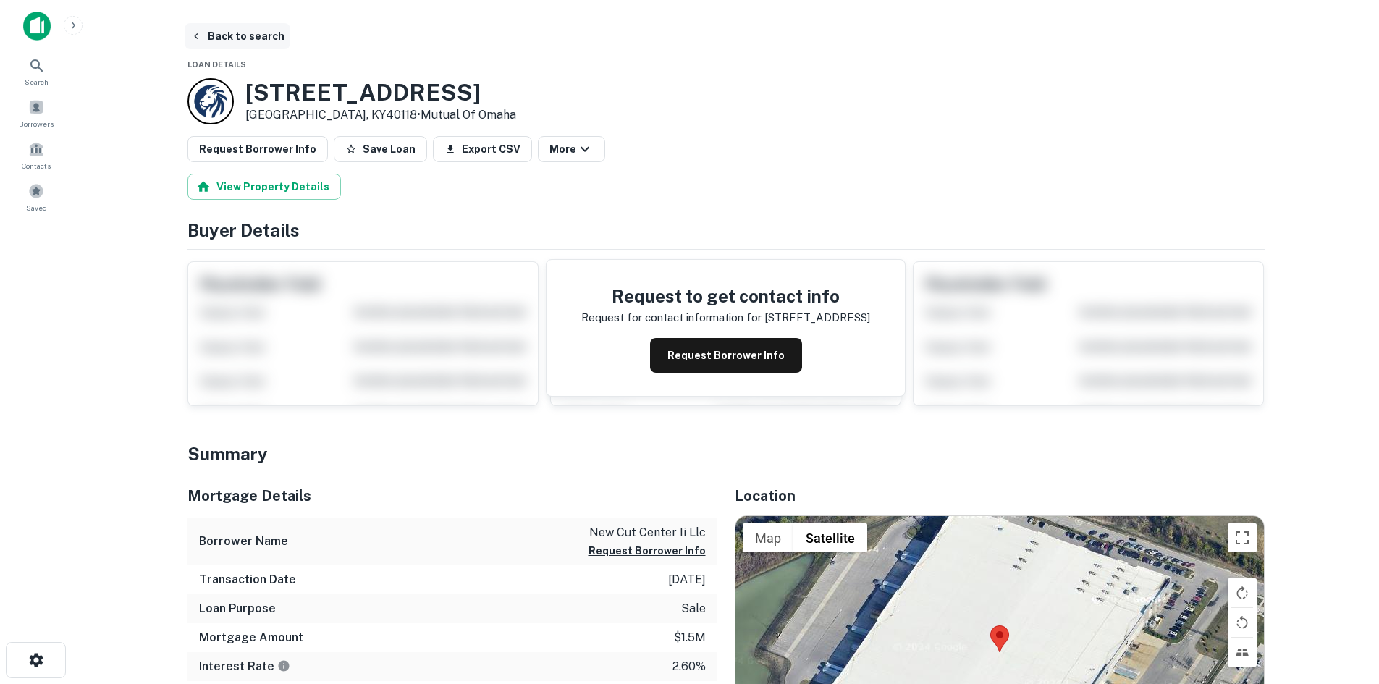
click at [256, 39] on button "Back to search" at bounding box center [238, 36] width 106 height 26
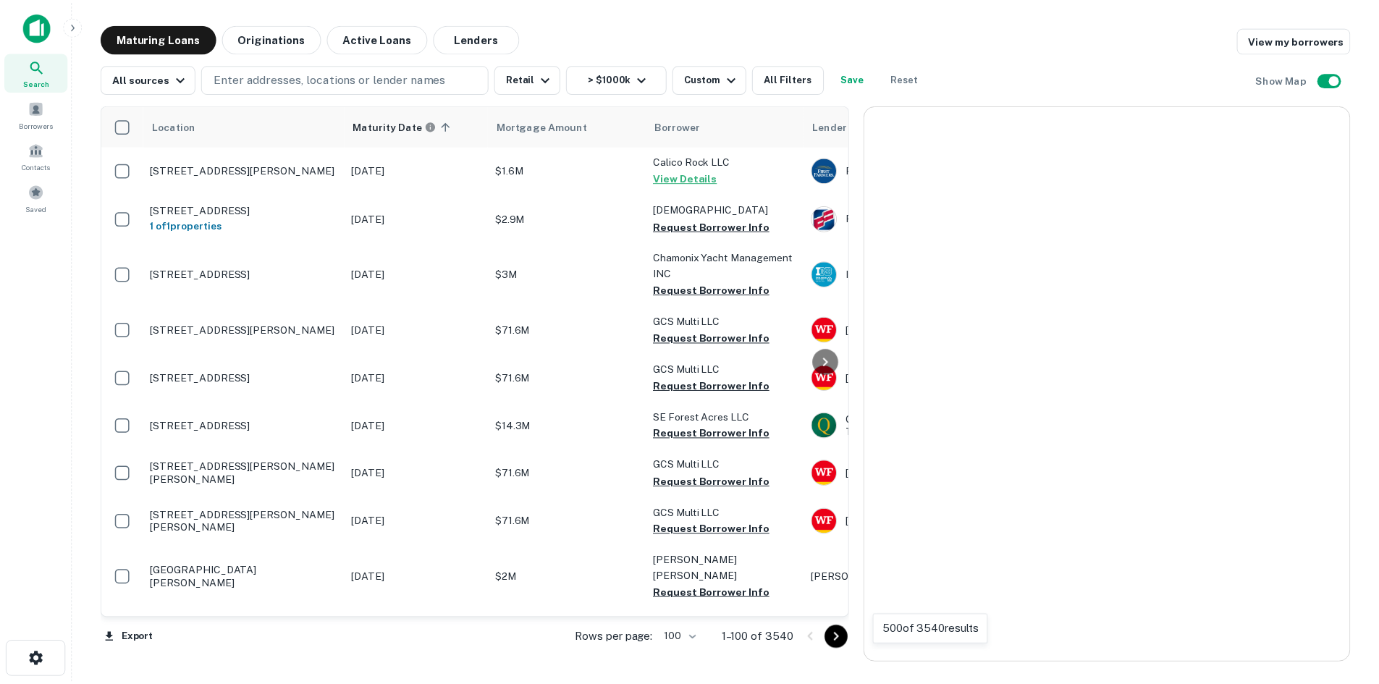
scroll to position [3302, 0]
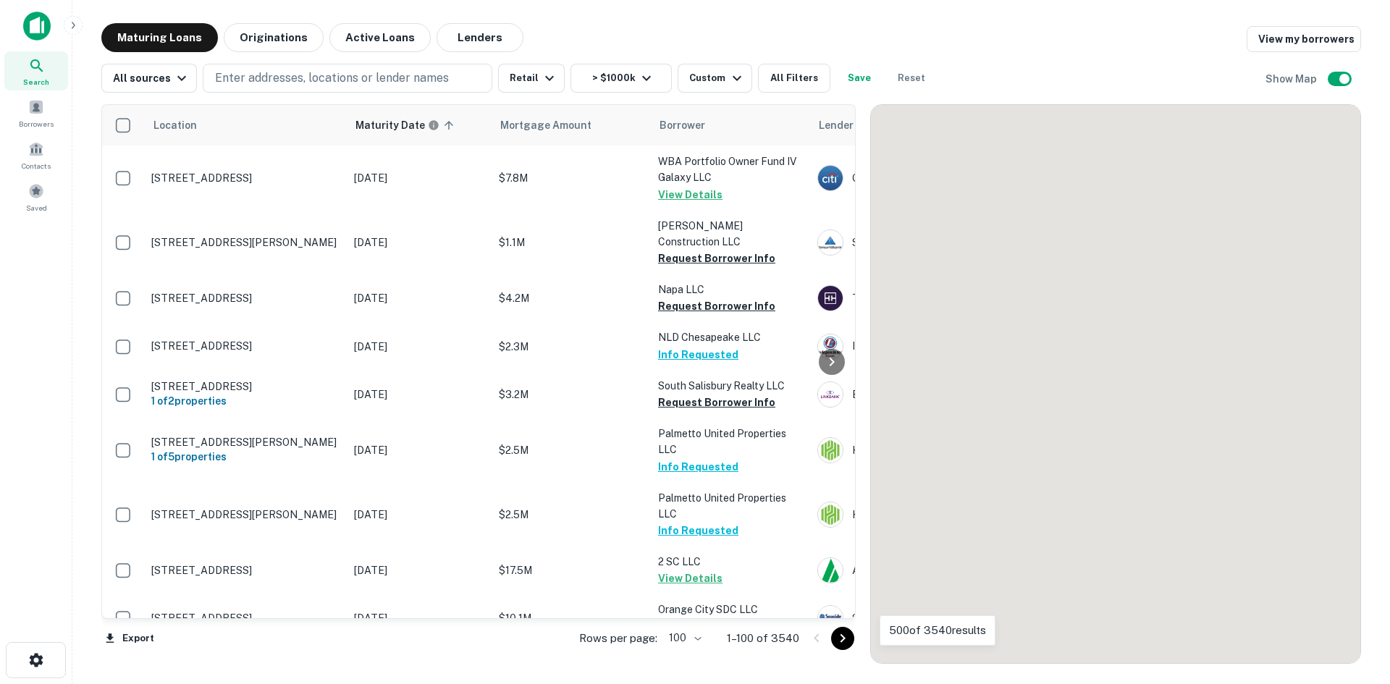
click at [850, 642] on icon "Go to next page" at bounding box center [842, 638] width 17 height 17
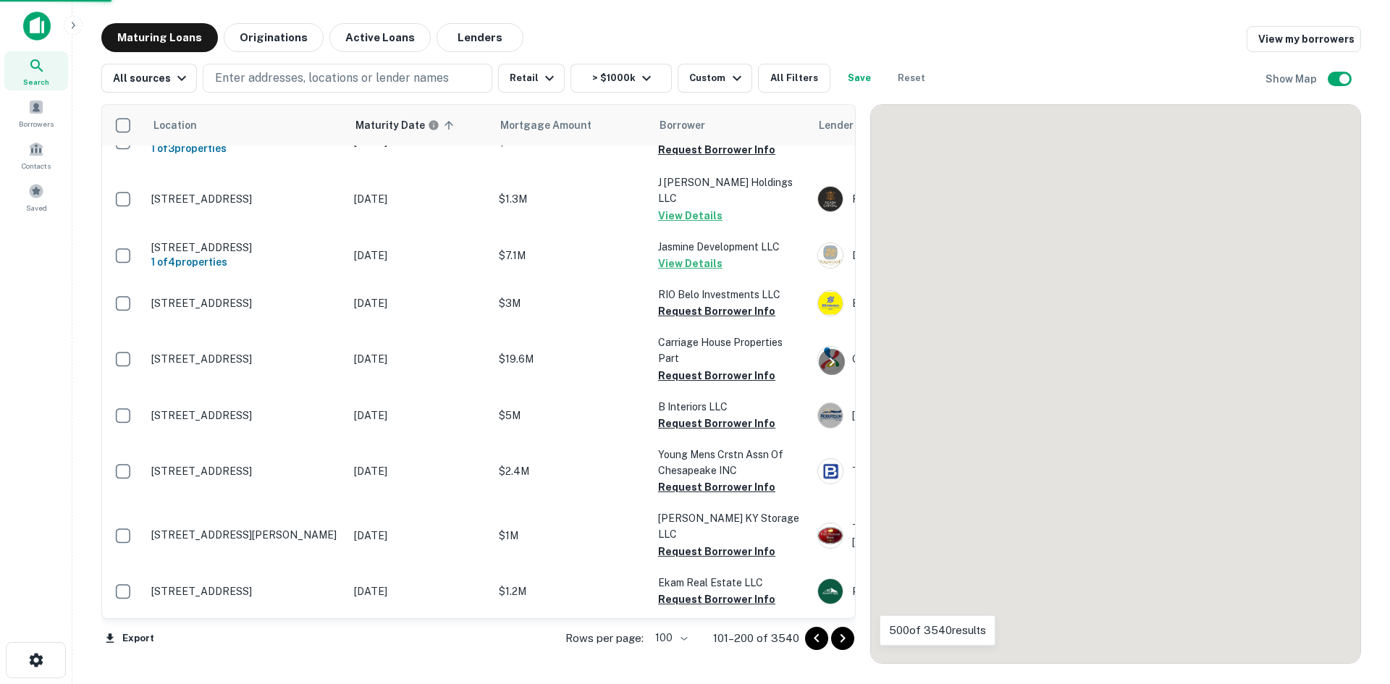
click at [848, 631] on icon "Go to next page" at bounding box center [842, 638] width 17 height 17
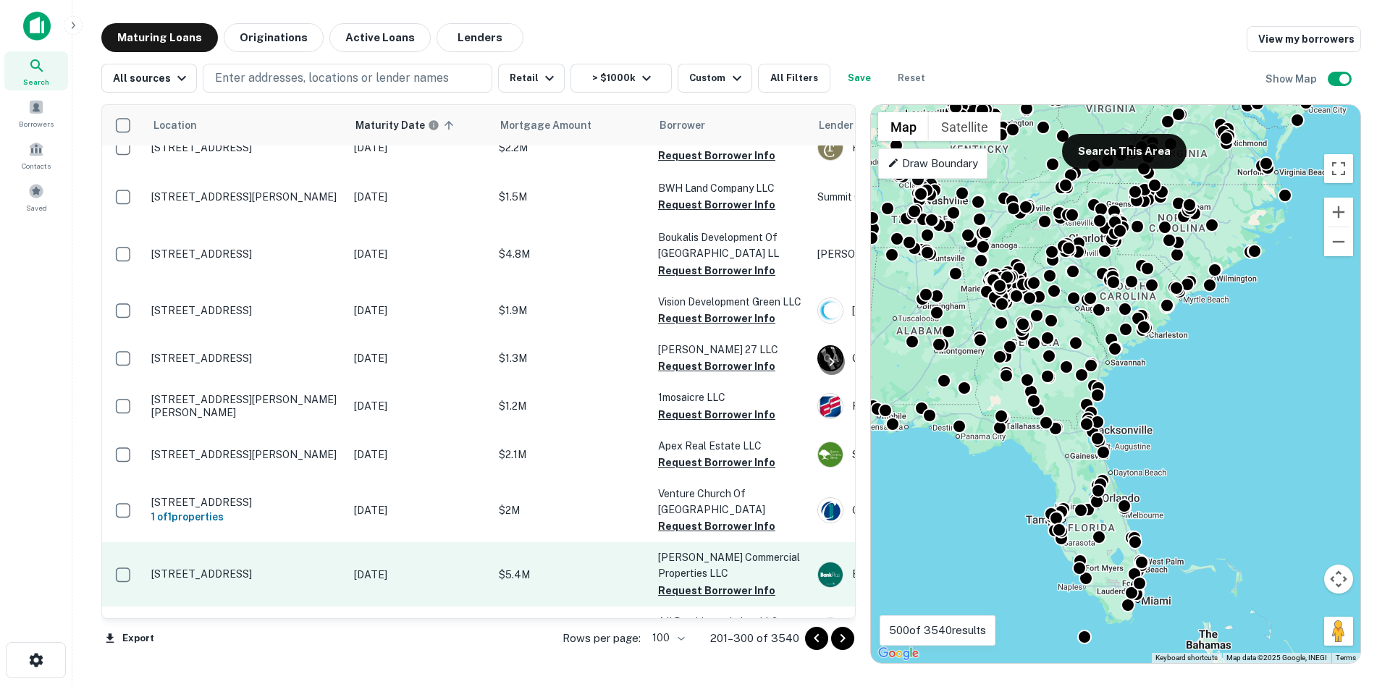
click at [310, 567] on p "[STREET_ADDRESS]" at bounding box center [245, 573] width 188 height 13
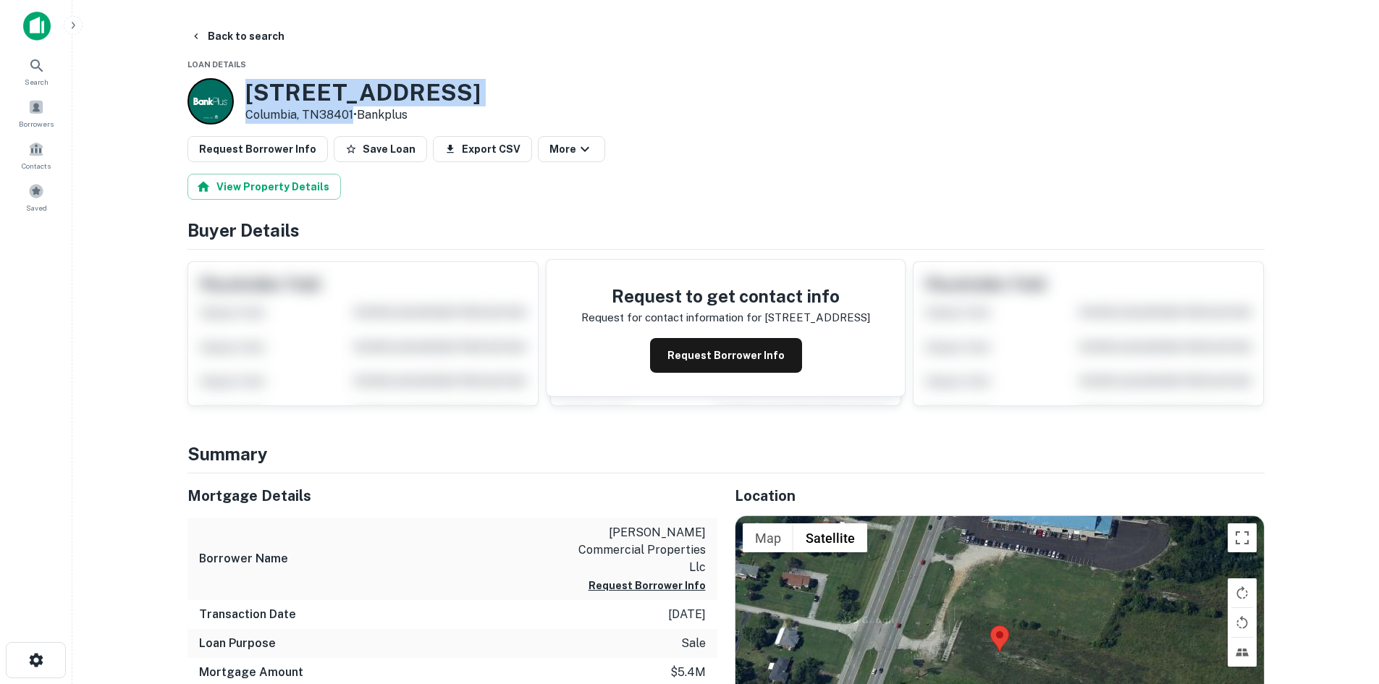
drag, startPoint x: 246, startPoint y: 91, endPoint x: 351, endPoint y: 123, distance: 109.7
click at [351, 123] on div "[STREET_ADDRESS] • Bankplus" at bounding box center [362, 101] width 235 height 45
click at [253, 38] on button "Back to search" at bounding box center [238, 36] width 106 height 26
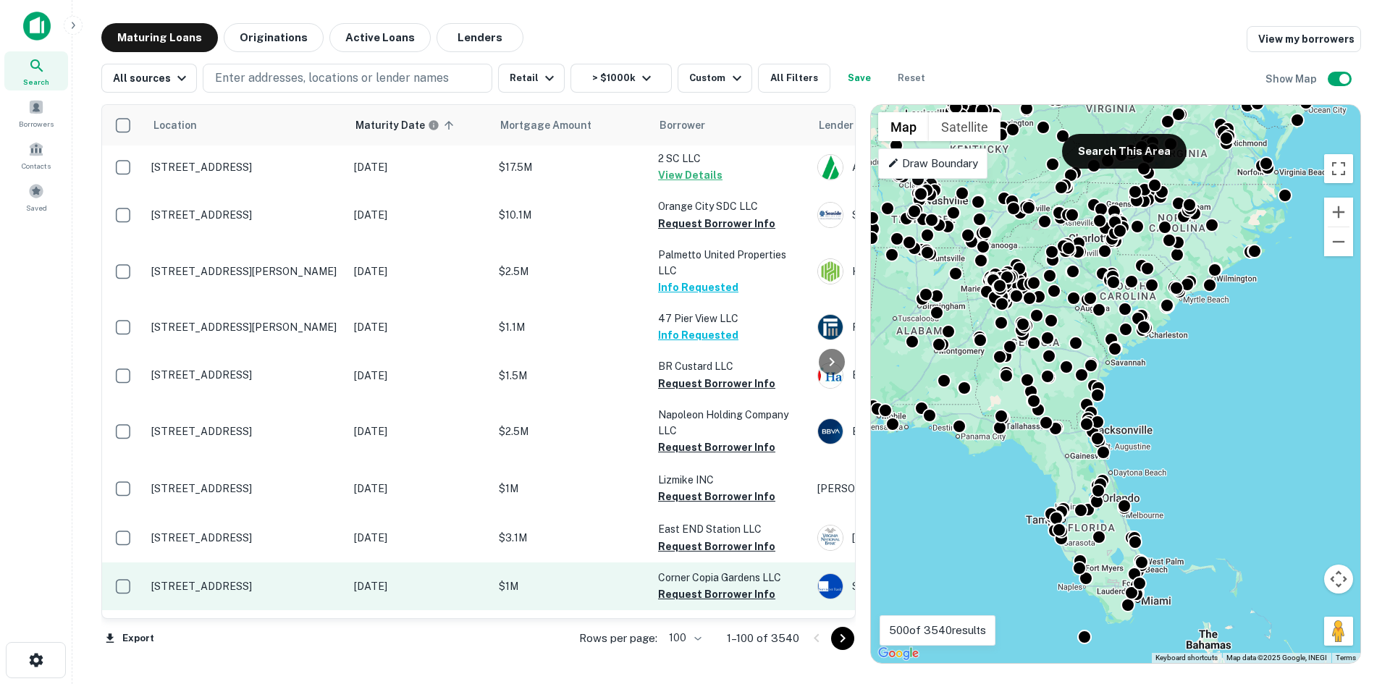
scroll to position [3736, 0]
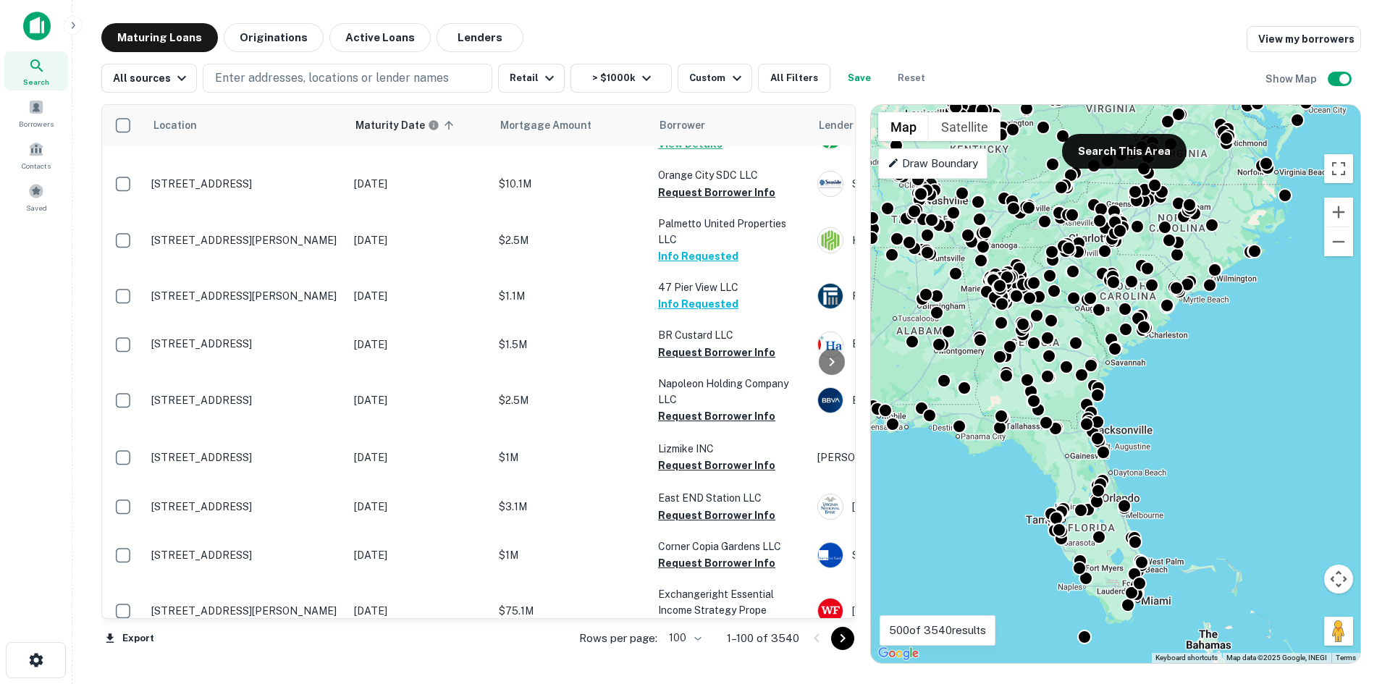
click at [839, 639] on icon "Go to next page" at bounding box center [842, 638] width 17 height 17
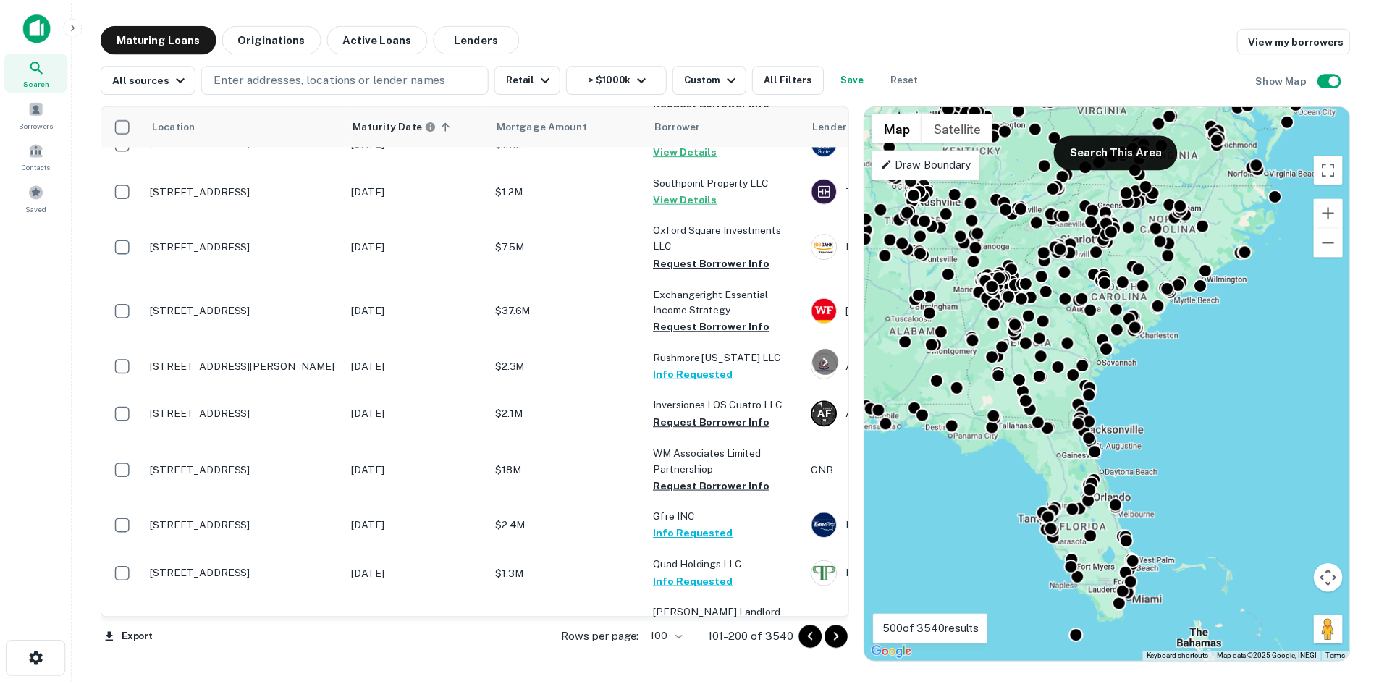
scroll to position [4243, 0]
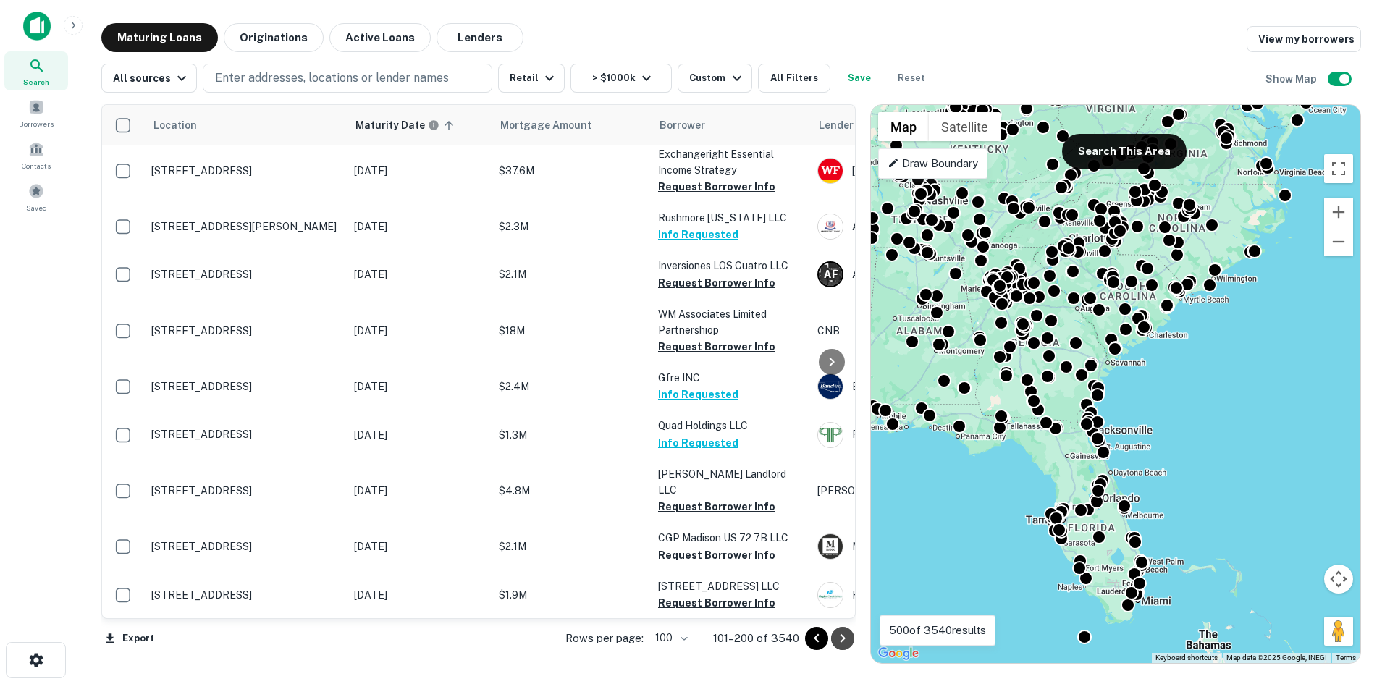
click at [845, 632] on icon "Go to next page" at bounding box center [842, 638] width 17 height 17
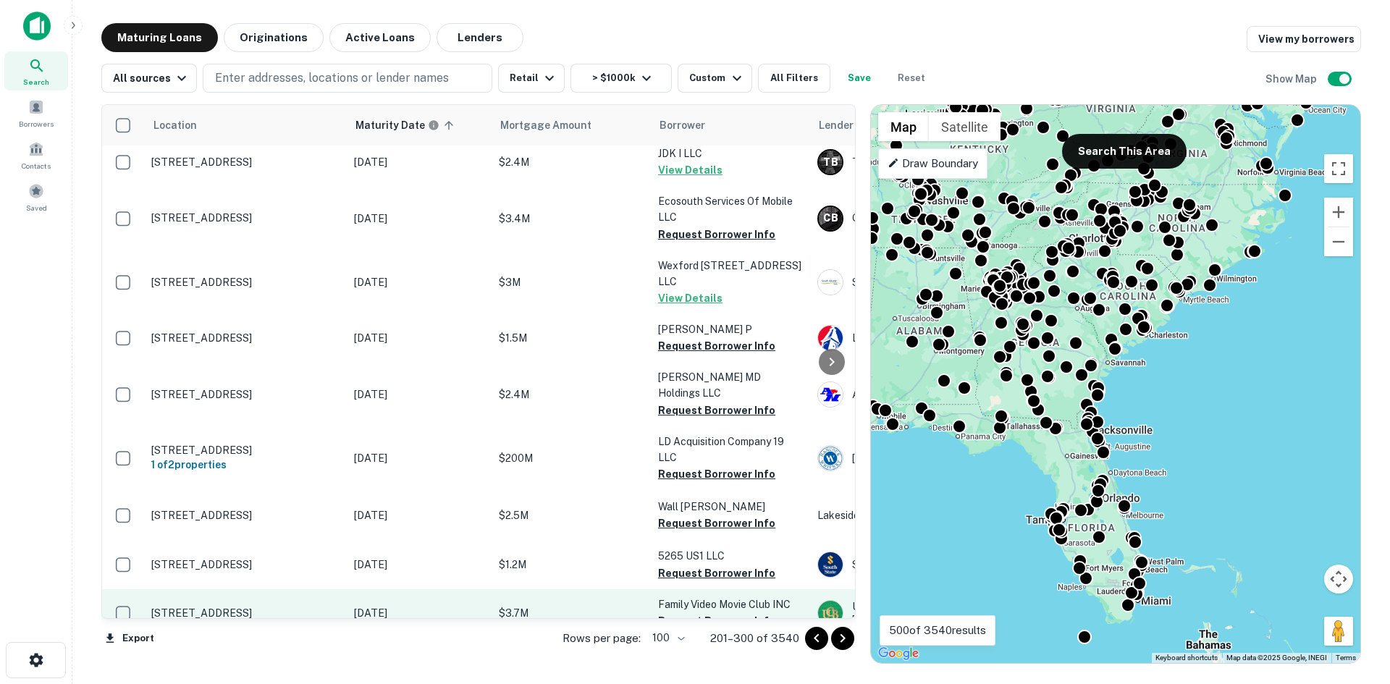
click at [261, 606] on p "607 W 6th St Jasper, IN47546" at bounding box center [245, 612] width 188 height 13
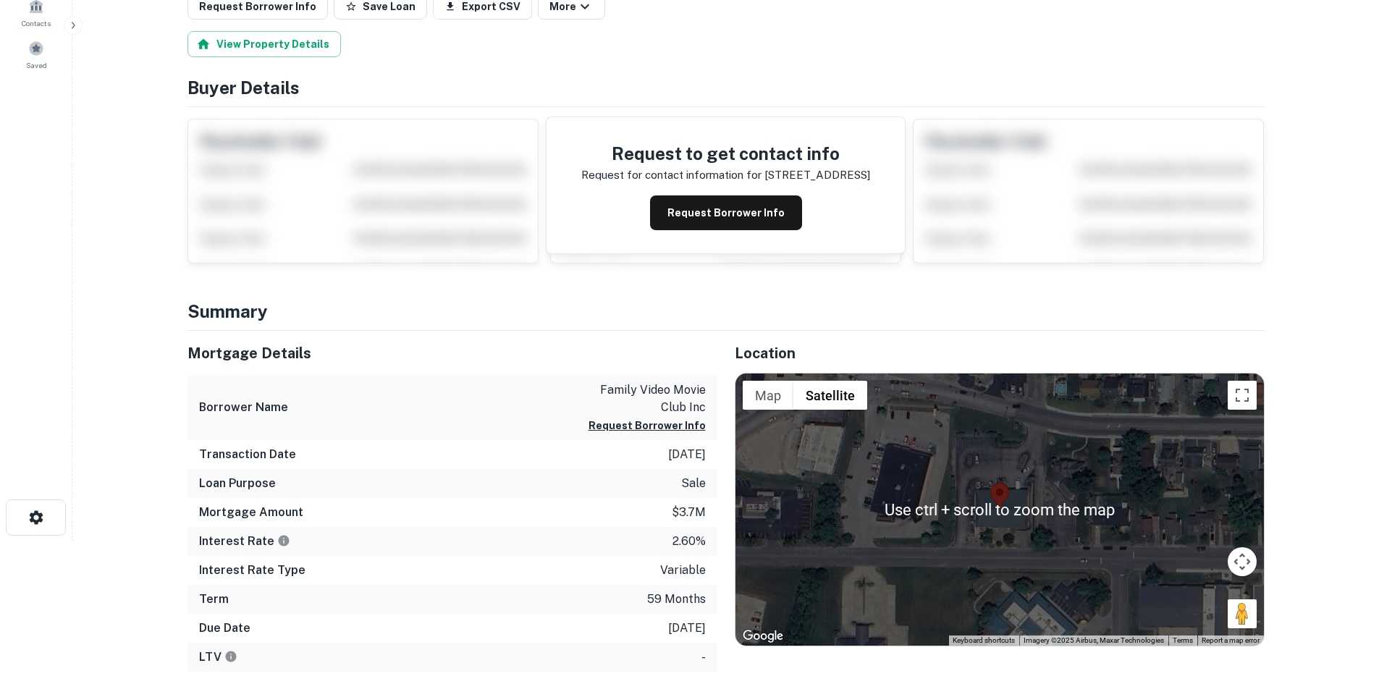
scroll to position [217, 0]
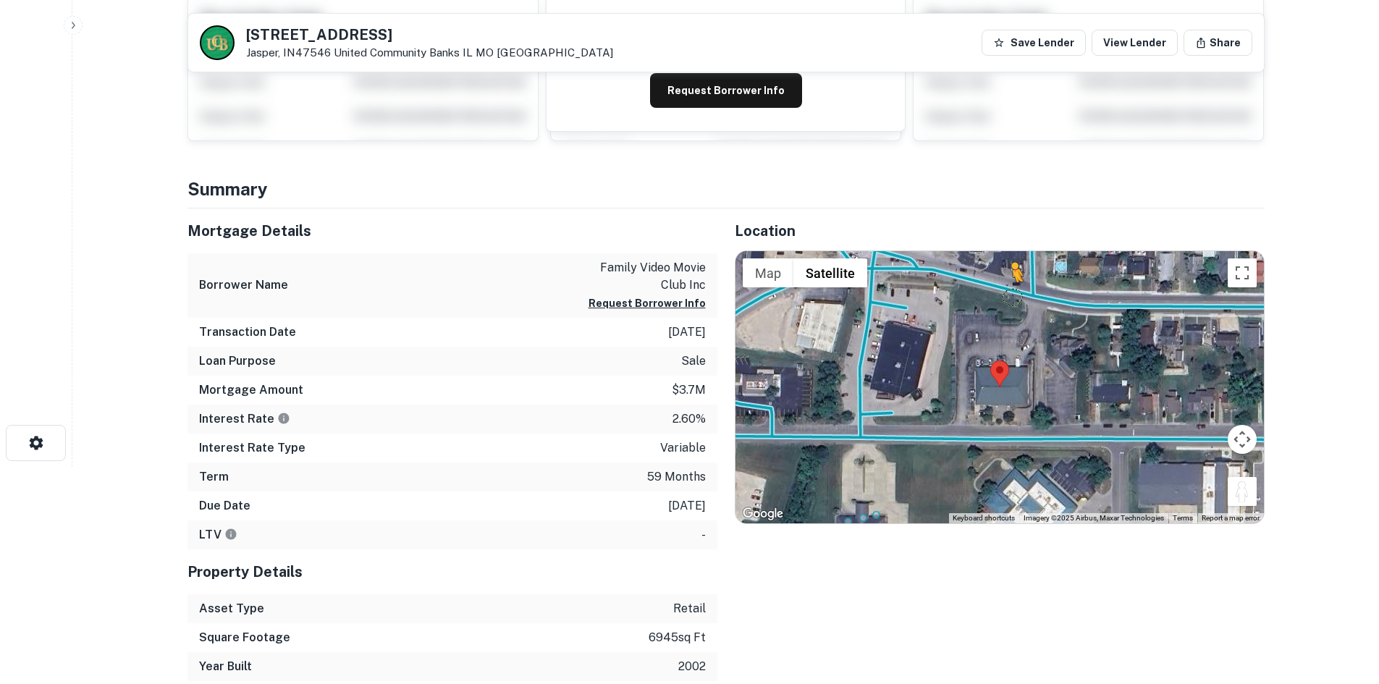
drag, startPoint x: 1241, startPoint y: 499, endPoint x: 1007, endPoint y: 291, distance: 313.7
click at [1007, 291] on div "To activate drag with keyboard, press Alt + Enter. Once in keyboard drag state,…" at bounding box center [999, 387] width 528 height 272
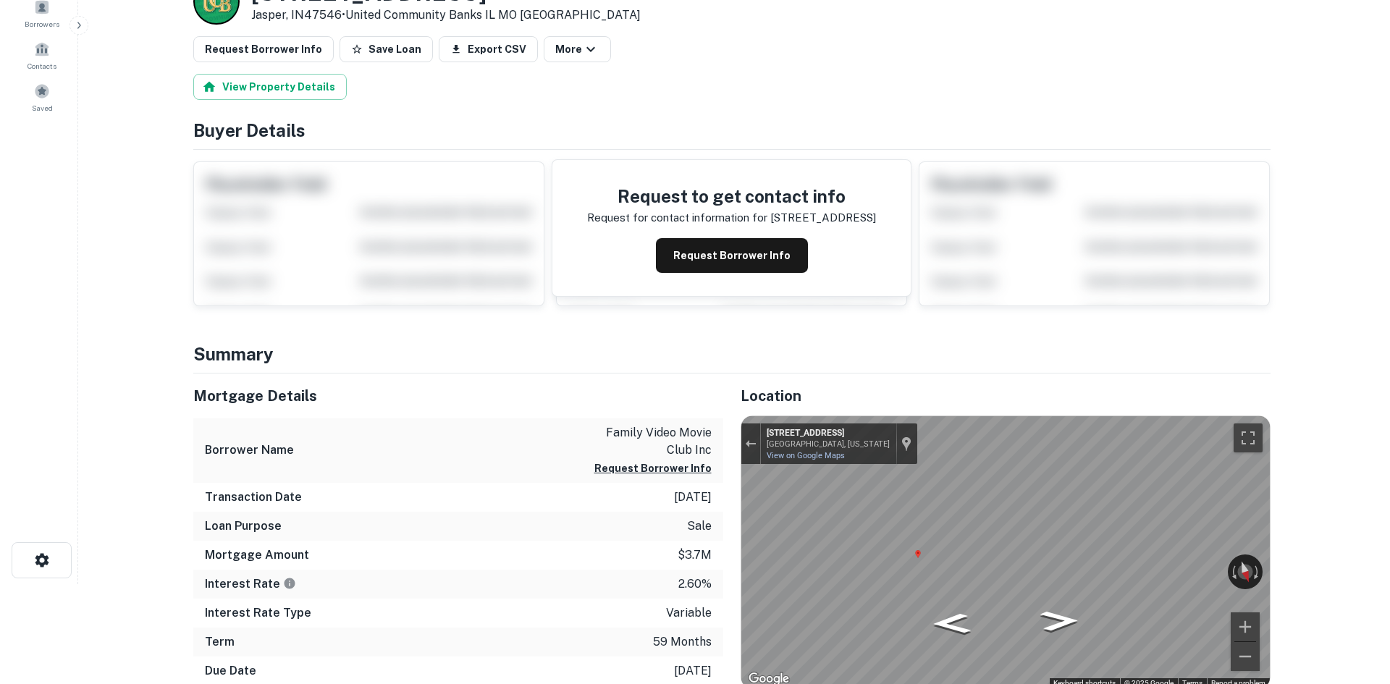
scroll to position [0, 0]
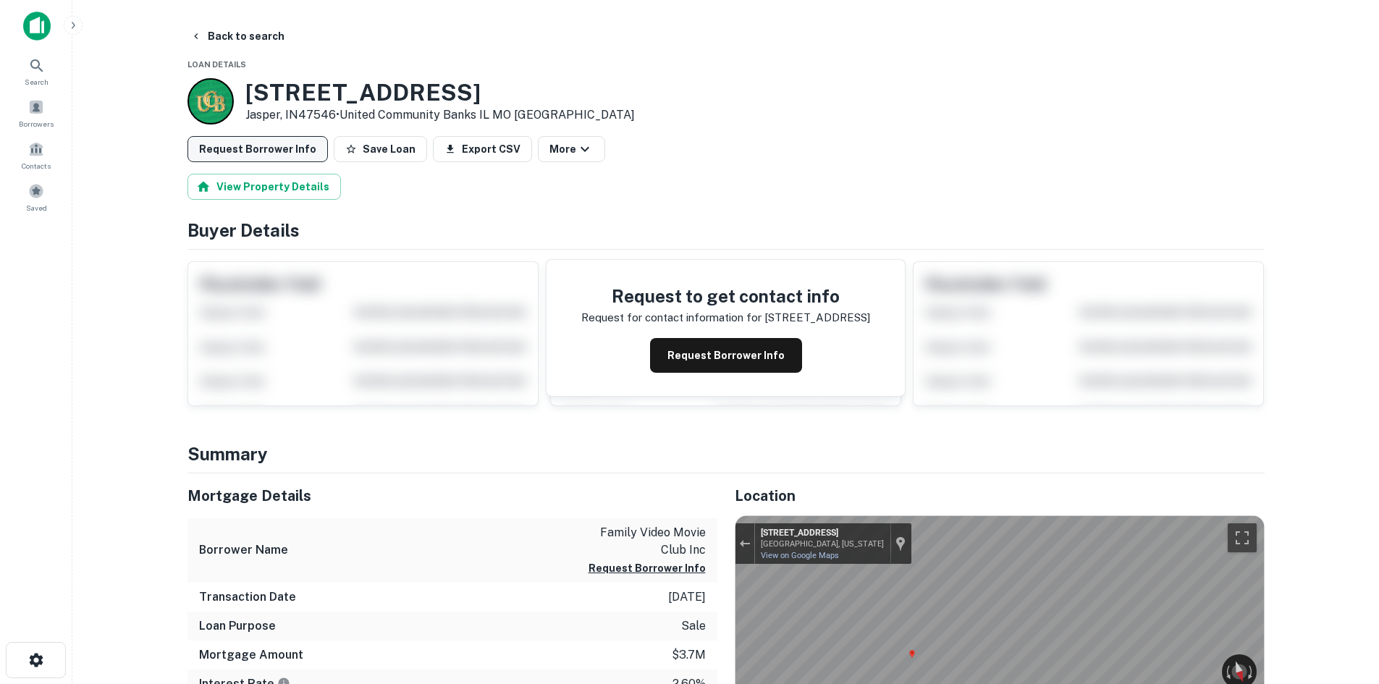
click at [237, 158] on button "Request Borrower Info" at bounding box center [257, 149] width 140 height 26
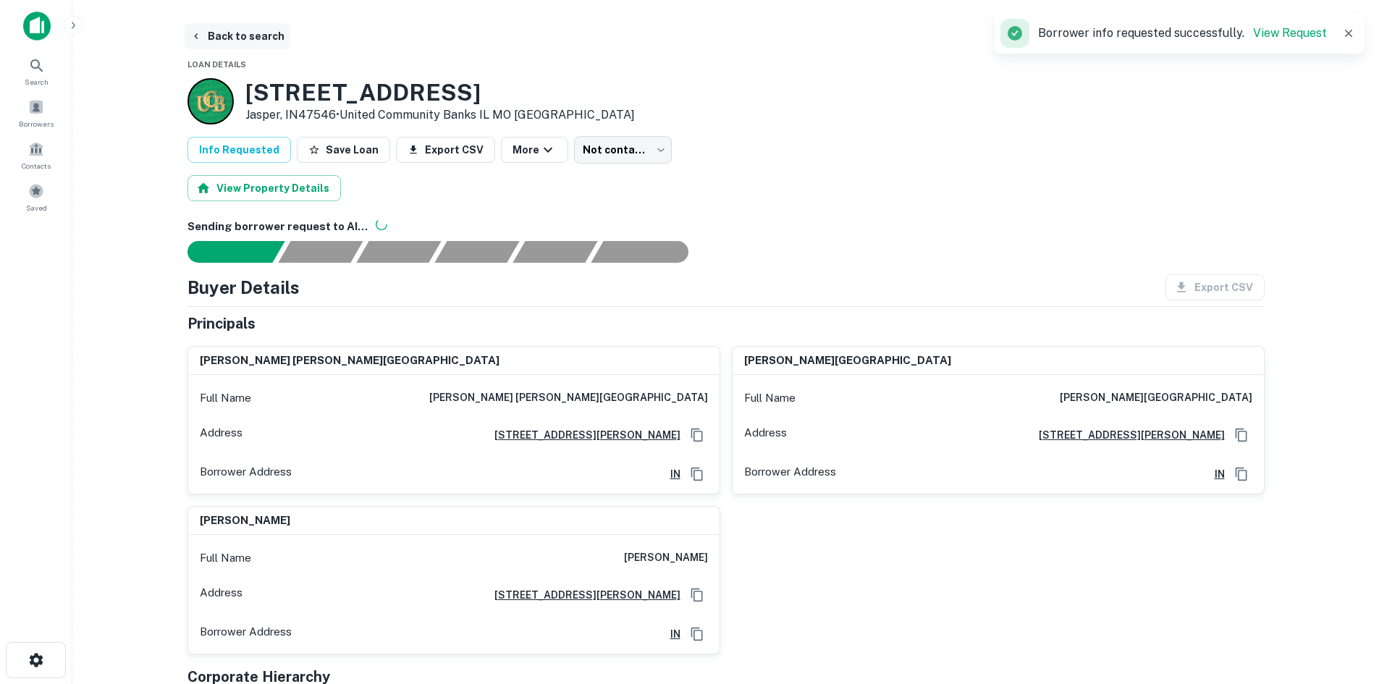
click at [249, 31] on button "Back to search" at bounding box center [238, 36] width 106 height 26
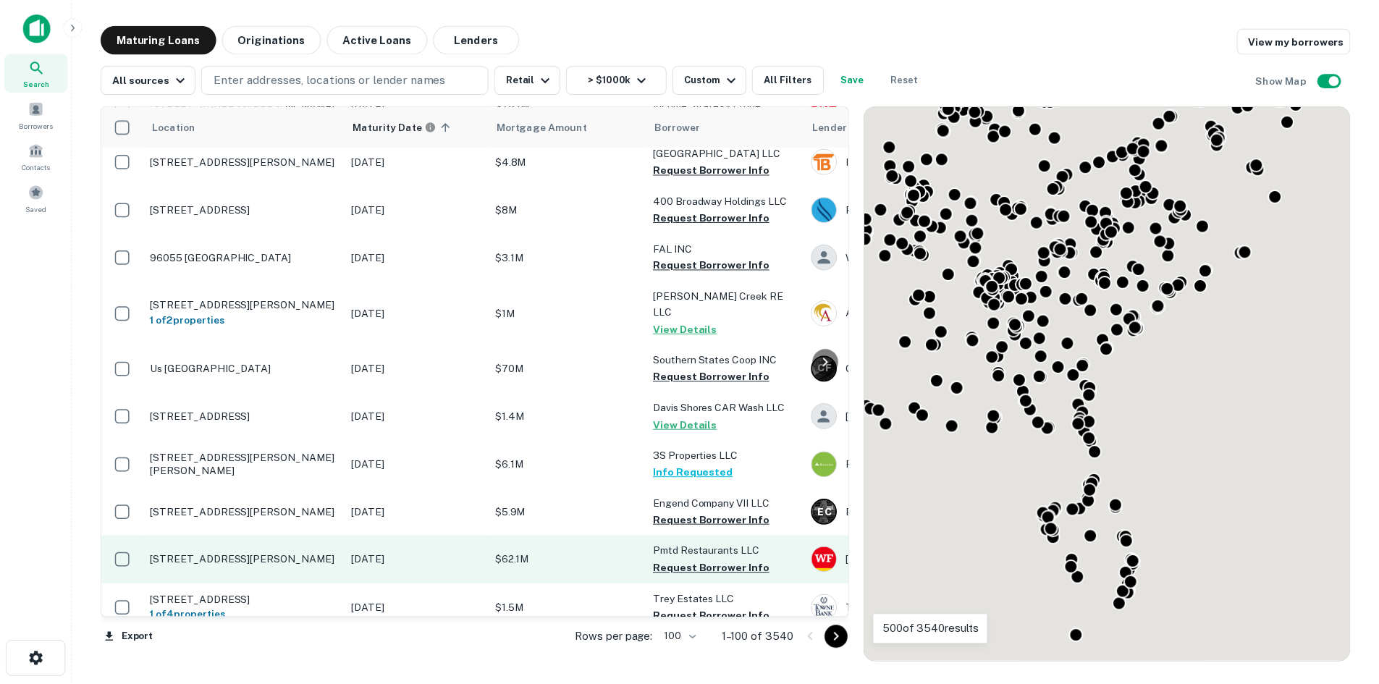
scroll to position [4387, 0]
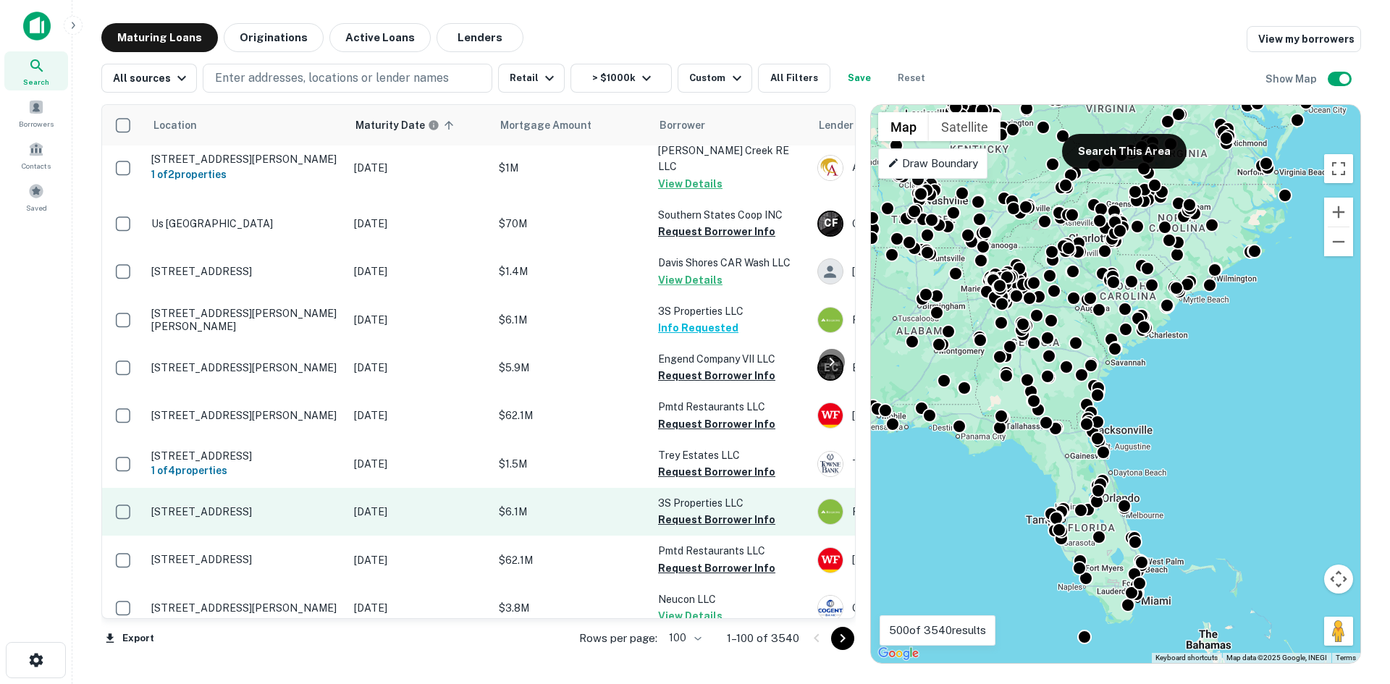
click at [265, 505] on p "1723 E Main St Prattville, AL36066" at bounding box center [245, 511] width 188 height 13
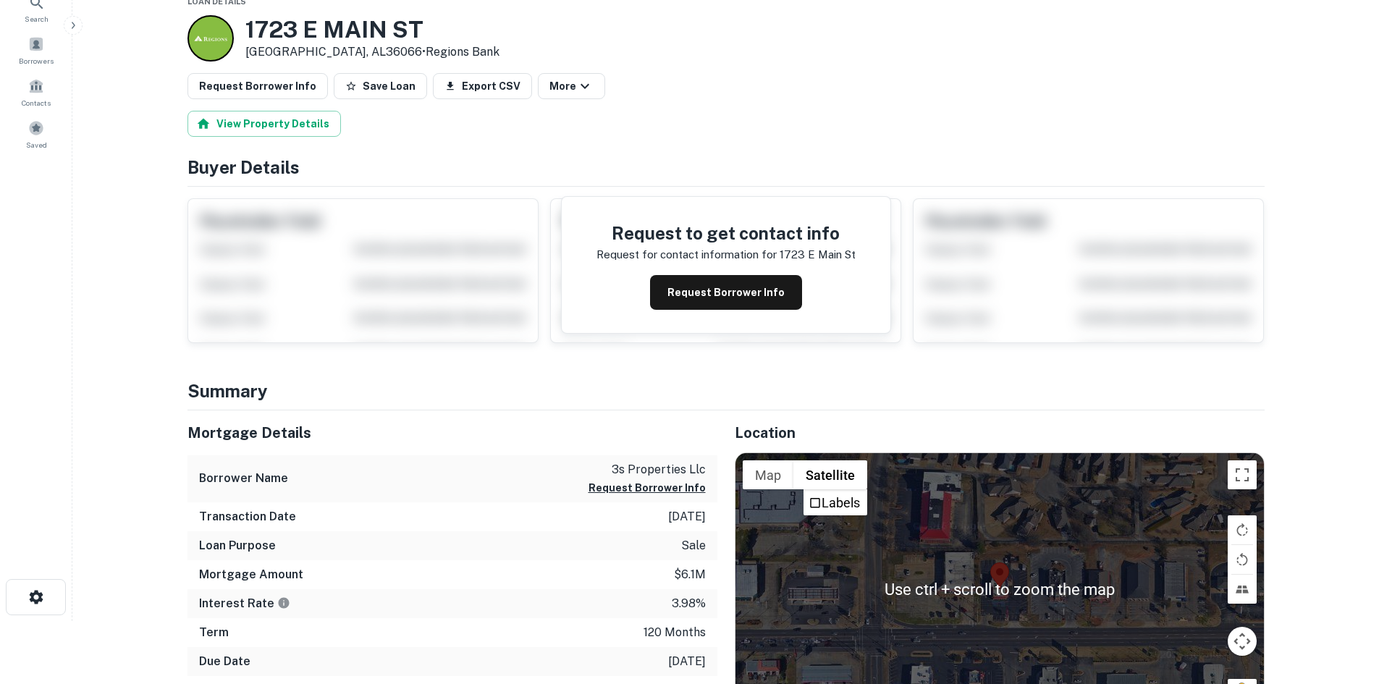
scroll to position [145, 0]
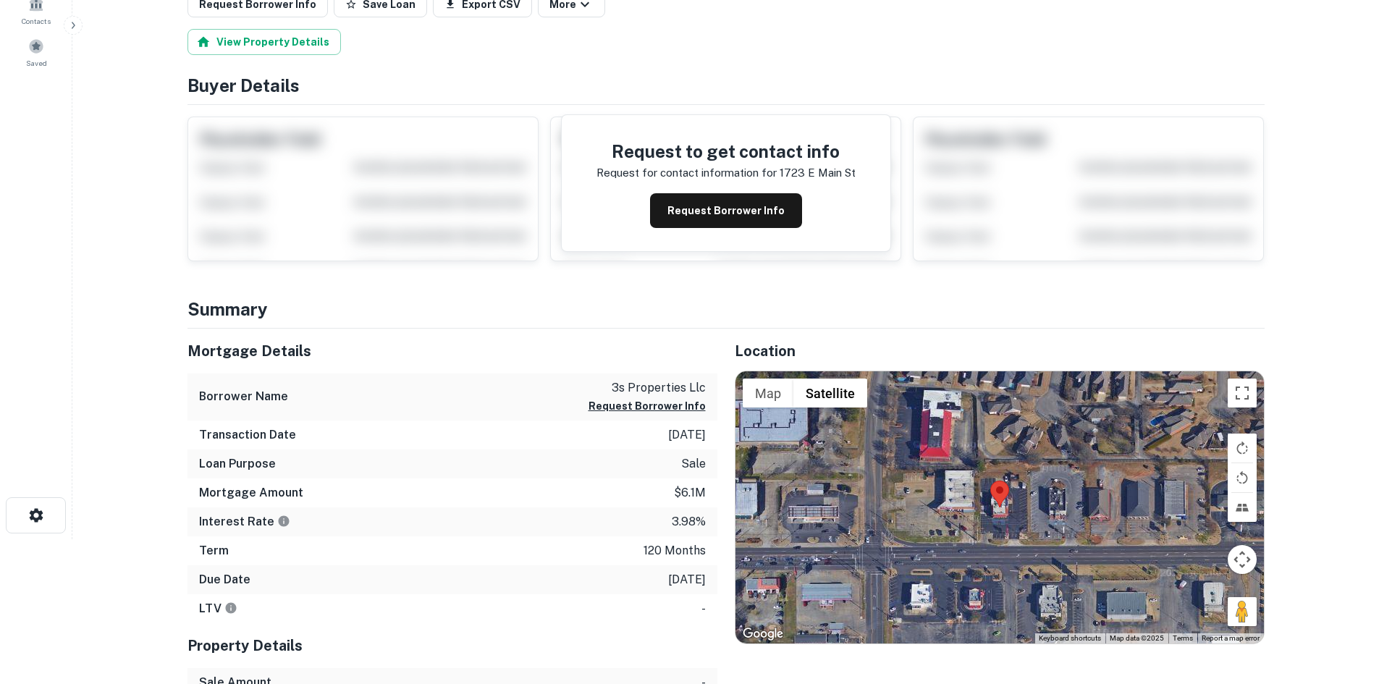
drag, startPoint x: 1228, startPoint y: 614, endPoint x: 1047, endPoint y: 562, distance: 188.3
click at [1016, 561] on div "Use ctrl + scroll to zoom the map Map Terrain Satellite Labels Keyboard shortcu…" at bounding box center [999, 507] width 528 height 272
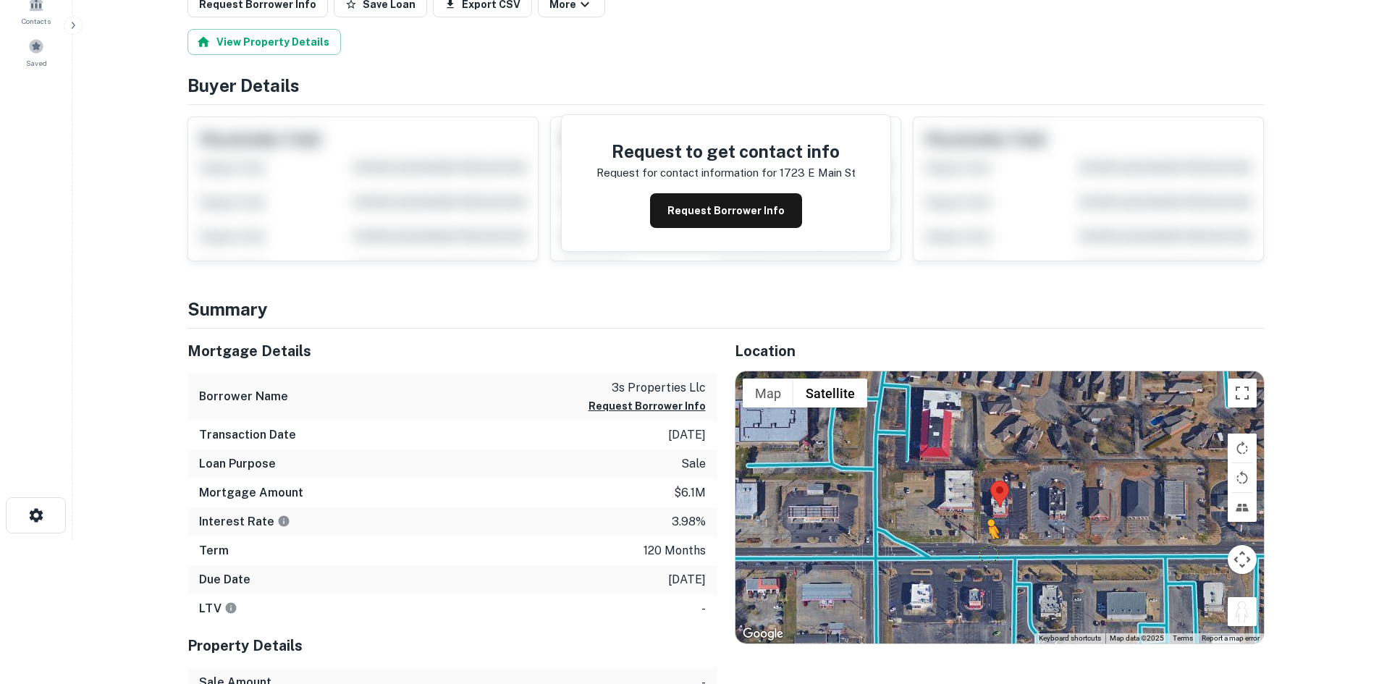
drag, startPoint x: 1237, startPoint y: 606, endPoint x: 989, endPoint y: 554, distance: 253.8
click at [989, 554] on div "To activate drag with keyboard, press Alt + Enter. Once in keyboard drag state,…" at bounding box center [999, 507] width 528 height 272
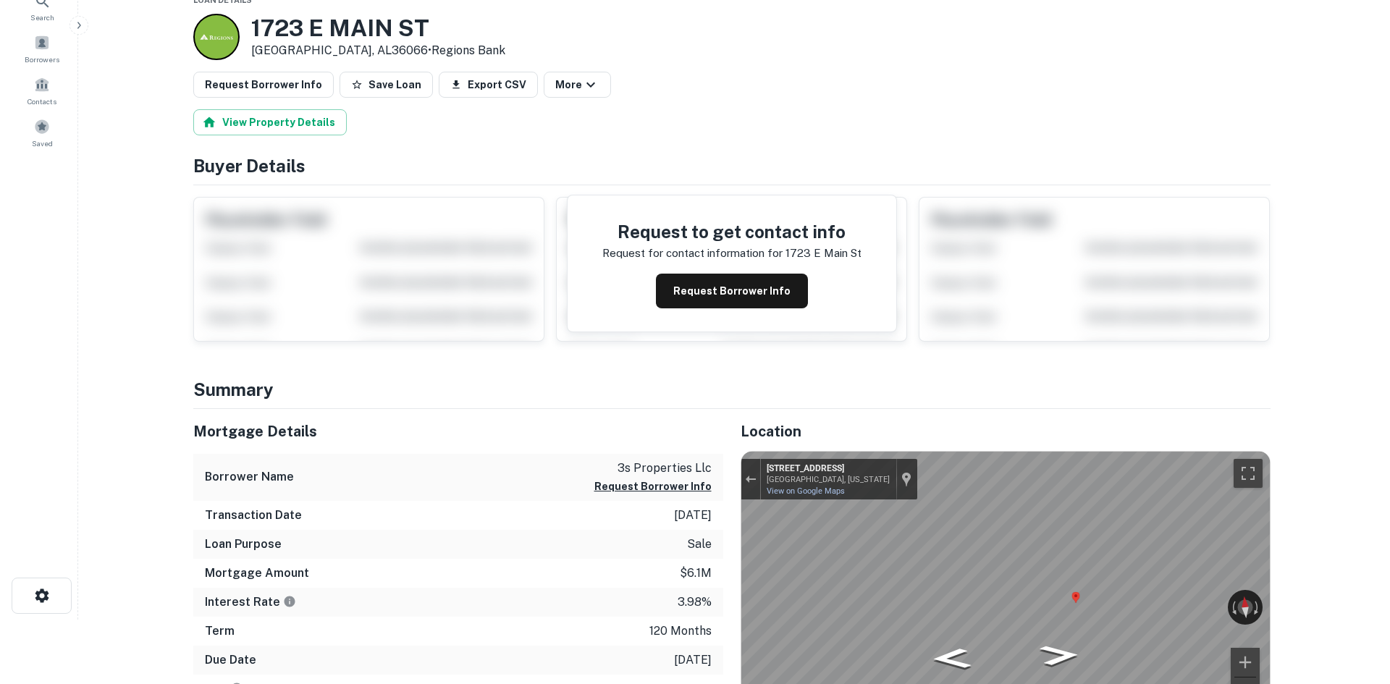
scroll to position [0, 0]
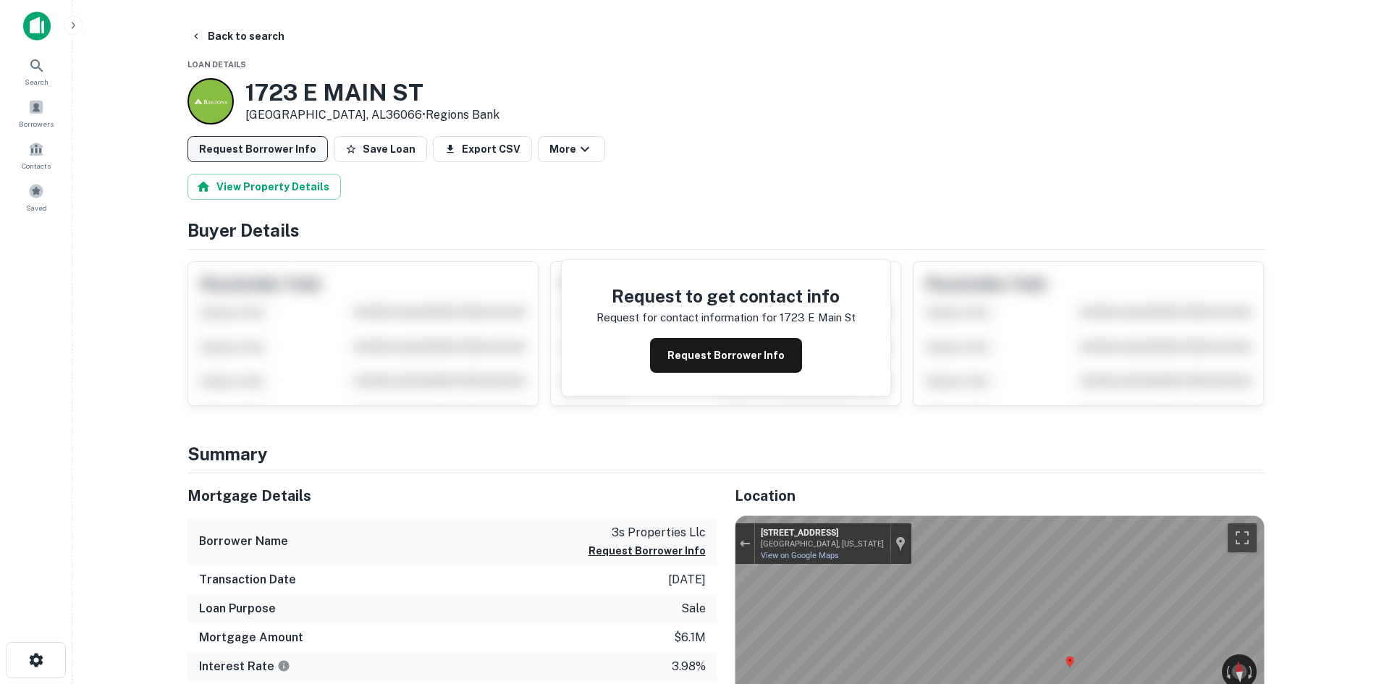
click at [274, 138] on button "Request Borrower Info" at bounding box center [257, 149] width 140 height 26
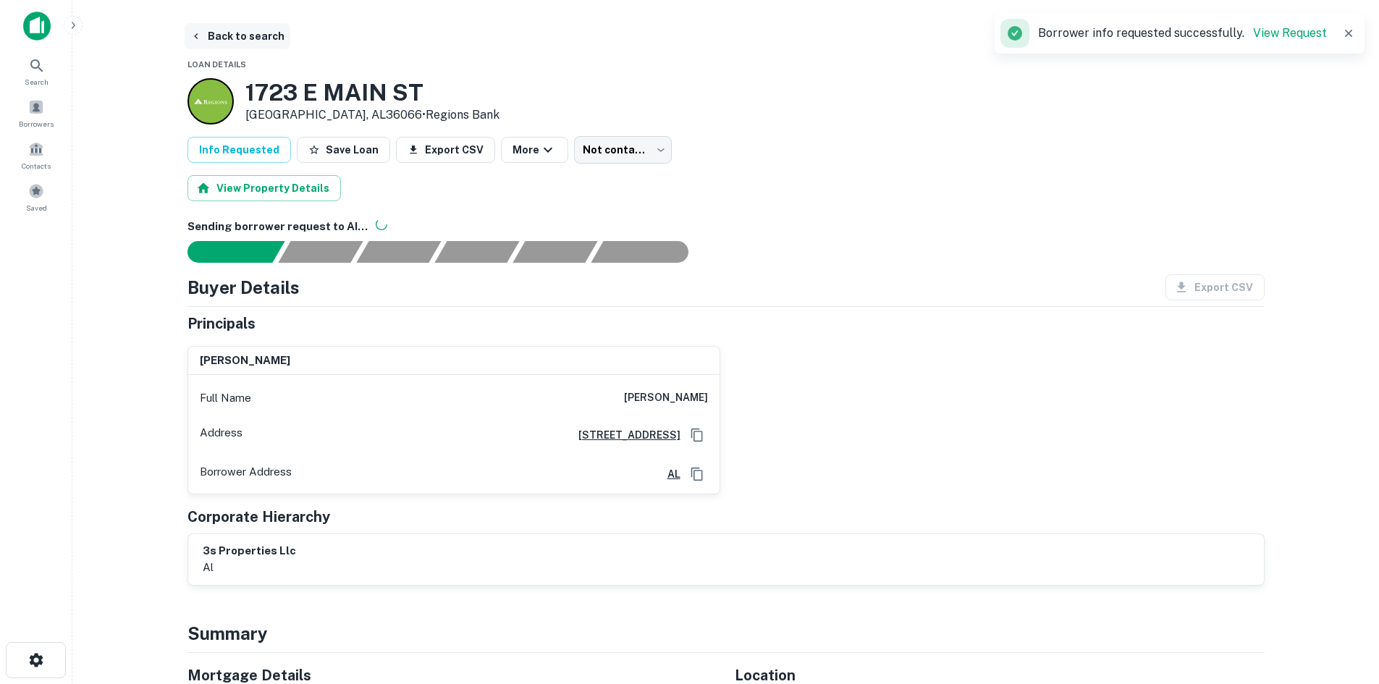
click at [252, 32] on button "Back to search" at bounding box center [238, 36] width 106 height 26
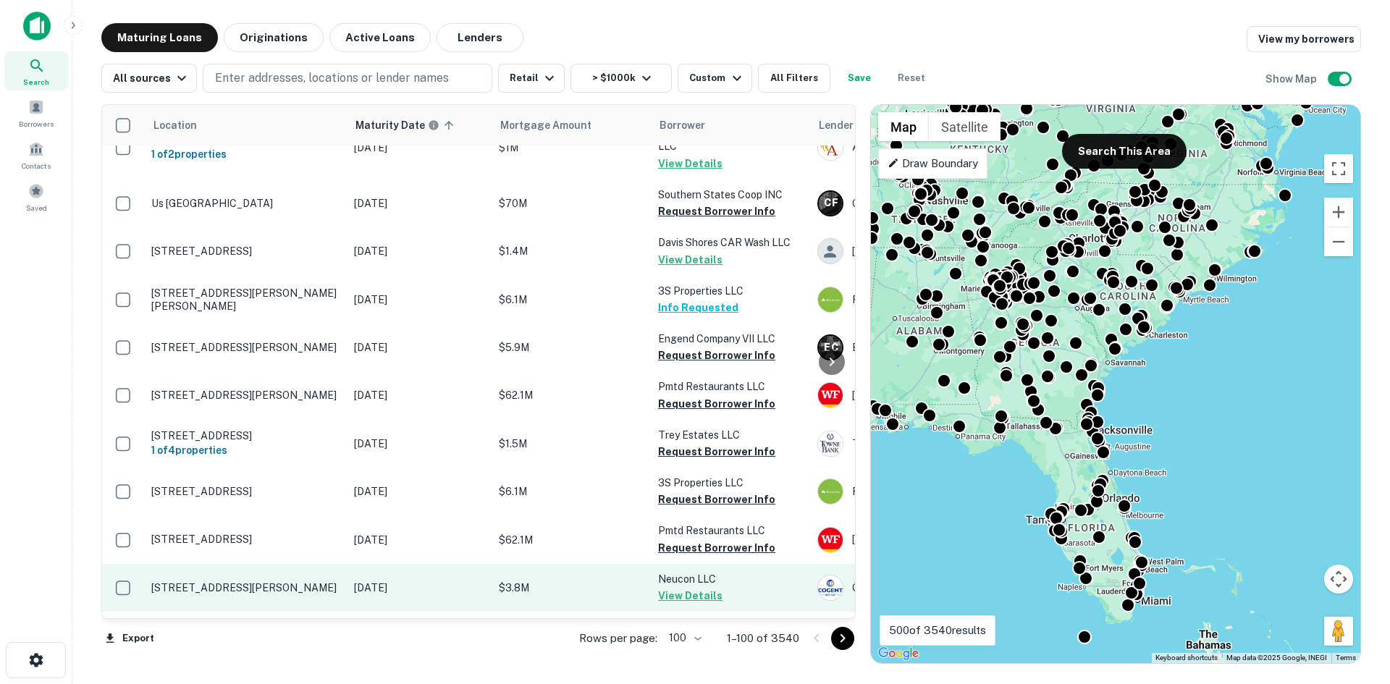
scroll to position [4552, 0]
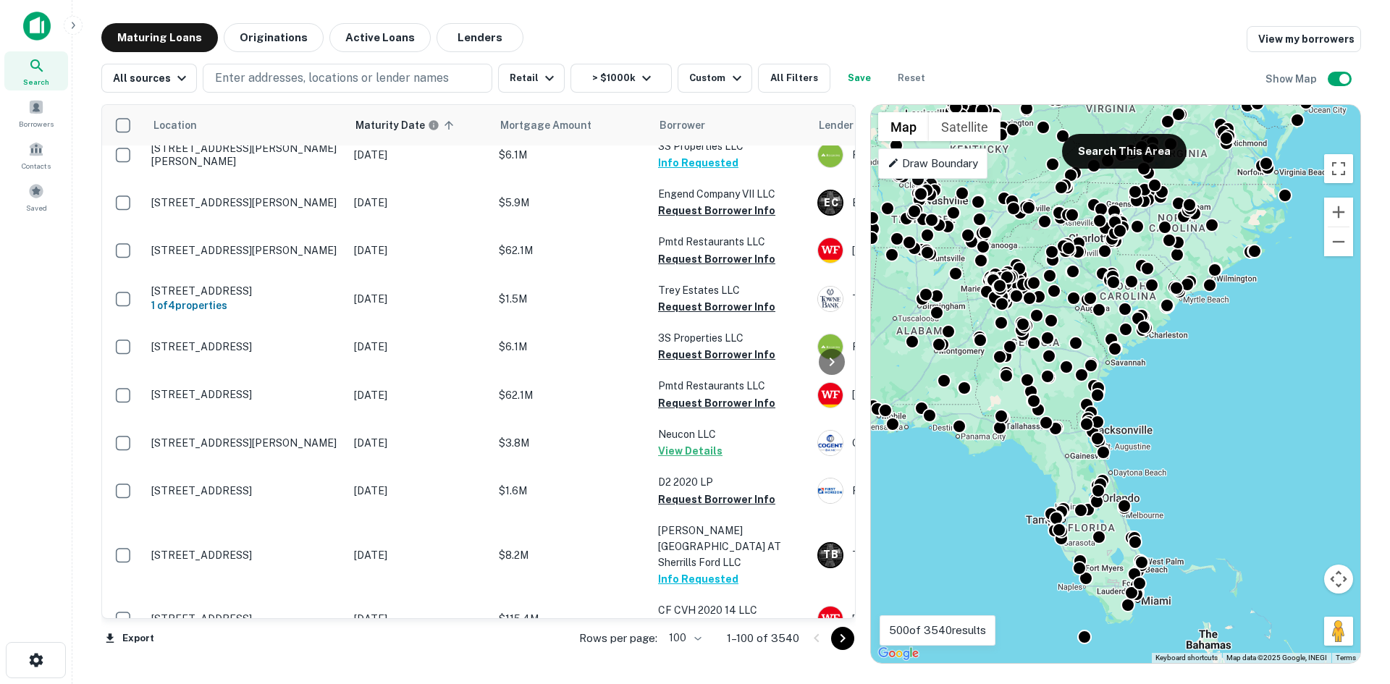
click at [844, 638] on icon "Go to next page" at bounding box center [842, 638] width 5 height 9
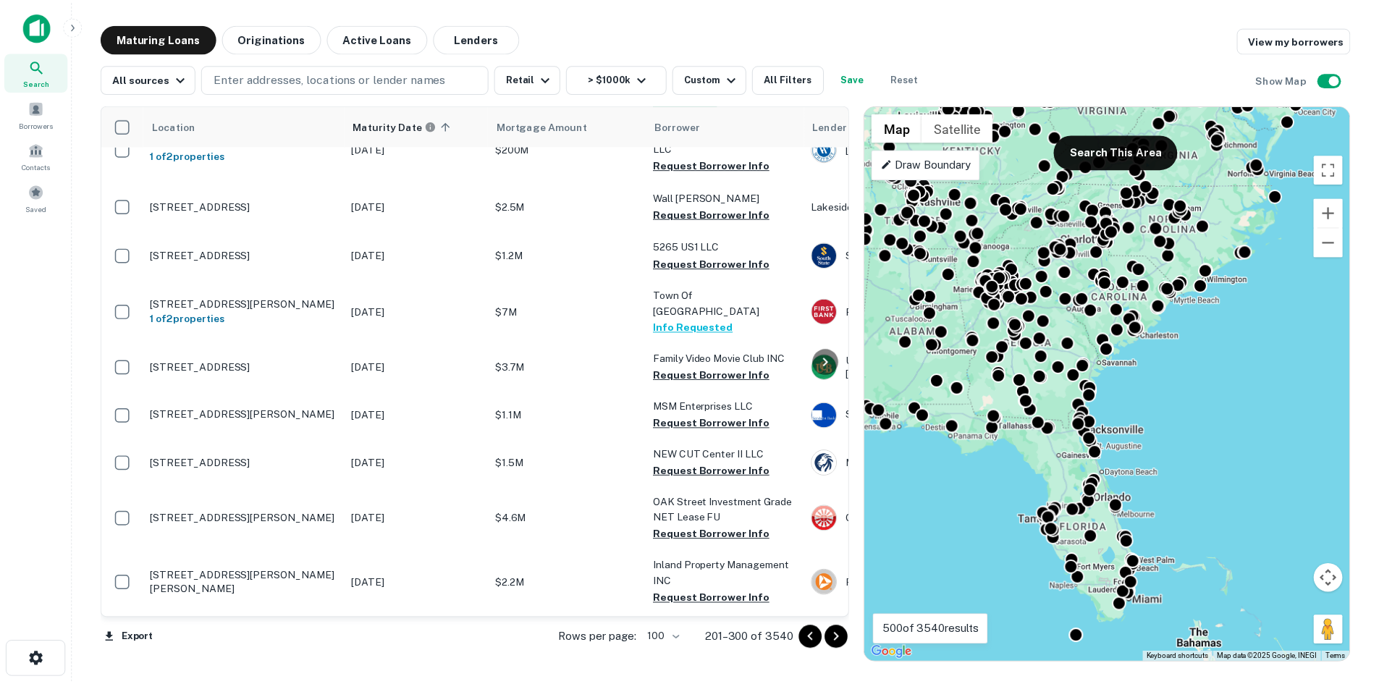
scroll to position [4621, 0]
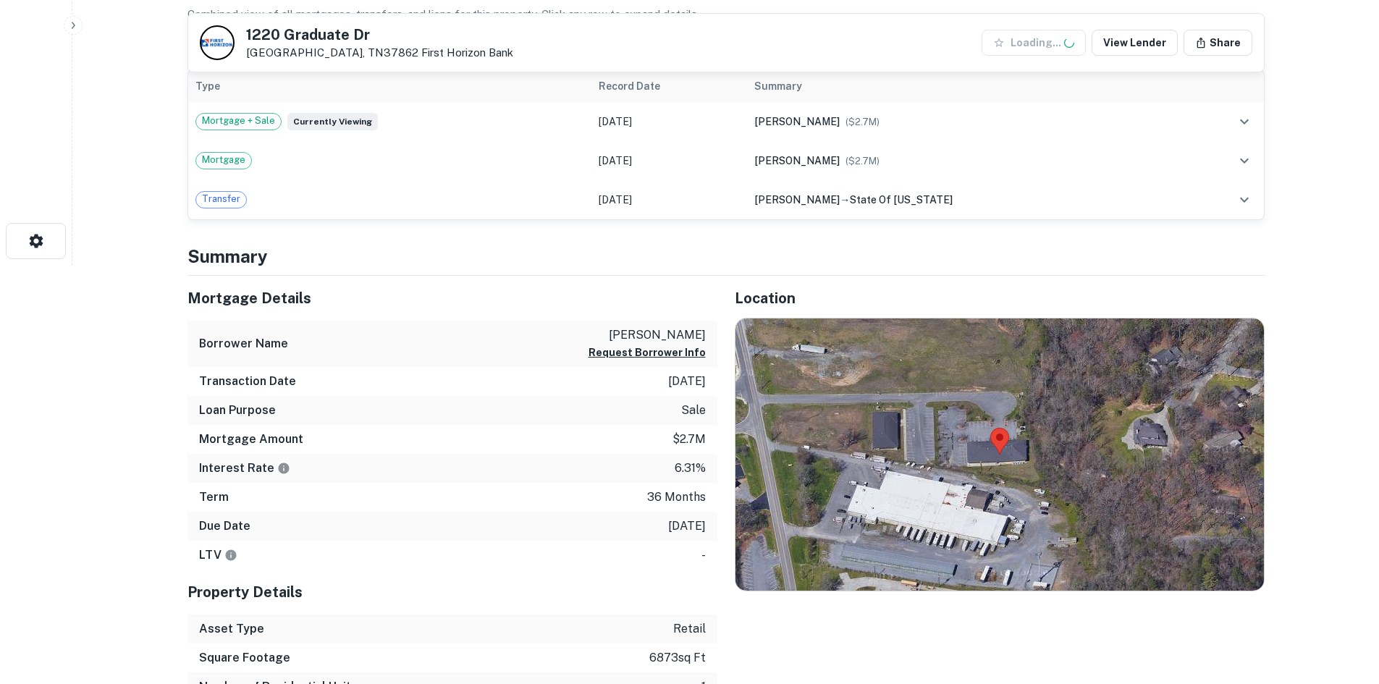
scroll to position [434, 0]
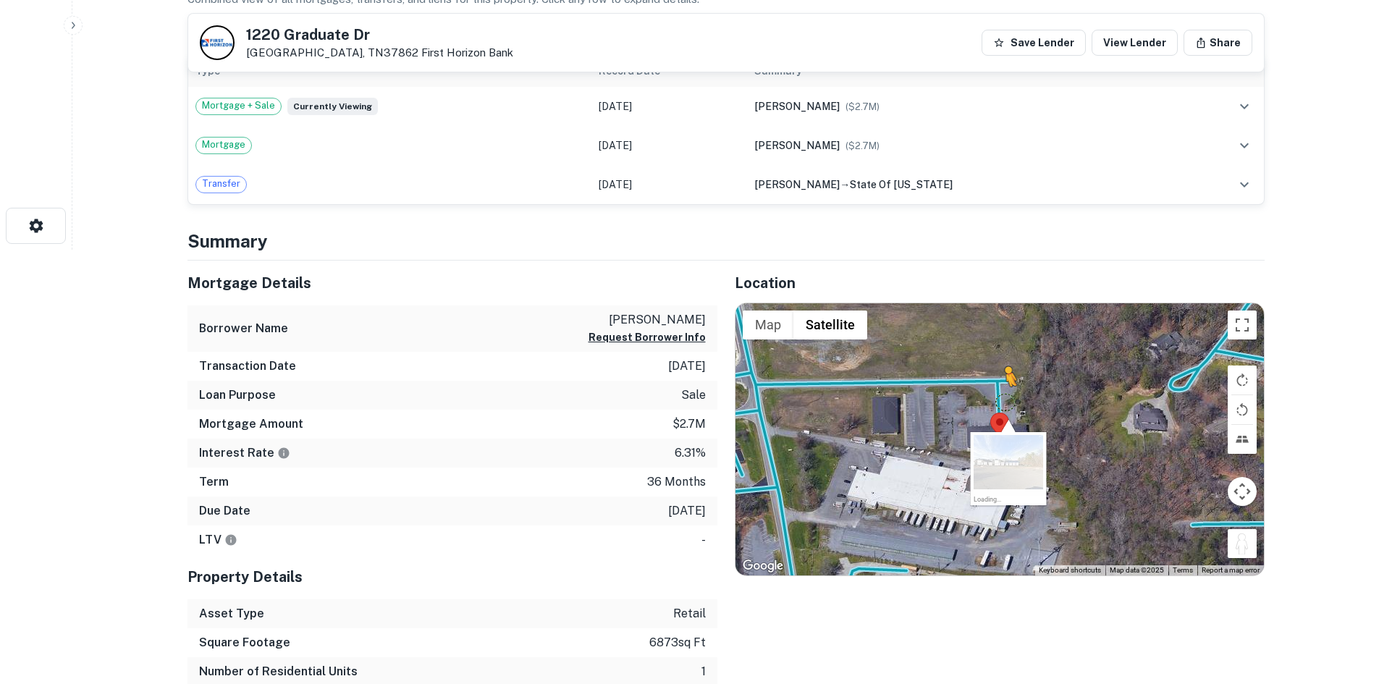
drag, startPoint x: 1242, startPoint y: 541, endPoint x: 1007, endPoint y: 401, distance: 273.9
click at [1007, 401] on div "To activate drag with keyboard, press Alt + Enter. Once in keyboard drag state,…" at bounding box center [999, 439] width 528 height 272
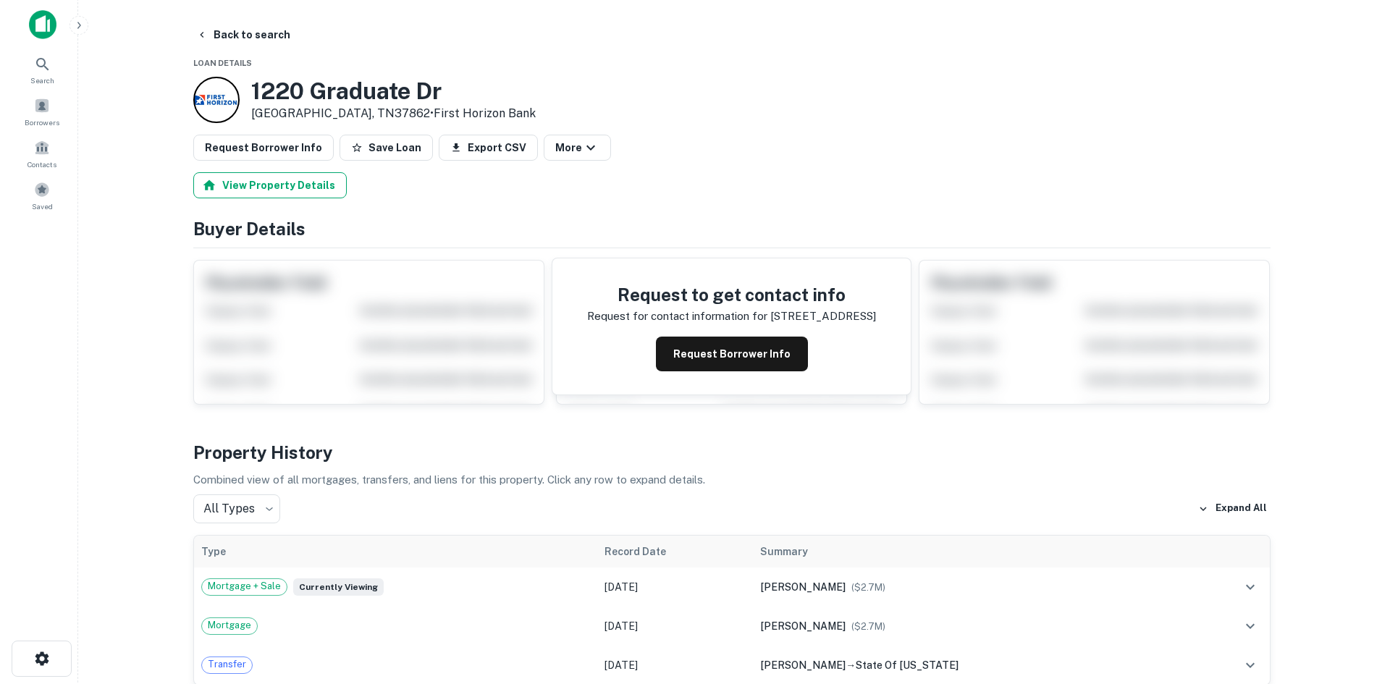
scroll to position [0, 0]
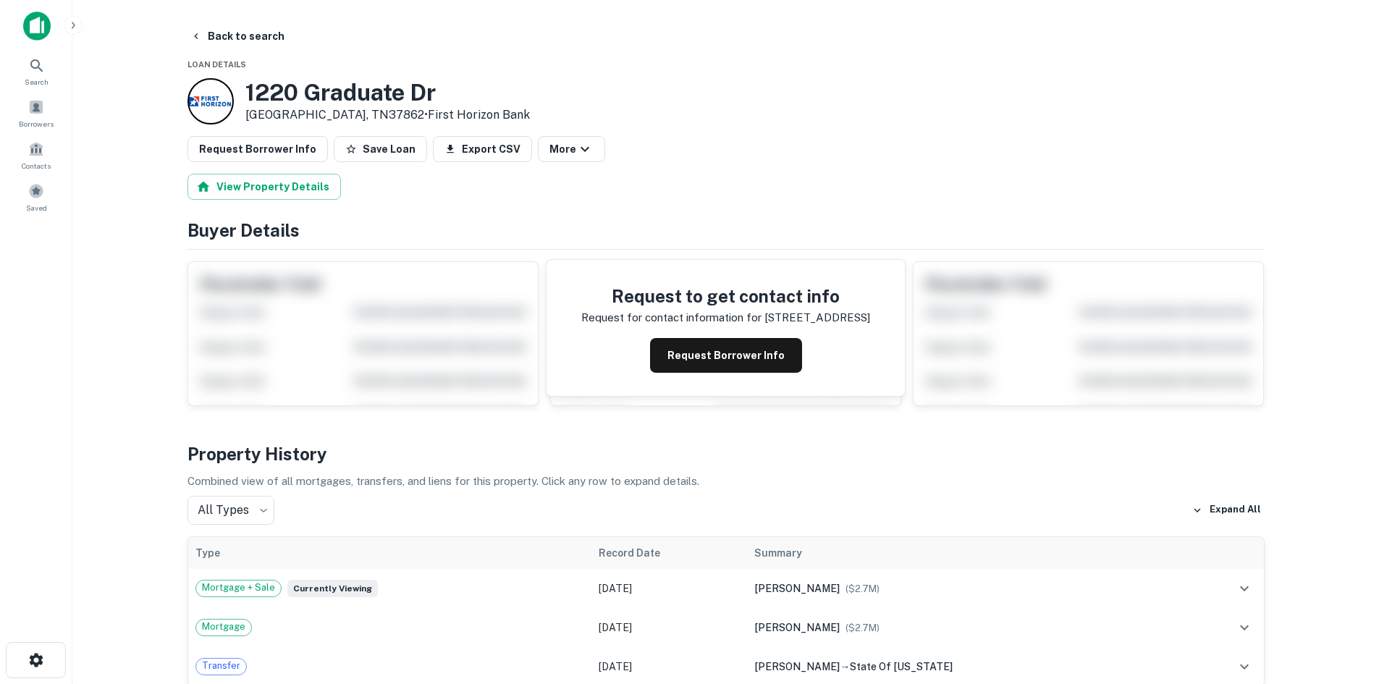
click at [230, 145] on button "Request Borrower Info" at bounding box center [257, 149] width 140 height 26
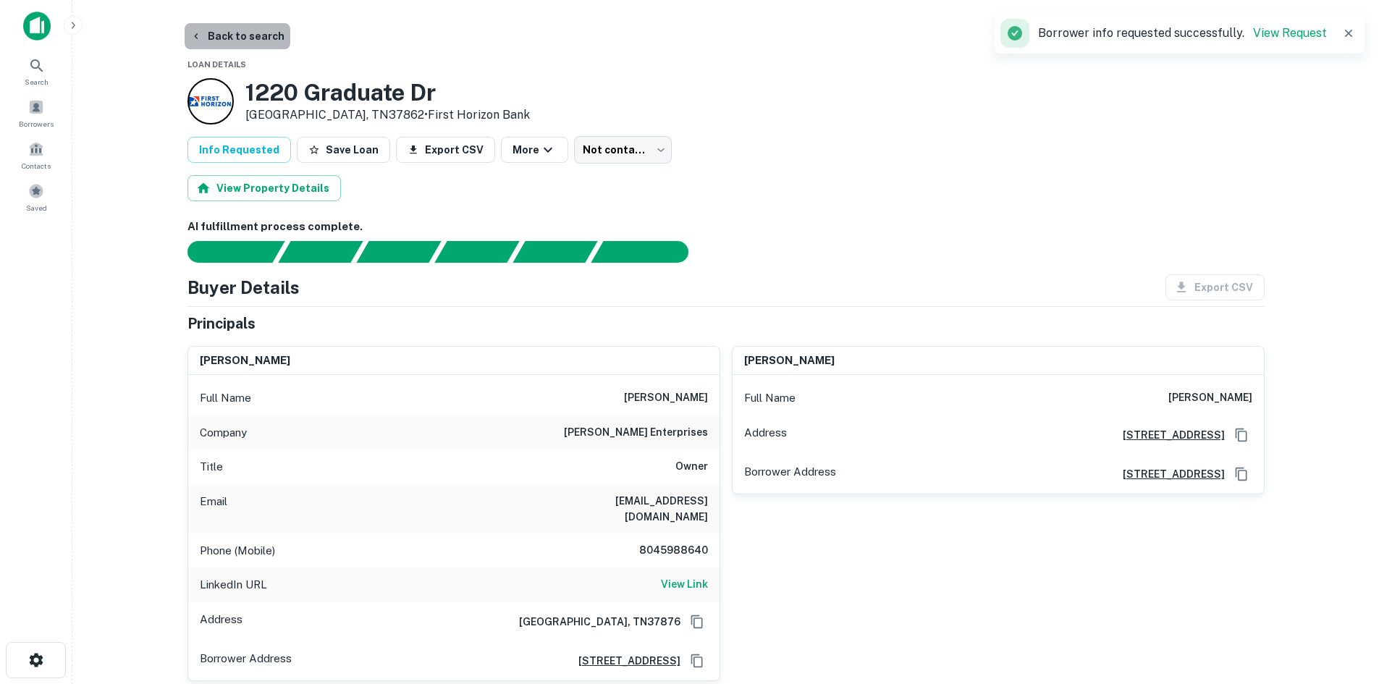
click at [250, 43] on button "Back to search" at bounding box center [238, 36] width 106 height 26
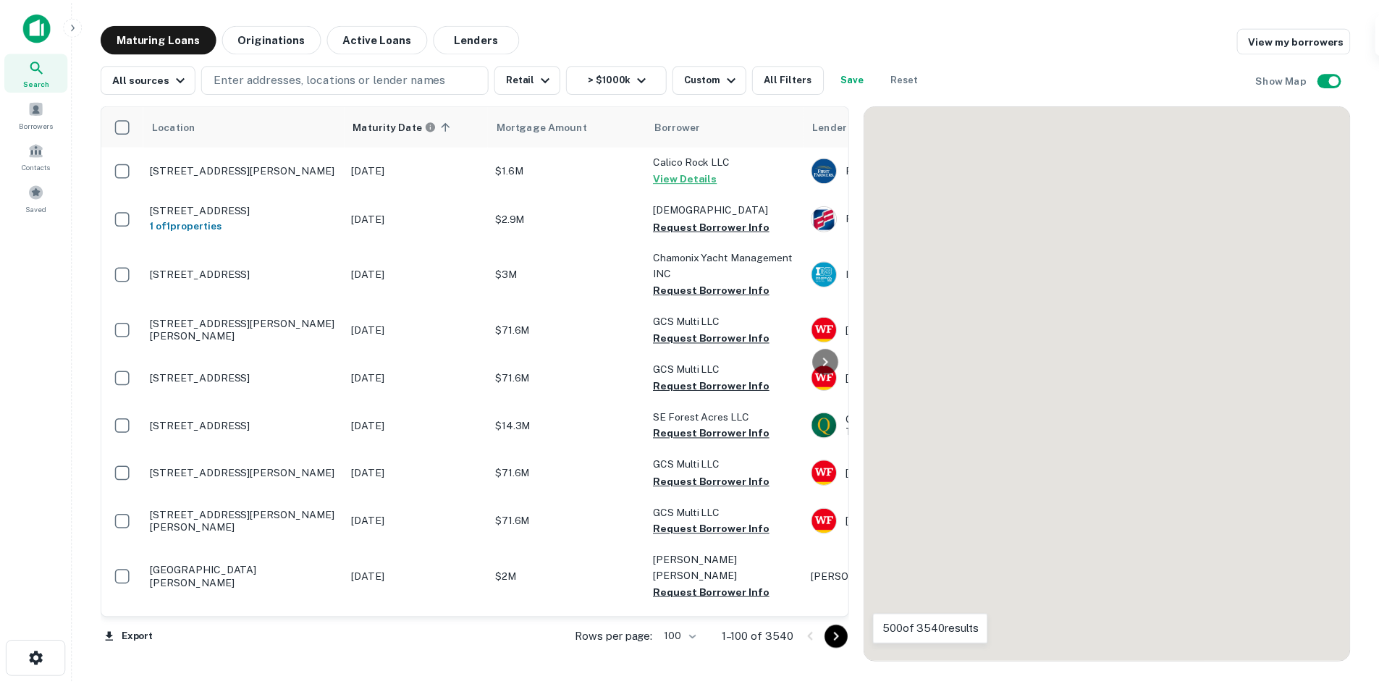
scroll to position [4621, 0]
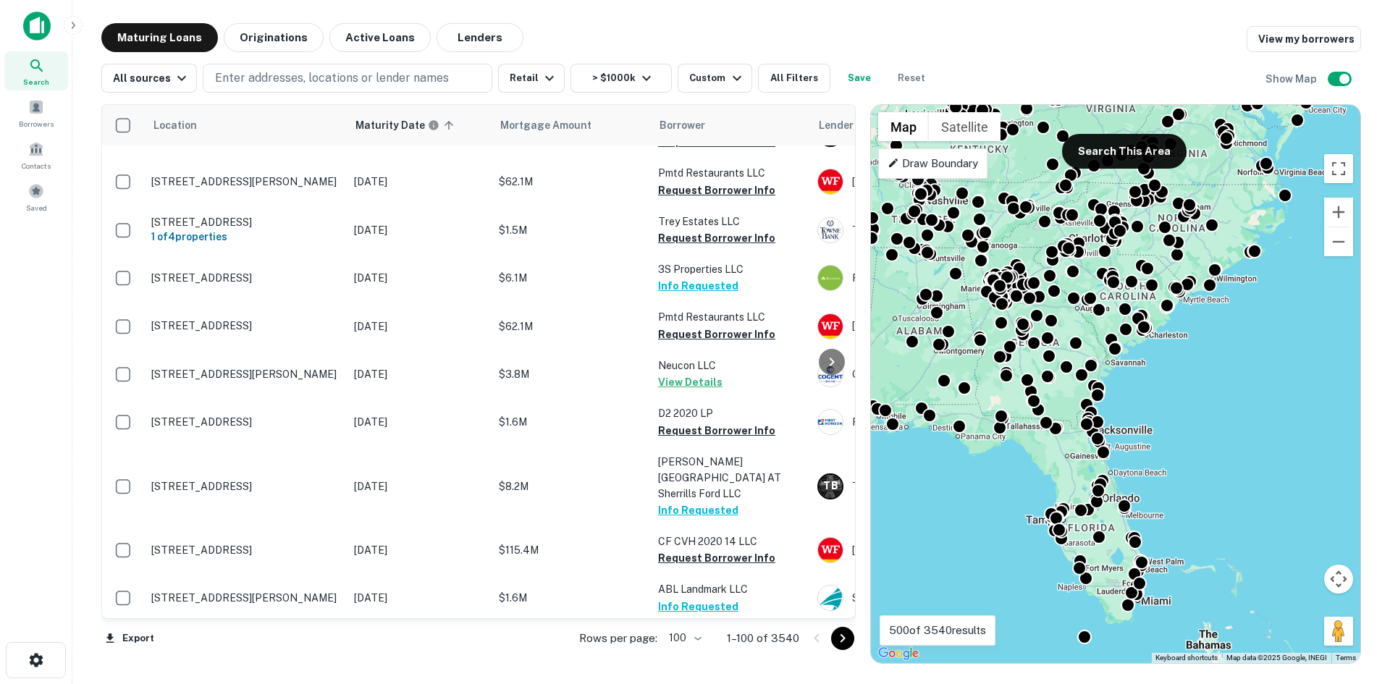
click at [842, 638] on icon "Go to next page" at bounding box center [842, 638] width 17 height 17
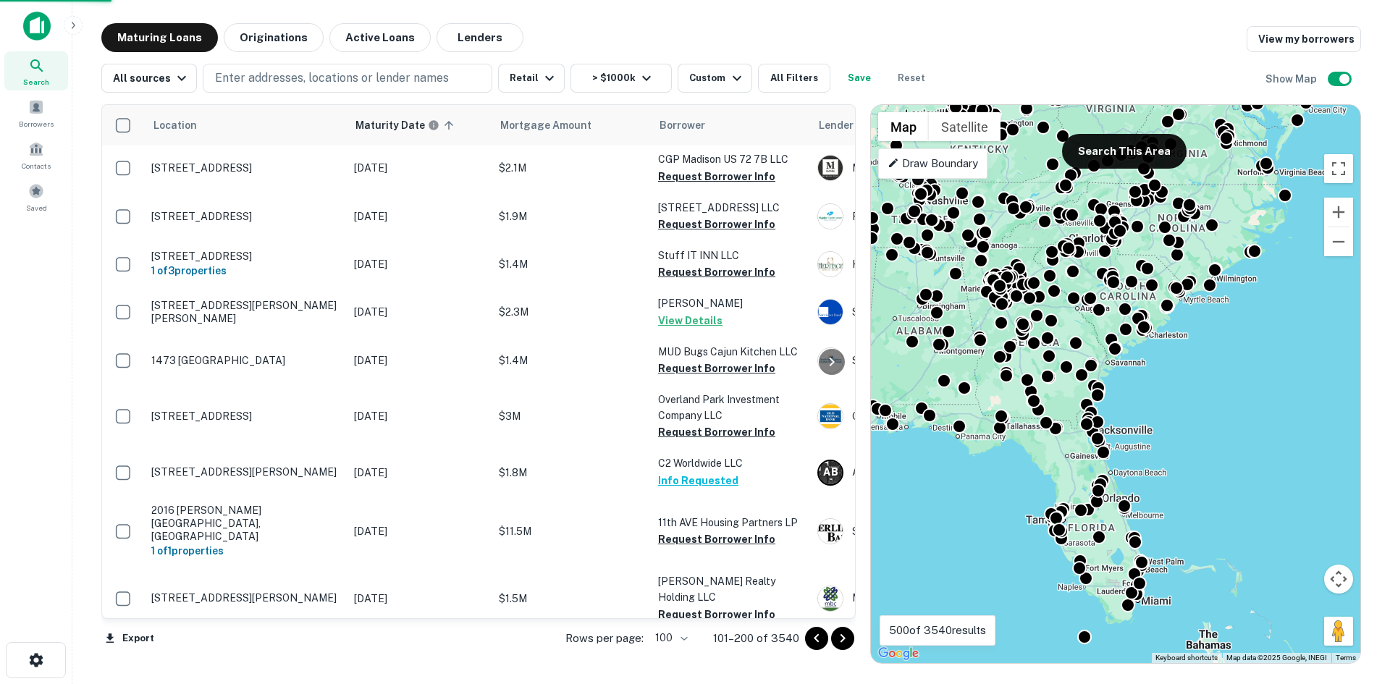
click at [847, 639] on icon "Go to next page" at bounding box center [842, 638] width 17 height 17
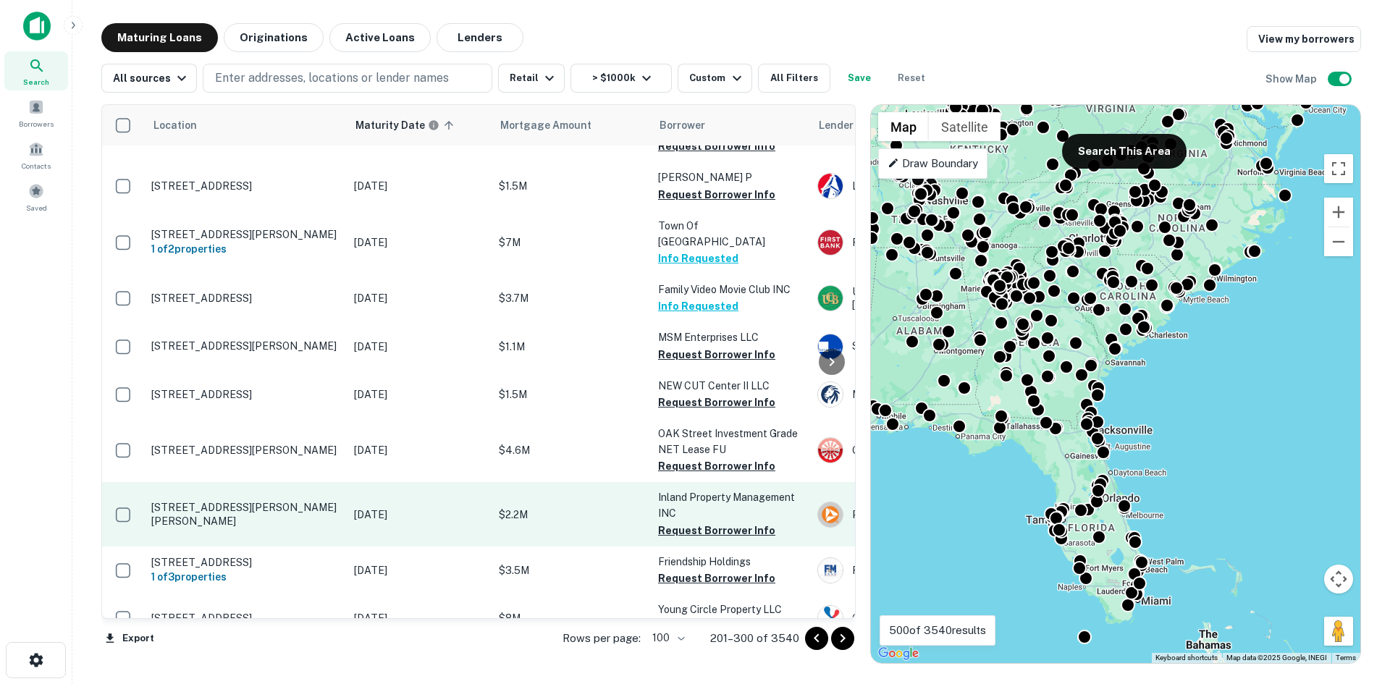
click at [206, 501] on p "4077 Hamilton Blvd Theodore, AL36582" at bounding box center [245, 514] width 188 height 26
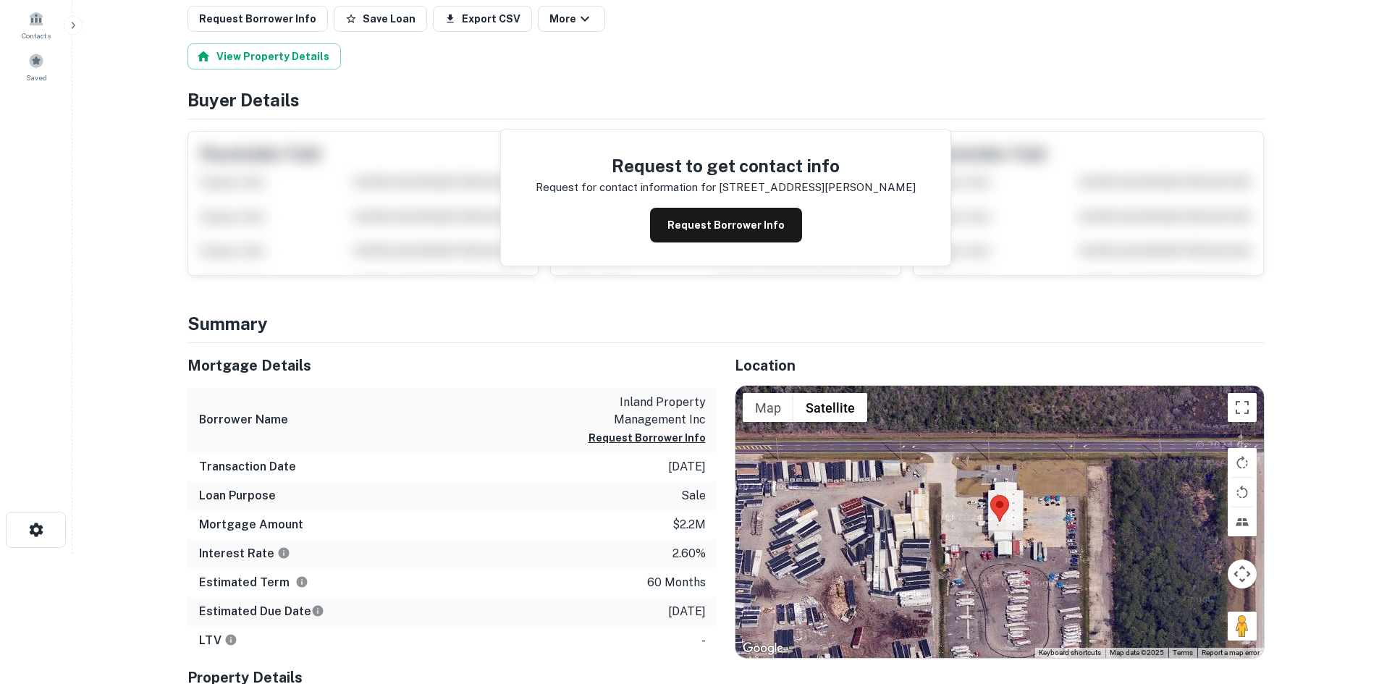
scroll to position [145, 0]
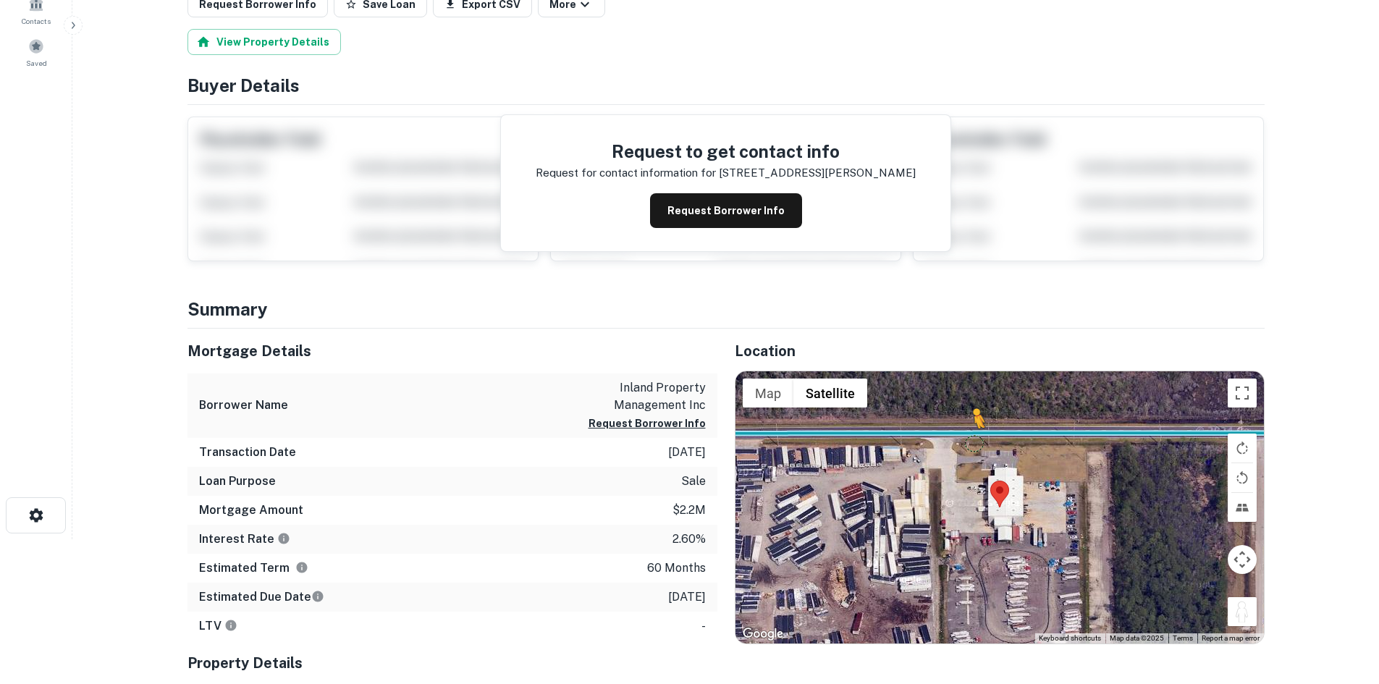
drag, startPoint x: 1243, startPoint y: 616, endPoint x: 965, endPoint y: 427, distance: 336.6
click at [965, 430] on div "To activate drag with keyboard, press Alt + Enter. Once in keyboard drag state,…" at bounding box center [999, 507] width 528 height 272
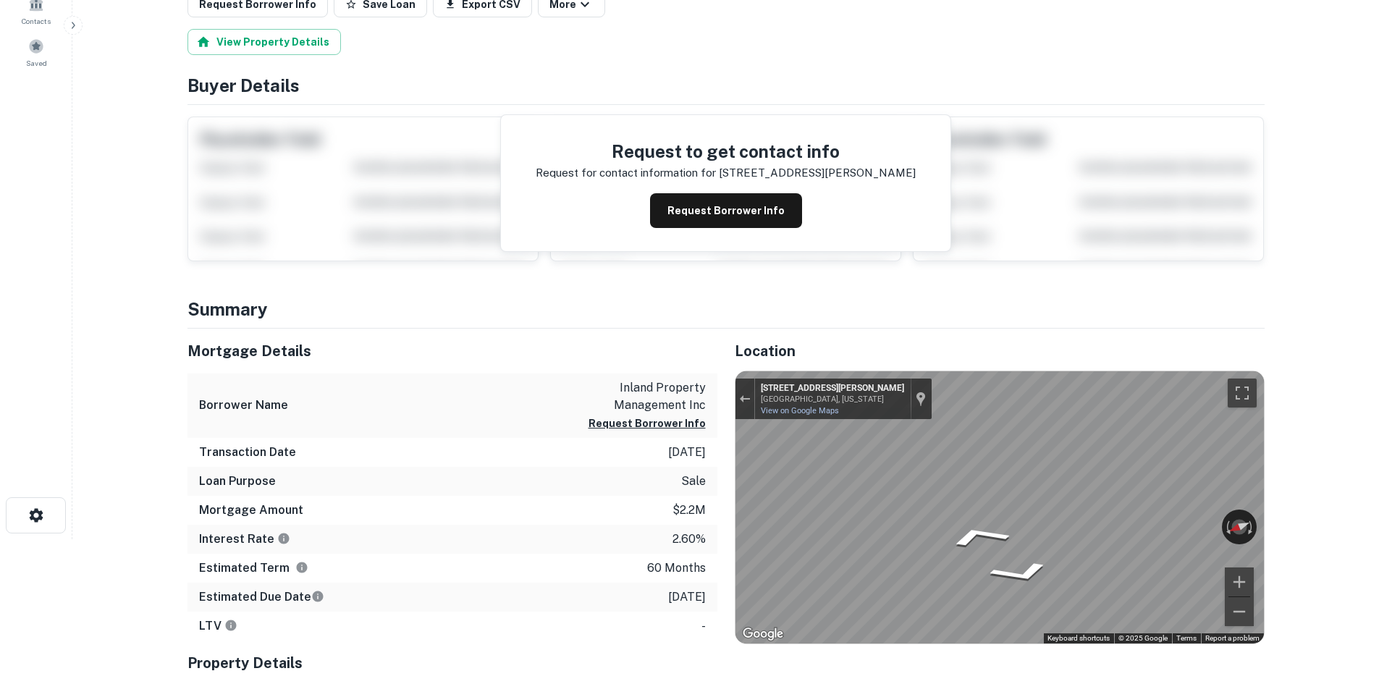
click at [701, 426] on div "Mortgage Details Borrower Name inland property management inc Request Borrower …" at bounding box center [717, 551] width 1094 height 444
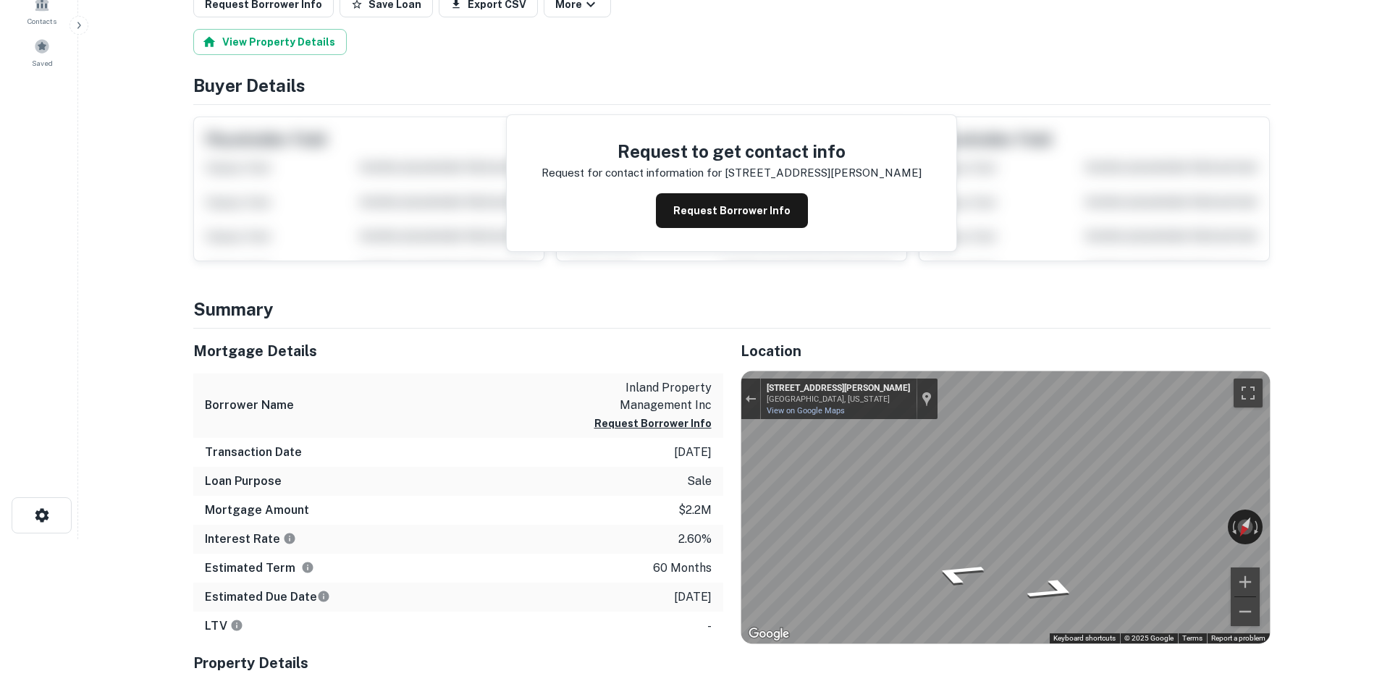
scroll to position [0, 0]
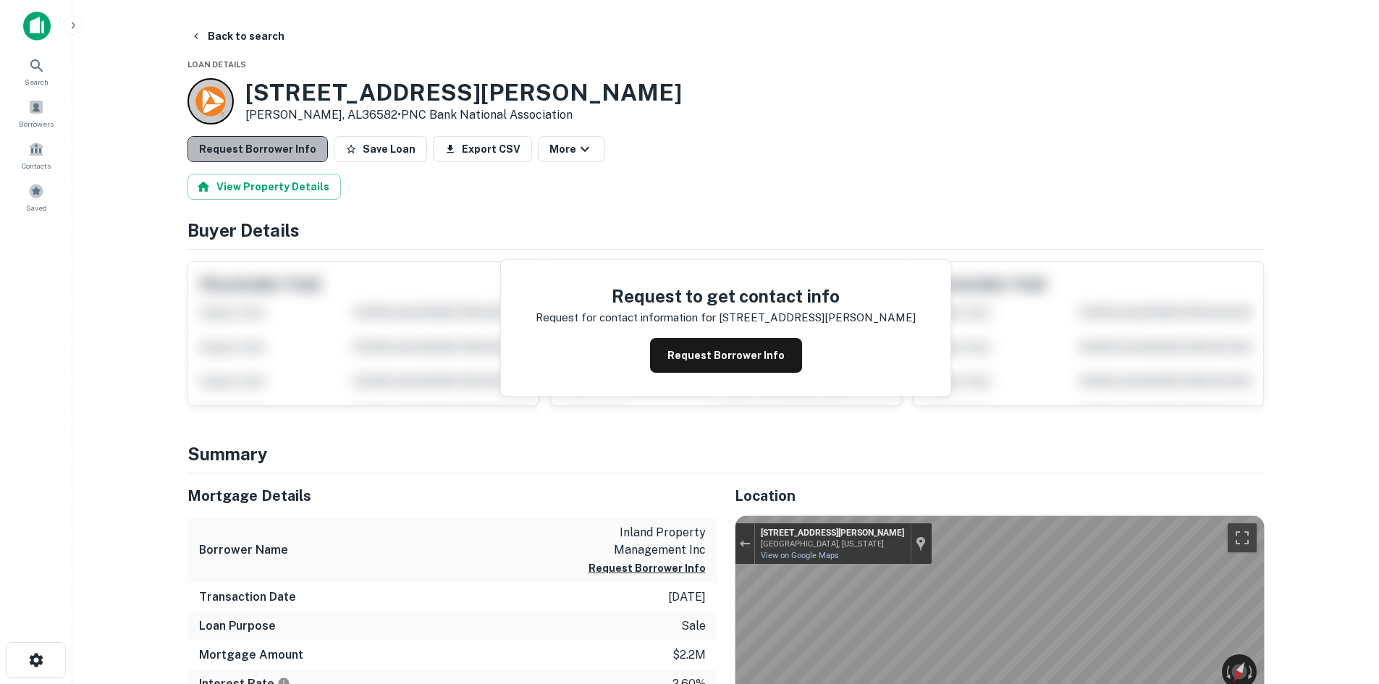
click at [268, 146] on button "Request Borrower Info" at bounding box center [257, 149] width 140 height 26
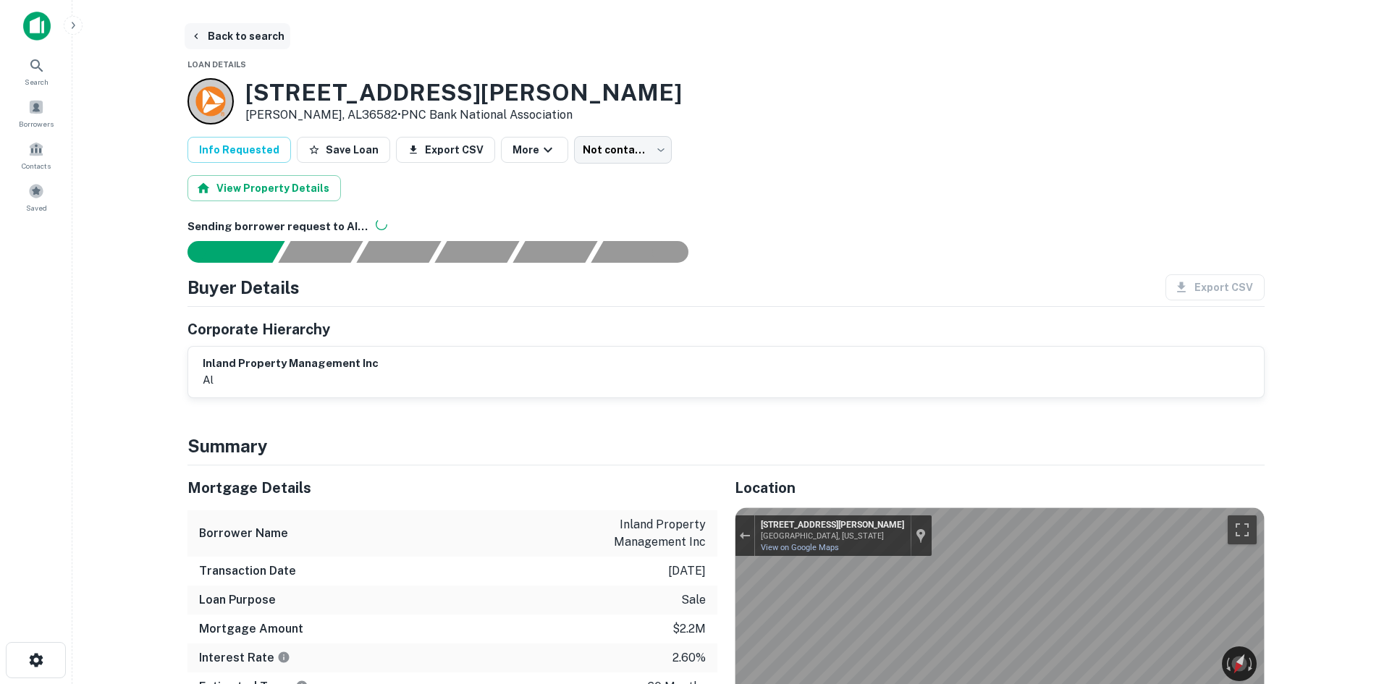
click at [263, 38] on button "Back to search" at bounding box center [238, 36] width 106 height 26
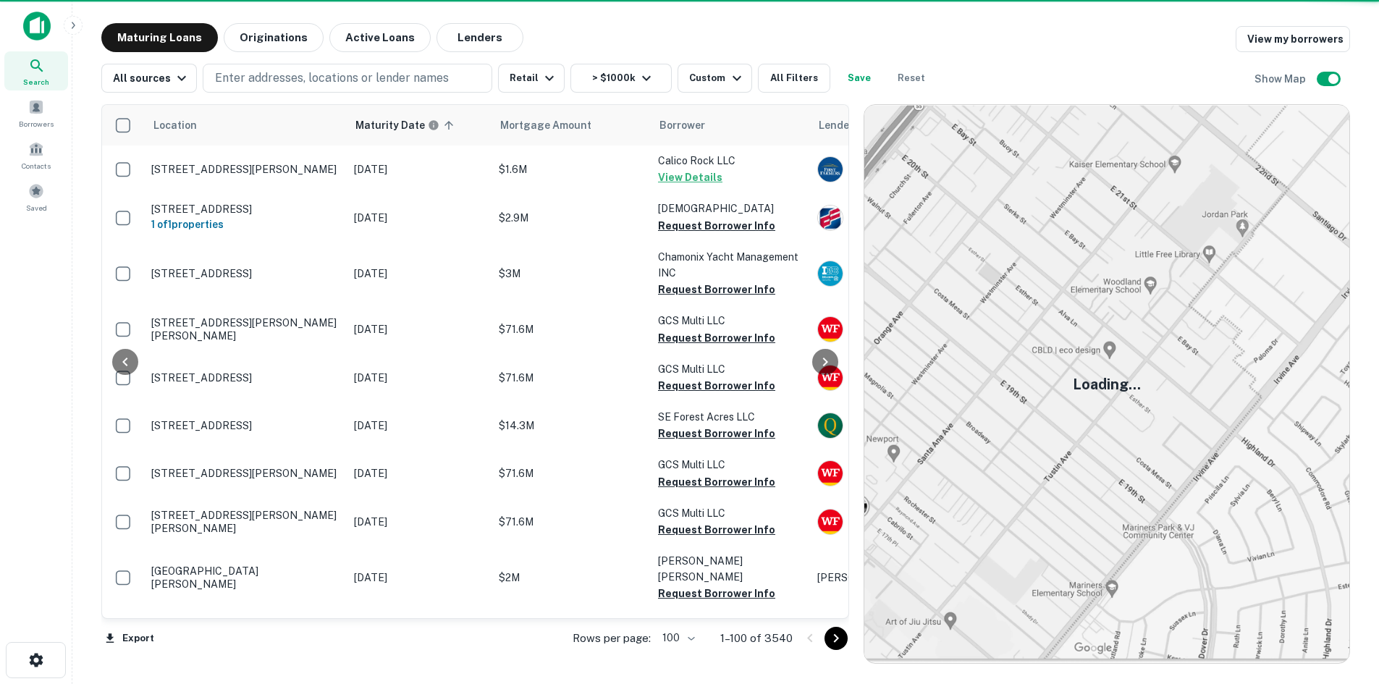
click at [844, 645] on icon "Go to next page" at bounding box center [835, 638] width 17 height 17
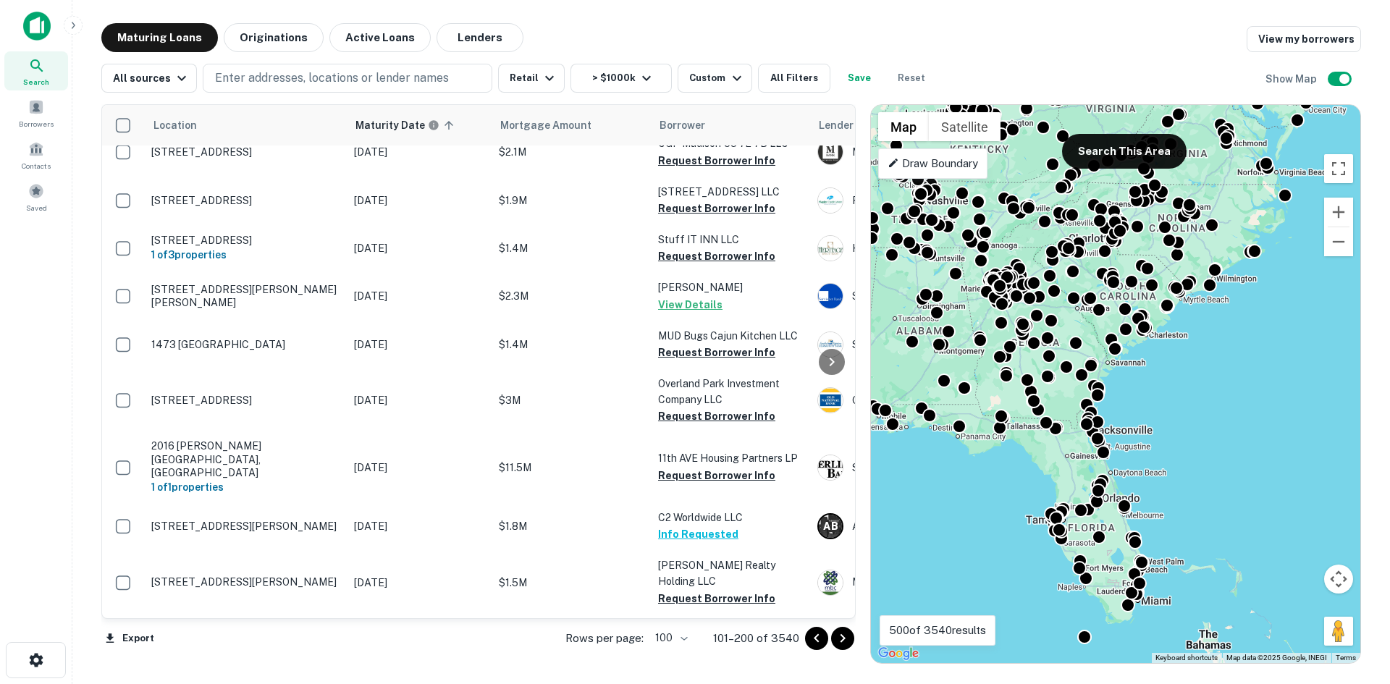
scroll to position [4715, 0]
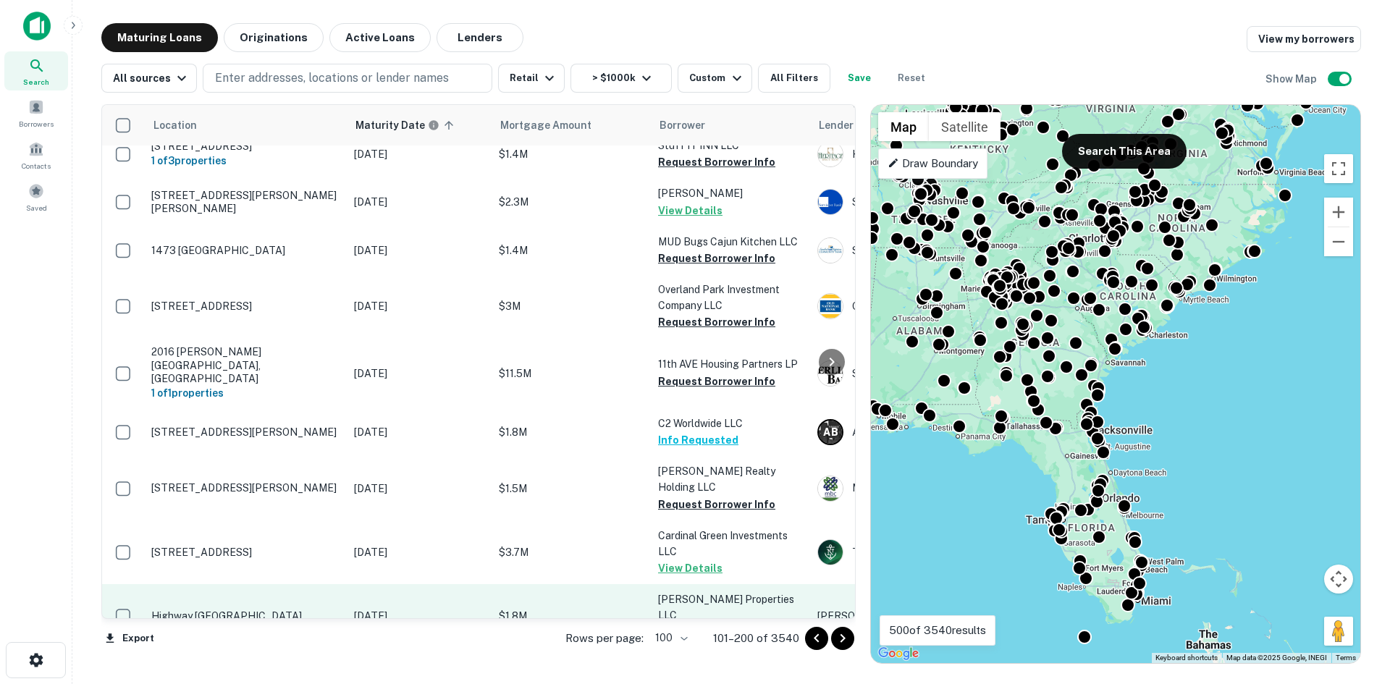
click at [266, 609] on p "Highway 114 S Scotts Hill, TN38374" at bounding box center [245, 615] width 188 height 13
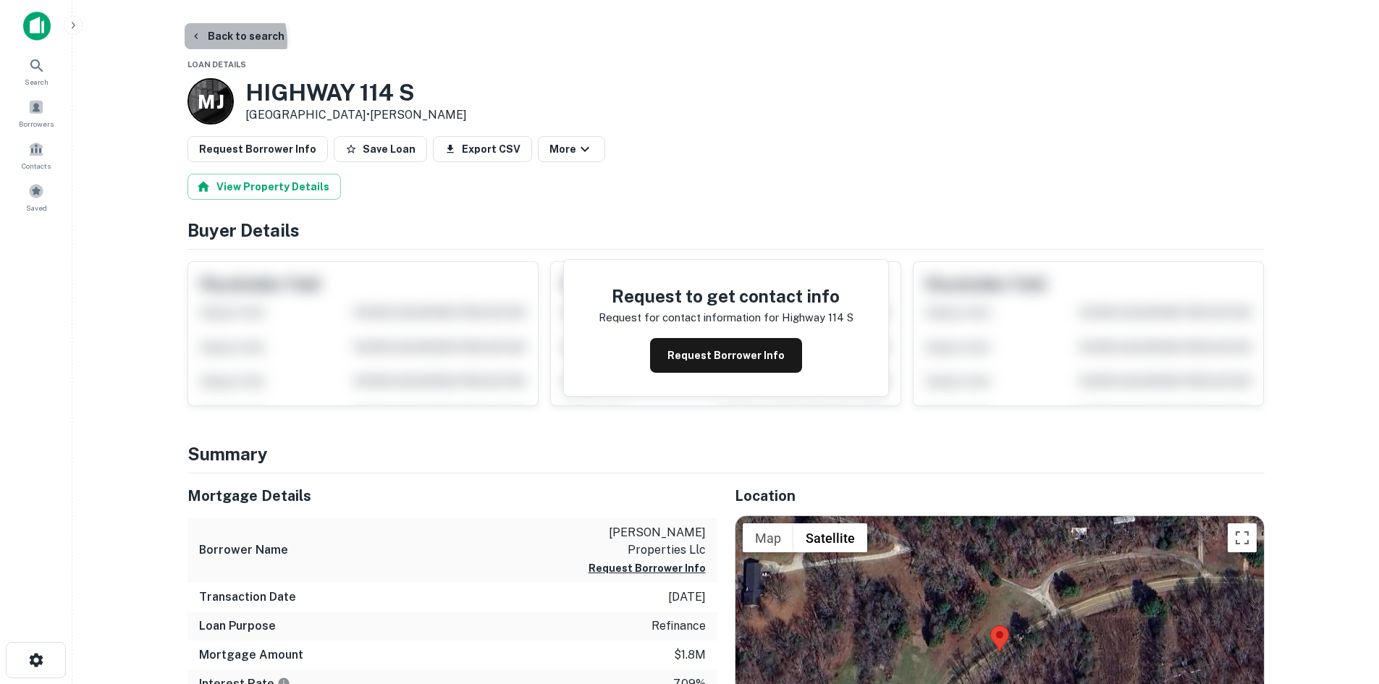
click at [219, 41] on button "Back to search" at bounding box center [238, 36] width 106 height 26
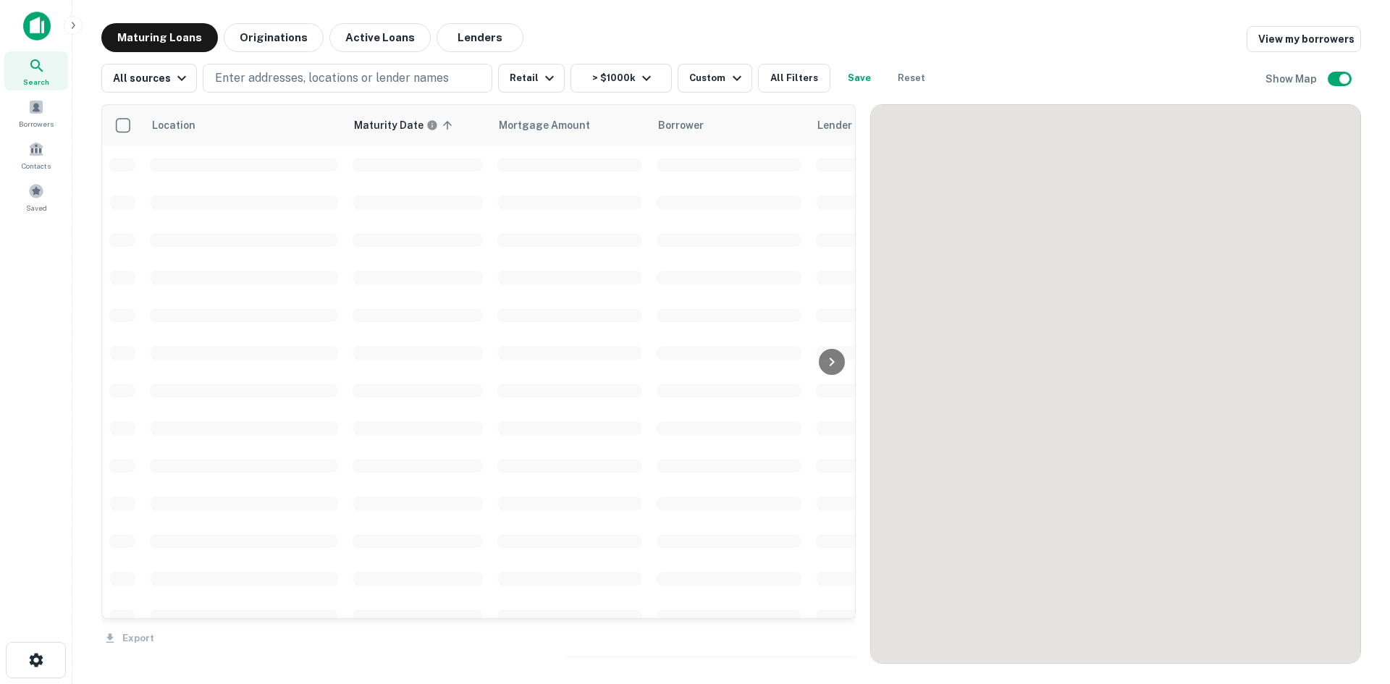
scroll to position [3302, 0]
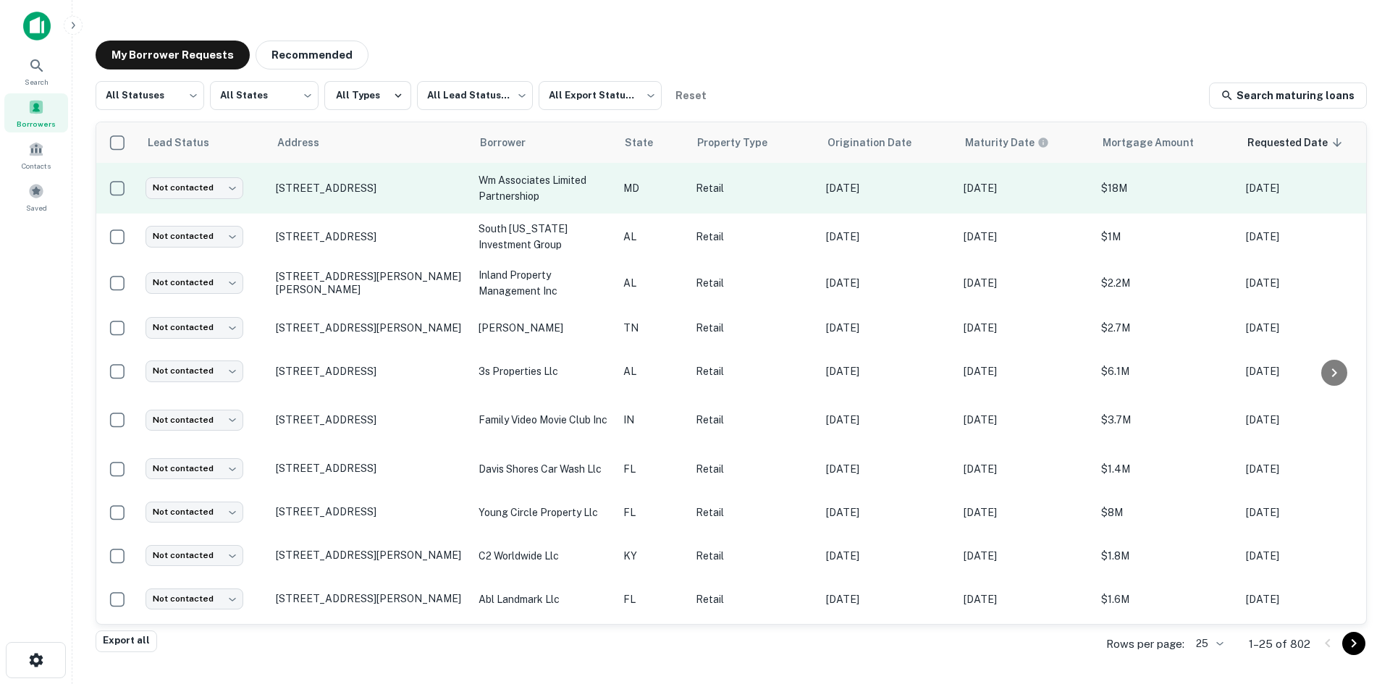
click at [357, 207] on td "[STREET_ADDRESS]" at bounding box center [370, 188] width 203 height 51
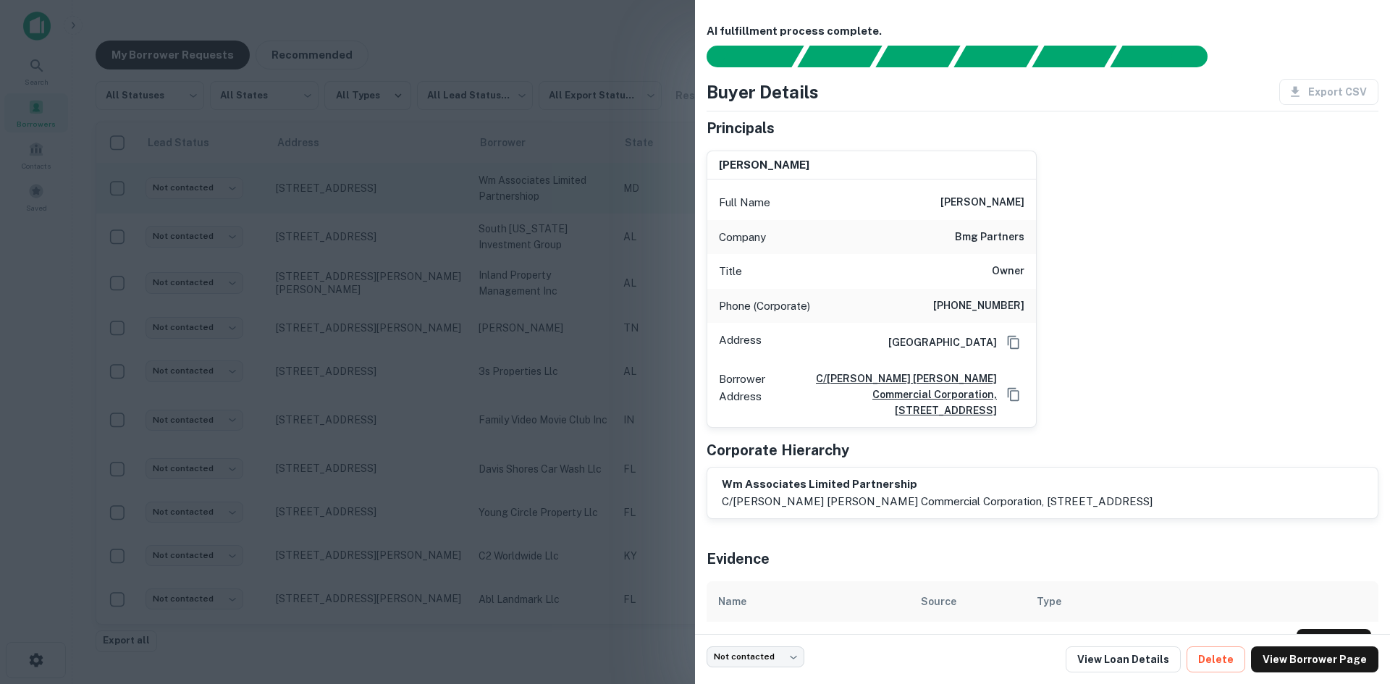
click at [357, 207] on div at bounding box center [695, 342] width 1390 height 684
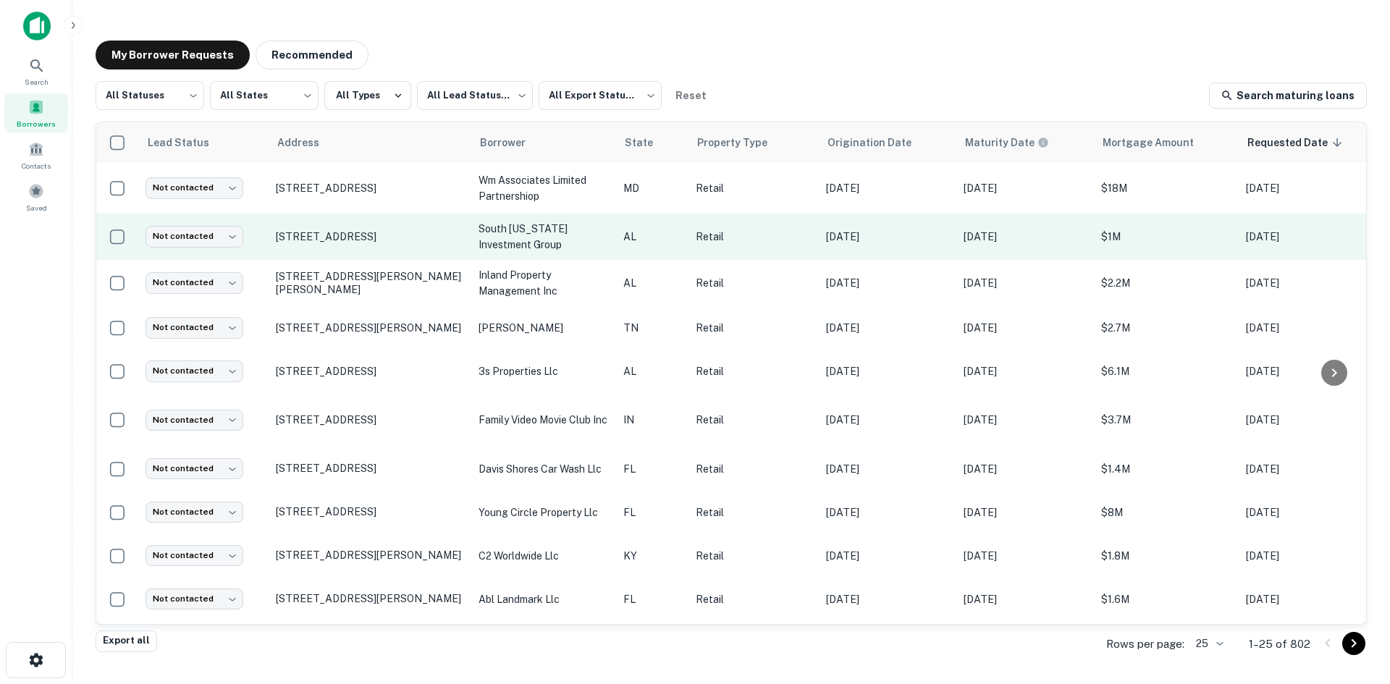
click at [349, 254] on td "[STREET_ADDRESS]" at bounding box center [370, 237] width 203 height 46
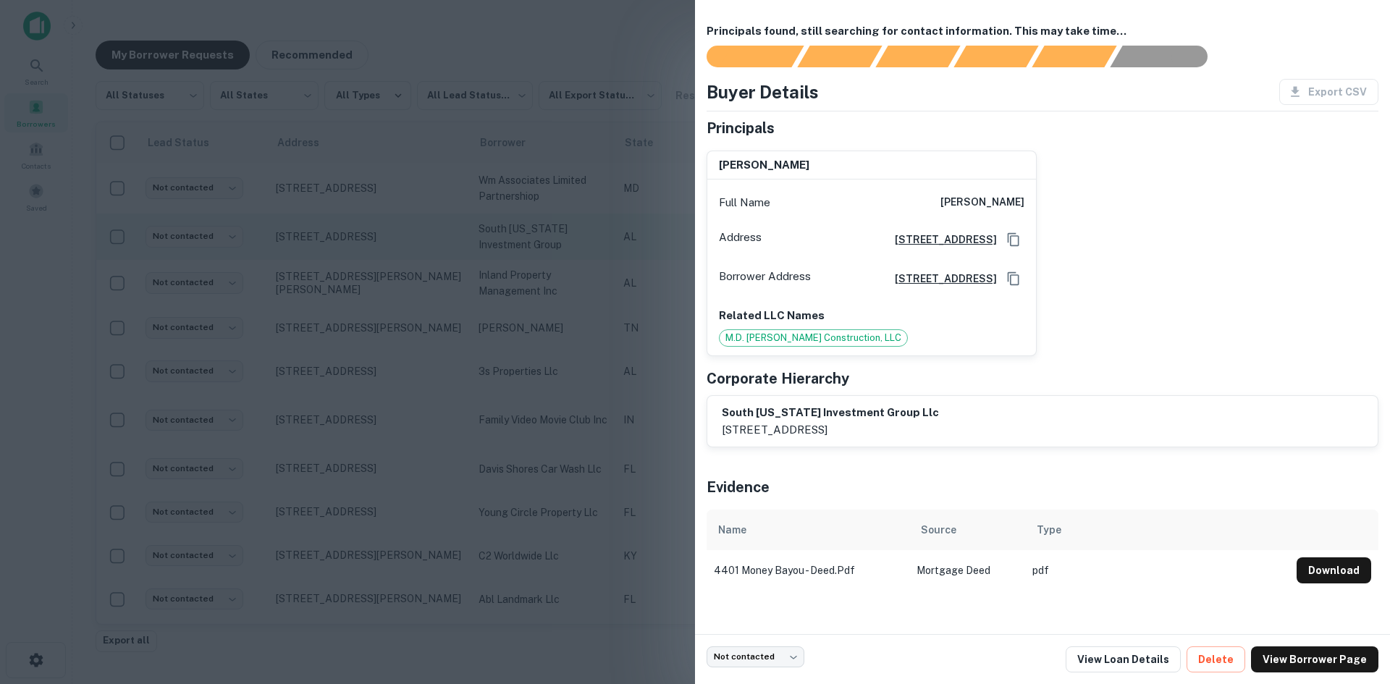
click at [349, 254] on div at bounding box center [695, 342] width 1390 height 684
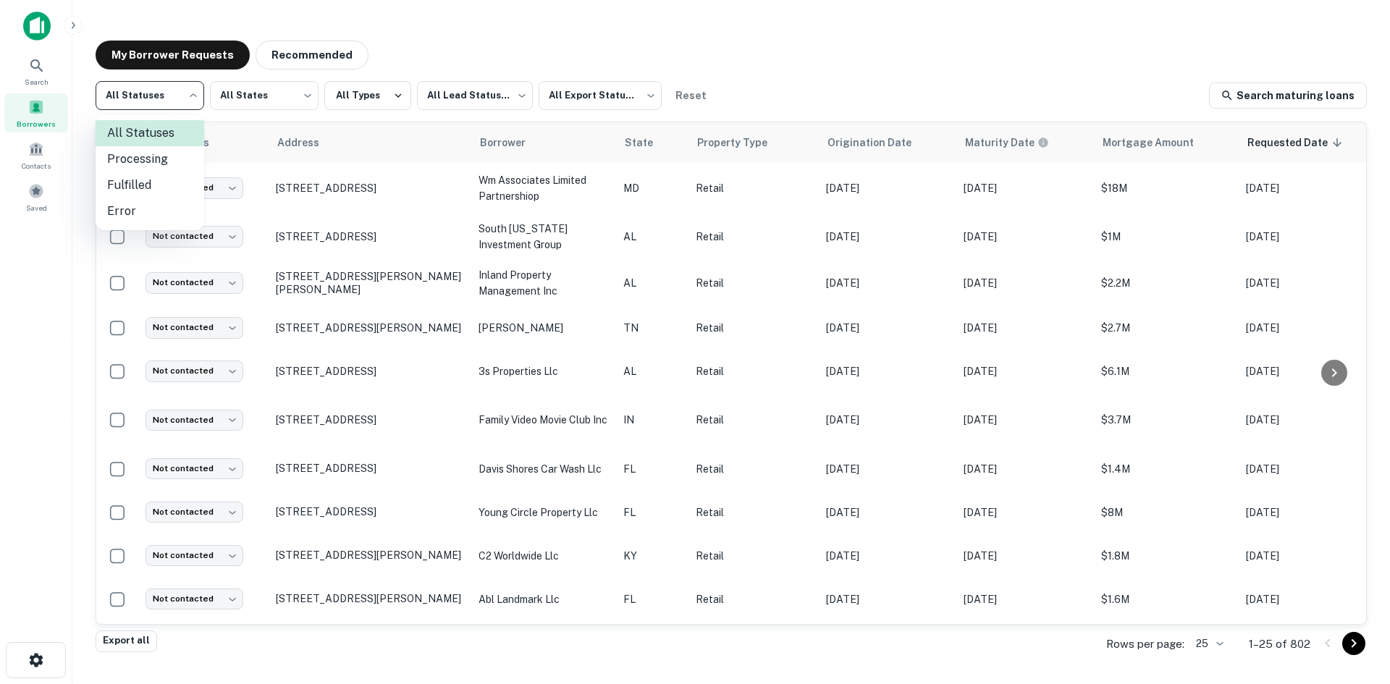
click at [182, 104] on body "Search Borrowers Contacts Saved My Borrower Requests Recommended All Statuses *…" at bounding box center [695, 342] width 1390 height 684
click at [178, 180] on li "Fulfilled" at bounding box center [150, 185] width 109 height 26
type input "*********"
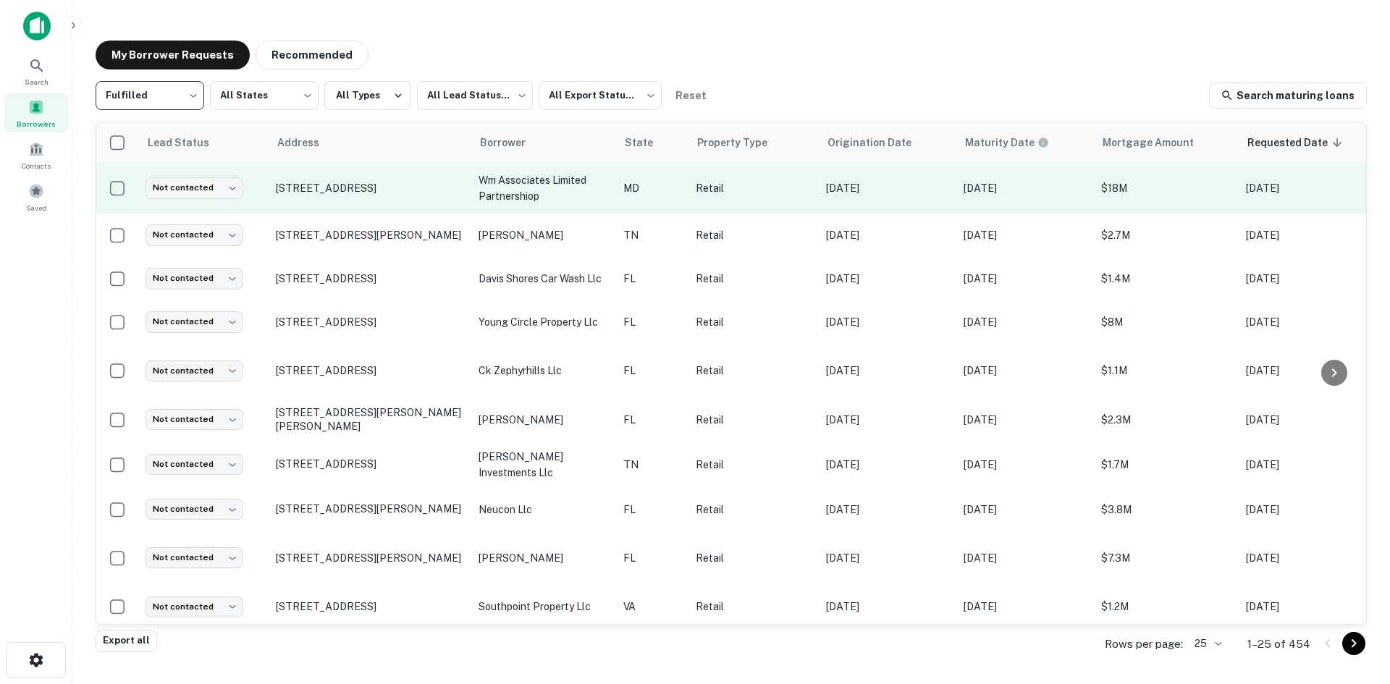
click at [386, 209] on td "12641 Ocean Gtwy Ocean City, MD 21842" at bounding box center [370, 188] width 203 height 51
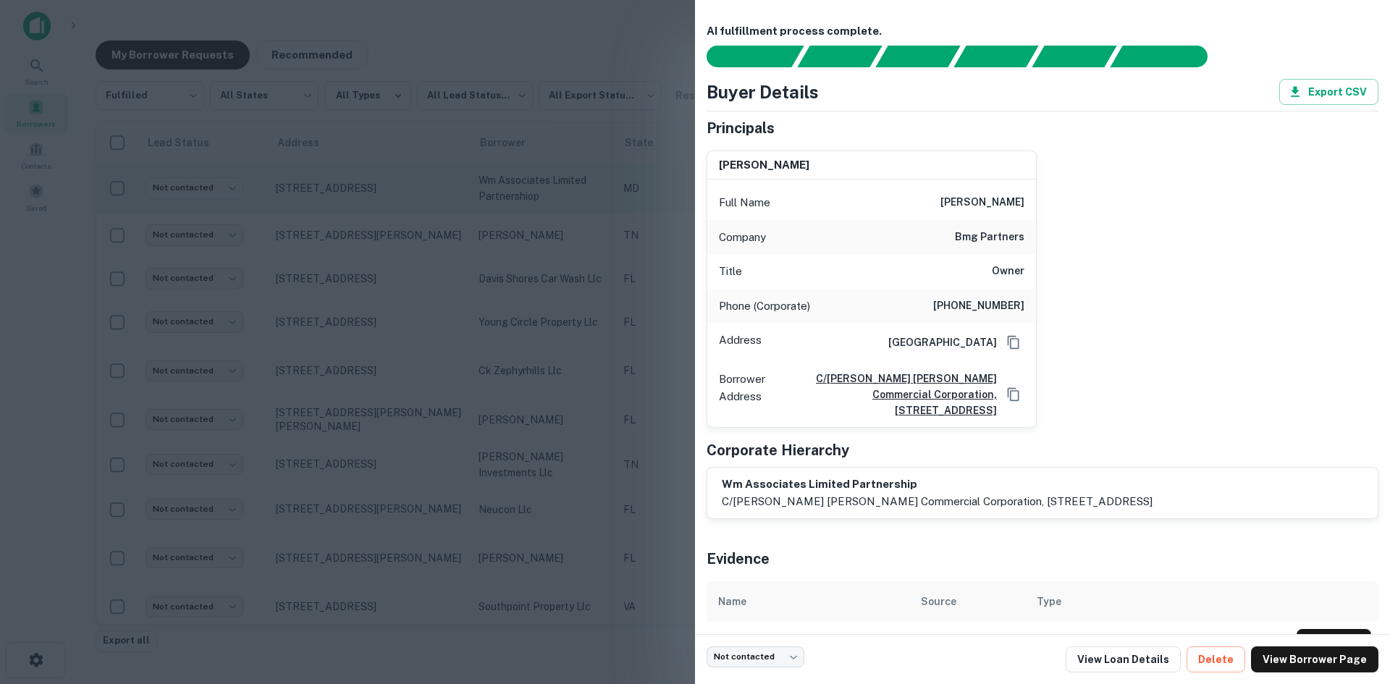
click at [386, 209] on div at bounding box center [695, 342] width 1390 height 684
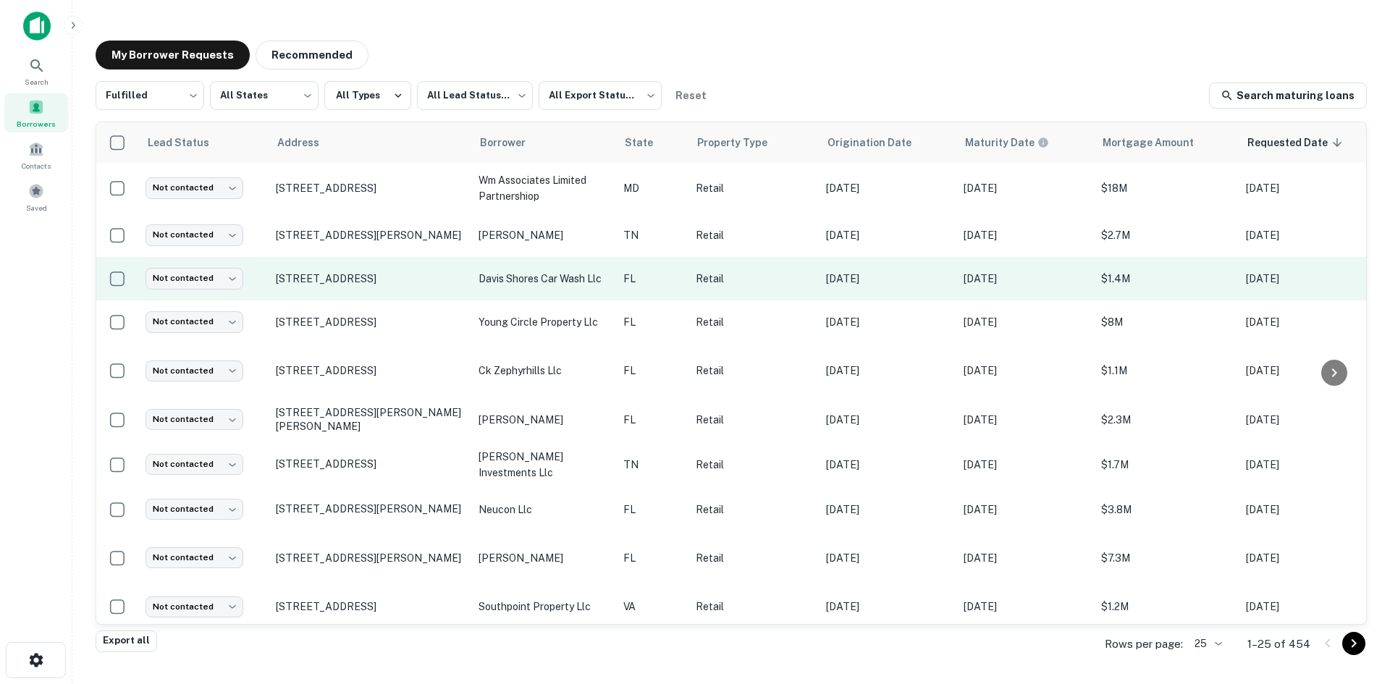
click at [381, 294] on td "306 Anastasia Blvd Saint Augustine, FL 32080" at bounding box center [370, 278] width 203 height 43
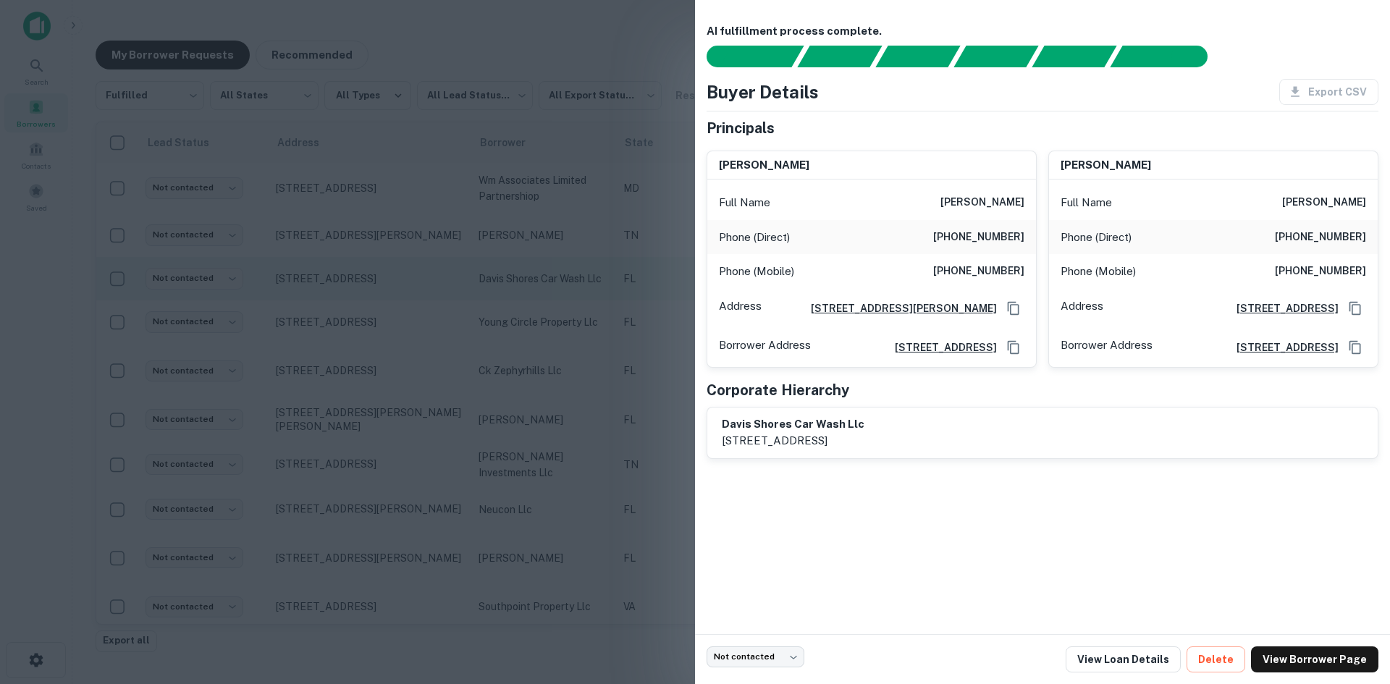
click at [381, 294] on div at bounding box center [695, 342] width 1390 height 684
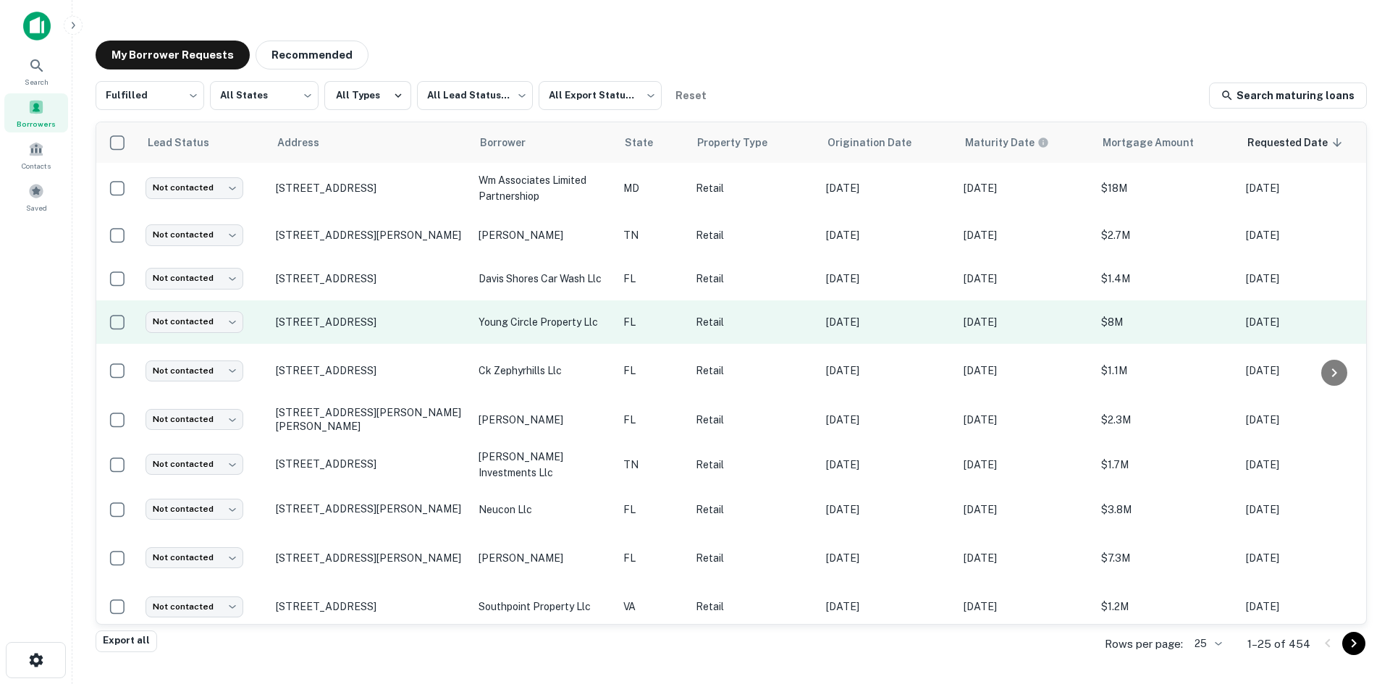
click at [381, 338] on td "1701 E Young Cir Hollywood, FL 33020" at bounding box center [370, 321] width 203 height 43
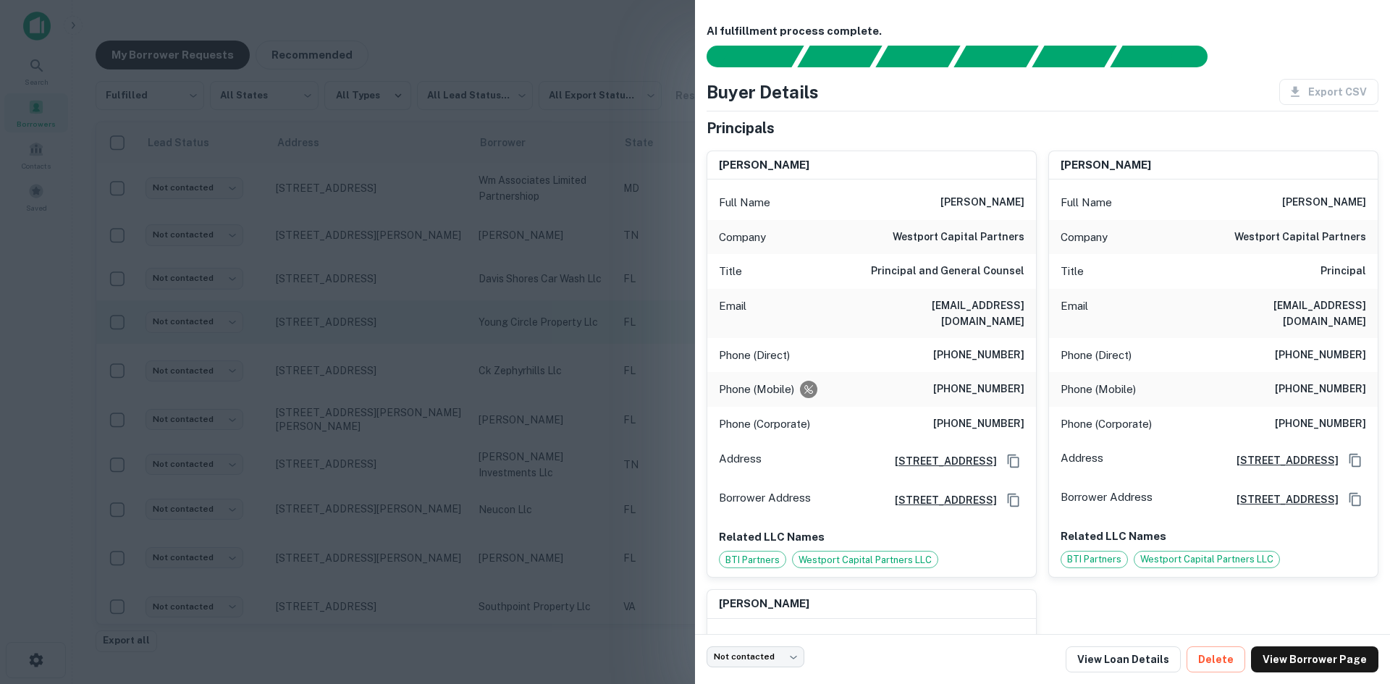
click at [381, 338] on div at bounding box center [695, 342] width 1390 height 684
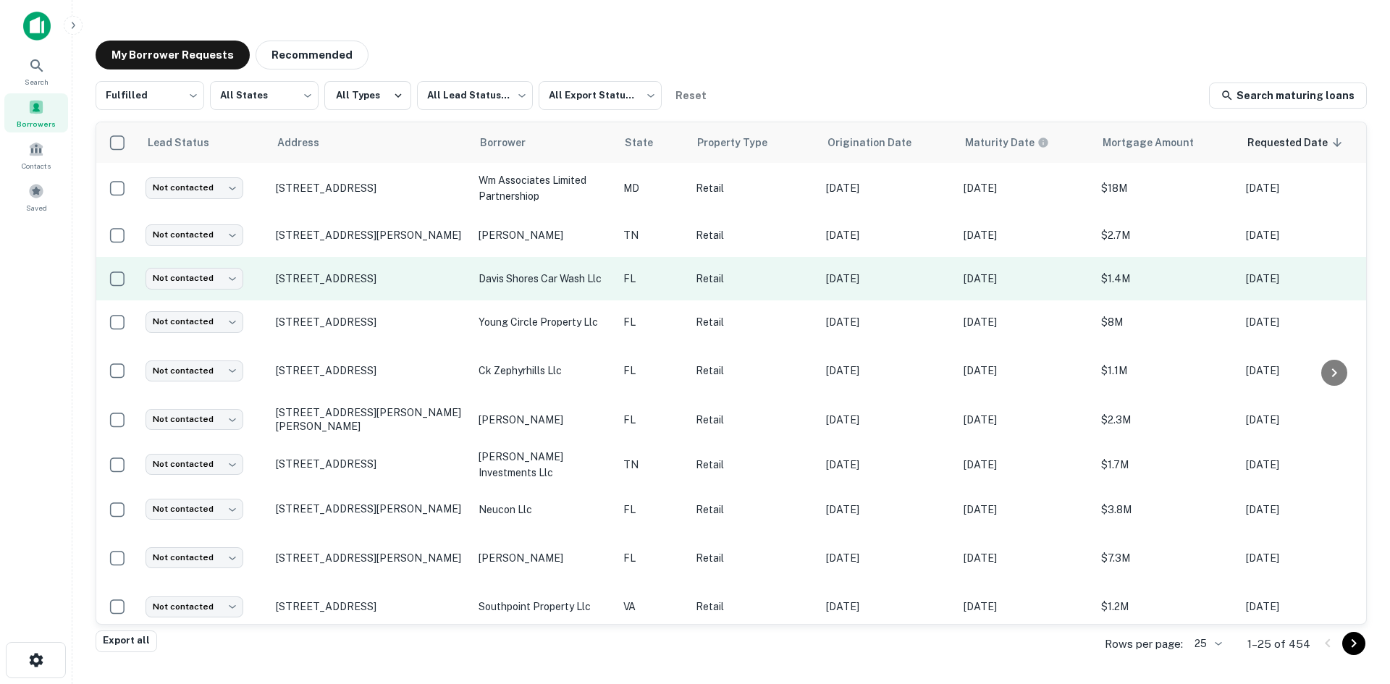
click at [376, 295] on td "306 Anastasia Blvd Saint Augustine, FL 32080" at bounding box center [370, 278] width 203 height 43
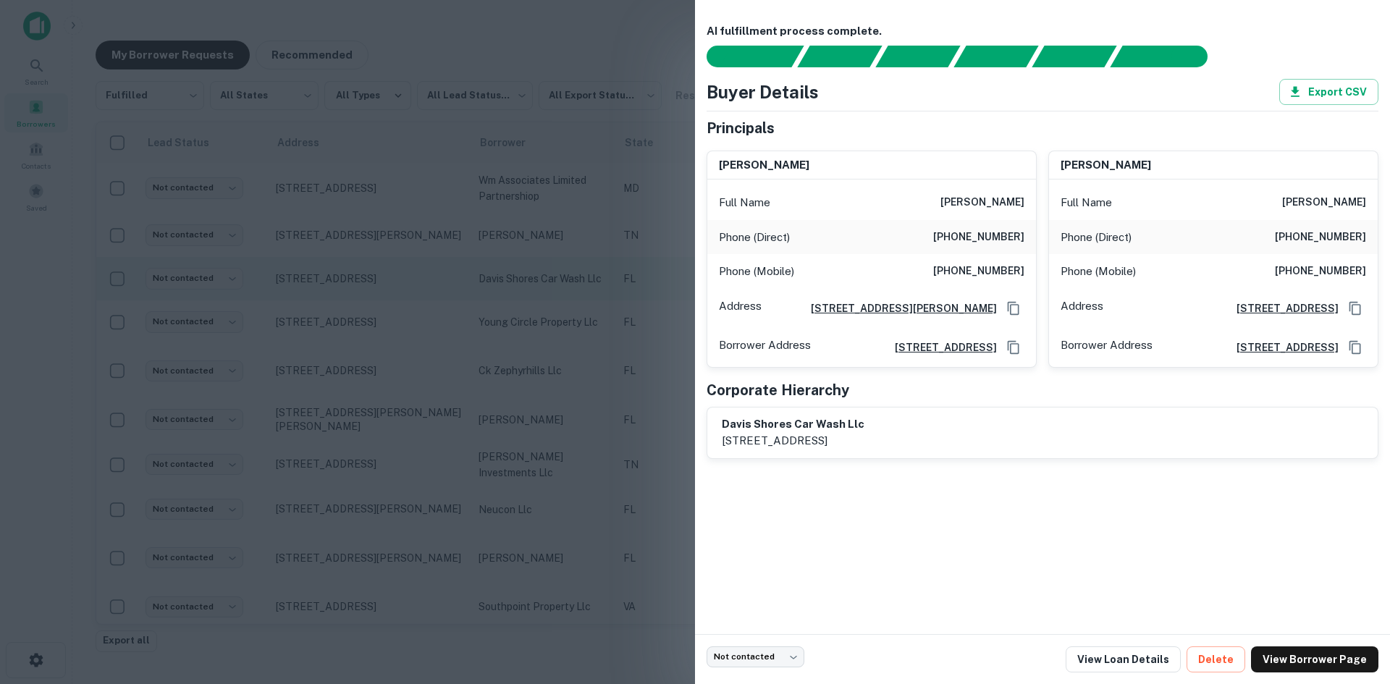
click at [376, 295] on div at bounding box center [695, 342] width 1390 height 684
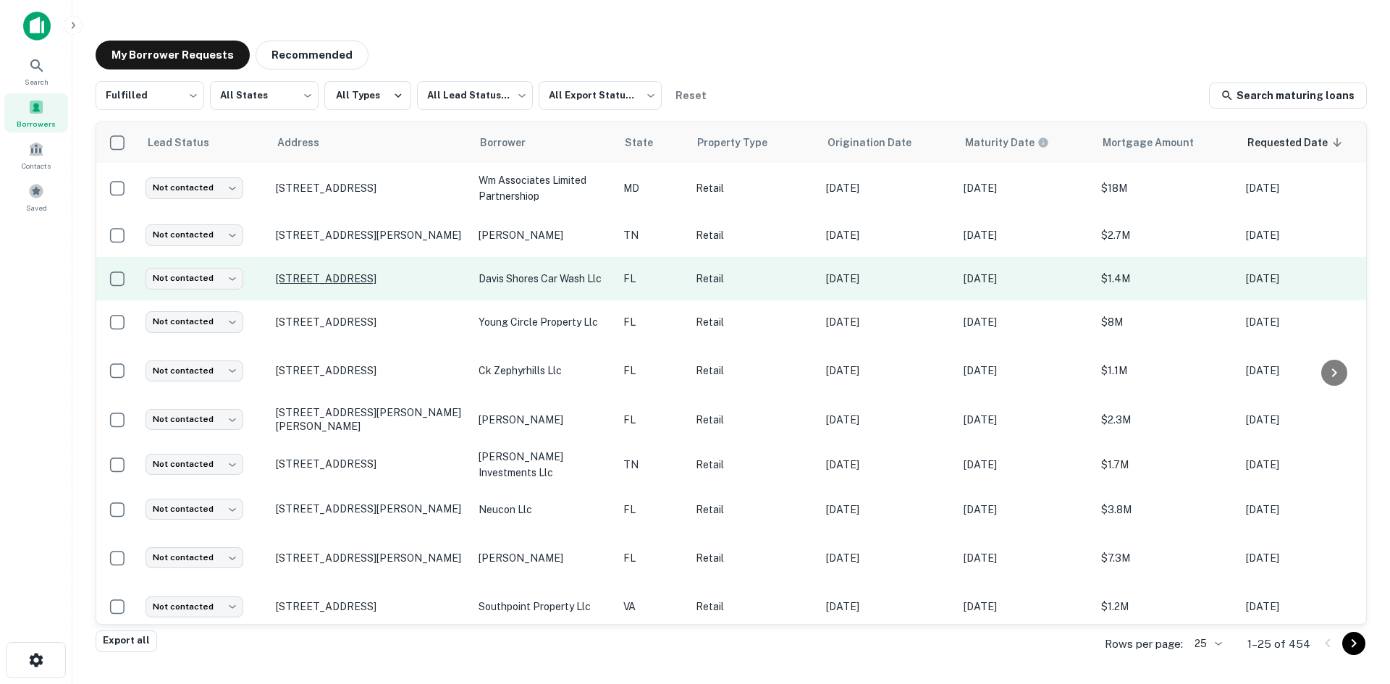
click at [376, 274] on p "306 Anastasia Blvd Saint Augustine, FL 32080" at bounding box center [370, 278] width 188 height 13
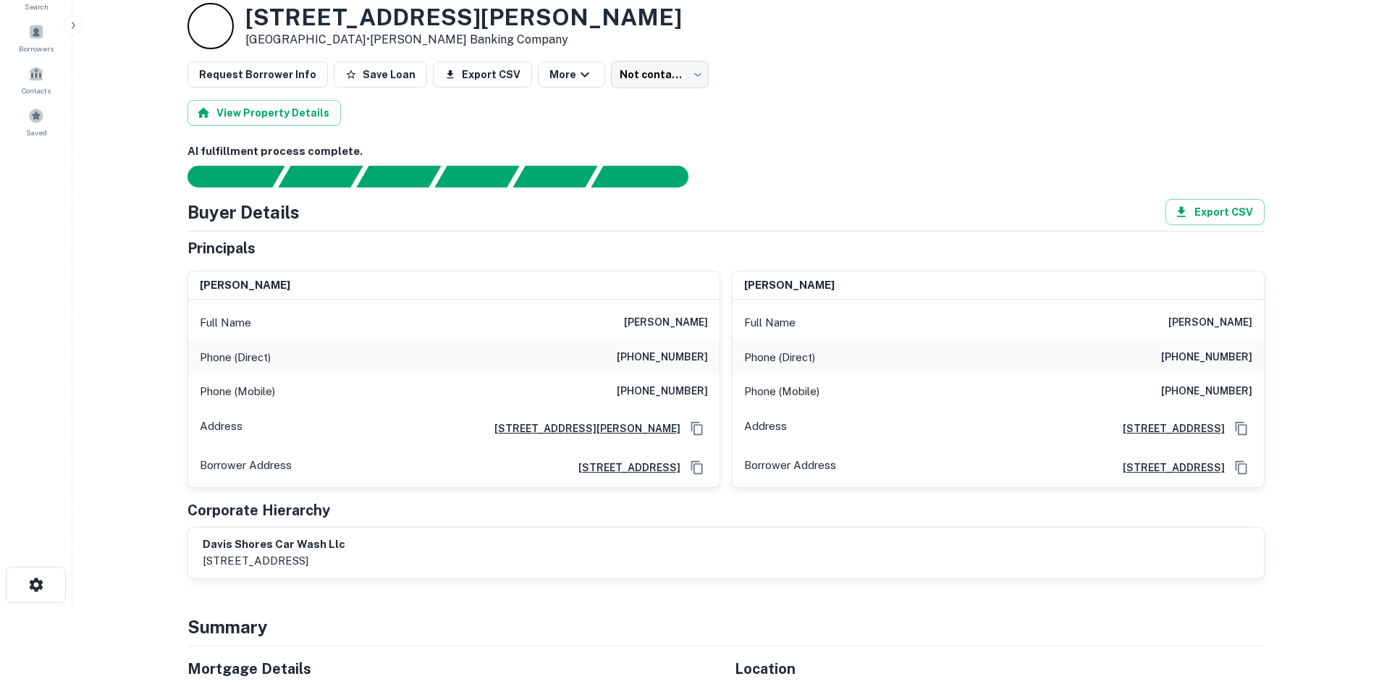
scroll to position [72, 0]
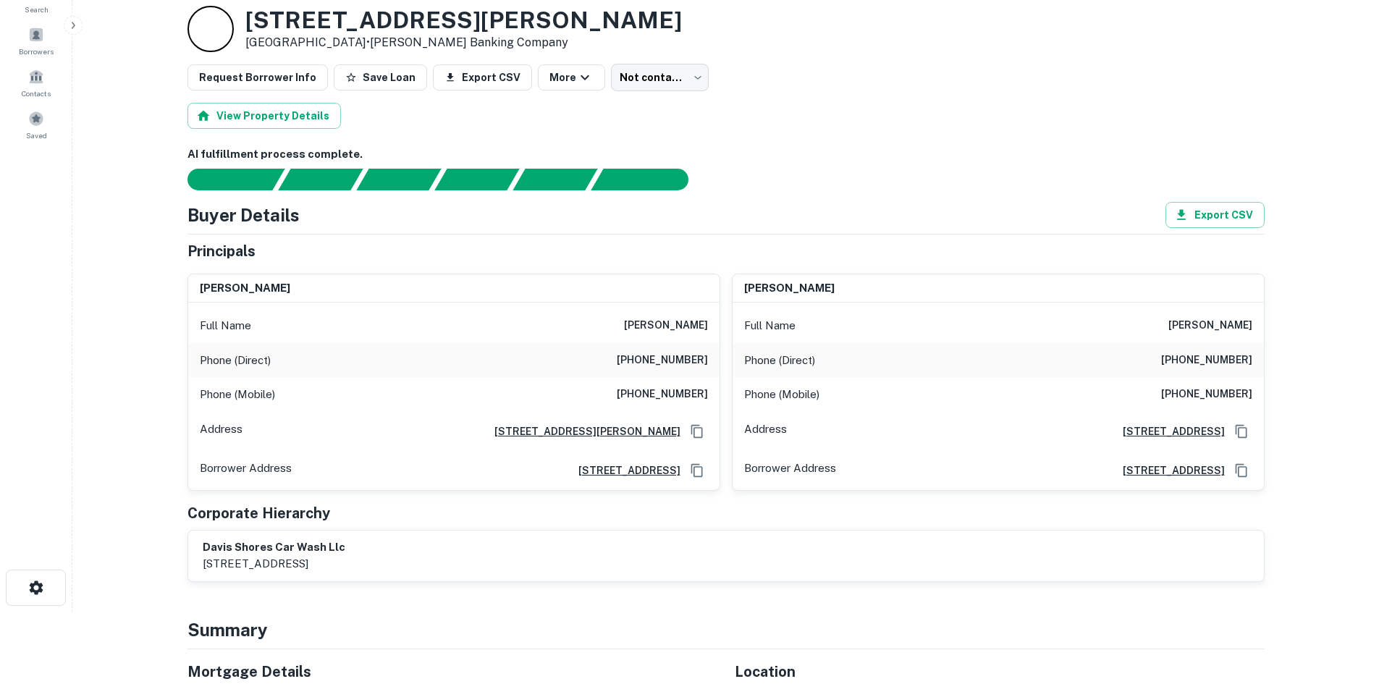
click at [680, 369] on div "Phone (Direct) (904) 461-7000" at bounding box center [453, 360] width 531 height 35
click at [680, 359] on h6 "(904) 461-7000" at bounding box center [662, 360] width 91 height 17
copy h6 "(904) 461-7000"
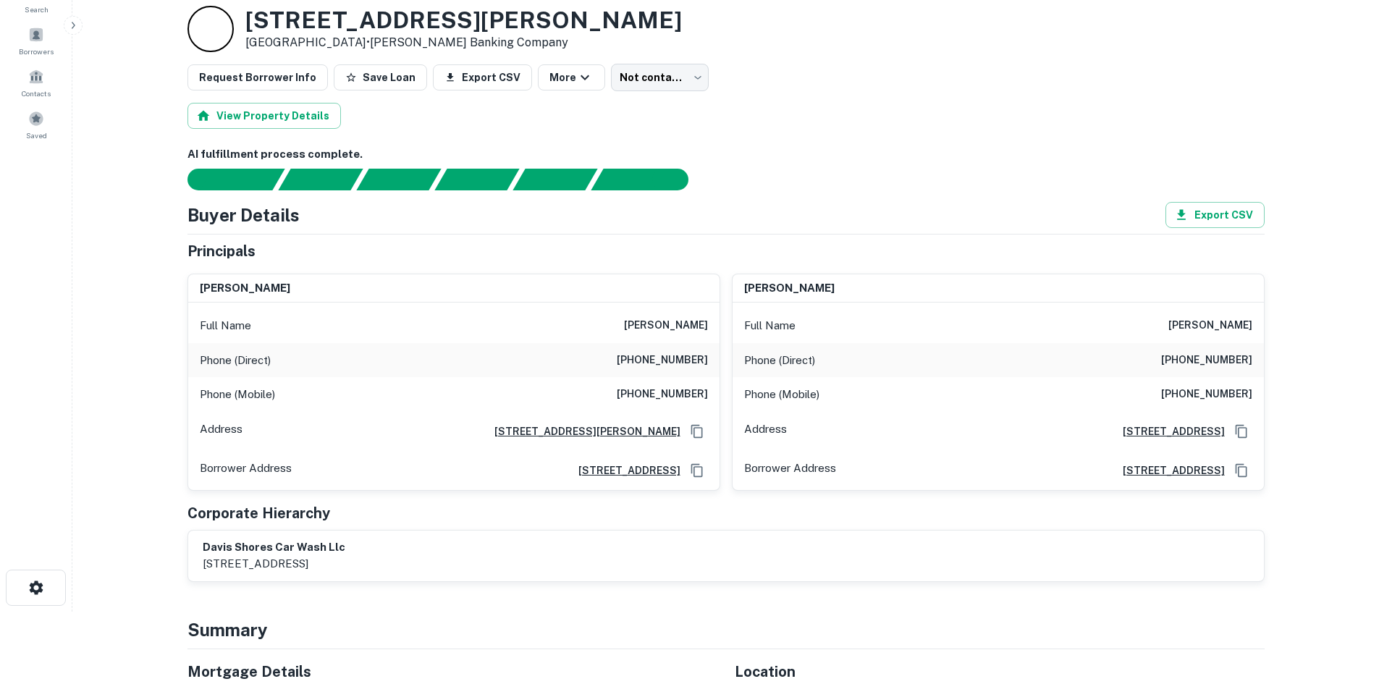
click at [685, 383] on div "Phone (Mobile) (904) 347-3559" at bounding box center [453, 394] width 531 height 35
copy h6 "(904) 347-3559"
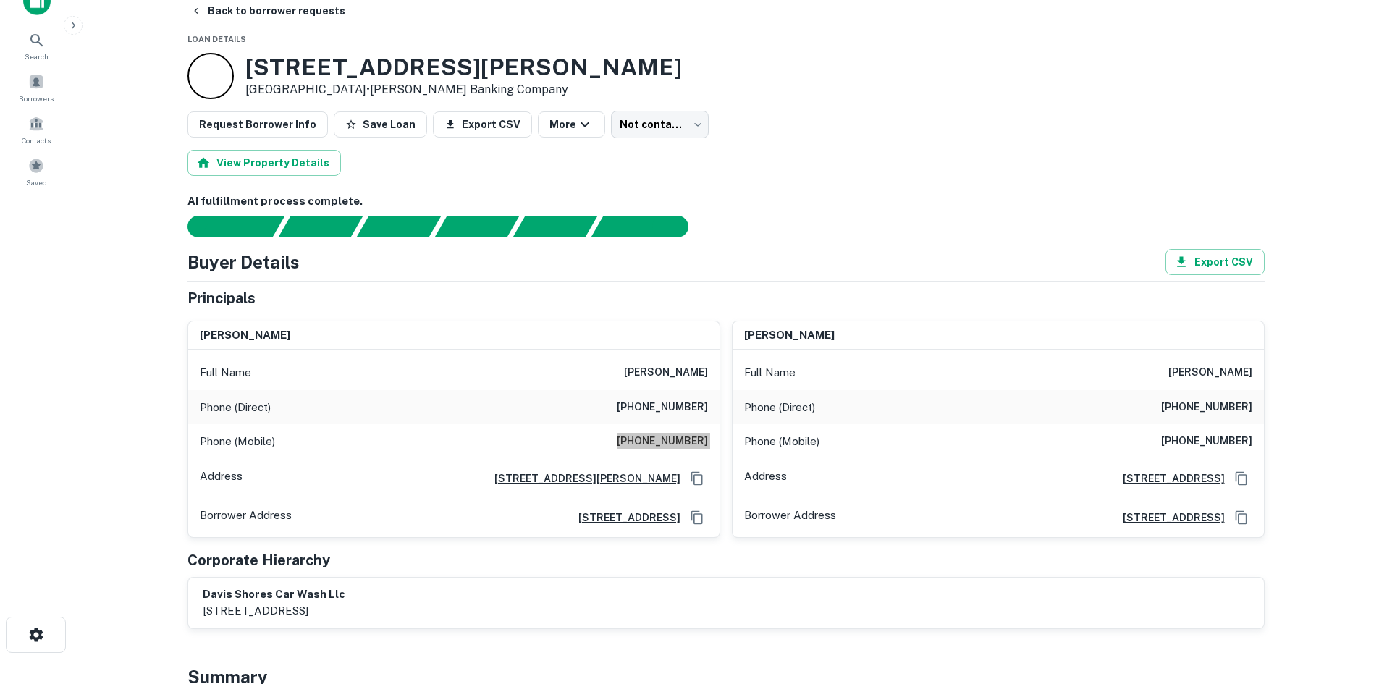
scroll to position [0, 0]
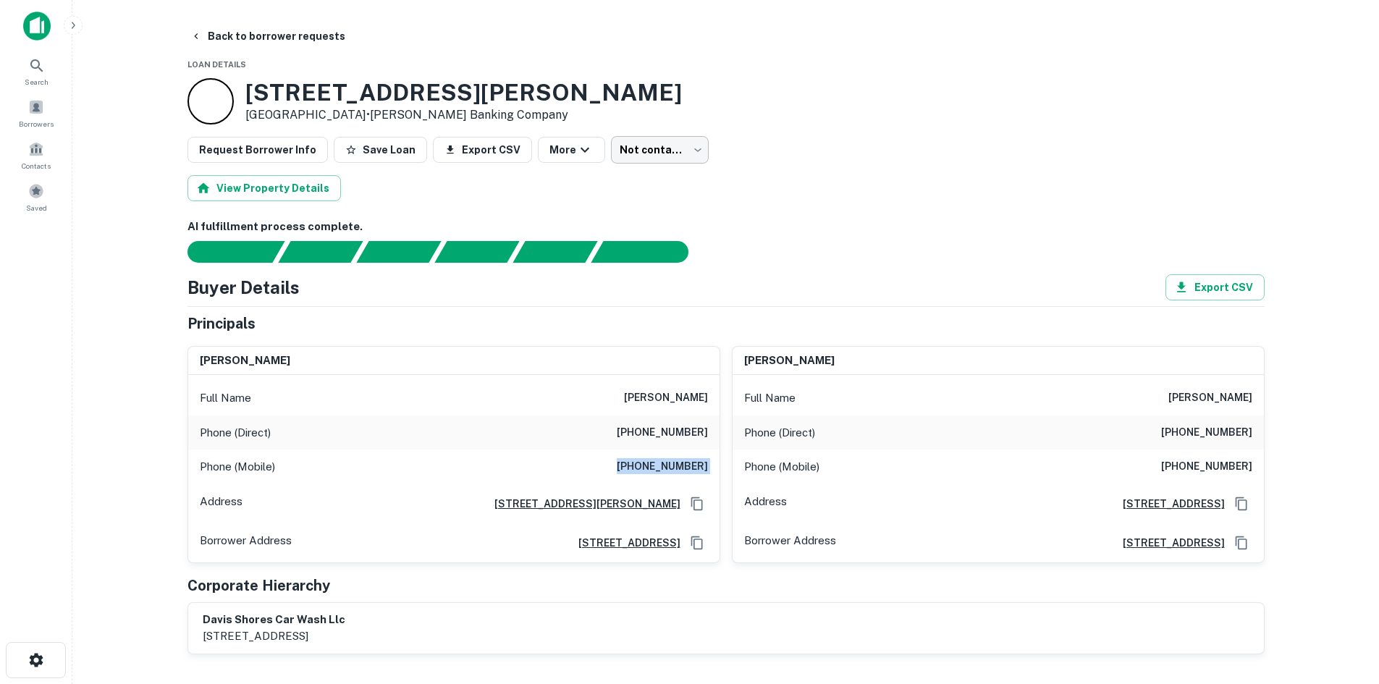
click at [650, 158] on body "Search Borrowers Contacts Saved Back to borrower requests Loan Details 306 Anas…" at bounding box center [689, 342] width 1379 height 684
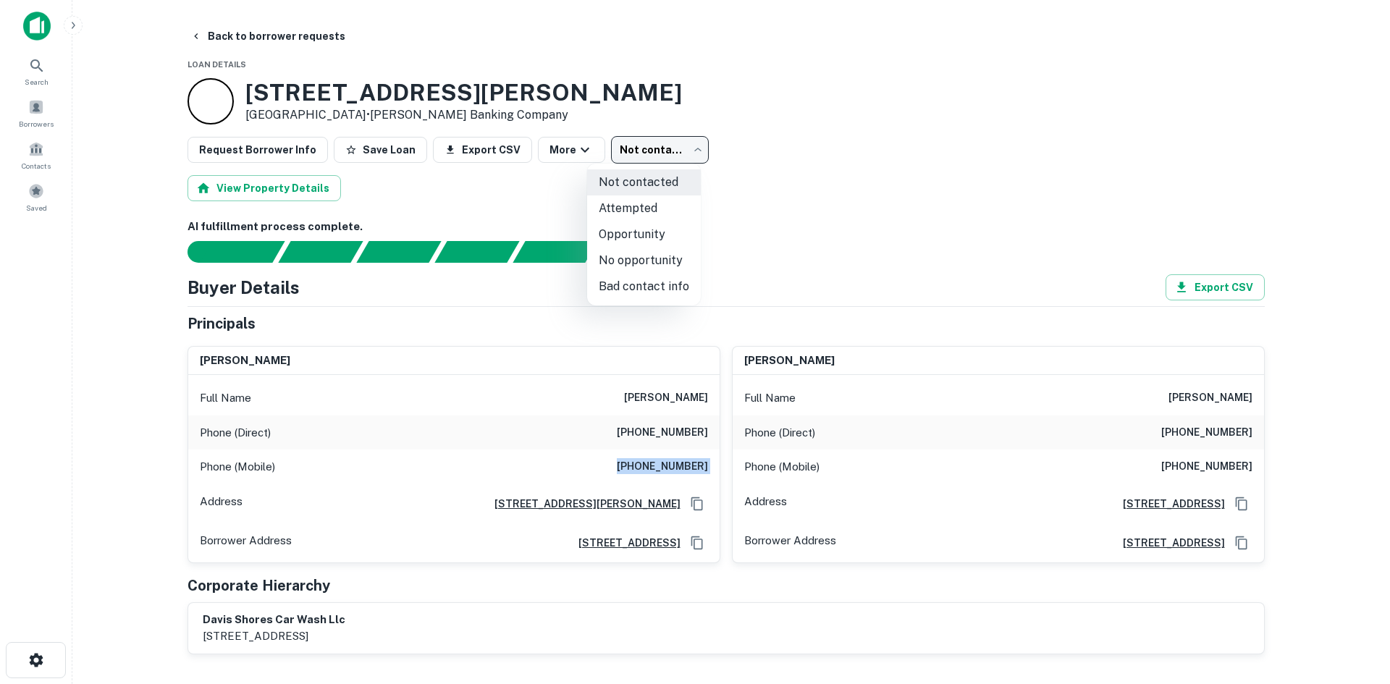
click at [633, 201] on li "Attempted" at bounding box center [644, 208] width 114 height 26
type input "*********"
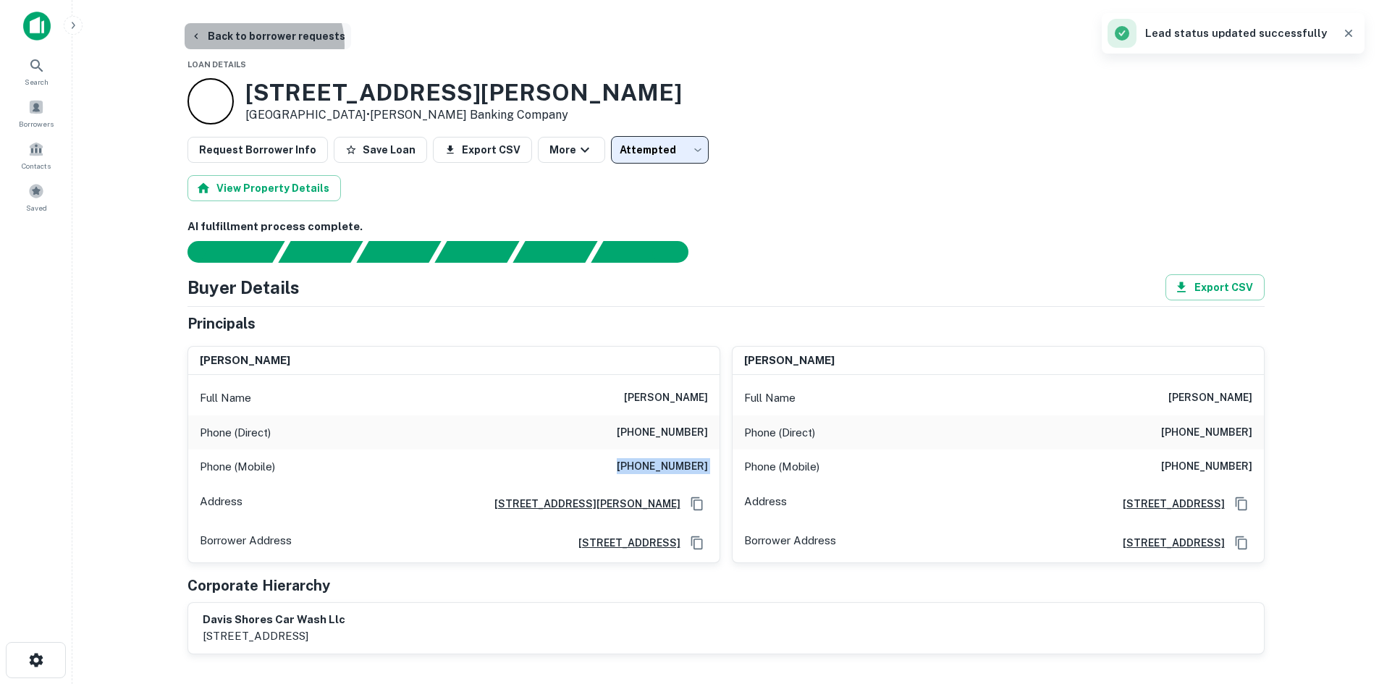
click at [261, 45] on button "Back to borrower requests" at bounding box center [268, 36] width 166 height 26
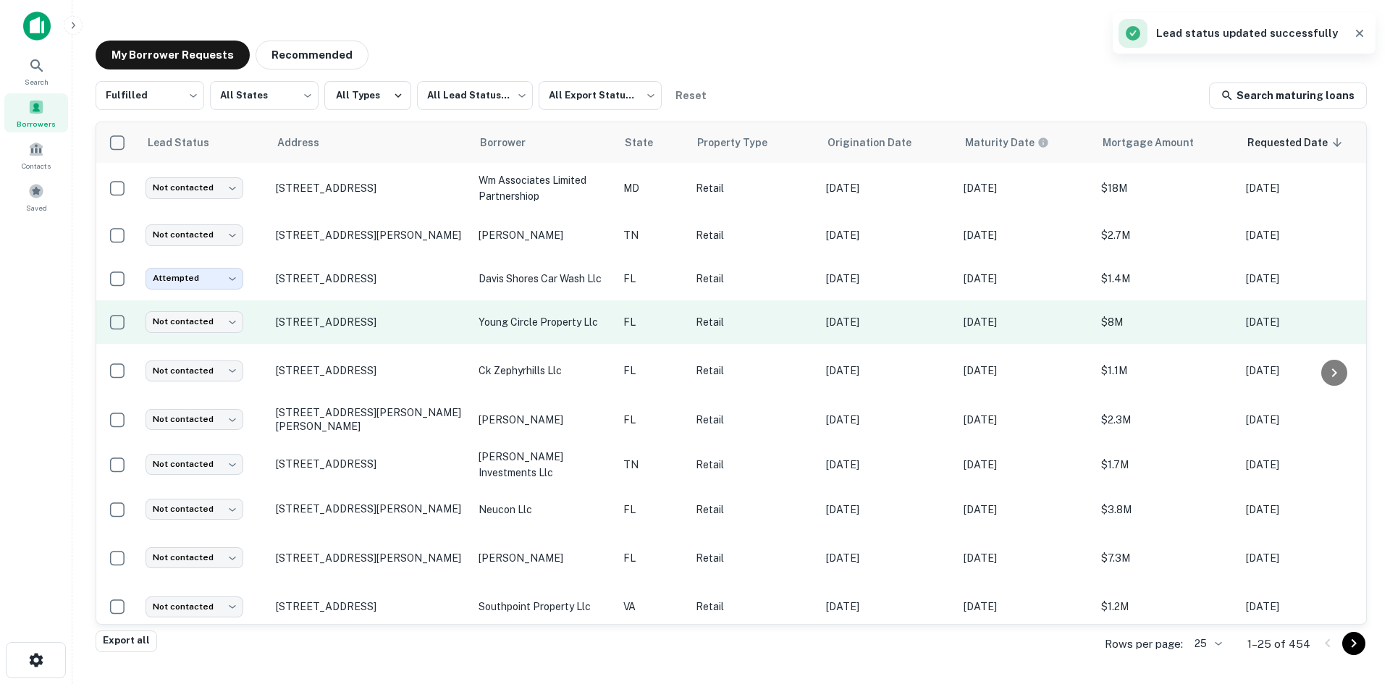
click at [385, 339] on td "1701 E Young Cir Hollywood, FL 33020" at bounding box center [370, 321] width 203 height 43
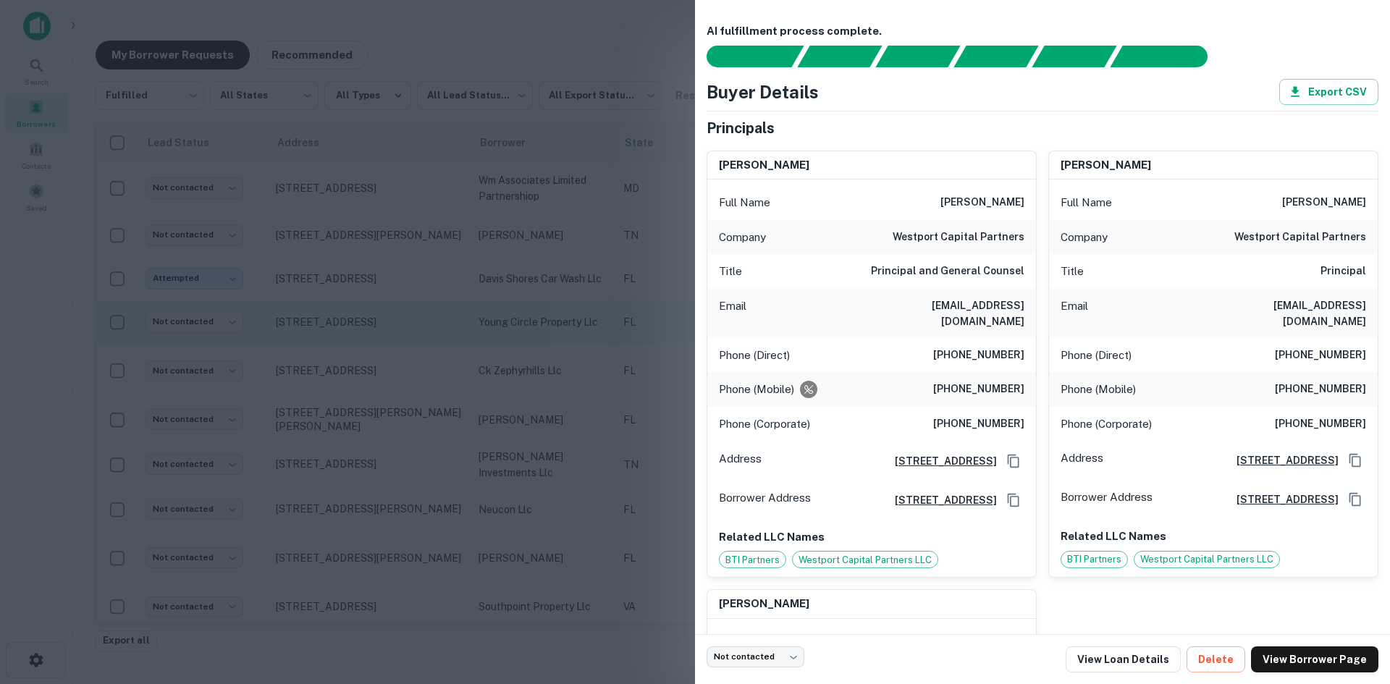
click at [385, 339] on div at bounding box center [695, 342] width 1390 height 684
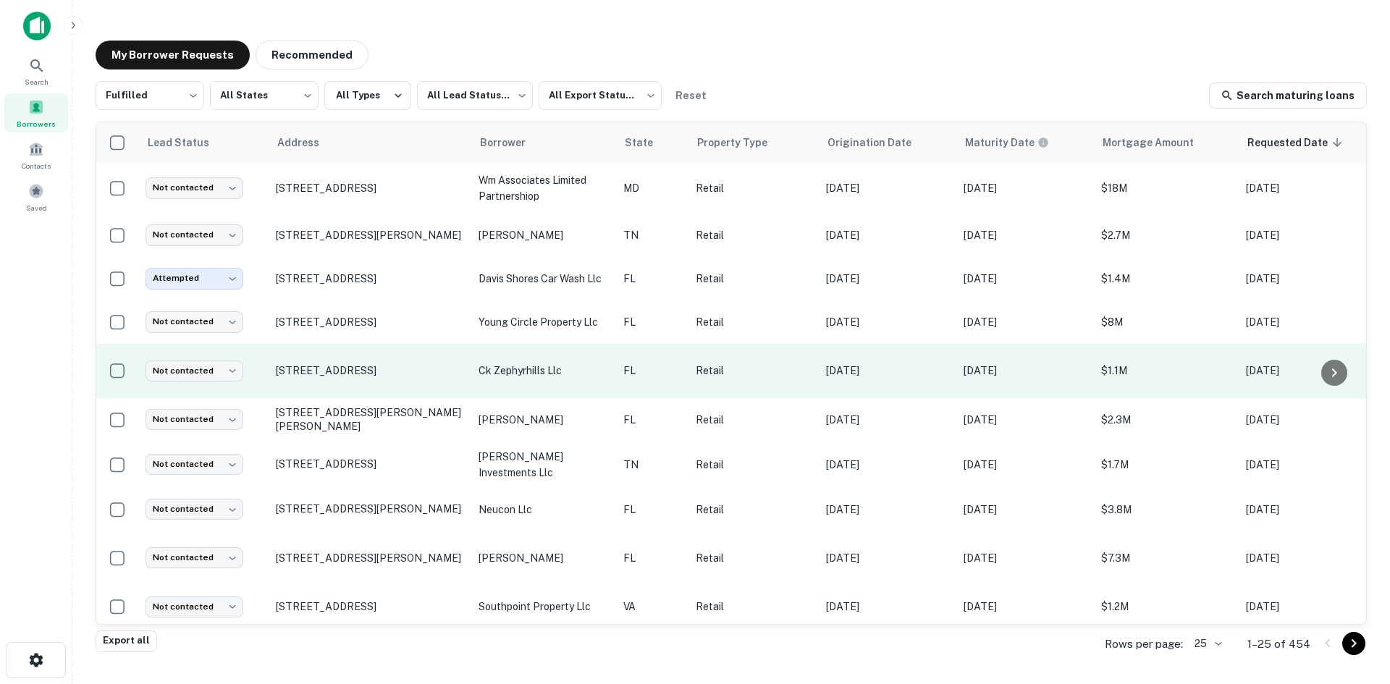
click at [384, 381] on td "16 Old Kings Rd N Palm Coast, FL 32137" at bounding box center [370, 371] width 203 height 54
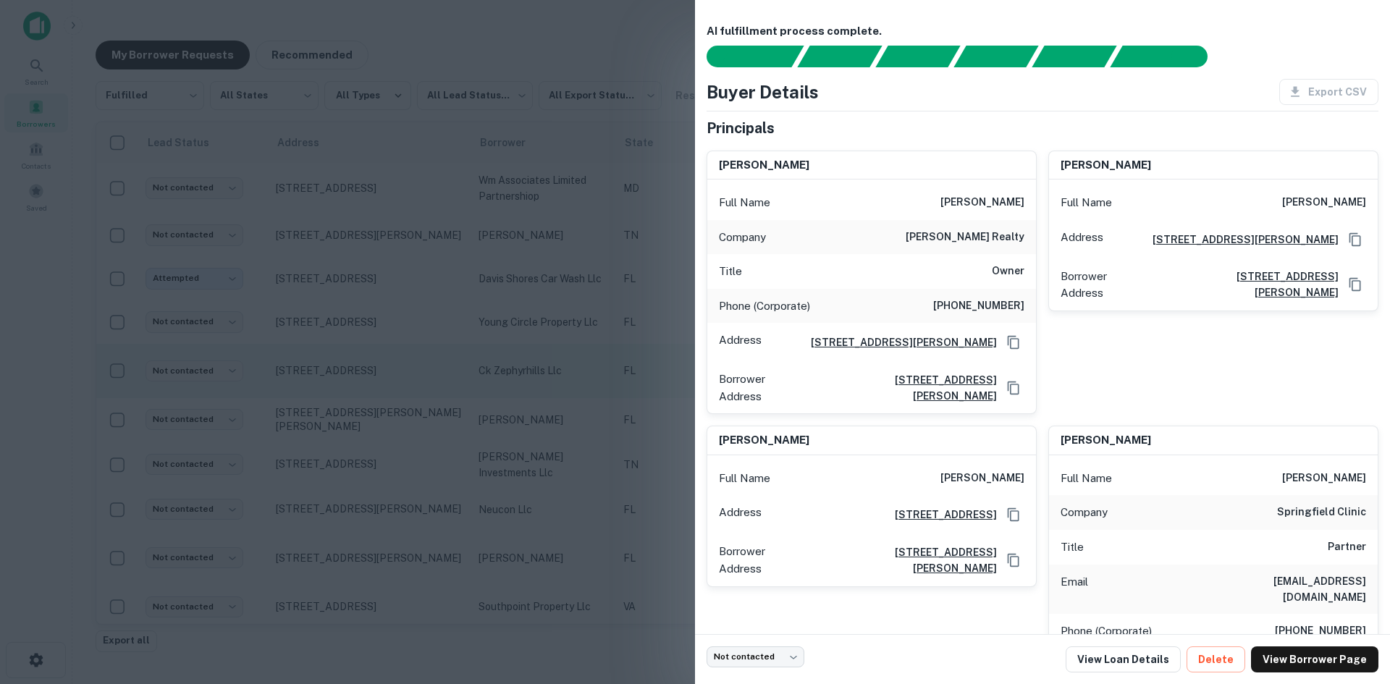
click at [384, 381] on div at bounding box center [695, 342] width 1390 height 684
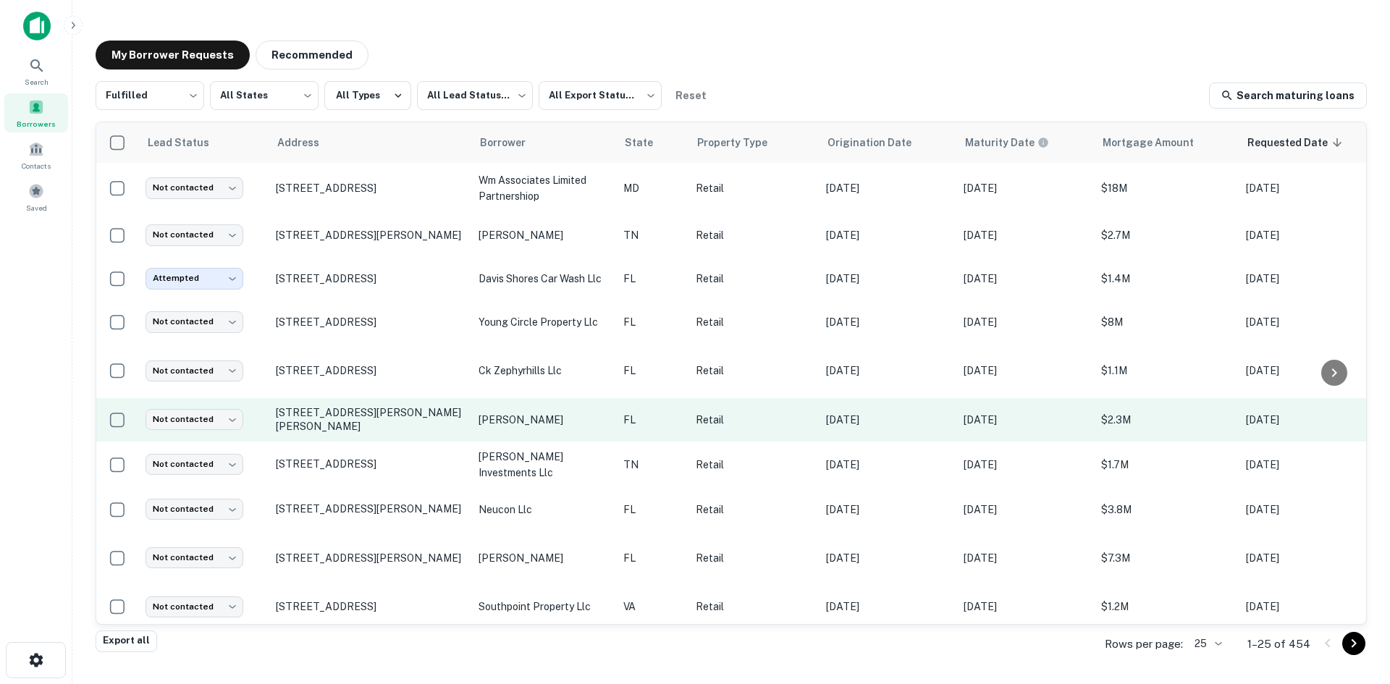
click at [383, 432] on td "3341 Fowler St Fort Myers, FL 33901" at bounding box center [370, 419] width 203 height 43
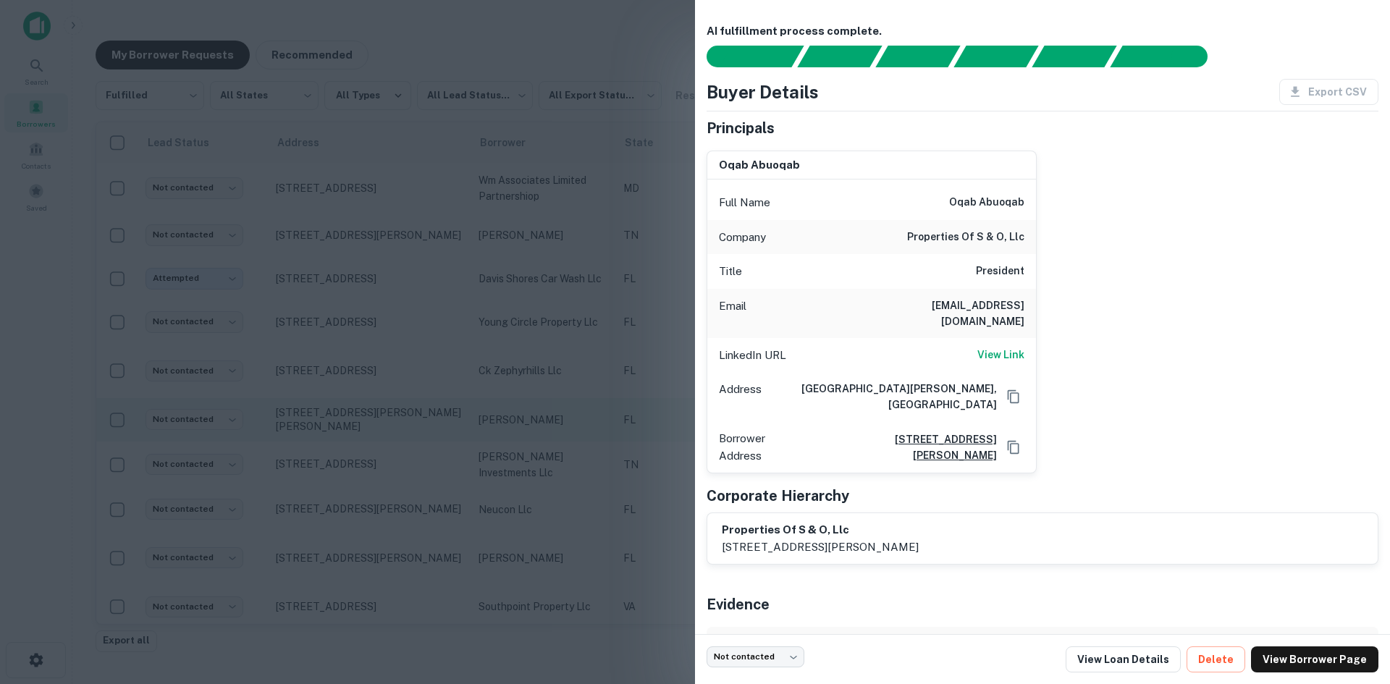
click at [383, 432] on div at bounding box center [695, 342] width 1390 height 684
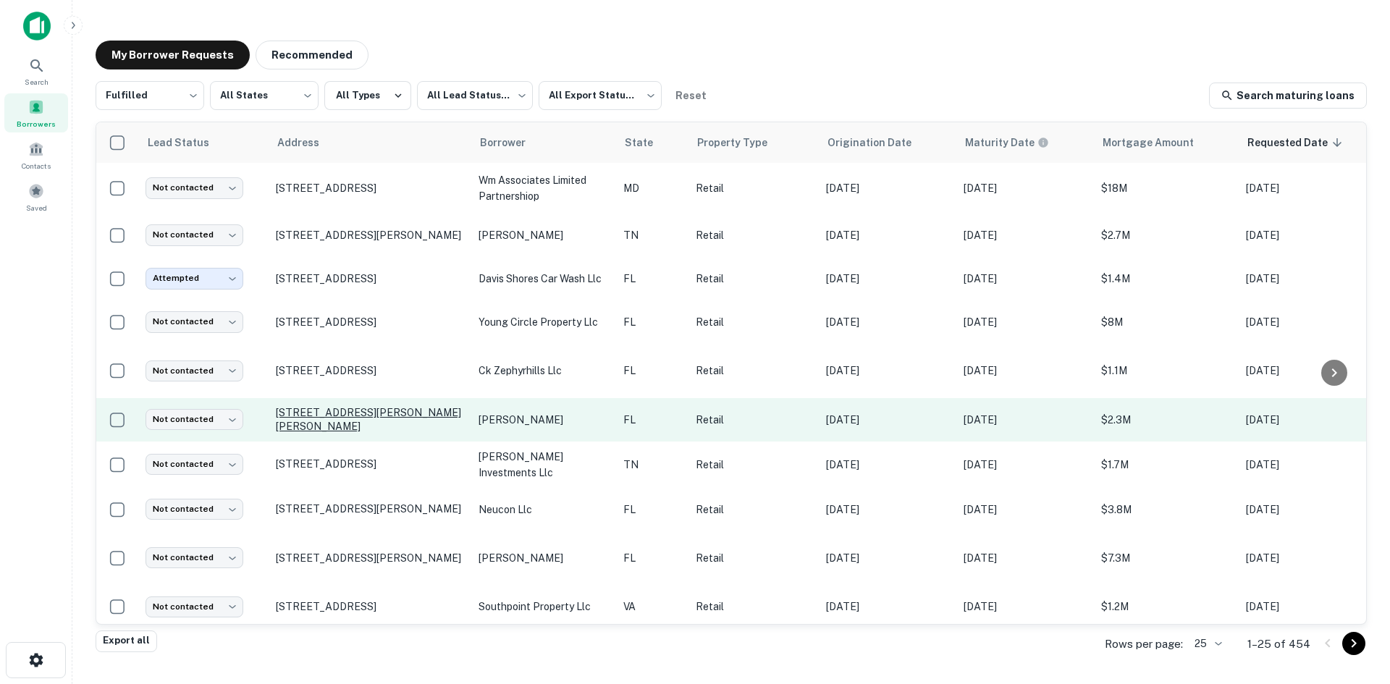
click at [376, 419] on p "3341 Fowler St Fort Myers, FL 33901" at bounding box center [370, 419] width 188 height 26
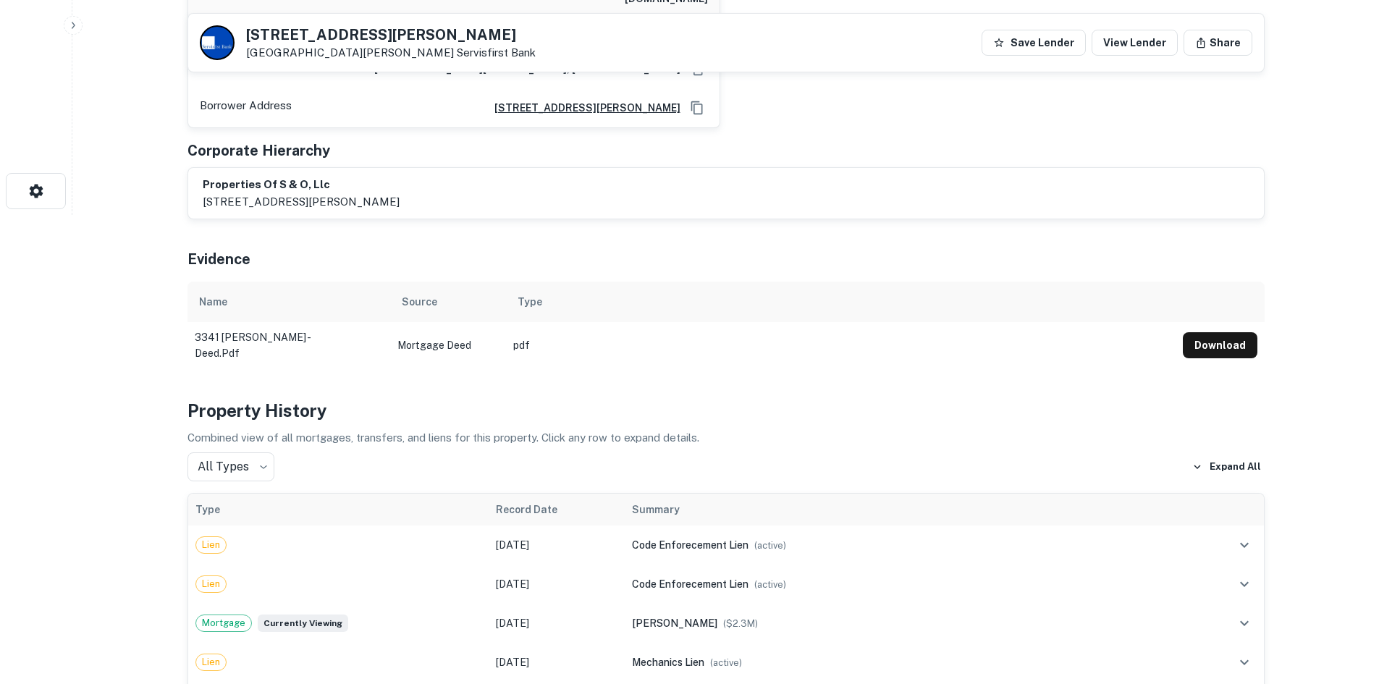
scroll to position [362, 0]
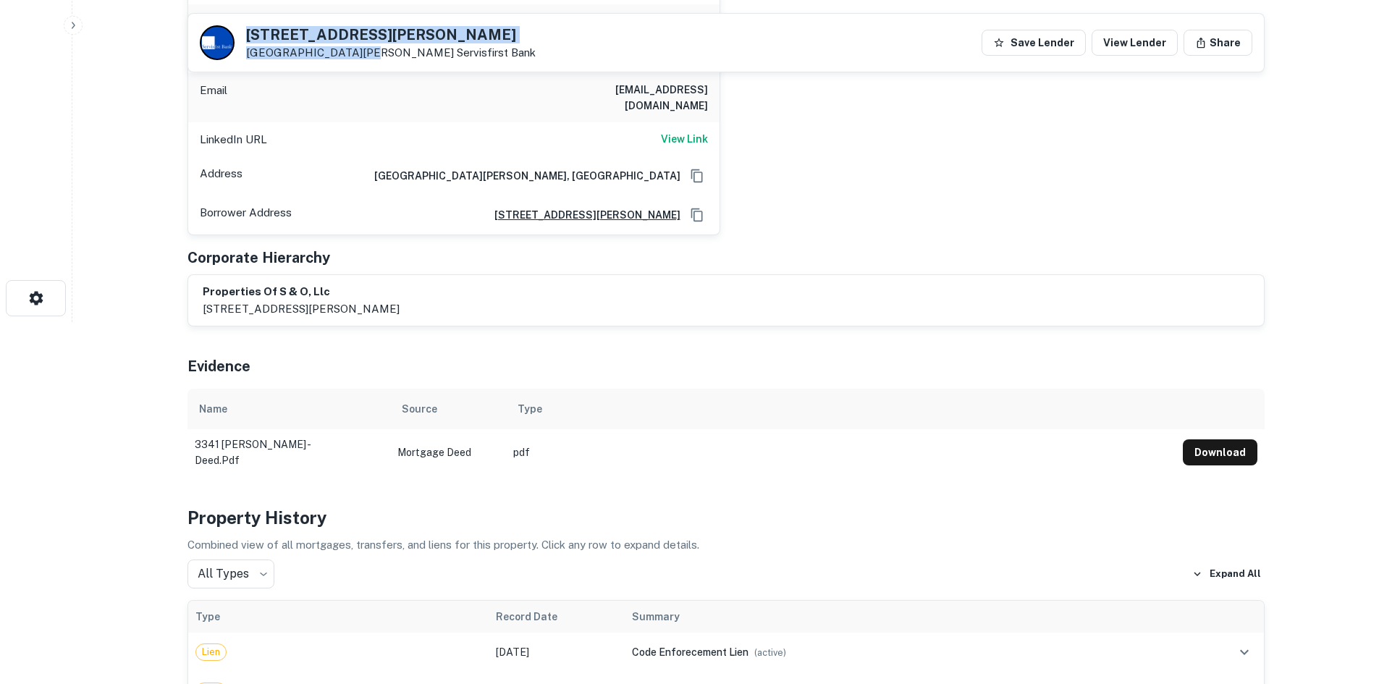
drag, startPoint x: 241, startPoint y: 30, endPoint x: 351, endPoint y: 59, distance: 113.8
click at [351, 59] on div "3341 Fowler St Fort Myers, FL 33901 Servisfirst Bank" at bounding box center [368, 42] width 336 height 35
copy div "3341 Fowler St Fort Myers, FL 33901"
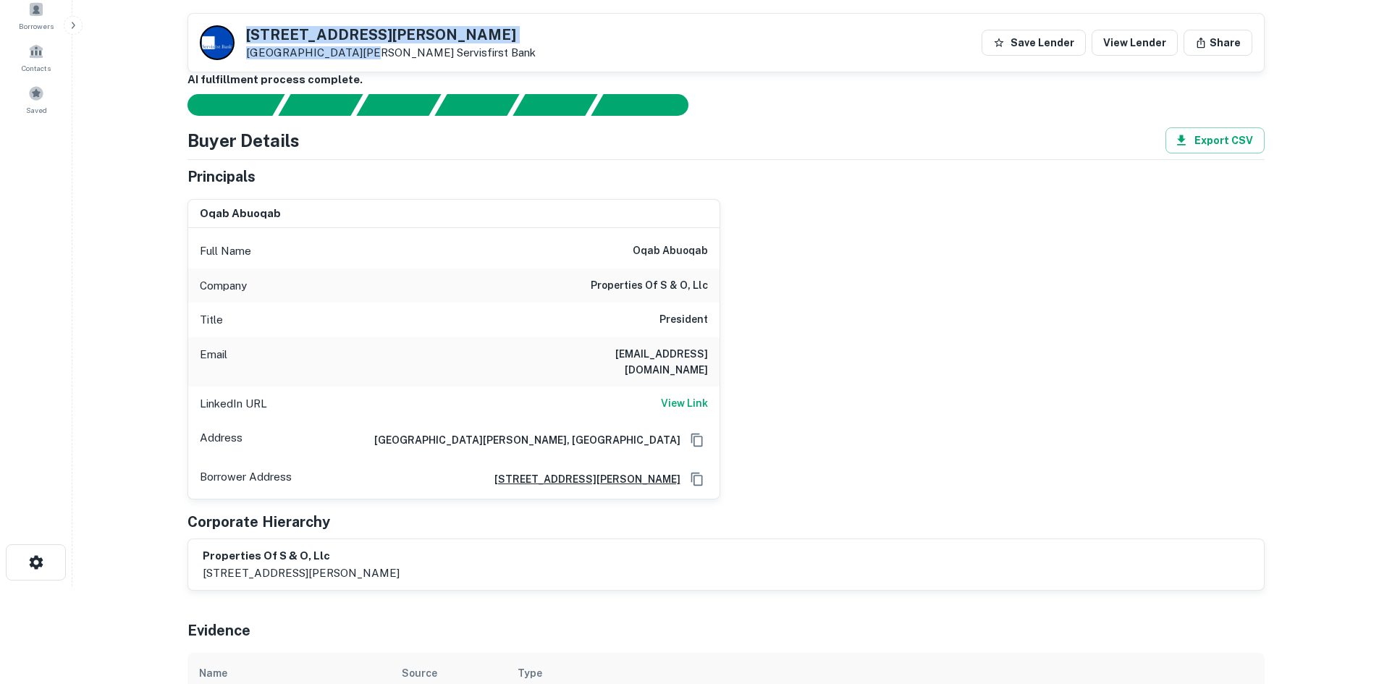
scroll to position [72, 0]
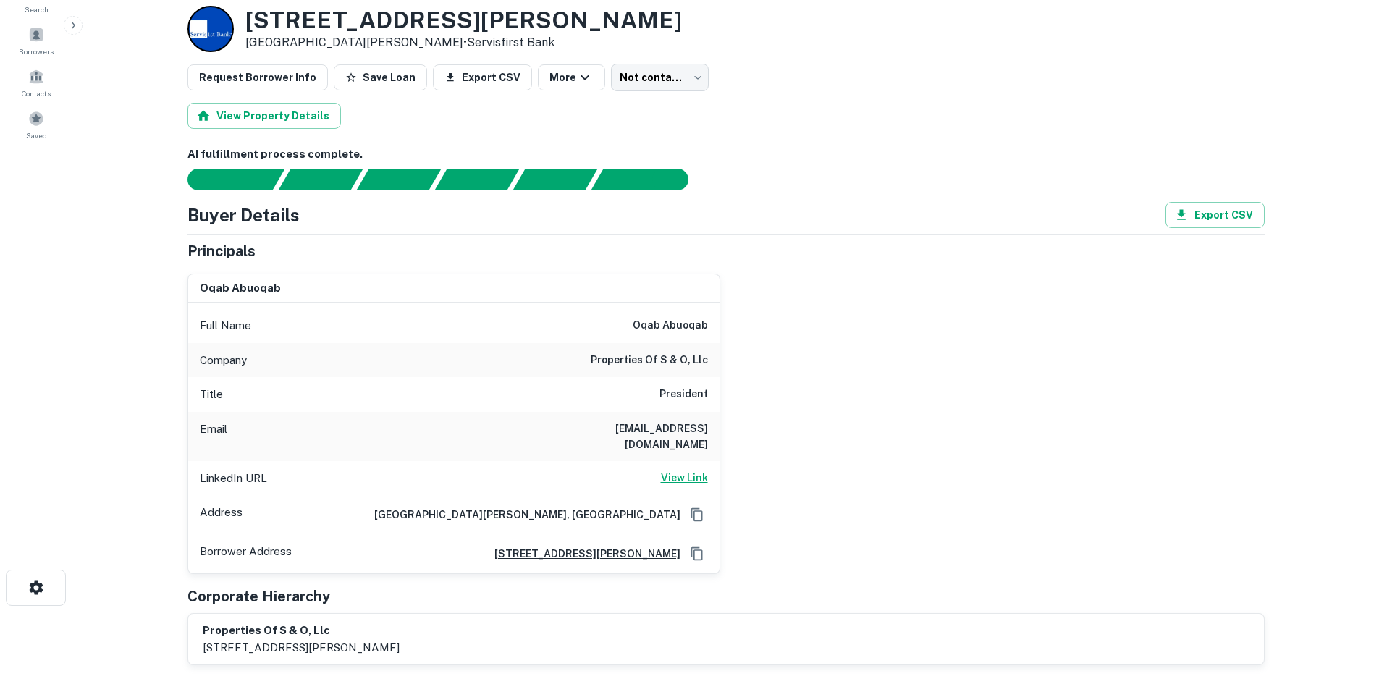
click at [674, 470] on h6 "View Link" at bounding box center [684, 478] width 47 height 16
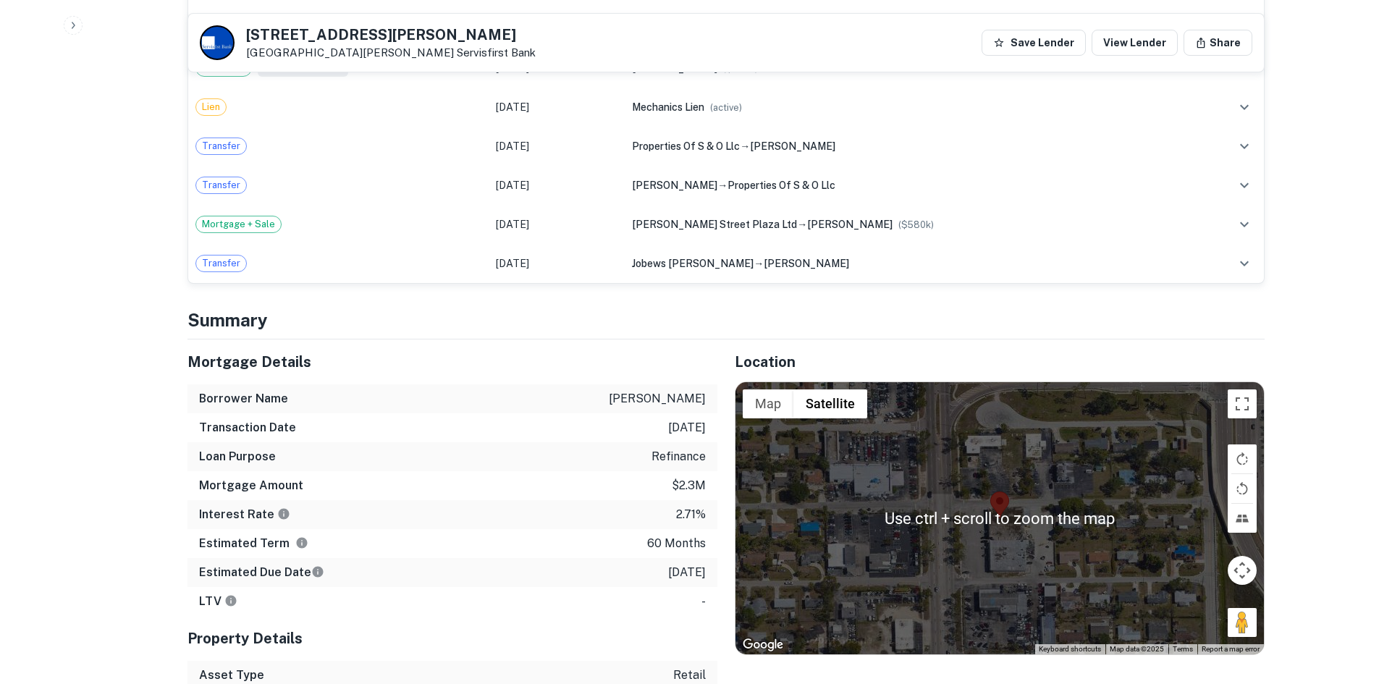
scroll to position [1013, 0]
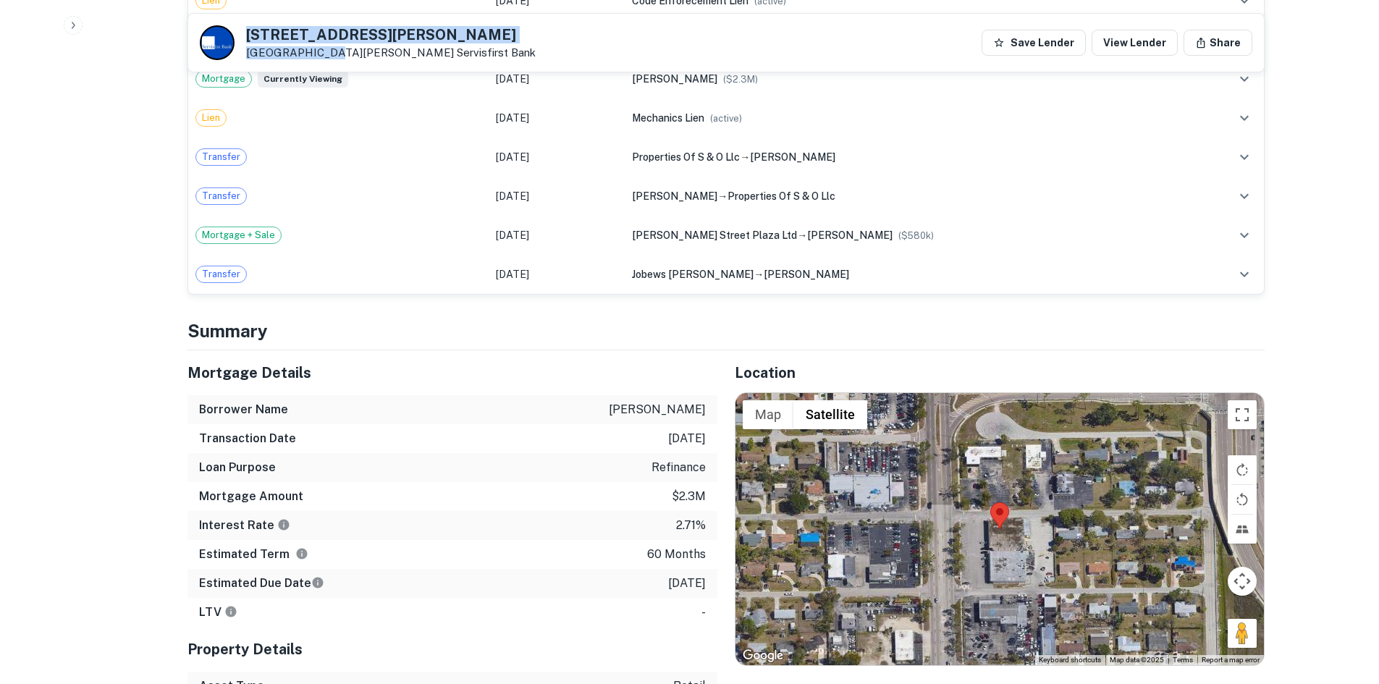
drag, startPoint x: 238, startPoint y: 32, endPoint x: 318, endPoint y: 59, distance: 84.7
click at [318, 59] on div "3341 Fowler St Fort Myers, FL 33901 Servisfirst Bank" at bounding box center [368, 42] width 336 height 35
copy div "3341 Fowler St Fort Myers, FL"
click at [322, 33] on h5 "3341 Fowler St" at bounding box center [390, 35] width 289 height 14
drag, startPoint x: 244, startPoint y: 30, endPoint x: 352, endPoint y: 47, distance: 109.2
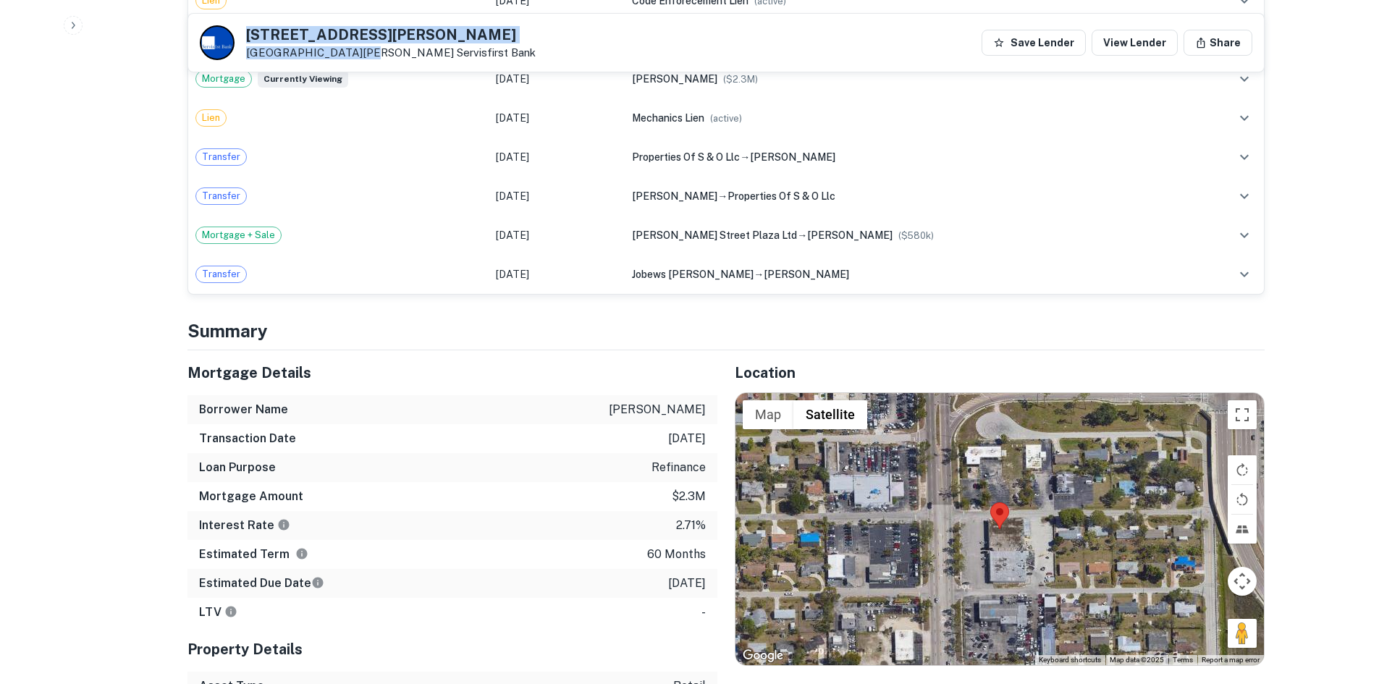
click at [352, 47] on div "3341 Fowler St Fort Myers, FL 33901 Servisfirst Bank" at bounding box center [368, 42] width 336 height 35
copy div "3341 Fowler St Fort Myers, FL 33901"
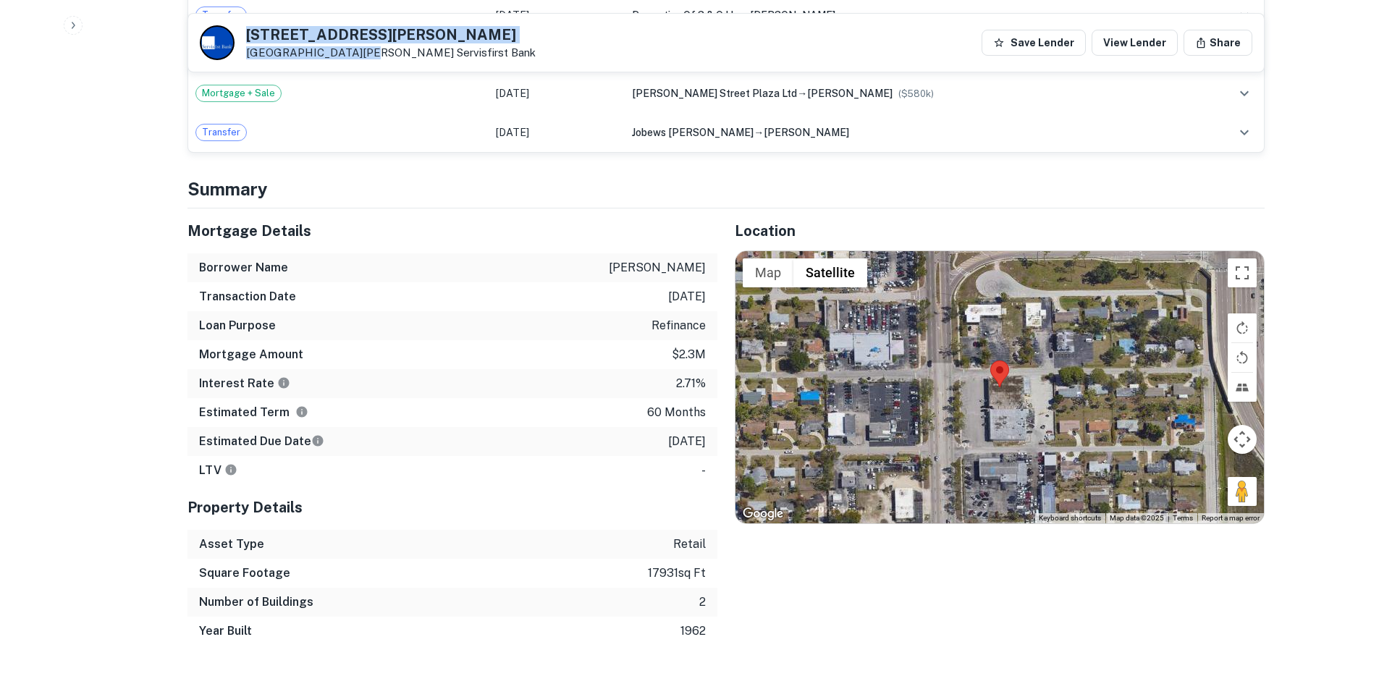
scroll to position [1158, 0]
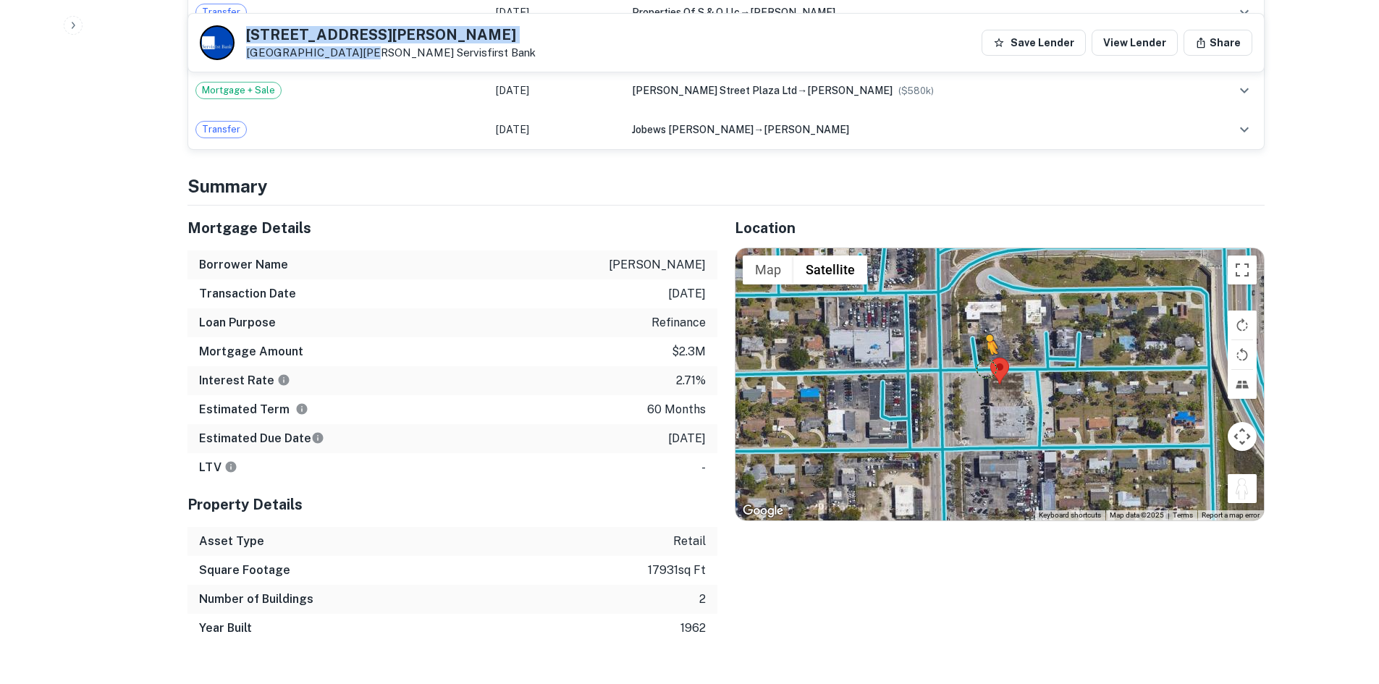
drag, startPoint x: 1245, startPoint y: 475, endPoint x: 984, endPoint y: 354, distance: 288.2
click at [984, 354] on div "To activate drag with keyboard, press Alt + Enter. Once in keyboard drag state,…" at bounding box center [999, 384] width 528 height 272
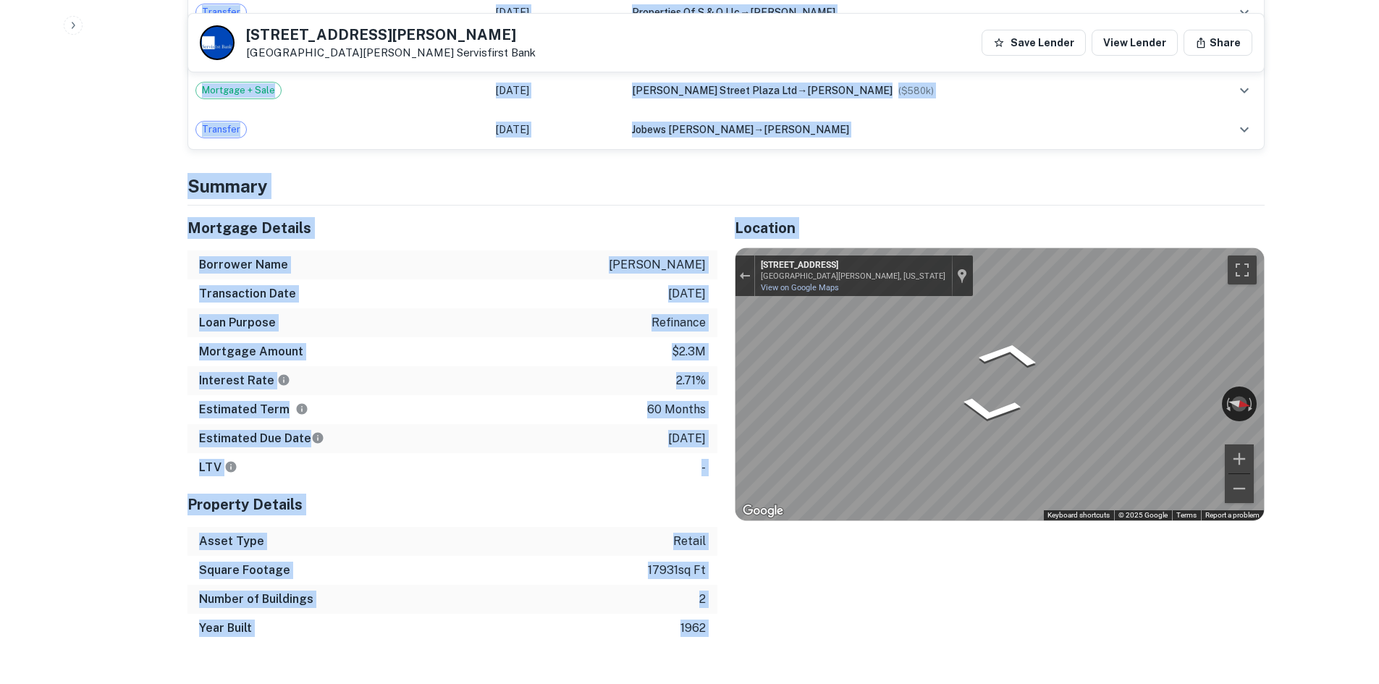
drag, startPoint x: 858, startPoint y: 263, endPoint x: 1354, endPoint y: 375, distance: 509.0
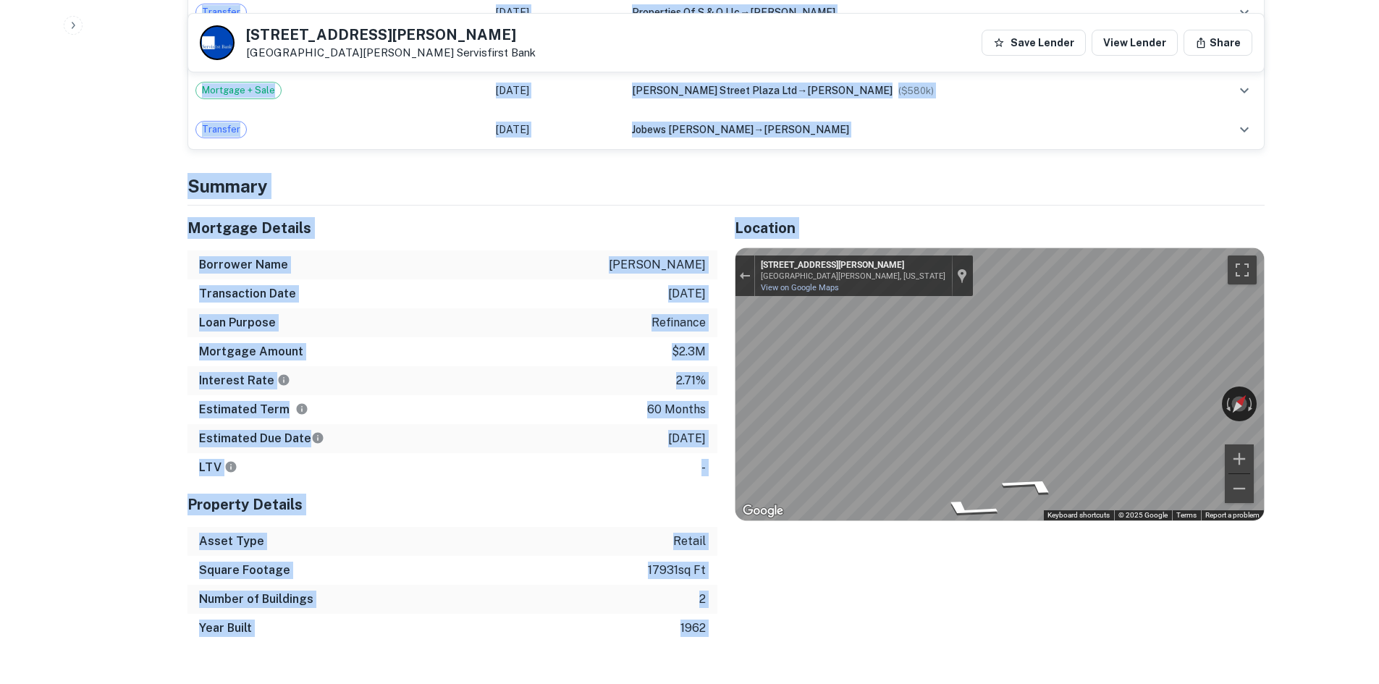
click at [574, 366] on div "Interest Rate 2.71%" at bounding box center [452, 380] width 530 height 29
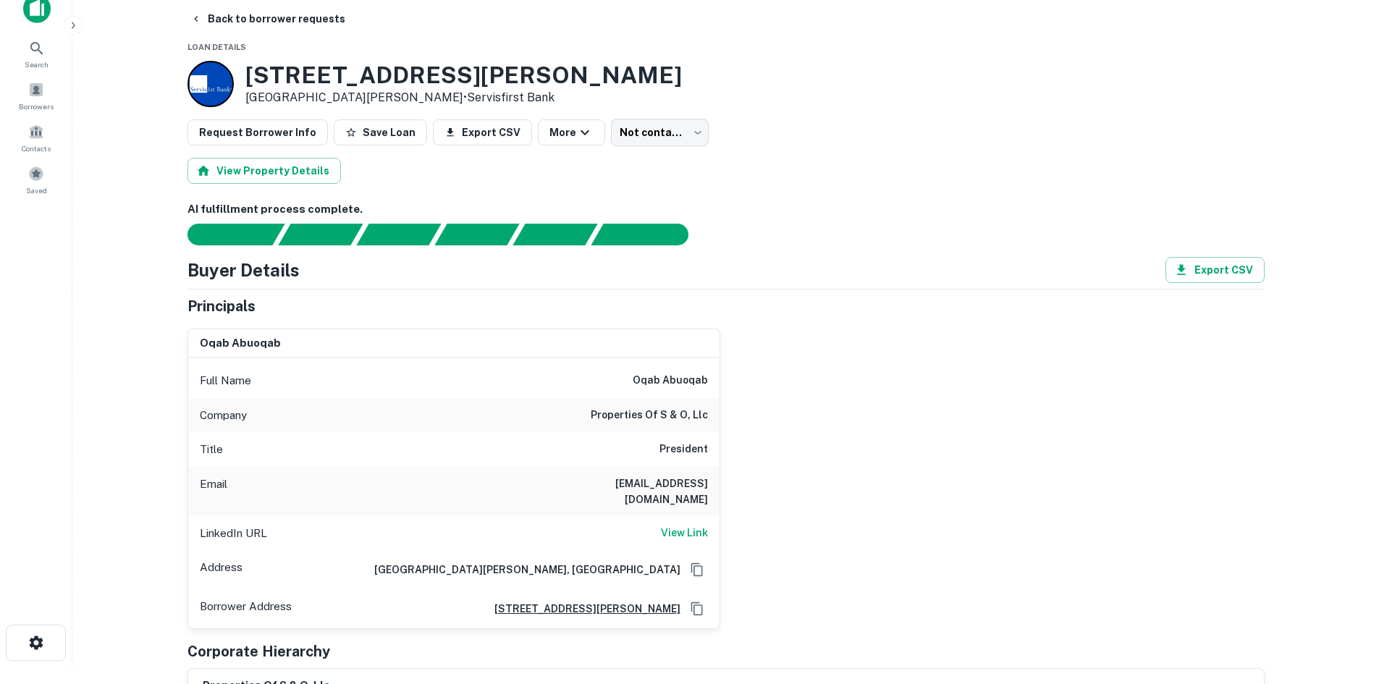
scroll to position [0, 0]
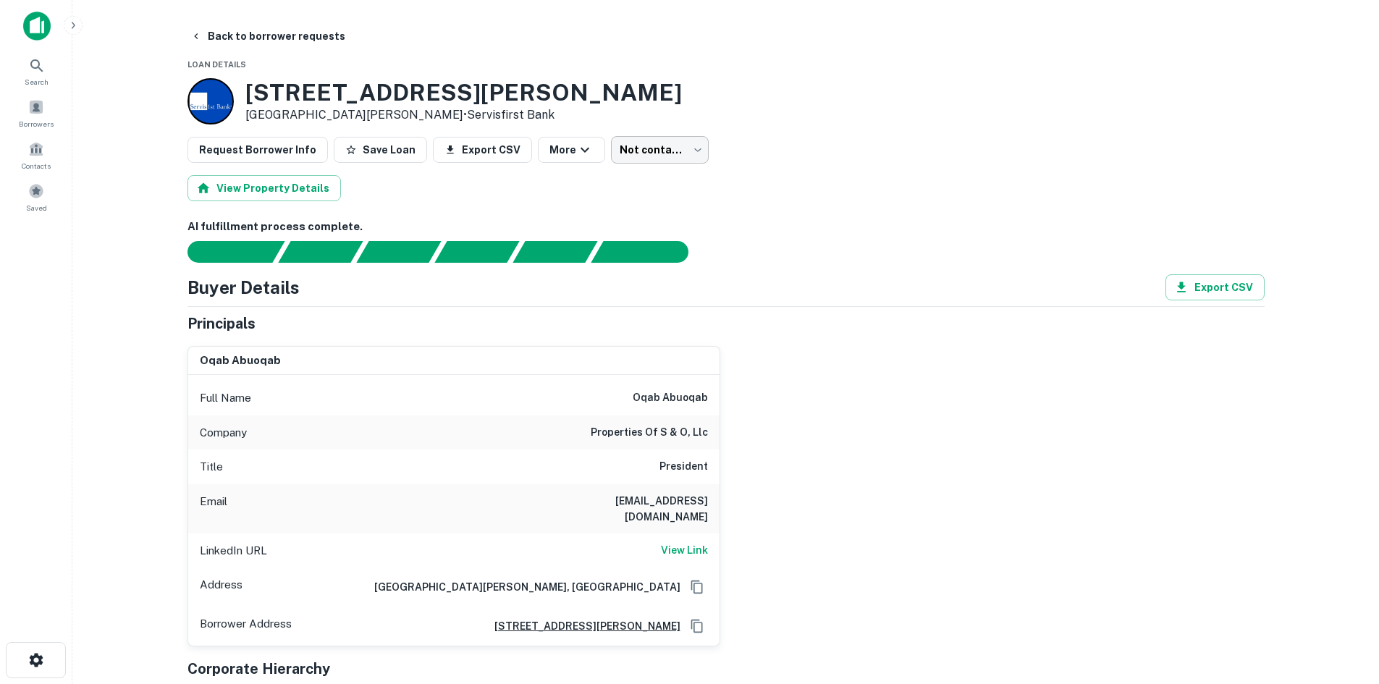
click at [625, 158] on body "Search Borrowers Contacts Saved Back to borrower requests Loan Details 3341 Fow…" at bounding box center [689, 342] width 1379 height 684
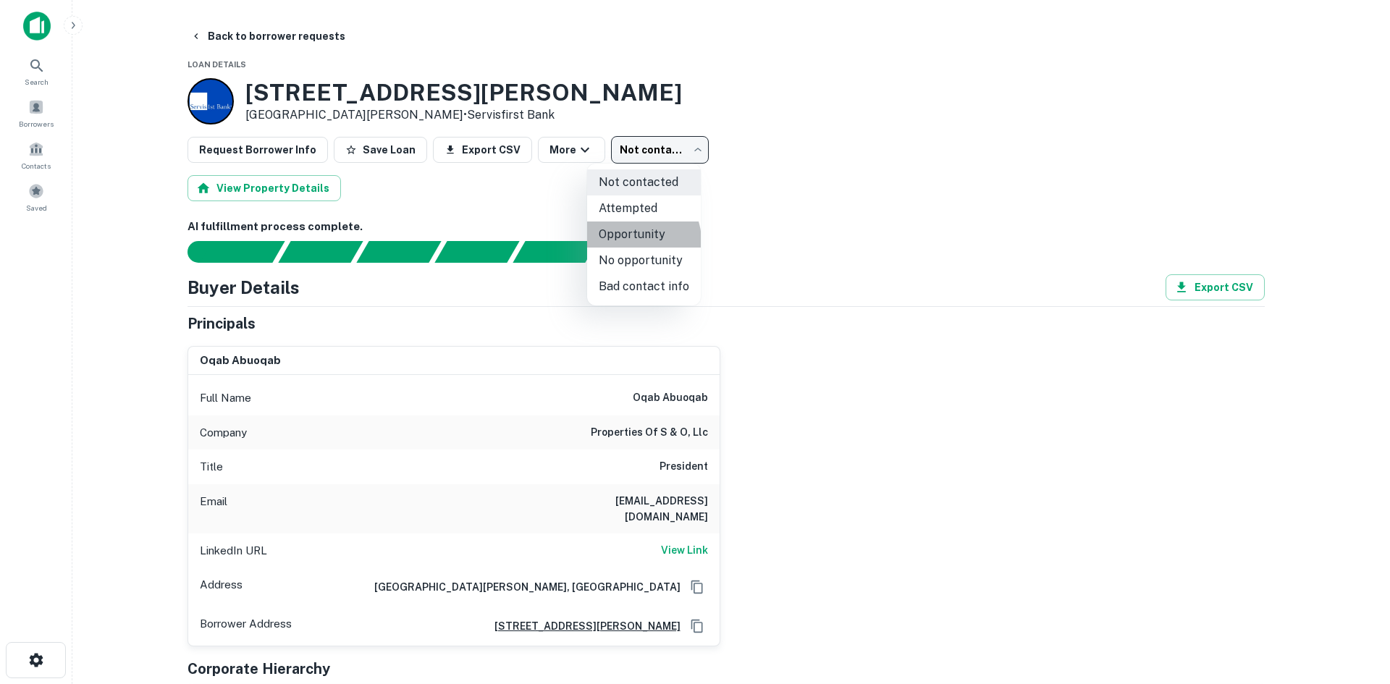
click at [635, 241] on li "Opportunity" at bounding box center [644, 234] width 114 height 26
type input "**********"
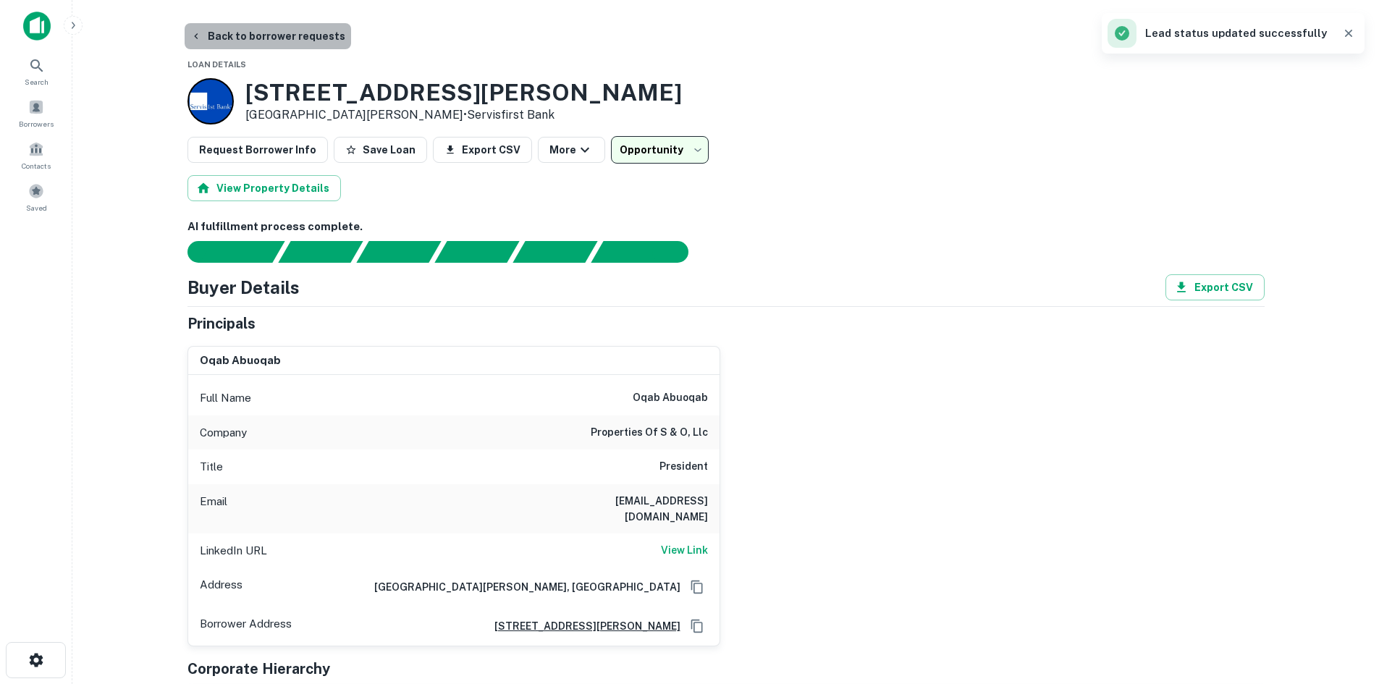
click at [284, 38] on button "Back to borrower requests" at bounding box center [268, 36] width 166 height 26
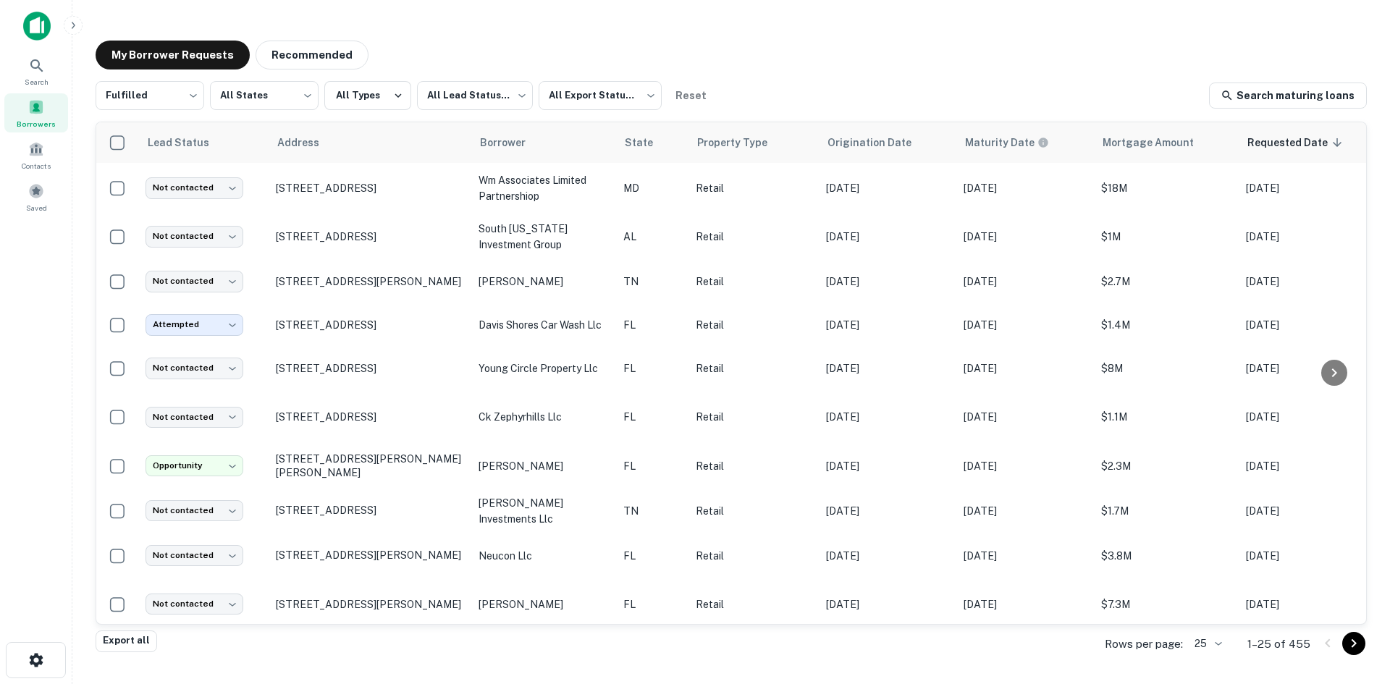
click at [1217, 648] on body "Search Borrowers Contacts Saved My Borrower Requests Recommended Fulfilled ****…" at bounding box center [695, 342] width 1390 height 684
click at [1213, 651] on li "1000" at bounding box center [1209, 654] width 49 height 26
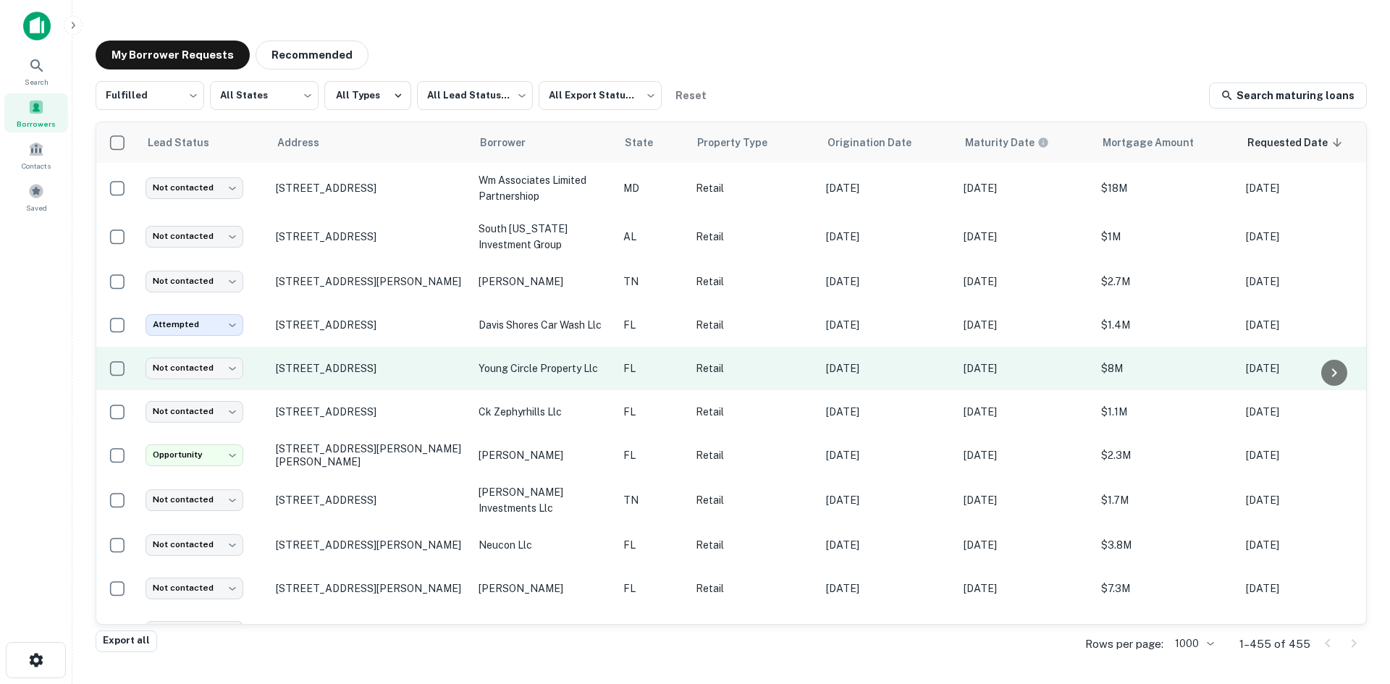
click at [314, 383] on td "1701 E Young Cir Hollywood, FL 33020" at bounding box center [370, 368] width 203 height 43
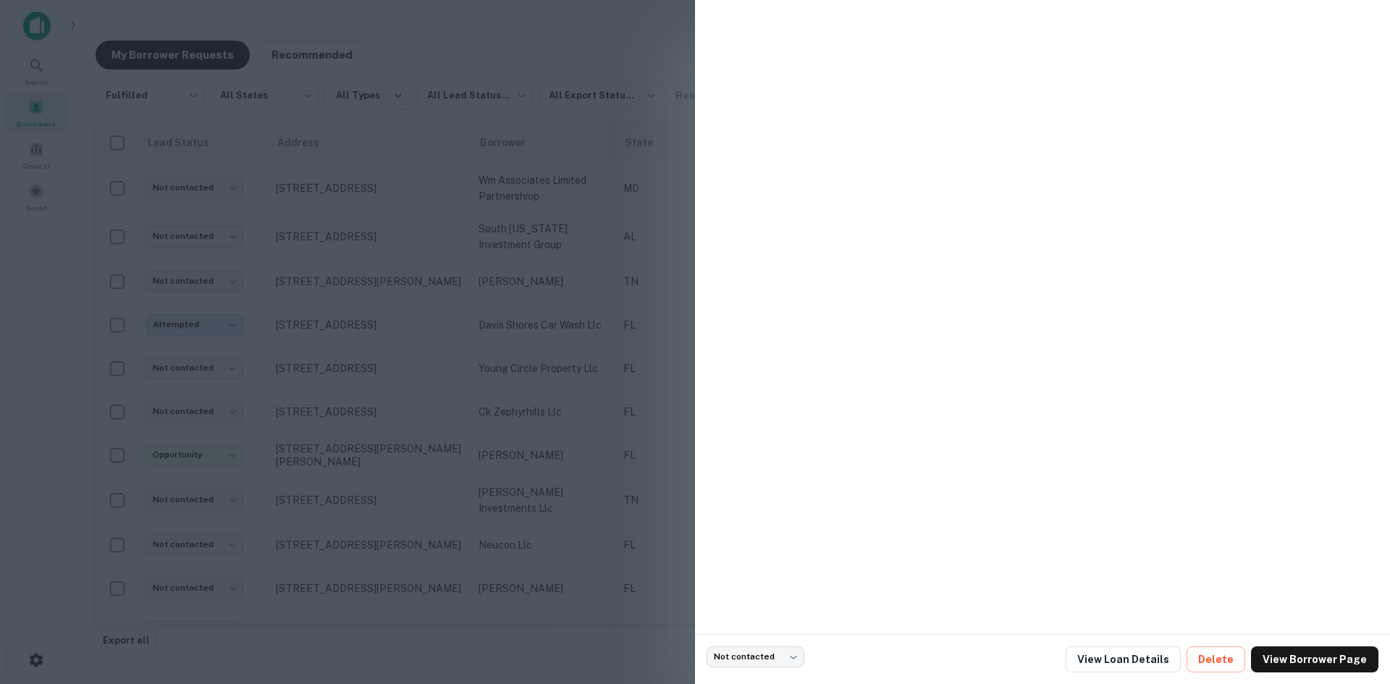
click at [329, 380] on div at bounding box center [695, 342] width 1390 height 684
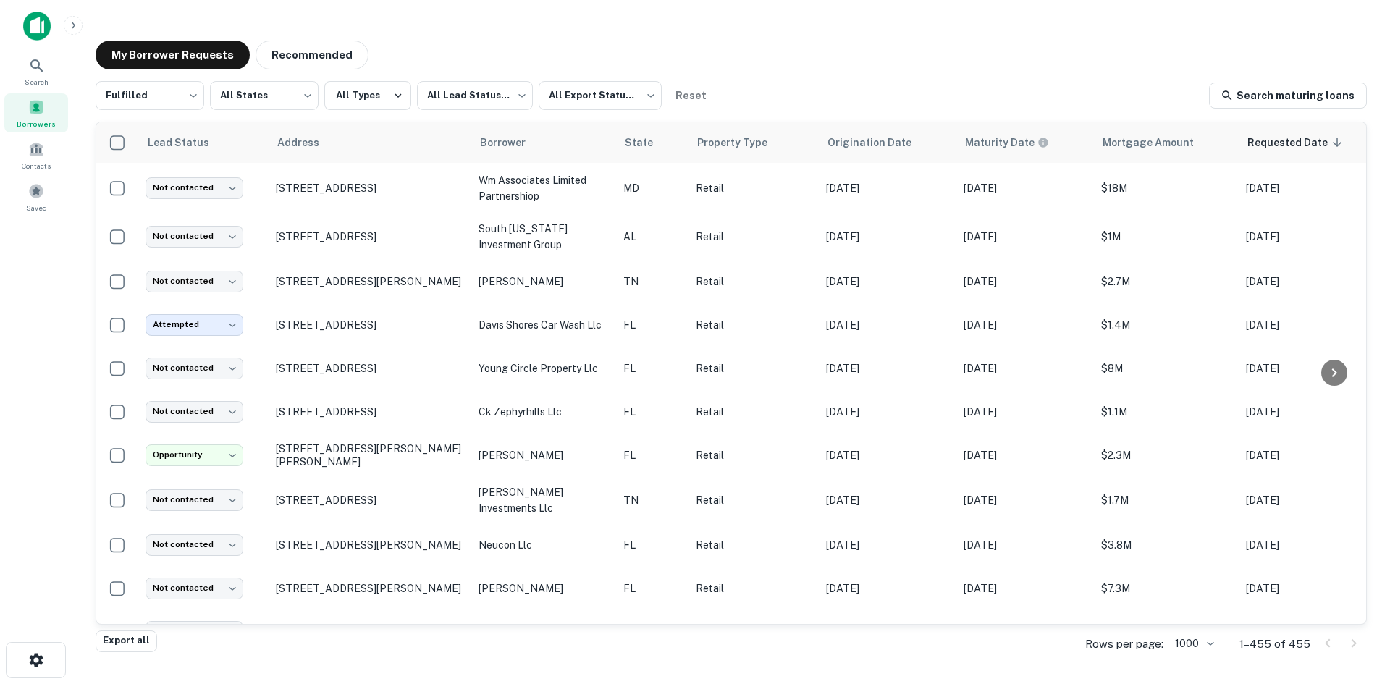
click at [329, 380] on td "1701 E Young Cir Hollywood, FL 33020" at bounding box center [370, 368] width 203 height 43
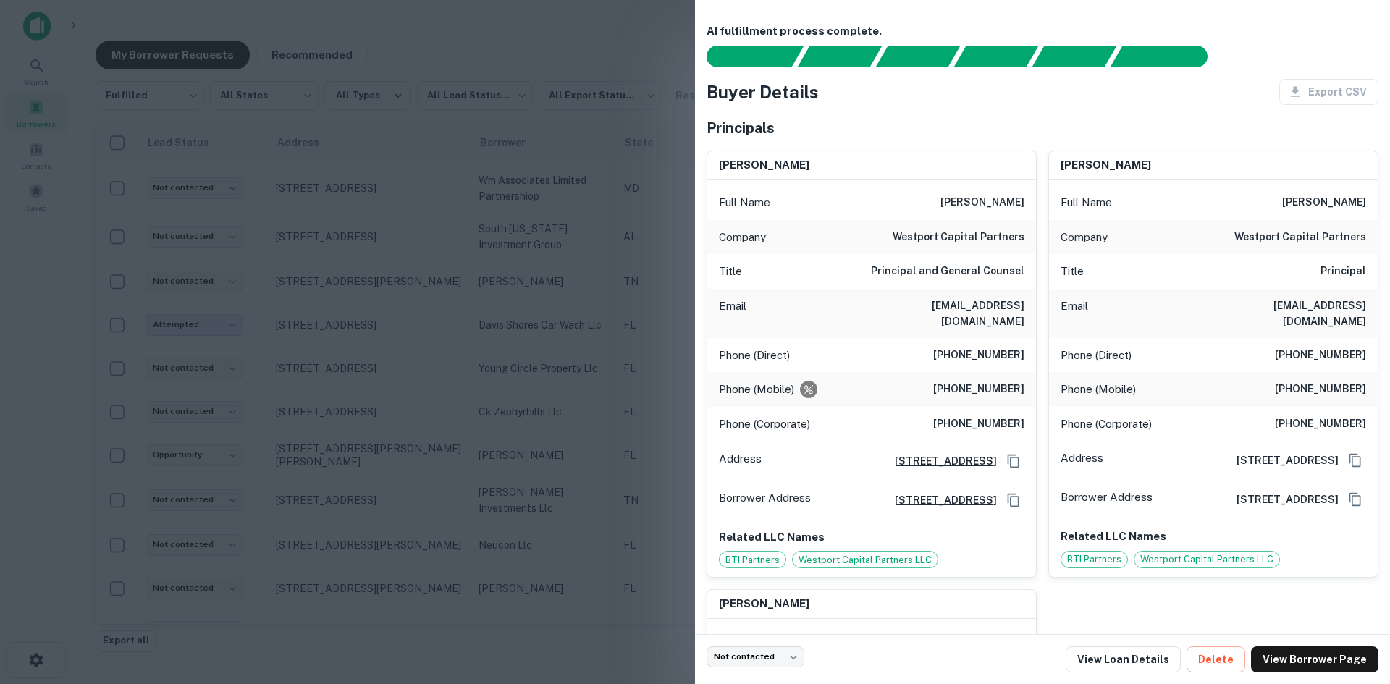
click at [329, 380] on div at bounding box center [695, 342] width 1390 height 684
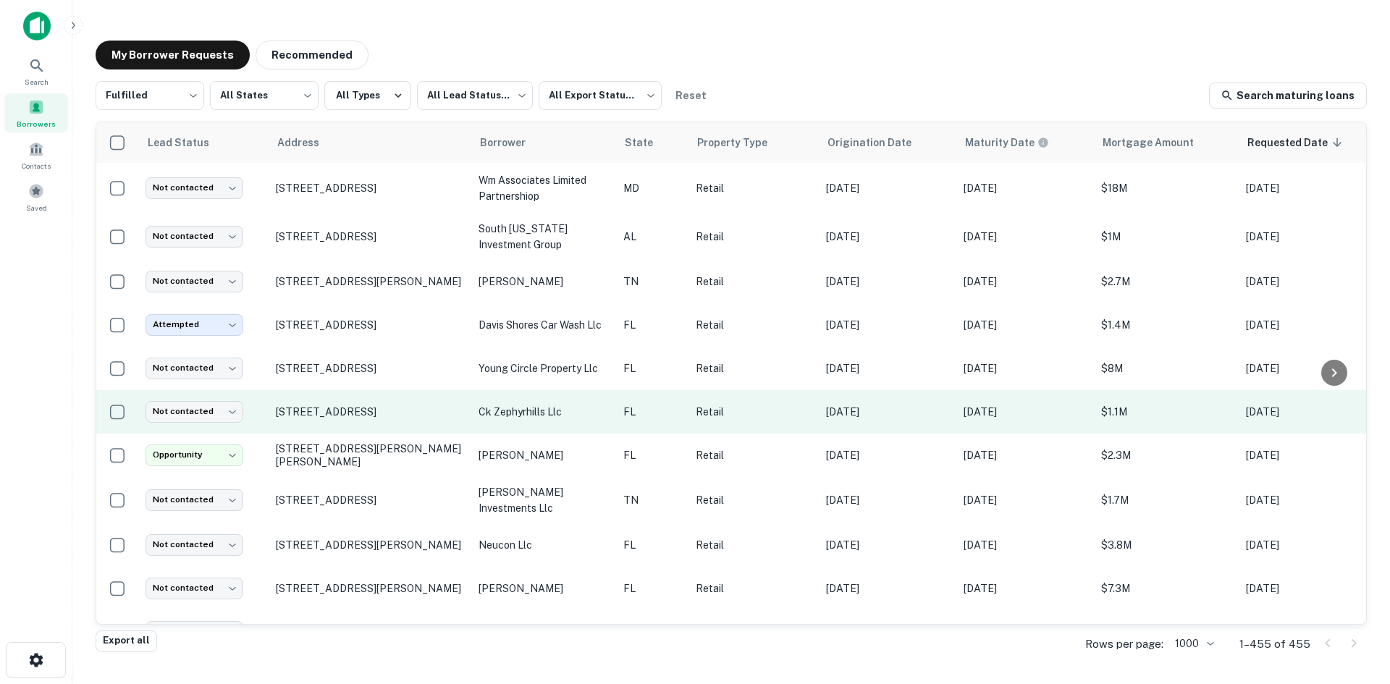
click at [348, 431] on td "[STREET_ADDRESS]" at bounding box center [370, 411] width 203 height 43
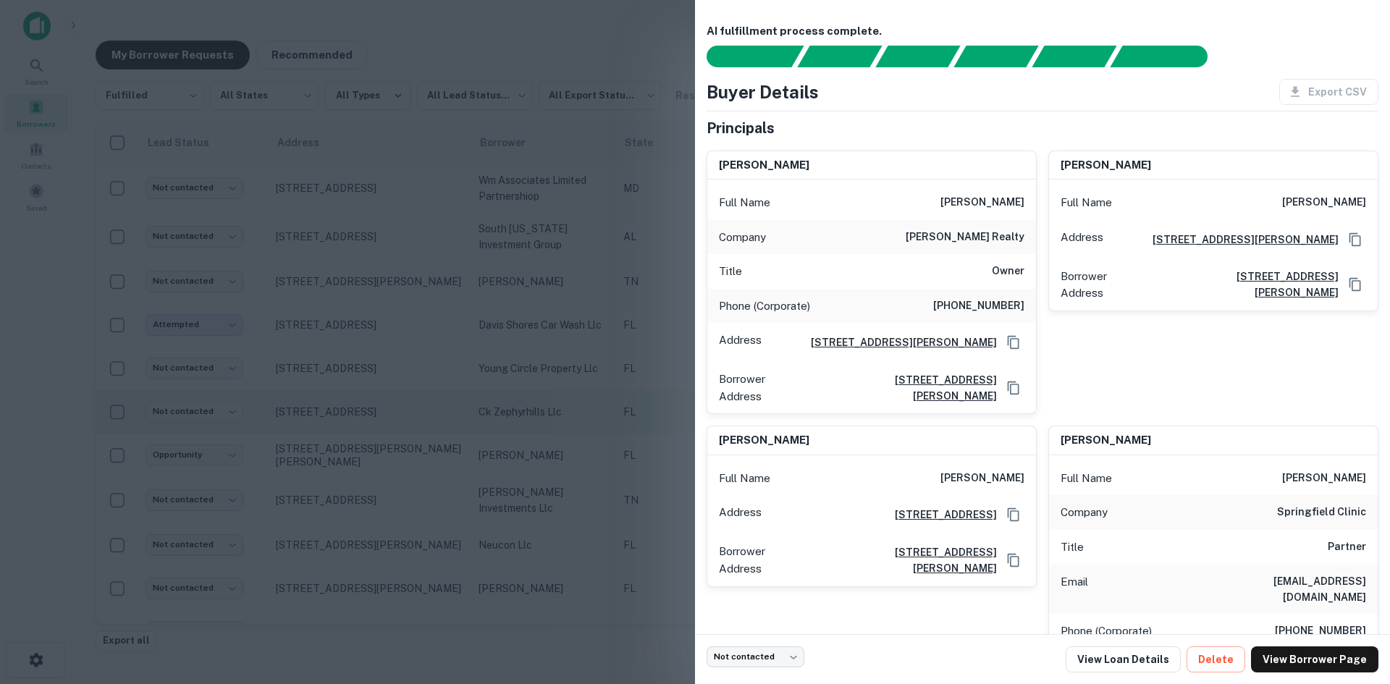
click at [348, 431] on div at bounding box center [695, 342] width 1390 height 684
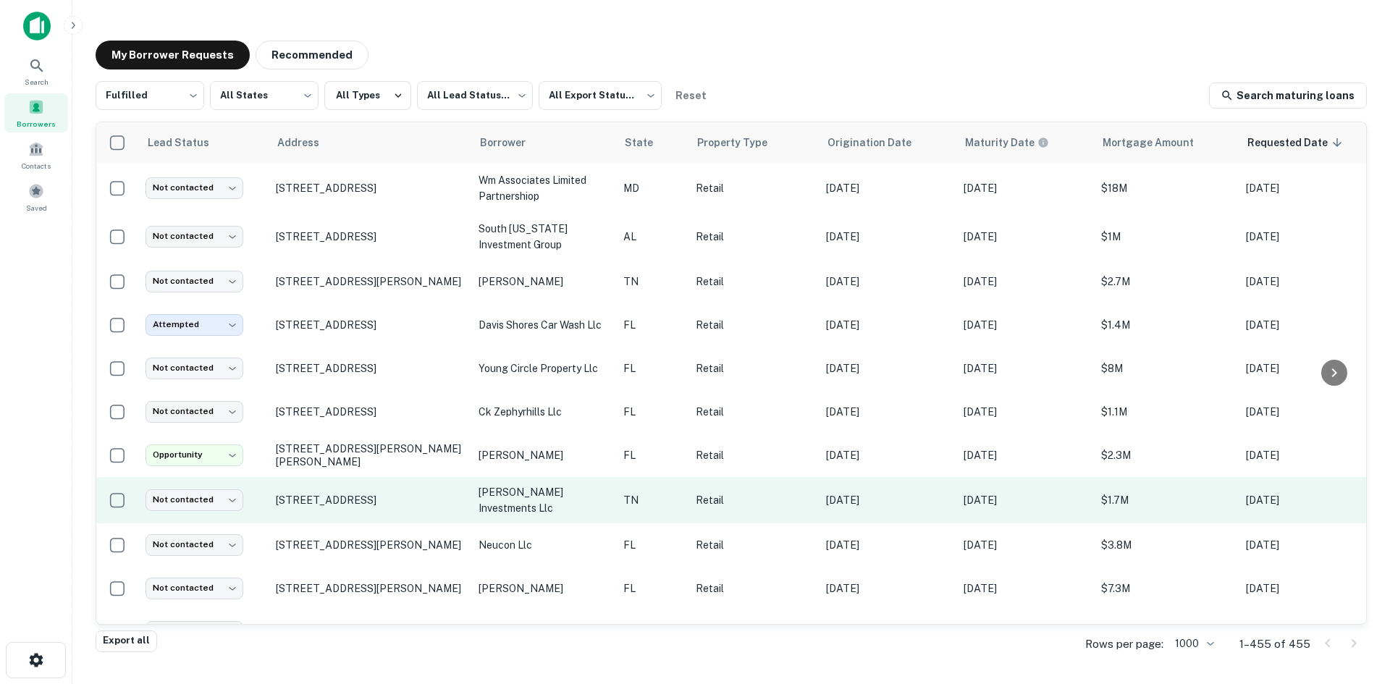
click at [353, 523] on td "[STREET_ADDRESS]" at bounding box center [370, 500] width 203 height 46
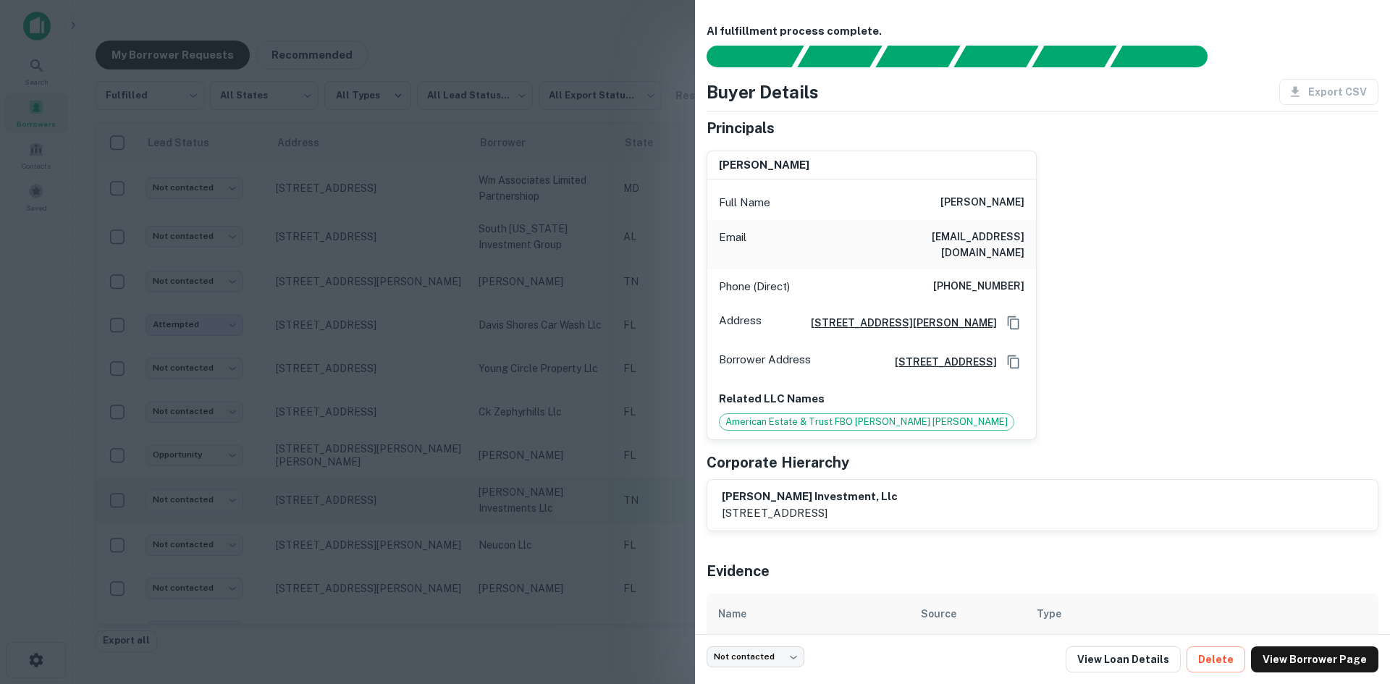
click at [353, 532] on div at bounding box center [695, 342] width 1390 height 684
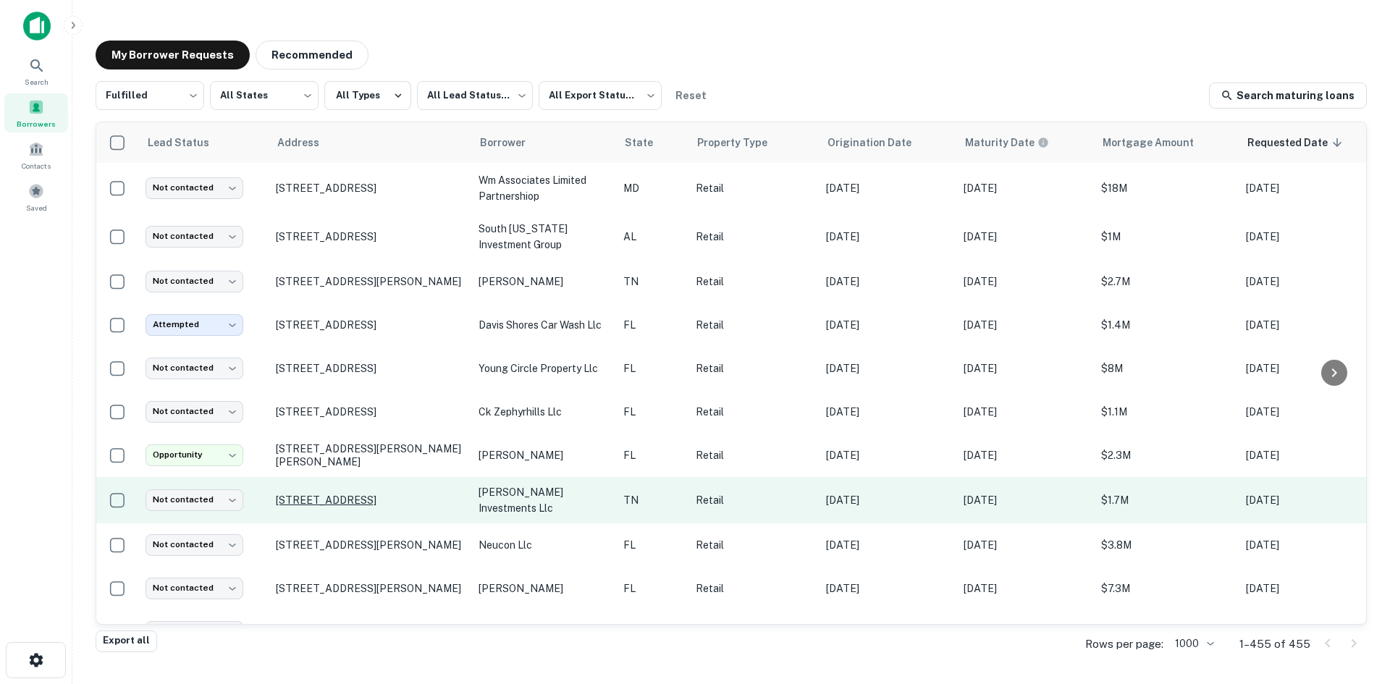
click at [344, 501] on p "[STREET_ADDRESS]" at bounding box center [370, 500] width 188 height 13
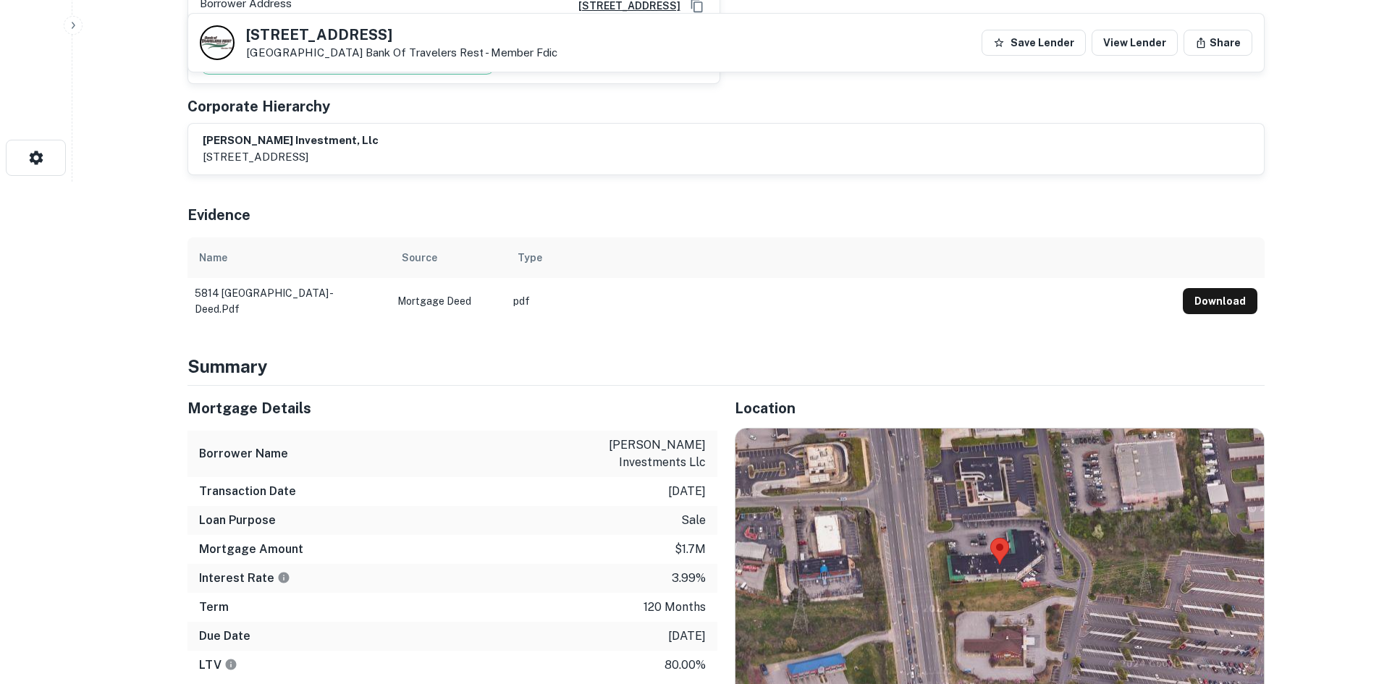
scroll to position [507, 0]
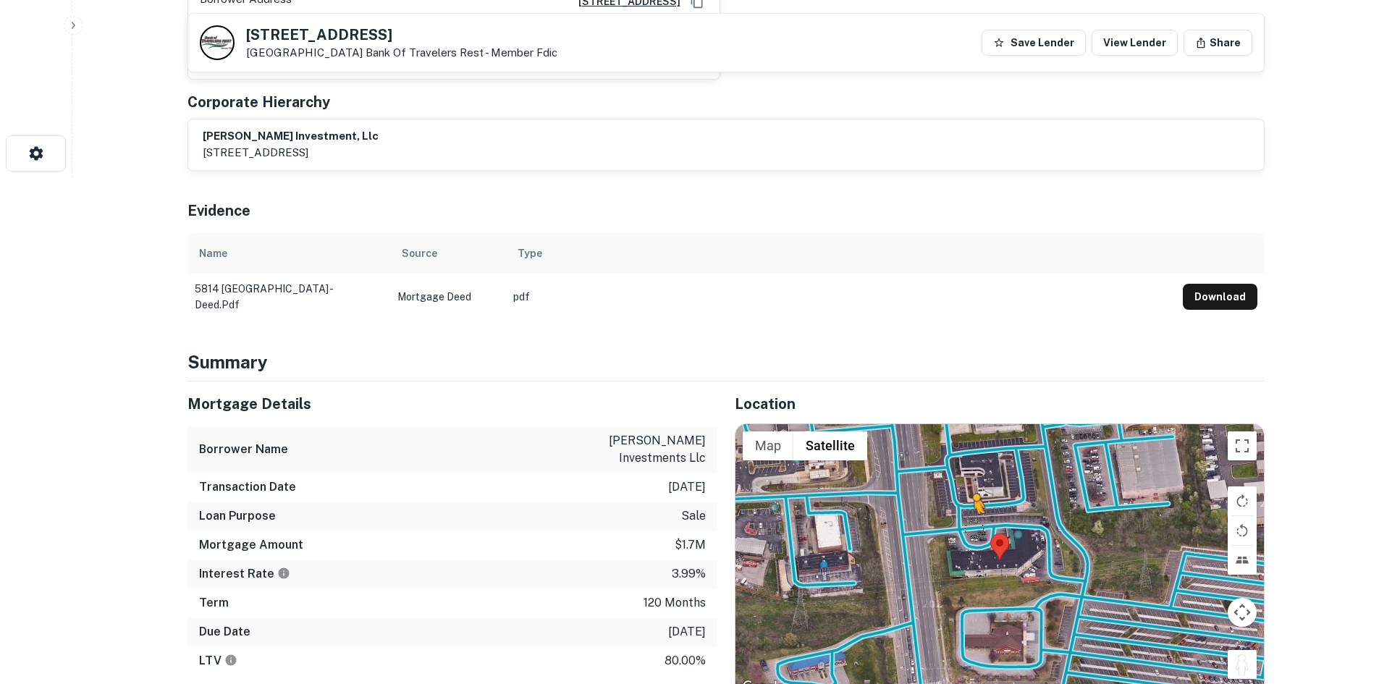
drag, startPoint x: 1230, startPoint y: 636, endPoint x: 970, endPoint y: 512, distance: 288.1
click at [970, 512] on div "To activate drag with keyboard, press Alt + Enter. Once in keyboard drag state,…" at bounding box center [999, 560] width 528 height 272
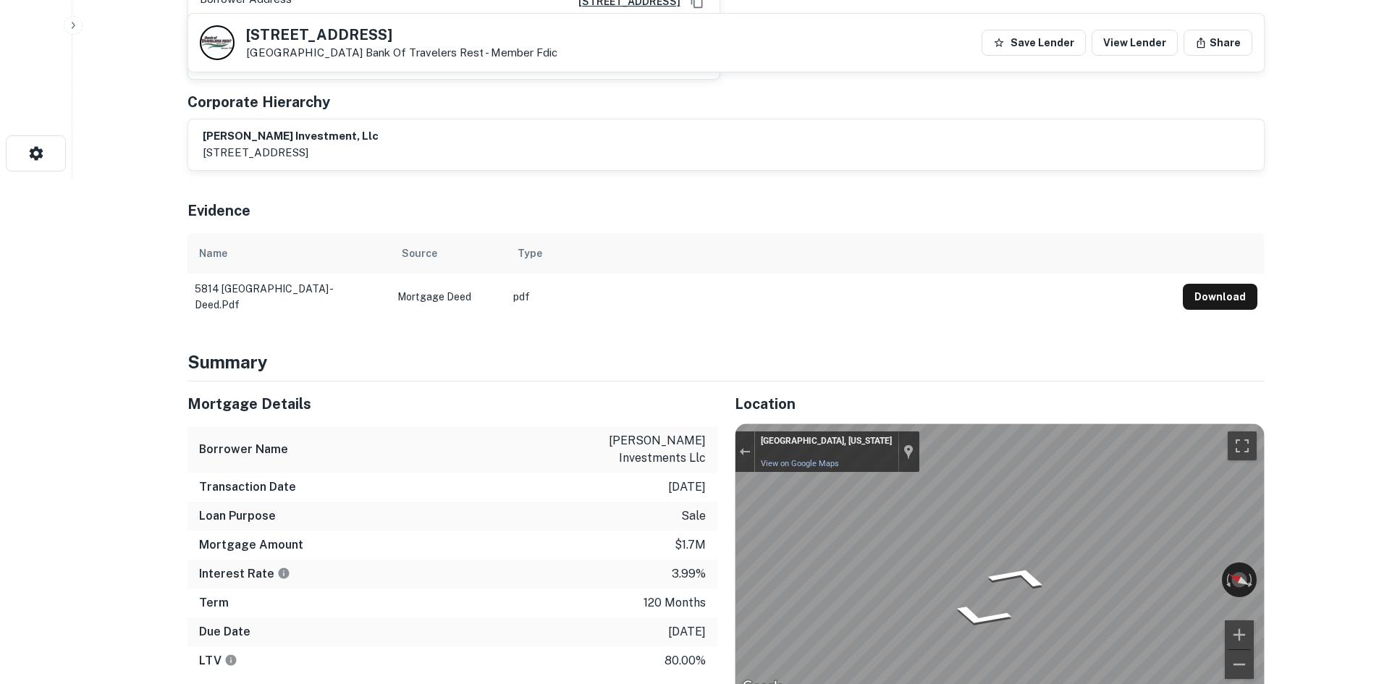
click at [672, 497] on div "Mortgage Details Borrower Name samone investments llc Transaction Date 1/26/201…" at bounding box center [717, 622] width 1094 height 483
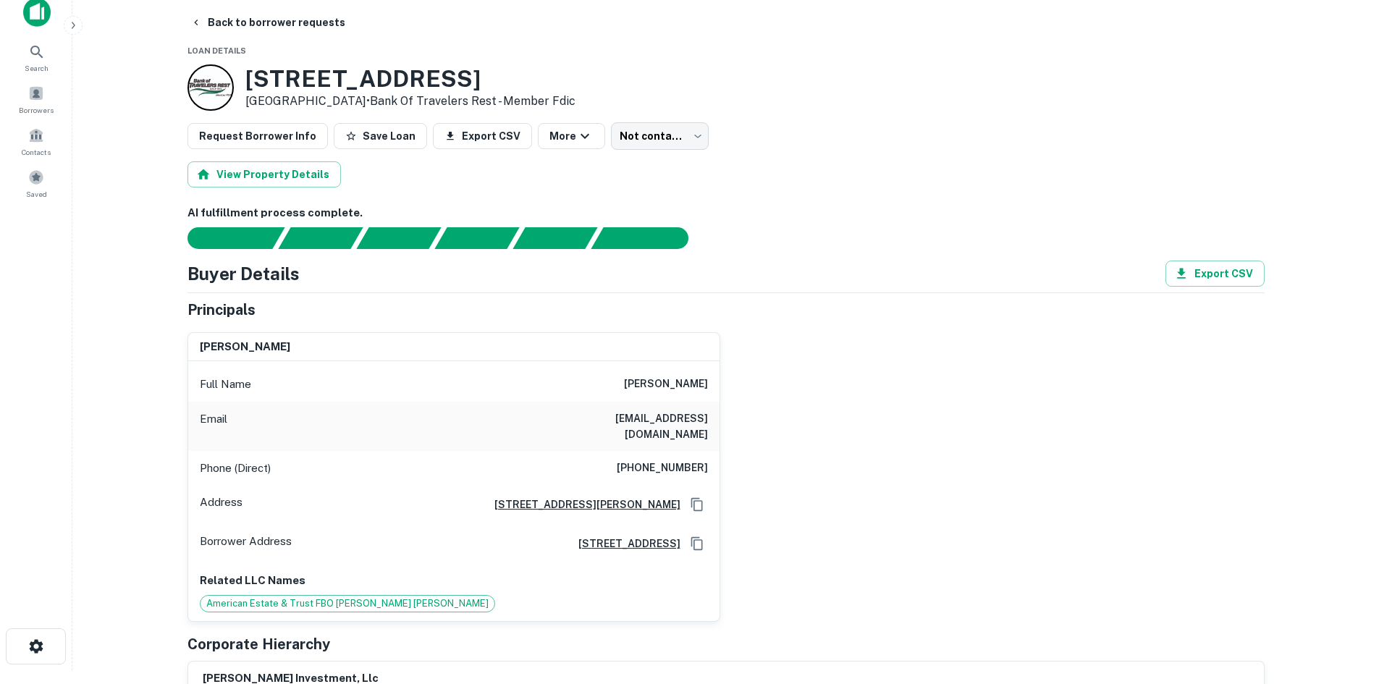
scroll to position [0, 0]
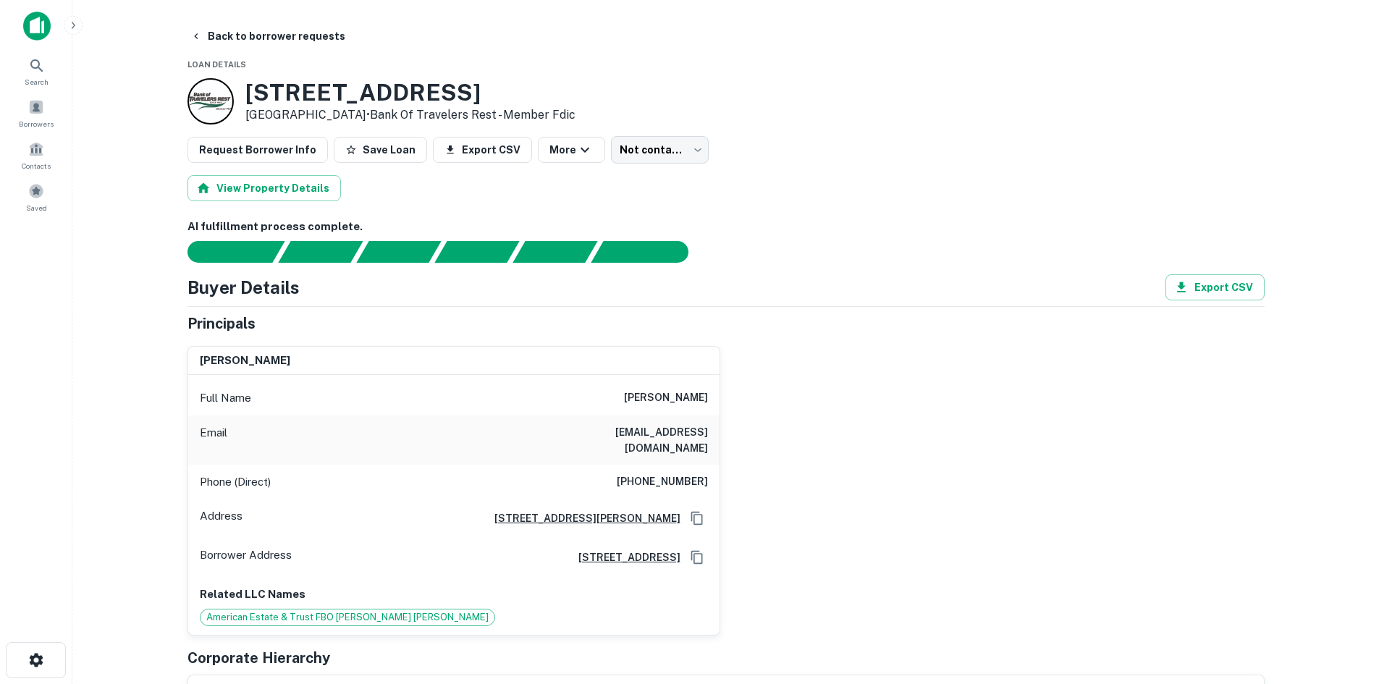
click at [663, 473] on h6 "(615) 482-5785" at bounding box center [662, 481] width 91 height 17
copy h6 "(615) 482-5785"
click at [667, 138] on body "Search Borrowers Contacts Saved Back to borrower requests Loan Details 5814 Nol…" at bounding box center [689, 342] width 1379 height 684
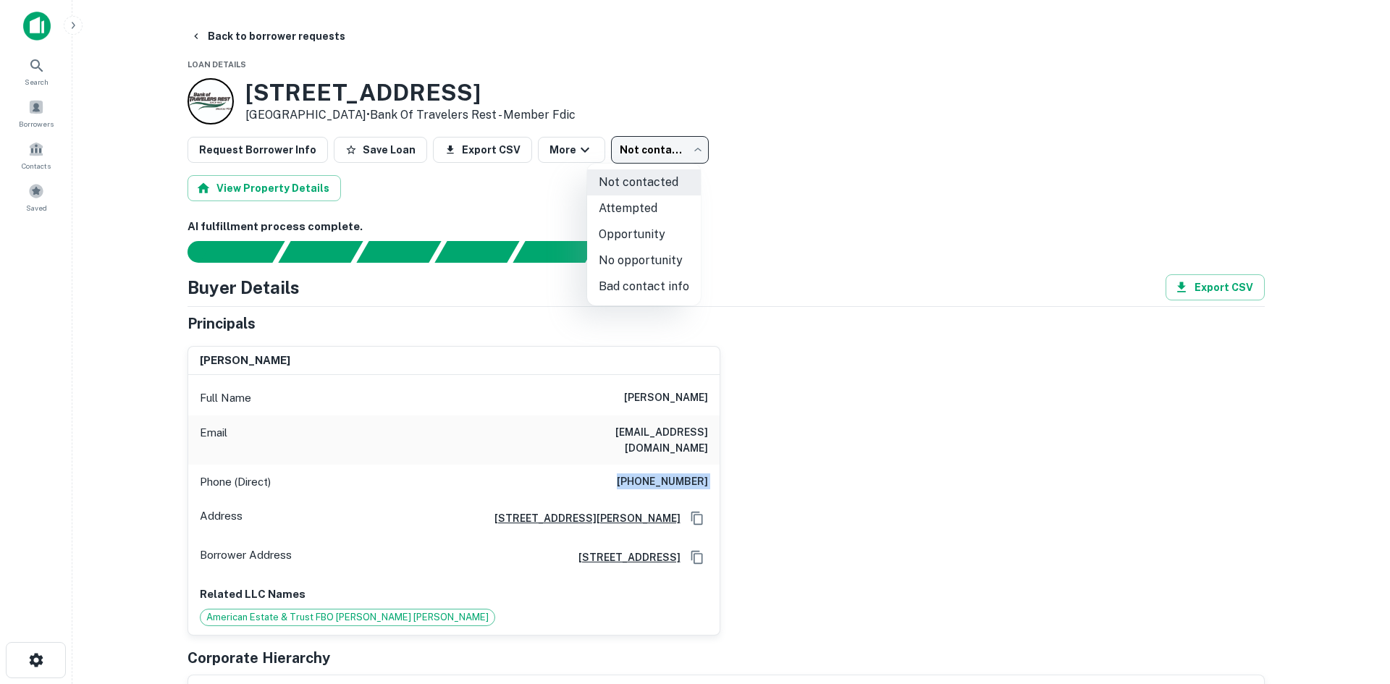
click at [639, 207] on li "Attempted" at bounding box center [644, 208] width 114 height 26
type input "*********"
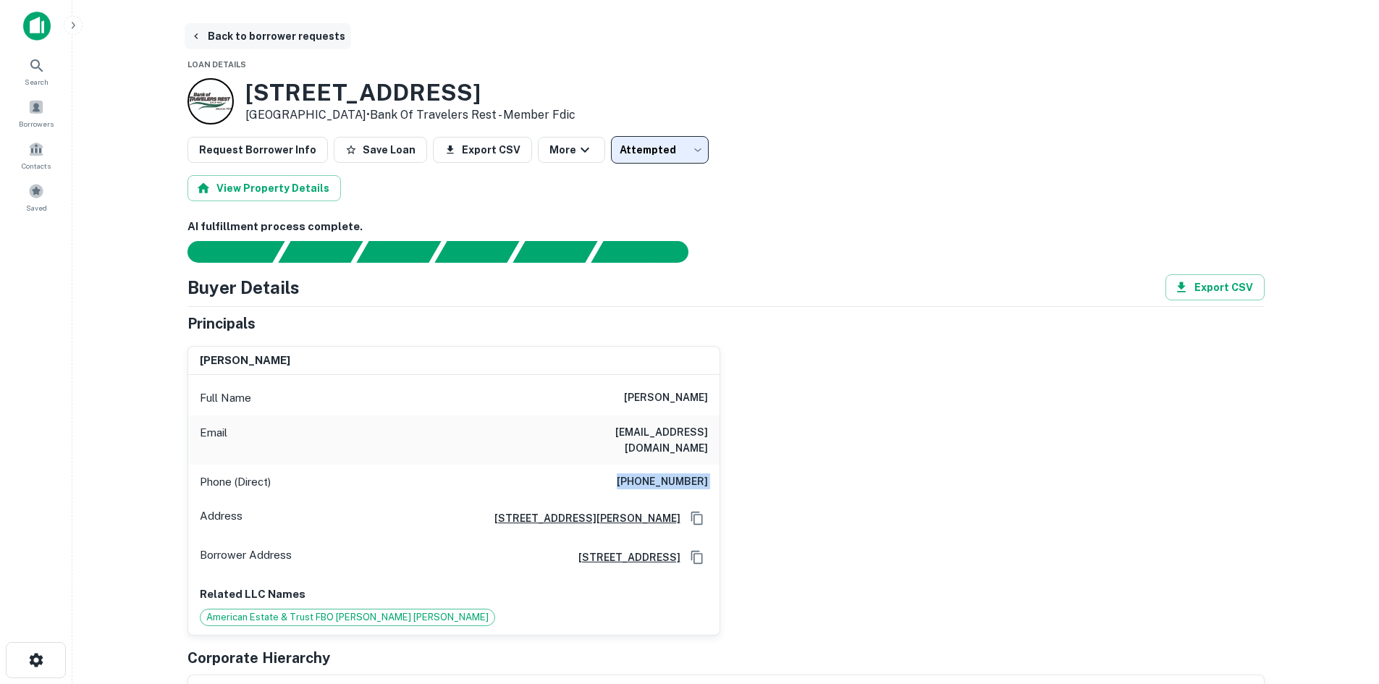
click at [246, 42] on button "Back to borrower requests" at bounding box center [268, 36] width 166 height 26
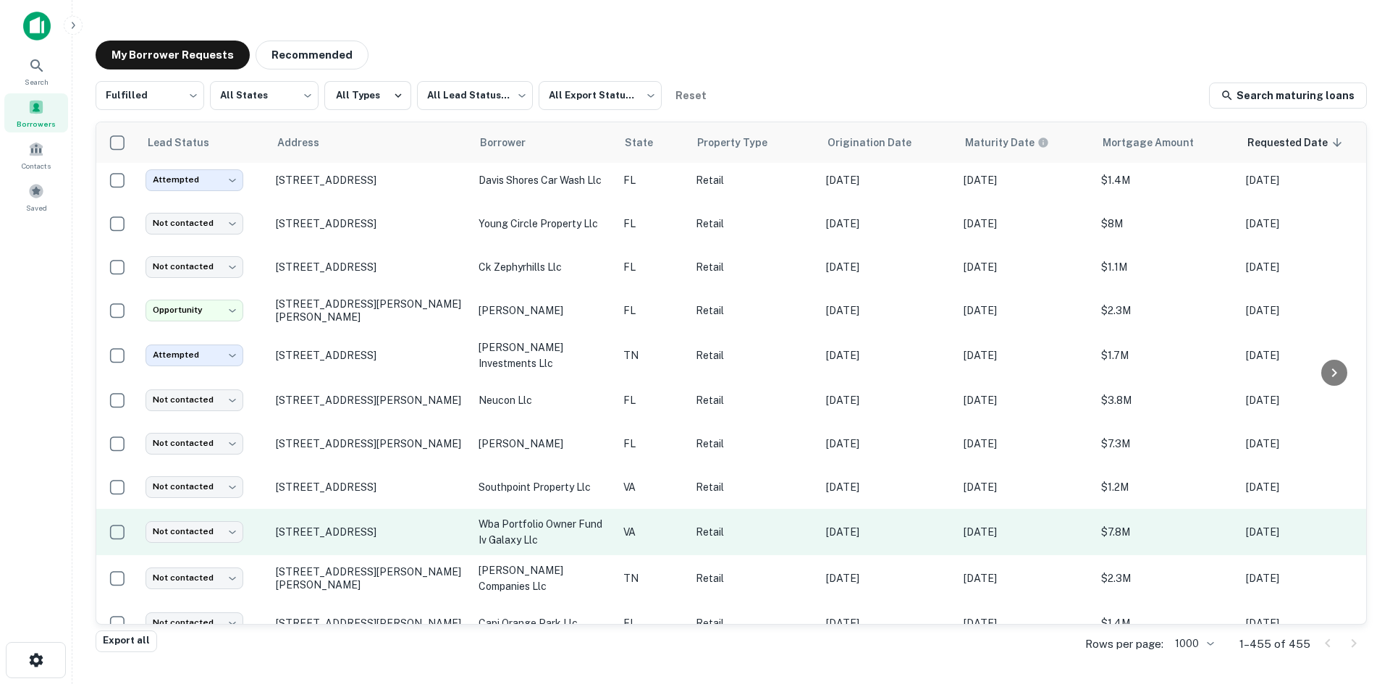
scroll to position [362, 0]
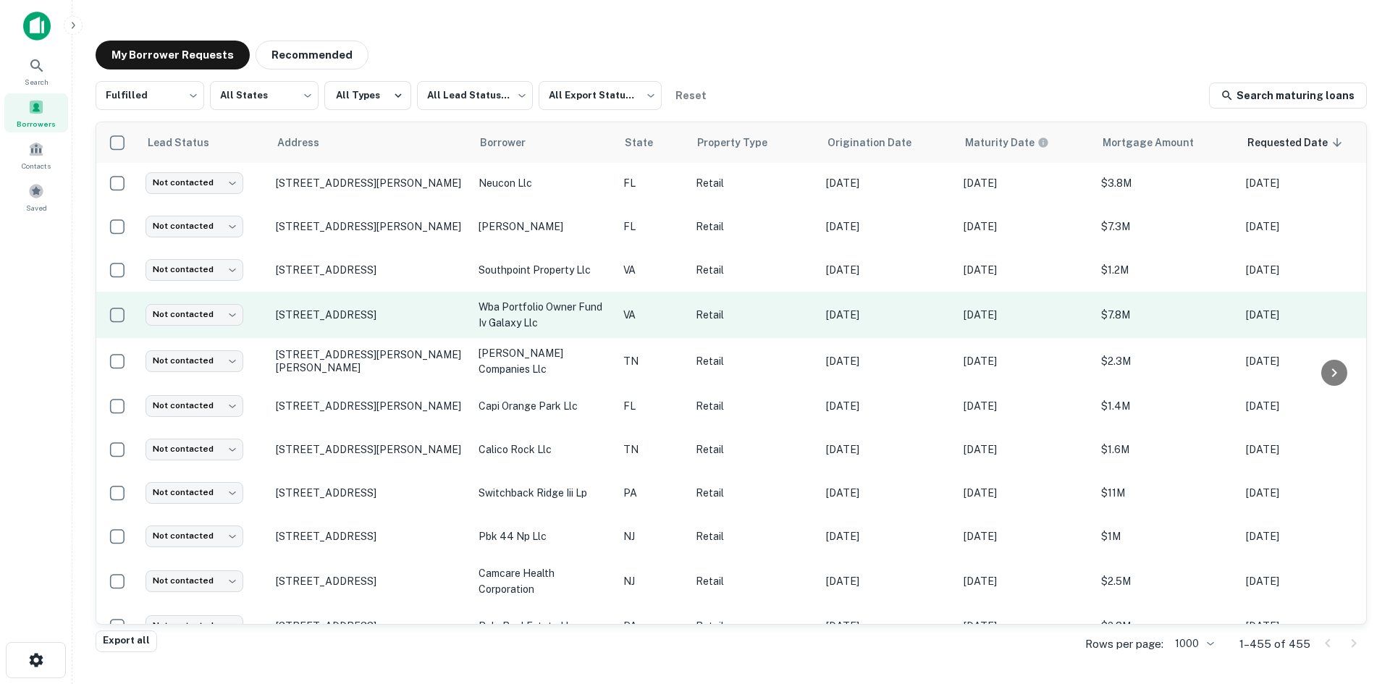
click at [331, 338] on td "115 W Little Creek Rd Norfolk, VA 23505" at bounding box center [370, 315] width 203 height 46
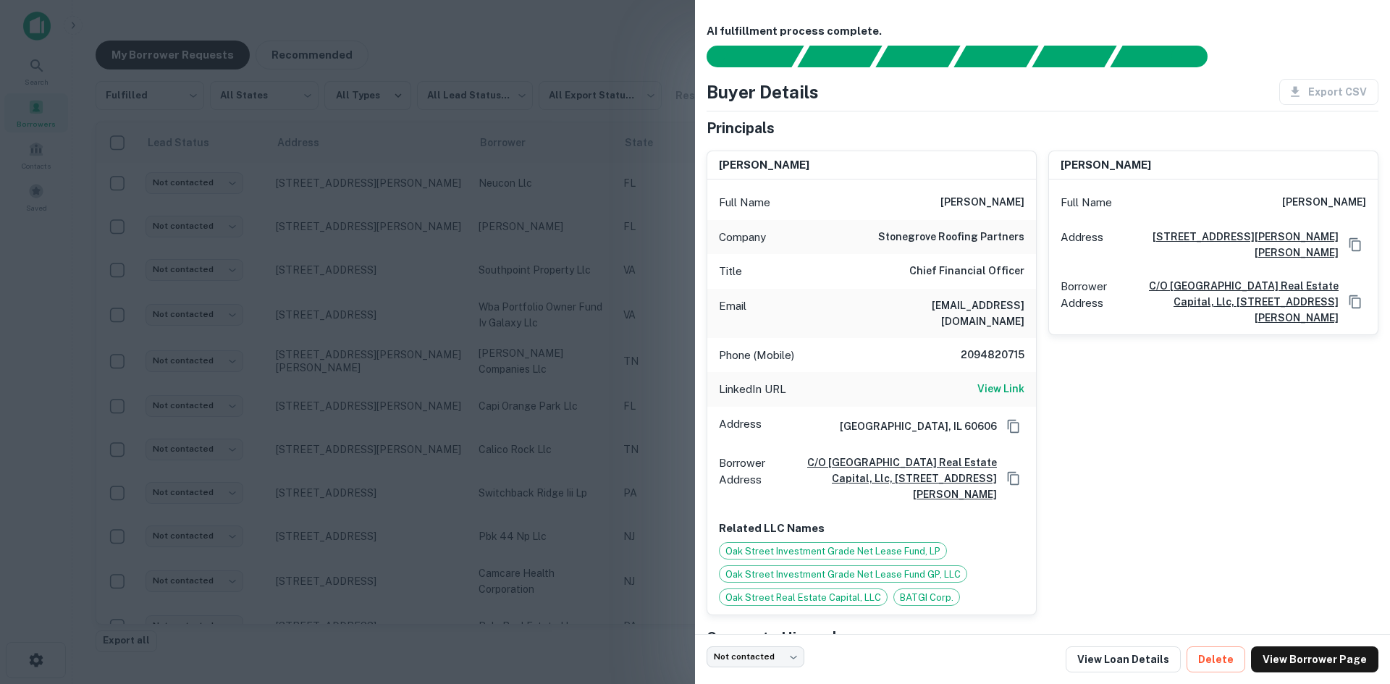
click at [328, 334] on div at bounding box center [695, 342] width 1390 height 684
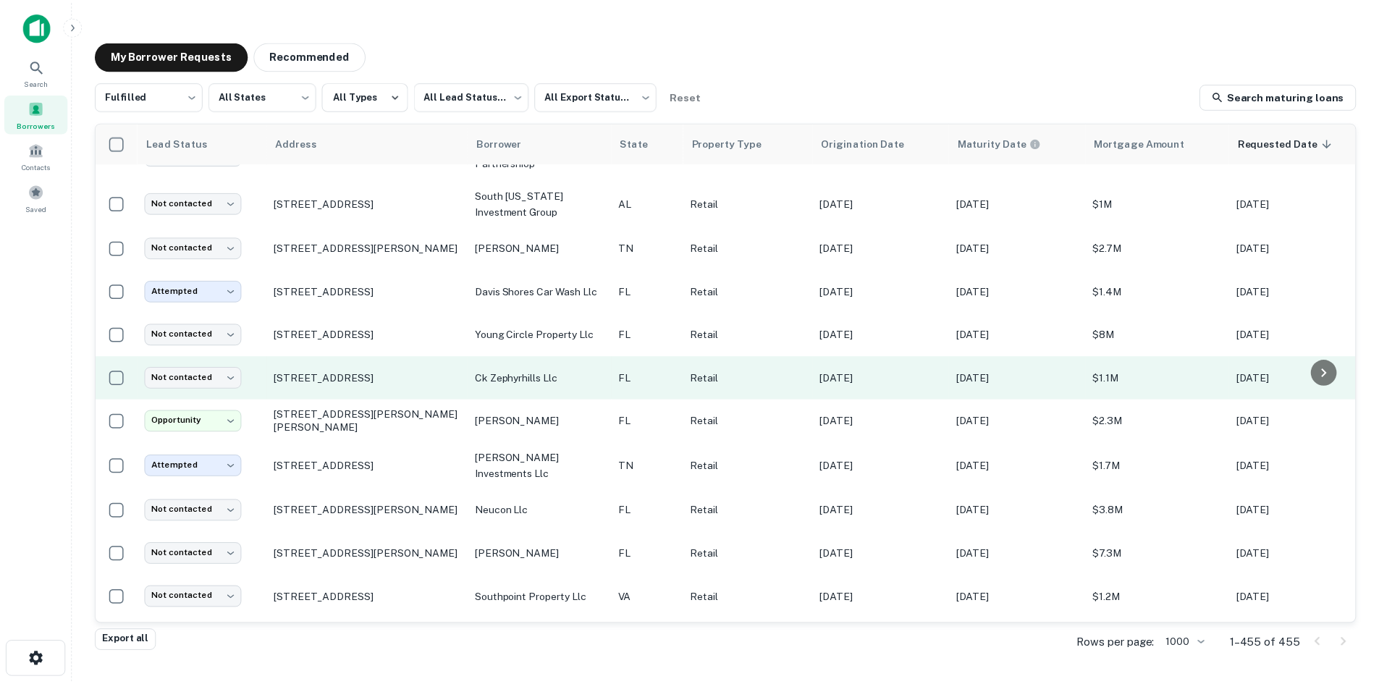
scroll to position [0, 0]
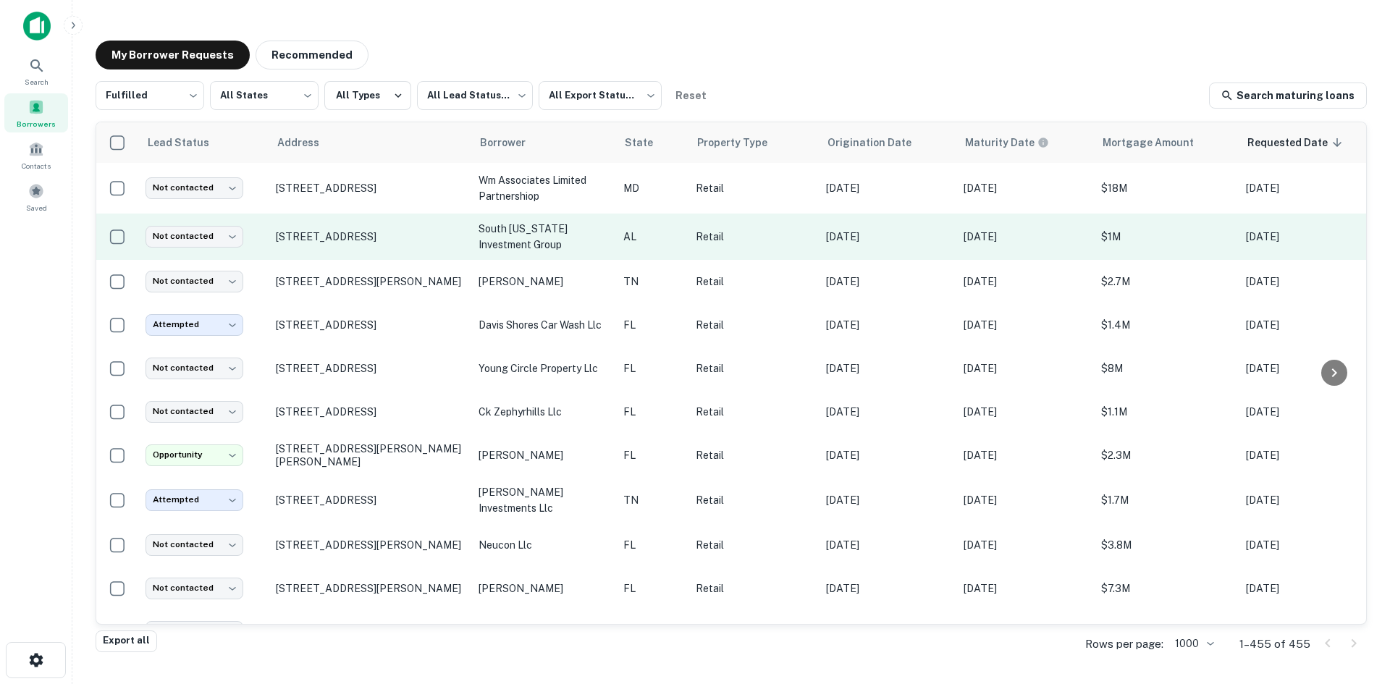
click at [351, 255] on td "4401 Money Bayou Dr Orange Beach, AL 36561" at bounding box center [370, 237] width 203 height 46
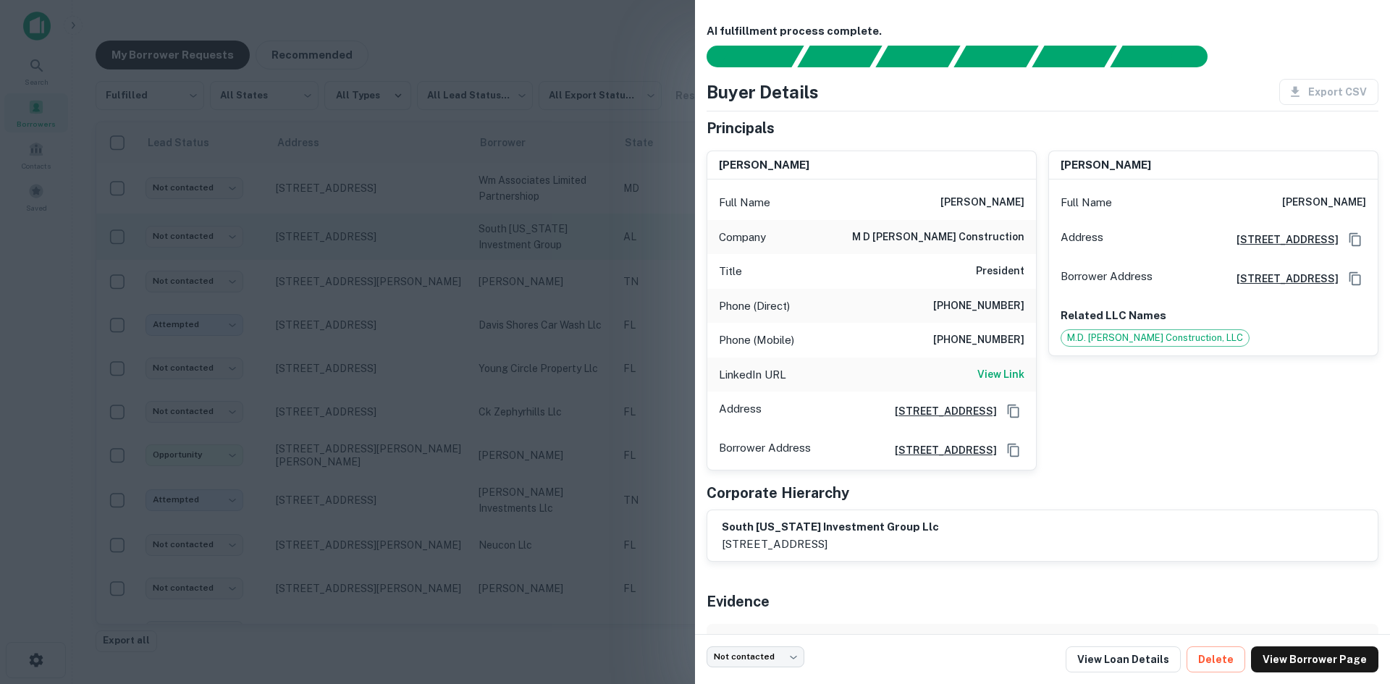
click at [351, 255] on div at bounding box center [695, 342] width 1390 height 684
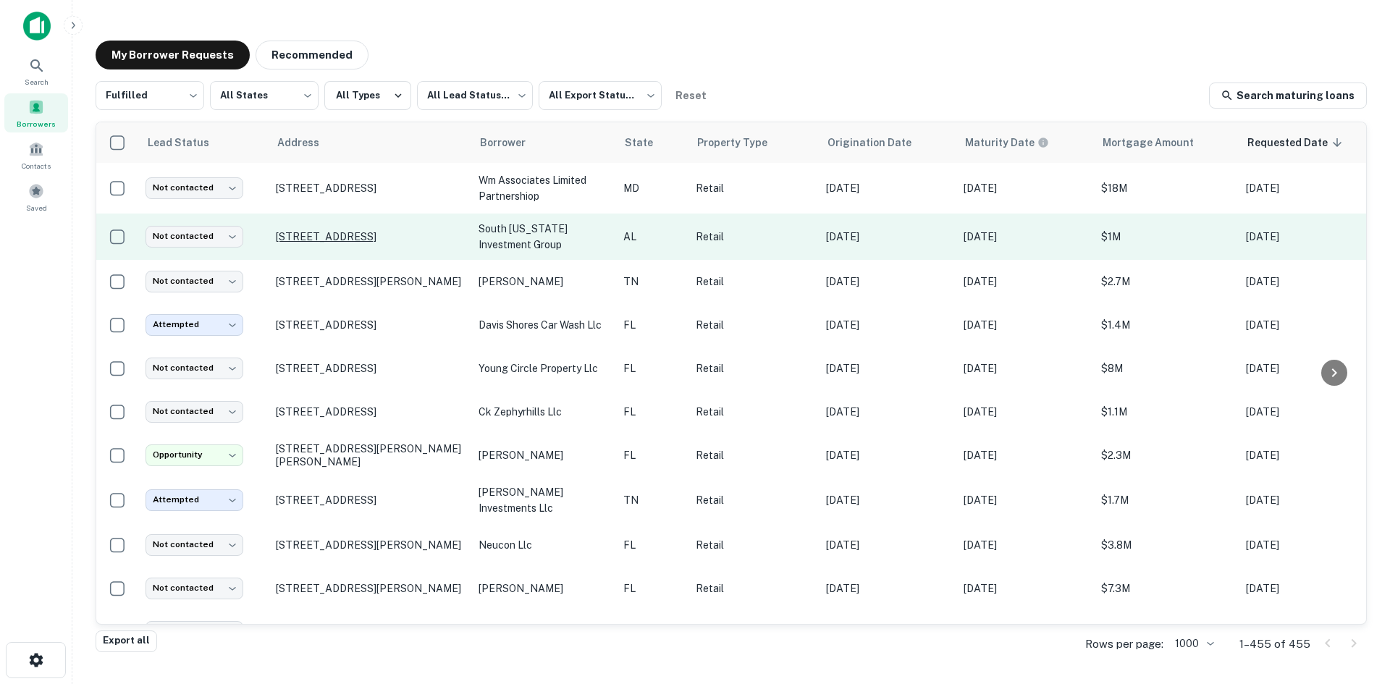
click at [342, 235] on p "4401 Money Bayou Dr Orange Beach, AL 36561" at bounding box center [370, 236] width 188 height 13
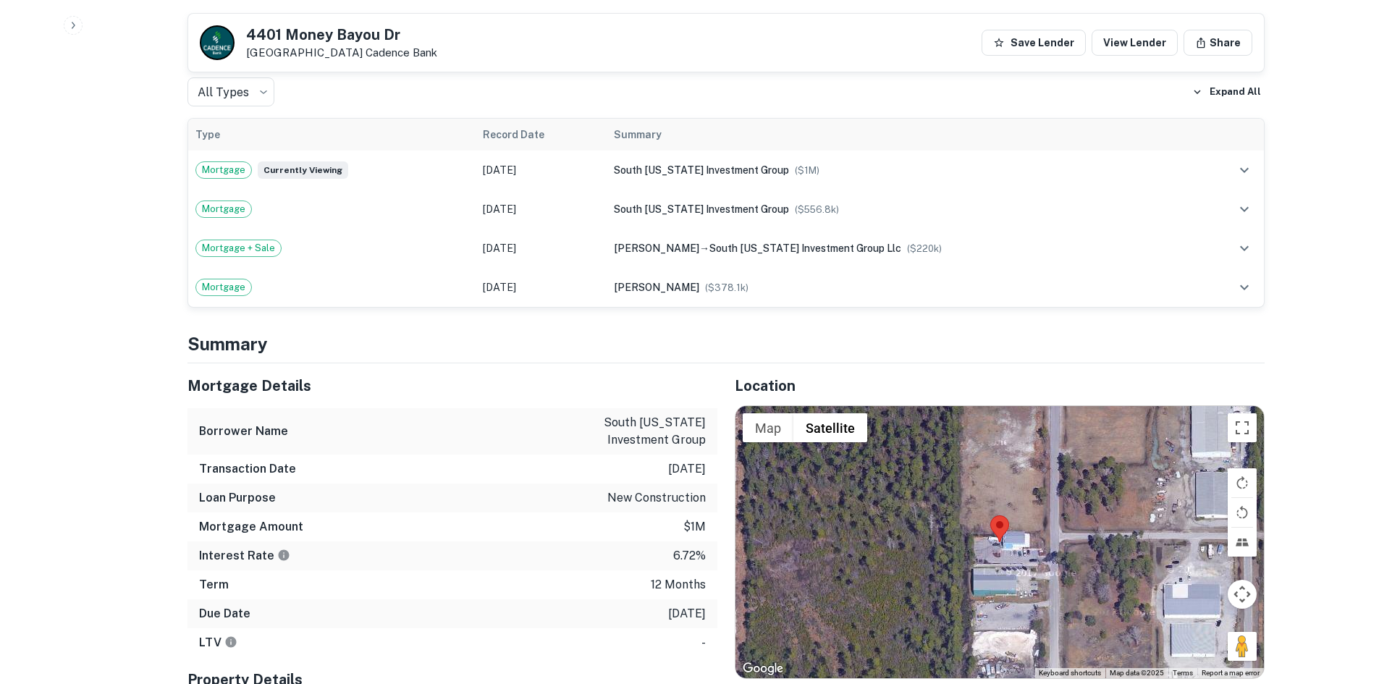
scroll to position [1013, 0]
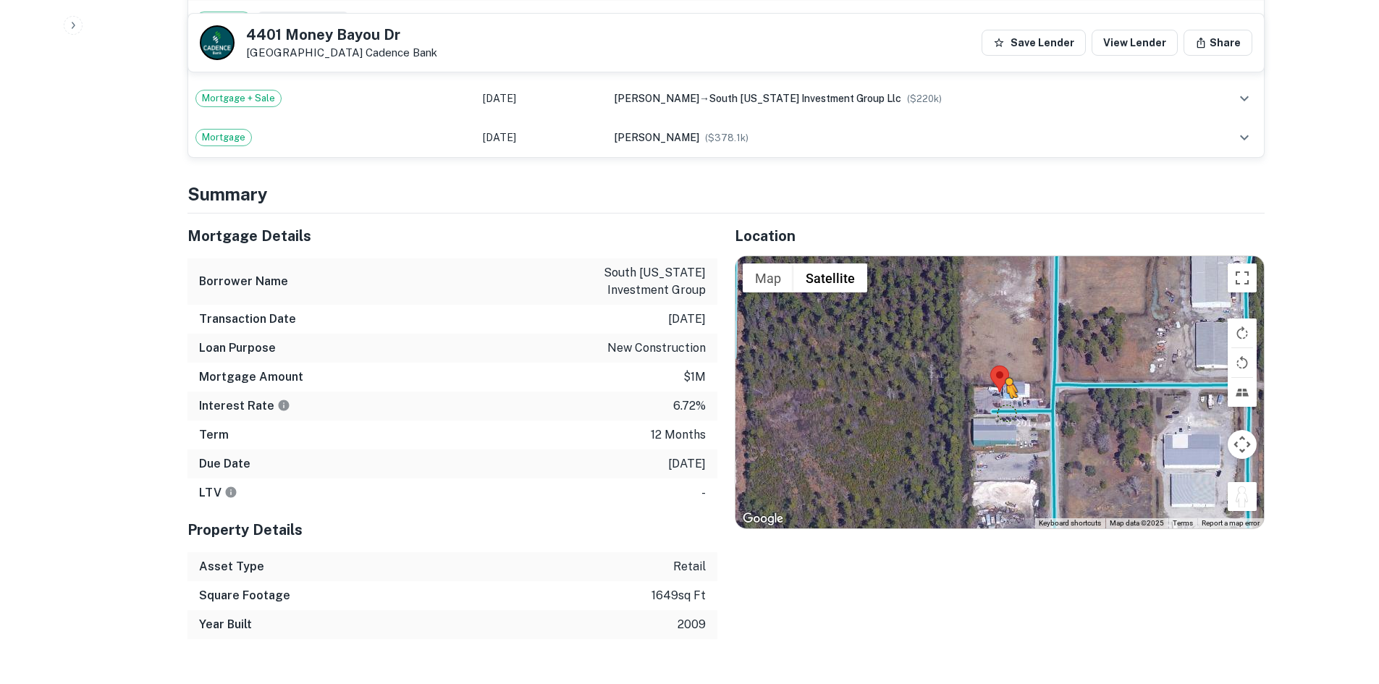
drag, startPoint x: 1240, startPoint y: 506, endPoint x: 1005, endPoint y: 410, distance: 253.9
click at [1005, 410] on div "To activate drag with keyboard, press Alt + Enter. Once in keyboard drag state,…" at bounding box center [999, 392] width 528 height 272
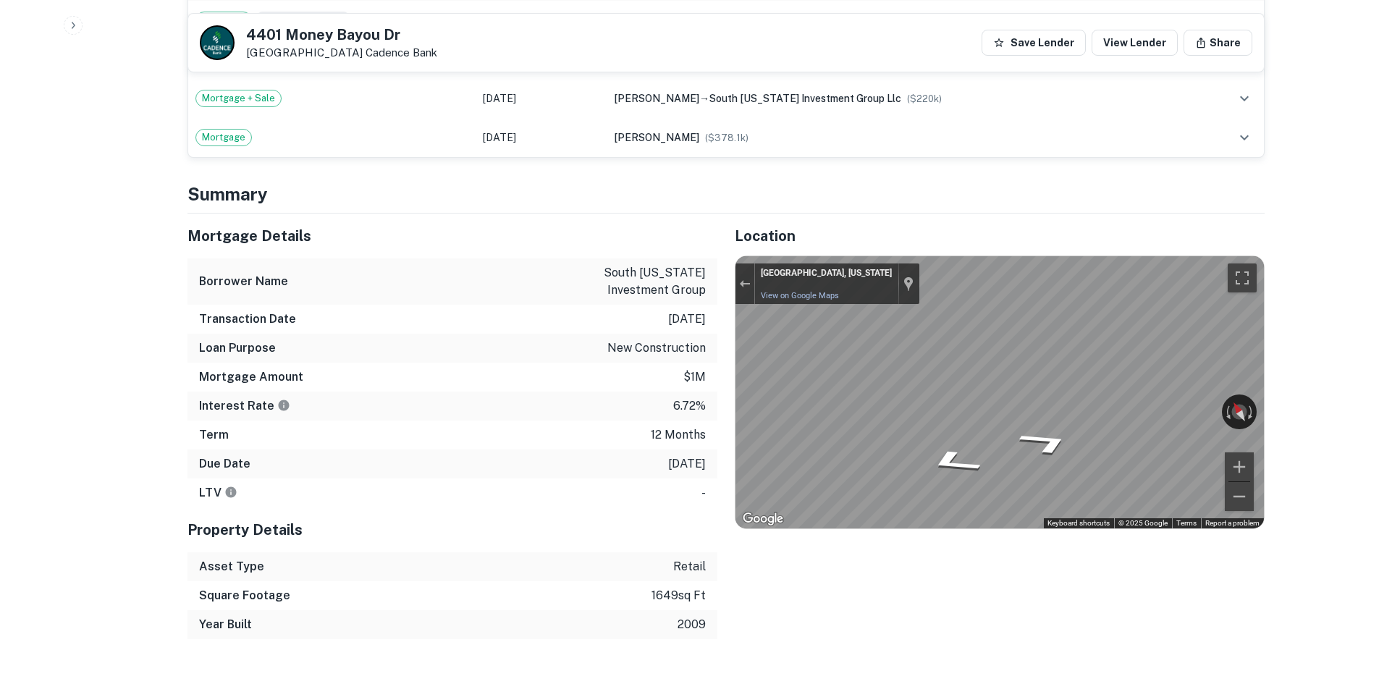
click at [567, 376] on div "Mortgage Details Borrower Name south alabama investment group Transaction Date …" at bounding box center [717, 427] width 1094 height 426
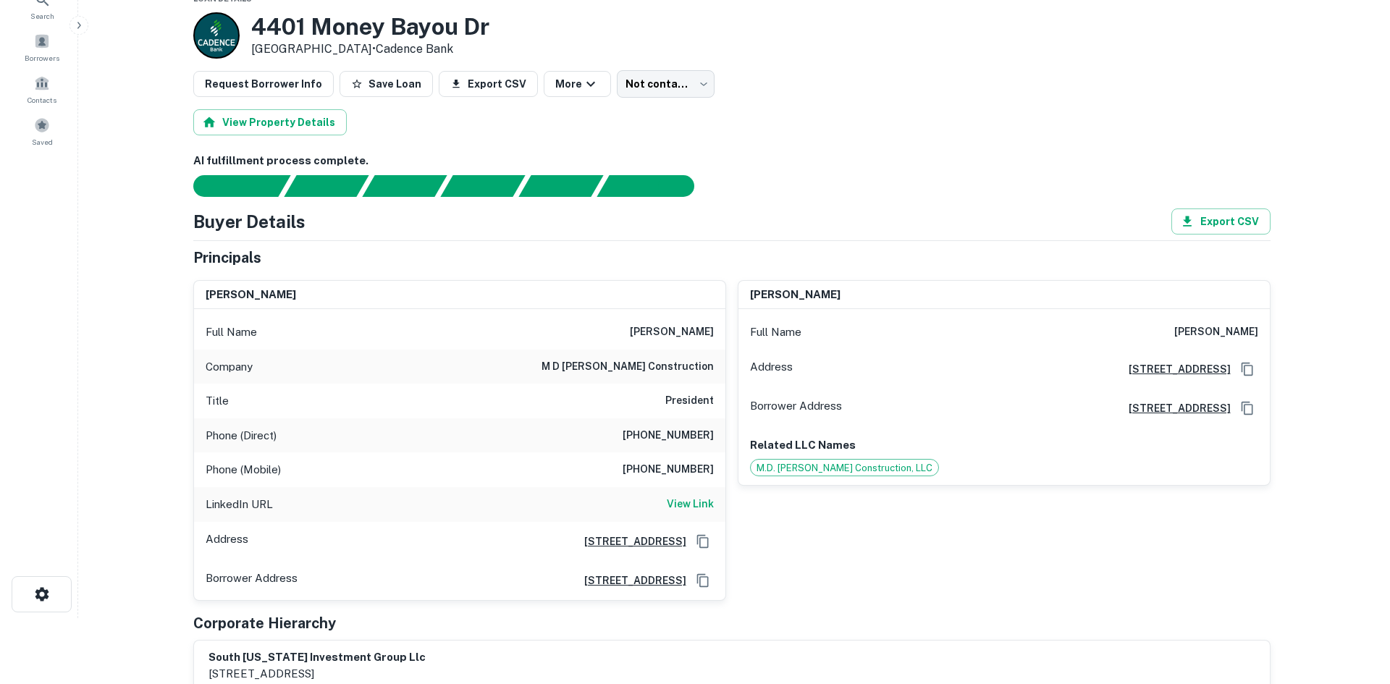
scroll to position [0, 0]
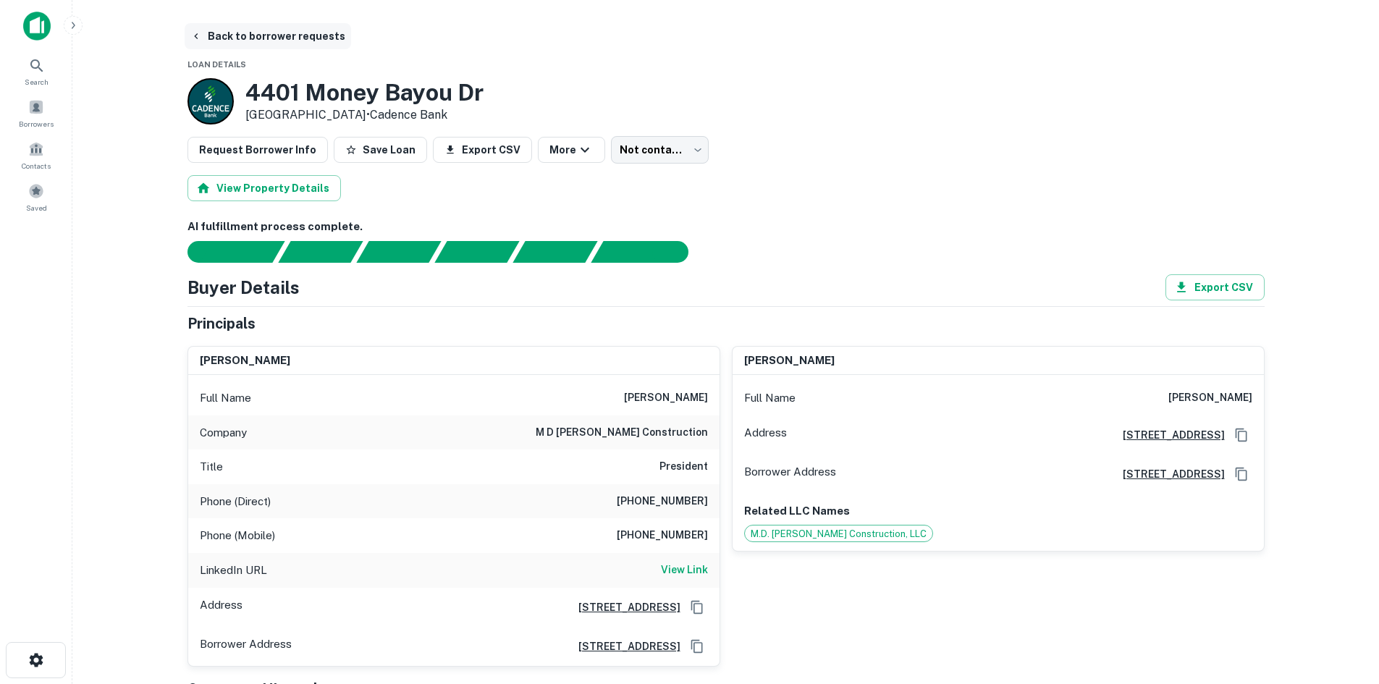
click at [247, 36] on button "Back to borrower requests" at bounding box center [268, 36] width 166 height 26
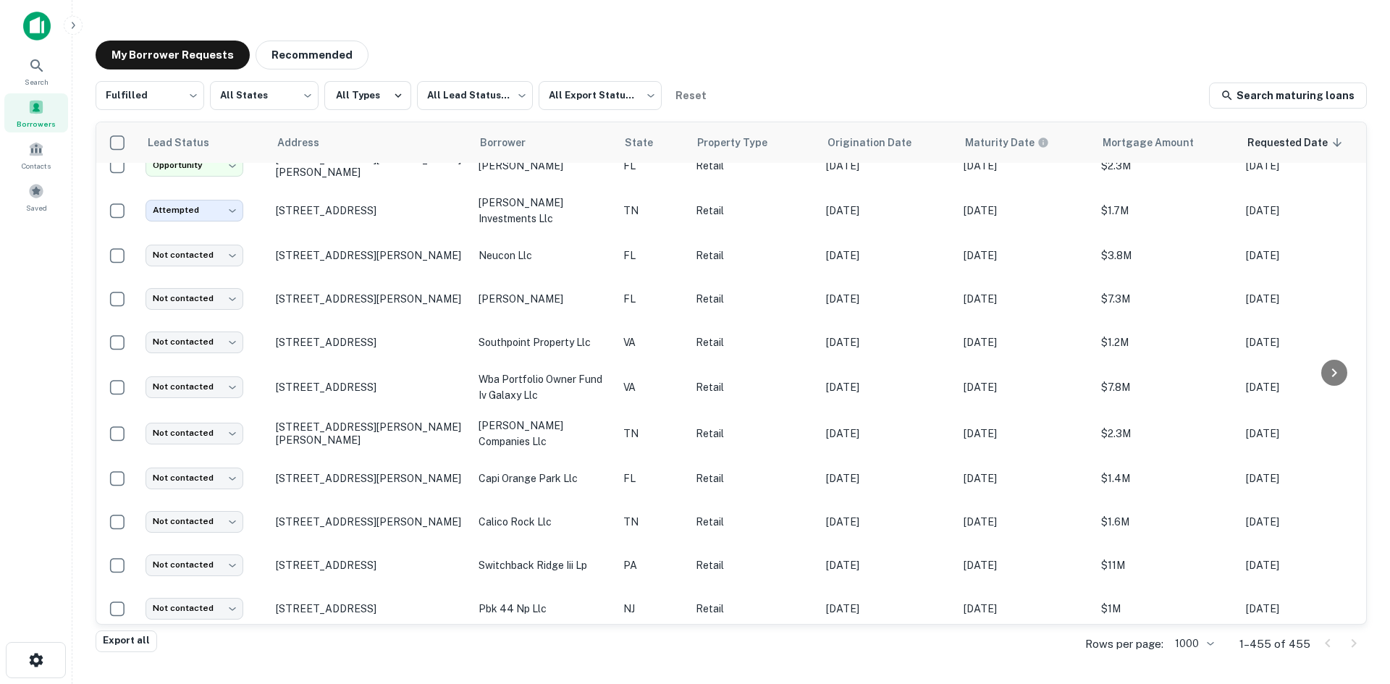
scroll to position [1013, 0]
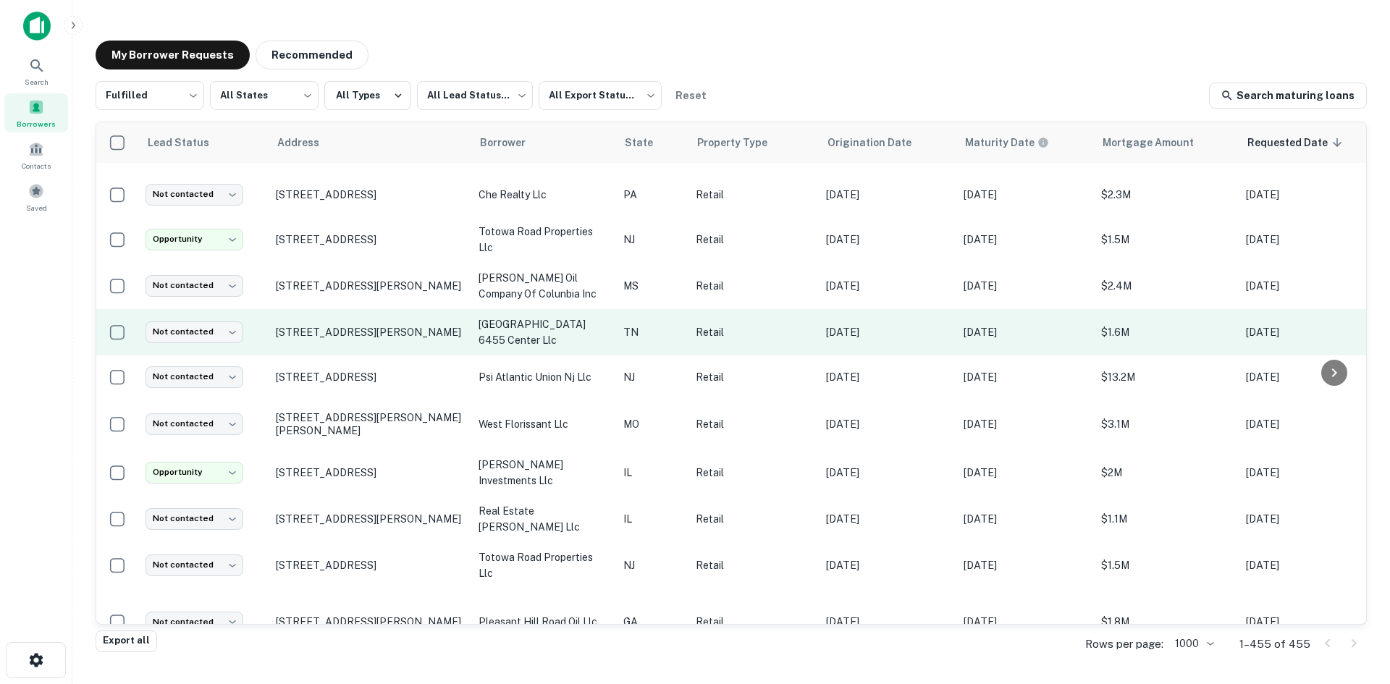
click at [339, 355] on td "6455 E Shelby Dr Memphis, TN 38141" at bounding box center [370, 332] width 203 height 46
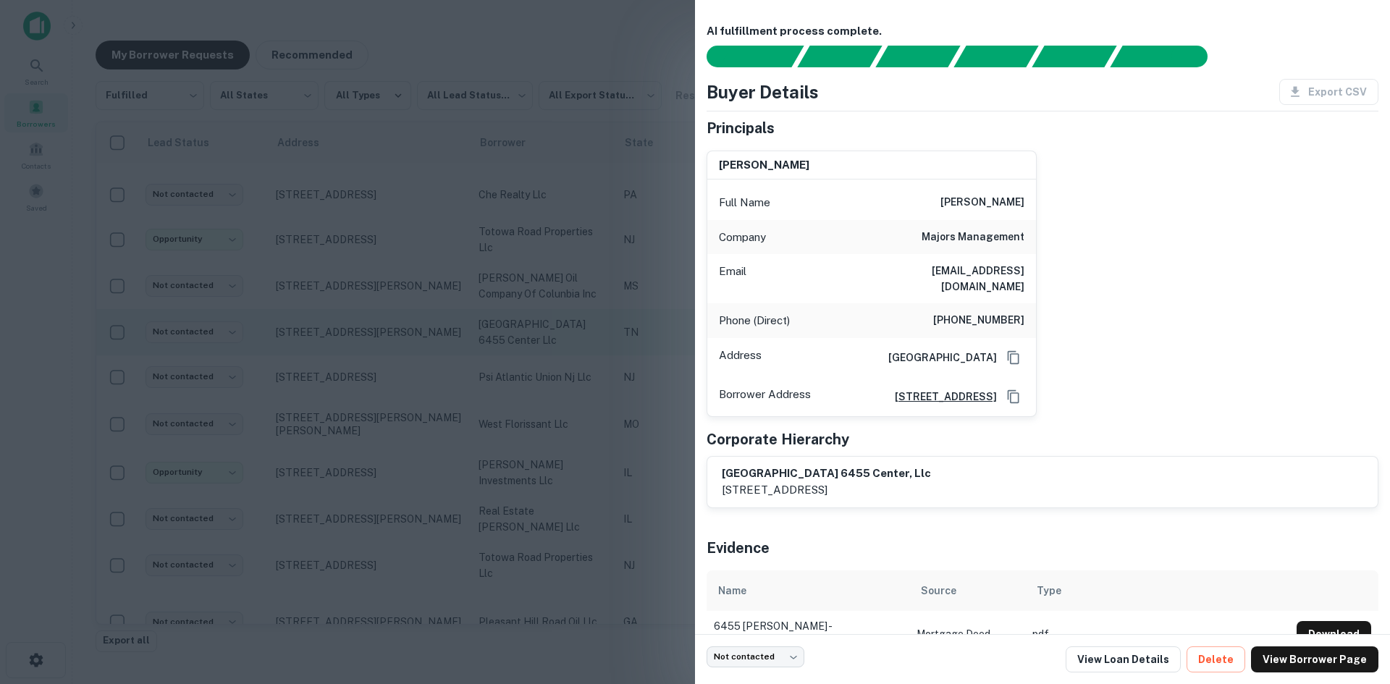
click at [339, 358] on div at bounding box center [695, 342] width 1390 height 684
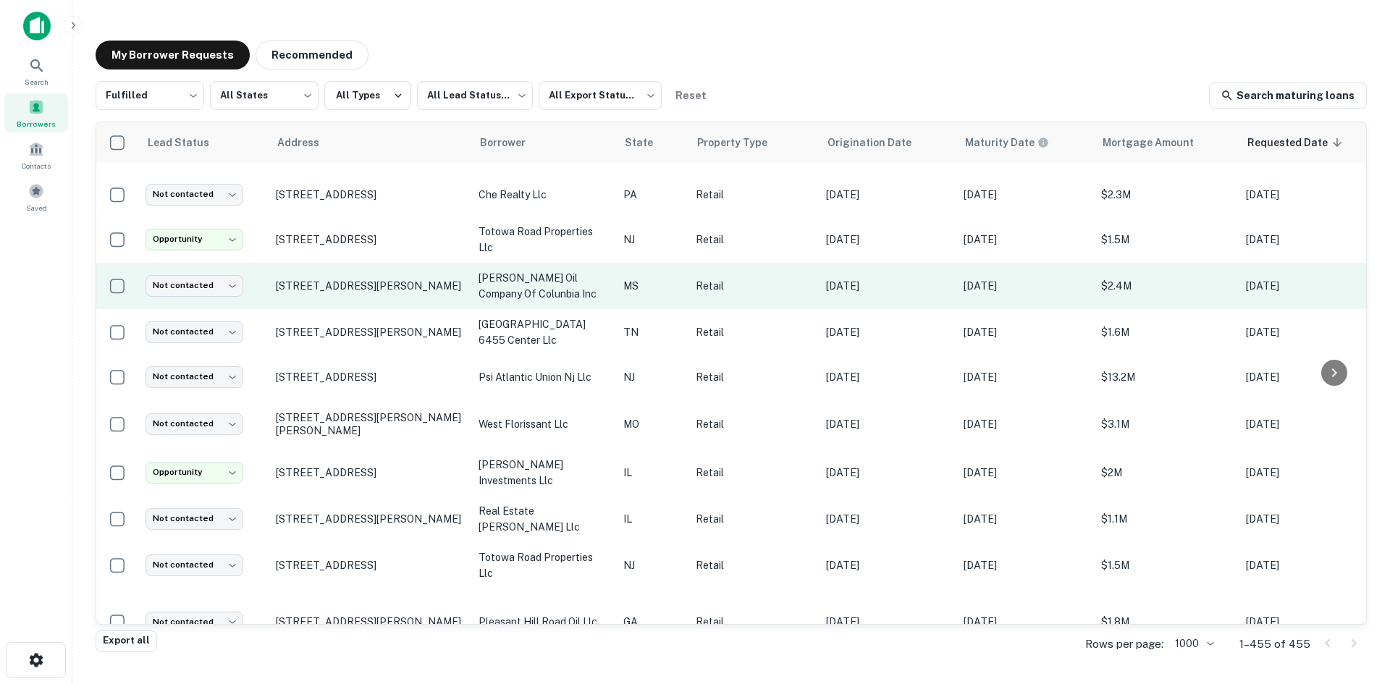
click at [344, 309] on td "201 N Broadway St Mccomb, MS 39648" at bounding box center [370, 286] width 203 height 46
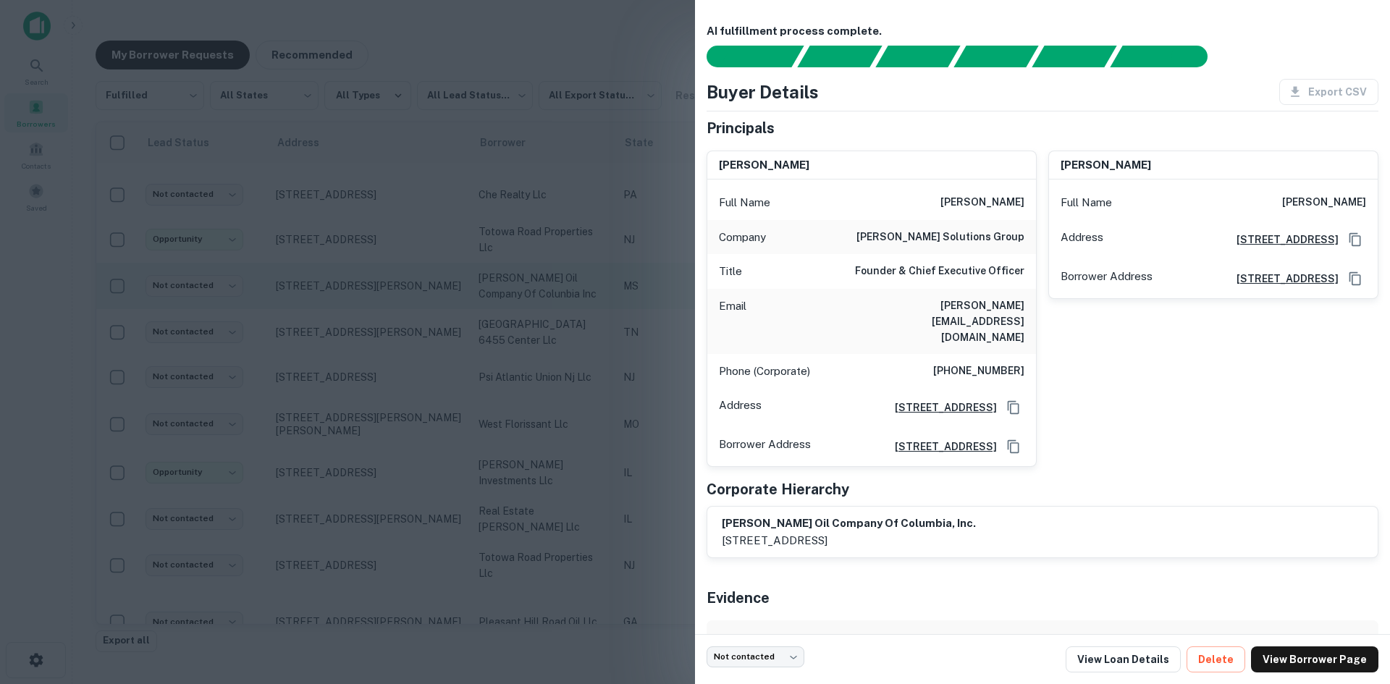
click at [344, 310] on div at bounding box center [695, 342] width 1390 height 684
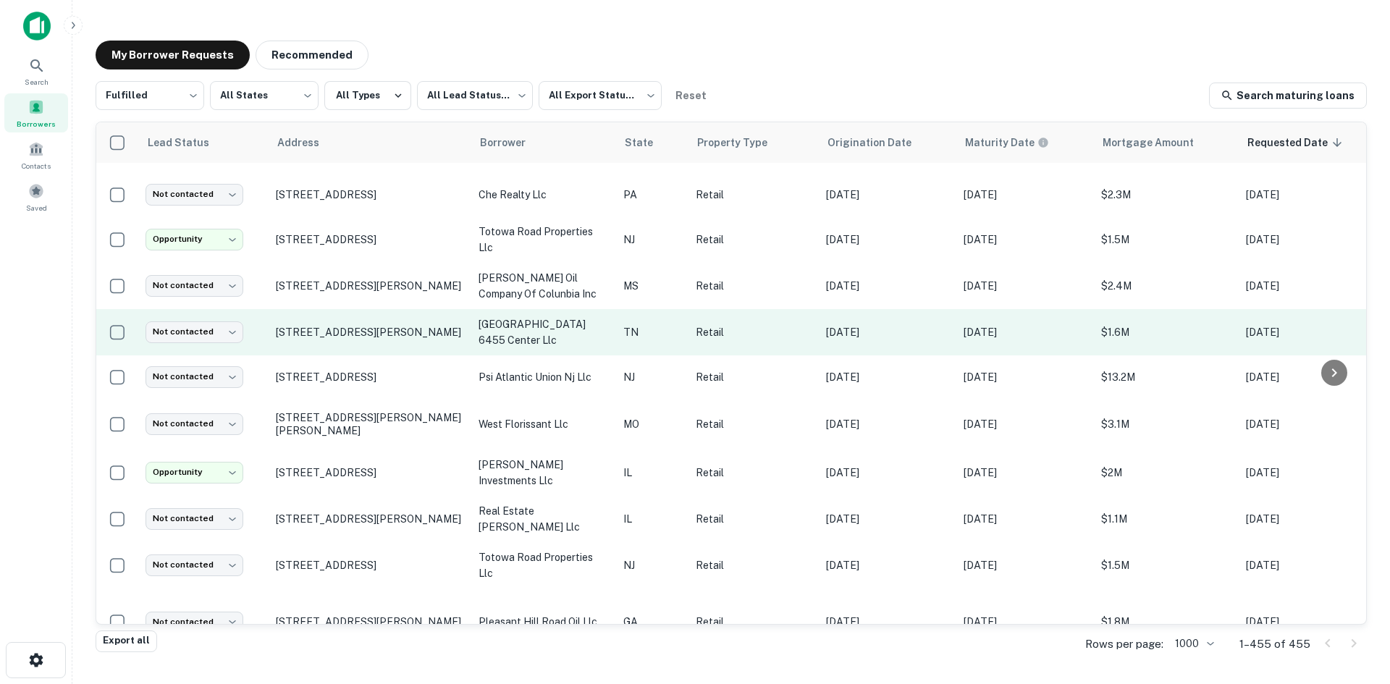
scroll to position [796, 0]
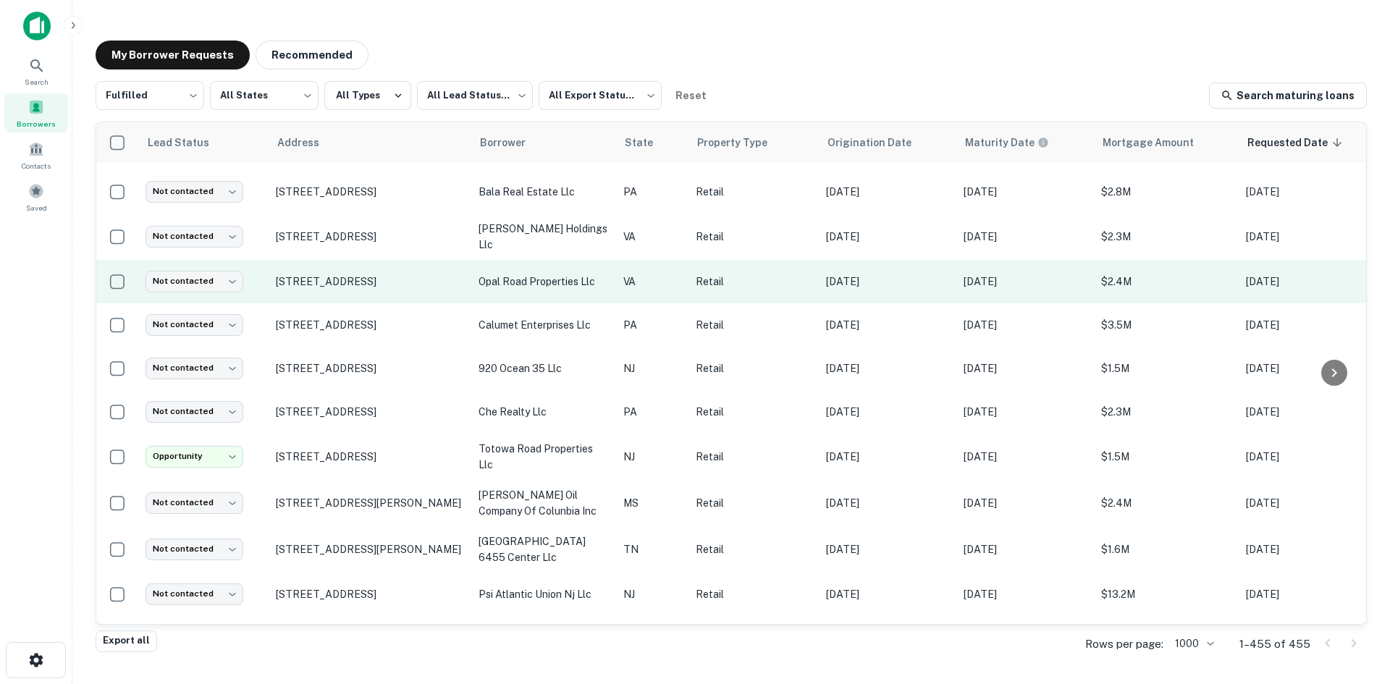
click at [344, 303] on td "10007 Patriot Hwy Fredericksburg, VA 22407" at bounding box center [370, 281] width 203 height 43
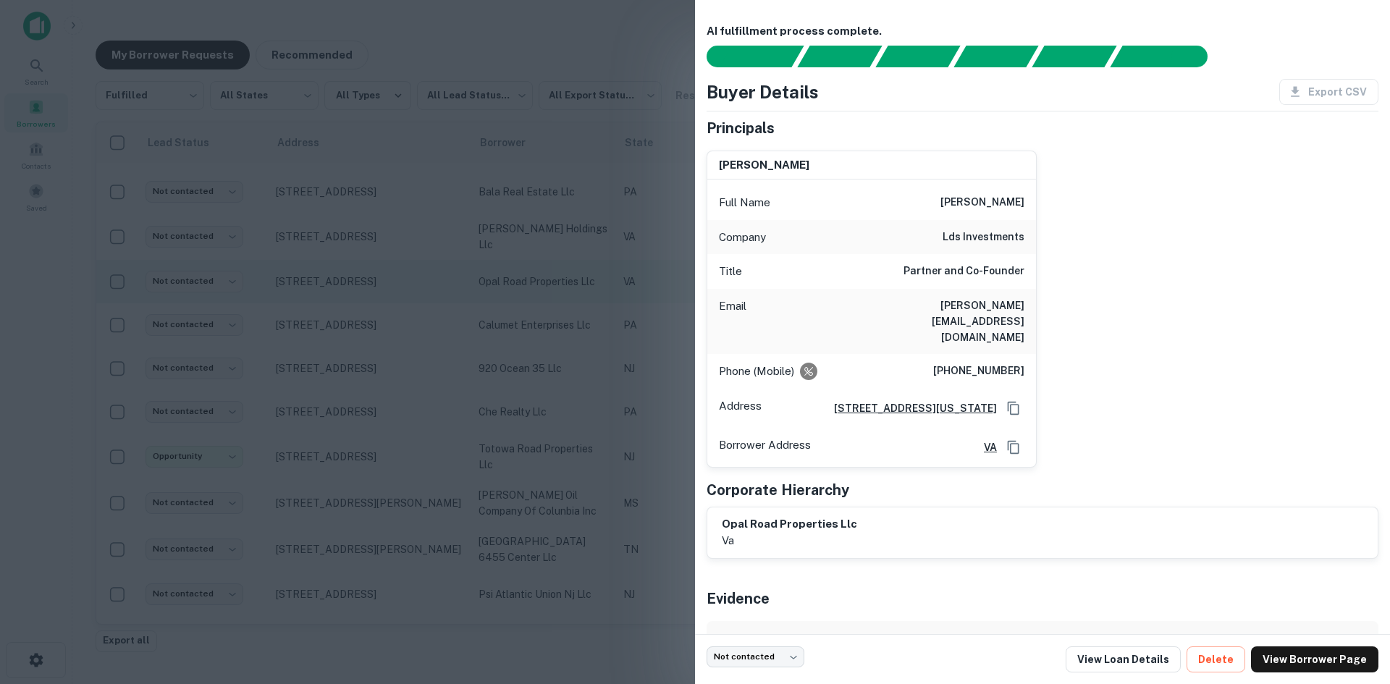
click at [344, 312] on div at bounding box center [695, 342] width 1390 height 684
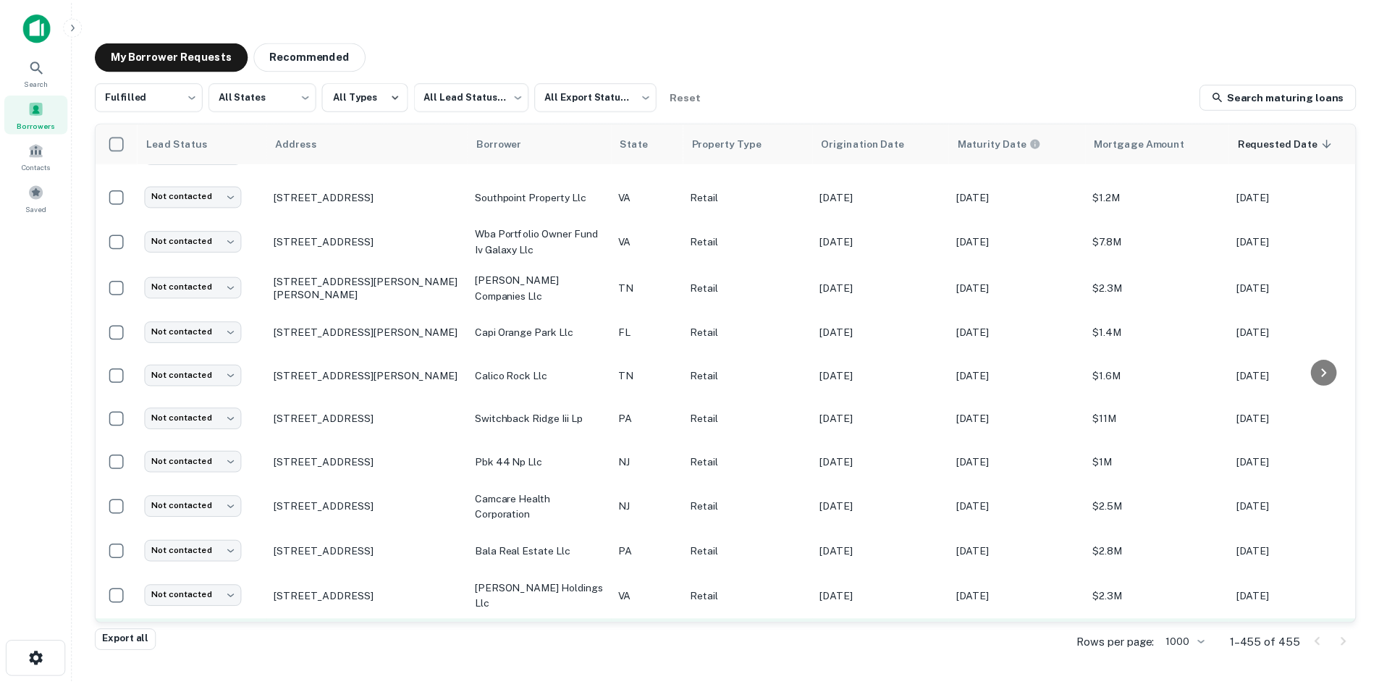
scroll to position [434, 0]
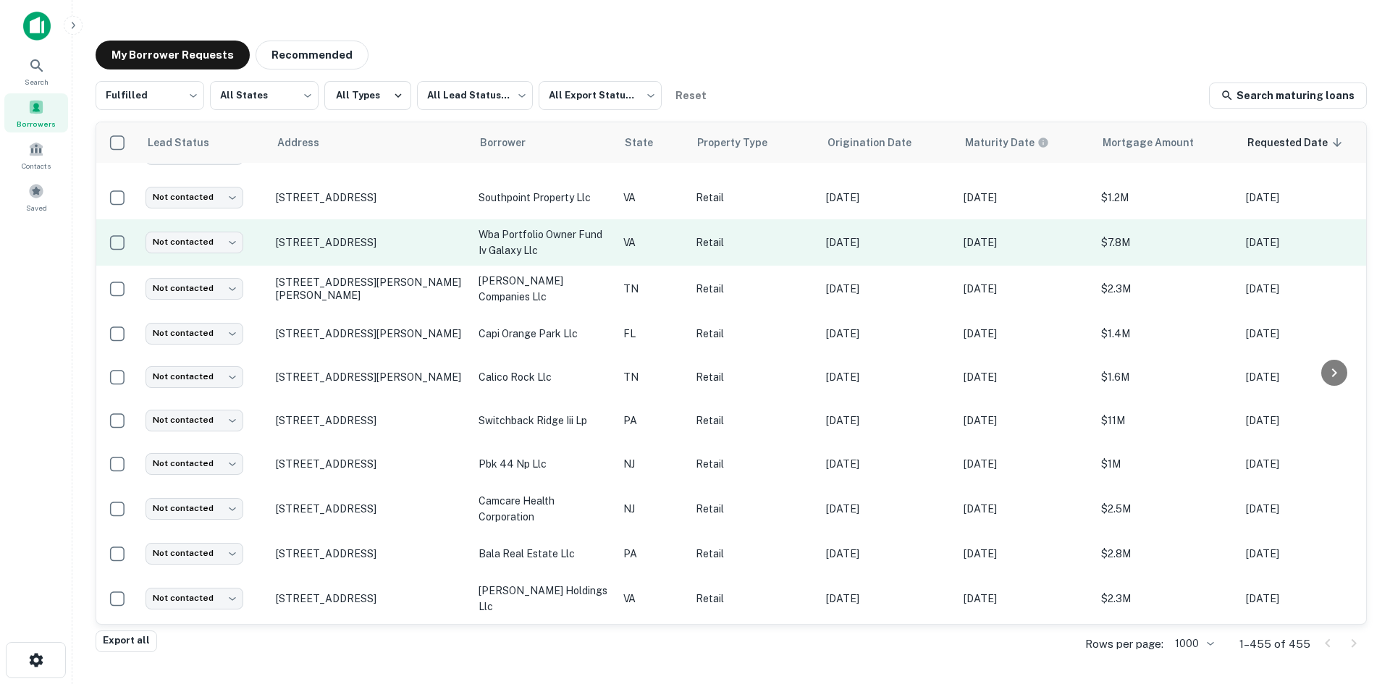
click at [353, 266] on td "115 W Little Creek Rd Norfolk, VA 23505" at bounding box center [370, 242] width 203 height 46
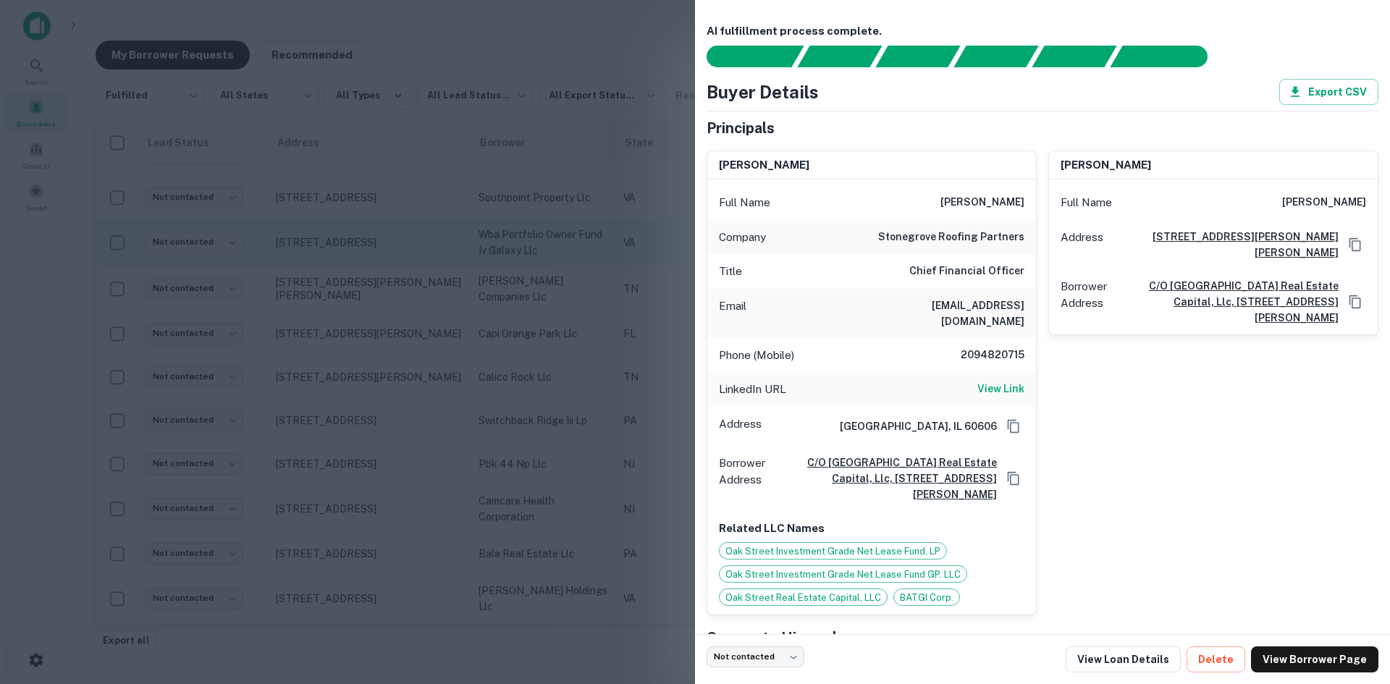
click at [353, 276] on div at bounding box center [695, 342] width 1390 height 684
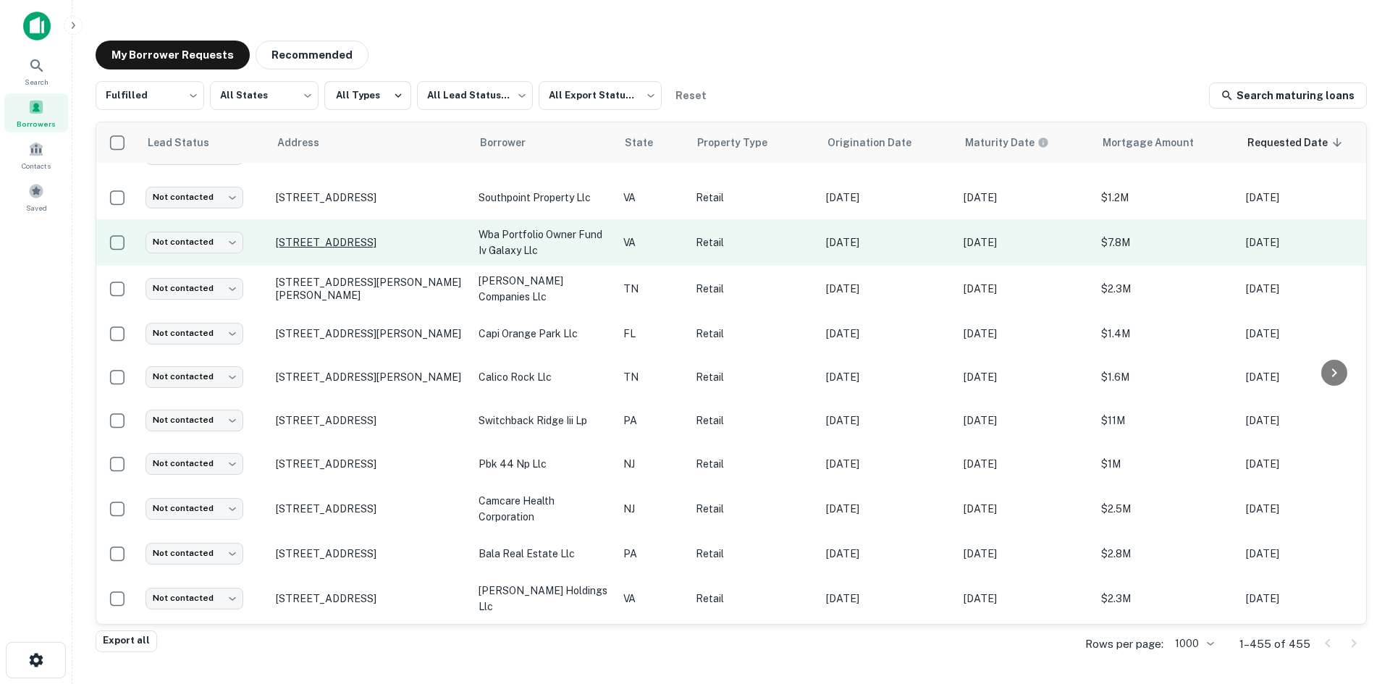
click at [357, 249] on p "115 W Little Creek Rd Norfolk, VA 23505" at bounding box center [370, 242] width 188 height 13
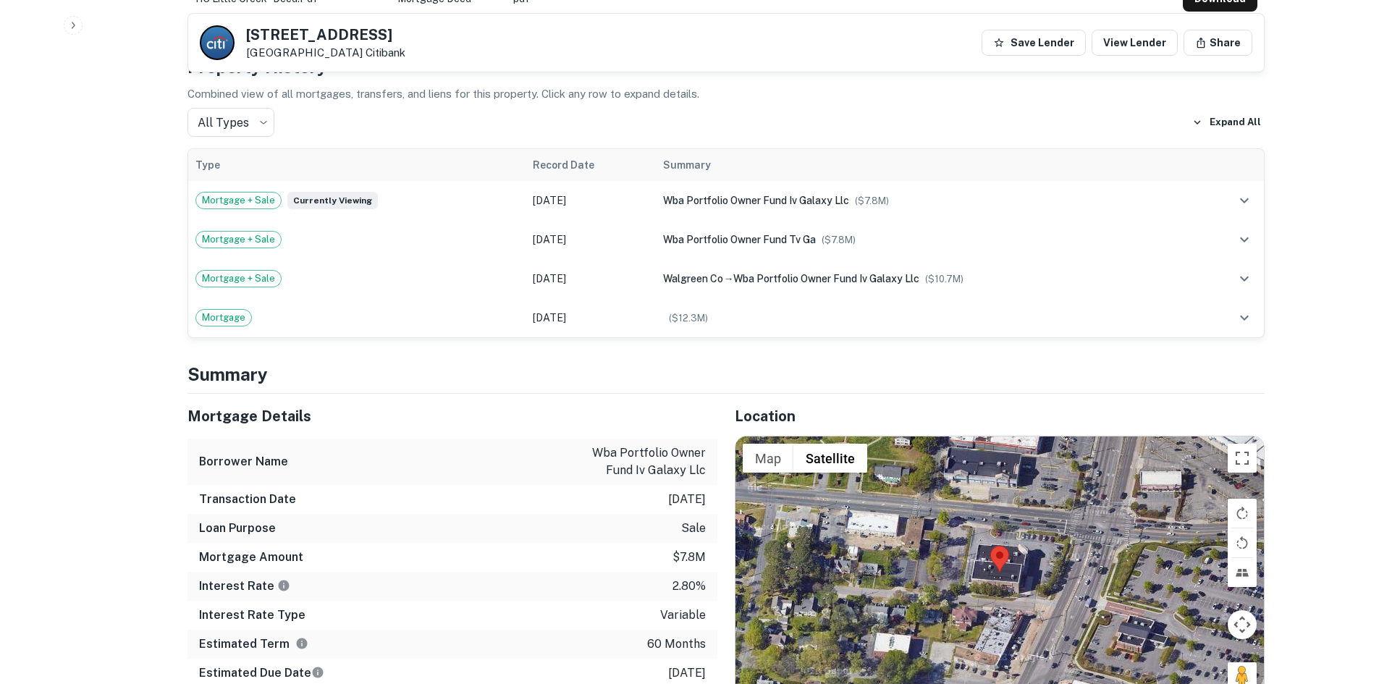
scroll to position [1013, 0]
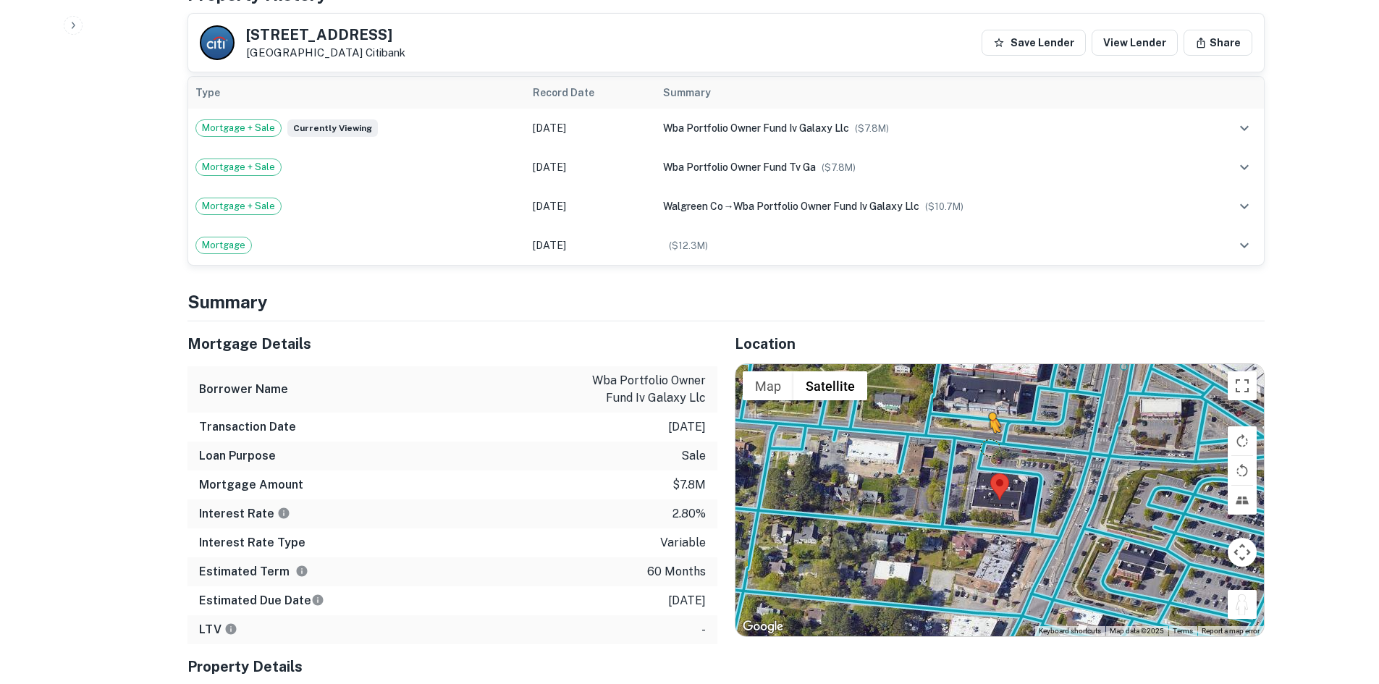
drag, startPoint x: 1253, startPoint y: 589, endPoint x: 985, endPoint y: 430, distance: 311.5
click at [985, 430] on div "To activate drag with keyboard, press Alt + Enter. Once in keyboard drag state,…" at bounding box center [999, 500] width 528 height 272
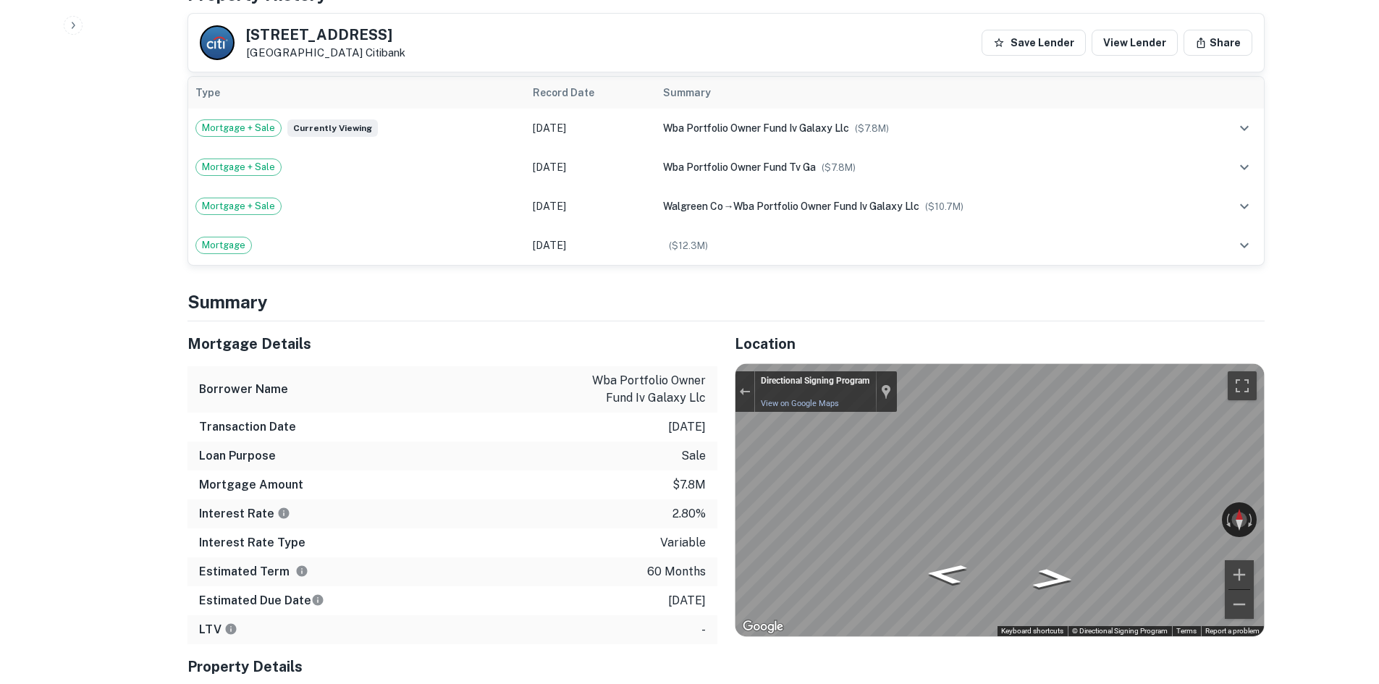
click at [942, 336] on div "Location ← Move left → Move right ↑ Move up ↓ Move down + Zoom in - Zoom out Ho…" at bounding box center [990, 548] width 547 height 455
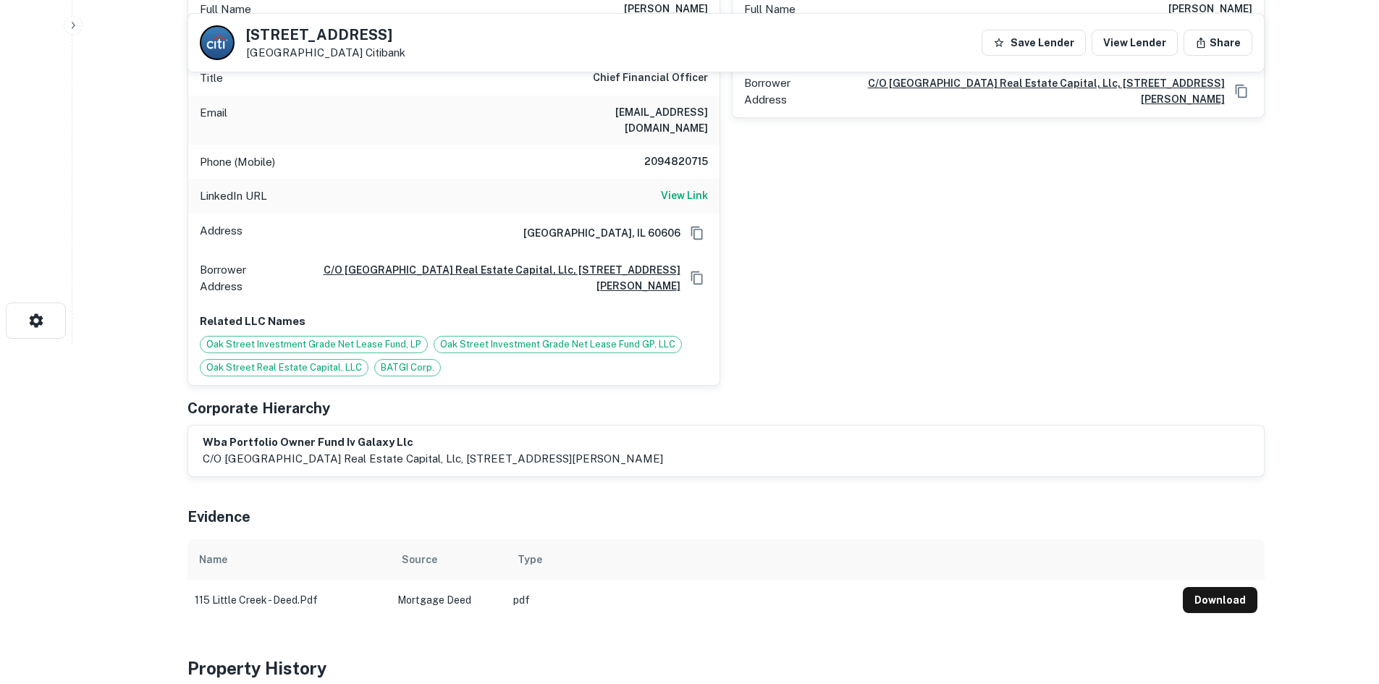
scroll to position [217, 0]
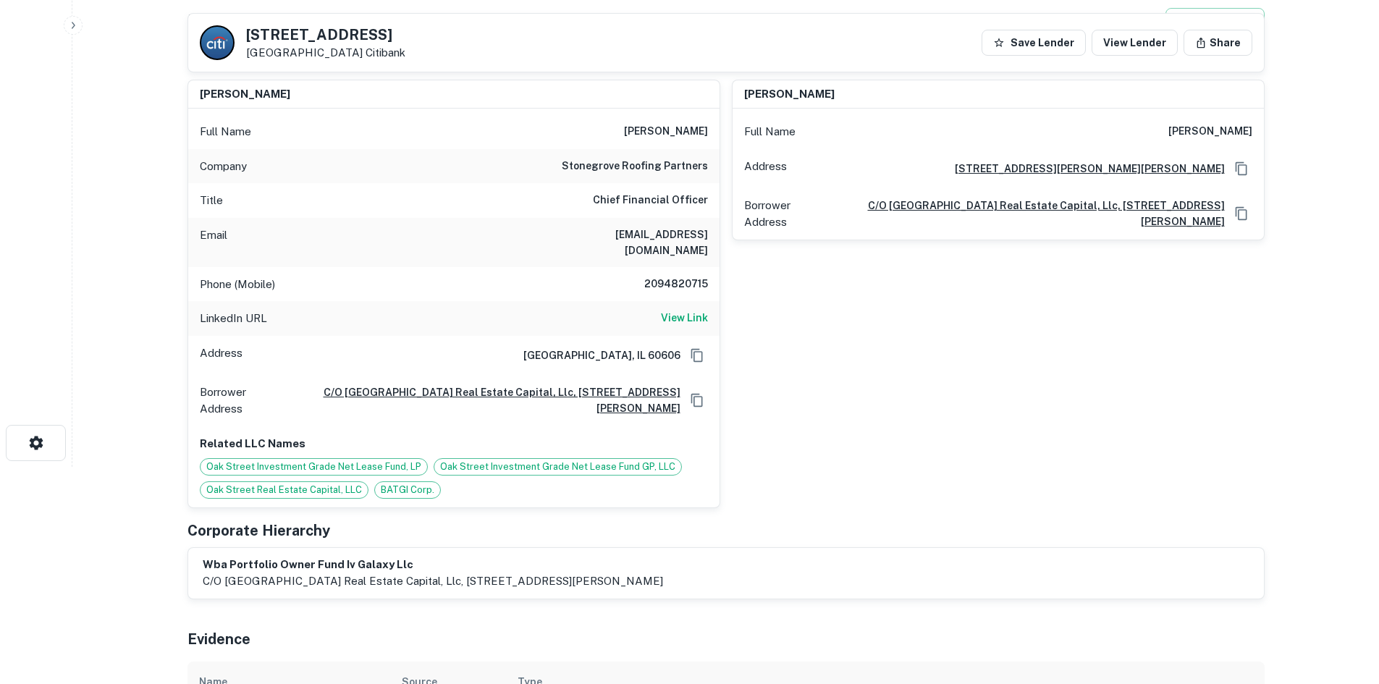
click at [686, 319] on div "LinkedIn URL View Link" at bounding box center [453, 318] width 531 height 35
click at [689, 311] on link "View Link" at bounding box center [684, 318] width 47 height 17
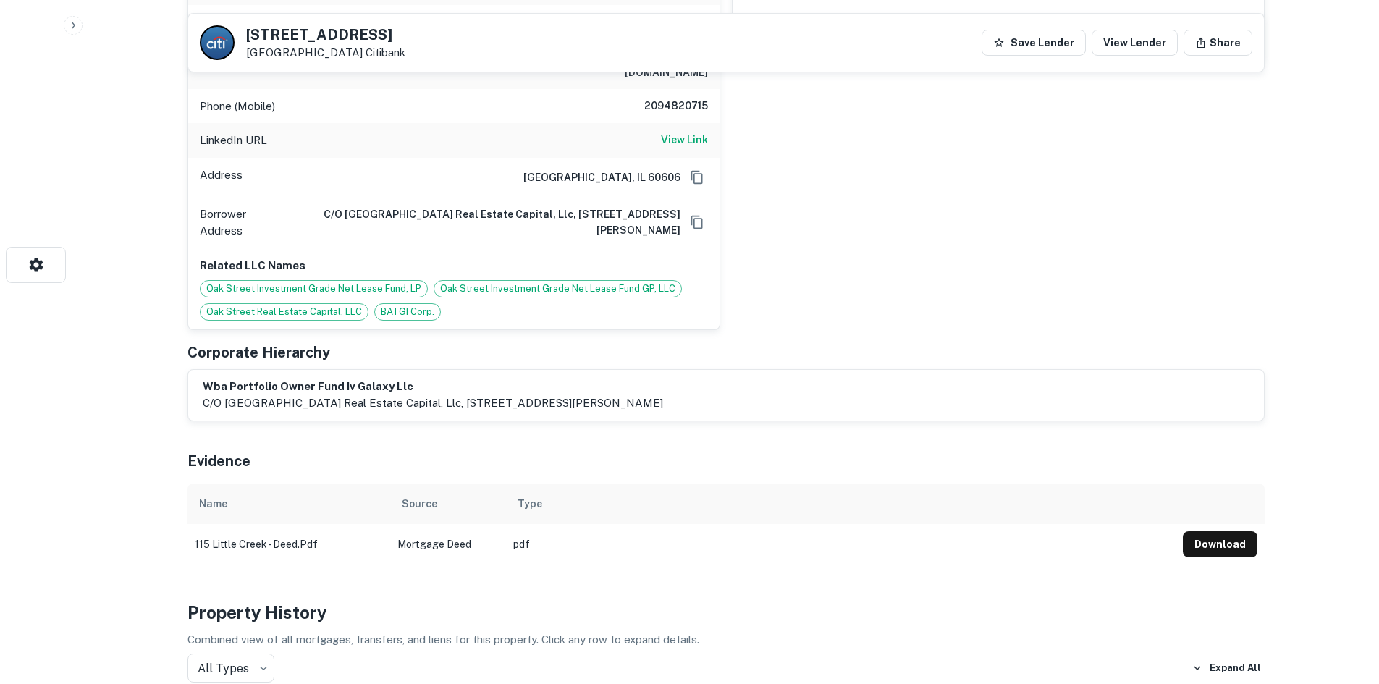
scroll to position [289, 0]
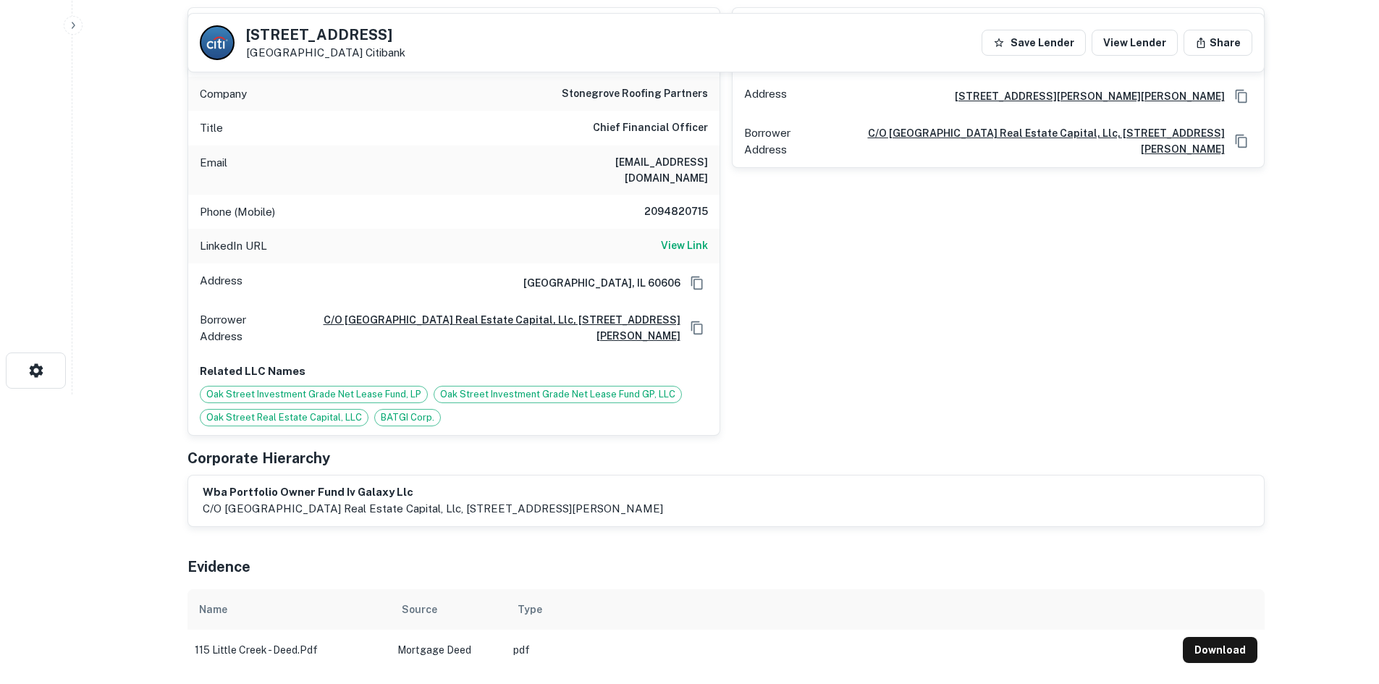
click at [688, 203] on h6 "2094820715" at bounding box center [664, 211] width 87 height 17
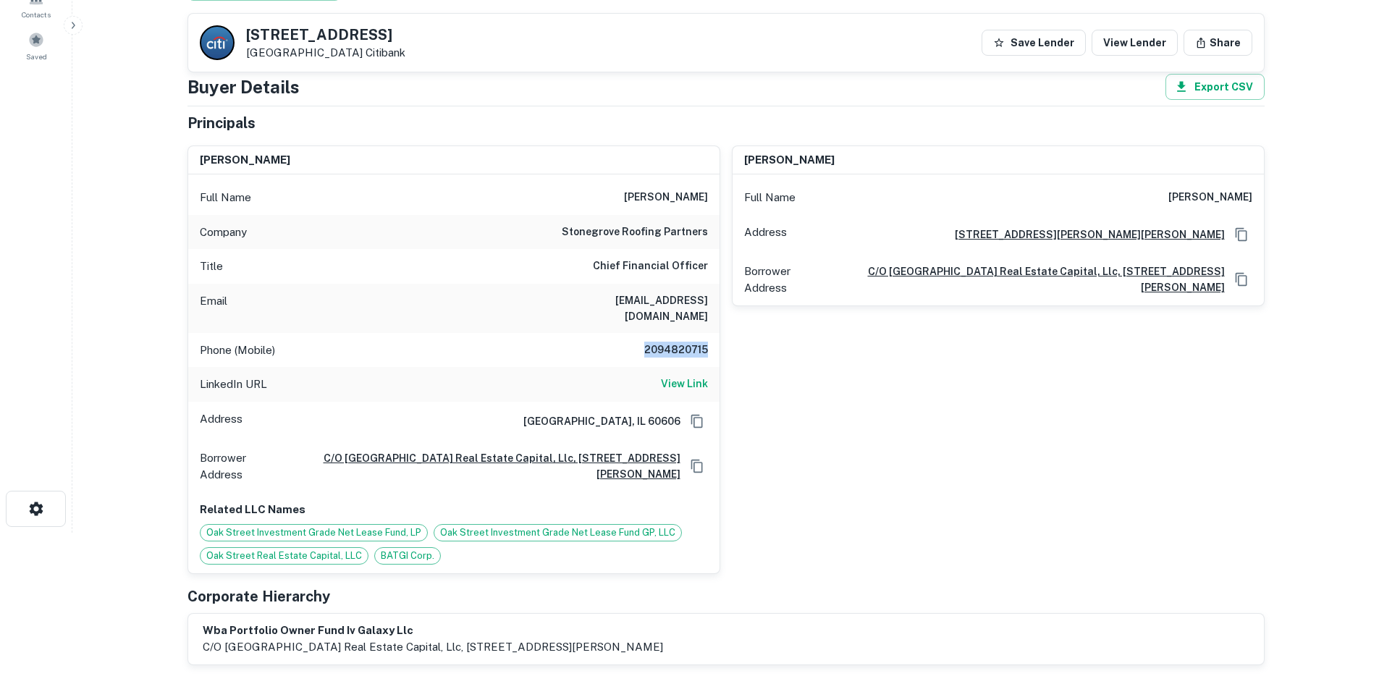
scroll to position [145, 0]
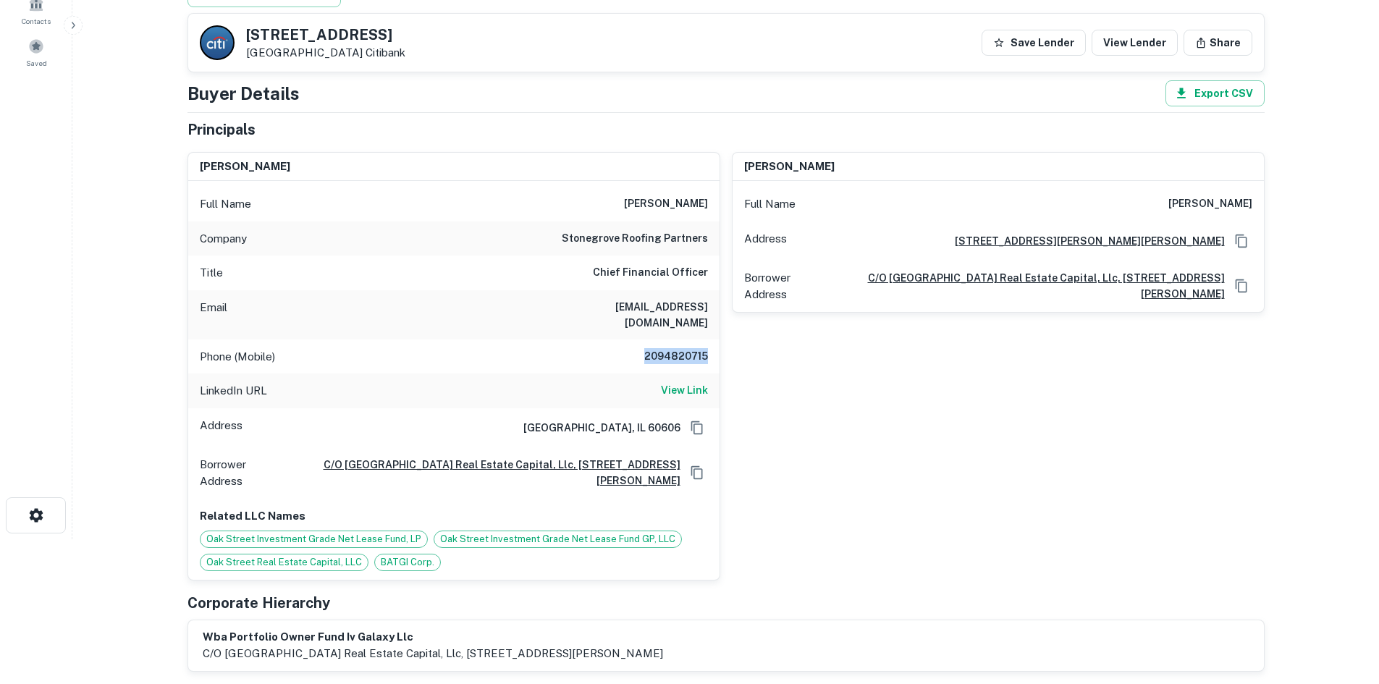
copy h6 "2094820715"
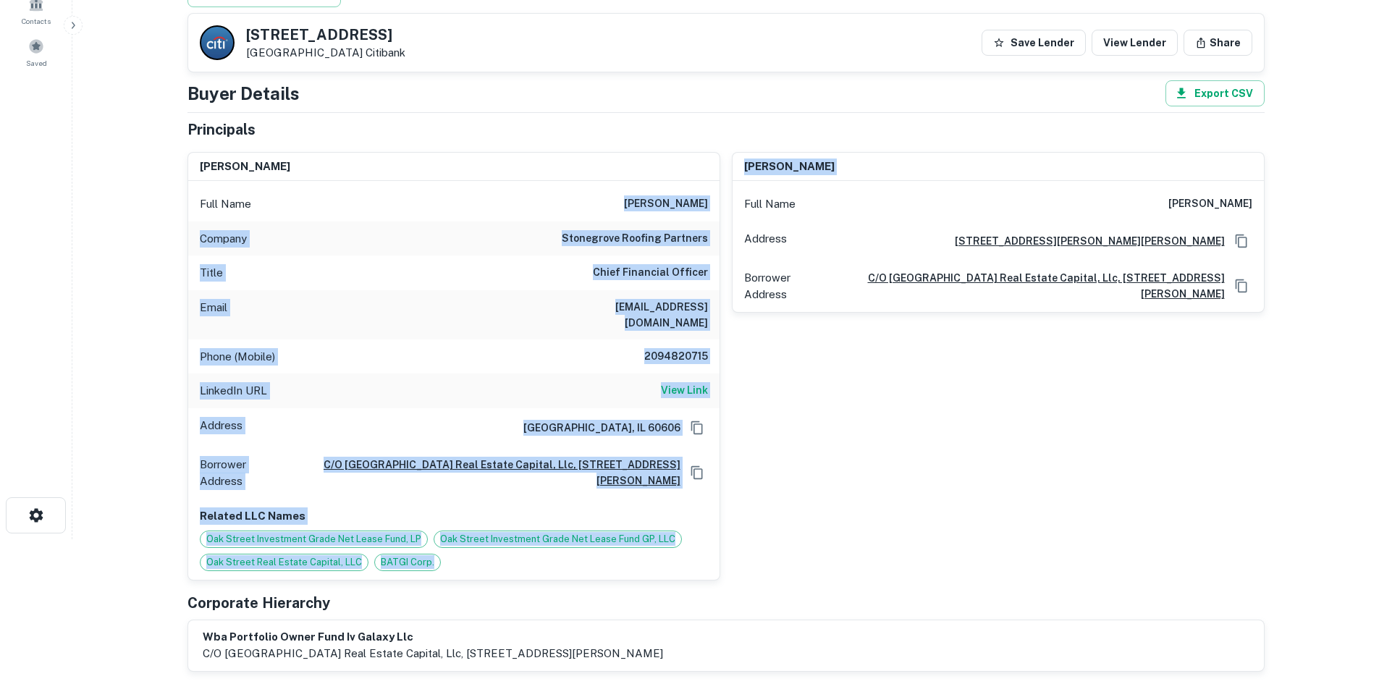
drag, startPoint x: 612, startPoint y: 198, endPoint x: 725, endPoint y: 190, distance: 113.2
click at [725, 190] on div "james hennessey Full Name james hennessey Company stonegrove roofing partners T…" at bounding box center [720, 360] width 1088 height 440
click at [705, 200] on h6 "james hennessey" at bounding box center [666, 203] width 84 height 17
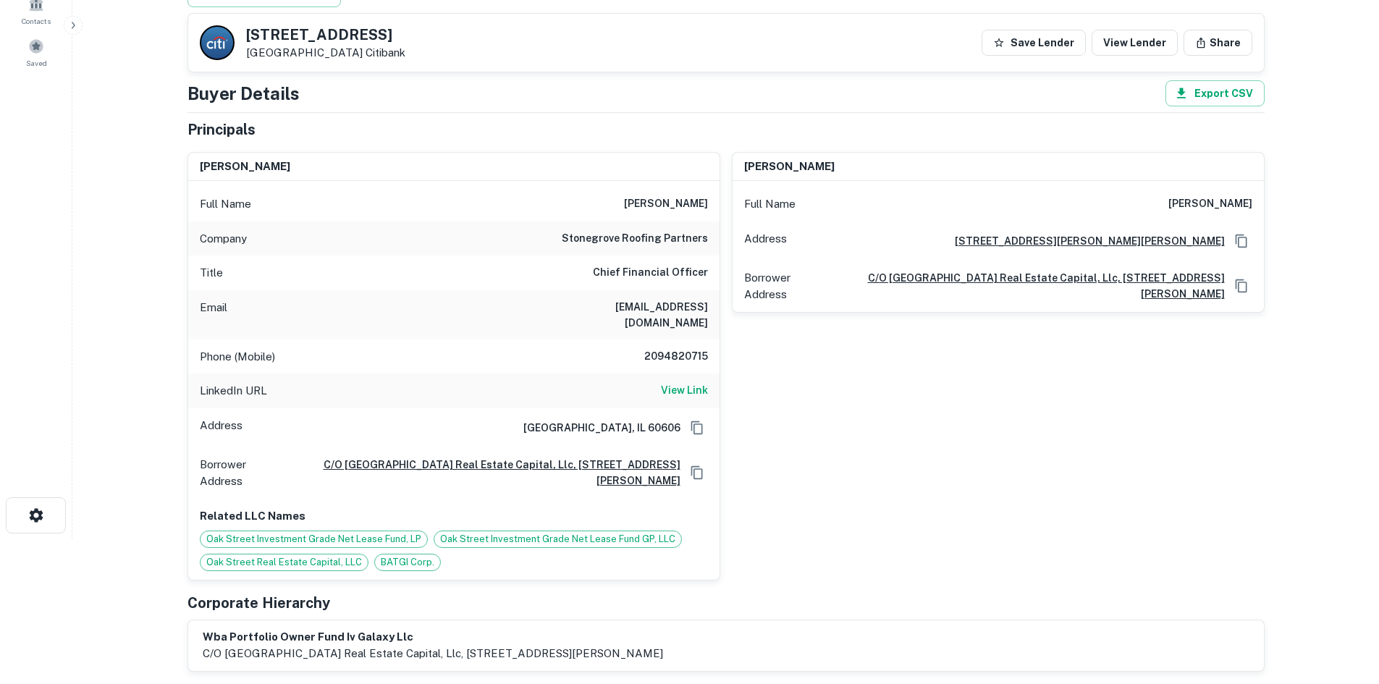
drag, startPoint x: 656, startPoint y: 204, endPoint x: 706, endPoint y: 203, distance: 49.9
click at [706, 203] on div "Full Name james hennessey" at bounding box center [453, 204] width 531 height 35
copy h6 "james hennessey"
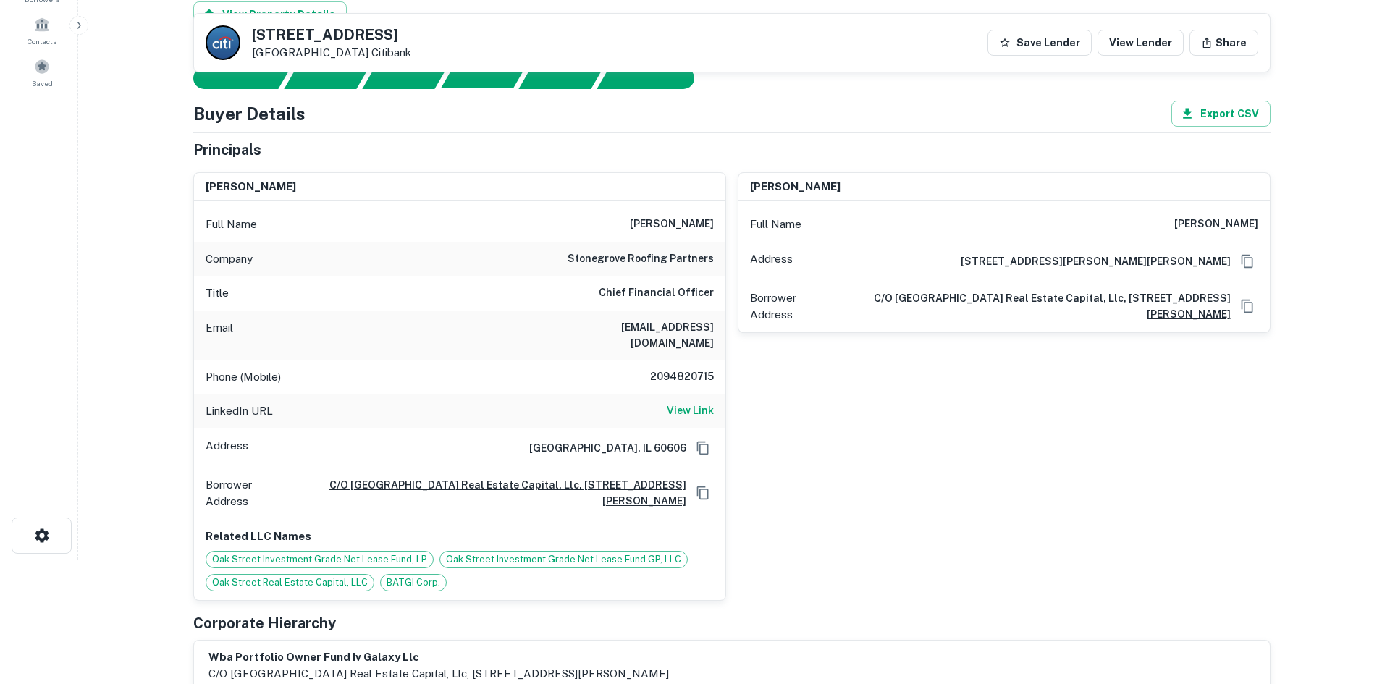
scroll to position [0, 0]
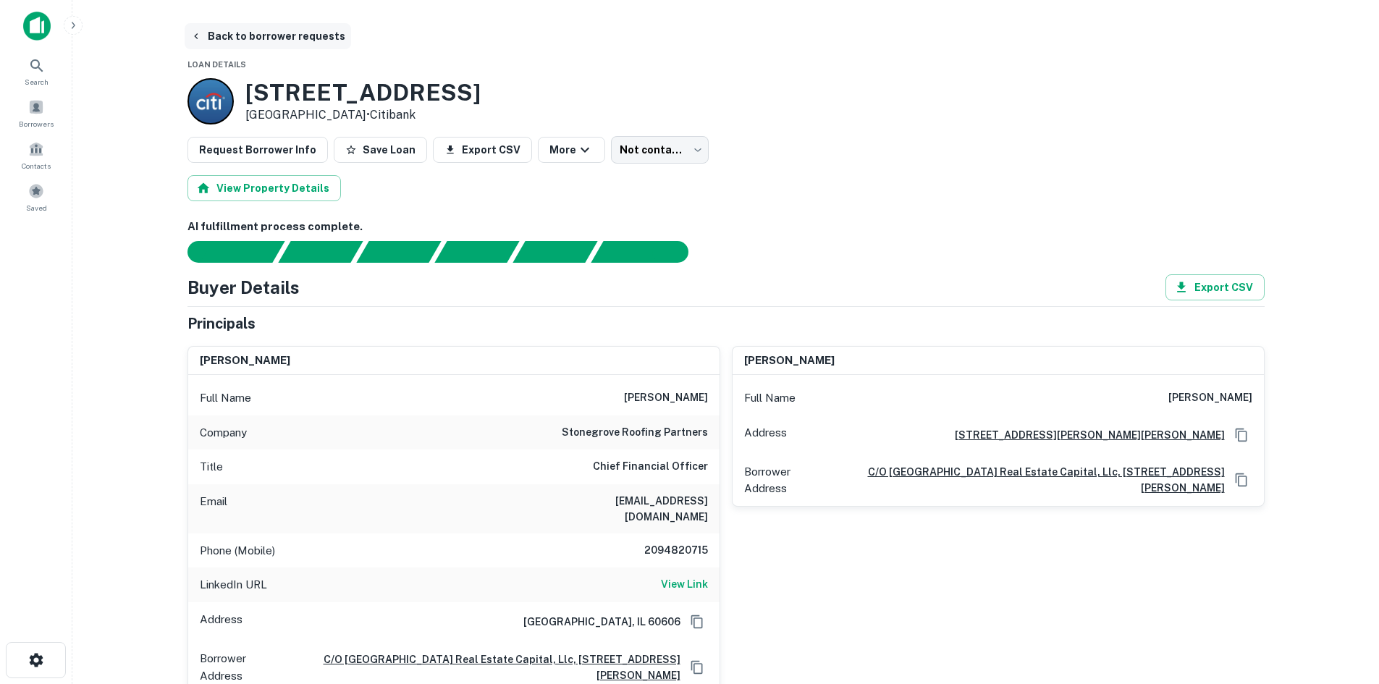
click at [281, 38] on button "Back to borrower requests" at bounding box center [268, 36] width 166 height 26
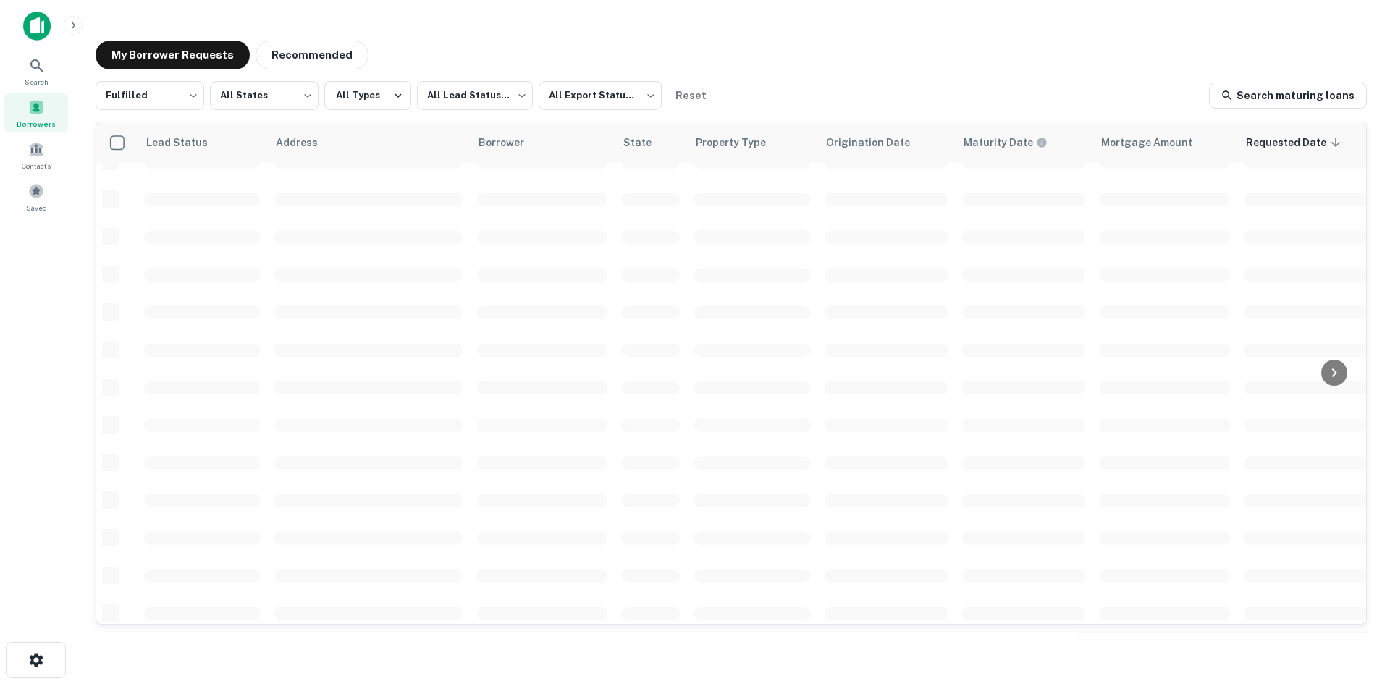
scroll to position [491, 0]
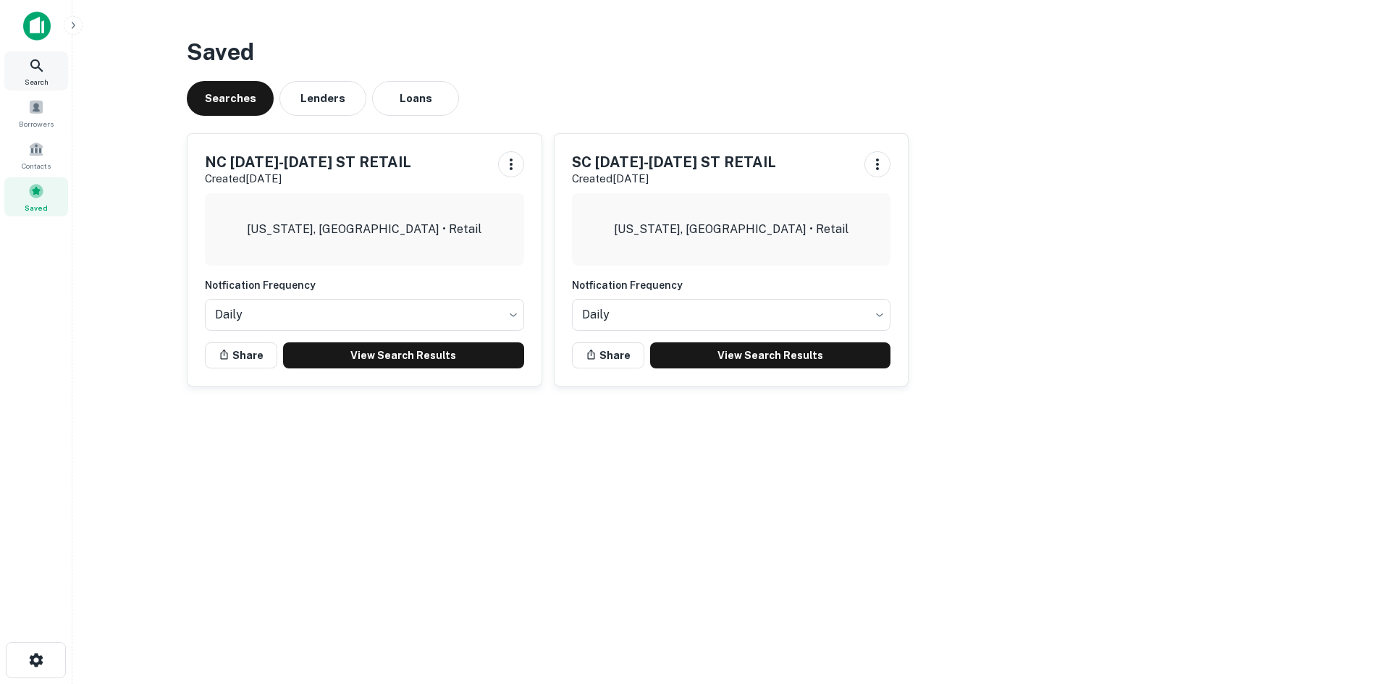
click at [48, 72] on div "Search" at bounding box center [36, 70] width 64 height 39
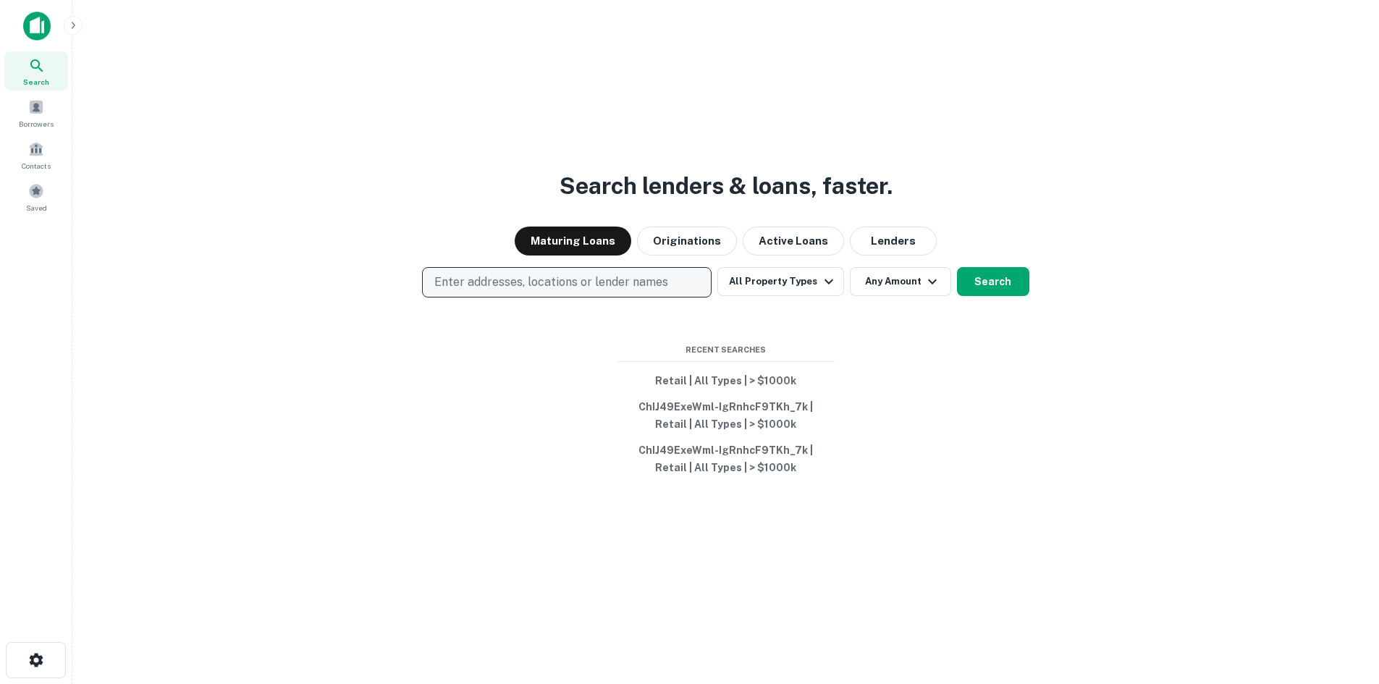
click at [469, 269] on button "Enter addresses, locations or lender names" at bounding box center [566, 282] width 289 height 30
type input "**********"
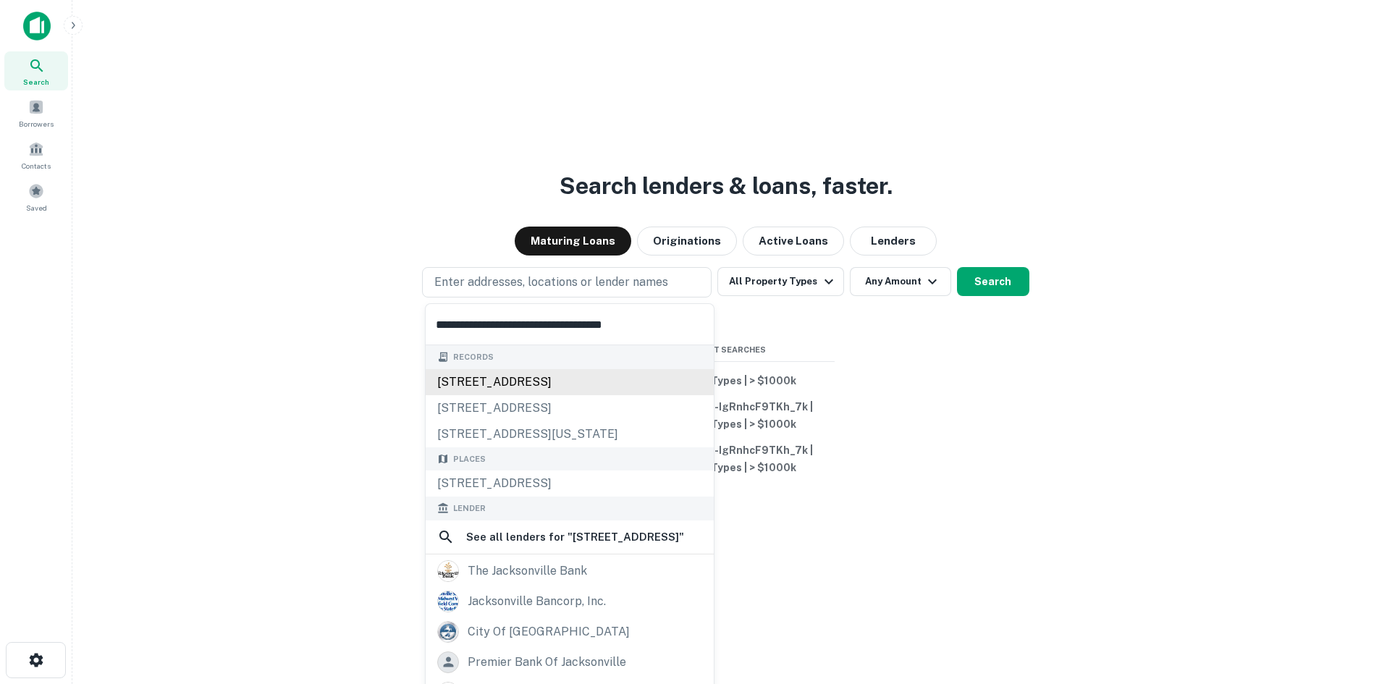
click at [648, 383] on div "10095 beach blvd, jacksonville, fl, 32246" at bounding box center [570, 382] width 288 height 26
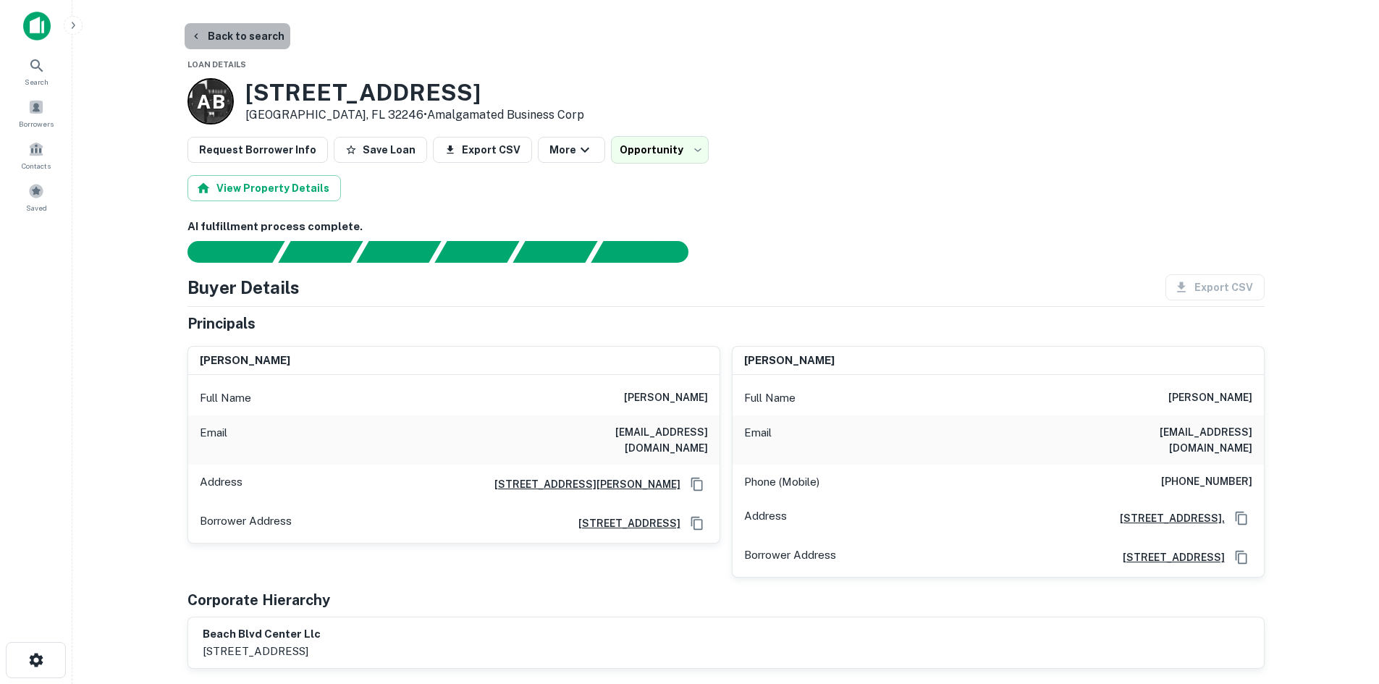
click at [266, 38] on button "Back to search" at bounding box center [238, 36] width 106 height 26
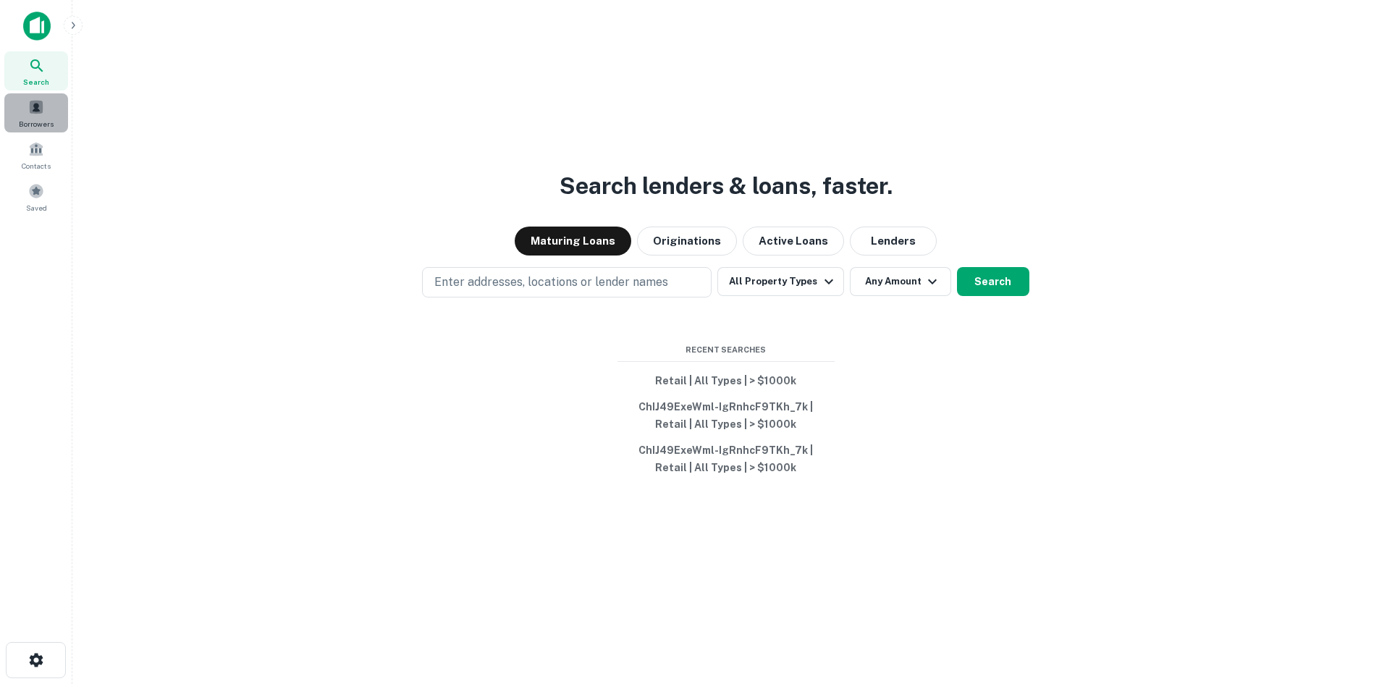
click at [66, 113] on div "Borrowers" at bounding box center [36, 112] width 64 height 39
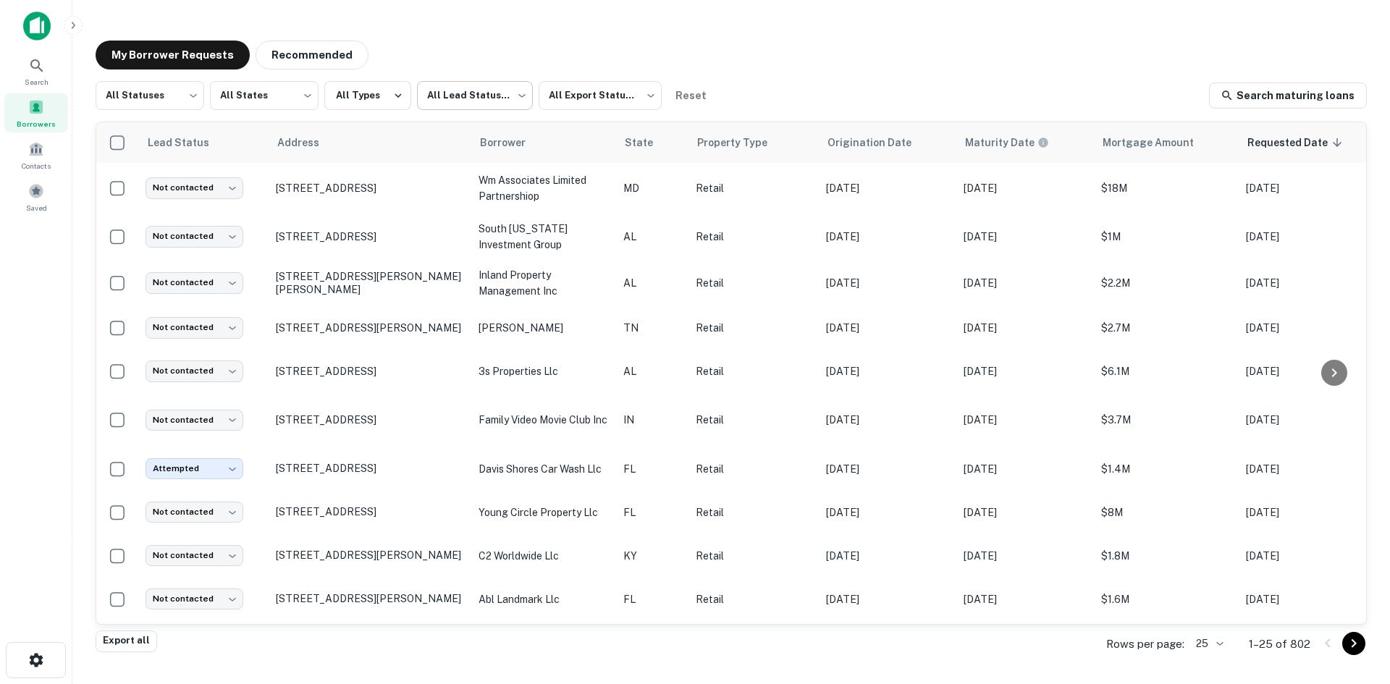
click at [491, 96] on body "Search Borrowers Contacts Saved My Borrower Requests Recommended All Statuses *…" at bounding box center [695, 342] width 1390 height 684
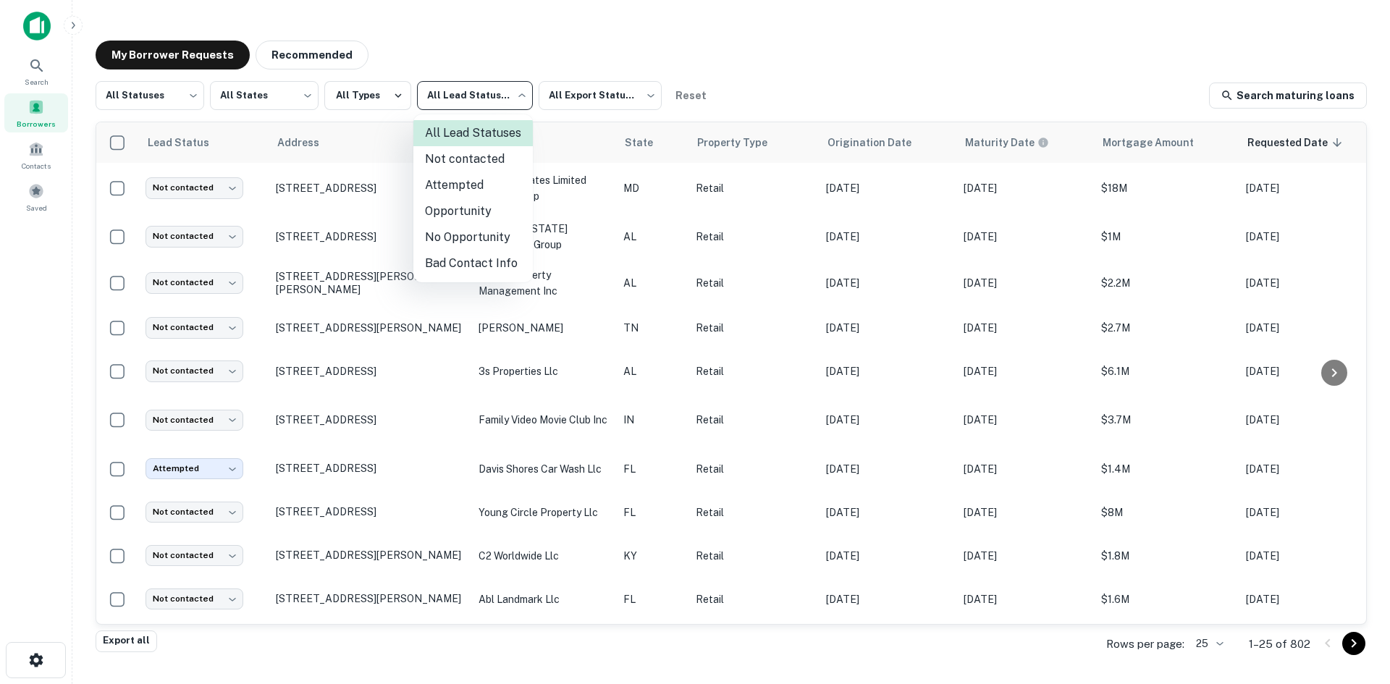
click at [484, 167] on li "Not contacted" at bounding box center [472, 159] width 119 height 26
type input "****"
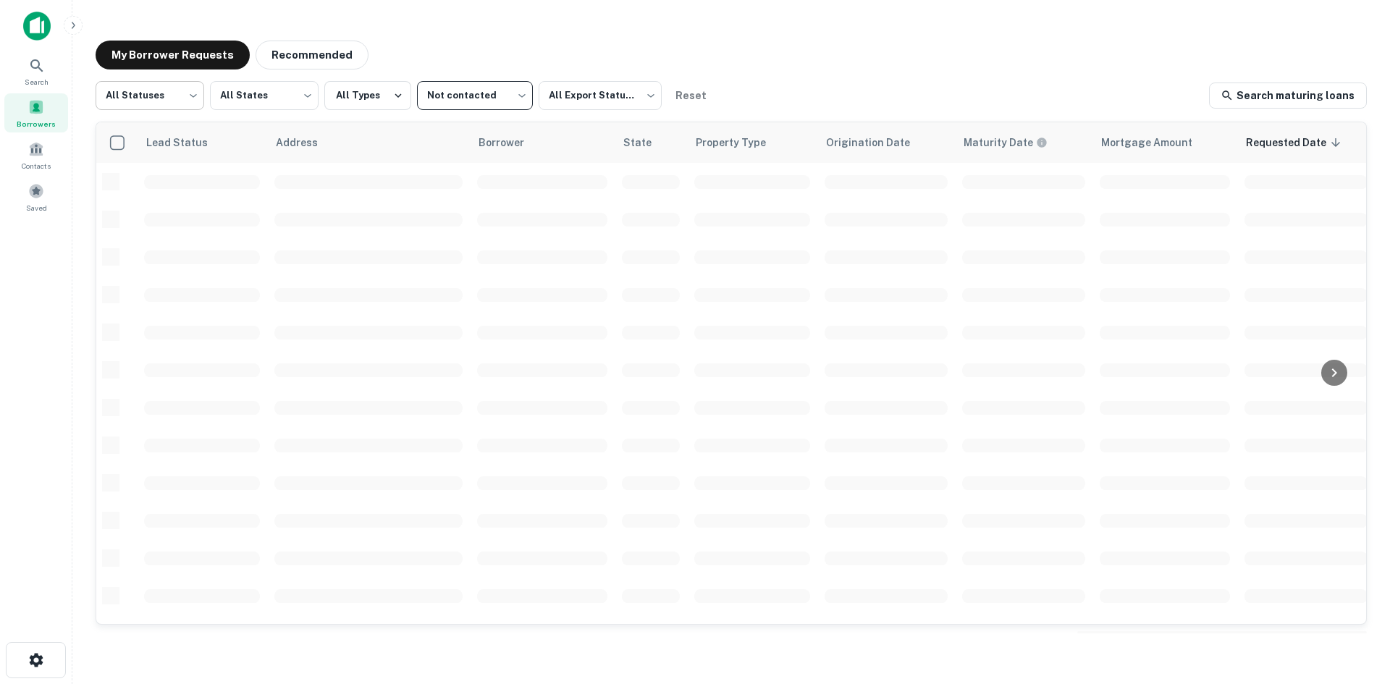
click at [181, 96] on body "Search Borrowers Contacts Saved My Borrower Requests Recommended All Statuses *…" at bounding box center [695, 342] width 1390 height 684
click at [171, 180] on li "Fulfilled" at bounding box center [150, 185] width 109 height 26
type input "*********"
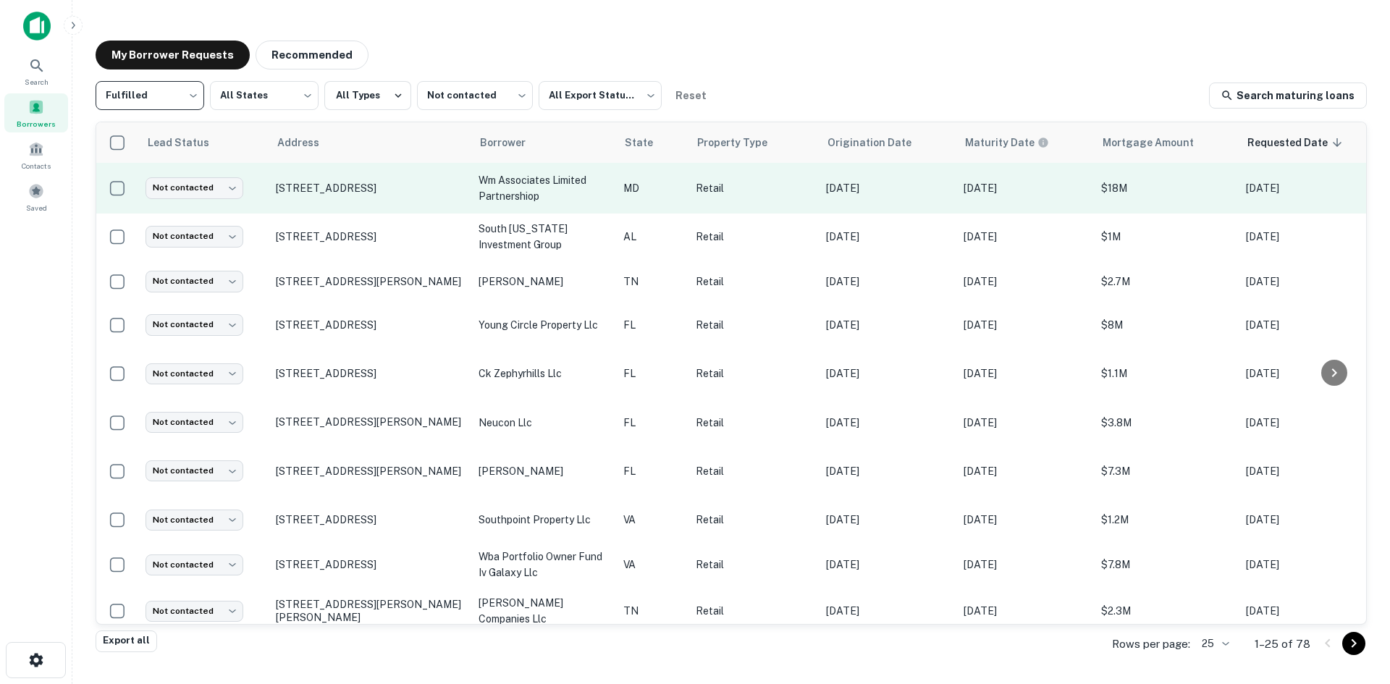
click at [358, 209] on td "12641 Ocean Gtwy Ocean City, MD 21842" at bounding box center [370, 188] width 203 height 51
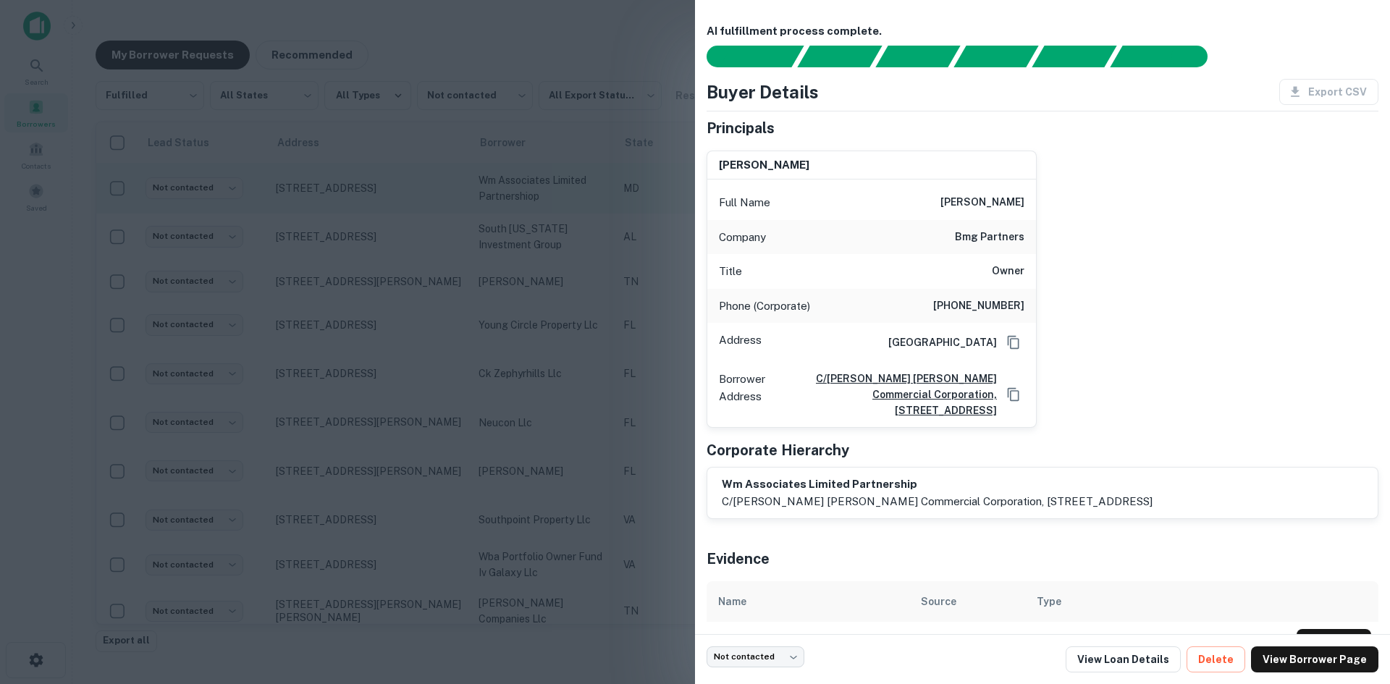
click at [358, 209] on div at bounding box center [695, 342] width 1390 height 684
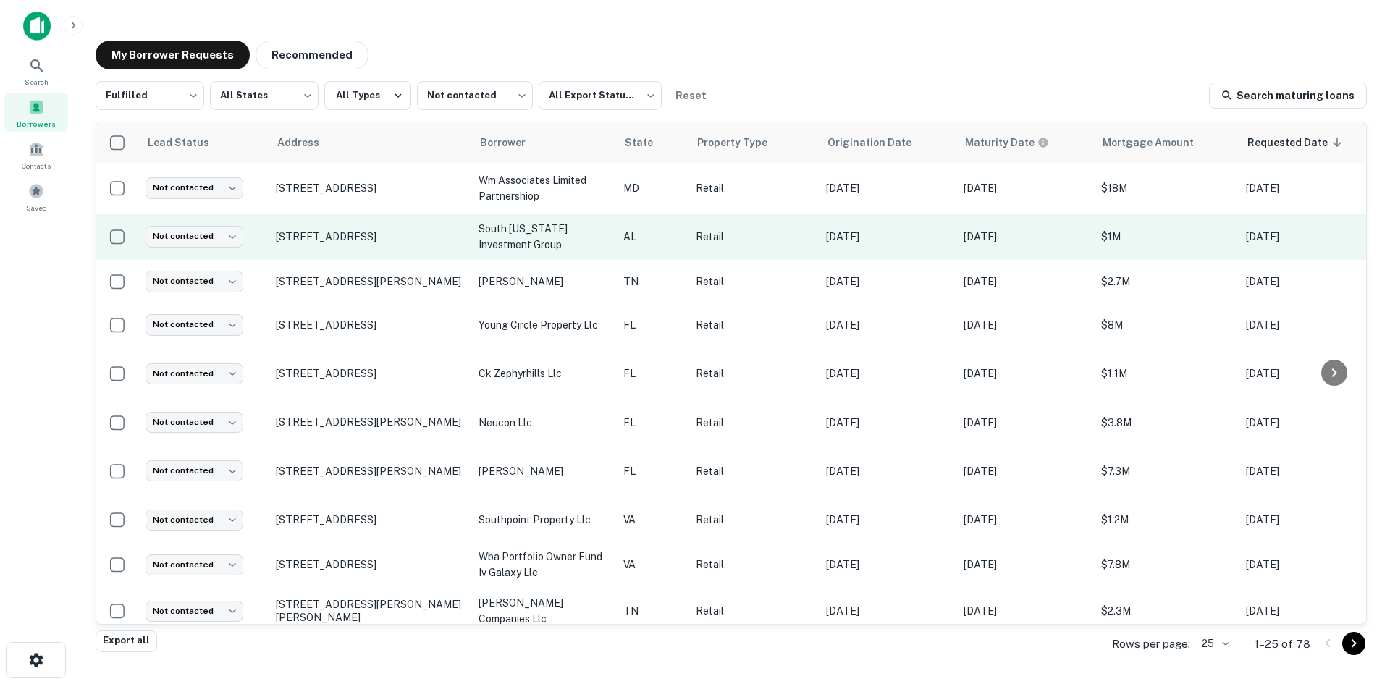
click at [361, 253] on td "4401 Money Bayou Dr Orange Beach, AL 36561" at bounding box center [370, 237] width 203 height 46
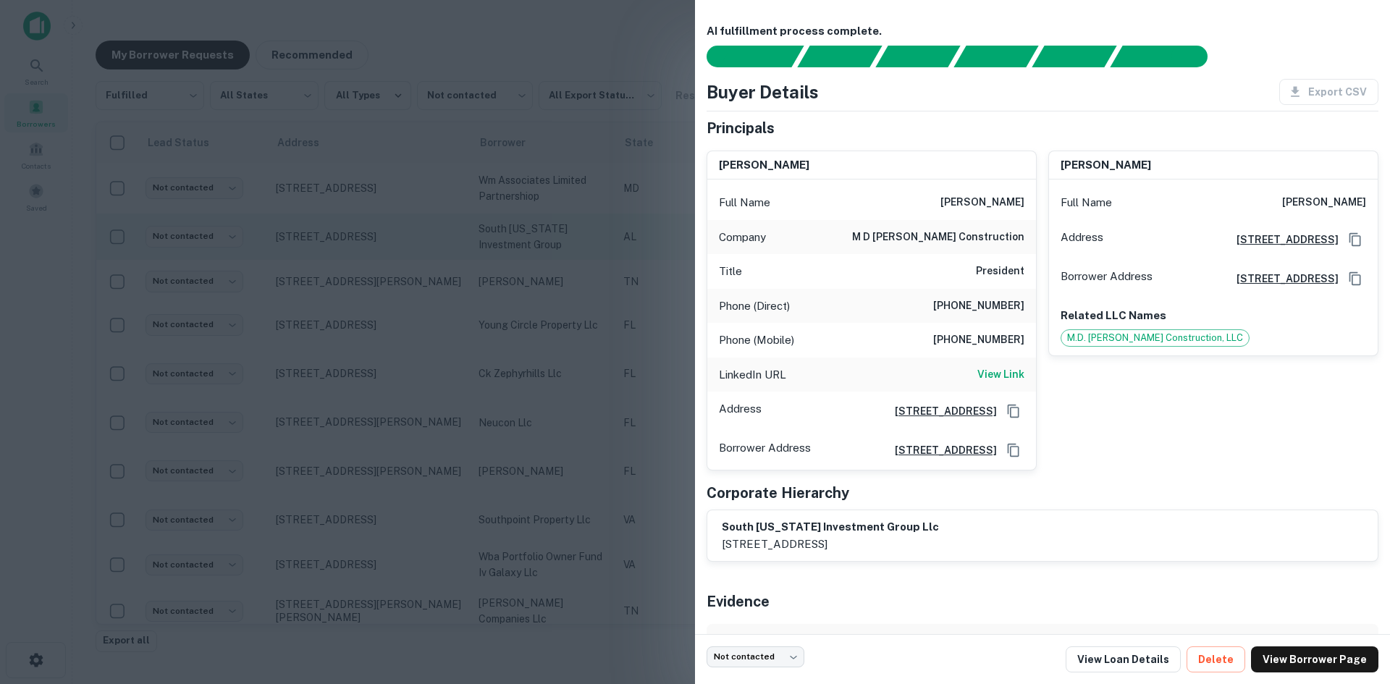
click at [361, 253] on div at bounding box center [695, 342] width 1390 height 684
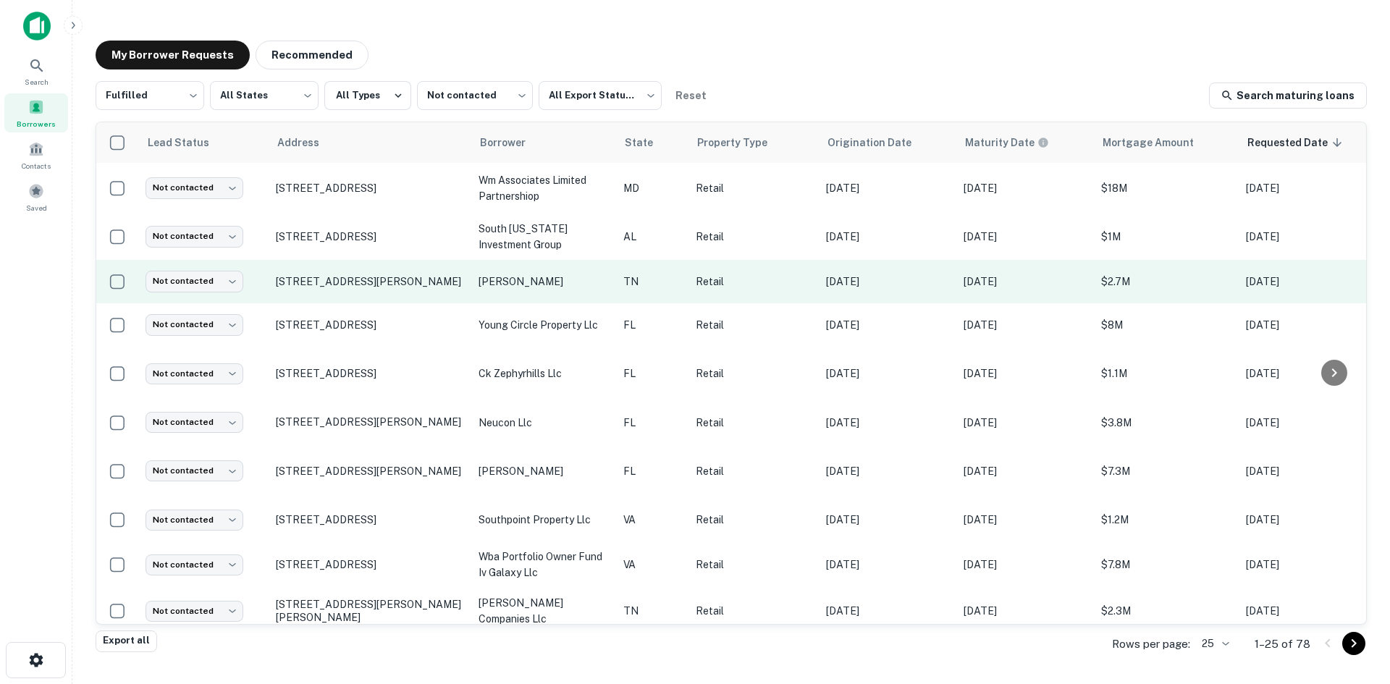
click at [360, 292] on td "1220 Graduate Dr Sevierville, TN 37862" at bounding box center [370, 281] width 203 height 43
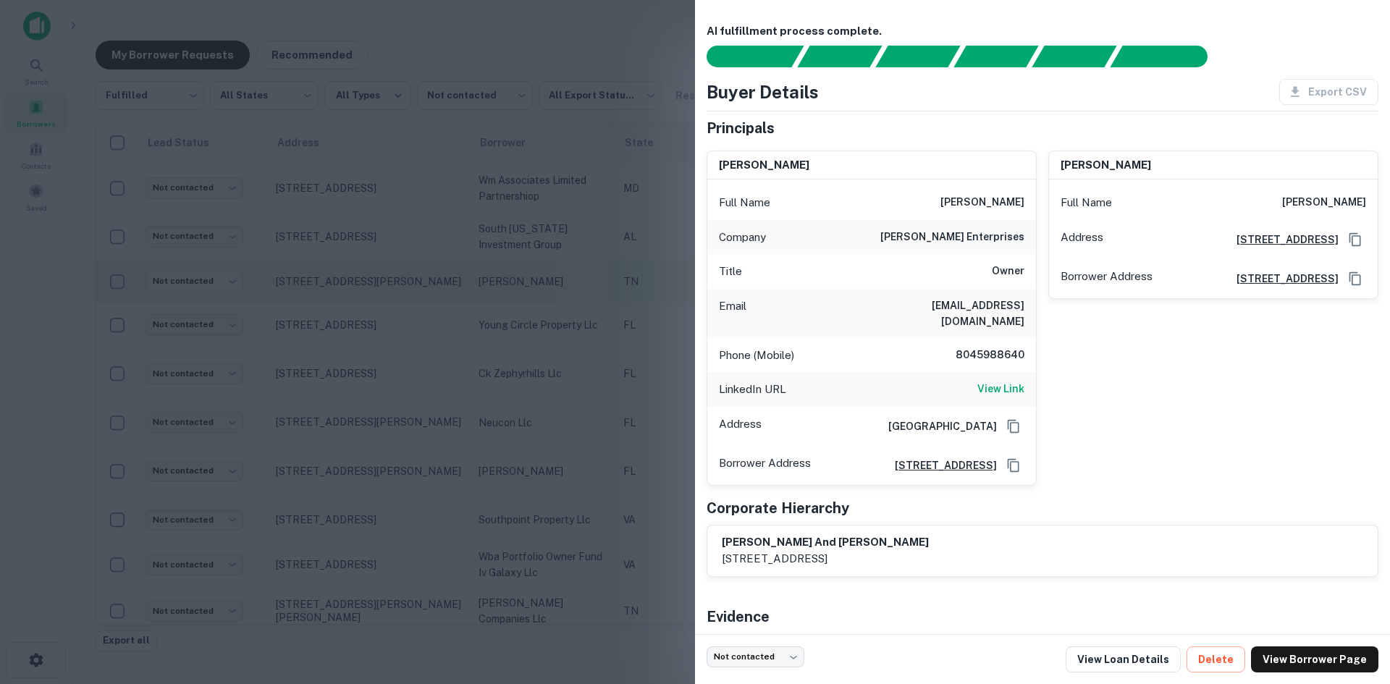
click at [360, 292] on div at bounding box center [695, 342] width 1390 height 684
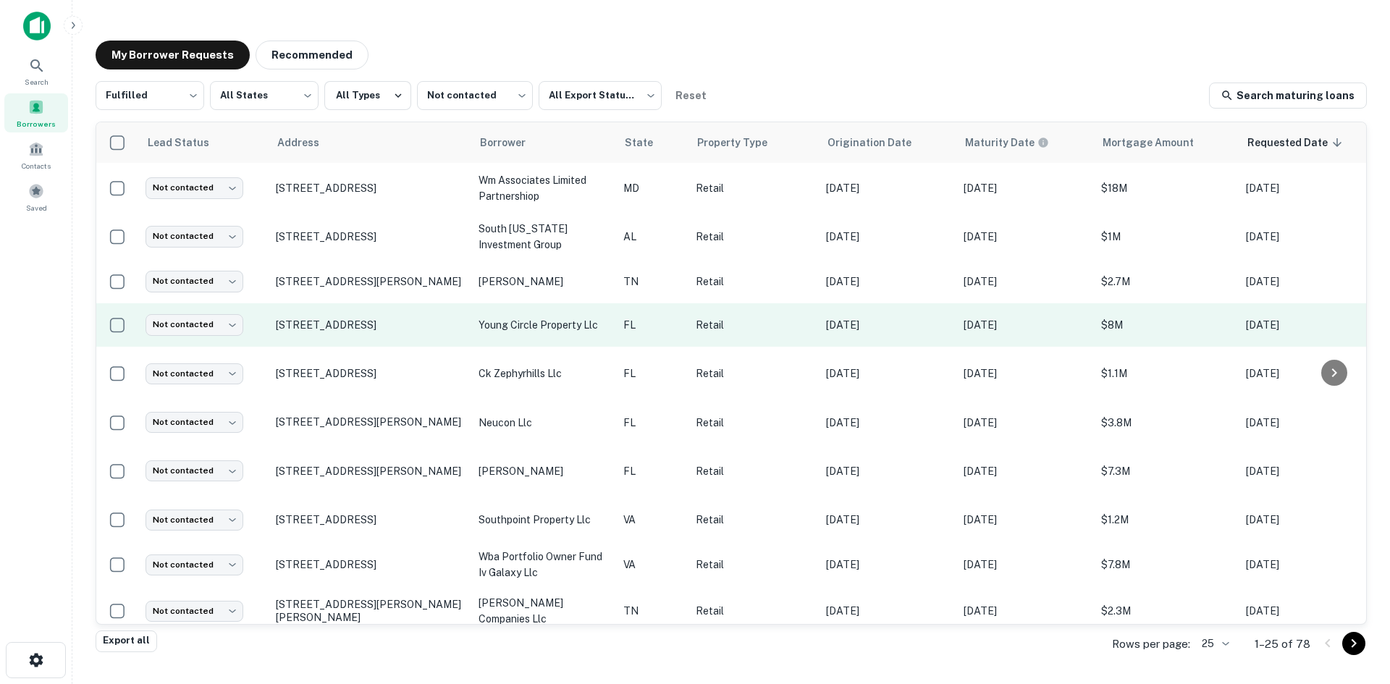
click at [368, 336] on td "1701 E Young Cir Hollywood, FL 33020" at bounding box center [370, 324] width 203 height 43
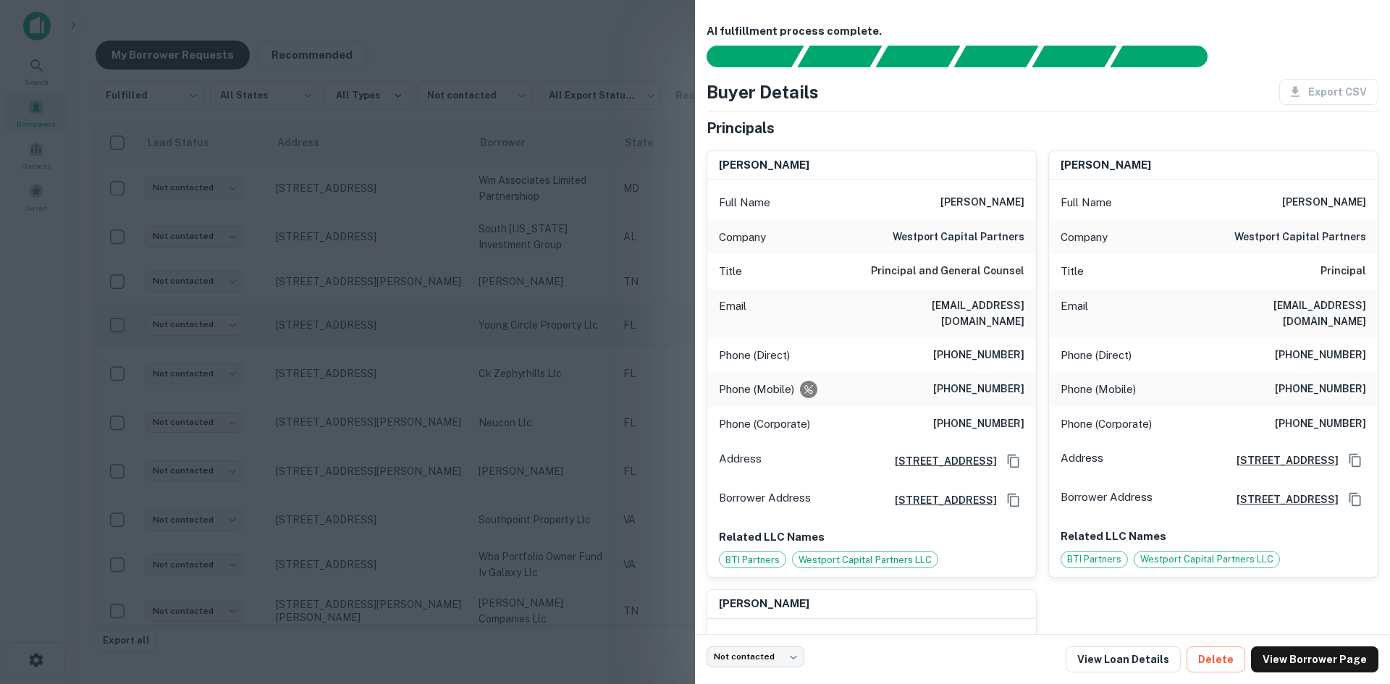
click at [368, 337] on div at bounding box center [695, 342] width 1390 height 684
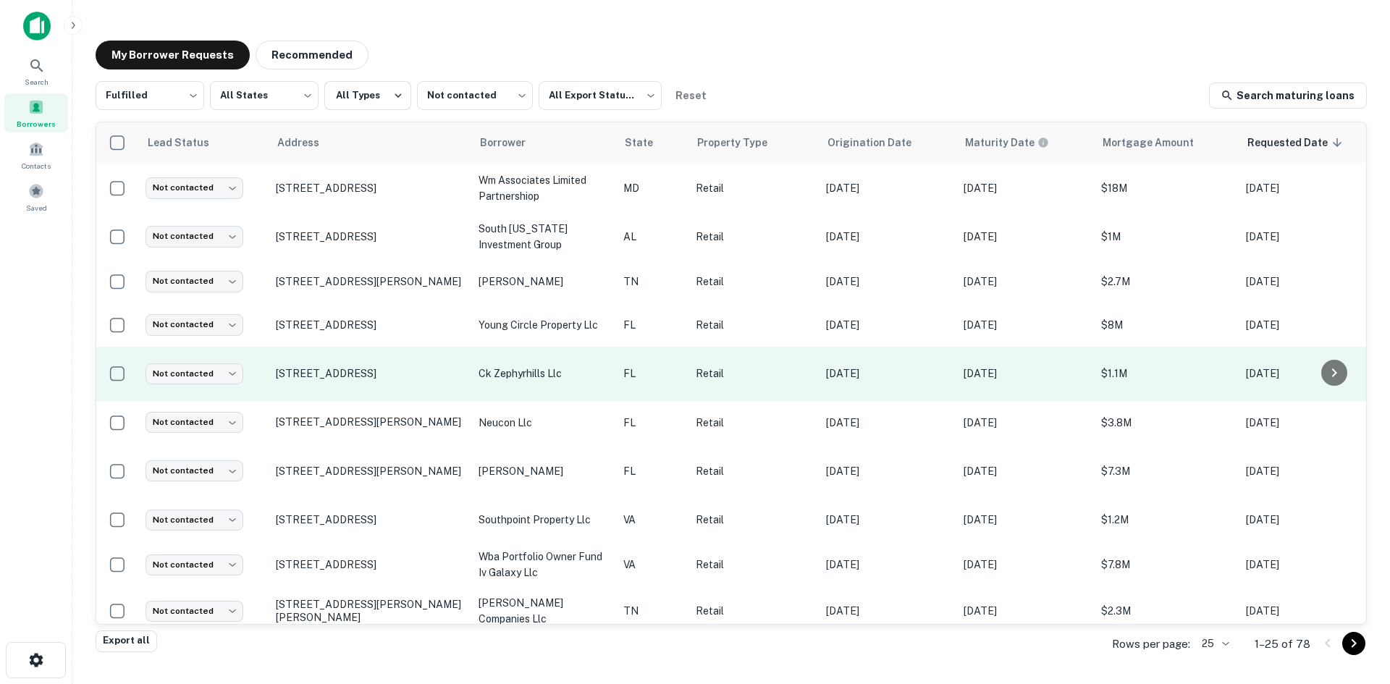
click at [365, 386] on td "16 Old Kings Rd N Palm Coast, FL 32137" at bounding box center [370, 374] width 203 height 54
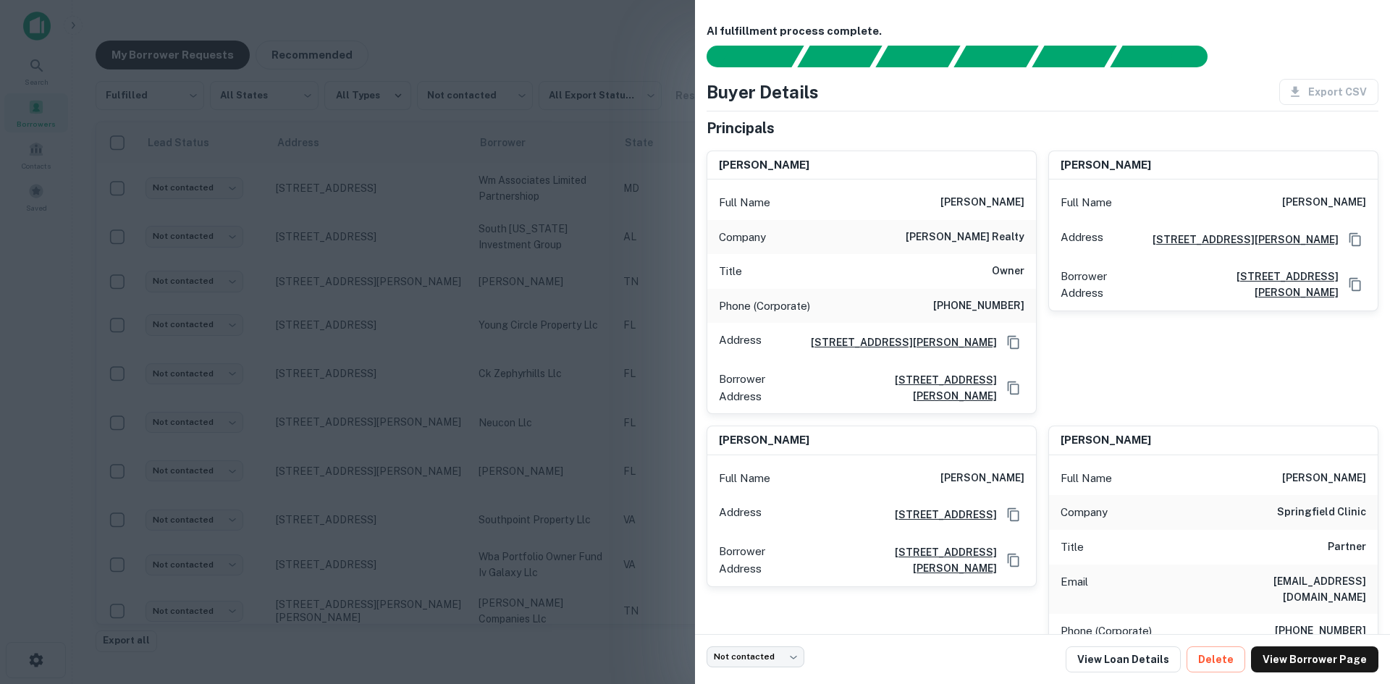
click at [368, 389] on div at bounding box center [695, 342] width 1390 height 684
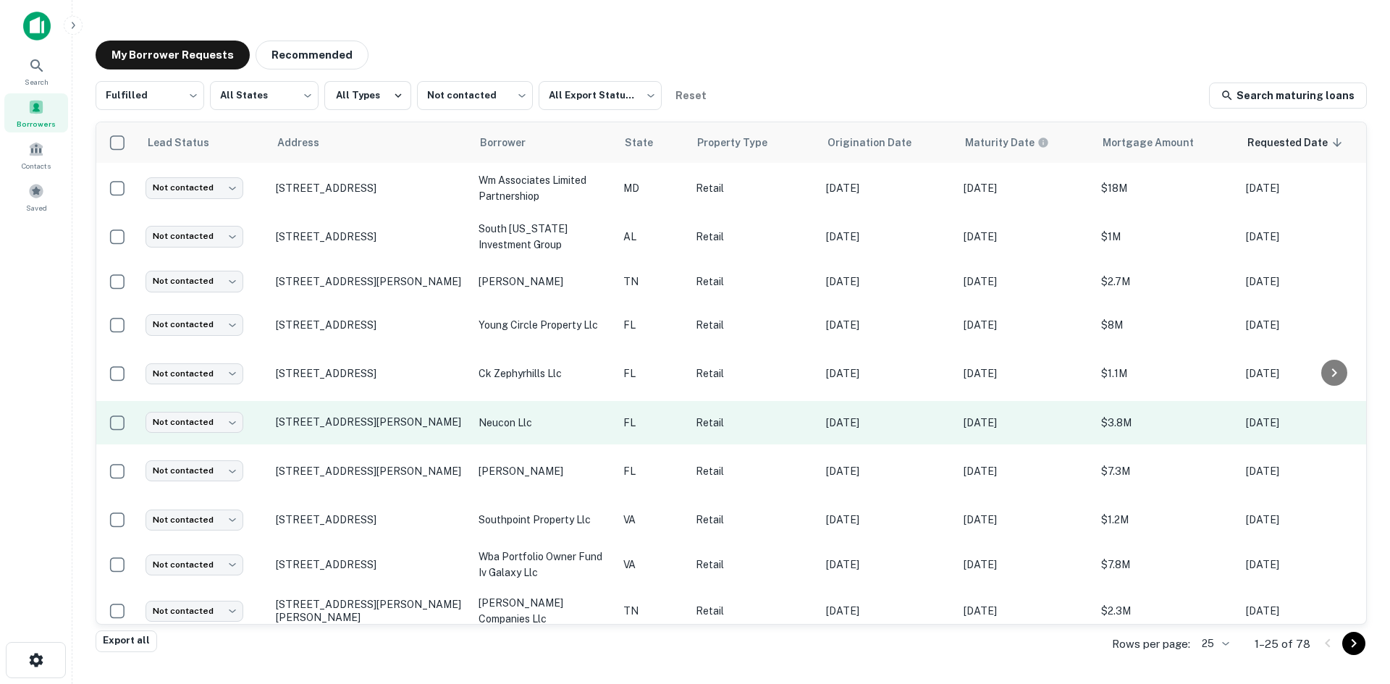
click at [367, 434] on td "12060 Us 301 N Parrish, FL 34219" at bounding box center [370, 422] width 203 height 43
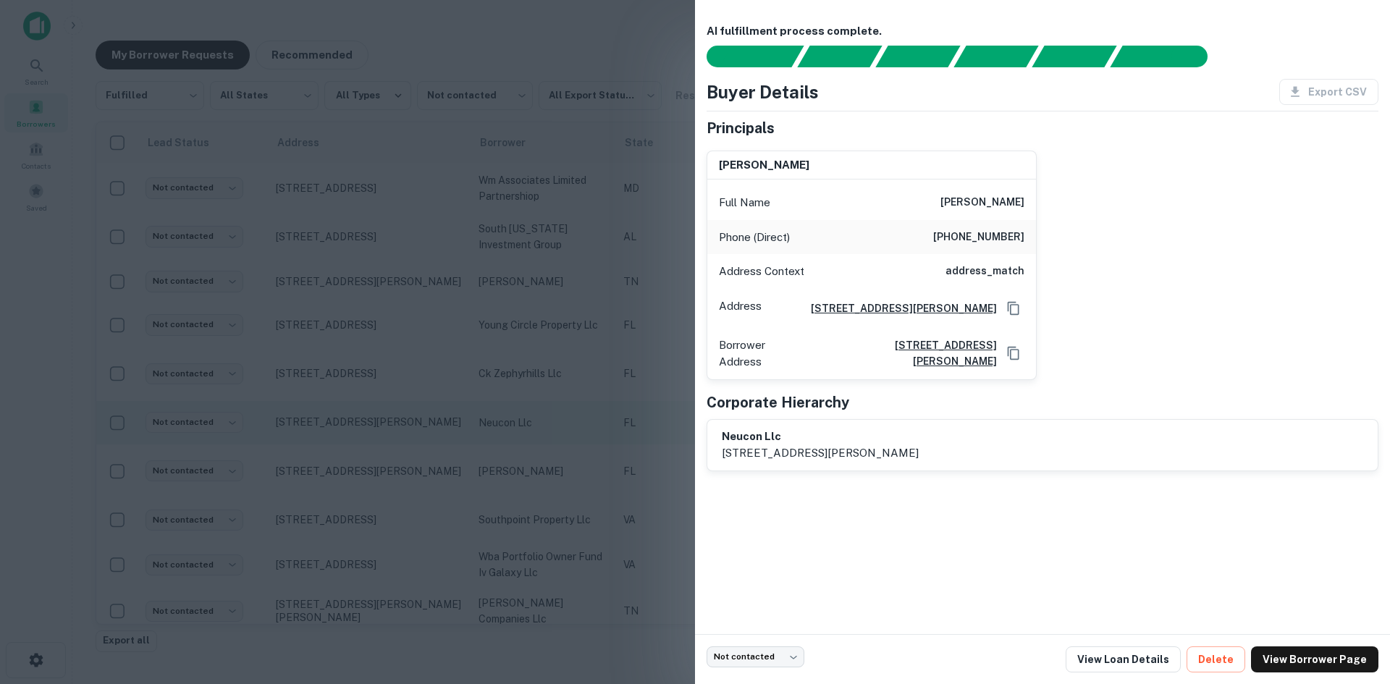
click at [367, 435] on div at bounding box center [695, 342] width 1390 height 684
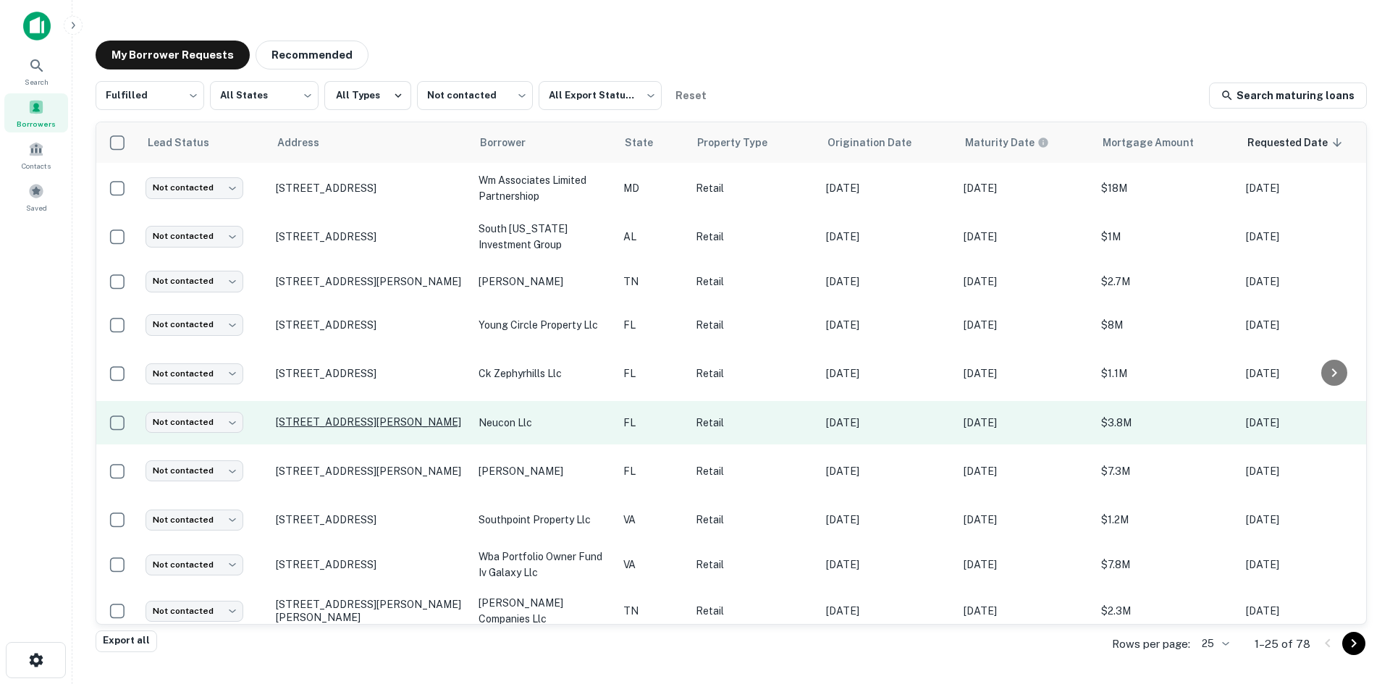
click at [368, 423] on p "12060 Us 301 N Parrish, FL 34219" at bounding box center [370, 421] width 188 height 13
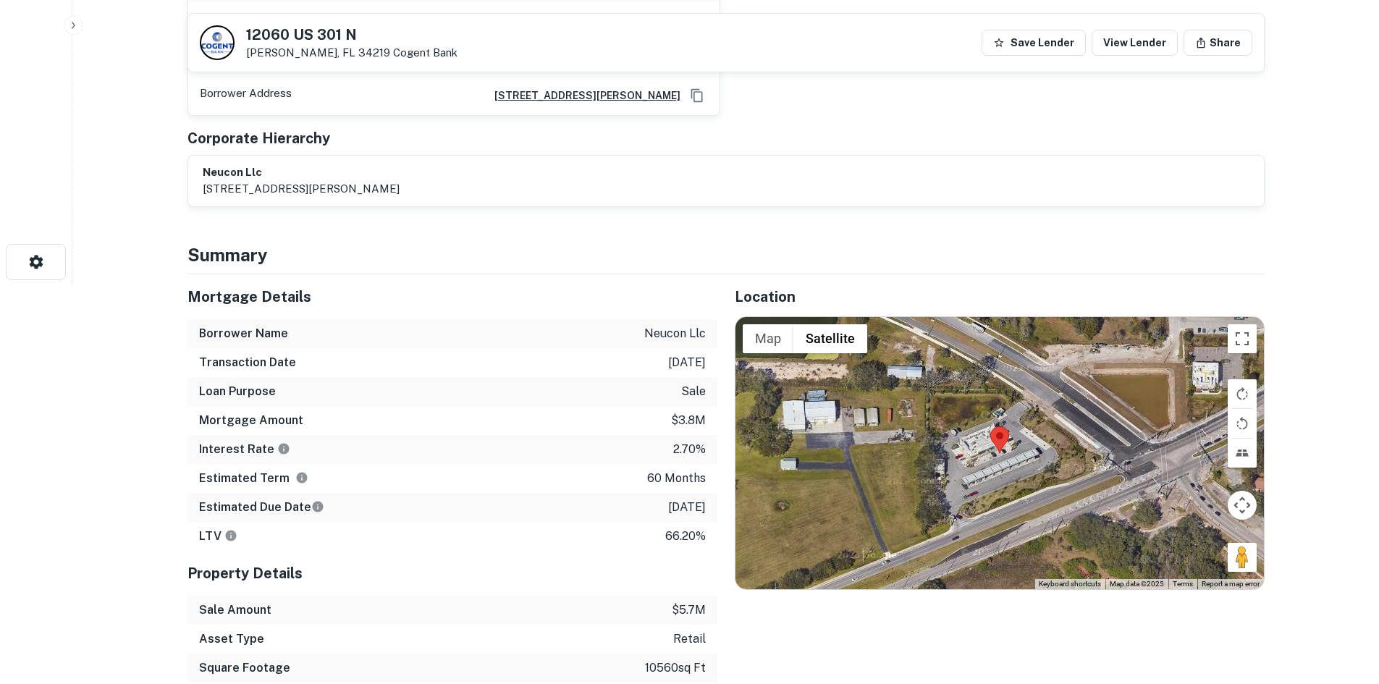
scroll to position [434, 0]
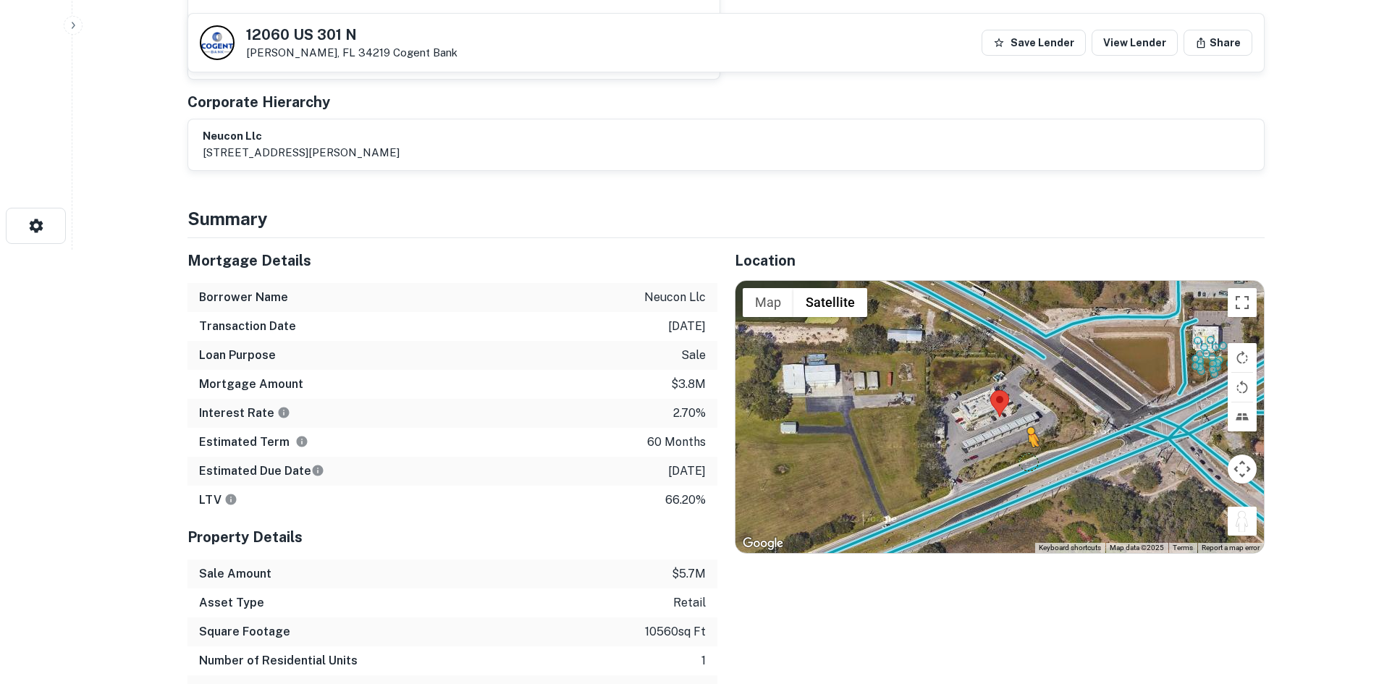
drag, startPoint x: 1236, startPoint y: 517, endPoint x: 1026, endPoint y: 461, distance: 218.0
click at [1026, 461] on div "To activate drag with keyboard, press Alt + Enter. Once in keyboard drag state,…" at bounding box center [999, 417] width 528 height 272
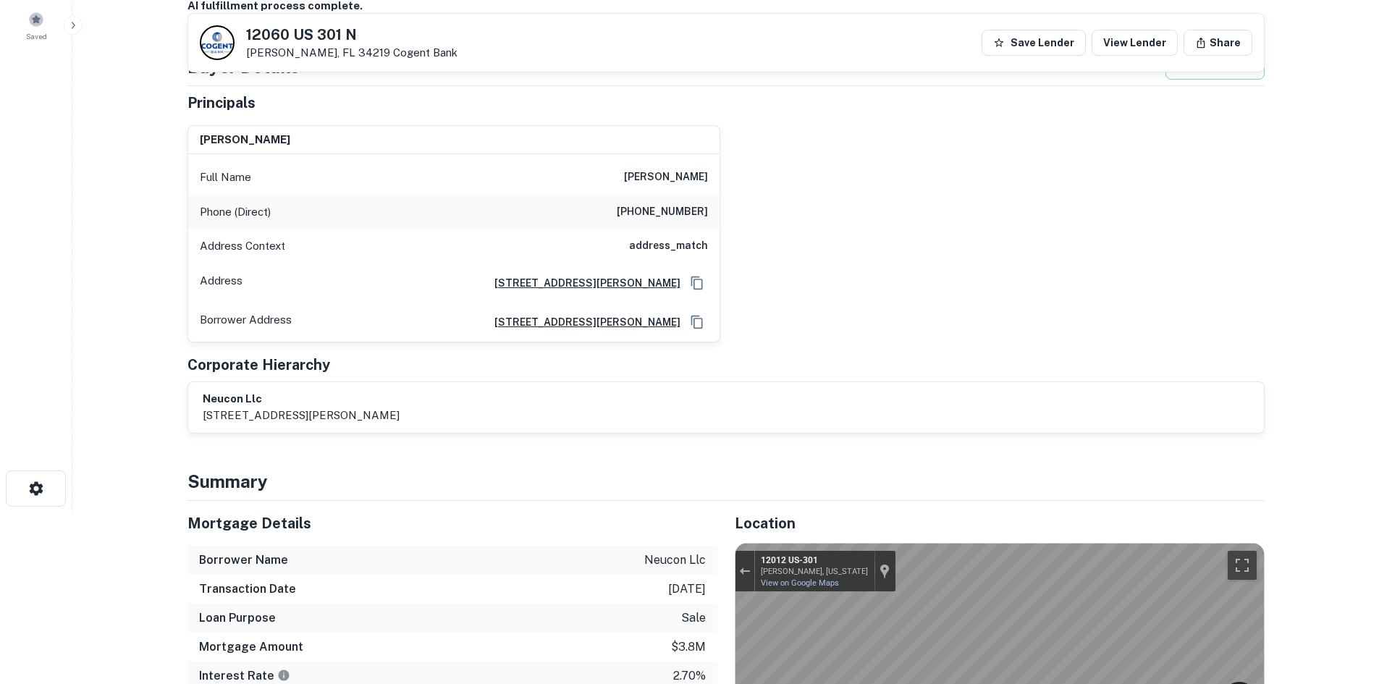
scroll to position [145, 0]
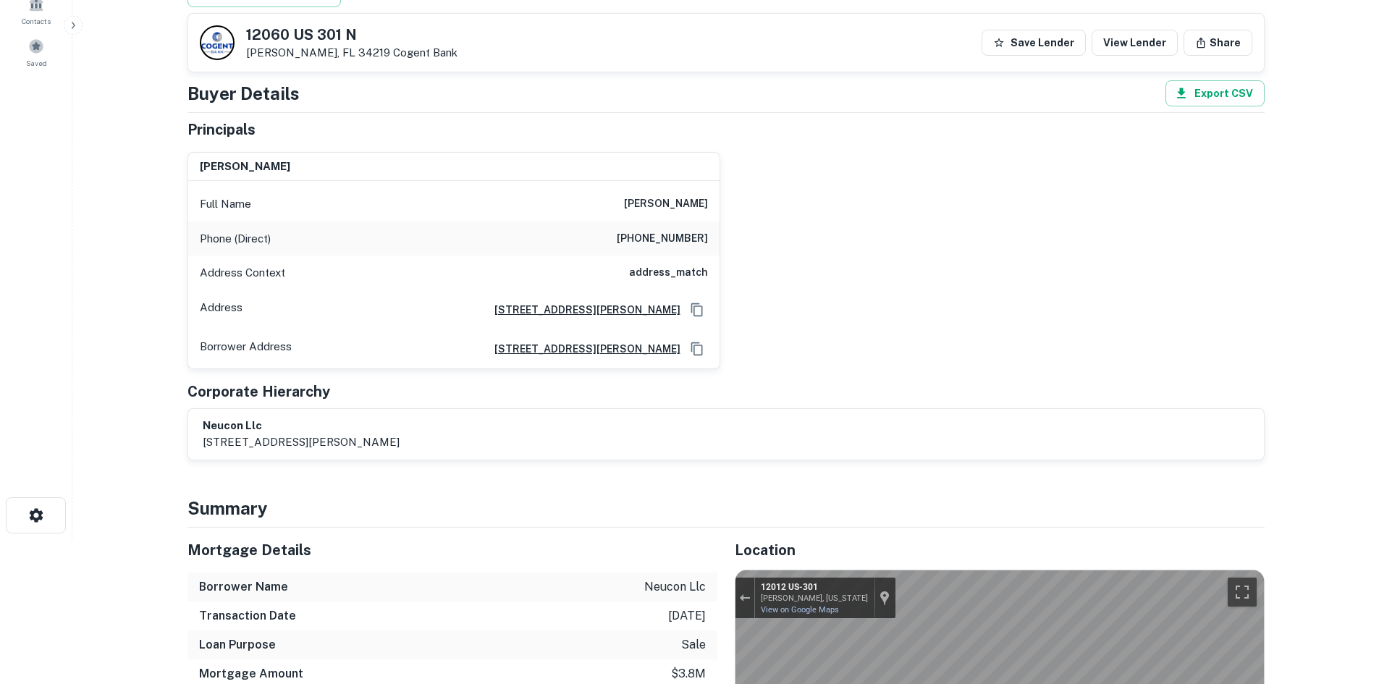
drag, startPoint x: 595, startPoint y: 195, endPoint x: 785, endPoint y: 209, distance: 190.9
click at [785, 209] on div "nicole h dovgopolyi Full Name nicole h dovgopolyi Phone (Direct) (941) 918-9011…" at bounding box center [720, 254] width 1088 height 229
copy h6 "nicole h dovgopolyi"
click at [645, 240] on h6 "(941) 918-9011" at bounding box center [662, 238] width 91 height 17
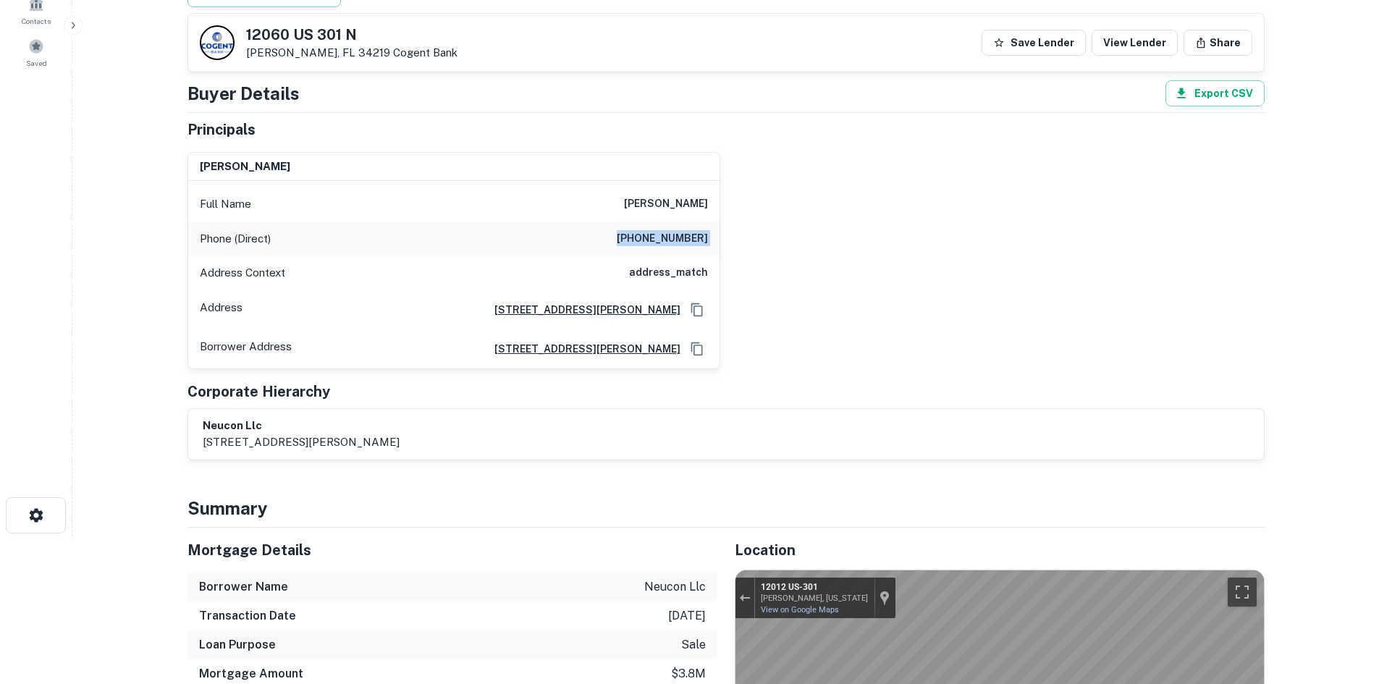
click at [645, 240] on h6 "(941) 918-9011" at bounding box center [662, 238] width 91 height 17
copy h6 "(941) 918-9011"
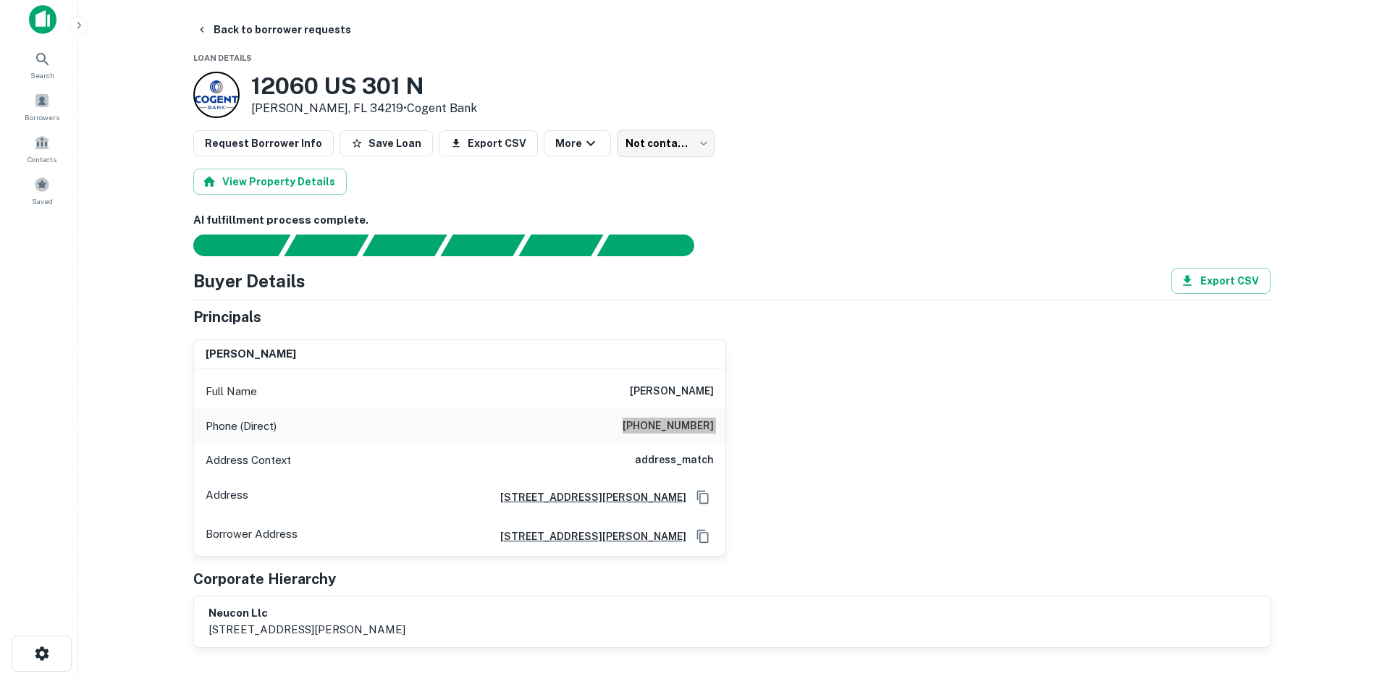
scroll to position [0, 0]
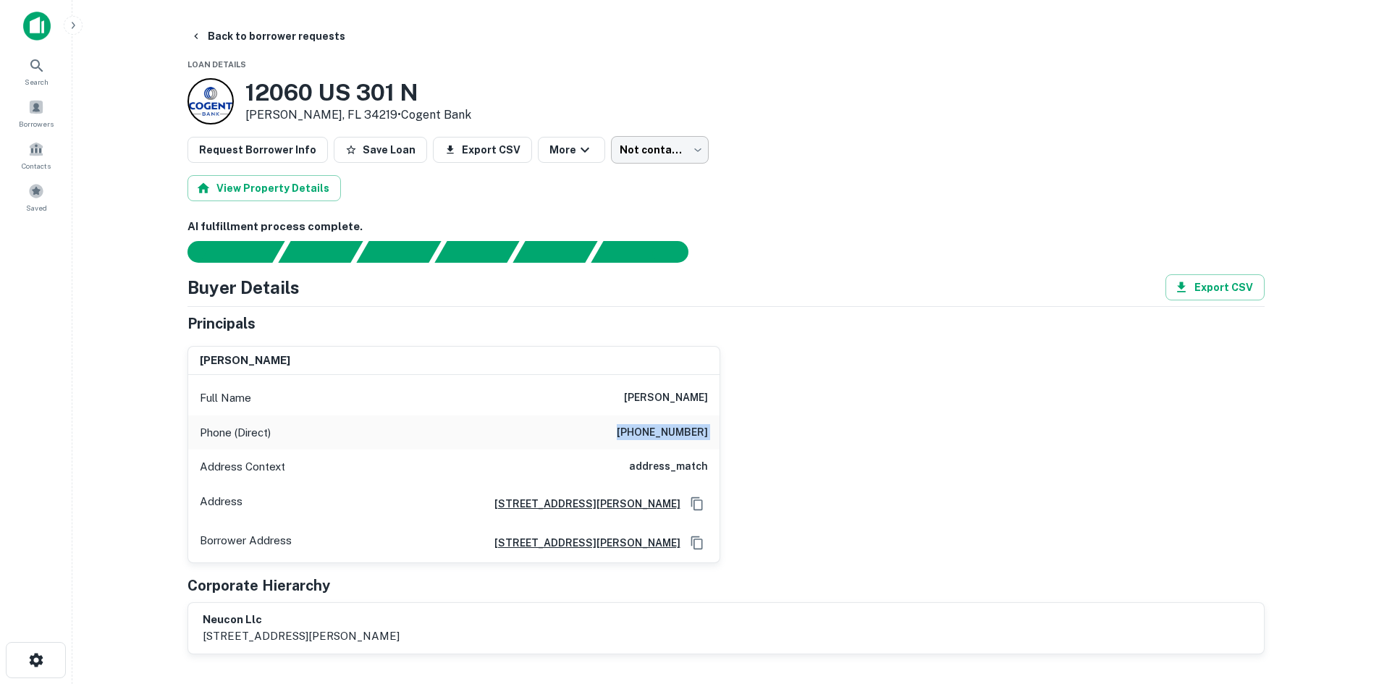
click at [625, 144] on body "Search Borrowers Contacts Saved Back to borrower requests Loan Details 12060 US…" at bounding box center [689, 342] width 1379 height 684
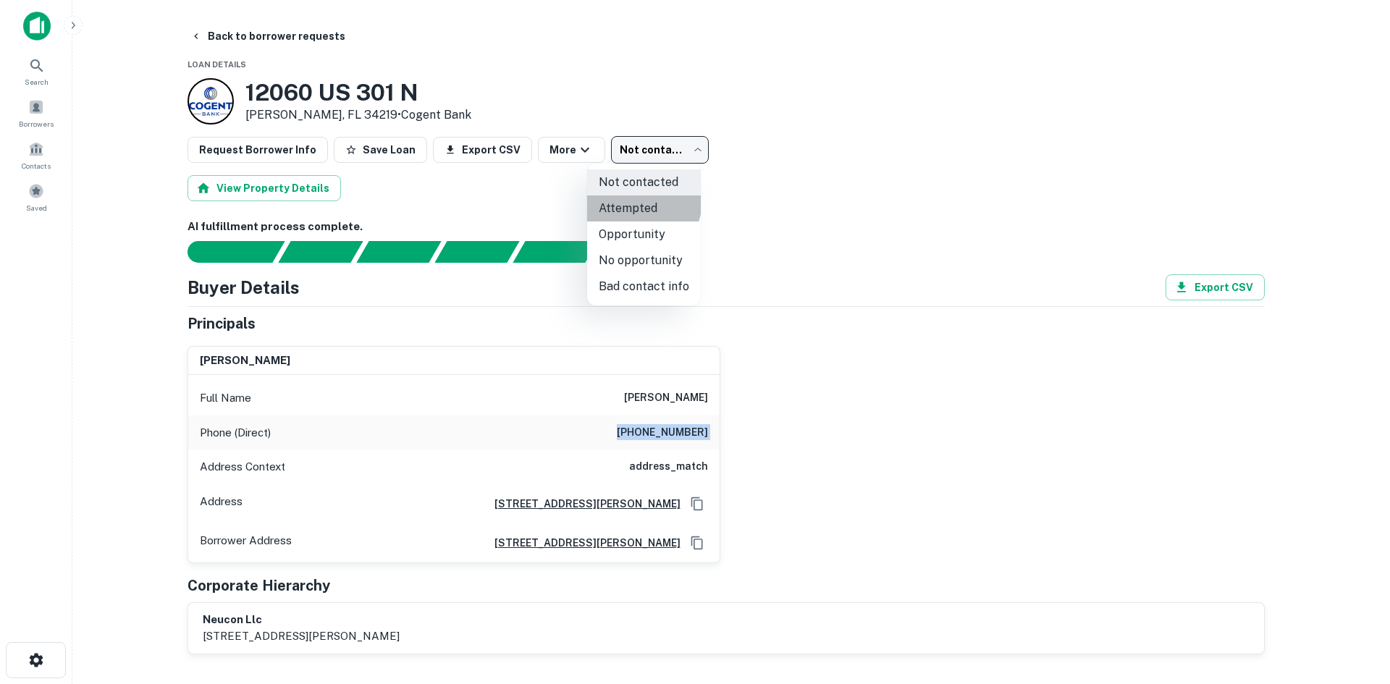
click at [630, 200] on li "Attempted" at bounding box center [644, 208] width 114 height 26
type input "*********"
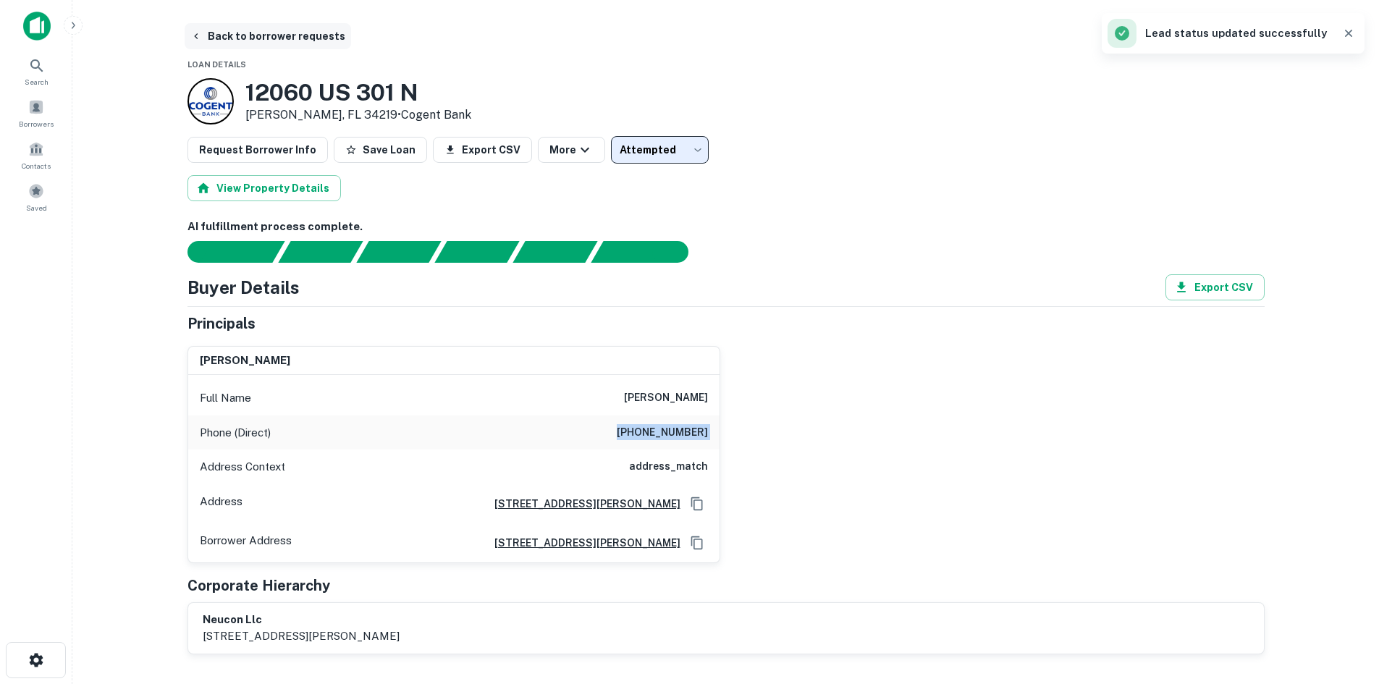
click at [258, 28] on button "Back to borrower requests" at bounding box center [268, 36] width 166 height 26
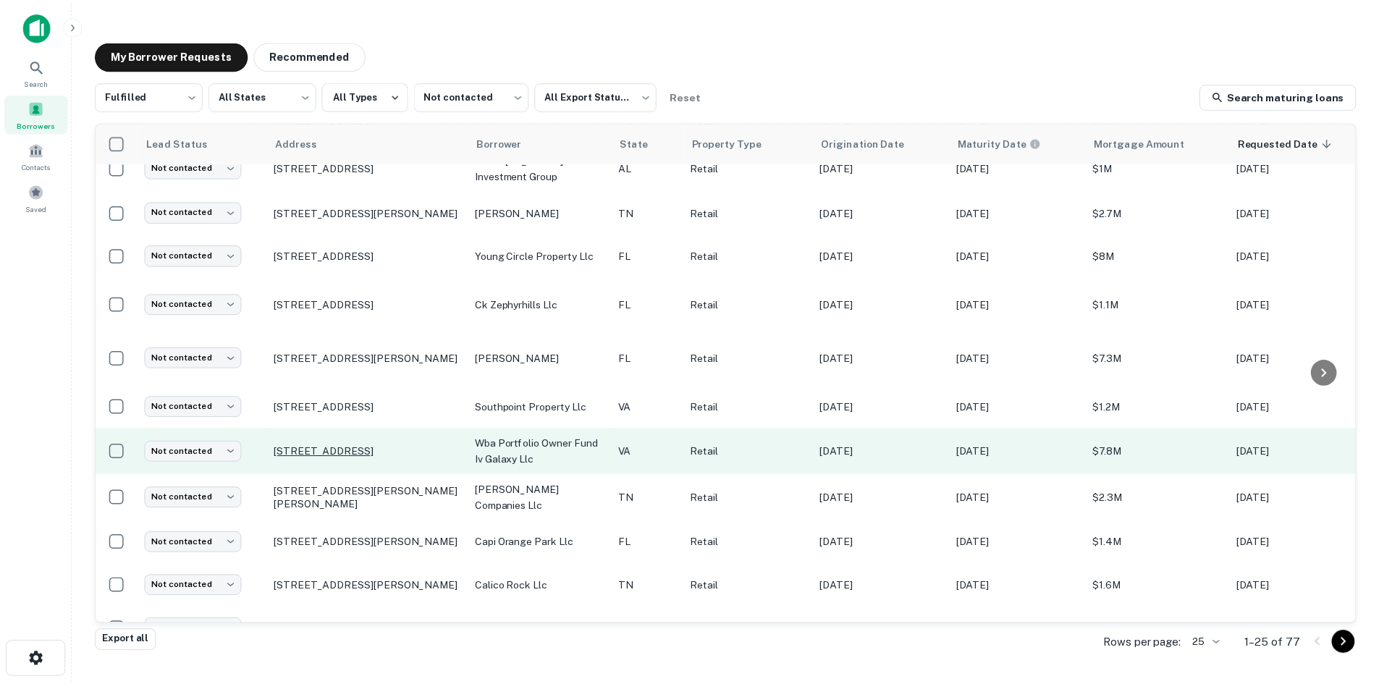
scroll to position [145, 0]
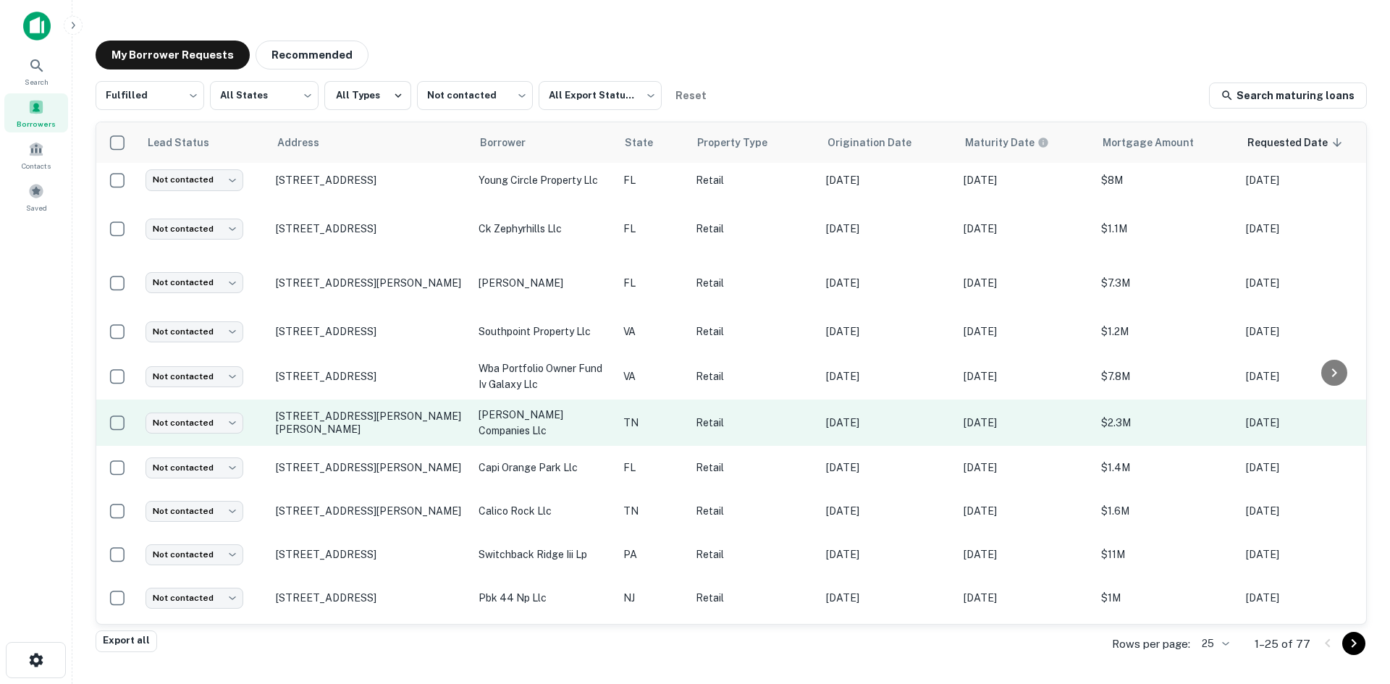
click at [396, 436] on td "9565 Middlebrook Pike Knoxville, TN 37931" at bounding box center [370, 422] width 203 height 46
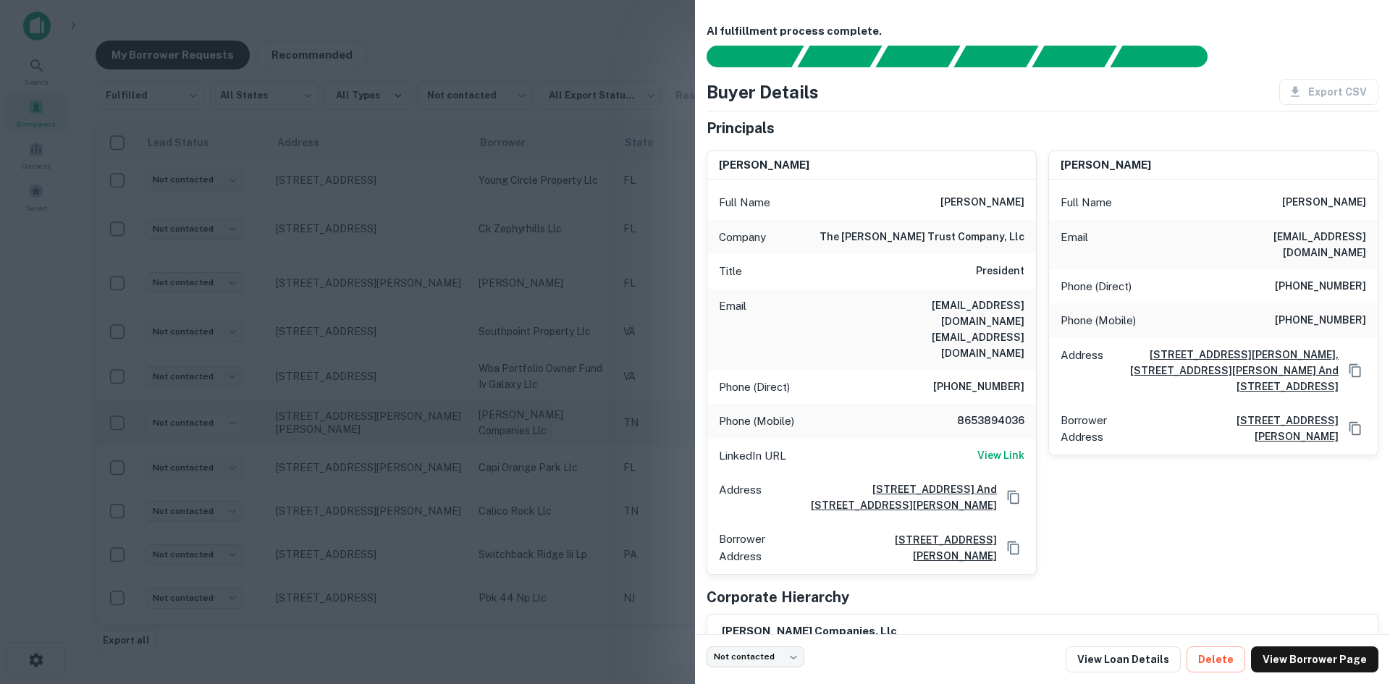
click at [396, 436] on div at bounding box center [695, 342] width 1390 height 684
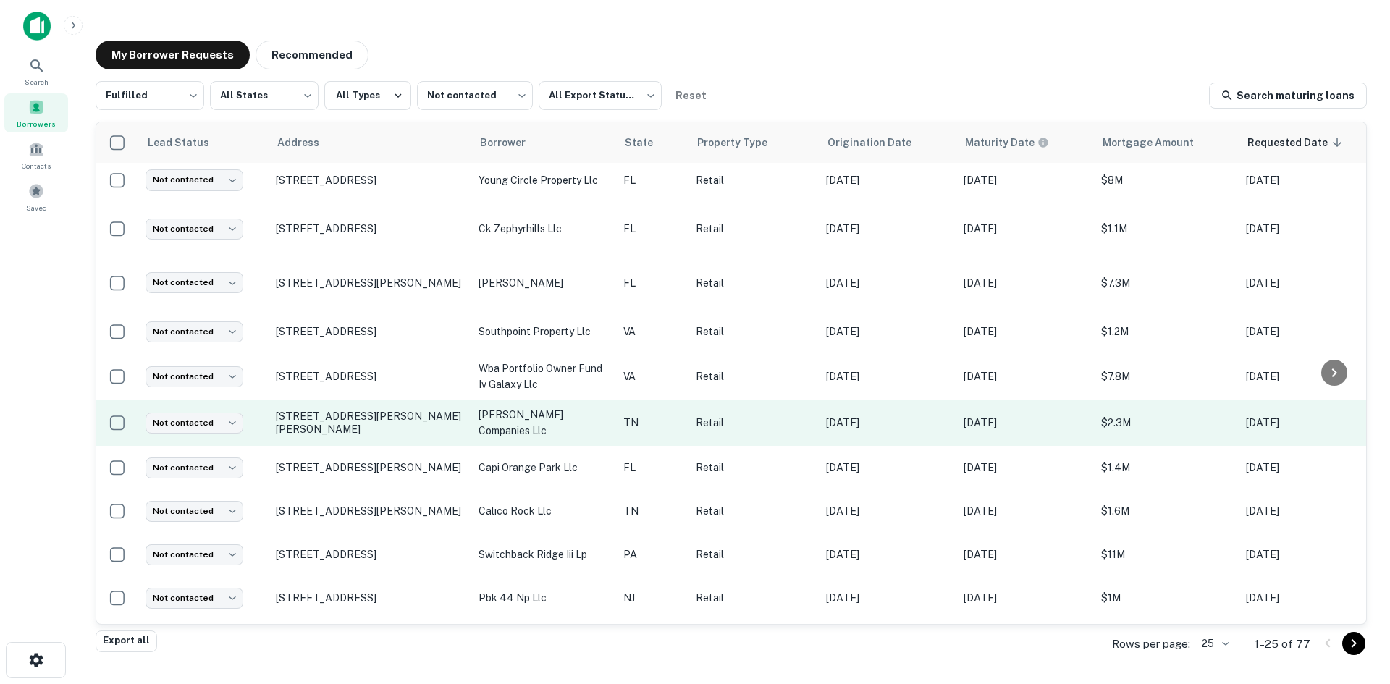
click at [395, 417] on p "9565 Middlebrook Pike Knoxville, TN 37931" at bounding box center [370, 423] width 188 height 26
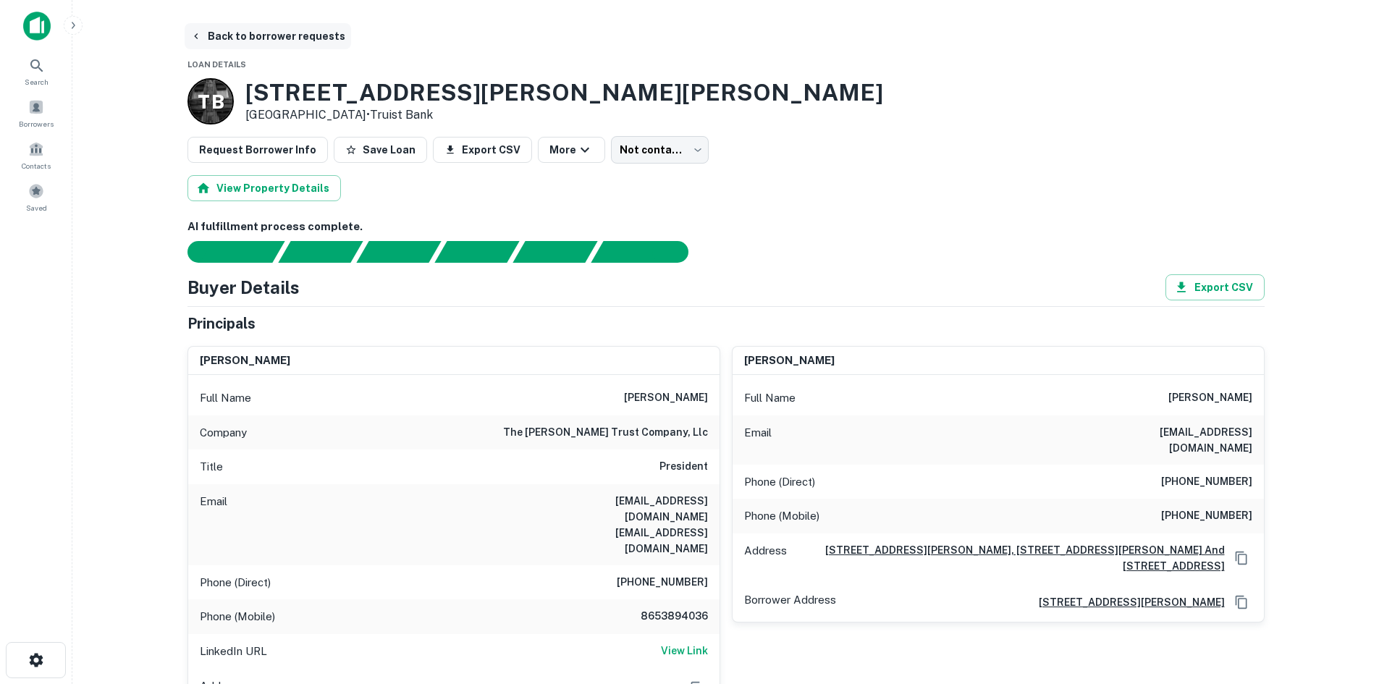
click at [257, 39] on button "Back to borrower requests" at bounding box center [268, 36] width 166 height 26
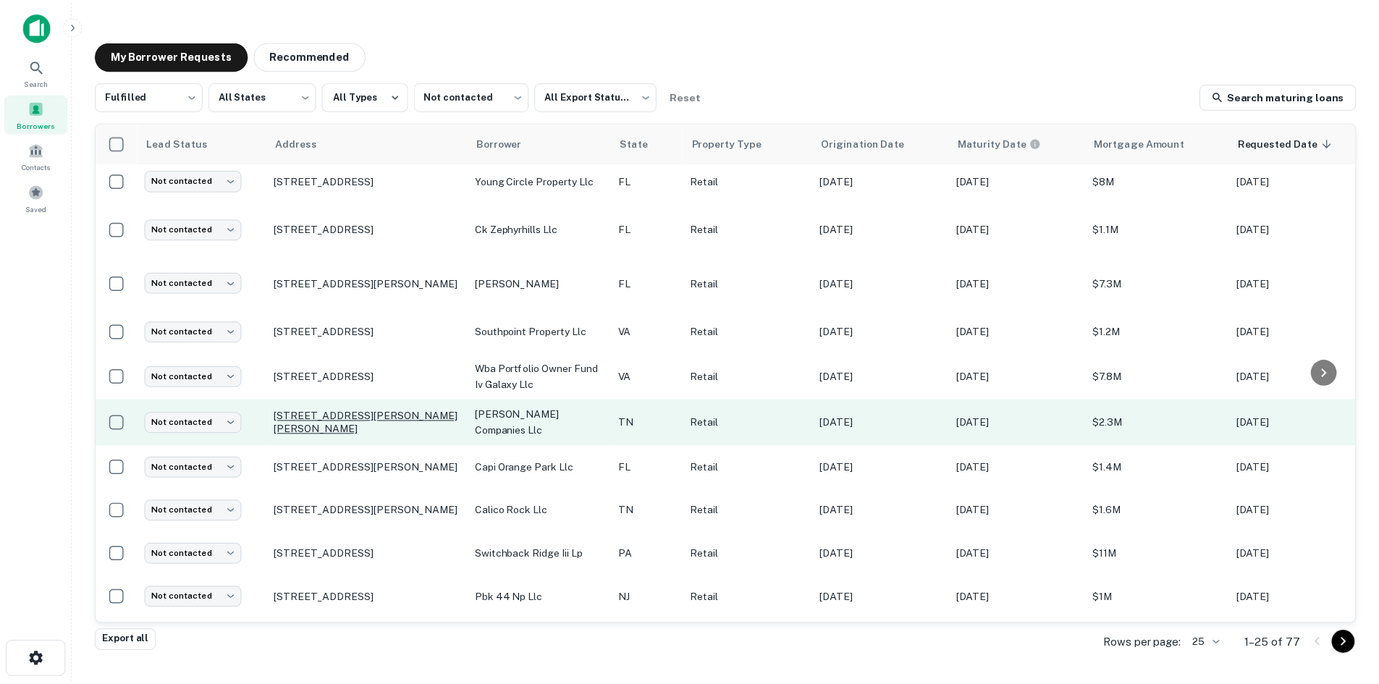
scroll to position [434, 0]
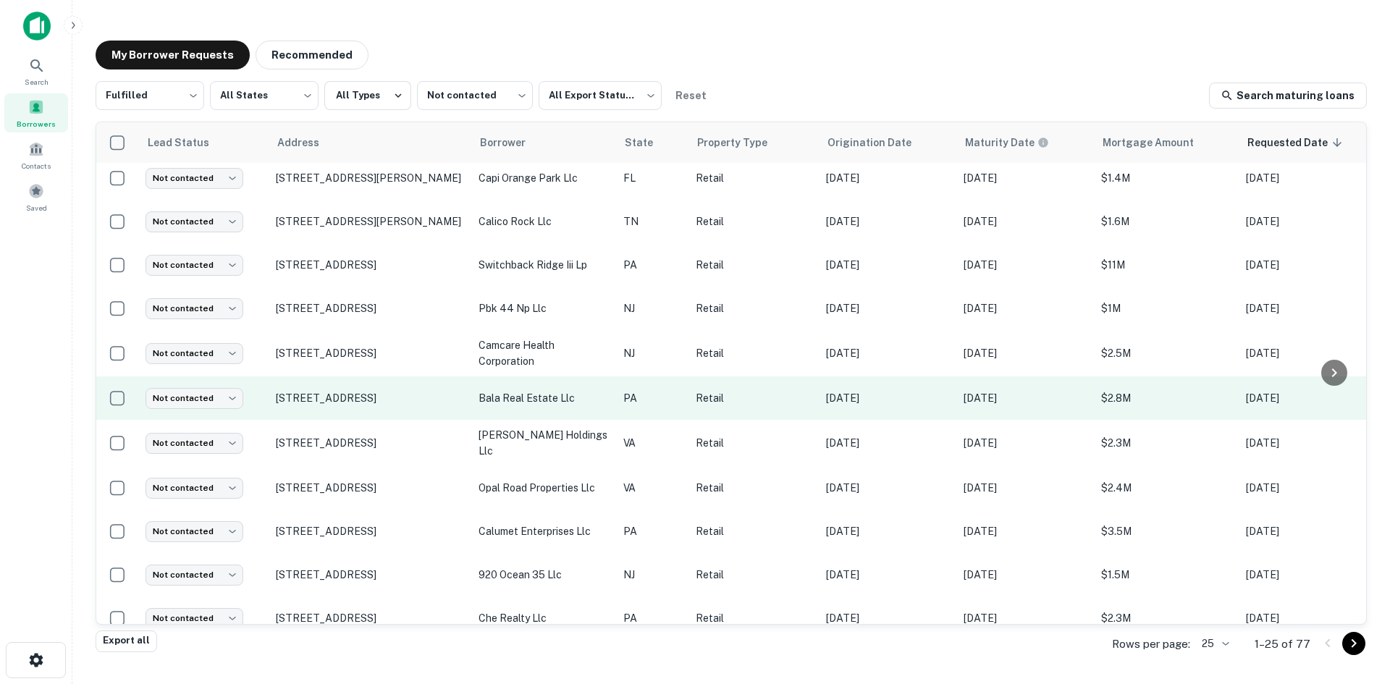
click at [386, 405] on td "205 N 11th St Philadelphia, PA 19107" at bounding box center [370, 397] width 203 height 43
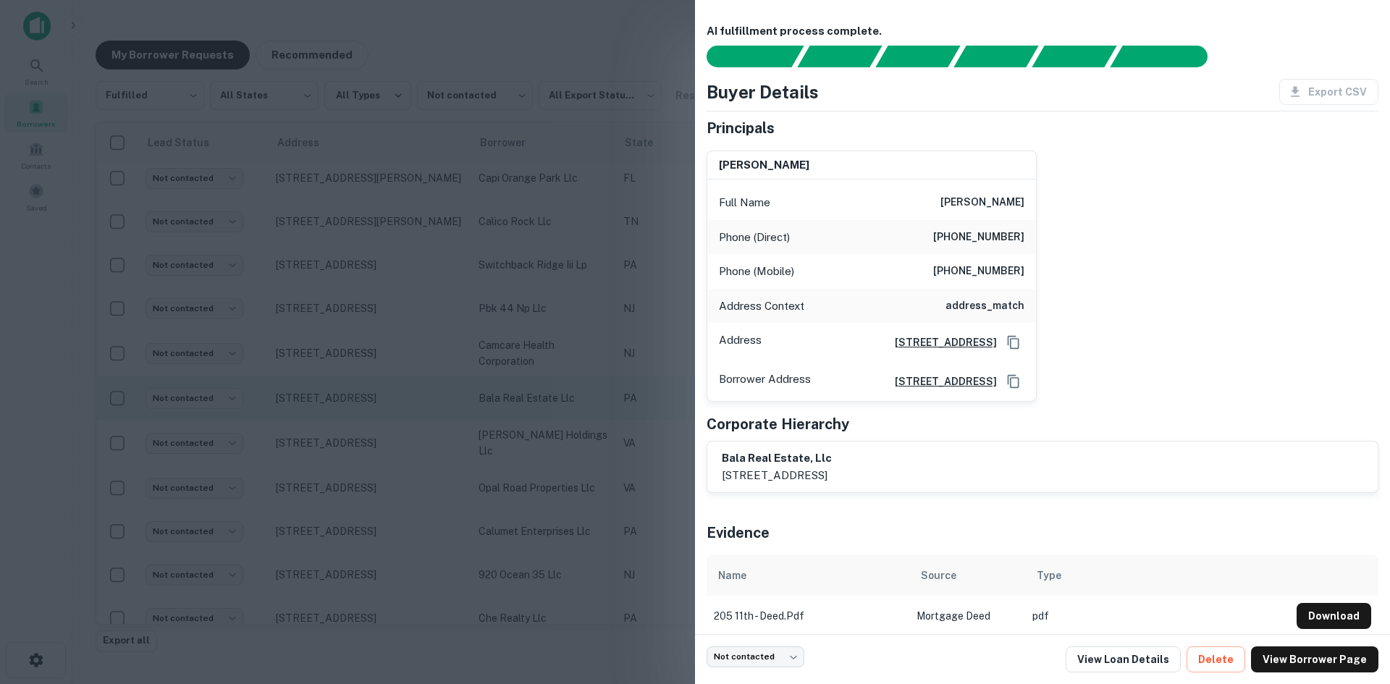
click at [386, 405] on div at bounding box center [695, 342] width 1390 height 684
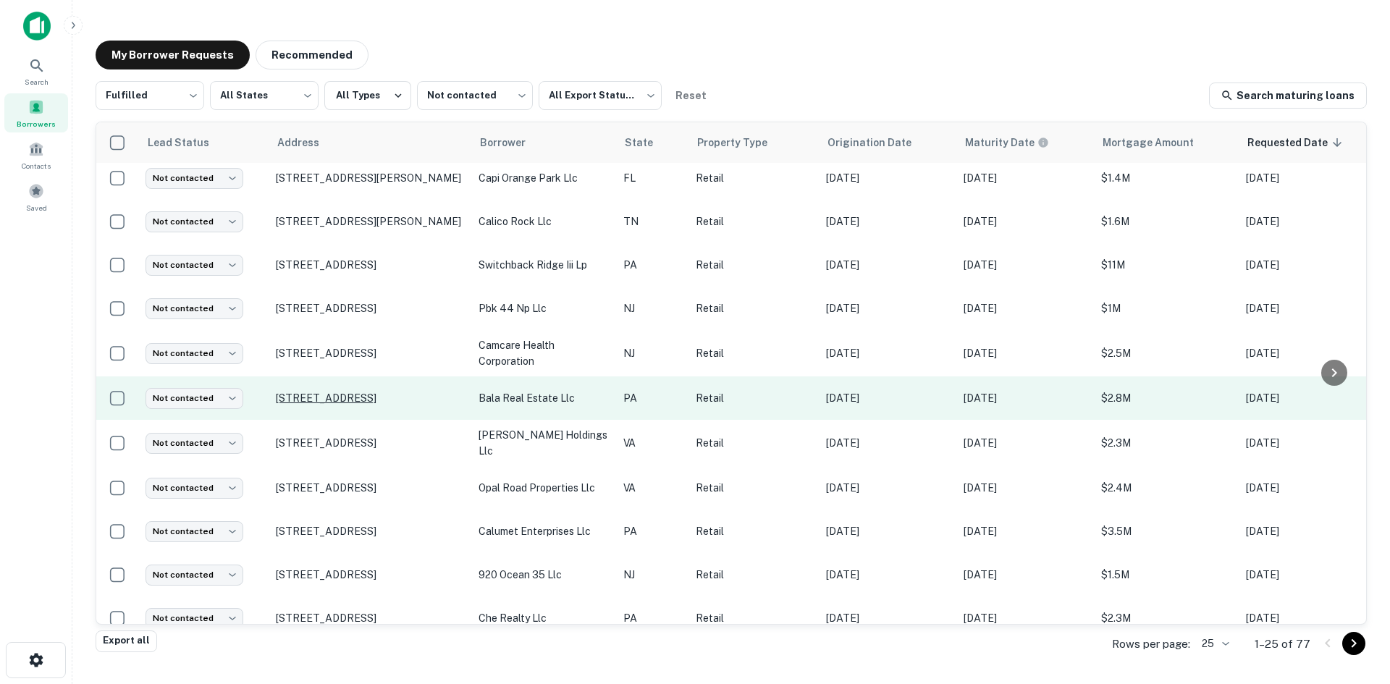
click at [381, 399] on p "205 N 11th St Philadelphia, PA 19107" at bounding box center [370, 398] width 188 height 13
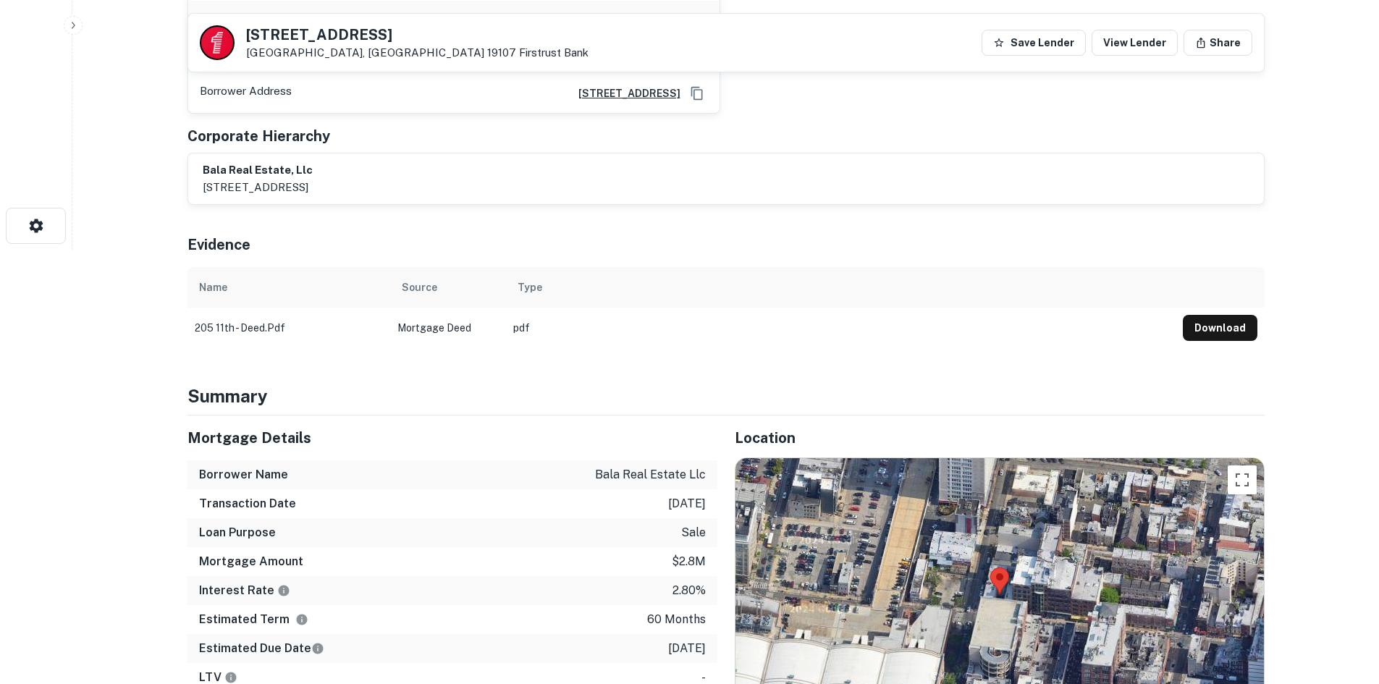
scroll to position [651, 0]
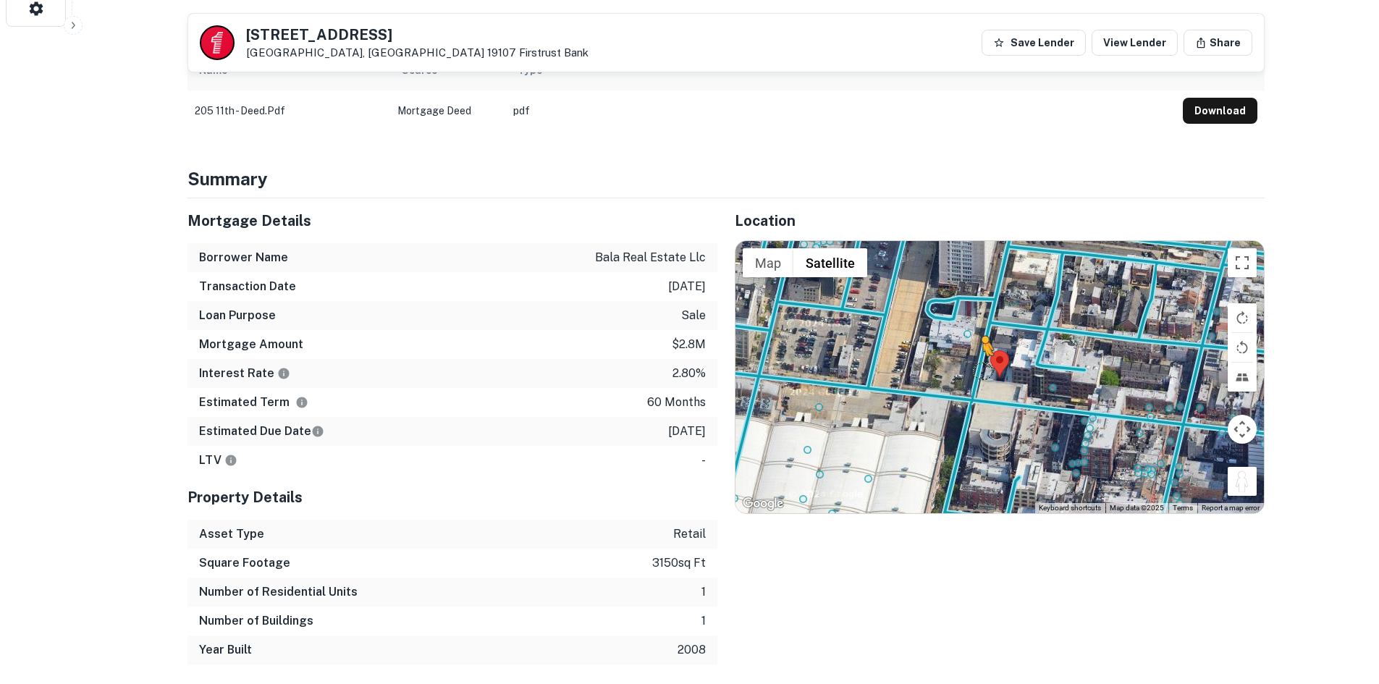
drag, startPoint x: 1233, startPoint y: 484, endPoint x: 976, endPoint y: 365, distance: 282.7
click at [976, 365] on div "To activate drag with keyboard, press Alt + Enter. Once in keyboard drag state,…" at bounding box center [999, 377] width 528 height 272
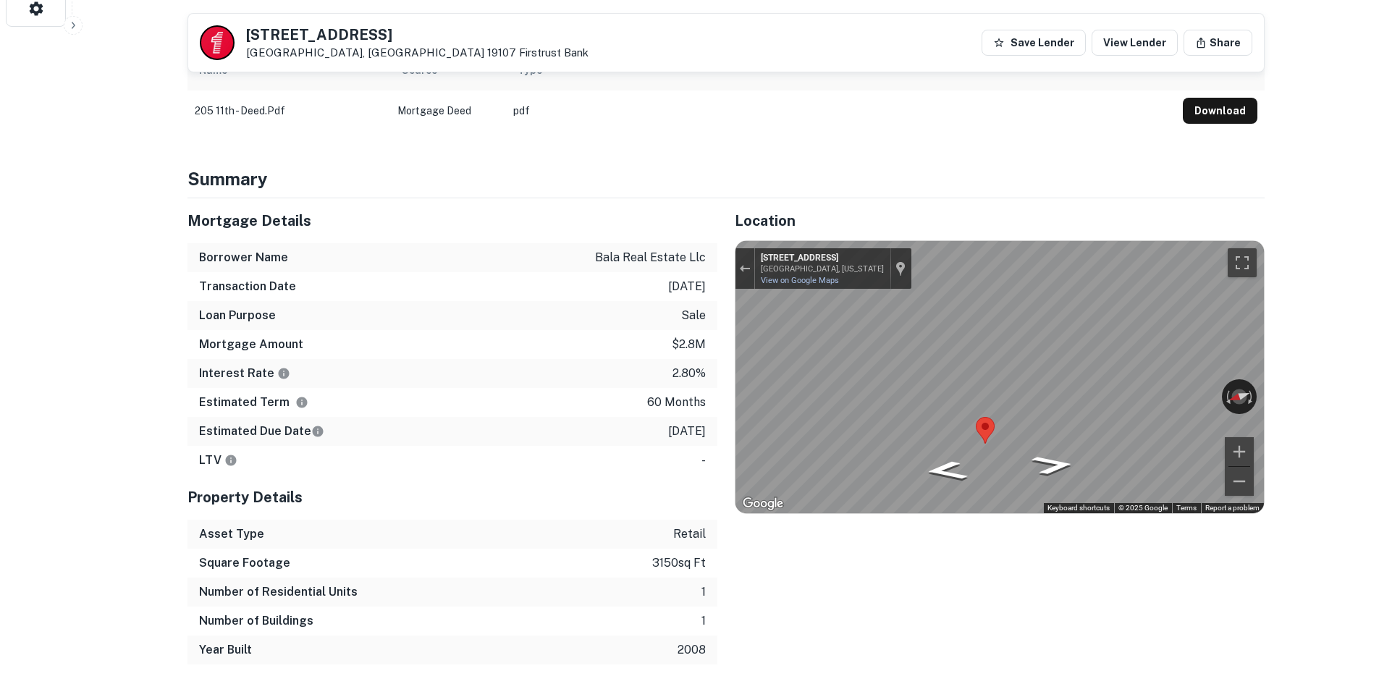
click at [636, 358] on div "Mortgage Details Borrower Name bala real estate llc Transaction Date 12/14/2020…" at bounding box center [717, 431] width 1094 height 466
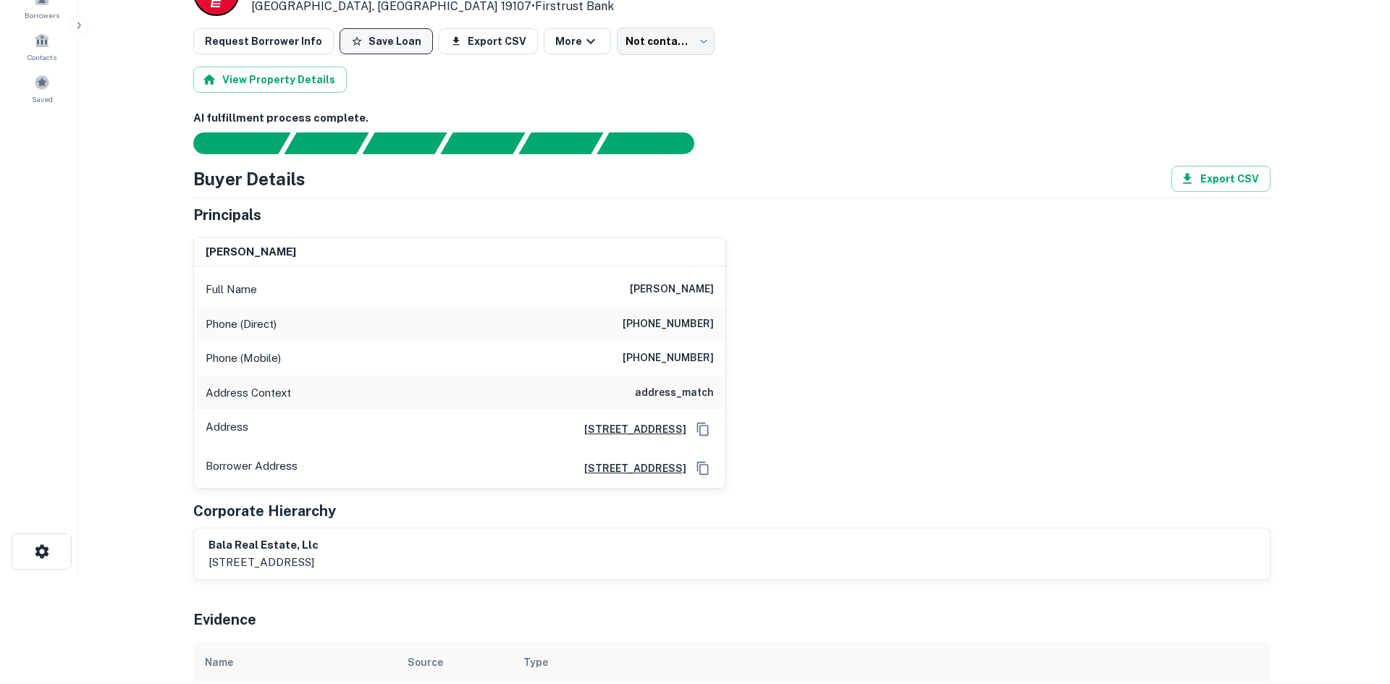
scroll to position [0, 0]
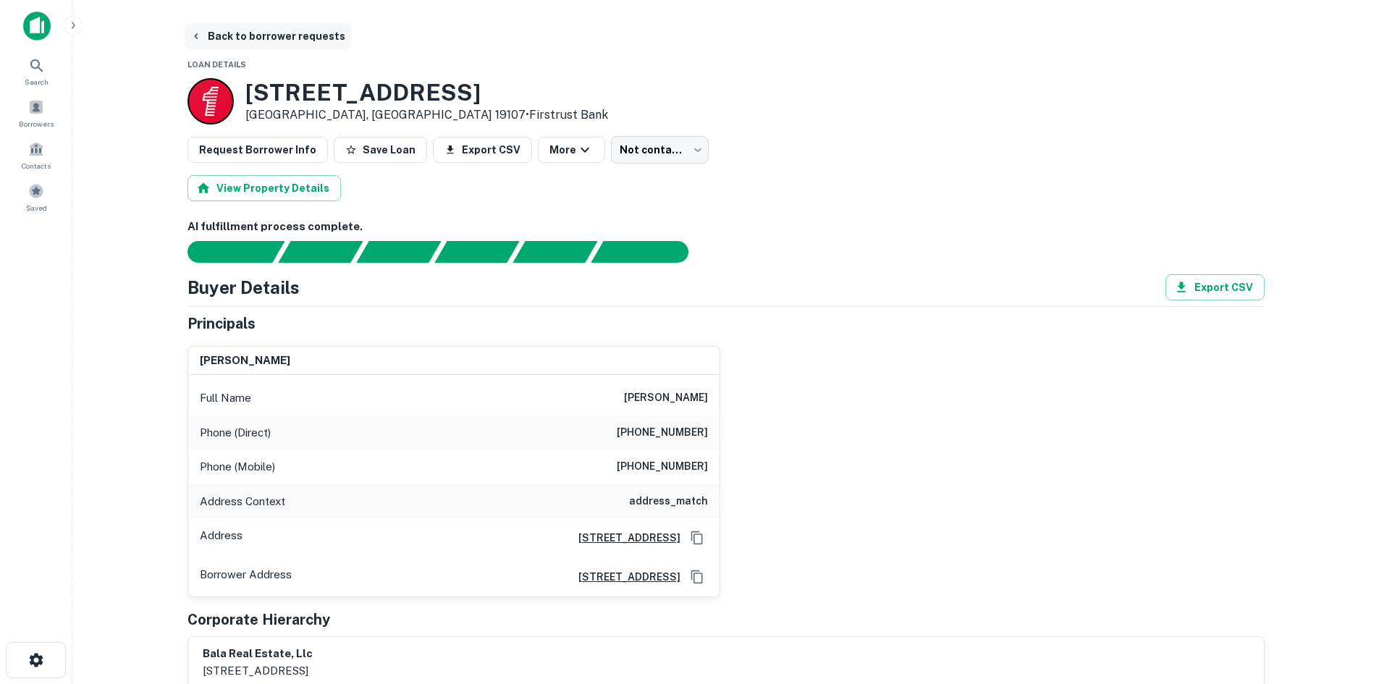
click at [246, 28] on button "Back to borrower requests" at bounding box center [268, 36] width 166 height 26
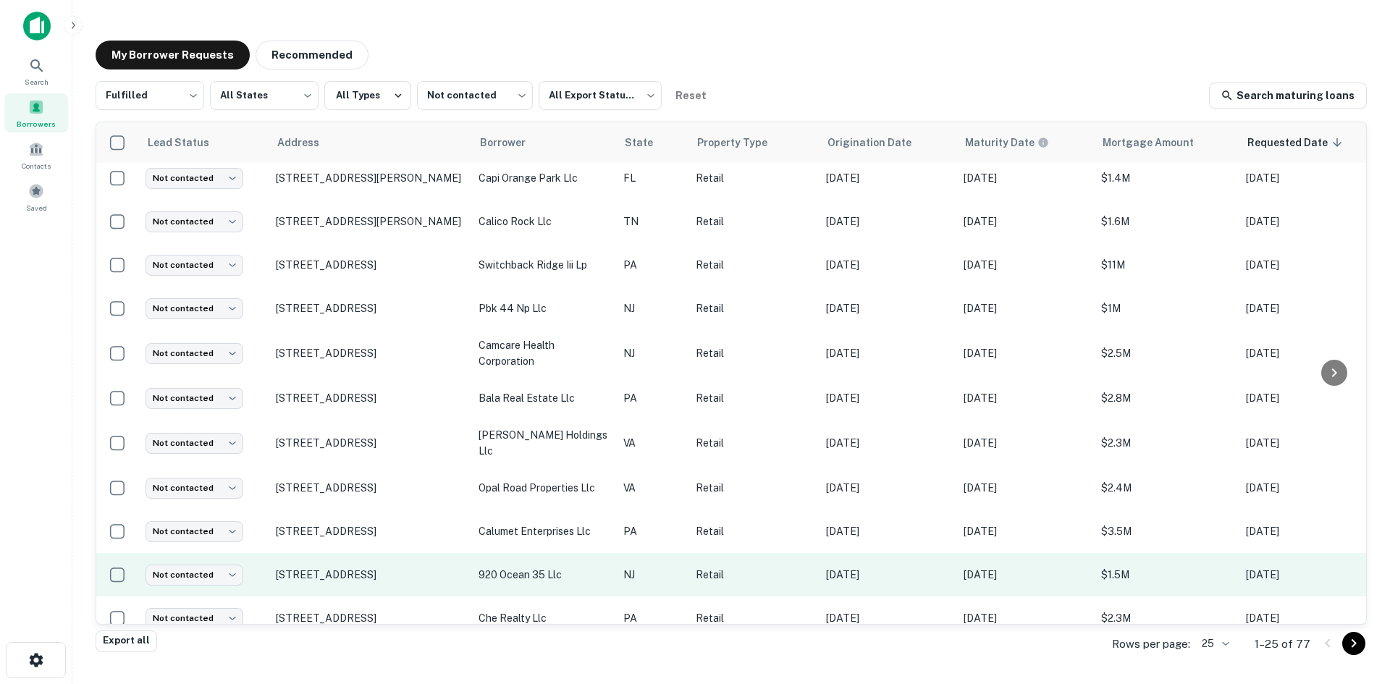
scroll to position [651, 0]
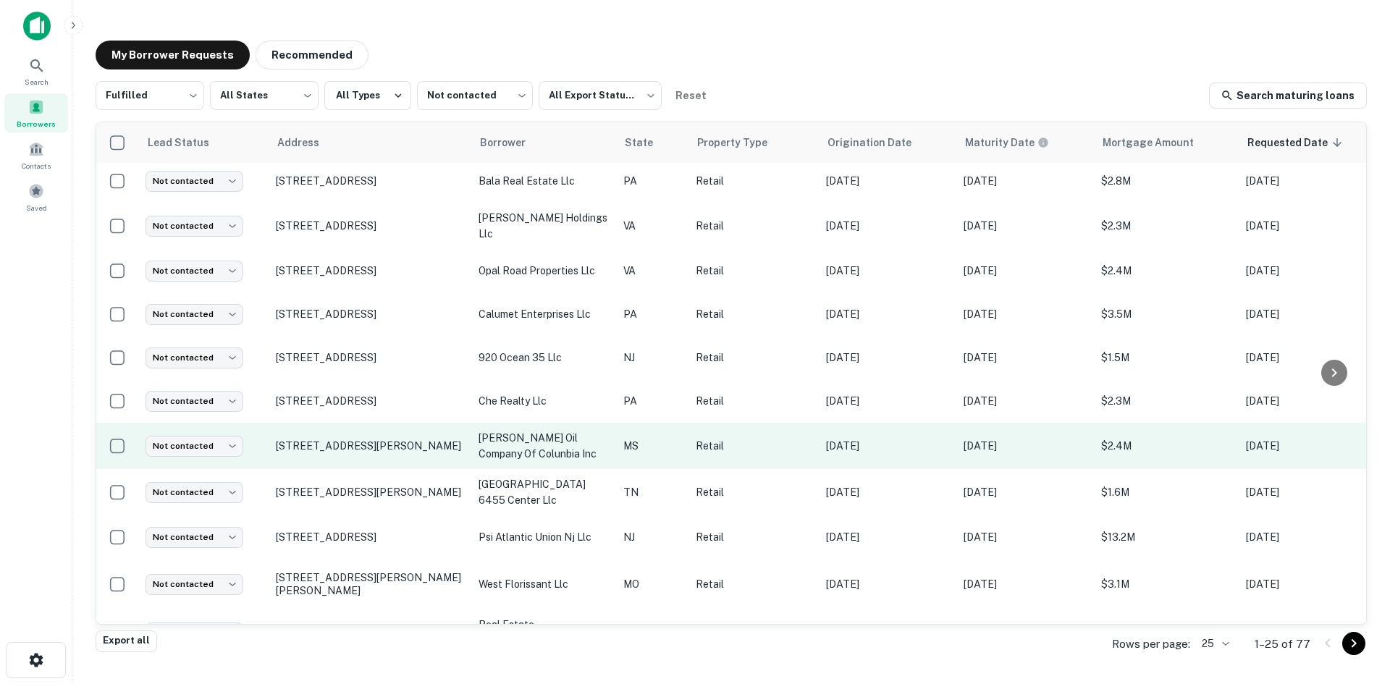
click at [349, 455] on td "201 N Broadway St Mccomb, MS 39648" at bounding box center [370, 446] width 203 height 46
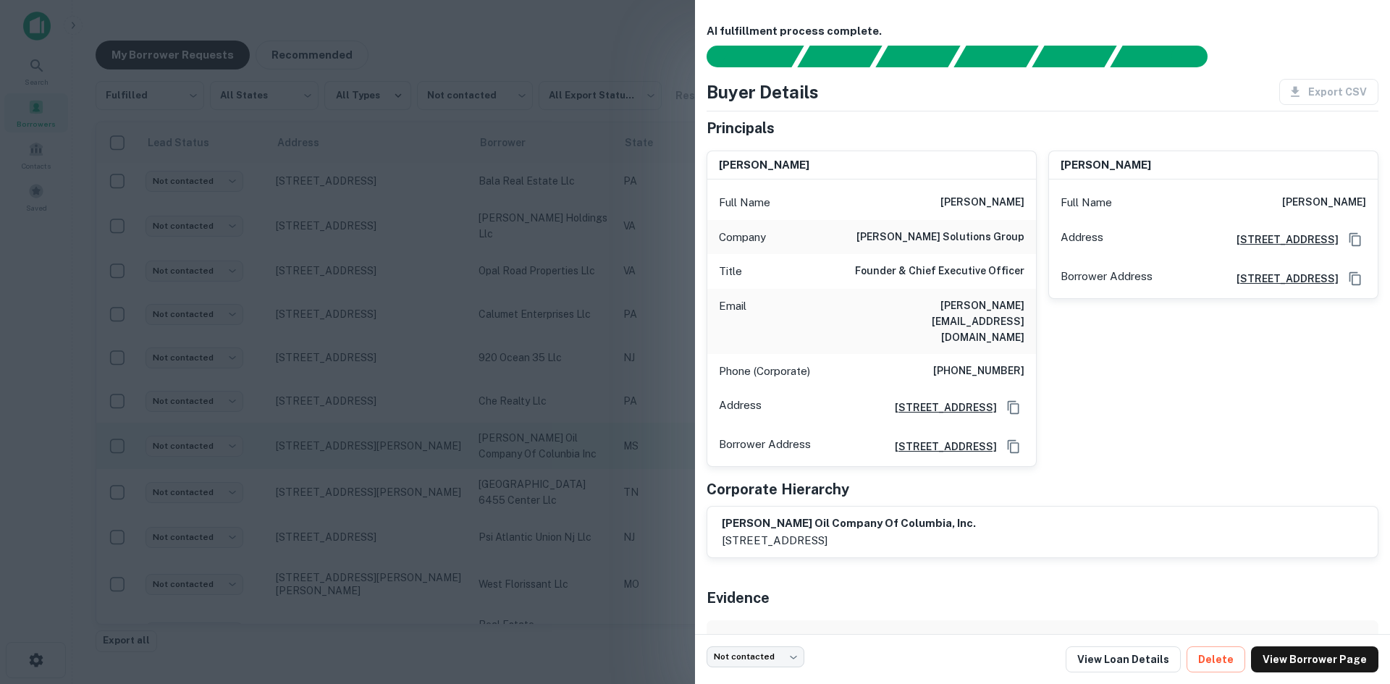
click at [349, 455] on div at bounding box center [695, 342] width 1390 height 684
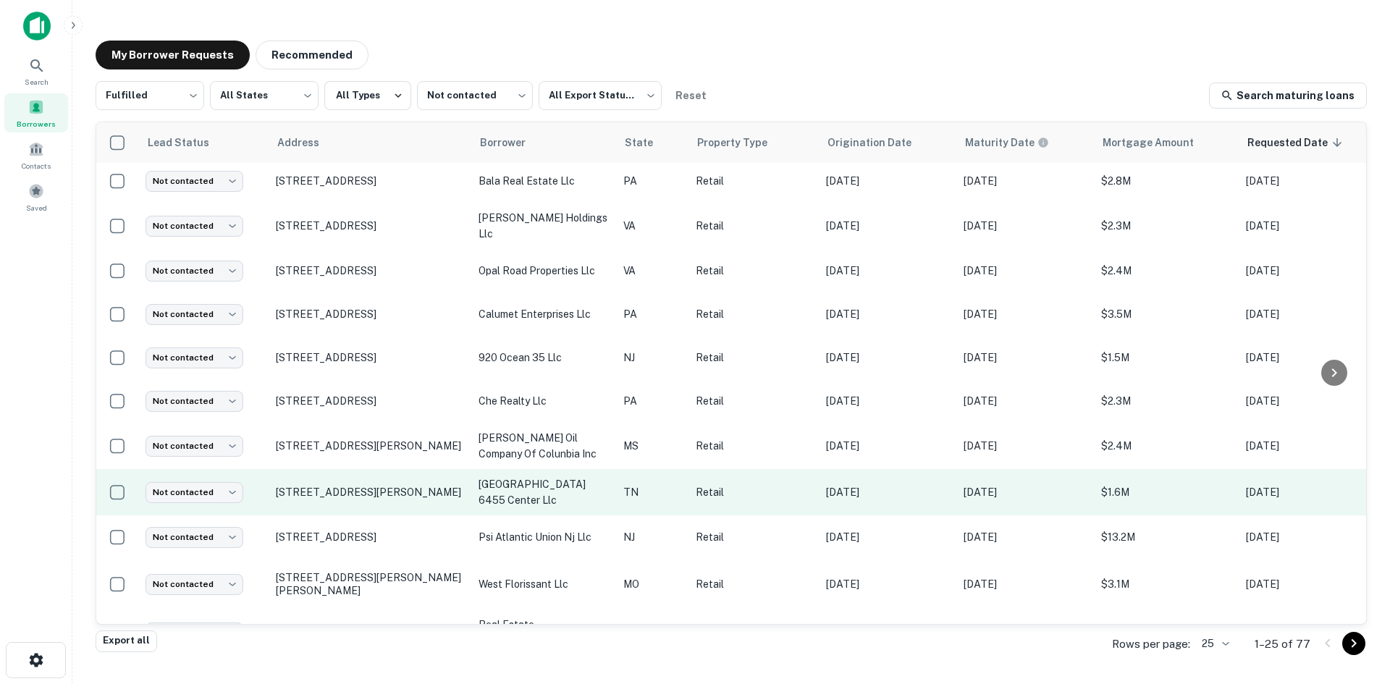
click at [341, 502] on td "6455 E Shelby Dr Memphis, TN 38141" at bounding box center [370, 492] width 203 height 46
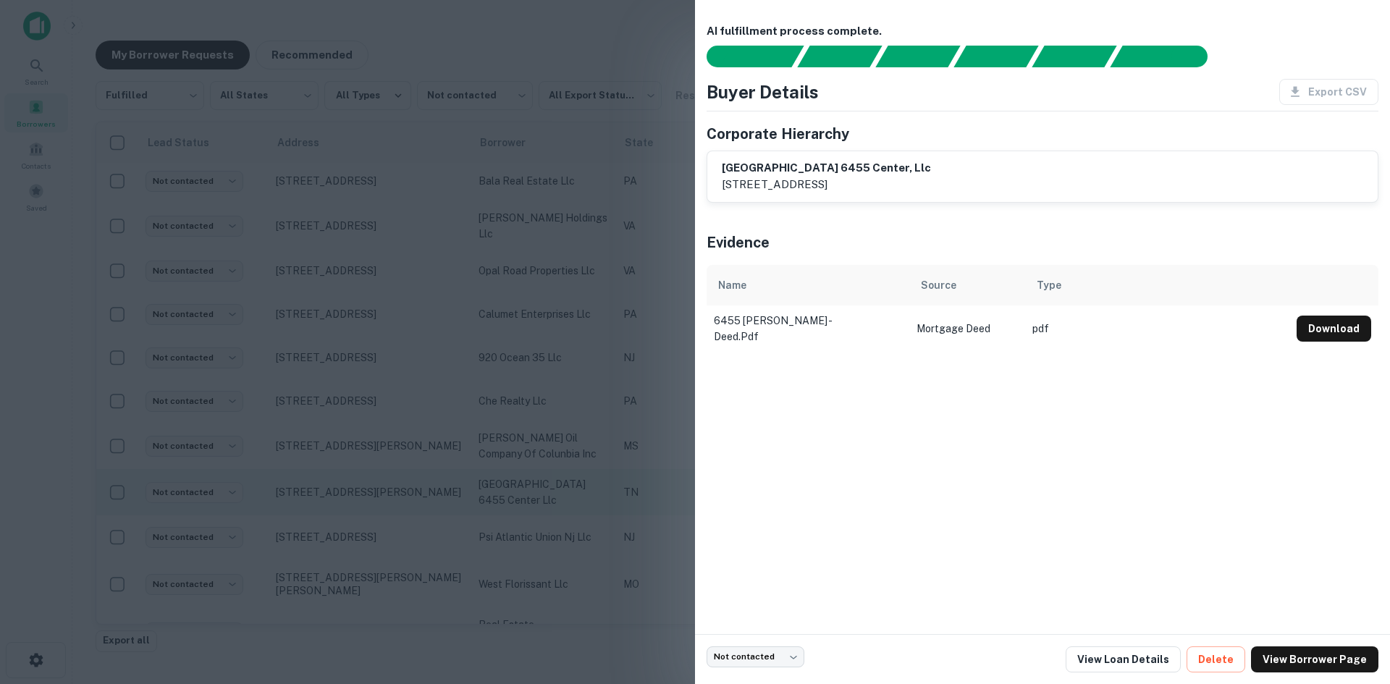
click at [341, 502] on div at bounding box center [695, 342] width 1390 height 684
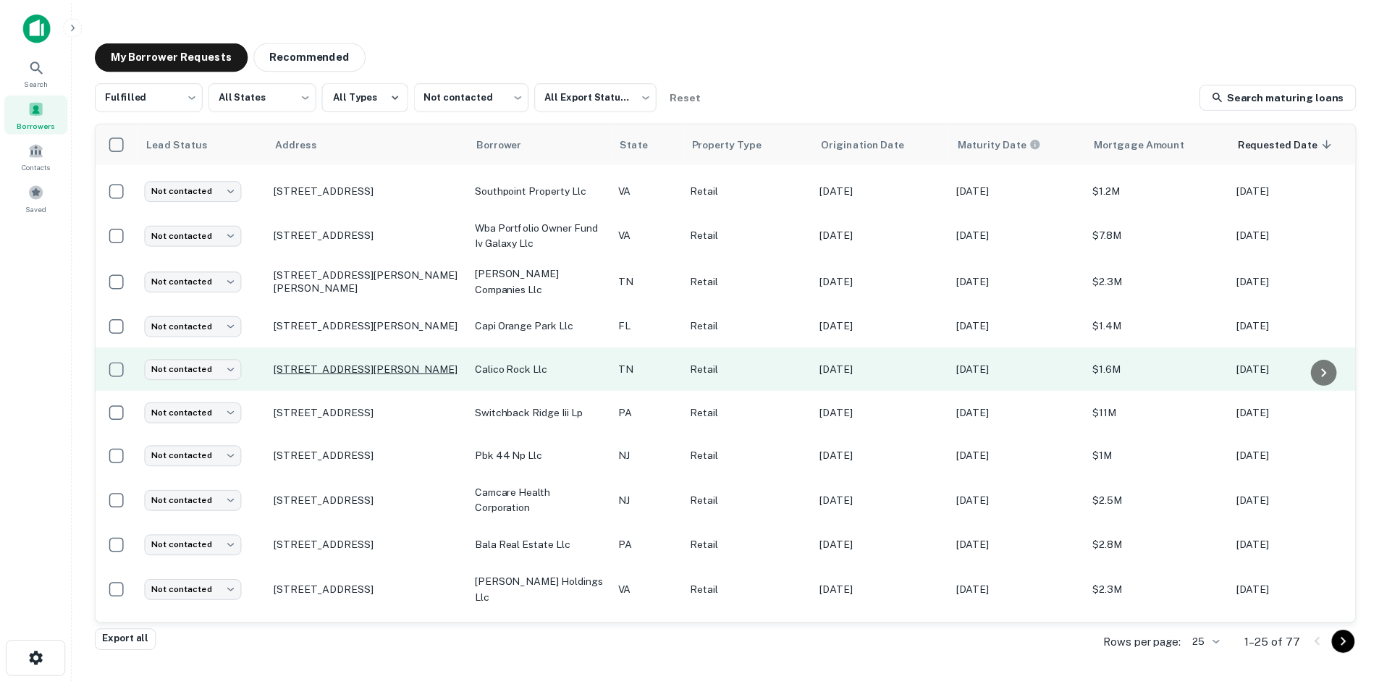
scroll to position [217, 0]
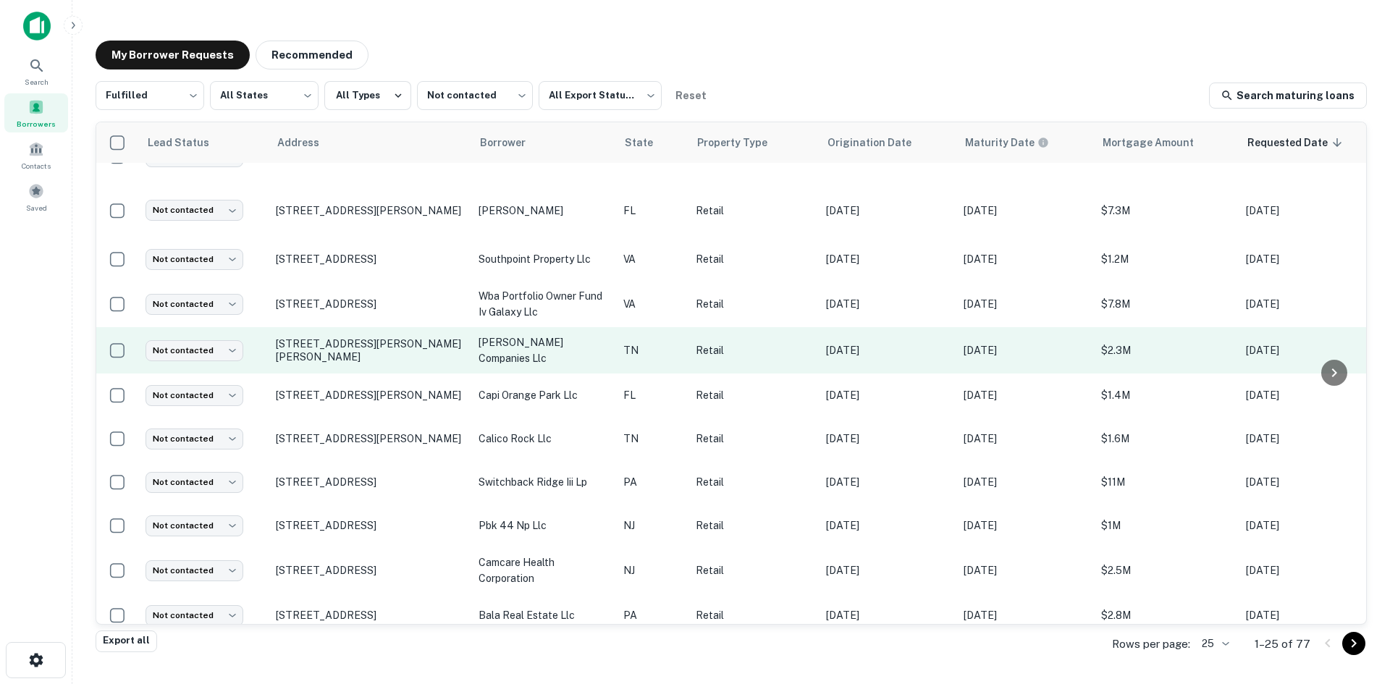
click at [347, 365] on td "9565 Middlebrook Pike Knoxville, TN 37931" at bounding box center [370, 350] width 203 height 46
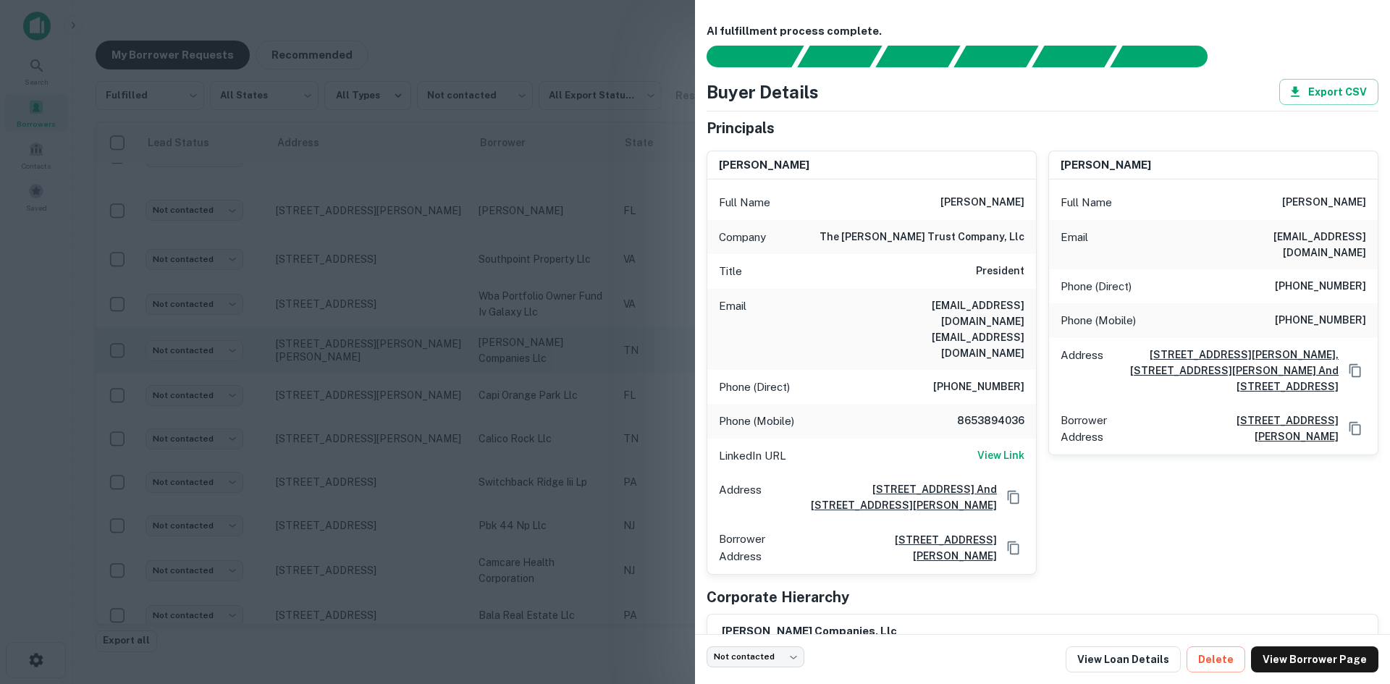
click at [347, 365] on div at bounding box center [695, 342] width 1390 height 684
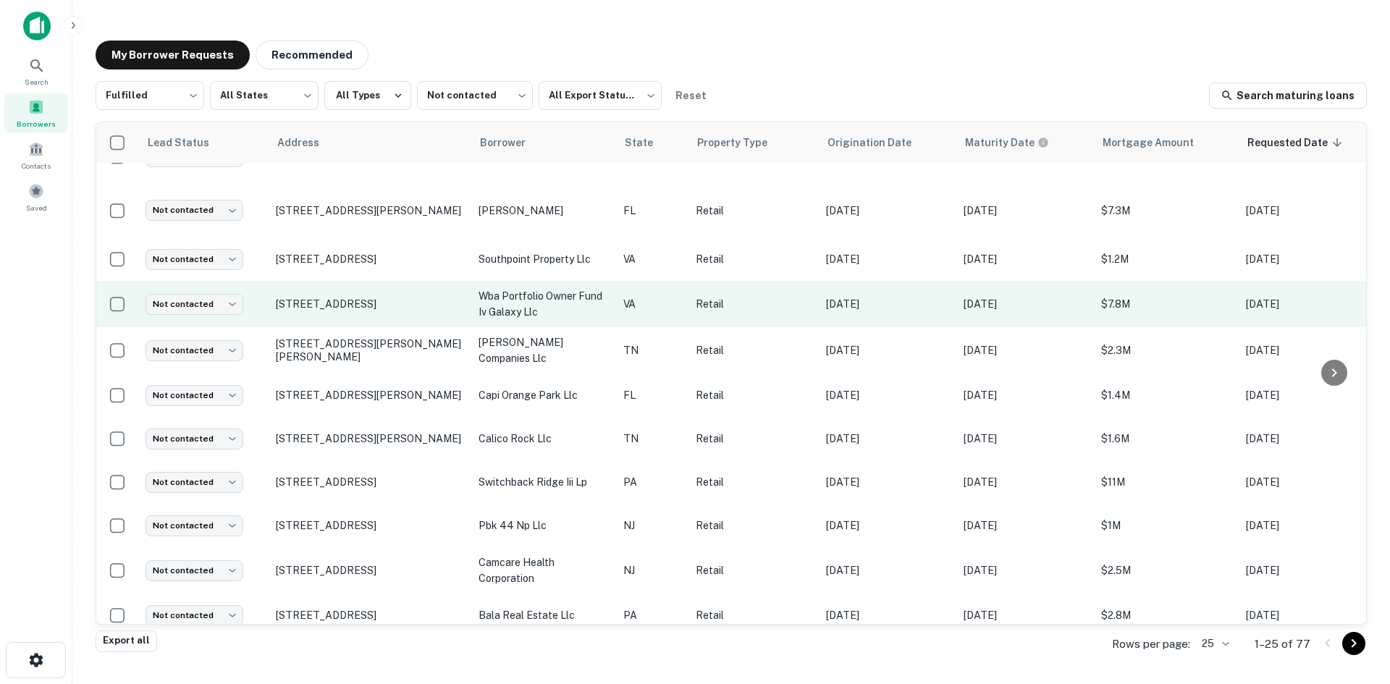
click at [341, 320] on td "115 W Little Creek Rd Norfolk, VA 23505" at bounding box center [370, 304] width 203 height 46
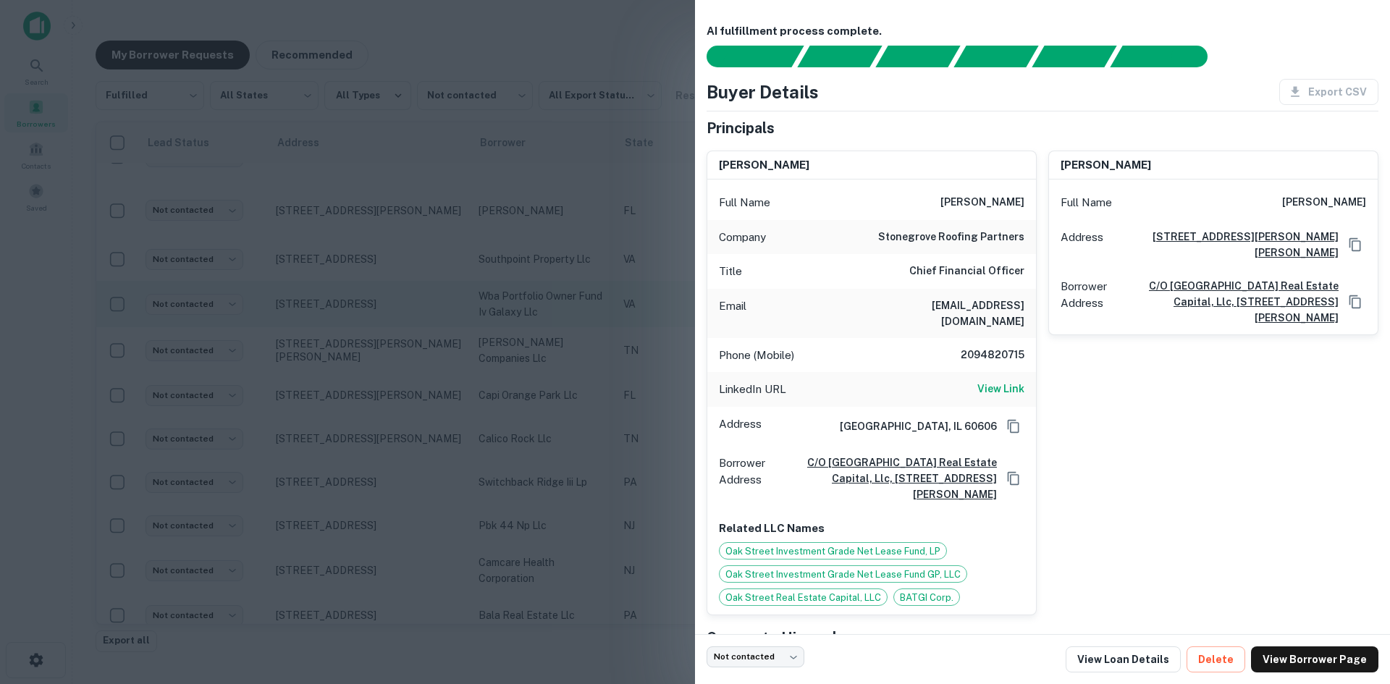
click at [341, 320] on div at bounding box center [695, 342] width 1390 height 684
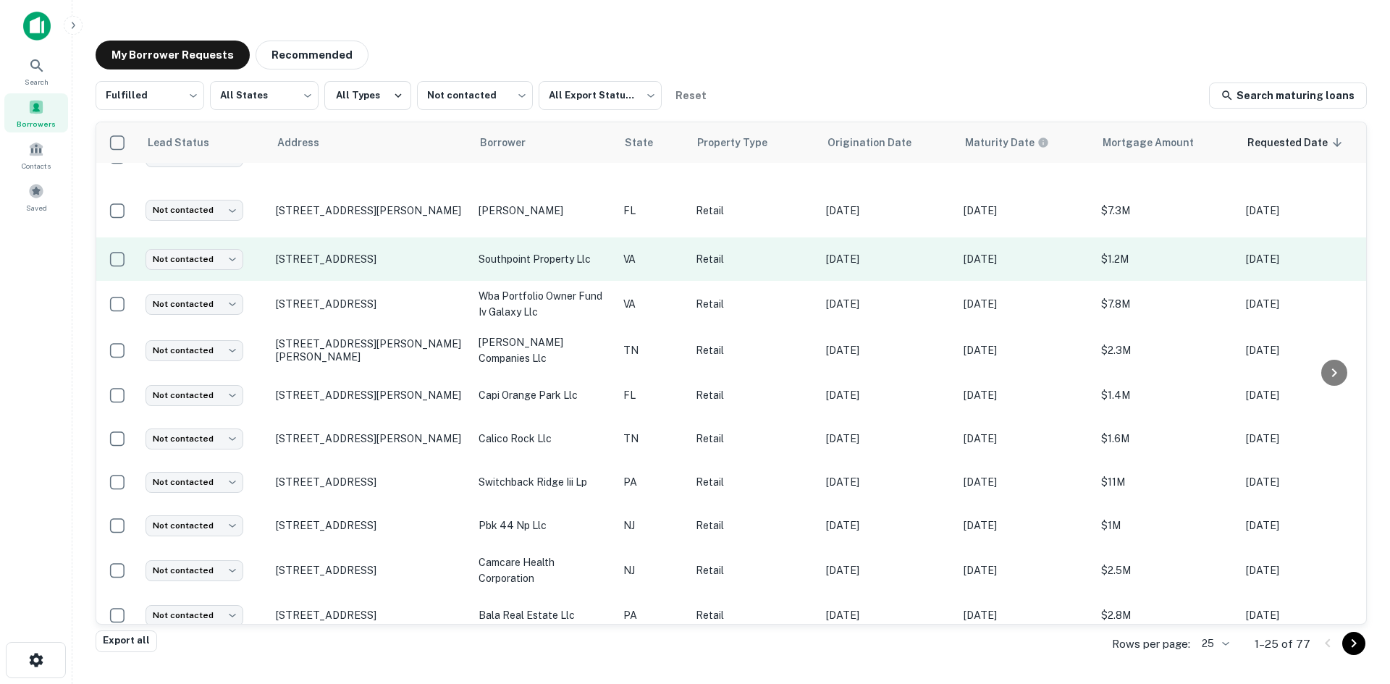
click at [354, 275] on td "9901 Southpoint Pkwy Fredericksburg, VA 22407" at bounding box center [370, 258] width 203 height 43
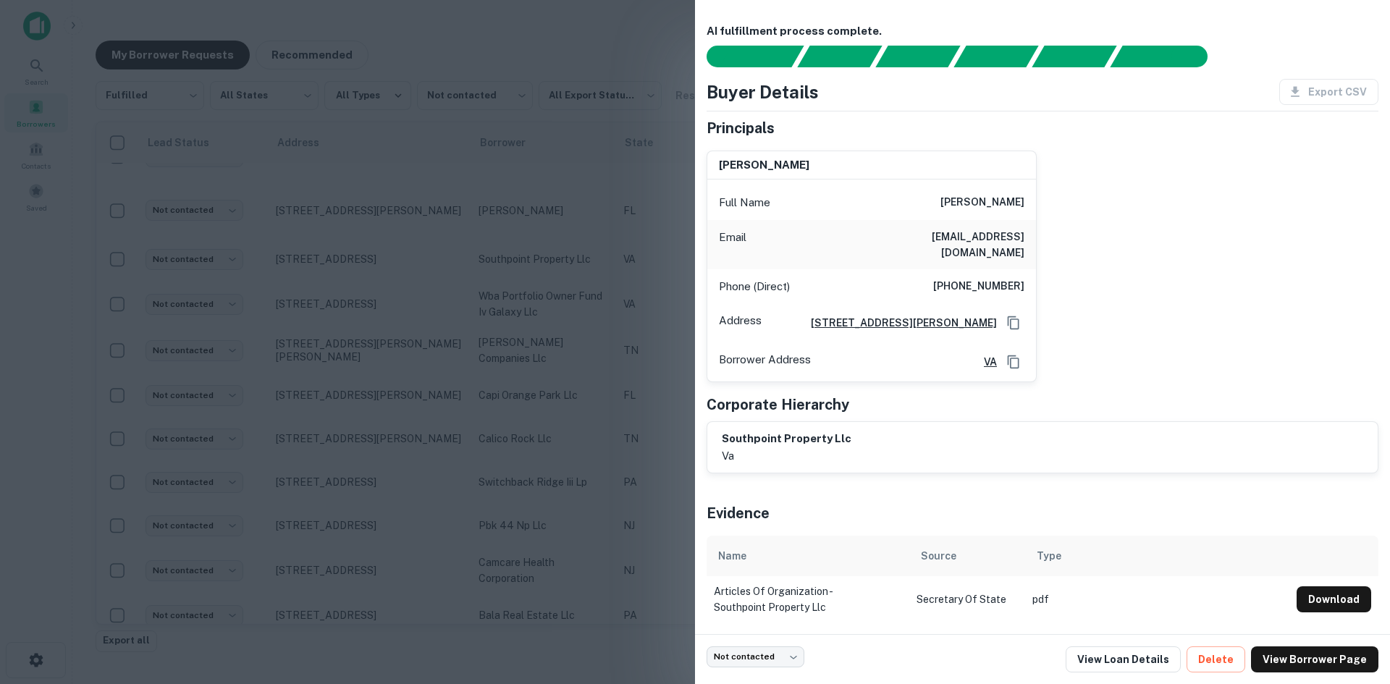
click at [347, 277] on div at bounding box center [695, 342] width 1390 height 684
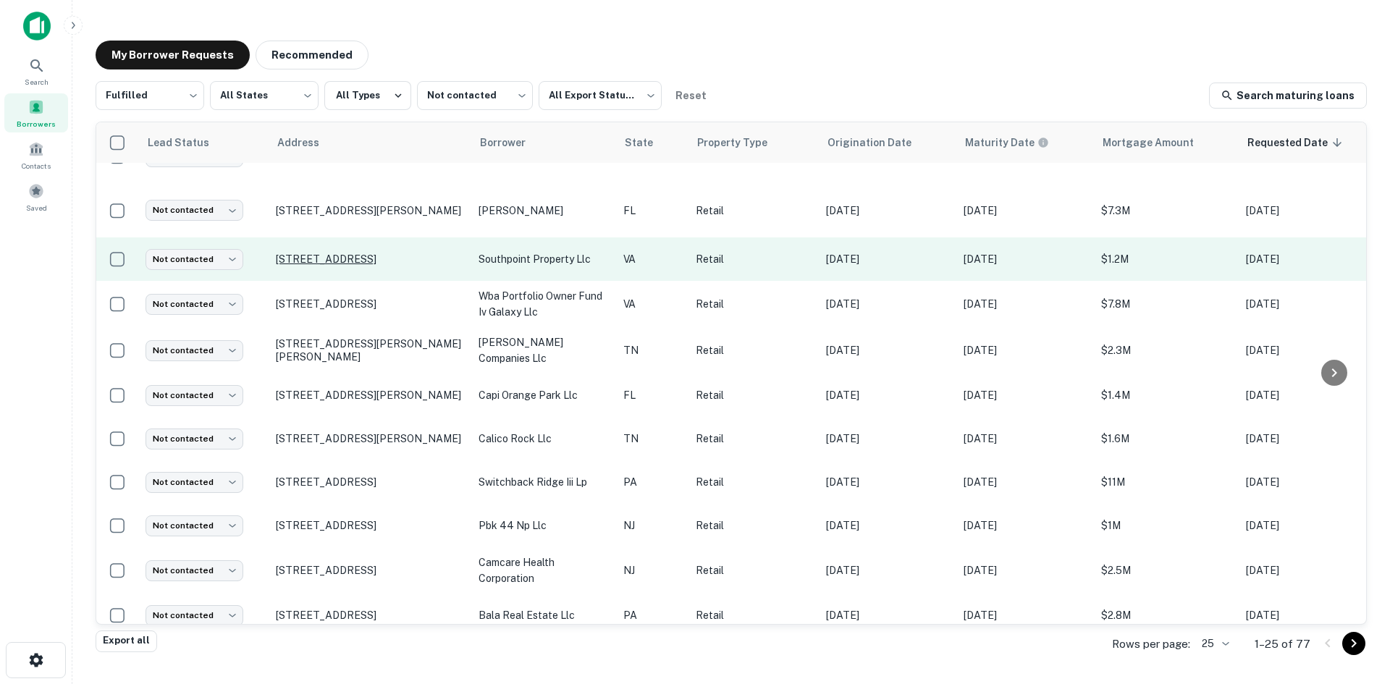
click at [342, 261] on p "9901 Southpoint Pkwy Fredericksburg, VA 22407" at bounding box center [370, 259] width 188 height 13
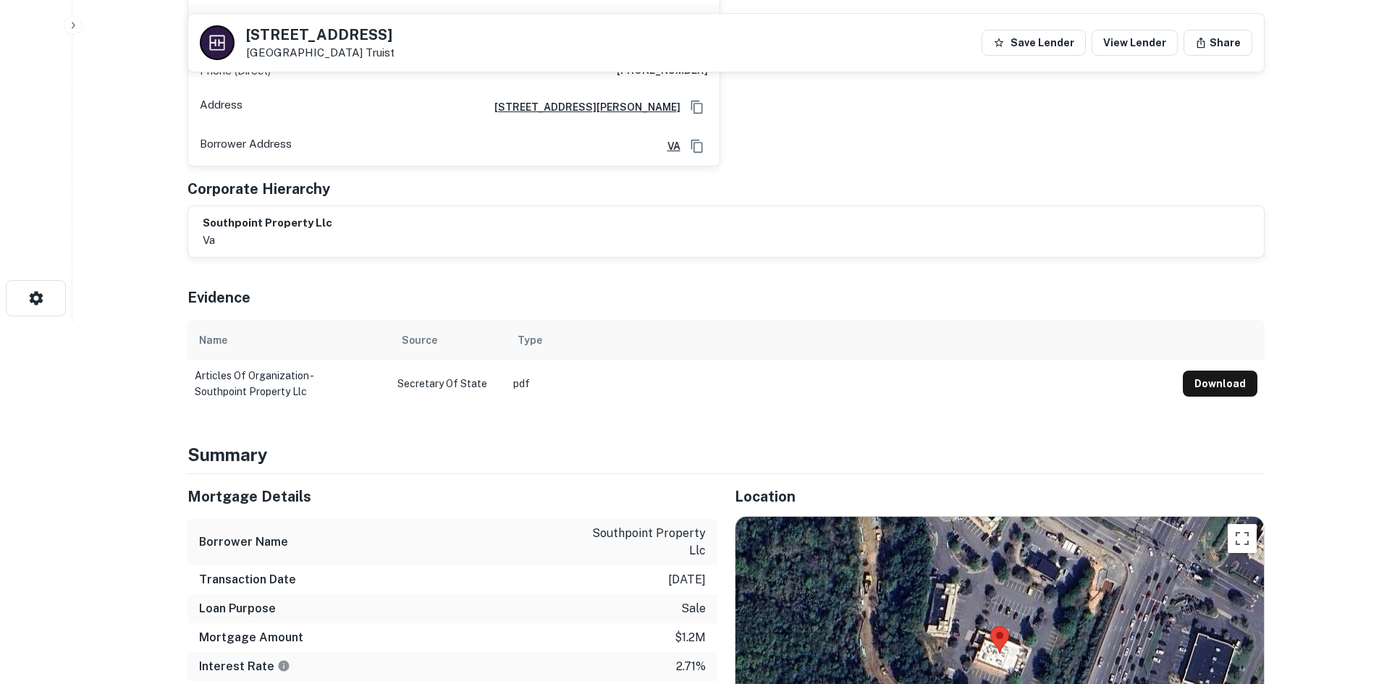
scroll to position [651, 0]
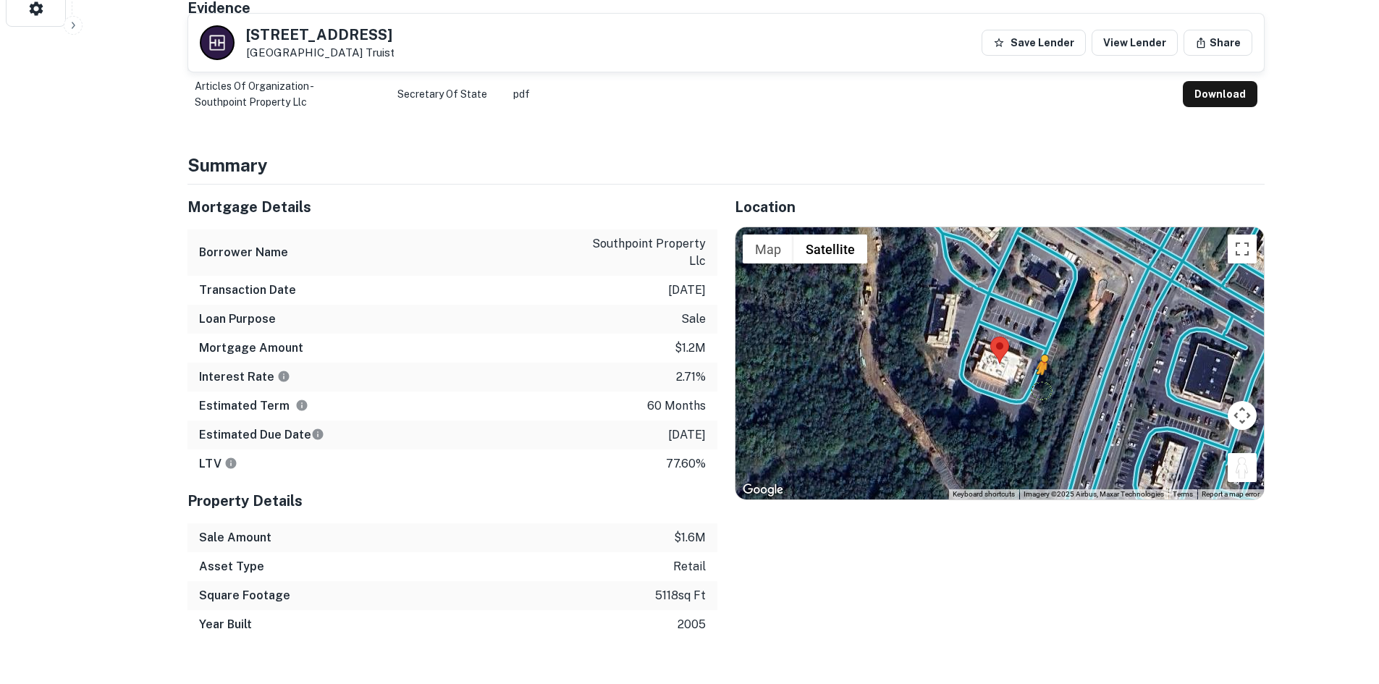
drag, startPoint x: 1229, startPoint y: 458, endPoint x: 1041, endPoint y: 374, distance: 205.4
click at [1041, 374] on div "To activate drag with keyboard, press Alt + Enter. Once in keyboard drag state,…" at bounding box center [999, 363] width 528 height 272
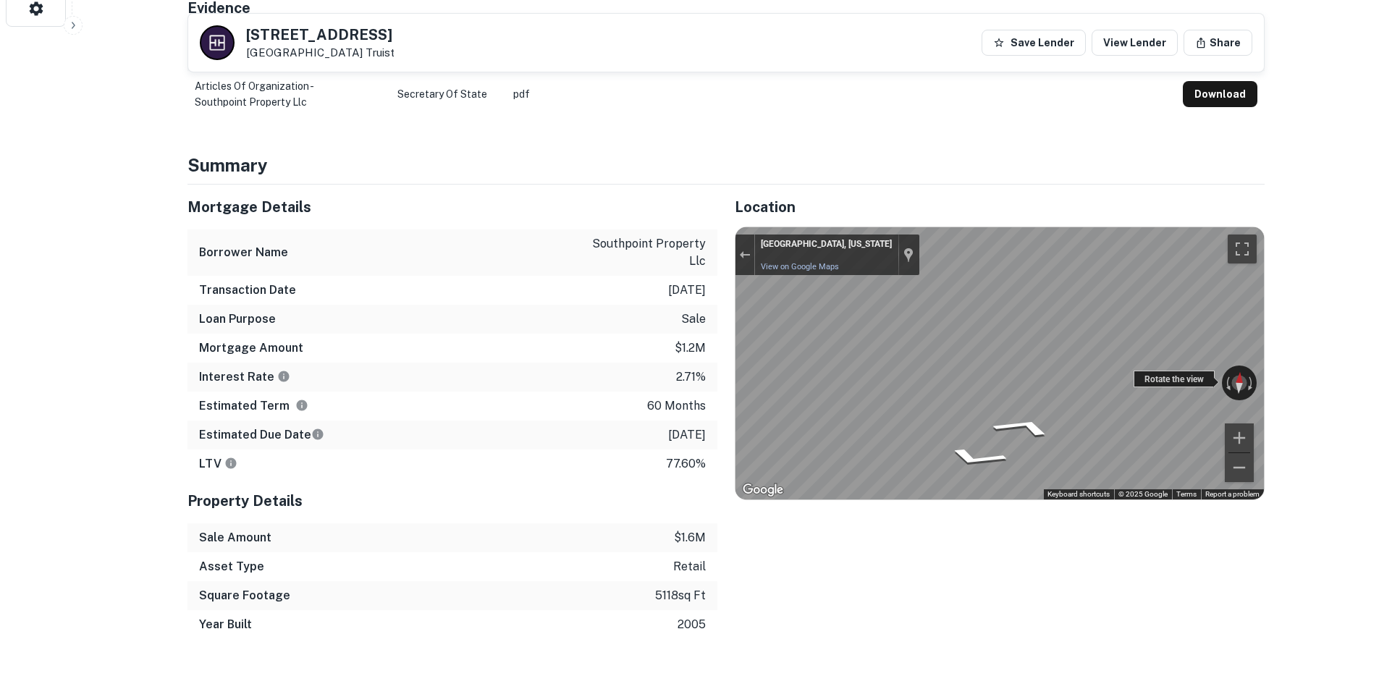
click at [1204, 361] on div "← Move left → Move right ↑ Move up ↓ Move down + Zoom in - Zoom out Fredericksb…" at bounding box center [999, 363] width 528 height 272
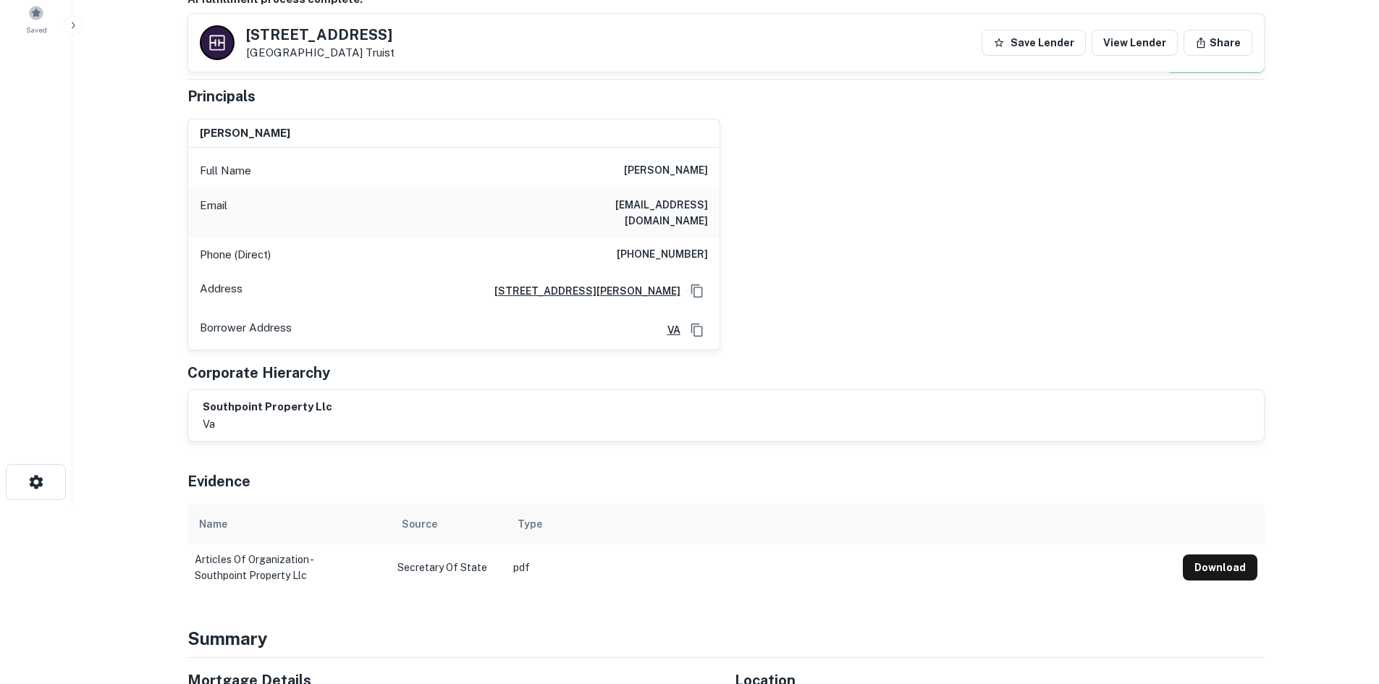
scroll to position [145, 0]
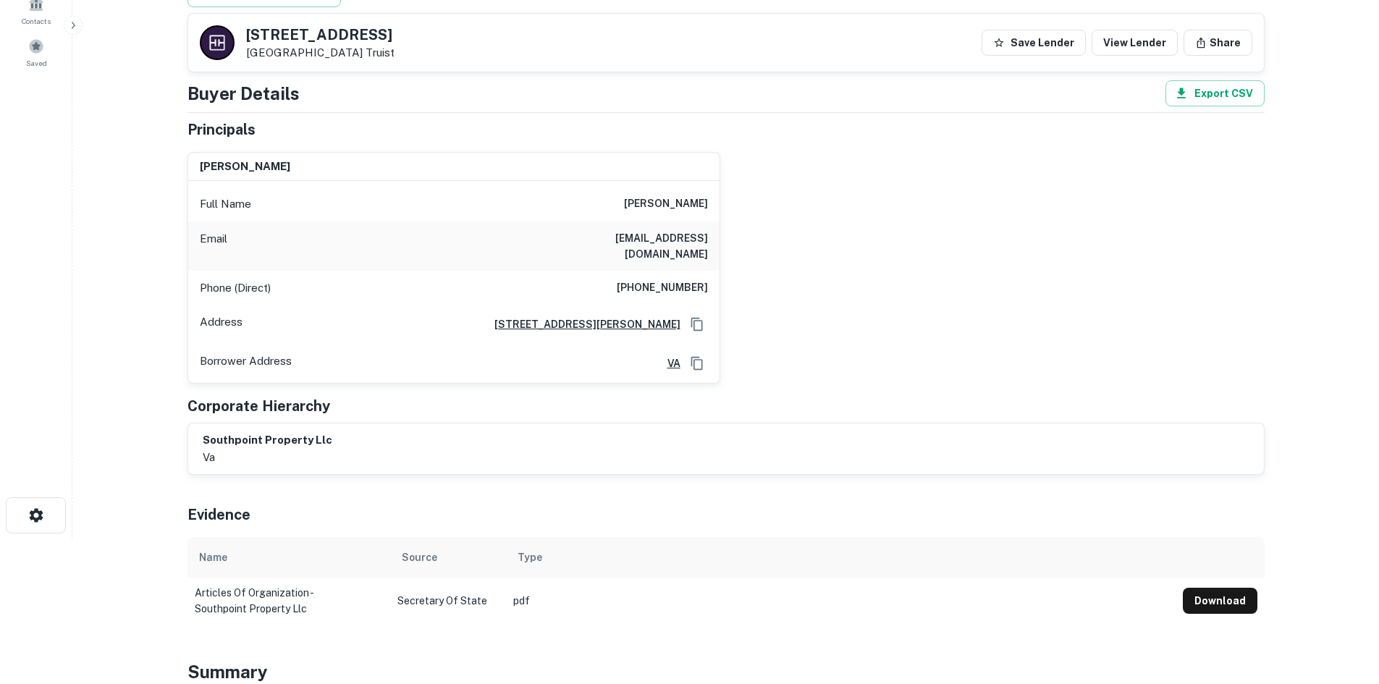
click at [674, 279] on h6 "[PHONE_NUMBER]" at bounding box center [662, 287] width 91 height 17
copy h6 "[PHONE_NUMBER]"
click at [664, 279] on h6 "[PHONE_NUMBER]" at bounding box center [662, 287] width 91 height 17
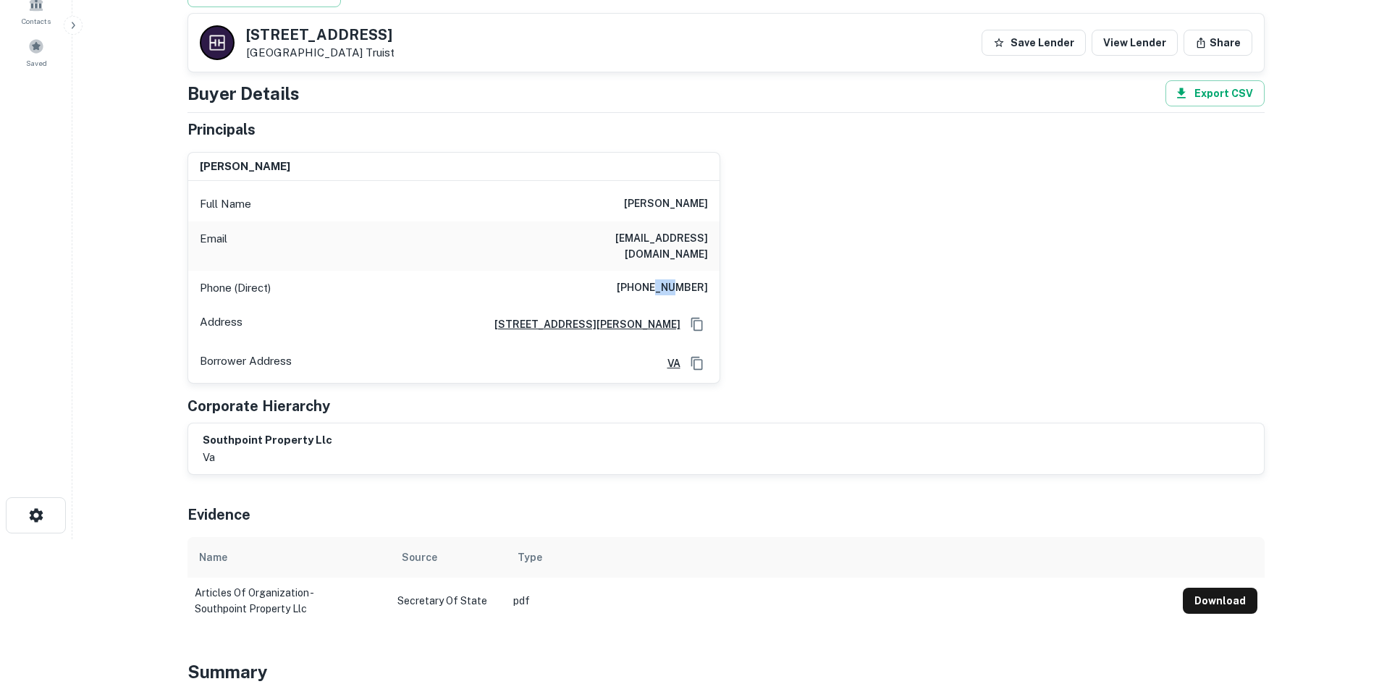
click at [664, 279] on h6 "[PHONE_NUMBER]" at bounding box center [662, 287] width 91 height 17
copy h6 "[PHONE_NUMBER]"
click at [571, 242] on h6 "[EMAIL_ADDRESS][DOMAIN_NAME]" at bounding box center [621, 246] width 174 height 32
drag, startPoint x: 562, startPoint y: 234, endPoint x: 738, endPoint y: 230, distance: 175.9
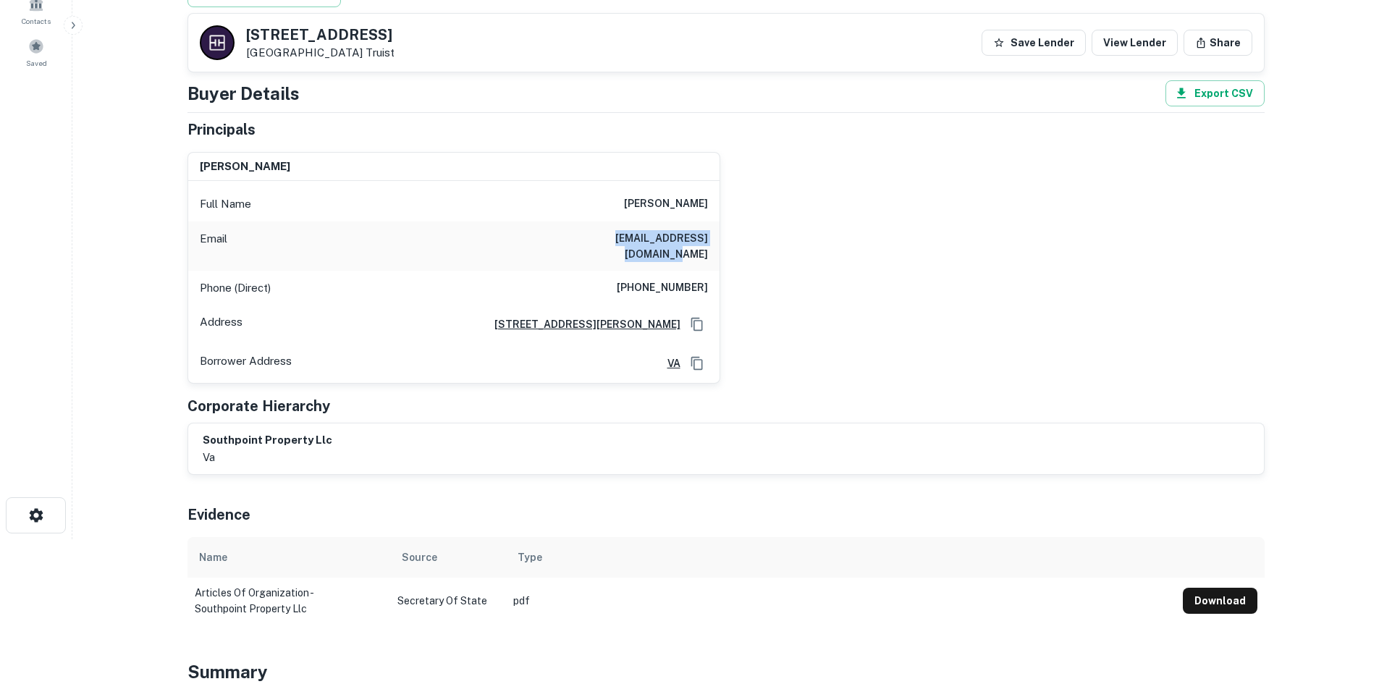
click at [738, 230] on div "nancy b kamel Full Name nancy b kamel Email michealkamel86@yahoo.com Phone (Dir…" at bounding box center [720, 262] width 1088 height 244
copy h6 "[EMAIL_ADDRESS][DOMAIN_NAME]"
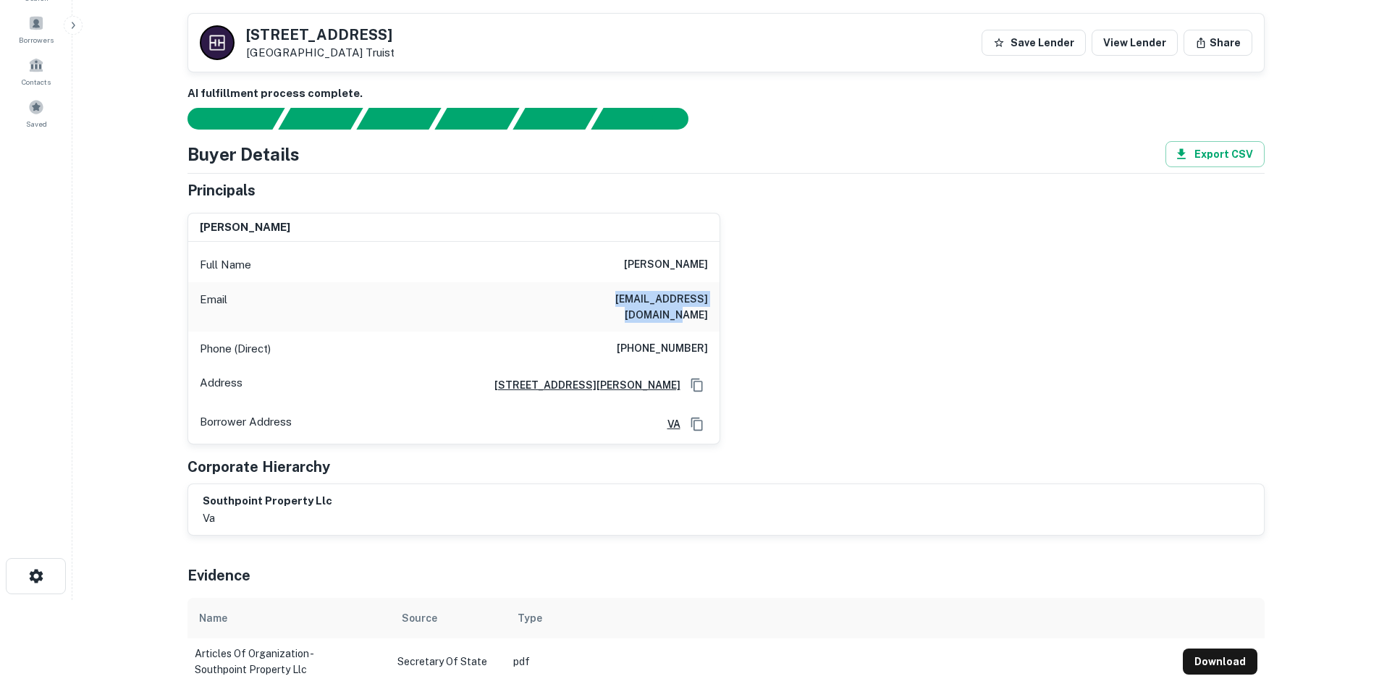
scroll to position [72, 0]
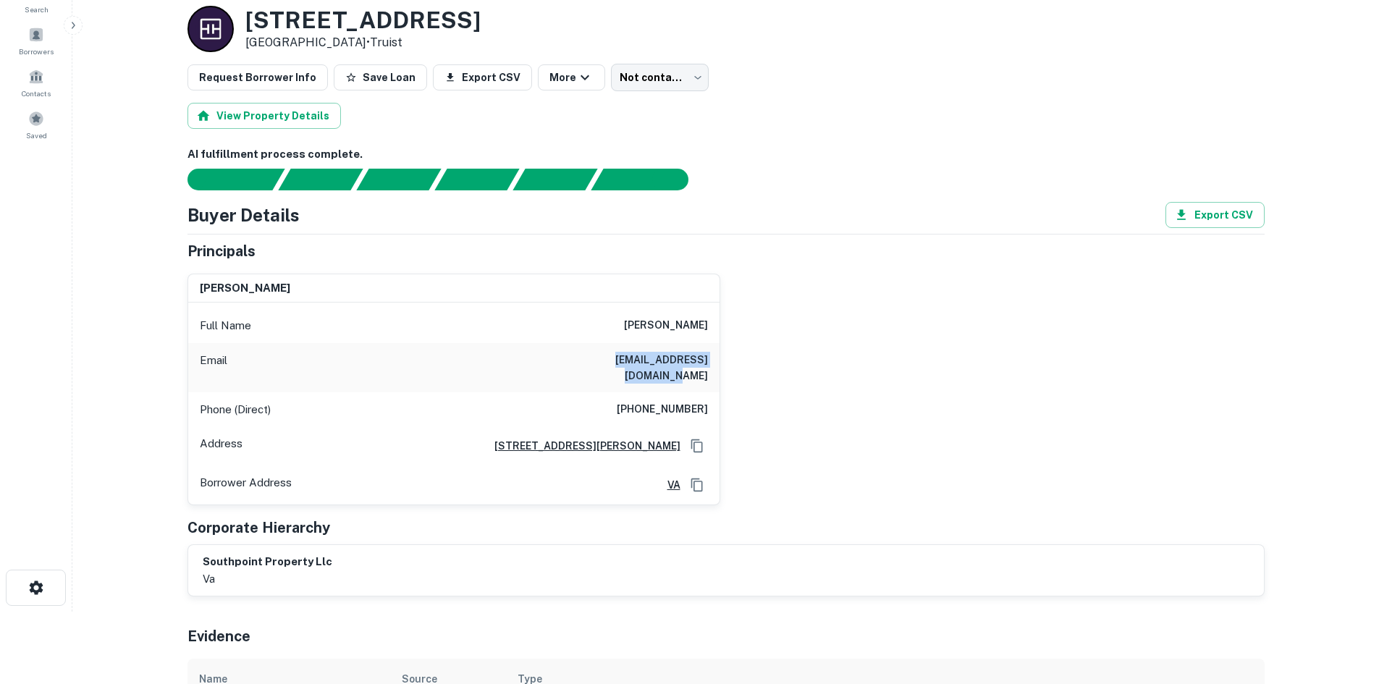
click at [626, 355] on h6 "[EMAIL_ADDRESS][DOMAIN_NAME]" at bounding box center [621, 368] width 174 height 32
click at [625, 355] on h6 "[EMAIL_ADDRESS][DOMAIN_NAME]" at bounding box center [621, 368] width 174 height 32
copy h6 "[EMAIL_ADDRESS][DOMAIN_NAME]"
click at [636, 329] on h6 "[PERSON_NAME]" at bounding box center [666, 325] width 84 height 17
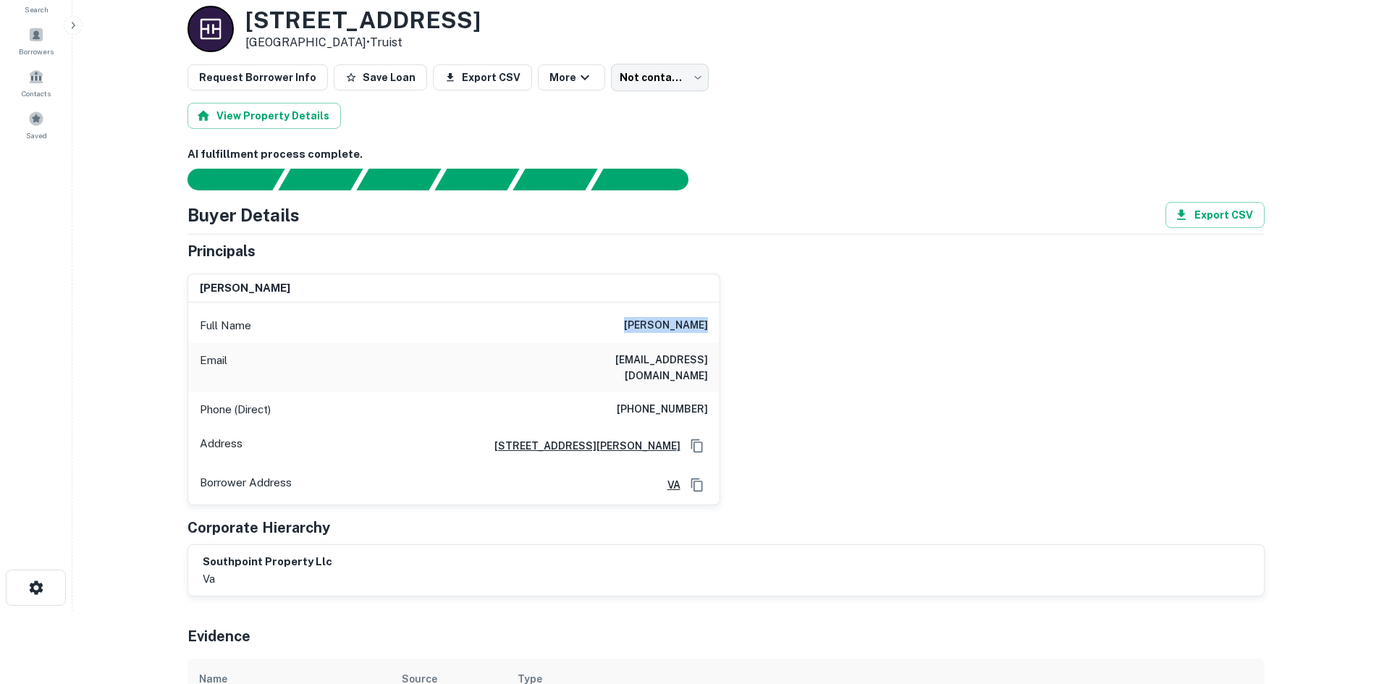
drag, startPoint x: 629, startPoint y: 329, endPoint x: 729, endPoint y: 324, distance: 100.0
click at [729, 324] on div "nancy b kamel Full Name nancy b kamel Email michealkamel86@yahoo.com Phone (Dir…" at bounding box center [720, 384] width 1088 height 244
copy h6 "[PERSON_NAME]"
